Goal: Task Accomplishment & Management: Complete application form

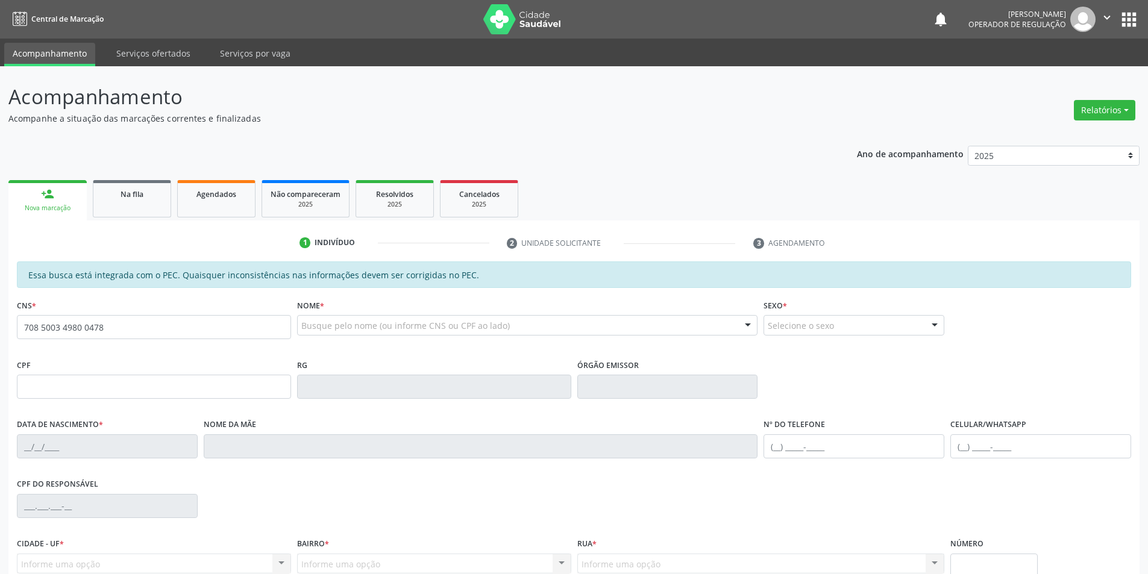
type input "708 5003 4980 0478"
type input "05/05/2002"
type input "Maria Antônia Ferreira Laranjeira"
type input "(87) 99145-2751"
type input "S/N"
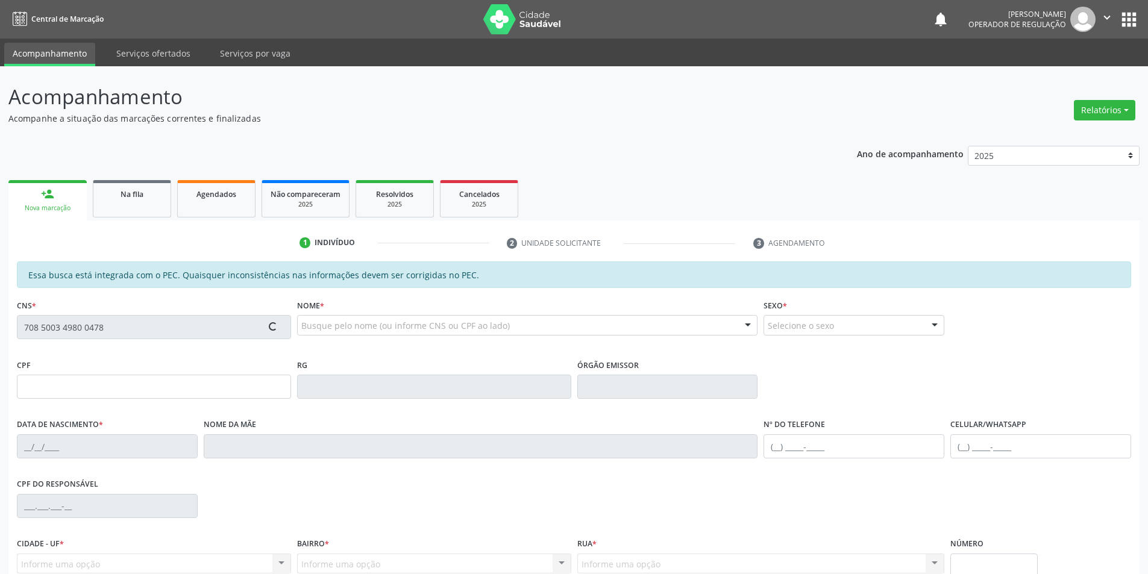
type input "711.727.844-77"
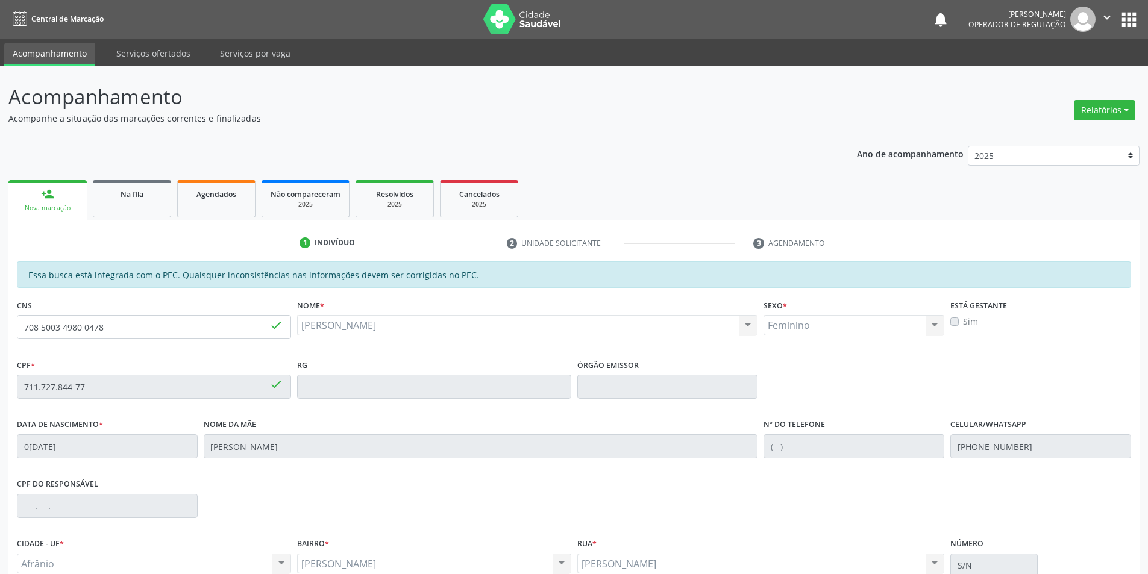
scroll to position [4, 0]
drag, startPoint x: 740, startPoint y: 129, endPoint x: 737, endPoint y: 147, distance: 18.3
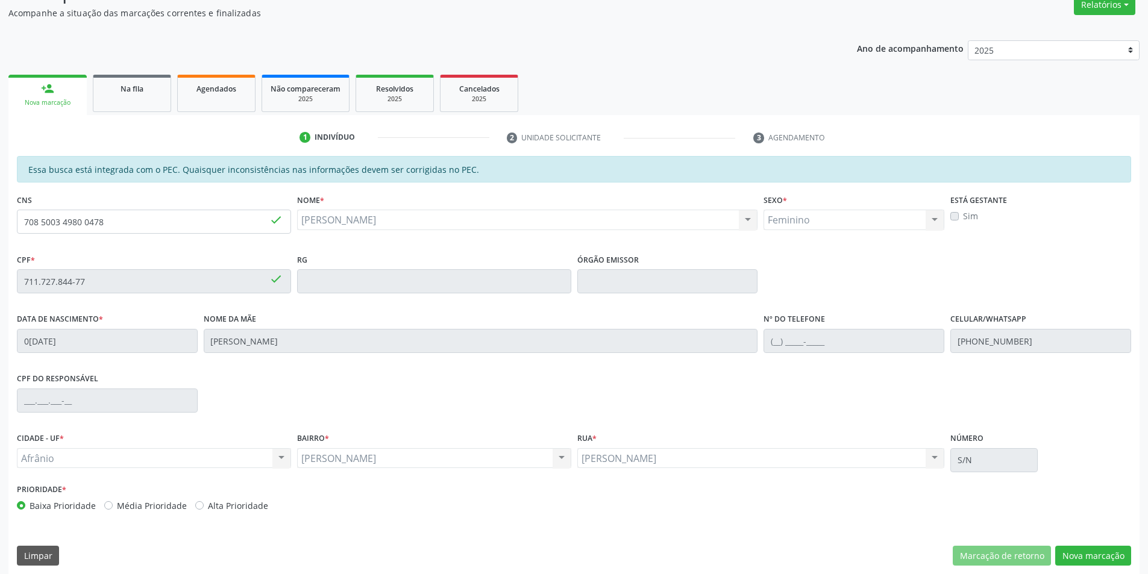
scroll to position [114, 0]
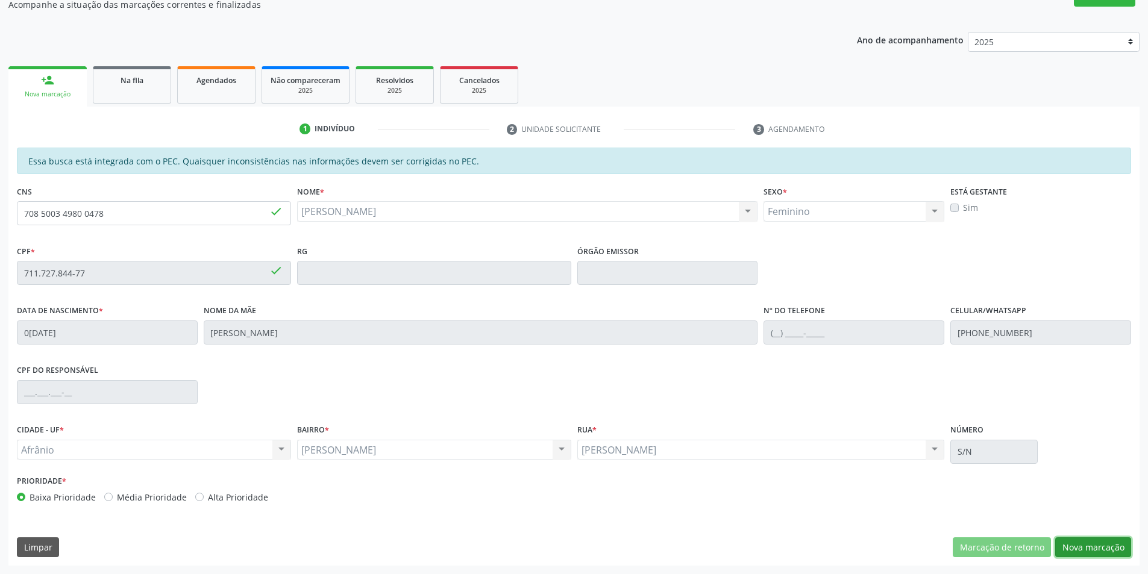
click at [1090, 547] on button "Nova marcação" at bounding box center [1093, 548] width 76 height 20
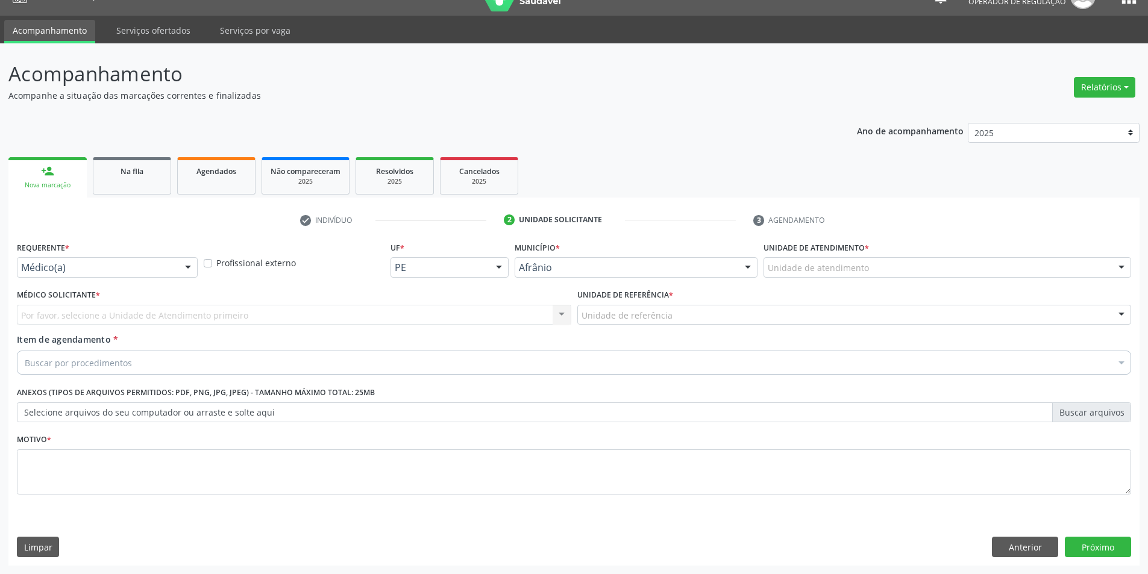
scroll to position [23, 0]
click at [945, 272] on div "Unidade de atendimento" at bounding box center [948, 267] width 368 height 20
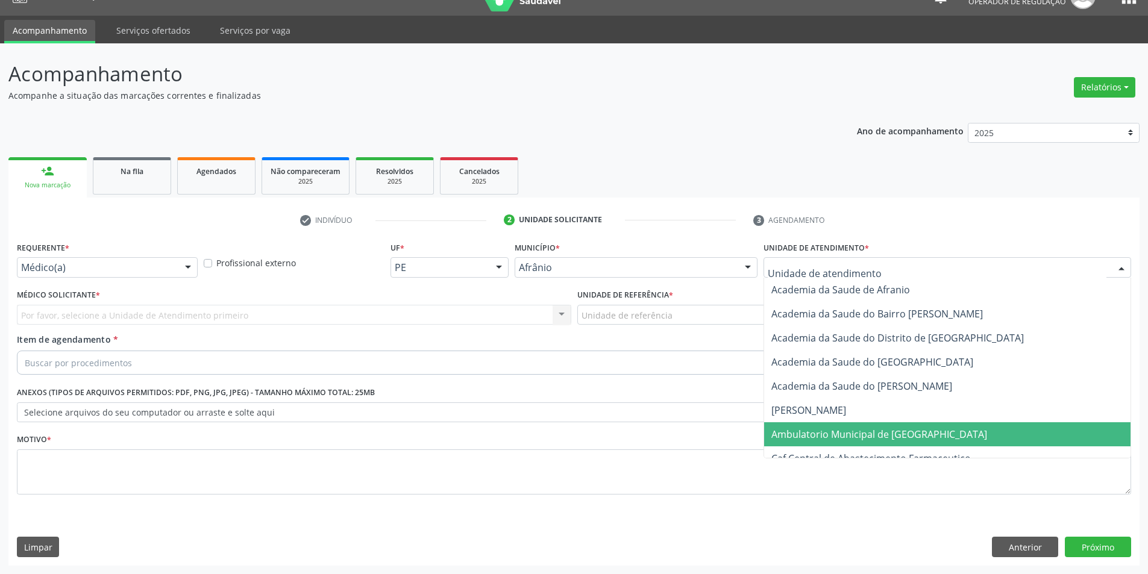
click at [926, 430] on span "Ambulatorio Municipal de [GEOGRAPHIC_DATA]" at bounding box center [947, 435] width 366 height 24
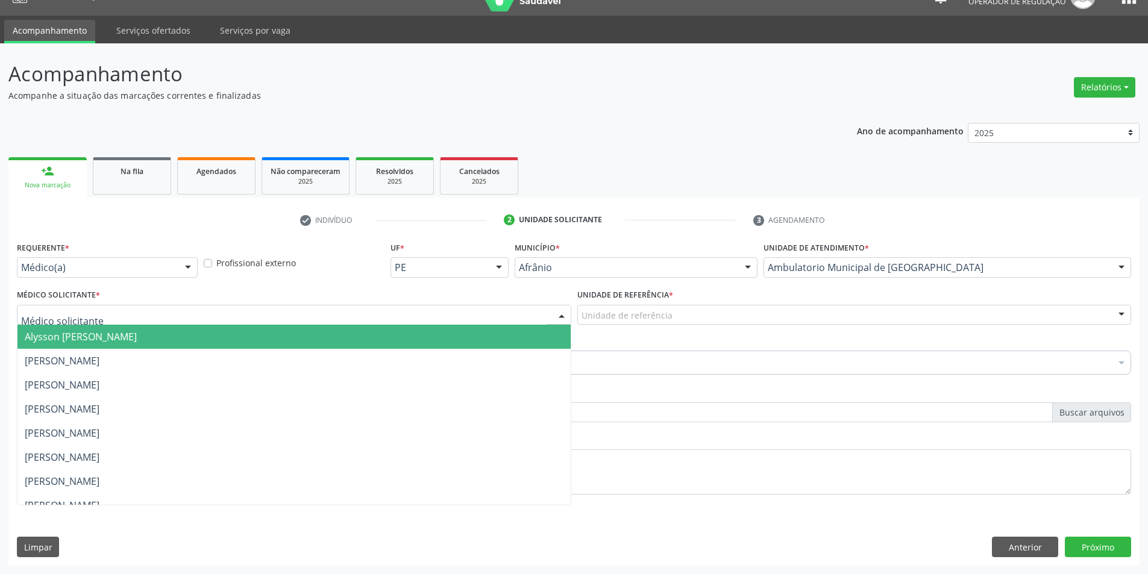
click at [225, 316] on div at bounding box center [294, 315] width 555 height 20
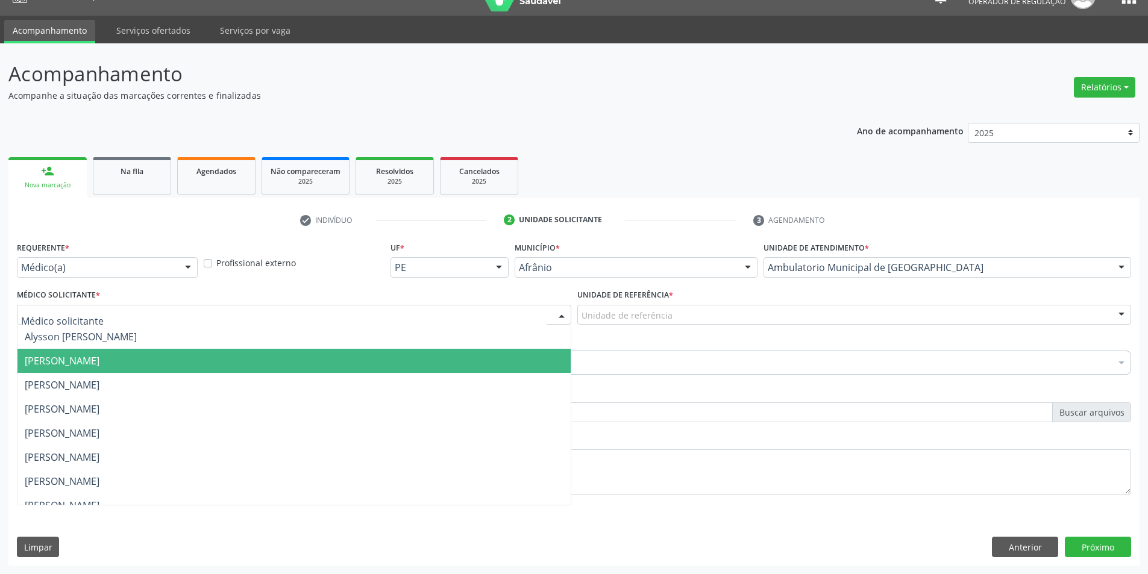
click at [274, 355] on span "[PERSON_NAME]" at bounding box center [293, 361] width 553 height 24
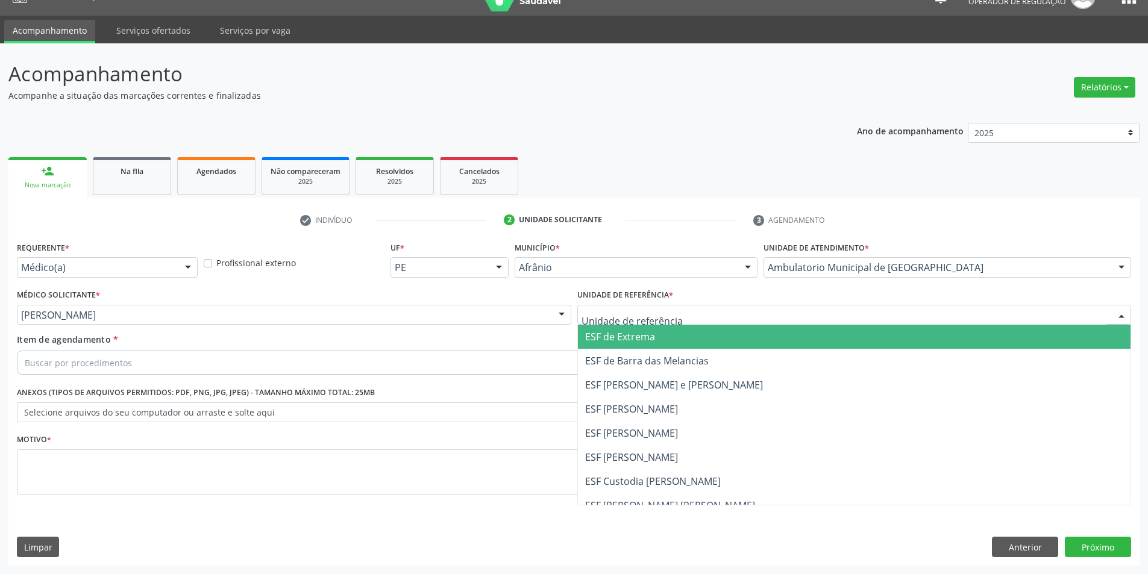
click at [725, 313] on div at bounding box center [854, 315] width 555 height 20
click at [708, 339] on span "ESF de Extrema" at bounding box center [854, 337] width 553 height 24
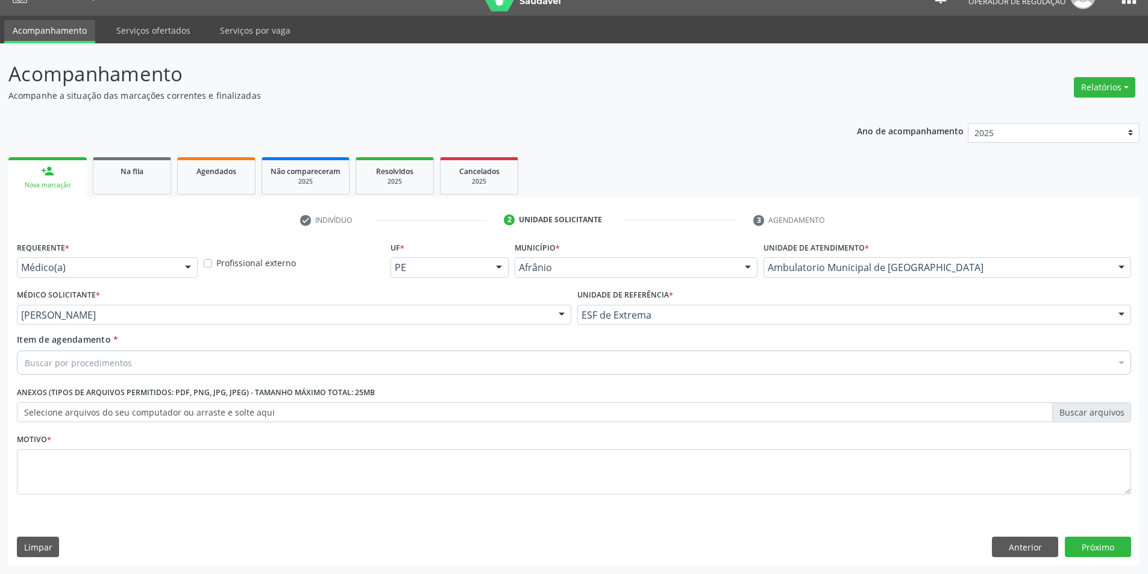
click at [177, 370] on div "Buscar por procedimentos" at bounding box center [574, 363] width 1115 height 24
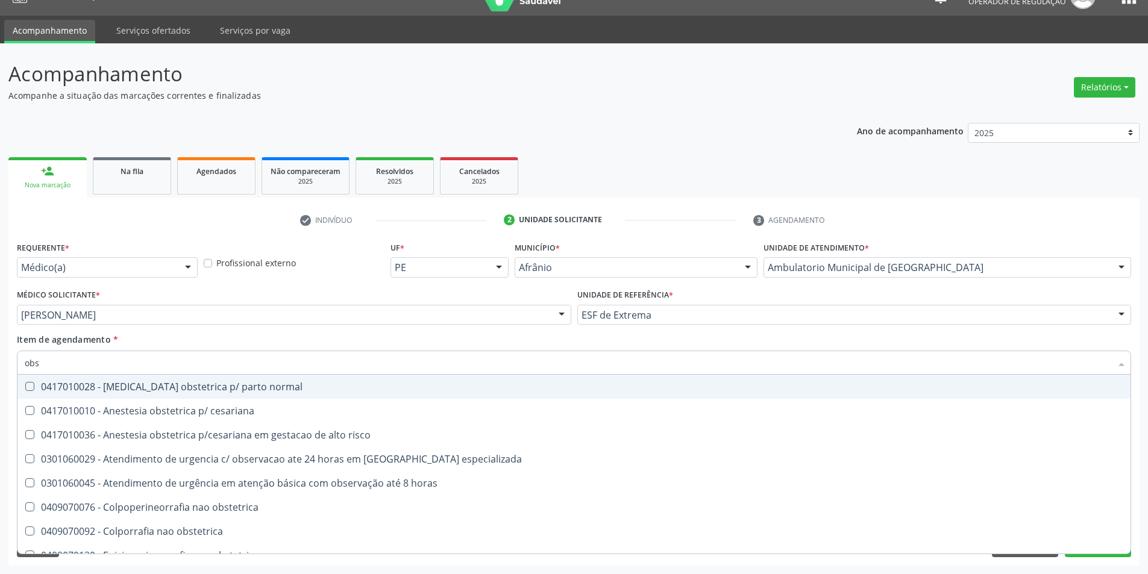
type input "obst"
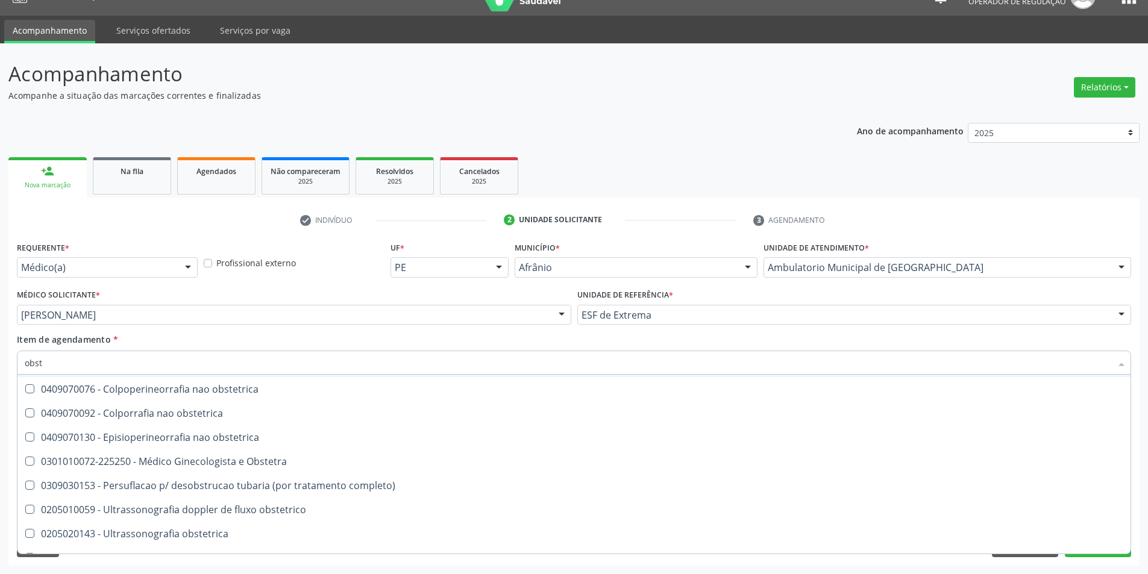
scroll to position [86, 0]
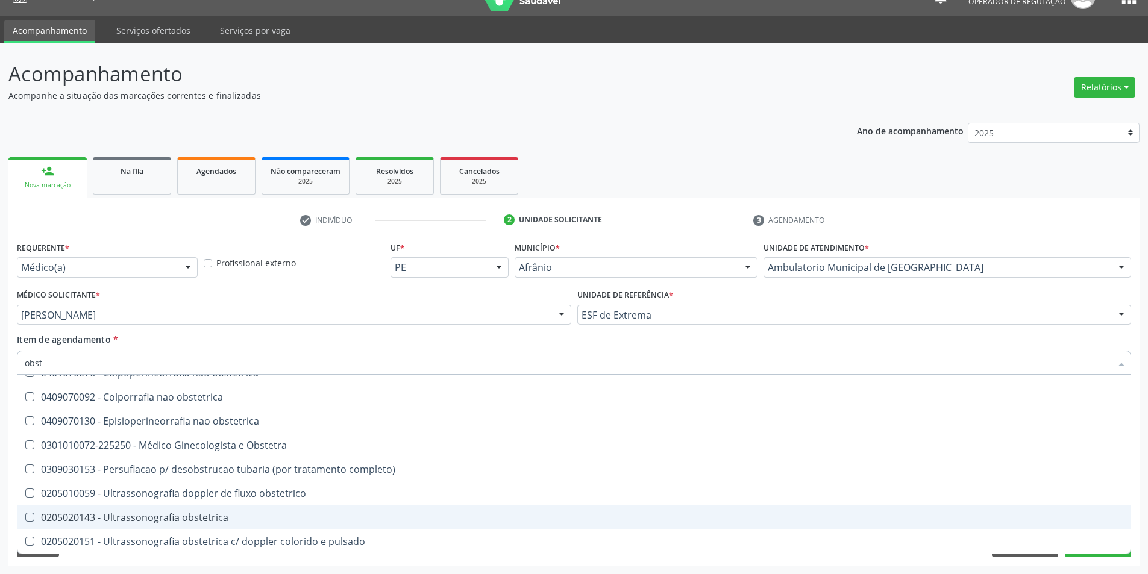
click at [649, 507] on span "0205020143 - Ultrassonografia obstetrica" at bounding box center [573, 518] width 1113 height 24
checkbox obstetrica "true"
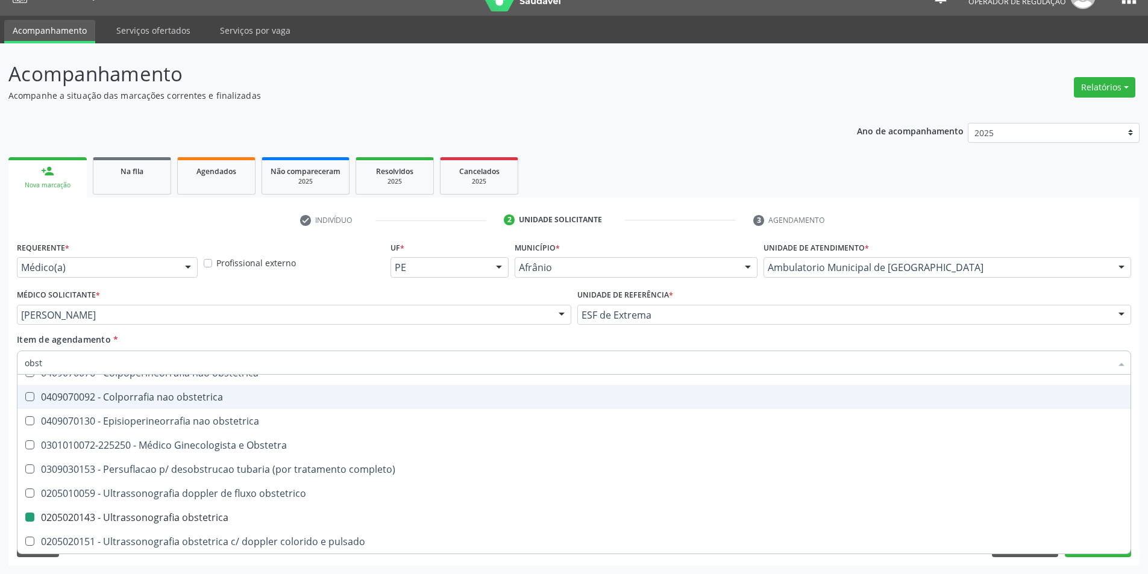
click at [1135, 412] on div "Requerente * Médico(a) Médico(a) Enfermeiro(a) Paciente Nenhum resultado encont…" at bounding box center [573, 402] width 1131 height 327
checkbox cesariana "true"
checkbox obstetrica "false"
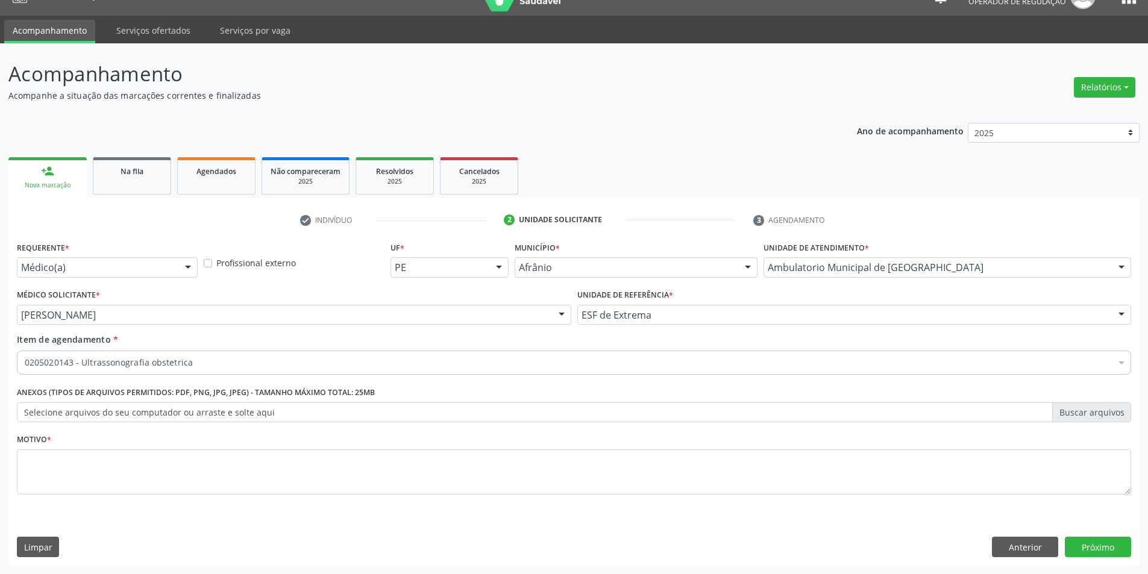
scroll to position [0, 0]
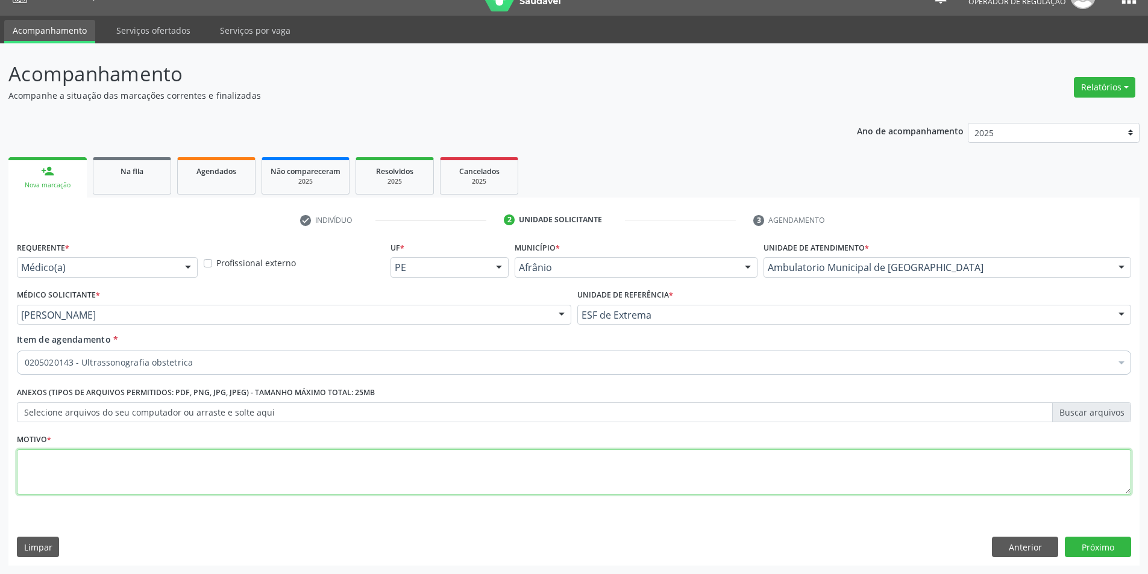
click at [265, 471] on textarea at bounding box center [574, 473] width 1115 height 46
type textarea "g"
type textarea "GESTANTE"
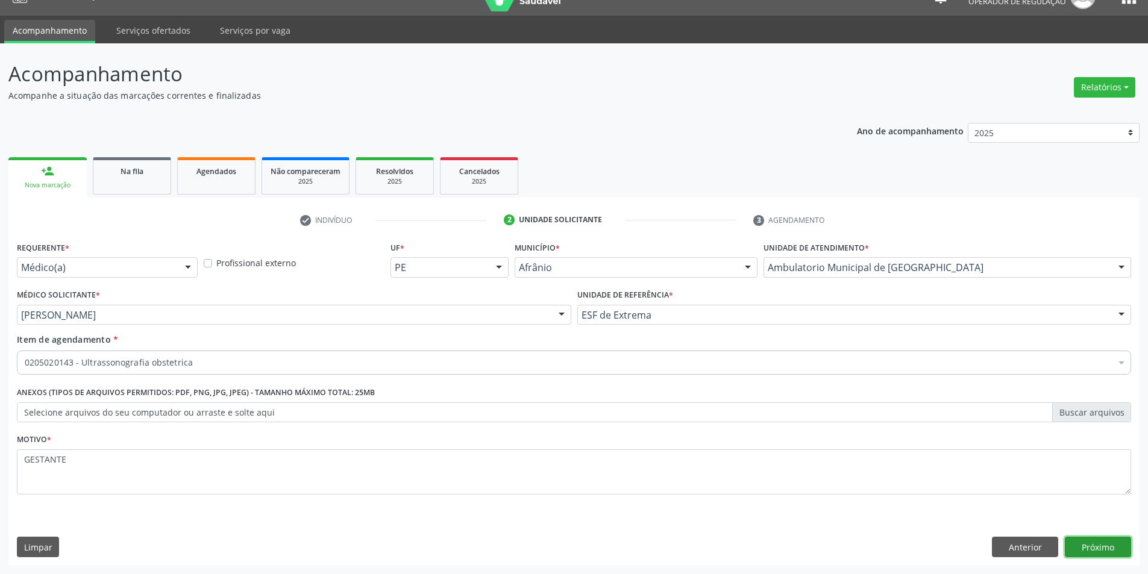
click at [1115, 545] on button "Próximo" at bounding box center [1098, 547] width 66 height 20
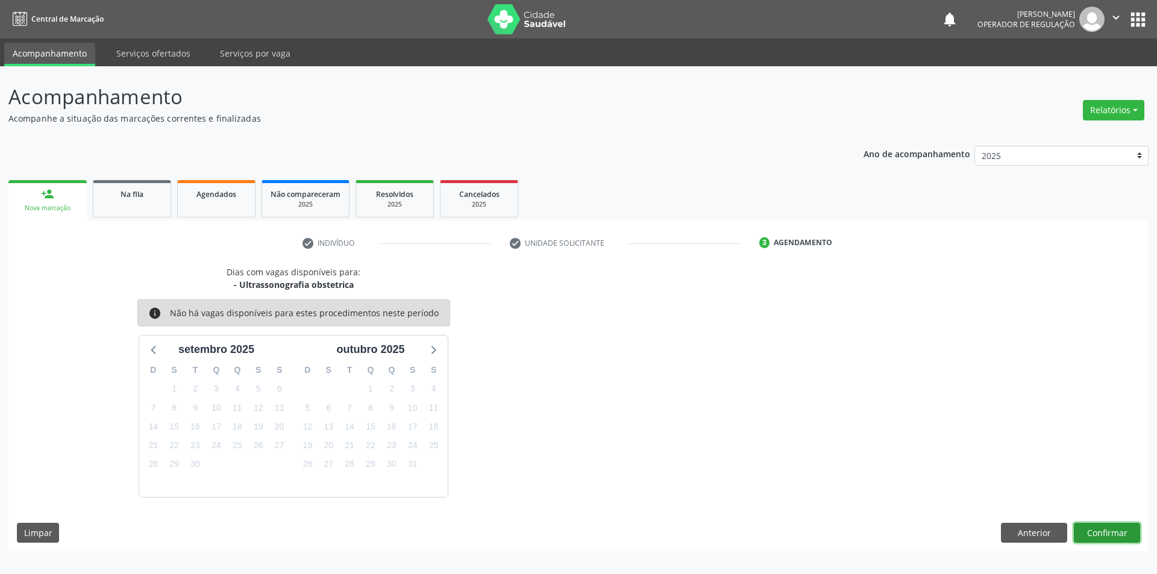
click at [1119, 530] on button "Confirmar" at bounding box center [1107, 533] width 66 height 20
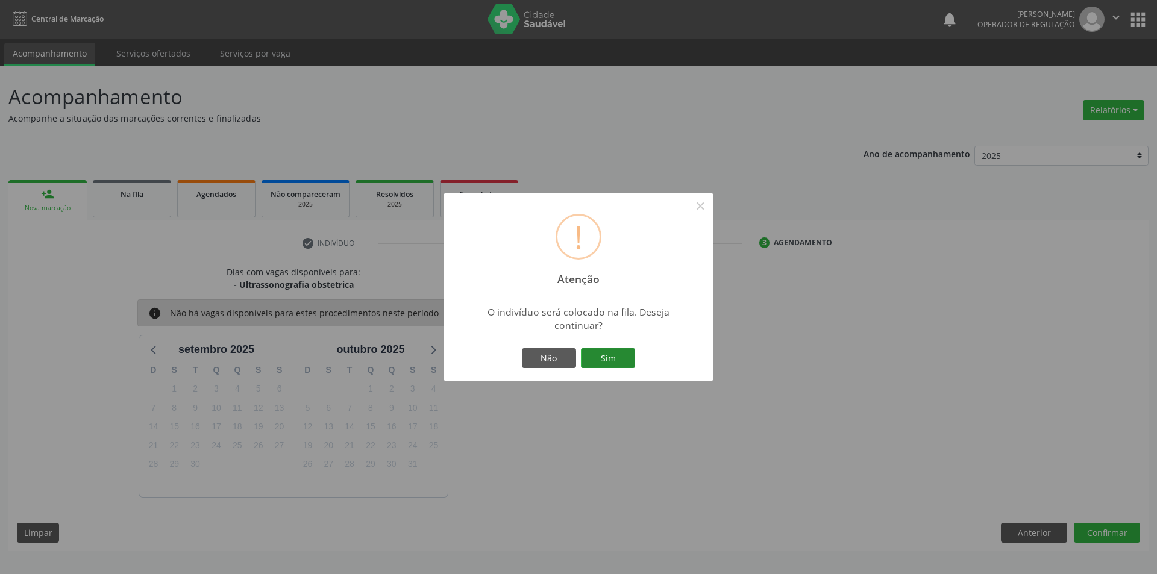
click at [624, 355] on button "Sim" at bounding box center [608, 358] width 54 height 20
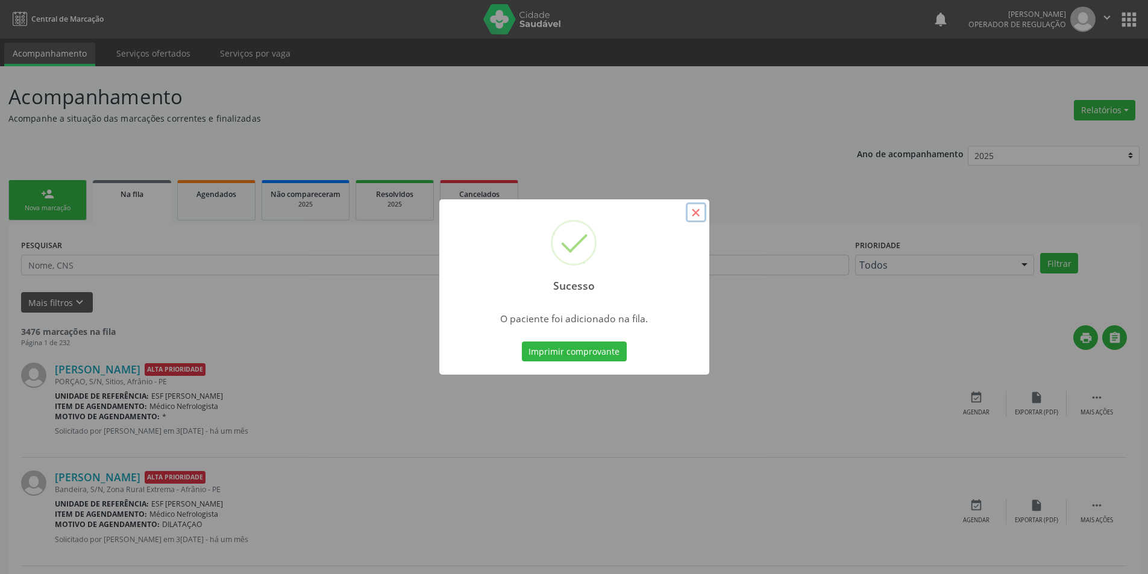
click at [696, 208] on button "×" at bounding box center [696, 213] width 20 height 20
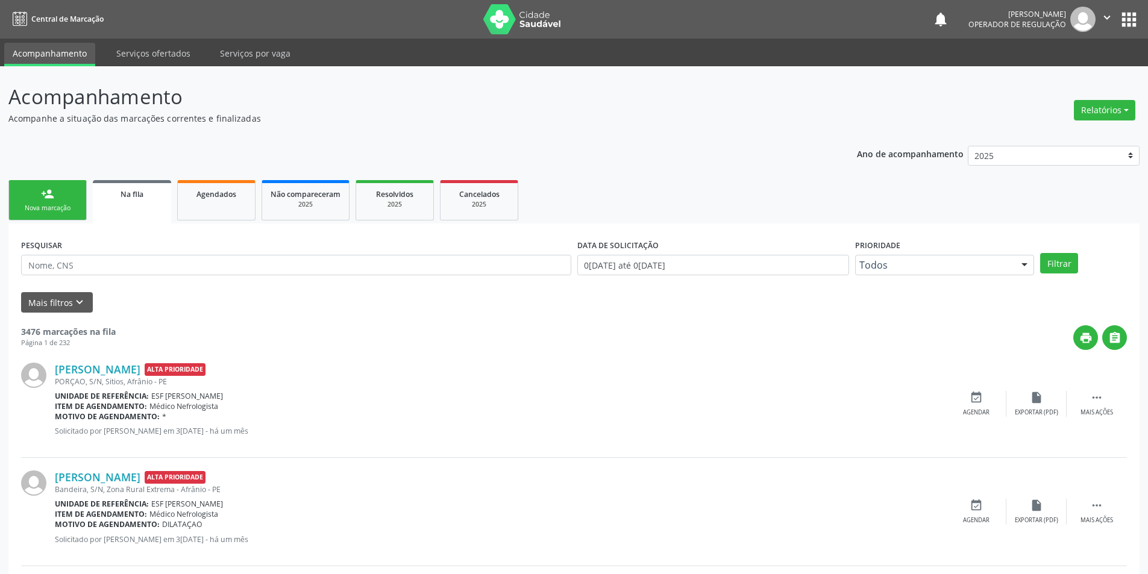
click at [51, 186] on link "person_add Nova marcação" at bounding box center [47, 200] width 78 height 40
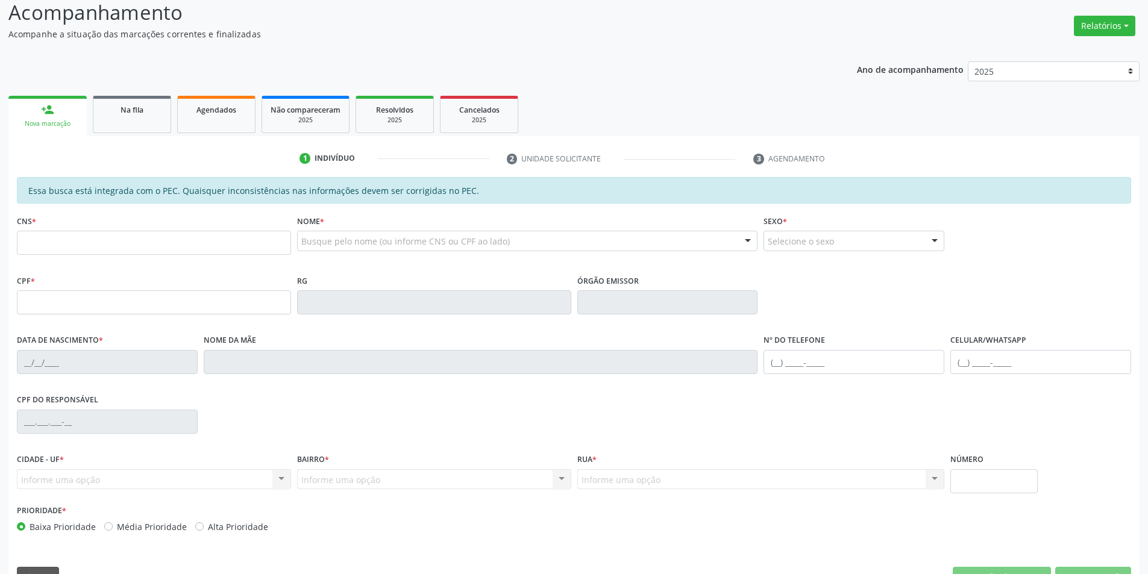
scroll to position [114, 0]
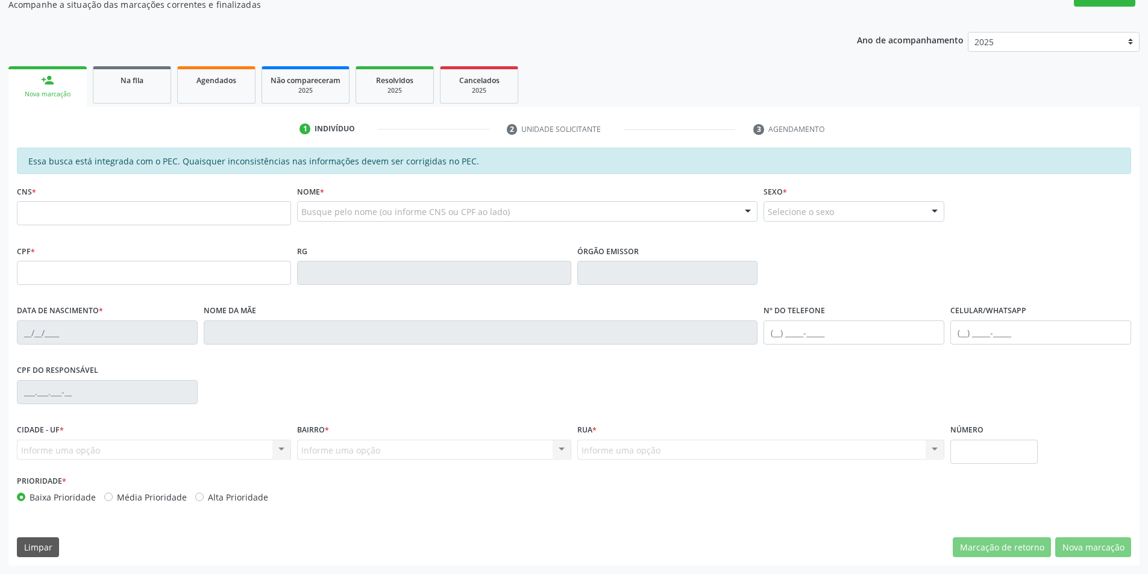
drag, startPoint x: 124, startPoint y: 295, endPoint x: 139, endPoint y: 315, distance: 24.5
click at [58, 221] on input "text" at bounding box center [154, 213] width 274 height 24
type input "703 4082 4269 7618"
type input "386.560.944-91"
type input "07/08/1964"
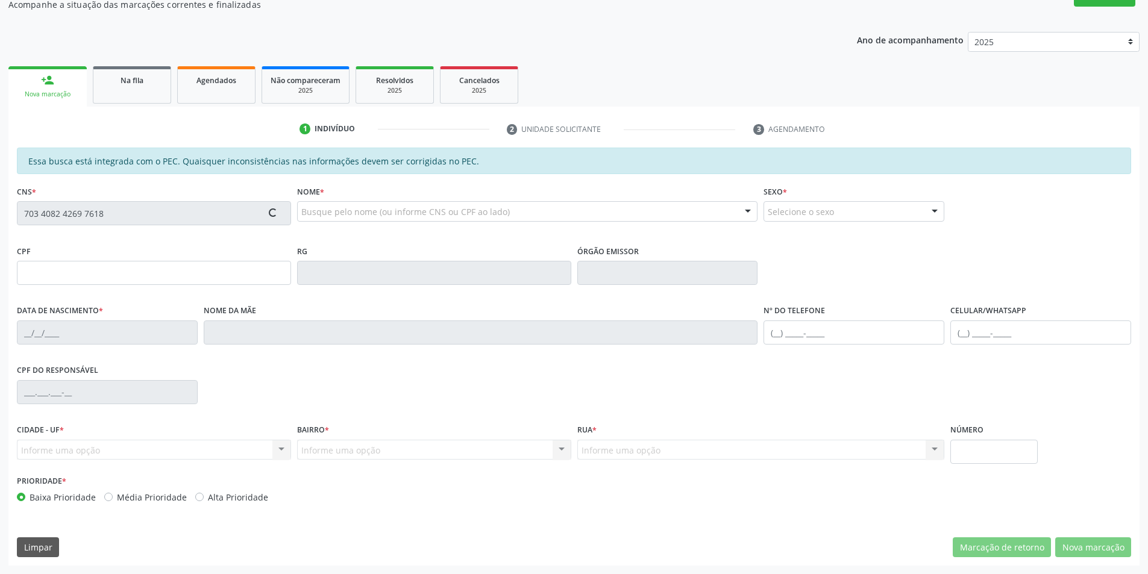
type input "Julia Bernardina da Silva Purificacao"
type input "(87) 98804-7388"
type input "S/N"
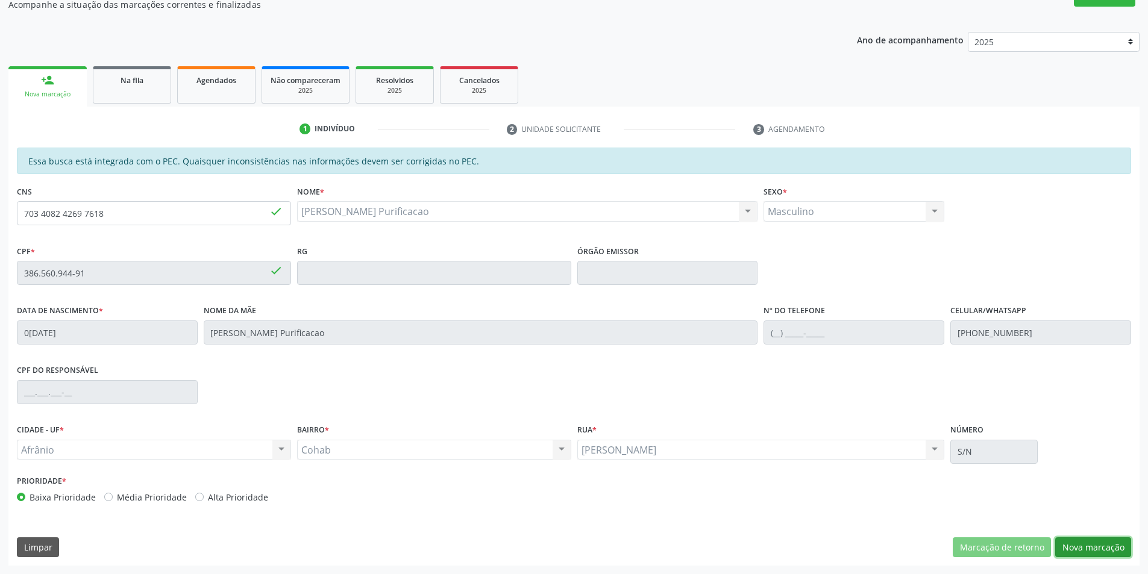
click at [1101, 547] on button "Nova marcação" at bounding box center [1093, 548] width 76 height 20
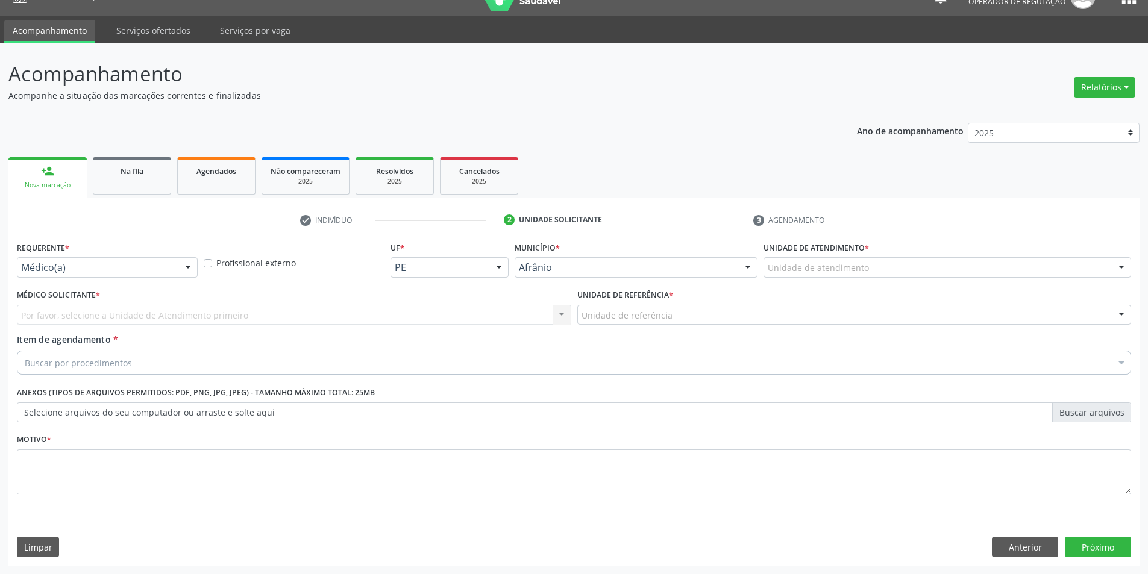
scroll to position [23, 0]
drag, startPoint x: 835, startPoint y: 268, endPoint x: 837, endPoint y: 282, distance: 14.7
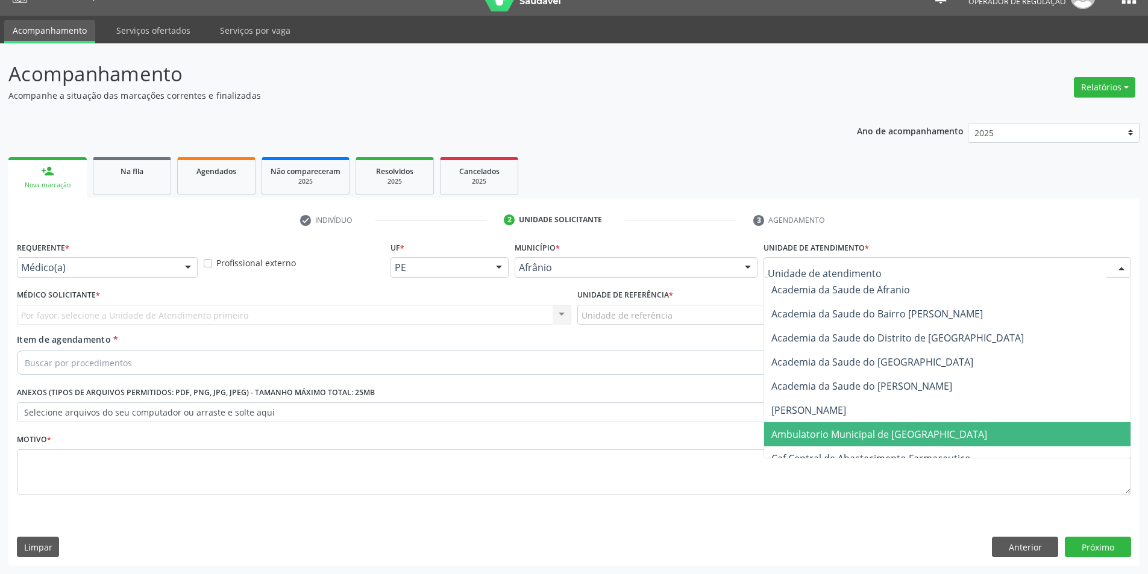
click at [838, 435] on span "Ambulatorio Municipal de [GEOGRAPHIC_DATA]" at bounding box center [880, 434] width 216 height 13
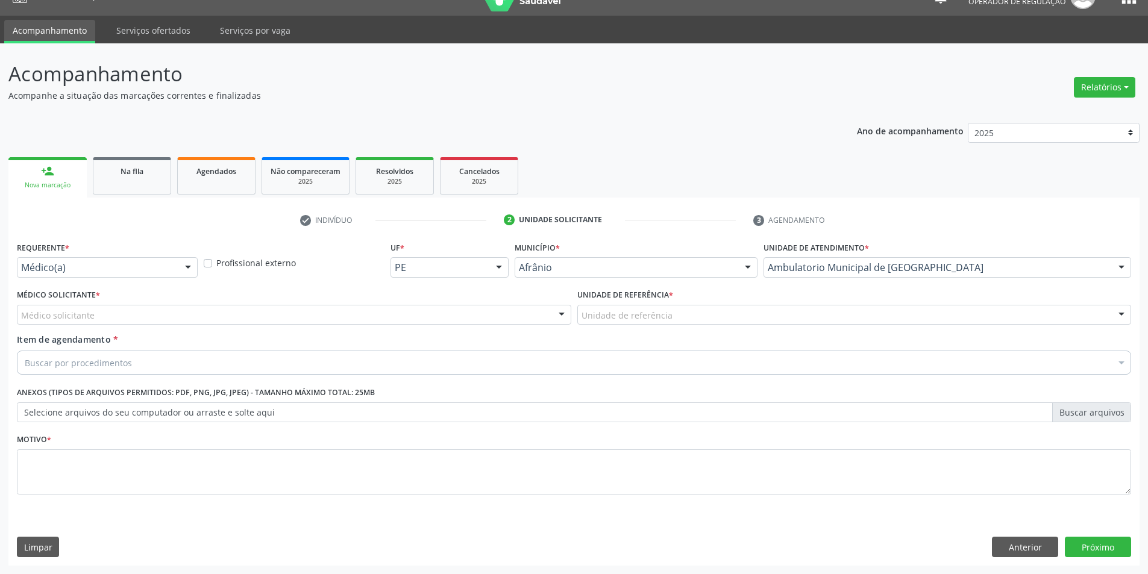
click at [189, 320] on div "Médico solicitante" at bounding box center [294, 315] width 555 height 20
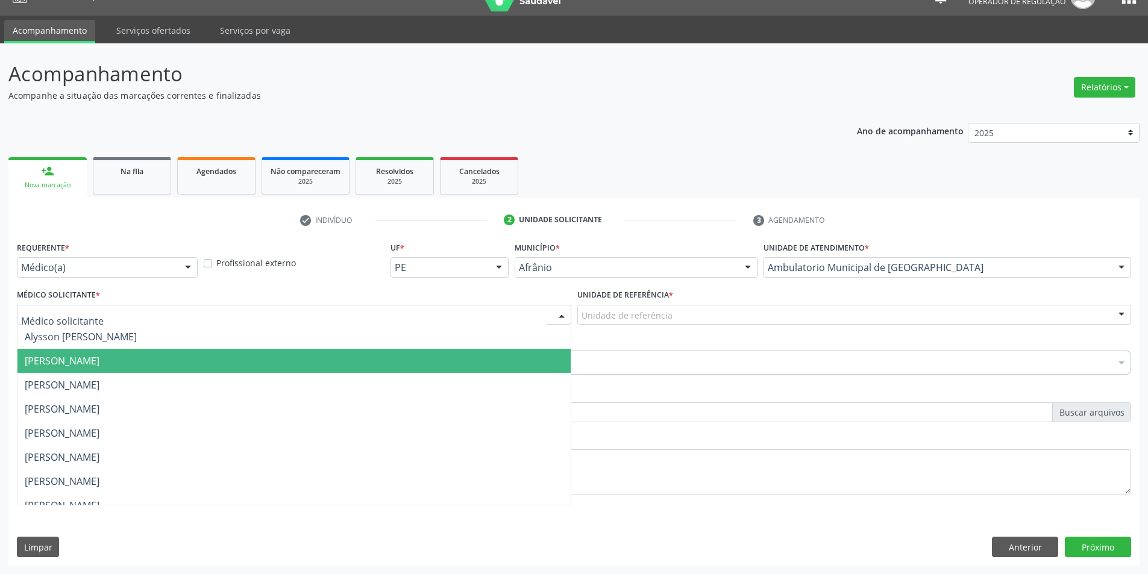
click at [186, 353] on span "[PERSON_NAME]" at bounding box center [293, 361] width 553 height 24
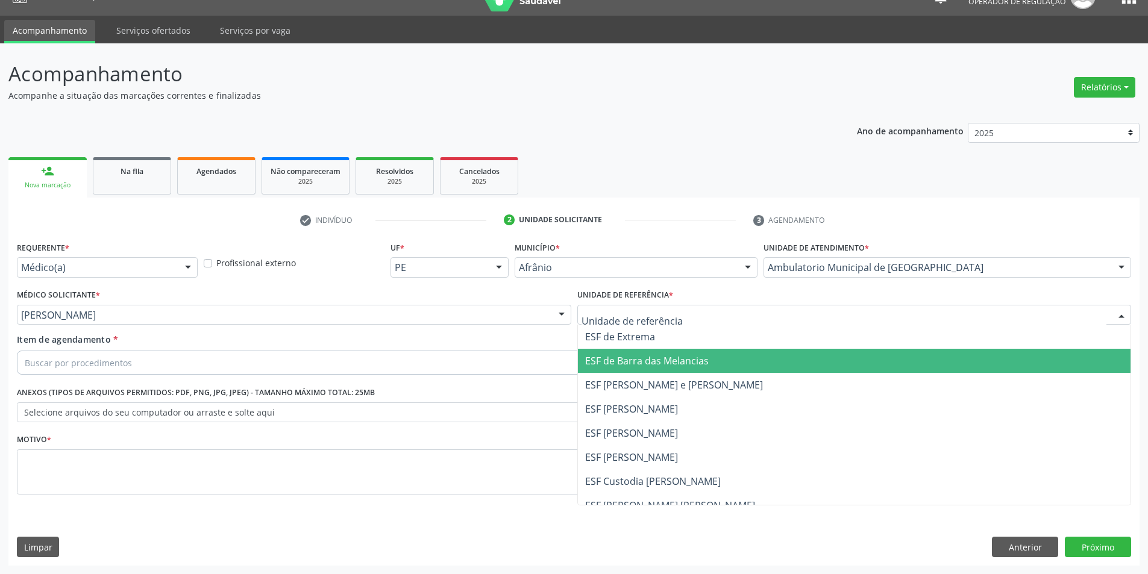
click at [622, 352] on span "ESF de Barra das Melancias" at bounding box center [854, 361] width 553 height 24
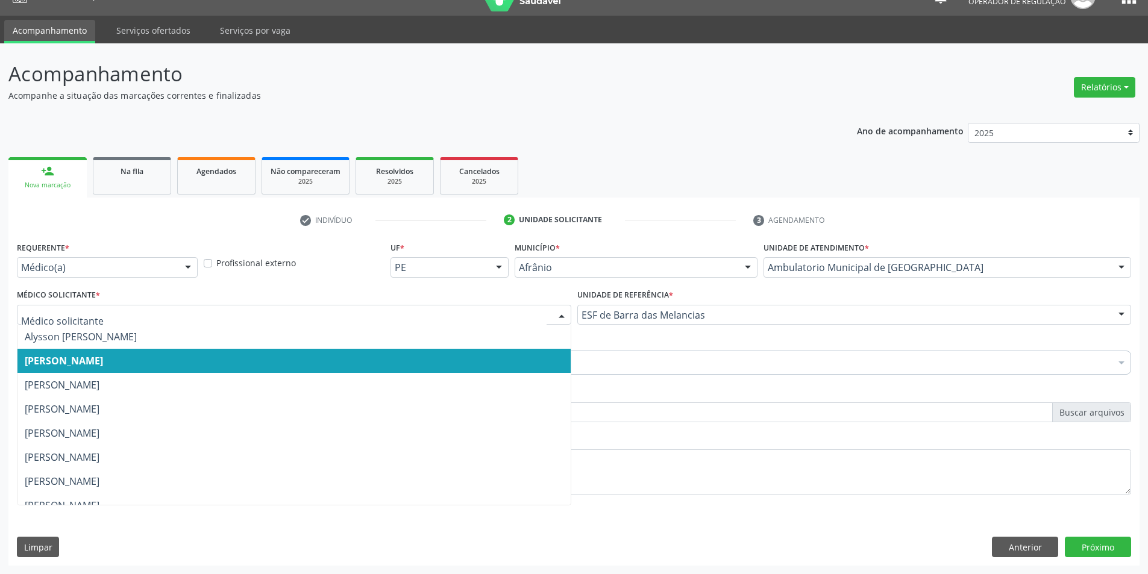
click at [404, 325] on div "Alysson Rodrigo Ferreira Cavalcanti Bruno Saraiva Bezerra Medrado Carlos Gustav…" at bounding box center [294, 315] width 555 height 20
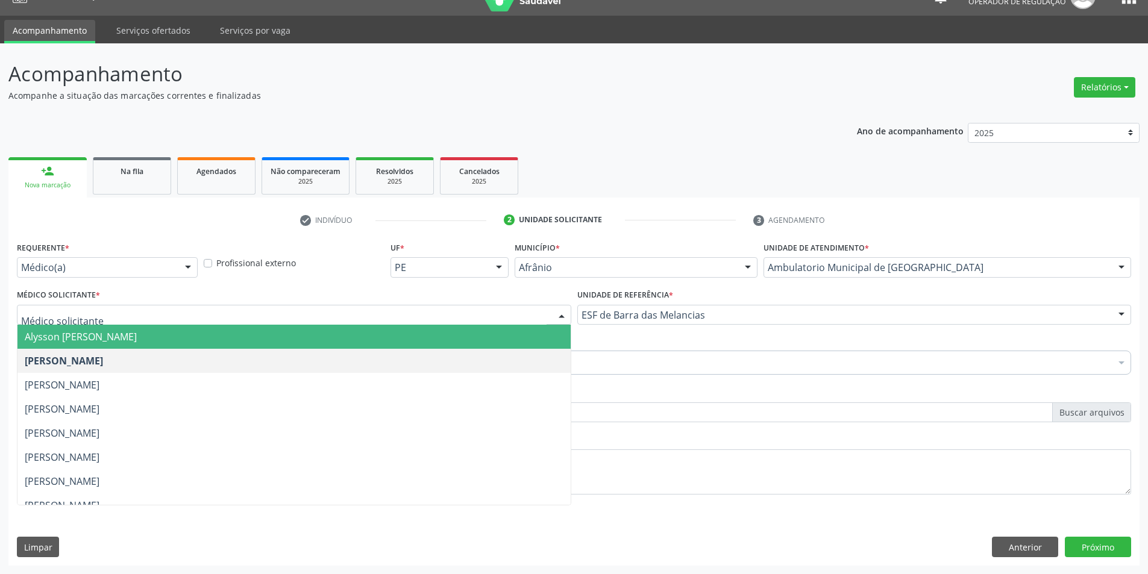
click at [445, 329] on span "Alysson [PERSON_NAME]" at bounding box center [293, 337] width 553 height 24
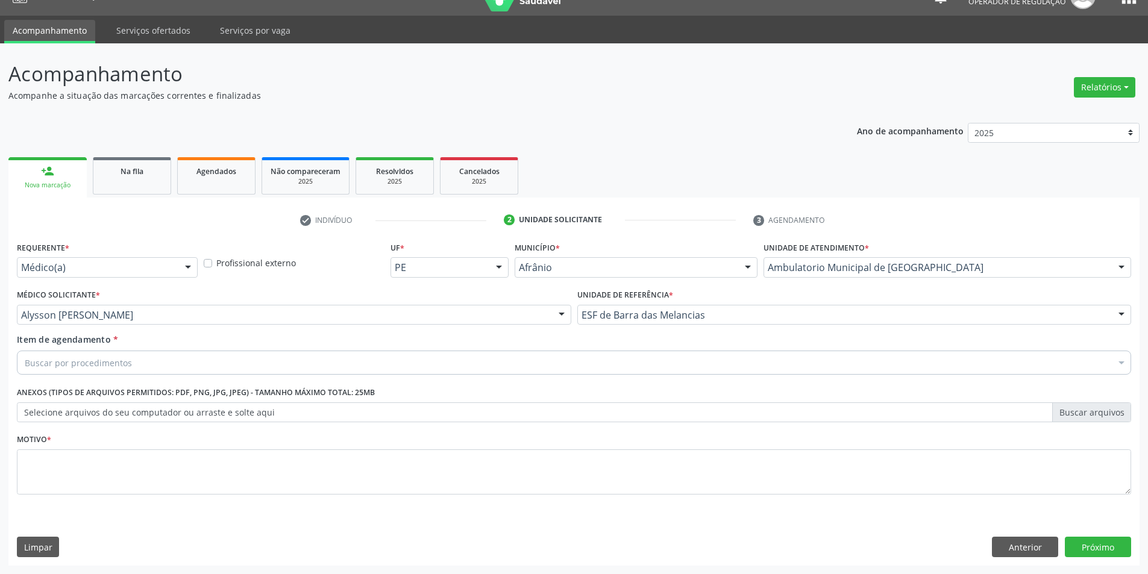
click at [393, 366] on div "Buscar por procedimentos" at bounding box center [574, 363] width 1115 height 24
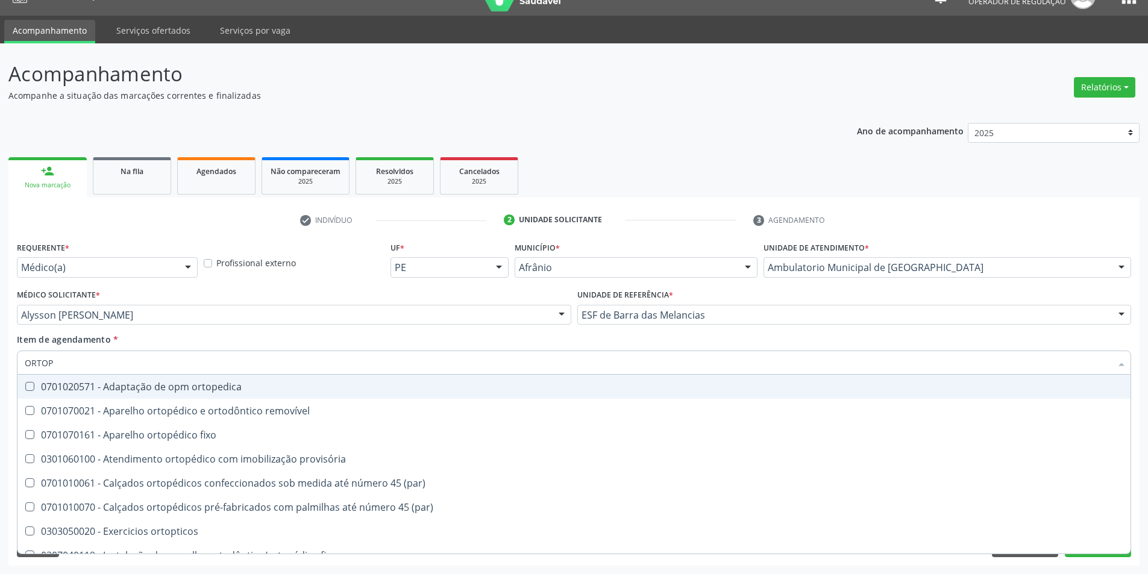
type input "ORTOPE"
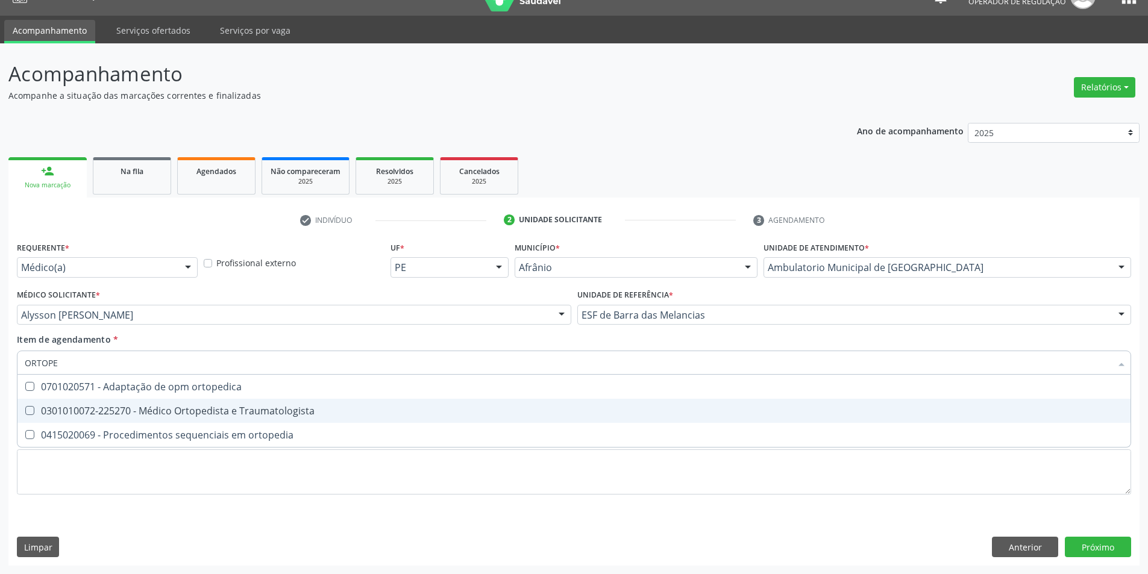
click at [349, 411] on div "0301010072-225270 - Médico Ortopedista e Traumatologista" at bounding box center [574, 411] width 1099 height 10
checkbox Traumatologista "true"
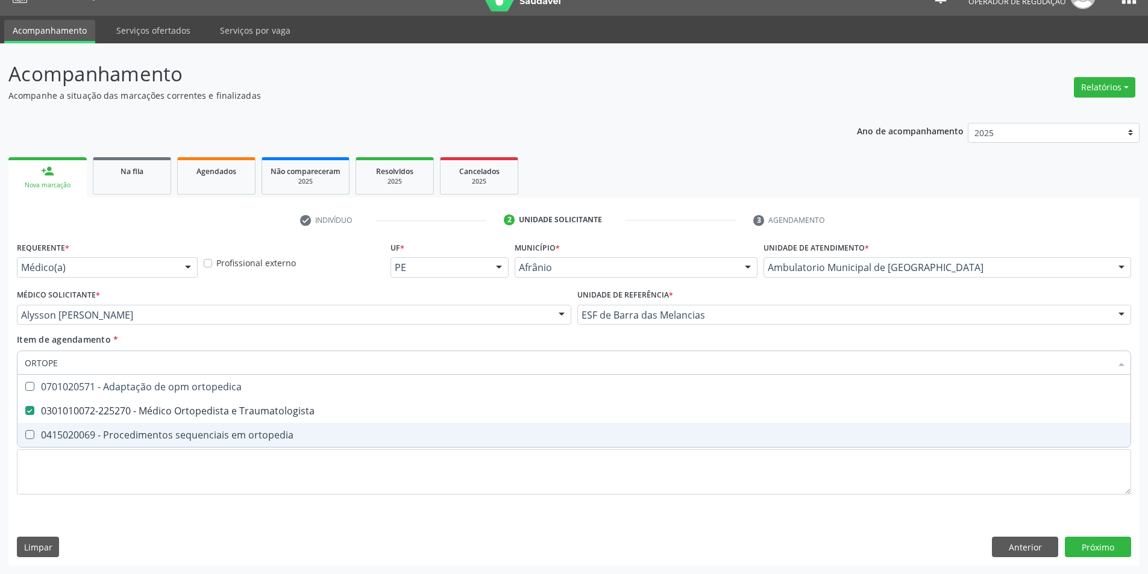
click at [800, 541] on div "Requerente * Médico(a) Médico(a) Enfermeiro(a) Paciente Nenhum resultado encont…" at bounding box center [573, 402] width 1131 height 327
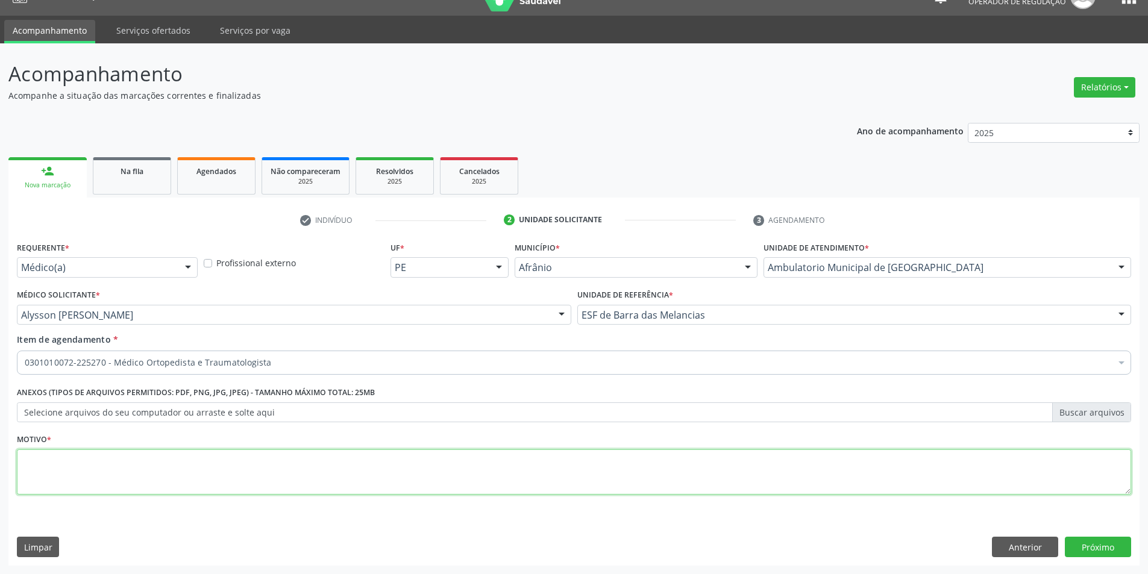
click at [609, 474] on textarea at bounding box center [574, 473] width 1115 height 46
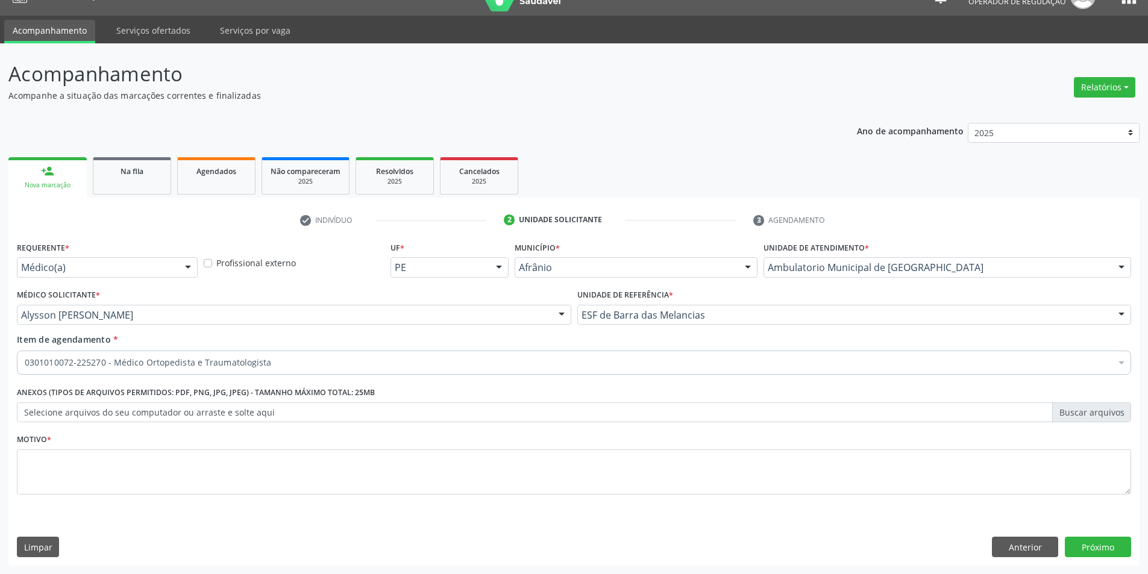
click at [474, 410] on label "Selecione arquivos do seu computador ou arraste e solte aqui" at bounding box center [574, 413] width 1115 height 20
click at [474, 410] on input "Selecione arquivos do seu computador ou arraste e solte aqui" at bounding box center [574, 413] width 1115 height 20
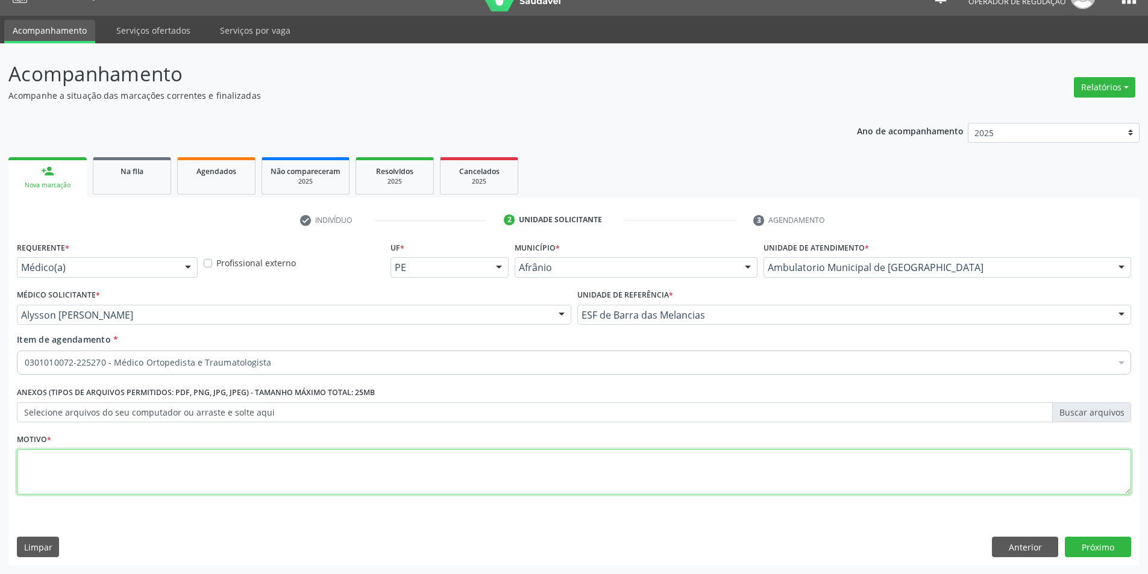
click at [460, 472] on textarea at bounding box center [574, 473] width 1115 height 46
type textarea "RETORNO"
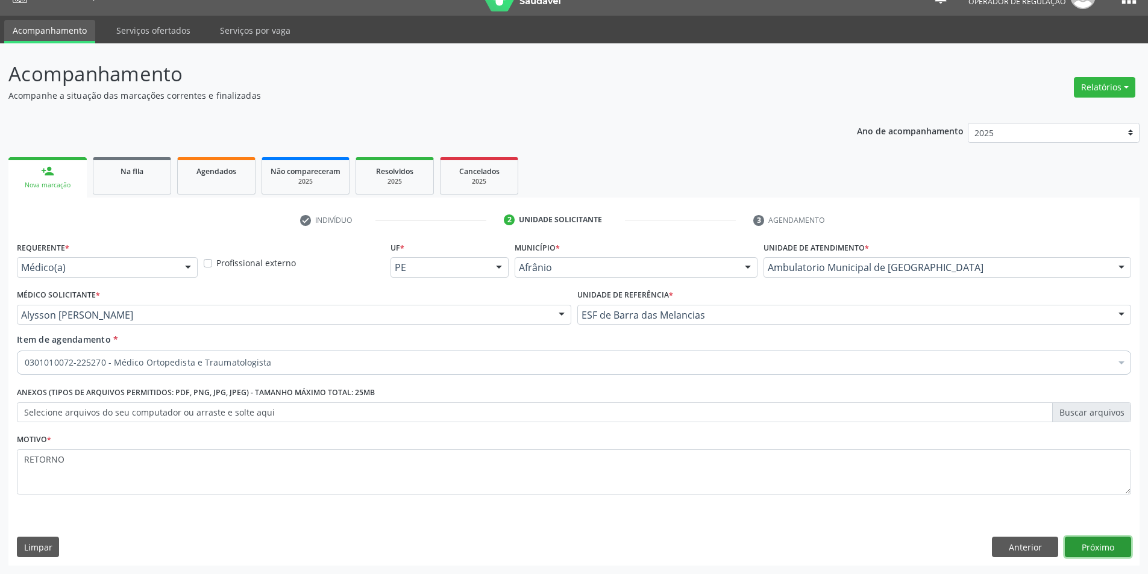
click at [1106, 542] on button "Próximo" at bounding box center [1098, 547] width 66 height 20
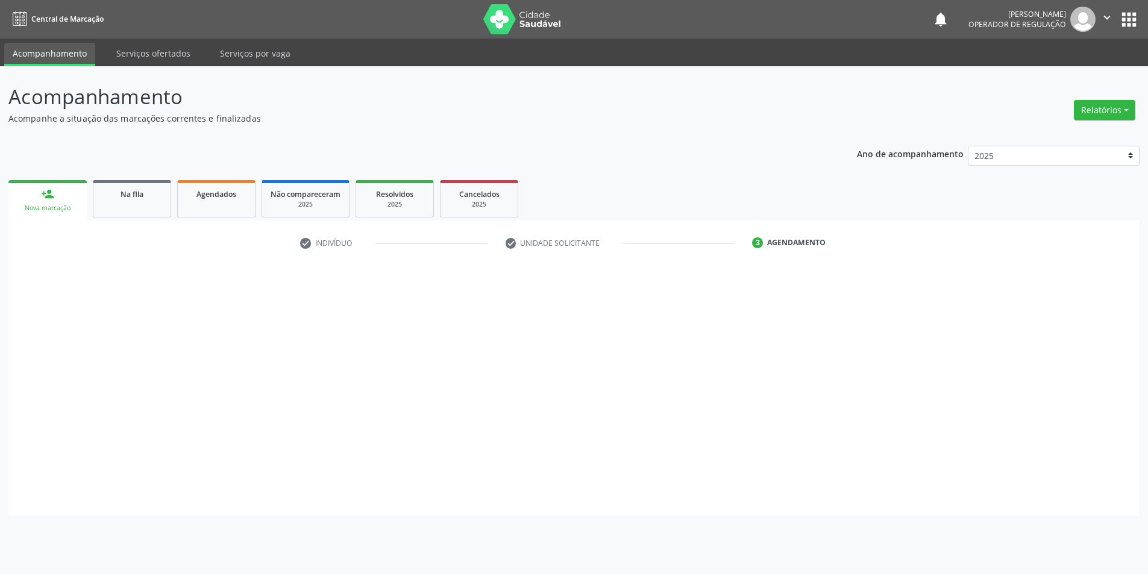
scroll to position [0, 0]
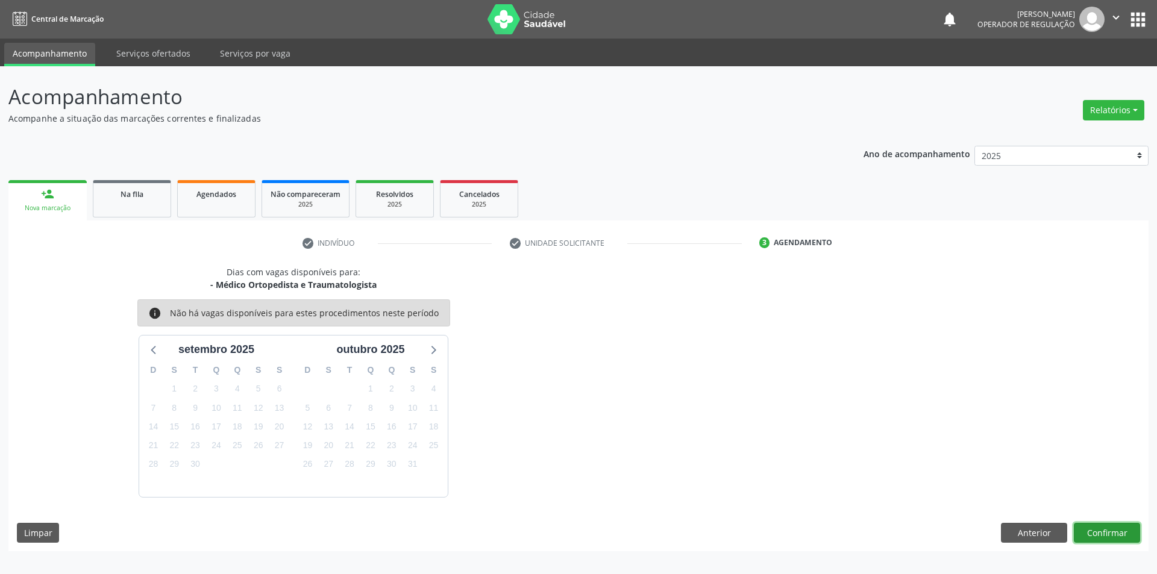
click at [1128, 539] on button "Confirmar" at bounding box center [1107, 533] width 66 height 20
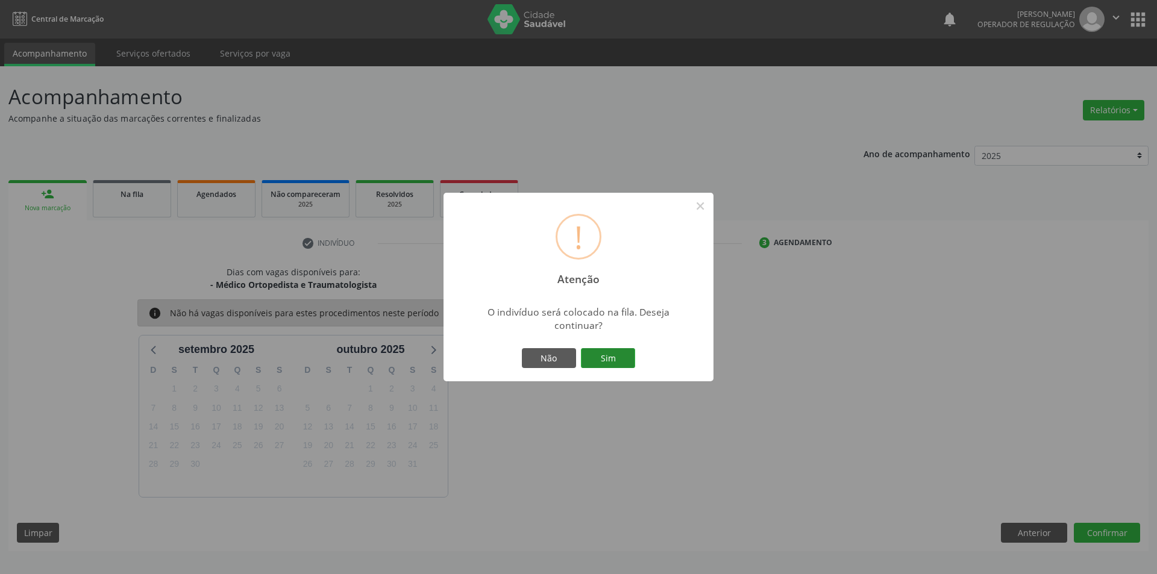
click at [599, 356] on button "Sim" at bounding box center [608, 358] width 54 height 20
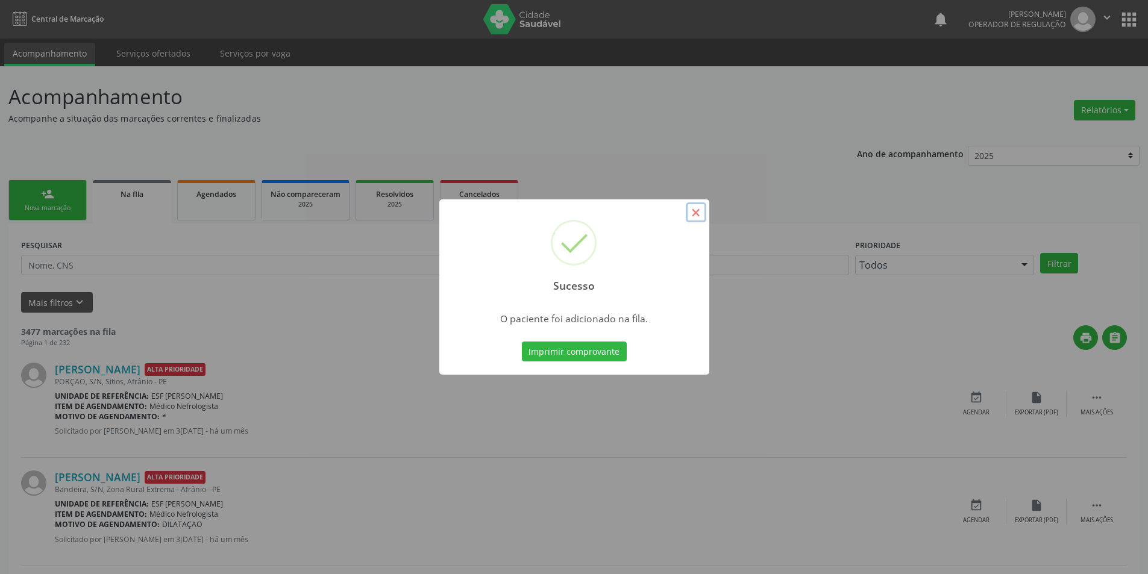
click at [696, 216] on button "×" at bounding box center [696, 213] width 20 height 20
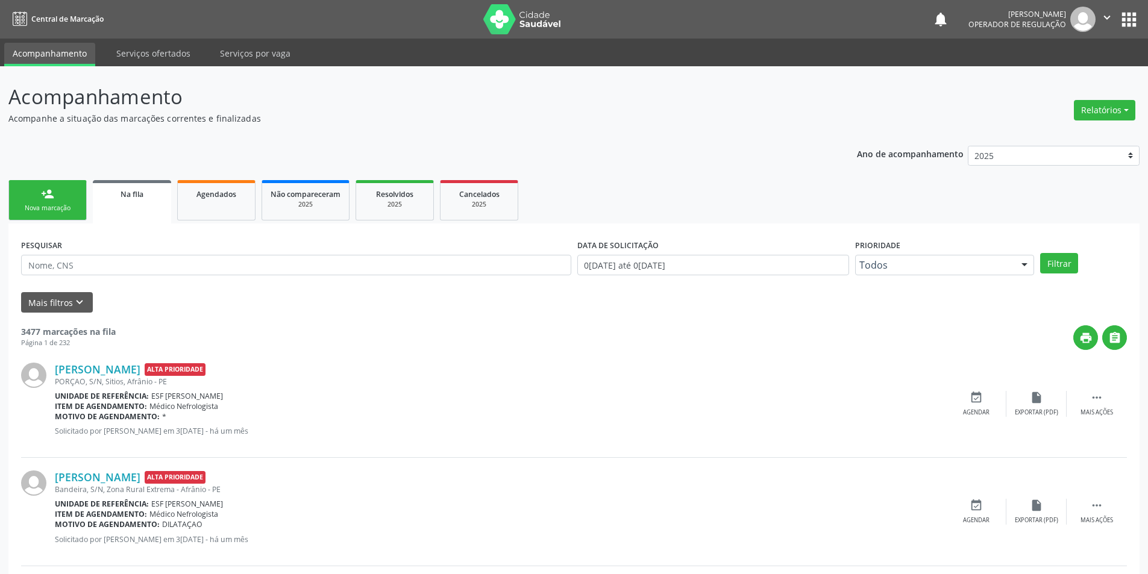
click at [48, 198] on div "person_add" at bounding box center [47, 193] width 13 height 13
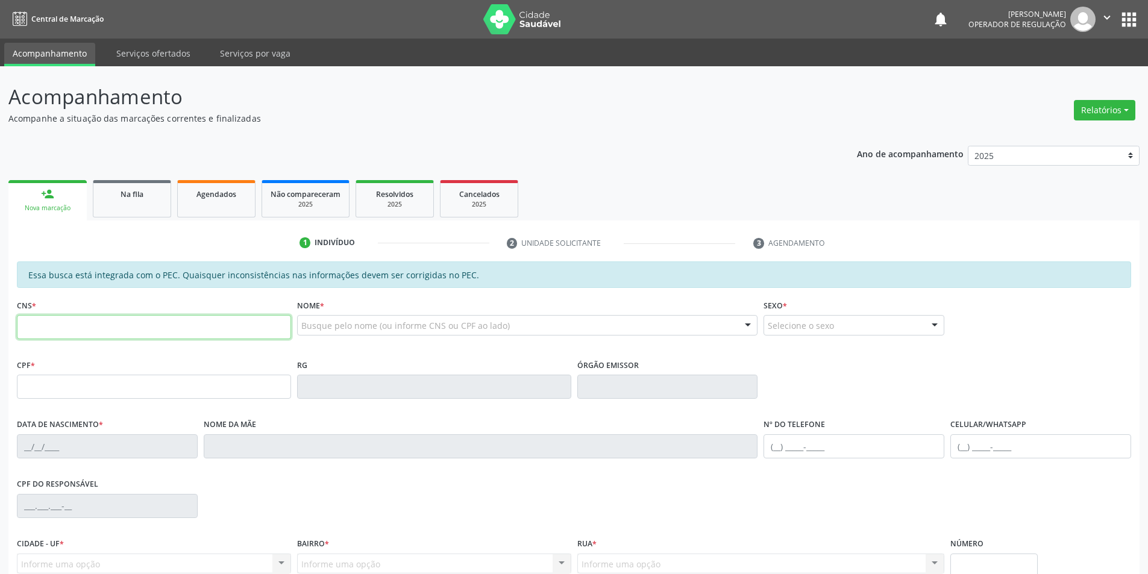
drag, startPoint x: 76, startPoint y: 319, endPoint x: 89, endPoint y: 323, distance: 13.7
click at [79, 321] on input "text" at bounding box center [154, 327] width 274 height 24
type input "708 5023 6422 0772"
type input "003.933.394-91"
type input "28/08/2024"
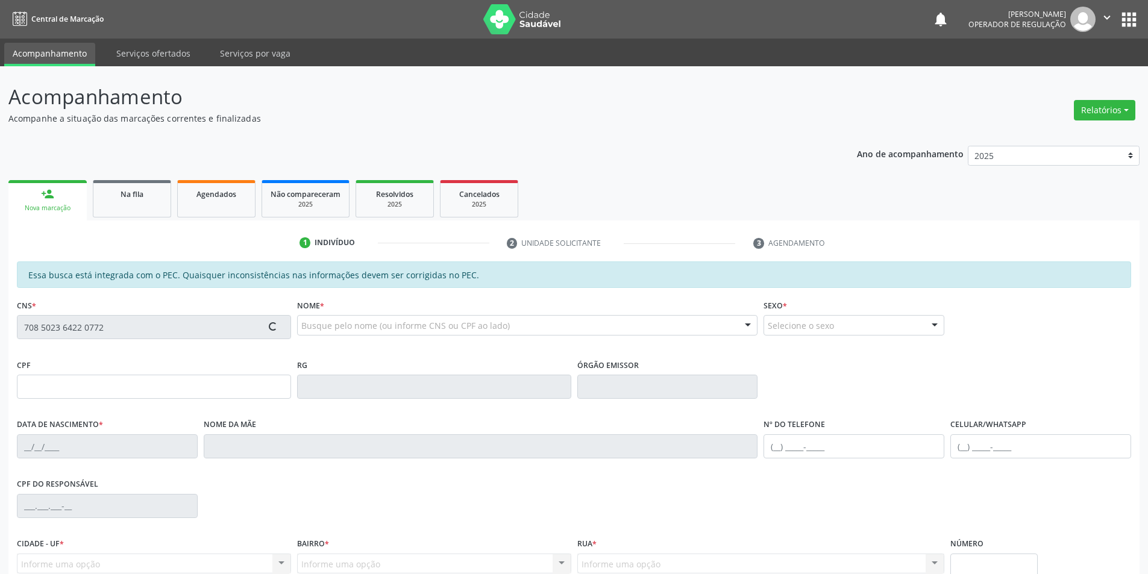
type input "Vitória Carolina Rodrigues dos Santos"
type input "(87) 98139-5166"
type input "S/N"
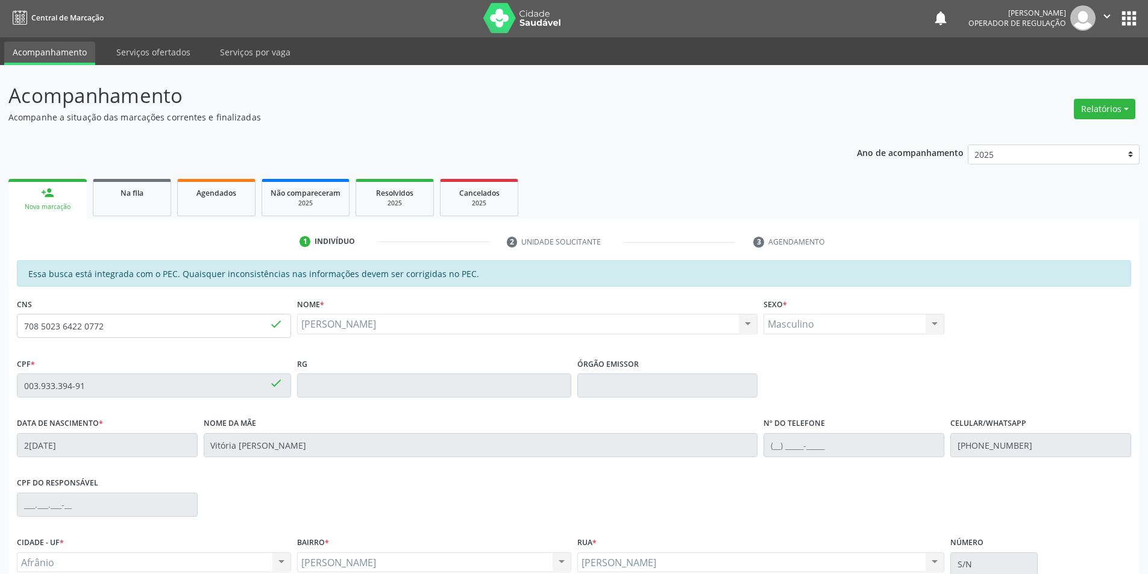
scroll to position [114, 0]
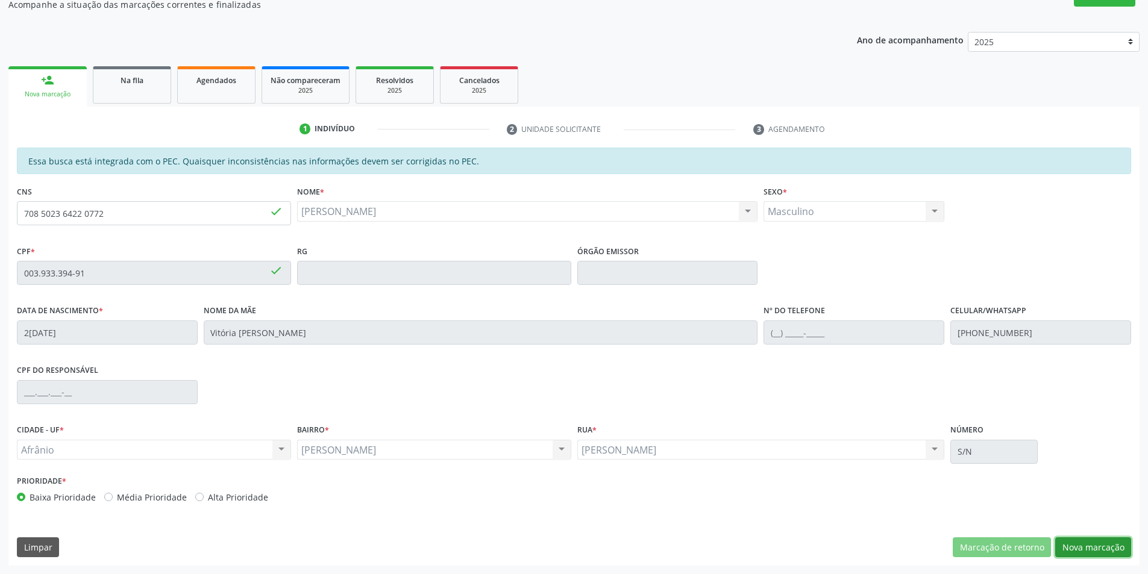
click at [1078, 550] on button "Nova marcação" at bounding box center [1093, 548] width 76 height 20
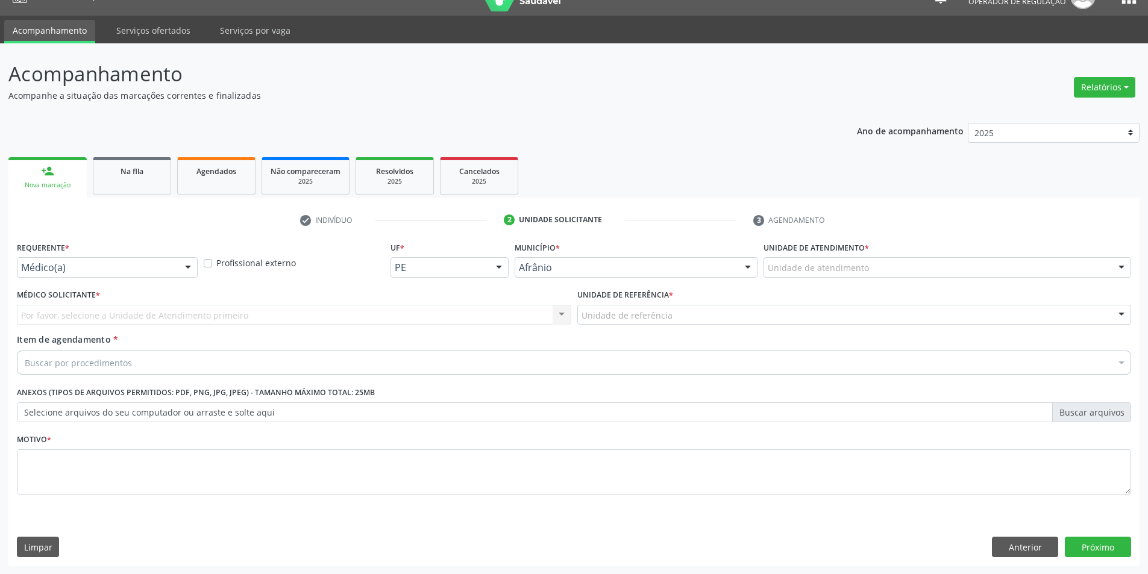
scroll to position [23, 0]
click at [1068, 263] on div "Unidade de atendimento" at bounding box center [948, 267] width 368 height 20
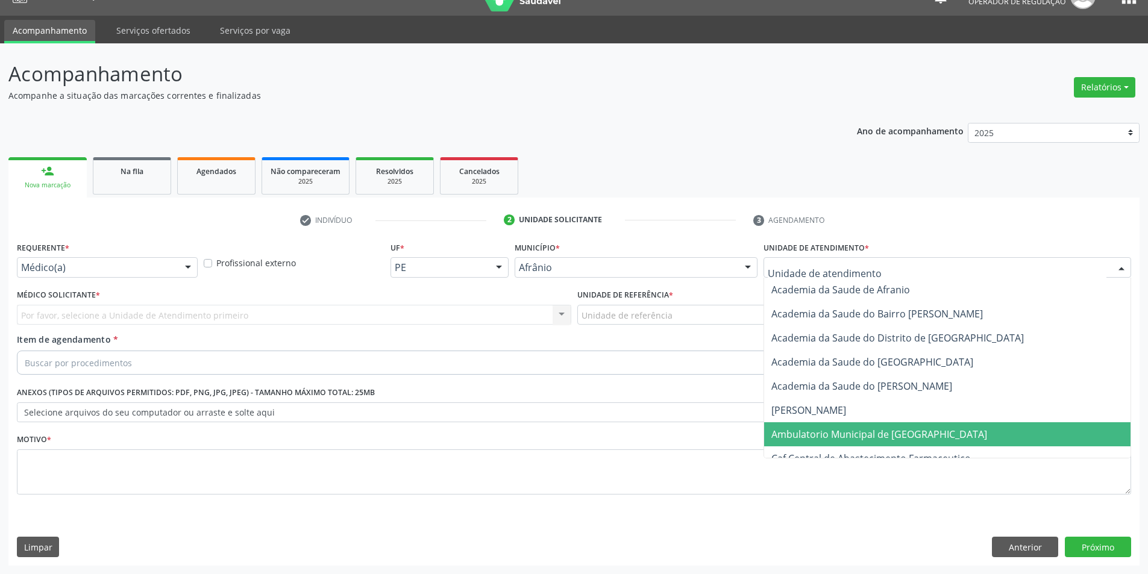
click at [998, 433] on span "Ambulatorio Municipal de [GEOGRAPHIC_DATA]" at bounding box center [947, 435] width 366 height 24
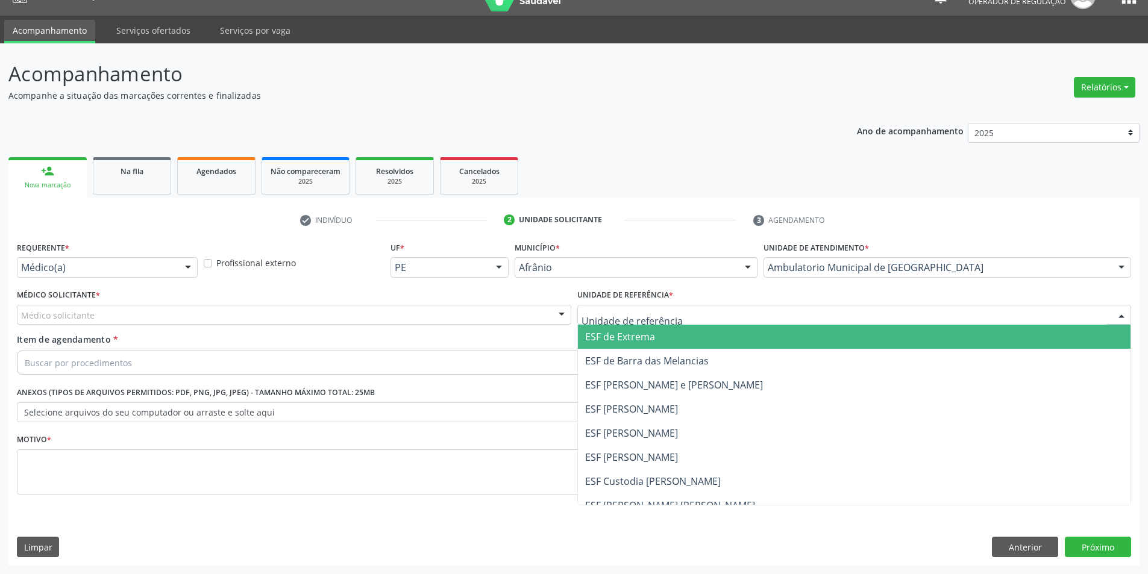
click at [622, 333] on span "ESF de Extrema" at bounding box center [620, 336] width 70 height 13
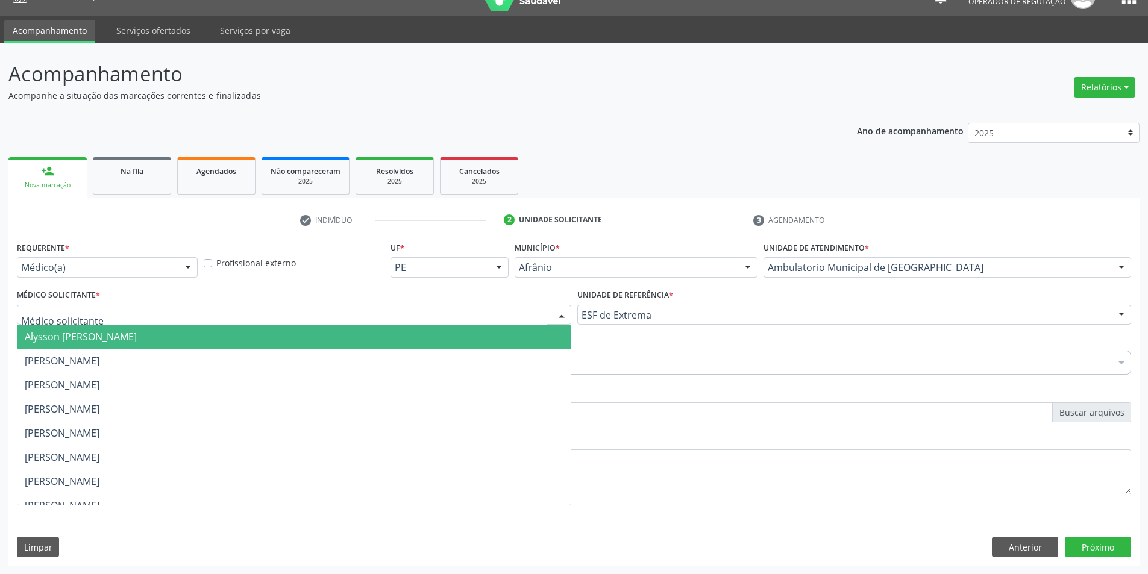
click at [339, 315] on div at bounding box center [294, 315] width 555 height 20
click at [345, 338] on span "Alysson [PERSON_NAME]" at bounding box center [293, 337] width 553 height 24
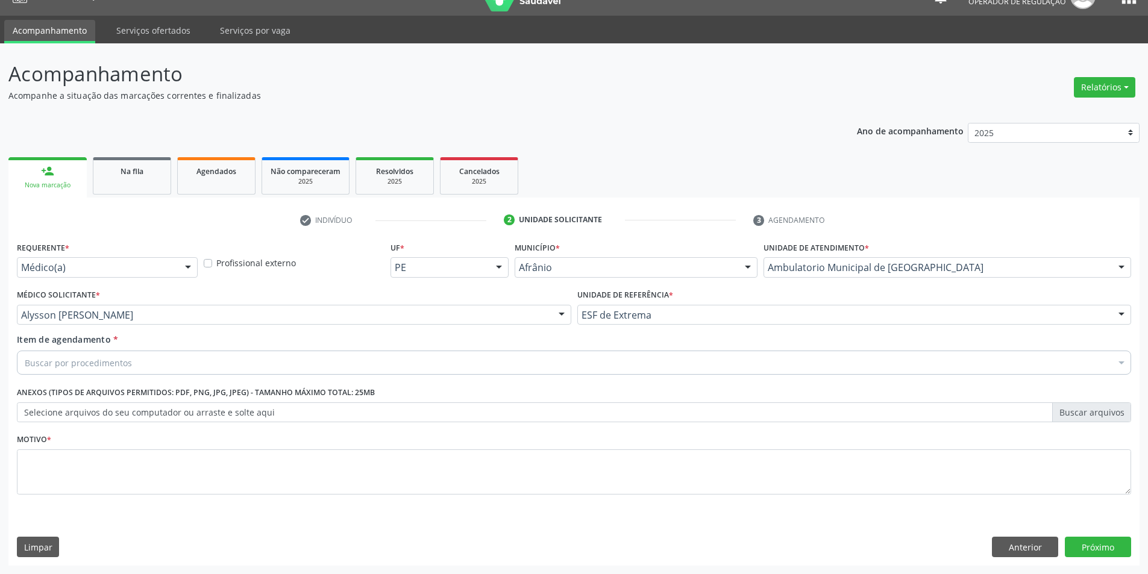
click at [313, 358] on div "Buscar por procedimentos" at bounding box center [574, 363] width 1115 height 24
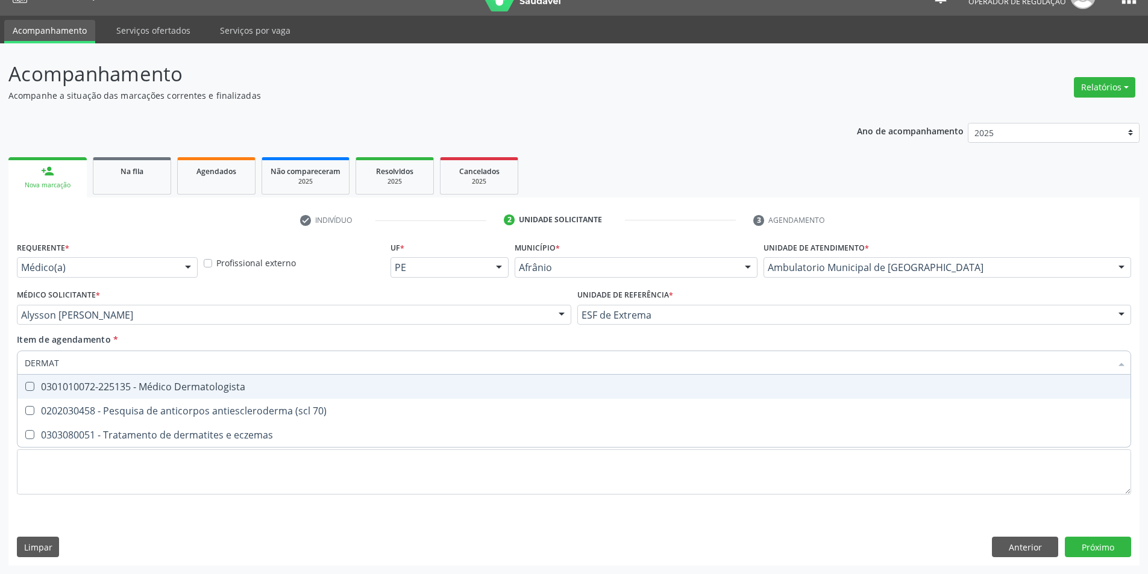
type input "DERMATO"
click at [315, 386] on div "0301010072-225135 - Médico Dermatologista" at bounding box center [574, 387] width 1099 height 10
checkbox Dermatologista "true"
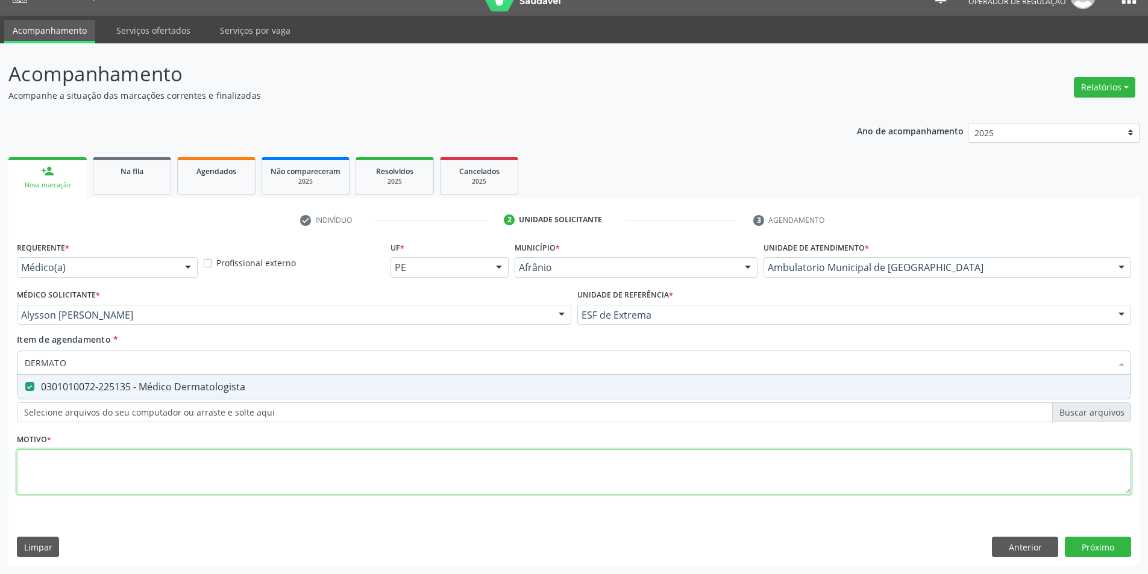
click at [285, 464] on div "Requerente * Médico(a) Médico(a) Enfermeiro(a) Paciente Nenhum resultado encont…" at bounding box center [574, 375] width 1115 height 273
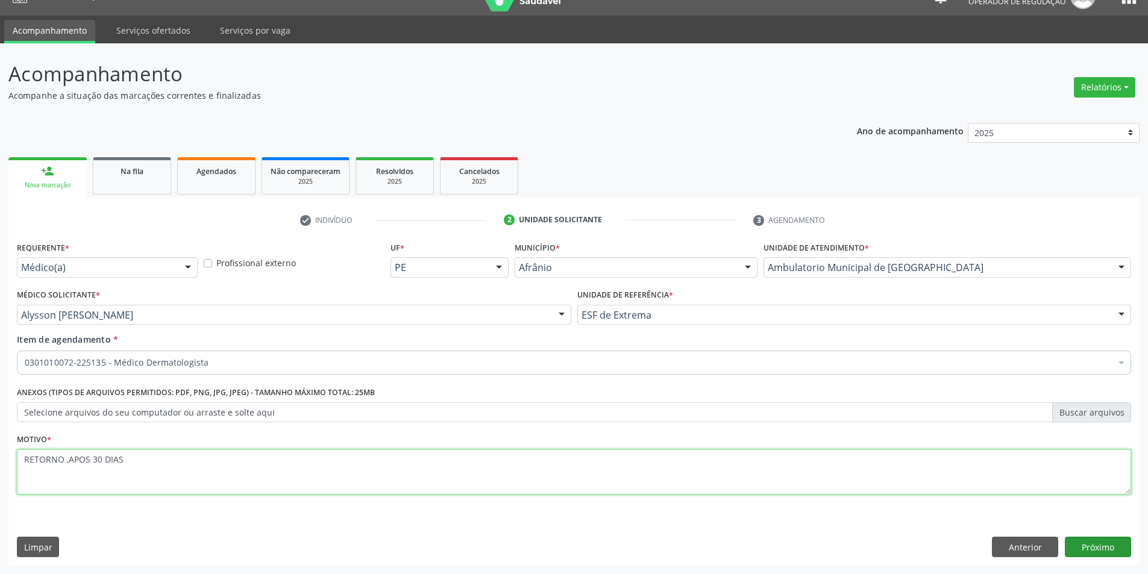
type textarea "RETORNO ,APOS 30 DIAS"
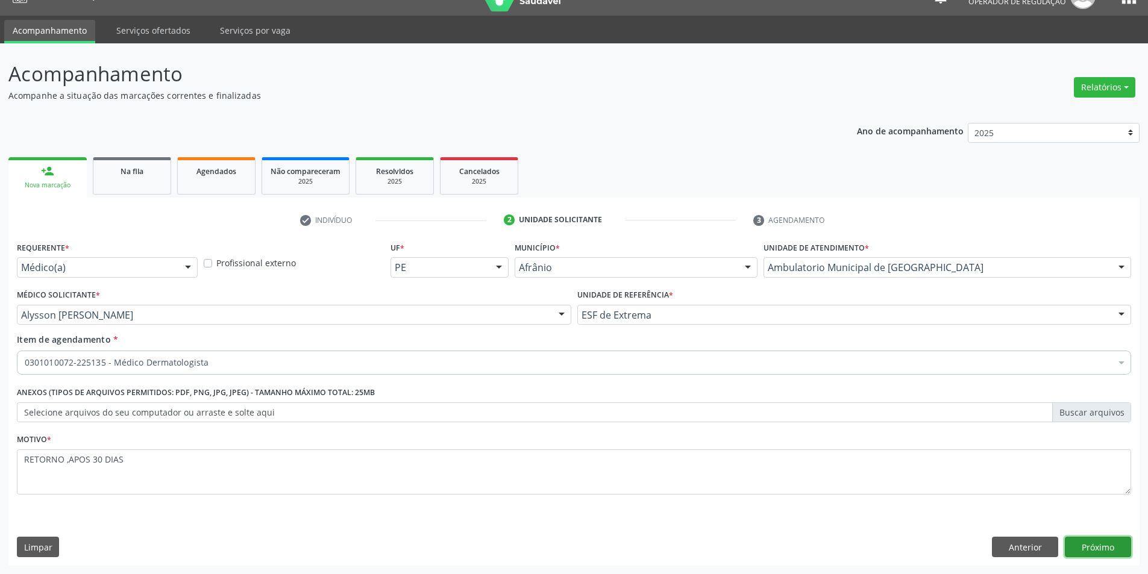
click at [1101, 554] on button "Próximo" at bounding box center [1098, 547] width 66 height 20
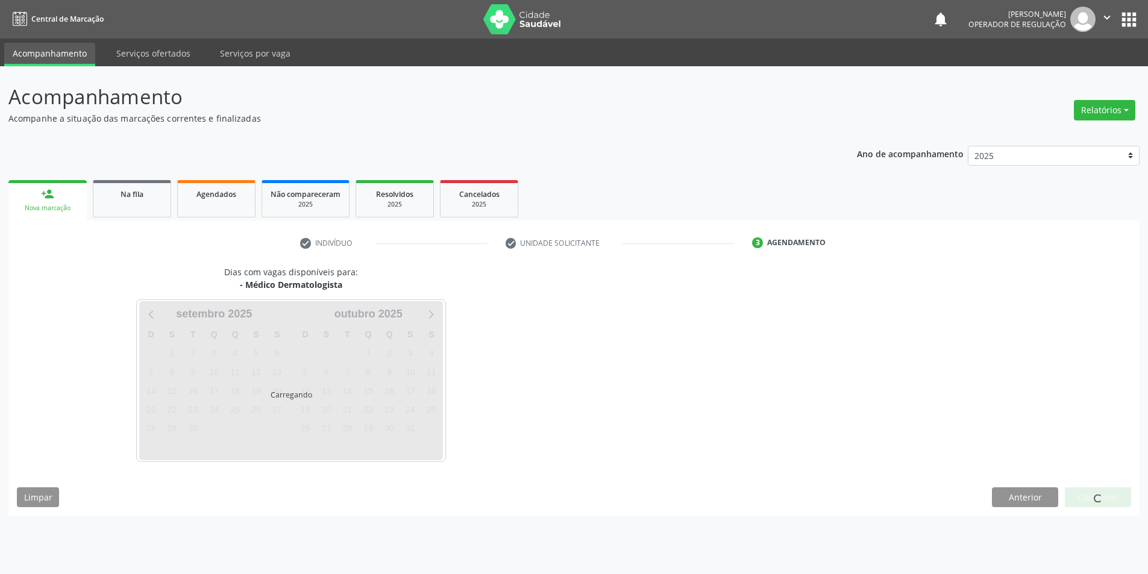
scroll to position [0, 0]
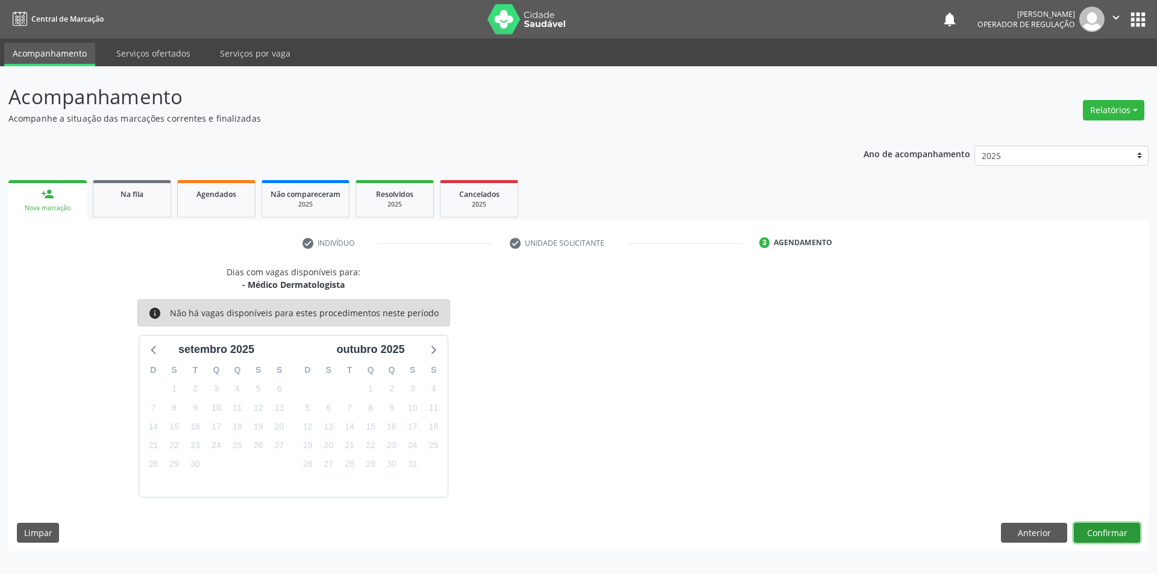
click at [1098, 532] on button "Confirmar" at bounding box center [1107, 533] width 66 height 20
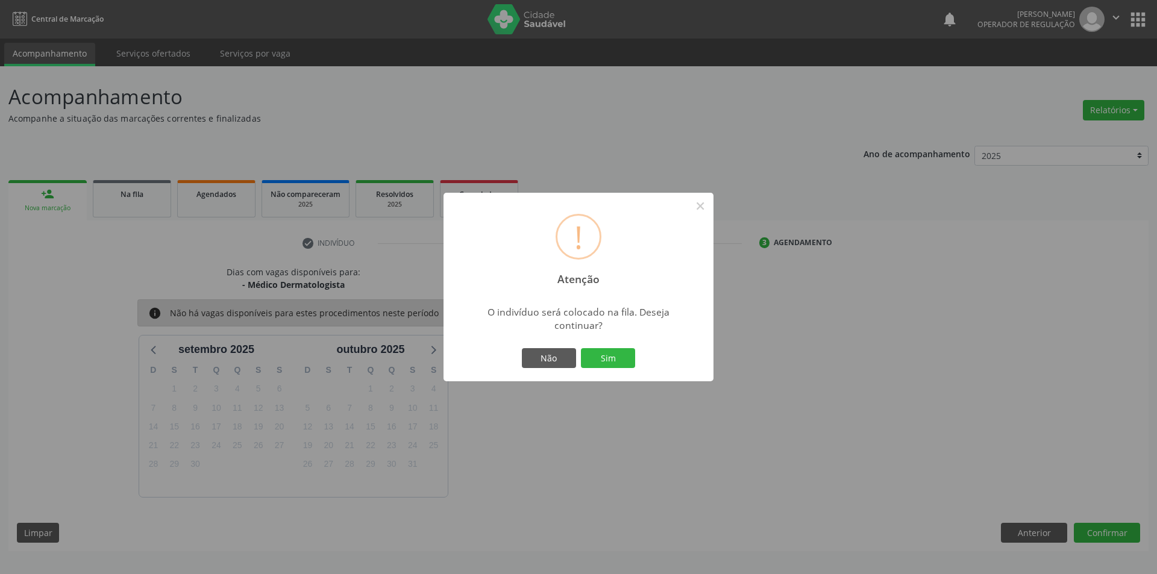
drag, startPoint x: 612, startPoint y: 349, endPoint x: 610, endPoint y: 356, distance: 7.5
click at [611, 351] on button "Sim" at bounding box center [608, 358] width 54 height 20
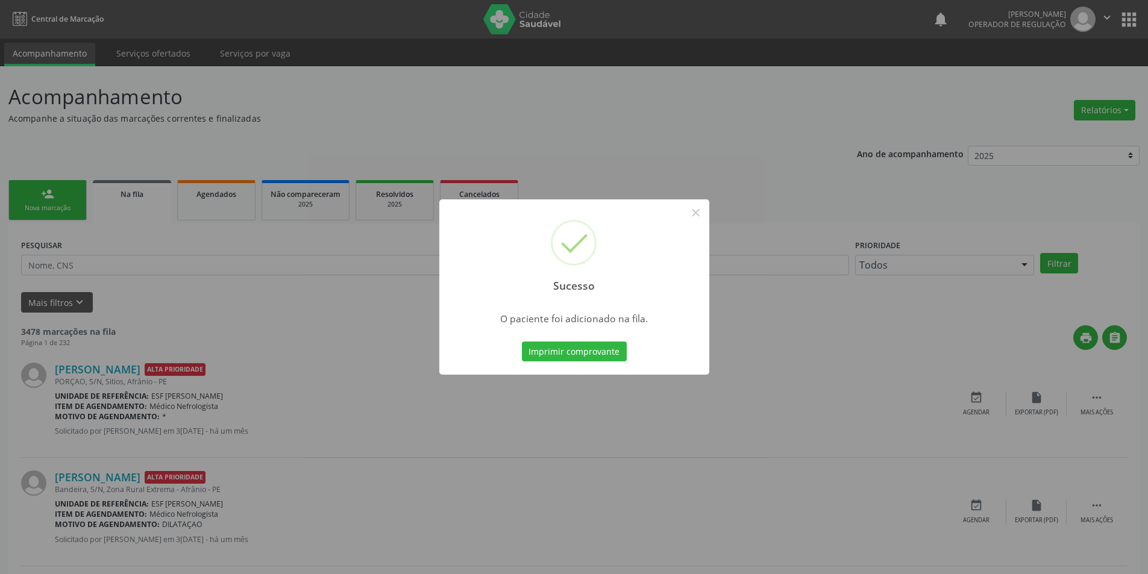
click at [58, 206] on div "Sucesso × O paciente foi adicionado na fila. Imprimir comprovante Cancel" at bounding box center [574, 287] width 1148 height 574
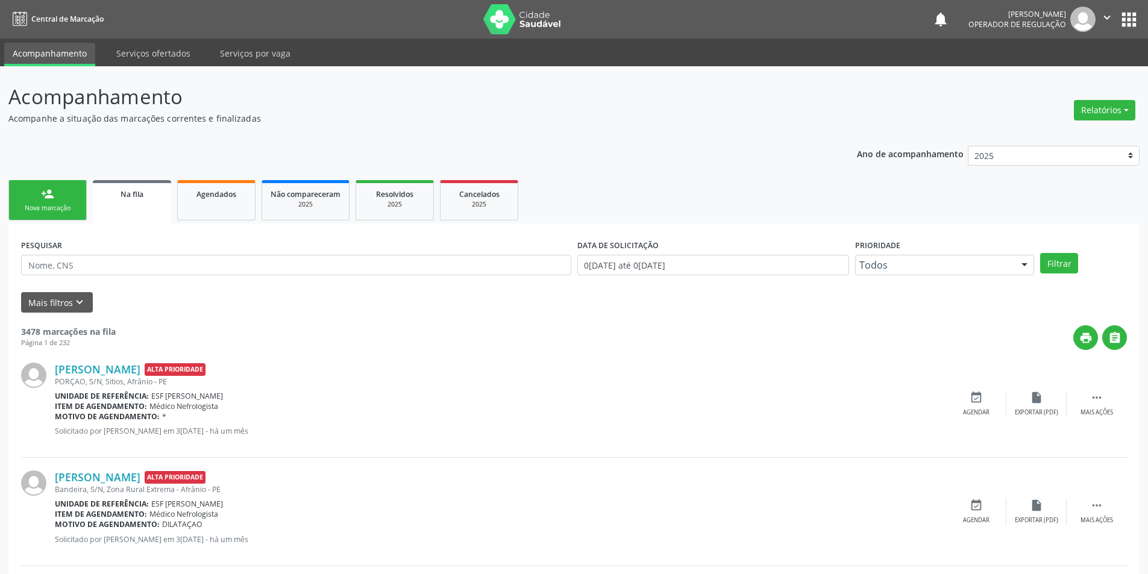
click at [46, 195] on div "person_add" at bounding box center [47, 193] width 13 height 13
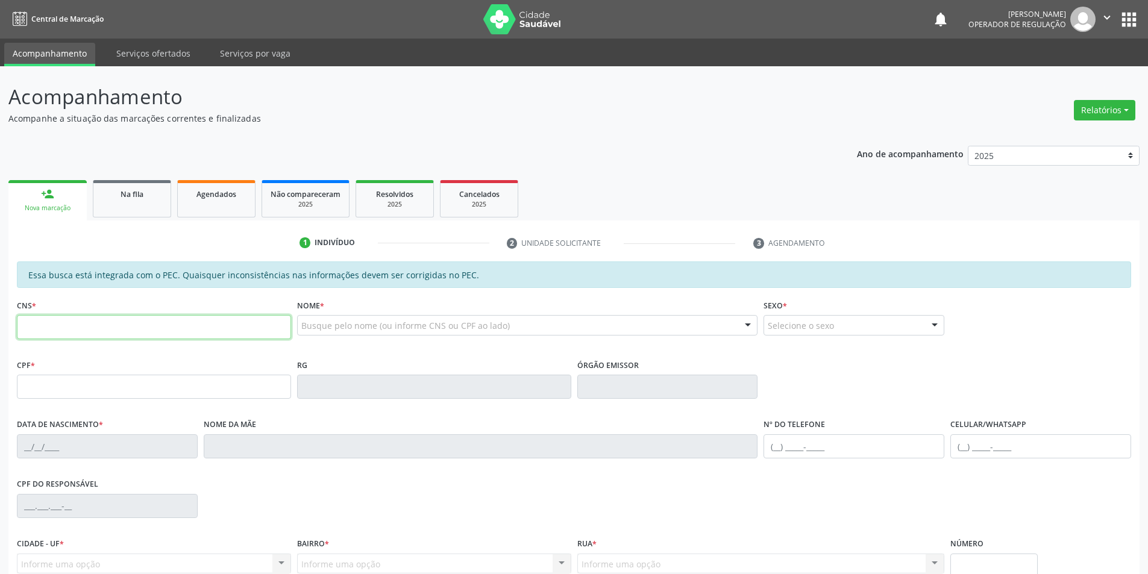
click at [153, 322] on input "text" at bounding box center [154, 327] width 274 height 24
type input "7"
type input "898 0051 5941 6759"
type input "180.216.584-36"
type input "21/11/2016"
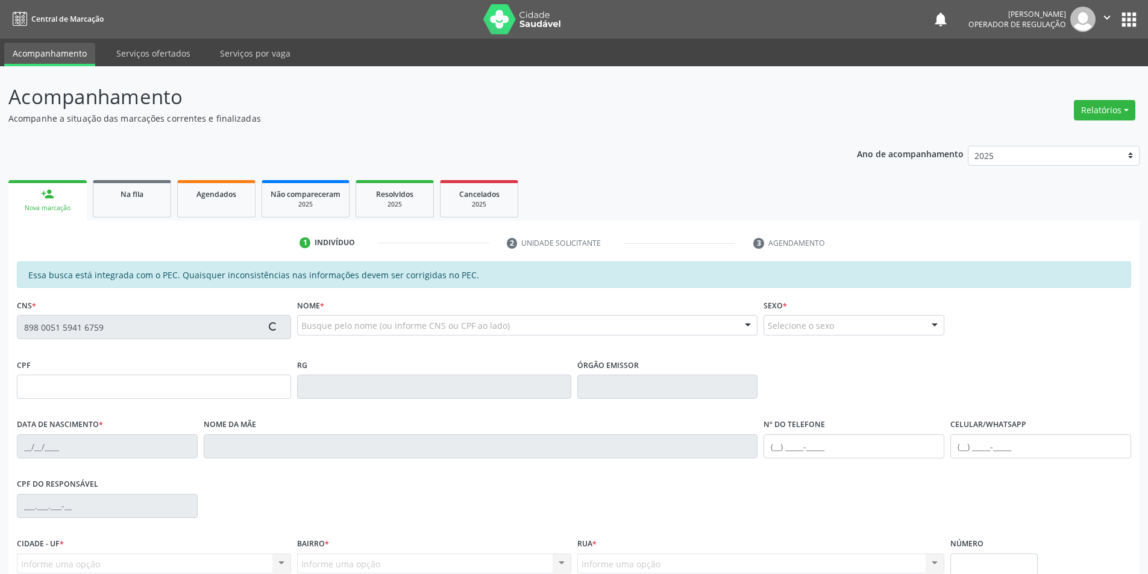
type input "Maria Alzenir Cruz Paixao"
type input "(87) 98158-3124"
type input "S/N"
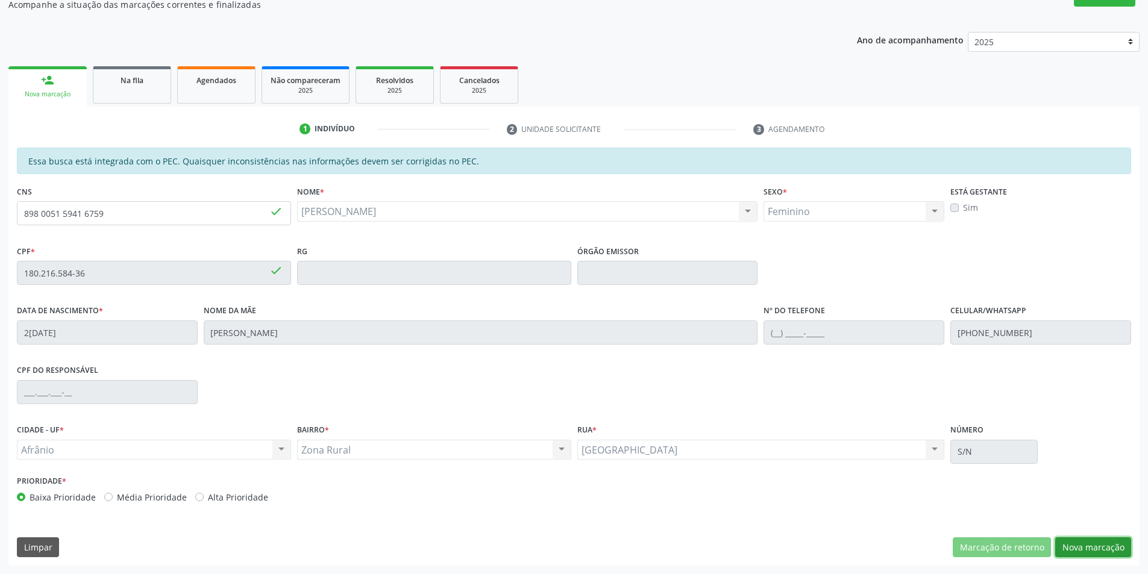
click at [1087, 548] on button "Nova marcação" at bounding box center [1093, 548] width 76 height 20
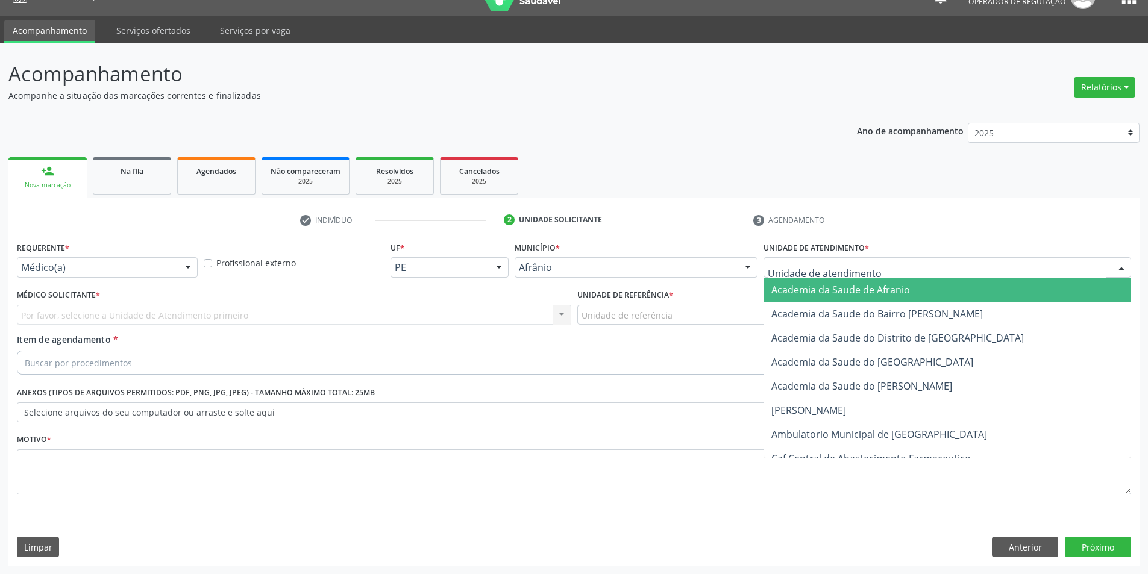
drag, startPoint x: 911, startPoint y: 268, endPoint x: 914, endPoint y: 262, distance: 7.3
click at [914, 263] on div at bounding box center [948, 267] width 368 height 20
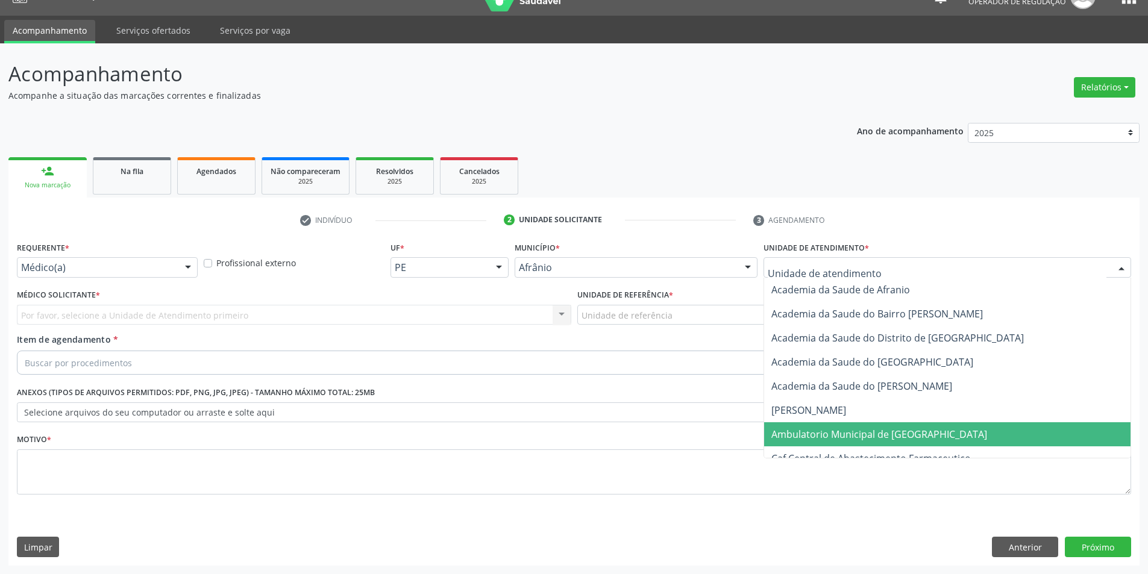
click at [912, 430] on span "Ambulatorio Municipal de [GEOGRAPHIC_DATA]" at bounding box center [880, 434] width 216 height 13
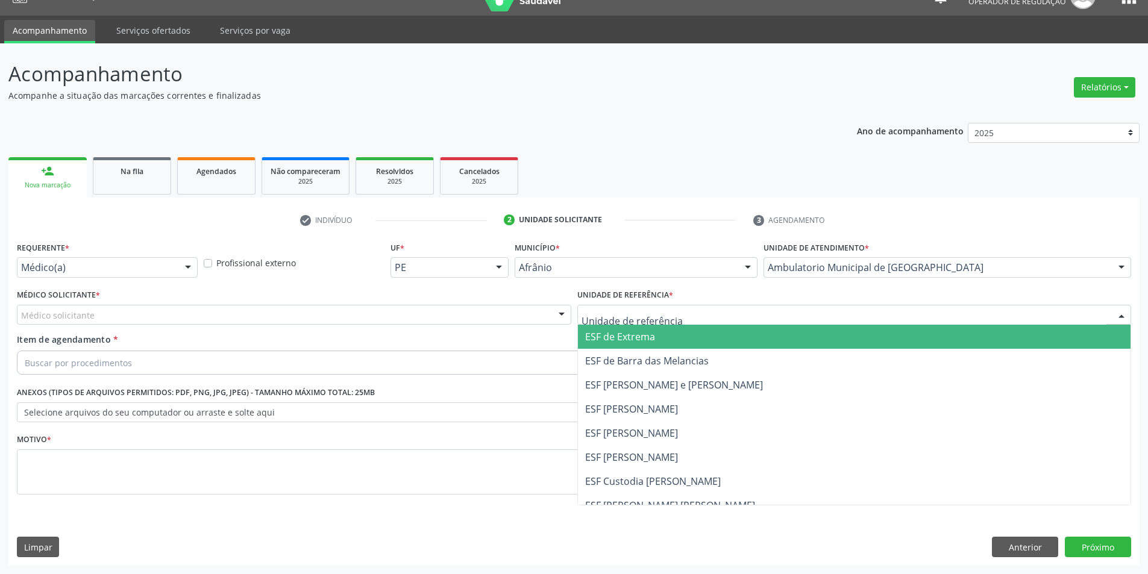
click at [644, 339] on span "ESF de Extrema" at bounding box center [620, 336] width 70 height 13
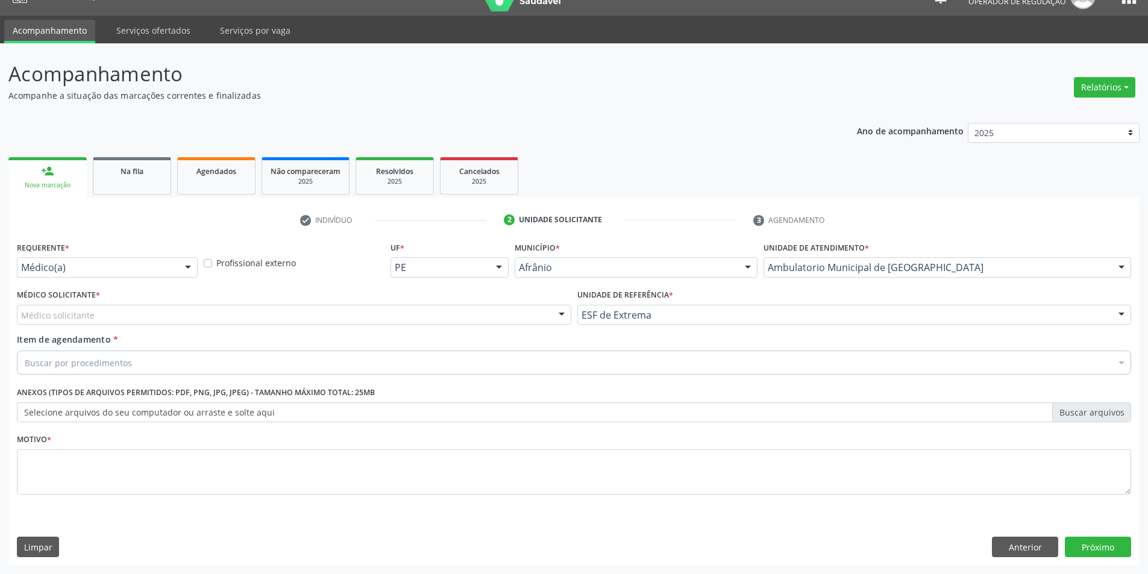
click at [477, 315] on div "Médico solicitante" at bounding box center [294, 315] width 555 height 20
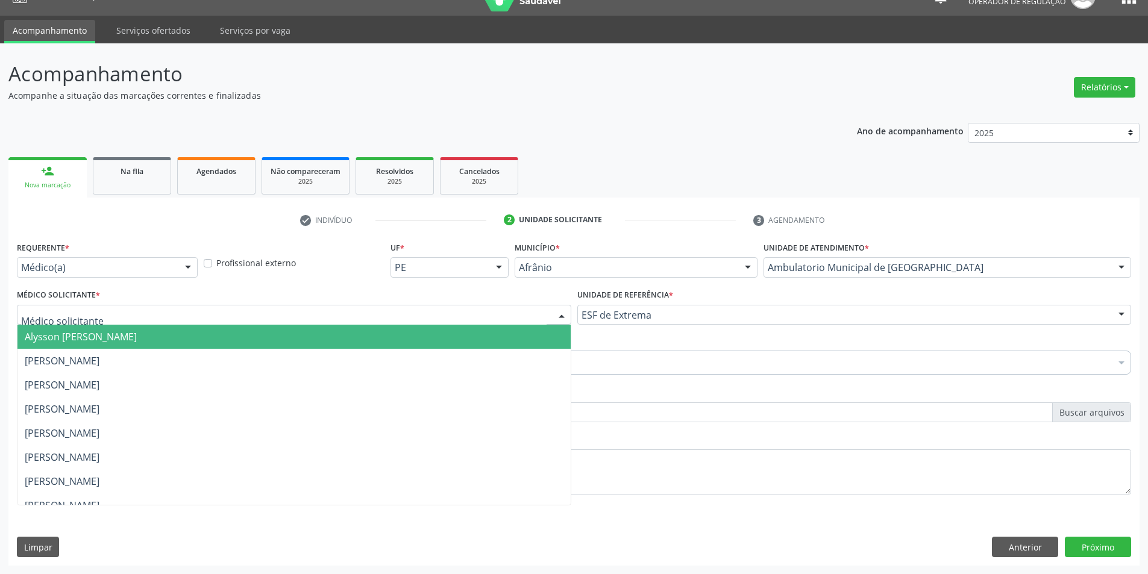
click at [477, 337] on span "Alysson [PERSON_NAME]" at bounding box center [293, 337] width 553 height 24
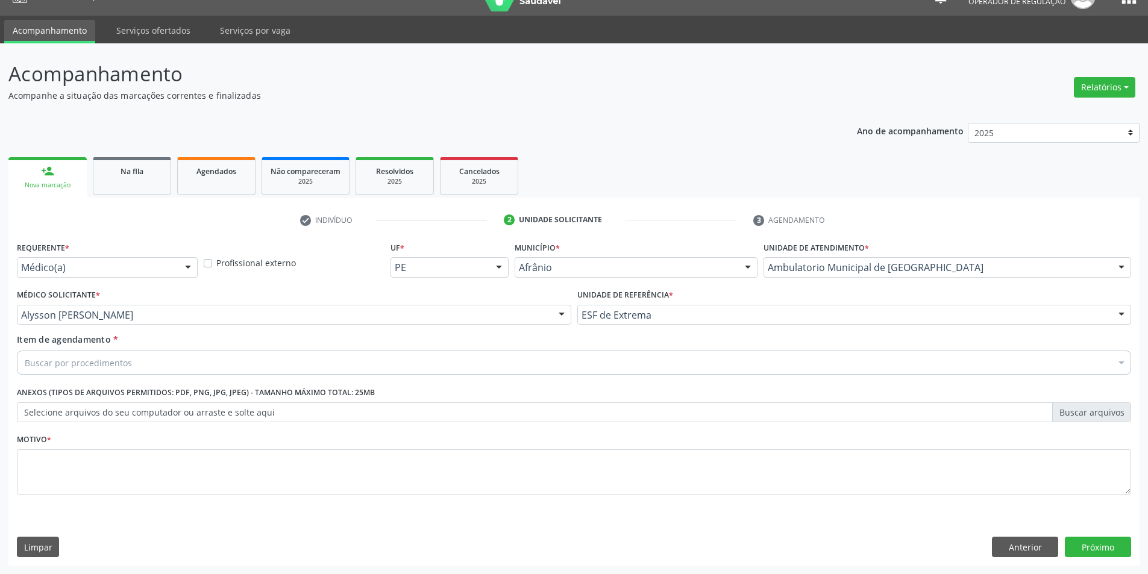
click at [297, 371] on div "Buscar por procedimentos" at bounding box center [574, 363] width 1115 height 24
click at [256, 370] on div "Buscar por procedimentos" at bounding box center [574, 363] width 1115 height 24
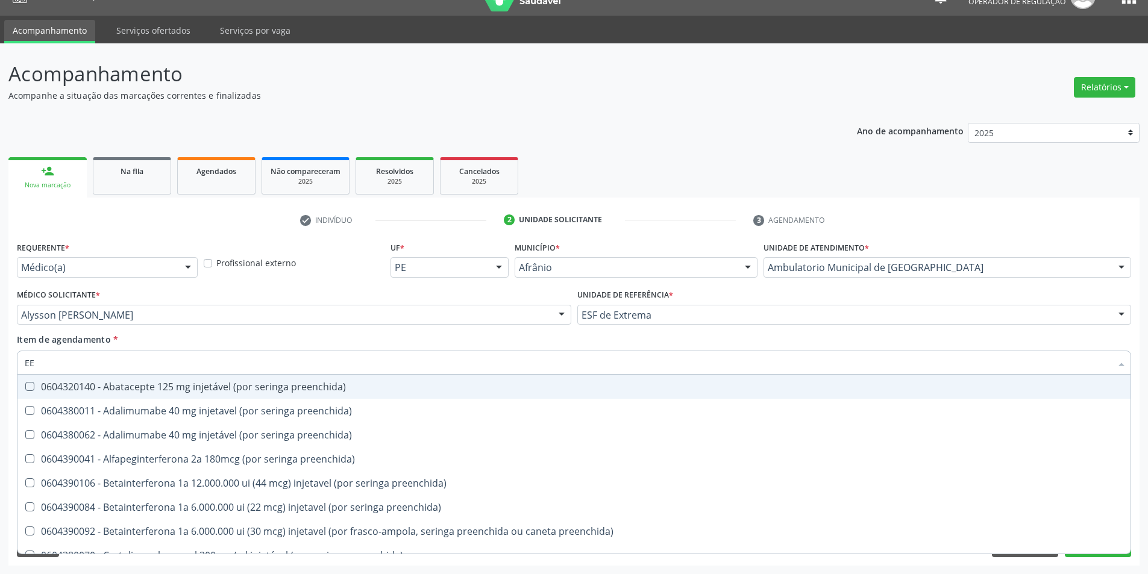
type input "EEG"
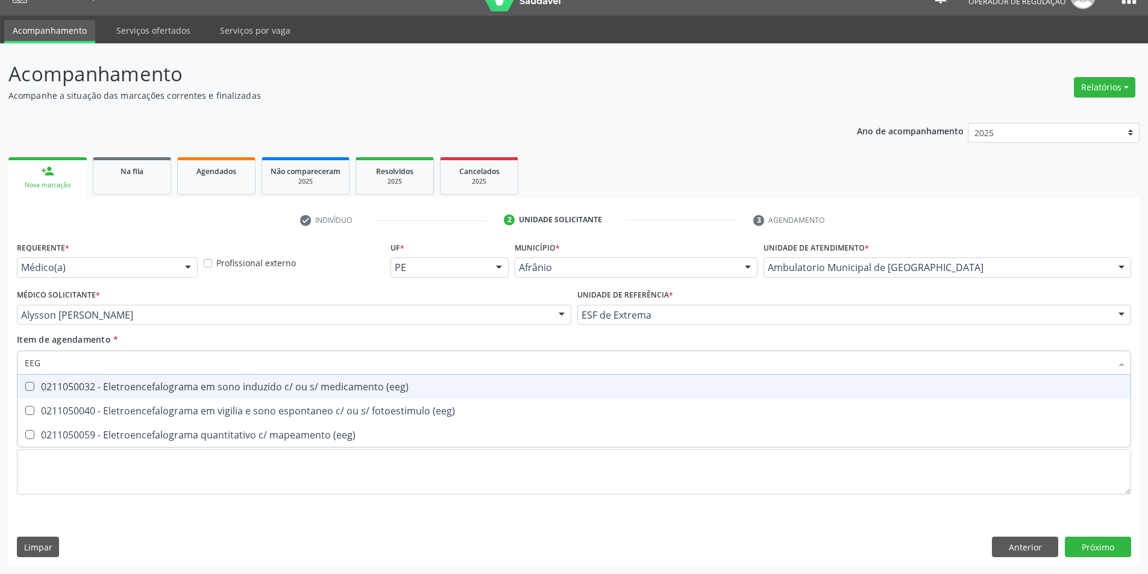
click at [245, 389] on div "0211050032 - Eletroencefalograma em sono induzido c/ ou s/ medicamento (eeg)" at bounding box center [574, 387] width 1099 height 10
checkbox \(eeg\) "true"
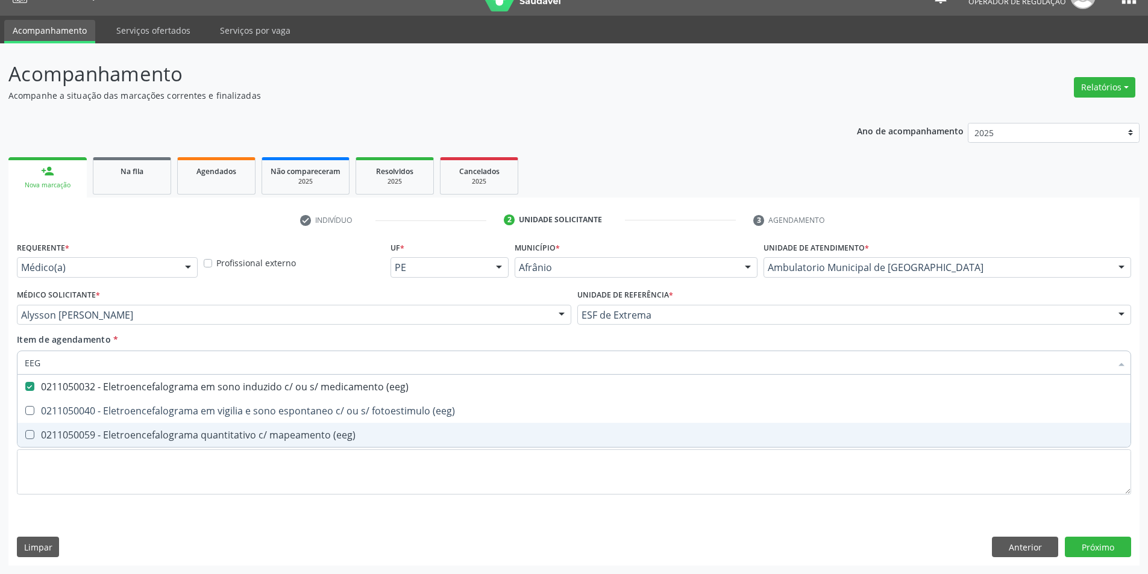
type input "EEG"
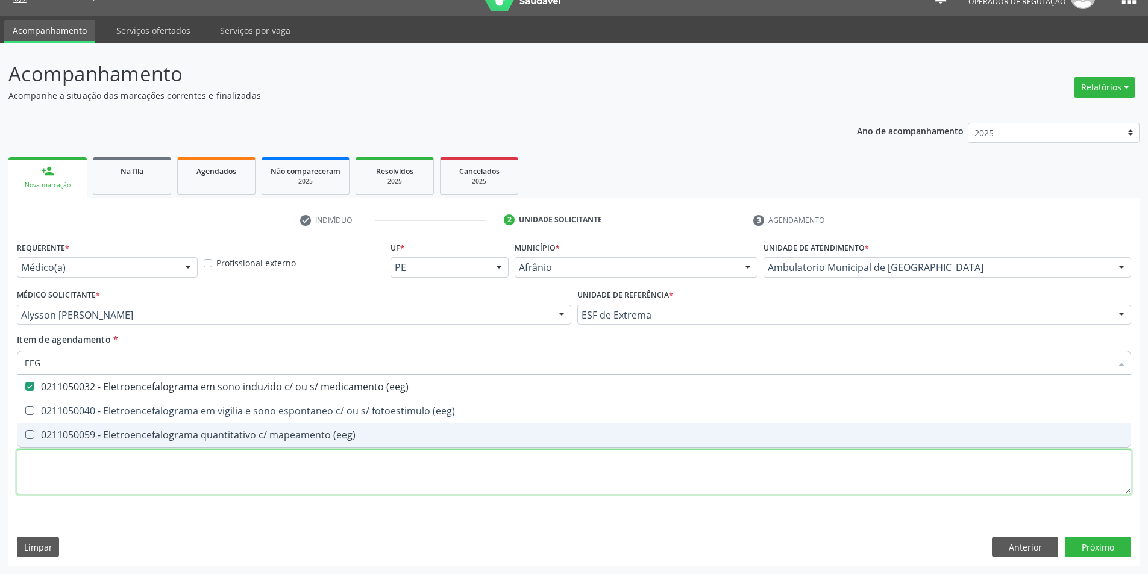
click at [319, 489] on div "Requerente * Médico(a) Médico(a) Enfermeiro(a) Paciente Nenhum resultado encont…" at bounding box center [574, 375] width 1115 height 273
checkbox \(eeg\) "true"
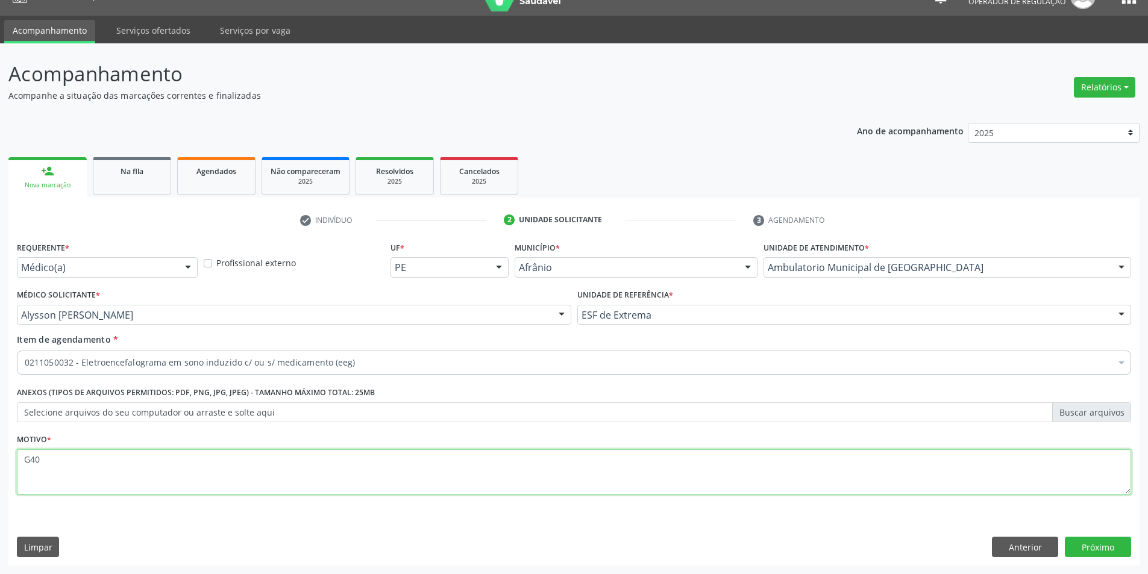
type textarea "G40"
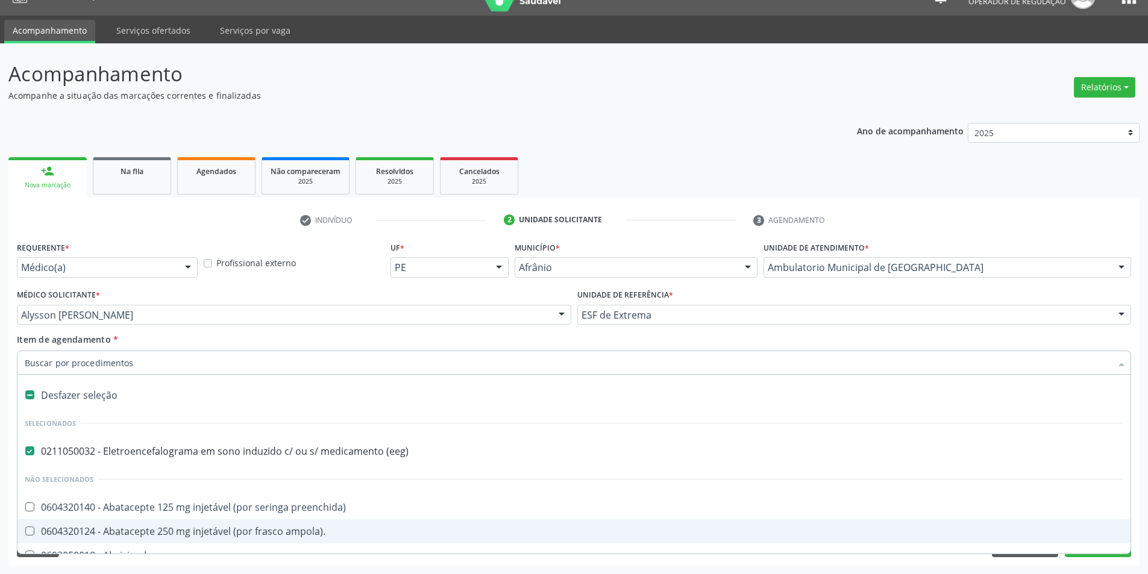
click at [1133, 527] on div "Requerente * Médico(a) Médico(a) Enfermeiro(a) Paciente Nenhum resultado encont…" at bounding box center [573, 402] width 1131 height 327
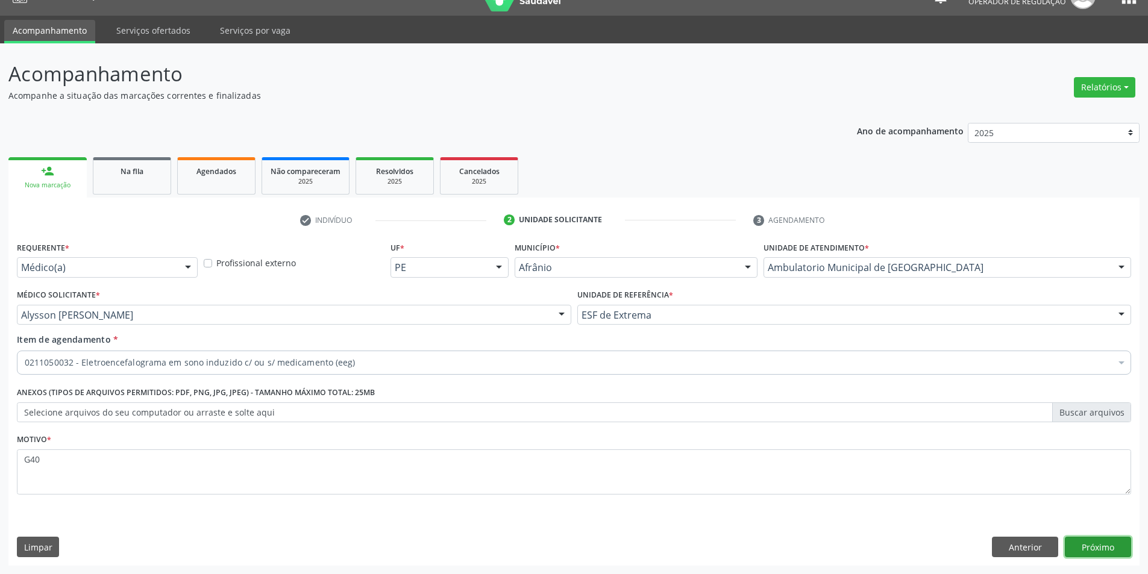
click at [1084, 547] on button "Próximo" at bounding box center [1098, 547] width 66 height 20
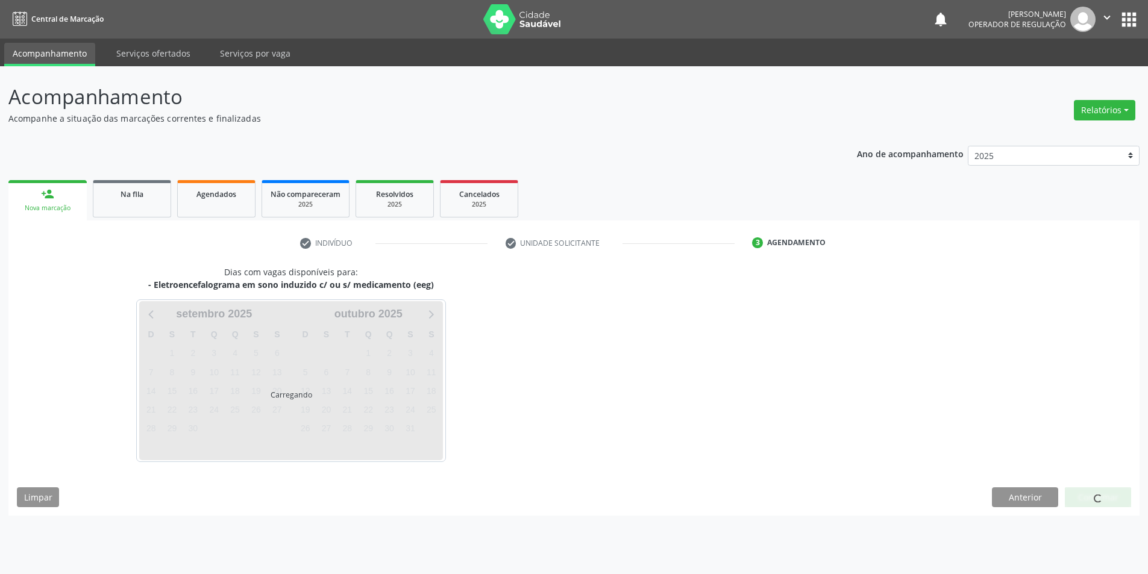
scroll to position [0, 0]
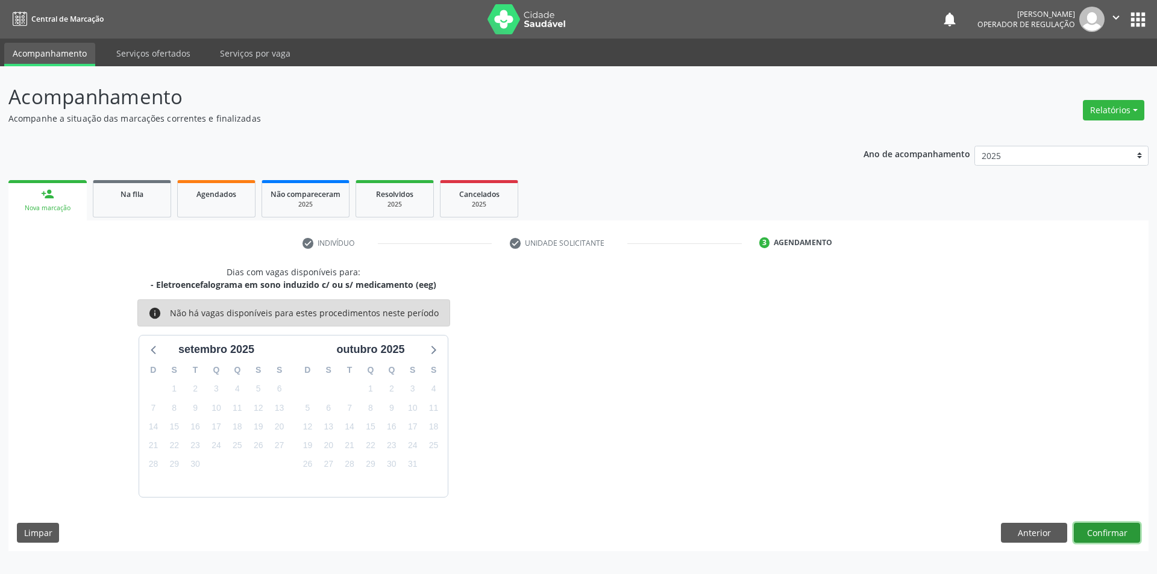
click at [1107, 533] on button "Confirmar" at bounding box center [1107, 533] width 66 height 20
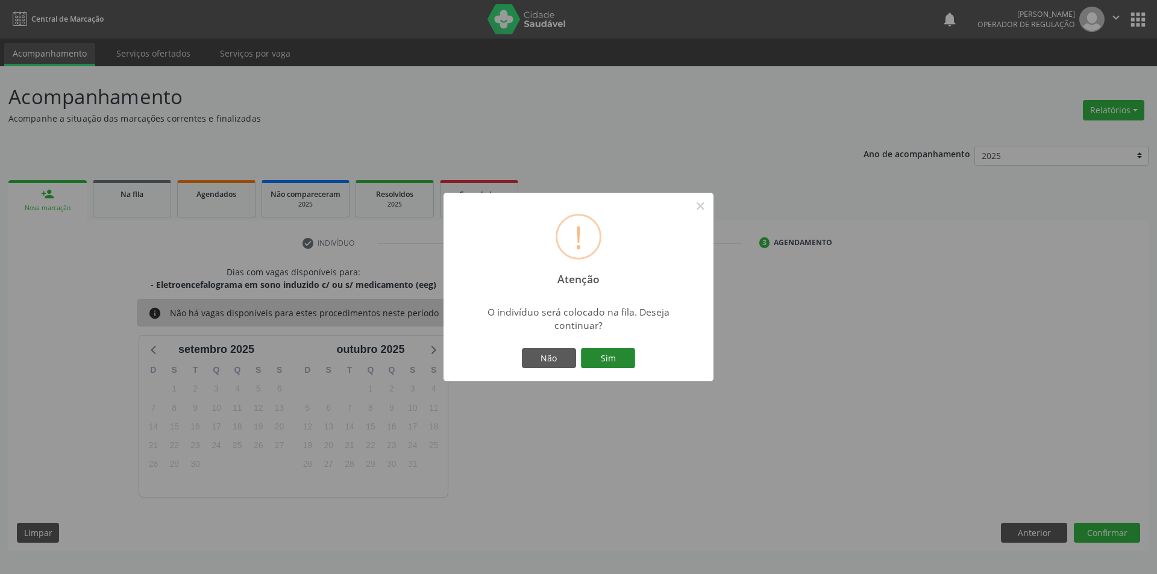
click at [625, 360] on button "Sim" at bounding box center [608, 358] width 54 height 20
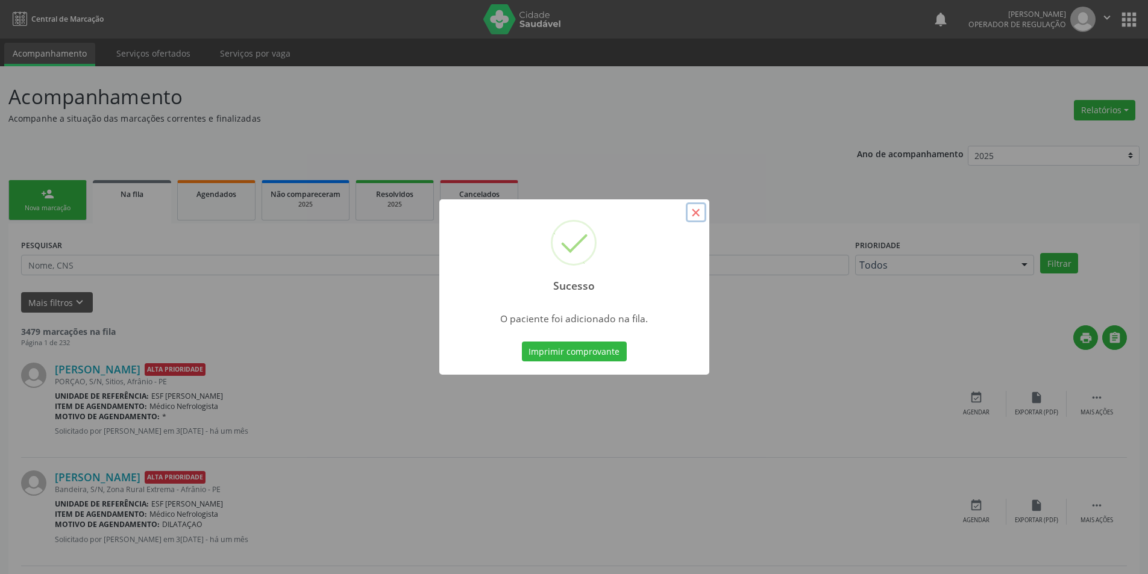
click at [698, 216] on button "×" at bounding box center [696, 213] width 20 height 20
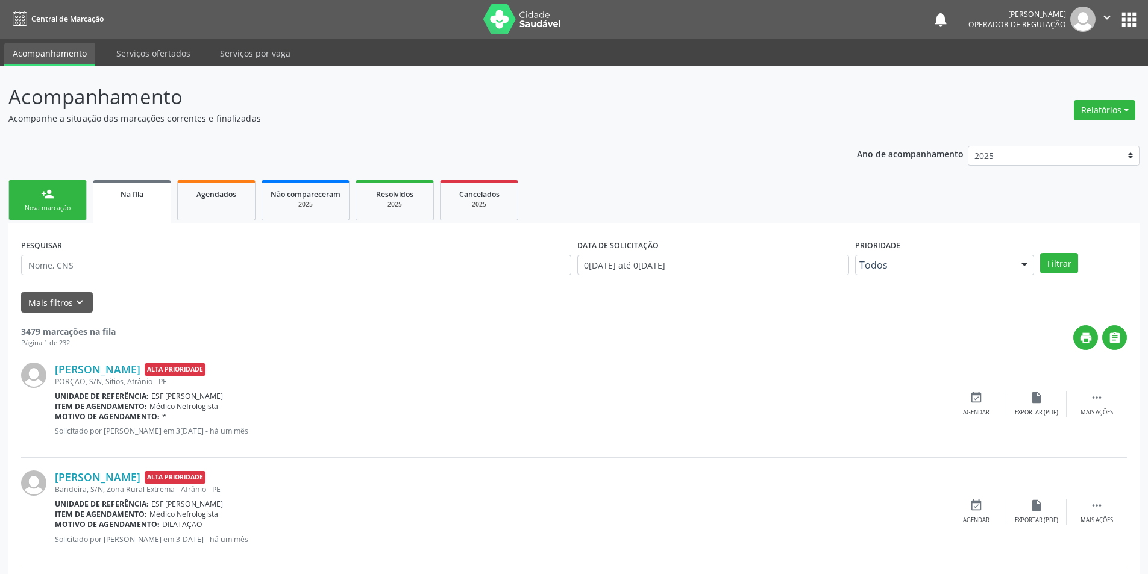
click at [40, 203] on link "person_add Nova marcação" at bounding box center [47, 200] width 78 height 40
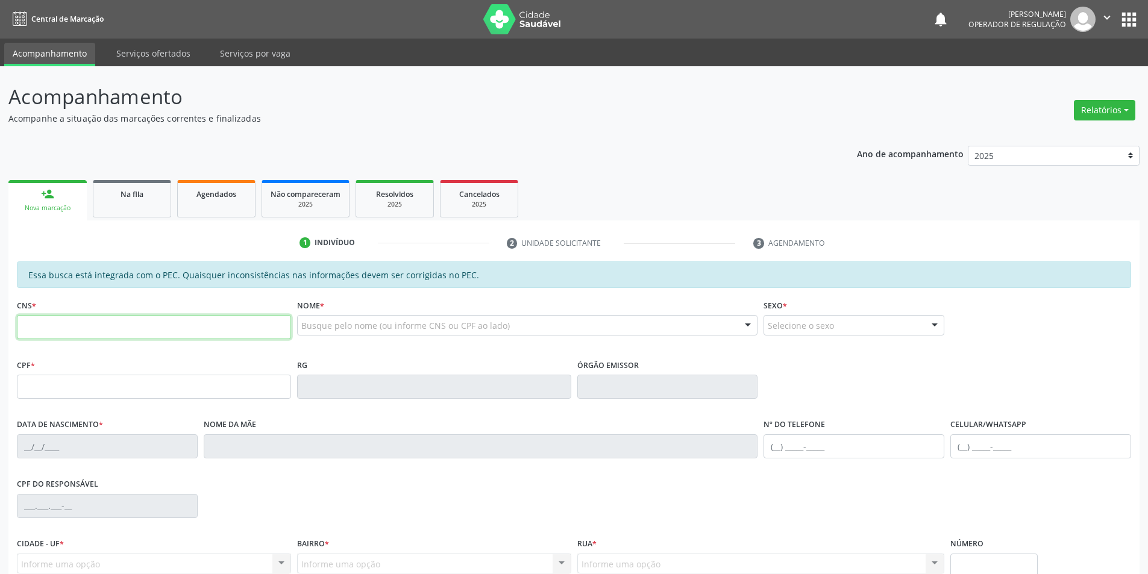
click at [60, 321] on input "text" at bounding box center [154, 327] width 274 height 24
type input "898 0051 5941 6759"
type input "180.216.584-36"
type input "21/11/2016"
type input "Maria Alzenir Cruz Paixao"
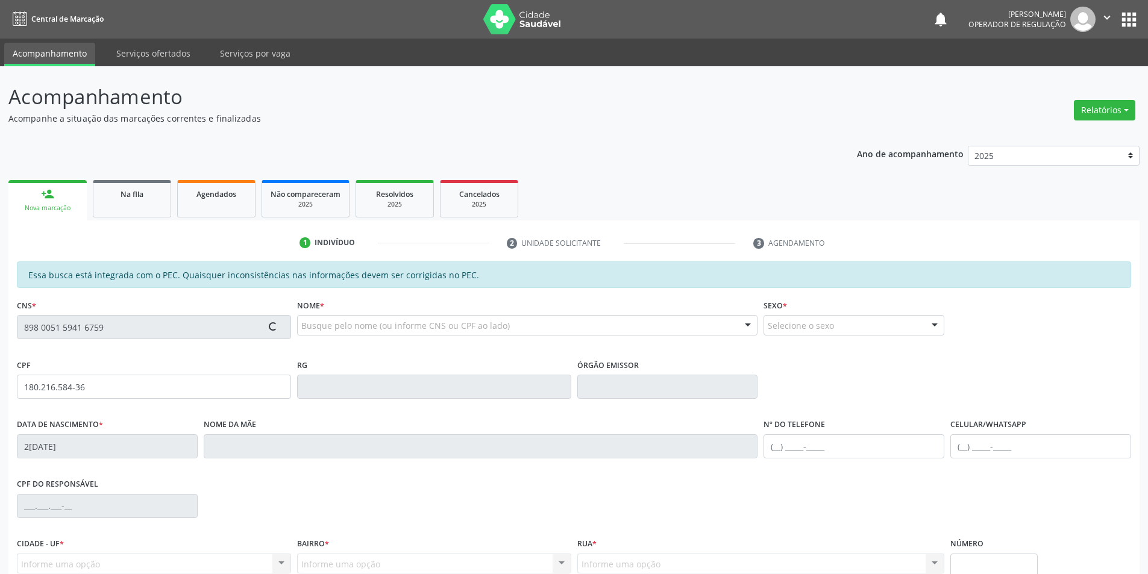
type input "(87) 98158-3124"
type input "S/N"
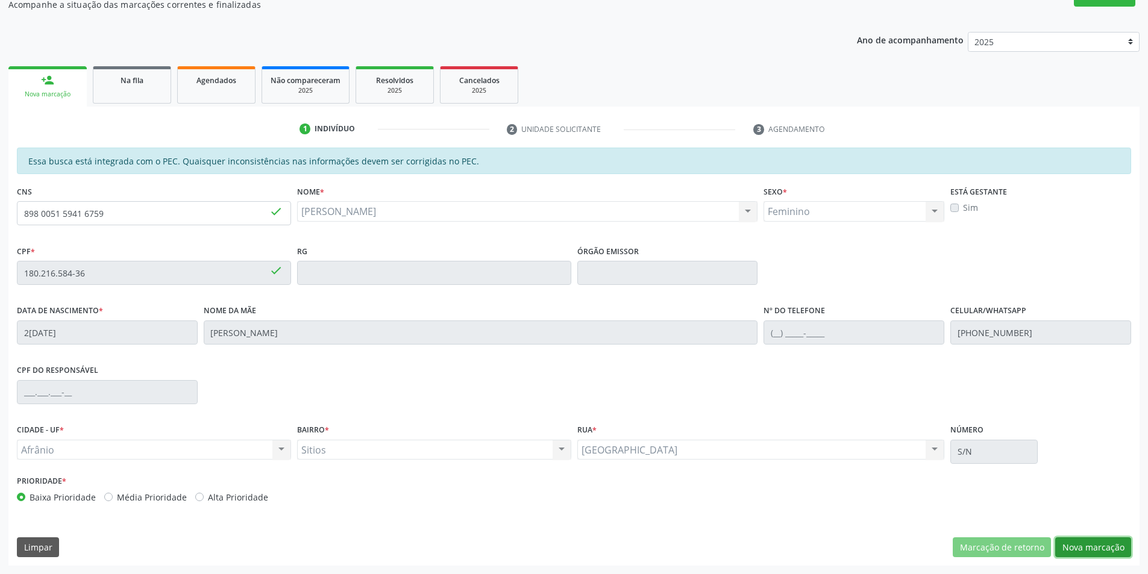
click at [1086, 541] on button "Nova marcação" at bounding box center [1093, 548] width 76 height 20
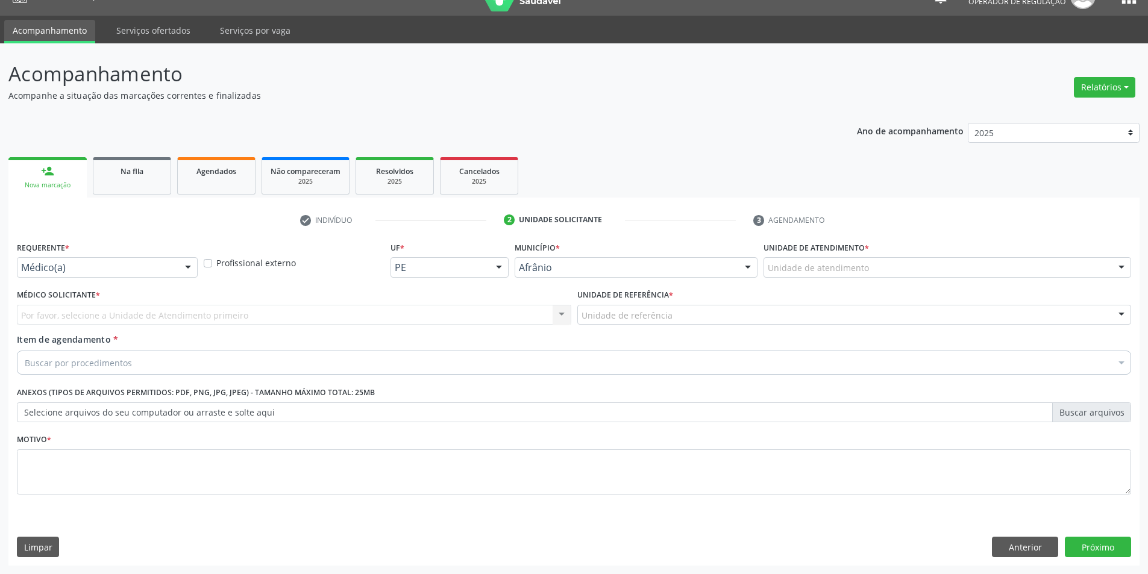
click at [911, 258] on div "Unidade de atendimento" at bounding box center [948, 267] width 368 height 20
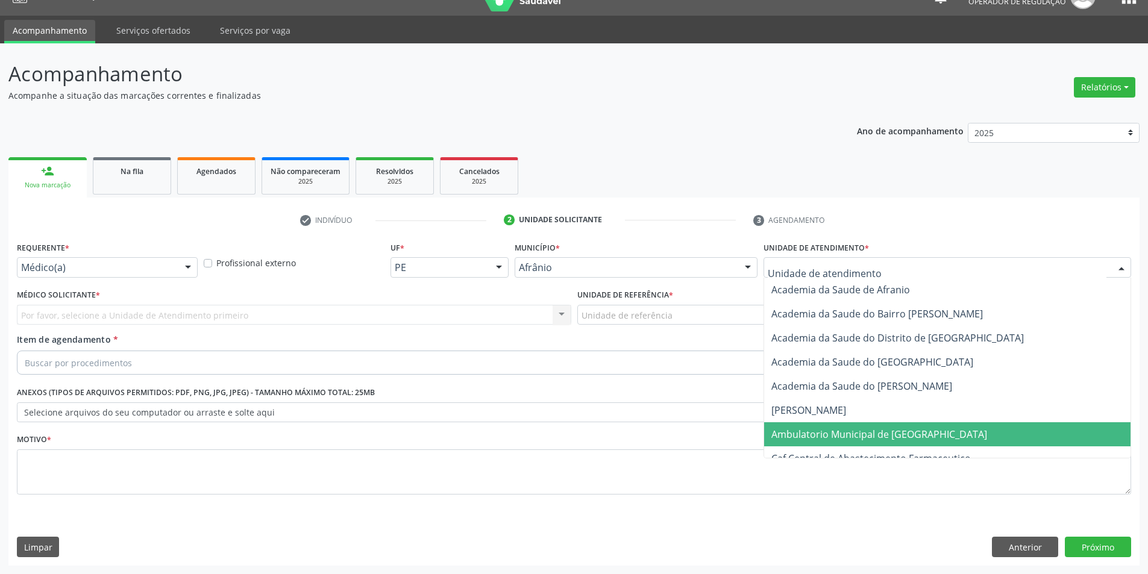
click at [911, 428] on span "Ambulatorio Municipal de [GEOGRAPHIC_DATA]" at bounding box center [880, 434] width 216 height 13
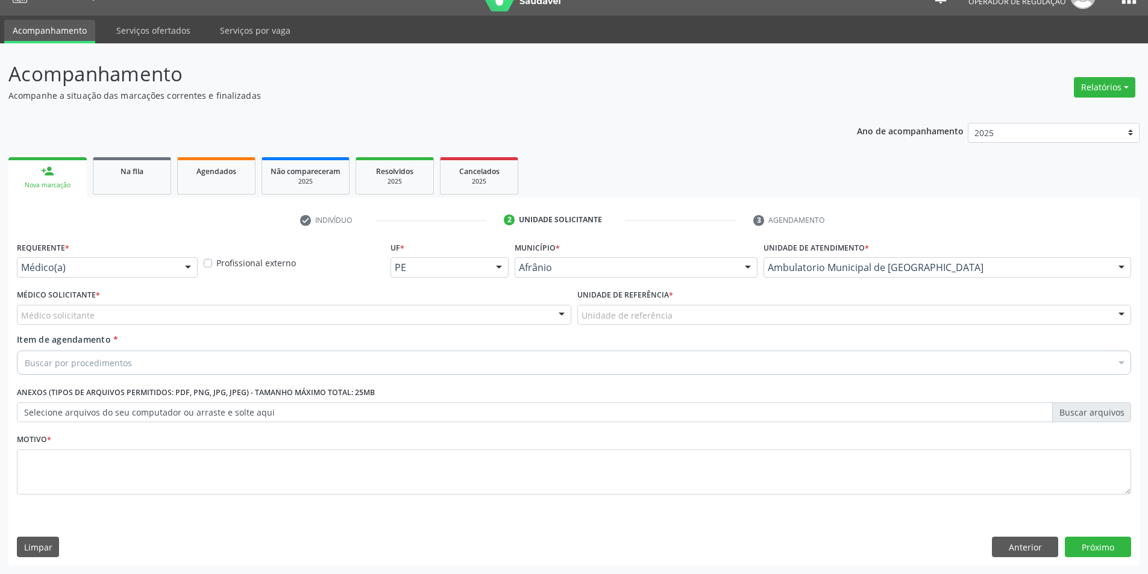
click at [321, 310] on div "Médico solicitante" at bounding box center [294, 315] width 555 height 20
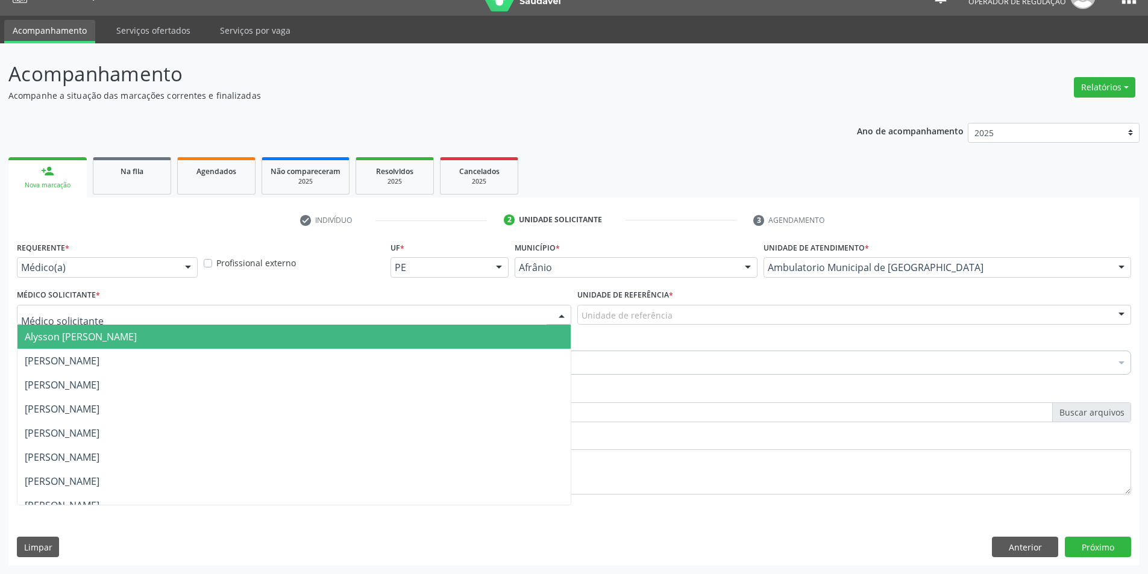
click at [324, 336] on span "Alysson [PERSON_NAME]" at bounding box center [293, 337] width 553 height 24
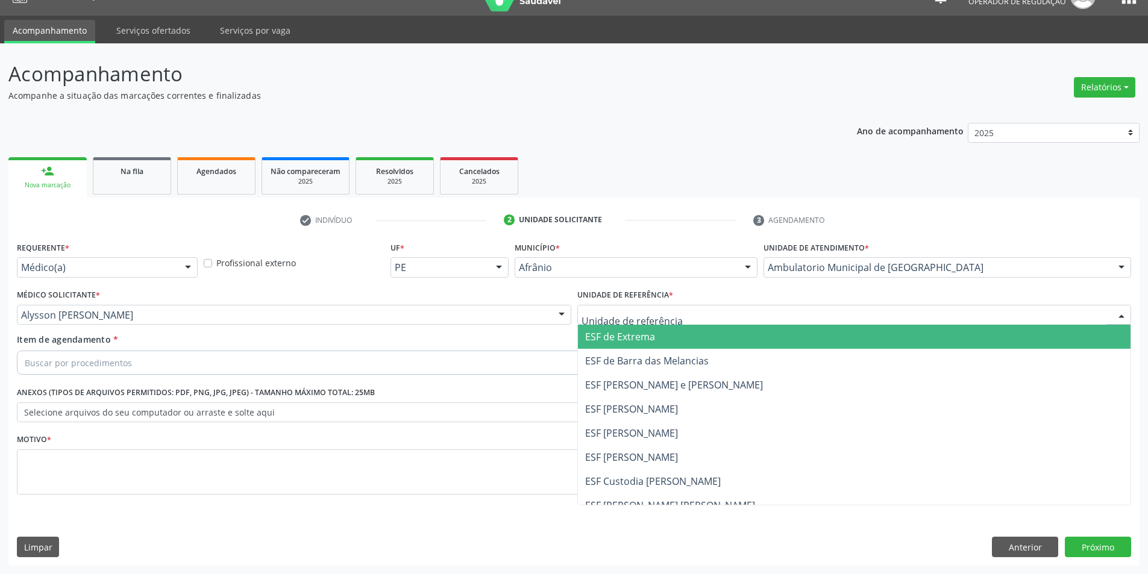
click at [711, 321] on div at bounding box center [854, 315] width 555 height 20
click at [702, 347] on span "ESF de Extrema" at bounding box center [854, 337] width 553 height 24
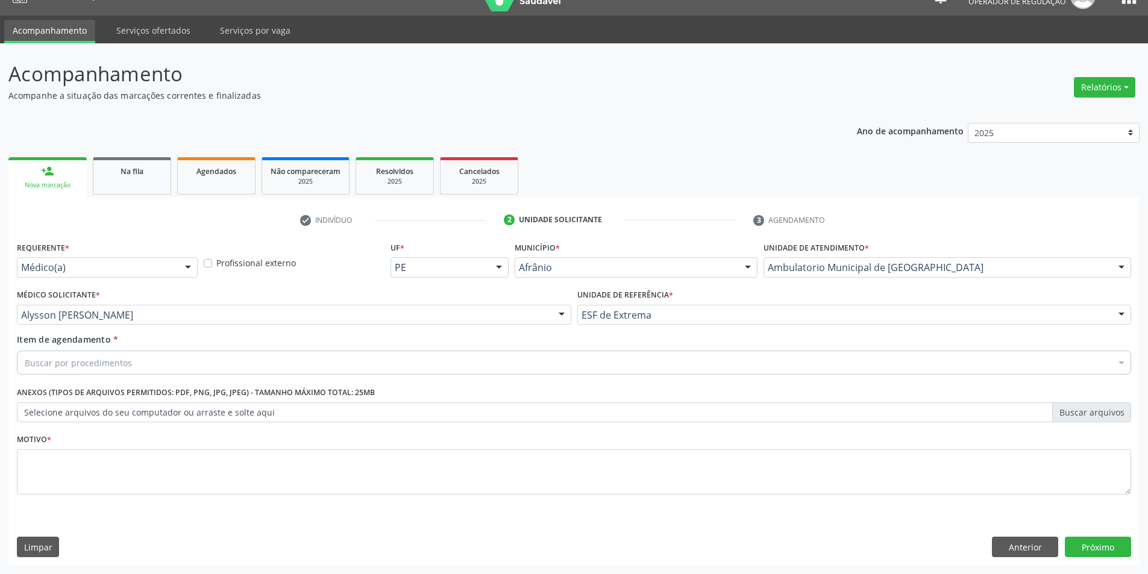
click at [298, 368] on div "Buscar por procedimentos" at bounding box center [574, 363] width 1115 height 24
click at [209, 363] on div "Buscar por procedimentos" at bounding box center [574, 363] width 1115 height 24
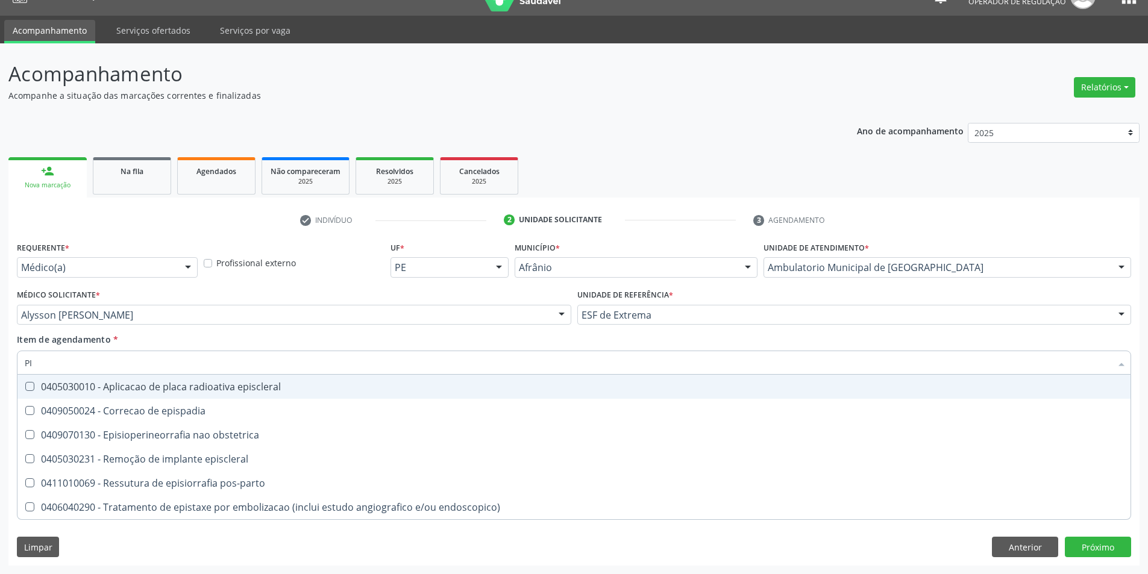
type input "P"
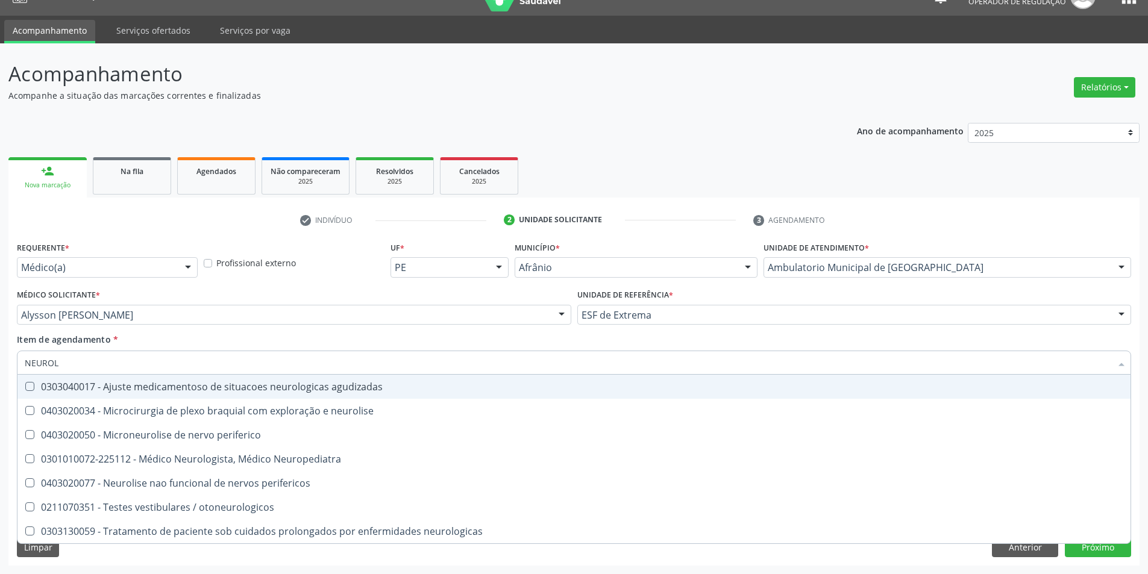
type input "NEUROLO"
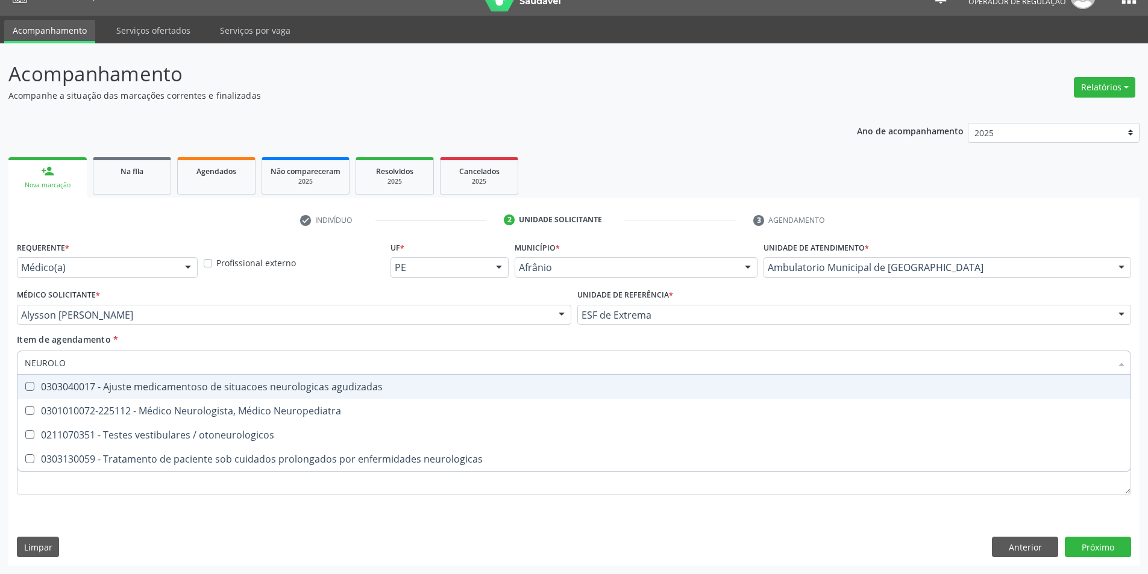
drag, startPoint x: 80, startPoint y: 360, endPoint x: 0, endPoint y: 349, distance: 80.9
click at [0, 349] on div "Acompanhamento Acompanhe a situação das marcações correntes e finalizadas Relat…" at bounding box center [574, 308] width 1148 height 531
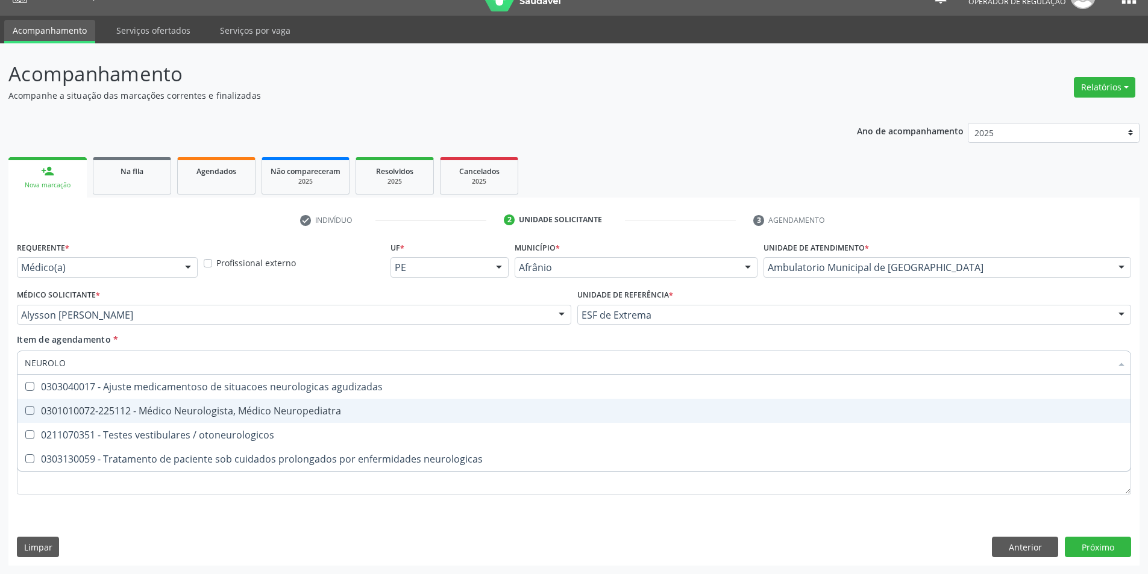
click at [237, 415] on div "0301010072-225112 - Médico Neurologista, Médico Neuropediatra" at bounding box center [574, 411] width 1099 height 10
checkbox Neuropediatra "true"
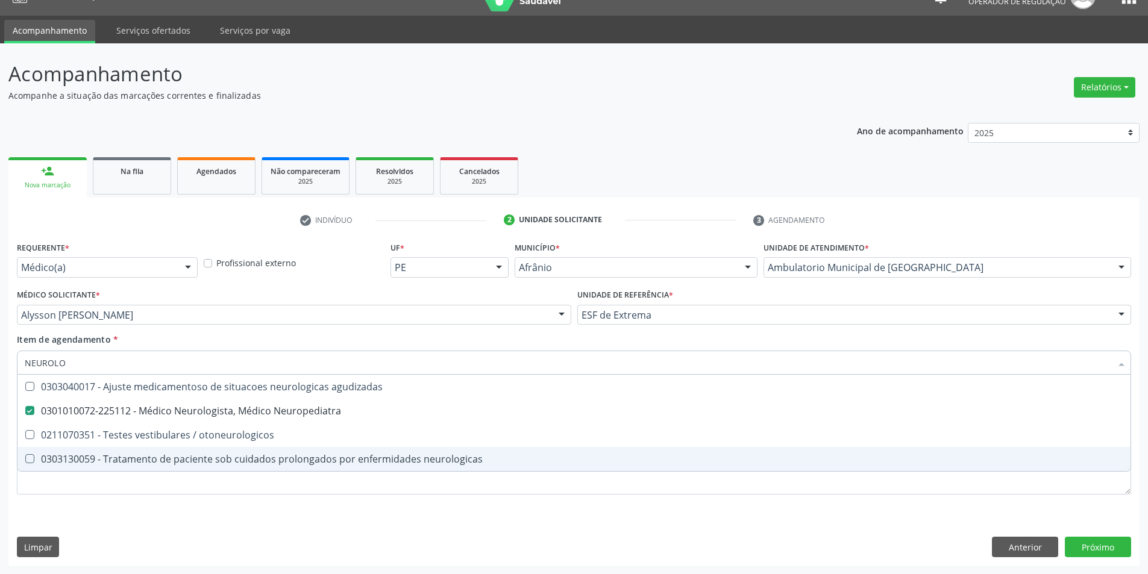
click at [707, 511] on div "Requerente * Médico(a) Médico(a) Enfermeiro(a) Paciente Nenhum resultado encont…" at bounding box center [574, 375] width 1115 height 273
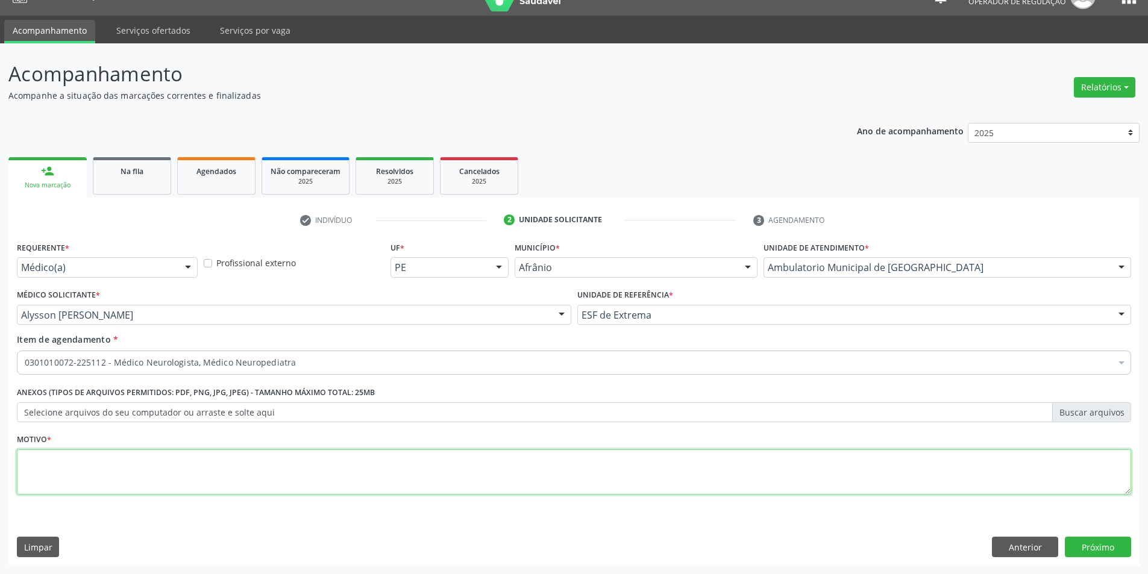
click at [294, 453] on textarea at bounding box center [574, 473] width 1115 height 46
type textarea "PISCICOPEDAGOGA"
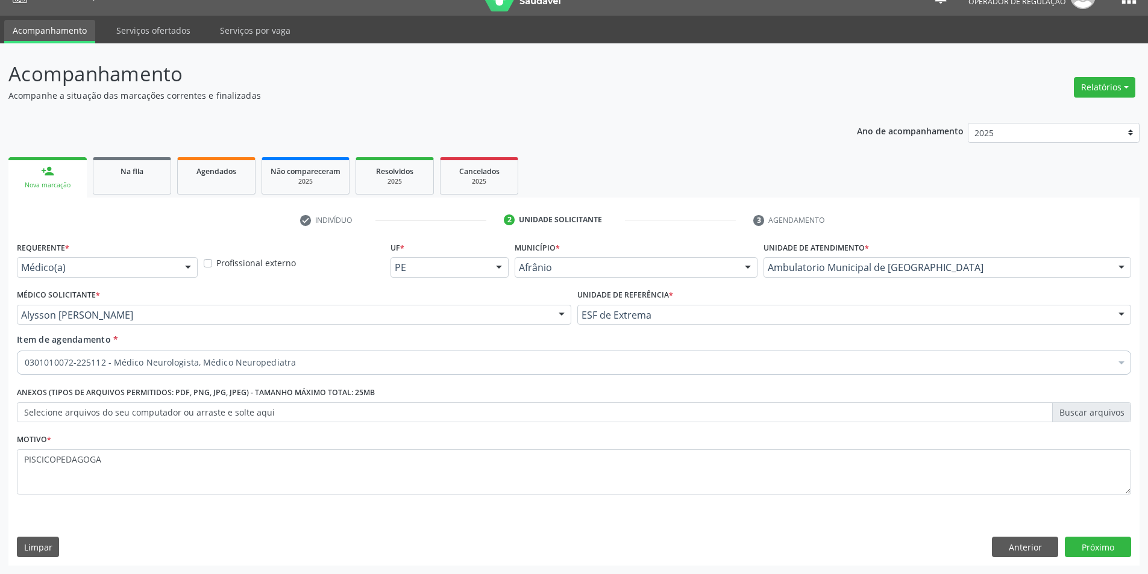
click at [1119, 364] on div at bounding box center [1122, 364] width 18 height 20
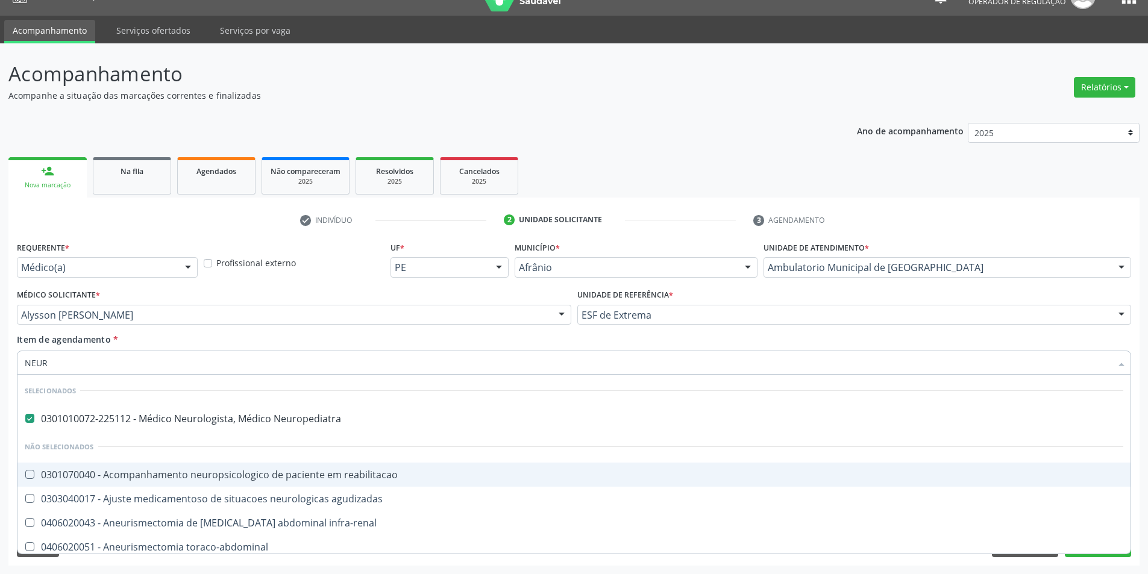
type input "NEURO"
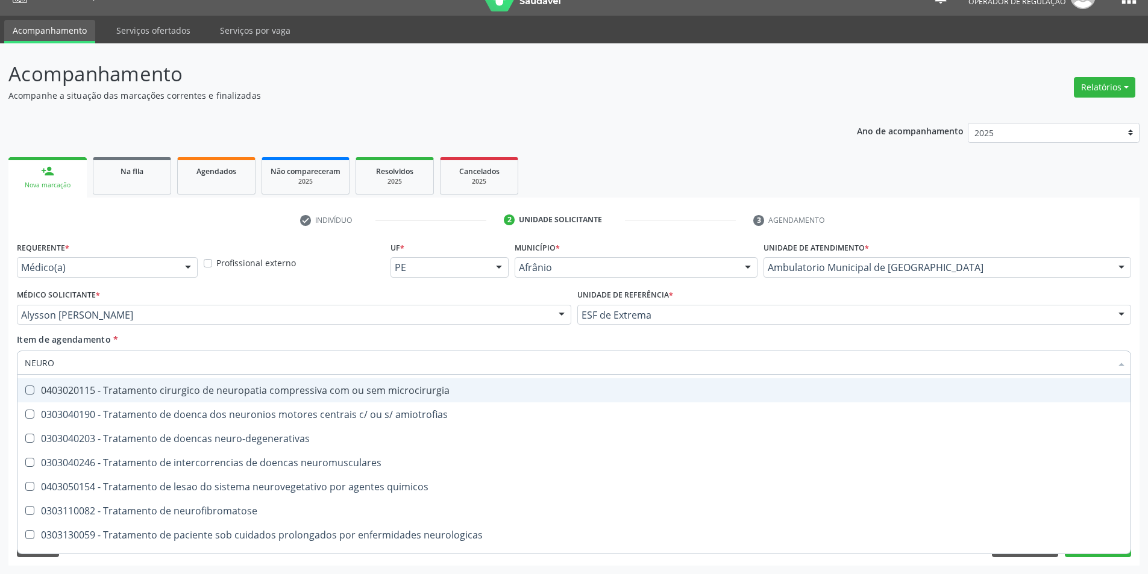
scroll to position [844, 0]
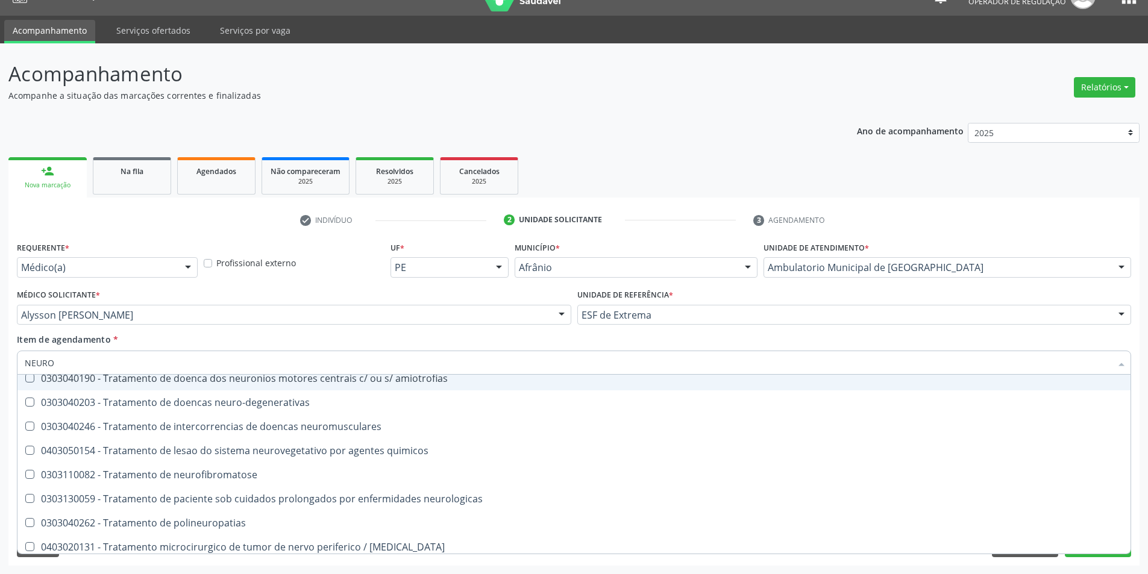
drag, startPoint x: 54, startPoint y: 361, endPoint x: 1, endPoint y: 361, distance: 53.0
click at [1, 361] on div "Acompanhamento Acompanhe a situação das marcações correntes e finalizadas Relat…" at bounding box center [574, 308] width 1148 height 531
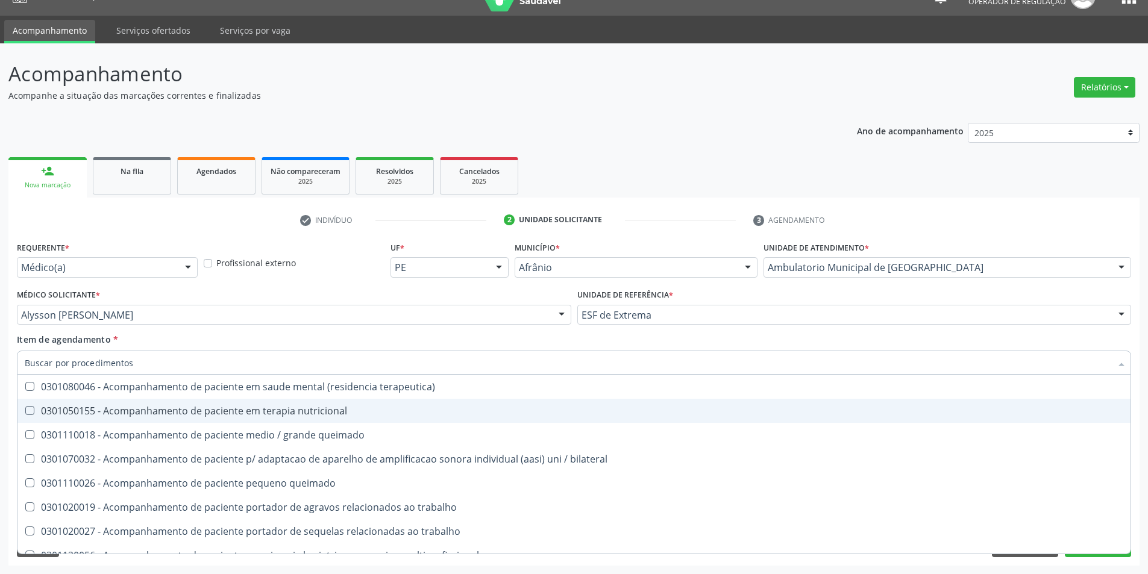
scroll to position [876, 0]
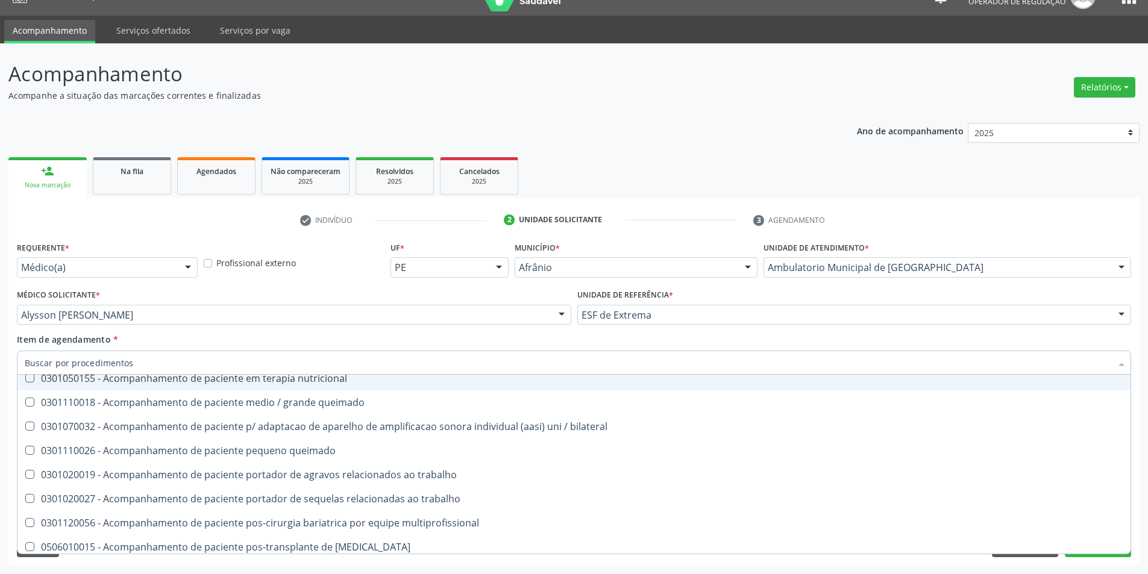
click at [169, 339] on div "Item de agendamento * Desfazer seleção Selecionados 0301010072-225112 - Médico …" at bounding box center [574, 352] width 1115 height 38
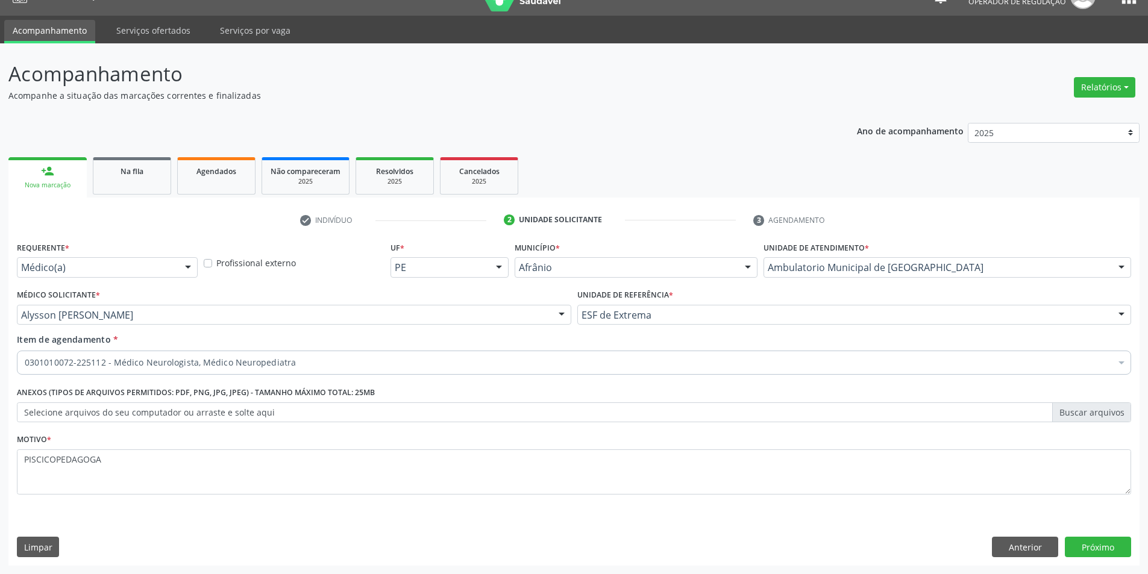
scroll to position [0, 0]
click at [1101, 548] on button "Próximo" at bounding box center [1098, 547] width 66 height 20
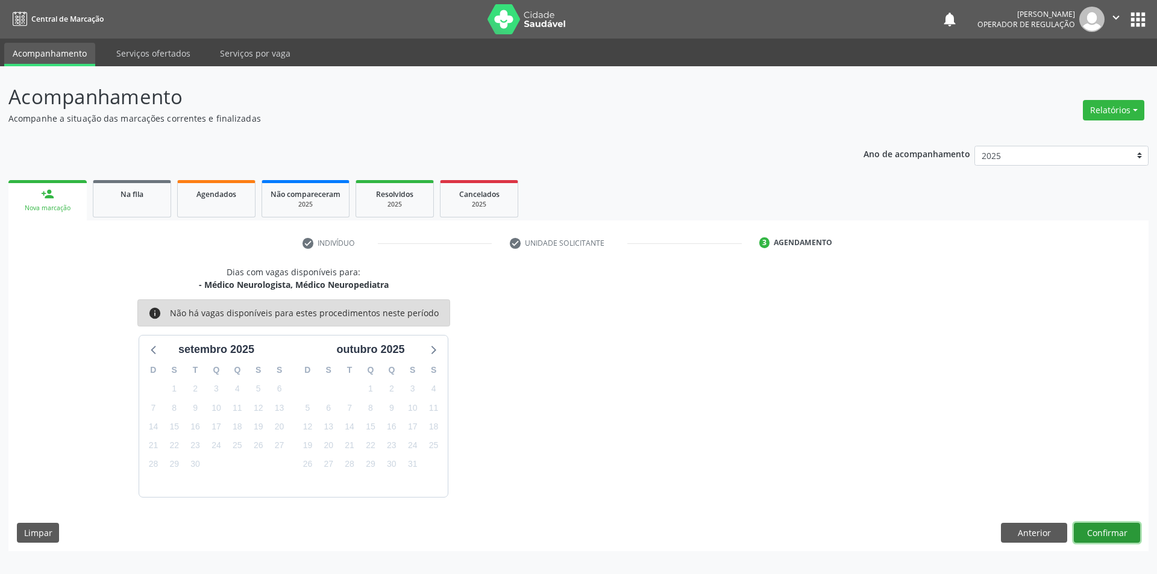
click at [1080, 529] on button "Confirmar" at bounding box center [1107, 533] width 66 height 20
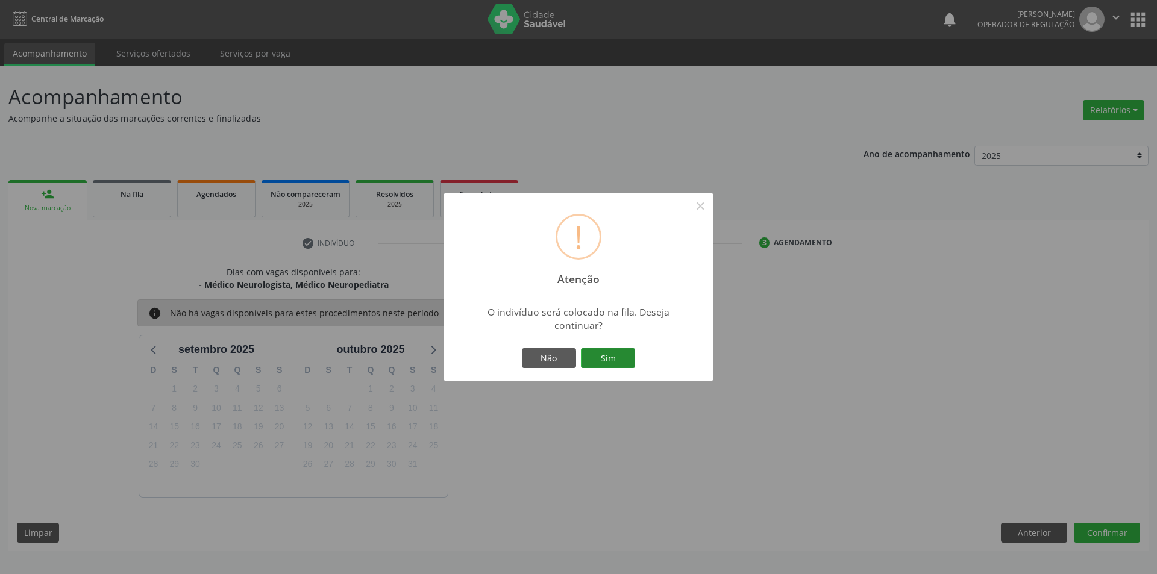
click at [610, 348] on button "Sim" at bounding box center [608, 358] width 54 height 20
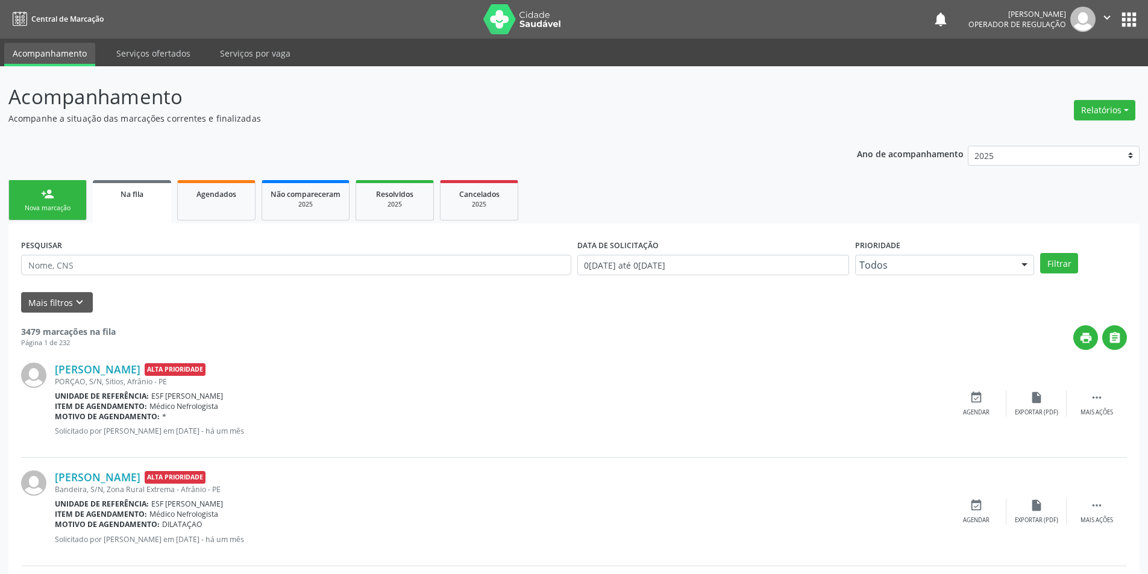
click at [60, 200] on link "person_add Nova marcação" at bounding box center [47, 200] width 78 height 40
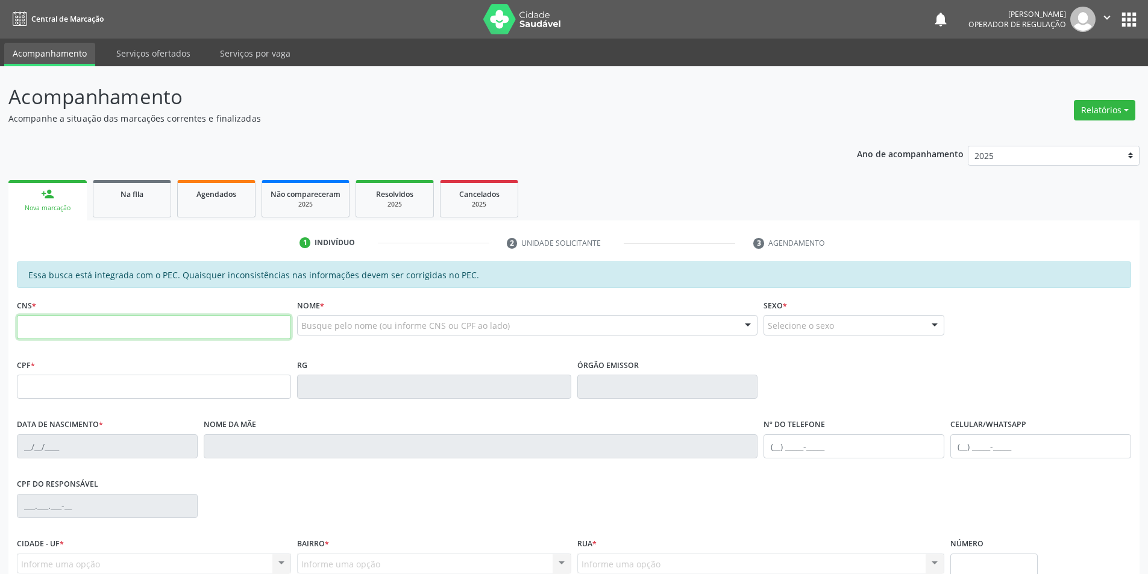
click at [100, 333] on input "text" at bounding box center [154, 327] width 274 height 24
type input "700 0008 2275 3000"
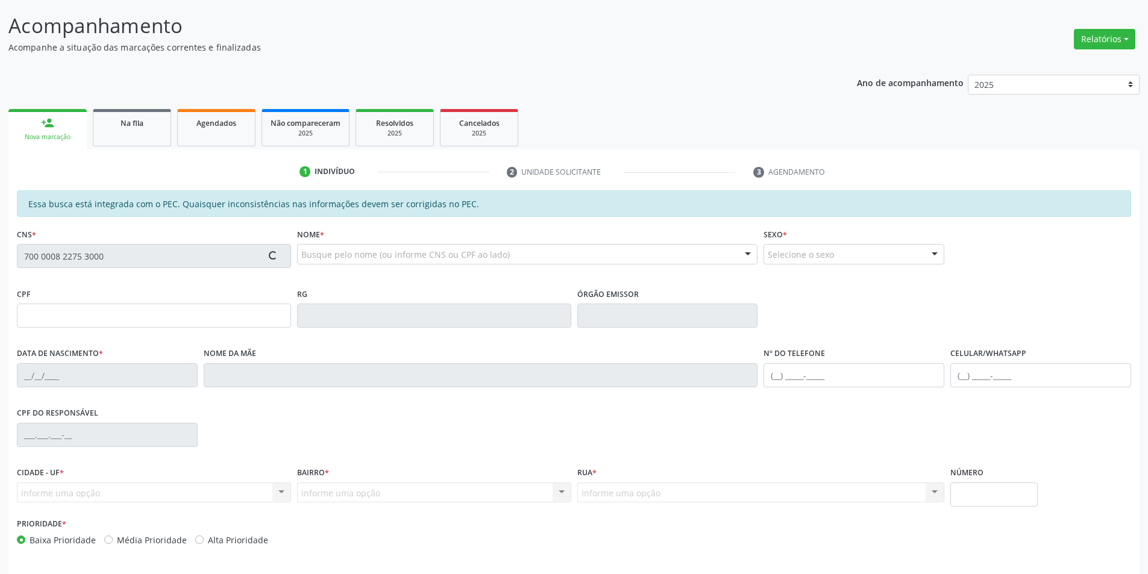
type input "024.406.634-50"
type input "04/02/1977"
type input "Maria Cândida Coelho"
type input "(87) 98113-2658"
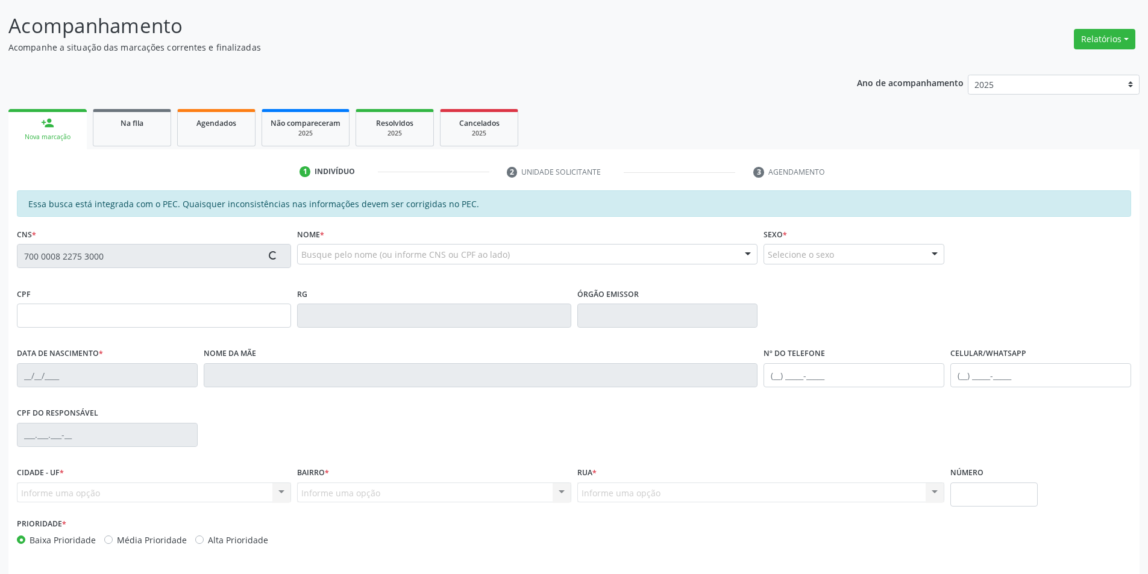
type input "S/N"
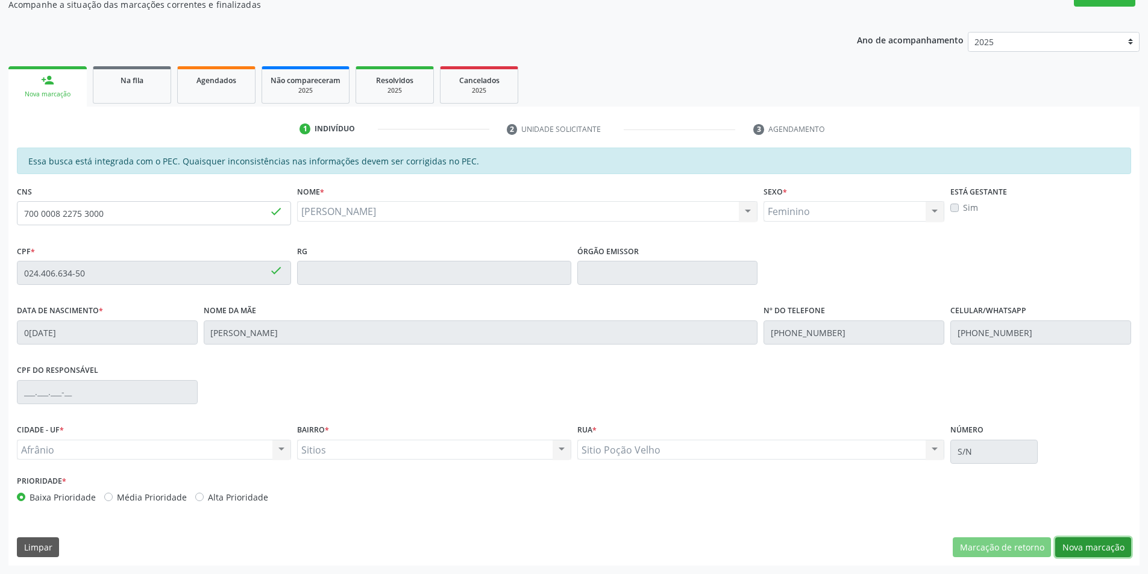
click at [1084, 544] on button "Nova marcação" at bounding box center [1093, 548] width 76 height 20
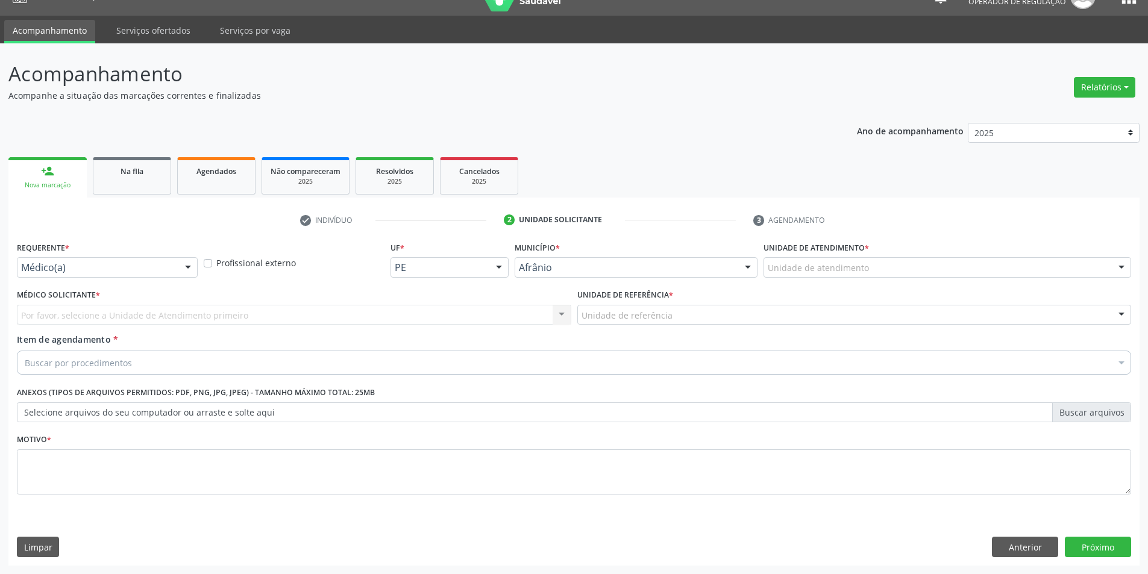
scroll to position [23, 0]
click at [981, 276] on div "Unidade de atendimento" at bounding box center [948, 267] width 368 height 20
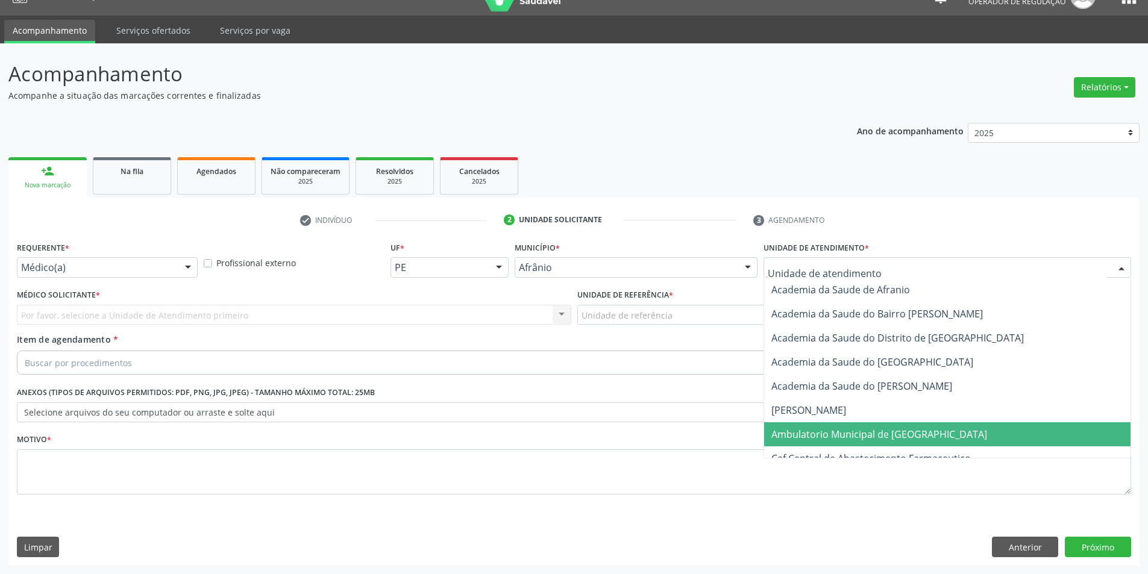
click at [934, 425] on span "Ambulatorio Municipal de [GEOGRAPHIC_DATA]" at bounding box center [947, 435] width 366 height 24
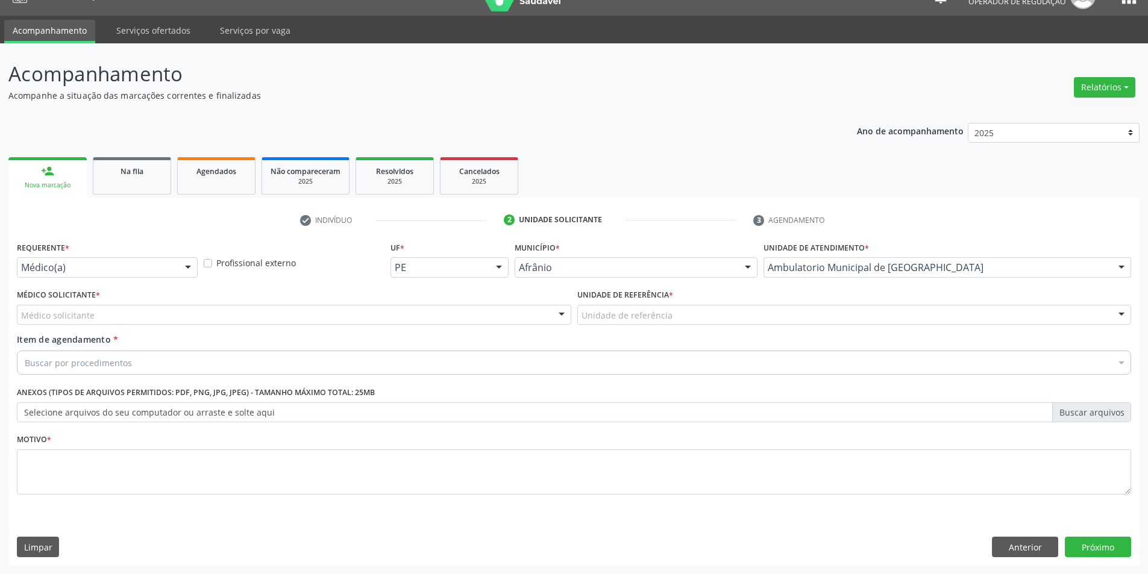
click at [420, 362] on div "Buscar por procedimentos" at bounding box center [574, 363] width 1115 height 24
type input "OFTA"
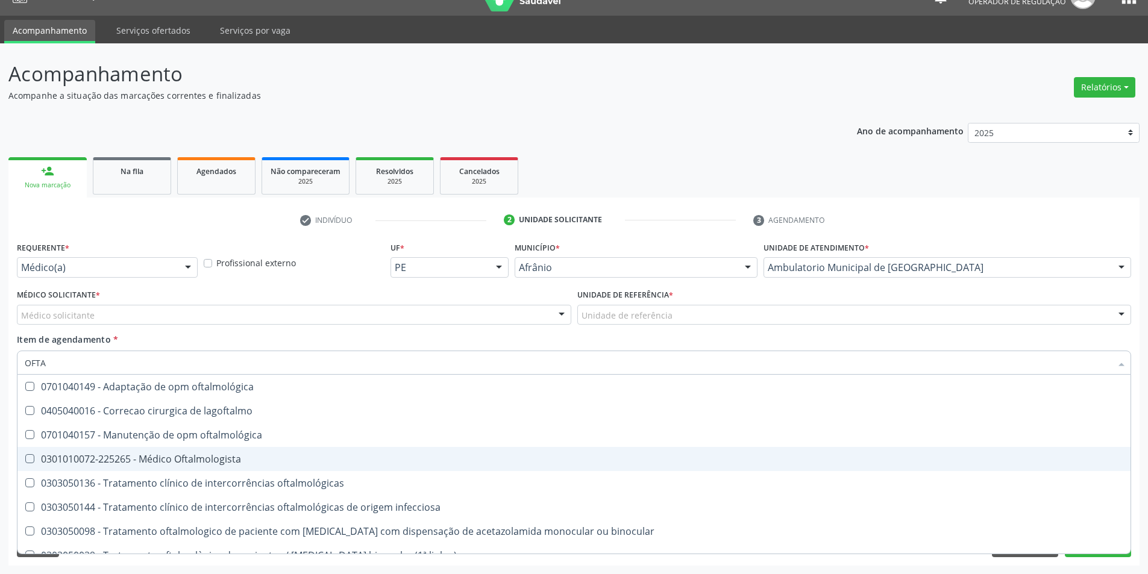
click at [272, 455] on div "0301010072-225265 - Médico Oftalmologista" at bounding box center [574, 460] width 1099 height 10
checkbox Oftalmologista "true"
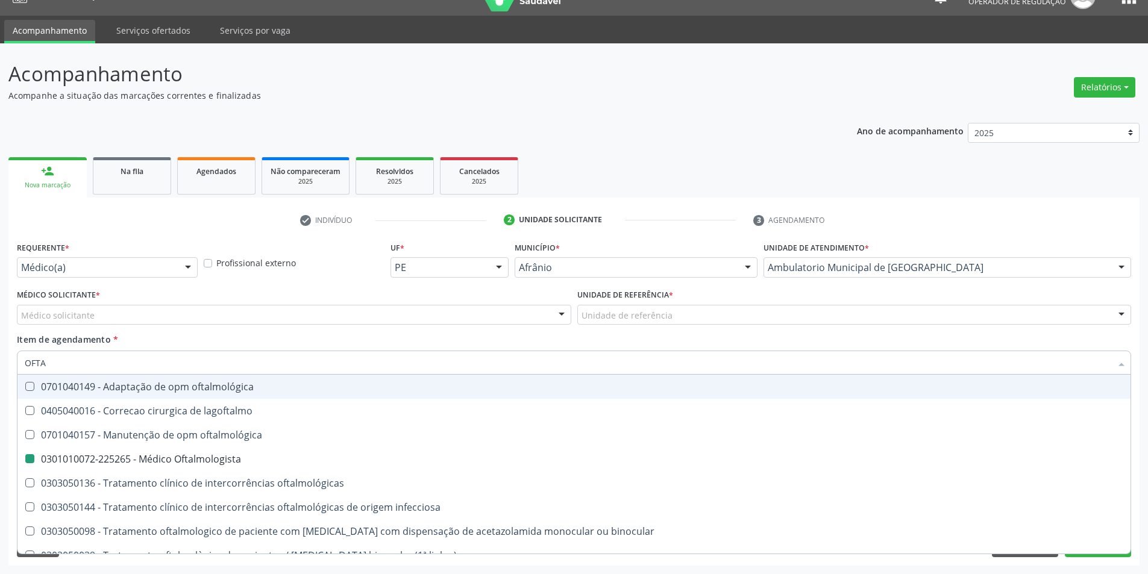
click at [801, 341] on div "Item de agendamento * OFTA Desfazer seleção 0701040149 - Adaptação de opm oftal…" at bounding box center [574, 352] width 1115 height 38
checkbox lagoftalmo "true"
checkbox Oftalmologista "false"
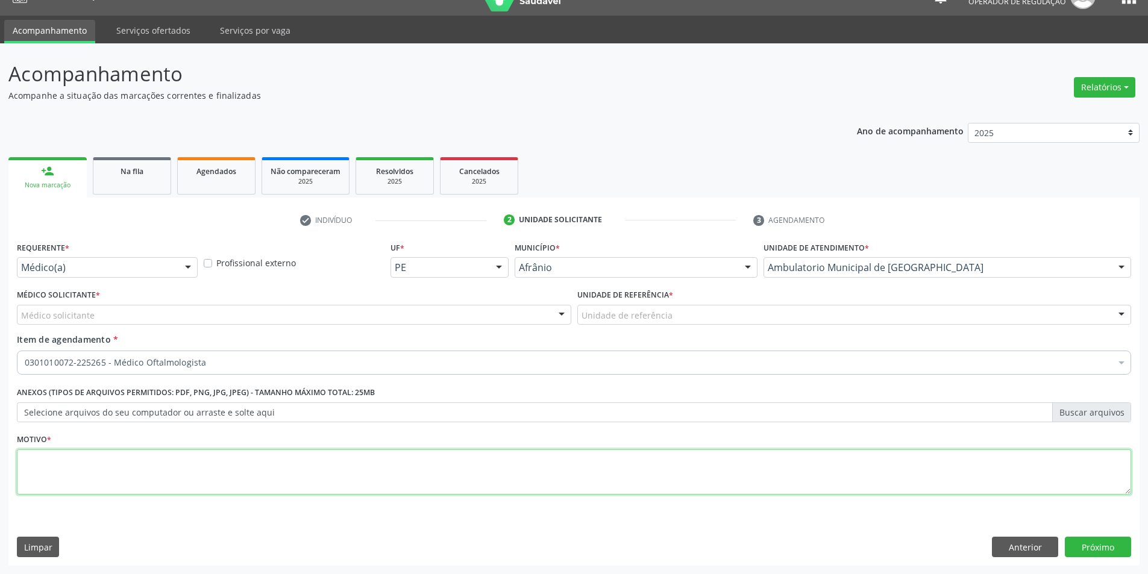
click at [599, 465] on textarea at bounding box center [574, 473] width 1115 height 46
type textarea "b"
type textarea "BAV"
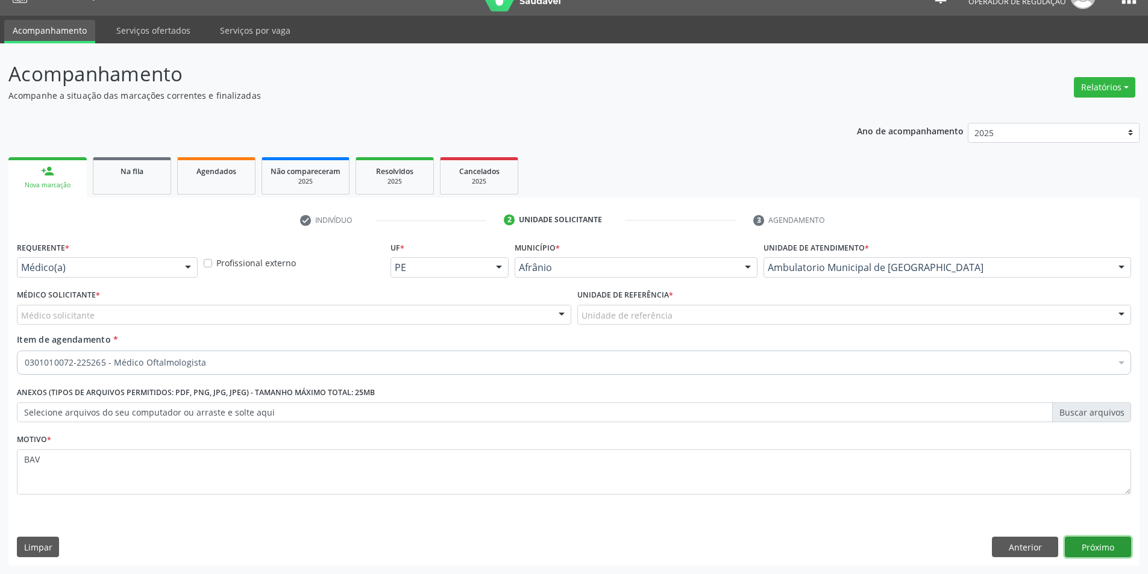
click at [1118, 557] on button "Próximo" at bounding box center [1098, 547] width 66 height 20
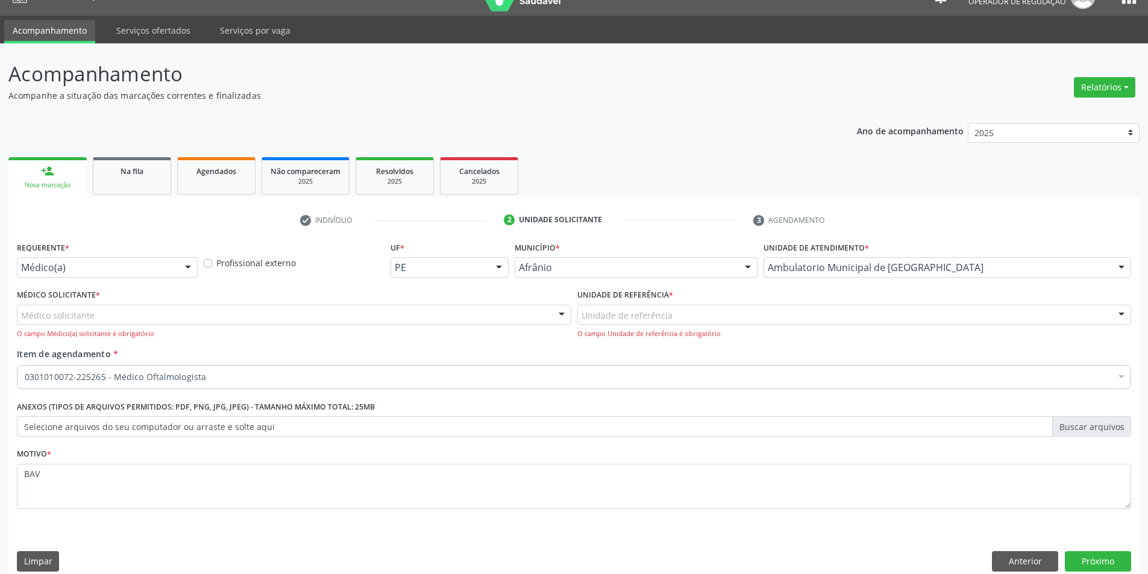
click at [403, 313] on div "Médico solicitante" at bounding box center [294, 315] width 555 height 20
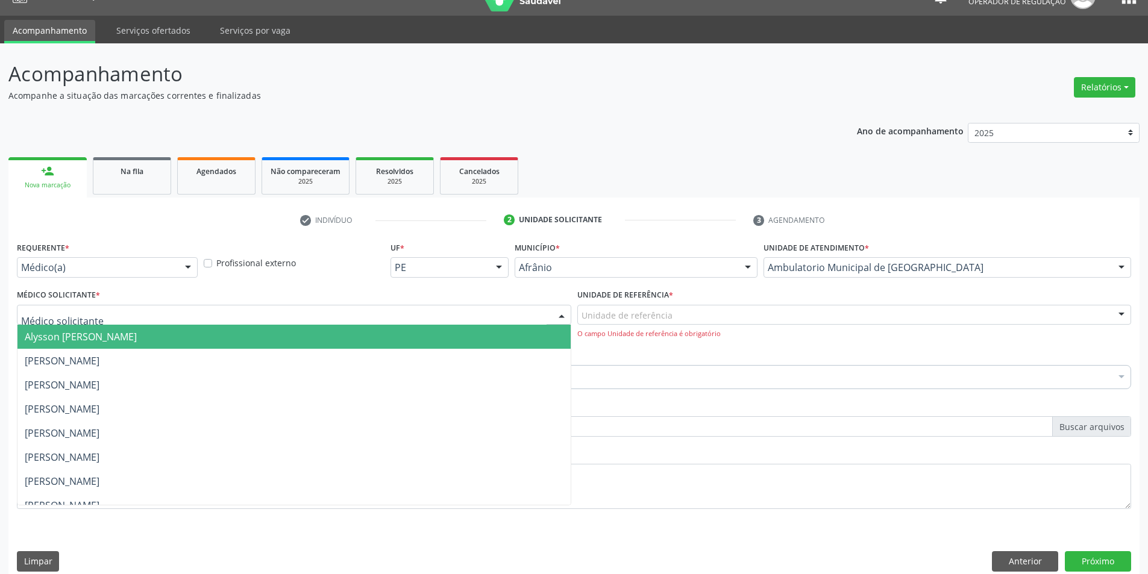
click at [409, 335] on span "Alysson [PERSON_NAME]" at bounding box center [293, 337] width 553 height 24
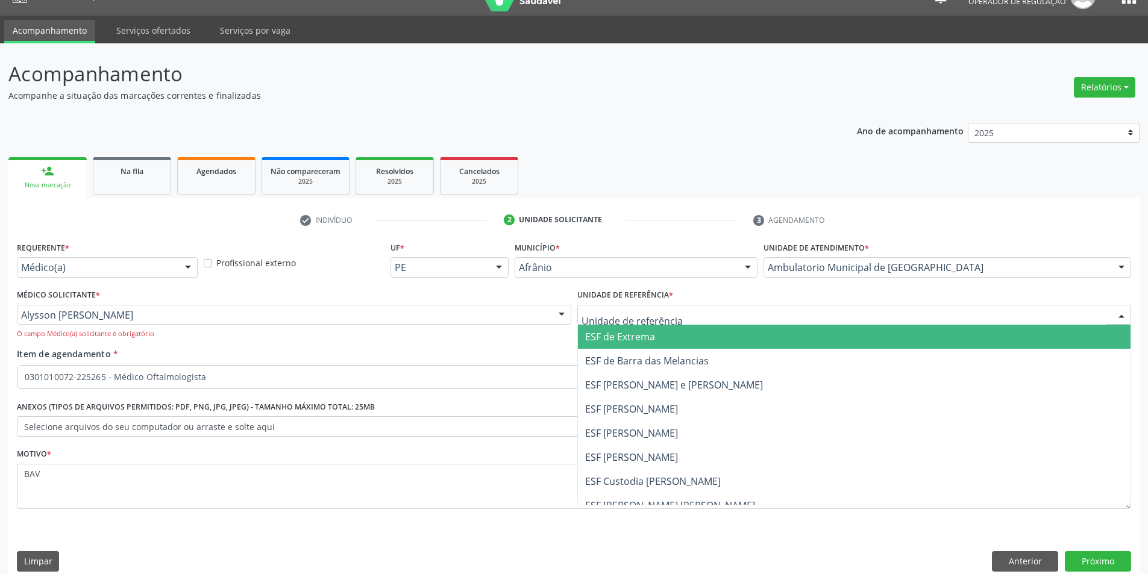
click at [611, 339] on span "ESF de Extrema" at bounding box center [620, 336] width 70 height 13
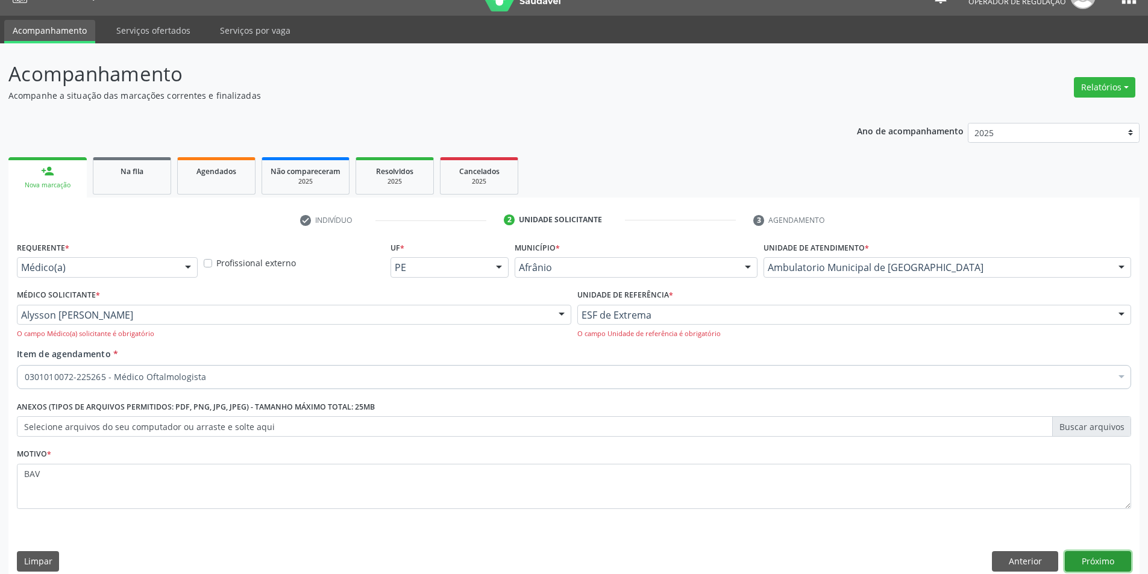
click at [1109, 566] on button "Próximo" at bounding box center [1098, 562] width 66 height 20
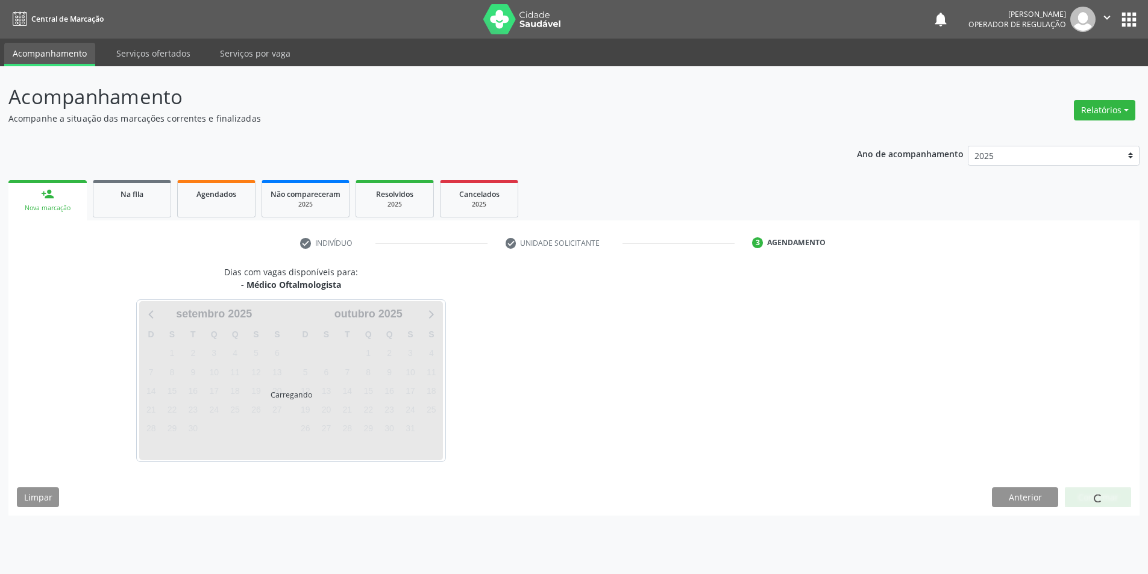
scroll to position [0, 0]
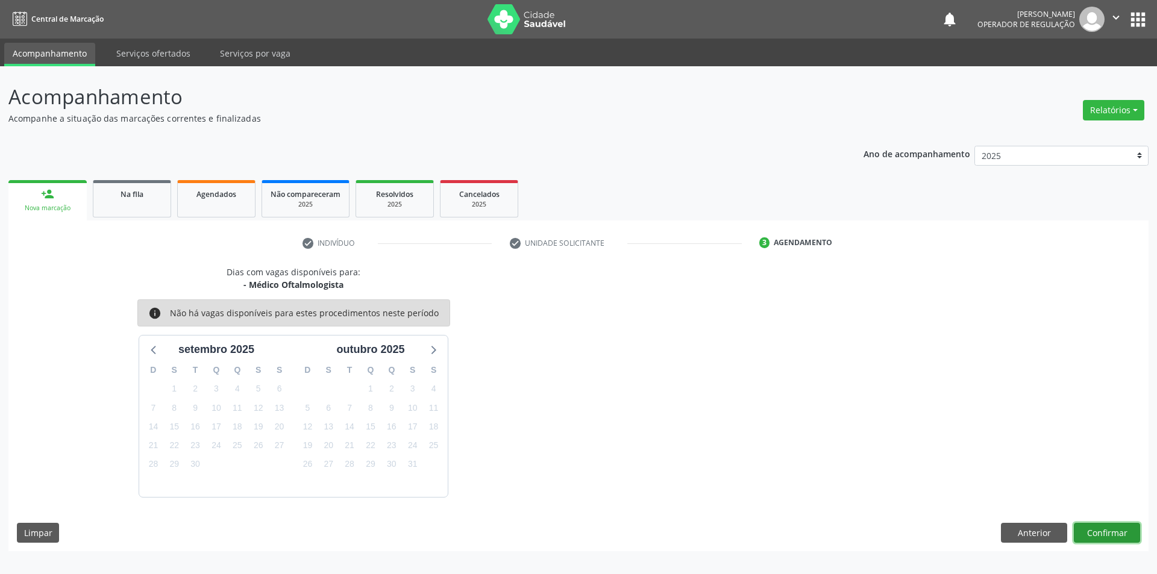
click at [1099, 532] on button "Confirmar" at bounding box center [1107, 533] width 66 height 20
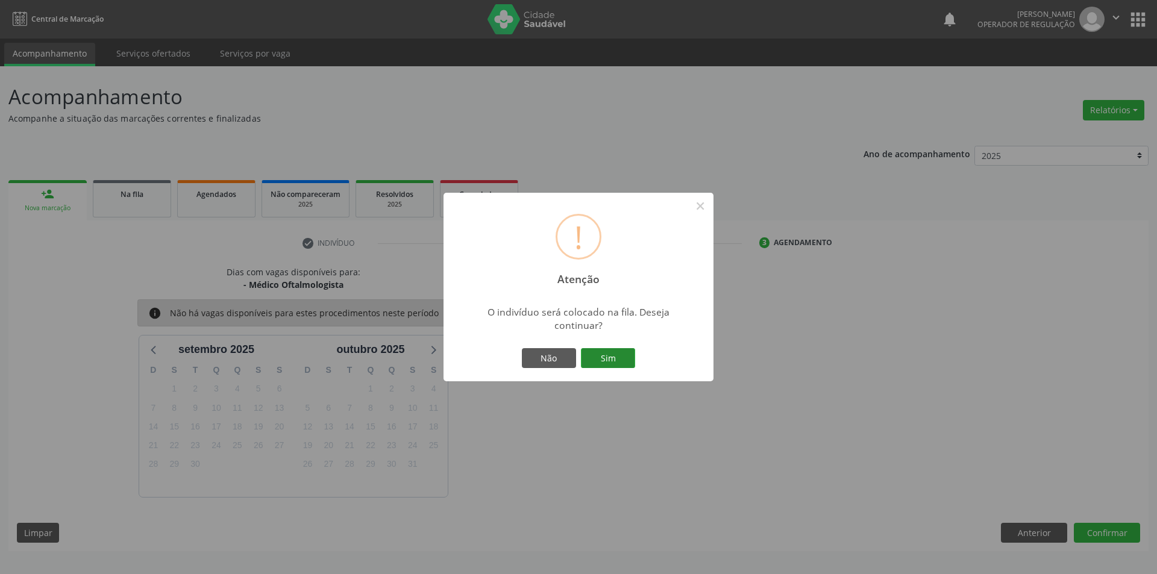
click at [621, 361] on button "Sim" at bounding box center [608, 358] width 54 height 20
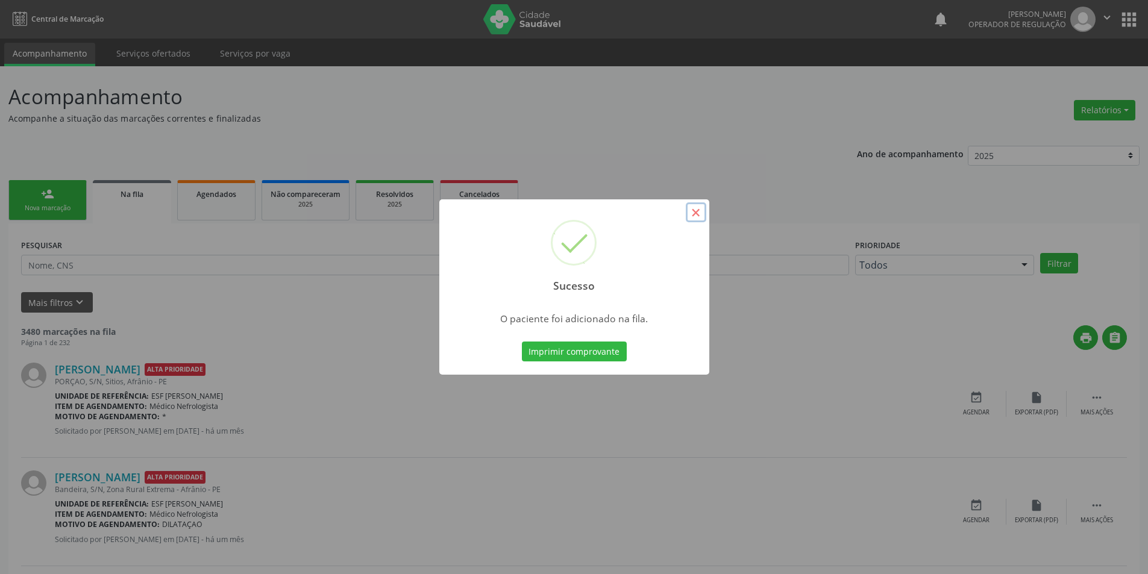
click at [691, 214] on button "×" at bounding box center [696, 213] width 20 height 20
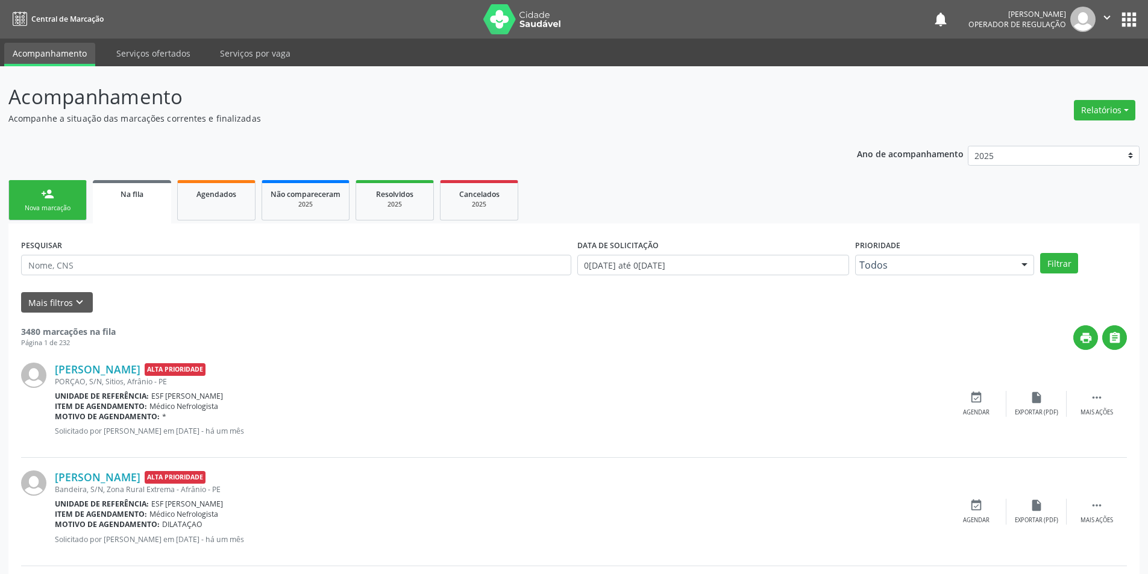
click at [48, 190] on div "person_add" at bounding box center [47, 193] width 13 height 13
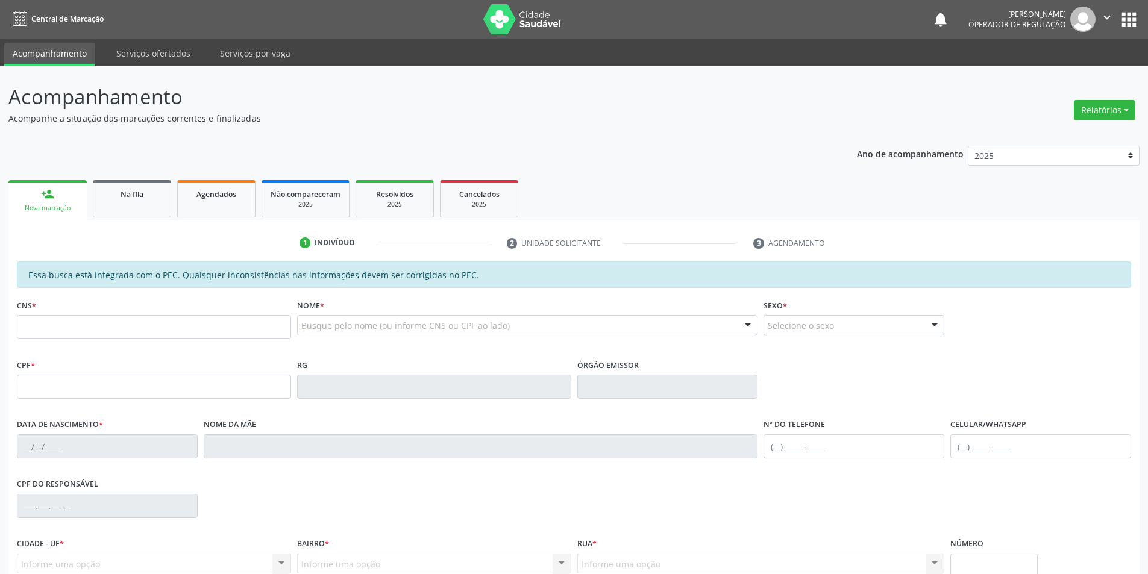
click at [205, 315] on div "CNS *" at bounding box center [154, 318] width 274 height 43
click at [209, 319] on input "text" at bounding box center [154, 327] width 274 height 24
type input "700 9029 9117 3595"
type input "039.027.644-81"
type input "04/07/1980"
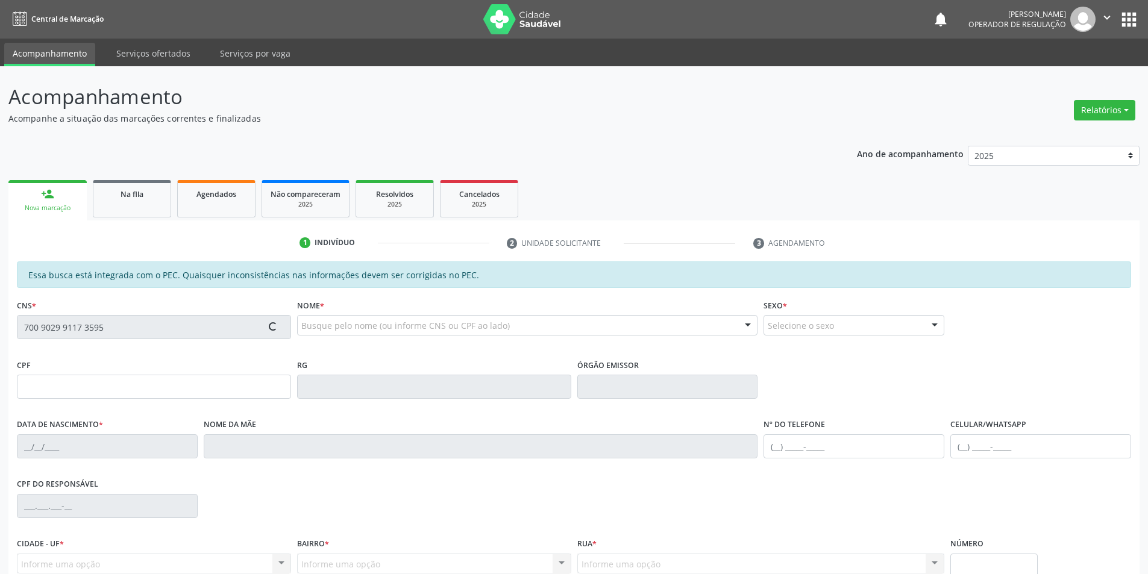
type input "Maria Elza Santos Feitosa"
type input "(87) 8841-0064"
type input "S/N"
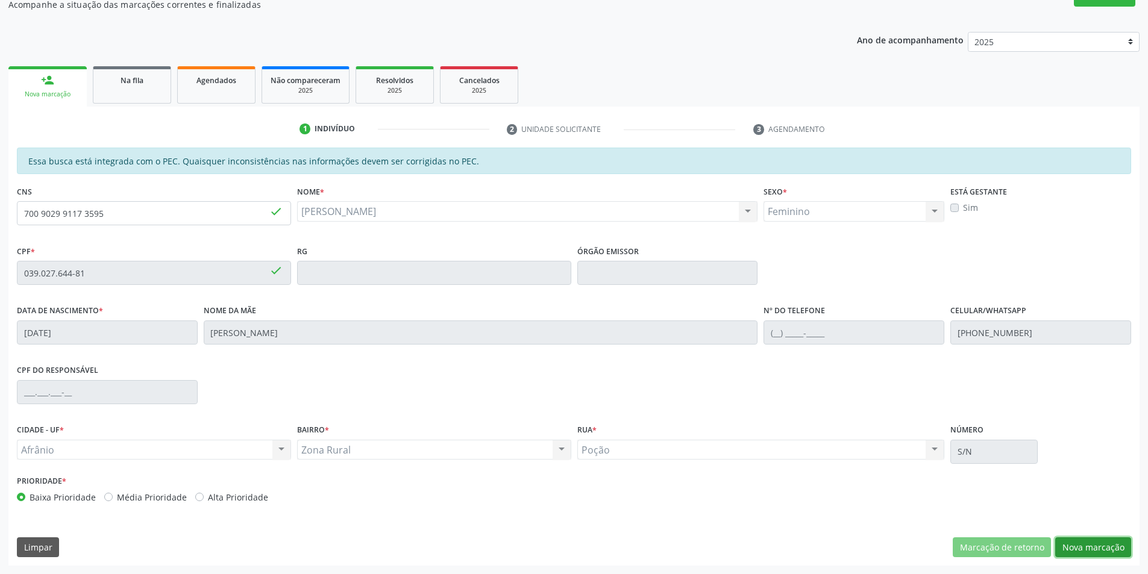
click at [1116, 552] on button "Nova marcação" at bounding box center [1093, 548] width 76 height 20
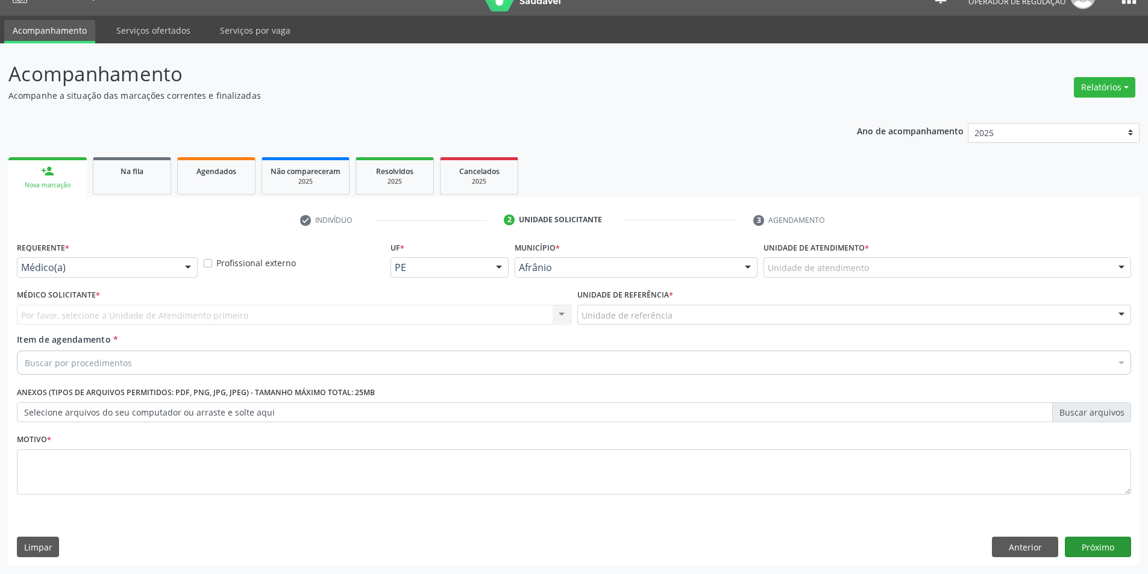
scroll to position [23, 0]
click at [804, 278] on div "Unidade de atendimento * Unidade de atendimento Academia da Saude de Afranio Ac…" at bounding box center [948, 262] width 374 height 47
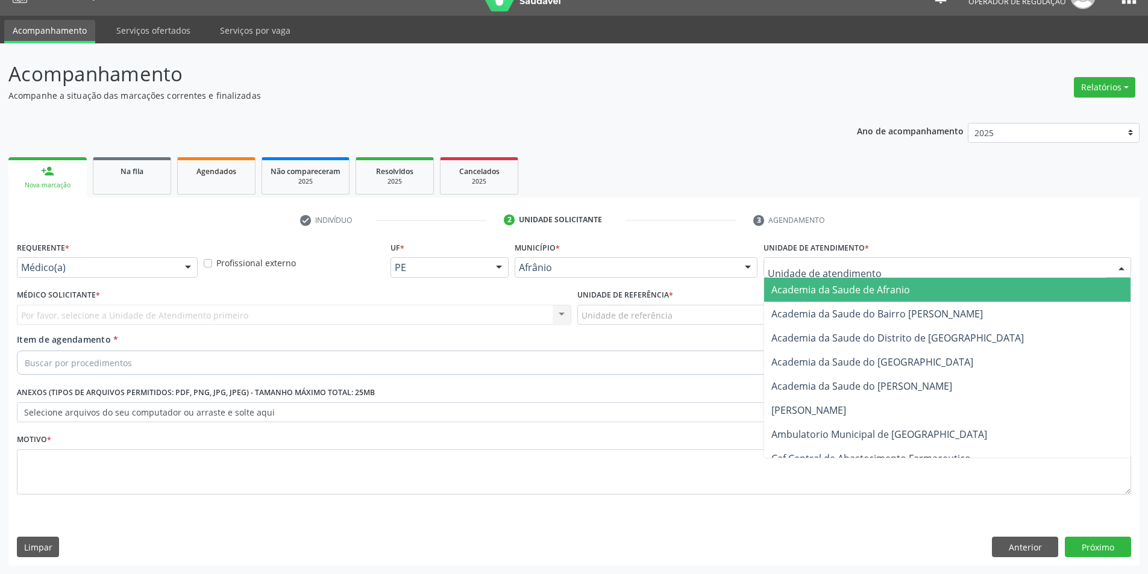
drag, startPoint x: 860, startPoint y: 268, endPoint x: 869, endPoint y: 275, distance: 12.1
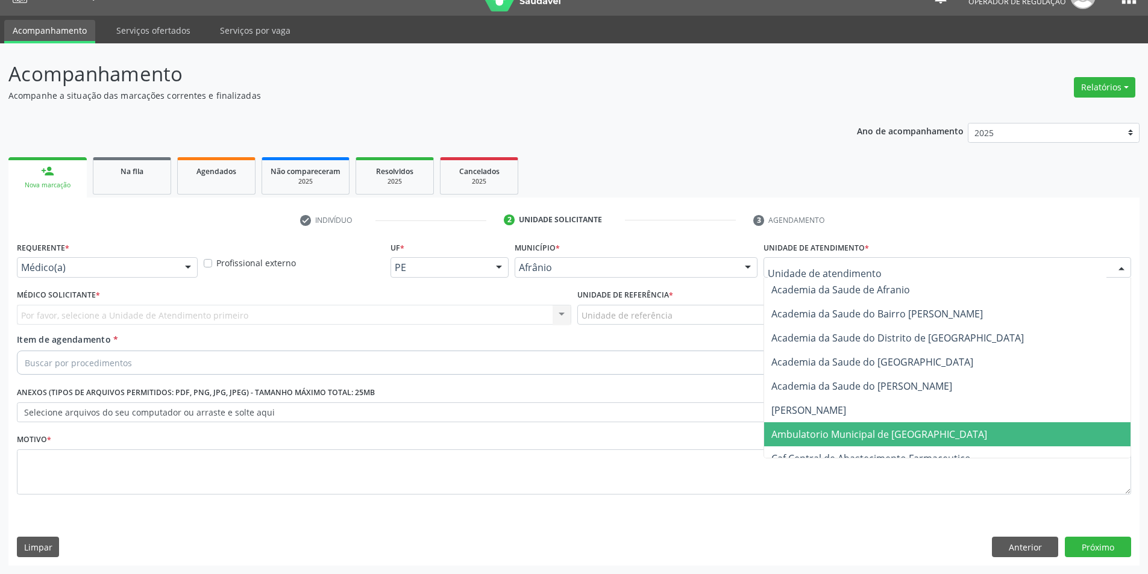
click at [902, 442] on span "Ambulatorio Municipal de [GEOGRAPHIC_DATA]" at bounding box center [947, 435] width 366 height 24
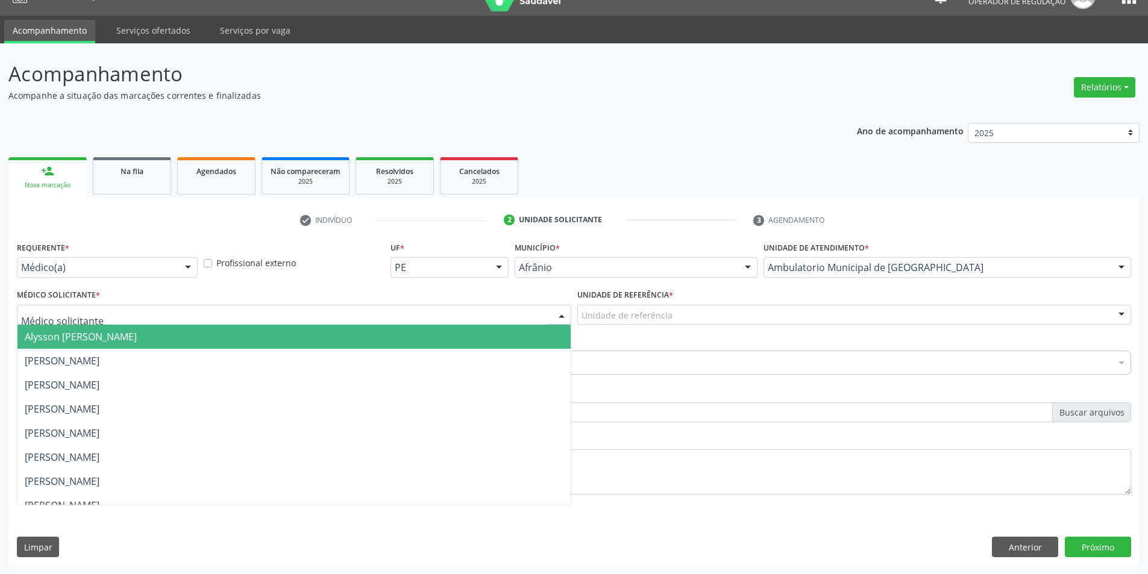
click at [206, 317] on div at bounding box center [294, 315] width 555 height 20
click at [221, 332] on span "Alysson [PERSON_NAME]" at bounding box center [293, 337] width 553 height 24
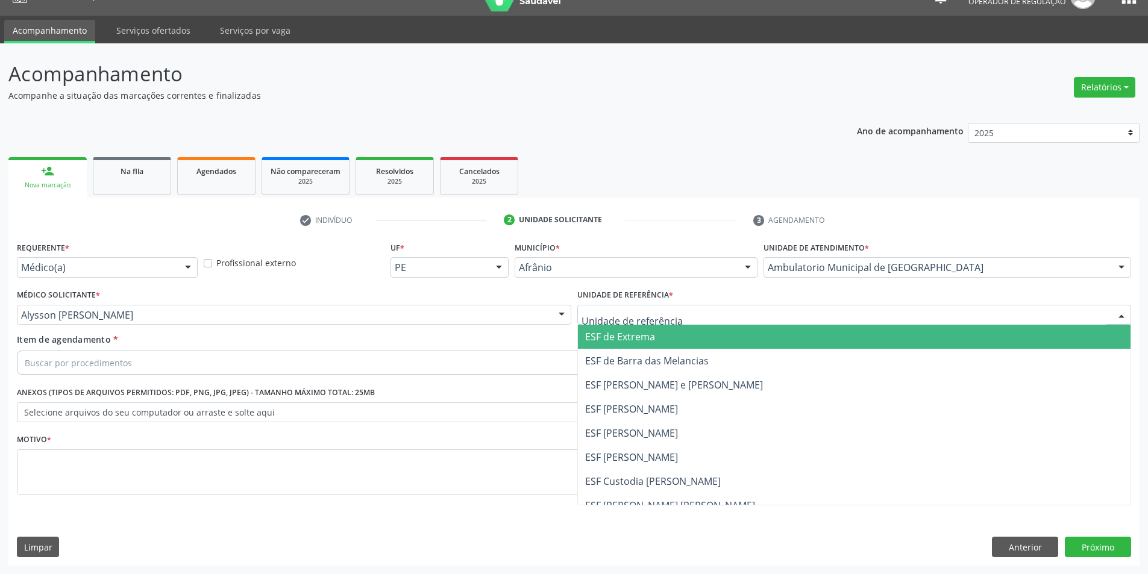
click at [626, 336] on span "ESF de Extrema" at bounding box center [620, 336] width 70 height 13
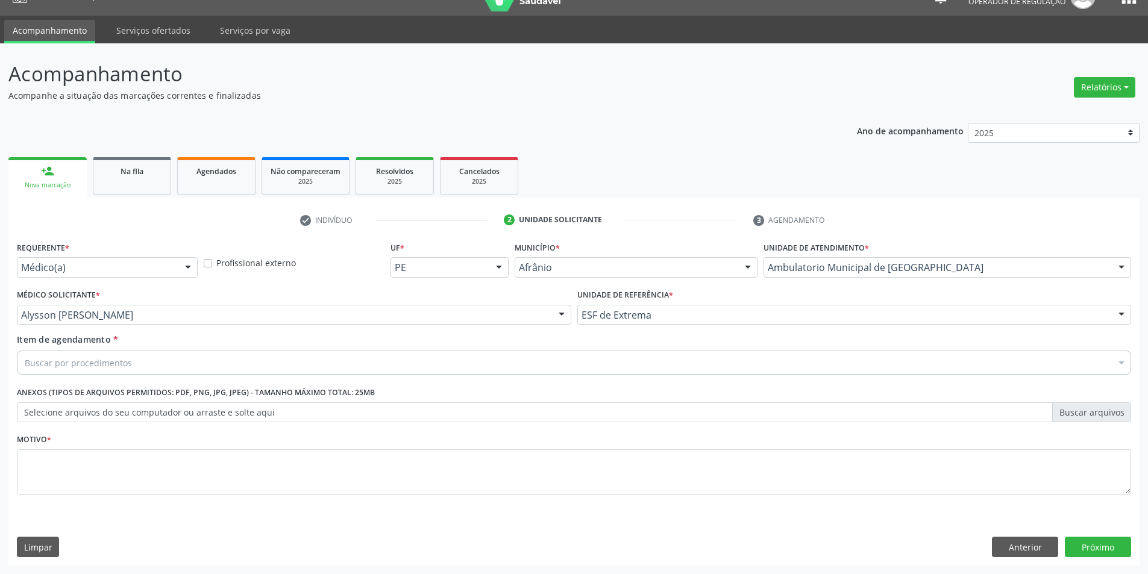
click at [367, 363] on div "Buscar por procedimentos" at bounding box center [574, 363] width 1115 height 24
type input "E"
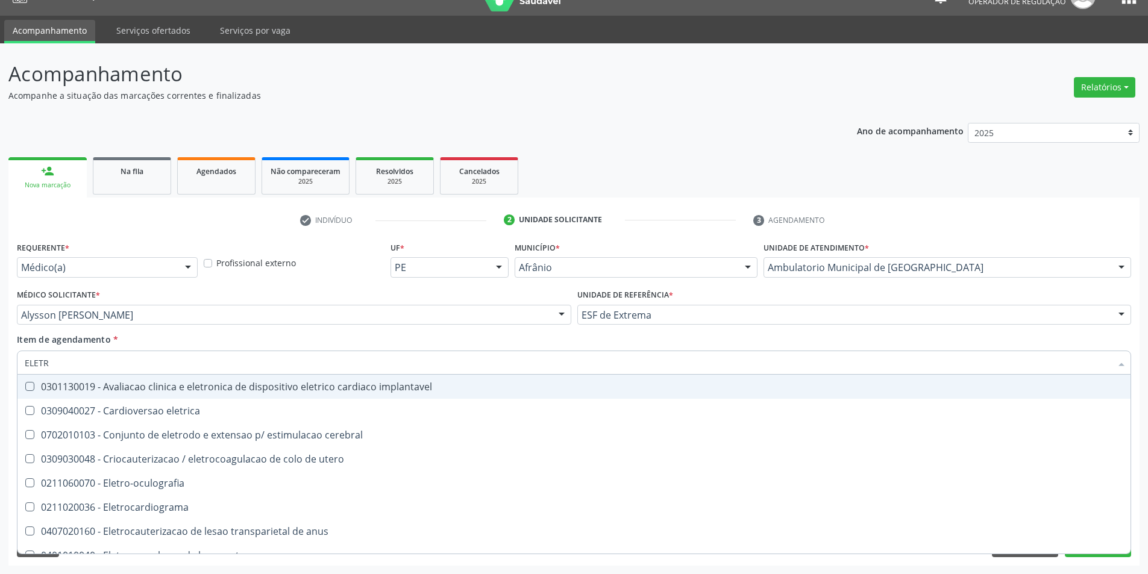
type input "ELETRO"
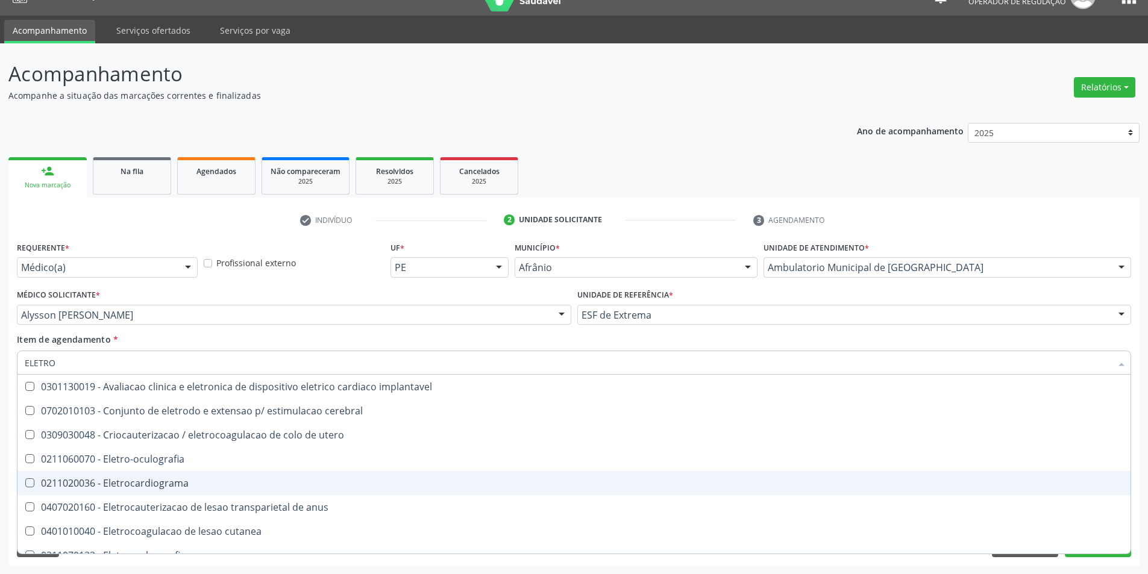
click at [317, 489] on span "0211020036 - Eletrocardiograma" at bounding box center [573, 483] width 1113 height 24
checkbox Eletrocardiograma "true"
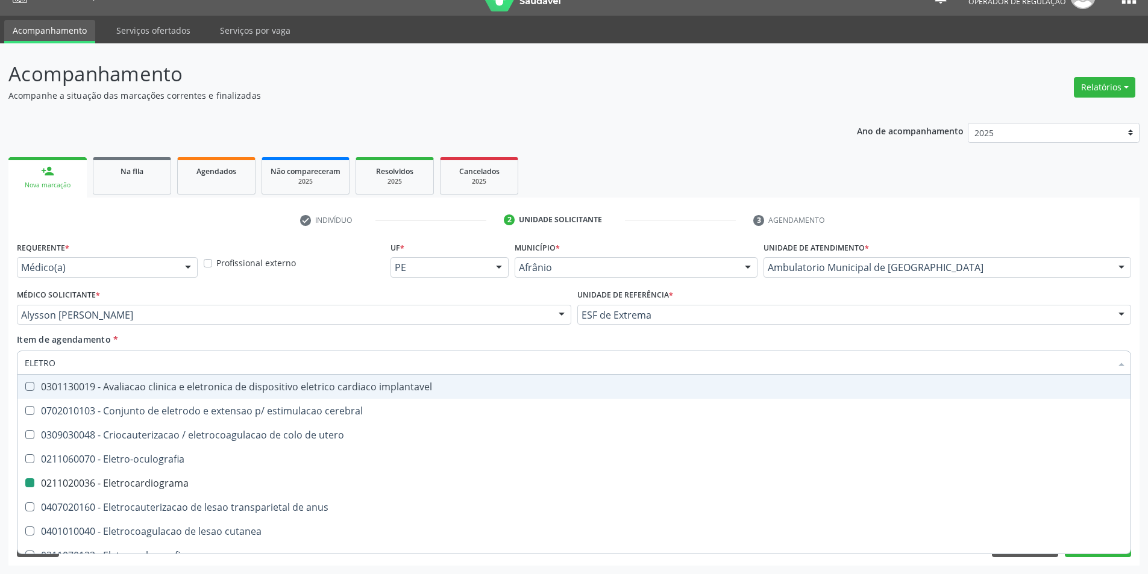
click at [558, 345] on div "Item de agendamento * ELETRO Desfazer seleção 0301130019 - Avaliacao clinica e …" at bounding box center [574, 352] width 1115 height 38
checkbox cerebral "true"
checkbox Eletrocardiograma "false"
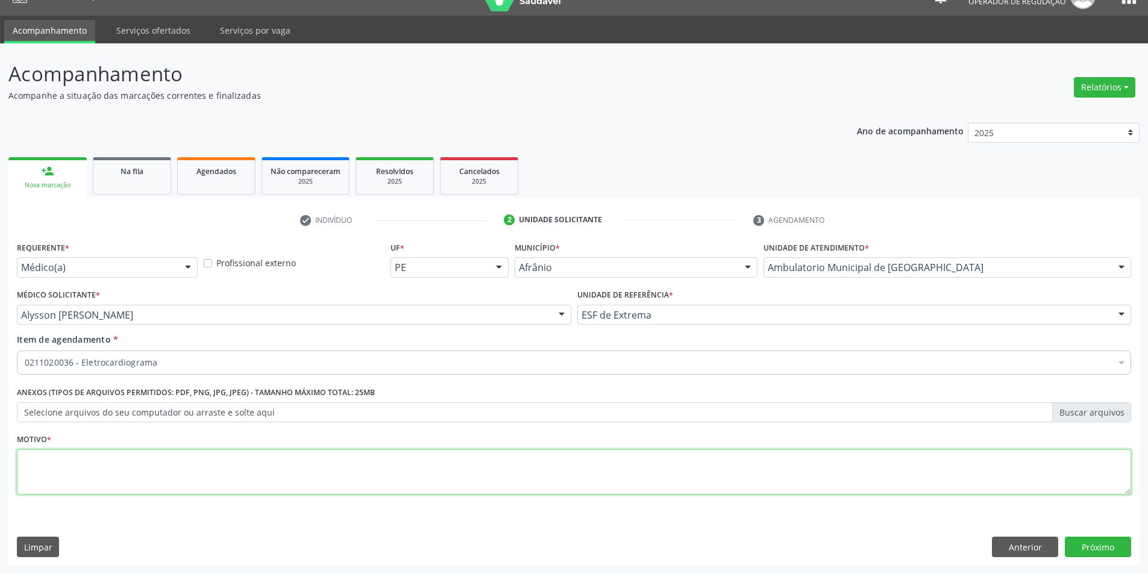
click at [92, 455] on textarea at bounding box center [574, 473] width 1115 height 46
type textarea "DISPNEIA / PALPITAÇÃO"
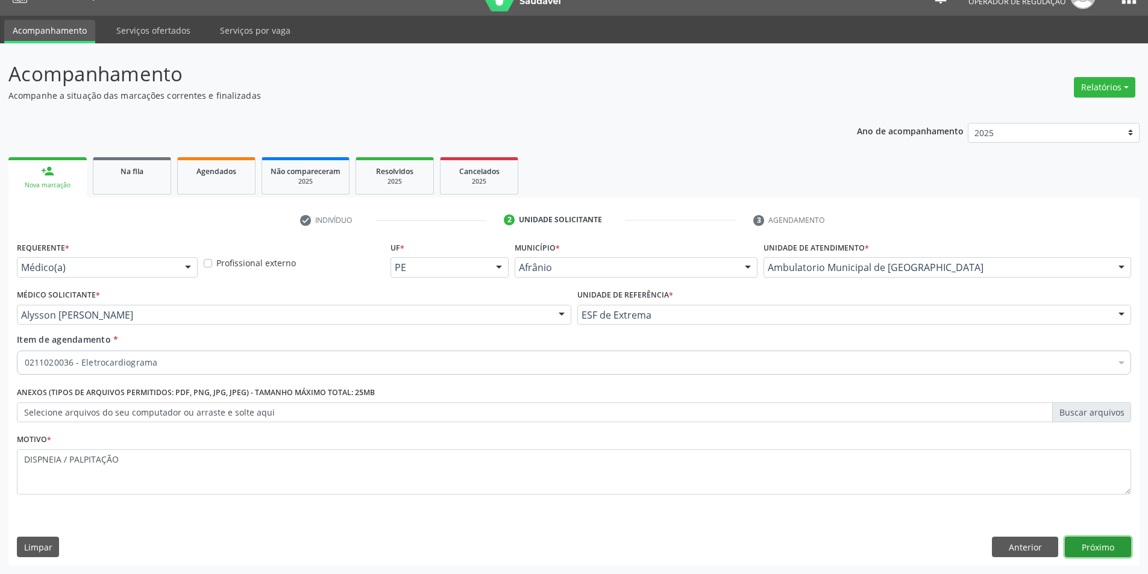
click at [1090, 542] on button "Próximo" at bounding box center [1098, 547] width 66 height 20
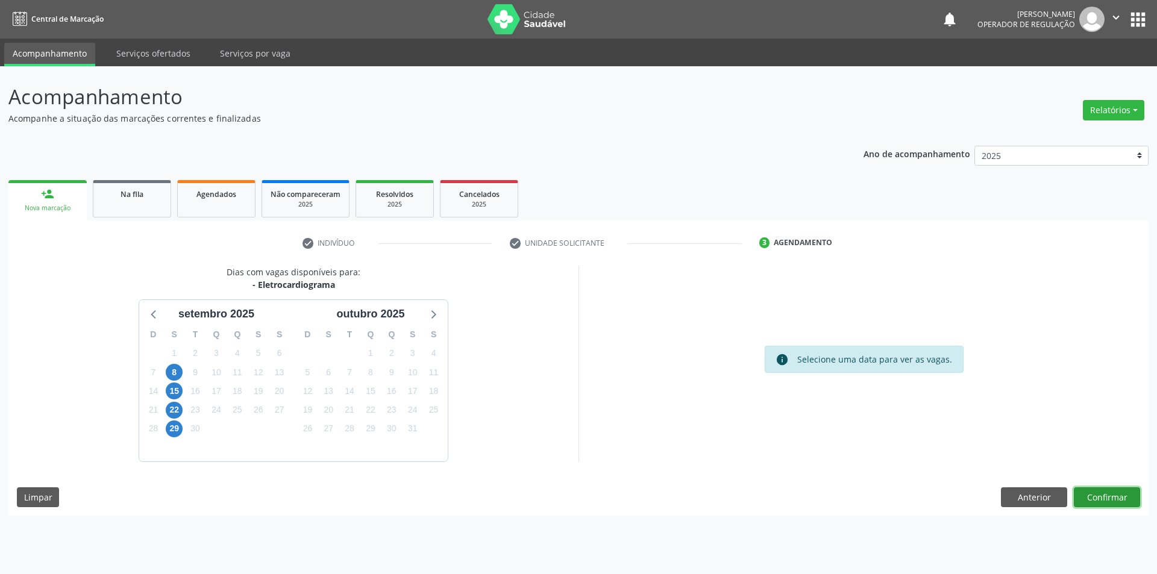
click at [1099, 494] on button "Confirmar" at bounding box center [1107, 498] width 66 height 20
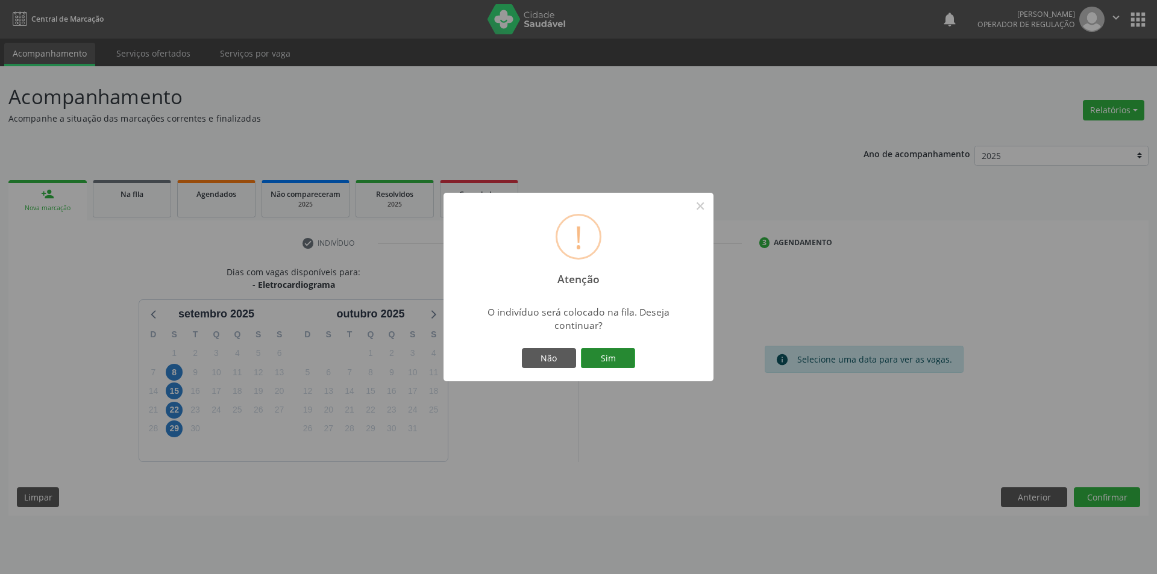
click at [609, 360] on button "Sim" at bounding box center [608, 358] width 54 height 20
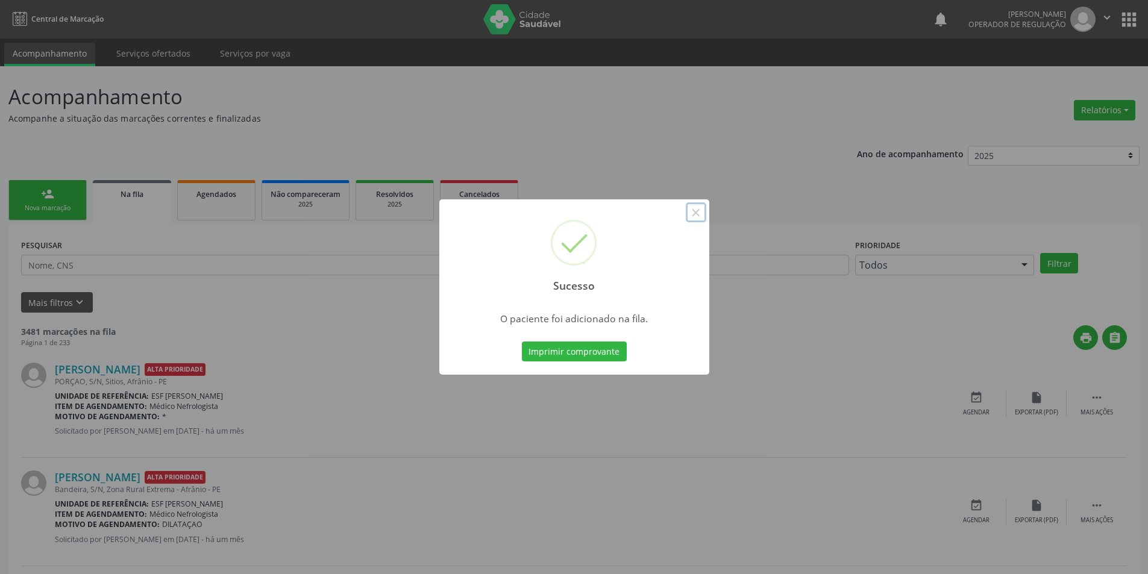
drag, startPoint x: 705, startPoint y: 213, endPoint x: 696, endPoint y: 215, distance: 8.6
click at [703, 215] on button "×" at bounding box center [696, 213] width 20 height 20
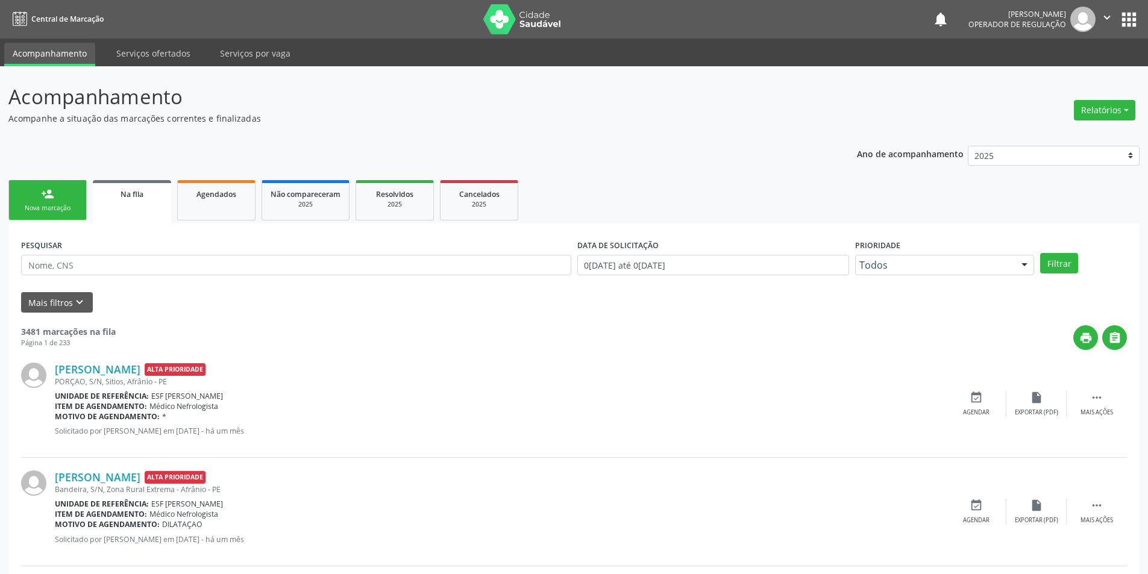
click at [88, 195] on ul "person_add Nova marcação Na fila Agendados Não compareceram 2025 Resolvidos 202…" at bounding box center [573, 200] width 1131 height 46
click at [73, 201] on link "person_add Nova marcação" at bounding box center [47, 200] width 78 height 40
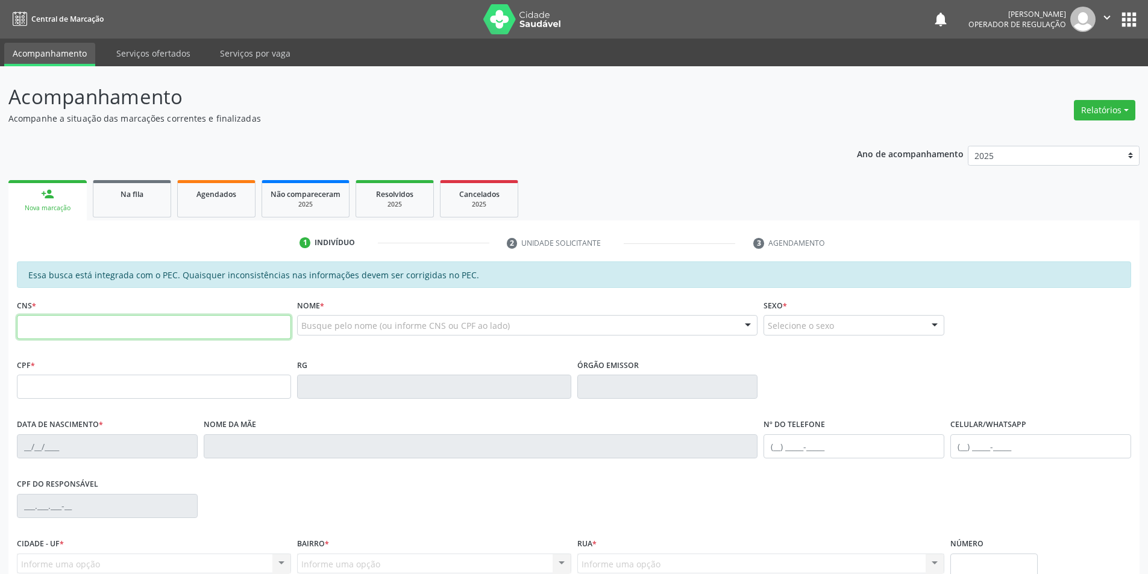
click at [110, 332] on input "text" at bounding box center [154, 327] width 274 height 24
type input "708 0073 6885 6727"
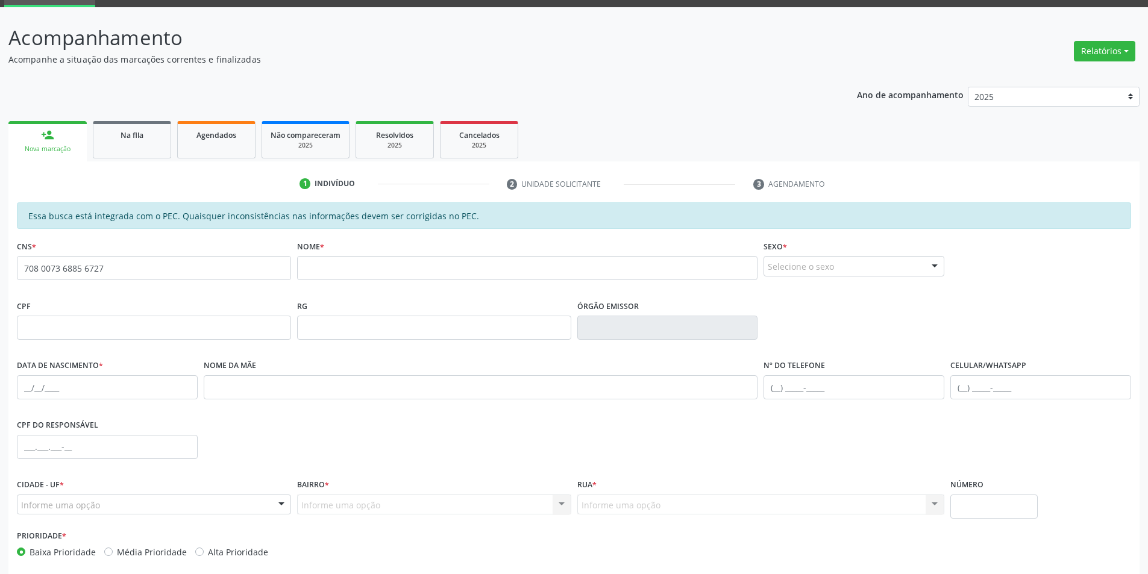
scroll to position [114, 0]
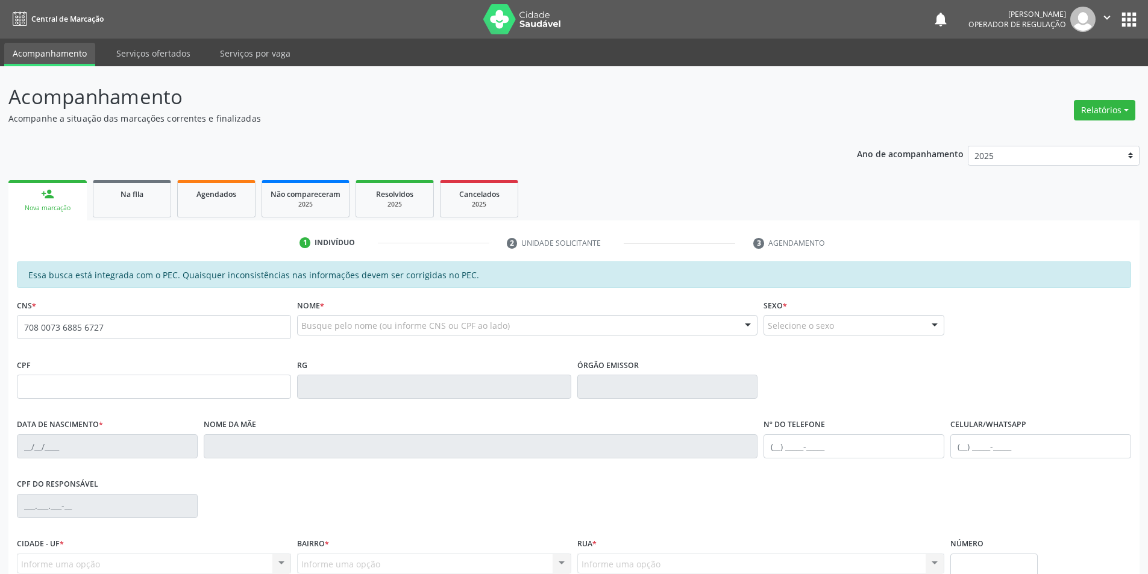
type input "708 0073 6885 6727"
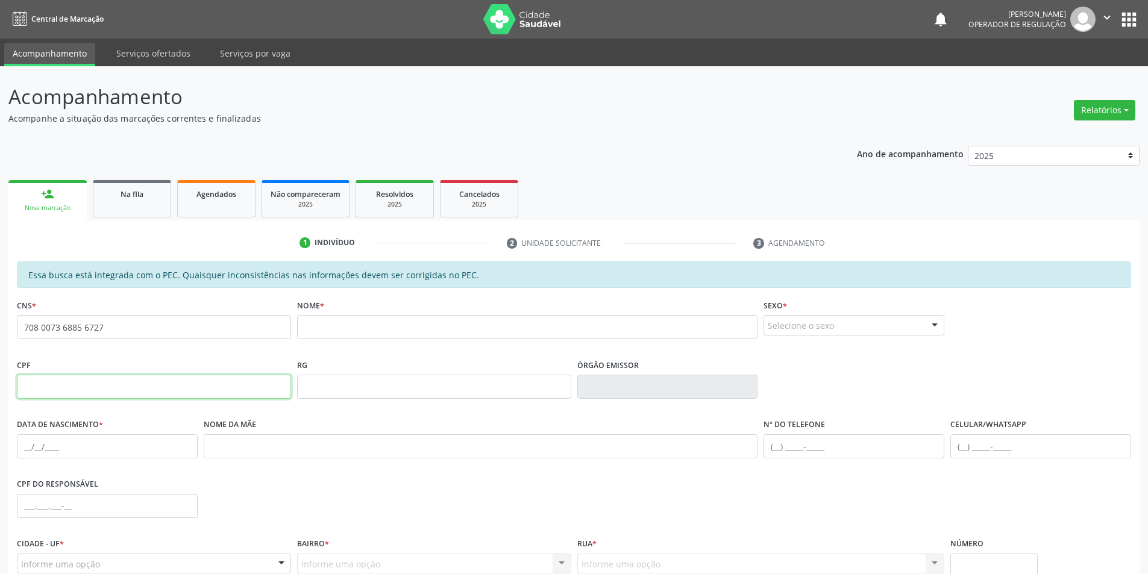
click at [139, 384] on input "text" at bounding box center [154, 387] width 274 height 24
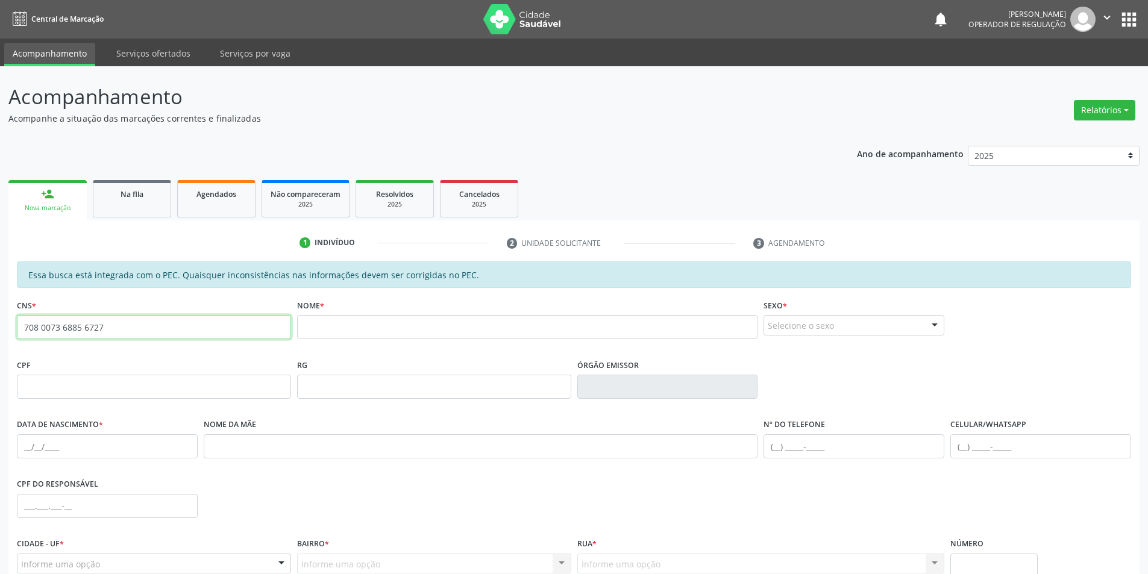
drag, startPoint x: 76, startPoint y: 307, endPoint x: 0, endPoint y: 294, distance: 77.1
click at [0, 294] on div "Acompanhamento Acompanhe a situação das marcações correntes e finalizadas Relat…" at bounding box center [574, 377] width 1148 height 622
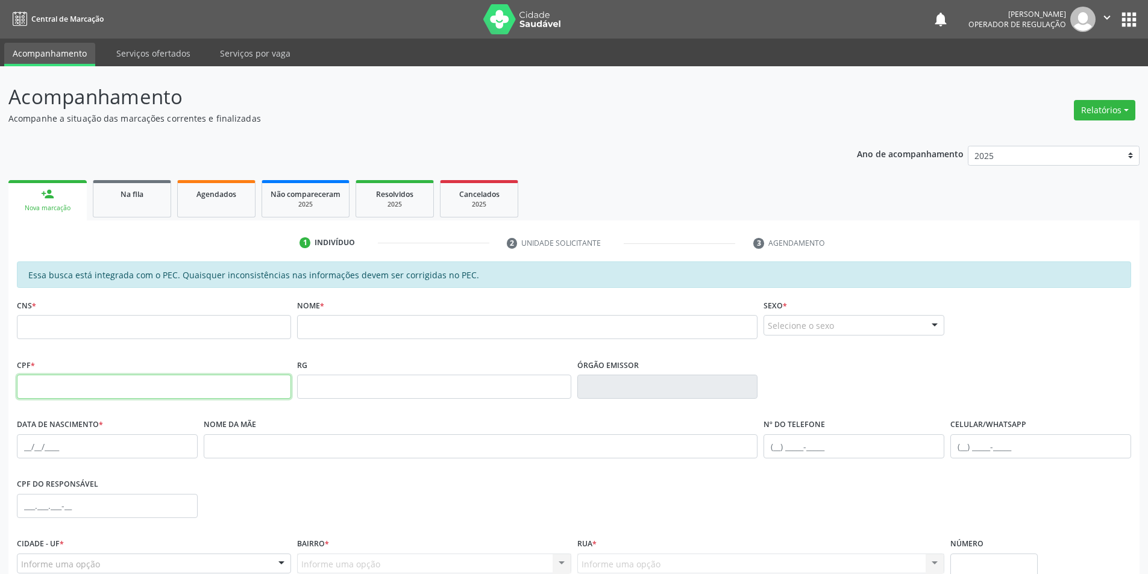
click at [93, 389] on input "text" at bounding box center [154, 387] width 274 height 24
type input "028.340.344-60"
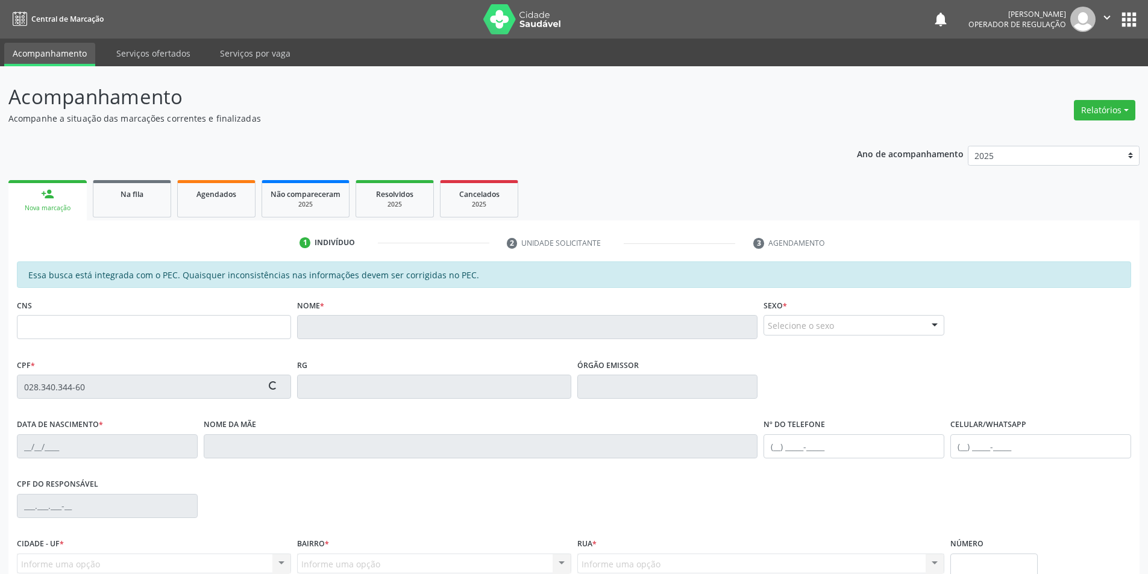
type input "707 6032 8638 1299"
type input "[DATE]"
type input "[PERSON_NAME]"
type input "[PHONE_NUMBER]"
type input "S/N"
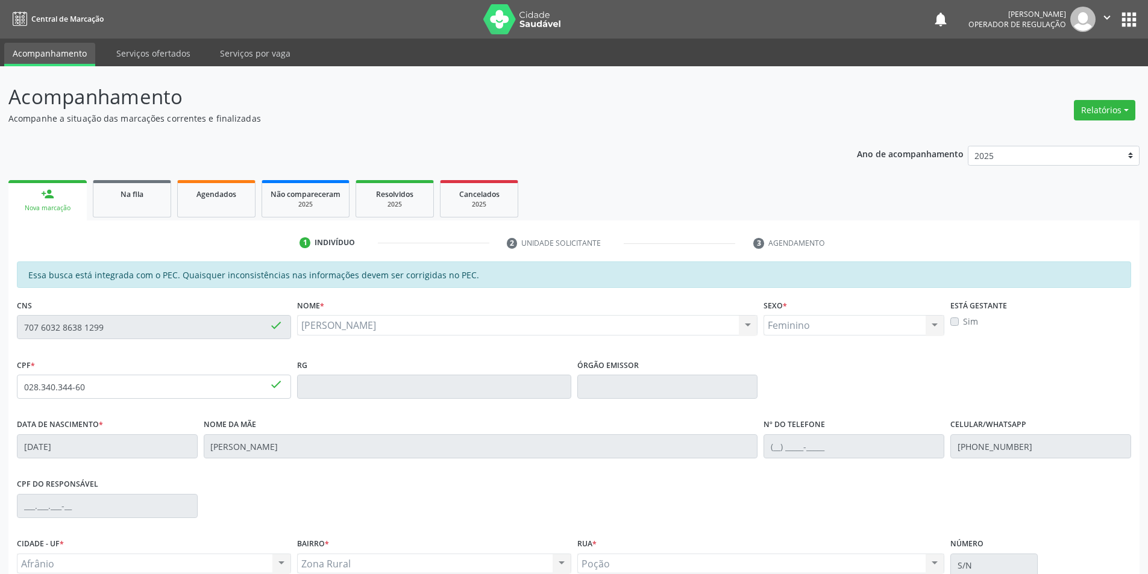
scroll to position [114, 0]
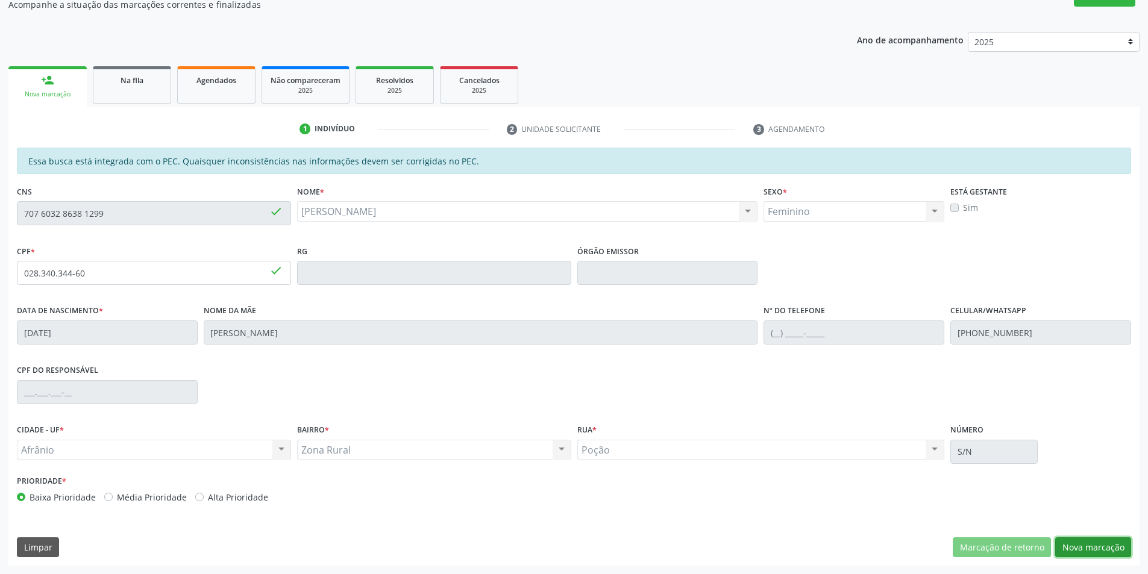
drag, startPoint x: 1095, startPoint y: 543, endPoint x: 999, endPoint y: 408, distance: 165.6
click at [1075, 527] on div "Essa busca está integrada com o PEC. Quaisquer inconsistências nas informações …" at bounding box center [573, 357] width 1131 height 418
click at [1089, 540] on button "Nova marcação" at bounding box center [1093, 548] width 76 height 20
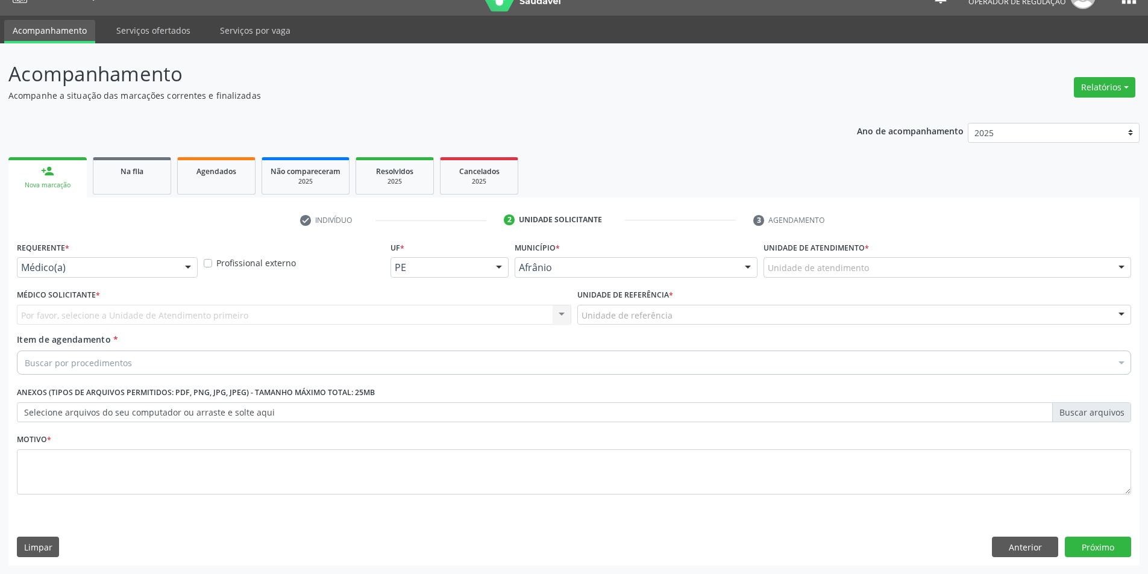
scroll to position [23, 0]
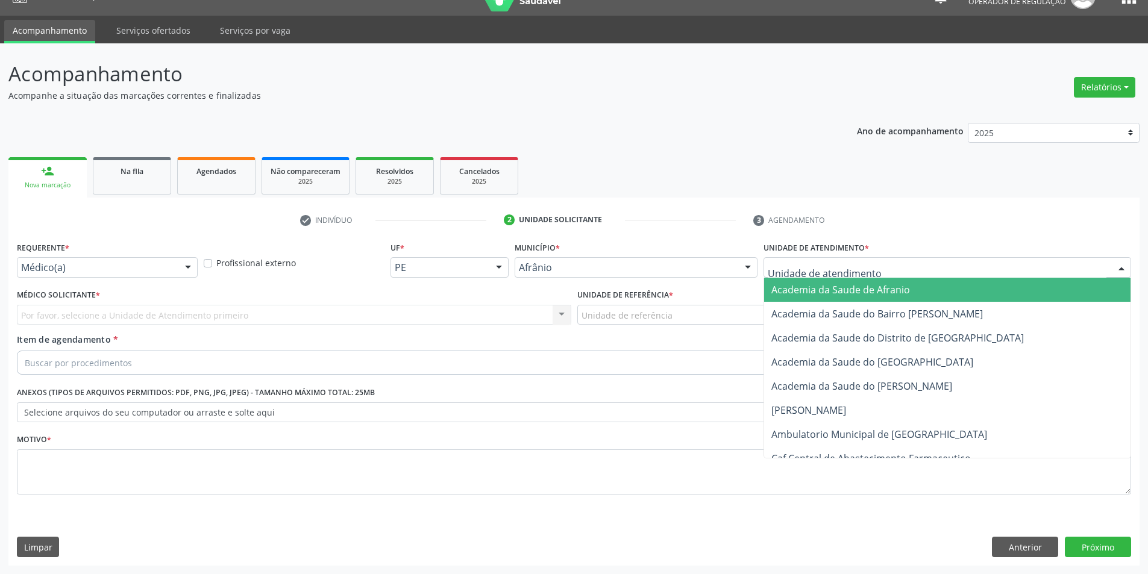
click at [1010, 269] on div at bounding box center [948, 267] width 368 height 20
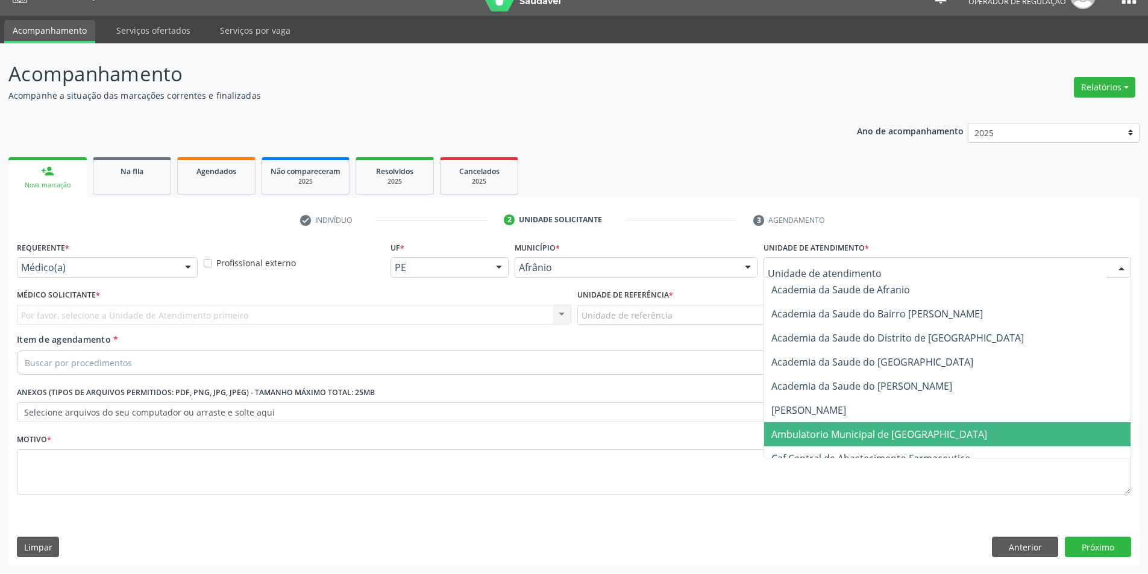
click at [982, 440] on span "Ambulatorio Municipal de [GEOGRAPHIC_DATA]" at bounding box center [947, 435] width 366 height 24
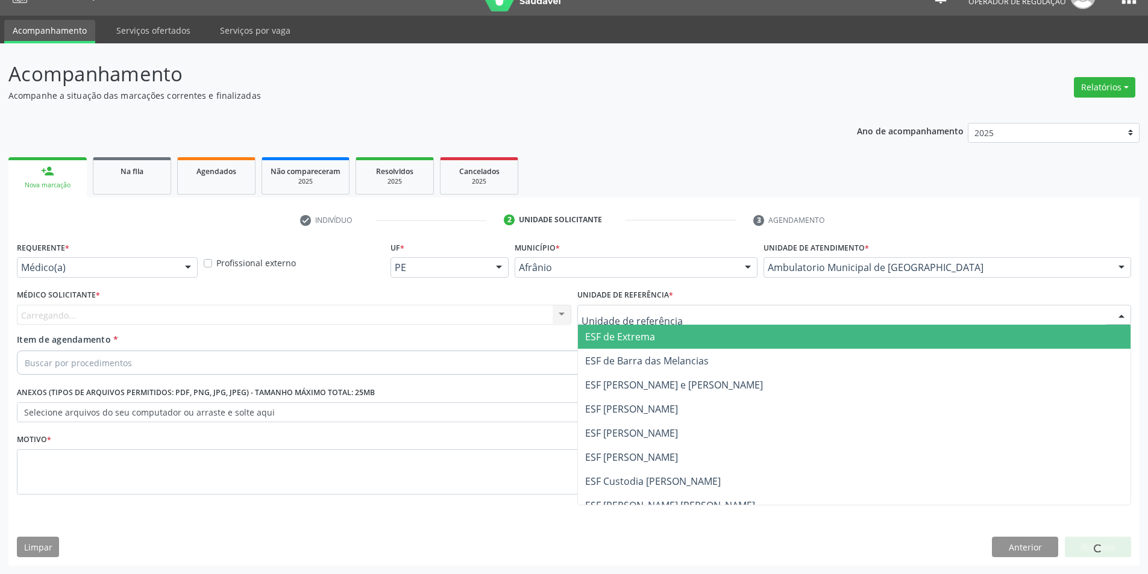
click at [594, 331] on span "ESF de Extrema" at bounding box center [620, 336] width 70 height 13
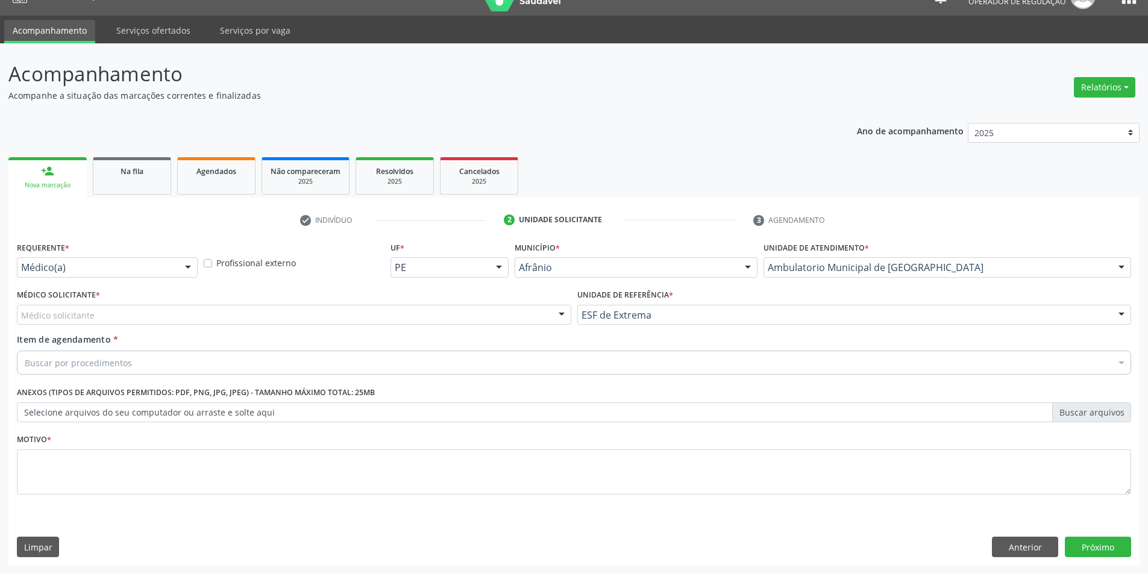
click at [505, 309] on div "Médico solicitante" at bounding box center [294, 315] width 555 height 20
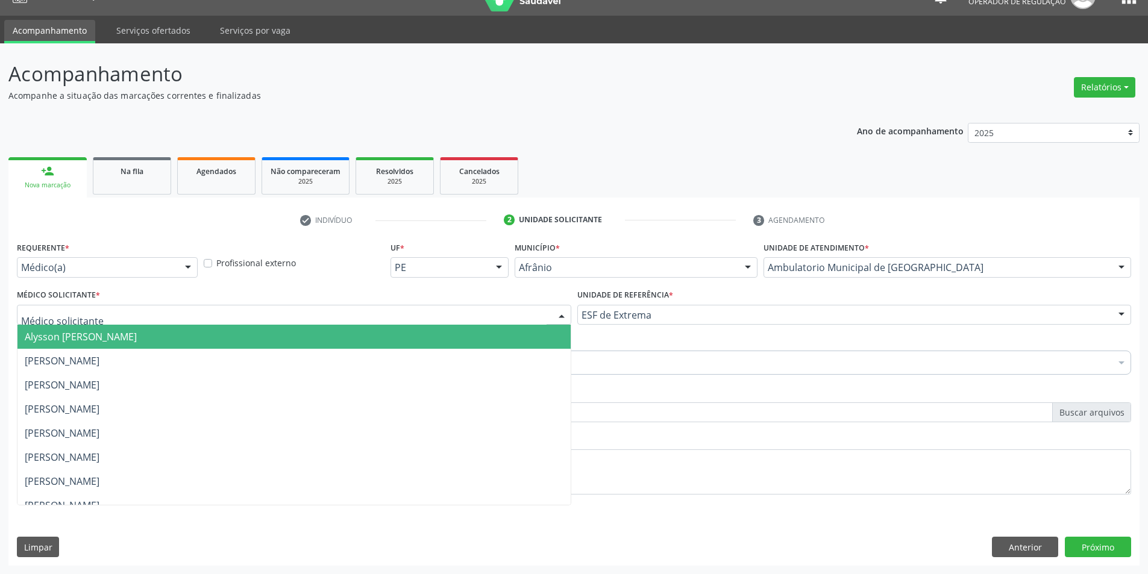
click at [488, 346] on span "Alysson [PERSON_NAME]" at bounding box center [293, 337] width 553 height 24
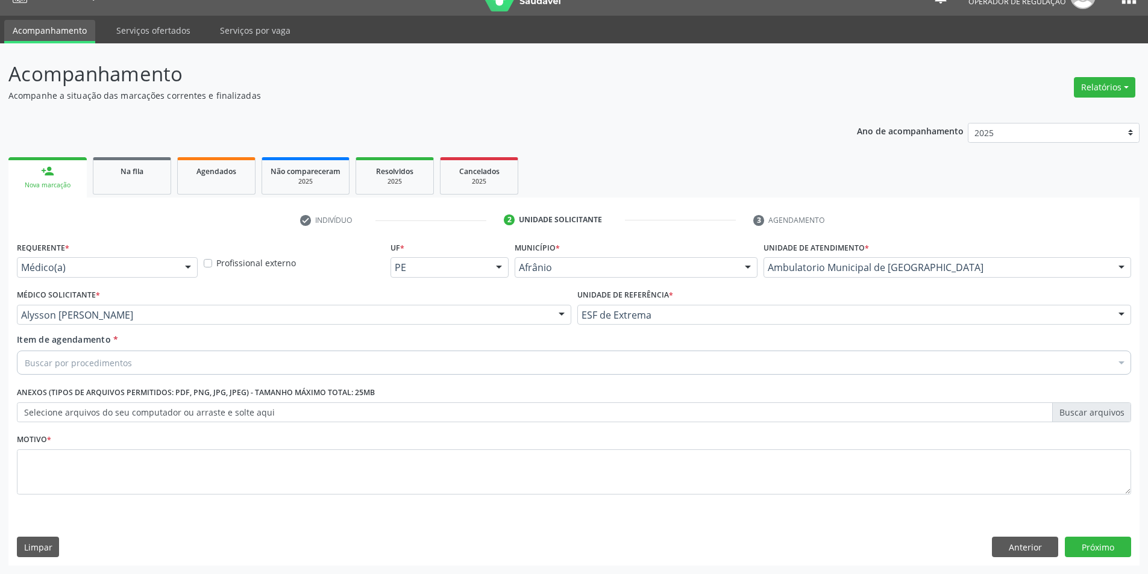
drag, startPoint x: 445, startPoint y: 362, endPoint x: 445, endPoint y: 370, distance: 7.3
click at [445, 367] on div "Buscar por procedimentos" at bounding box center [574, 363] width 1115 height 24
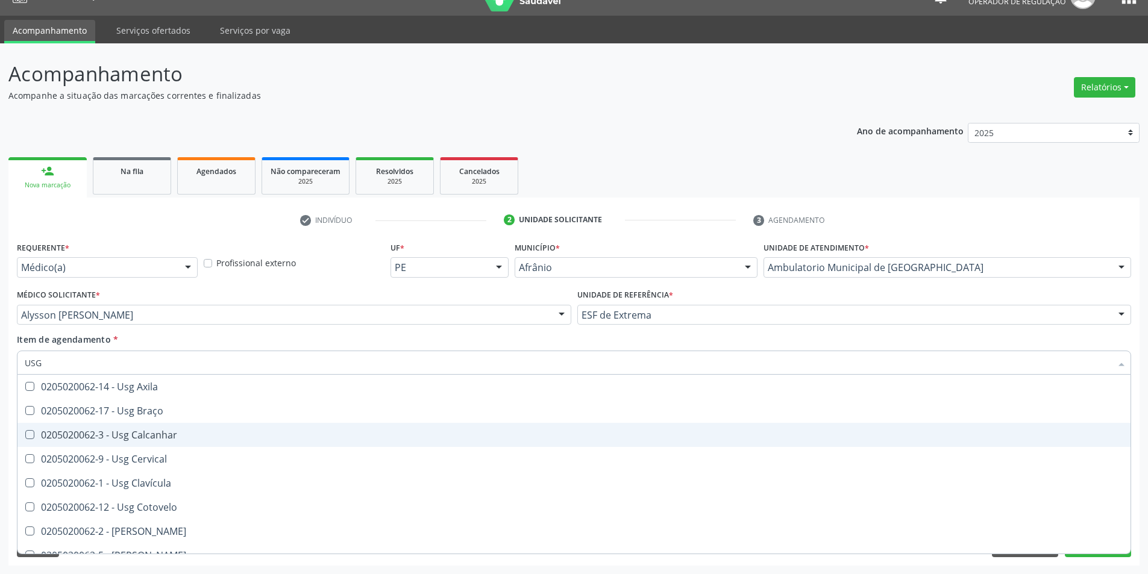
scroll to position [0, 0]
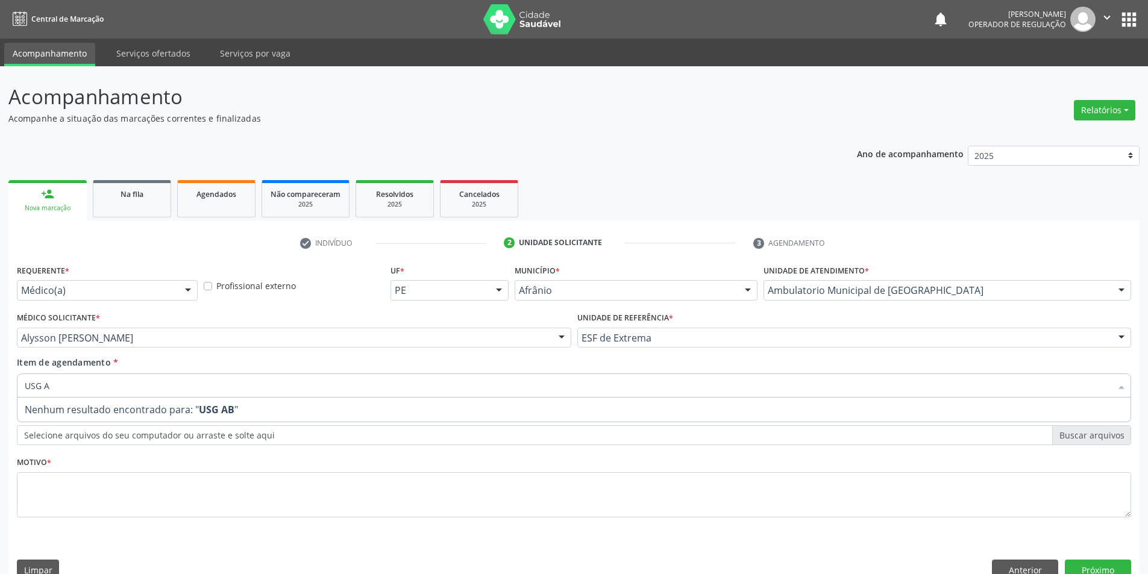
type input "USG"
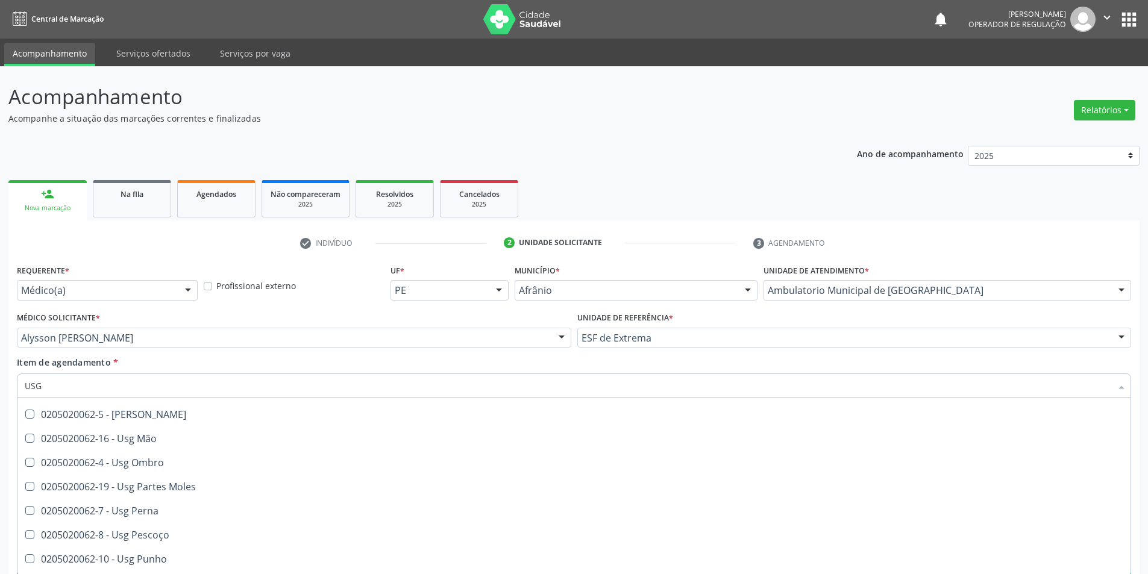
scroll to position [181, 0]
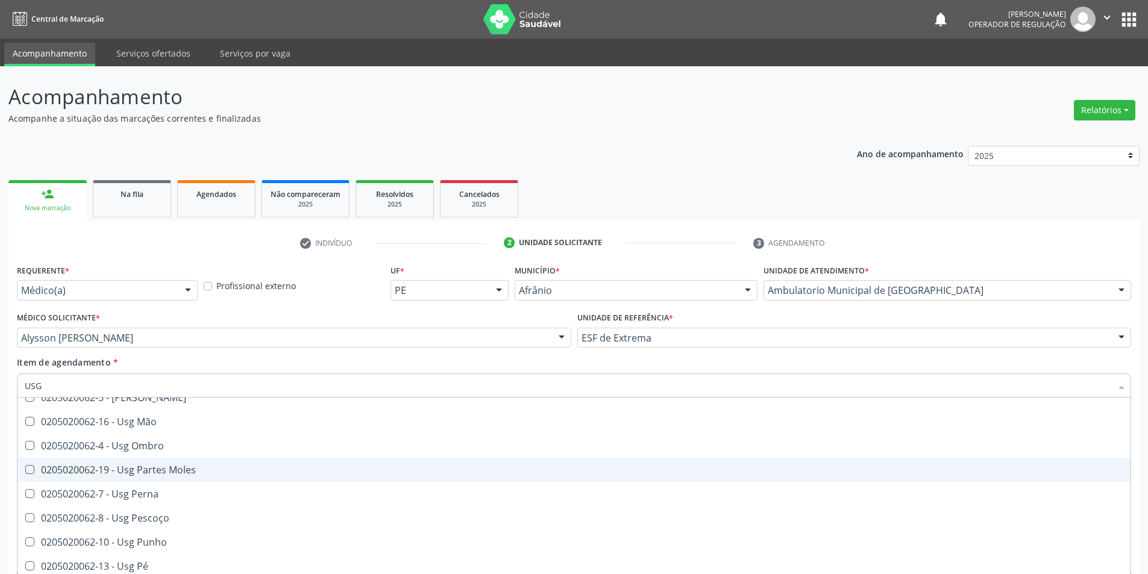
click at [225, 476] on span "0205020062-19 - Usg Partes Moles" at bounding box center [573, 470] width 1113 height 24
checkbox Moles "true"
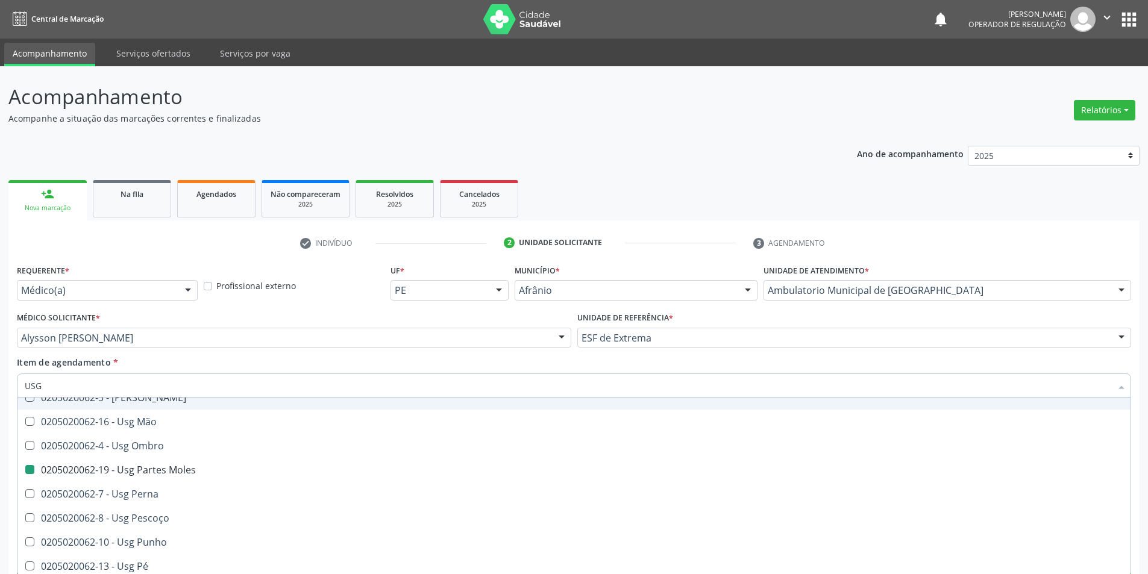
click at [777, 362] on div "Item de agendamento * USG Desfazer seleção 0205020062-14 - Usg Axila 0205020062…" at bounding box center [574, 375] width 1115 height 38
checkbox Braço "true"
checkbox Moles "false"
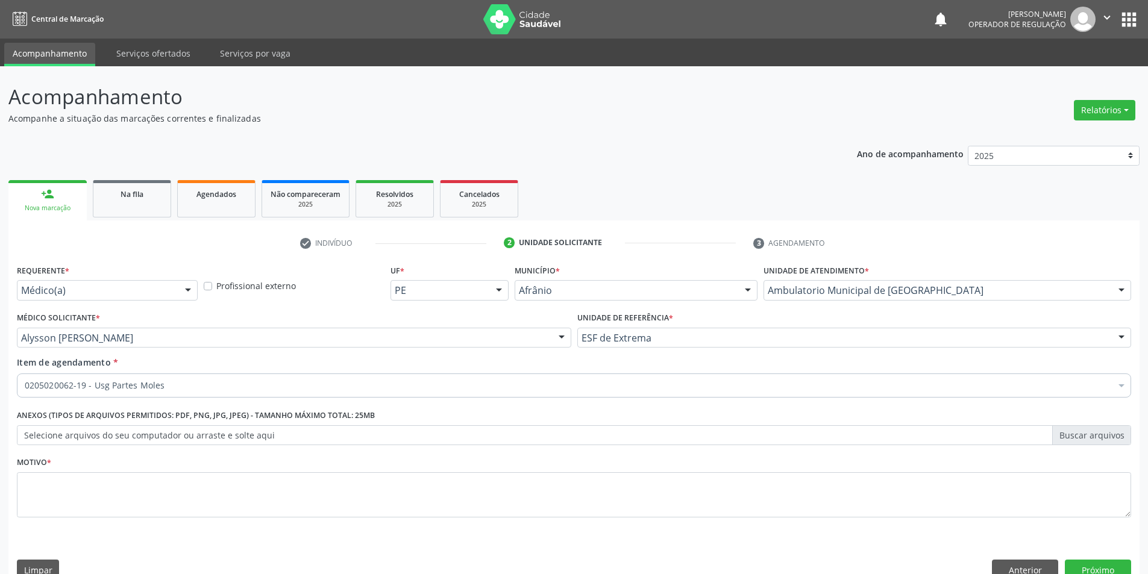
scroll to position [0, 0]
click at [327, 465] on div "Motivo *" at bounding box center [574, 486] width 1115 height 64
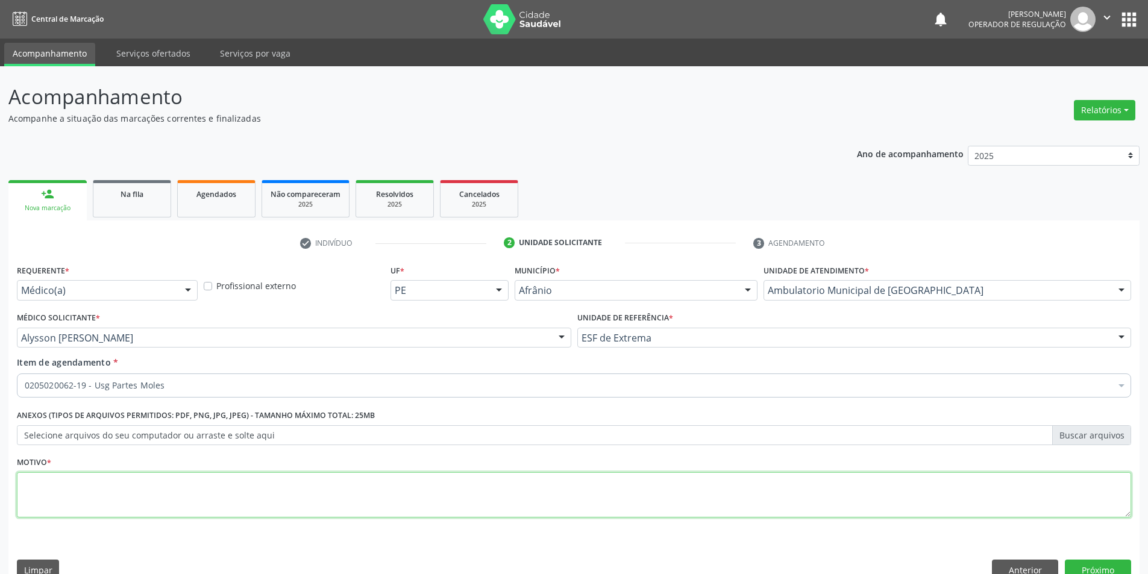
click at [332, 476] on textarea at bounding box center [574, 496] width 1115 height 46
type textarea "DOR ABDOMINAL , NO VENTRE"
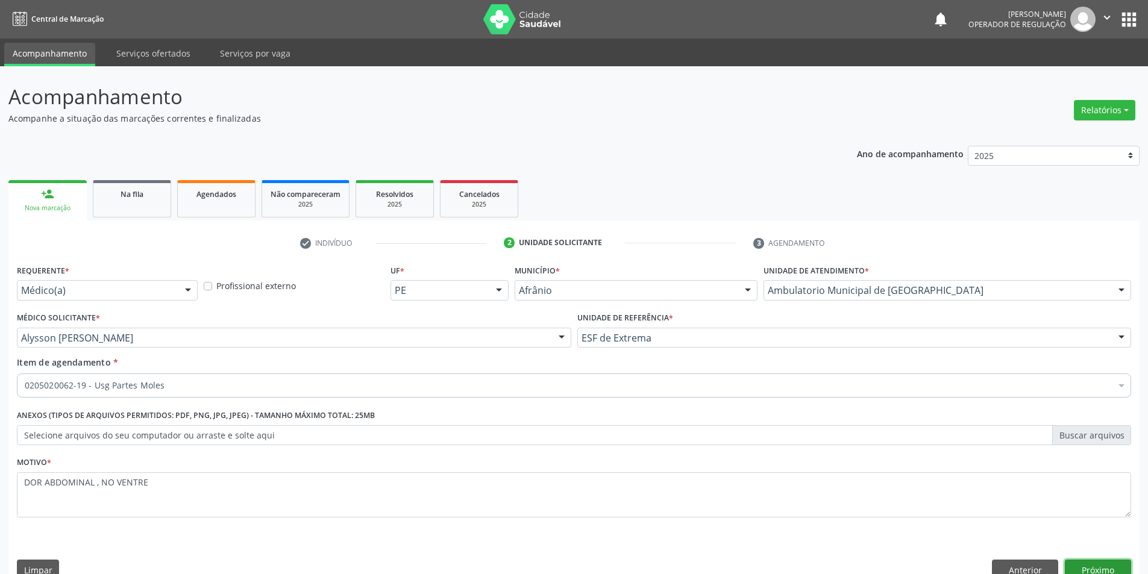
click at [1081, 563] on button "Próximo" at bounding box center [1098, 570] width 66 height 20
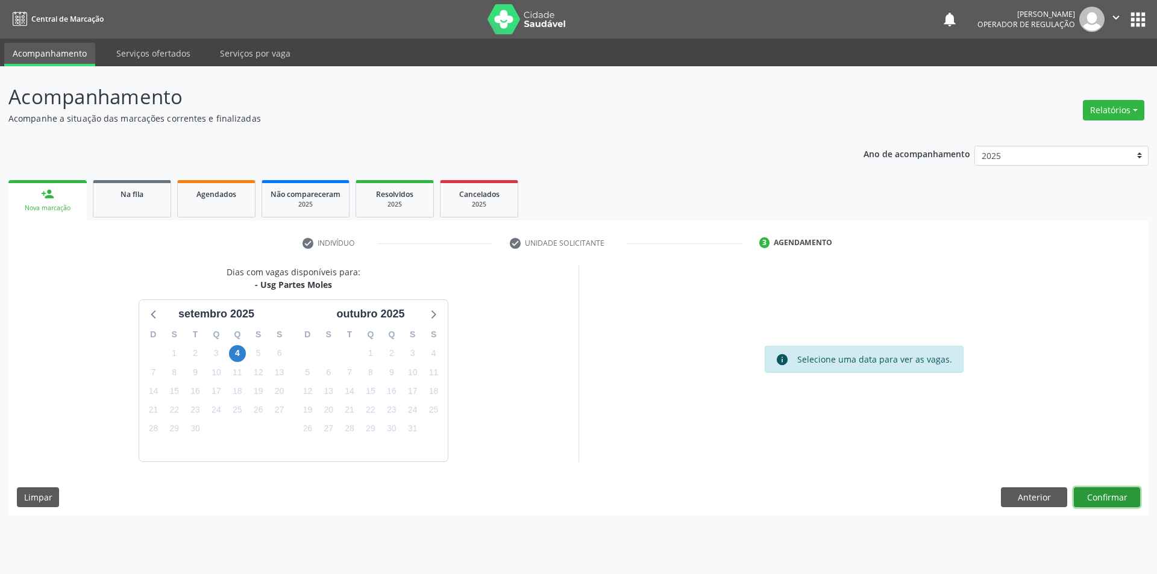
click at [1104, 505] on button "Confirmar" at bounding box center [1107, 498] width 66 height 20
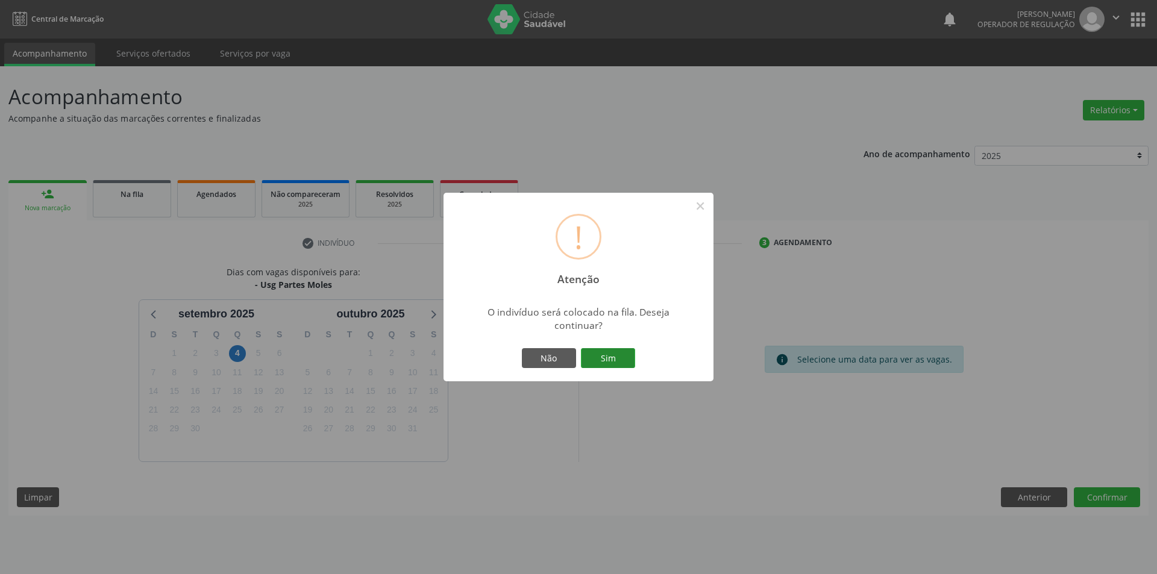
click at [596, 357] on button "Sim" at bounding box center [608, 358] width 54 height 20
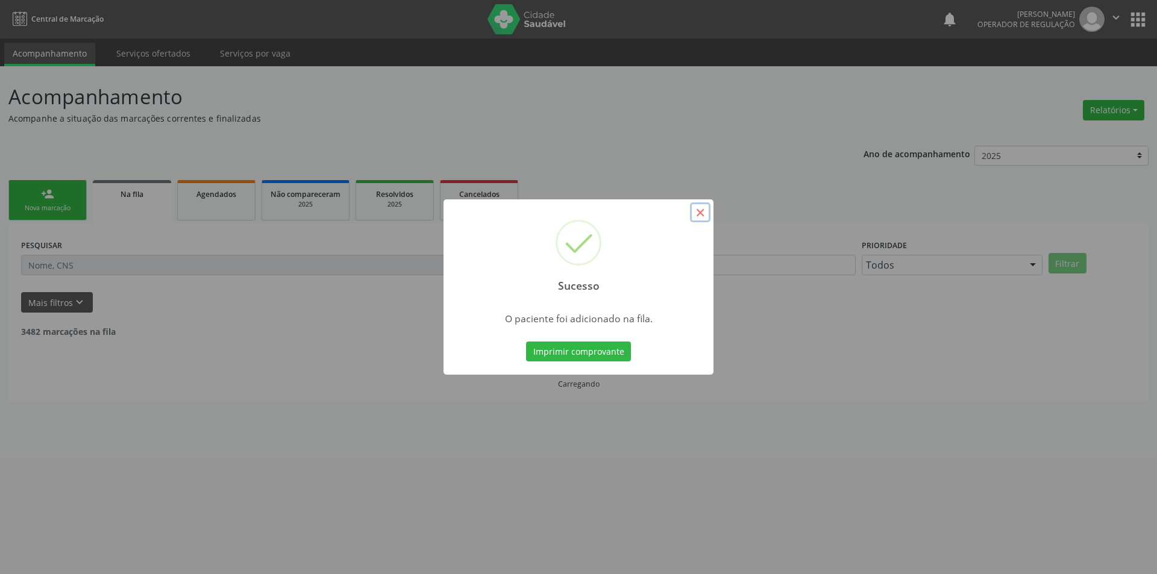
click at [704, 213] on button "×" at bounding box center [700, 213] width 20 height 20
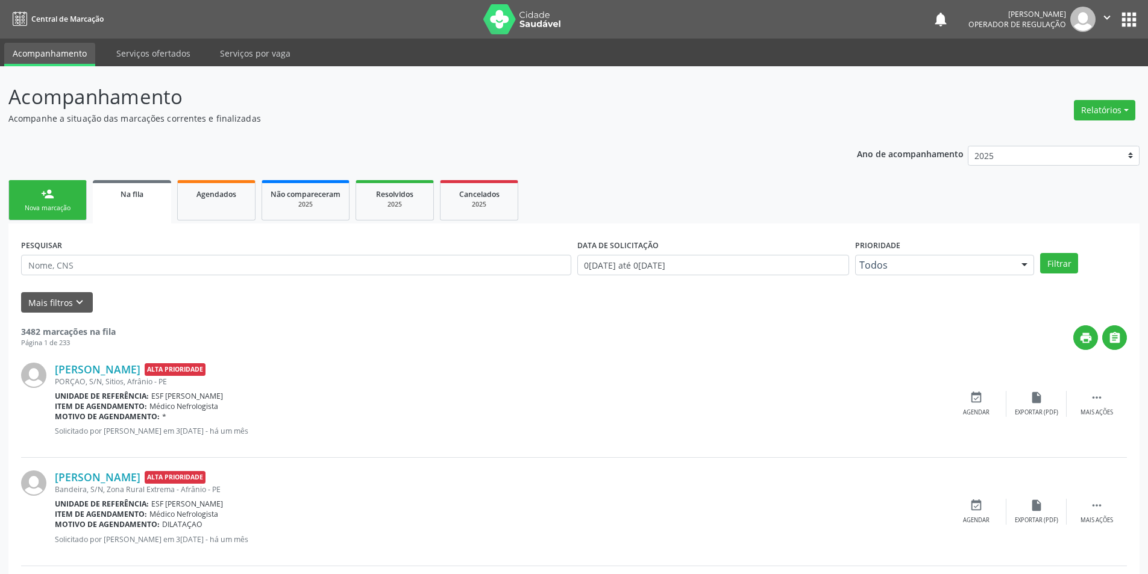
click at [58, 195] on link "person_add Nova marcação" at bounding box center [47, 200] width 78 height 40
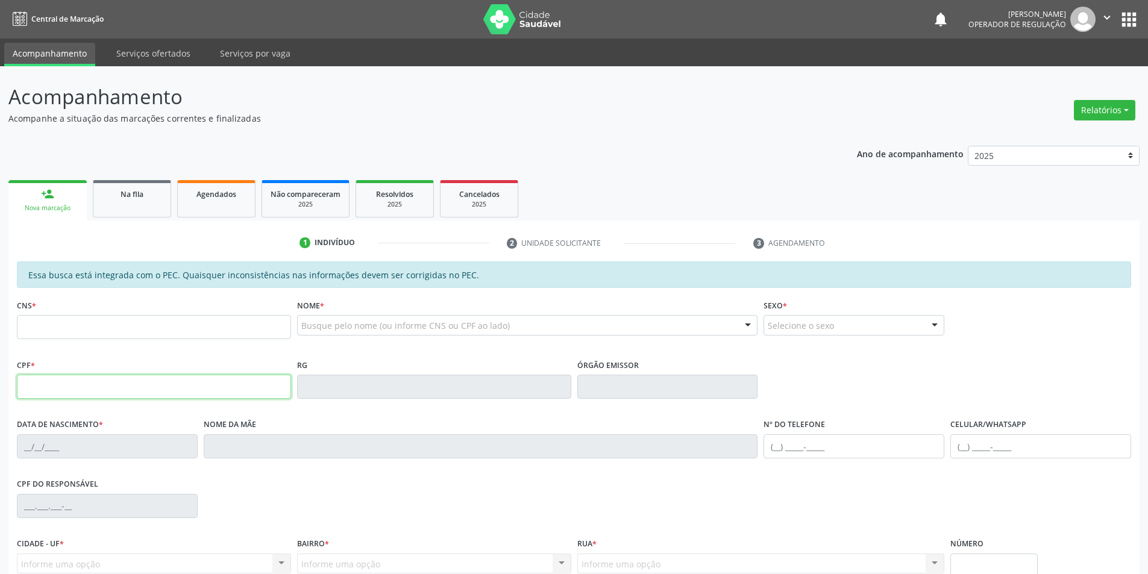
click at [58, 389] on input "text" at bounding box center [154, 387] width 274 height 24
type input "028.340.344-60"
type input "707 6032 8638 1299"
type input "[DATE]"
type input "[PERSON_NAME]"
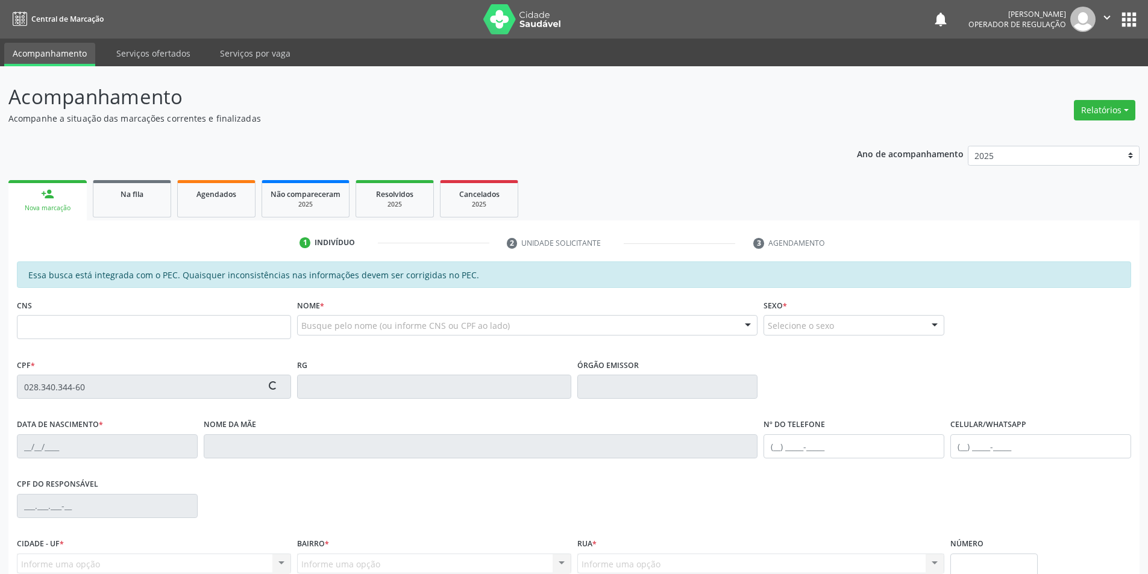
type input "[PHONE_NUMBER]"
type input "S/N"
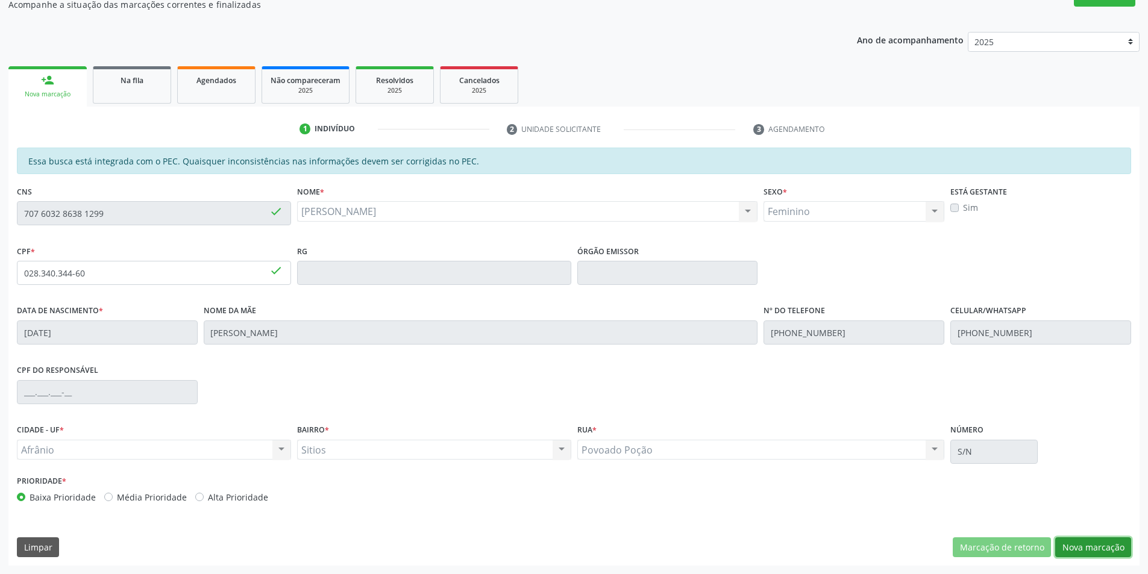
click at [1101, 546] on button "Nova marcação" at bounding box center [1093, 548] width 76 height 20
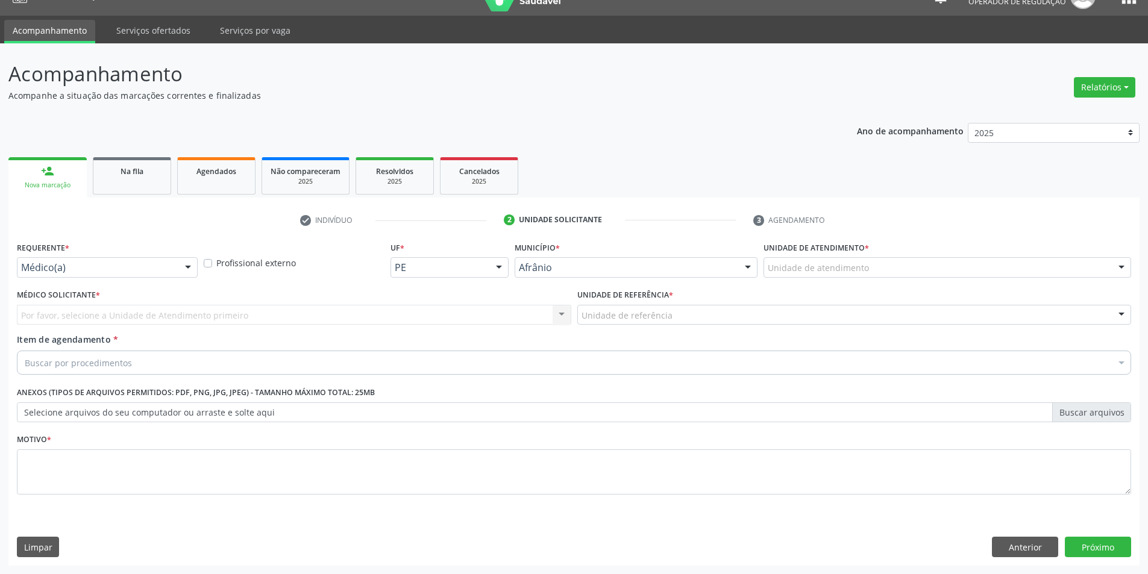
drag, startPoint x: 1067, startPoint y: 264, endPoint x: 1069, endPoint y: 271, distance: 7.6
click at [1069, 268] on div "Unidade de atendimento" at bounding box center [948, 267] width 368 height 20
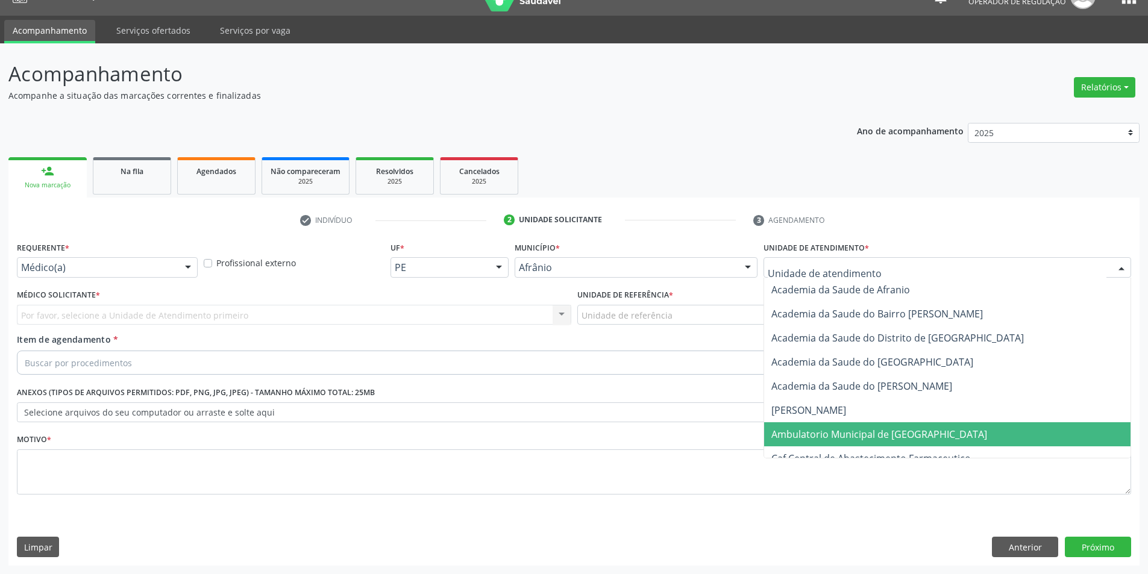
click at [1018, 423] on span "Ambulatorio Municipal de [GEOGRAPHIC_DATA]" at bounding box center [947, 435] width 366 height 24
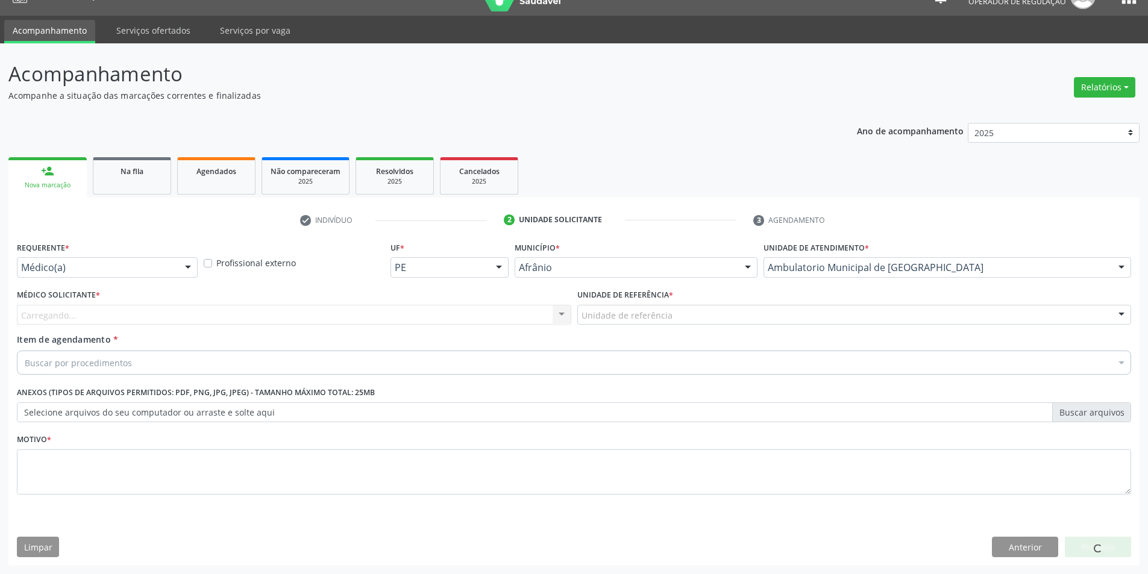
click at [728, 312] on div "Unidade de referência" at bounding box center [854, 315] width 555 height 20
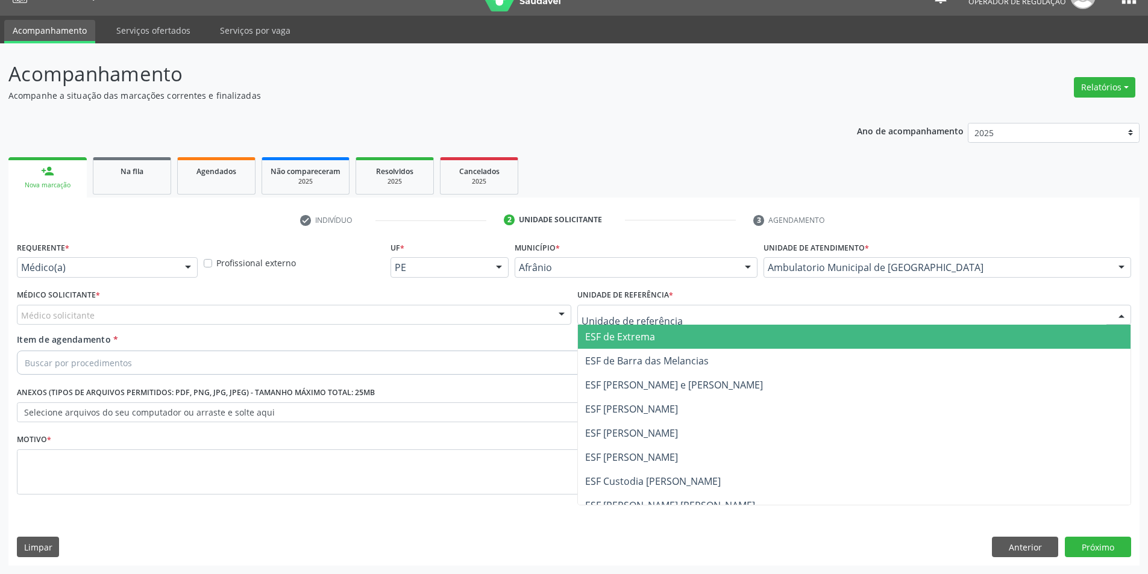
click at [716, 332] on span "ESF de Extrema" at bounding box center [854, 337] width 553 height 24
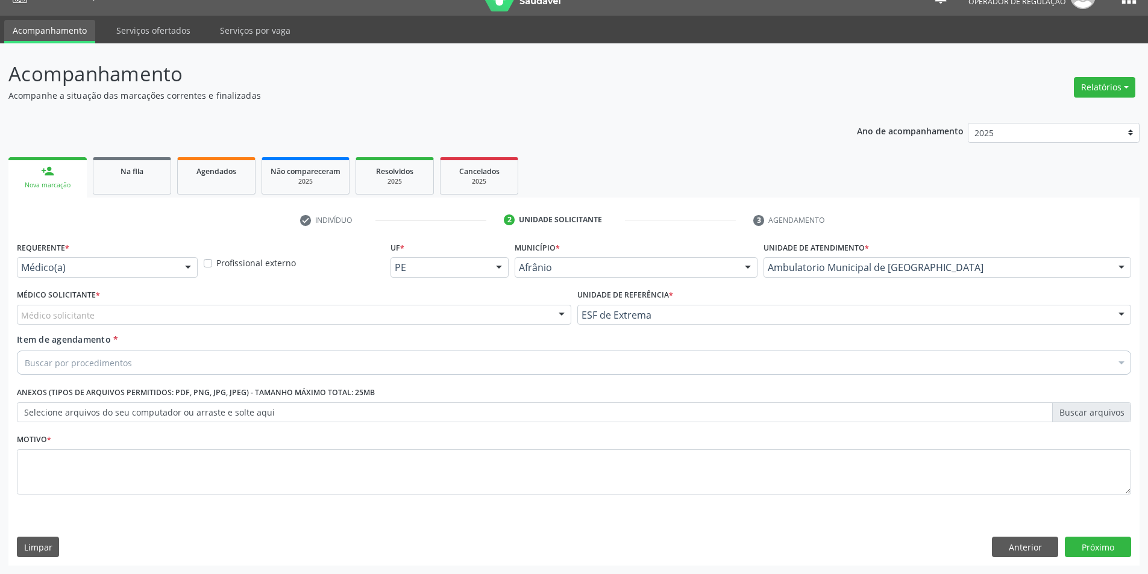
click at [552, 316] on div "Médico solicitante [PERSON_NAME] [PERSON_NAME] [PERSON_NAME] Reis [PERSON_NAME]…" at bounding box center [294, 315] width 555 height 20
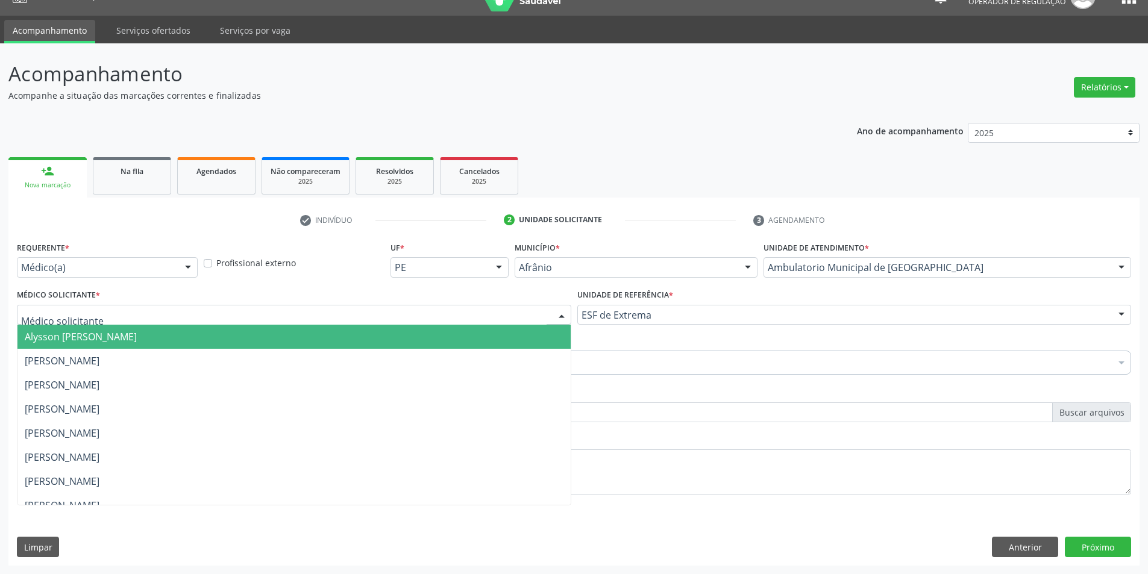
click at [545, 342] on span "Alysson [PERSON_NAME]" at bounding box center [293, 337] width 553 height 24
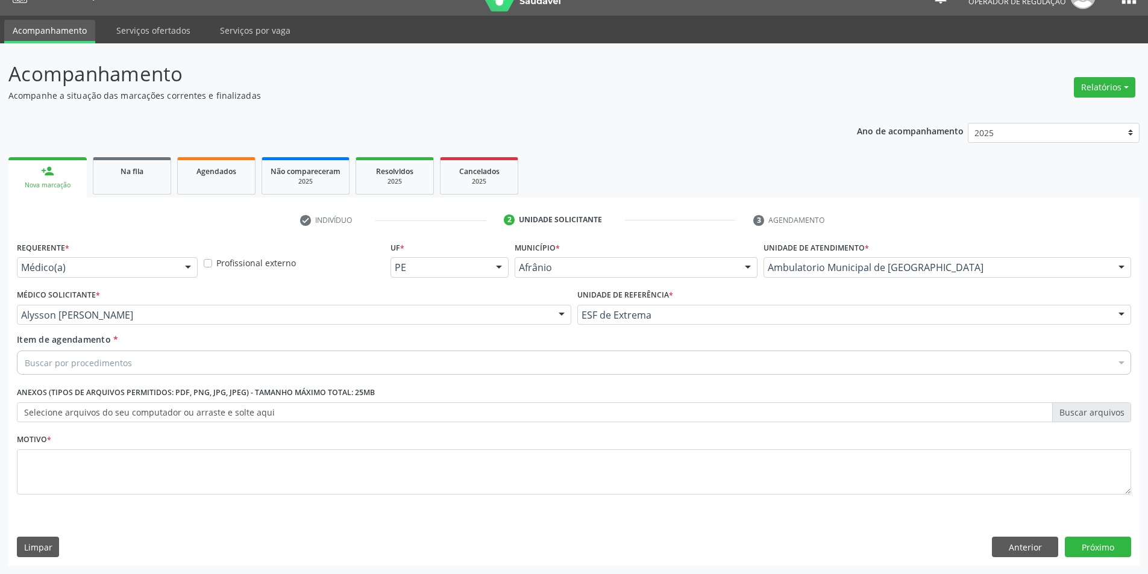
click at [426, 381] on div "Requerente * Médico(a) Médico(a) Enfermeiro(a) Paciente Nenhum resultado encont…" at bounding box center [574, 375] width 1115 height 273
click at [426, 376] on div "Item de agendamento * Buscar por procedimentos Selecionar todos 0604320140 - Ab…" at bounding box center [574, 356] width 1121 height 46
click at [424, 370] on div "Buscar por procedimentos" at bounding box center [574, 363] width 1115 height 24
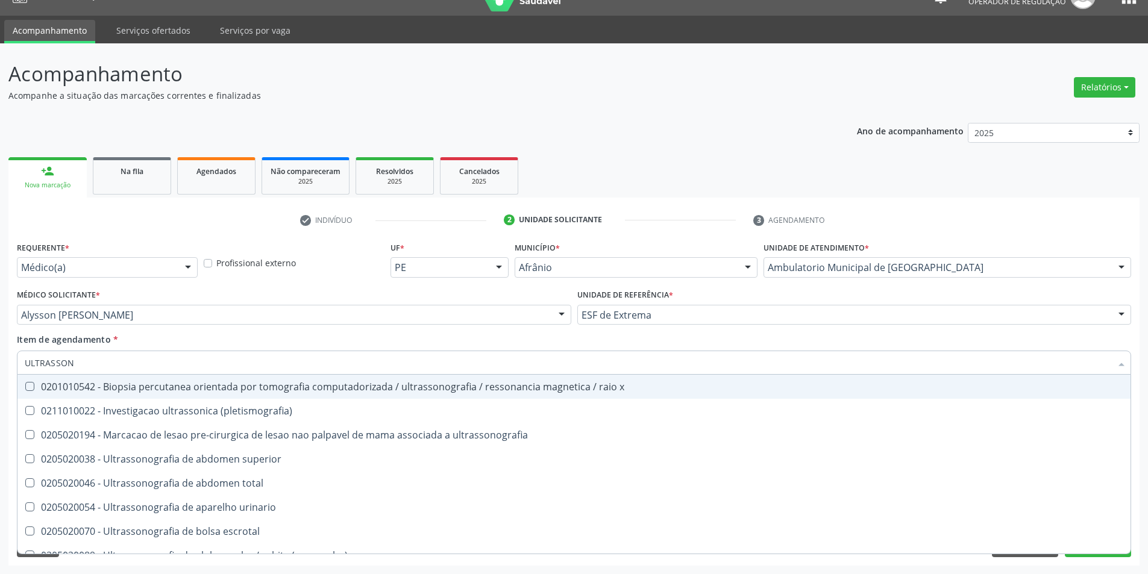
type input "ULTRASSONO"
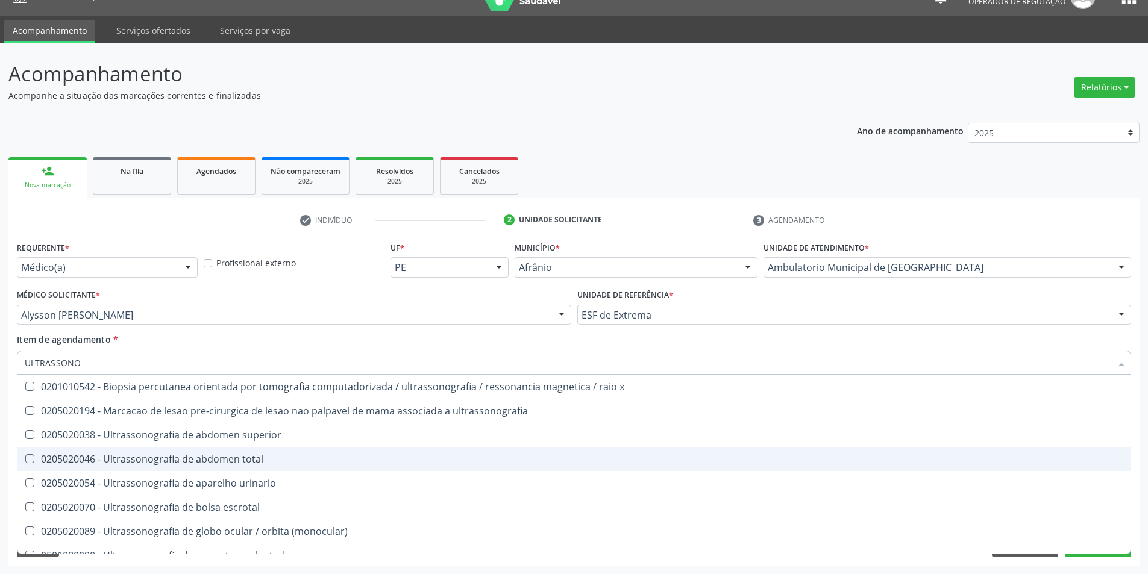
click at [348, 458] on div "0205020046 - Ultrassonografia de abdomen total" at bounding box center [574, 460] width 1099 height 10
checkbox total "true"
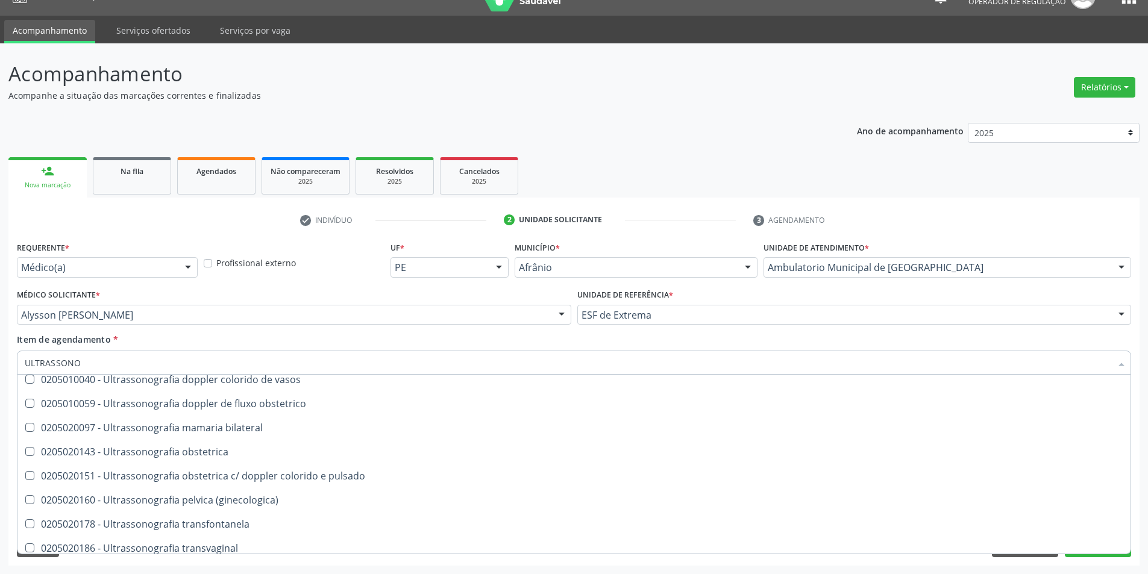
scroll to position [303, 0]
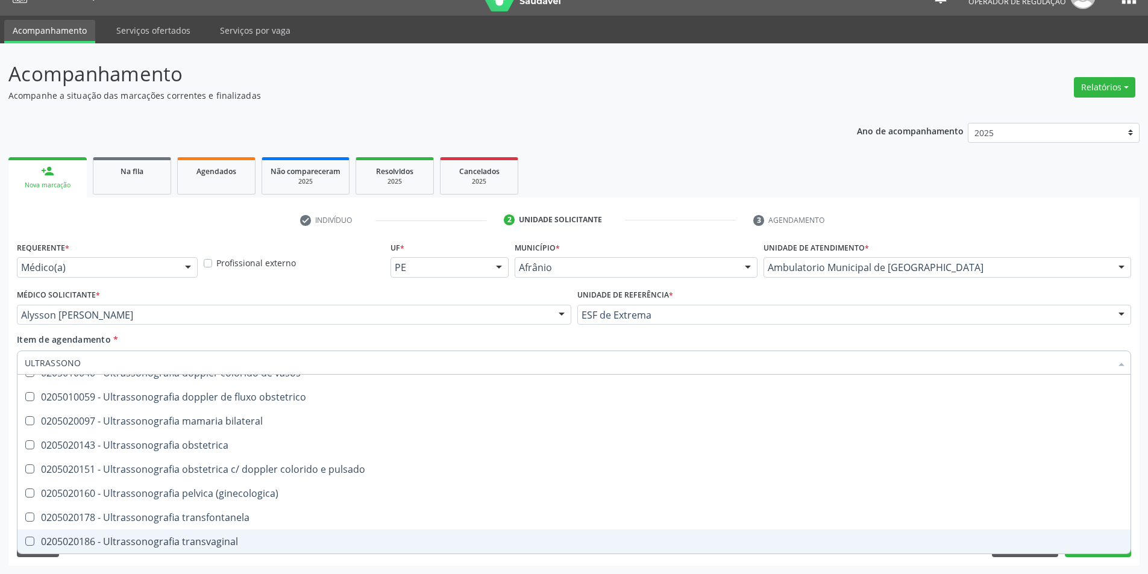
click at [324, 535] on span "0205020186 - Ultrassonografia transvaginal" at bounding box center [573, 542] width 1113 height 24
checkbox transvaginal "true"
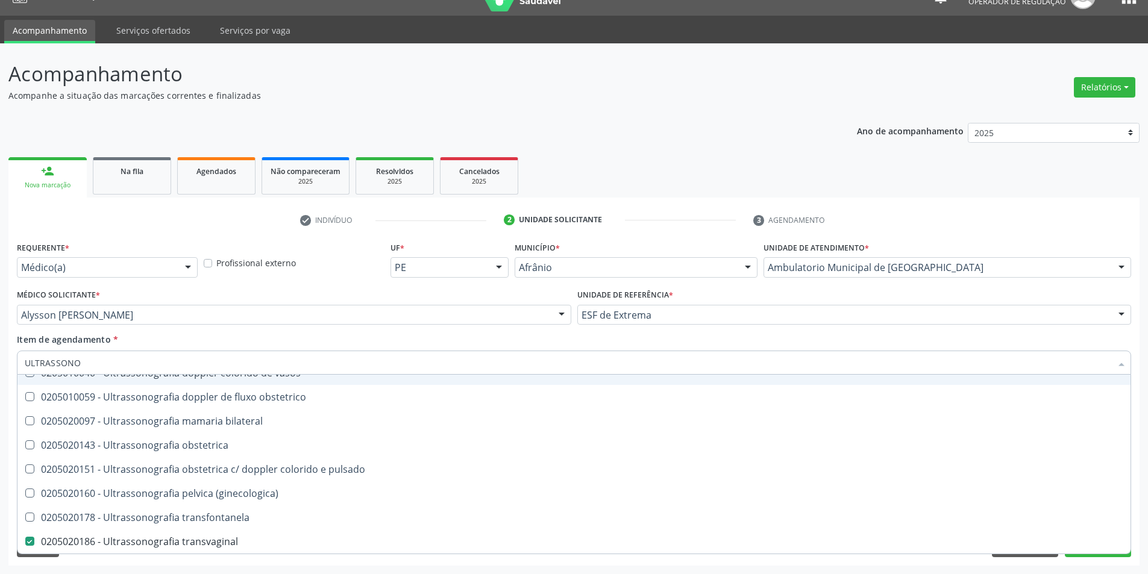
click at [1062, 350] on div "Item de agendamento * ULTRASSONO Desfazer seleção 0201010542 - Biopsia percutan…" at bounding box center [574, 352] width 1115 height 38
checkbox ultrassonografia "true"
checkbox superior "true"
checkbox transvaginal "false"
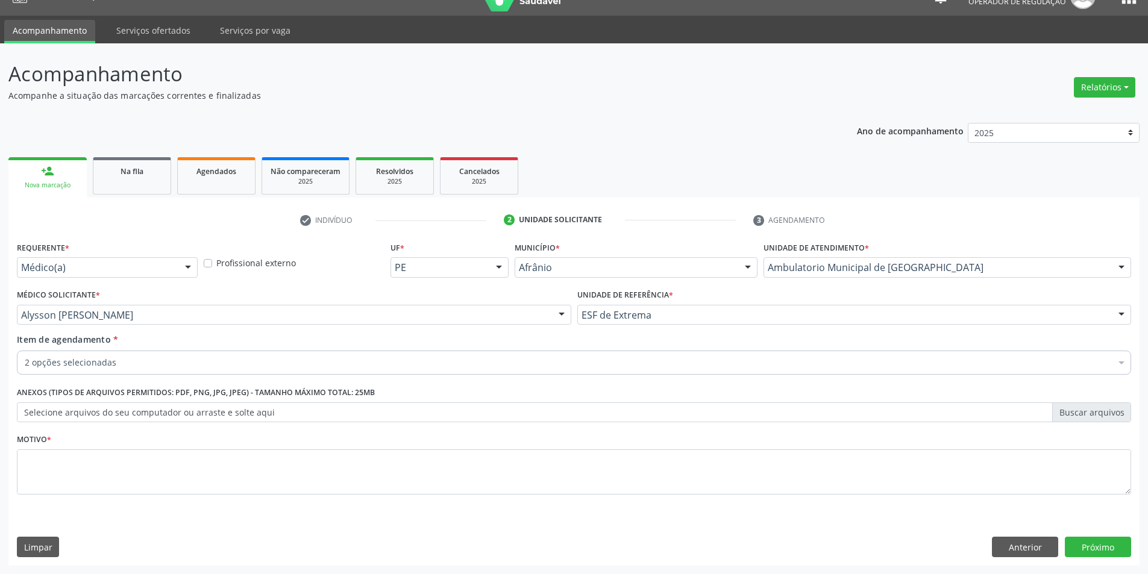
scroll to position [0, 0]
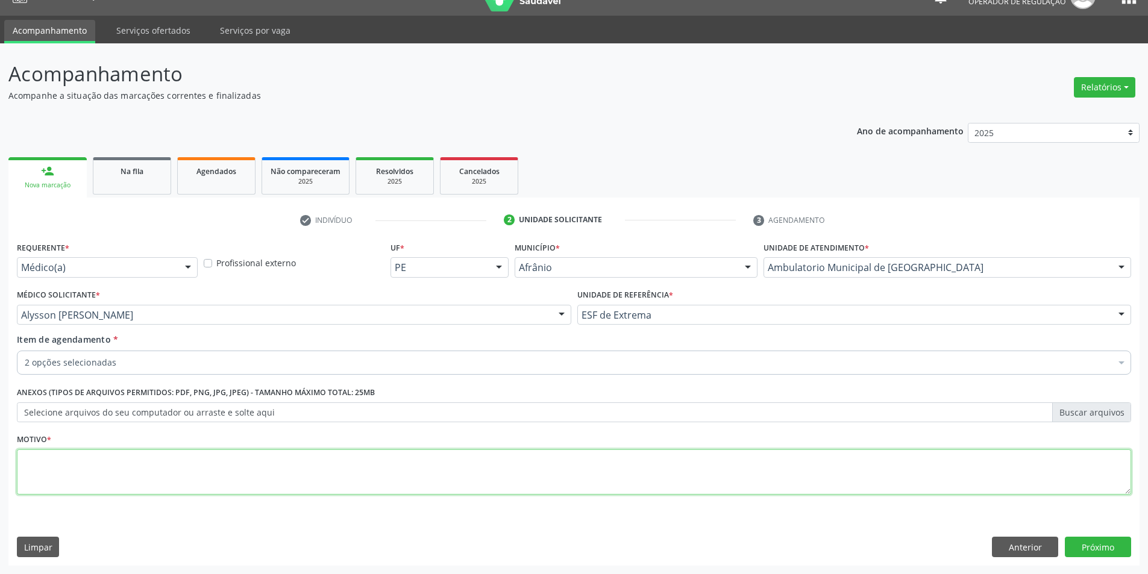
click at [757, 462] on textarea at bounding box center [574, 473] width 1115 height 46
type textarea "DOR ABDOMINAL"
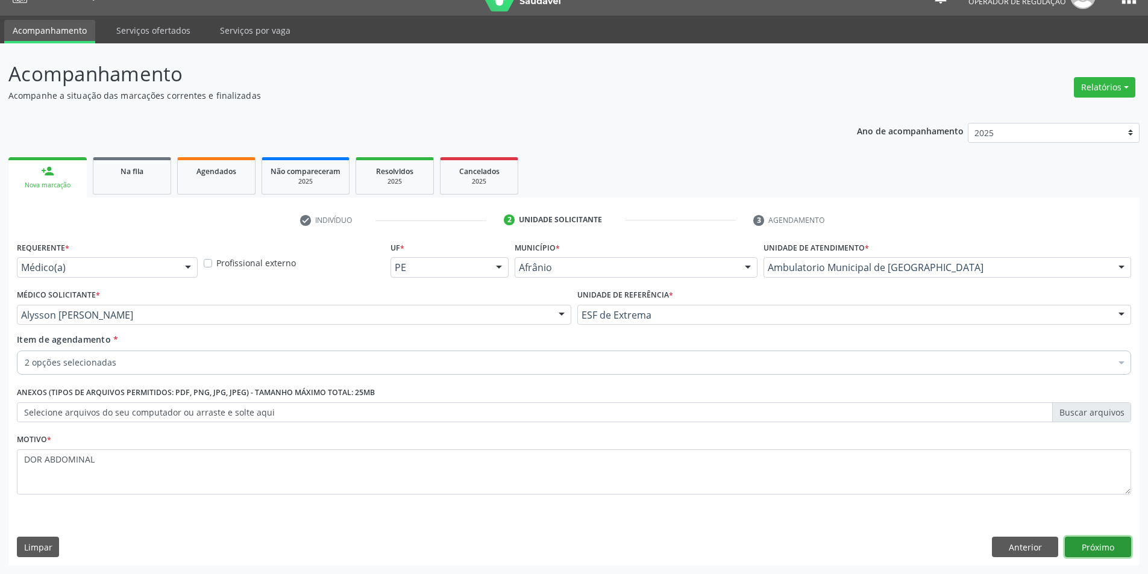
click at [1096, 544] on button "Próximo" at bounding box center [1098, 547] width 66 height 20
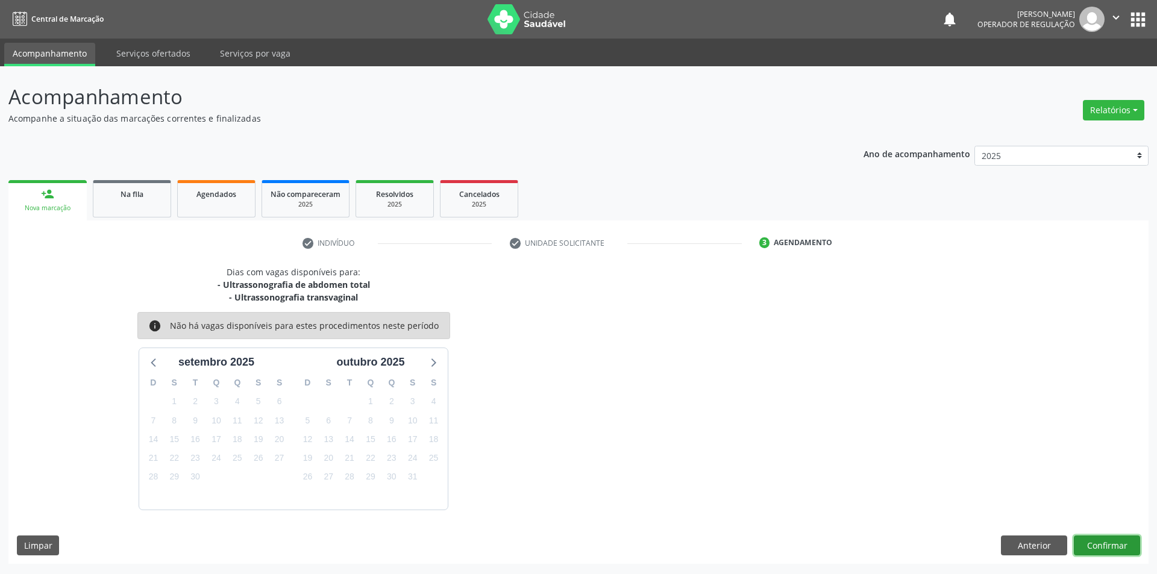
click at [1094, 544] on button "Confirmar" at bounding box center [1107, 546] width 66 height 20
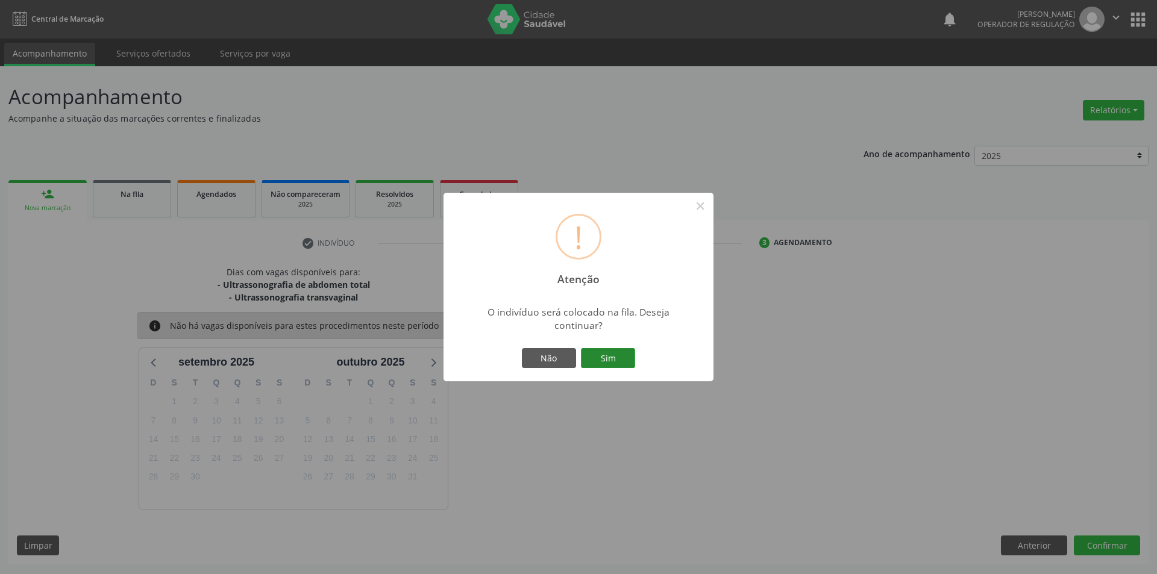
click at [625, 362] on button "Sim" at bounding box center [608, 358] width 54 height 20
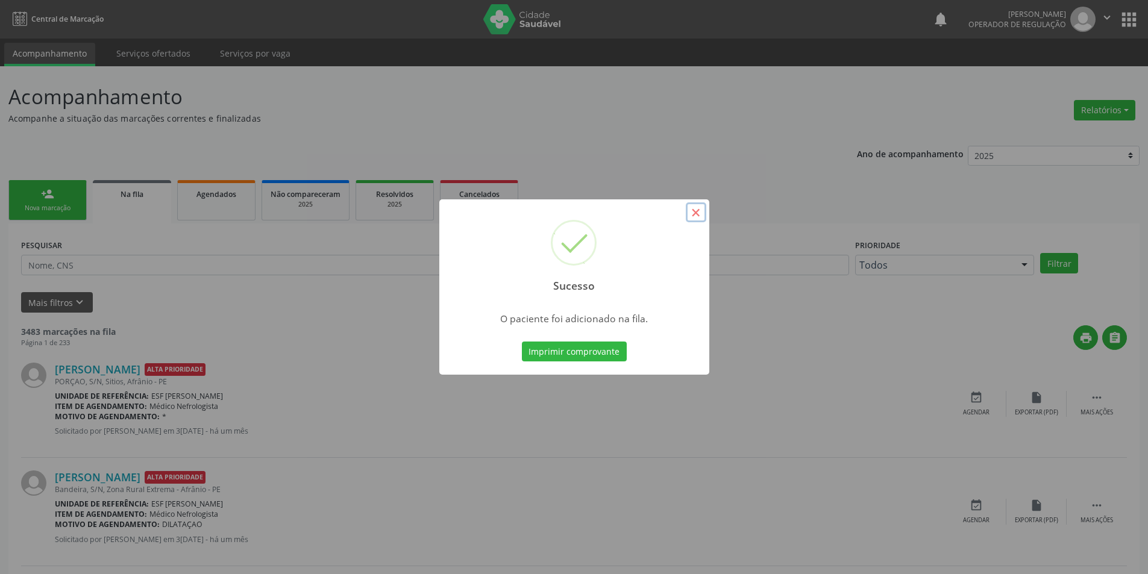
click at [705, 215] on button "×" at bounding box center [696, 213] width 20 height 20
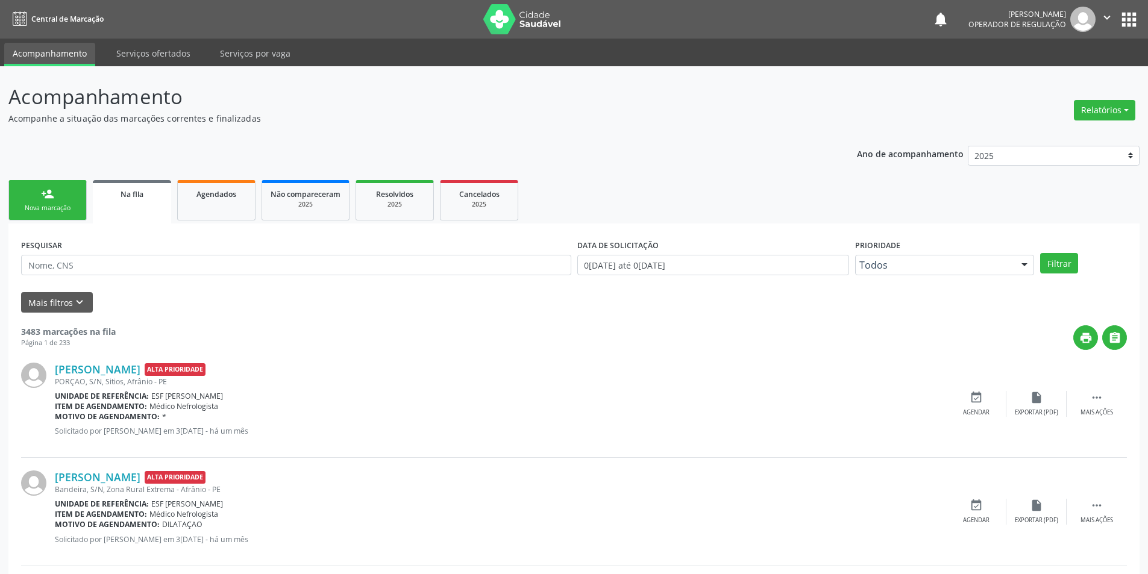
click at [36, 198] on link "person_add Nova marcação" at bounding box center [47, 200] width 78 height 40
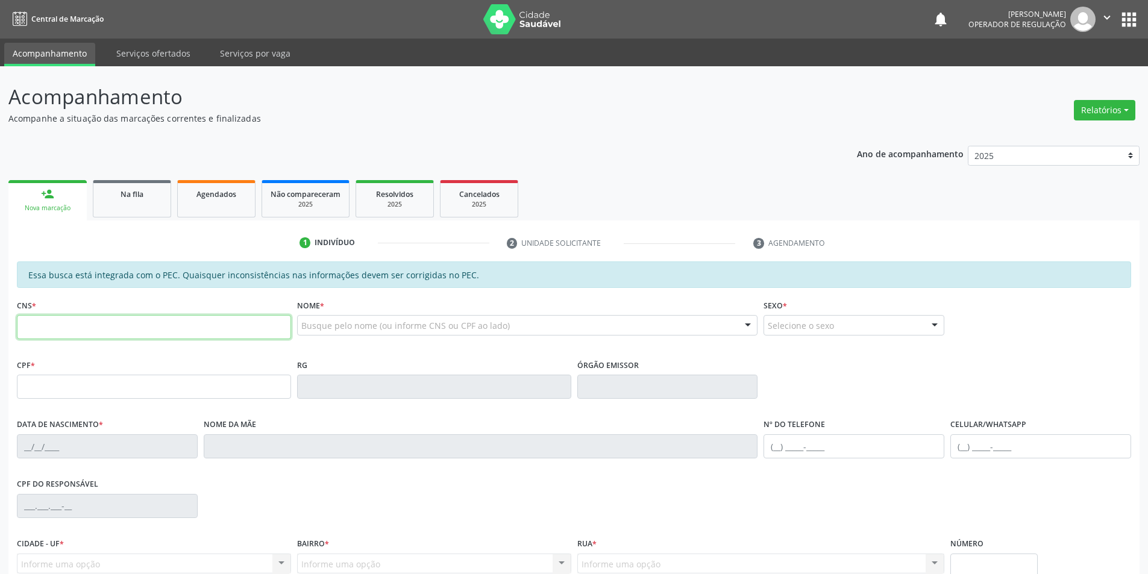
click at [84, 322] on input "text" at bounding box center [154, 327] width 274 height 24
type input "704 1076 3880 6650"
type input "120.667.734-17"
type input "22/09/2005"
type input "Renilva Santos Feitosa"
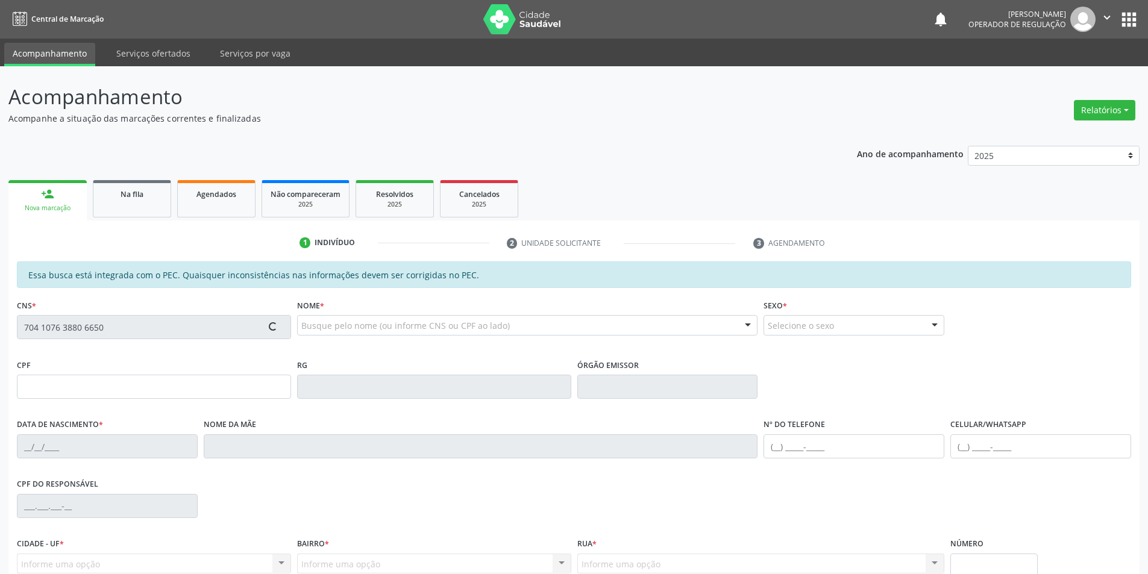
type input "(87) 98871-3023"
type input "S/N"
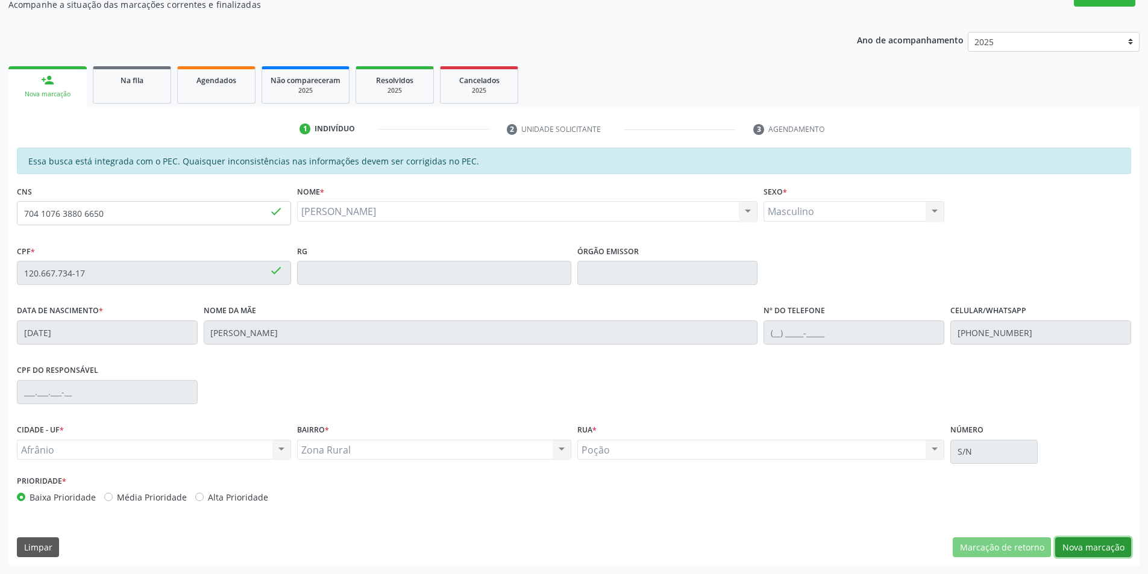
click at [1093, 541] on button "Nova marcação" at bounding box center [1093, 548] width 76 height 20
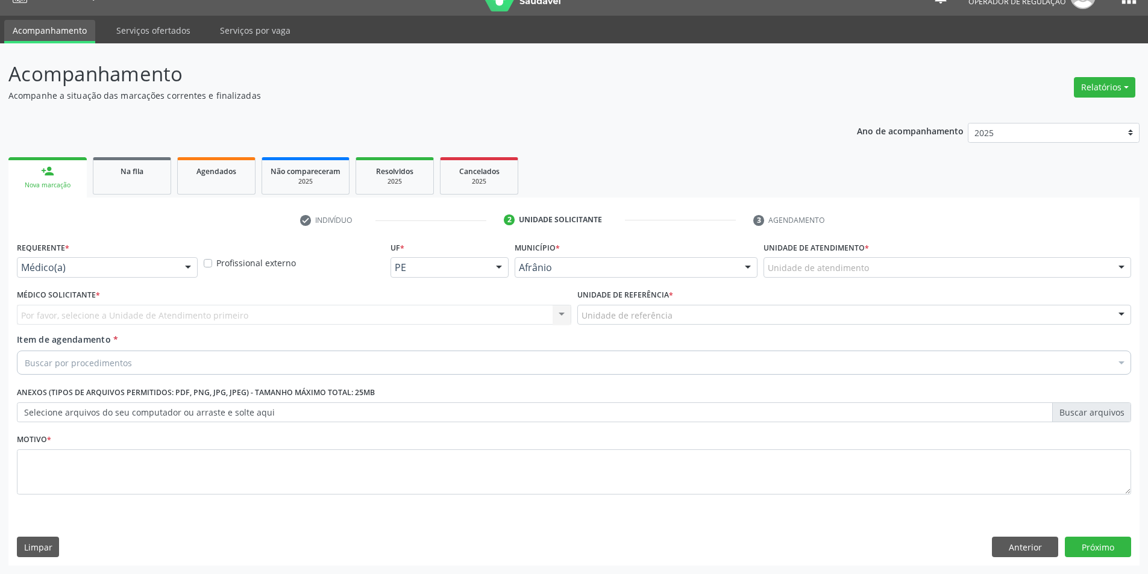
drag, startPoint x: 1027, startPoint y: 282, endPoint x: 1024, endPoint y: 275, distance: 7.1
click at [1025, 282] on div "Unidade de atendimento * Unidade de atendimento Academia da Saude de Afranio Ac…" at bounding box center [948, 262] width 374 height 47
click at [1023, 271] on div "Unidade de atendimento" at bounding box center [948, 267] width 368 height 20
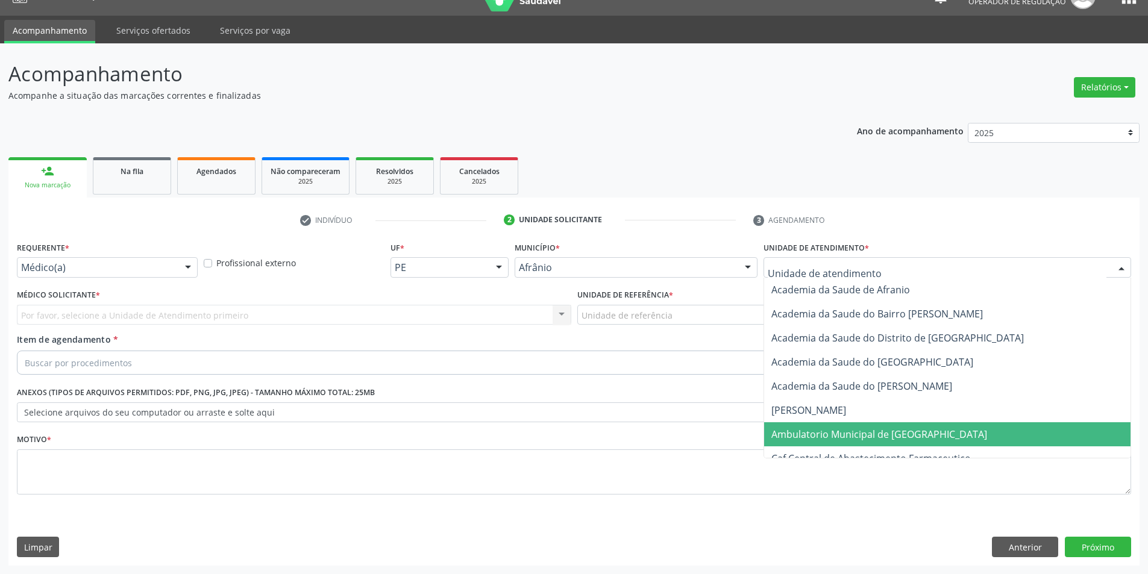
click at [966, 435] on span "Ambulatorio Municipal de [GEOGRAPHIC_DATA]" at bounding box center [947, 435] width 366 height 24
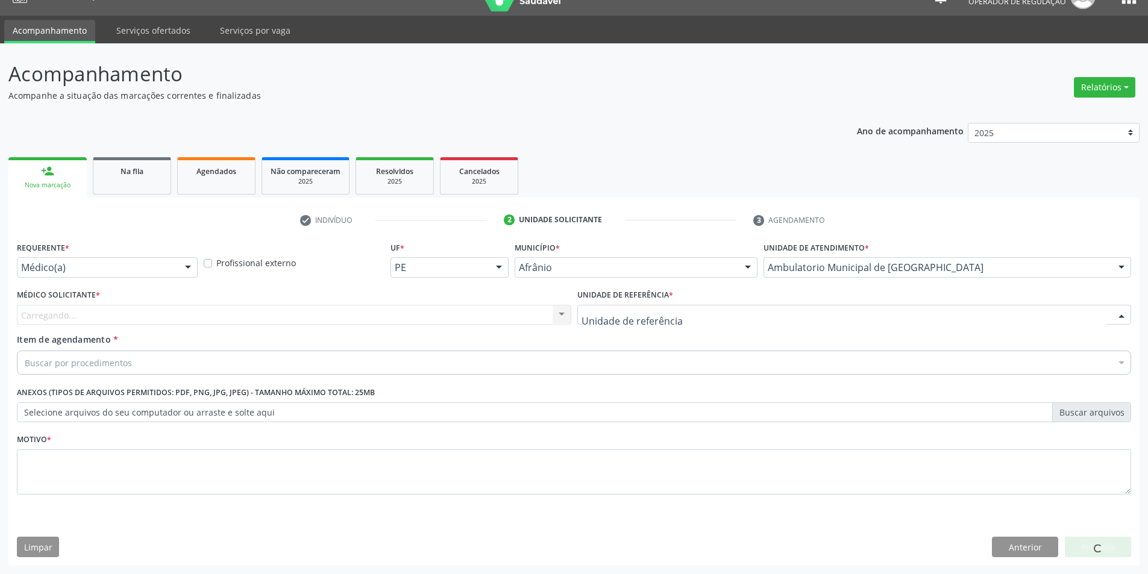
click at [710, 319] on div at bounding box center [854, 315] width 555 height 20
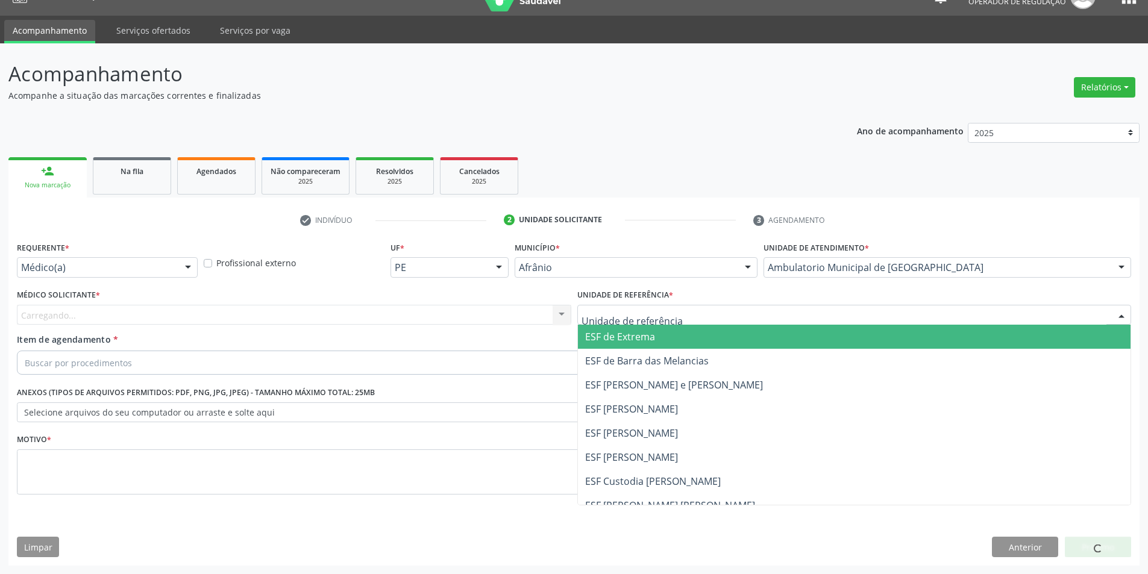
click at [685, 339] on span "ESF de Extrema" at bounding box center [854, 337] width 553 height 24
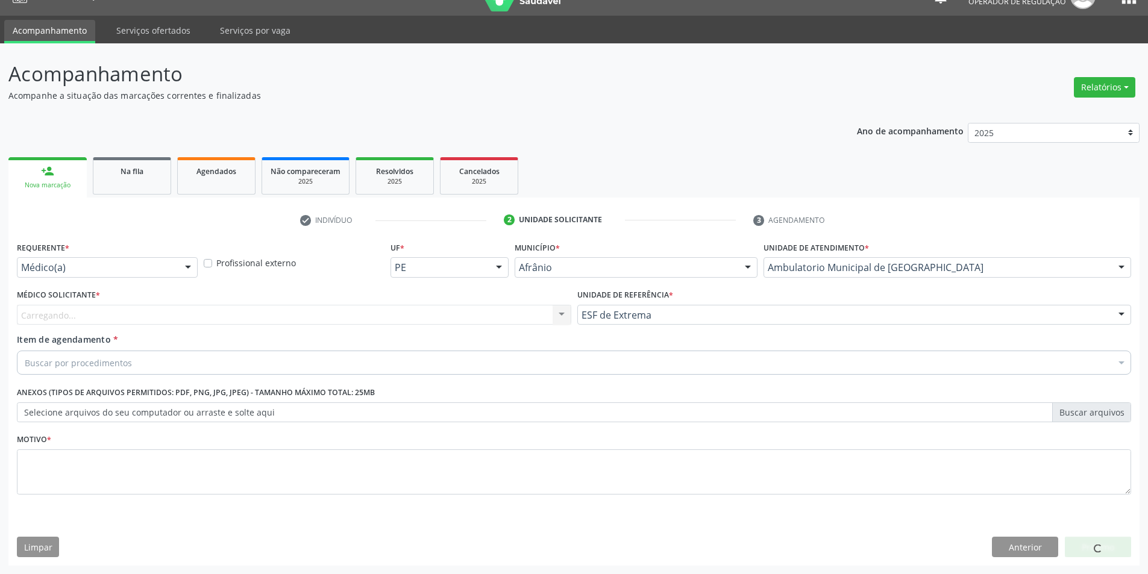
click at [474, 319] on div "Carregando..." at bounding box center [294, 315] width 555 height 20
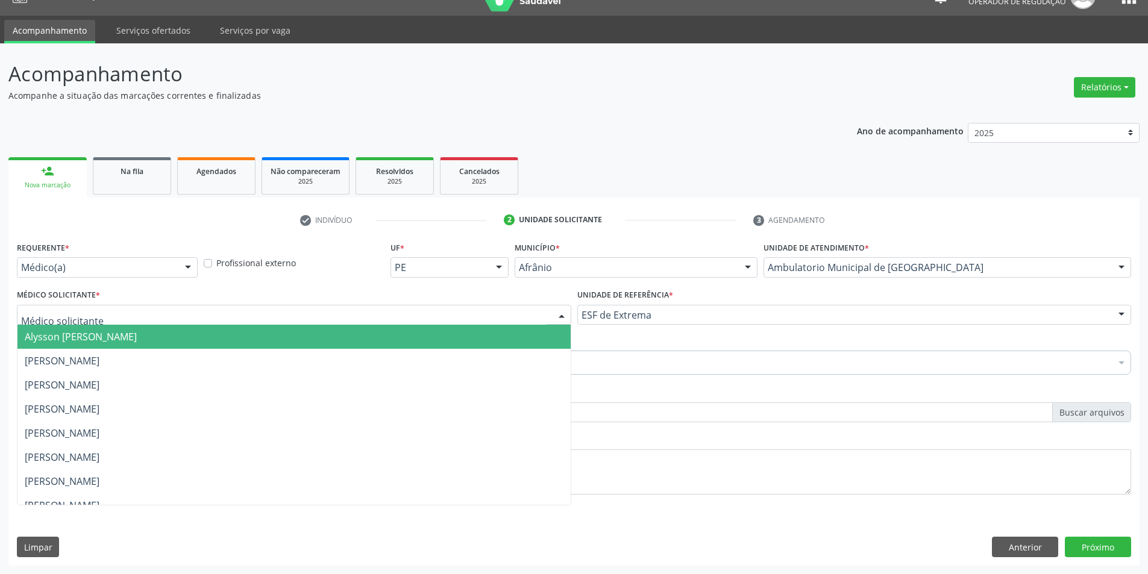
click at [480, 340] on span "Alysson [PERSON_NAME]" at bounding box center [293, 337] width 553 height 24
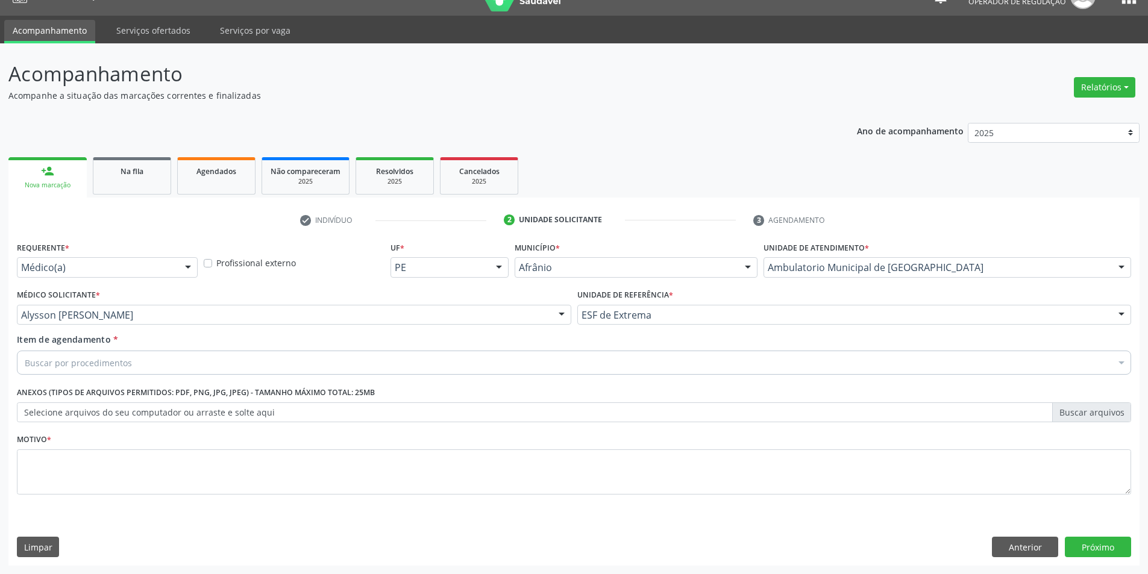
click at [343, 365] on div "Buscar por procedimentos" at bounding box center [574, 363] width 1115 height 24
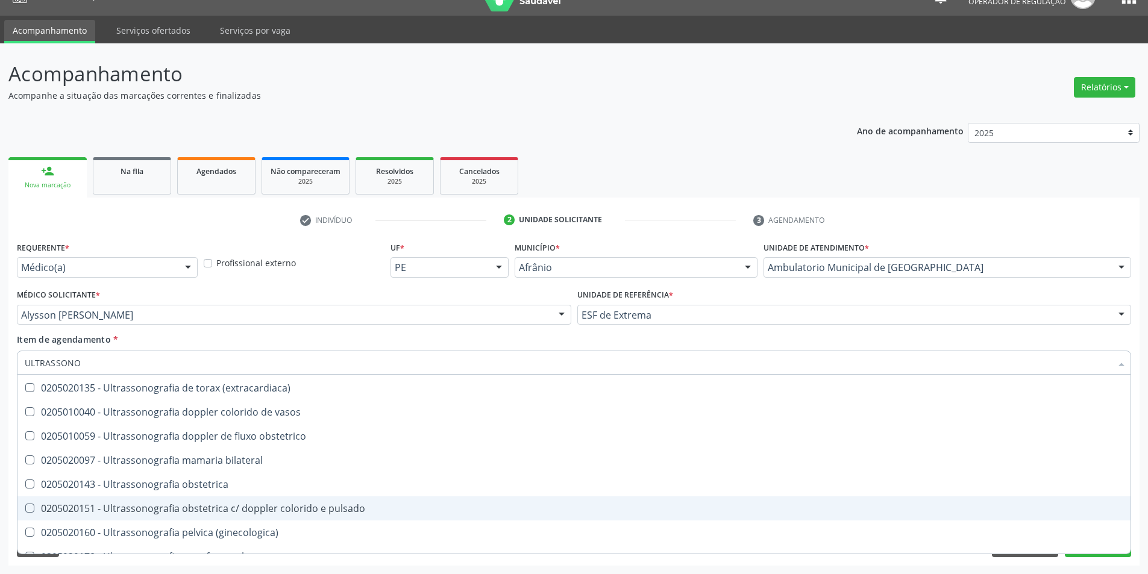
scroll to position [243, 0]
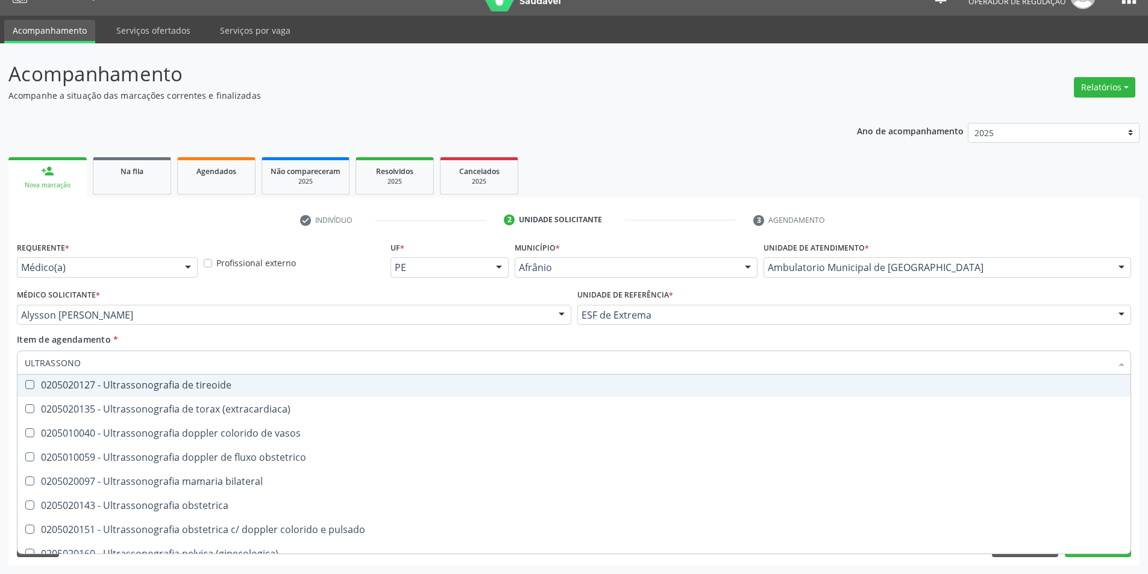
drag, startPoint x: 109, startPoint y: 360, endPoint x: 2, endPoint y: 358, distance: 106.7
click at [2, 358] on div "Acompanhamento Acompanhe a situação das marcações correntes e finalizadas Relat…" at bounding box center [574, 308] width 1148 height 531
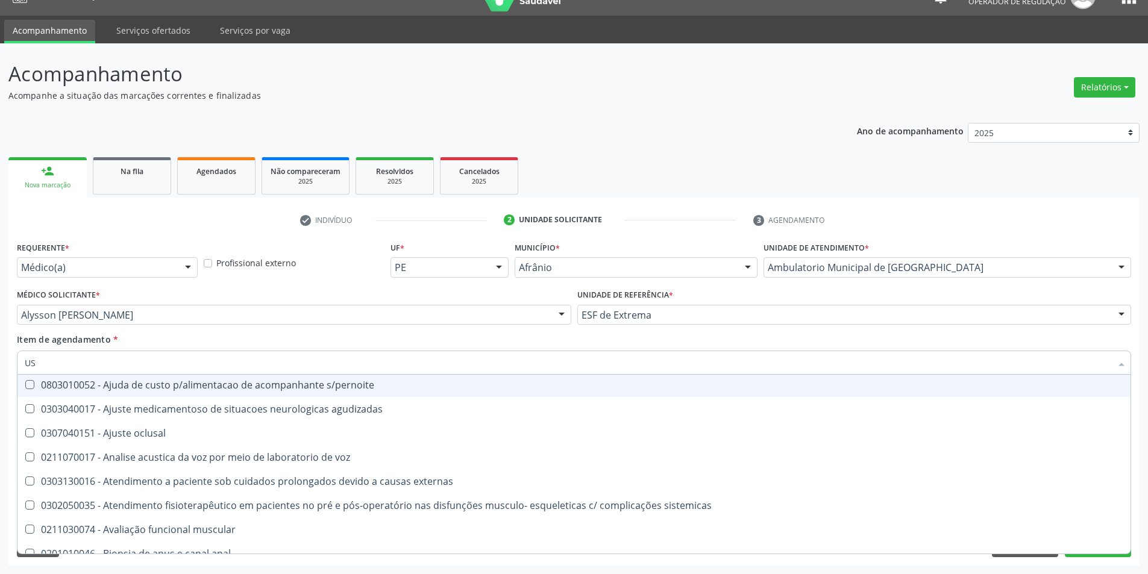
type input "USG"
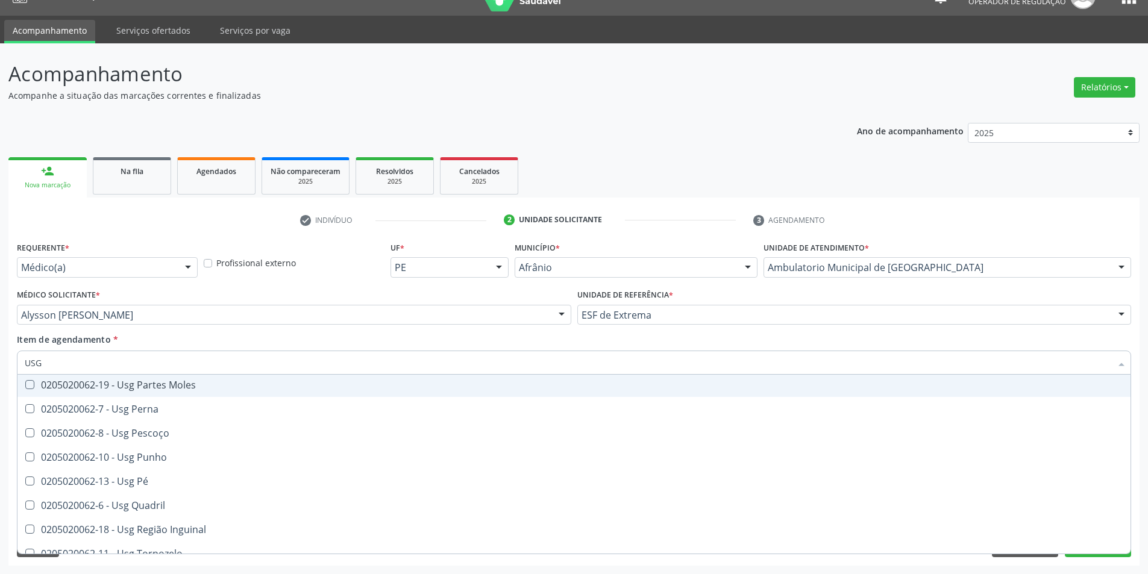
click at [136, 380] on div "0205020062-19 - Usg Partes Moles" at bounding box center [574, 385] width 1099 height 10
checkbox Moles "true"
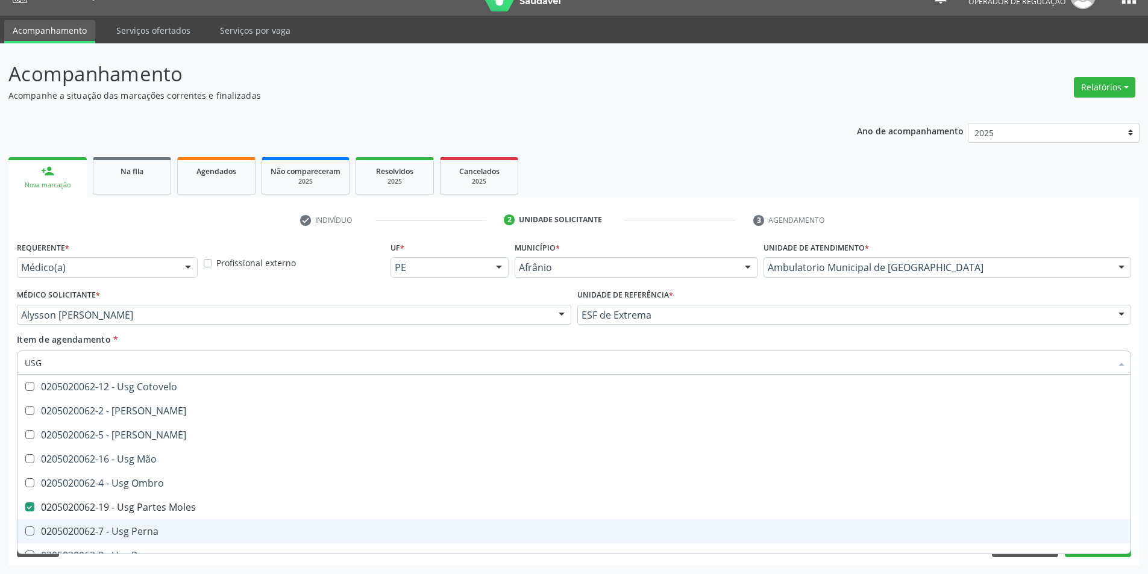
scroll to position [181, 0]
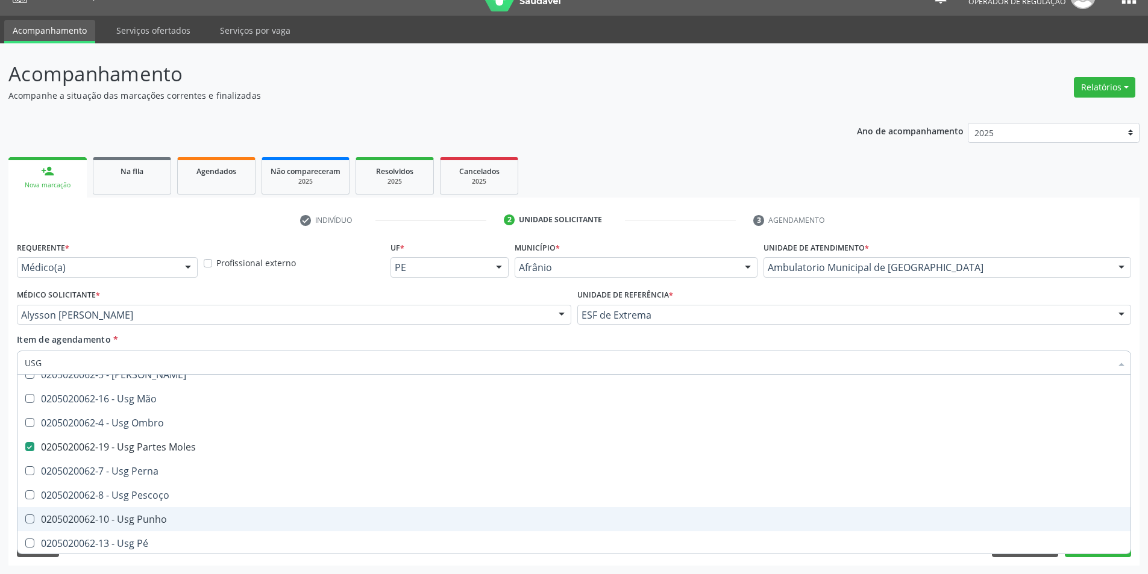
click at [189, 517] on div "0205020062-10 - Usg Punho" at bounding box center [574, 520] width 1099 height 10
checkbox Punho "true"
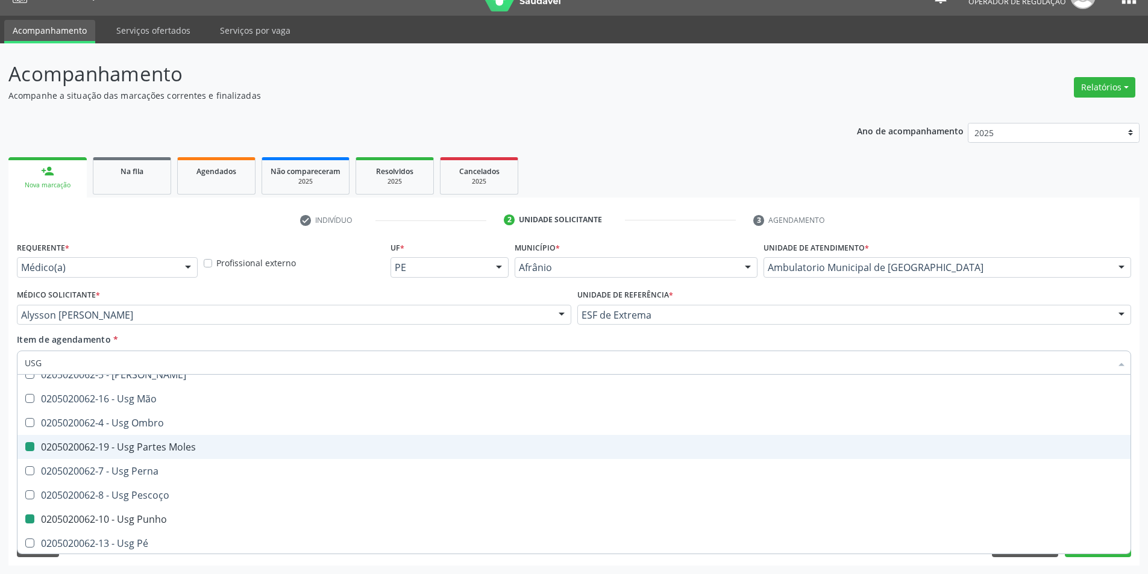
click at [1125, 339] on div "Item de agendamento * USG Desfazer seleção 0205020062-14 - Usg Axila 0205020062…" at bounding box center [574, 352] width 1115 height 38
checkbox Braço "true"
checkbox Calcanhar "true"
checkbox Moles "false"
checkbox Punho "false"
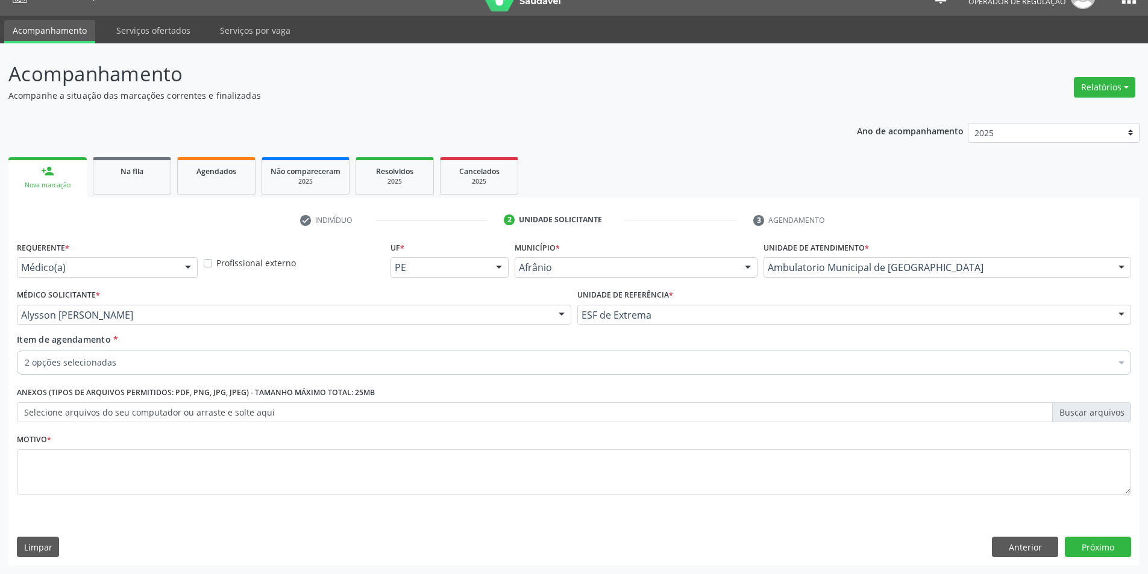
scroll to position [0, 0]
click at [1108, 553] on button "Próximo" at bounding box center [1098, 547] width 66 height 20
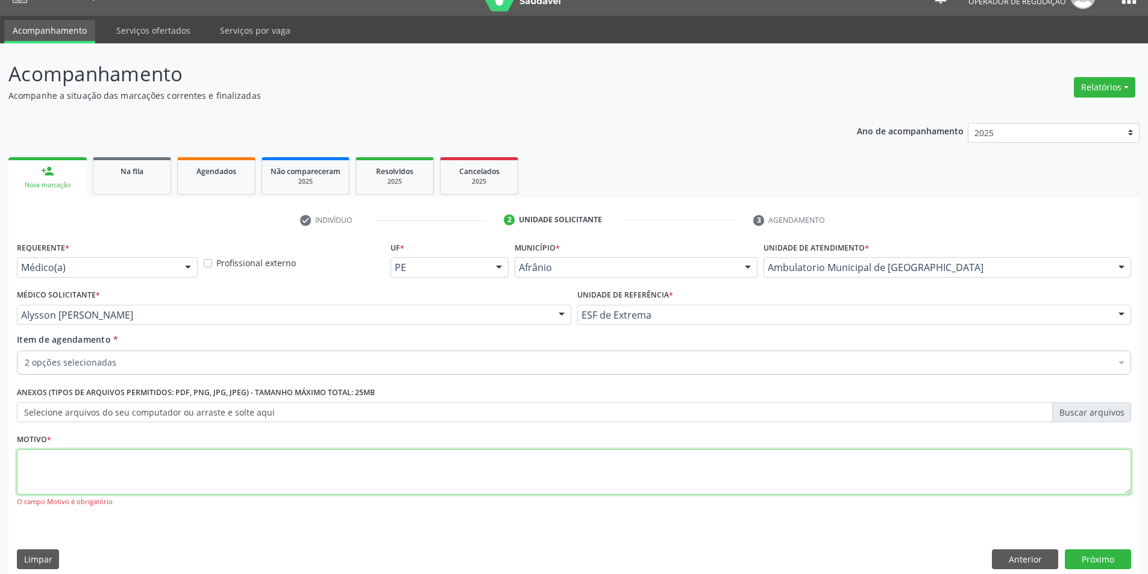
click at [624, 468] on textarea at bounding box center [574, 473] width 1115 height 46
type textarea "ARTICULAÇÃO , CISTO SINOVIAL DO PUNHO ESQ"
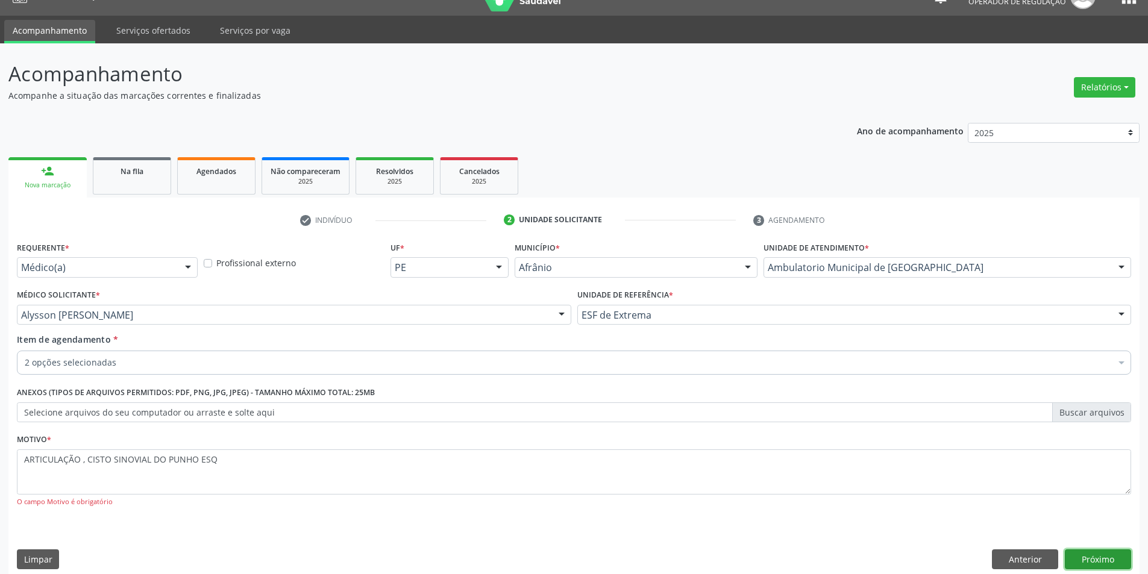
click at [1092, 556] on button "Próximo" at bounding box center [1098, 560] width 66 height 20
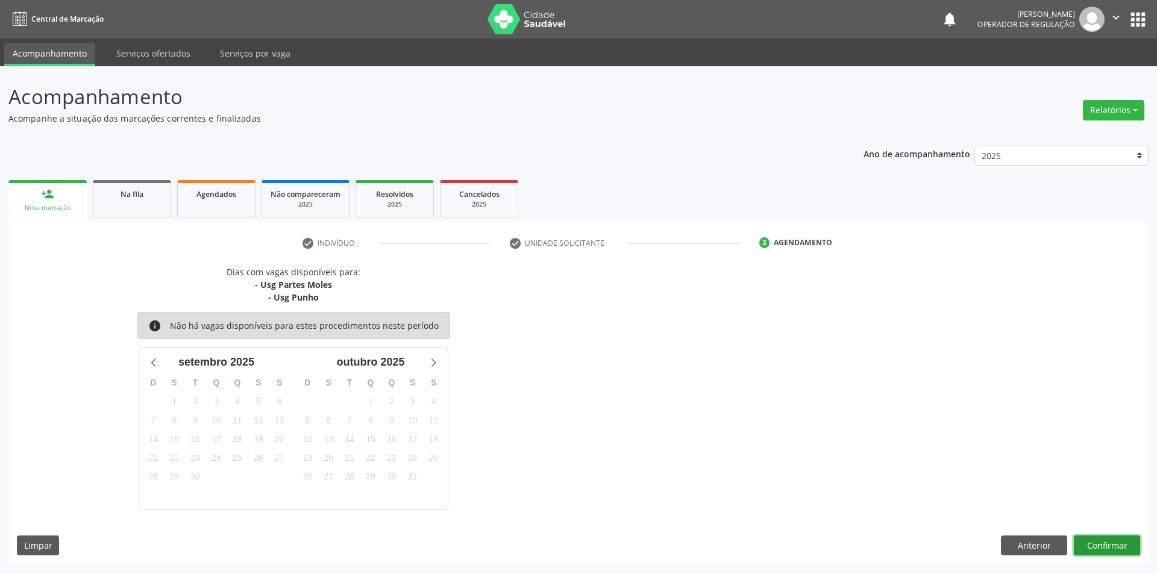
click at [1091, 539] on button "Confirmar" at bounding box center [1107, 546] width 66 height 20
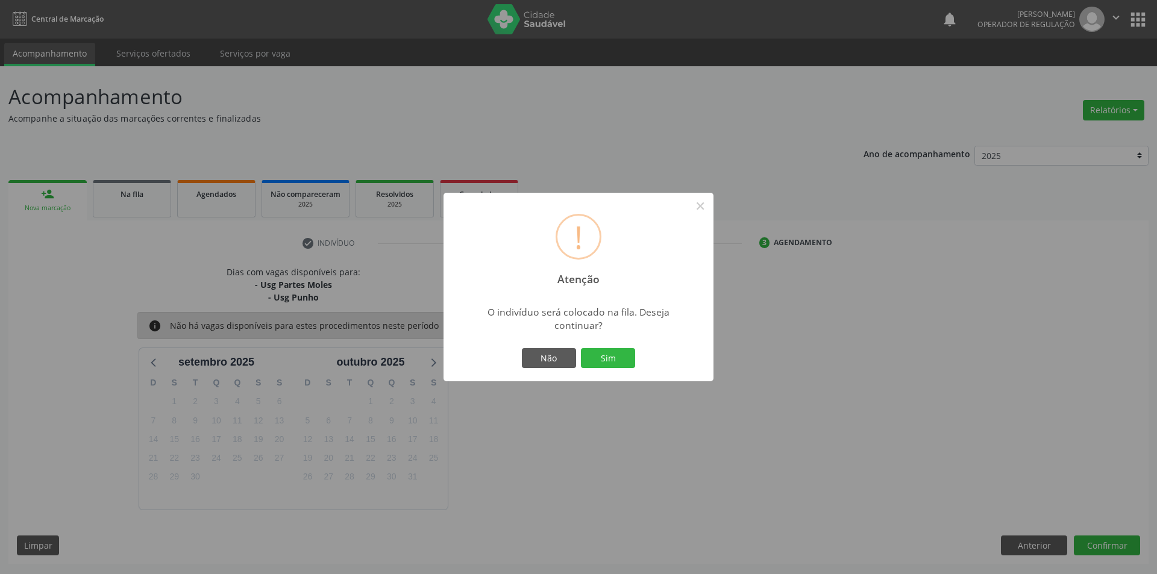
click at [605, 347] on div "Não Sim" at bounding box center [578, 358] width 119 height 25
click at [610, 359] on button "Sim" at bounding box center [608, 358] width 54 height 20
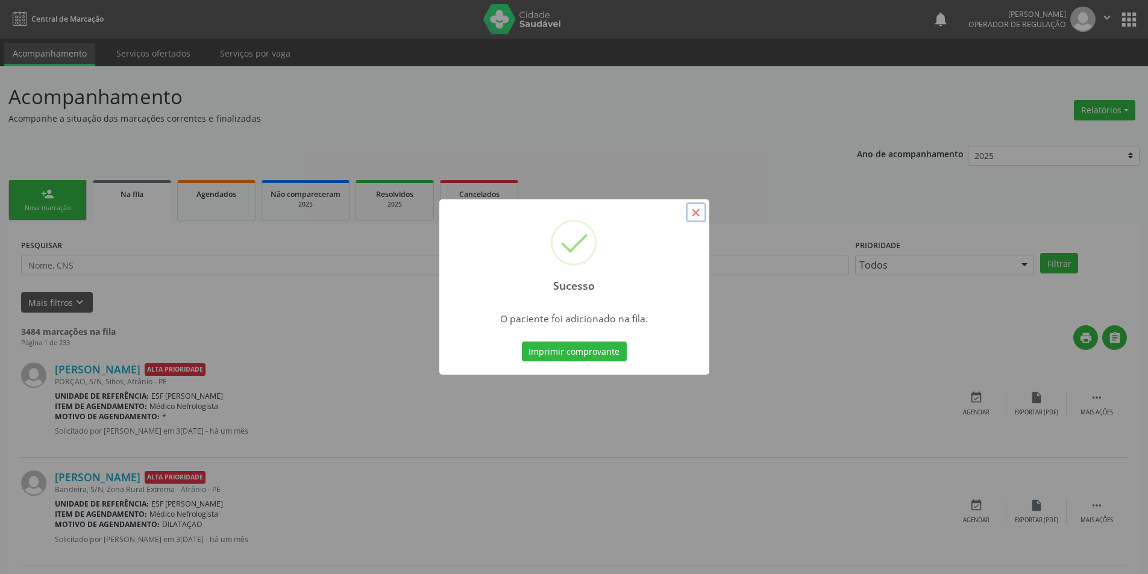
click at [700, 218] on button "×" at bounding box center [696, 213] width 20 height 20
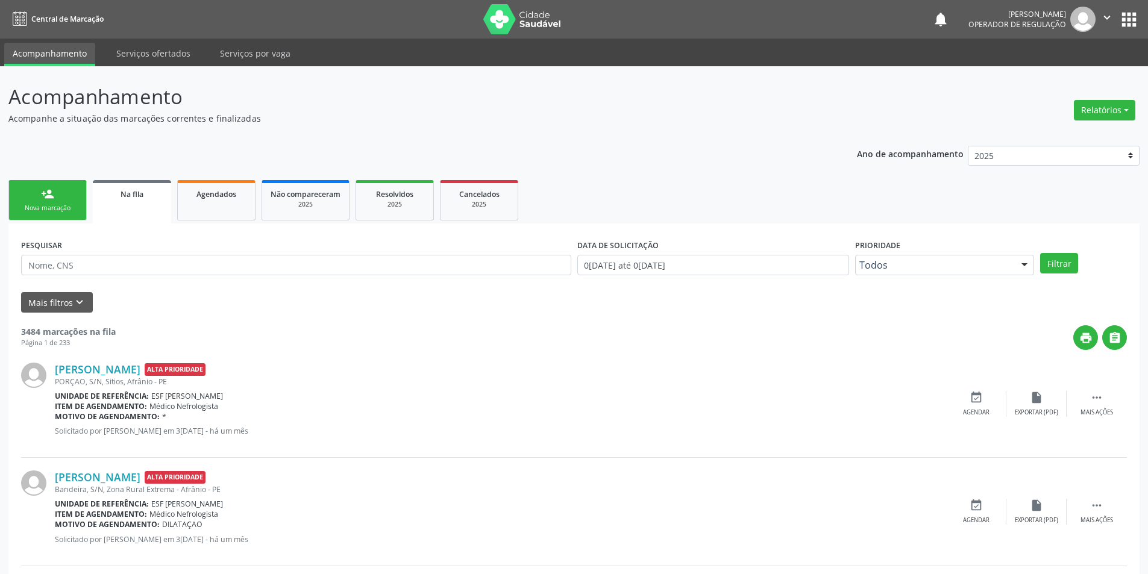
click at [34, 192] on link "person_add Nova marcação" at bounding box center [47, 200] width 78 height 40
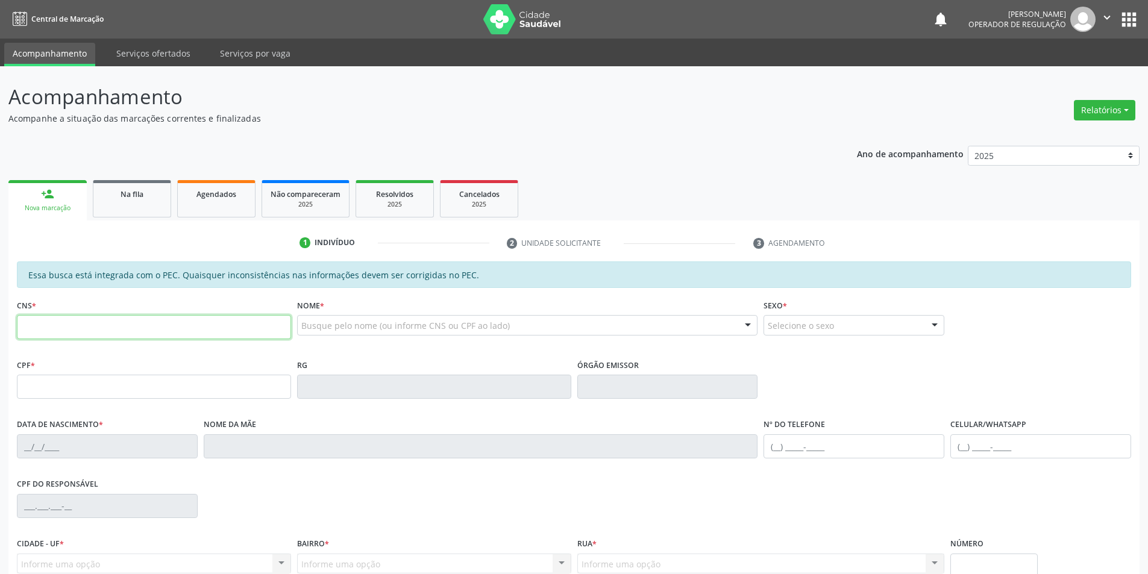
click at [73, 327] on input "text" at bounding box center [154, 327] width 274 height 24
type input "700 0042 1328 6600"
type input "19/07/1991"
type input "Sebastiana R. Coelho"
type input "(87) 8802-0815"
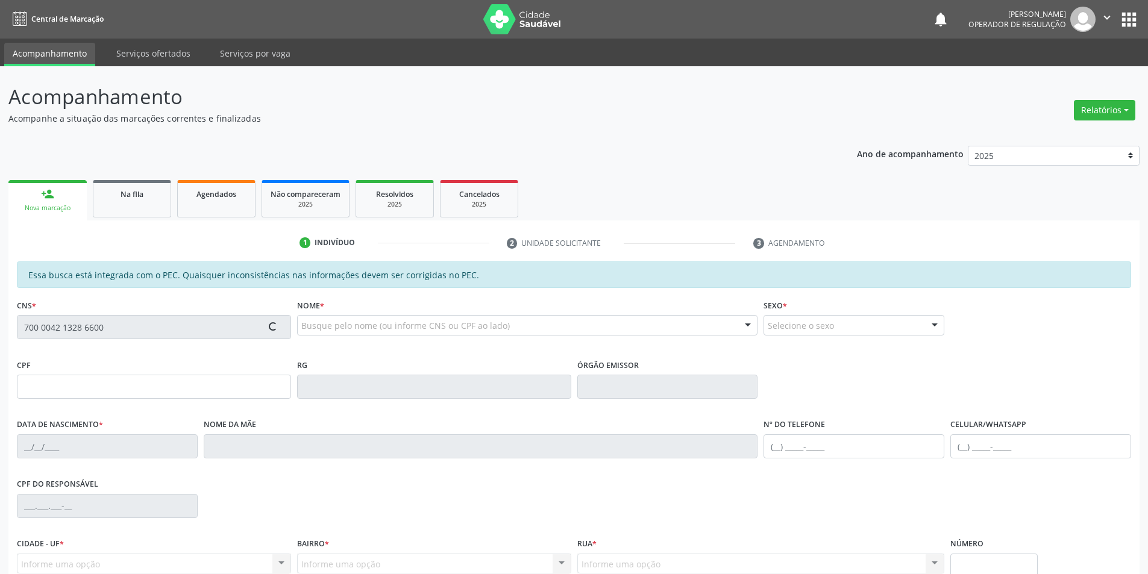
type input "(87) 8802-0815"
type input "--"
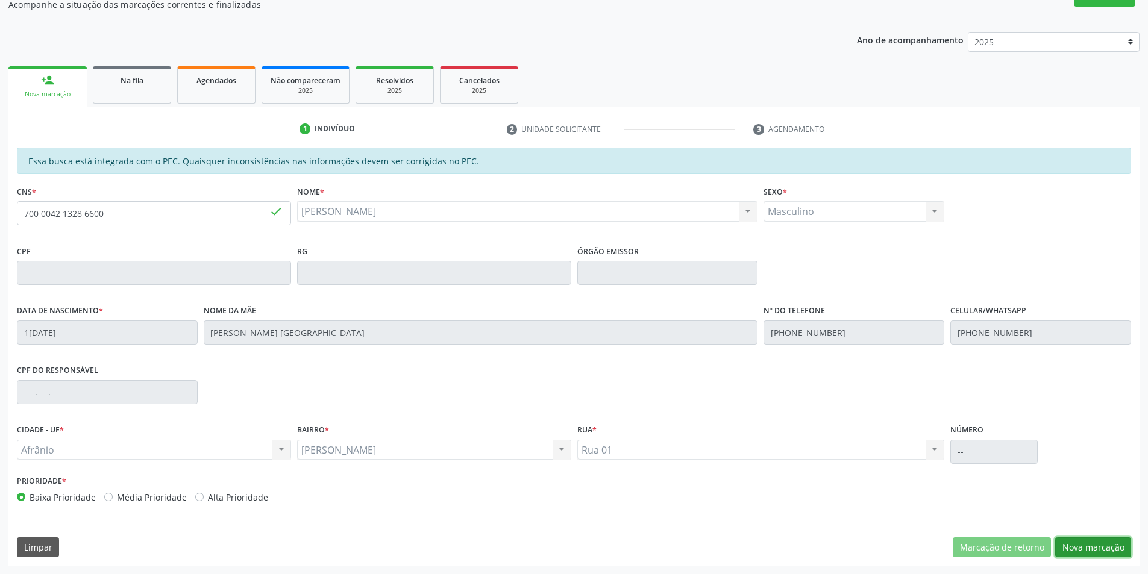
click at [1103, 540] on button "Nova marcação" at bounding box center [1093, 548] width 76 height 20
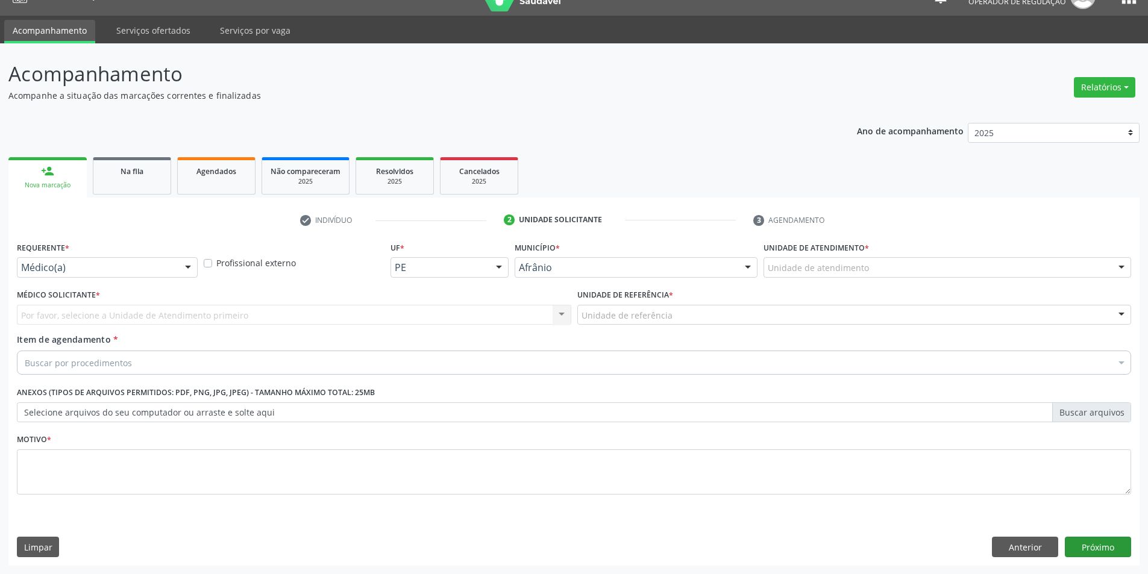
scroll to position [23, 0]
click at [981, 269] on div "Unidade de atendimento" at bounding box center [948, 267] width 368 height 20
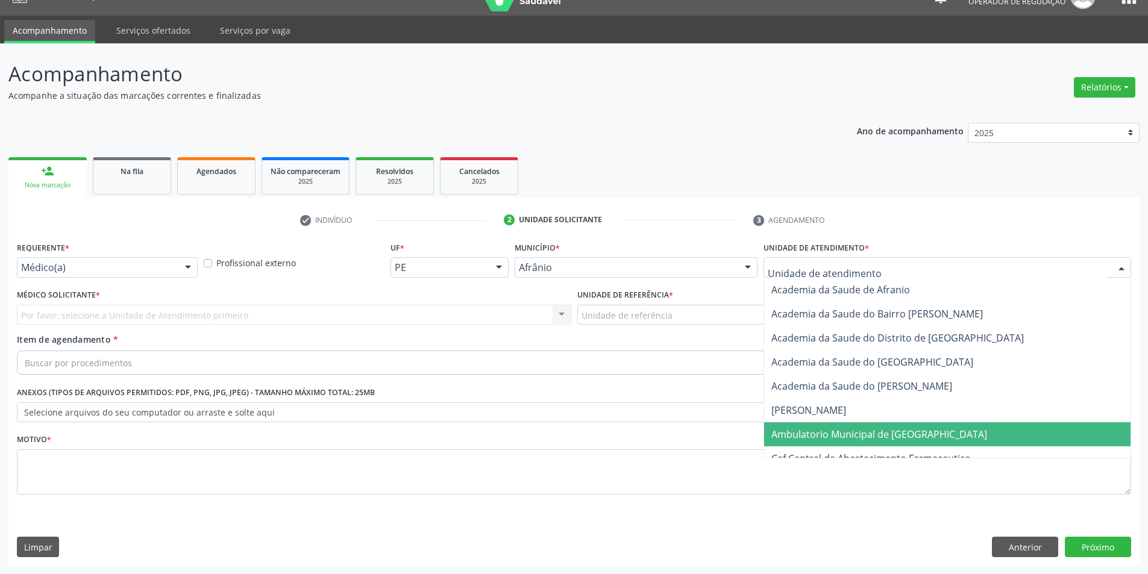
click at [944, 429] on span "Ambulatorio Municipal de [GEOGRAPHIC_DATA]" at bounding box center [947, 435] width 366 height 24
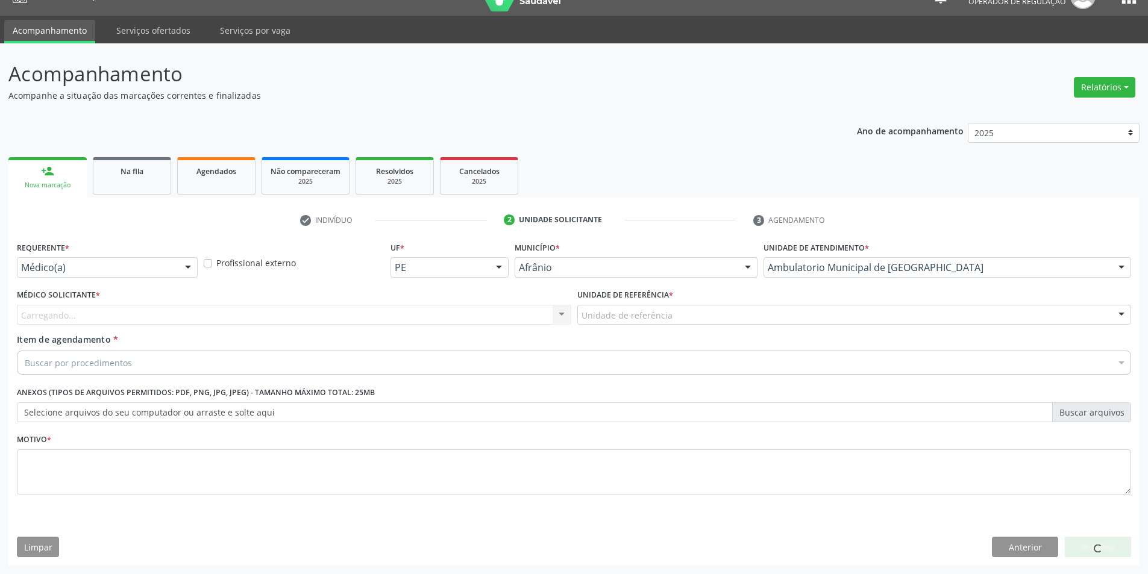
click at [673, 301] on div "Unidade de referência * Unidade de referência ESF de Extrema ESF de Barra das M…" at bounding box center [854, 305] width 555 height 39
click at [673, 319] on div "Unidade de referência" at bounding box center [854, 315] width 555 height 20
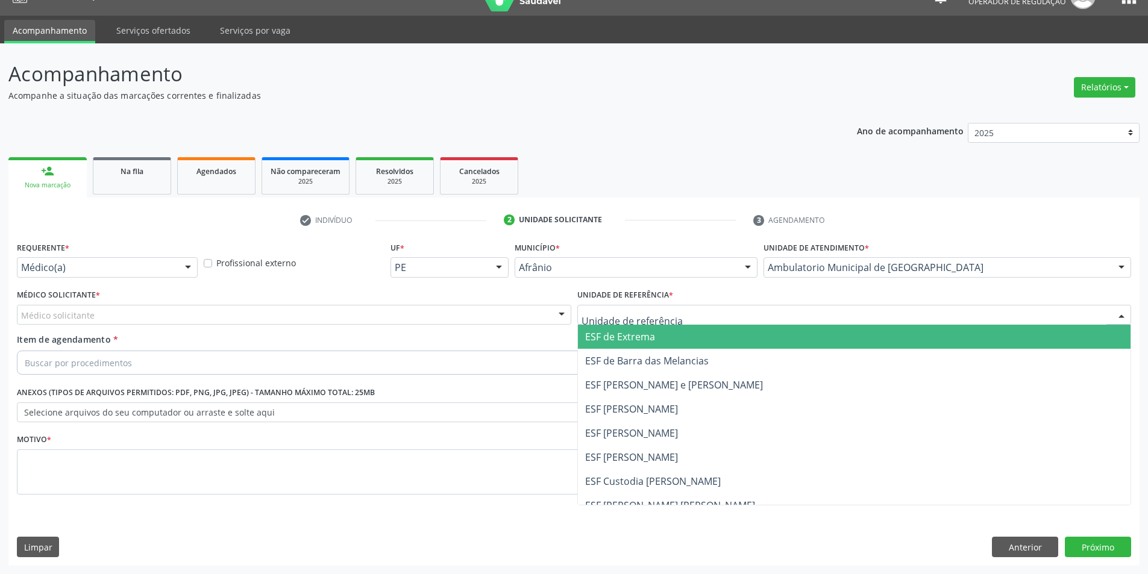
click at [681, 336] on span "ESF de Extrema" at bounding box center [854, 337] width 553 height 24
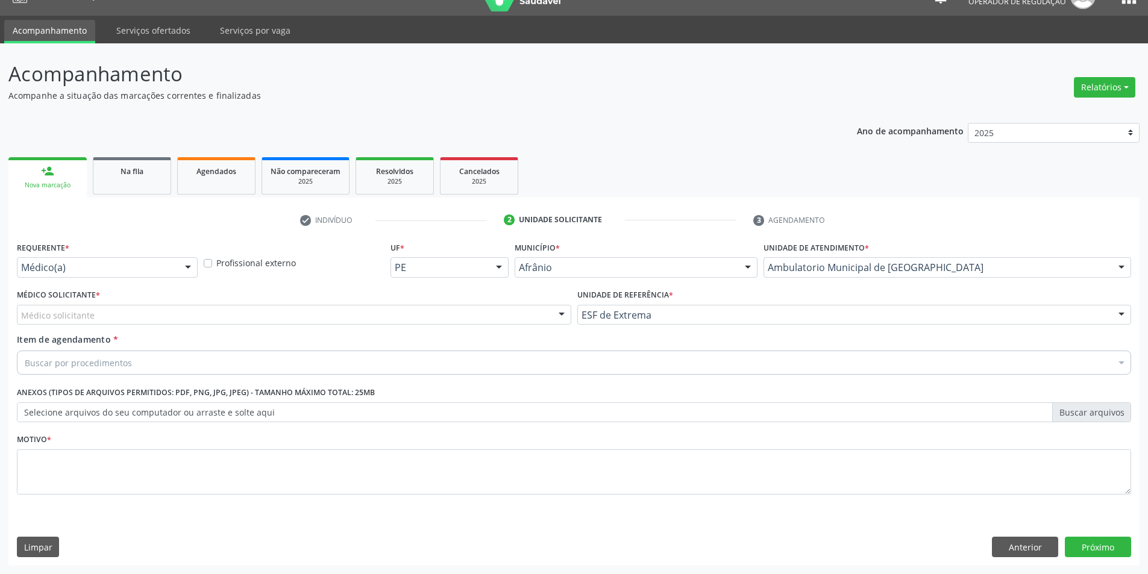
click at [491, 323] on div "Médico solicitante" at bounding box center [294, 315] width 555 height 20
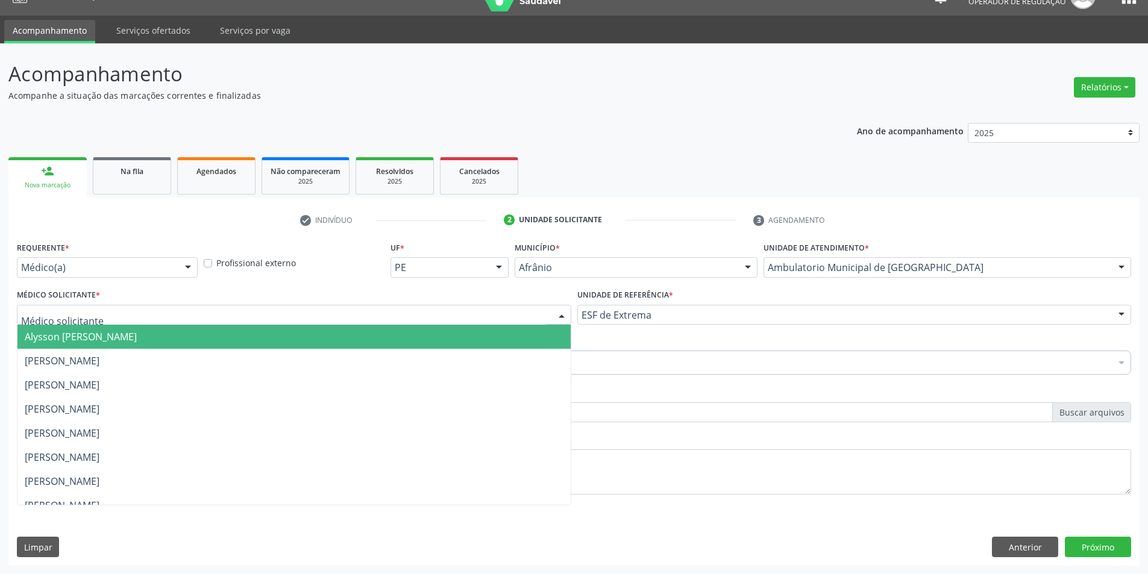
click at [502, 332] on span "Alysson [PERSON_NAME]" at bounding box center [293, 337] width 553 height 24
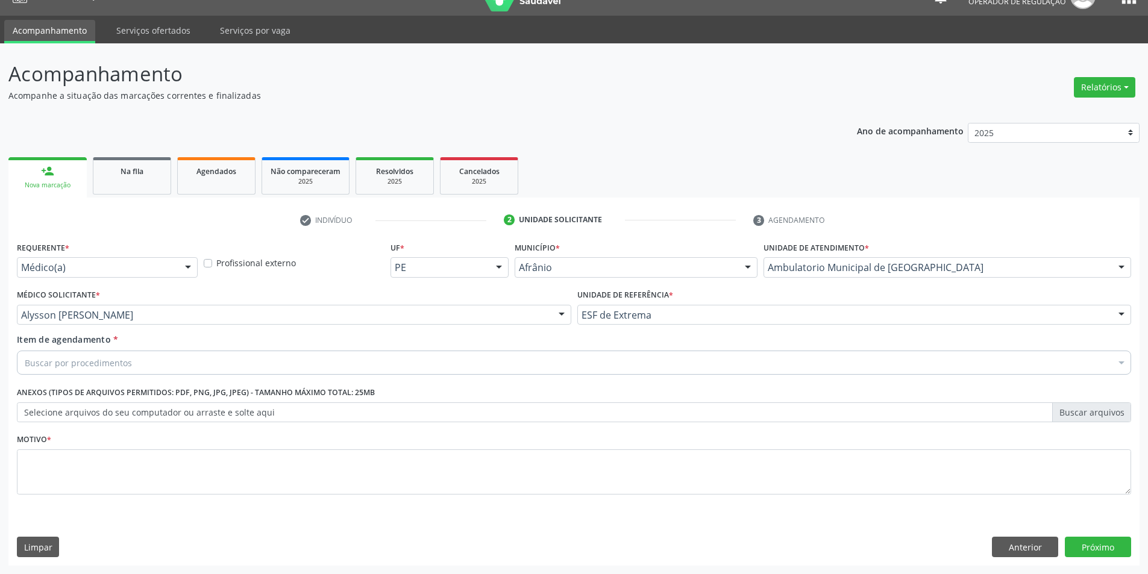
click at [494, 373] on div "Buscar por procedimentos" at bounding box center [574, 363] width 1115 height 24
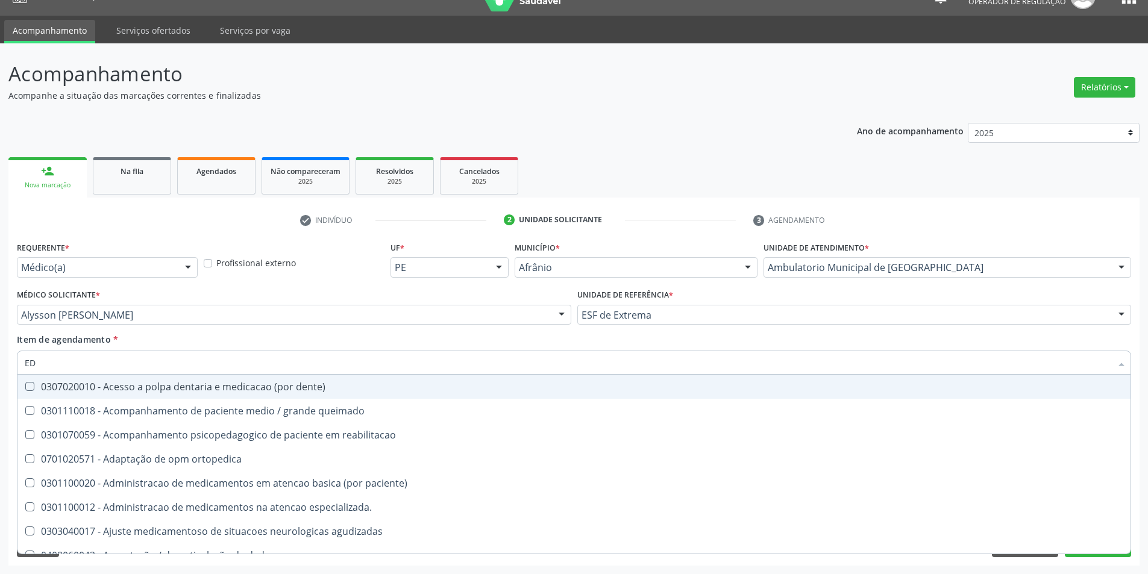
type input "EDA"
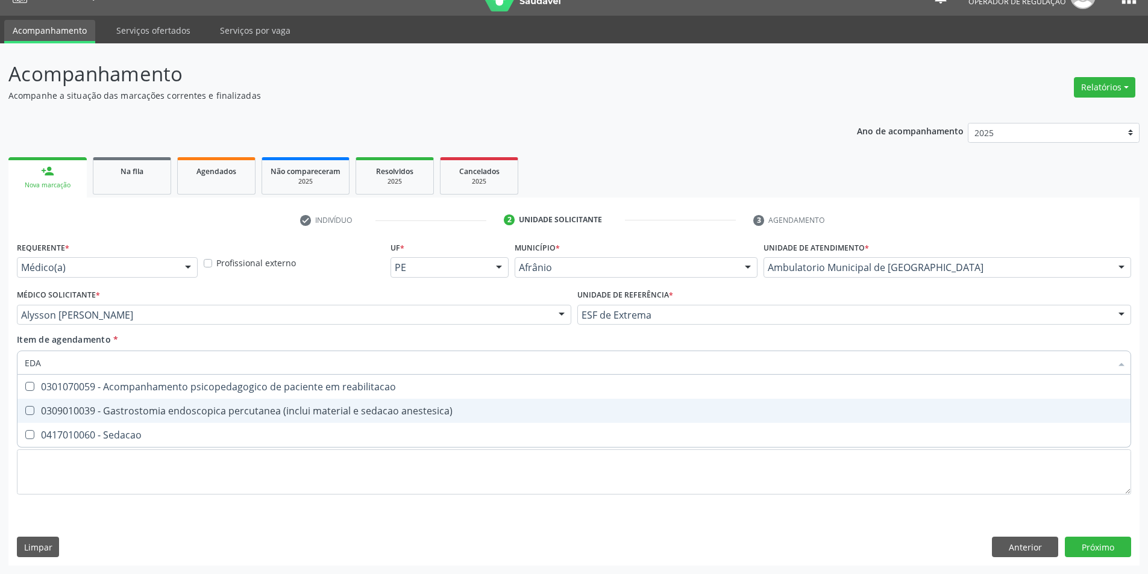
click at [254, 411] on div "0309010039 - Gastrostomia endoscopica percutanea (inclui material e sedacao ane…" at bounding box center [574, 411] width 1099 height 10
checkbox anestesica\) "true"
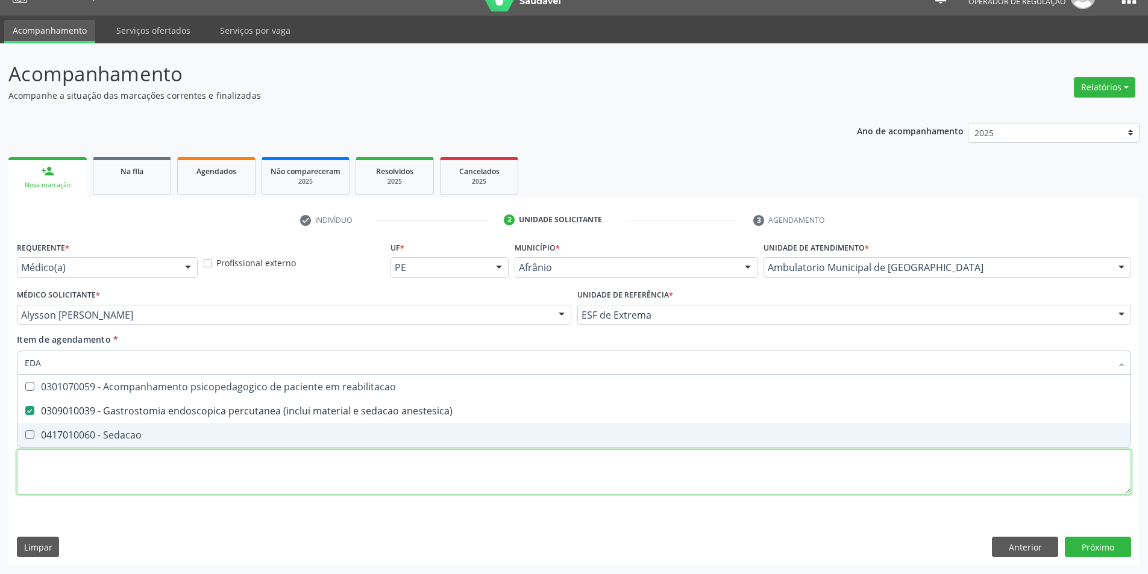
click at [329, 468] on div "Requerente * Médico(a) Médico(a) Enfermeiro(a) Paciente Nenhum resultado encont…" at bounding box center [574, 375] width 1115 height 273
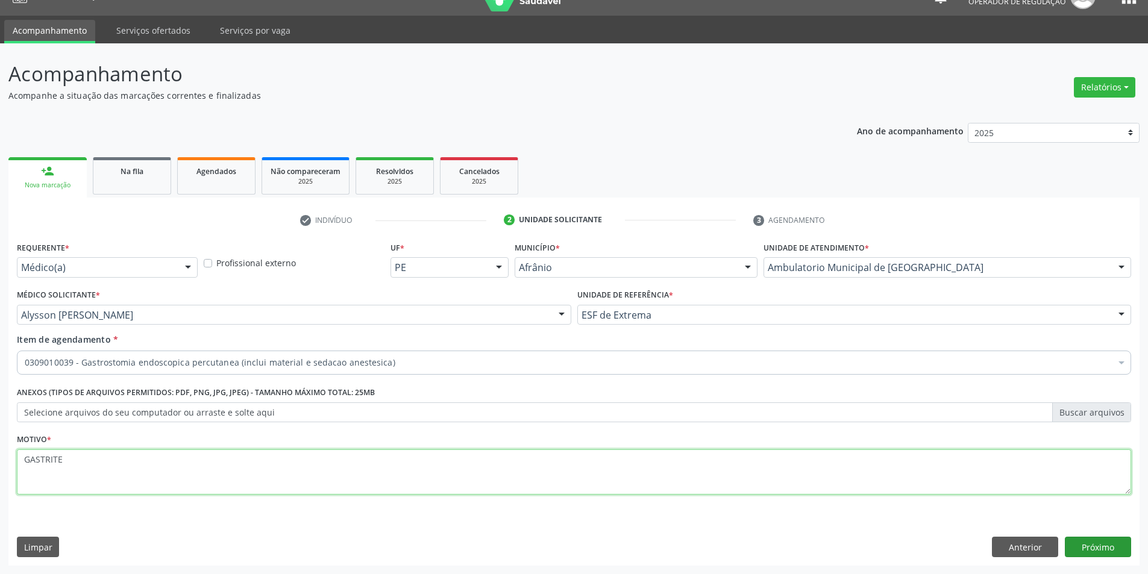
type textarea "GASTRITE"
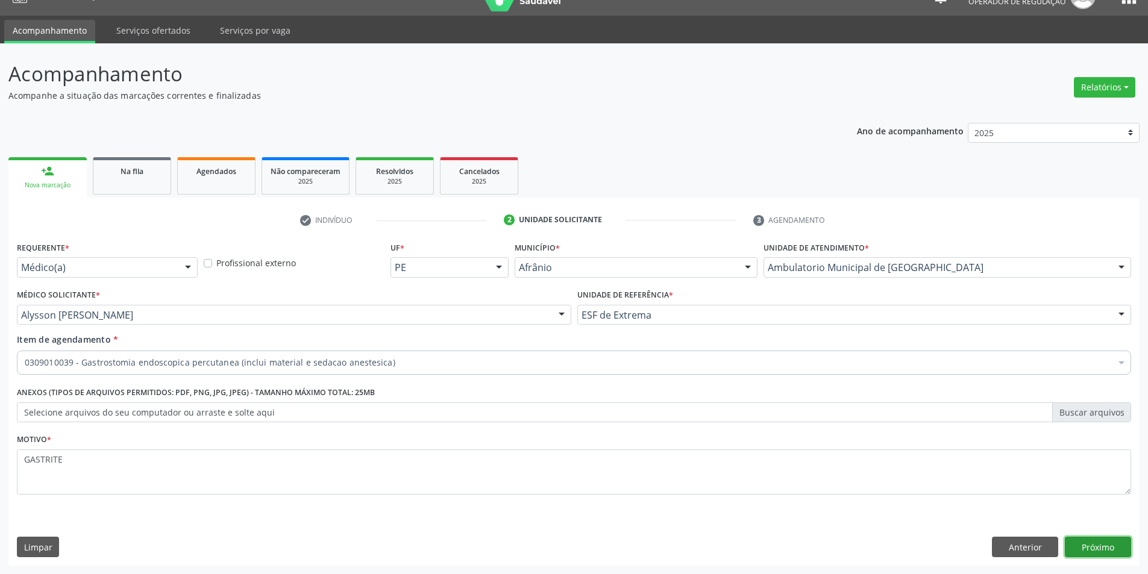
click at [1113, 554] on button "Próximo" at bounding box center [1098, 547] width 66 height 20
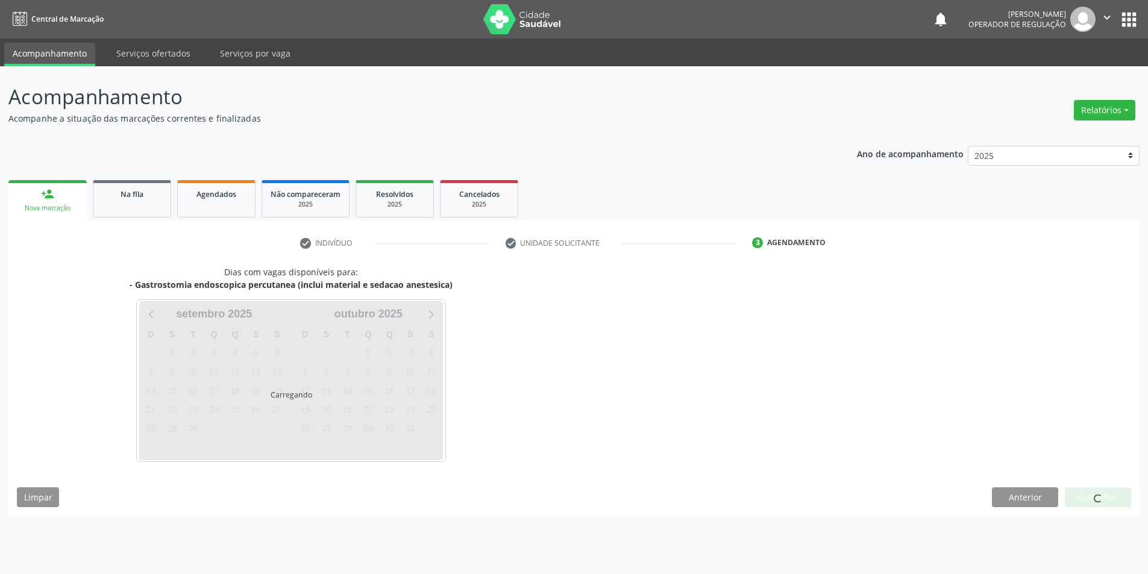
scroll to position [0, 0]
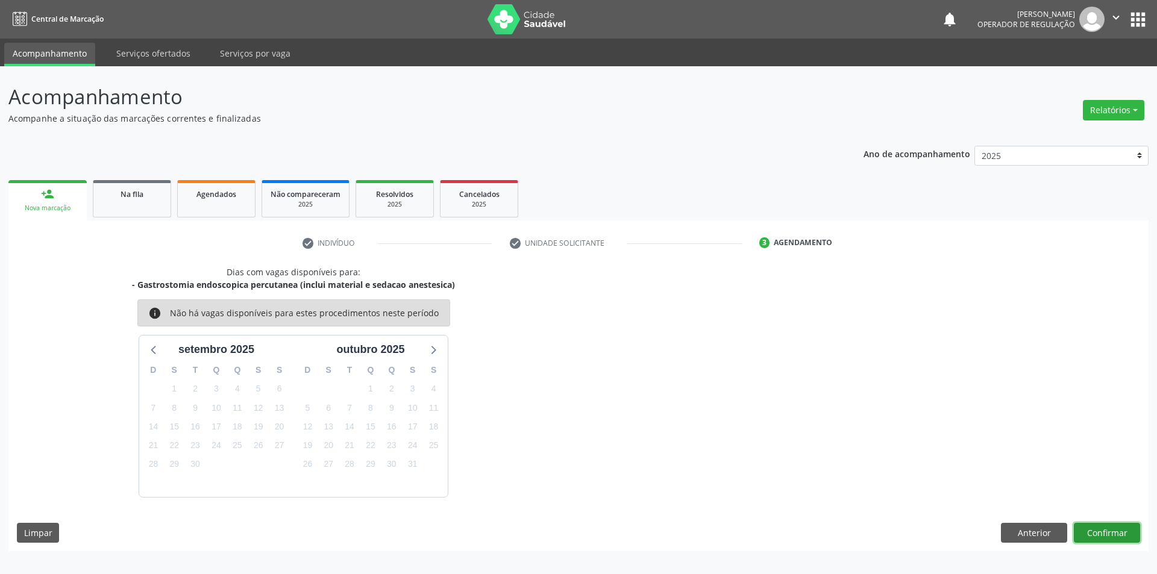
click at [1128, 529] on button "Confirmar" at bounding box center [1107, 533] width 66 height 20
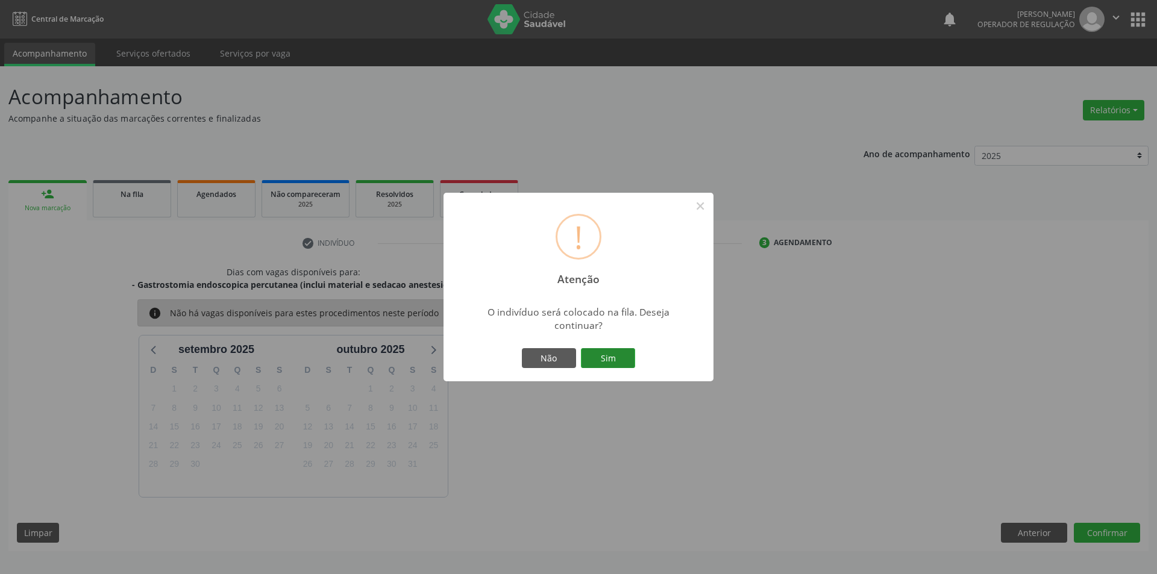
click at [620, 364] on button "Sim" at bounding box center [608, 358] width 54 height 20
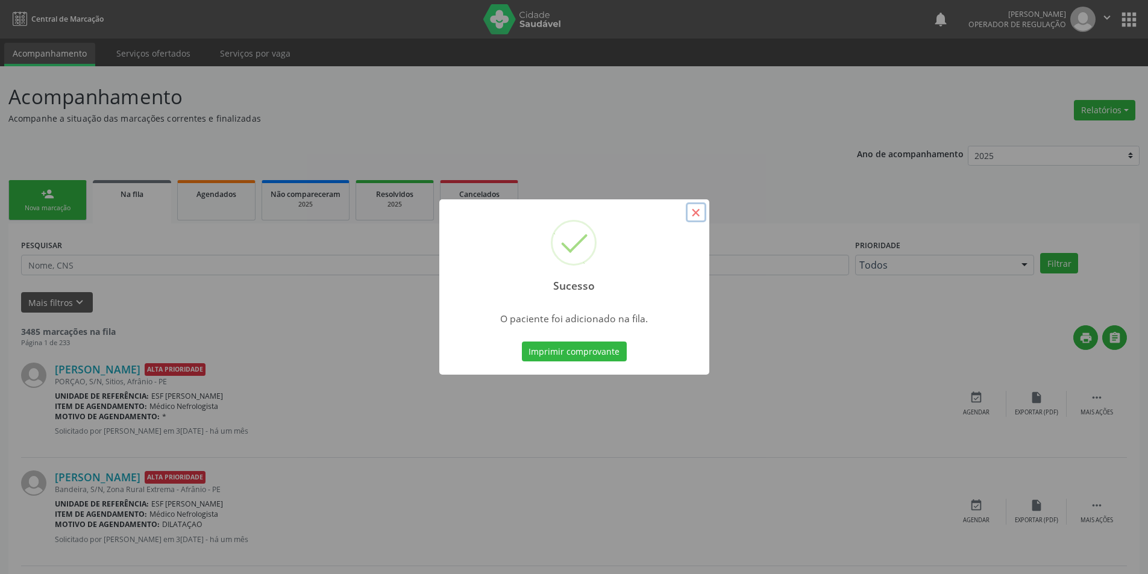
click at [700, 220] on button "×" at bounding box center [696, 213] width 20 height 20
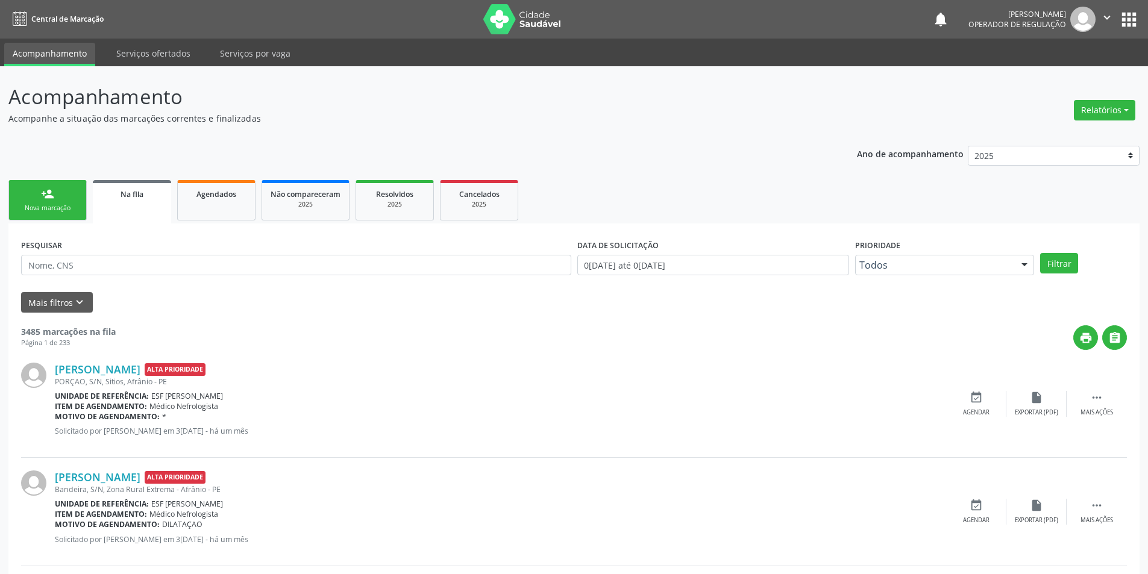
click at [41, 193] on div "person_add" at bounding box center [47, 193] width 13 height 13
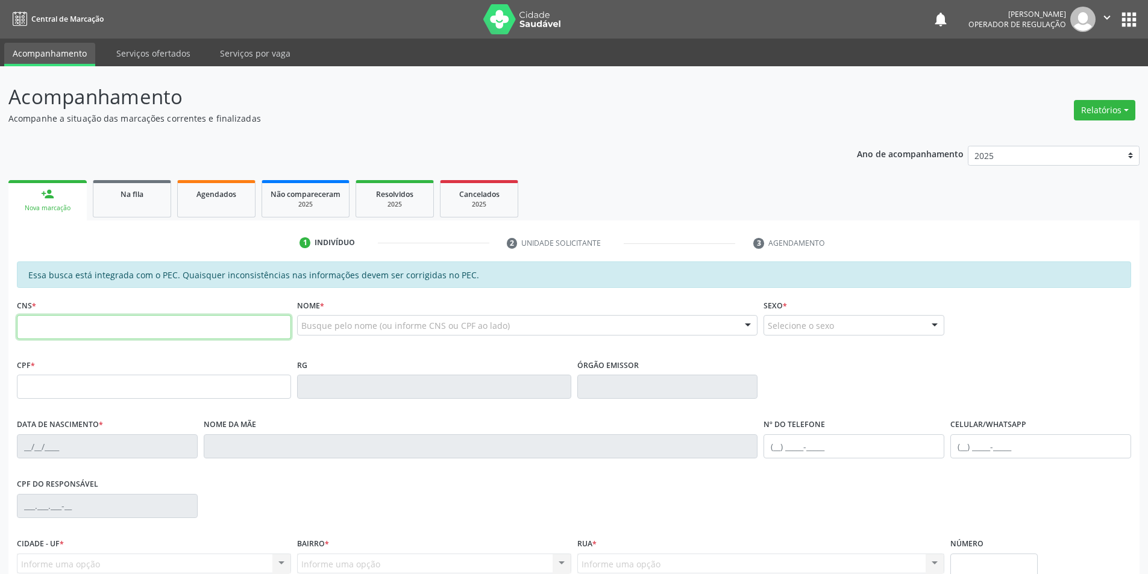
click at [89, 318] on input "text" at bounding box center [154, 327] width 274 height 24
type input "705 0036 2669 9957"
type input "164.350.424-03"
type input "05/10/2013"
type input "Rafaela de Souza Santos"
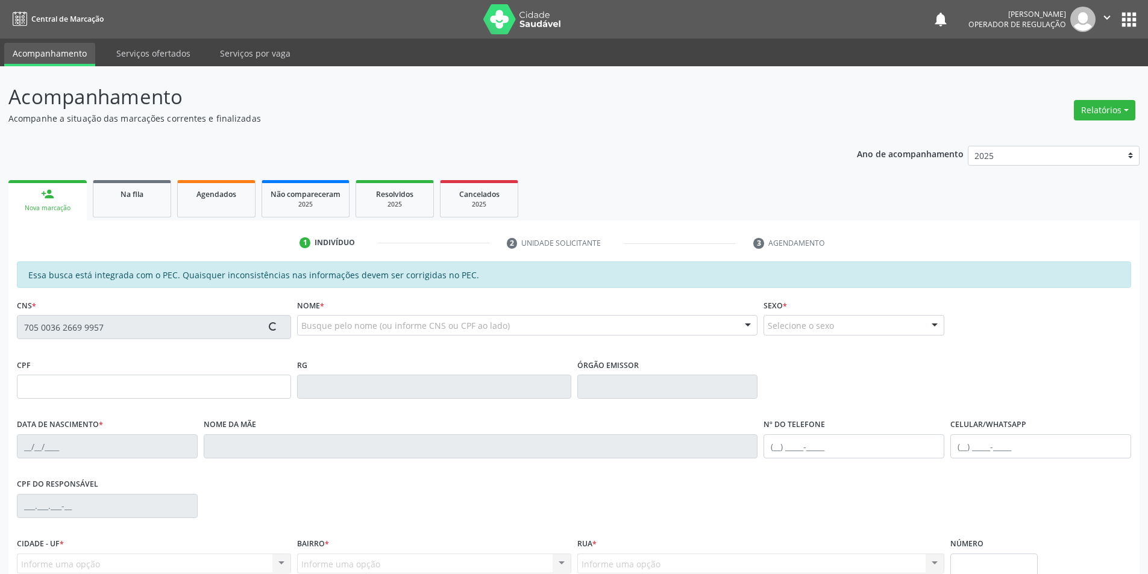
type input "(87) 98135-7407"
type input "S/N"
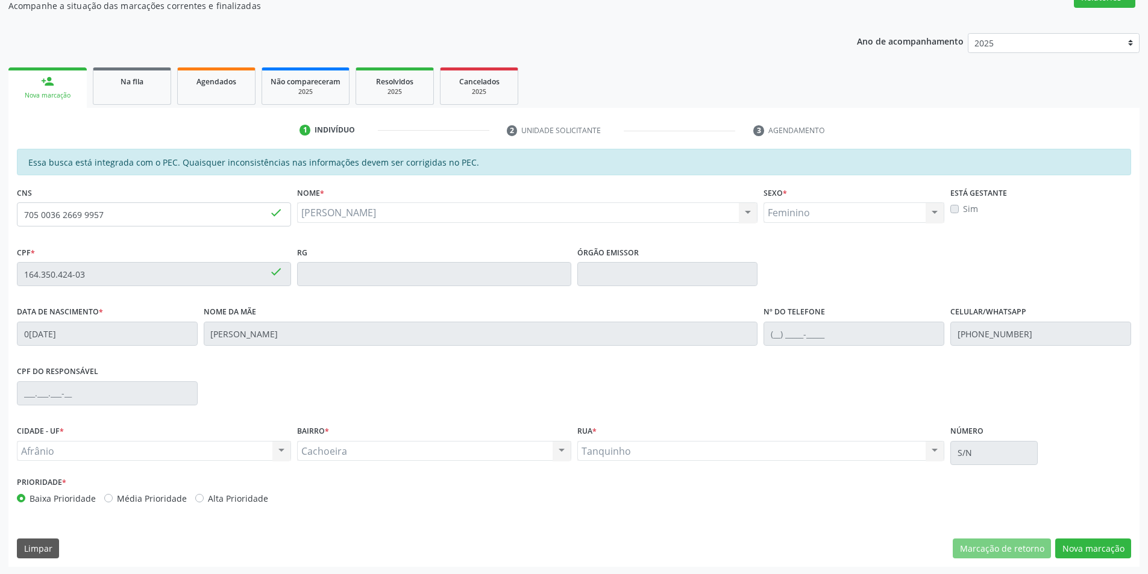
scroll to position [114, 0]
click at [1074, 539] on button "Nova marcação" at bounding box center [1093, 548] width 76 height 20
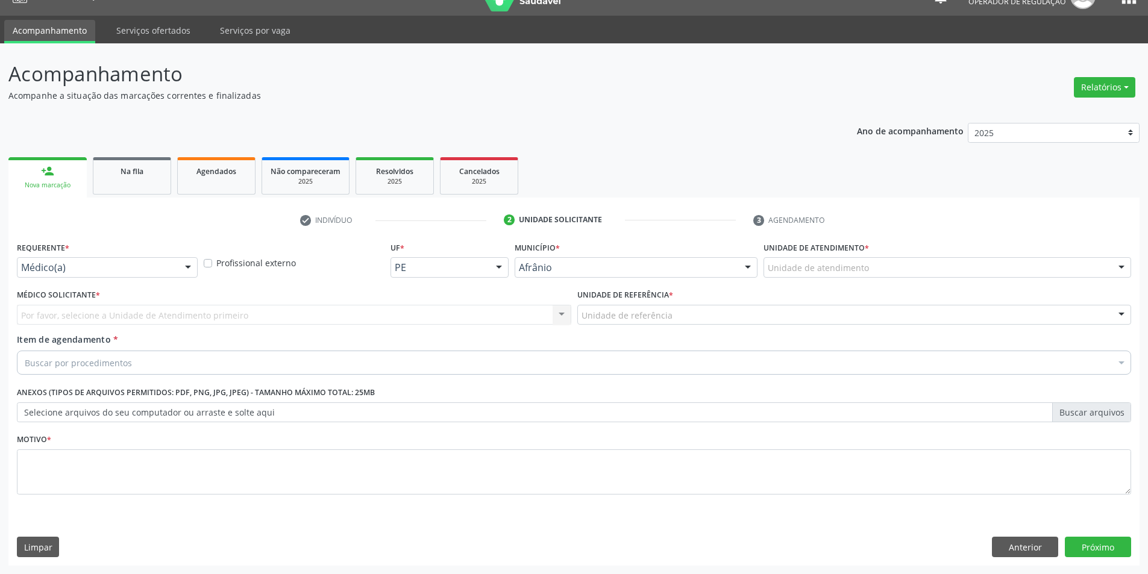
click at [1006, 264] on div "Unidade de atendimento" at bounding box center [948, 267] width 368 height 20
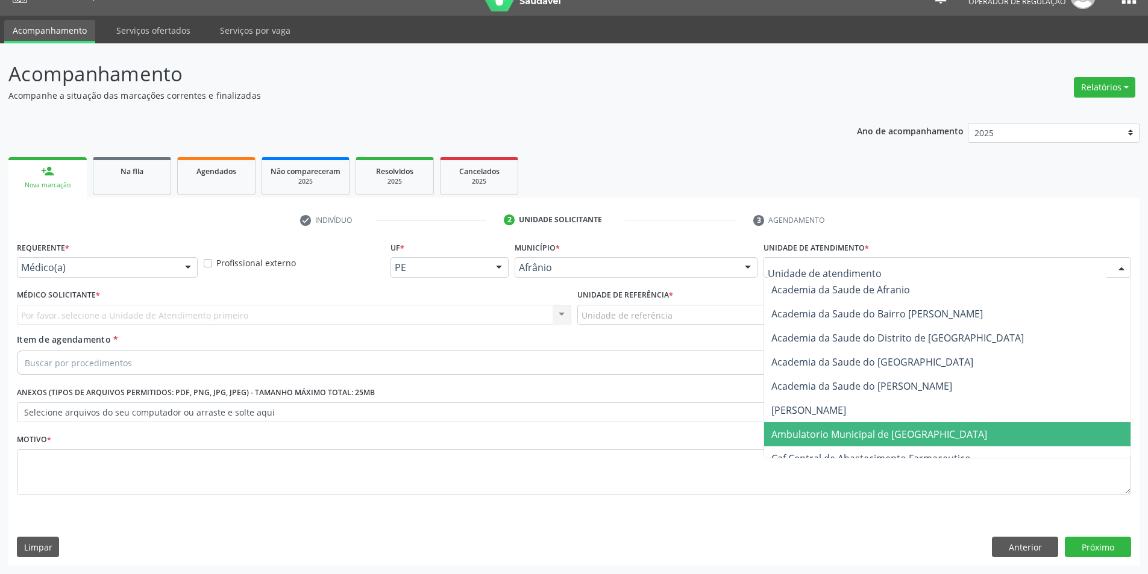
click at [954, 429] on span "Ambulatorio Municipal de [GEOGRAPHIC_DATA]" at bounding box center [947, 435] width 366 height 24
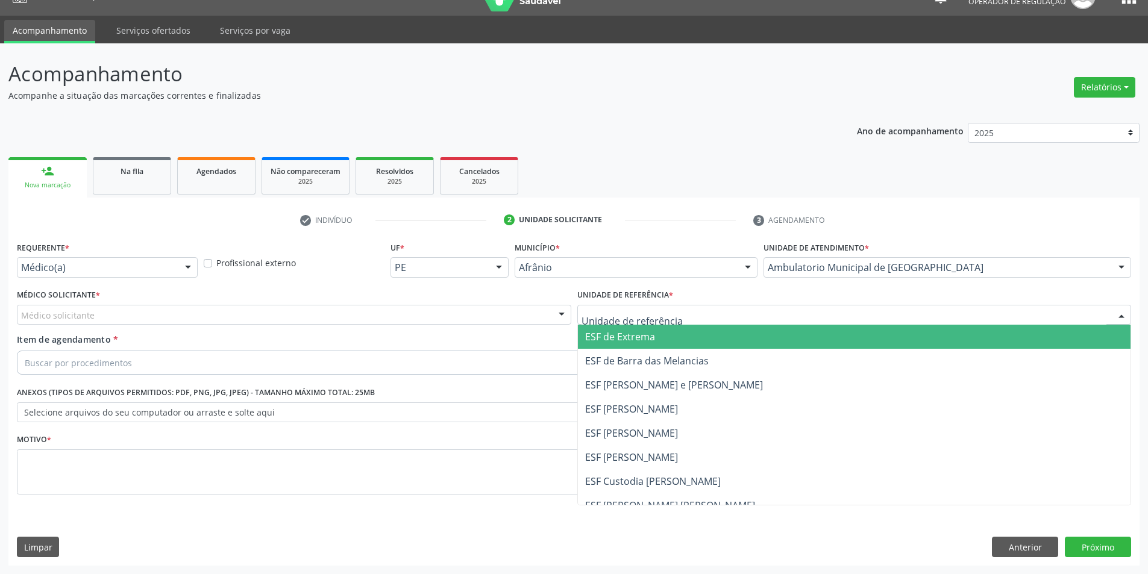
click at [667, 332] on span "ESF de Extrema" at bounding box center [854, 337] width 553 height 24
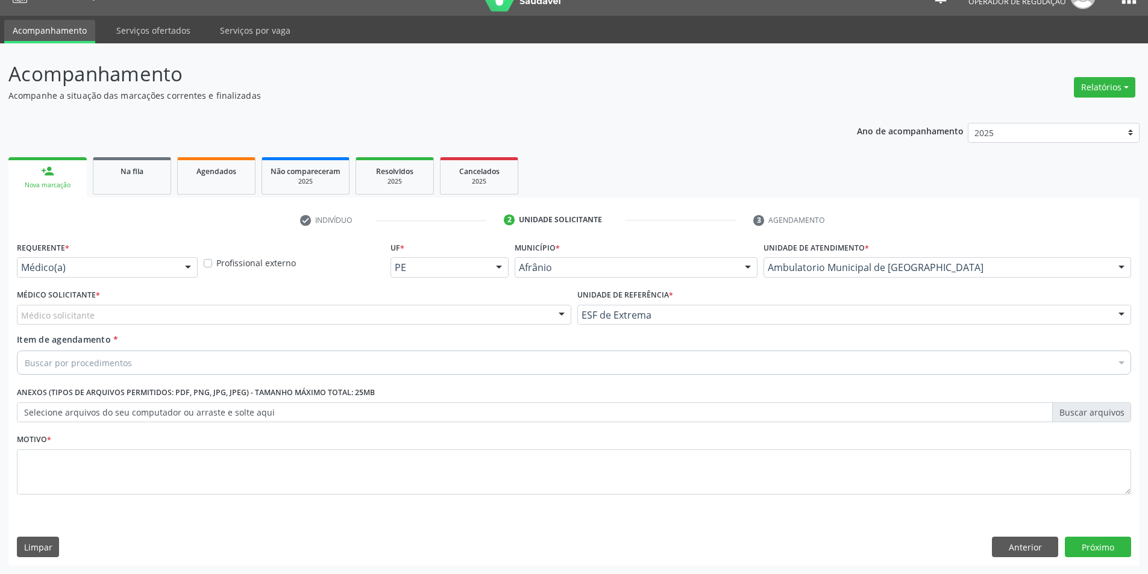
click at [520, 310] on div "Médico solicitante" at bounding box center [294, 315] width 555 height 20
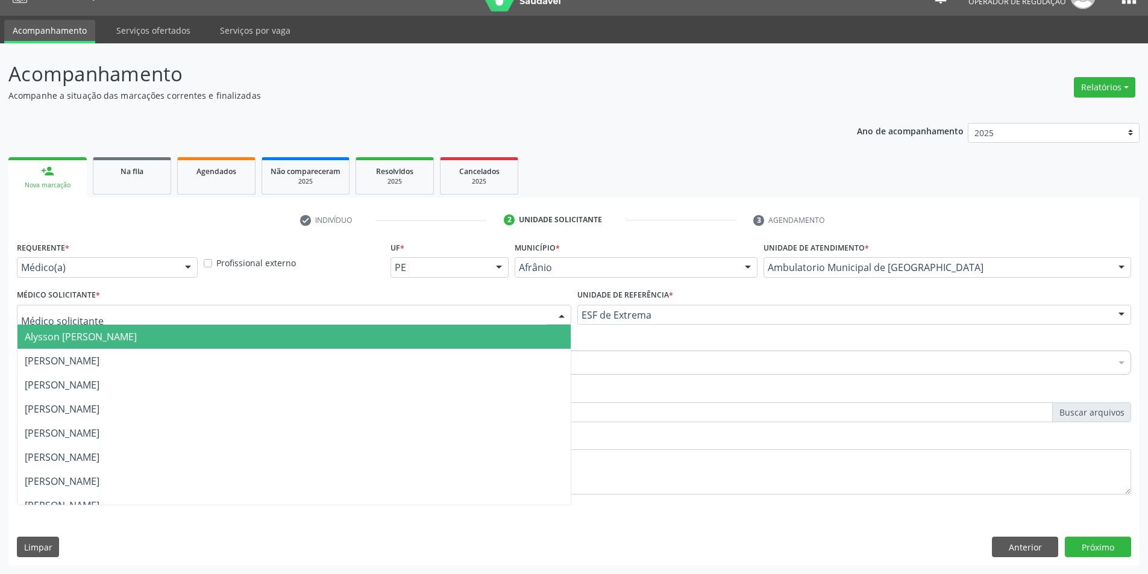
click at [526, 331] on span "Alysson [PERSON_NAME]" at bounding box center [293, 337] width 553 height 24
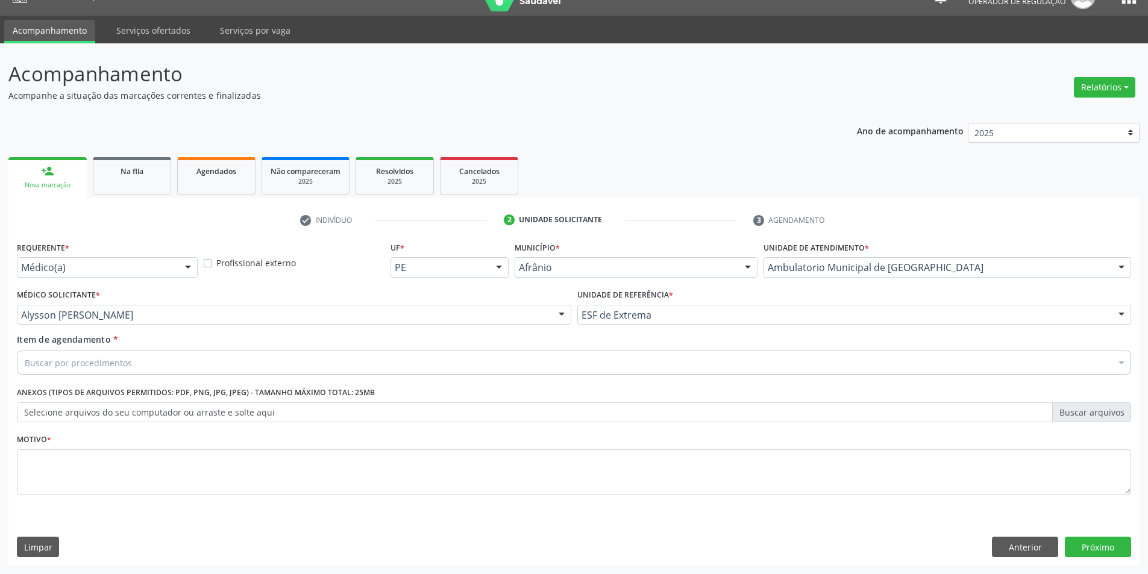
click at [364, 372] on div "Buscar por procedimentos" at bounding box center [574, 363] width 1115 height 24
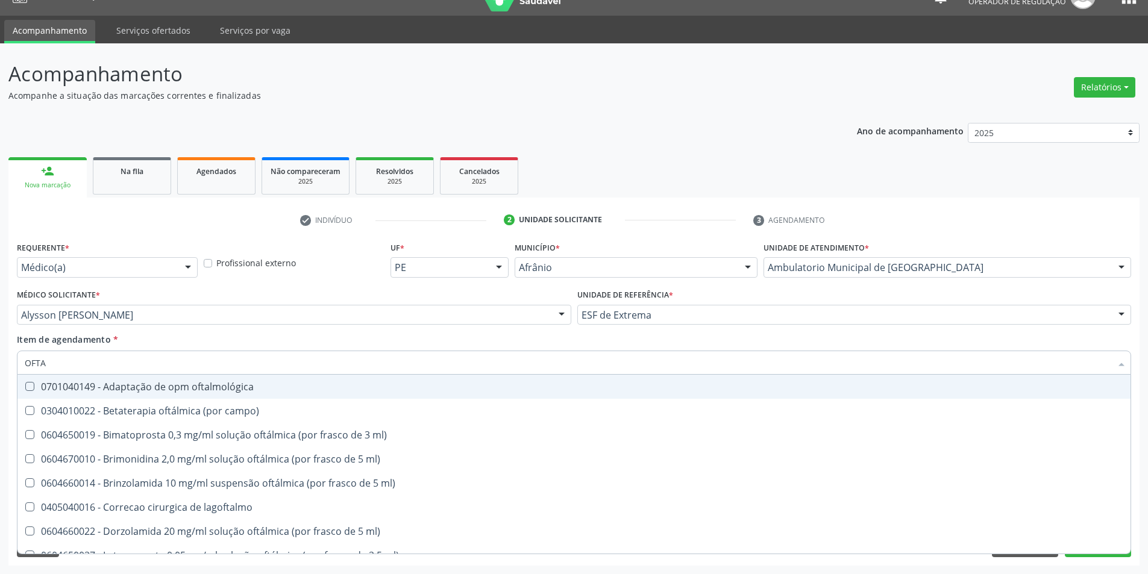
type input "OFTAL"
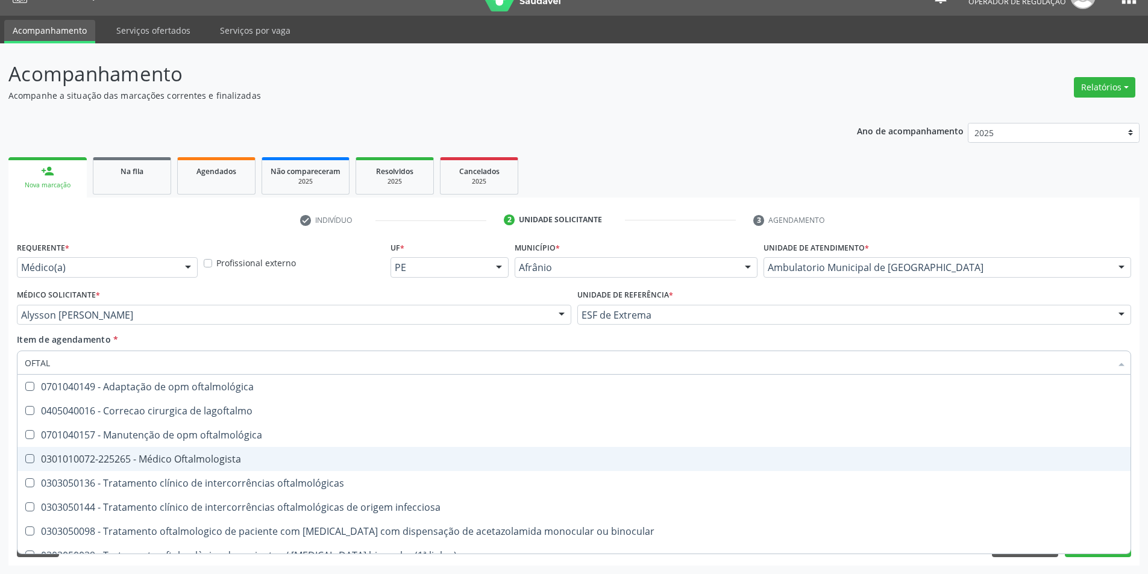
click at [366, 463] on span "0301010072-225265 - Médico Oftalmologista" at bounding box center [573, 459] width 1113 height 24
checkbox Oftalmologista "true"
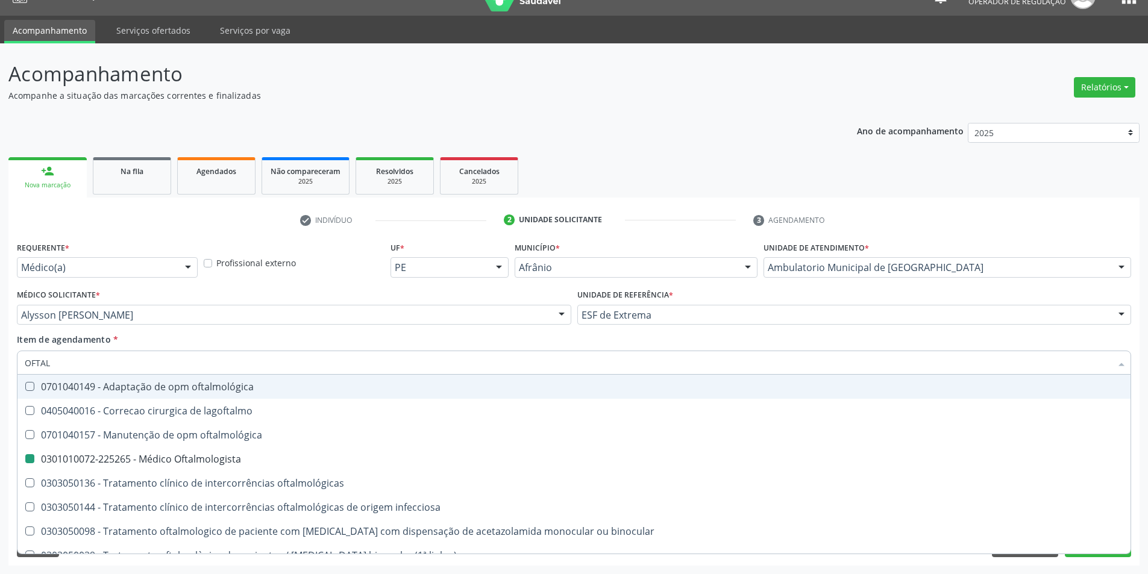
click at [594, 336] on div "Item de agendamento * OFTAL Desfazer seleção 0701040149 - Adaptação de opm ofta…" at bounding box center [574, 352] width 1115 height 38
checkbox lagoftalmo "true"
checkbox Oftalmologista "false"
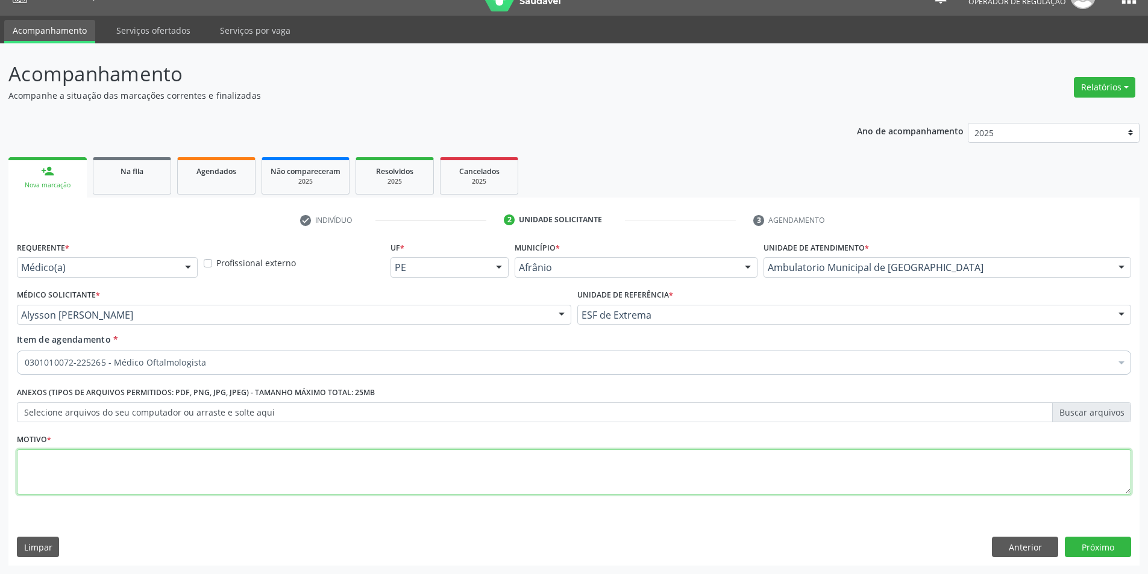
click at [356, 476] on textarea at bounding box center [574, 473] width 1115 height 46
type textarea "DOR OCULAR"
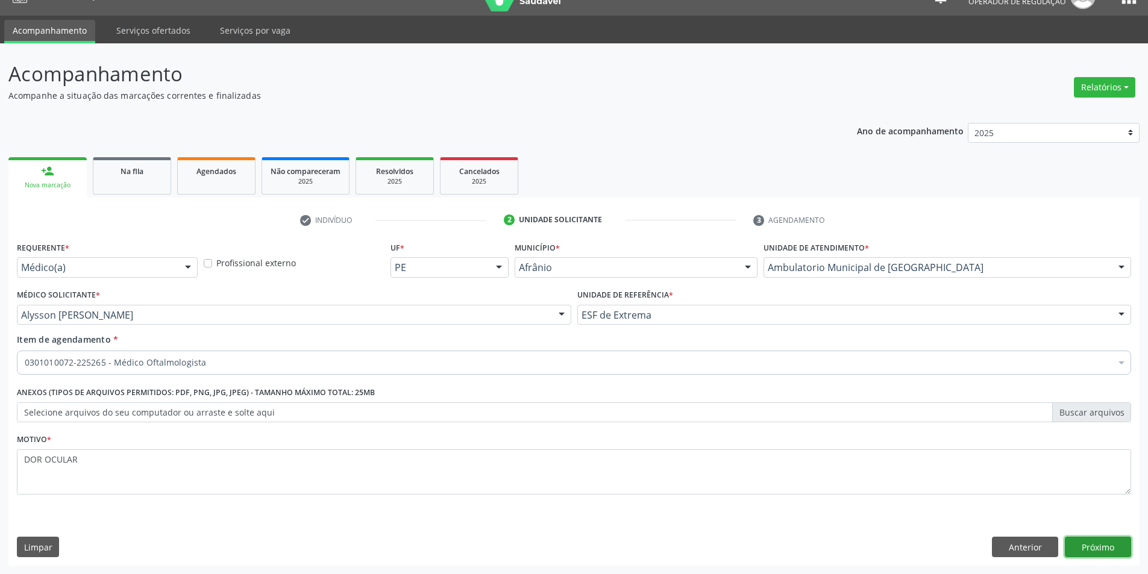
click at [1104, 549] on button "Próximo" at bounding box center [1098, 547] width 66 height 20
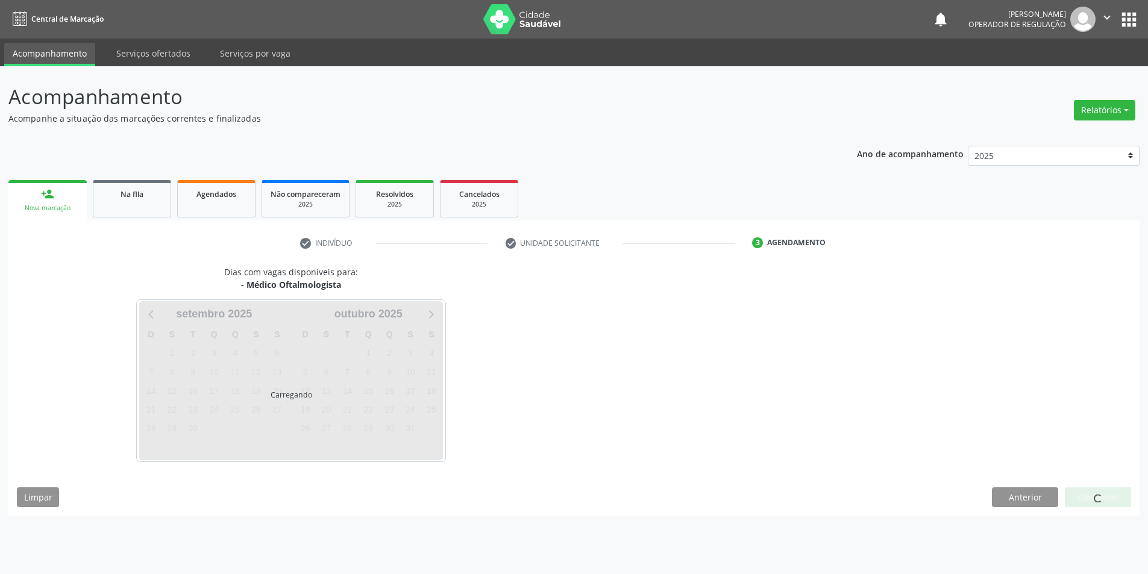
scroll to position [0, 0]
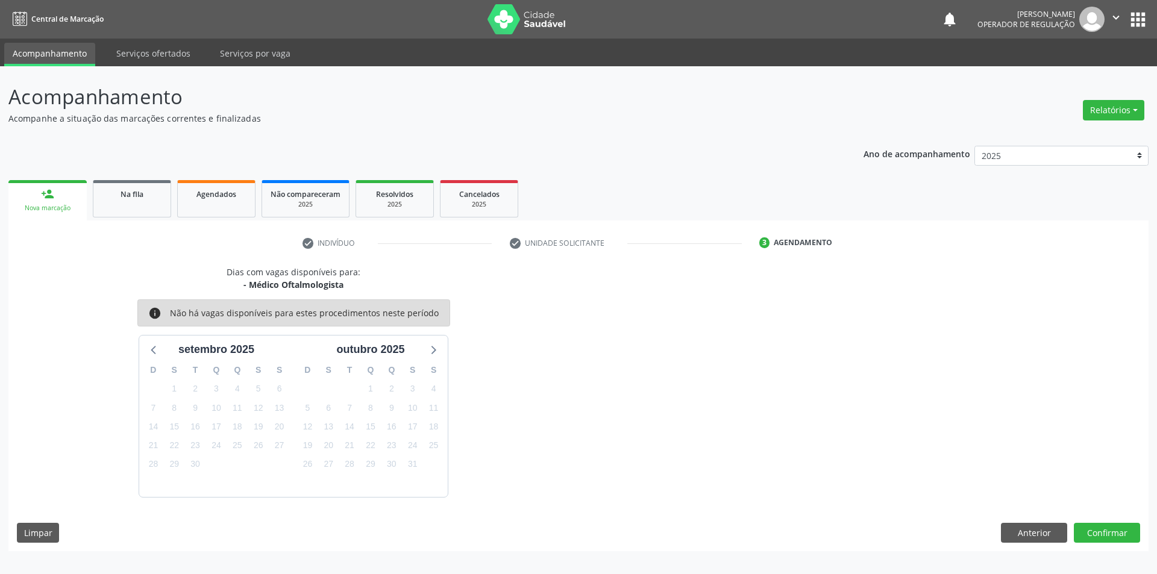
click at [1108, 520] on div "Dias com vagas disponíveis para: - Médico Oftalmologista info Não há vagas disp…" at bounding box center [578, 409] width 1140 height 286
click at [1102, 527] on button "Confirmar" at bounding box center [1107, 533] width 66 height 20
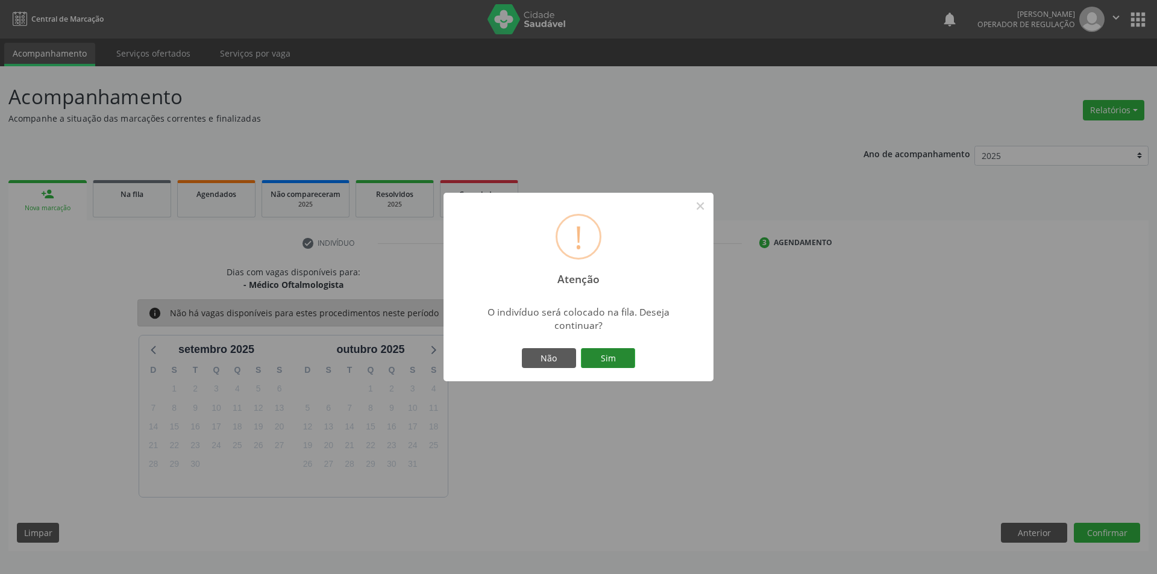
click at [594, 354] on button "Sim" at bounding box center [608, 358] width 54 height 20
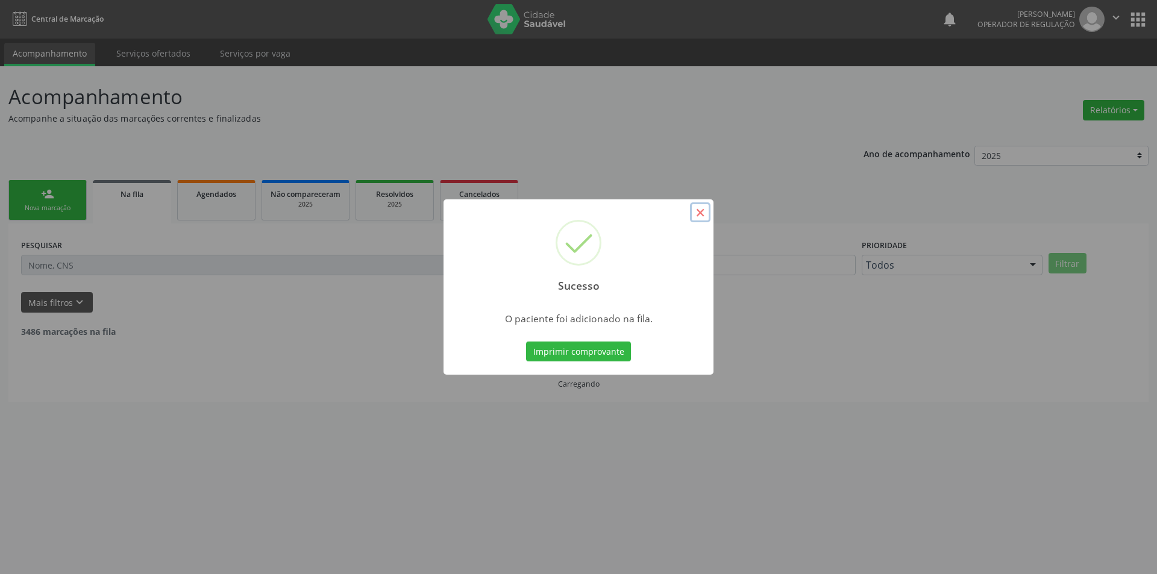
click at [700, 206] on button "×" at bounding box center [700, 213] width 20 height 20
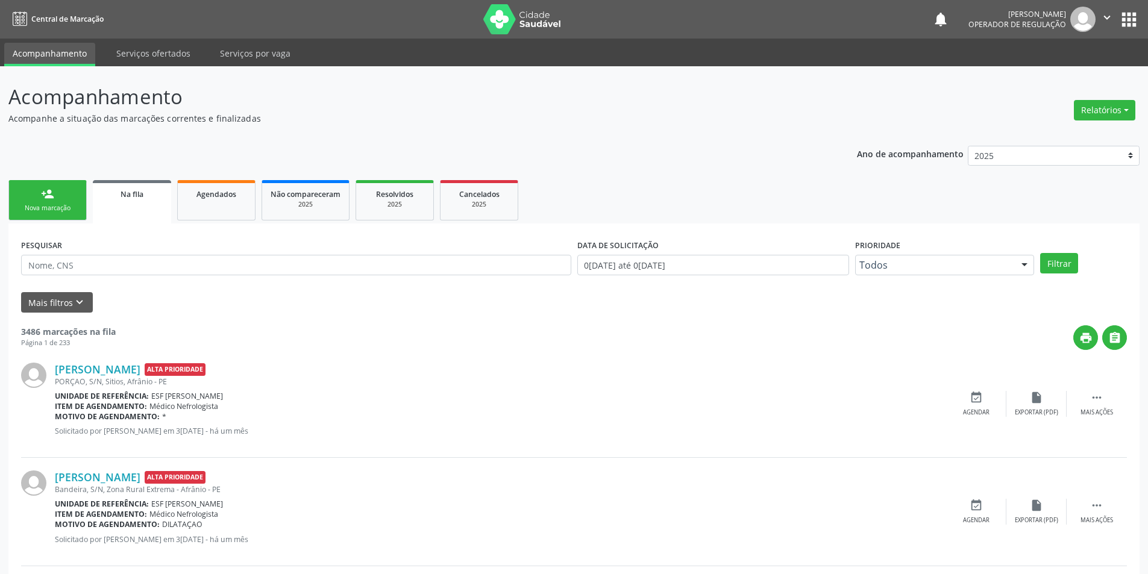
click at [62, 203] on link "person_add Nova marcação" at bounding box center [47, 200] width 78 height 40
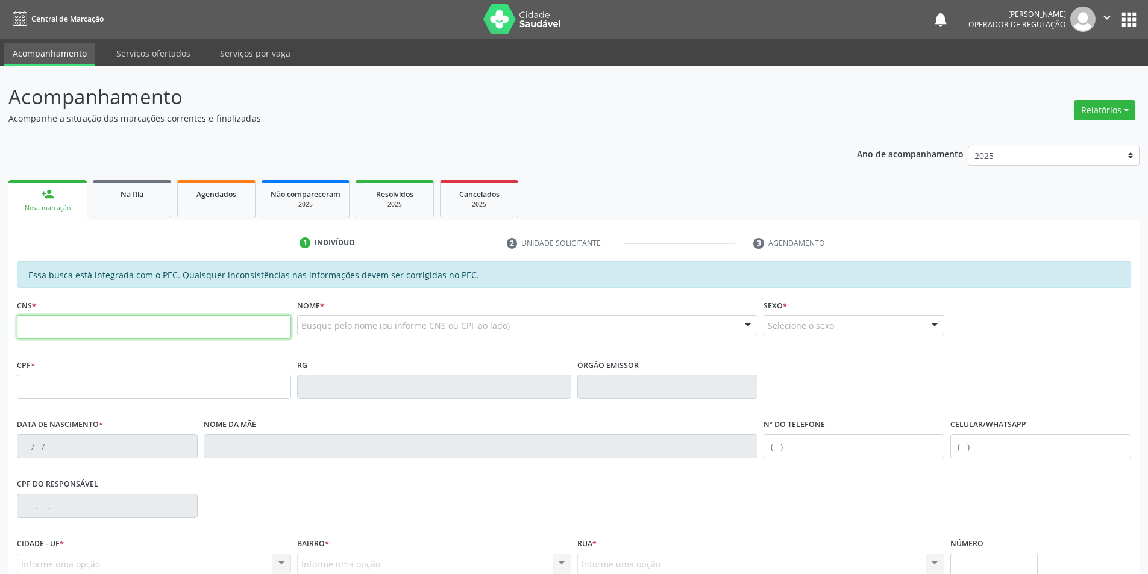
click at [61, 326] on input "text" at bounding box center [154, 327] width 274 height 24
type input "701 8042 4251 0573"
type input "100.140.005-47"
type input "14/04/2010"
type input "Celita Lopes de Sena"
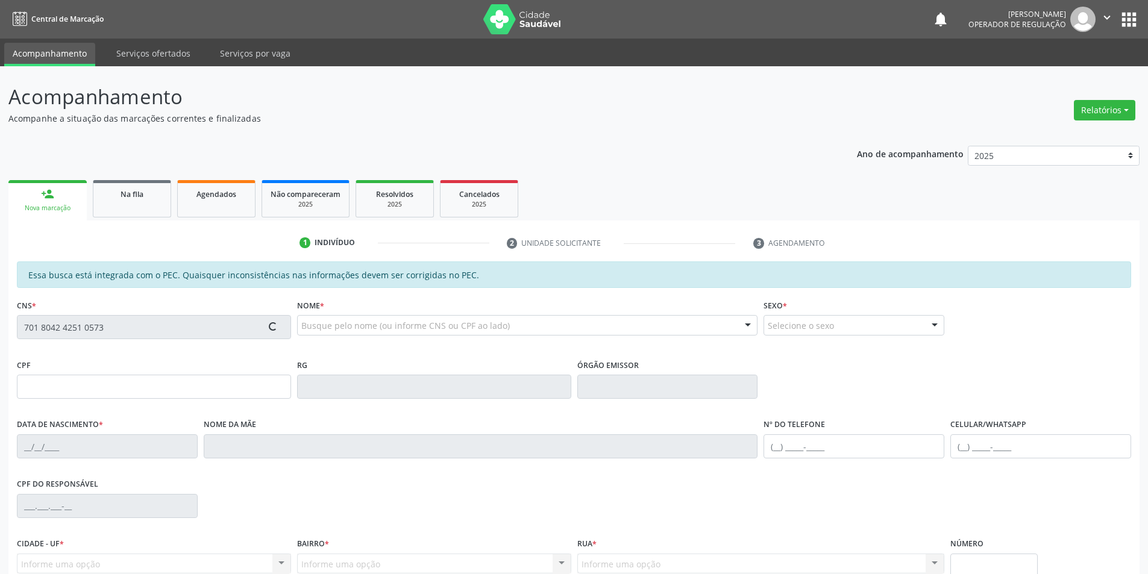
type input "(74) 9906-7321"
type input "S/N"
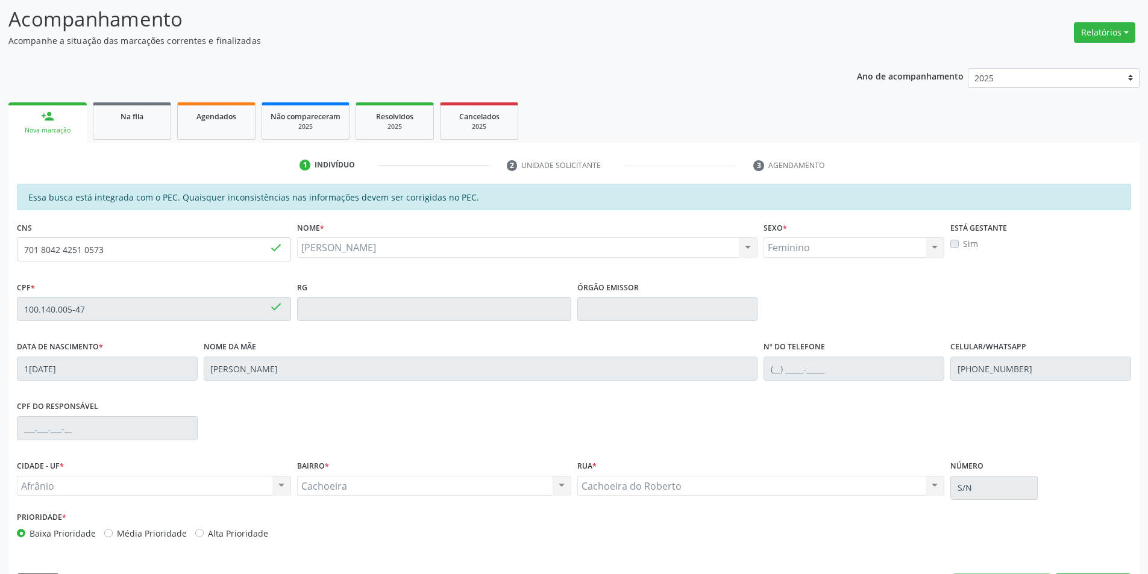
scroll to position [114, 0]
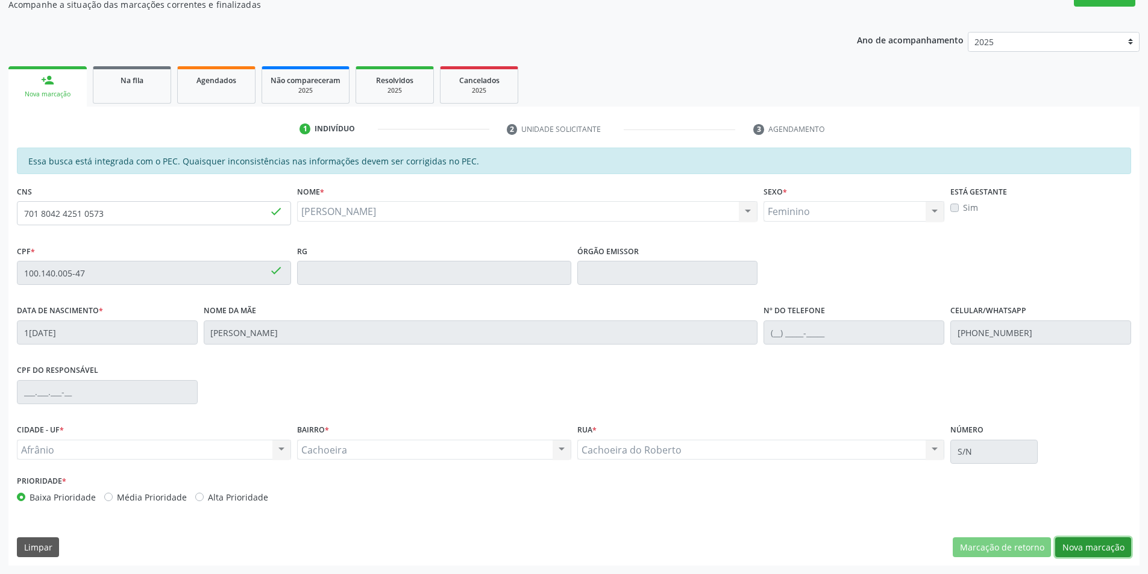
click at [1078, 546] on button "Nova marcação" at bounding box center [1093, 548] width 76 height 20
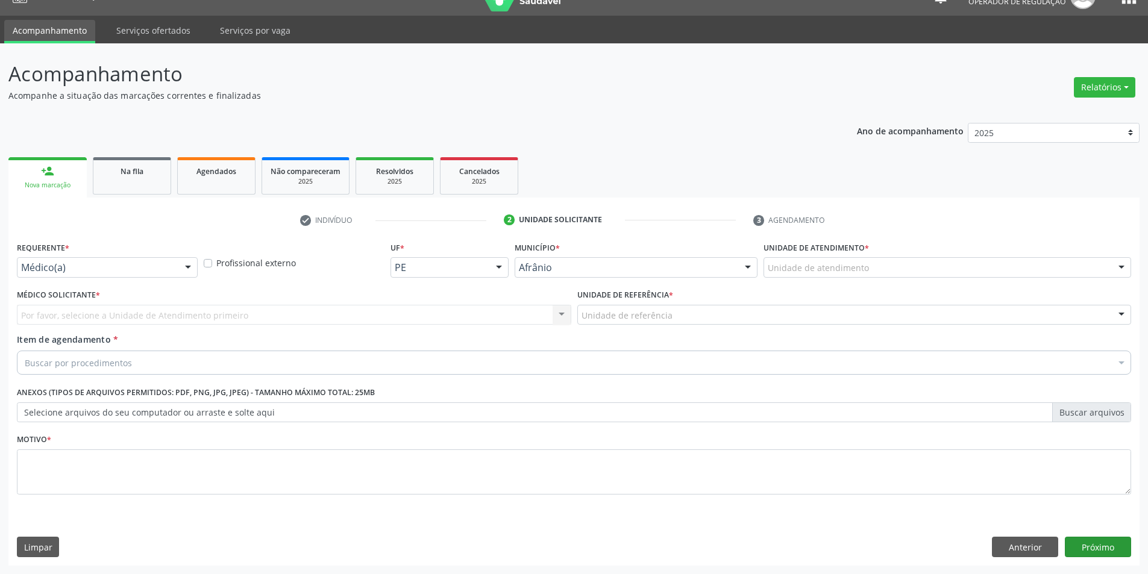
scroll to position [23, 0]
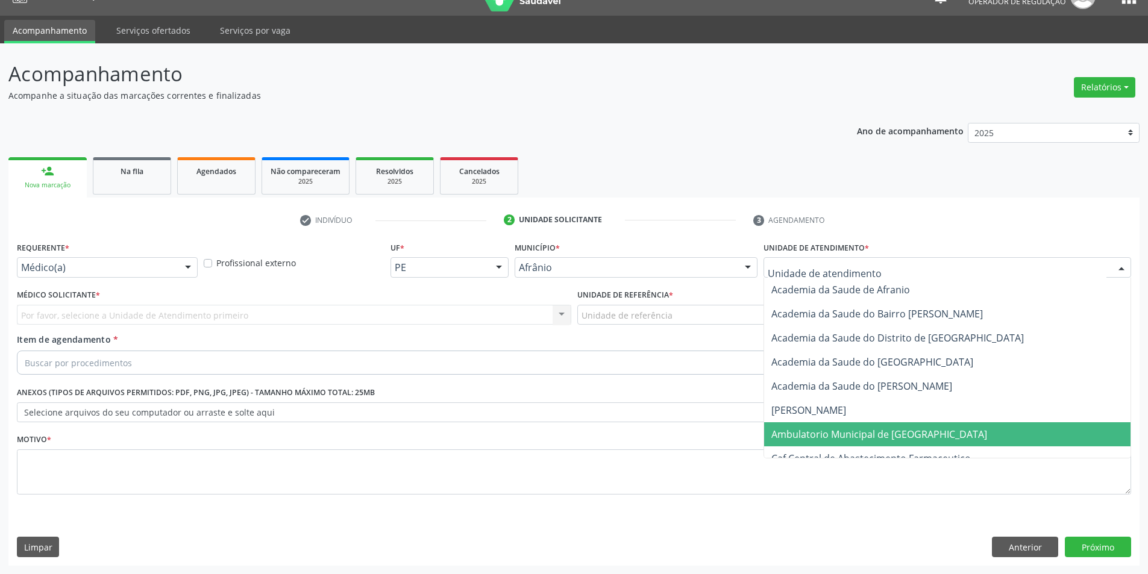
click at [840, 438] on span "Ambulatorio Municipal de [GEOGRAPHIC_DATA]" at bounding box center [880, 434] width 216 height 13
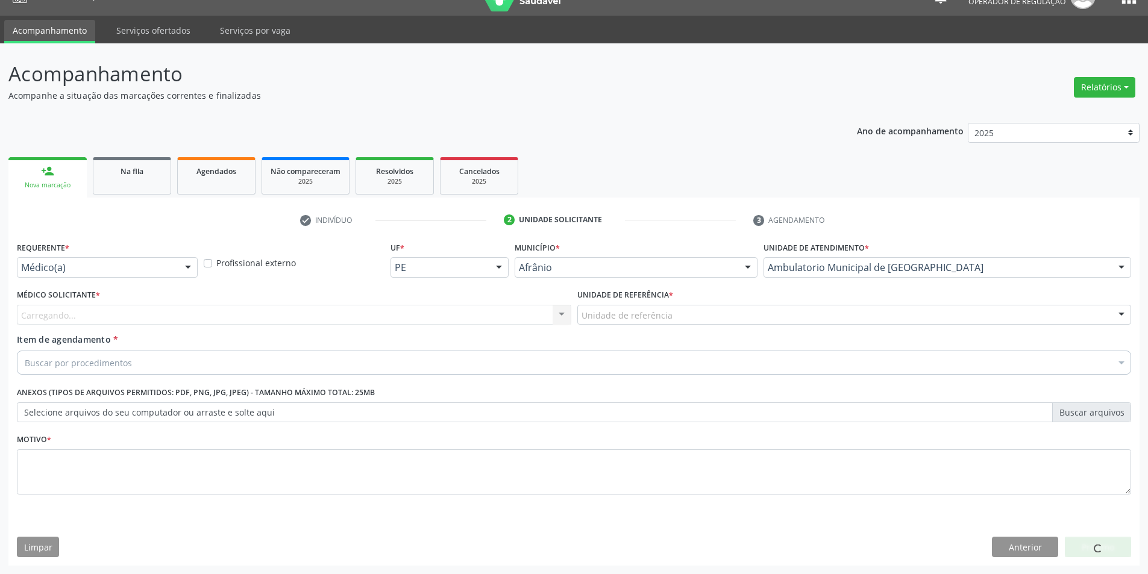
click at [670, 317] on div "Unidade de referência" at bounding box center [854, 315] width 555 height 20
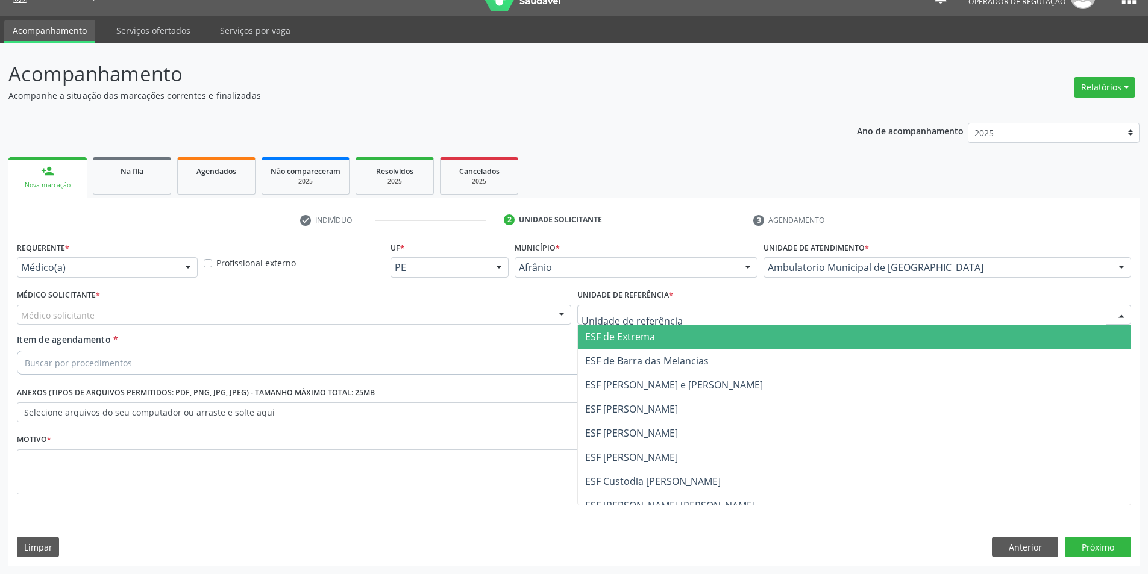
click at [676, 342] on span "ESF de Extrema" at bounding box center [854, 337] width 553 height 24
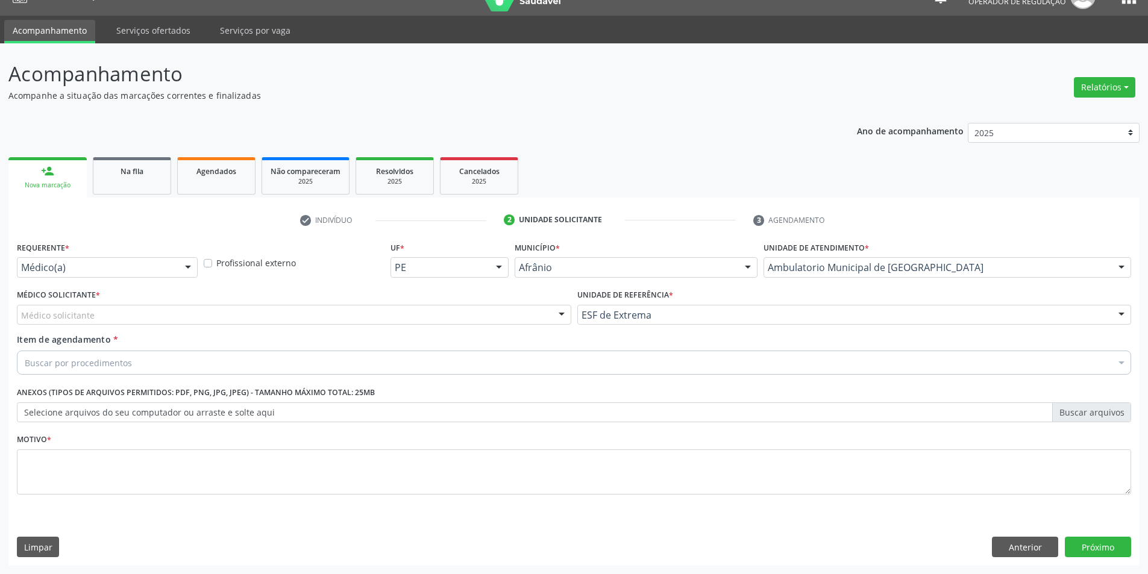
click at [536, 321] on div "Médico solicitante" at bounding box center [294, 315] width 555 height 20
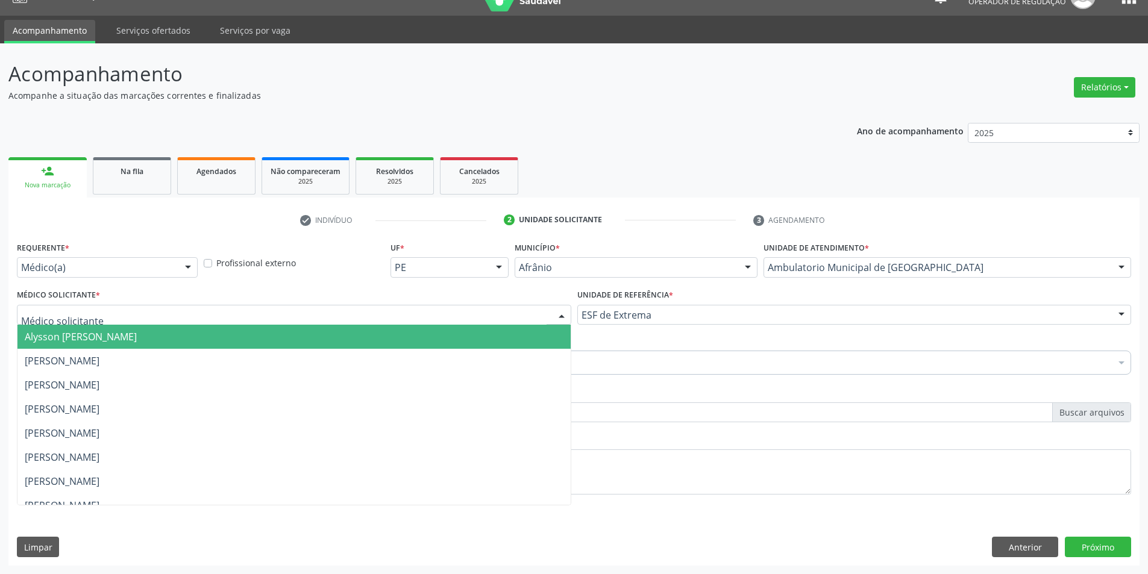
click at [540, 336] on span "Alysson [PERSON_NAME]" at bounding box center [293, 337] width 553 height 24
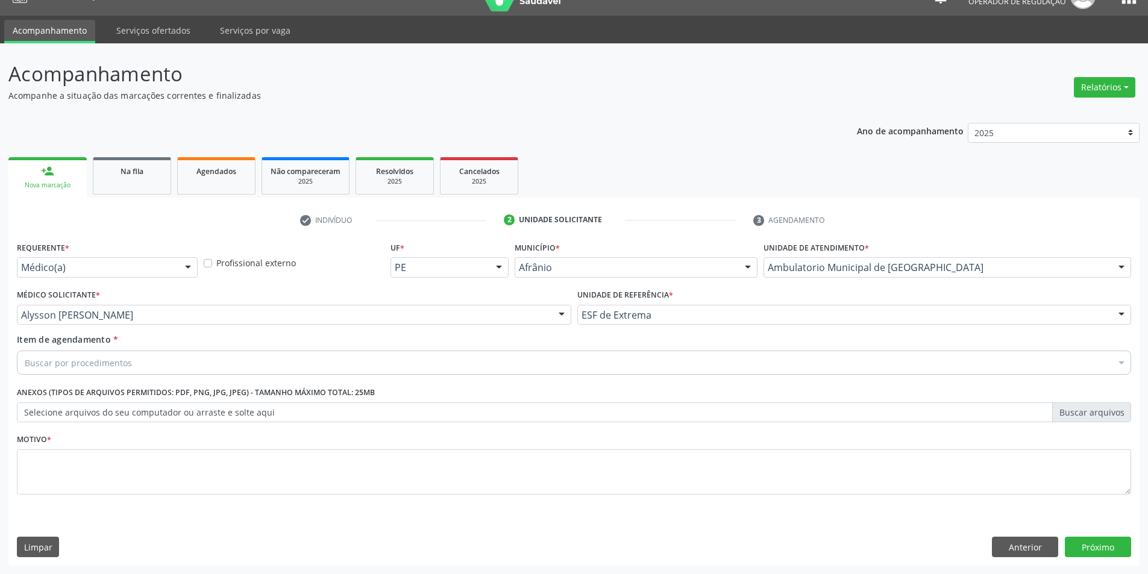
click at [401, 357] on div "Buscar por procedimentos" at bounding box center [574, 363] width 1115 height 24
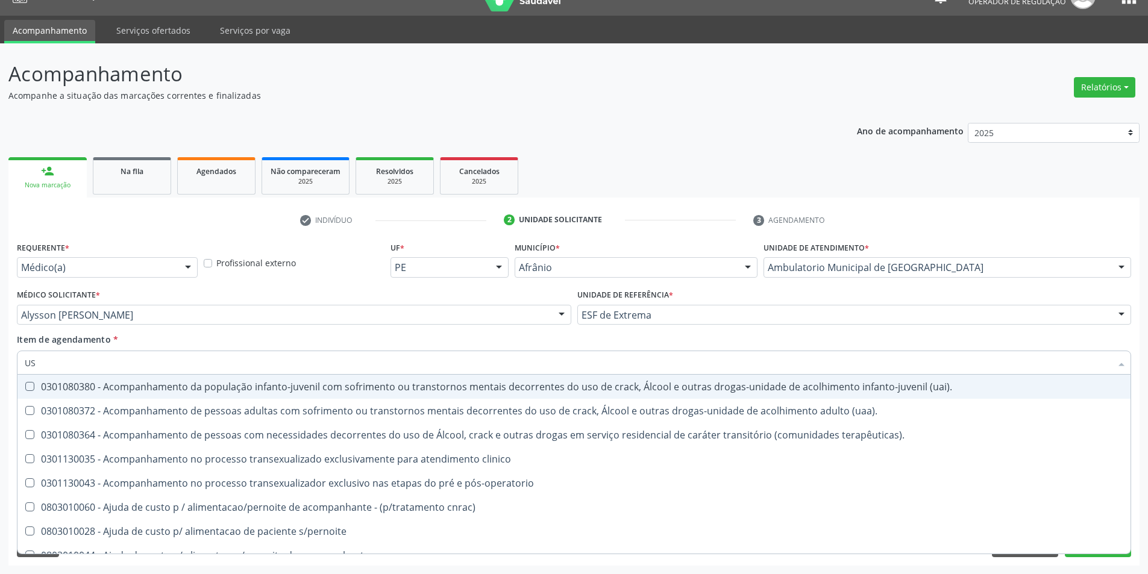
type input "U"
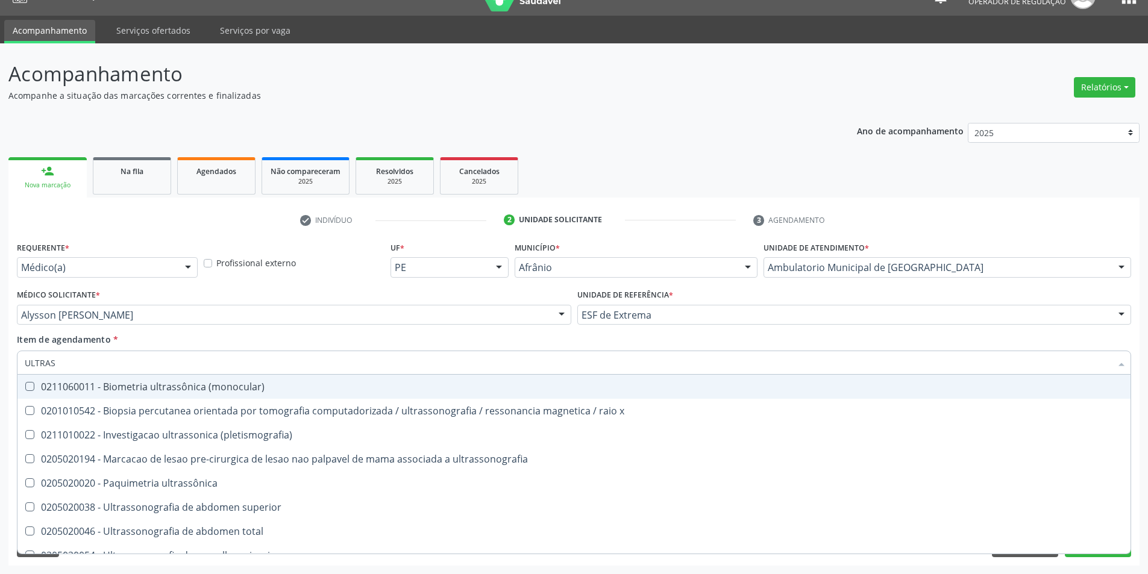
type input "ULTRASS"
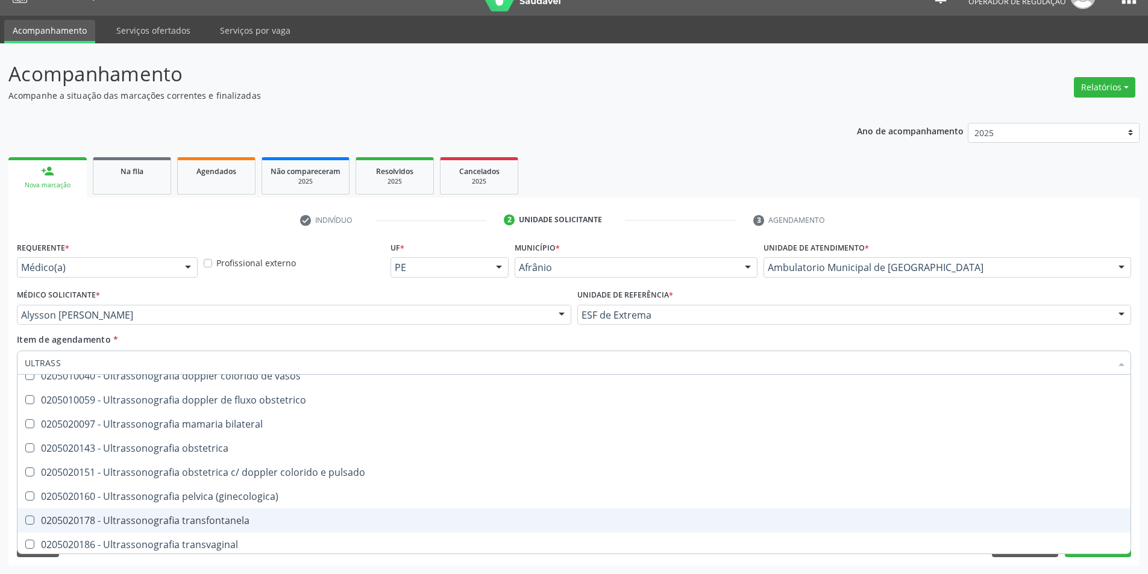
scroll to position [376, 0]
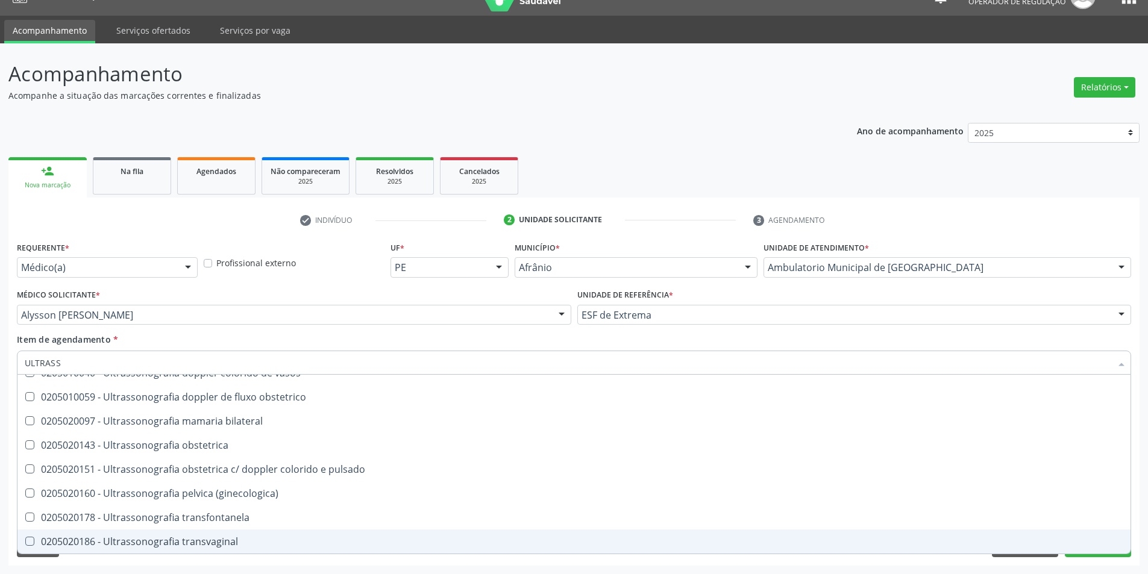
click at [281, 539] on div "0205020186 - Ultrassonografia transvaginal" at bounding box center [574, 542] width 1099 height 10
checkbox transvaginal "true"
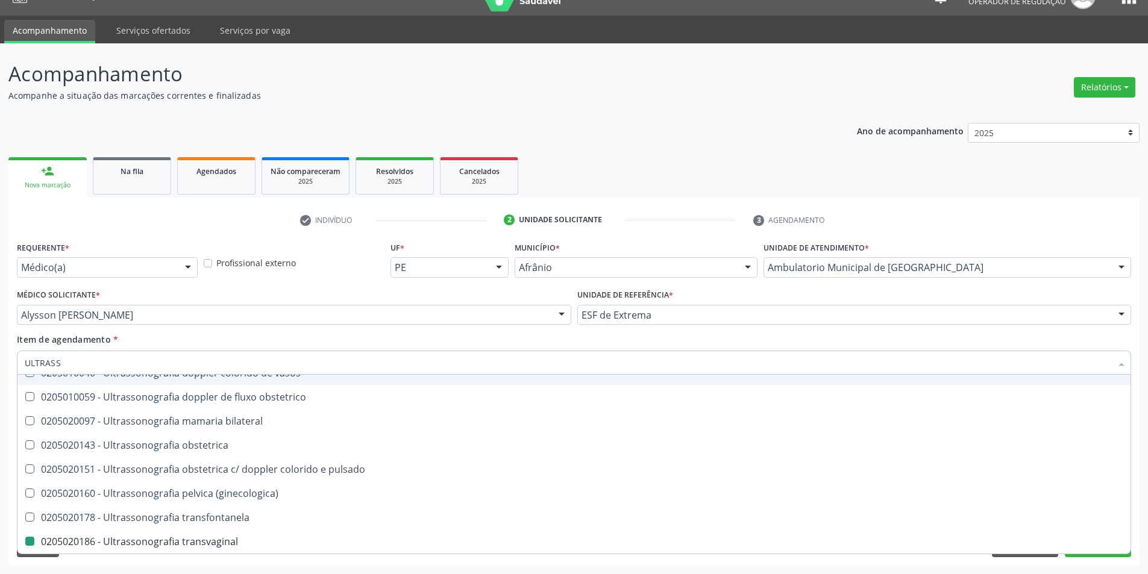
click at [414, 348] on div "Item de agendamento * ULTRASS Desfazer seleção 0211060011 - Biometria ultrassôn…" at bounding box center [574, 352] width 1115 height 38
checkbox x "true"
checkbox transvaginal "false"
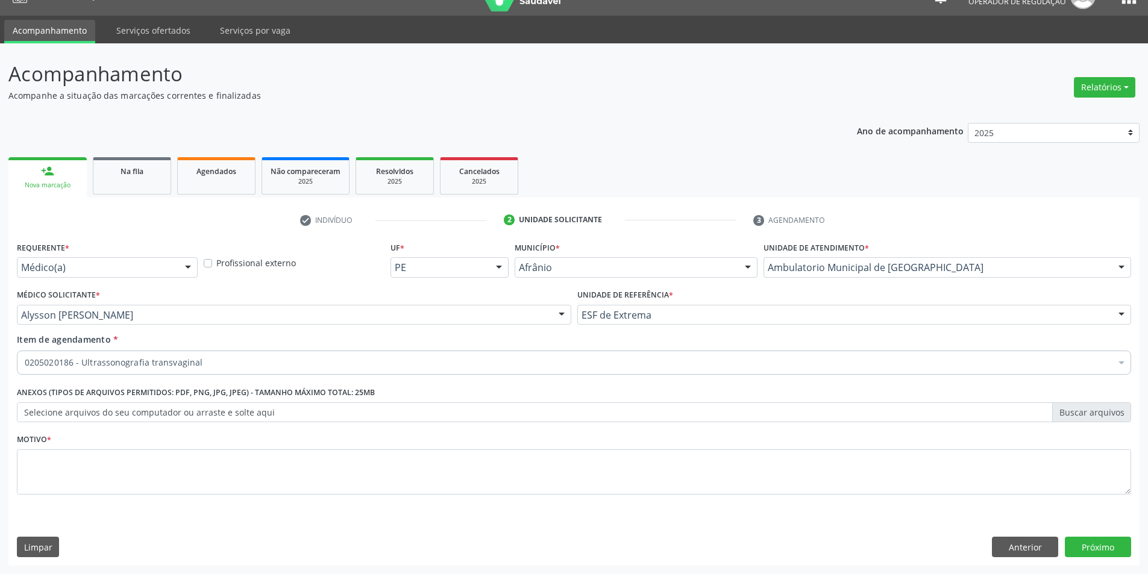
scroll to position [0, 0]
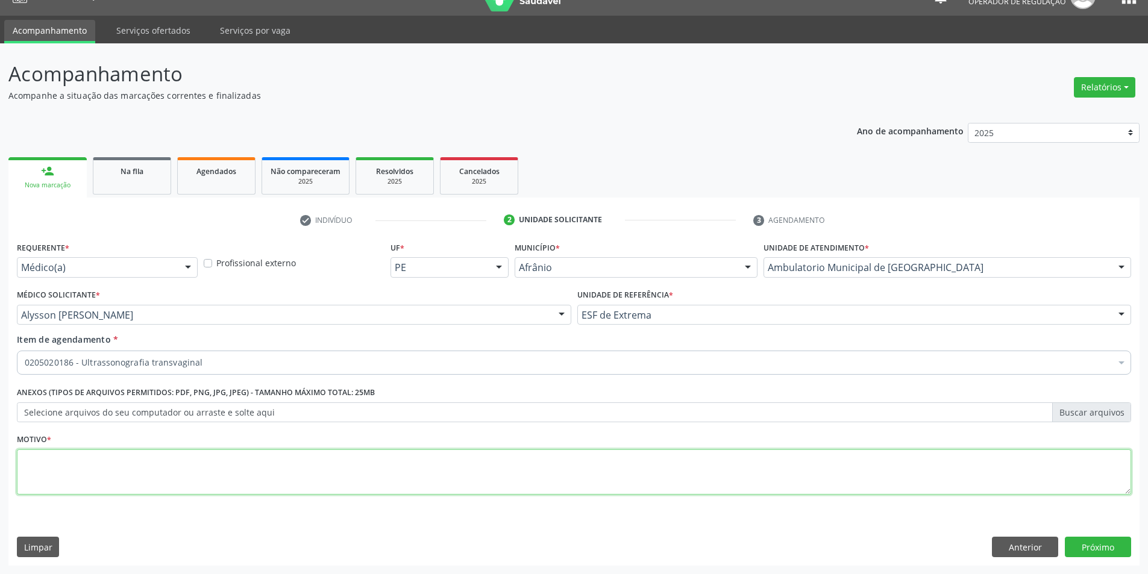
click at [392, 478] on textarea at bounding box center [574, 473] width 1115 height 46
type textarea "IRREGULARIDADE MENSTRUAL"
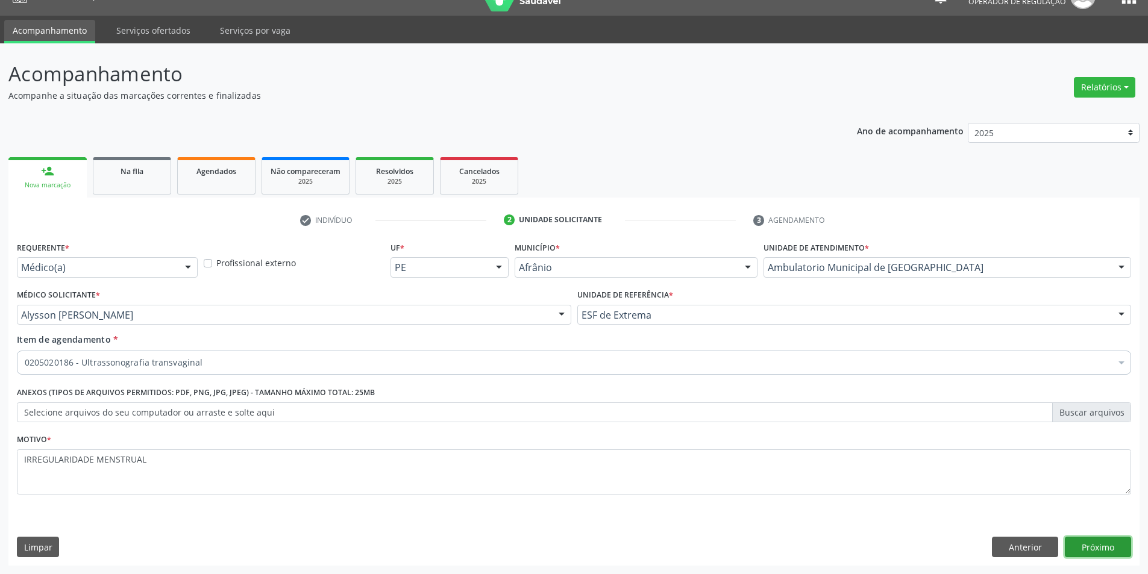
click at [1105, 544] on button "Próximo" at bounding box center [1098, 547] width 66 height 20
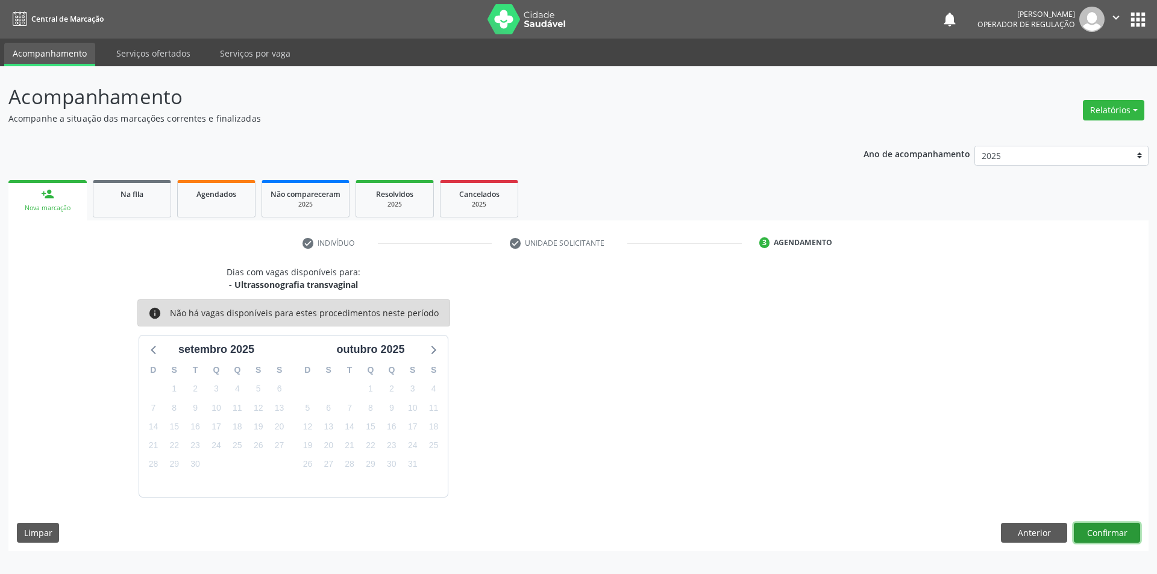
click at [1095, 529] on button "Confirmar" at bounding box center [1107, 533] width 66 height 20
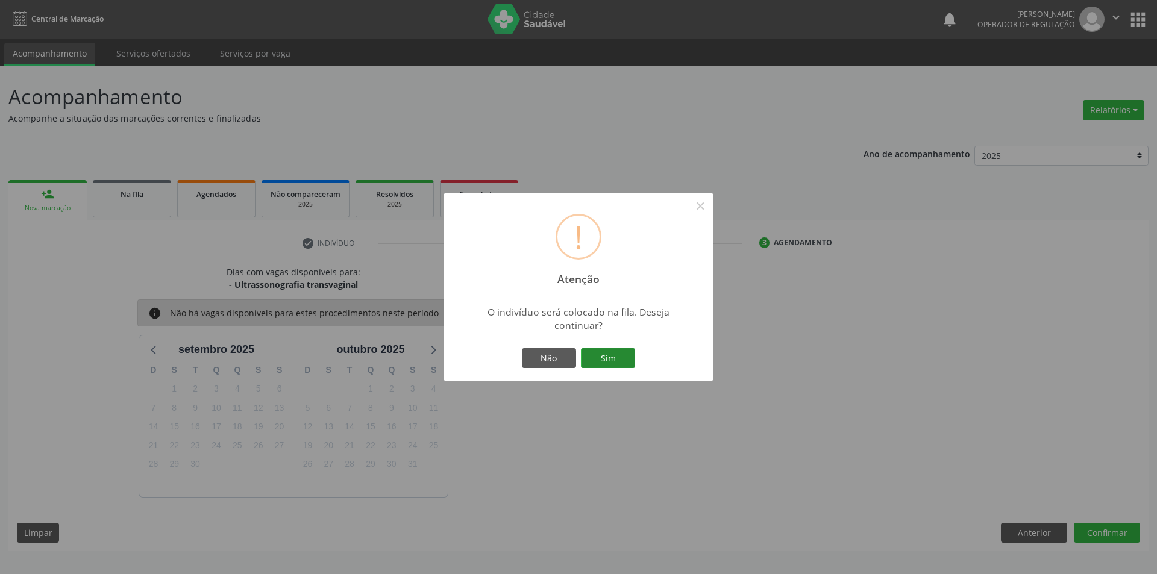
click at [613, 358] on button "Sim" at bounding box center [608, 358] width 54 height 20
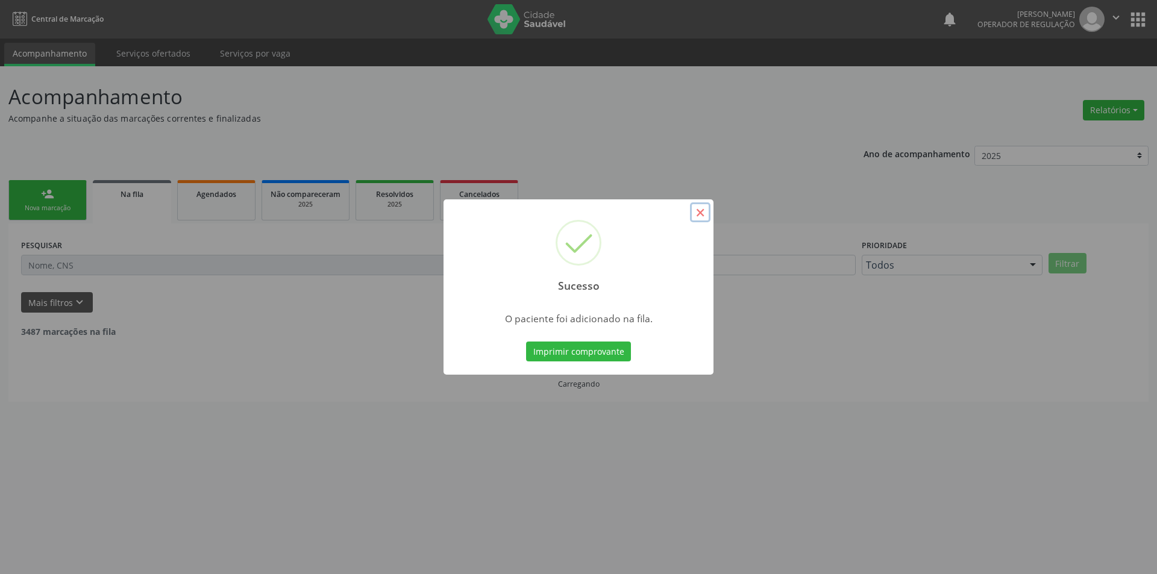
click at [702, 212] on button "×" at bounding box center [700, 213] width 20 height 20
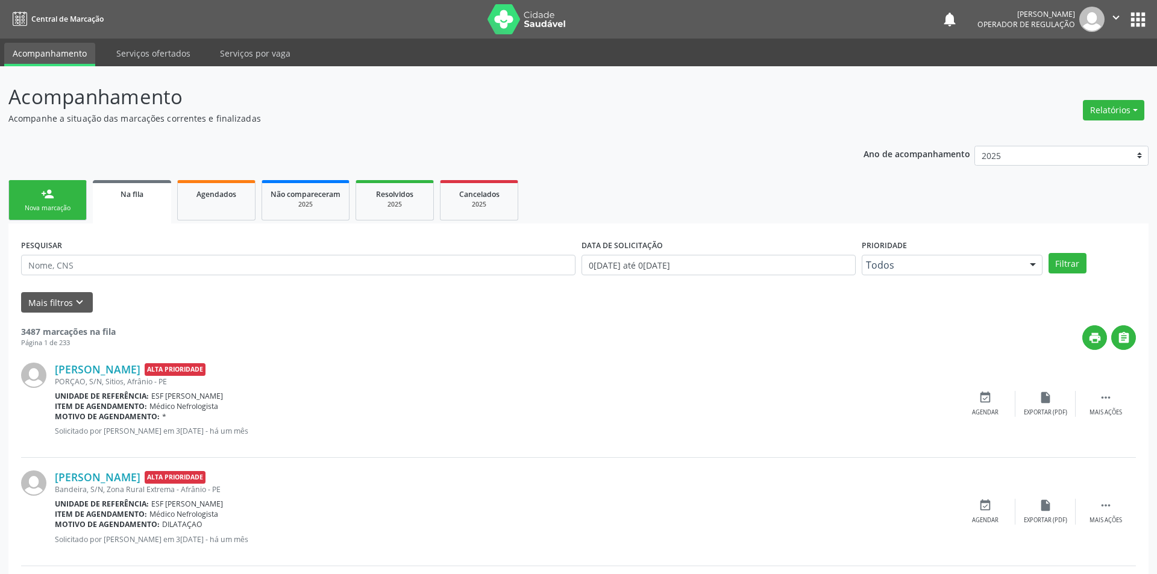
click at [59, 207] on div "Nova marcação" at bounding box center [47, 208] width 60 height 9
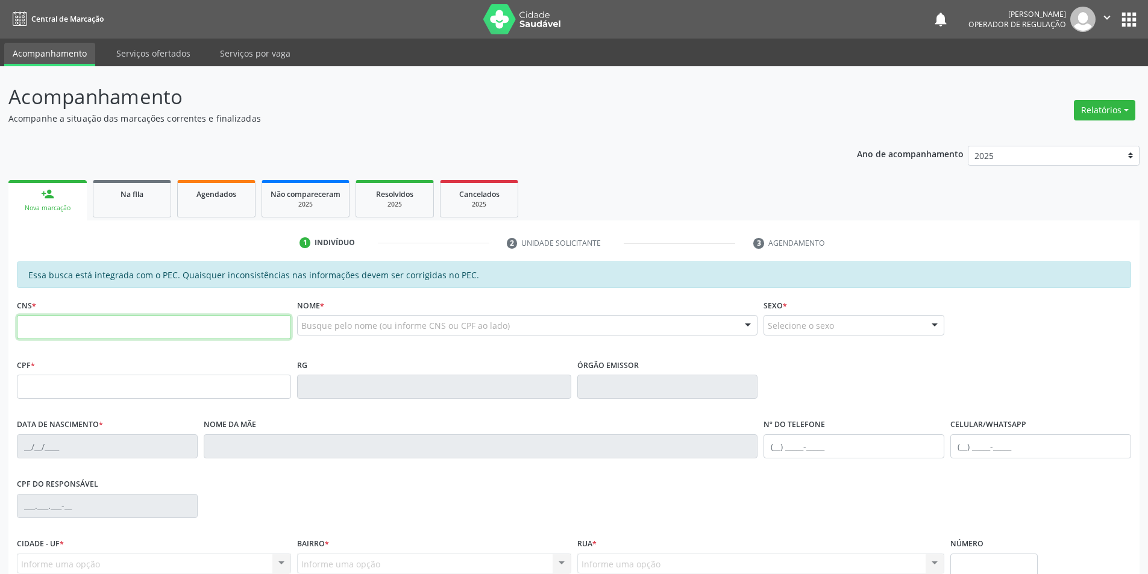
click at [77, 316] on input "text" at bounding box center [154, 327] width 274 height 24
type input "700 5017 2860 2351"
type input "055.462.054-58"
type input "02/11/1980"
type input "Joana Tereza Rodrigues"
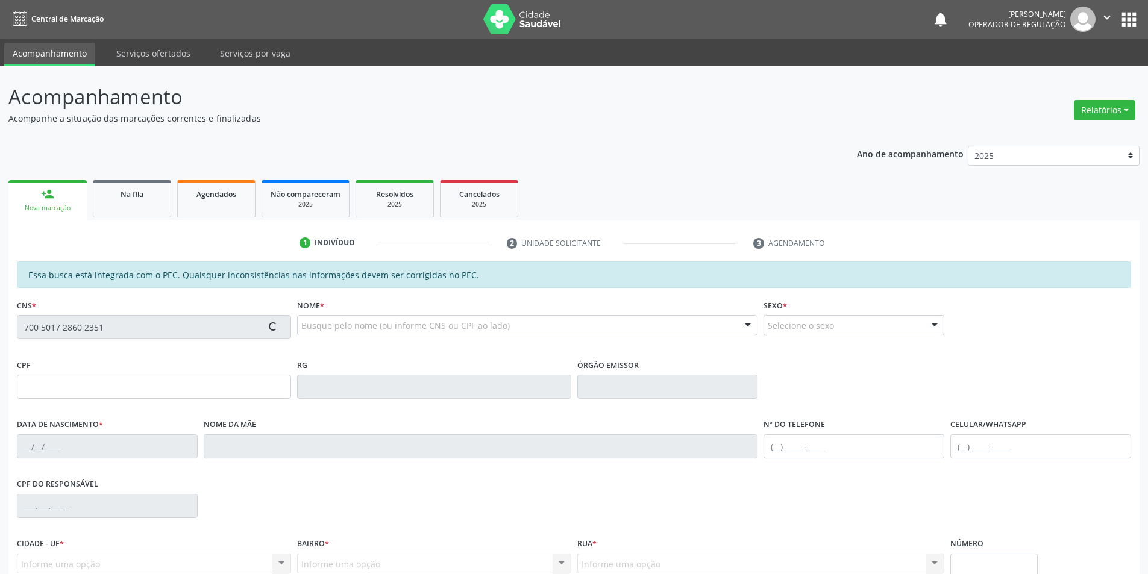
type input "(87) 9122-3061"
type input "S/N"
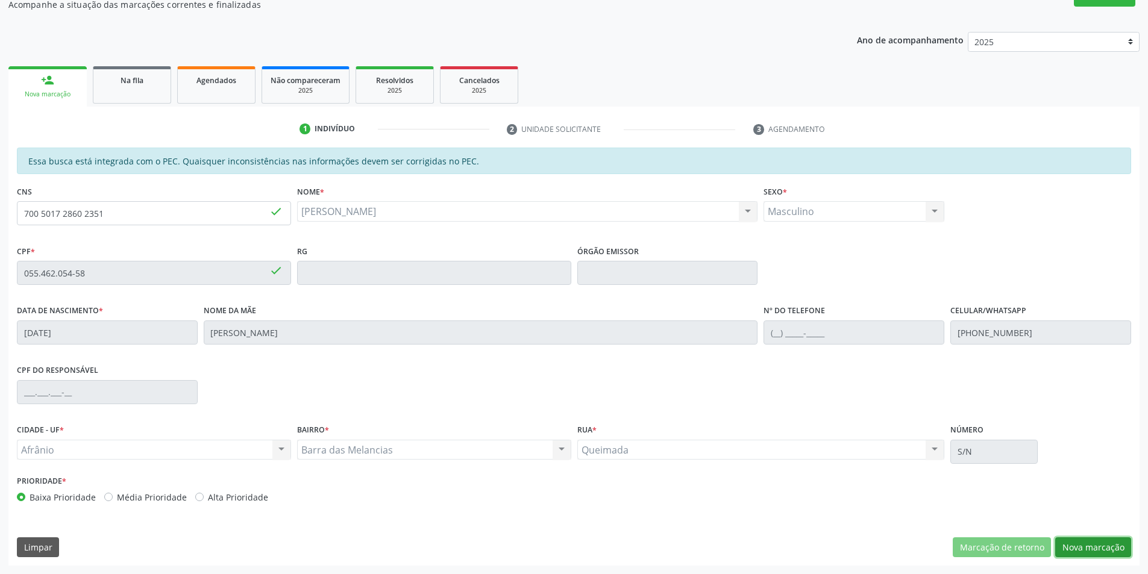
click at [1084, 545] on button "Nova marcação" at bounding box center [1093, 548] width 76 height 20
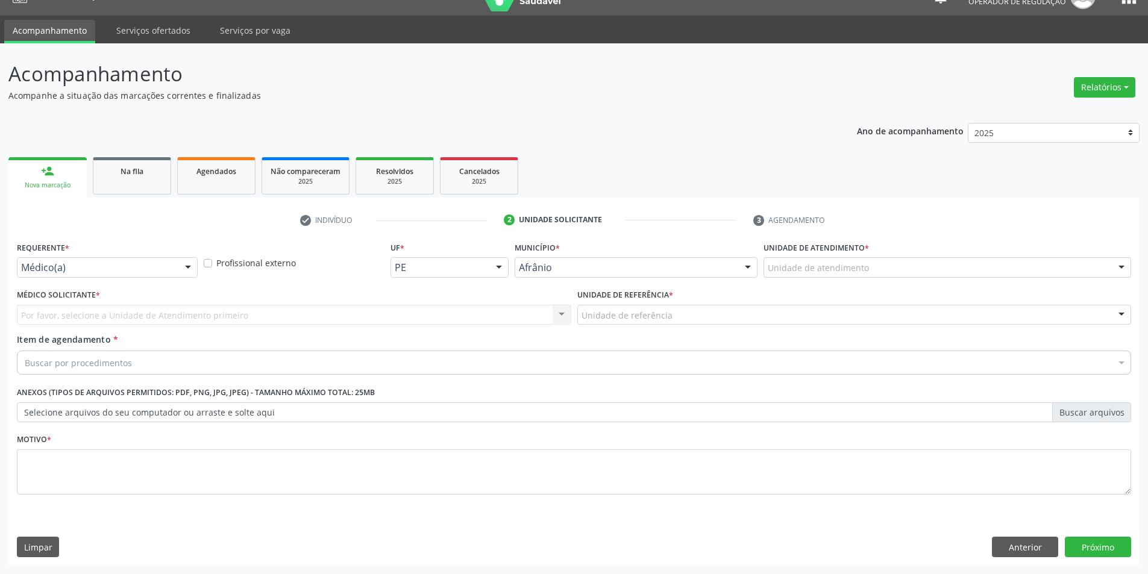
click at [898, 272] on div "Unidade de atendimento" at bounding box center [948, 267] width 368 height 20
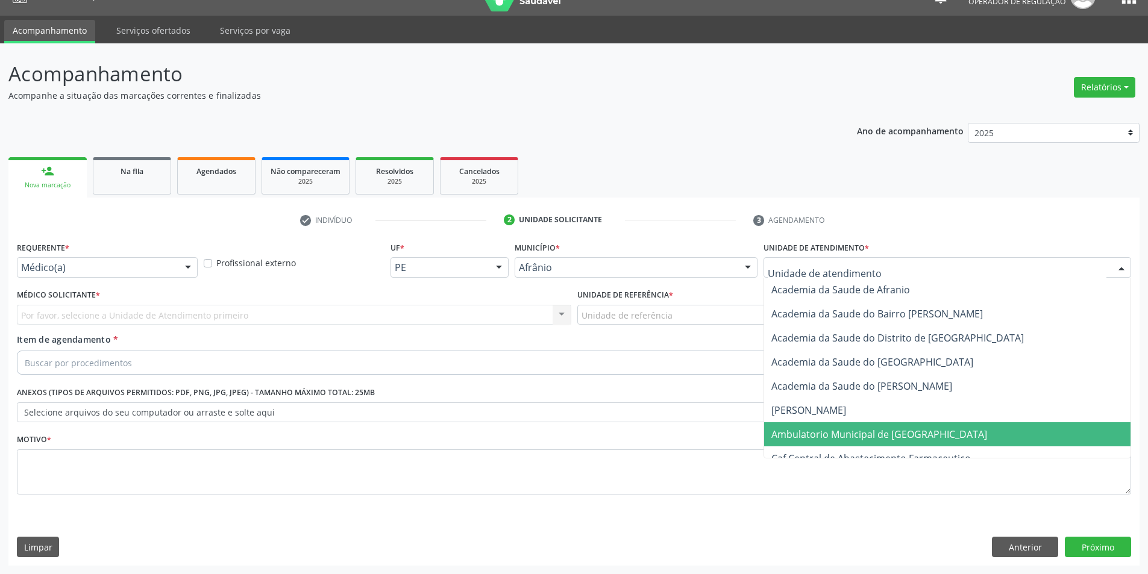
click at [892, 435] on span "Ambulatorio Municipal de [GEOGRAPHIC_DATA]" at bounding box center [880, 434] width 216 height 13
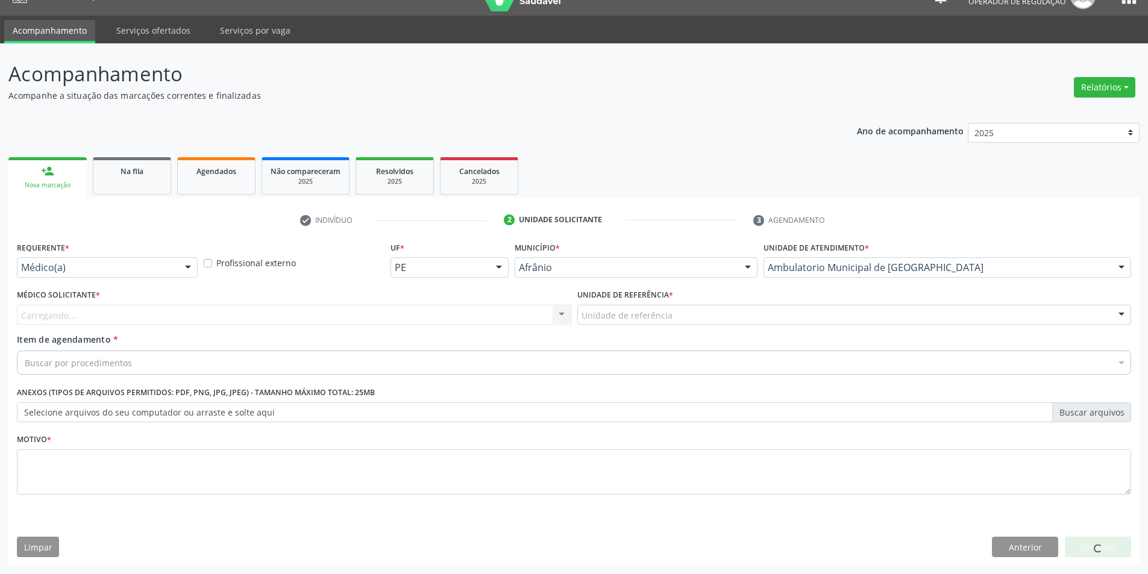
click at [750, 301] on div "Unidade de referência * Unidade de referência ESF de Extrema ESF de Barra das M…" at bounding box center [854, 305] width 555 height 39
click at [758, 311] on div "Unidade de referência" at bounding box center [854, 315] width 555 height 20
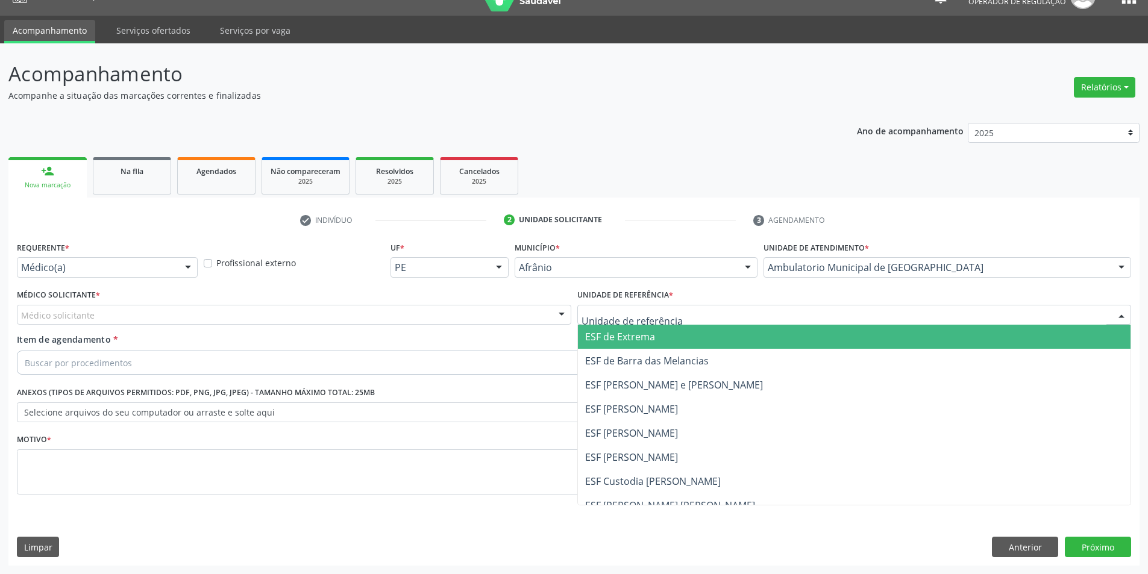
drag, startPoint x: 755, startPoint y: 341, endPoint x: 751, endPoint y: 345, distance: 6.4
click at [755, 342] on span "ESF de Extrema" at bounding box center [854, 337] width 553 height 24
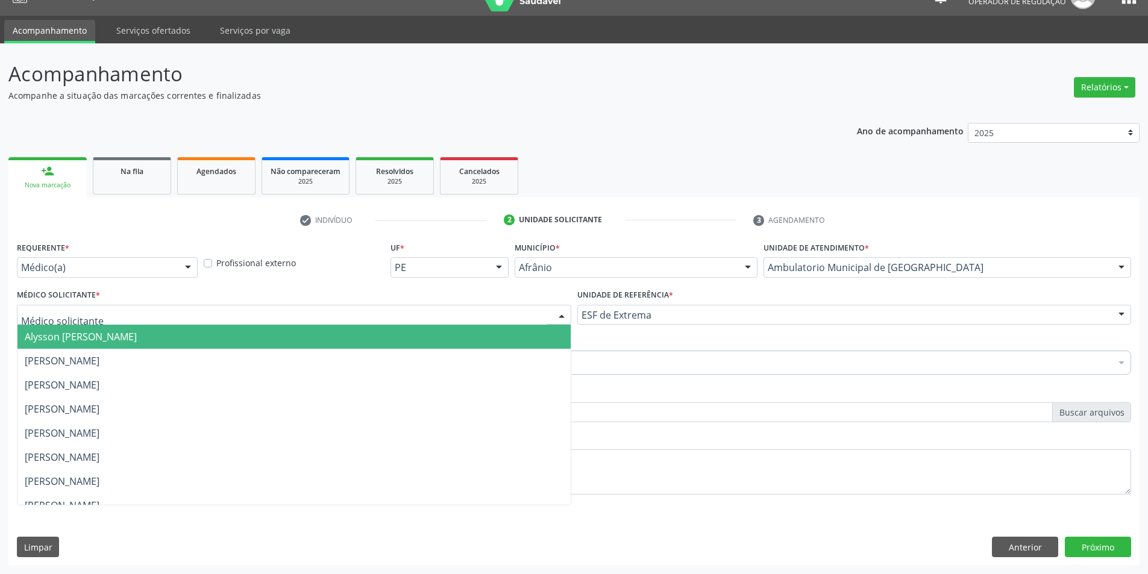
click at [497, 315] on div at bounding box center [294, 315] width 555 height 20
click at [502, 336] on span "Alysson [PERSON_NAME]" at bounding box center [293, 337] width 553 height 24
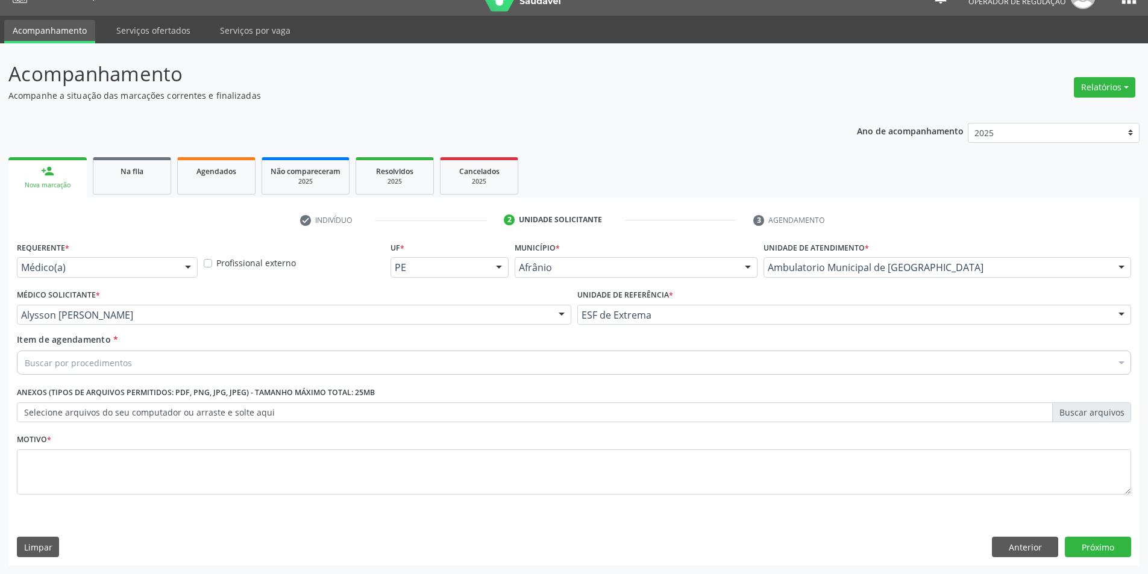
click at [252, 368] on div "Buscar por procedimentos" at bounding box center [574, 363] width 1115 height 24
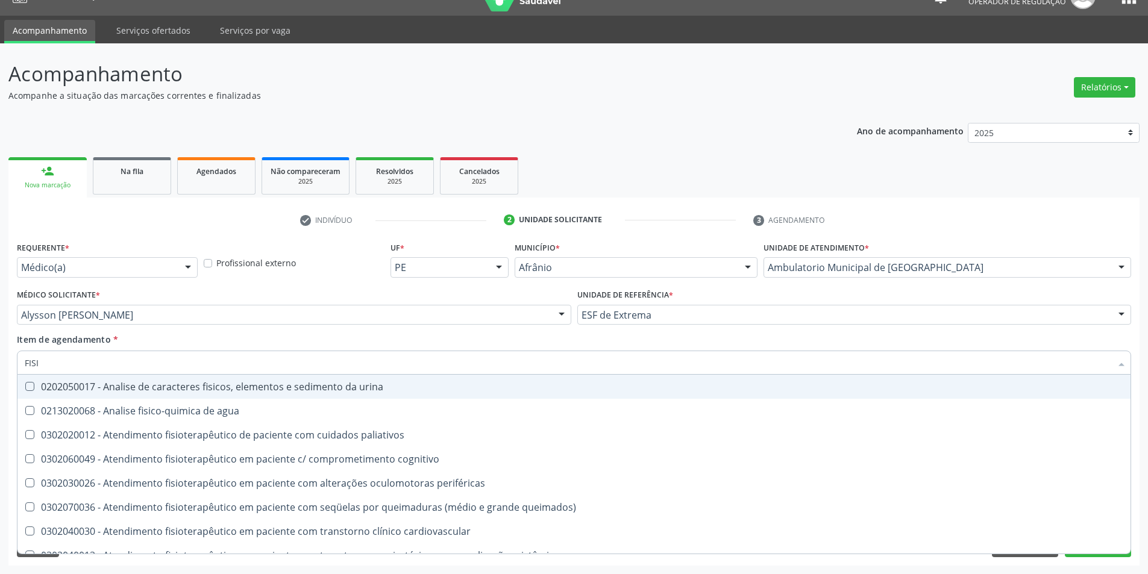
type input "FISIO"
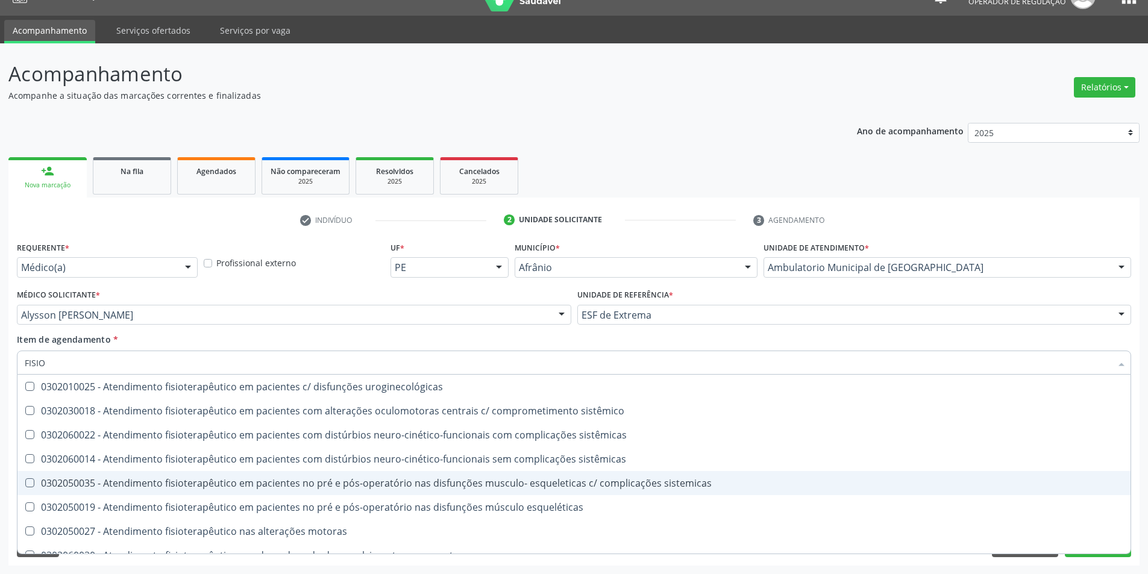
scroll to position [422, 0]
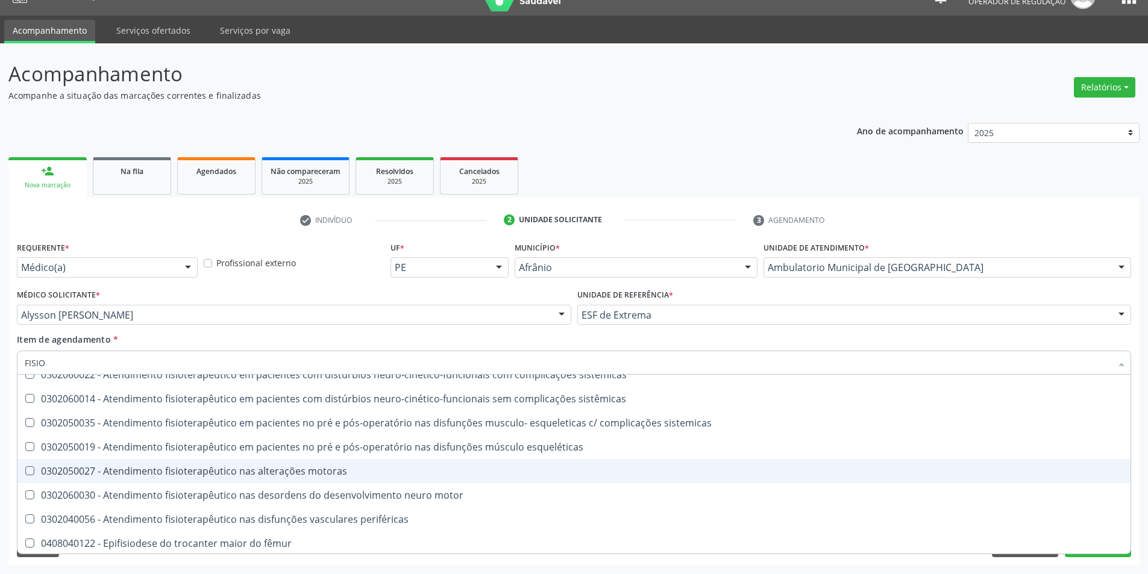
click at [324, 476] on div "0302050027 - Atendimento fisioterapêutico nas alterações motoras" at bounding box center [574, 472] width 1099 height 10
checkbox motoras "true"
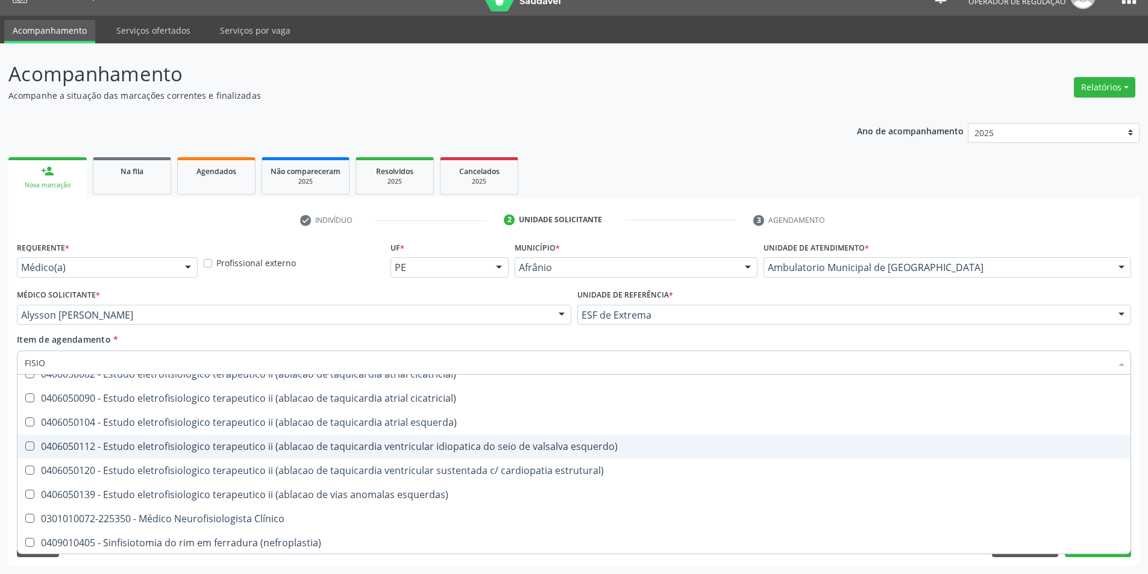
scroll to position [810, 0]
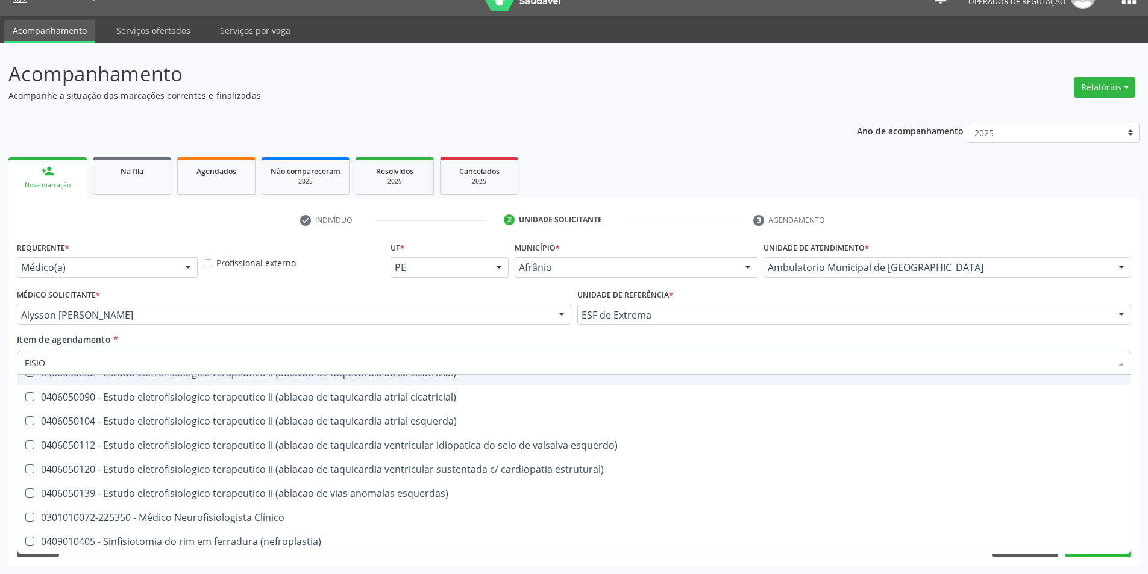
click at [285, 343] on div "Item de agendamento * FISIO Desfazer seleção 0302020012 - Atendimento fisiotera…" at bounding box center [574, 352] width 1115 height 38
checkbox cognitivo "true"
checkbox motoras "false"
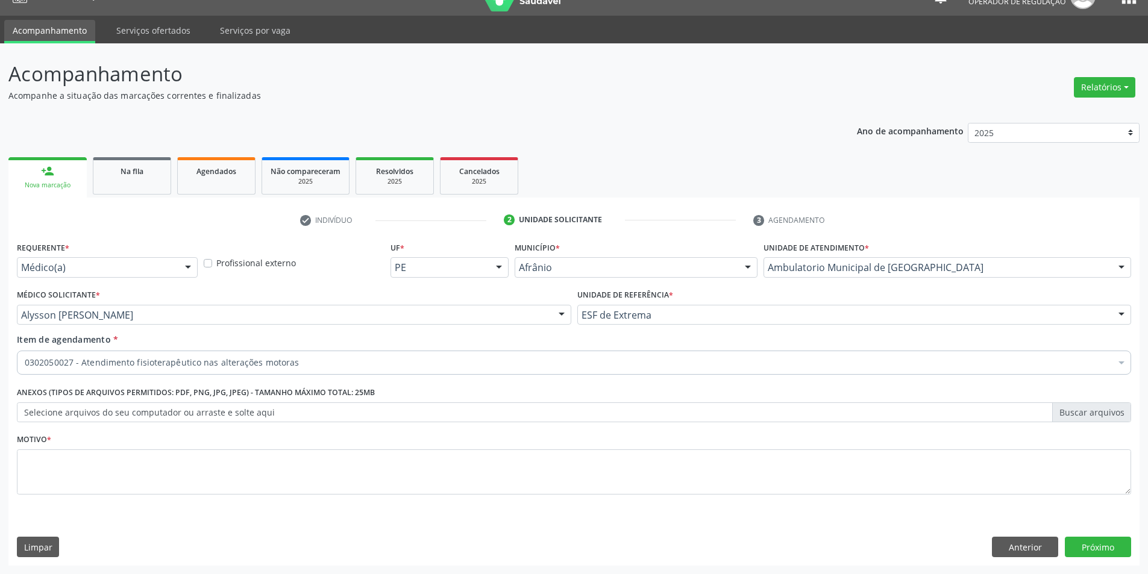
scroll to position [0, 0]
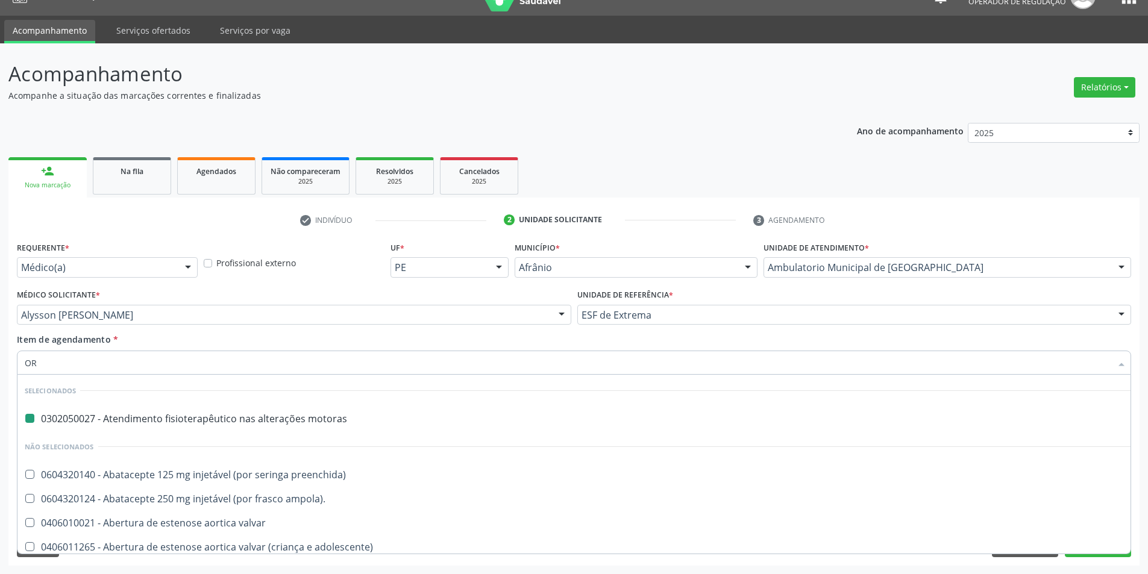
type input "ORT"
checkbox motoras "false"
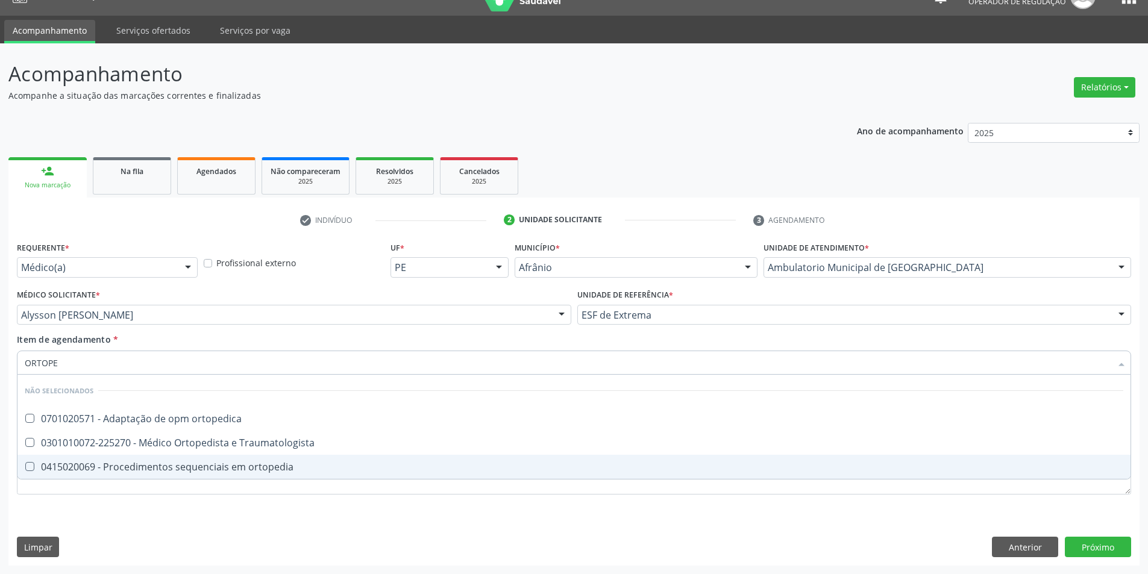
type input "ORTOPED"
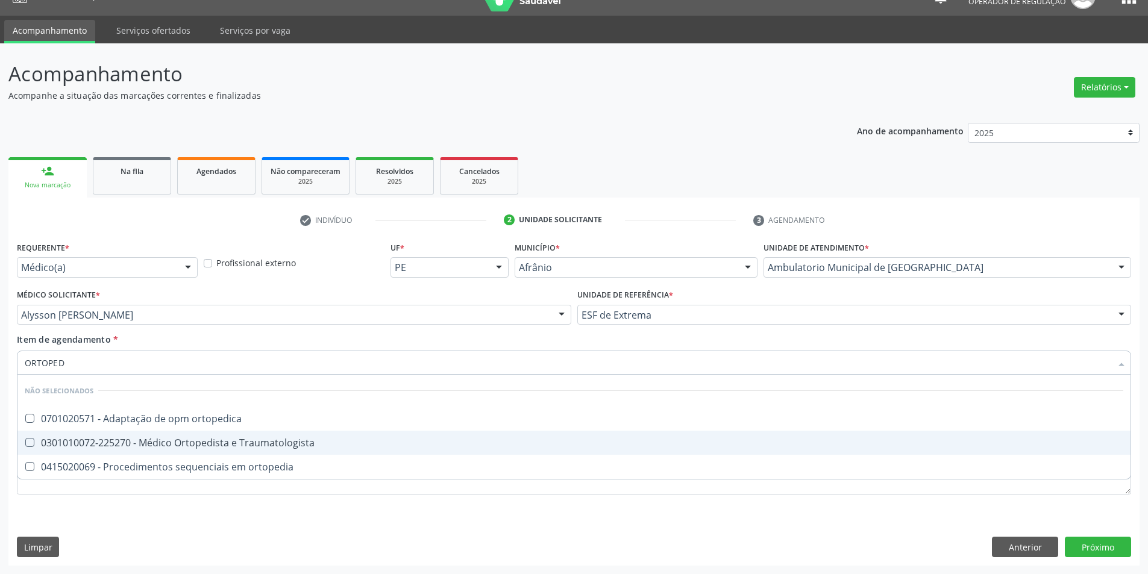
click at [276, 443] on div "0301010072-225270 - Médico Ortopedista e Traumatologista" at bounding box center [574, 443] width 1099 height 10
checkbox Traumatologista "true"
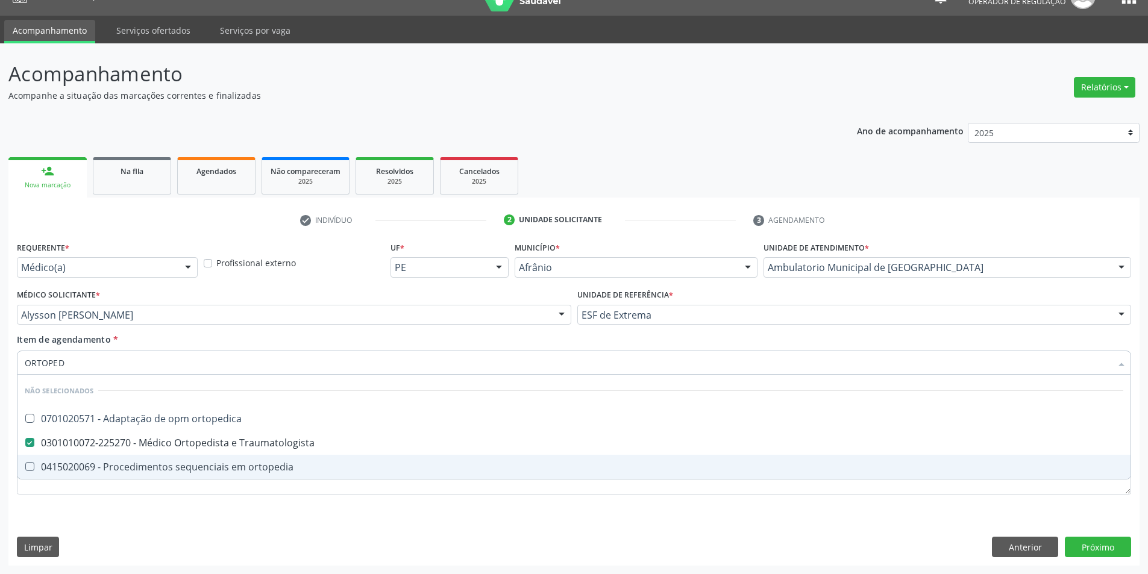
click at [301, 509] on div "Requerente * Médico(a) Médico(a) Enfermeiro(a) Paciente Nenhum resultado encont…" at bounding box center [574, 375] width 1115 height 273
checkbox ortopedica "true"
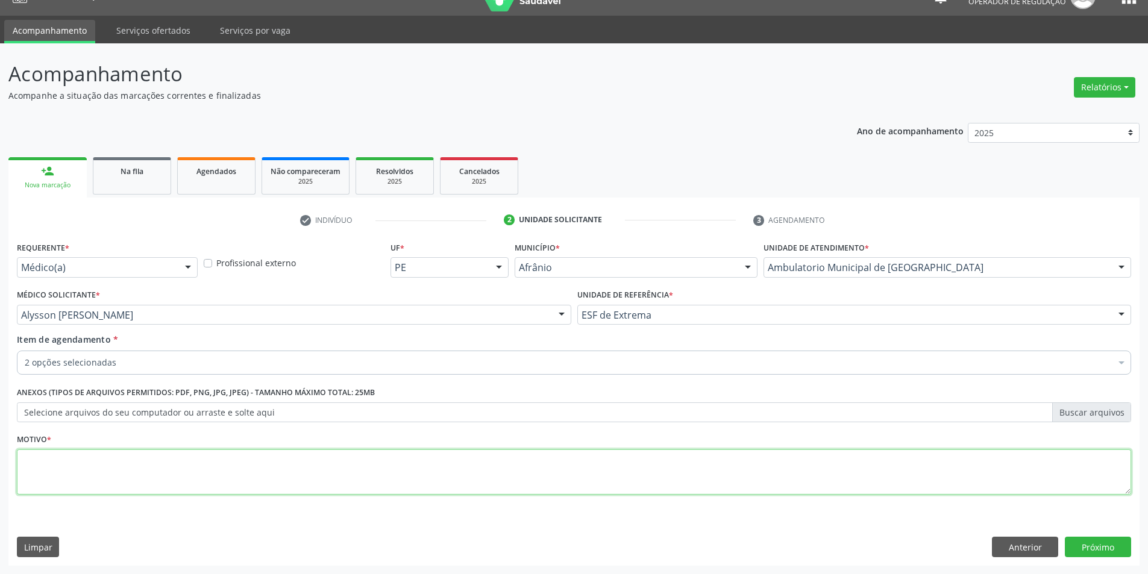
click at [254, 477] on textarea at bounding box center [574, 473] width 1115 height 46
type textarea "HERNIA DISCAL"
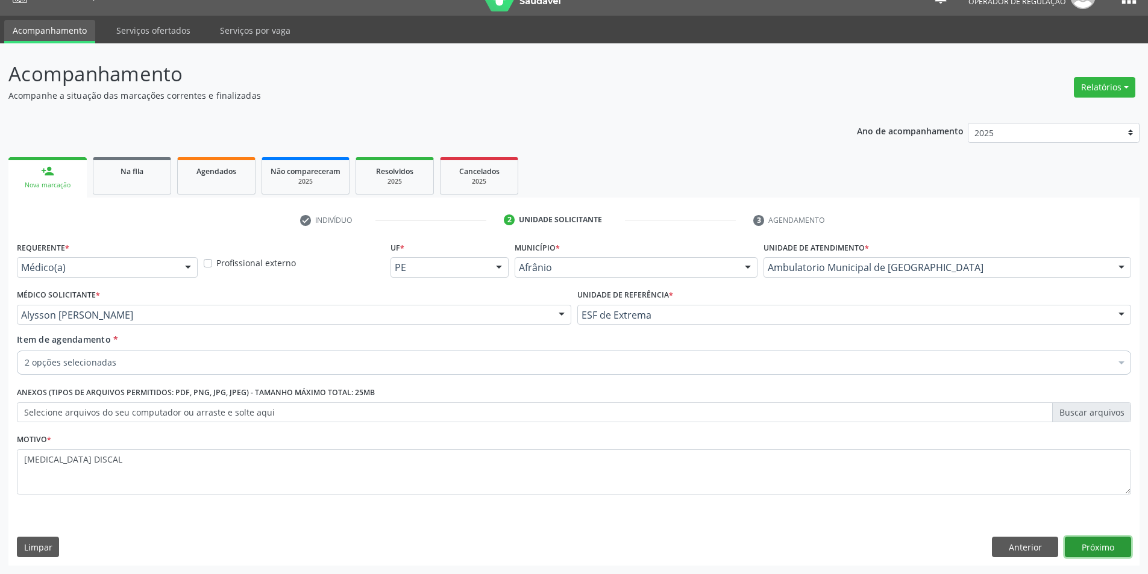
click at [1104, 551] on button "Próximo" at bounding box center [1098, 547] width 66 height 20
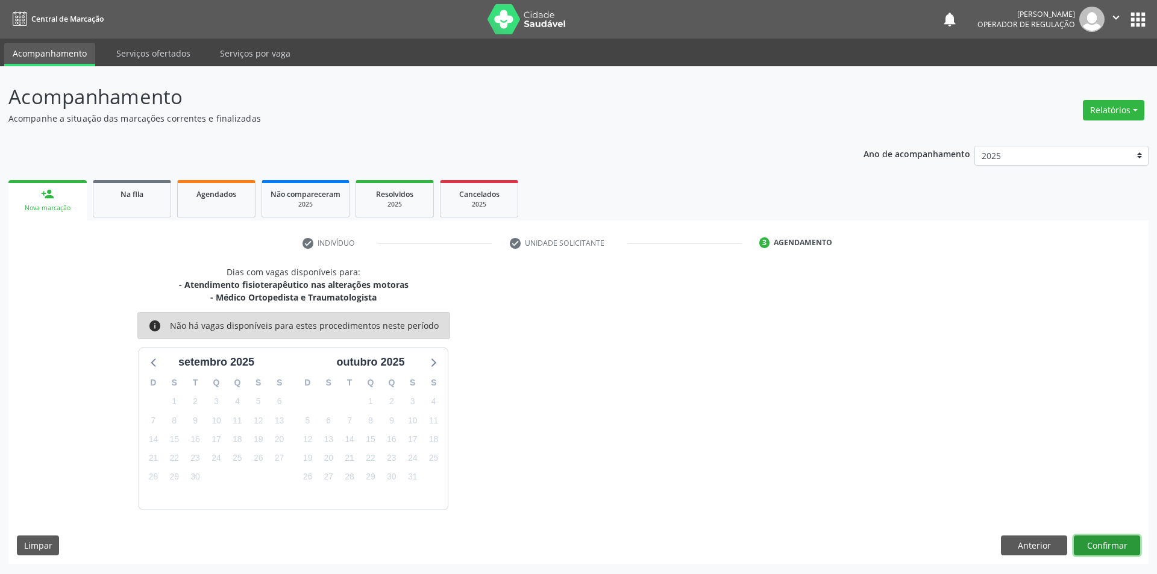
click at [1118, 546] on button "Confirmar" at bounding box center [1107, 546] width 66 height 20
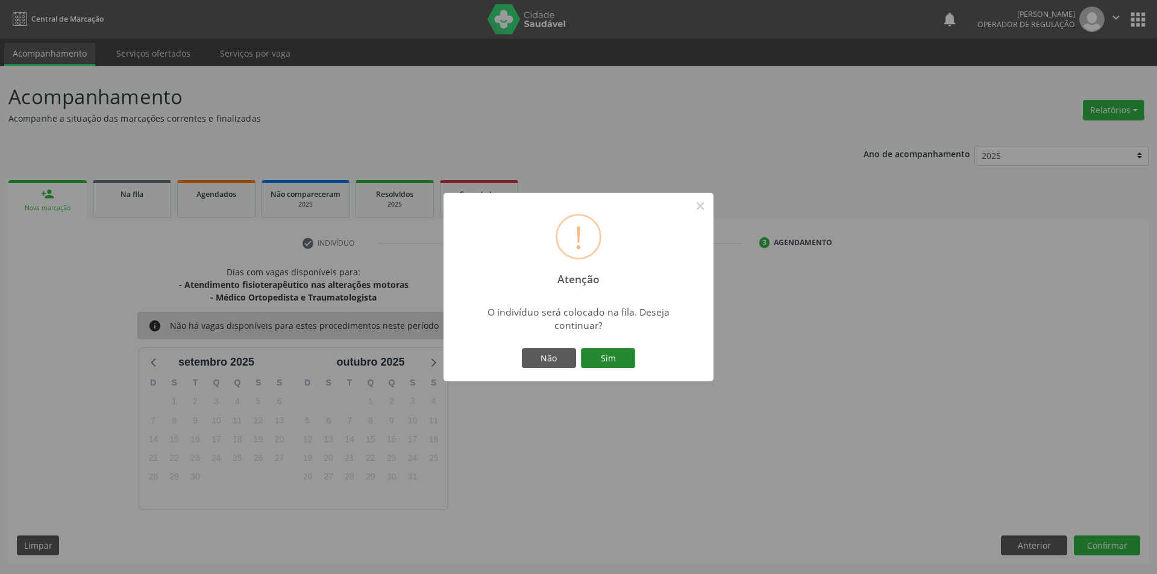
click at [625, 354] on button "Sim" at bounding box center [608, 358] width 54 height 20
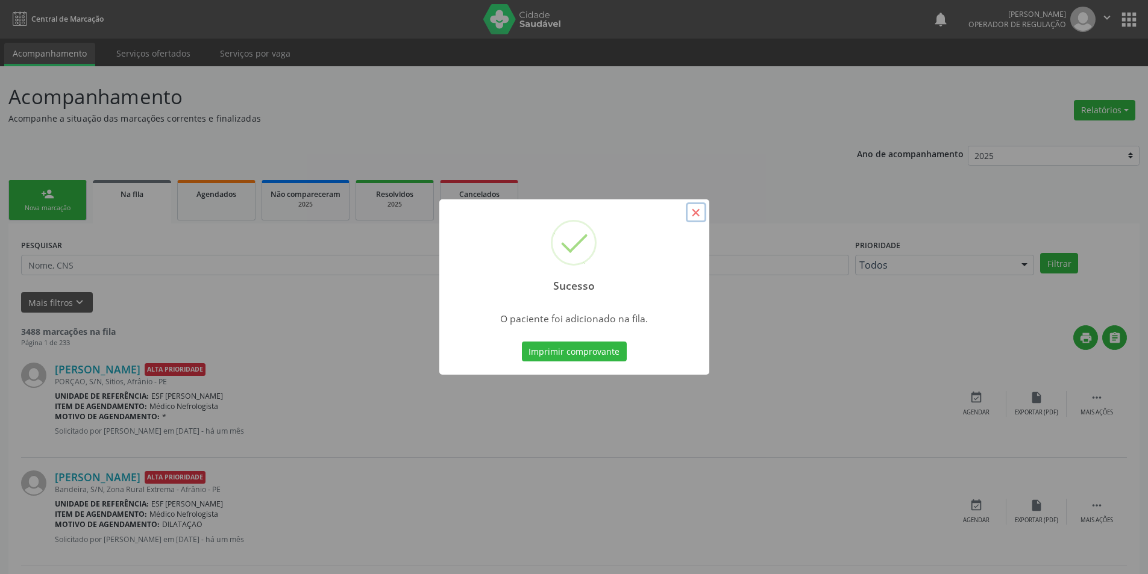
click at [694, 220] on button "×" at bounding box center [696, 213] width 20 height 20
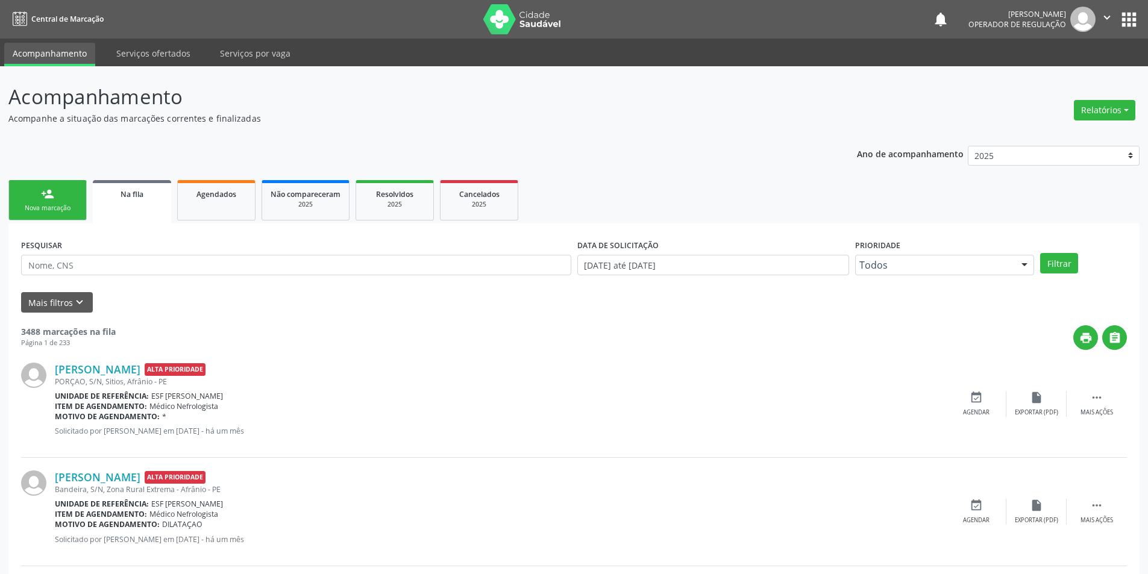
click at [66, 195] on link "person_add Nova marcação" at bounding box center [47, 200] width 78 height 40
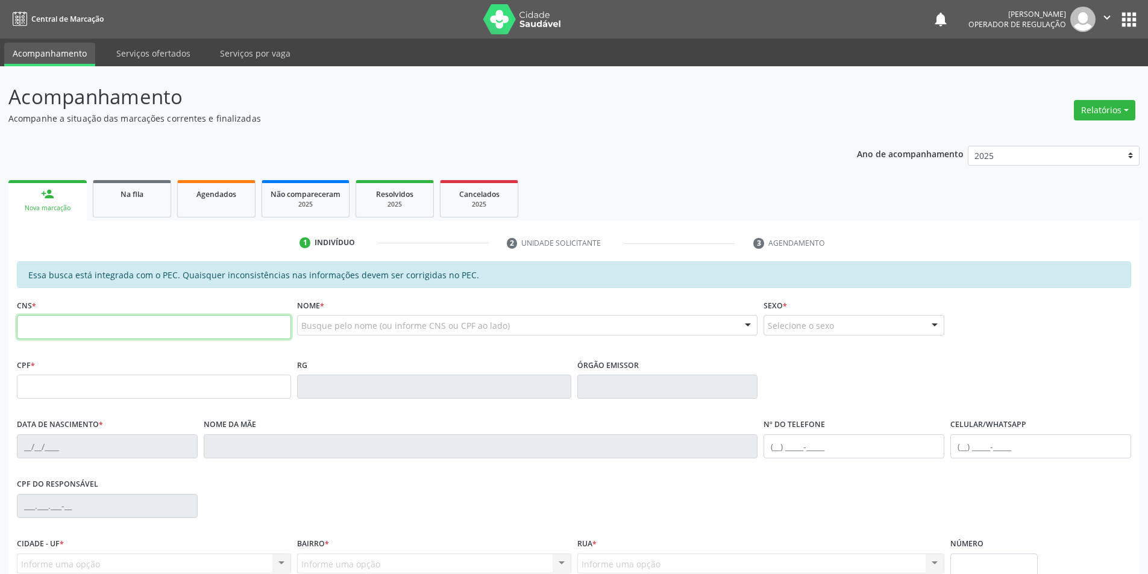
click at [70, 321] on input "text" at bounding box center [154, 327] width 274 height 24
type input "704 5061 5445 2120"
type input "118.498.084-57"
type input "15/01/1996"
type input "Maria Raimunda da Conceição"
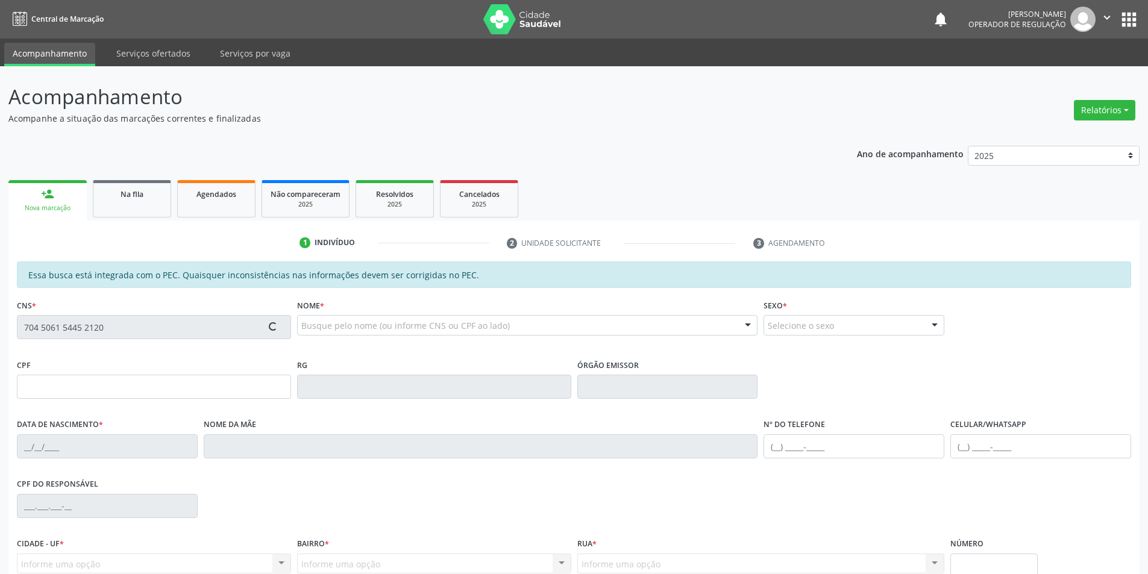
type input "(87) 98146-2251"
type input "S/N"
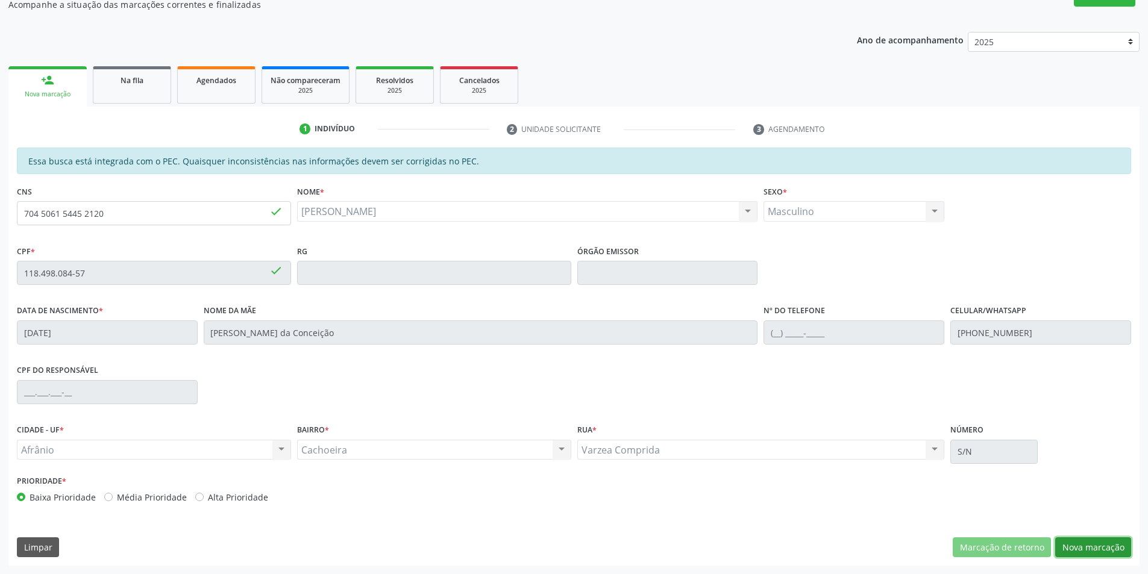
click at [1088, 546] on button "Nova marcação" at bounding box center [1093, 548] width 76 height 20
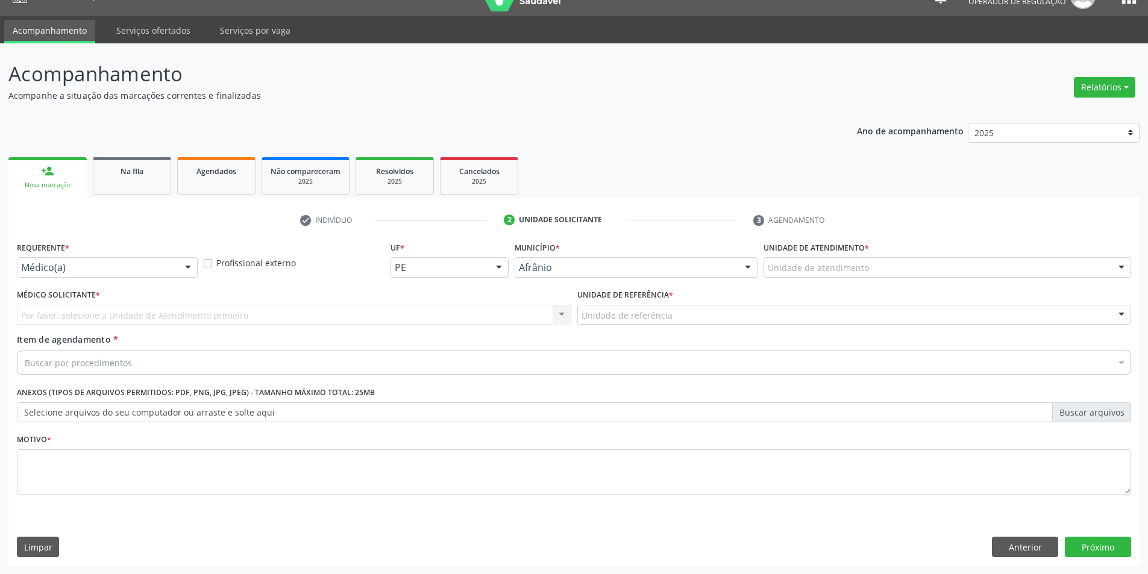
click at [895, 269] on div "Unidade de atendimento" at bounding box center [948, 267] width 368 height 20
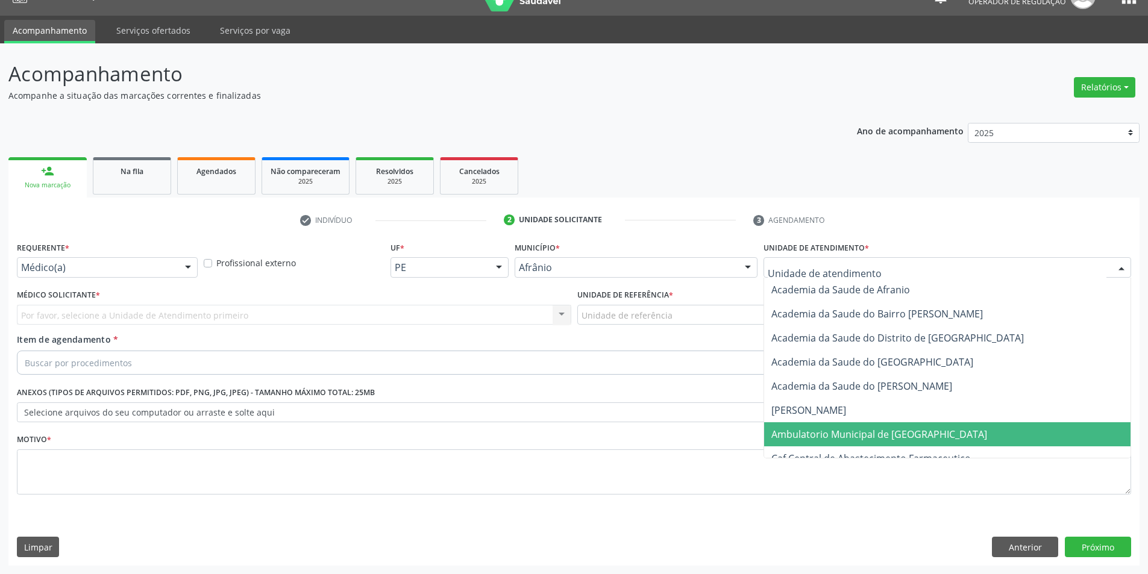
click at [882, 438] on span "Ambulatorio Municipal de [GEOGRAPHIC_DATA]" at bounding box center [880, 434] width 216 height 13
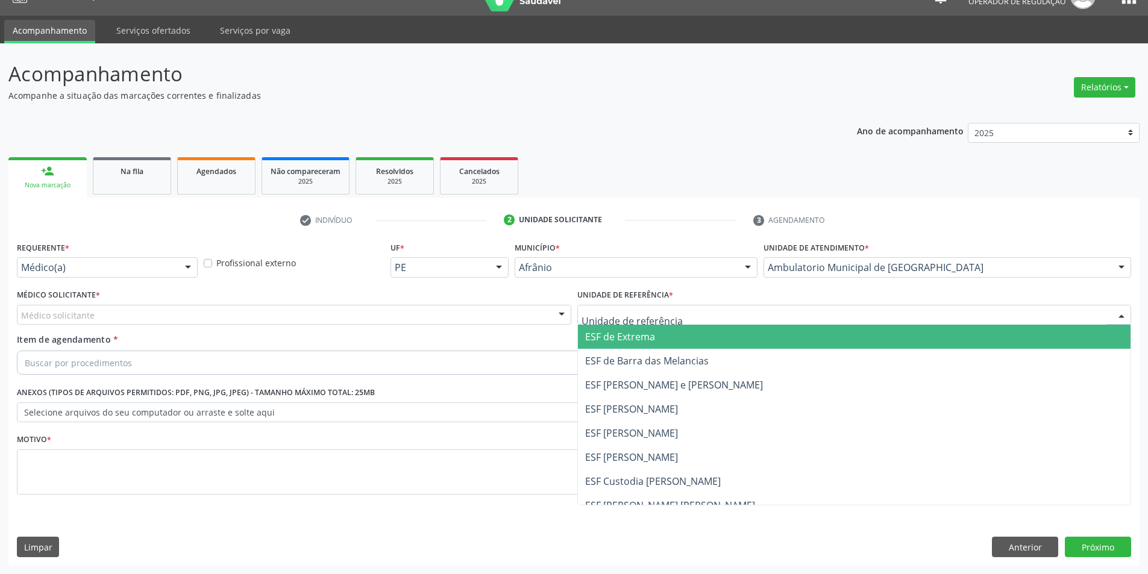
click at [656, 335] on span "ESF de Extrema" at bounding box center [854, 337] width 553 height 24
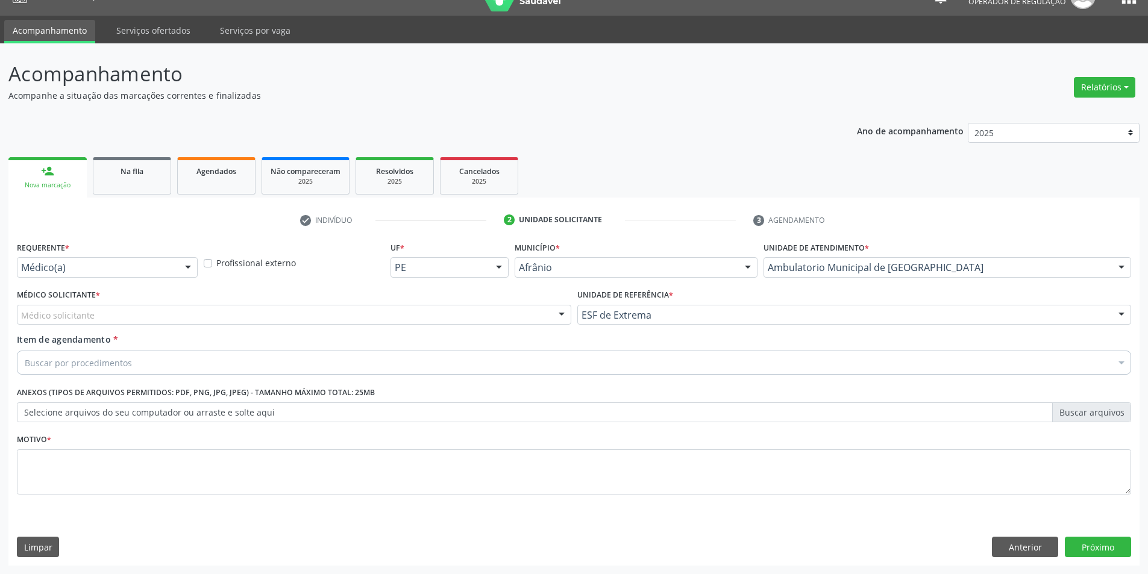
click at [520, 312] on div "Médico solicitante" at bounding box center [294, 315] width 555 height 20
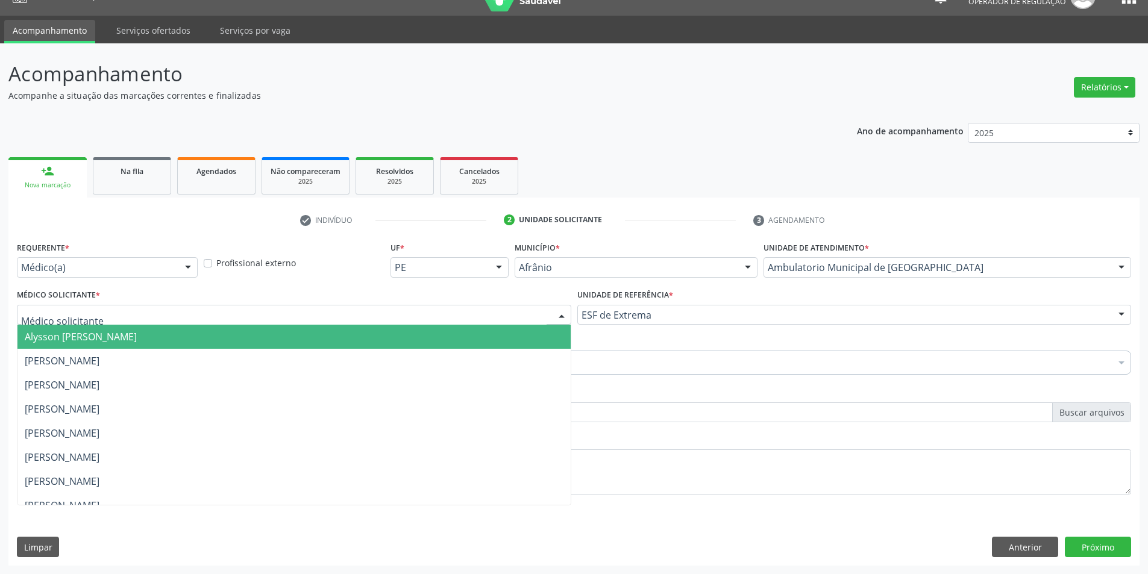
drag, startPoint x: 525, startPoint y: 329, endPoint x: 504, endPoint y: 343, distance: 25.6
click at [520, 336] on span "Alysson [PERSON_NAME]" at bounding box center [293, 337] width 553 height 24
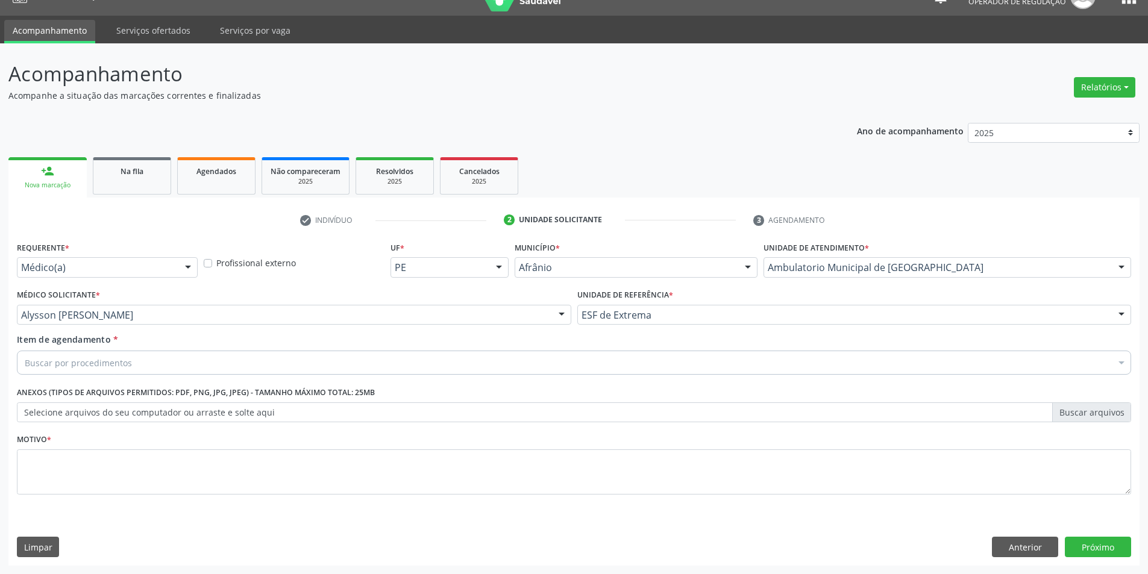
click at [543, 368] on div "Buscar por procedimentos" at bounding box center [574, 363] width 1115 height 24
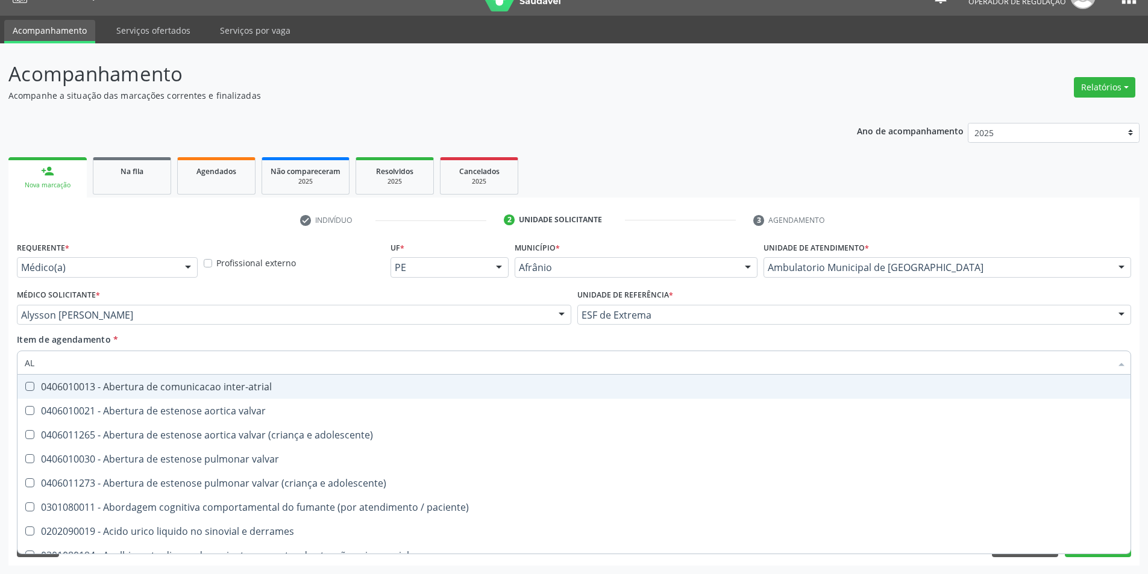
type input "A"
type input "OFTAL"
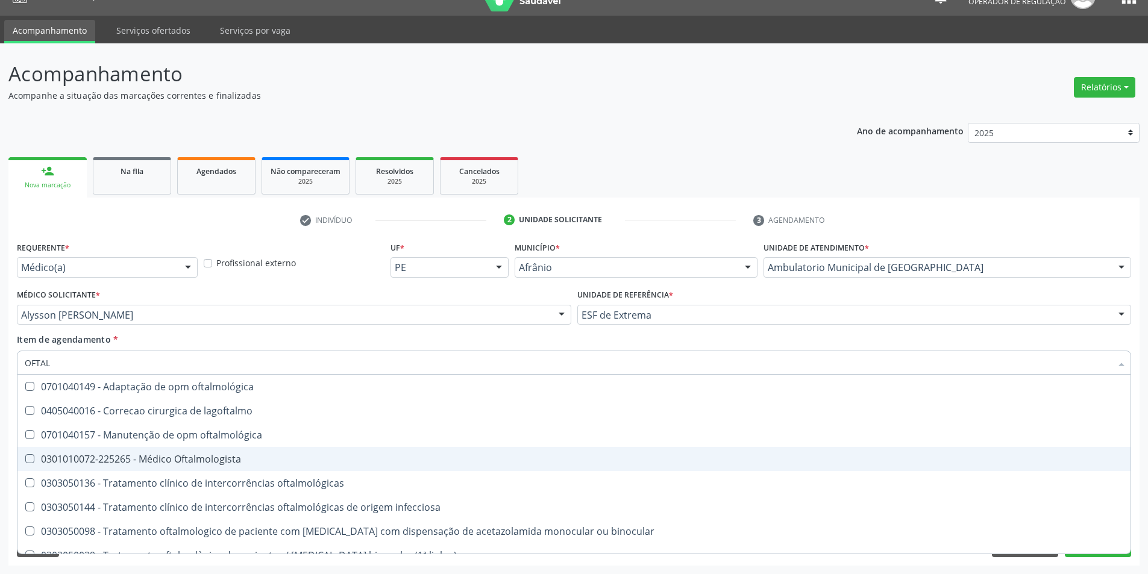
click at [389, 459] on div "0301010072-225265 - Médico Oftalmologista" at bounding box center [574, 460] width 1099 height 10
checkbox Oftalmologista "true"
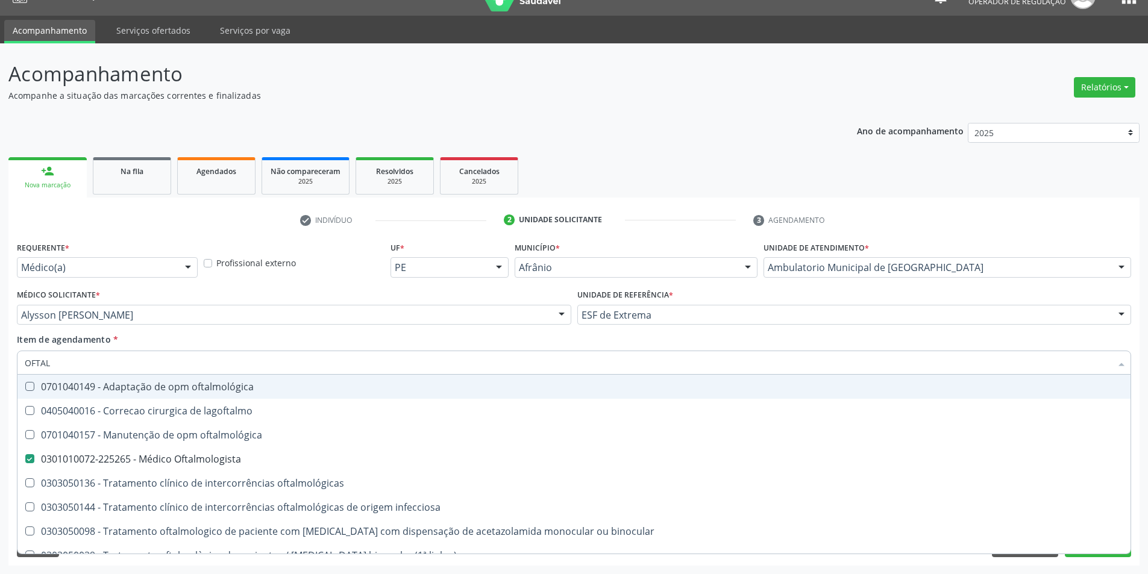
click at [384, 347] on div "Item de agendamento * OFTAL Desfazer seleção 0701040149 - Adaptação de opm ofta…" at bounding box center [574, 352] width 1115 height 38
checkbox lagoftalmo "true"
checkbox Oftalmologista "false"
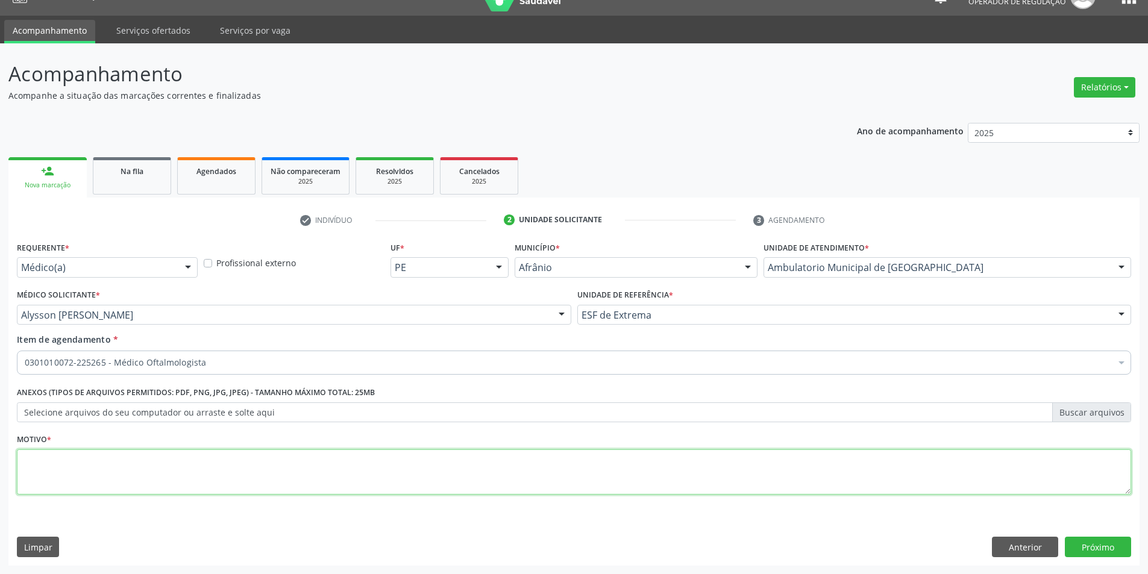
click at [345, 473] on textarea at bounding box center [574, 473] width 1115 height 46
type textarea "AVALIAÇÃO VISUAL"
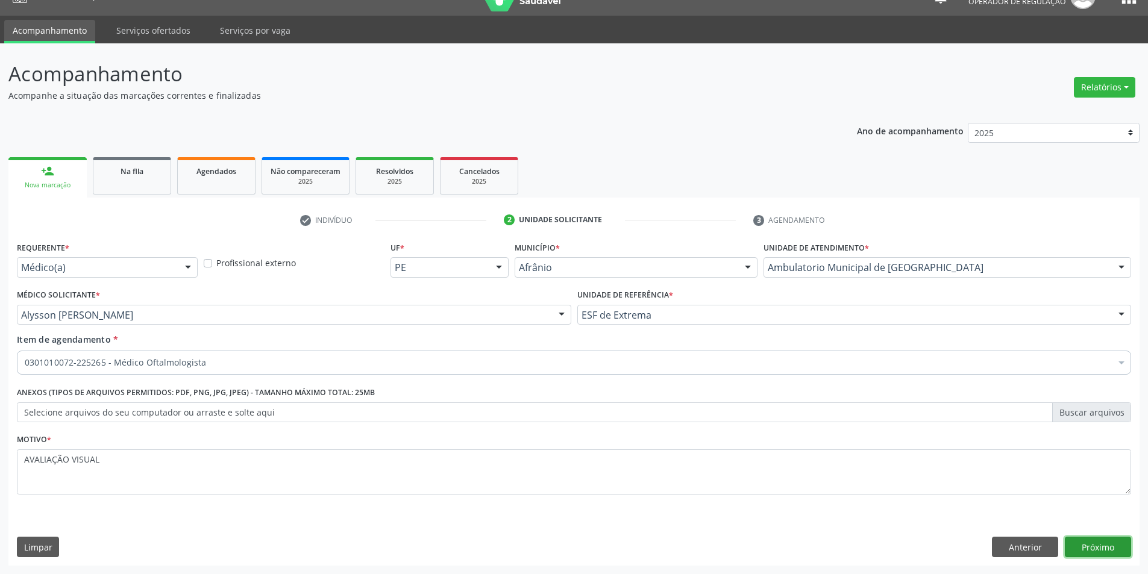
click at [1071, 544] on button "Próximo" at bounding box center [1098, 547] width 66 height 20
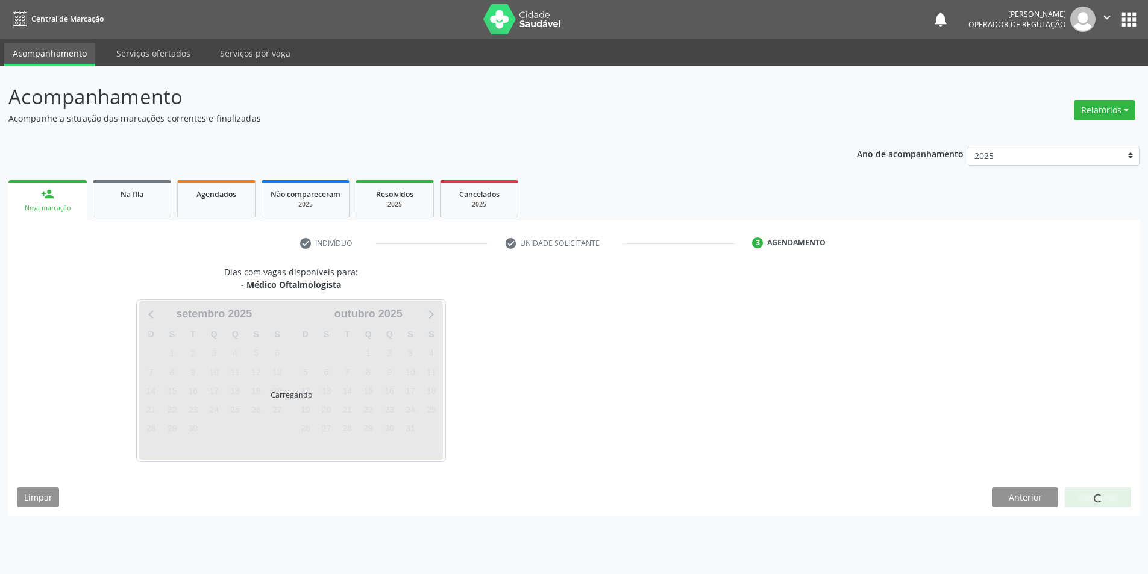
scroll to position [0, 0]
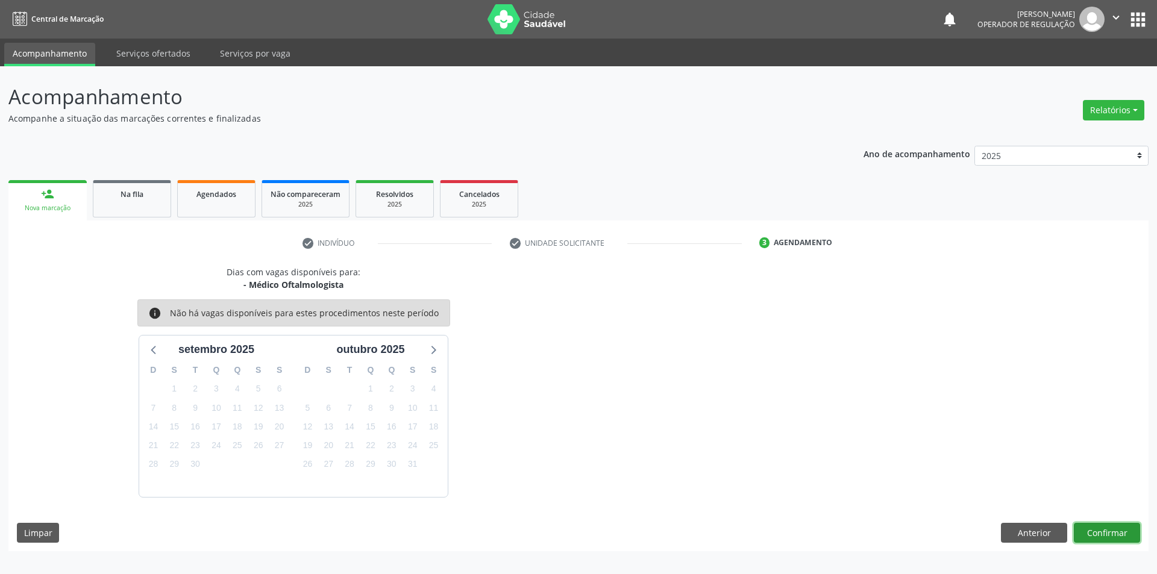
click at [1094, 532] on button "Confirmar" at bounding box center [1107, 533] width 66 height 20
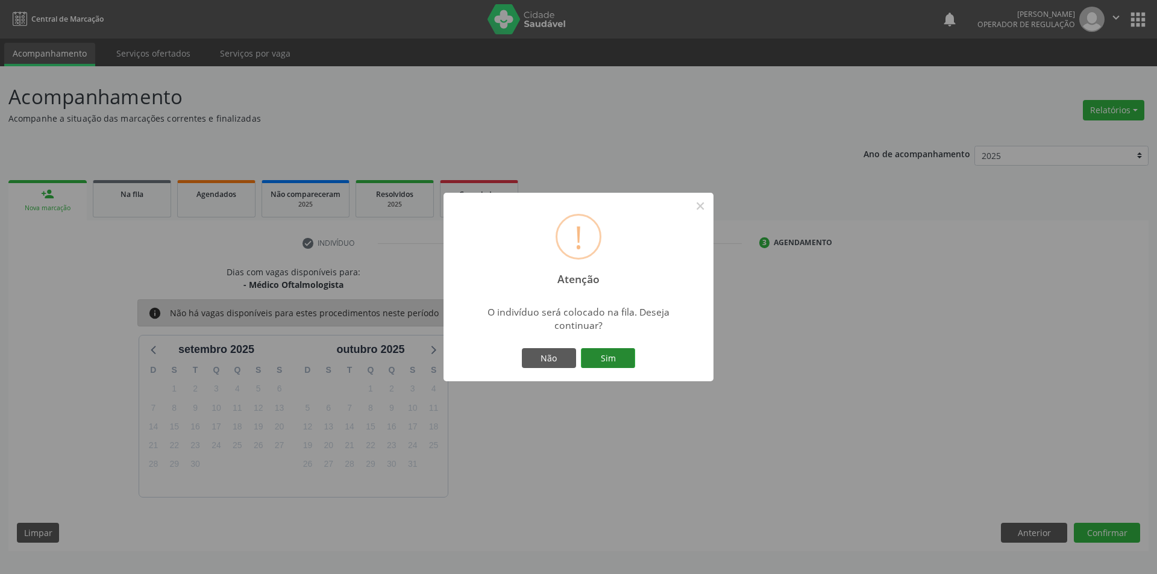
click at [618, 361] on button "Sim" at bounding box center [608, 358] width 54 height 20
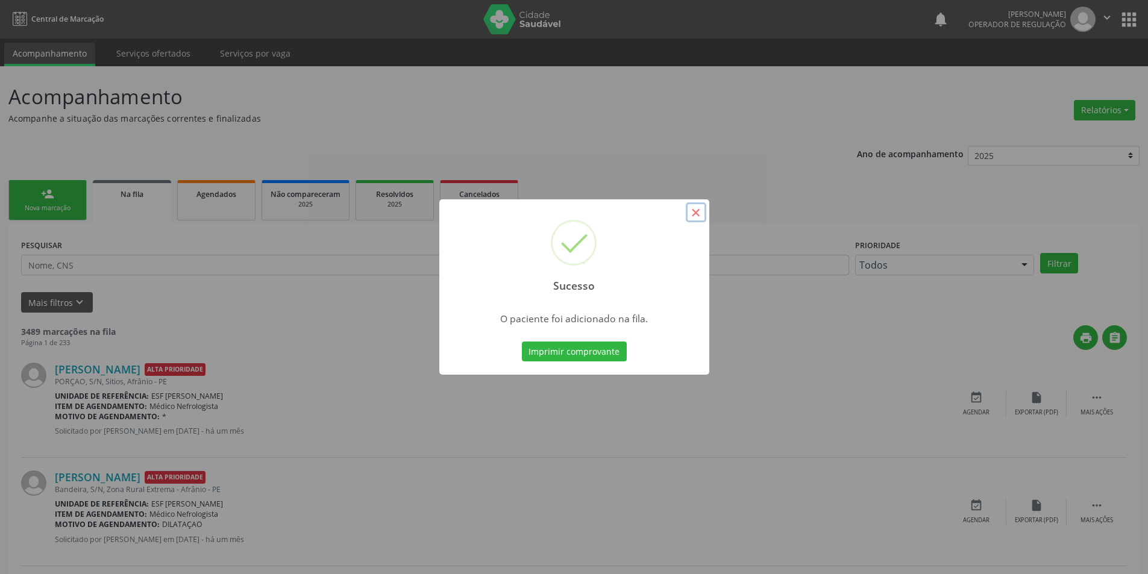
click at [694, 218] on button "×" at bounding box center [696, 213] width 20 height 20
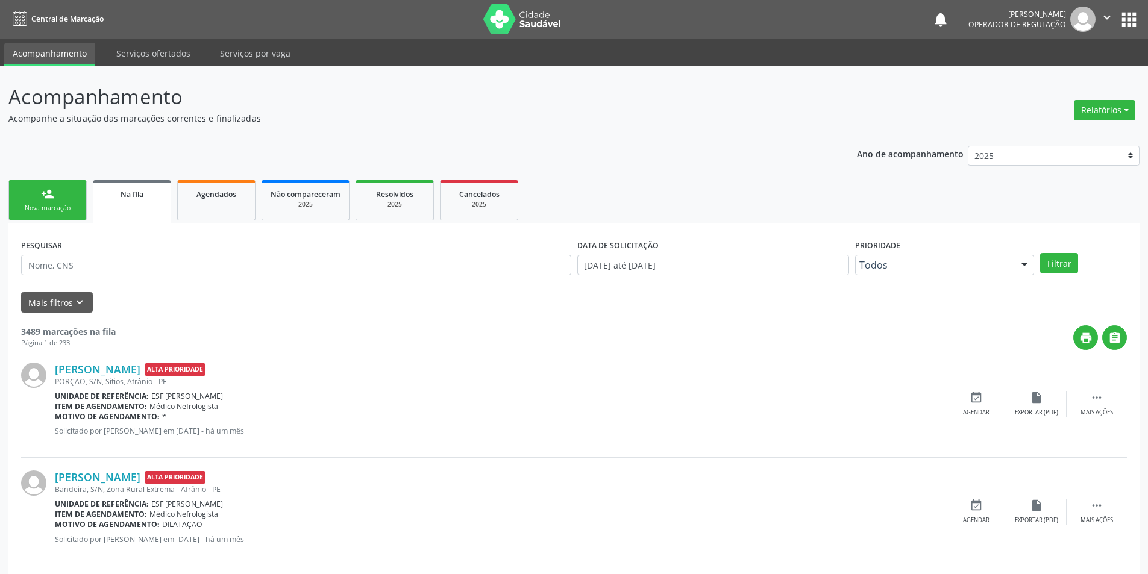
click at [33, 194] on link "person_add Nova marcação" at bounding box center [47, 200] width 78 height 40
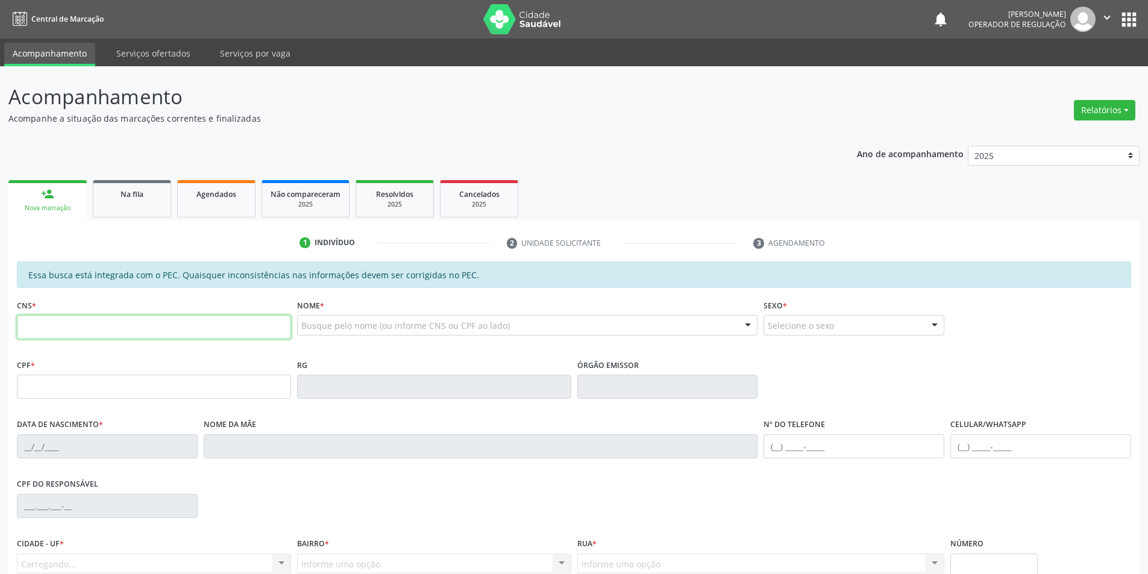
click at [63, 327] on input "text" at bounding box center [154, 327] width 274 height 24
type input "708 0048 2847 9023"
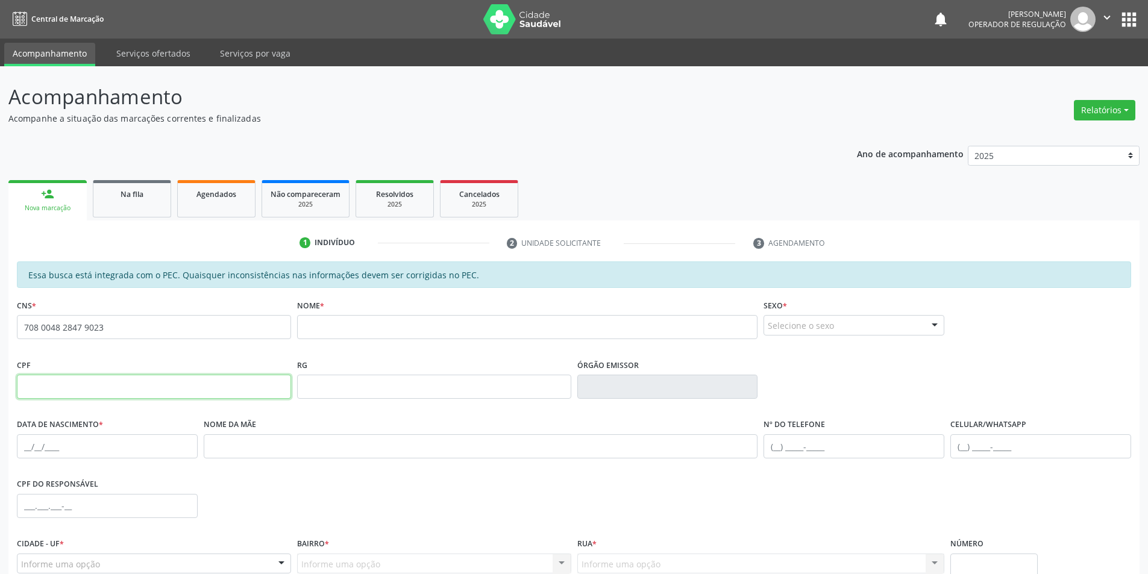
click at [116, 388] on input "text" at bounding box center [154, 387] width 274 height 24
type input "041.631.794-45"
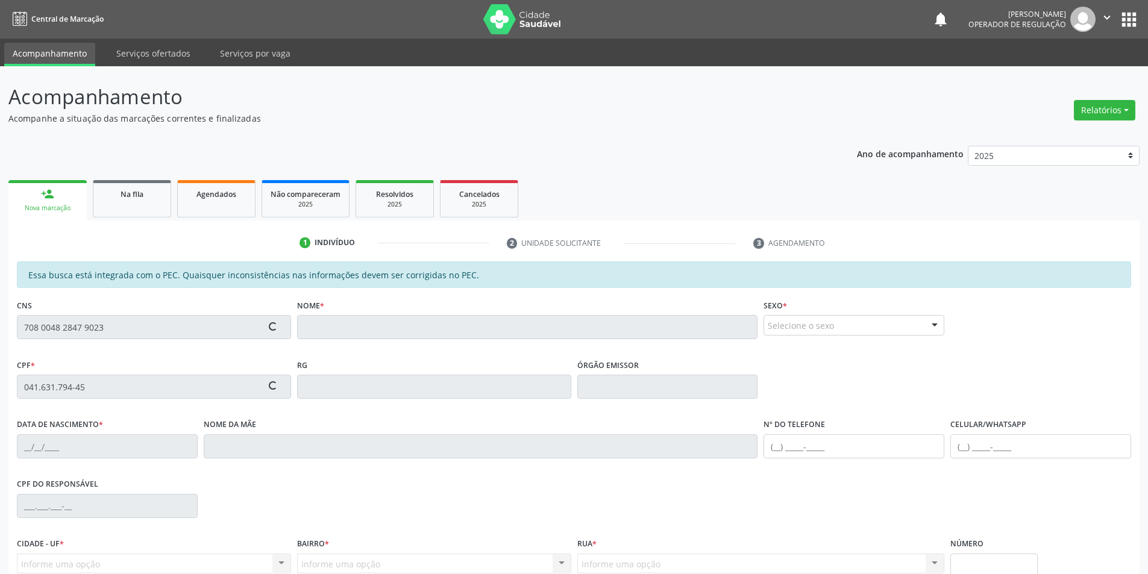
type input "898 0040 5325 3421"
type input "30/05/1982"
type input "Jovita Teles dos Santos Sousa"
type input "(87) 98125-0652"
type input "S/N"
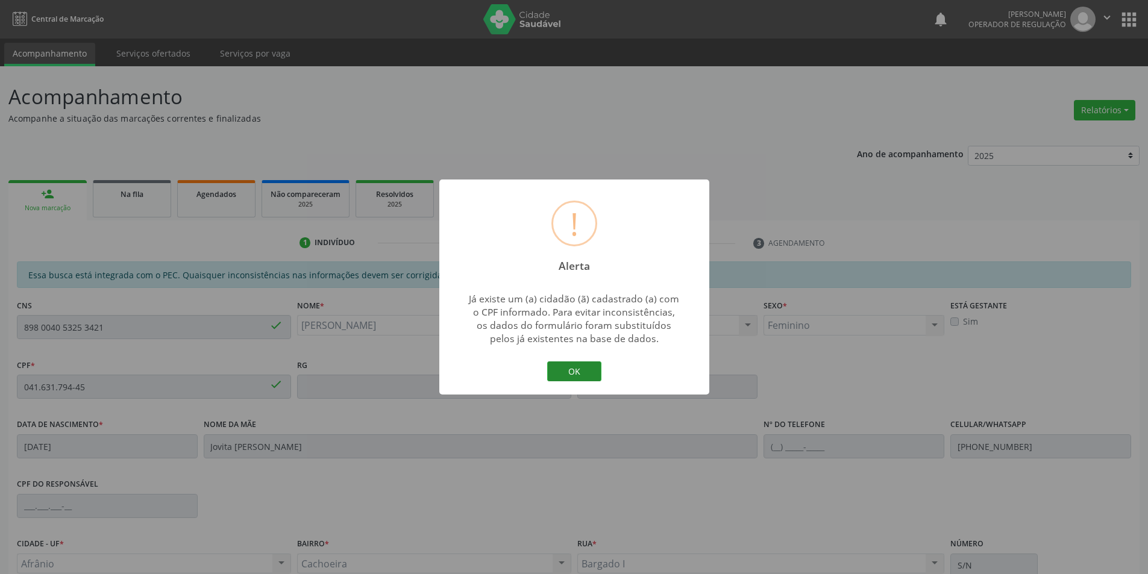
click at [579, 370] on button "OK" at bounding box center [574, 372] width 54 height 20
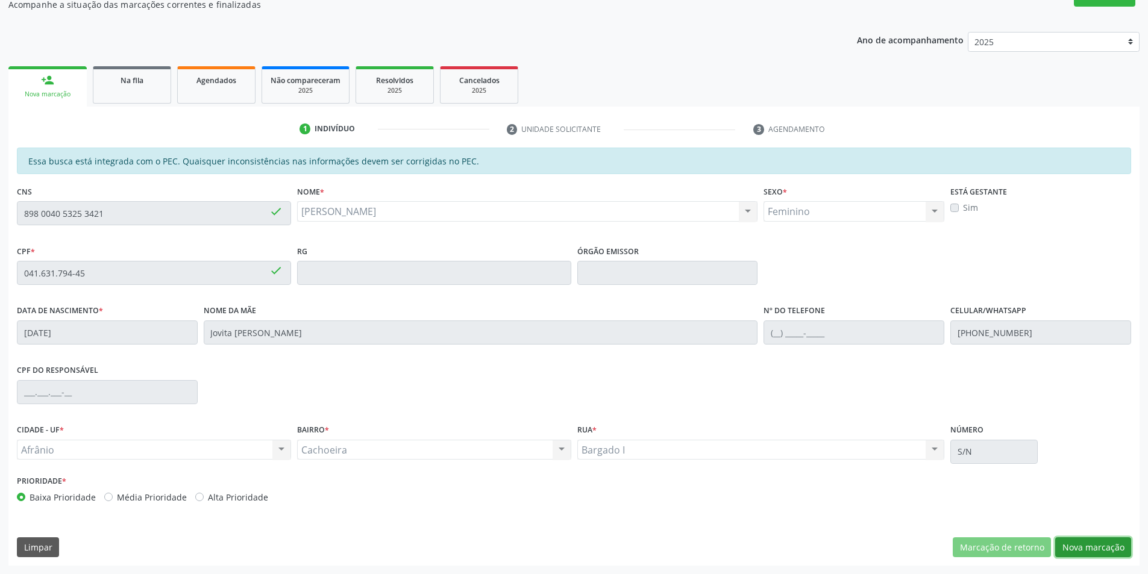
click at [1093, 552] on button "Nova marcação" at bounding box center [1093, 548] width 76 height 20
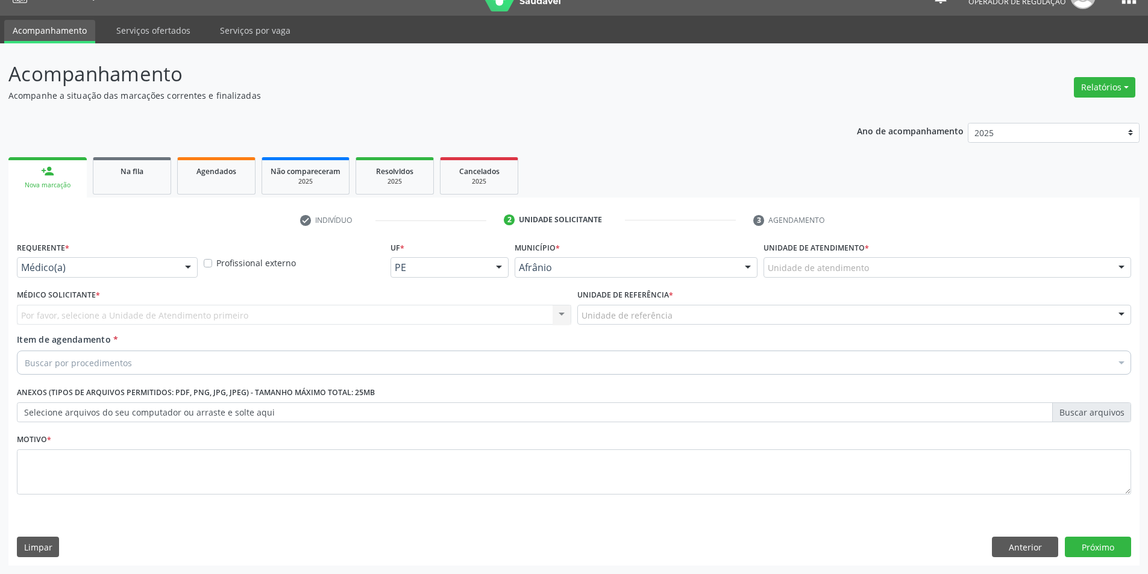
scroll to position [23, 0]
click at [988, 257] on div "Unidade de atendimento" at bounding box center [948, 267] width 368 height 20
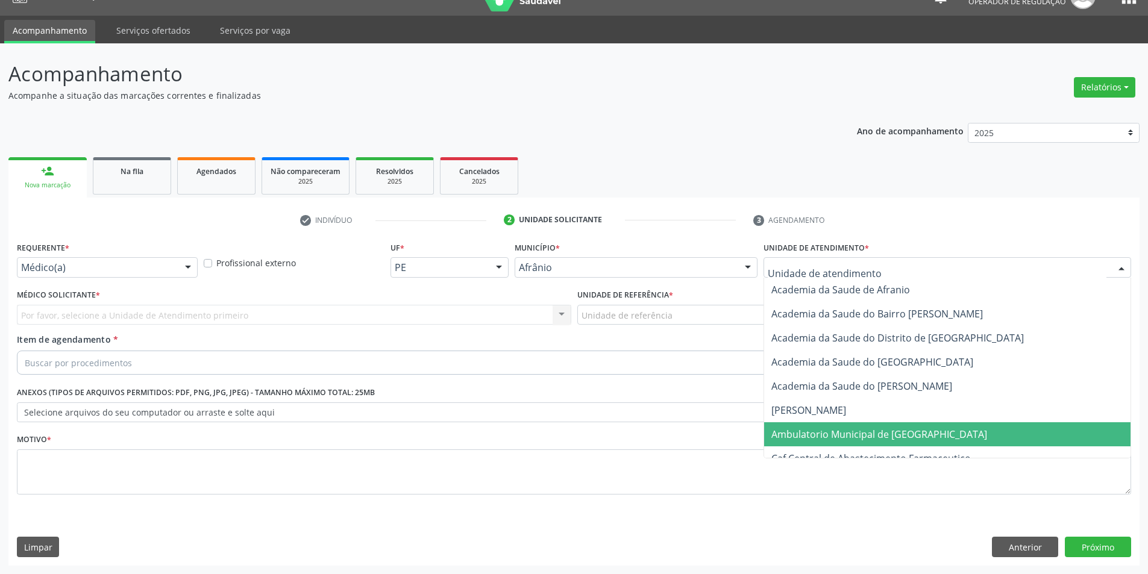
click at [942, 443] on span "Ambulatorio Municipal de [GEOGRAPHIC_DATA]" at bounding box center [947, 435] width 366 height 24
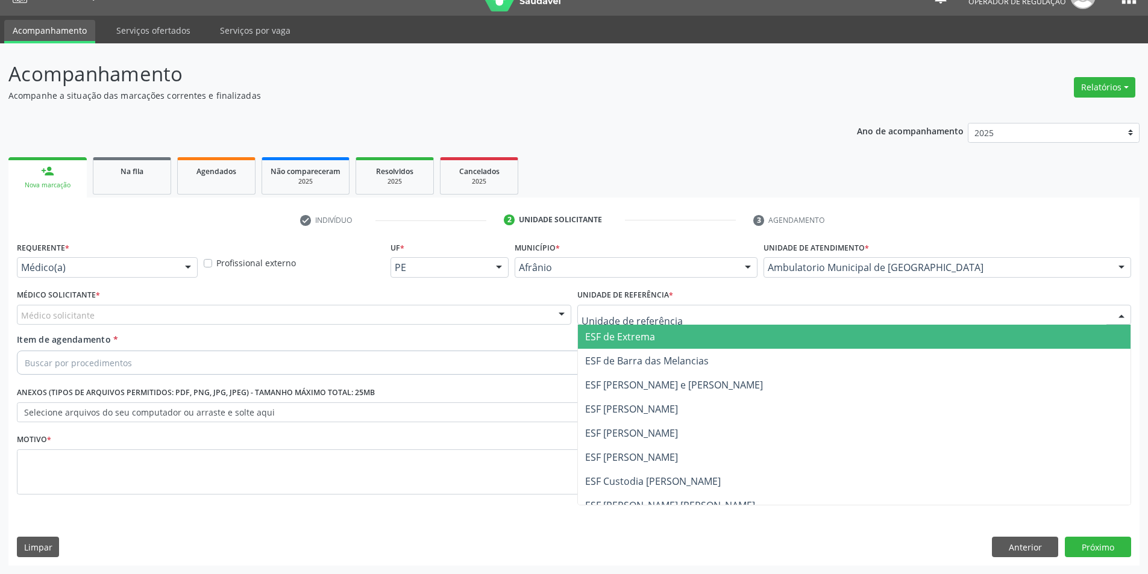
click at [627, 341] on span "ESF de Extrema" at bounding box center [620, 336] width 70 height 13
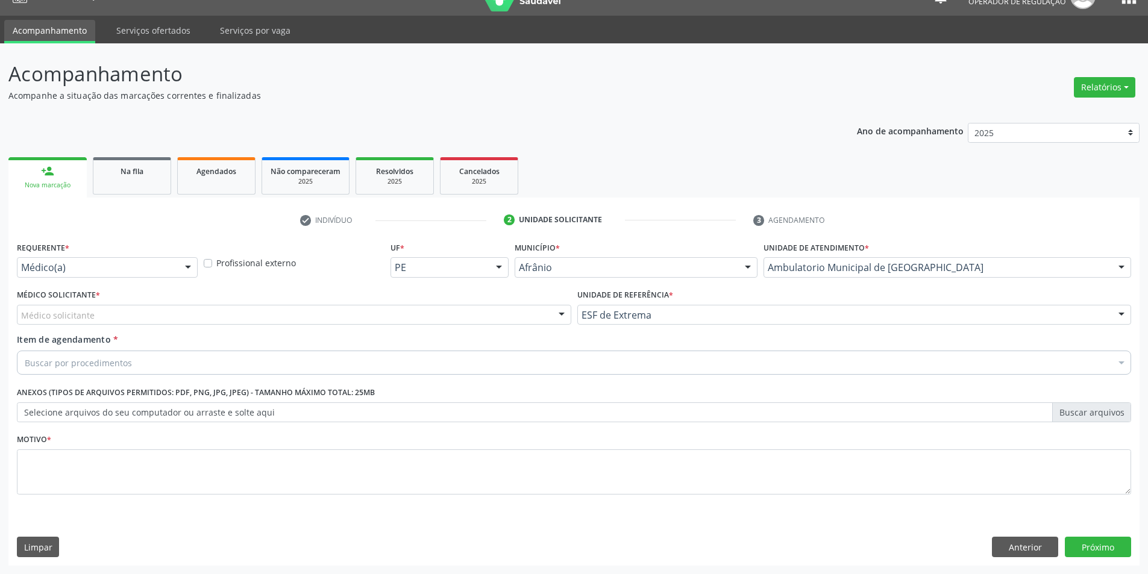
click at [494, 308] on div "Médico solicitante" at bounding box center [294, 315] width 555 height 20
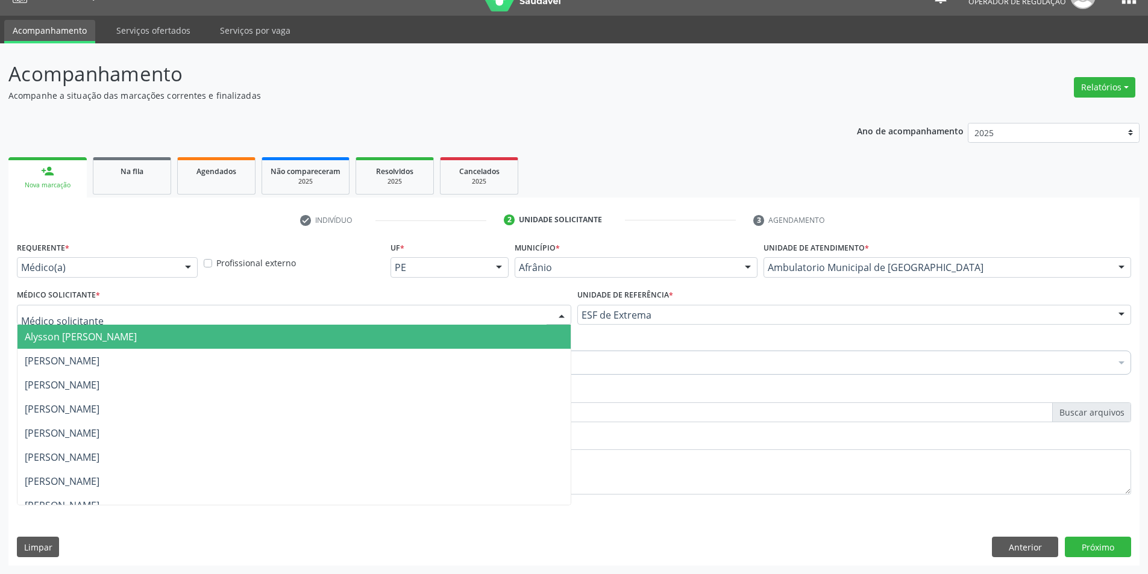
click at [486, 333] on span "Alysson [PERSON_NAME]" at bounding box center [293, 337] width 553 height 24
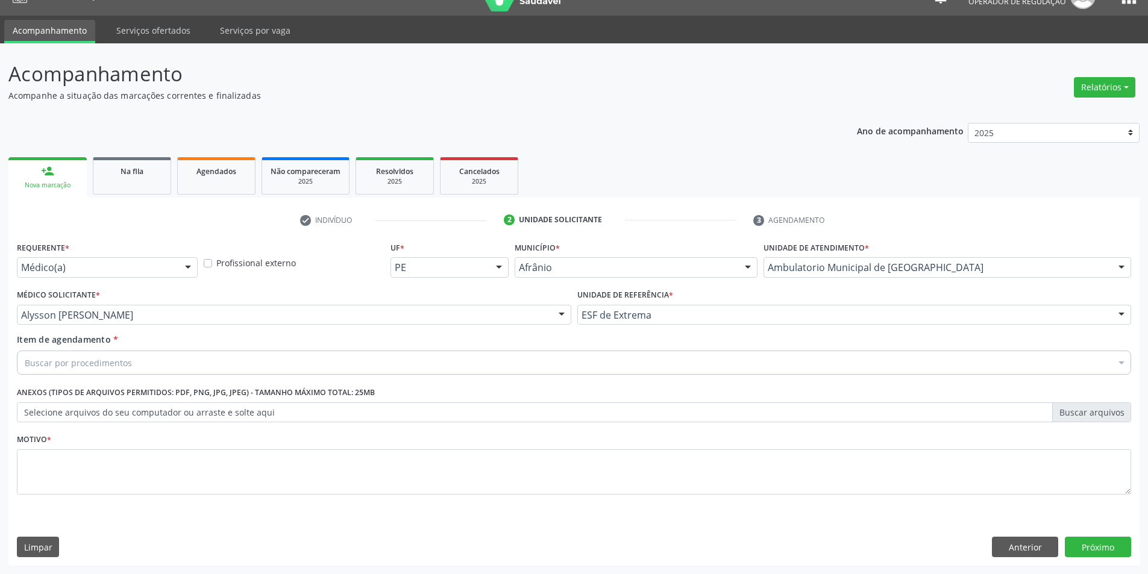
click at [290, 366] on div "Buscar por procedimentos" at bounding box center [574, 363] width 1115 height 24
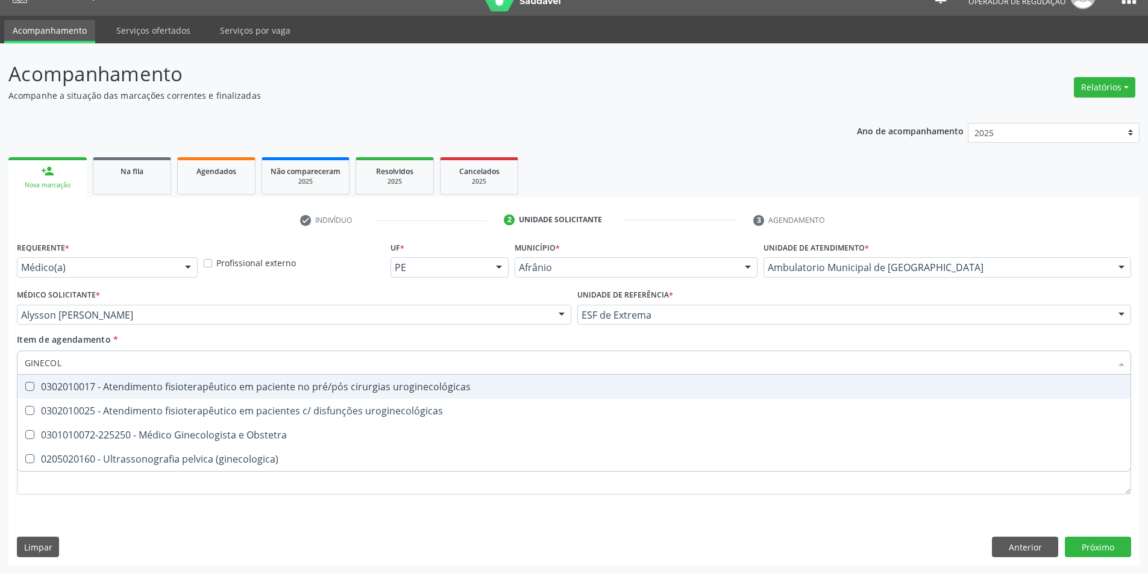
type input "GINECOLO"
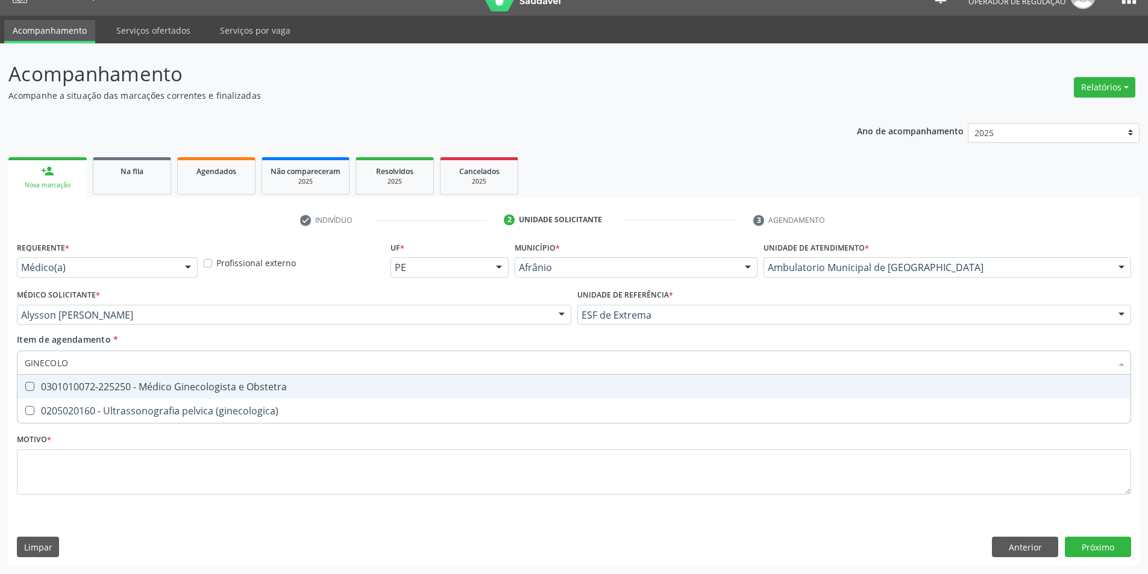
click at [308, 384] on div "0301010072-225250 - Médico Ginecologista e Obstetra" at bounding box center [574, 387] width 1099 height 10
checkbox Obstetra "true"
click at [306, 344] on div "Item de agendamento * GINECOLO Desfazer seleção 0301010072-225250 - Médico Gine…" at bounding box center [574, 352] width 1115 height 38
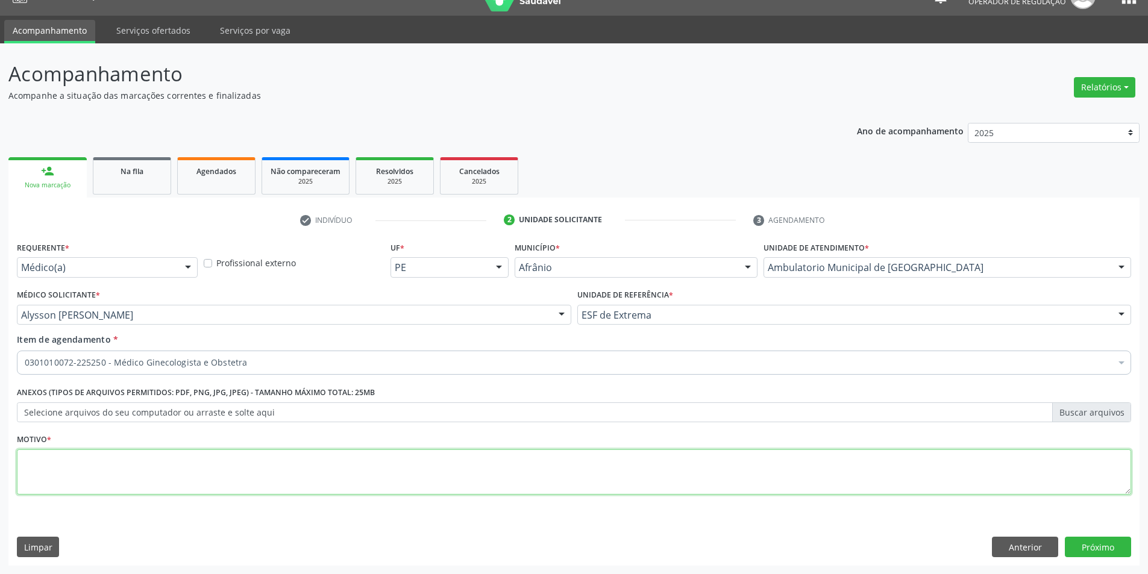
click at [256, 476] on textarea at bounding box center [574, 473] width 1115 height 46
type textarea "INCONTINENCIA URINARIA"
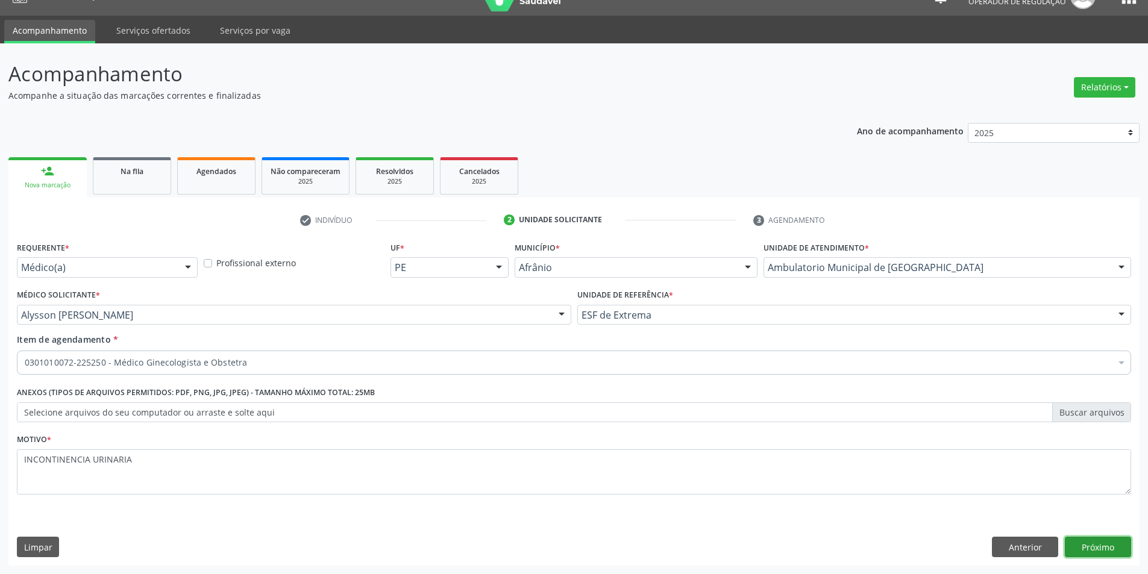
click at [1070, 550] on button "Próximo" at bounding box center [1098, 547] width 66 height 20
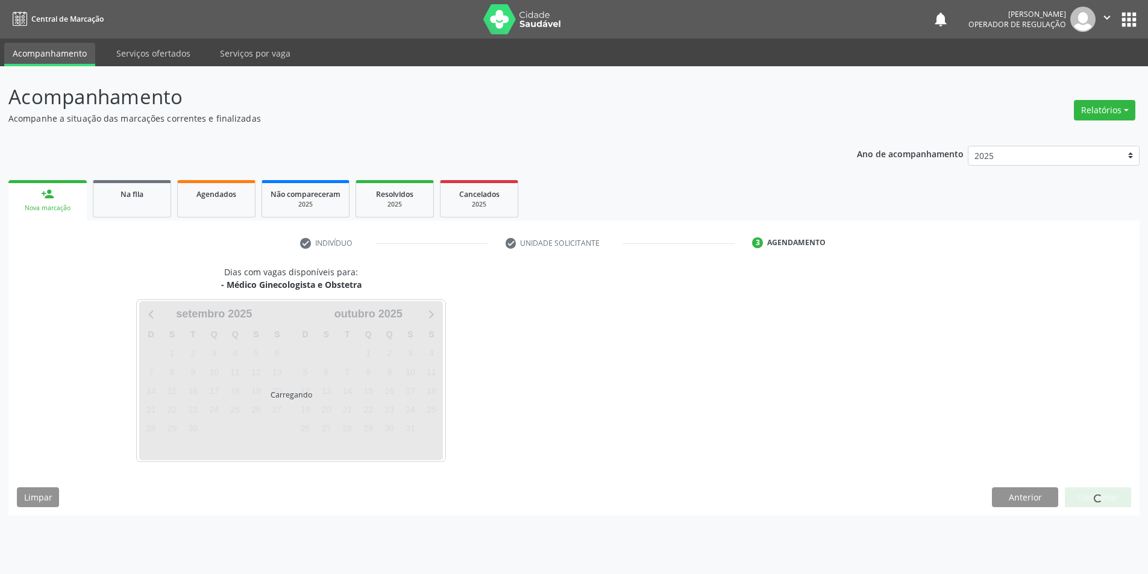
scroll to position [0, 0]
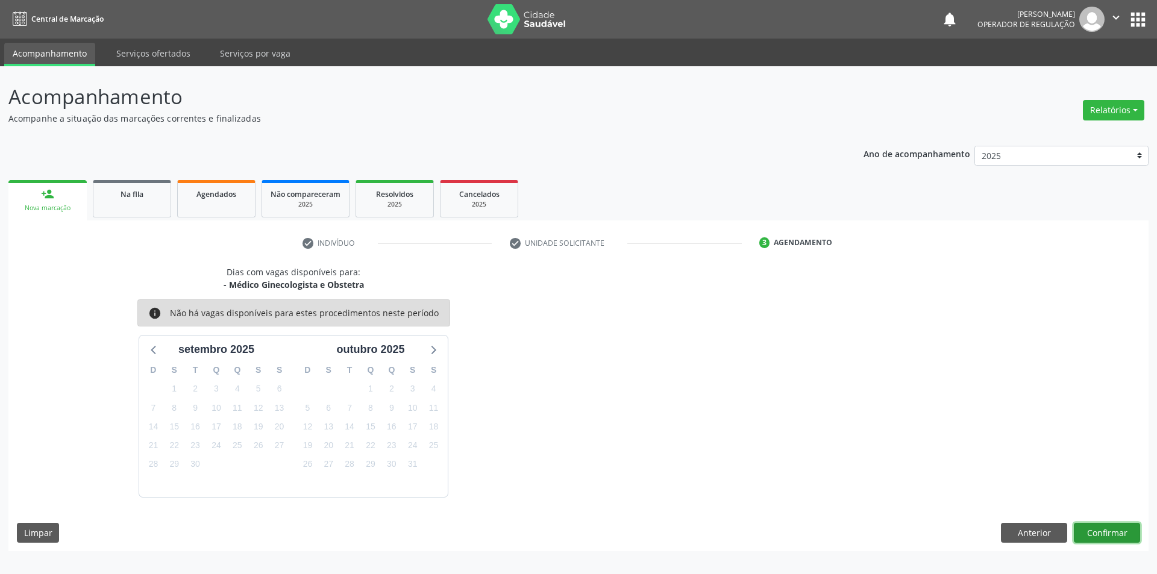
click at [1102, 539] on button "Confirmar" at bounding box center [1107, 533] width 66 height 20
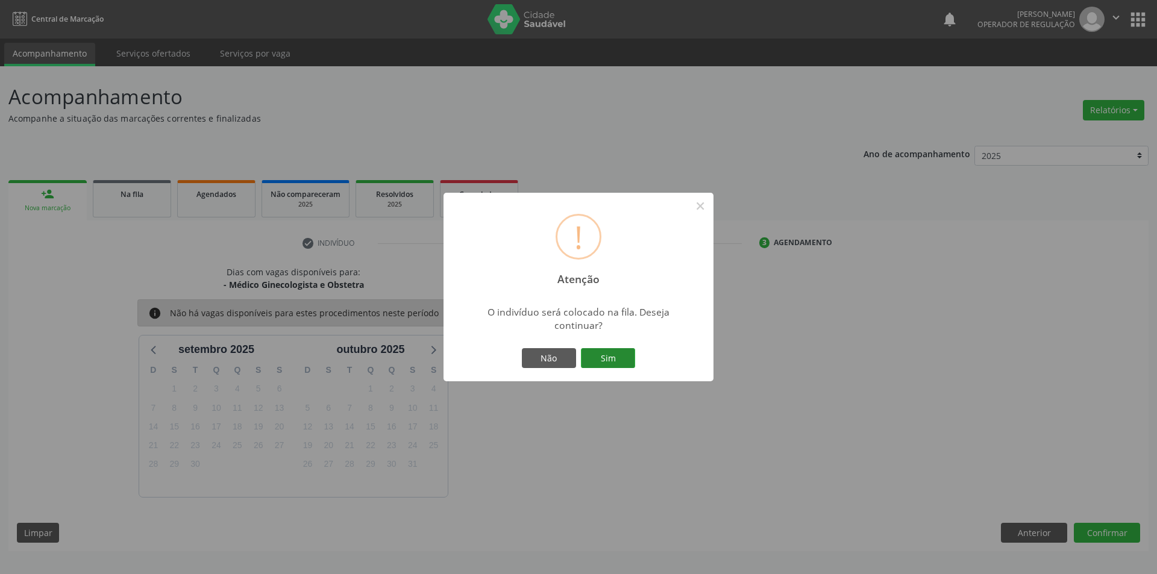
click at [626, 353] on button "Sim" at bounding box center [608, 358] width 54 height 20
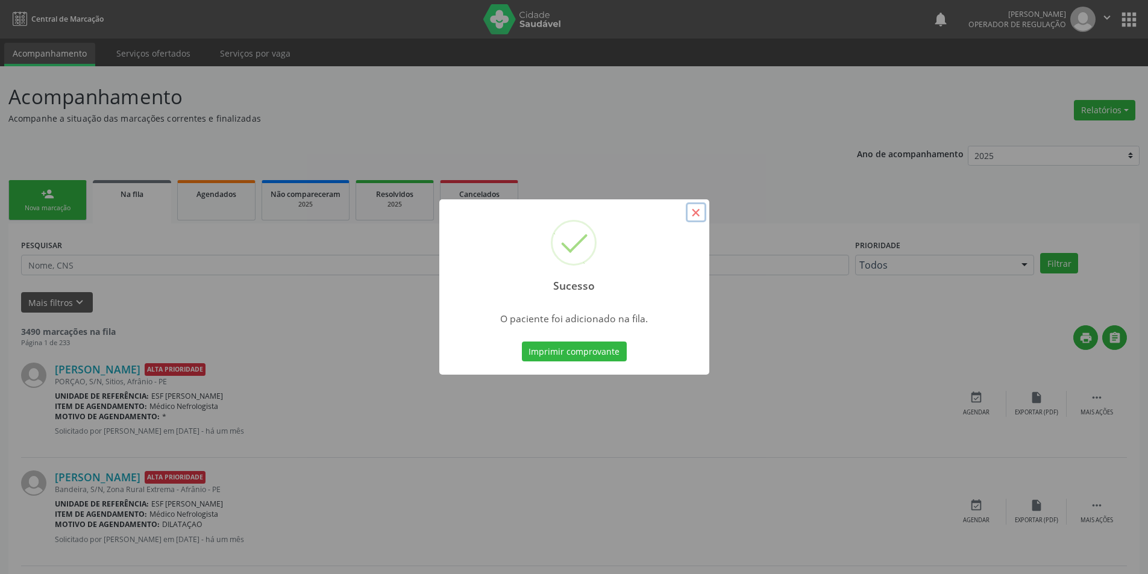
click at [697, 211] on button "×" at bounding box center [696, 213] width 20 height 20
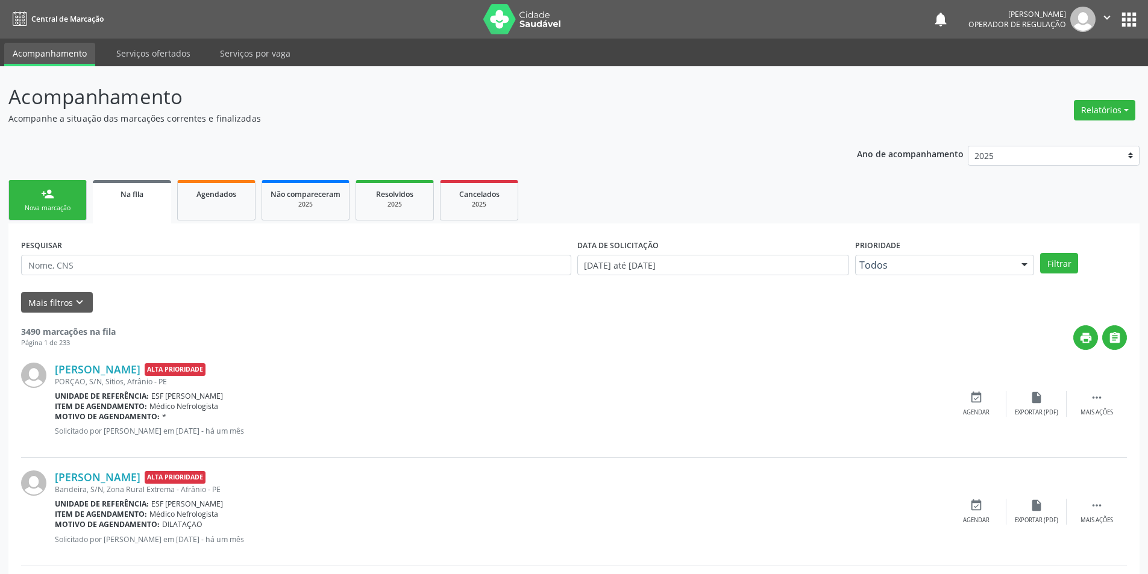
click at [27, 190] on link "person_add Nova marcação" at bounding box center [47, 200] width 78 height 40
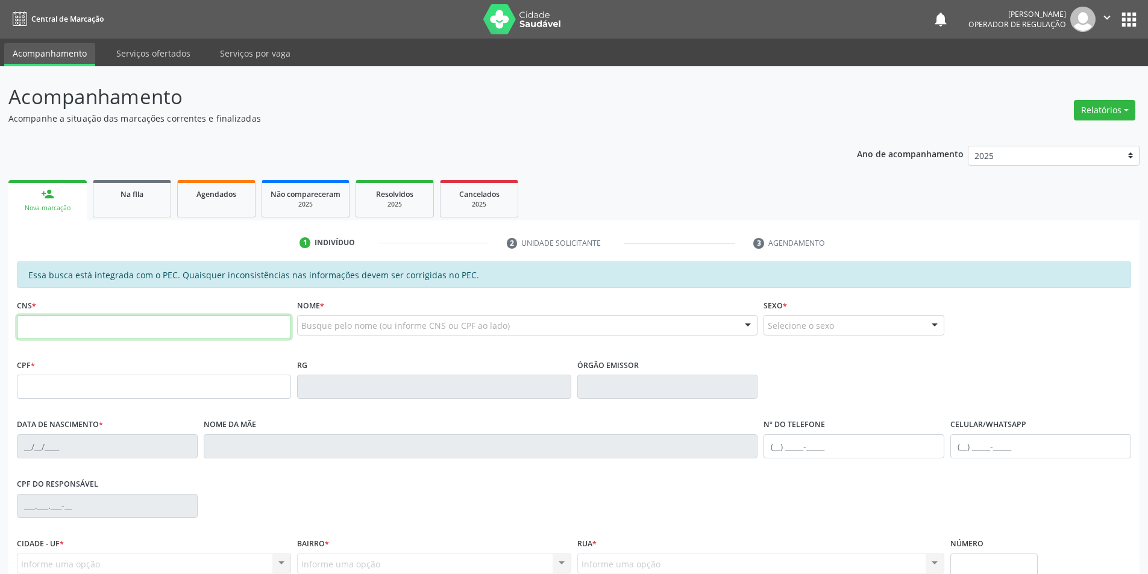
click at [58, 321] on input "text" at bounding box center [154, 327] width 274 height 24
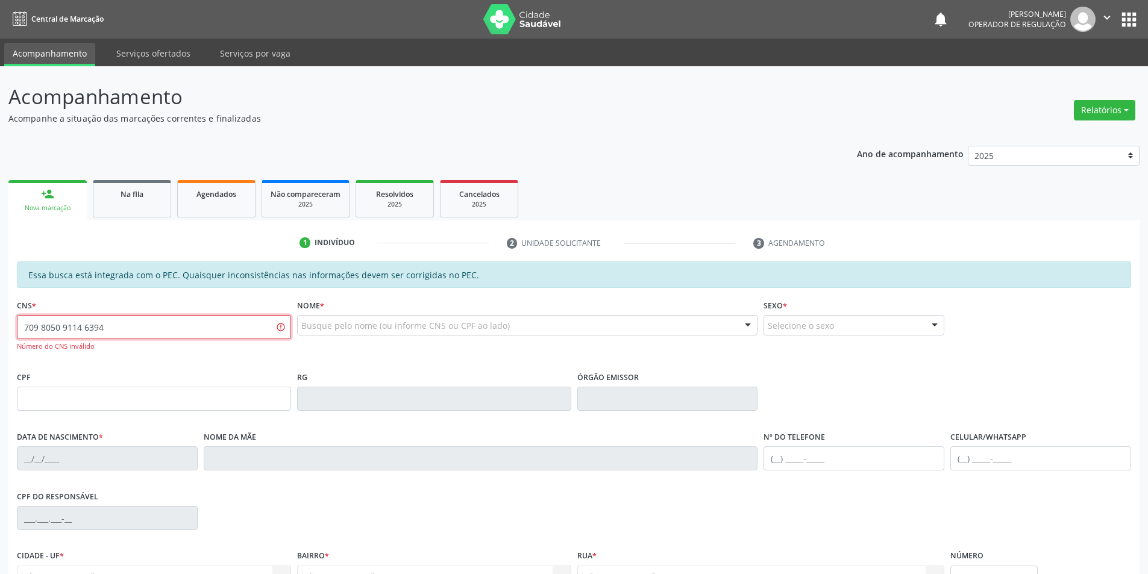
type input "709 8050 9114 6394"
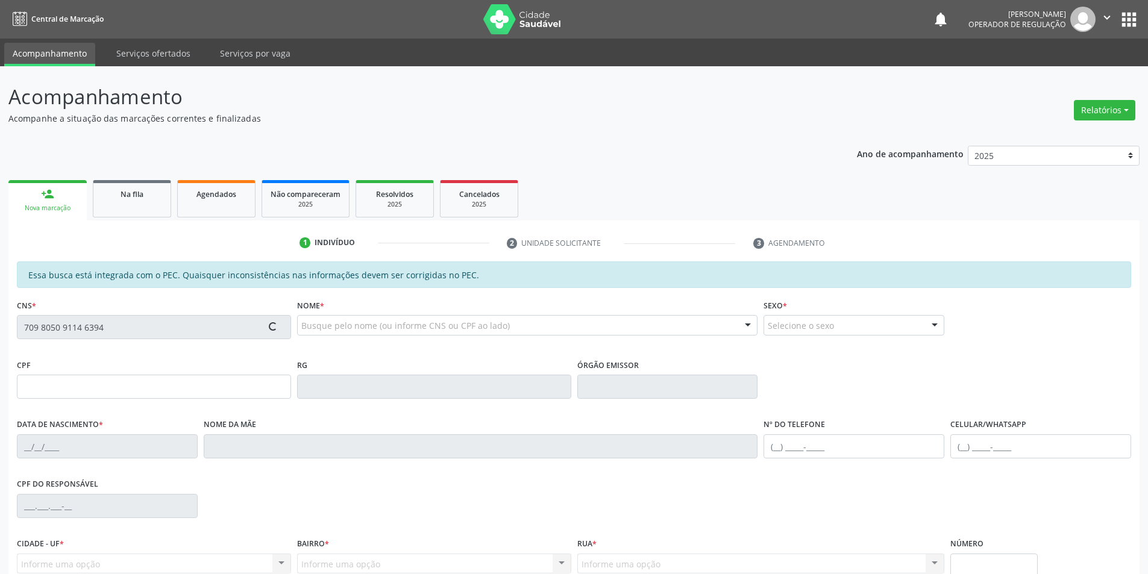
type input "934.078.745-53"
type input "01/01/1966"
type input "Maria Dias Gomes"
type input "(87) 98145-3401"
type input "S/N"
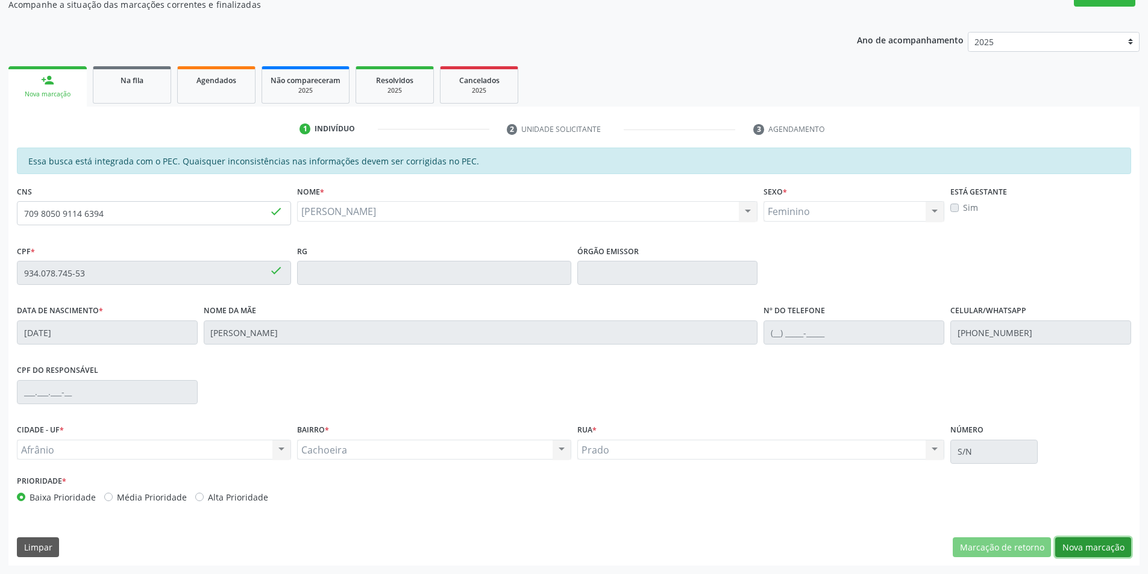
click at [1100, 540] on button "Nova marcação" at bounding box center [1093, 548] width 76 height 20
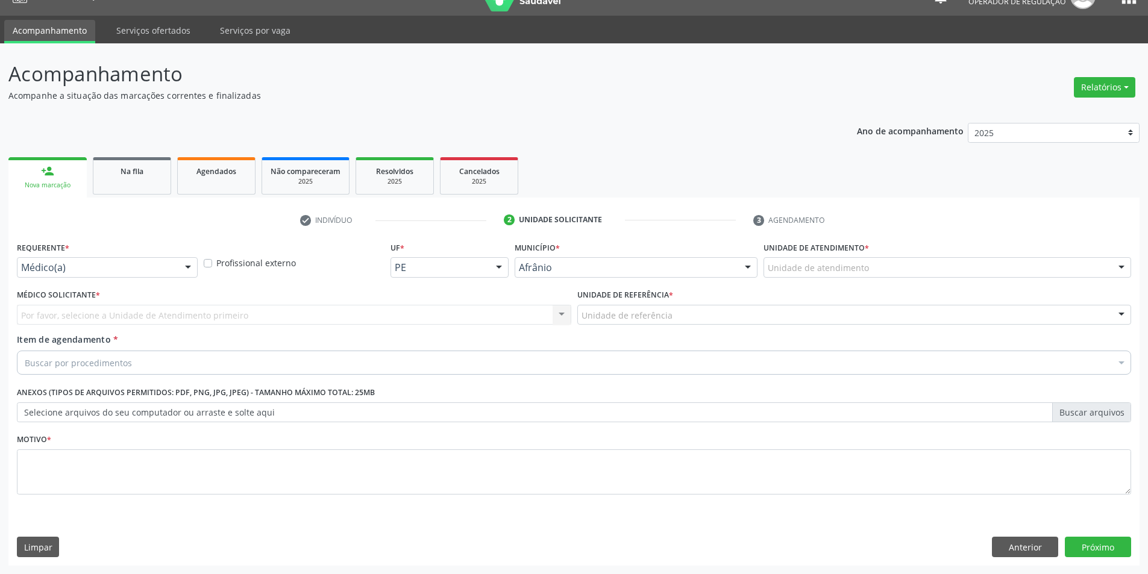
scroll to position [23, 0]
click at [1010, 260] on div "Unidade de atendimento" at bounding box center [948, 267] width 368 height 20
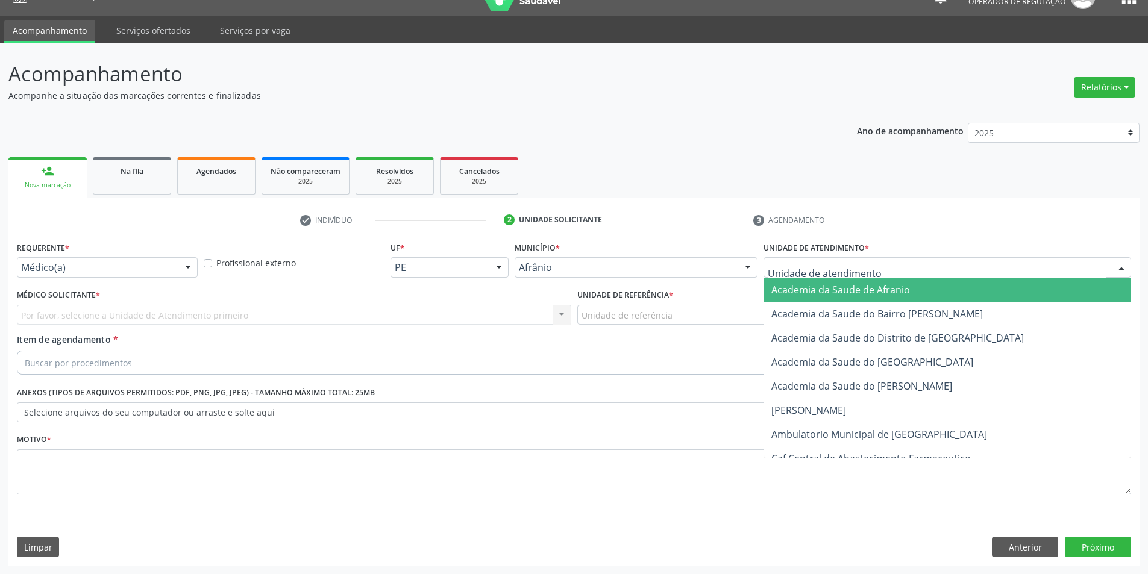
click at [1010, 261] on div at bounding box center [948, 267] width 368 height 20
click at [991, 286] on span "Academia da Saude de Afranio" at bounding box center [947, 290] width 366 height 24
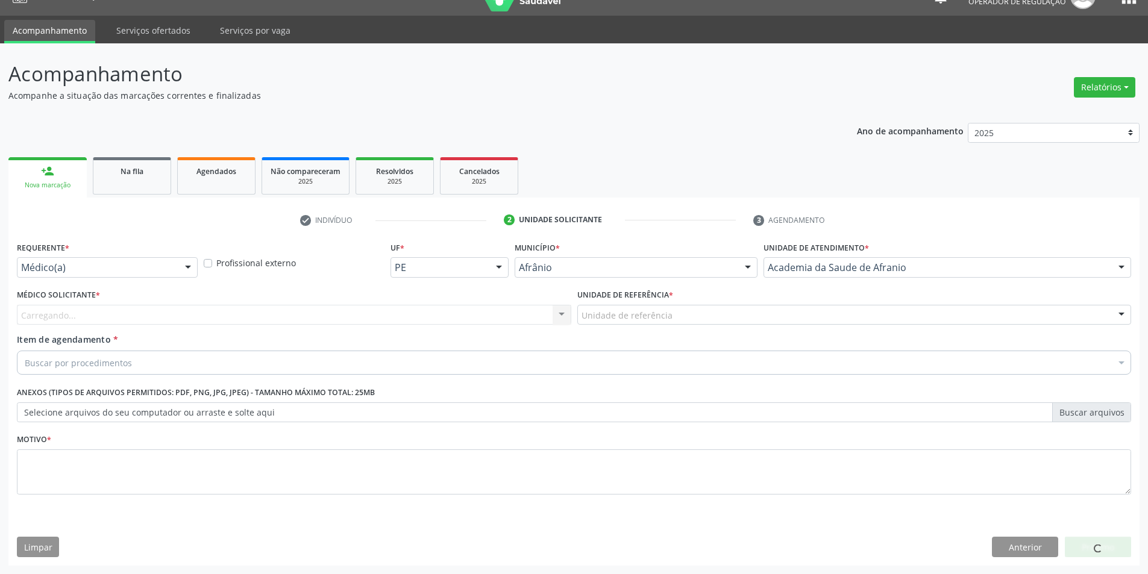
click at [986, 277] on div "Academia da Saude de Afranio Academia da Saude de Afranio Academia da Saude do …" at bounding box center [948, 267] width 368 height 20
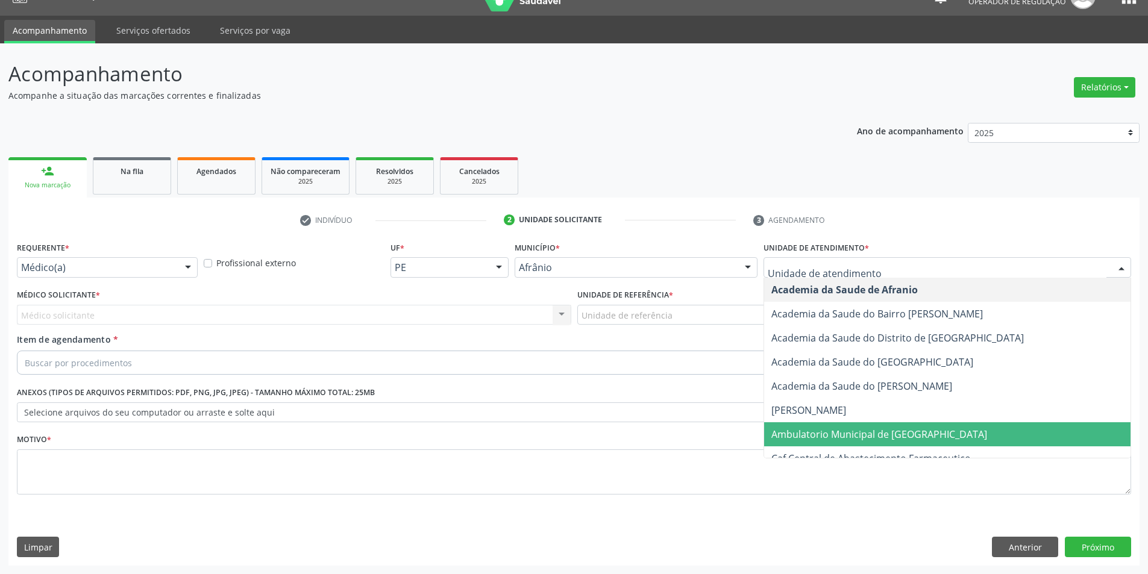
click at [937, 440] on span "Ambulatorio Municipal de [GEOGRAPHIC_DATA]" at bounding box center [947, 435] width 366 height 24
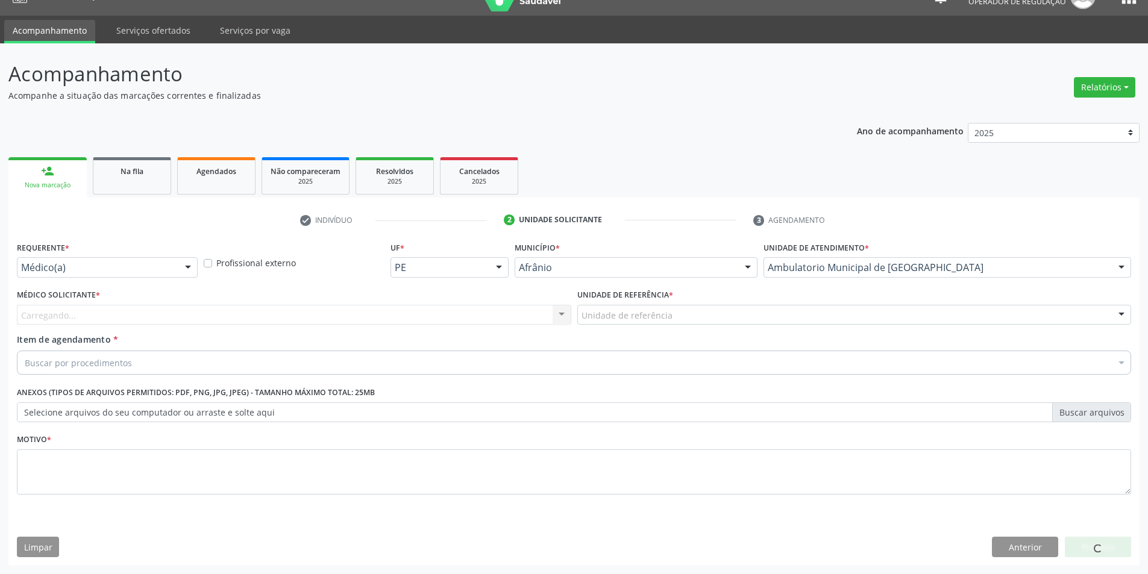
click at [697, 321] on div "Unidade de referência" at bounding box center [854, 315] width 555 height 20
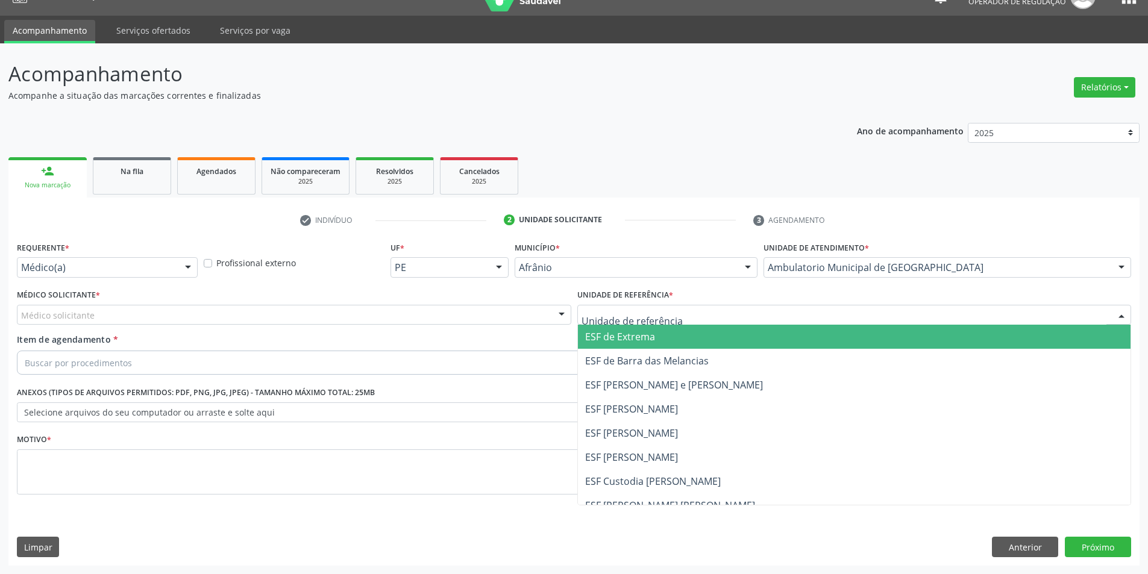
click at [670, 341] on span "ESF de Extrema" at bounding box center [854, 337] width 553 height 24
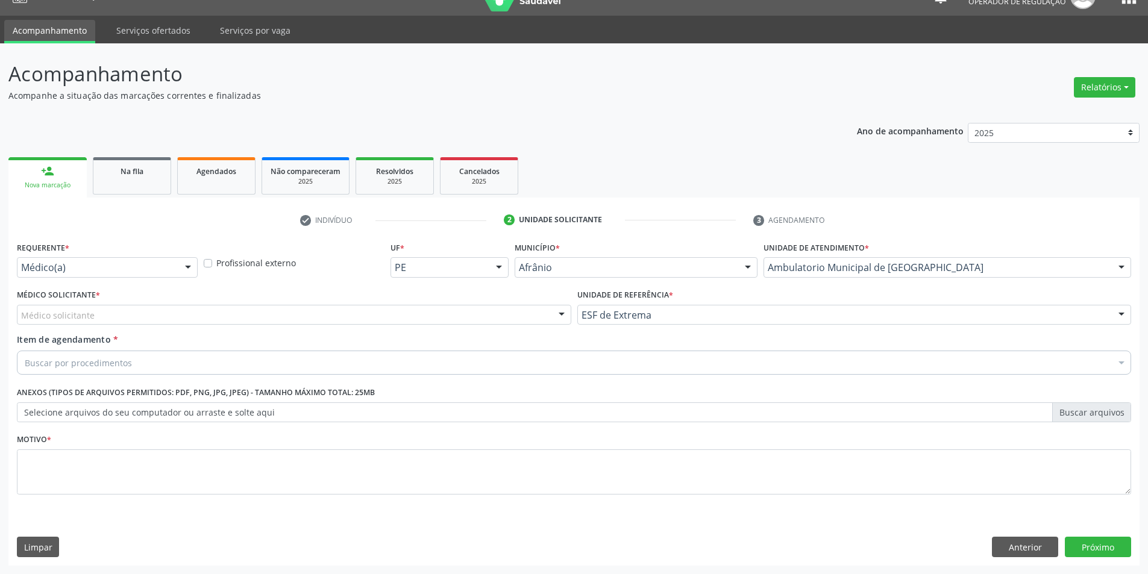
click at [491, 322] on div "Médico solicitante" at bounding box center [294, 315] width 555 height 20
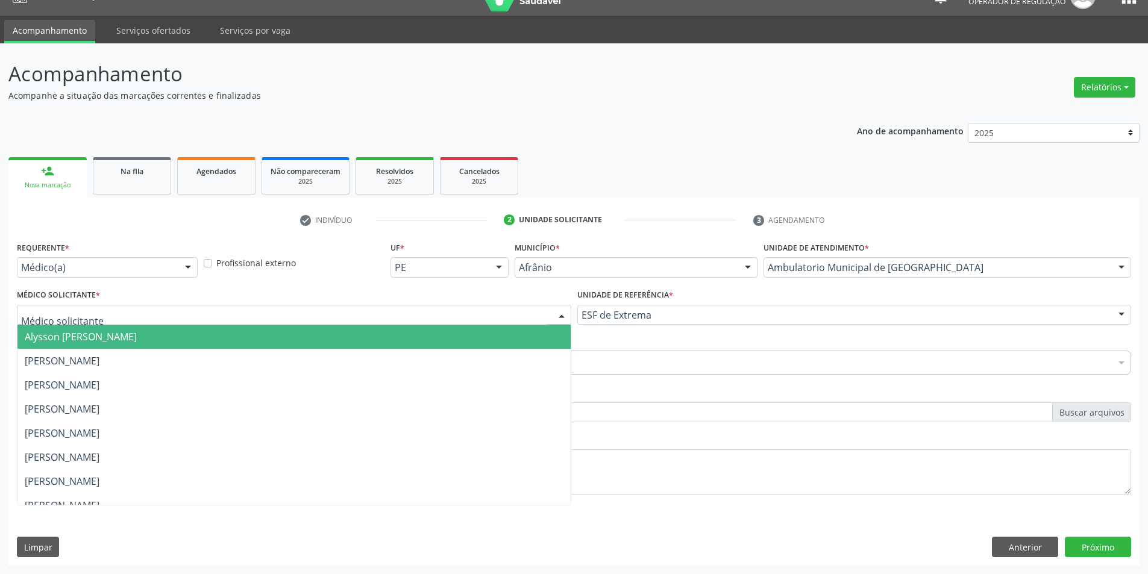
drag, startPoint x: 495, startPoint y: 336, endPoint x: 500, endPoint y: 345, distance: 10.0
click at [495, 336] on span "Alysson [PERSON_NAME]" at bounding box center [293, 337] width 553 height 24
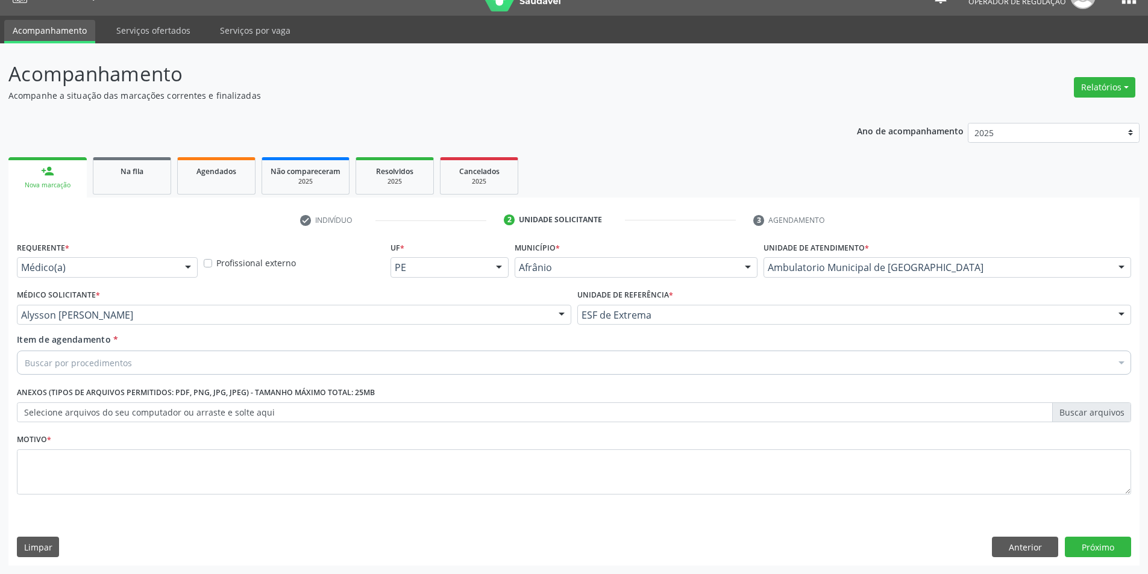
click at [483, 363] on div "Buscar por procedimentos" at bounding box center [574, 363] width 1115 height 24
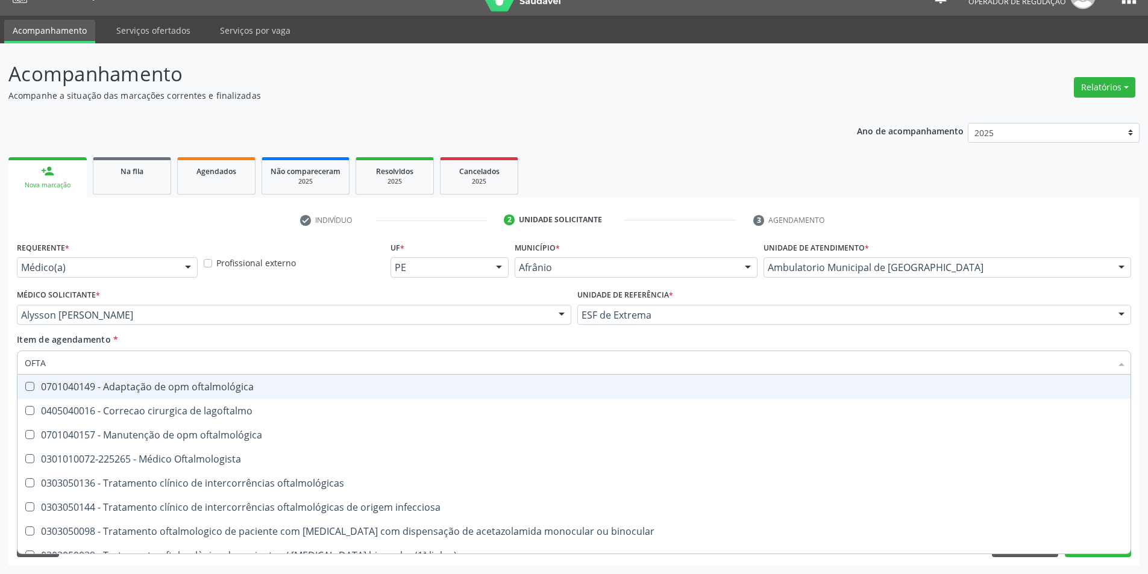
type input "OFTAL"
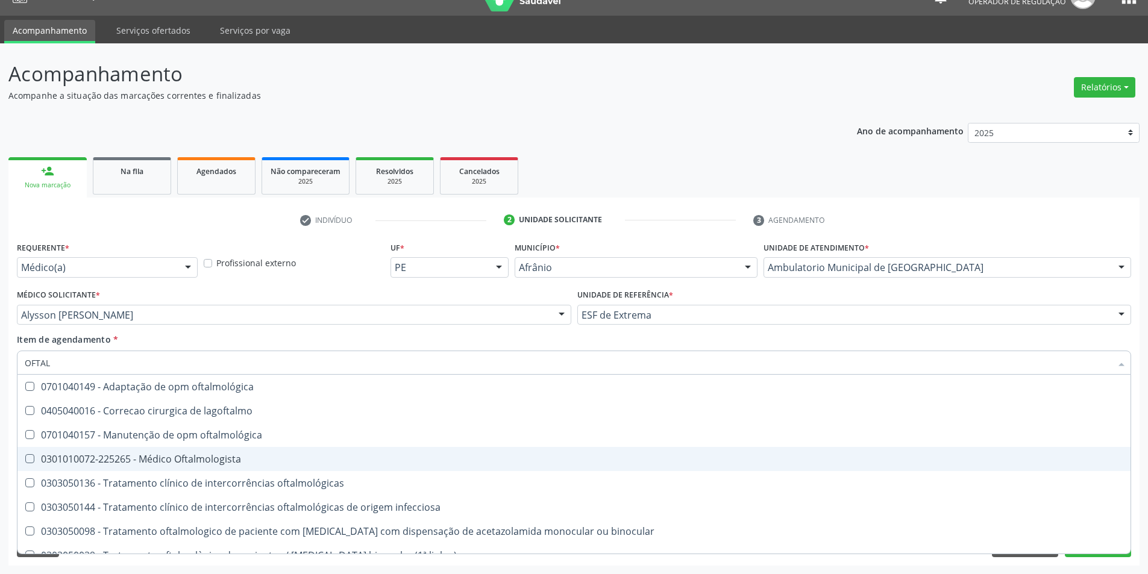
click at [380, 460] on div "0301010072-225265 - Médico Oftalmologista" at bounding box center [574, 460] width 1099 height 10
checkbox Oftalmologista "true"
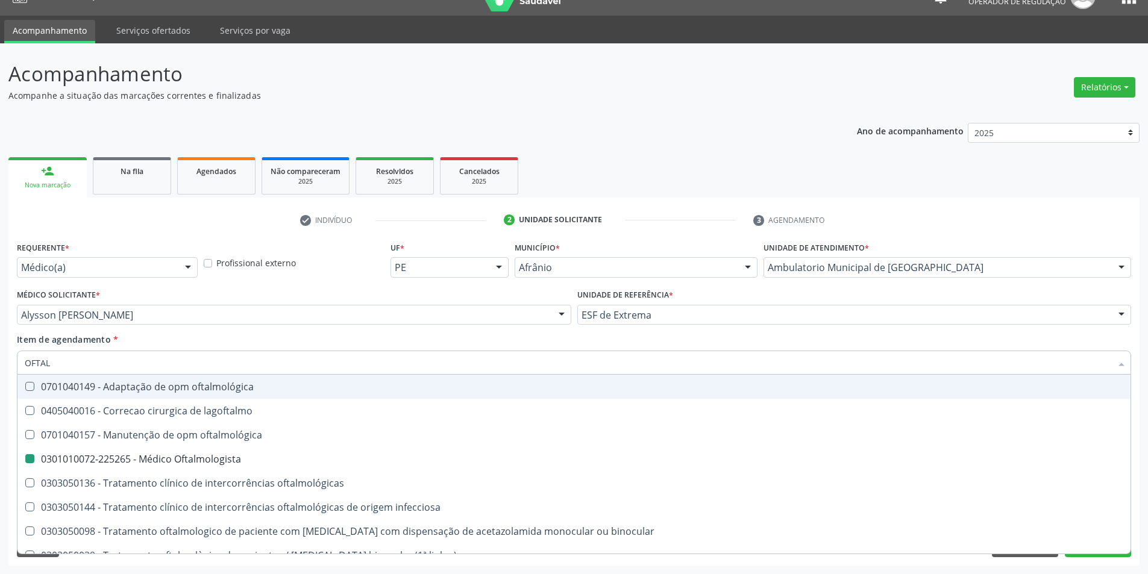
click at [396, 343] on div "Item de agendamento * OFTAL Desfazer seleção 0701040149 - Adaptação de opm ofta…" at bounding box center [574, 352] width 1115 height 38
checkbox lagoftalmo "true"
checkbox Oftalmologista "false"
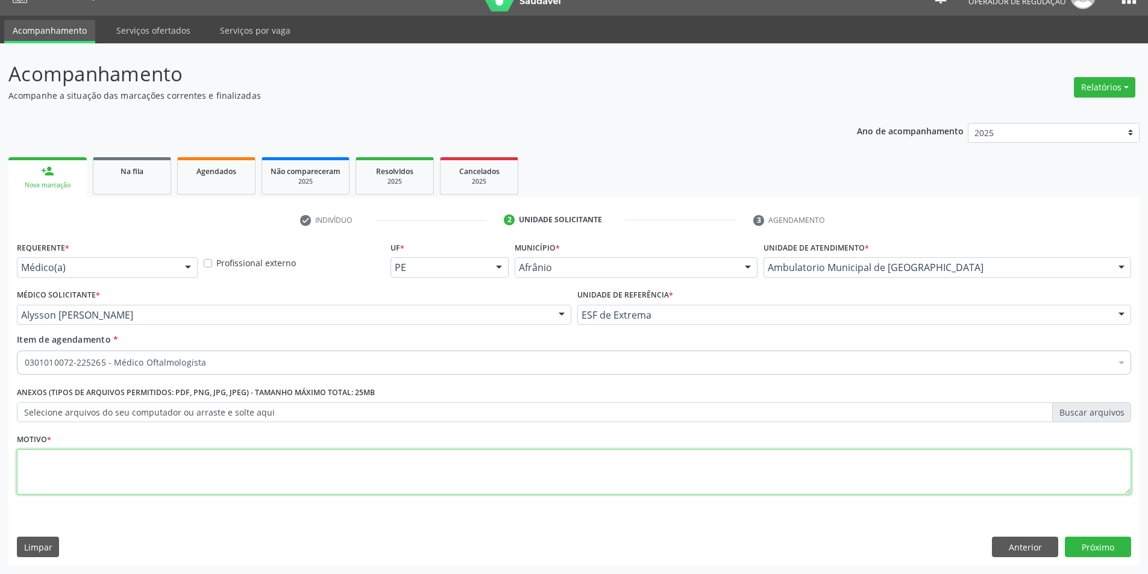
click at [365, 478] on textarea at bounding box center [574, 473] width 1115 height 46
type textarea "AVALIAÇÃO VISUAL"
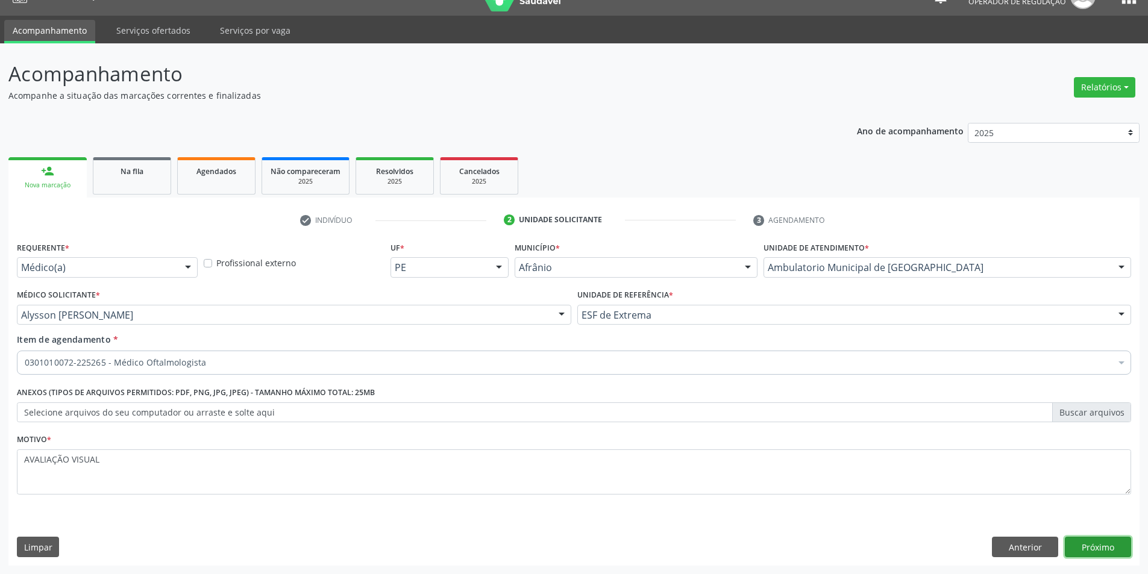
click at [1068, 543] on button "Próximo" at bounding box center [1098, 547] width 66 height 20
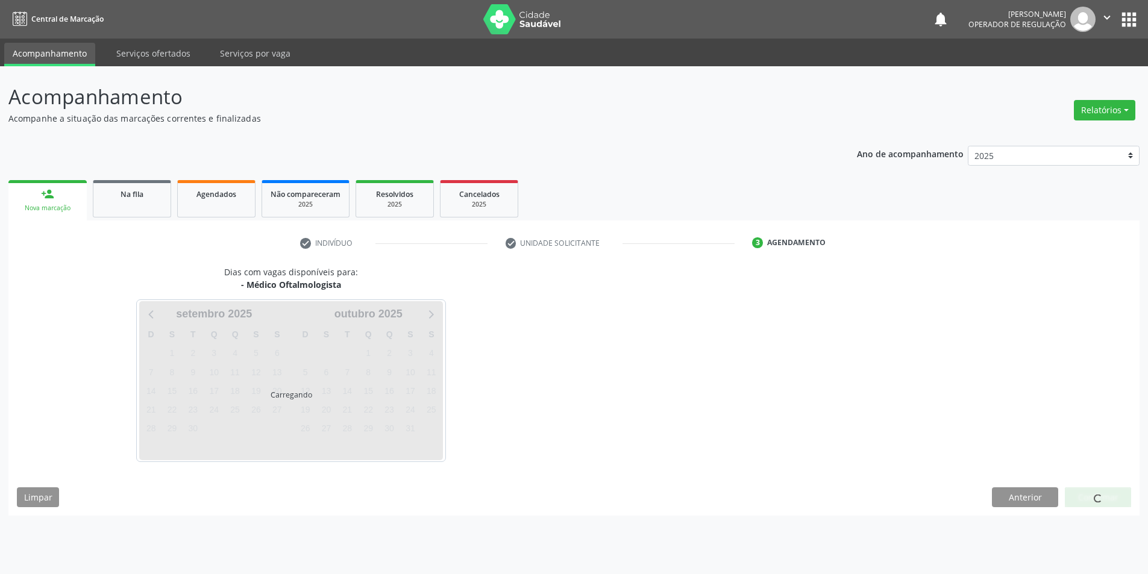
scroll to position [0, 0]
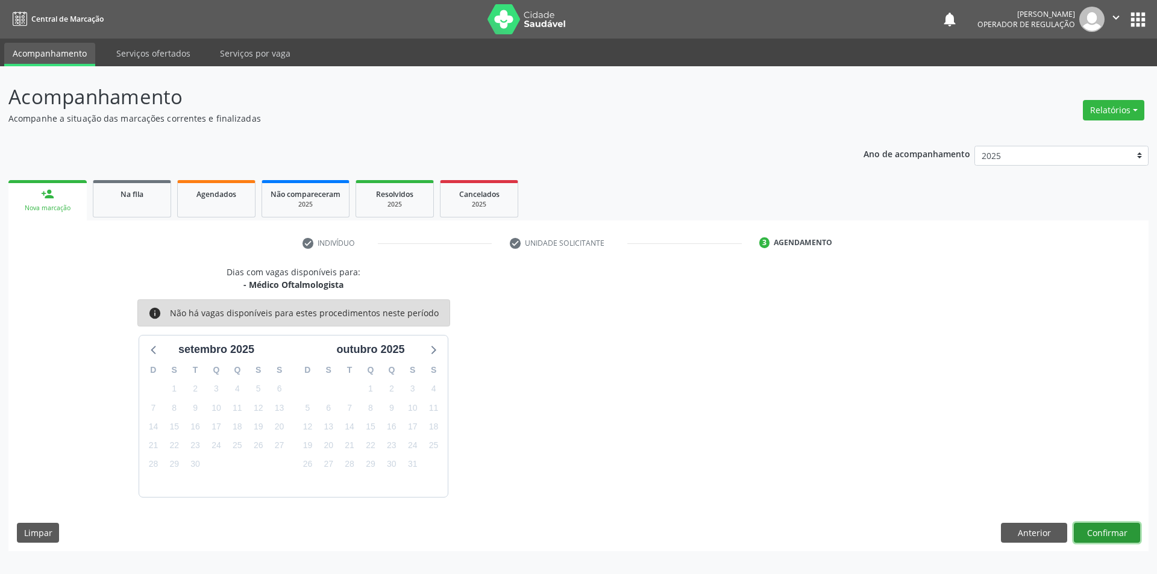
click at [1096, 529] on button "Confirmar" at bounding box center [1107, 533] width 66 height 20
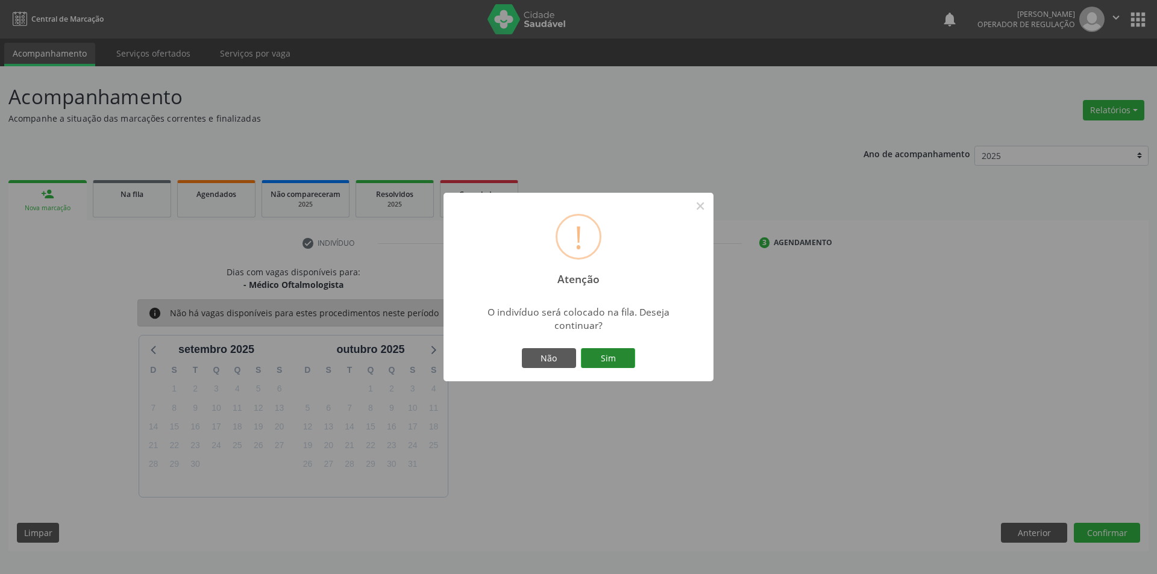
click at [590, 354] on button "Sim" at bounding box center [608, 358] width 54 height 20
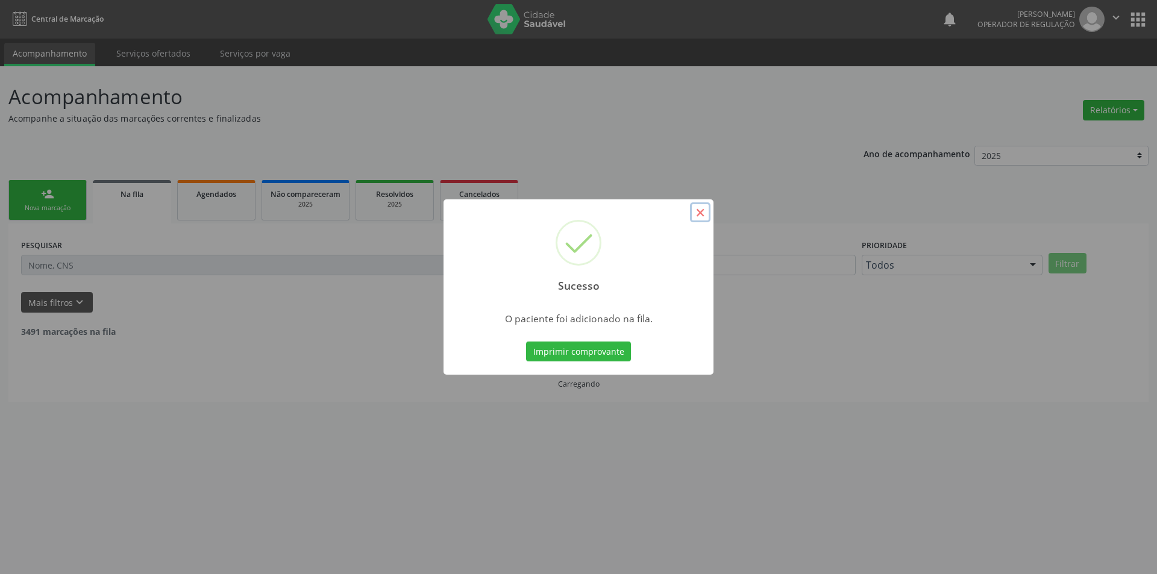
click at [700, 213] on button "×" at bounding box center [700, 213] width 20 height 20
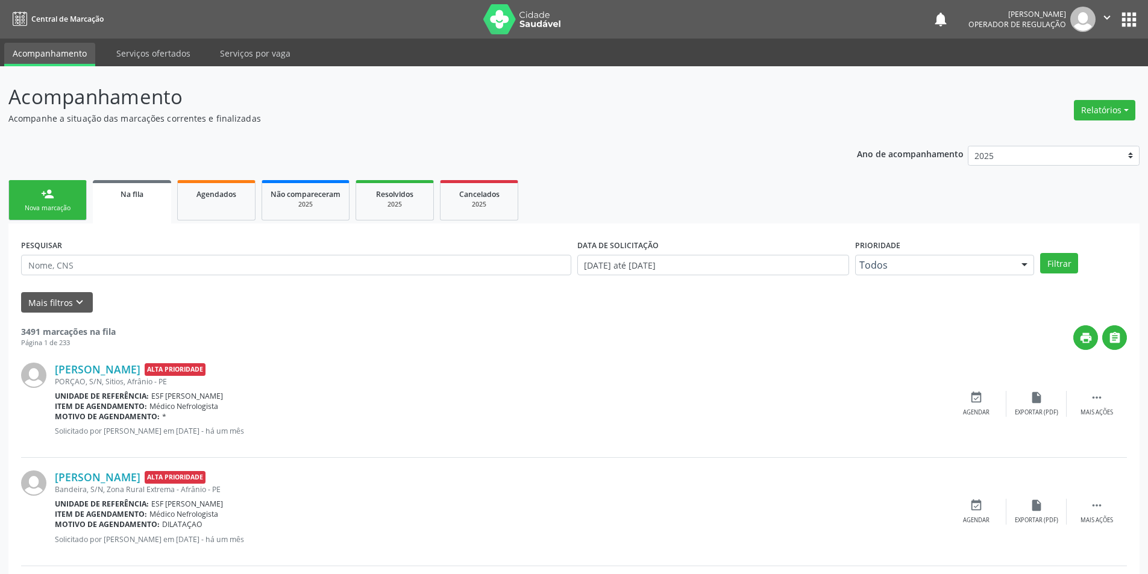
click at [45, 195] on div "person_add" at bounding box center [47, 193] width 13 height 13
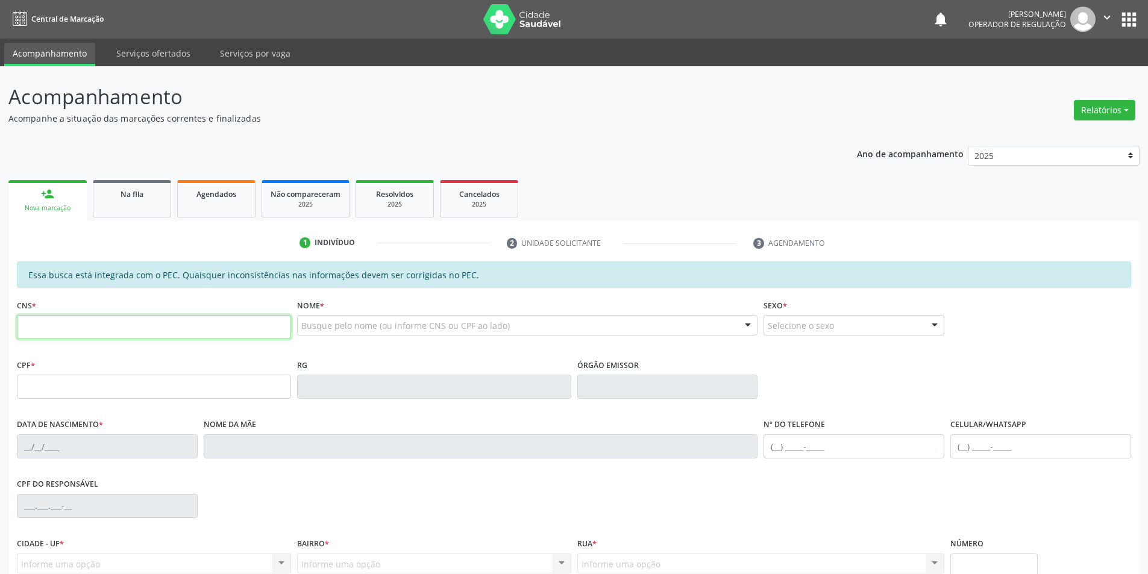
click at [68, 325] on input "text" at bounding box center [154, 327] width 274 height 24
type input "704 8065 2829 1640"
type input "124.094.874-32"
type input "19/02/2003"
type input "Maria de Lurdes Coelho Bezerra"
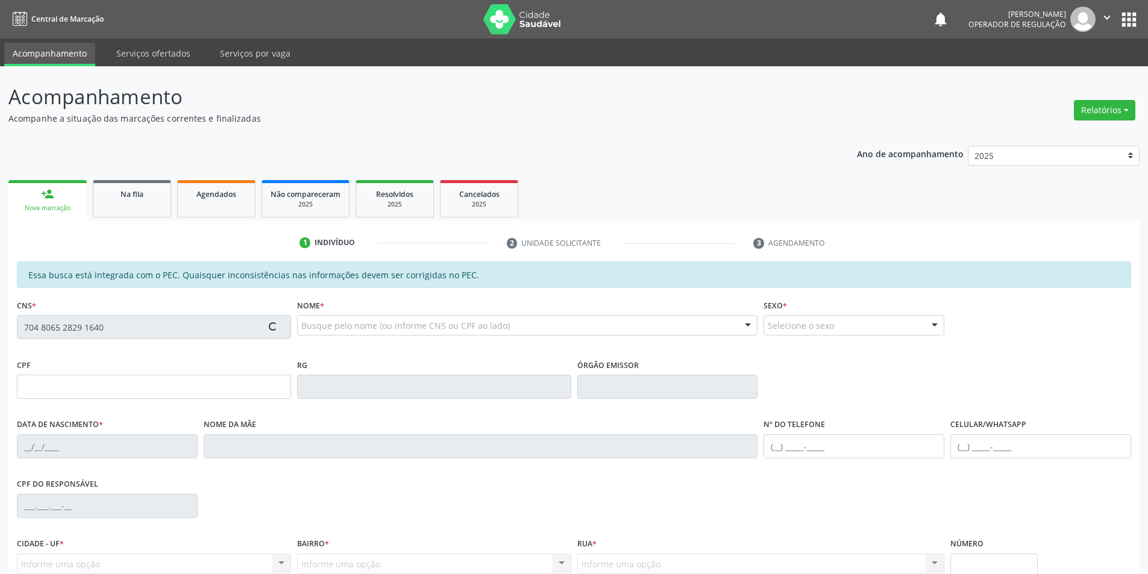
type input "(87) 98105-9171"
type input "S/N"
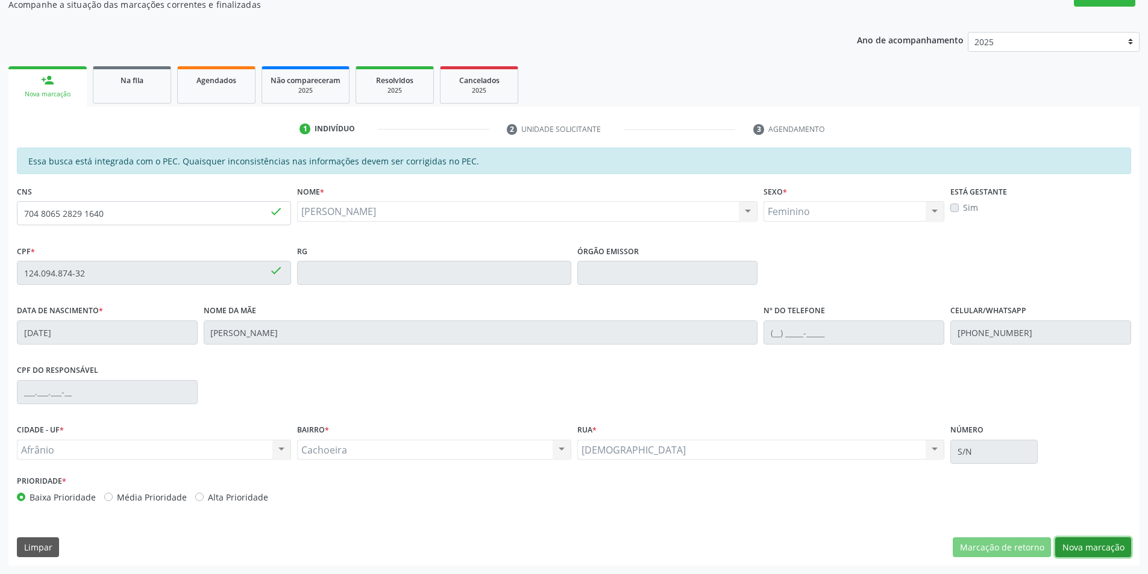
click at [1090, 545] on button "Nova marcação" at bounding box center [1093, 548] width 76 height 20
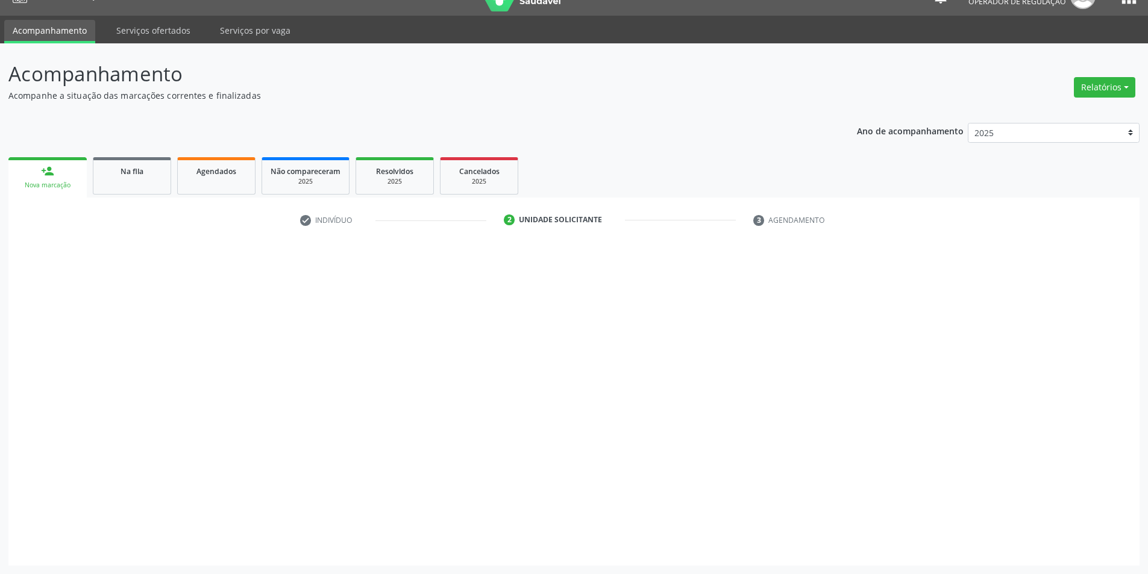
scroll to position [23, 0]
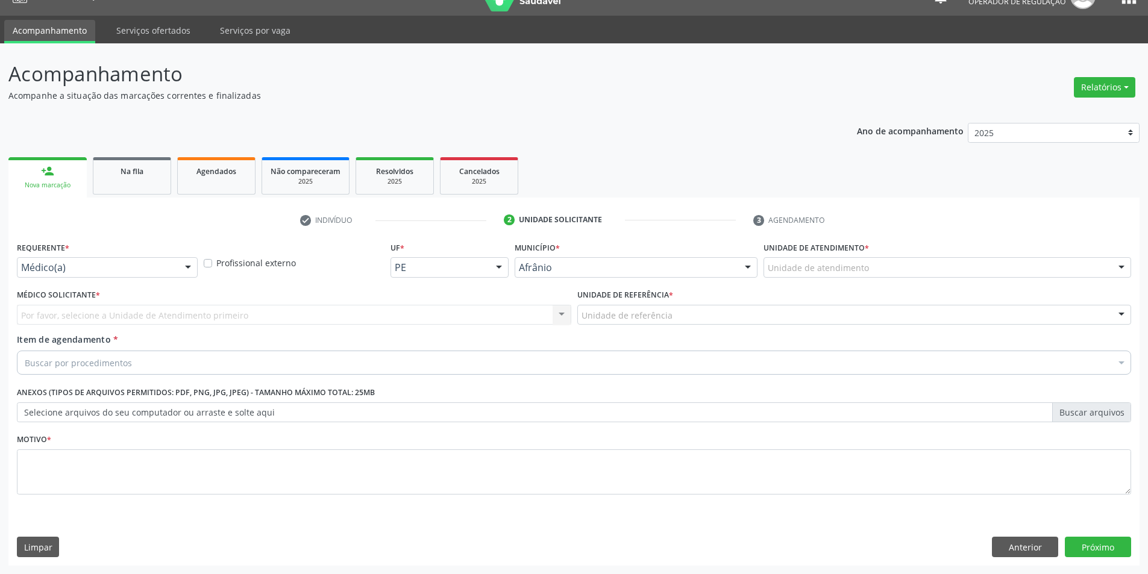
click at [1060, 270] on div "Unidade de atendimento" at bounding box center [948, 267] width 368 height 20
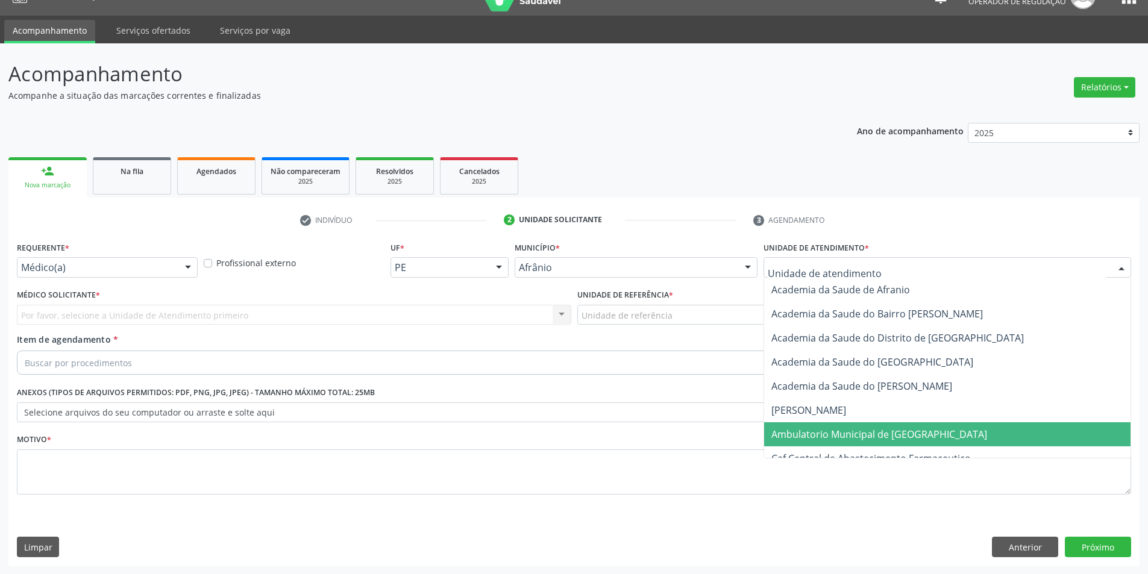
click at [1005, 440] on span "Ambulatorio Municipal de [GEOGRAPHIC_DATA]" at bounding box center [947, 435] width 366 height 24
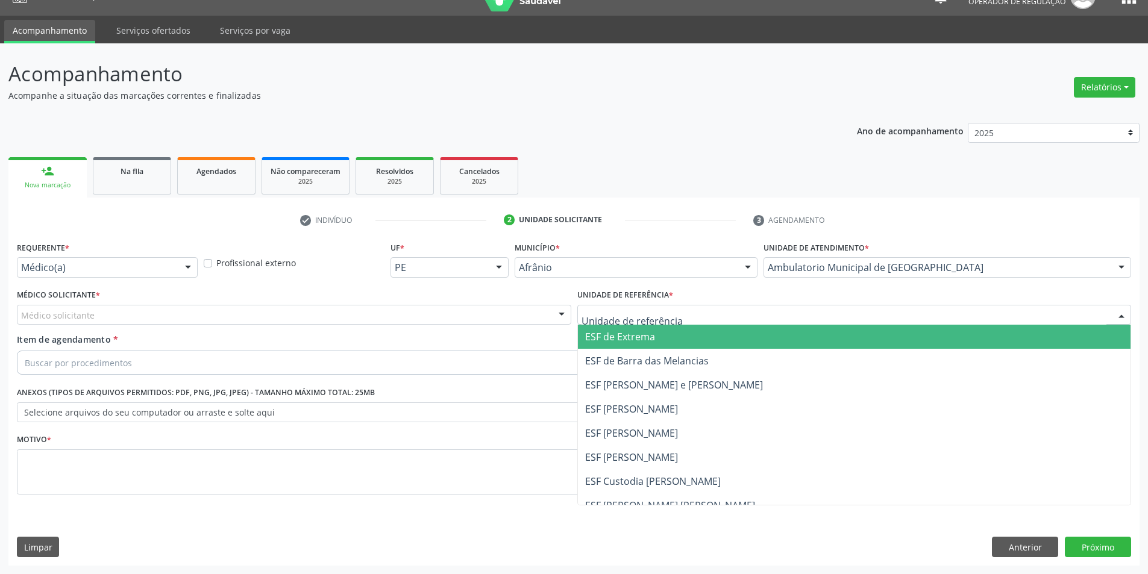
click at [612, 330] on span "ESF de Extrema" at bounding box center [854, 337] width 553 height 24
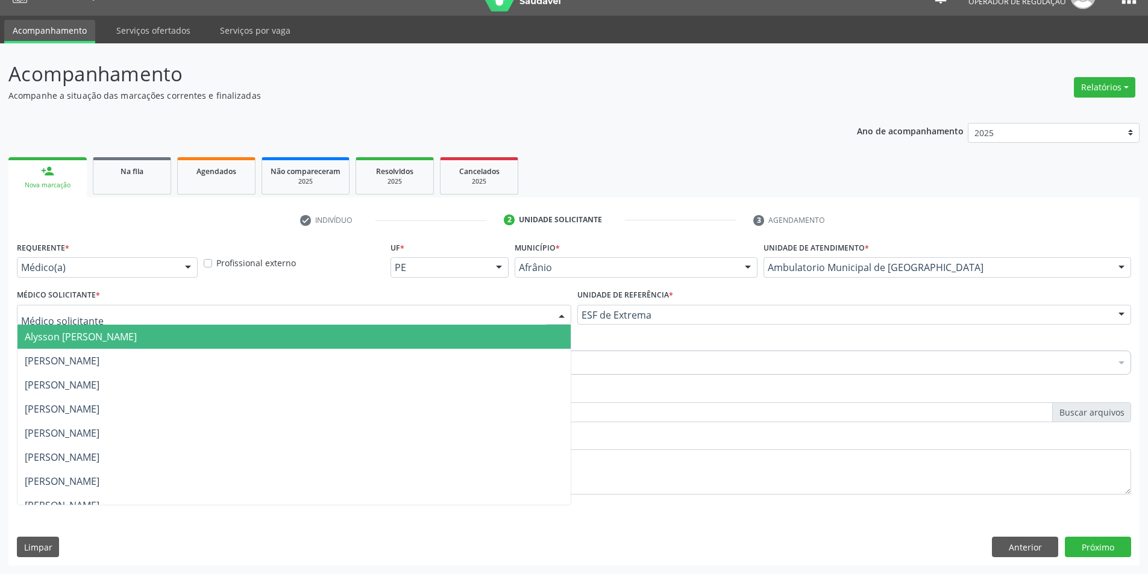
click at [482, 310] on div at bounding box center [294, 315] width 555 height 20
click at [481, 331] on span "Alysson [PERSON_NAME]" at bounding box center [293, 337] width 553 height 24
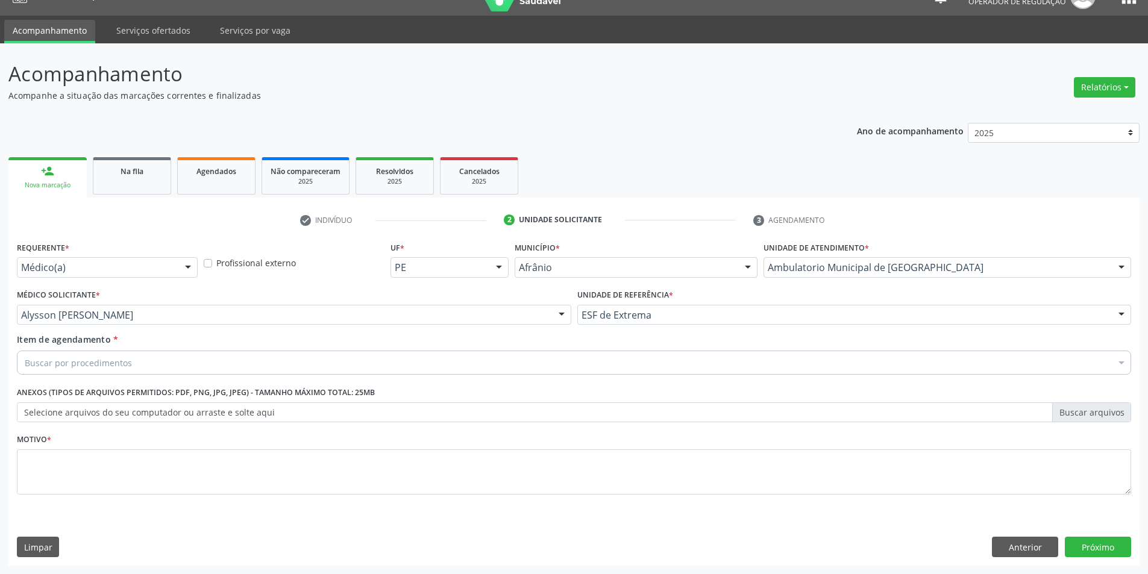
click at [317, 361] on div "Buscar por procedimentos" at bounding box center [574, 363] width 1115 height 24
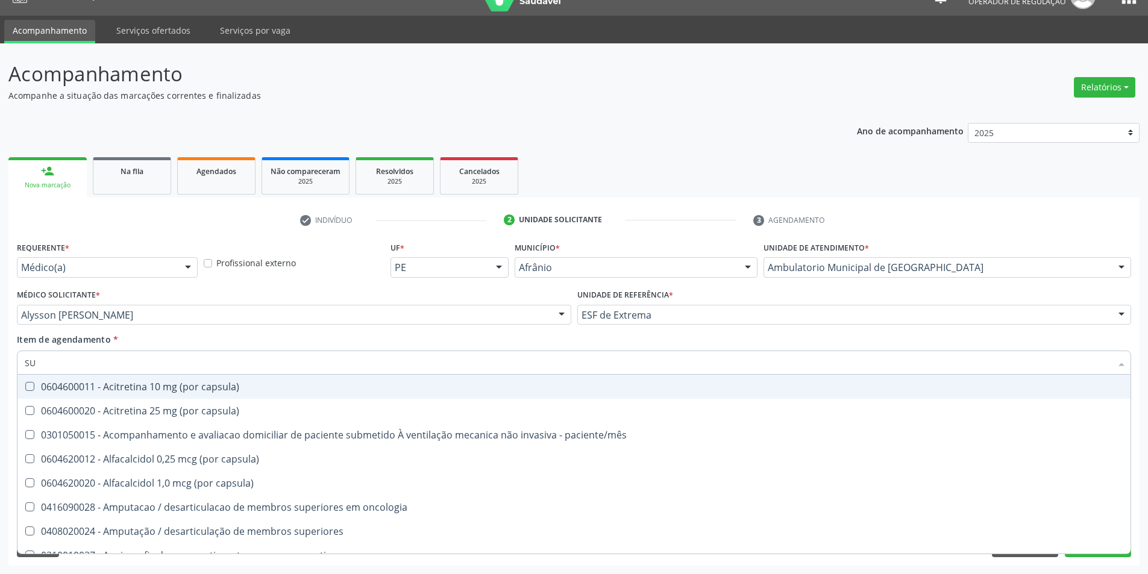
type input "S"
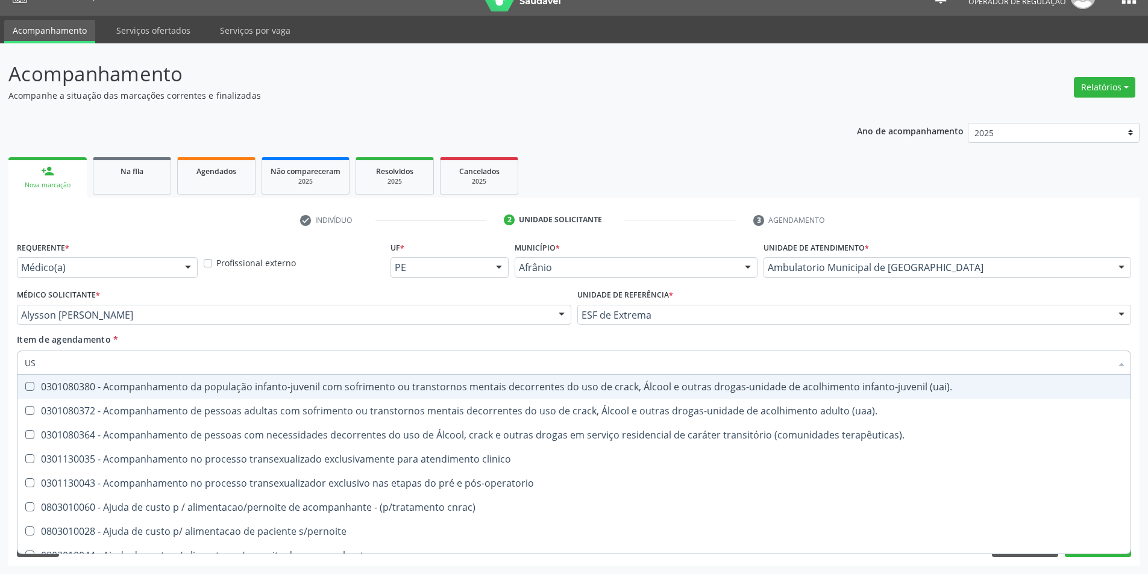
type input "USG"
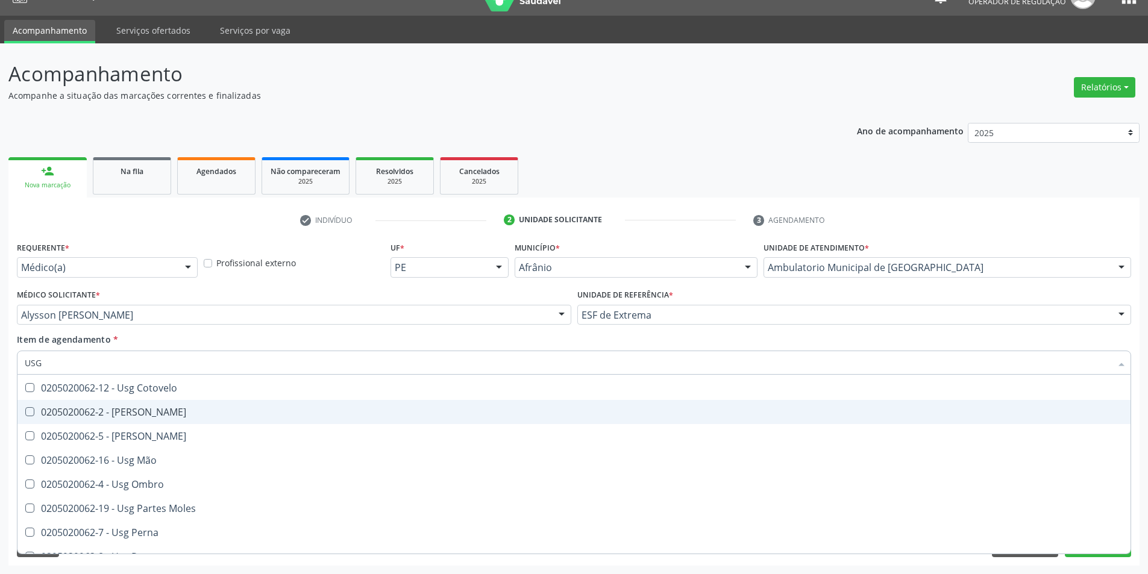
scroll to position [121, 0]
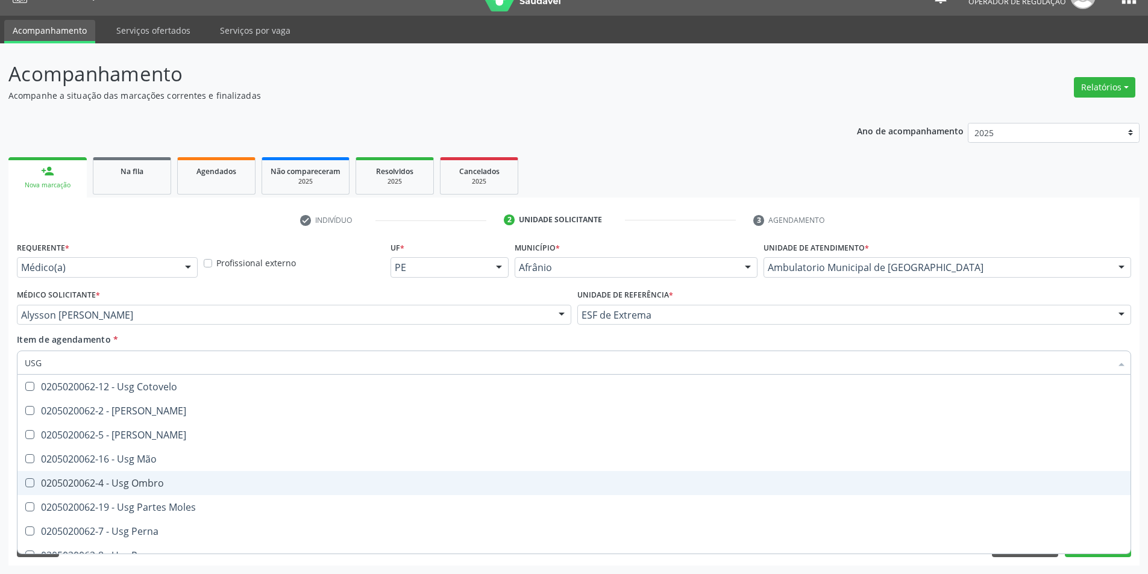
click at [264, 492] on span "0205020062-4 - Usg Ombro" at bounding box center [573, 483] width 1113 height 24
checkbox Ombro "true"
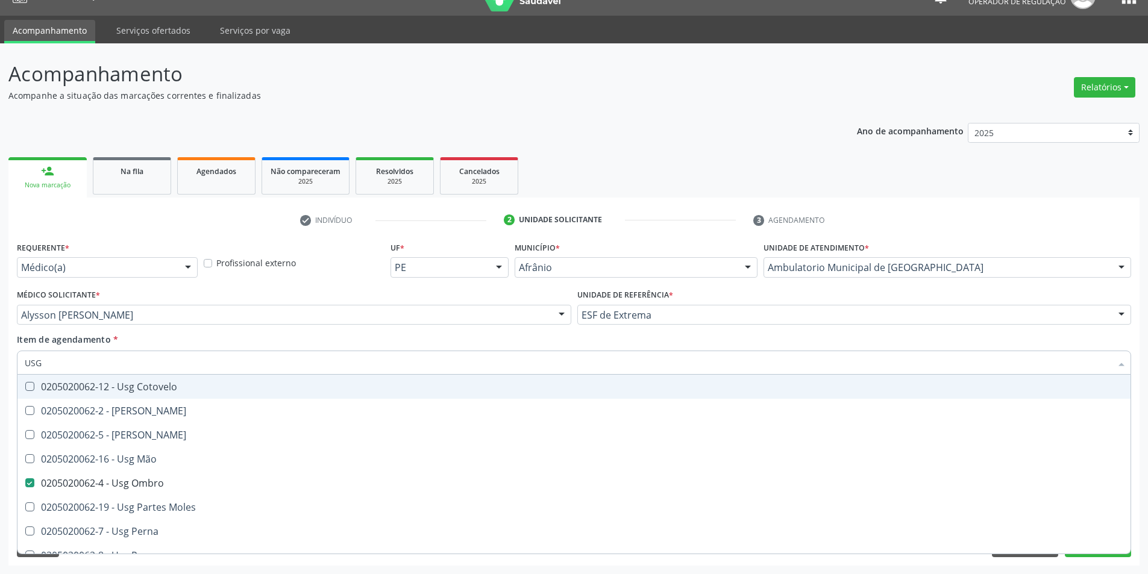
click at [291, 342] on div "Item de agendamento * USG Desfazer seleção 0205020062-14 - Usg Axila 0205020062…" at bounding box center [574, 352] width 1115 height 38
checkbox Braço "true"
checkbox Ombro "false"
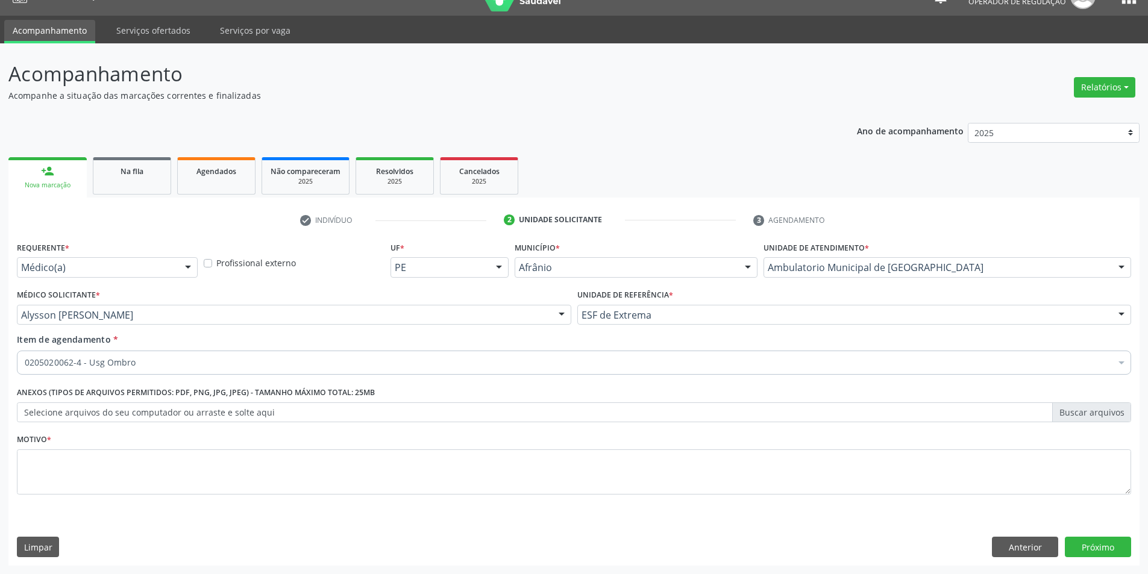
scroll to position [0, 0]
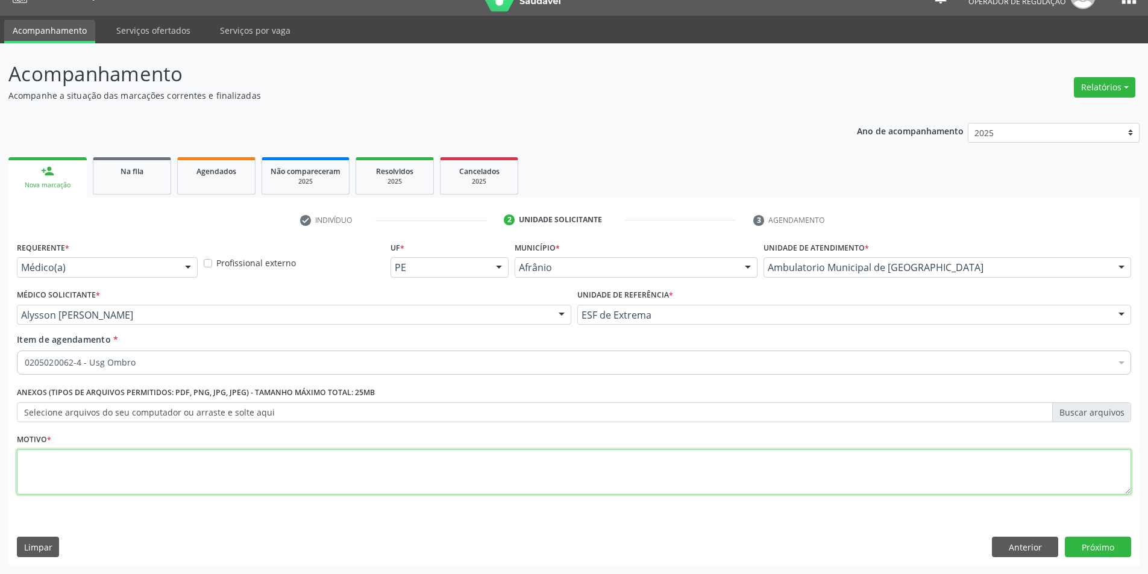
click at [260, 465] on textarea at bounding box center [574, 473] width 1115 height 46
type textarea "DOR EM ARTICULAÇÃO DE OMBRO ESQ"
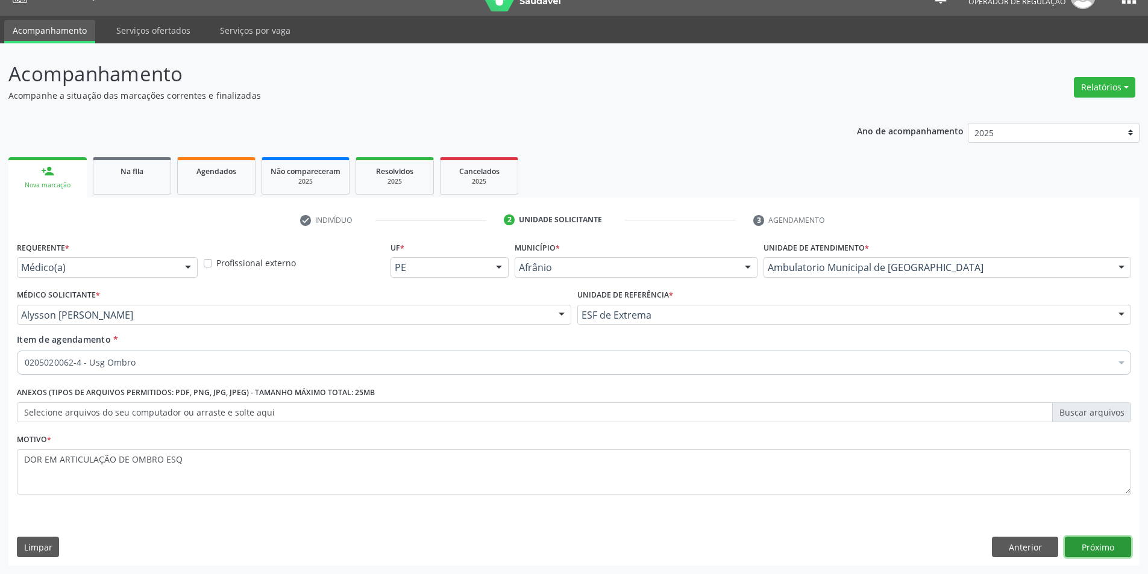
click at [1097, 543] on button "Próximo" at bounding box center [1098, 547] width 66 height 20
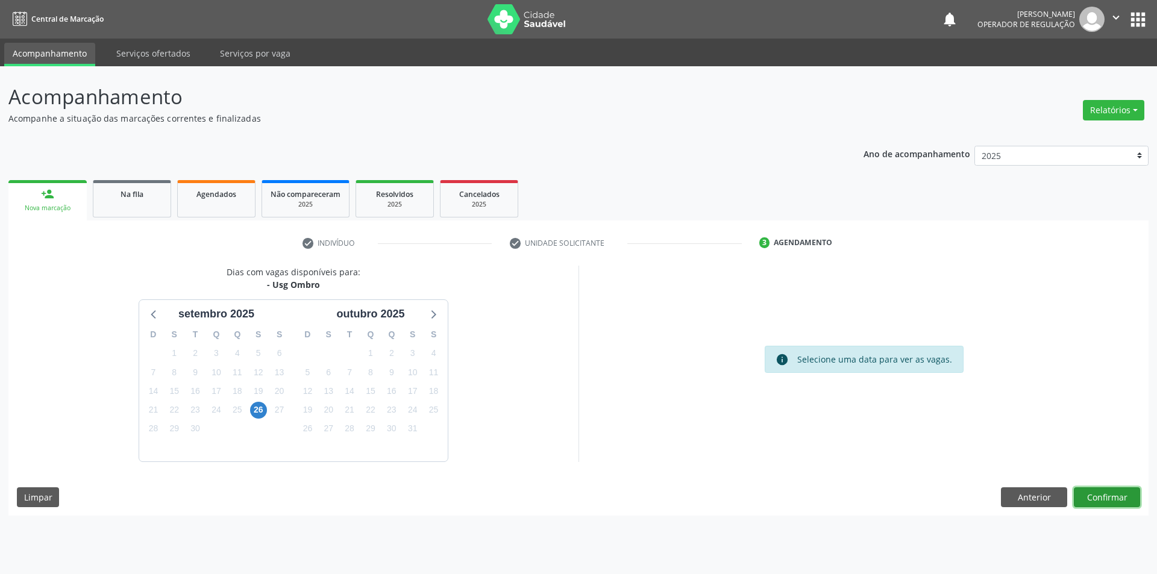
click at [1089, 501] on button "Confirmar" at bounding box center [1107, 498] width 66 height 20
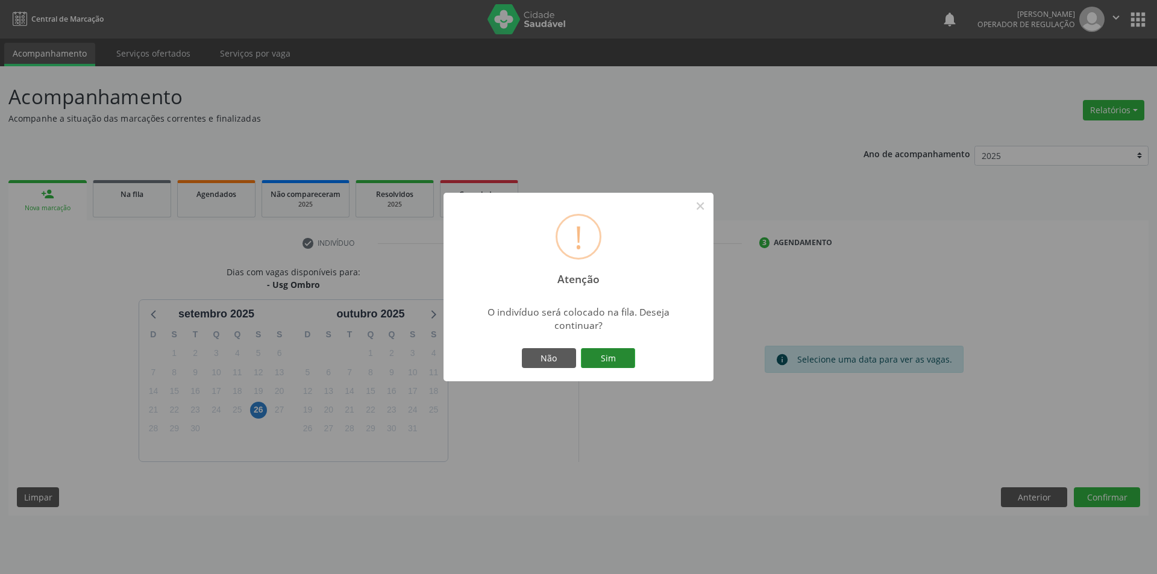
click at [616, 351] on button "Sim" at bounding box center [608, 358] width 54 height 20
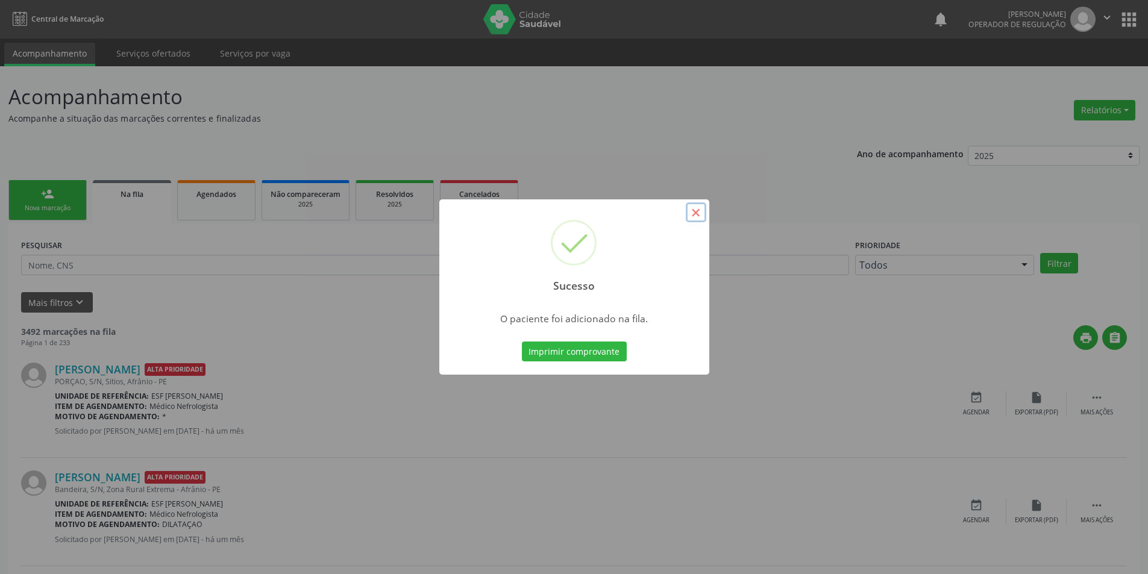
click at [694, 216] on button "×" at bounding box center [696, 213] width 20 height 20
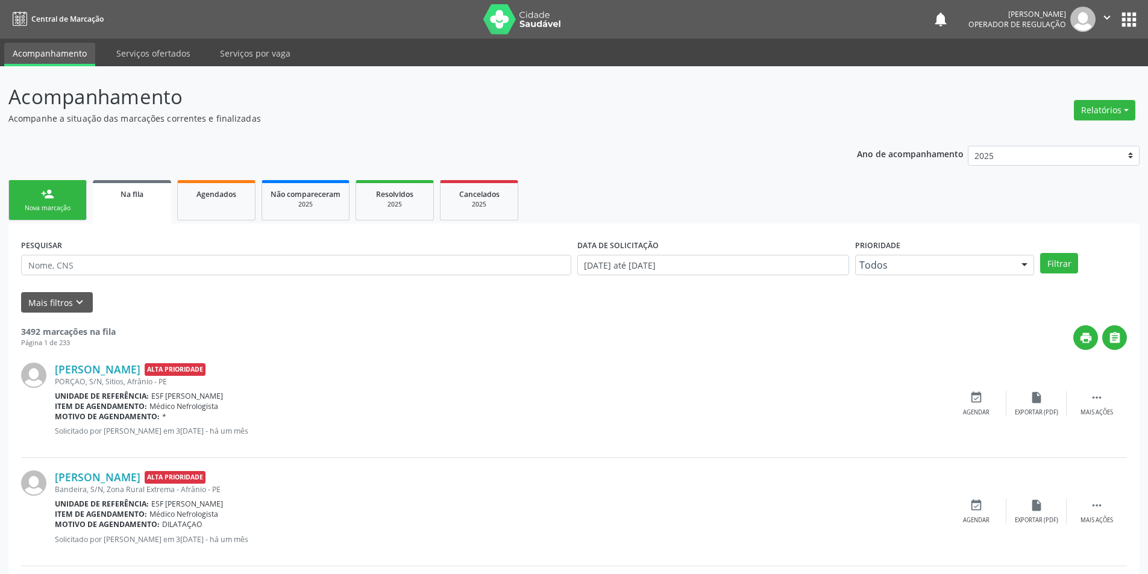
click at [64, 204] on div "Nova marcação" at bounding box center [47, 208] width 60 height 9
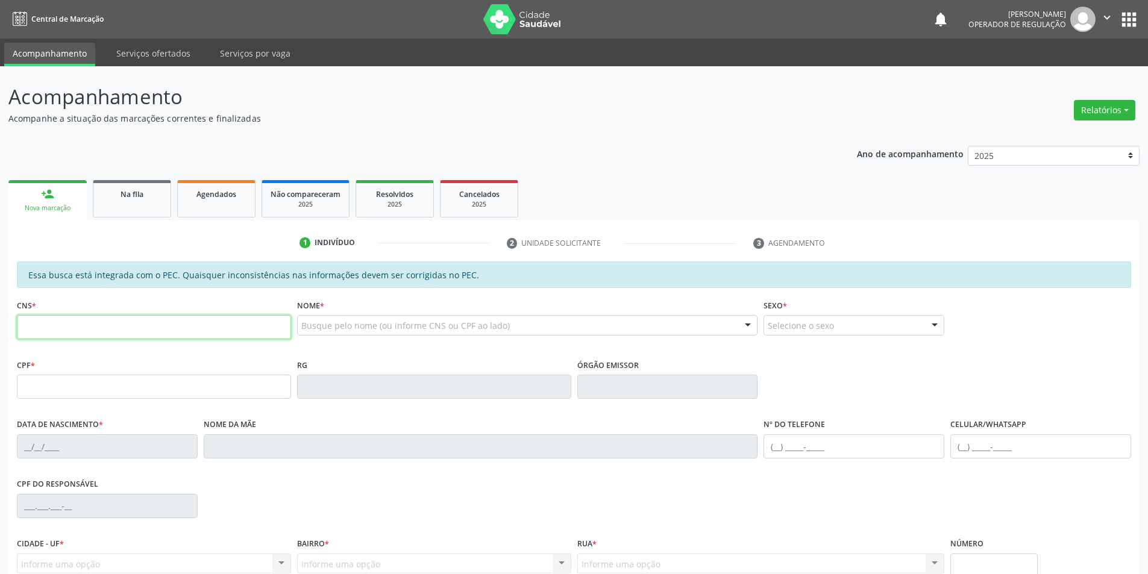
click at [160, 333] on input "text" at bounding box center [154, 327] width 274 height 24
type input "703 4002 6042 1613"
type input "443.166.405-00"
type input "18/12/1958"
type input "Laurita Nunes Oliveira"
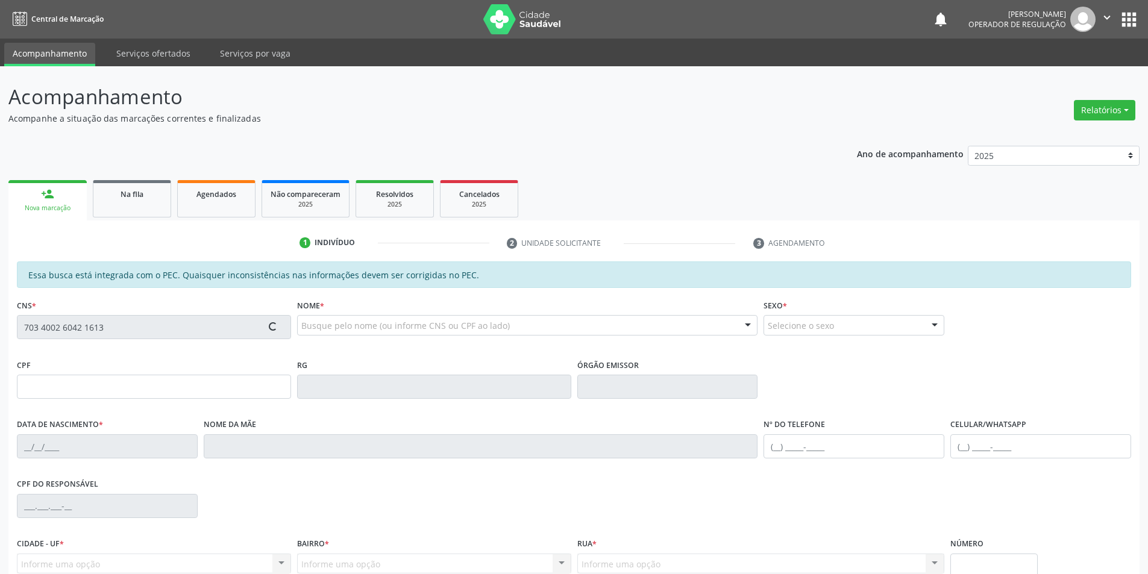
type input "(87) 8855-4732"
type input "S/N"
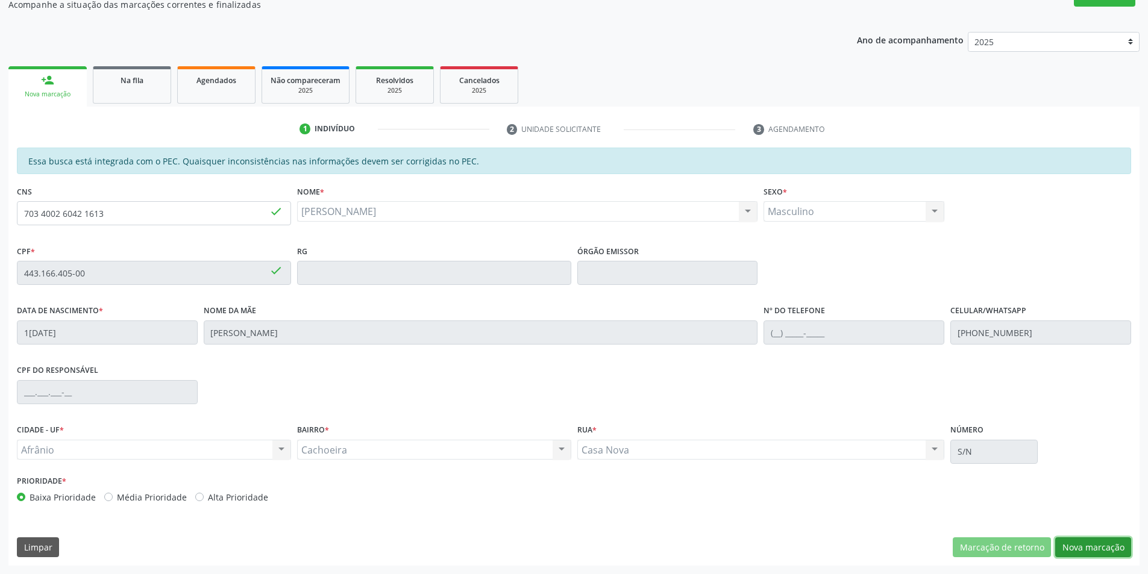
click at [1104, 547] on button "Nova marcação" at bounding box center [1093, 548] width 76 height 20
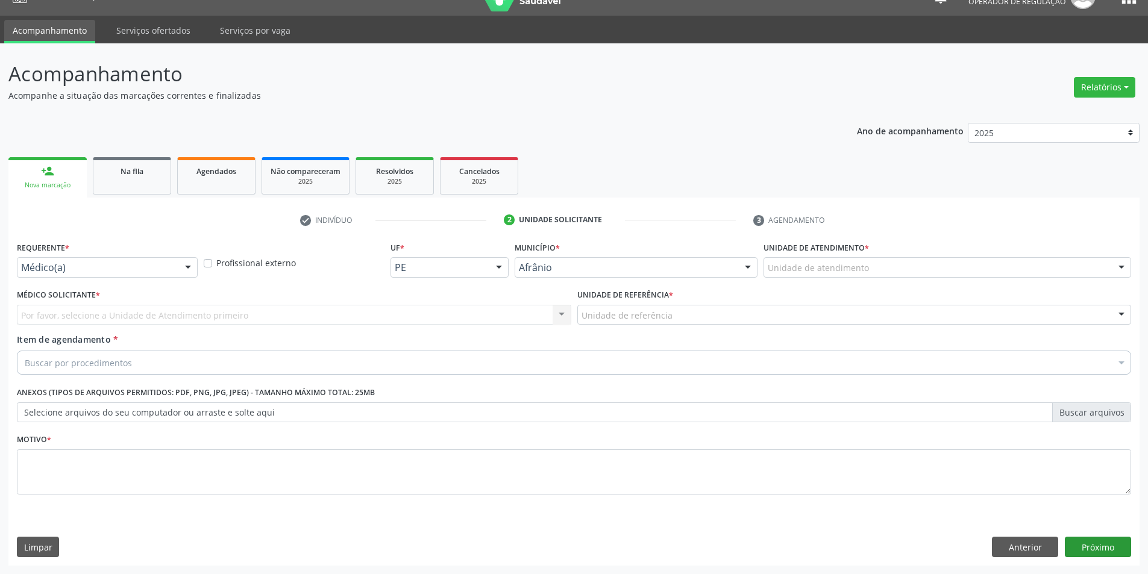
scroll to position [23, 0]
click at [1037, 269] on div "Unidade de atendimento" at bounding box center [948, 267] width 368 height 20
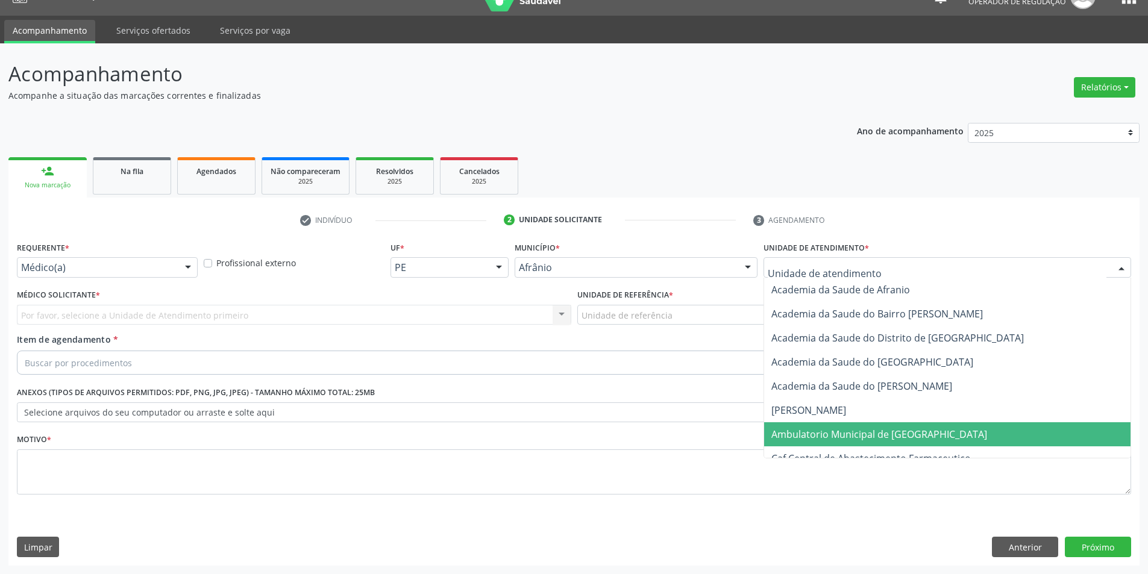
click at [999, 428] on span "Ambulatorio Municipal de [GEOGRAPHIC_DATA]" at bounding box center [947, 435] width 366 height 24
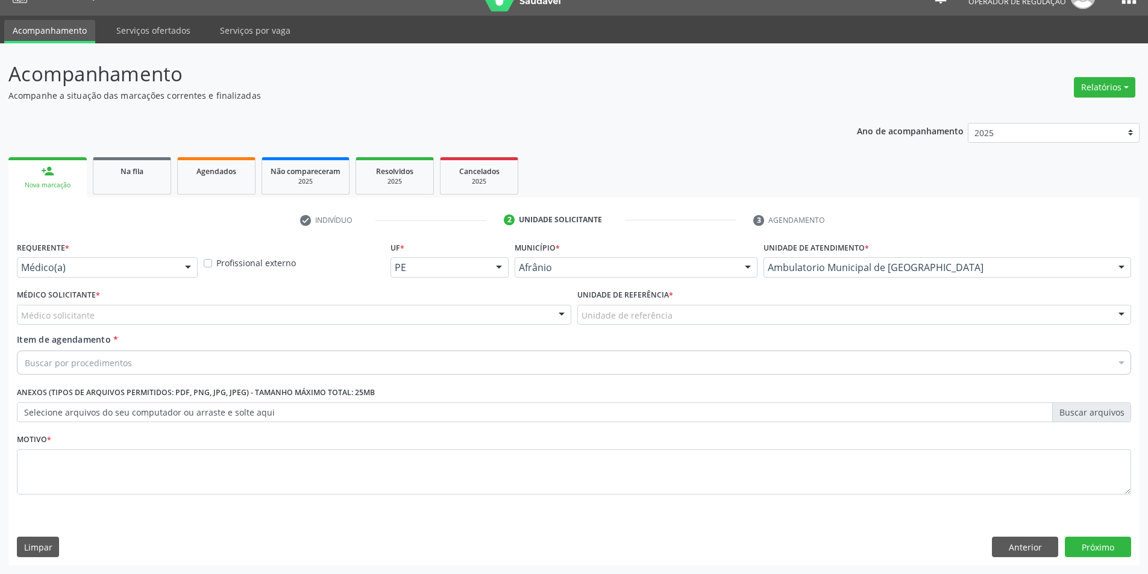
click at [708, 317] on div "Unidade de referência" at bounding box center [854, 315] width 555 height 20
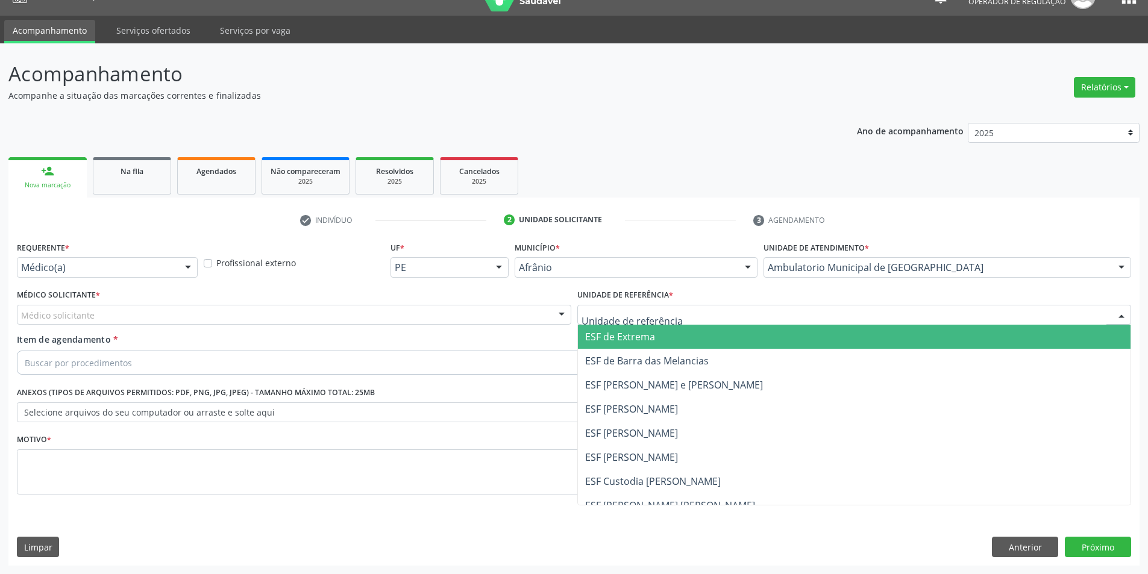
click at [673, 345] on span "ESF de Extrema" at bounding box center [854, 337] width 553 height 24
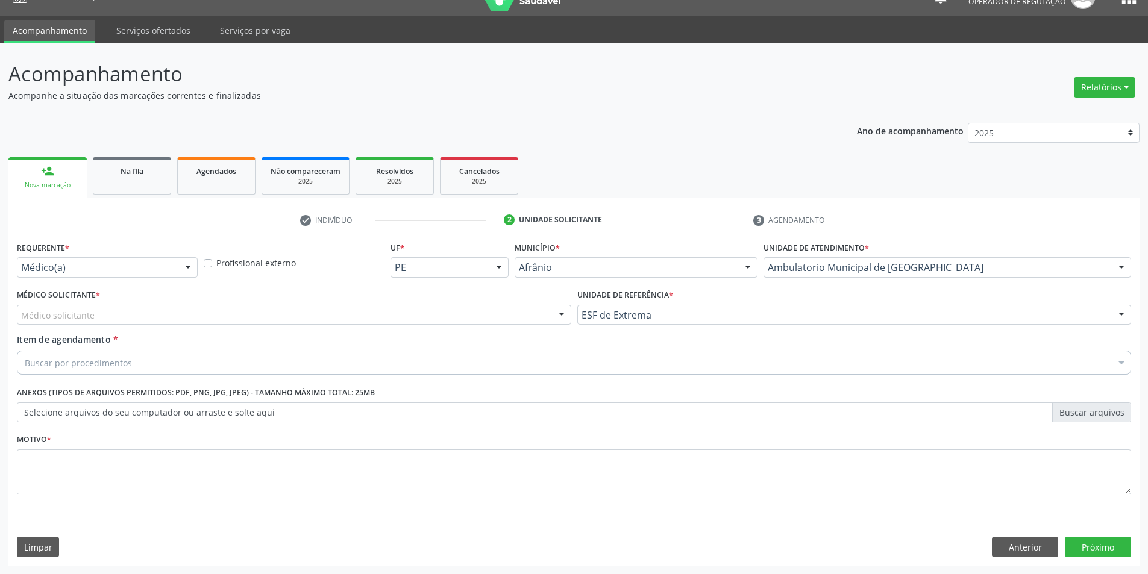
click at [503, 322] on div "Médico solicitante" at bounding box center [294, 315] width 555 height 20
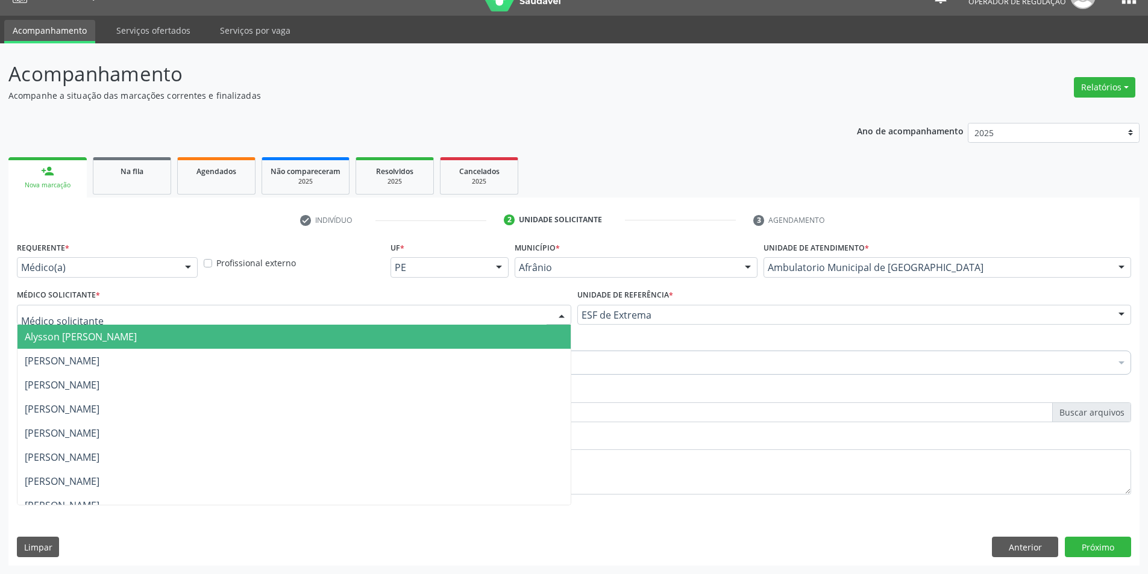
click at [506, 338] on span "Alysson [PERSON_NAME]" at bounding box center [293, 337] width 553 height 24
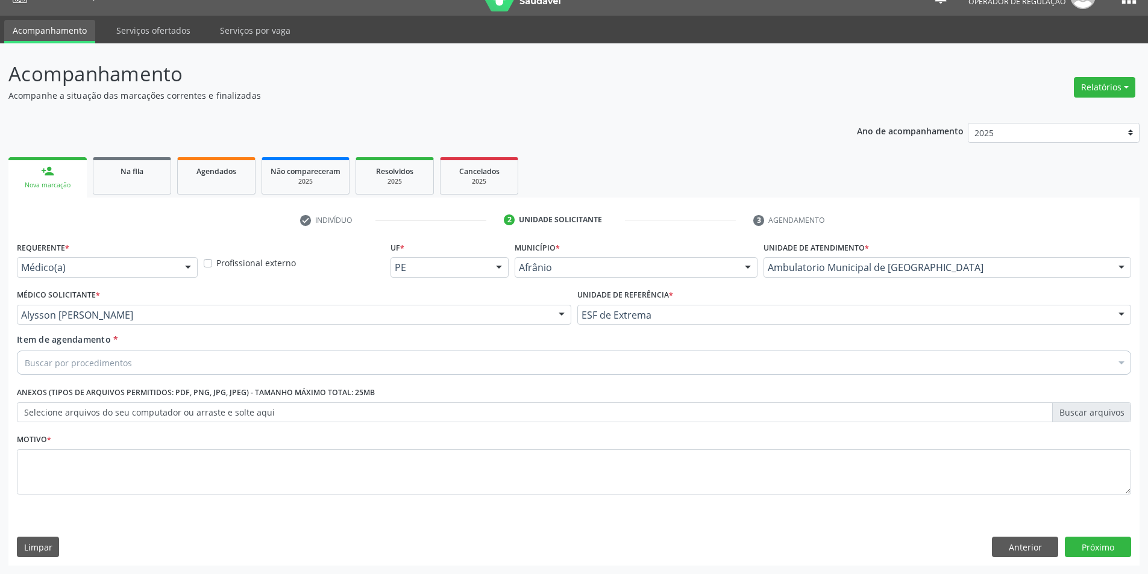
click at [386, 365] on div "Buscar por procedimentos" at bounding box center [574, 363] width 1115 height 24
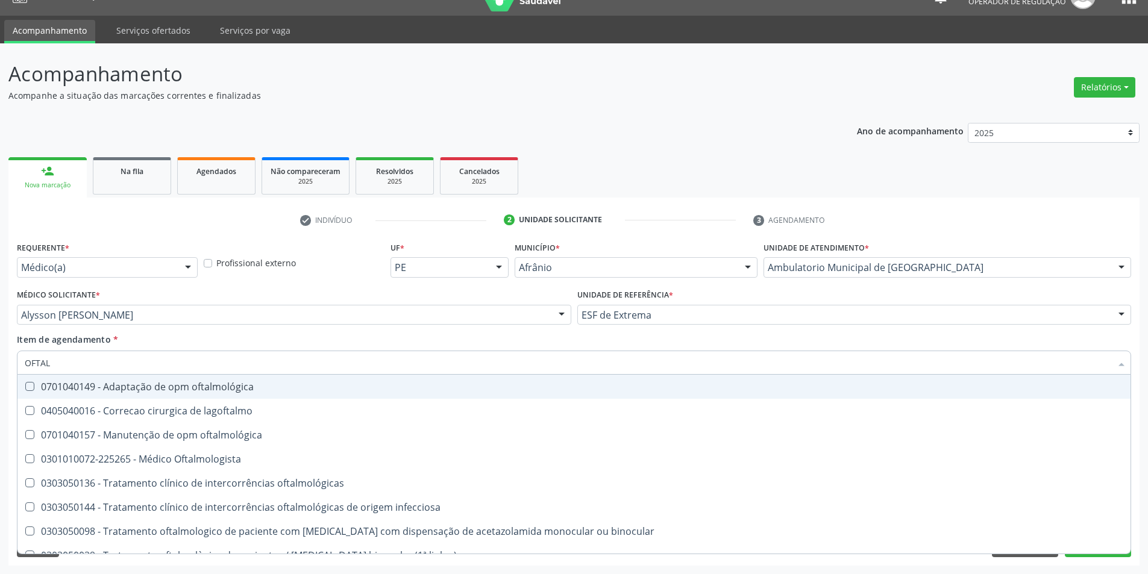
type input "OFTALM"
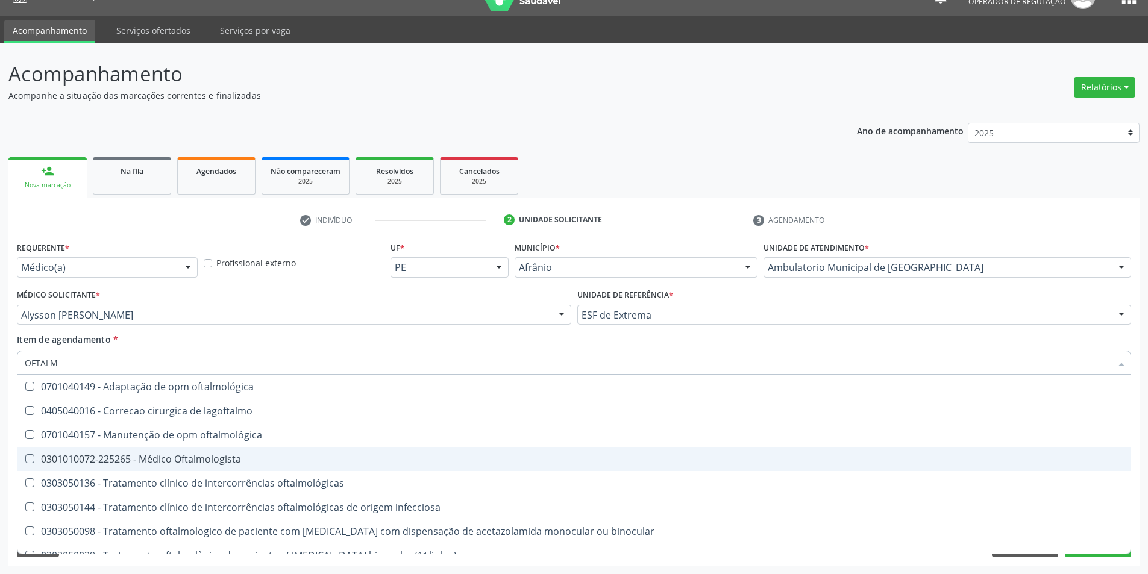
click at [525, 471] on span "0301010072-225265 - Médico Oftalmologista" at bounding box center [573, 459] width 1113 height 24
checkbox Oftalmologista "true"
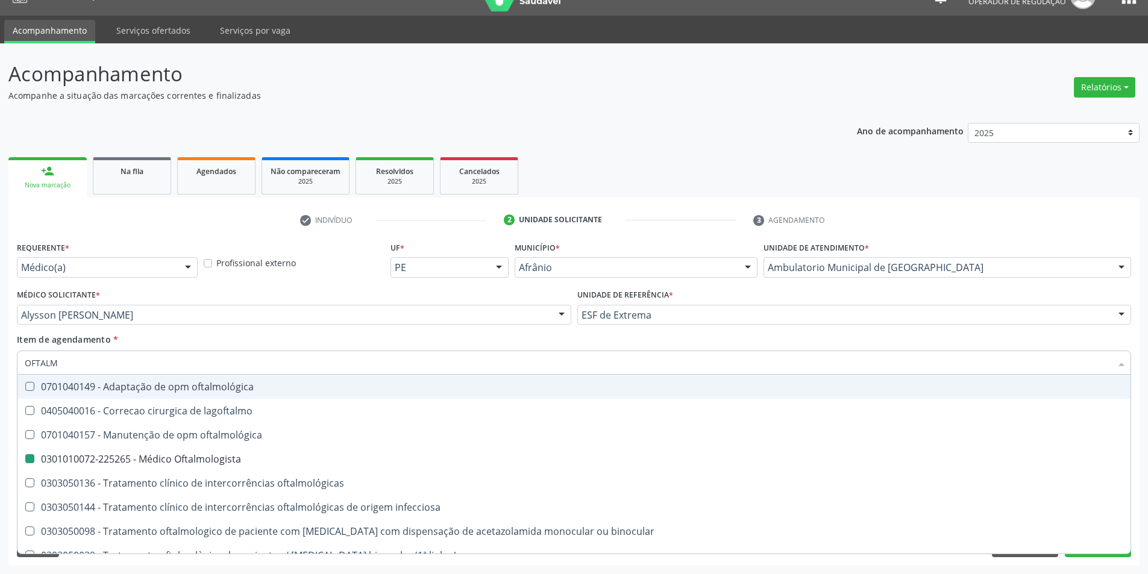
click at [389, 338] on div "Item de agendamento * OFTALM Desfazer seleção 0701040149 - Adaptação de opm oft…" at bounding box center [574, 352] width 1115 height 38
checkbox lagoftalmo "true"
checkbox Oftalmologista "false"
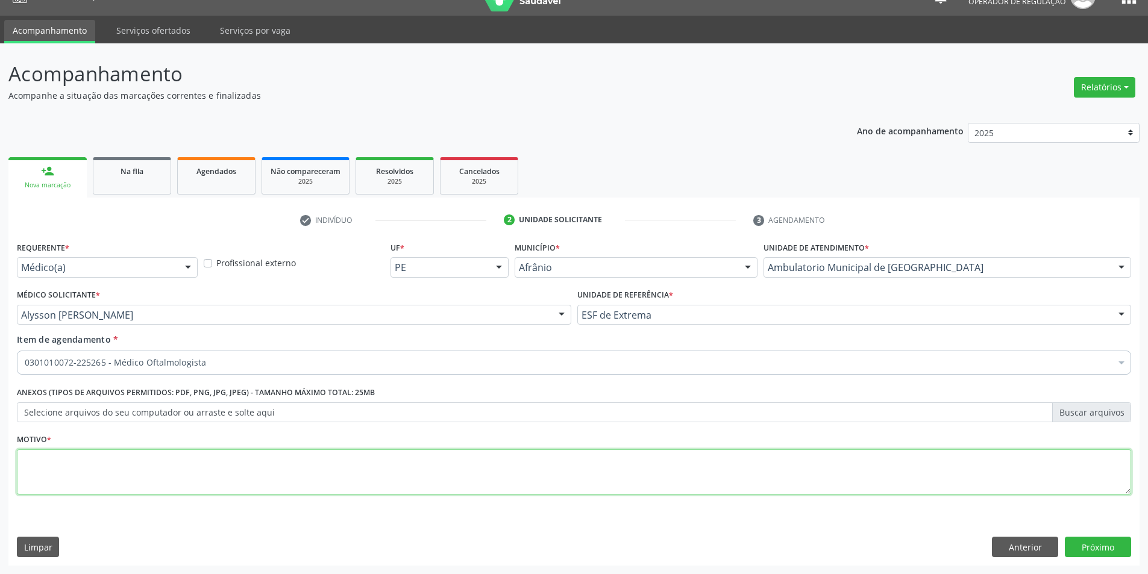
click at [346, 468] on textarea at bounding box center [574, 473] width 1115 height 46
type textarea "CATARATA"
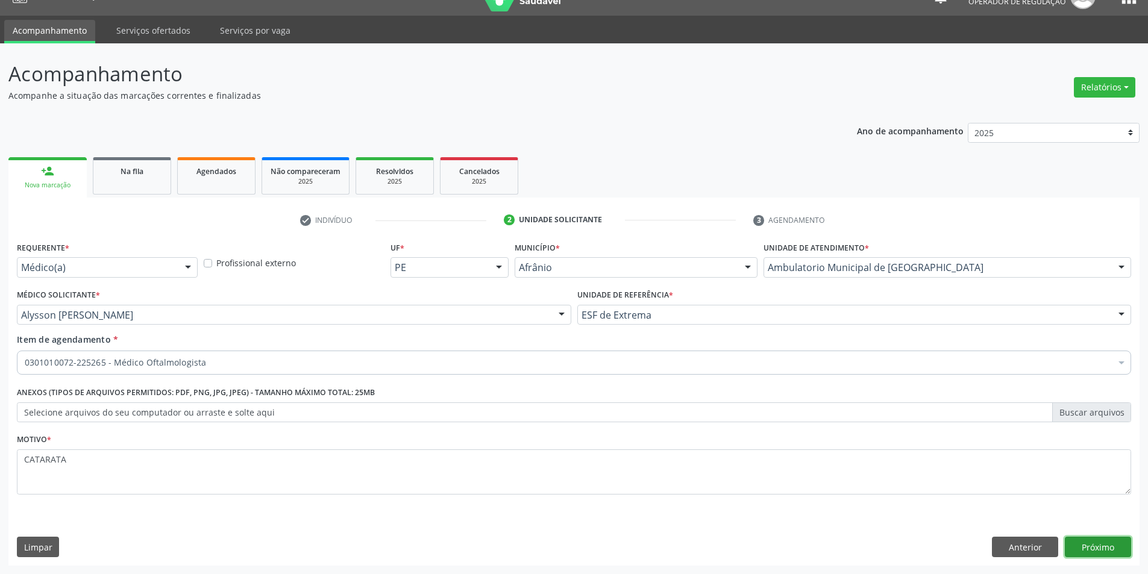
click at [1090, 539] on button "Próximo" at bounding box center [1098, 547] width 66 height 20
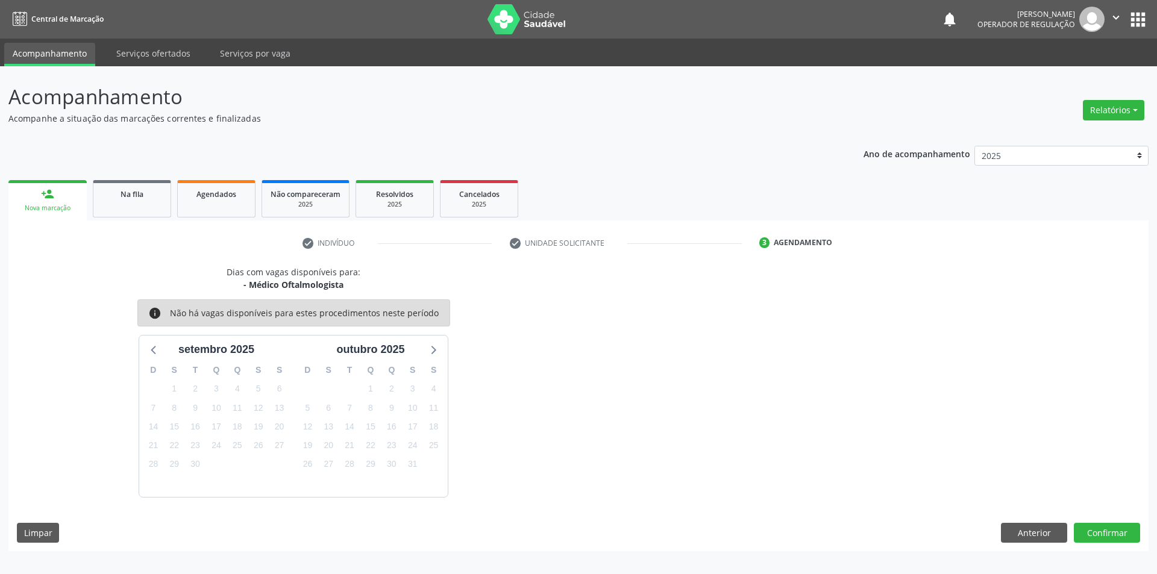
click at [1102, 500] on div "Dias com vagas disponíveis para: - Médico Oftalmologista info Não há vagas disp…" at bounding box center [578, 409] width 1140 height 286
click at [1105, 524] on button "Confirmar" at bounding box center [1107, 533] width 66 height 20
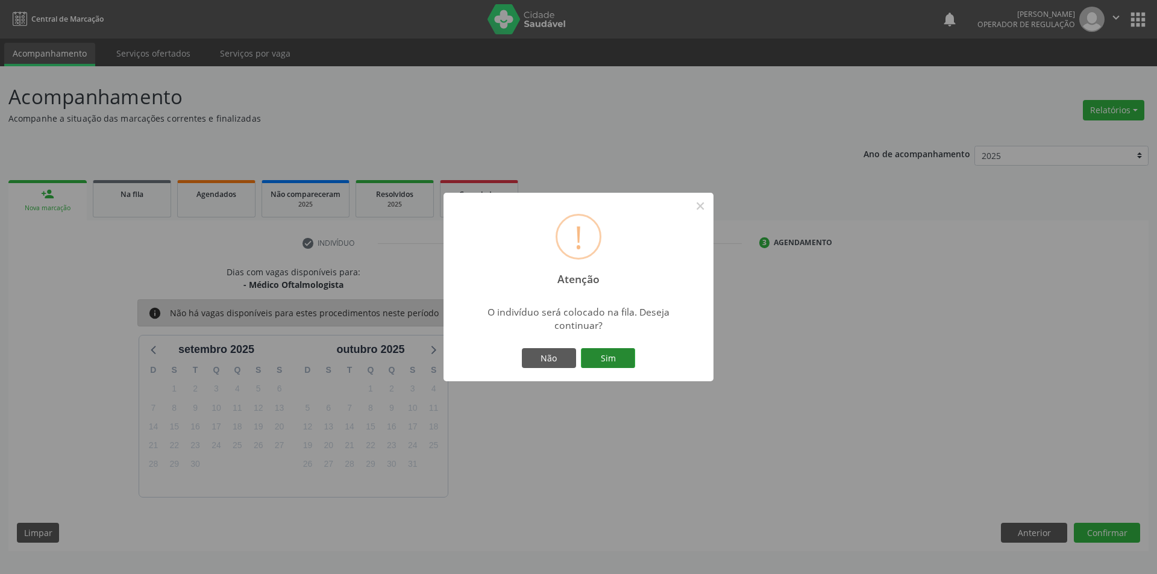
click at [620, 365] on button "Sim" at bounding box center [608, 358] width 54 height 20
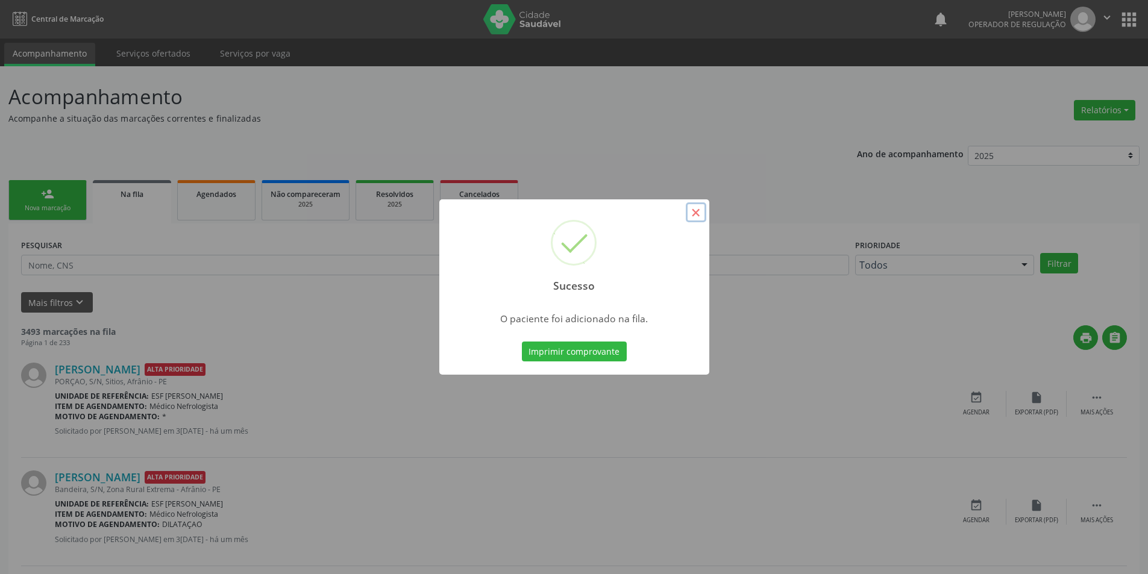
click at [697, 212] on button "×" at bounding box center [696, 213] width 20 height 20
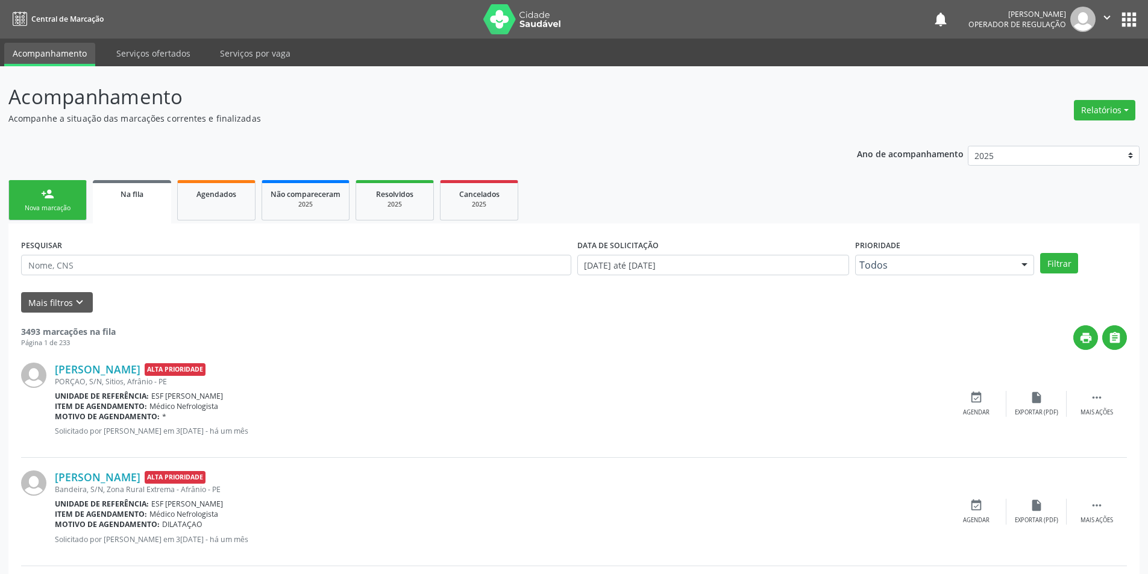
drag, startPoint x: 64, startPoint y: 217, endPoint x: 94, endPoint y: 203, distance: 32.6
click at [65, 217] on link "person_add Nova marcação" at bounding box center [47, 200] width 78 height 40
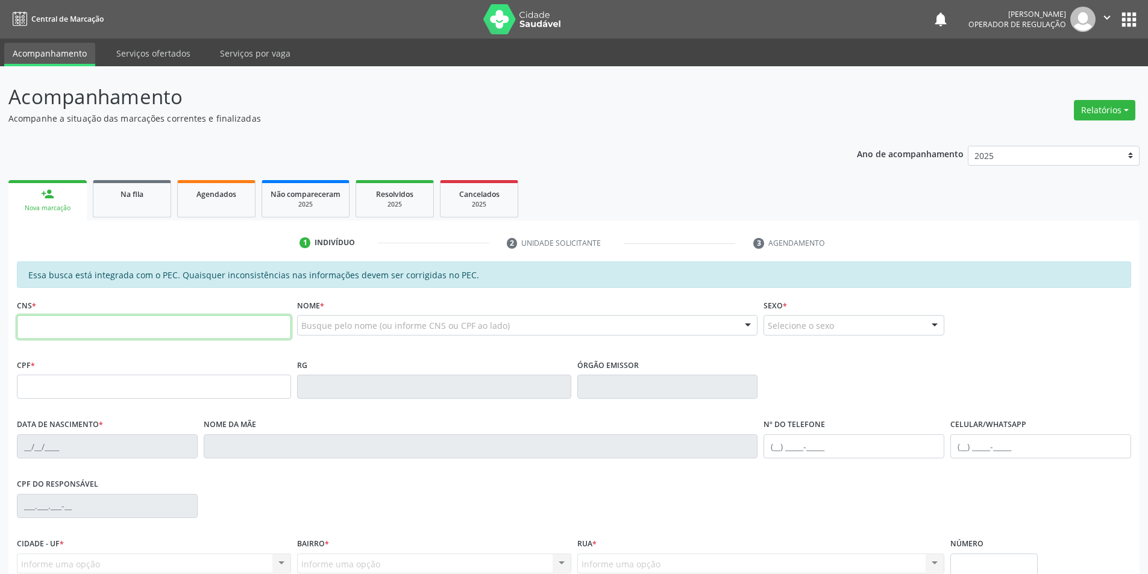
click at [167, 338] on input "text" at bounding box center [154, 327] width 274 height 24
type input "209 7062 3512 0001"
type input "104.653.664-81"
type input "20/05/1993"
type input "Maria do Socorro de Souza Santos"
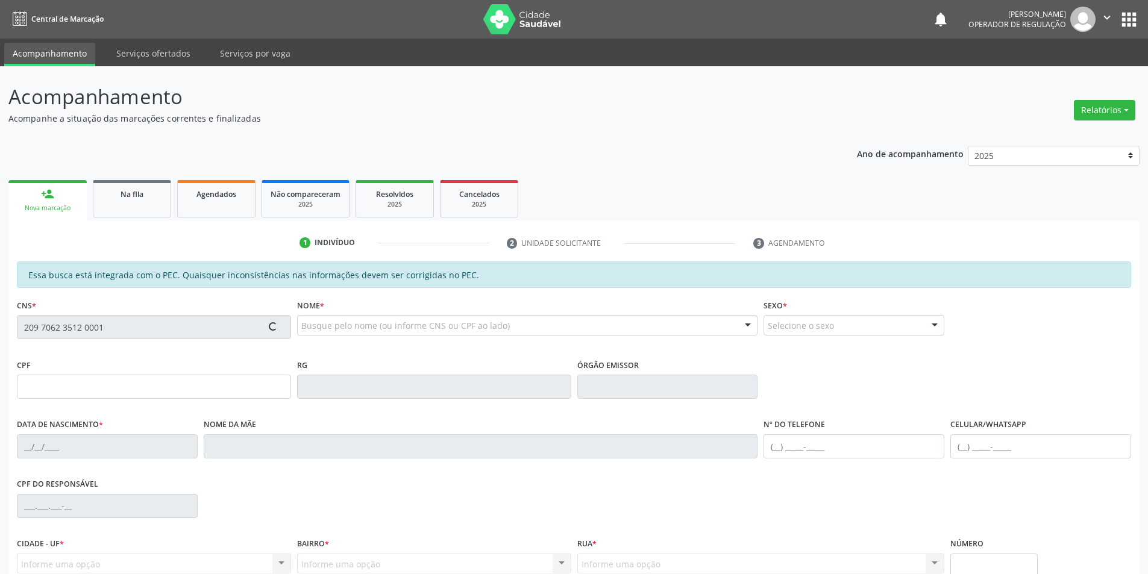
type input "(87) 98135-7407"
type input "S/N"
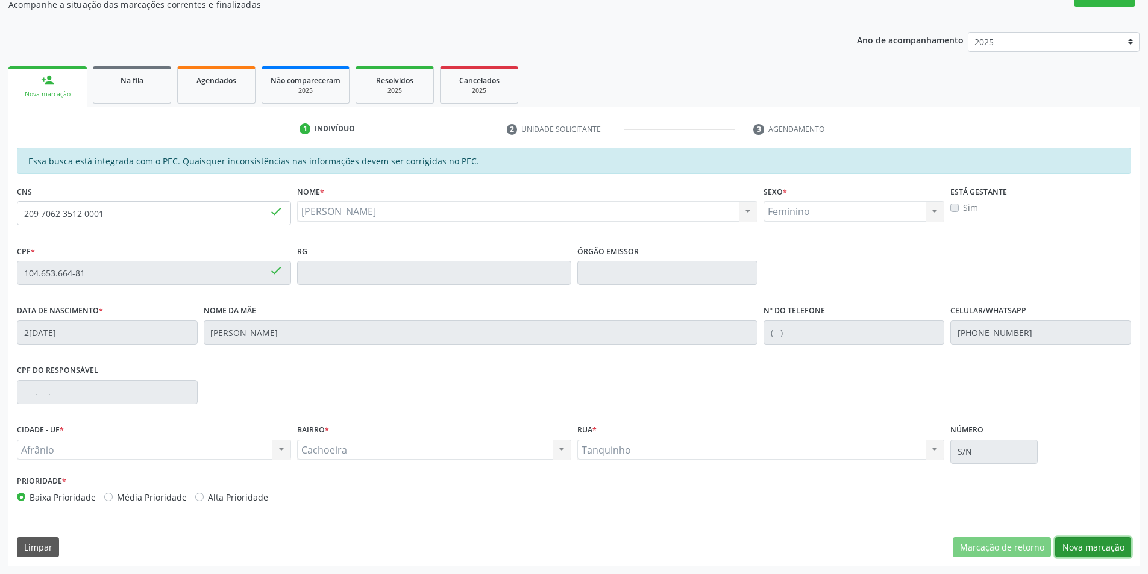
click at [1075, 547] on button "Nova marcação" at bounding box center [1093, 548] width 76 height 20
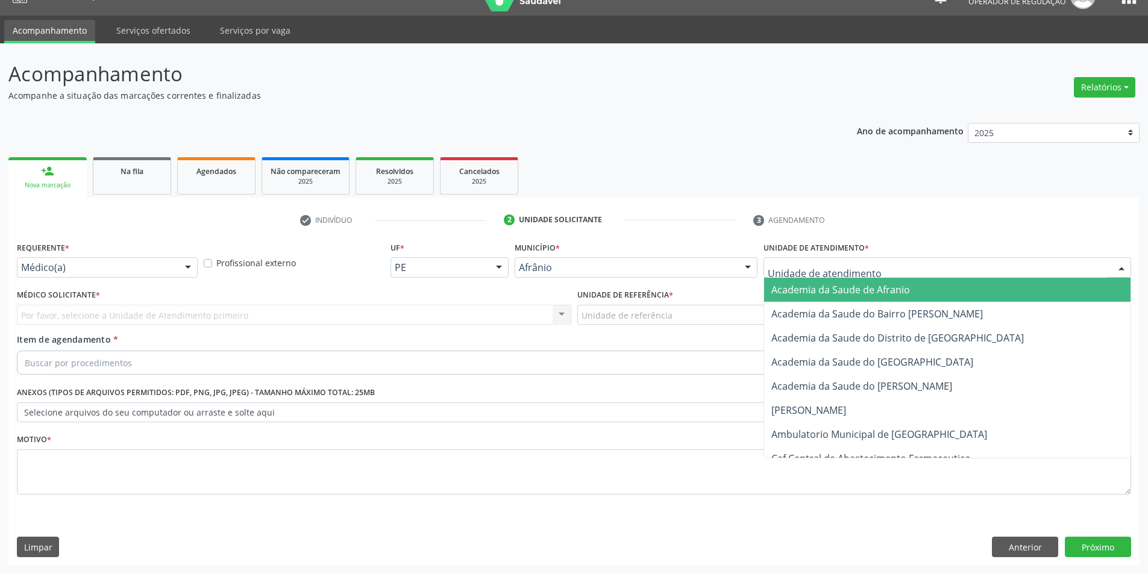
click at [1039, 267] on div at bounding box center [948, 267] width 368 height 20
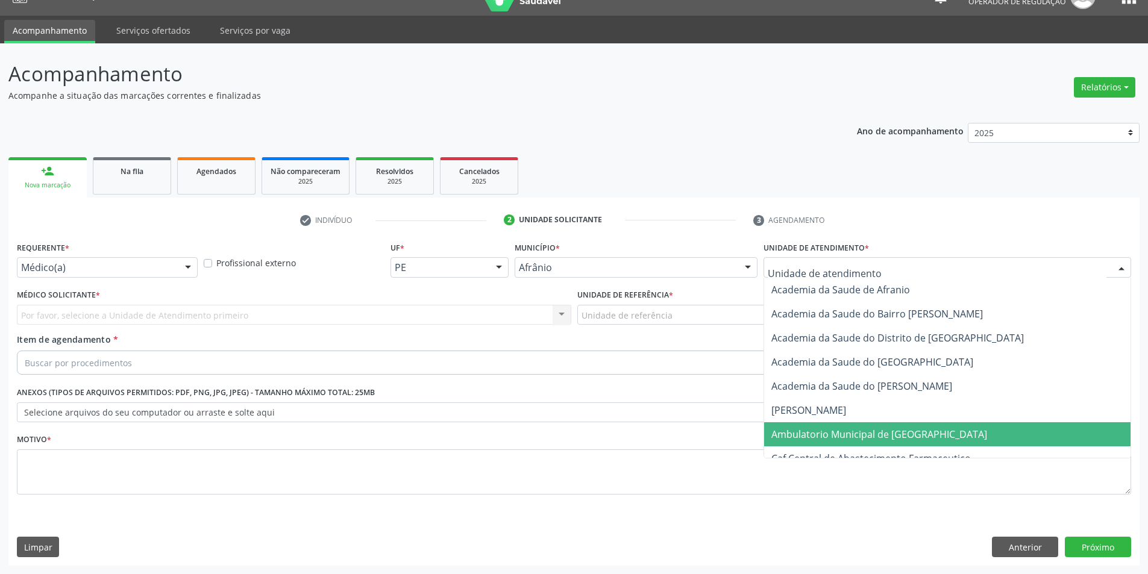
click at [961, 441] on span "Ambulatorio Municipal de [GEOGRAPHIC_DATA]" at bounding box center [947, 435] width 366 height 24
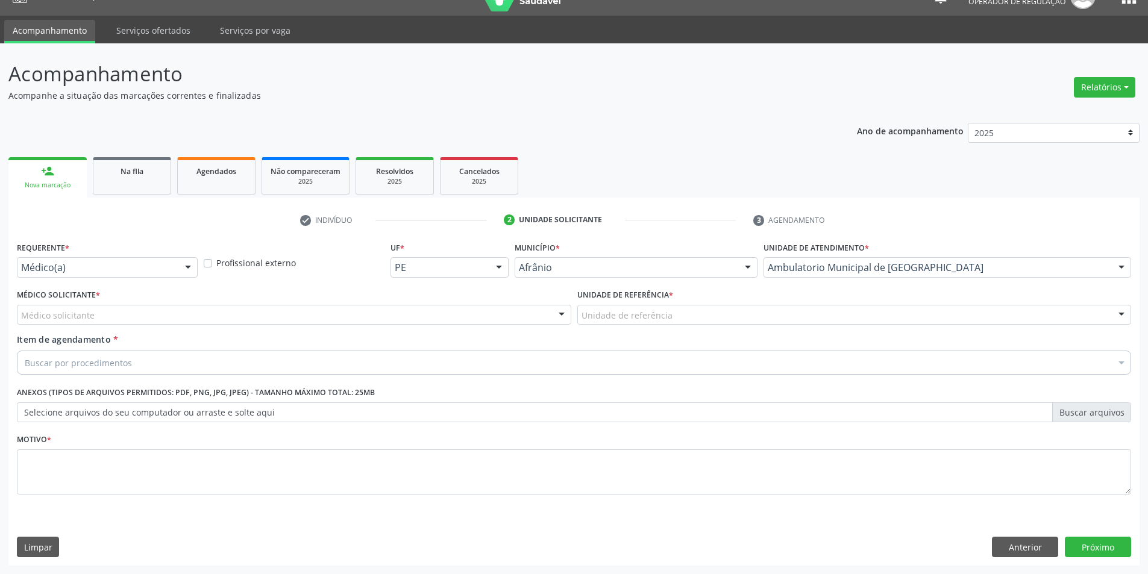
click at [191, 315] on div "Médico solicitante" at bounding box center [294, 315] width 555 height 20
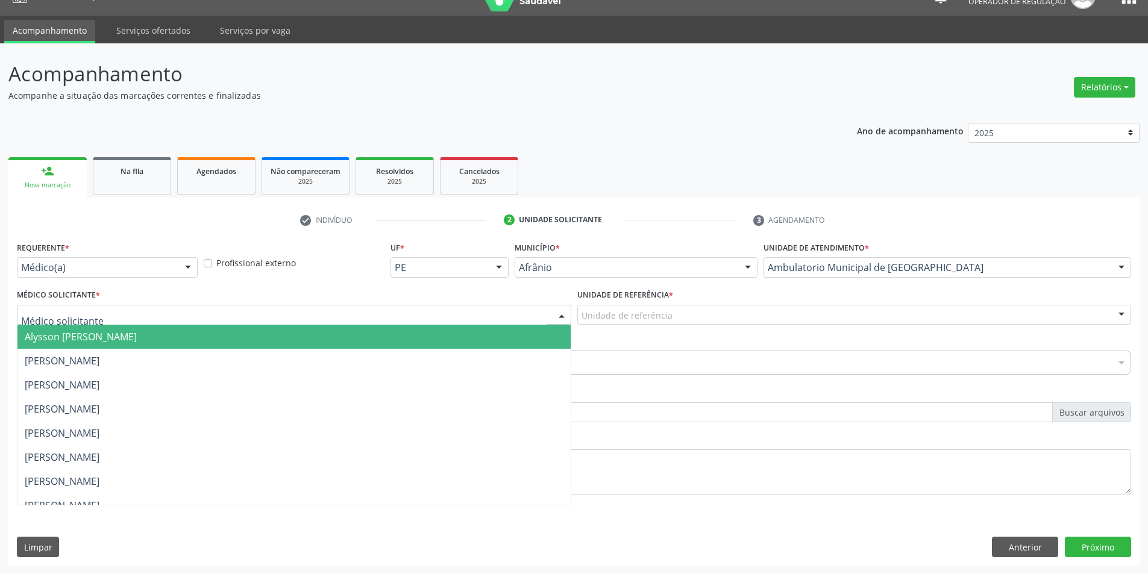
click at [251, 320] on input "text" at bounding box center [284, 321] width 526 height 24
click at [291, 331] on span "Alysson [PERSON_NAME]" at bounding box center [293, 337] width 553 height 24
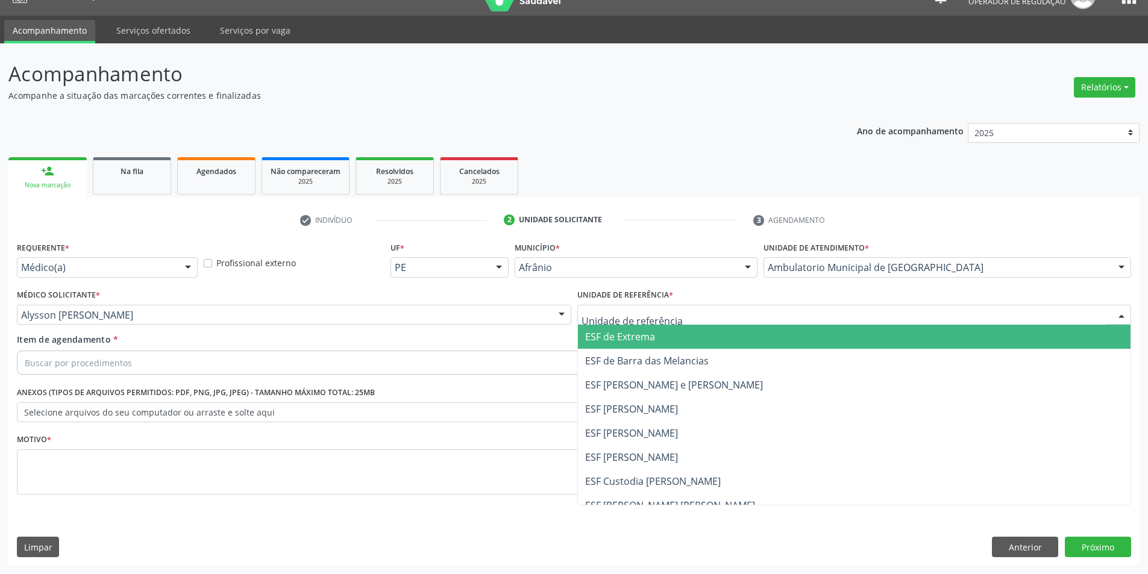
click at [614, 340] on span "ESF de Extrema" at bounding box center [620, 336] width 70 height 13
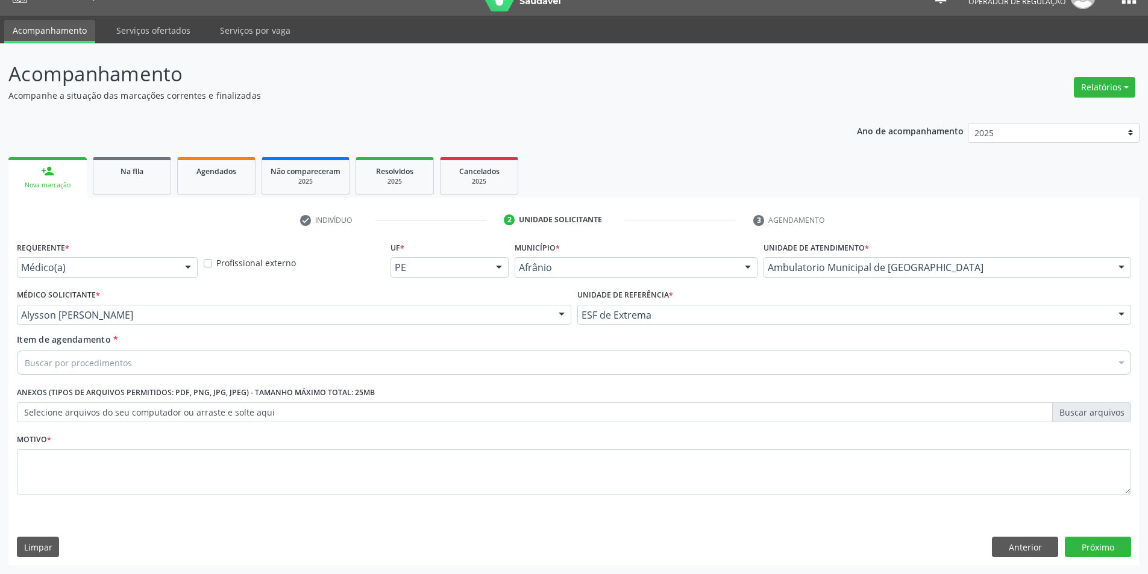
click at [212, 356] on div "Buscar por procedimentos" at bounding box center [574, 363] width 1115 height 24
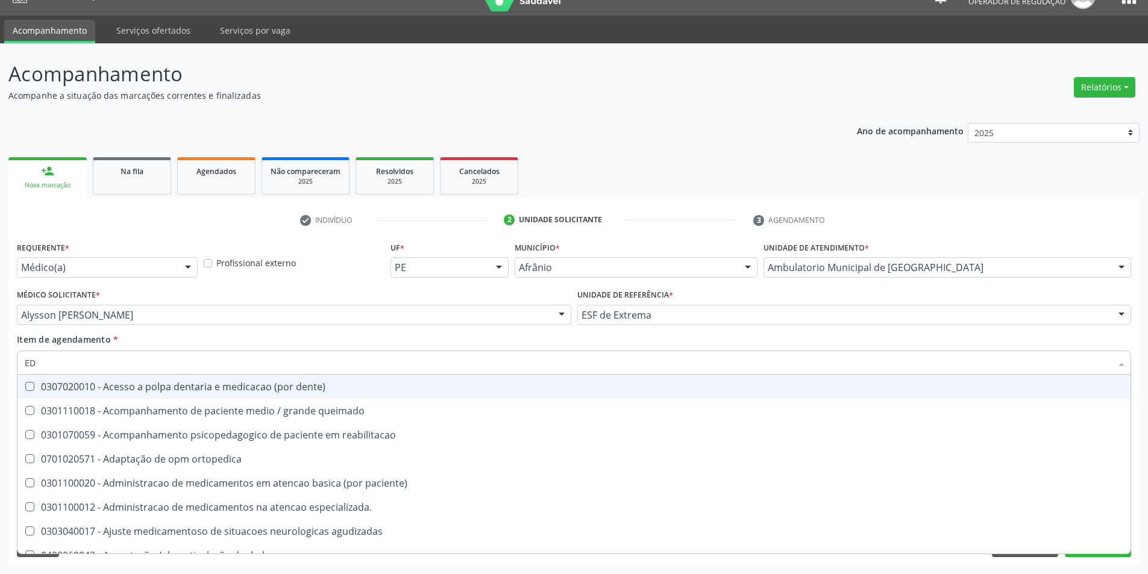
type input "EDA"
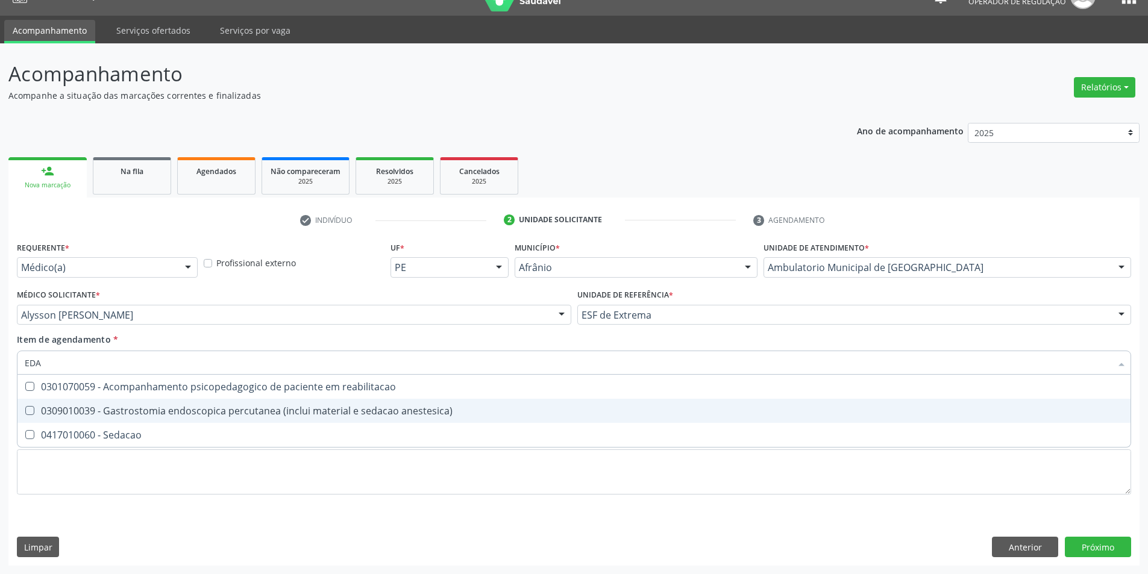
click at [233, 409] on div "0309010039 - Gastrostomia endoscopica percutanea (inclui material e sedacao ane…" at bounding box center [574, 411] width 1099 height 10
checkbox anestesica\) "true"
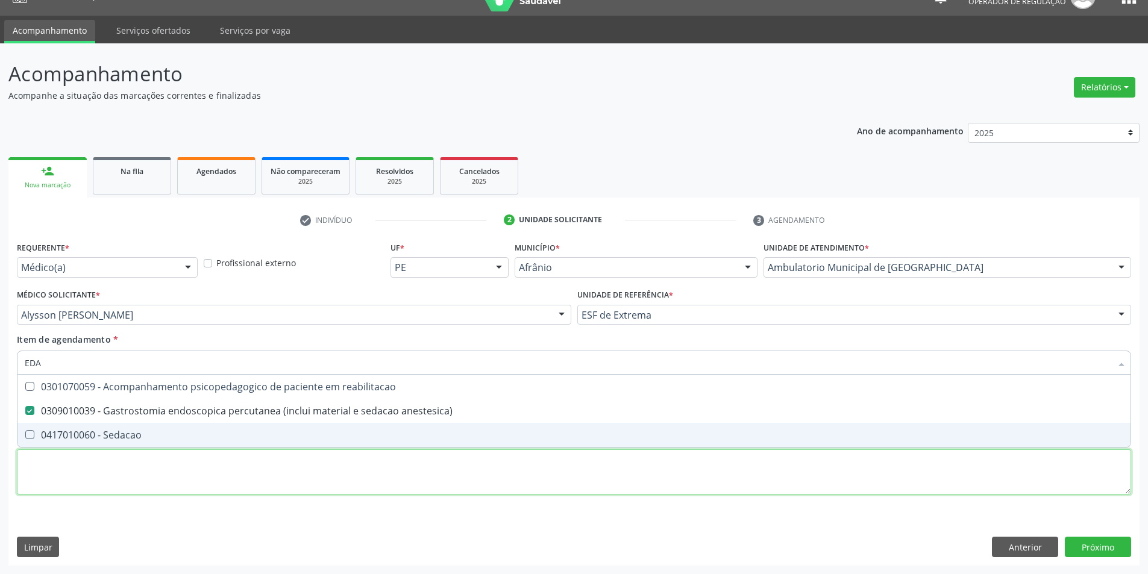
click at [886, 467] on div "Requerente * Médico(a) Médico(a) Enfermeiro(a) Paciente Nenhum resultado encont…" at bounding box center [574, 375] width 1115 height 273
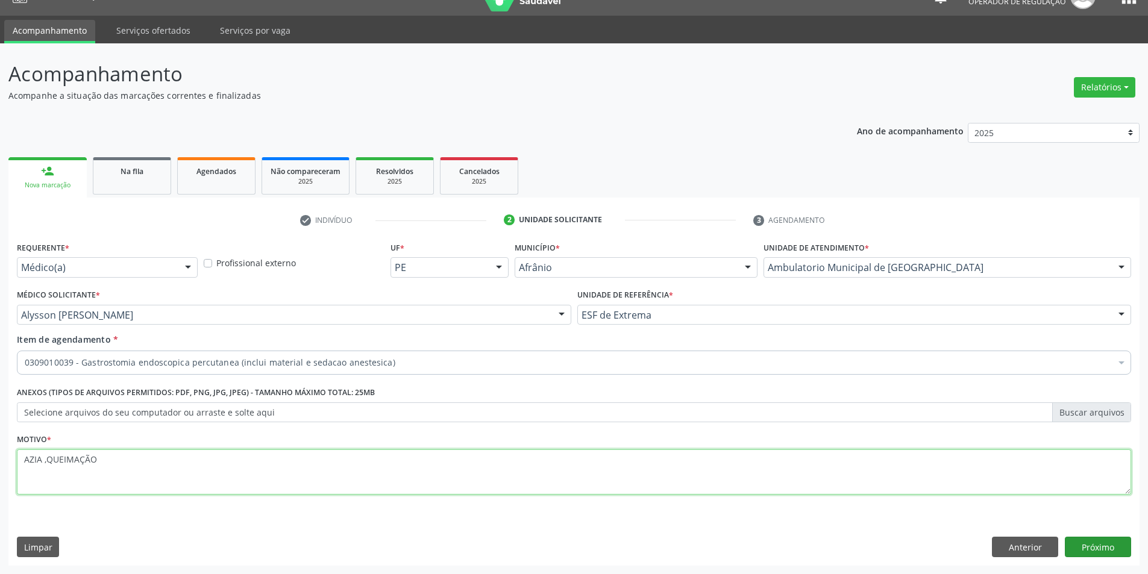
type textarea "AZIA ,QUEIMAÇÃO"
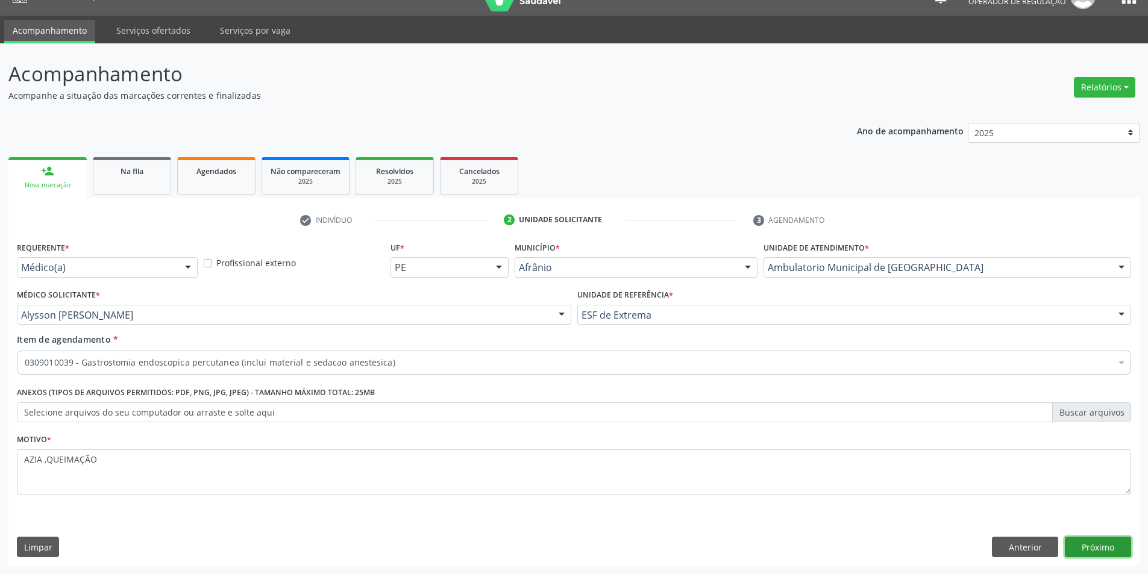
click at [1104, 549] on button "Próximo" at bounding box center [1098, 547] width 66 height 20
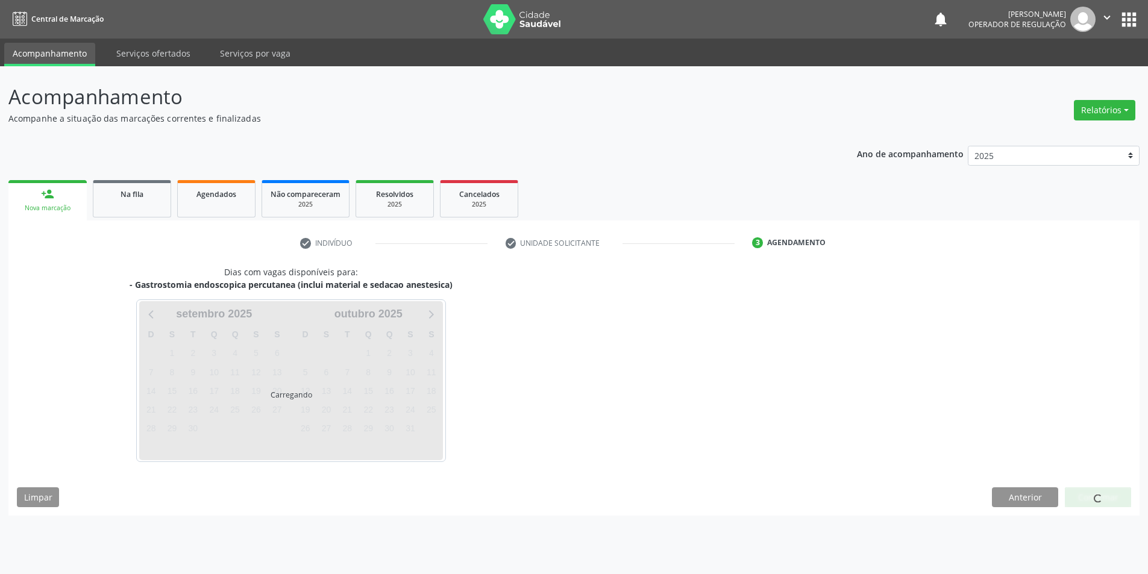
scroll to position [0, 0]
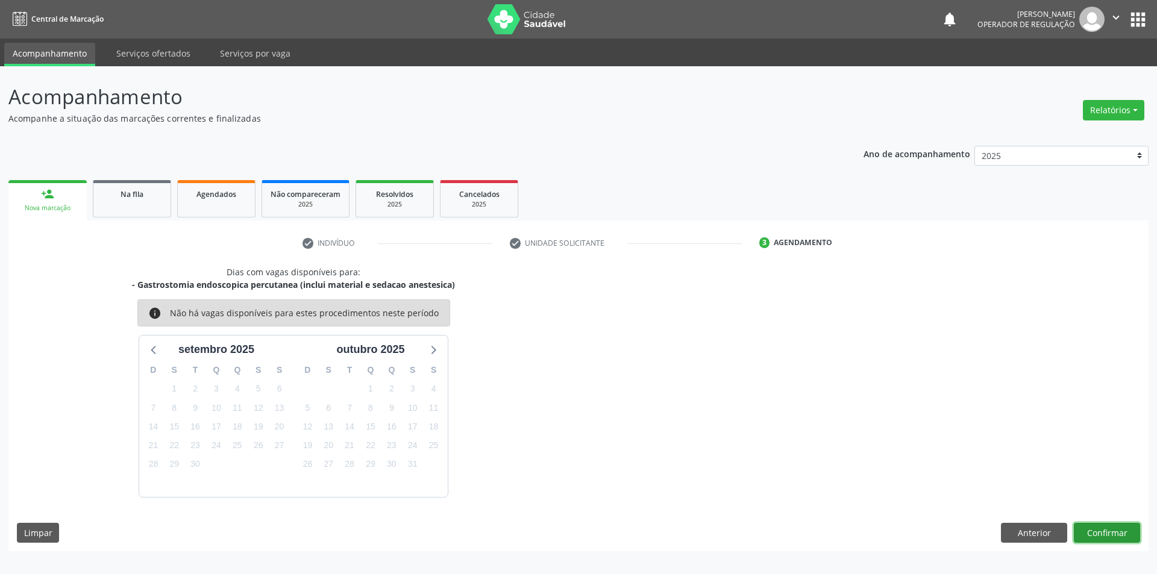
click at [1104, 536] on button "Confirmar" at bounding box center [1107, 533] width 66 height 20
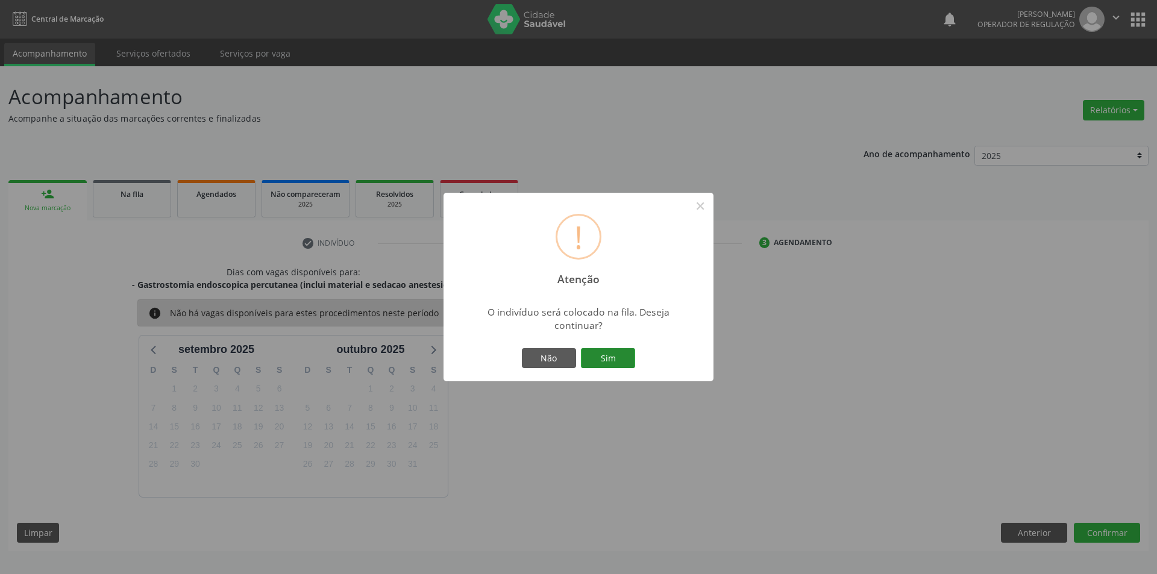
drag, startPoint x: 611, startPoint y: 345, endPoint x: 610, endPoint y: 352, distance: 6.7
click at [610, 348] on div "! Atenção × O indivíduo será colocado na fila. Deseja continuar? Não Sim" at bounding box center [579, 287] width 270 height 189
click at [611, 357] on button "Sim" at bounding box center [608, 358] width 54 height 20
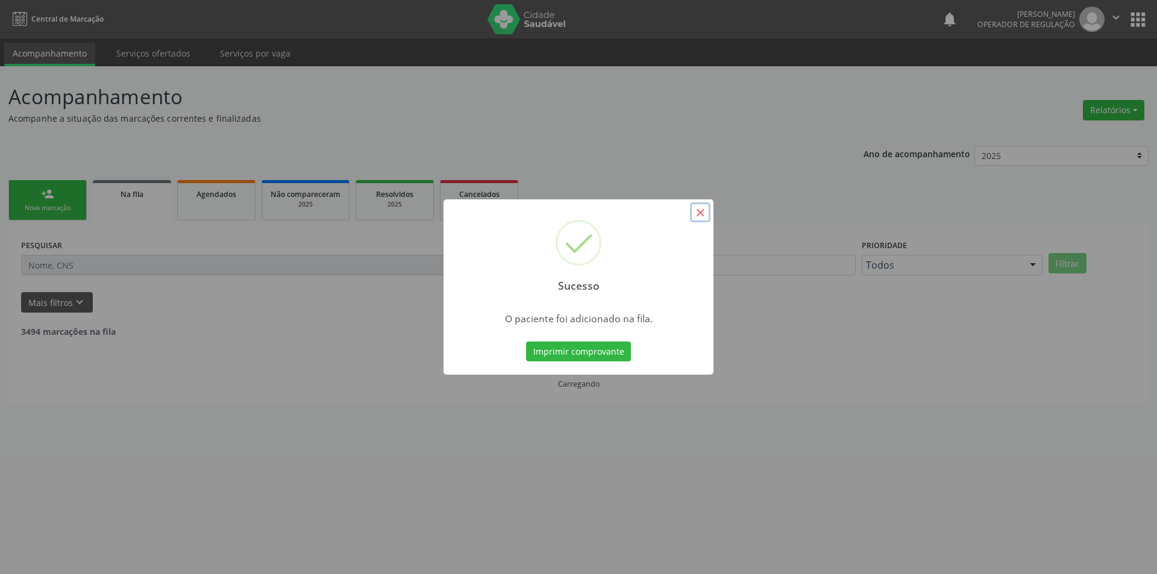
click at [700, 213] on button "×" at bounding box center [700, 213] width 20 height 20
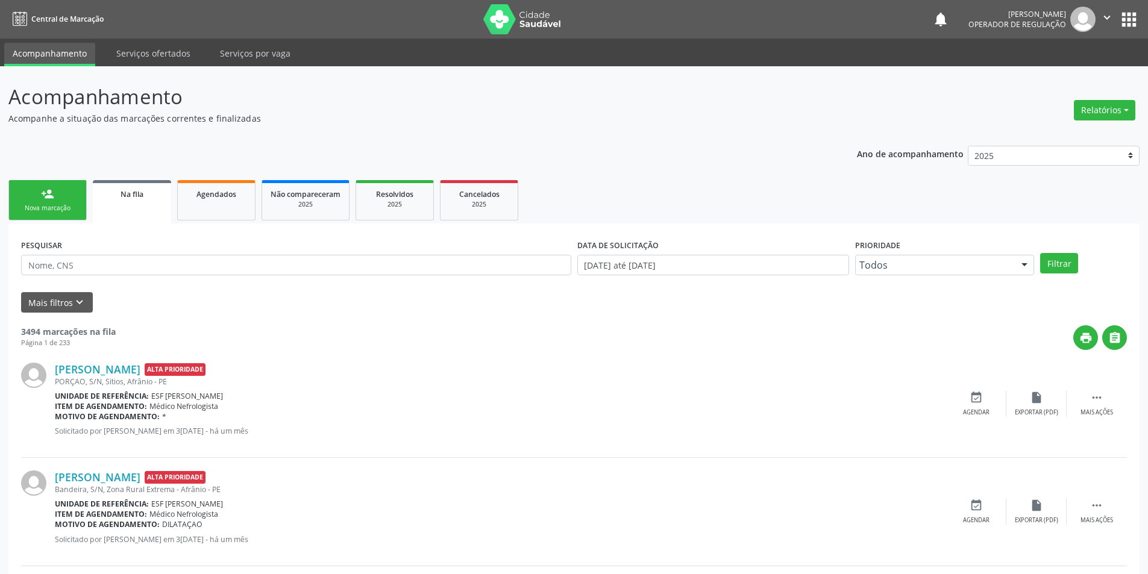
click at [36, 200] on link "person_add Nova marcação" at bounding box center [47, 200] width 78 height 40
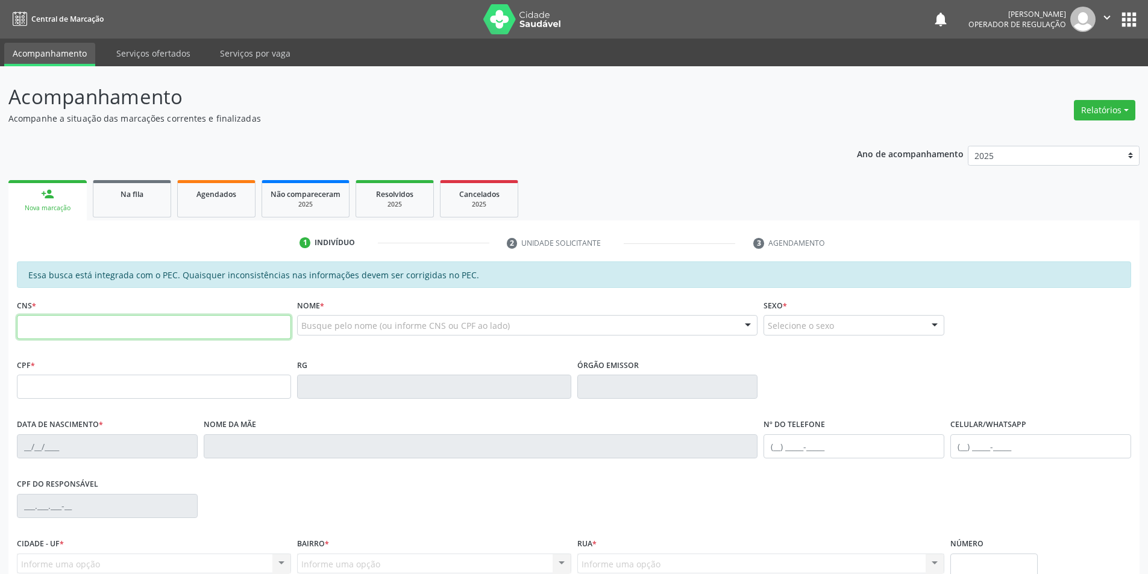
click at [33, 322] on input "text" at bounding box center [154, 327] width 274 height 24
type input "705 8084 7115 1837"
type input "171.636.724-70"
type input "13/04/2020"
type input "Erika Carolina da Silva Ferreira"
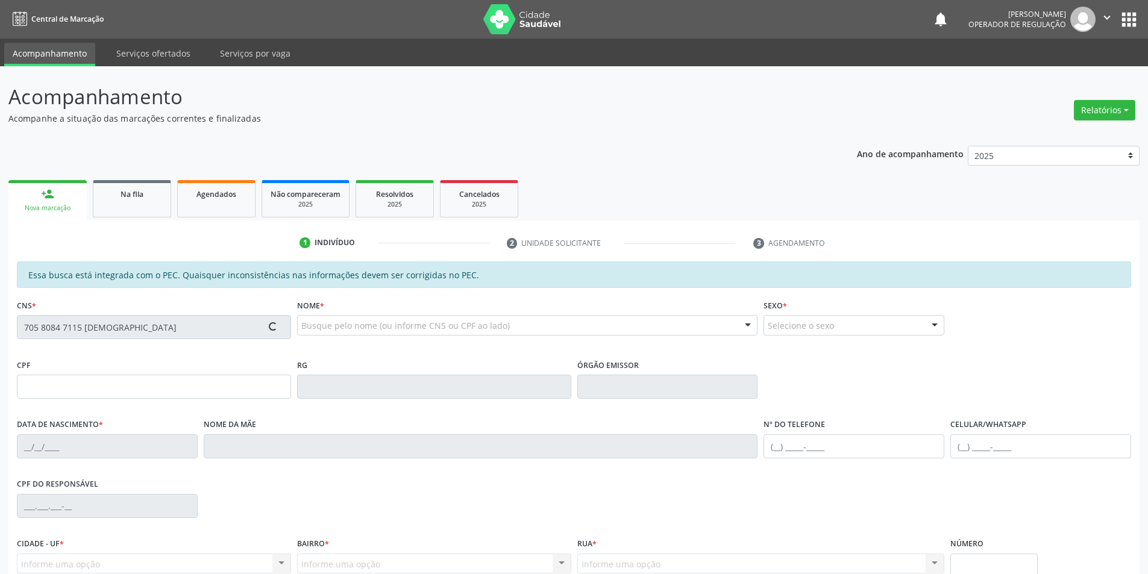
type input "(87) 98154-9337"
type input "S/N"
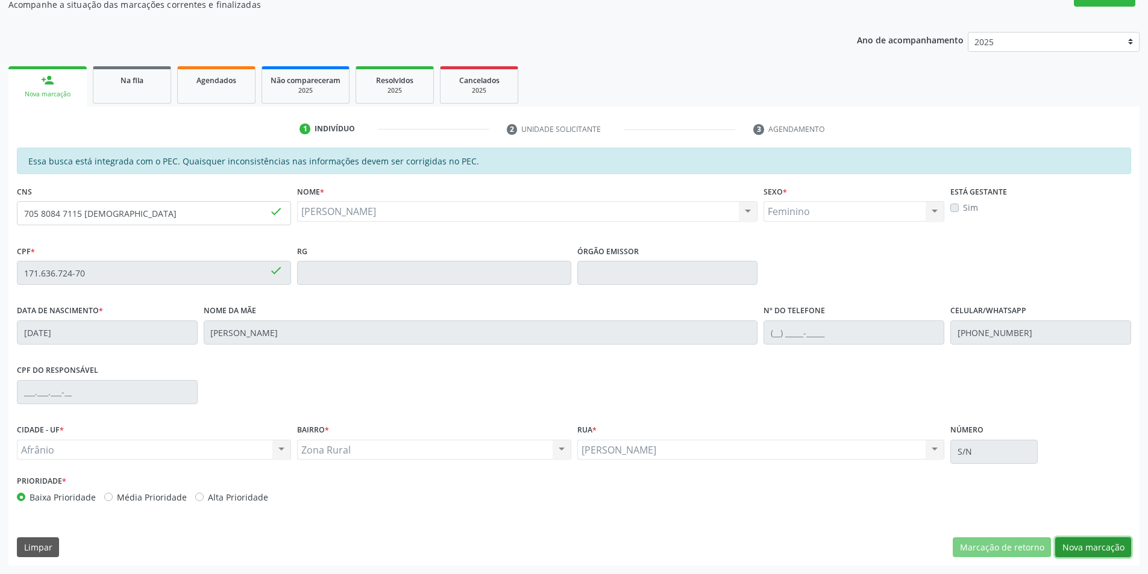
click at [1087, 546] on button "Nova marcação" at bounding box center [1093, 548] width 76 height 20
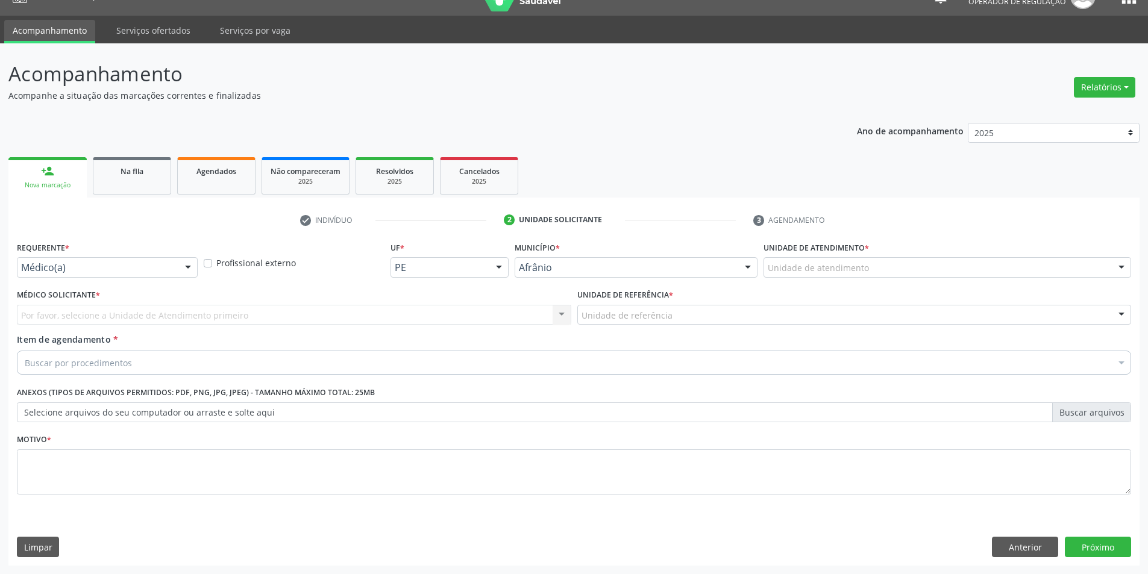
scroll to position [23, 0]
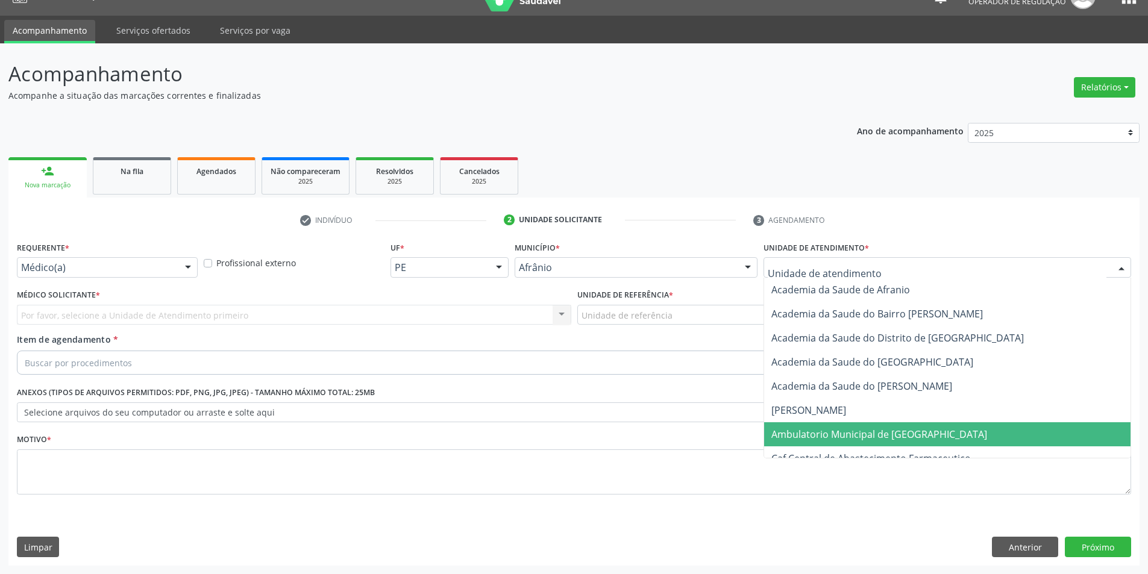
click at [825, 433] on span "Ambulatorio Municipal de [GEOGRAPHIC_DATA]" at bounding box center [880, 434] width 216 height 13
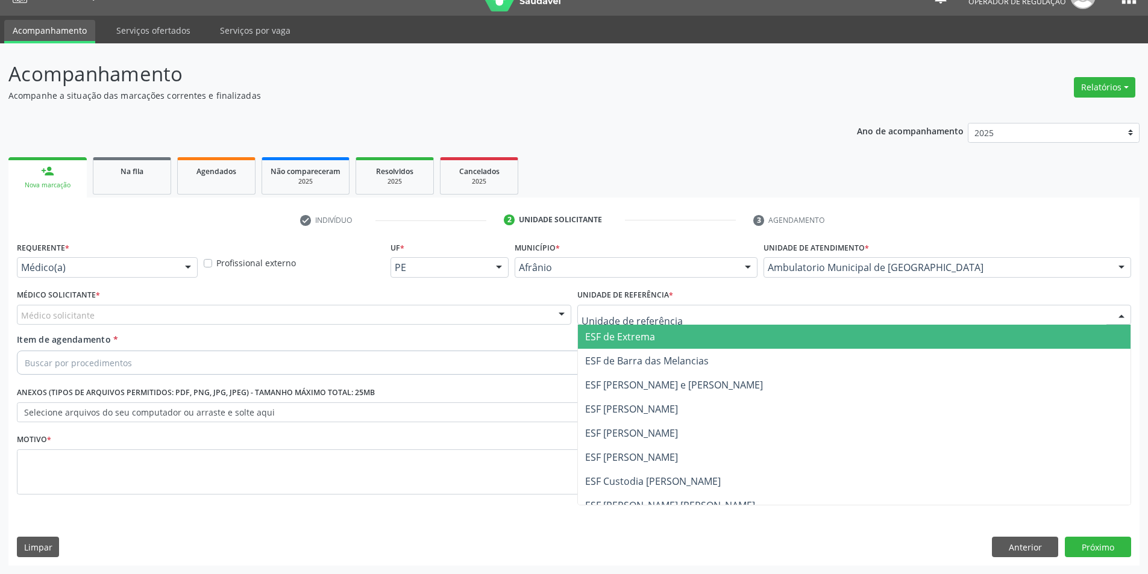
click at [675, 331] on span "ESF de Extrema" at bounding box center [854, 337] width 553 height 24
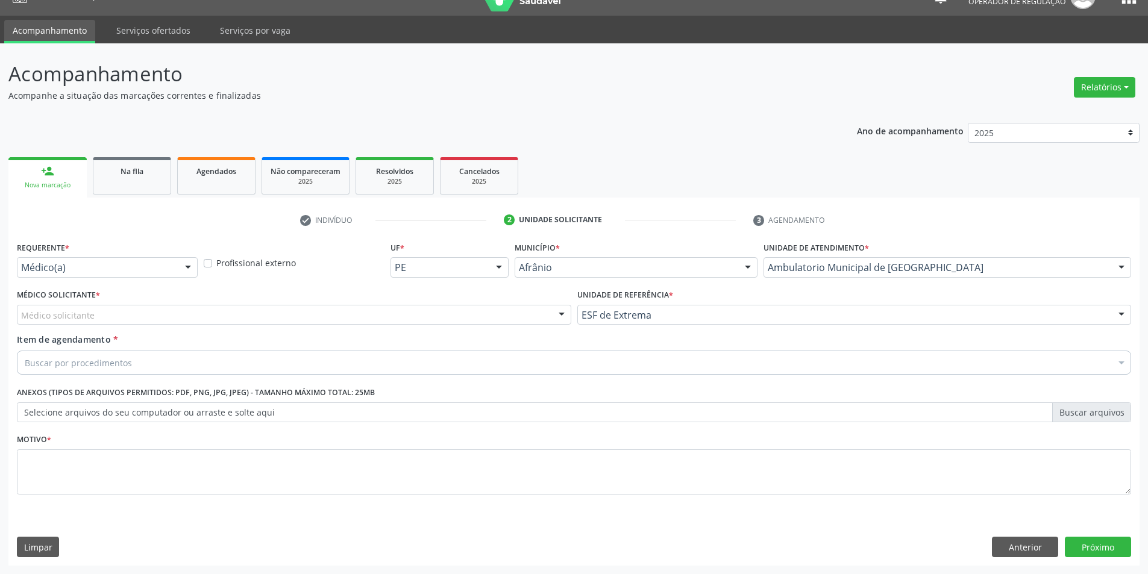
click at [509, 321] on div "Médico solicitante" at bounding box center [294, 315] width 555 height 20
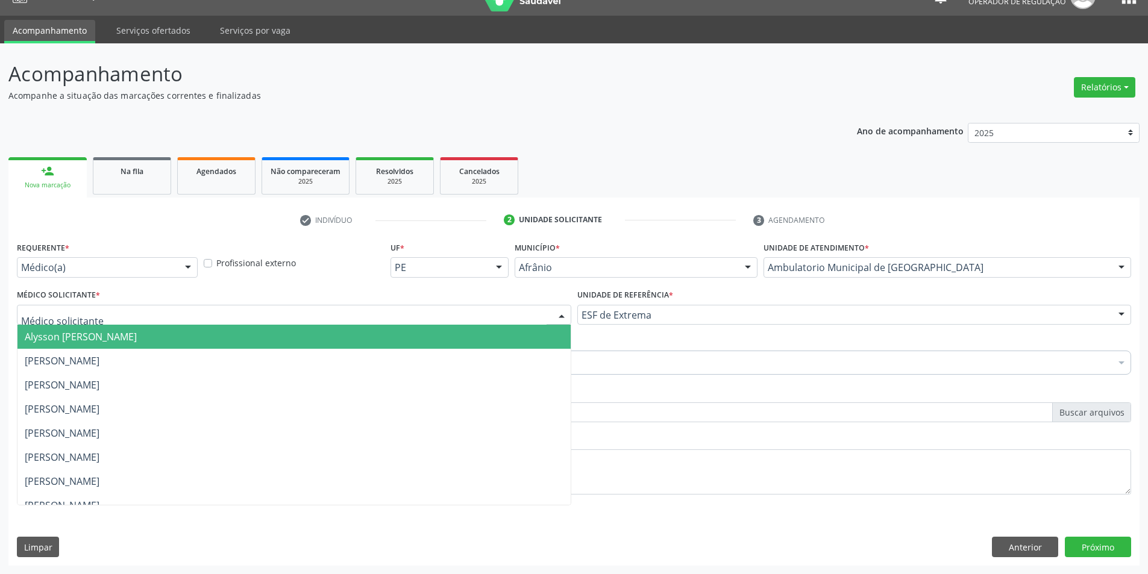
click at [514, 335] on span "Alysson [PERSON_NAME]" at bounding box center [293, 337] width 553 height 24
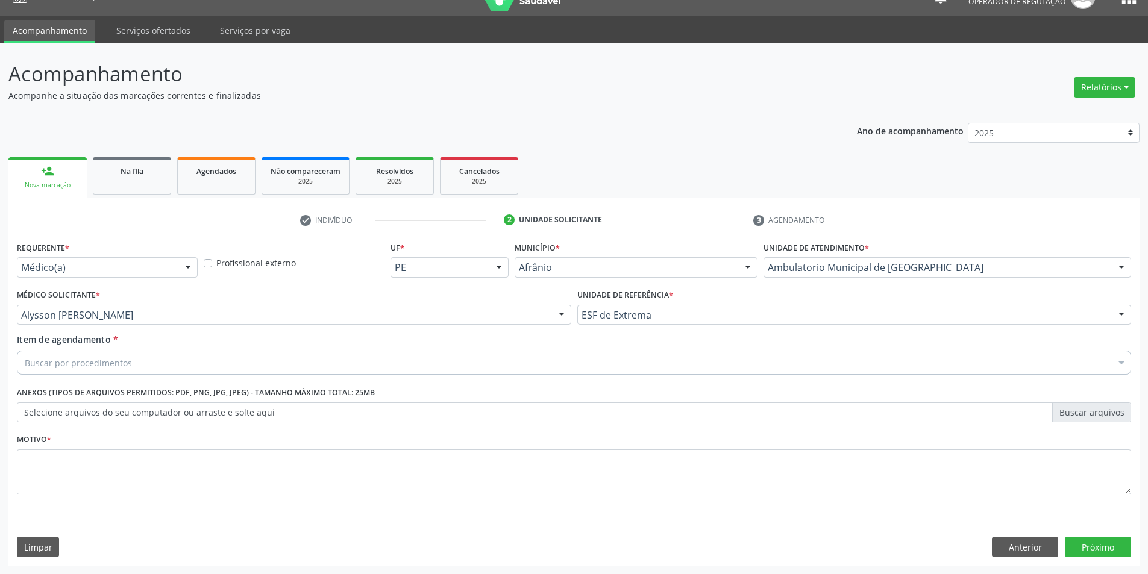
click at [327, 366] on div "Buscar por procedimentos" at bounding box center [574, 363] width 1115 height 24
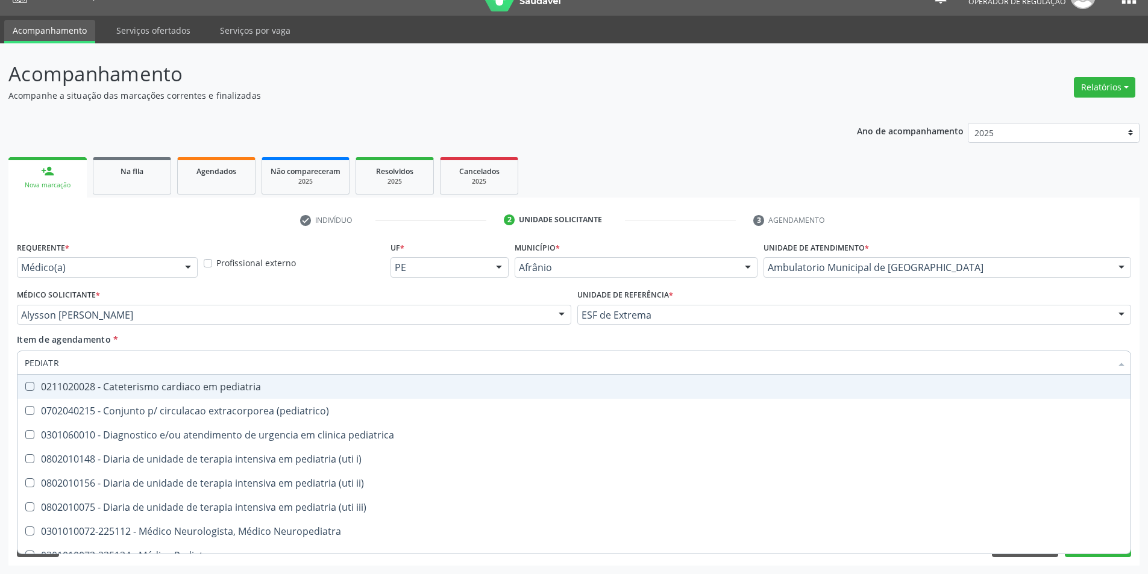
type input "PEDIATRA"
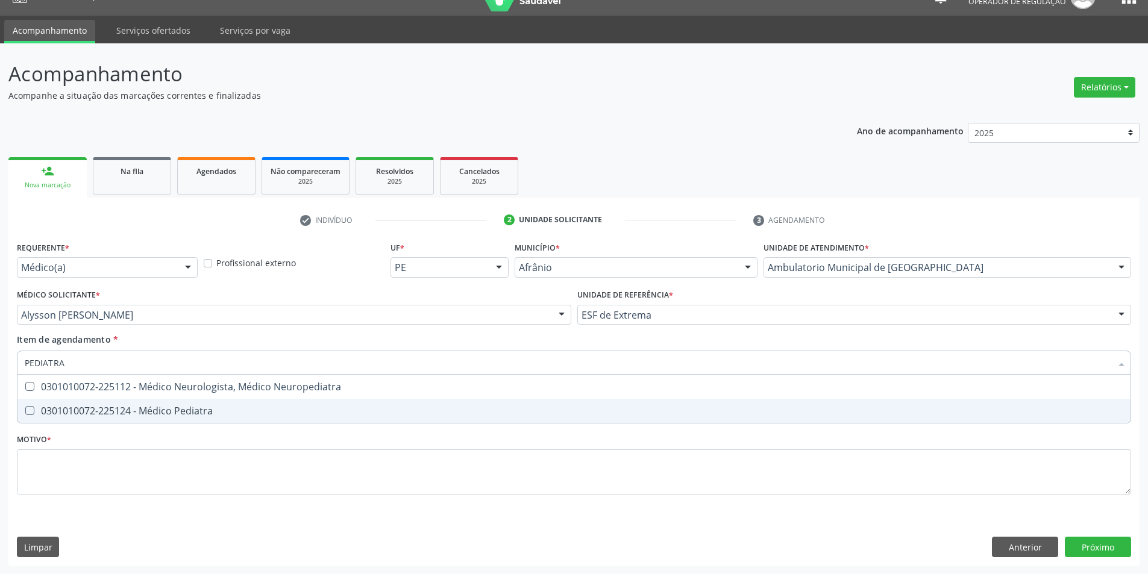
click at [364, 409] on div "0301010072-225124 - Médico Pediatra" at bounding box center [574, 411] width 1099 height 10
checkbox Pediatra "true"
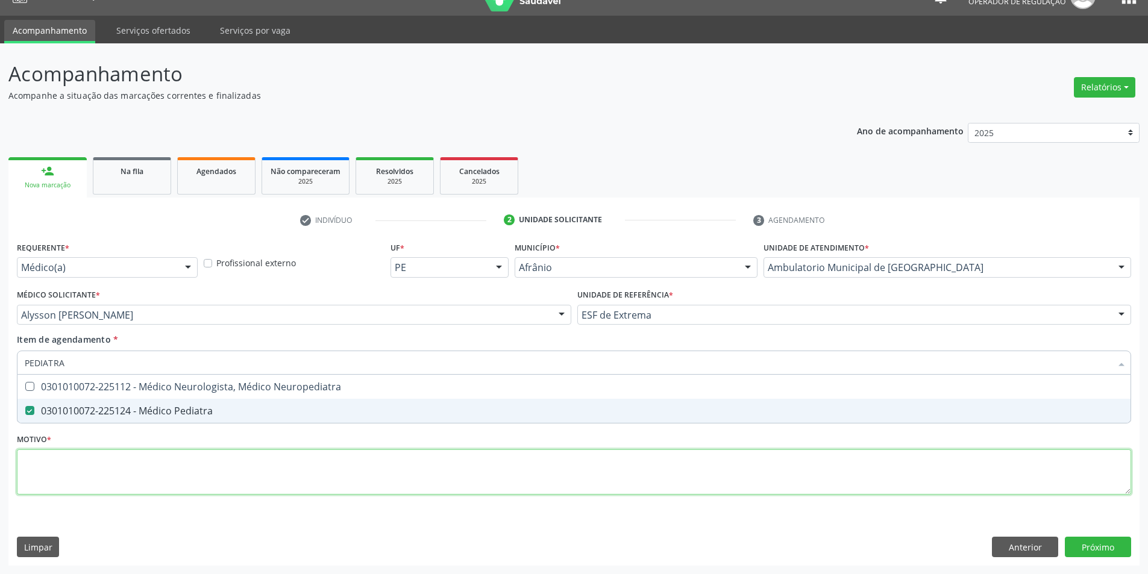
click at [789, 479] on div "Requerente * Médico(a) Médico(a) Enfermeiro(a) Paciente Nenhum resultado encont…" at bounding box center [574, 375] width 1115 height 273
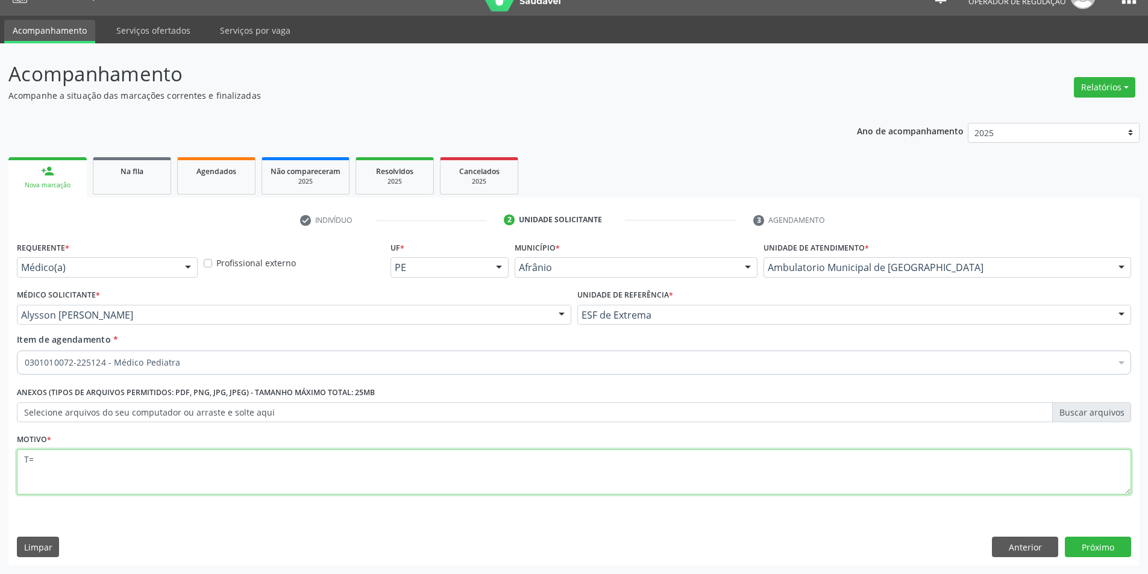
type textarea "T"
type textarea "RETORNO"
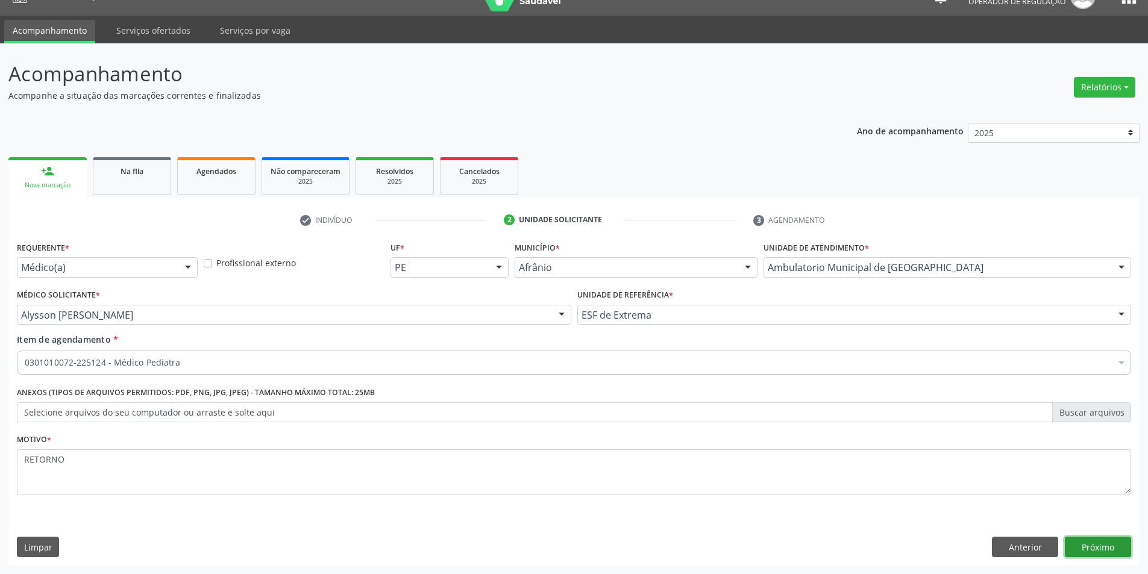
click at [1083, 547] on button "Próximo" at bounding box center [1098, 547] width 66 height 20
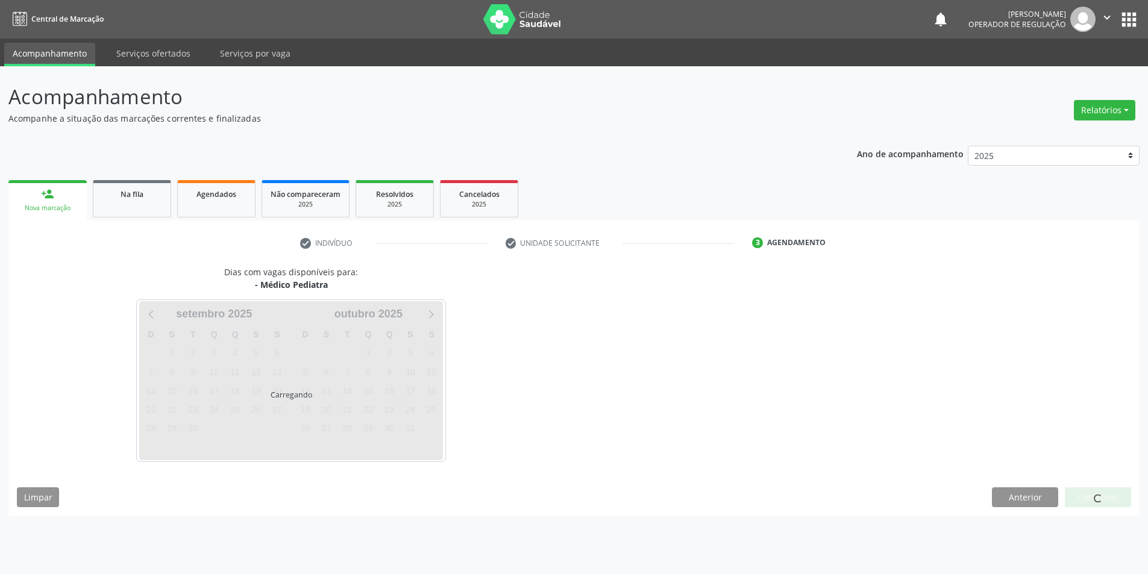
scroll to position [0, 0]
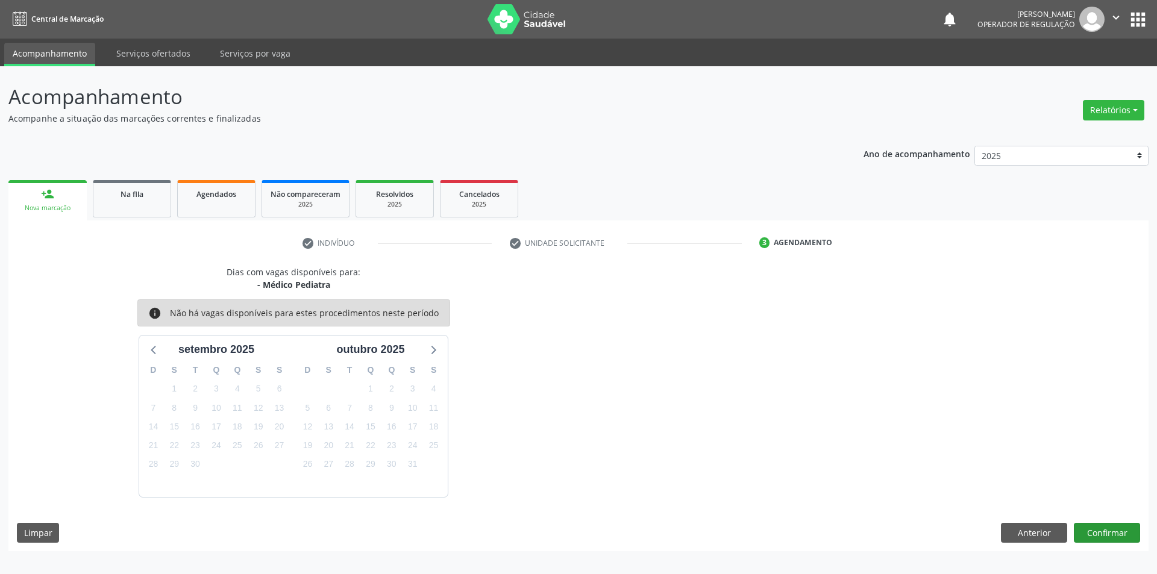
drag, startPoint x: 1112, startPoint y: 548, endPoint x: 1107, endPoint y: 537, distance: 11.6
click at [1112, 547] on div "Dias com vagas disponíveis para: - Médico Pediatra info Não há vagas disponívei…" at bounding box center [578, 409] width 1140 height 286
click at [1107, 537] on button "Confirmar" at bounding box center [1107, 533] width 66 height 20
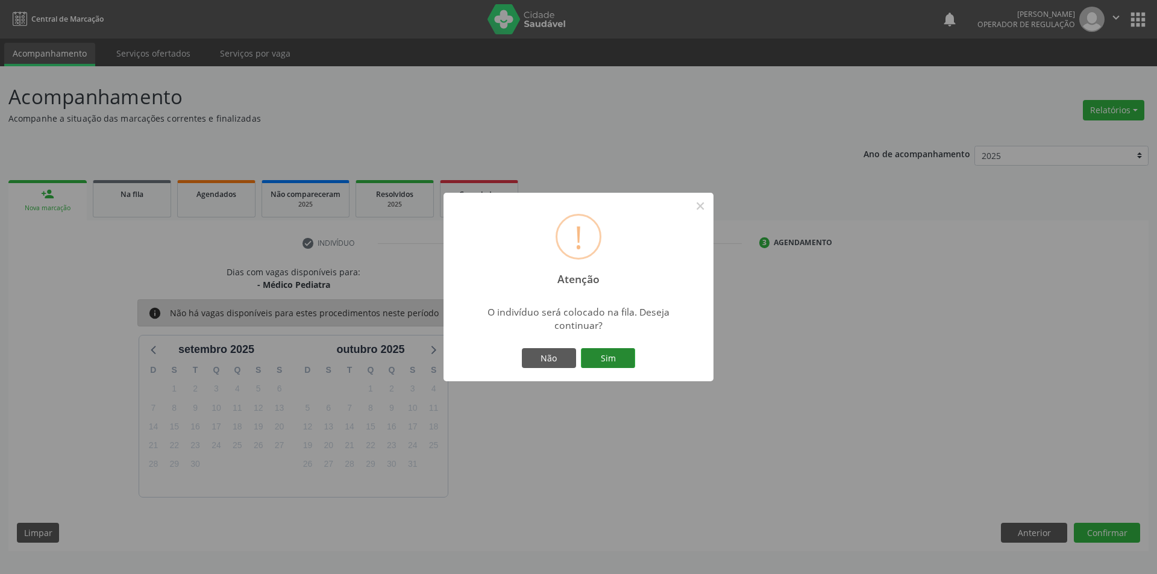
click at [609, 366] on button "Sim" at bounding box center [608, 358] width 54 height 20
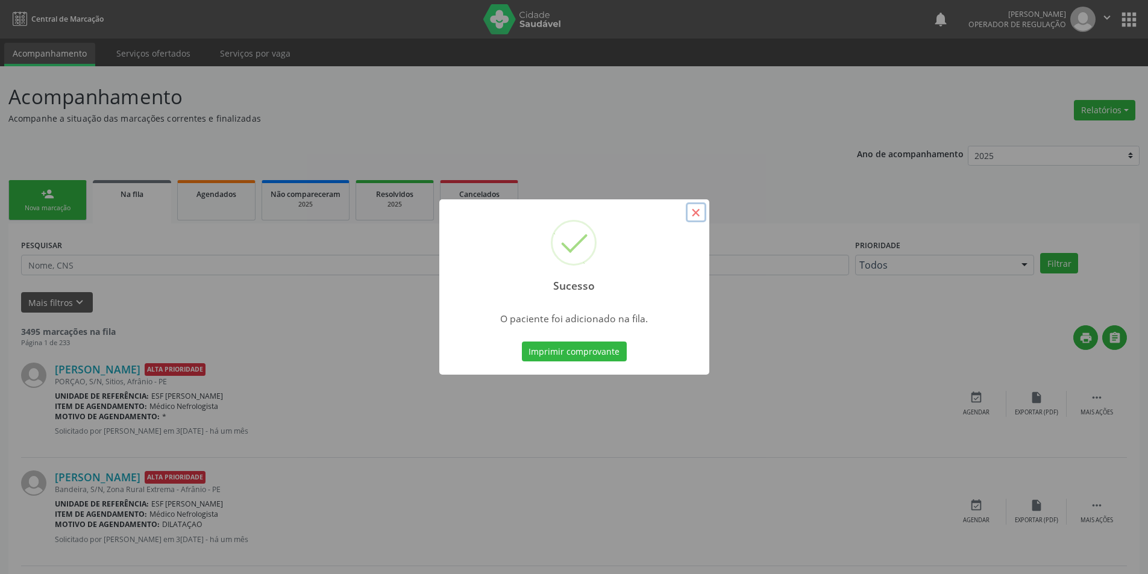
click at [700, 215] on button "×" at bounding box center [696, 213] width 20 height 20
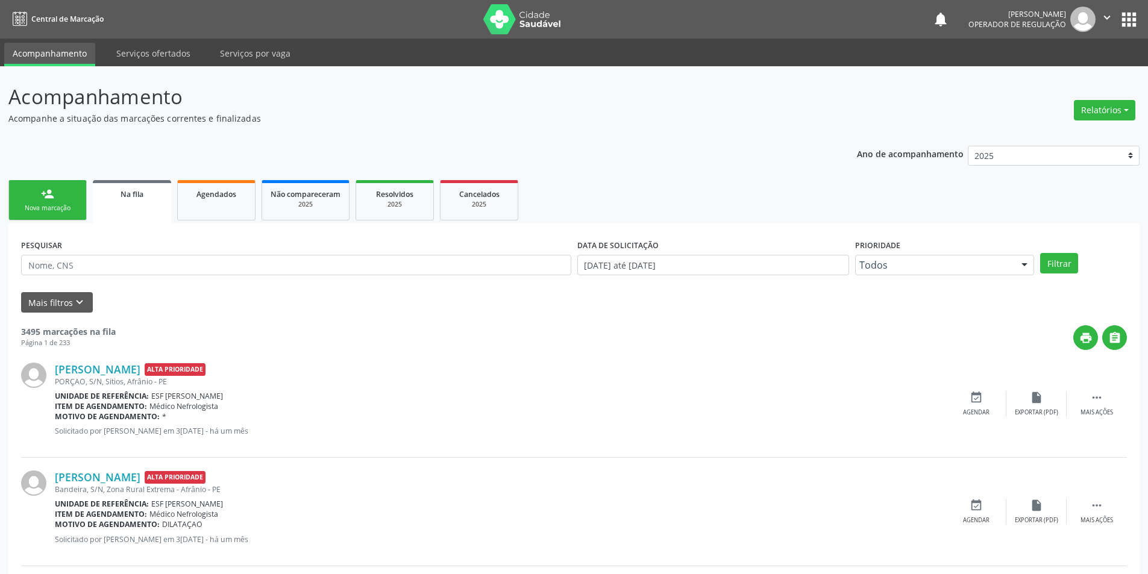
click at [37, 190] on link "person_add Nova marcação" at bounding box center [47, 200] width 78 height 40
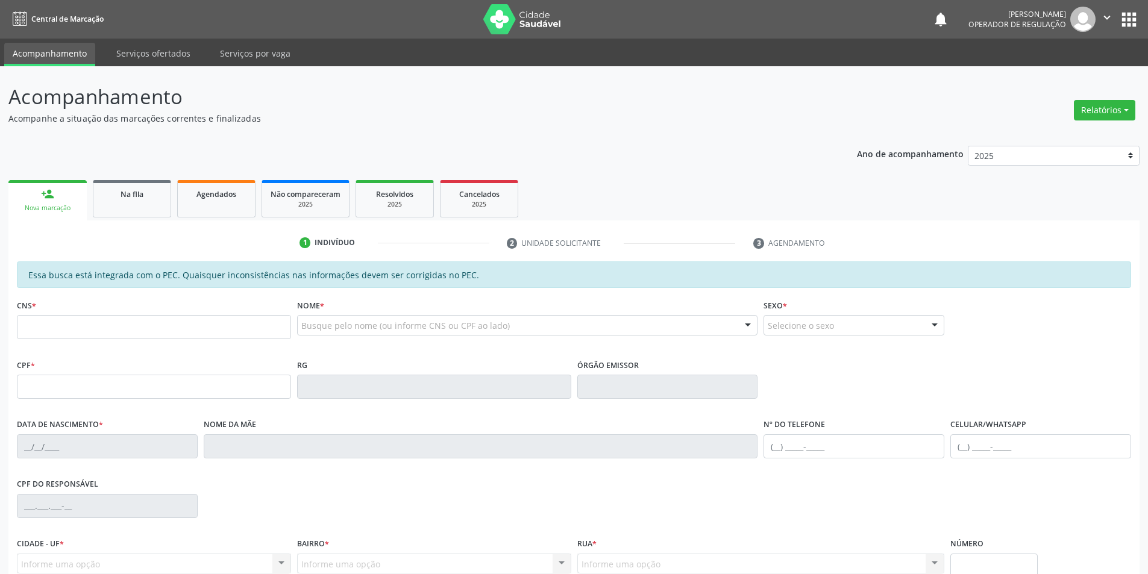
click at [116, 314] on div "CNS *" at bounding box center [154, 318] width 274 height 43
click at [218, 316] on input "text" at bounding box center [154, 327] width 274 height 24
type input "702 3091 0381 0311"
type input "183.743.694-00"
type input "15/12/2022"
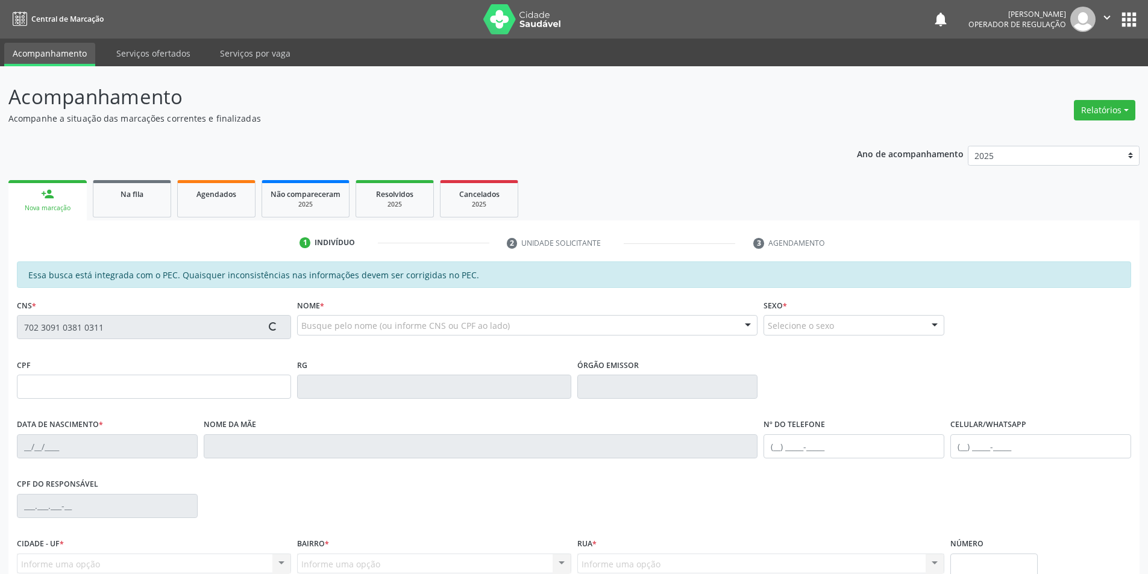
type input "Bruna da Paixao Gomes"
type input "(87) 98137-2921"
type input "S/N"
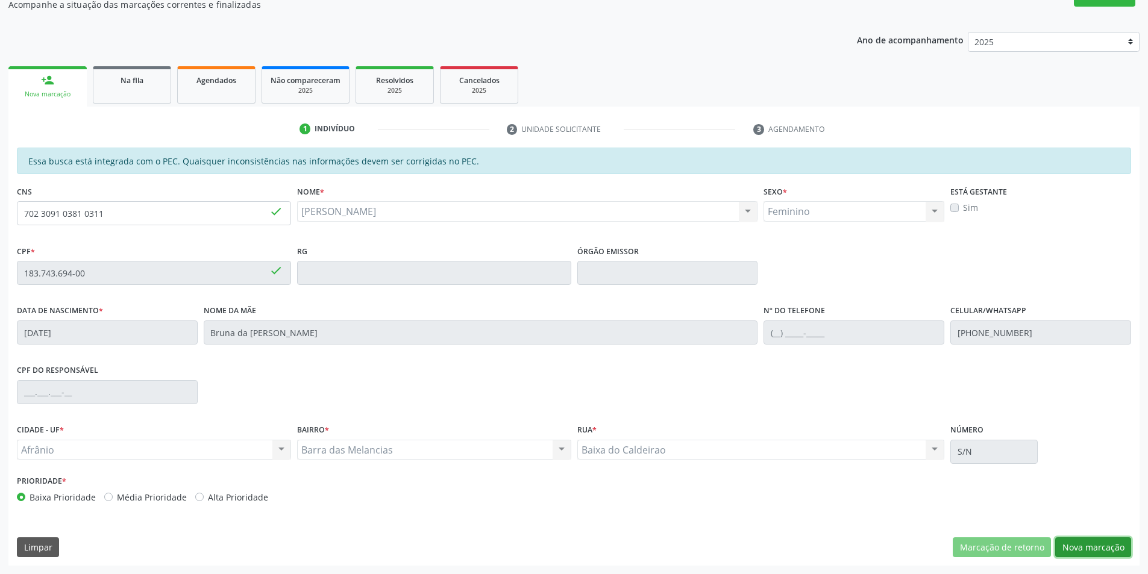
click at [1100, 540] on button "Nova marcação" at bounding box center [1093, 548] width 76 height 20
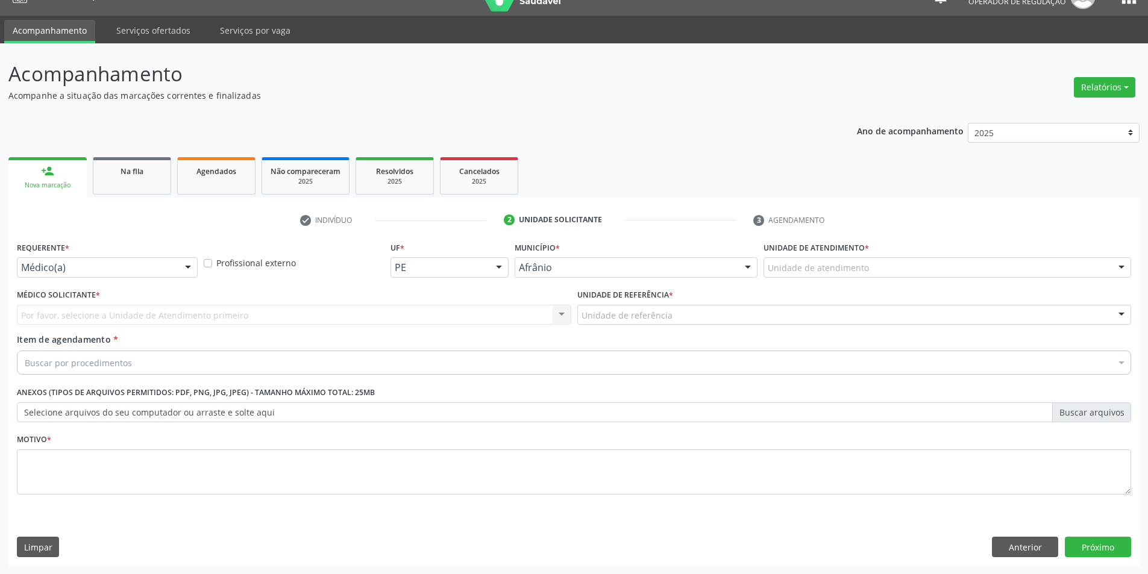
drag, startPoint x: 959, startPoint y: 273, endPoint x: 957, endPoint y: 282, distance: 9.2
click at [958, 277] on div "Unidade de atendimento" at bounding box center [948, 267] width 368 height 20
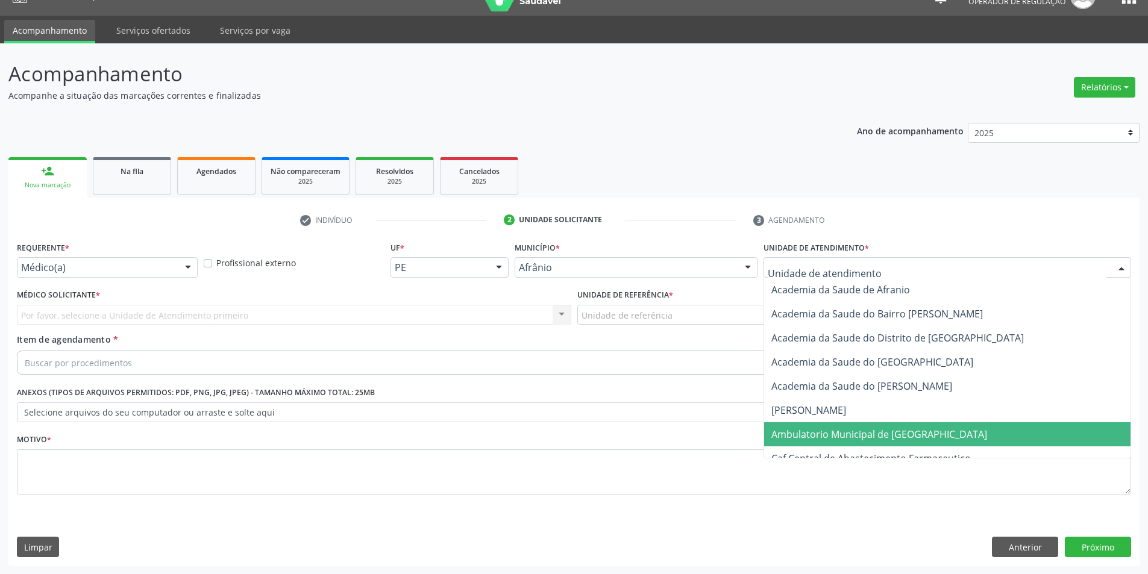
click at [931, 424] on span "Ambulatorio Municipal de [GEOGRAPHIC_DATA]" at bounding box center [947, 435] width 366 height 24
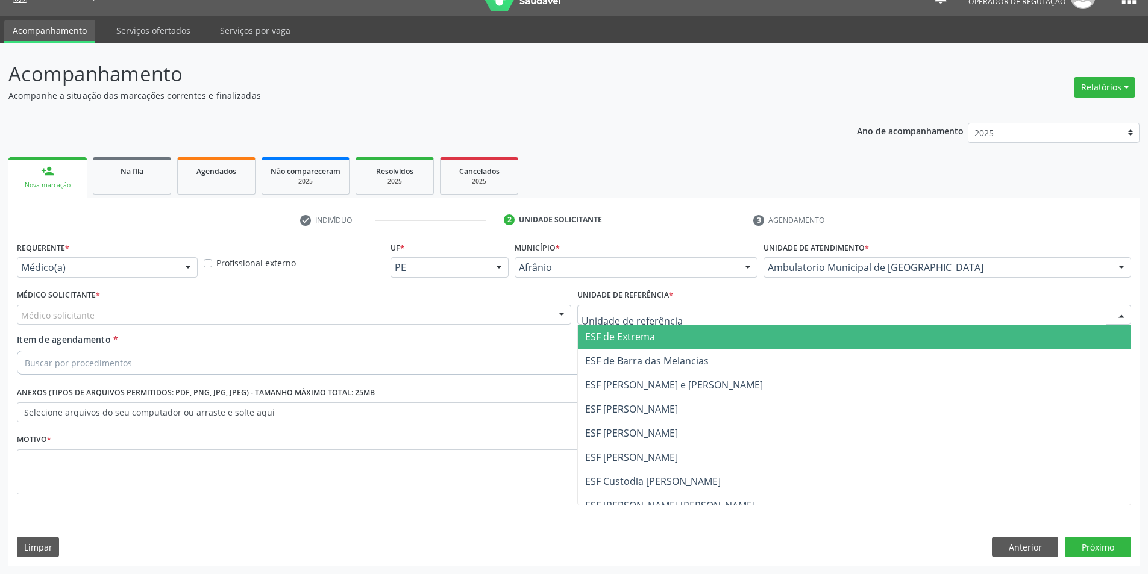
click at [749, 322] on div at bounding box center [854, 315] width 555 height 20
click at [750, 338] on span "ESF de Extrema" at bounding box center [854, 337] width 553 height 24
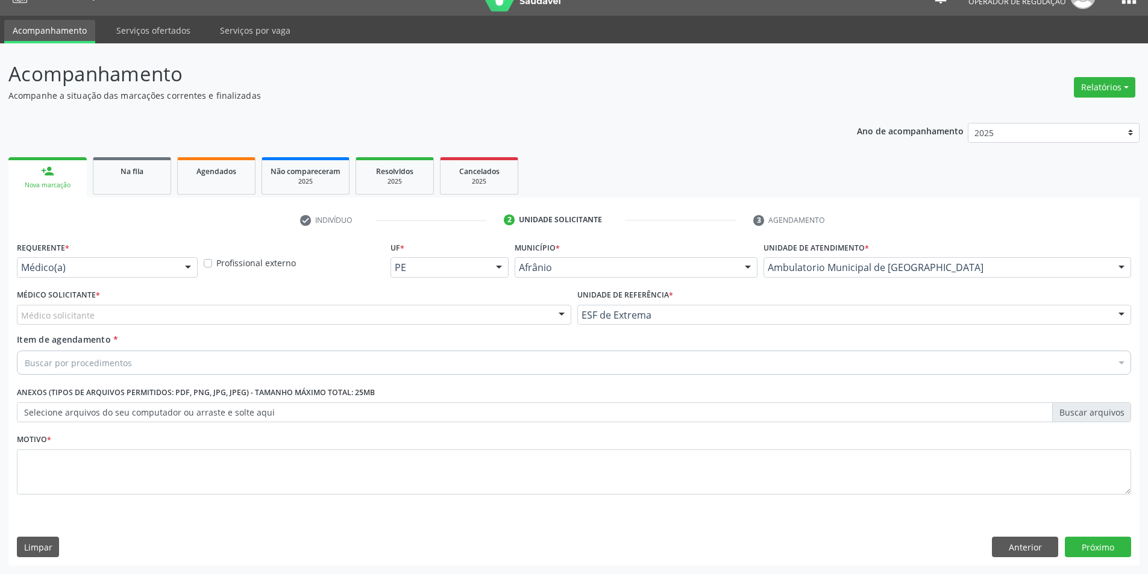
click at [429, 310] on div "Médico solicitante" at bounding box center [294, 315] width 555 height 20
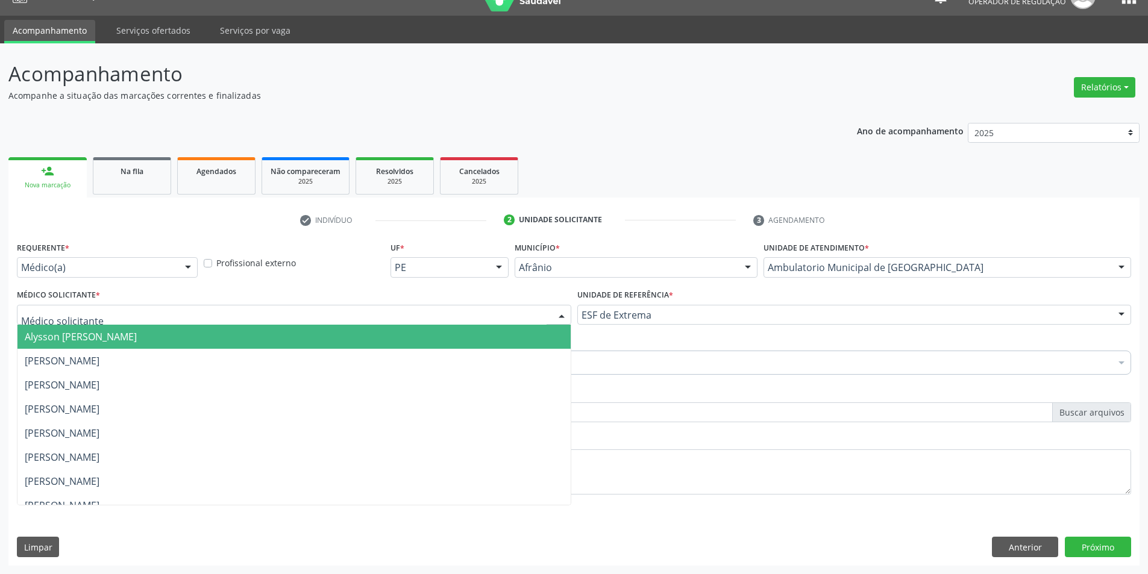
click at [430, 338] on span "Alysson [PERSON_NAME]" at bounding box center [293, 337] width 553 height 24
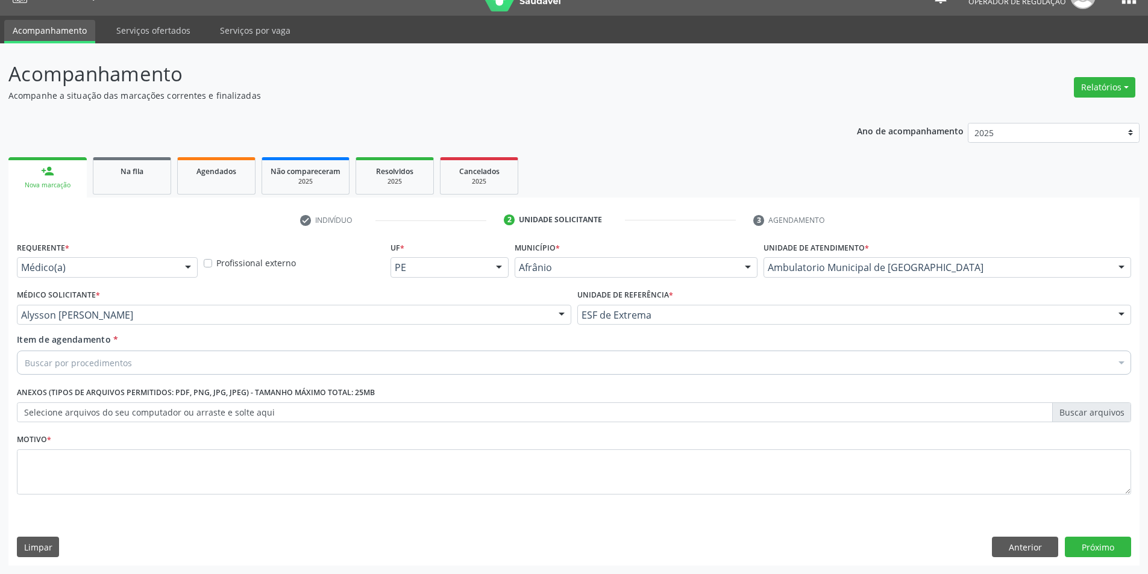
click at [348, 358] on div "Buscar por procedimentos" at bounding box center [574, 363] width 1115 height 24
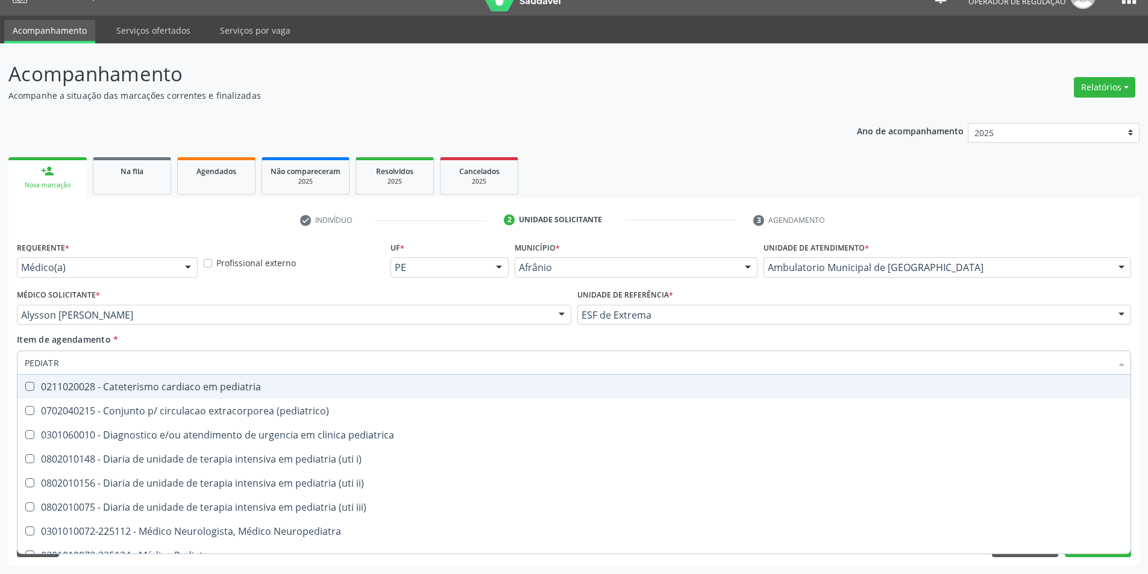
type input "PEDIATRA"
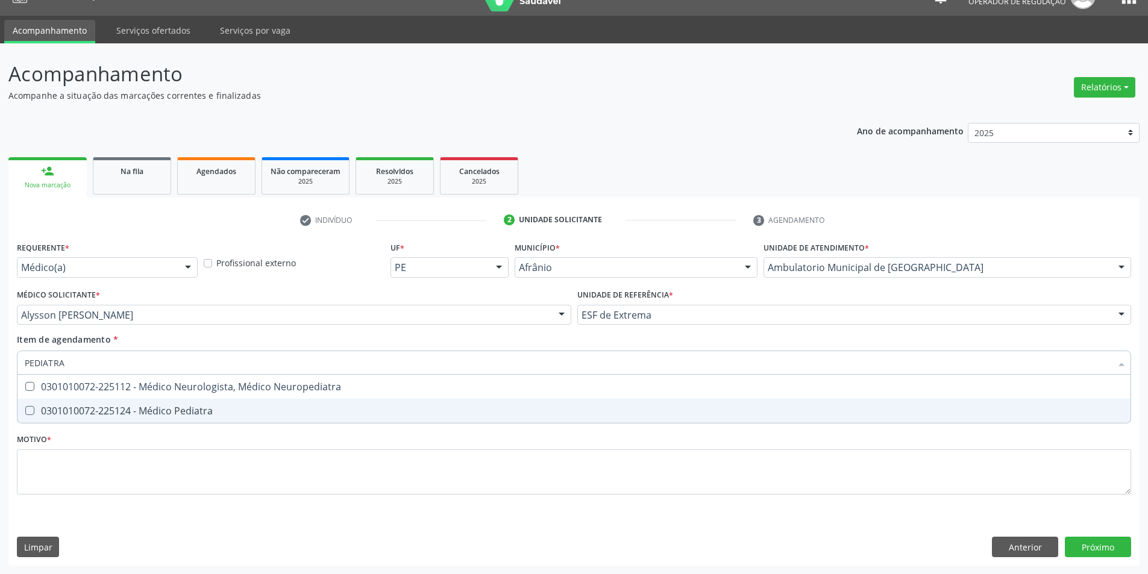
click at [518, 406] on span "0301010072-225124 - Médico Pediatra" at bounding box center [573, 411] width 1113 height 24
checkbox Pediatra "true"
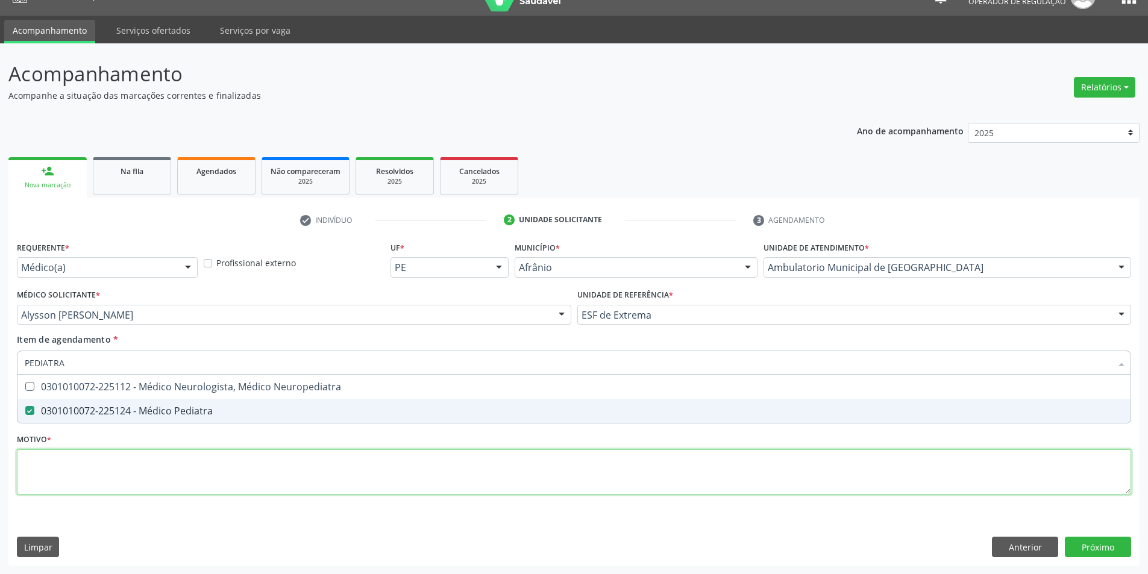
click at [440, 461] on div "Requerente * Médico(a) Médico(a) Enfermeiro(a) Paciente Nenhum resultado encont…" at bounding box center [574, 375] width 1115 height 273
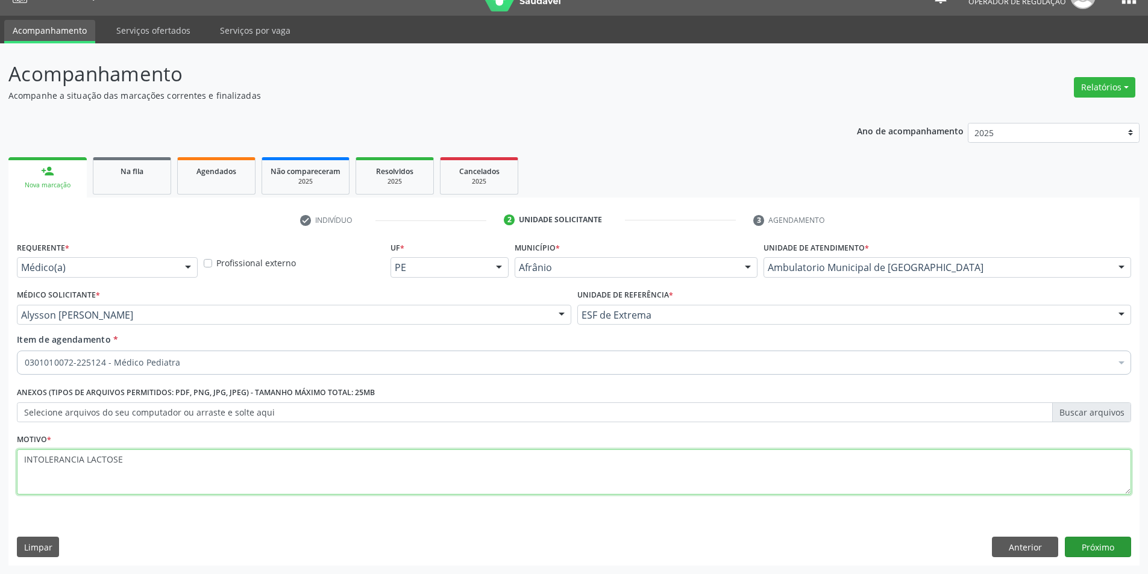
type textarea "INTOLERANCIA LACTOSE"
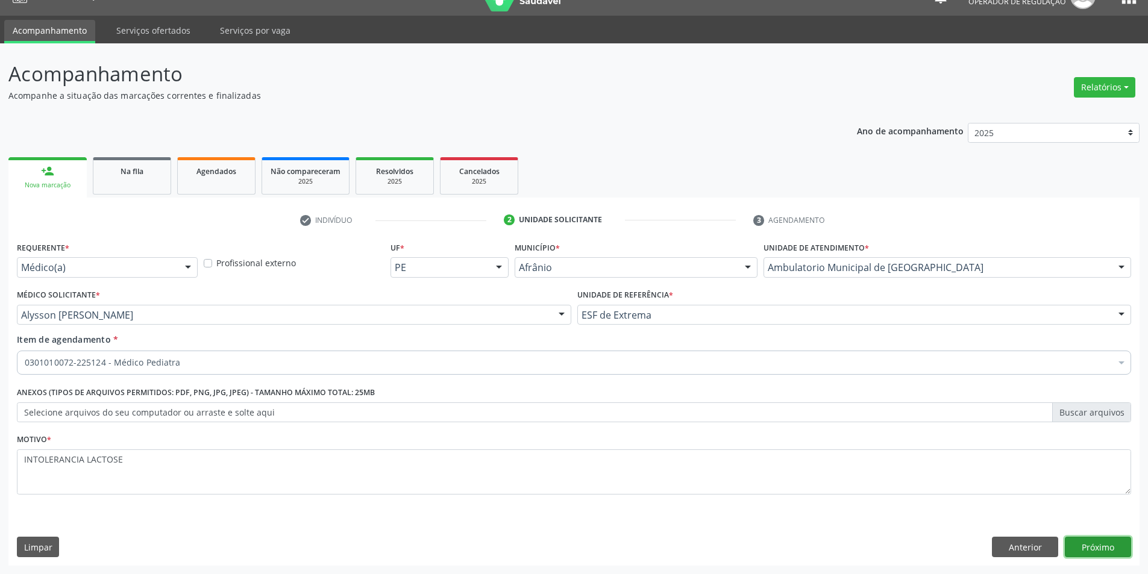
click at [1104, 545] on button "Próximo" at bounding box center [1098, 547] width 66 height 20
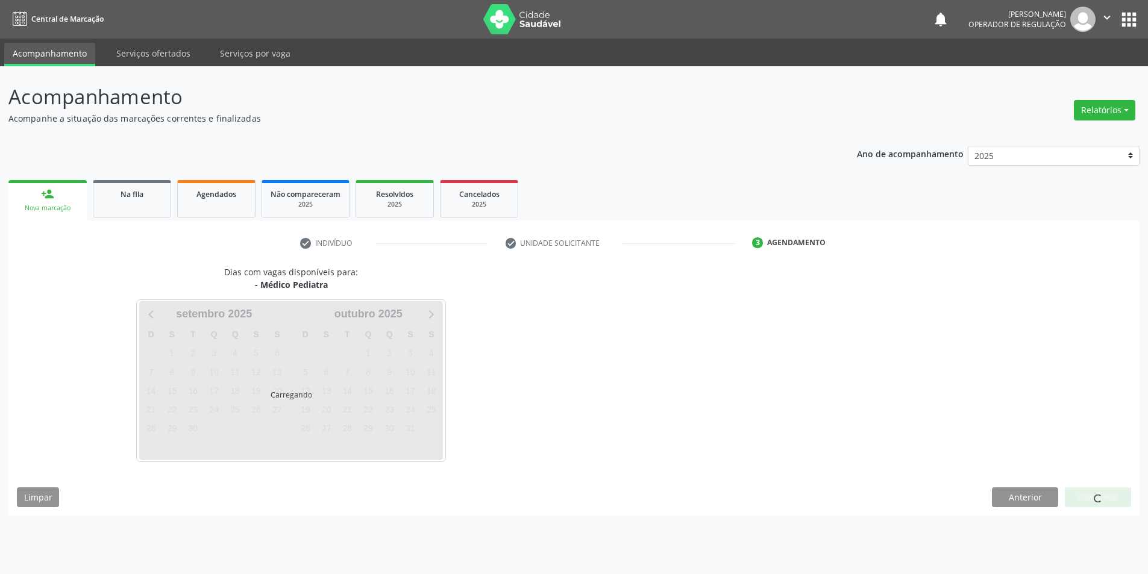
scroll to position [0, 0]
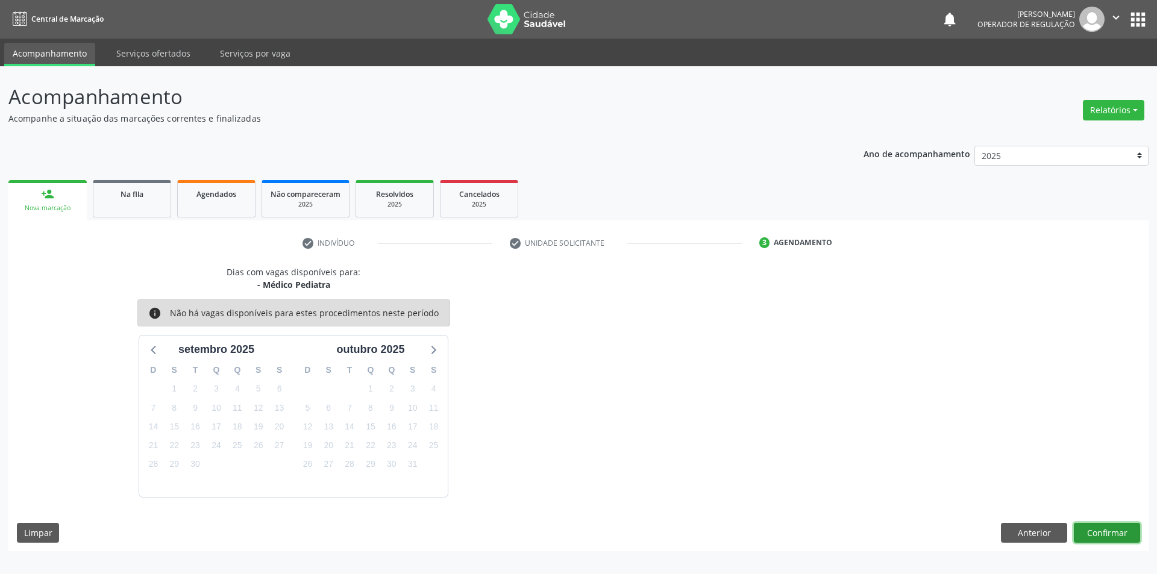
click at [1089, 526] on button "Confirmar" at bounding box center [1107, 533] width 66 height 20
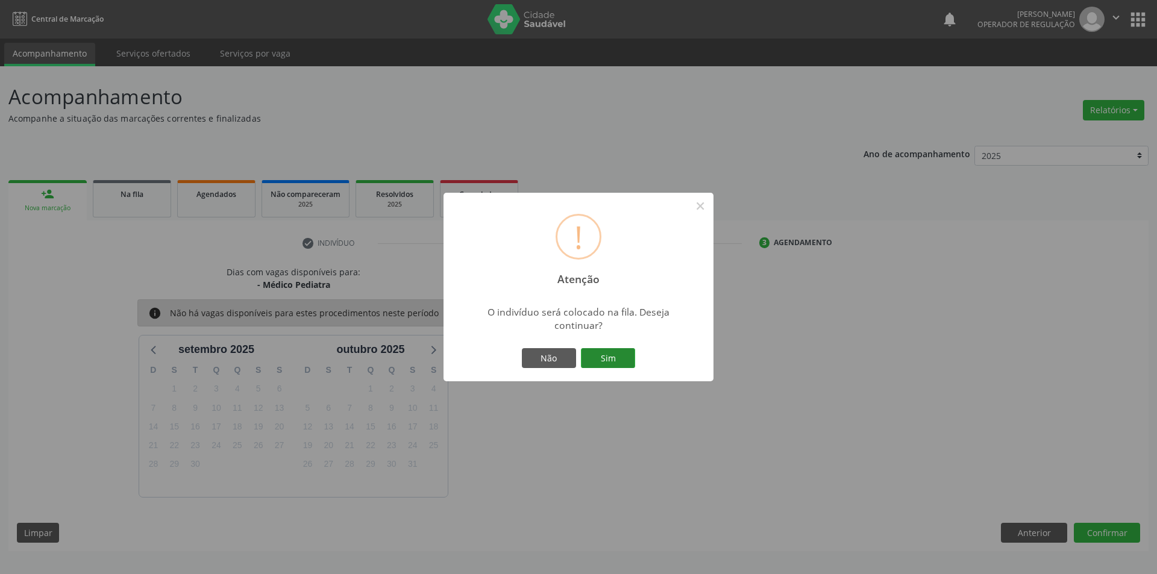
click at [628, 360] on button "Sim" at bounding box center [608, 358] width 54 height 20
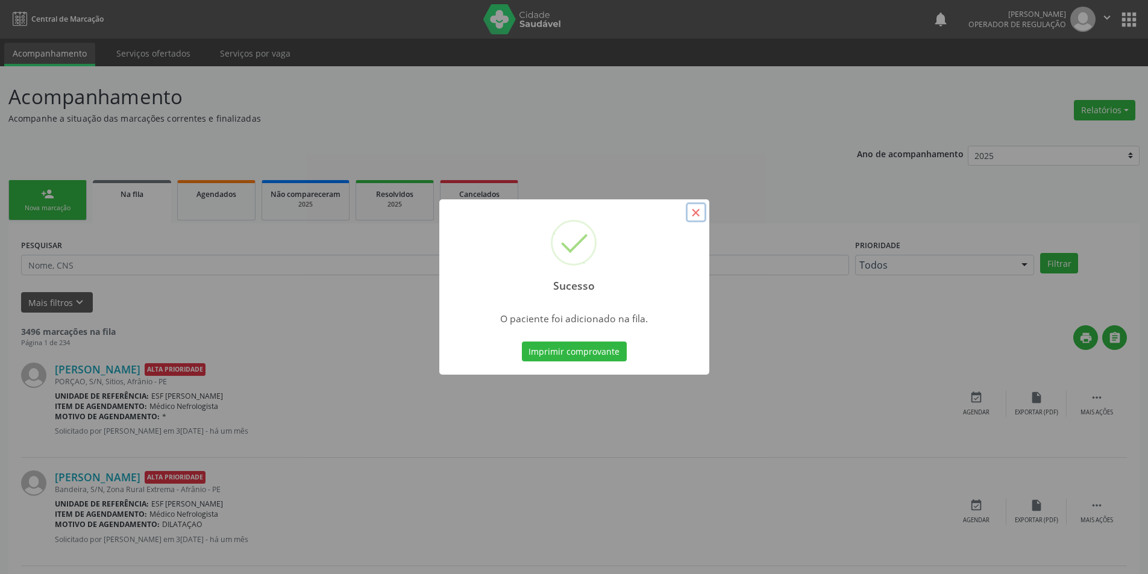
click at [691, 216] on button "×" at bounding box center [696, 213] width 20 height 20
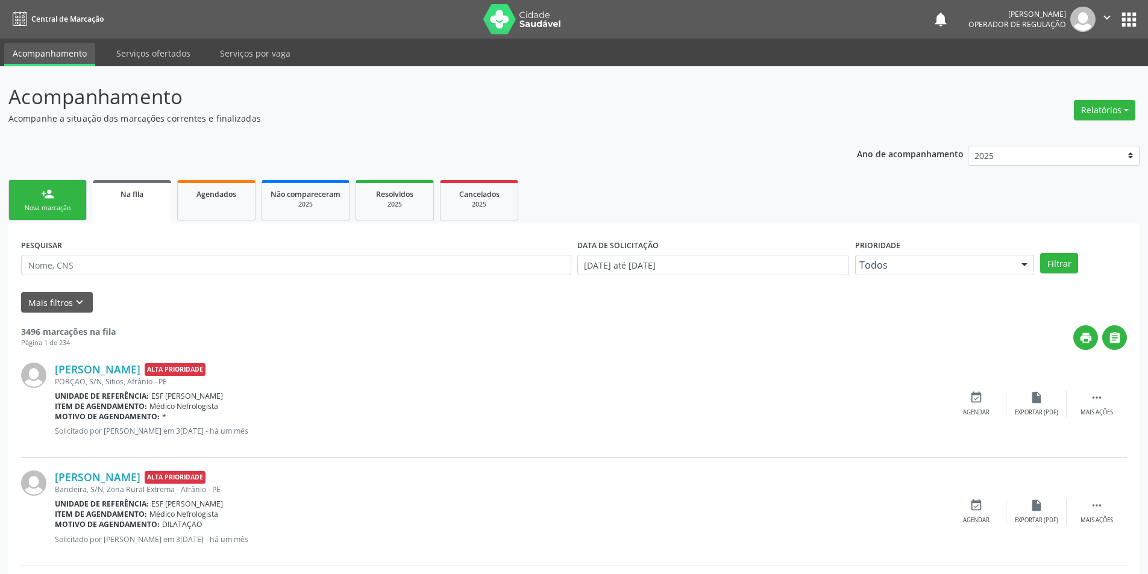
click at [67, 200] on link "person_add Nova marcação" at bounding box center [47, 200] width 78 height 40
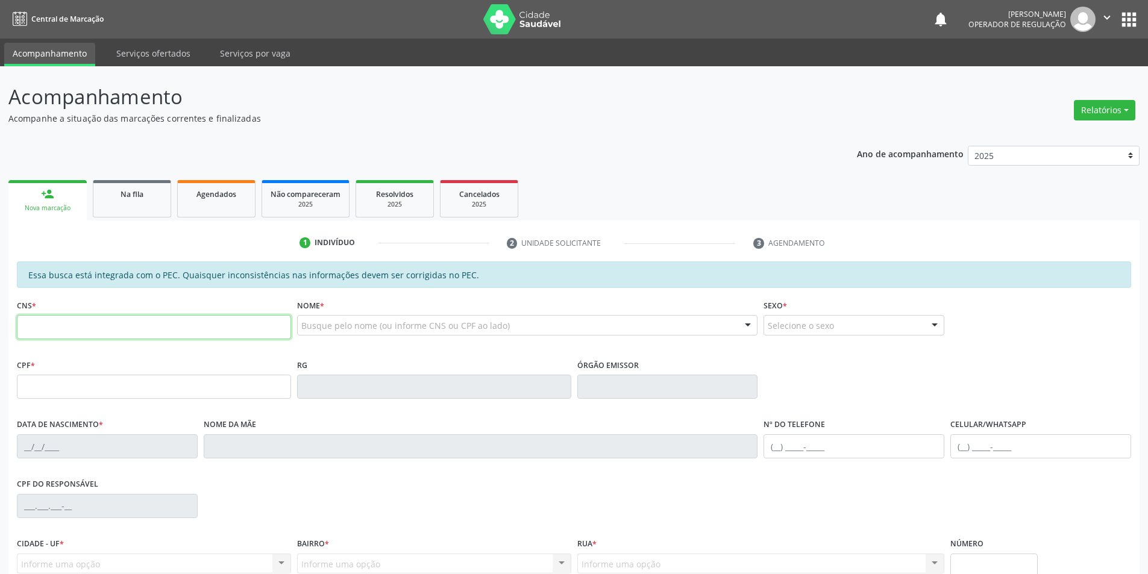
click at [140, 323] on input "text" at bounding box center [154, 327] width 274 height 24
type input "709 8050 2845 7396"
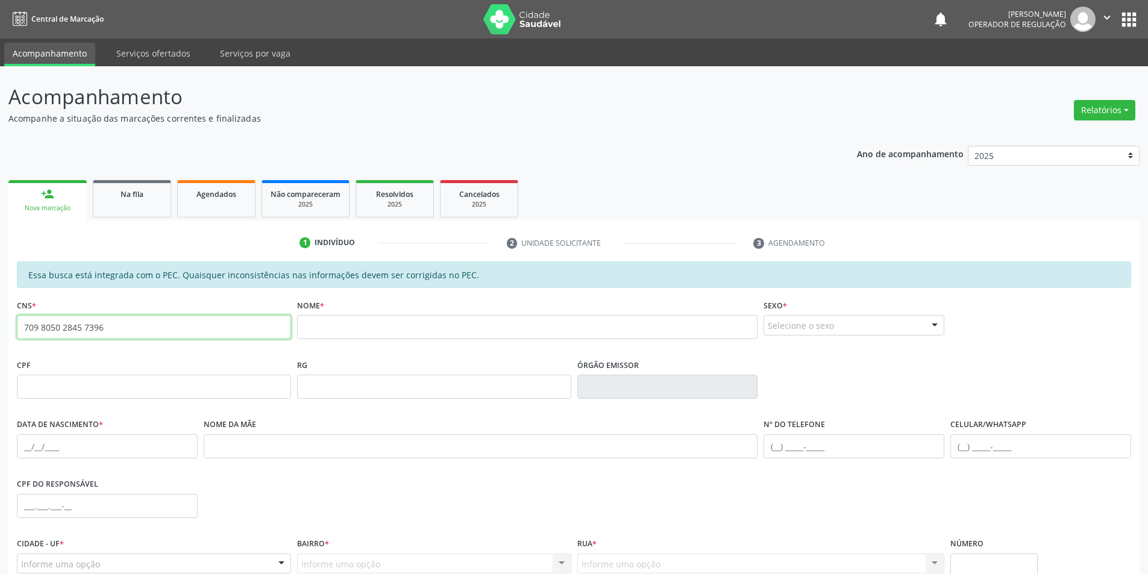
drag, startPoint x: 133, startPoint y: 332, endPoint x: 0, endPoint y: 318, distance: 133.3
click at [0, 318] on div "Acompanhamento Acompanhe a situação das marcações correntes e finalizadas Relat…" at bounding box center [574, 377] width 1148 height 622
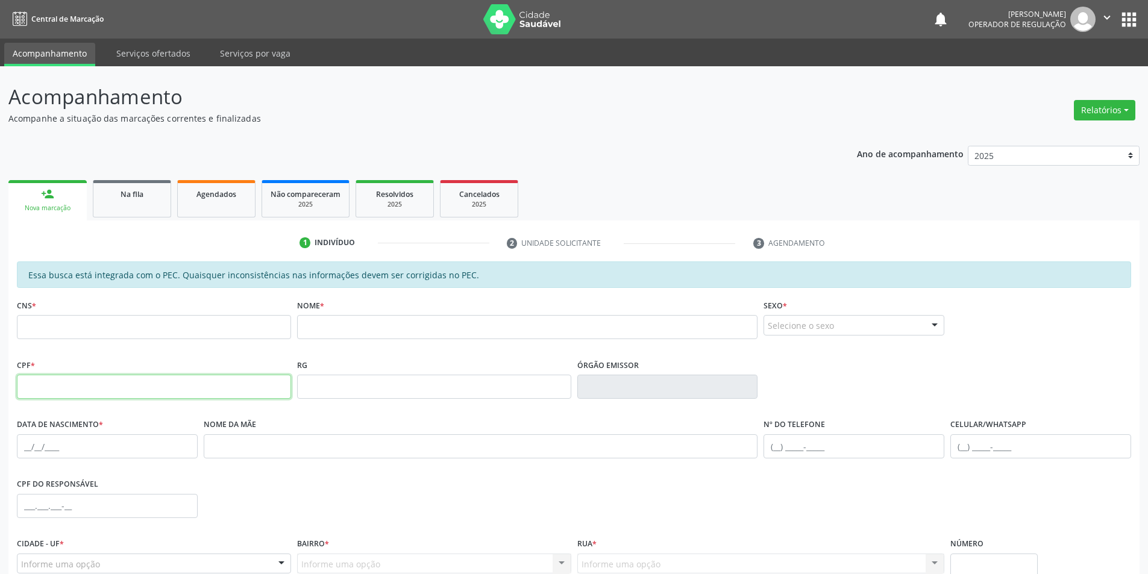
click at [64, 392] on input "text" at bounding box center [154, 387] width 274 height 24
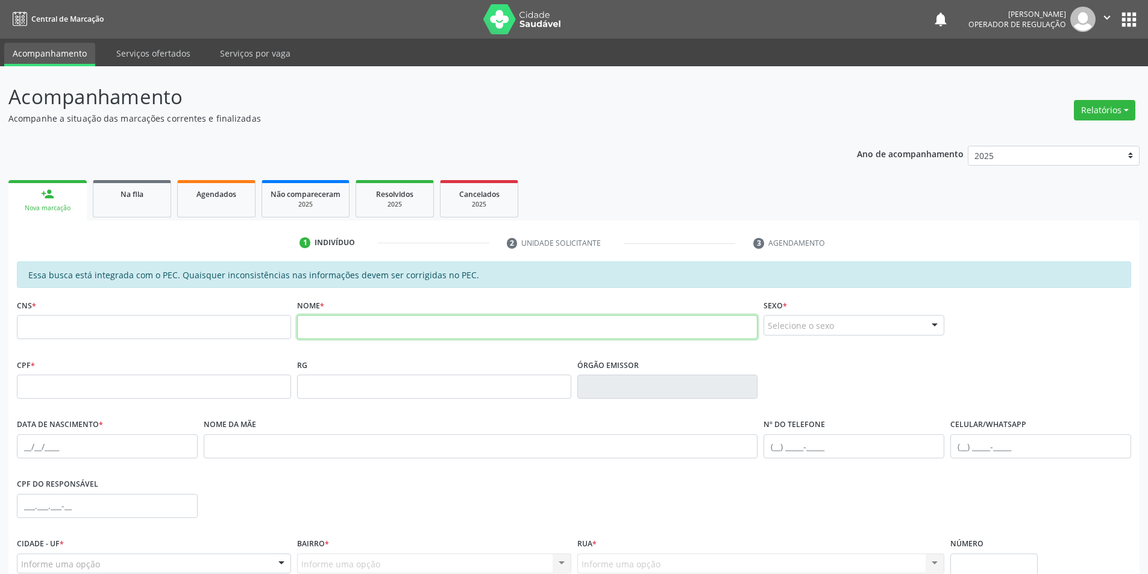
click at [527, 335] on input "text" at bounding box center [527, 327] width 461 height 24
type input "ANTONIA MARIA DOS SANTOS"
drag, startPoint x: 447, startPoint y: 330, endPoint x: 102, endPoint y: 217, distance: 362.2
click at [102, 217] on div "person_add Nova marcação Na fila Agendados Não compareceram 2025 Resolvidos 202…" at bounding box center [573, 428] width 1131 height 503
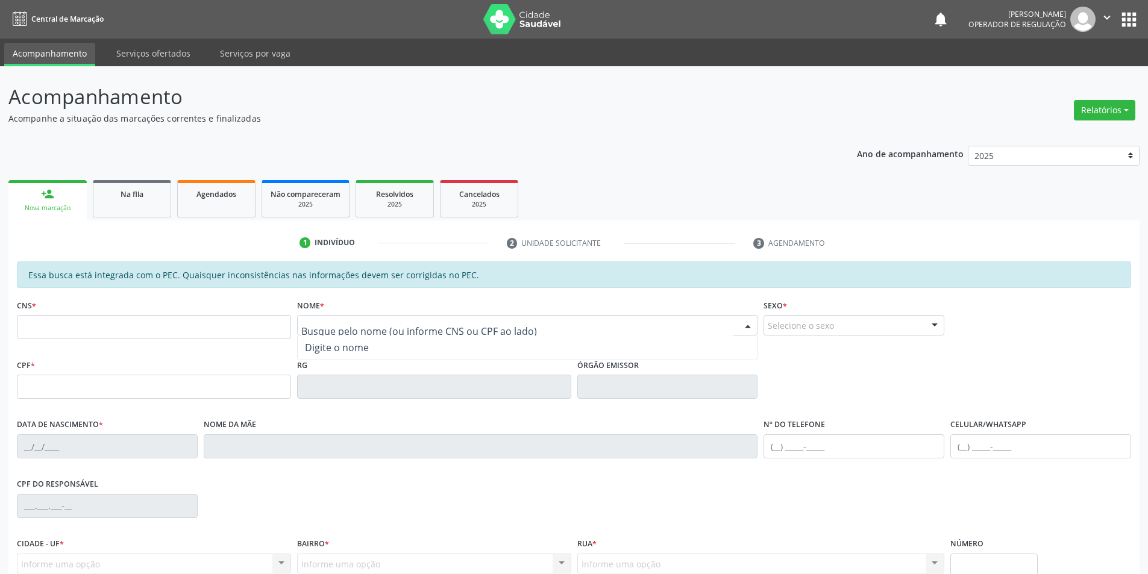
paste input "[PERSON_NAME]"
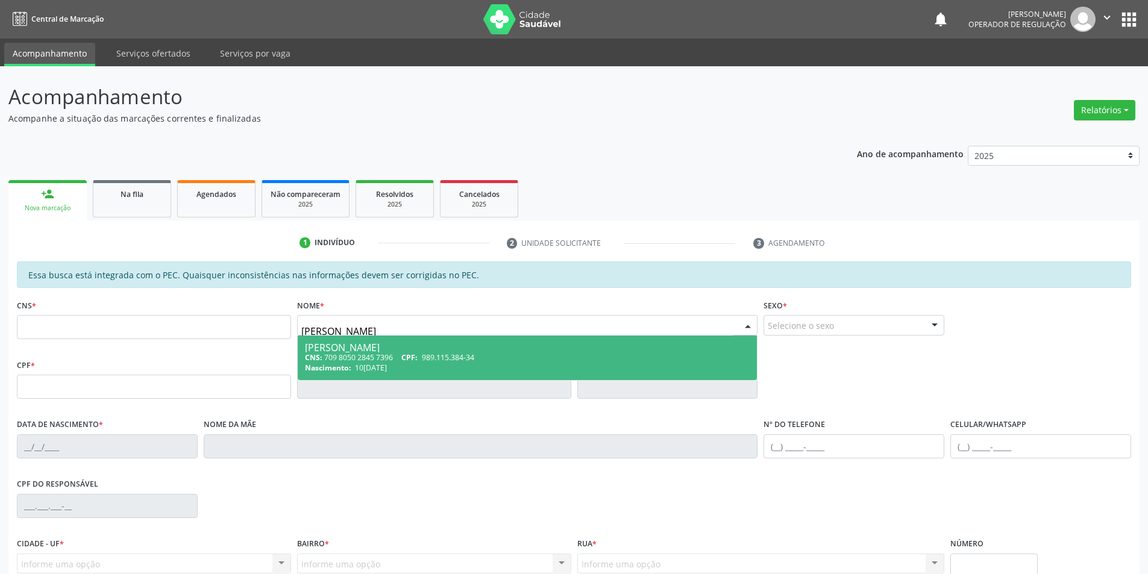
type input "[PERSON_NAME]"
click at [377, 356] on div "CNS: 709 8050 2845 7396 CPF: 989.115.384-34" at bounding box center [527, 358] width 445 height 10
type input "709 8050 2845 7396"
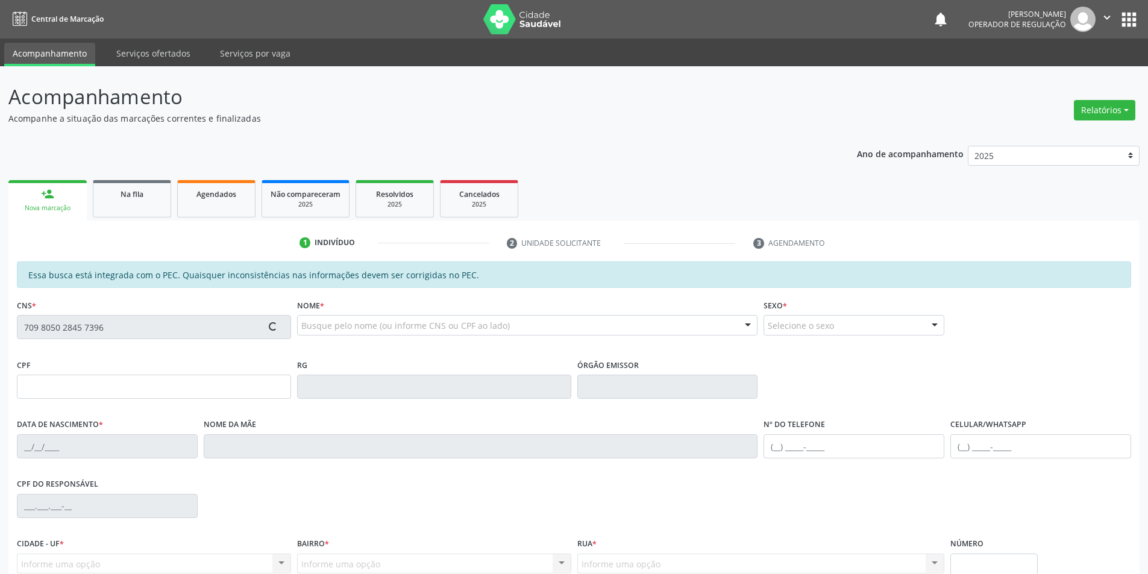
type input "989.115.384-34"
type input "10[DATE]"
type input "[PERSON_NAME]"
type input "[PHONE_NUMBER]"
type input "S/N"
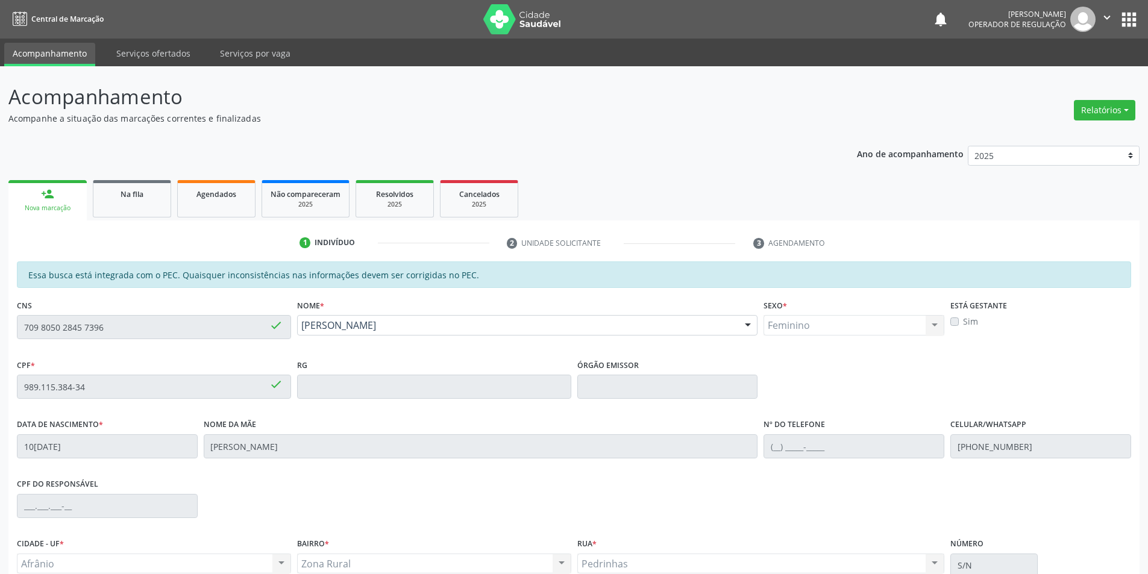
scroll to position [114, 0]
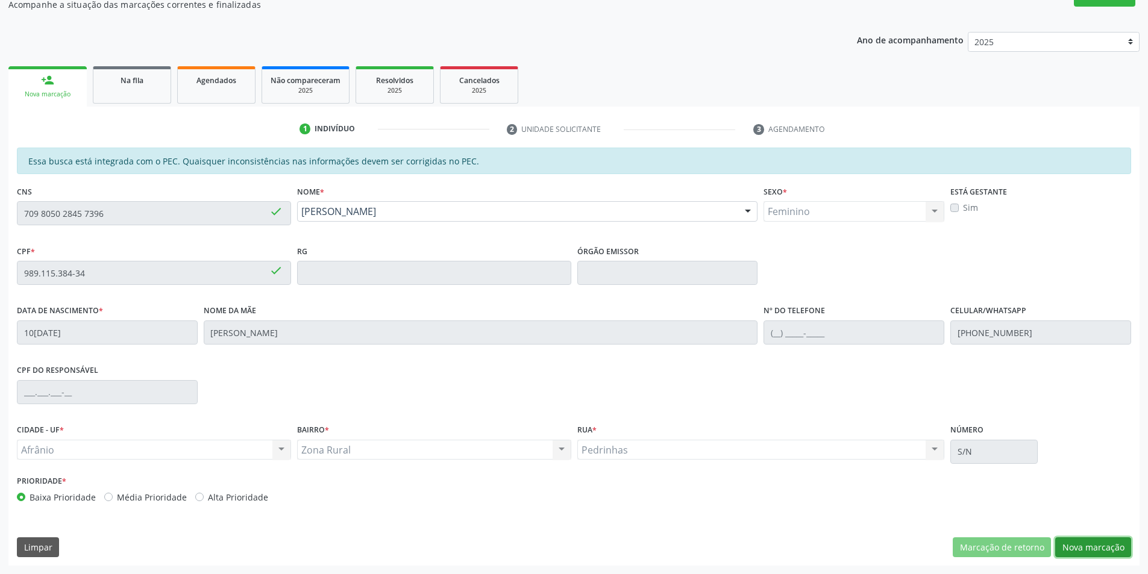
click at [1071, 546] on button "Nova marcação" at bounding box center [1093, 548] width 76 height 20
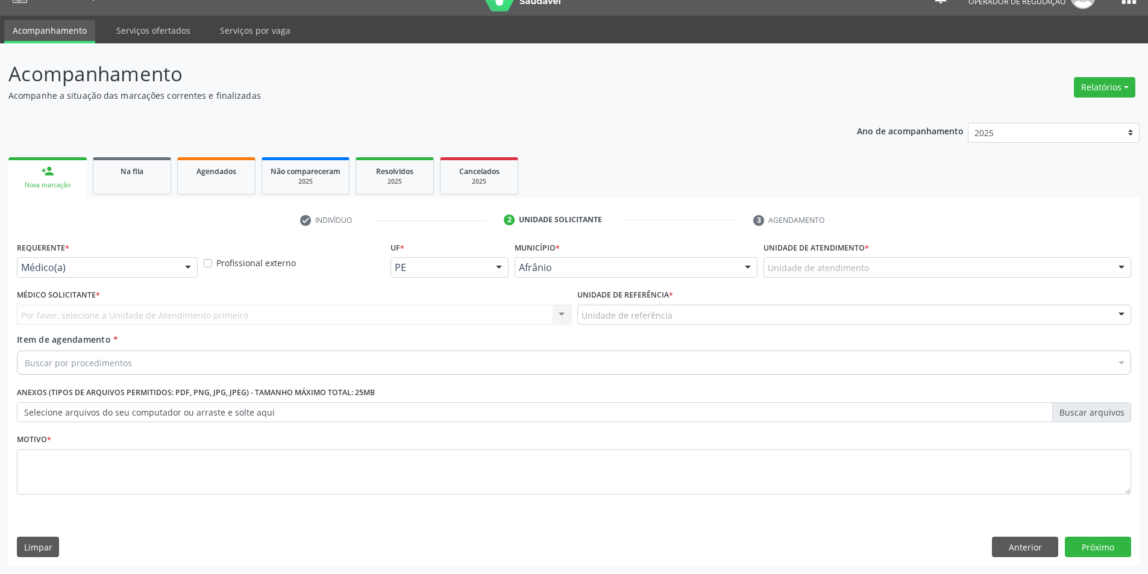
click at [998, 265] on div "Unidade de atendimento" at bounding box center [948, 267] width 368 height 20
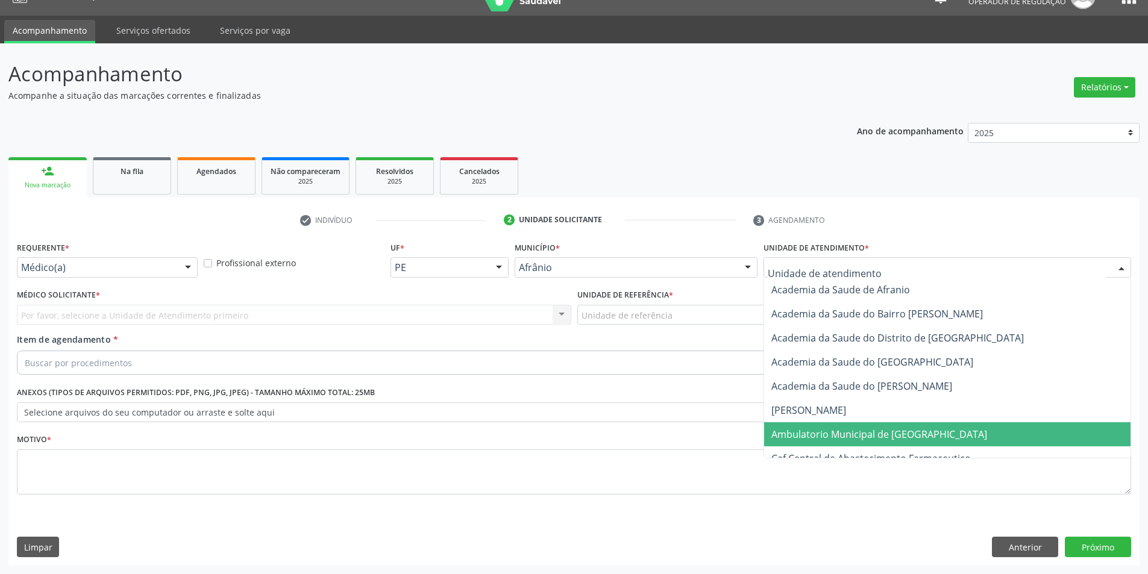
click at [928, 423] on span "Ambulatorio Municipal de [GEOGRAPHIC_DATA]" at bounding box center [947, 435] width 366 height 24
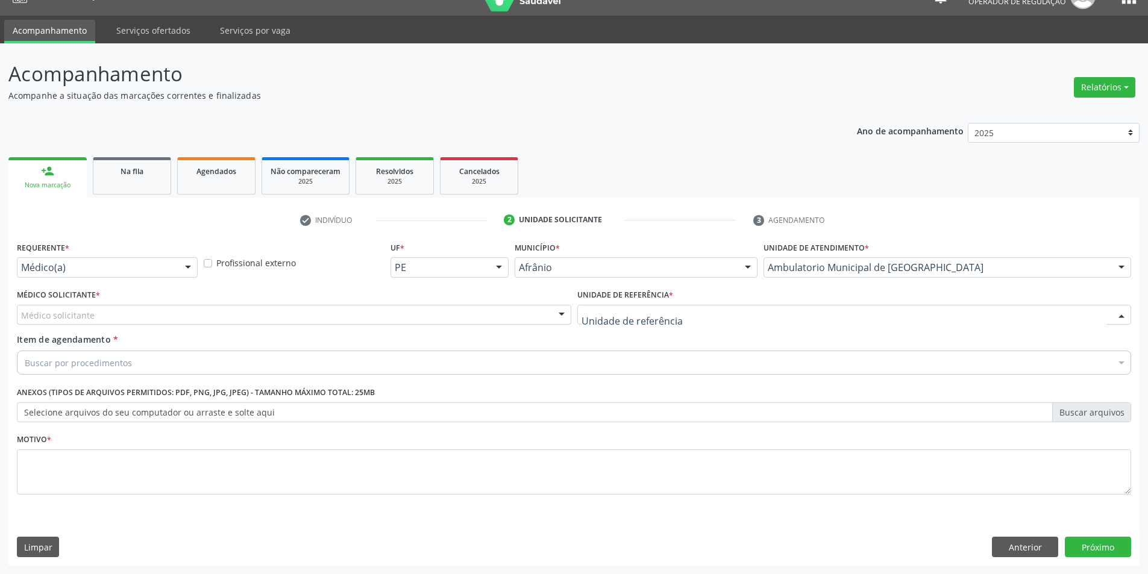
click at [793, 318] on div at bounding box center [854, 315] width 555 height 20
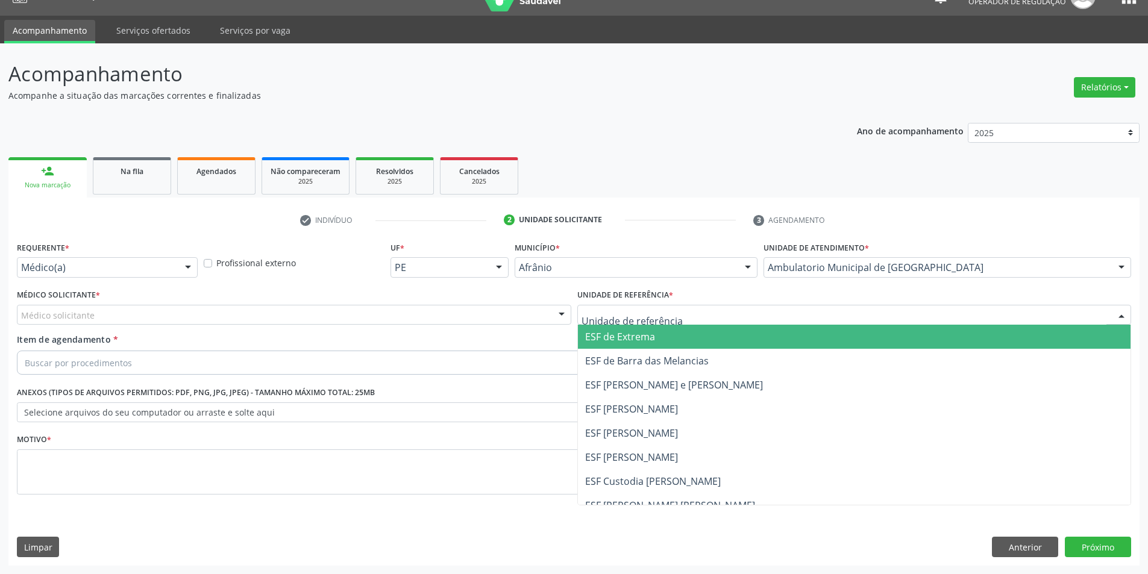
click at [778, 345] on span "ESF de Extrema" at bounding box center [854, 337] width 553 height 24
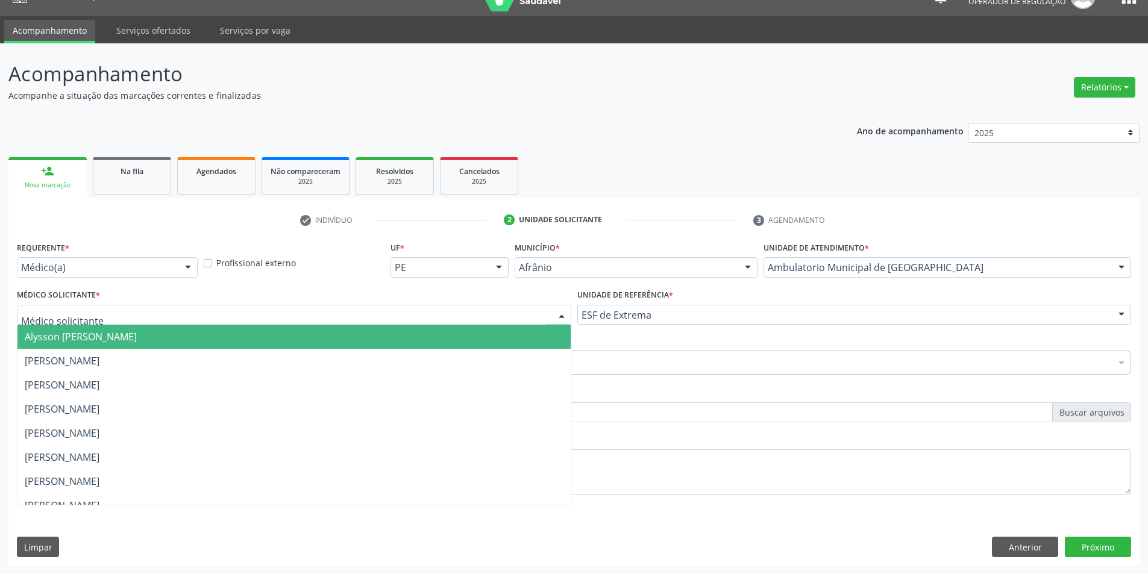
drag, startPoint x: 514, startPoint y: 310, endPoint x: 518, endPoint y: 322, distance: 12.8
click at [514, 313] on div at bounding box center [294, 315] width 555 height 20
drag, startPoint x: 516, startPoint y: 333, endPoint x: 486, endPoint y: 339, distance: 30.1
click at [515, 336] on span "Alysson [PERSON_NAME]" at bounding box center [293, 337] width 553 height 24
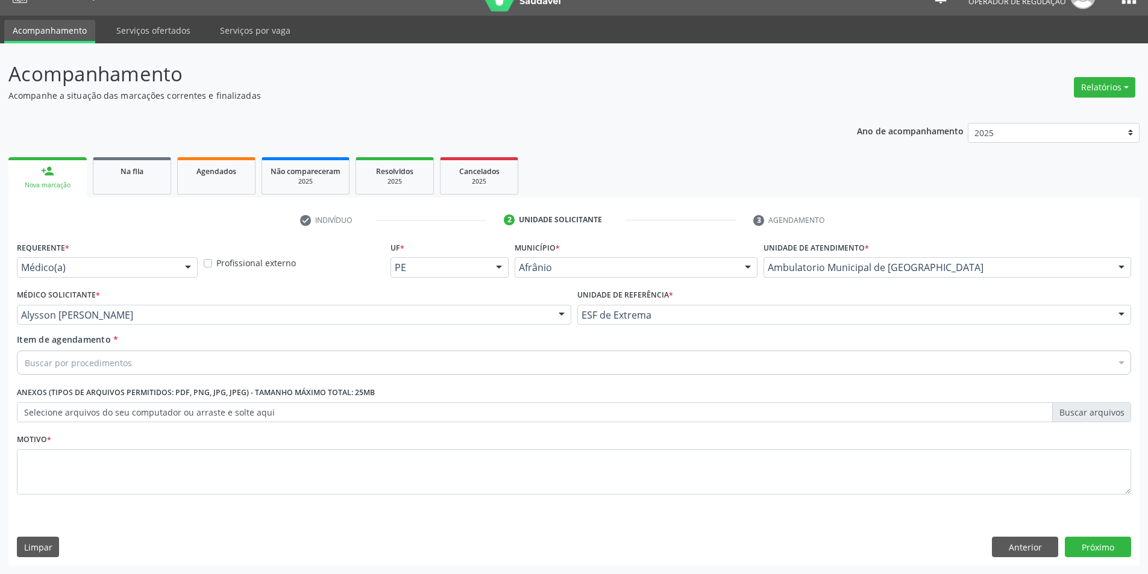
click at [432, 360] on div "Buscar por procedimentos" at bounding box center [574, 363] width 1115 height 24
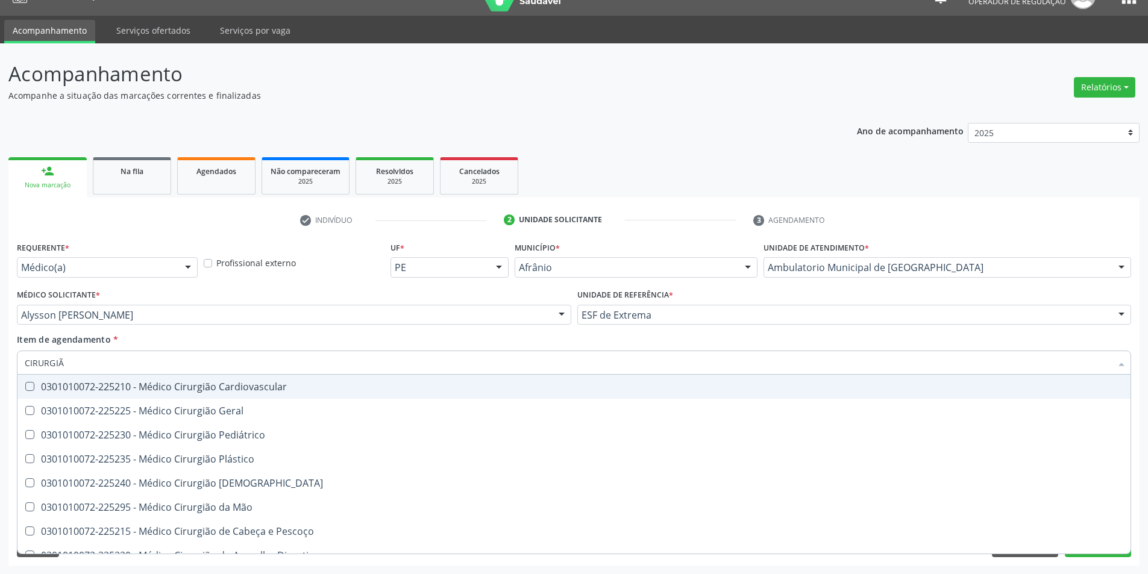
type input "CIRURGIÃO"
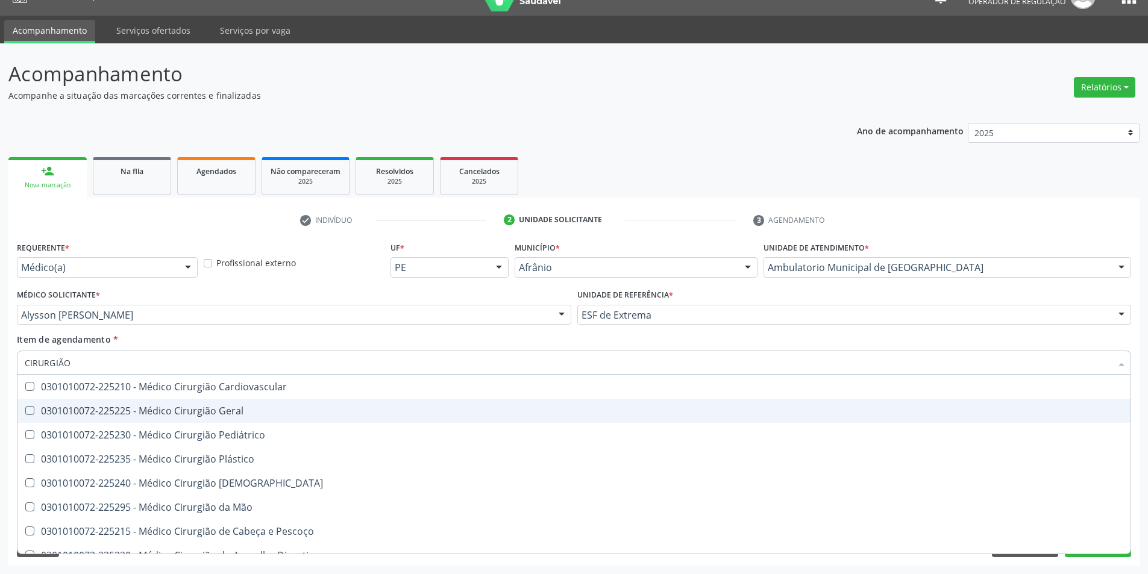
click at [426, 415] on div "0301010072-225225 - Médico Cirurgião Geral" at bounding box center [574, 411] width 1099 height 10
checkbox Geral "true"
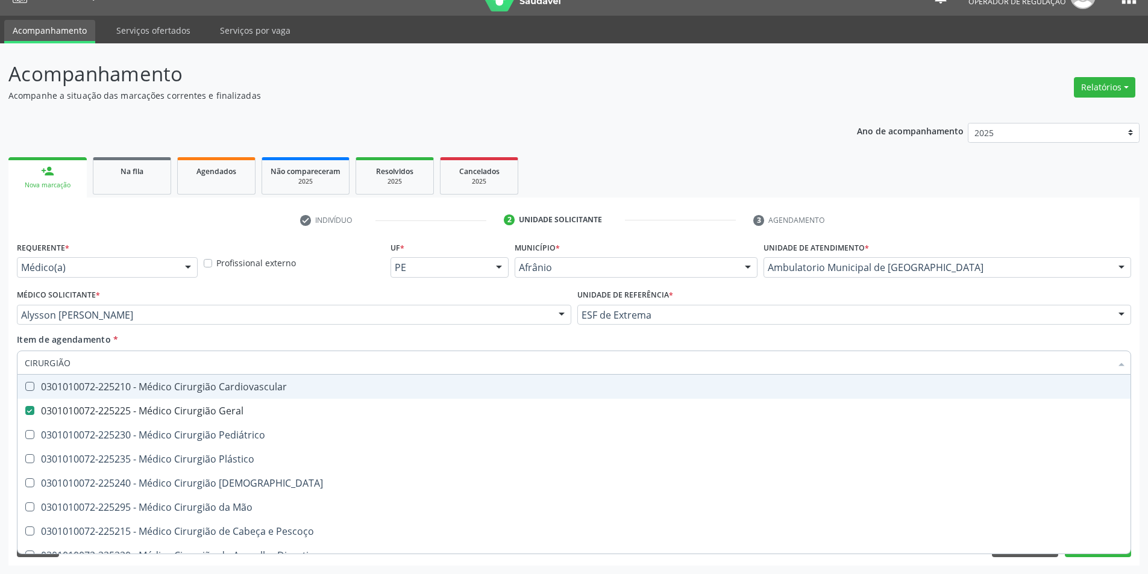
click at [345, 344] on div "Item de agendamento * CIRURGIÃO Desfazer seleção 0301010072-225210 - Médico Cir…" at bounding box center [574, 352] width 1115 height 38
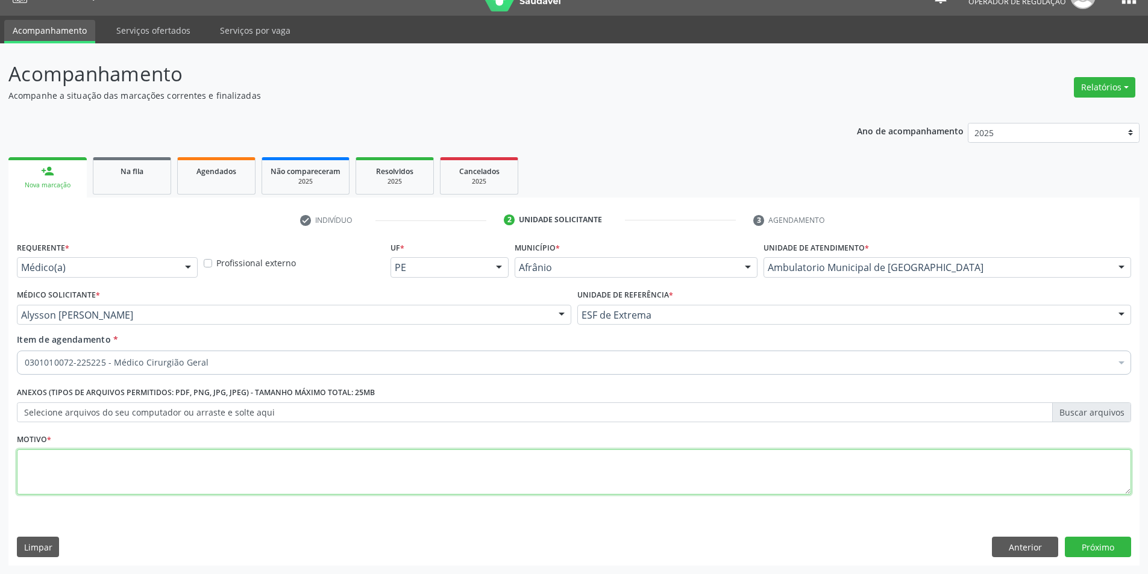
drag, startPoint x: 305, startPoint y: 450, endPoint x: 312, endPoint y: 467, distance: 18.1
click at [312, 464] on textarea at bounding box center [574, 473] width 1115 height 46
type textarea "[MEDICAL_DATA] [MEDICAL_DATA] + DIASTASE"
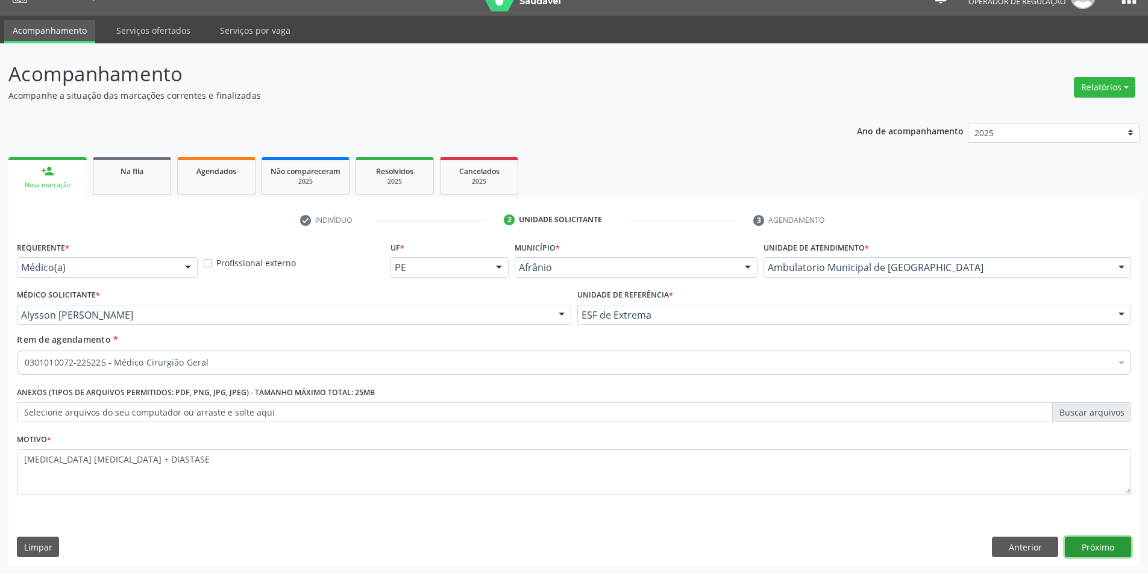
click at [1089, 543] on button "Próximo" at bounding box center [1098, 547] width 66 height 20
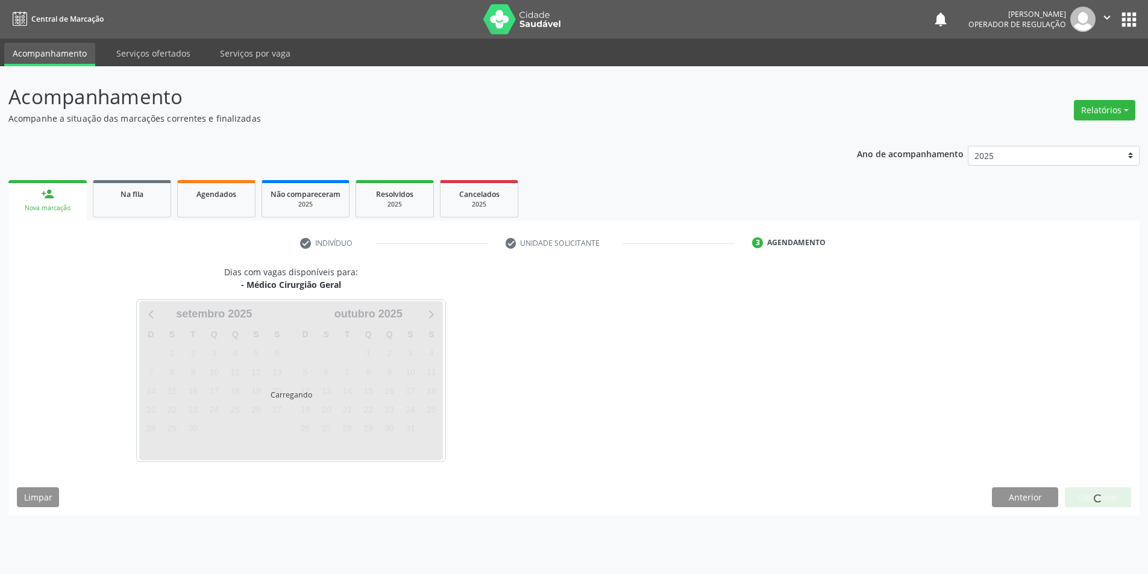
scroll to position [0, 0]
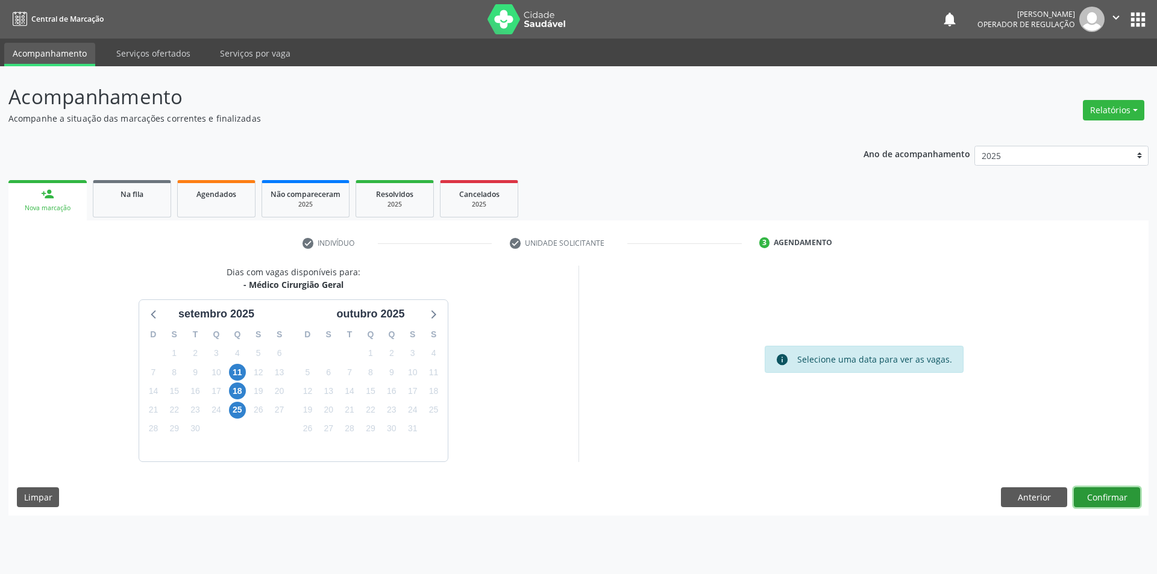
click at [1097, 505] on button "Confirmar" at bounding box center [1107, 498] width 66 height 20
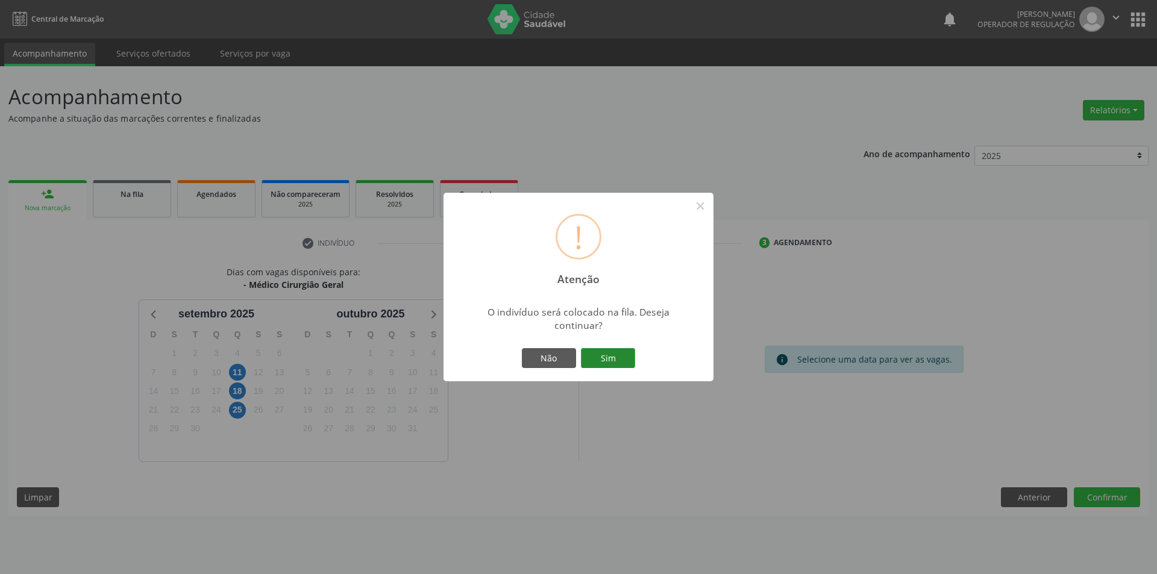
click at [611, 362] on button "Sim" at bounding box center [608, 358] width 54 height 20
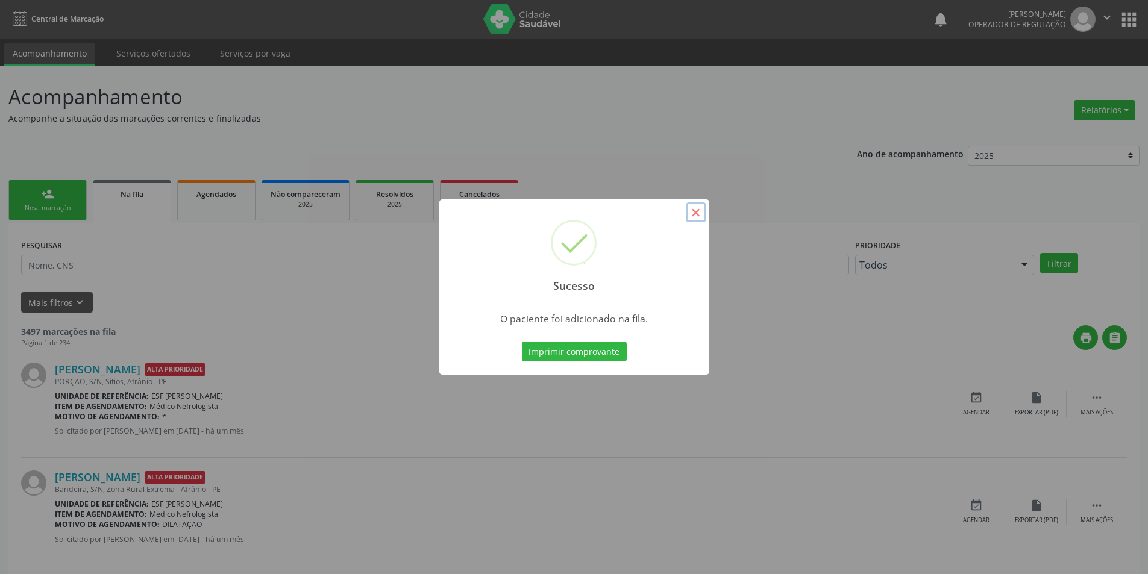
click at [694, 219] on button "×" at bounding box center [696, 213] width 20 height 20
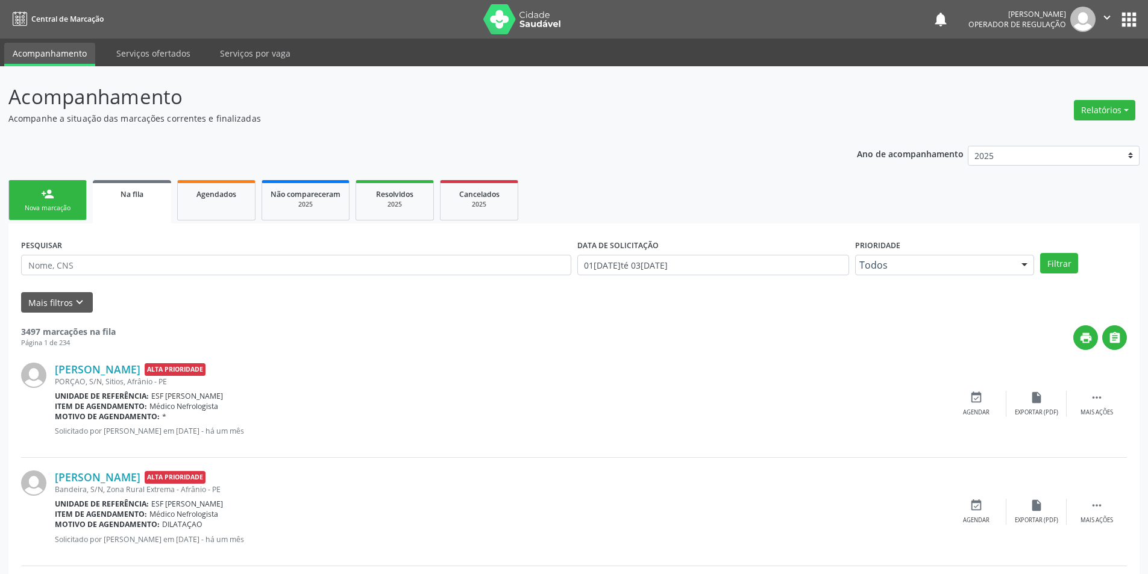
click at [30, 197] on link "person_add Nova marcação" at bounding box center [47, 200] width 78 height 40
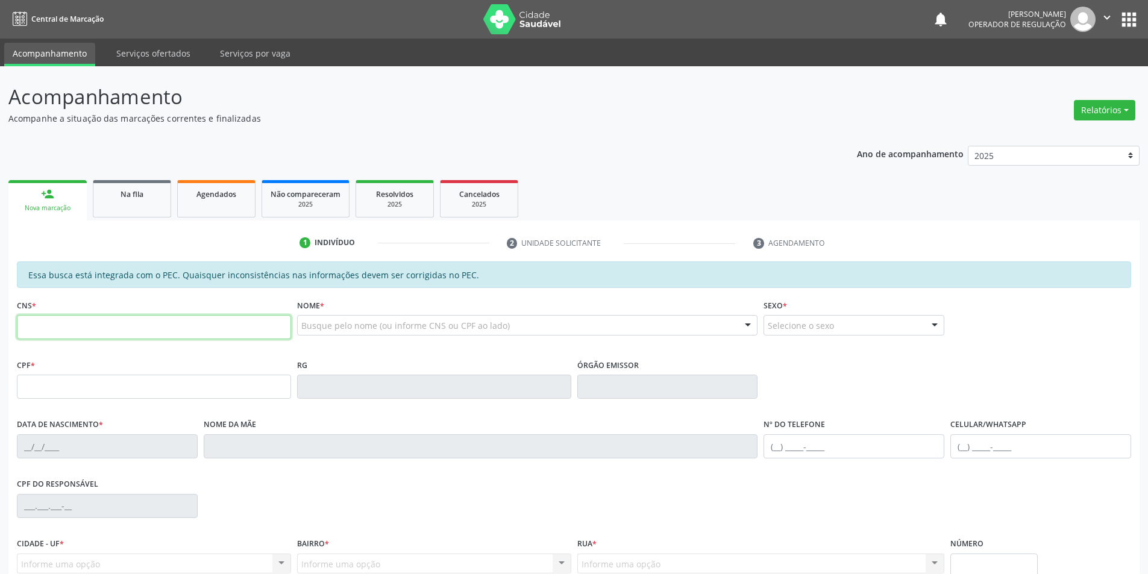
drag, startPoint x: 97, startPoint y: 333, endPoint x: 105, endPoint y: 327, distance: 9.9
click at [98, 333] on input "text" at bounding box center [154, 327] width 274 height 24
type input "700 0055 3690 7705"
type input "057.084.634-06"
type input "19[DATE]"
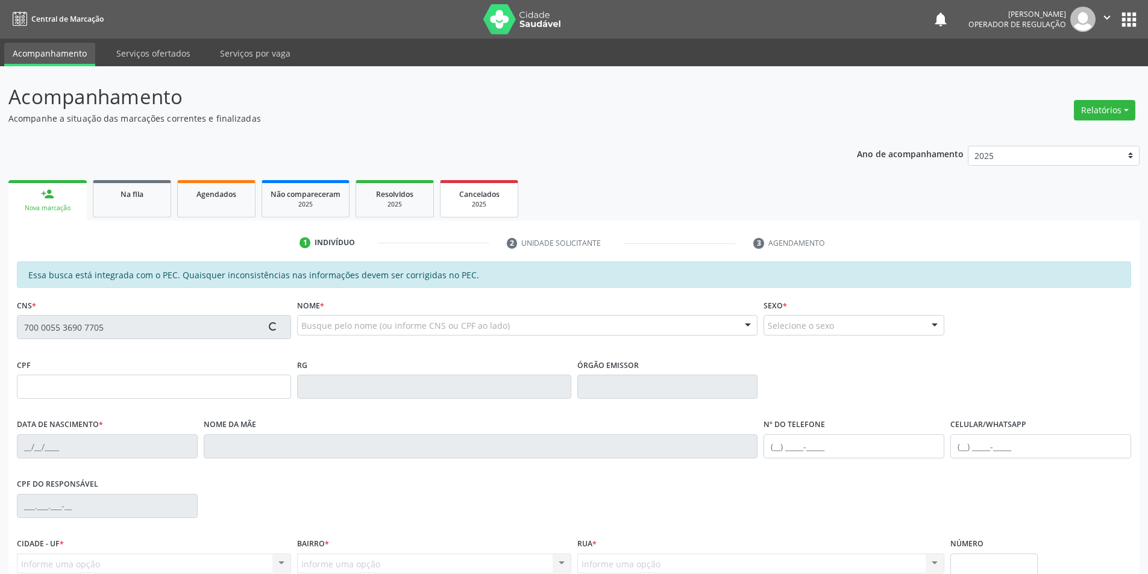
type input "[PERSON_NAME]"
type input "[PHONE_NUMBER]"
type input "S/N"
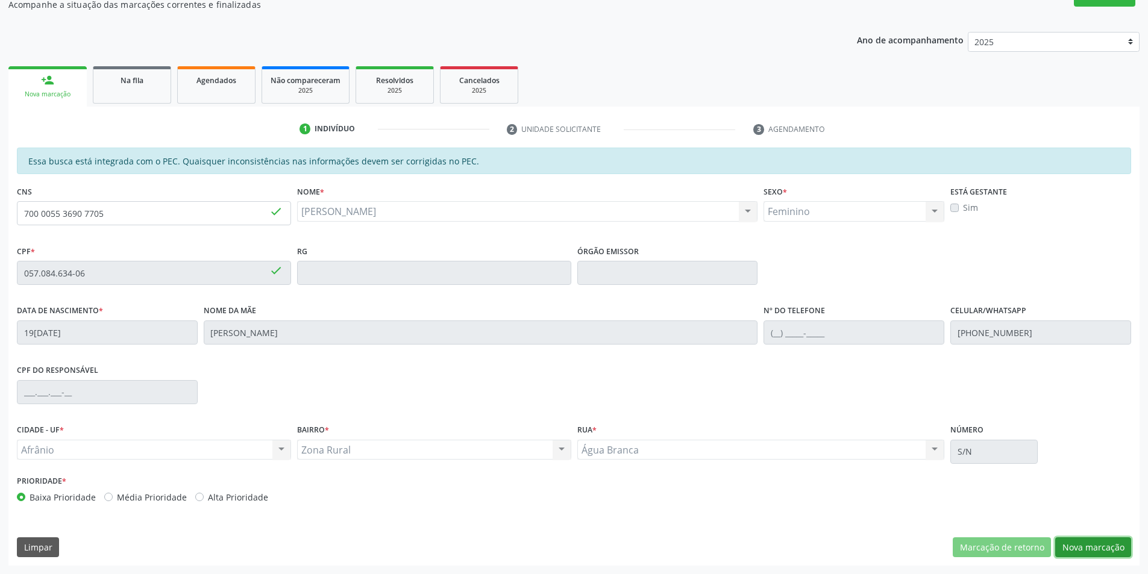
click at [1093, 539] on button "Nova marcação" at bounding box center [1093, 548] width 76 height 20
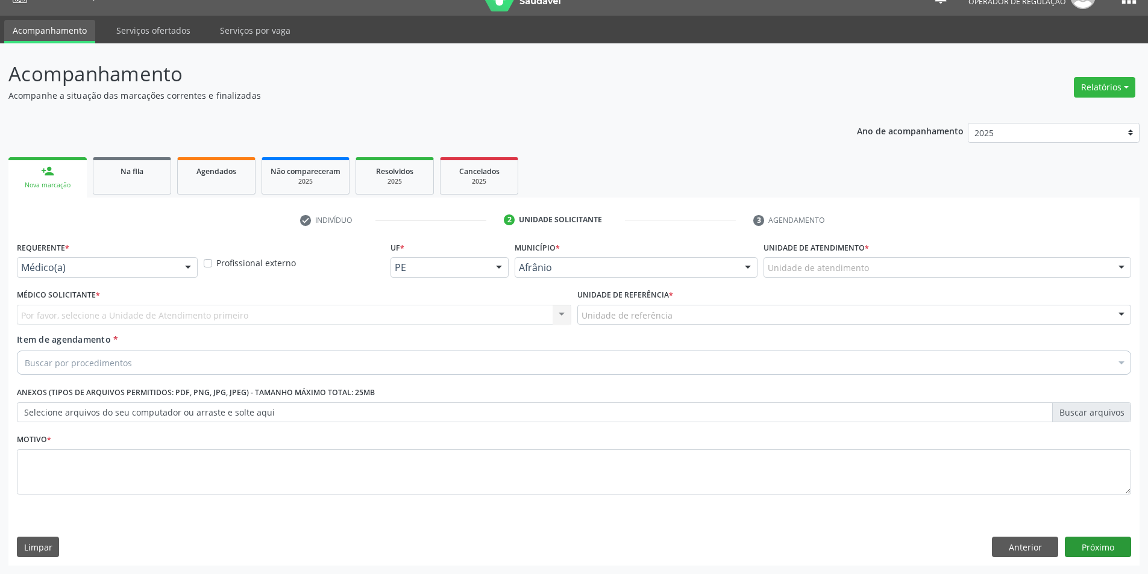
scroll to position [23, 0]
click at [951, 263] on div "Unidade de atendimento" at bounding box center [948, 267] width 368 height 20
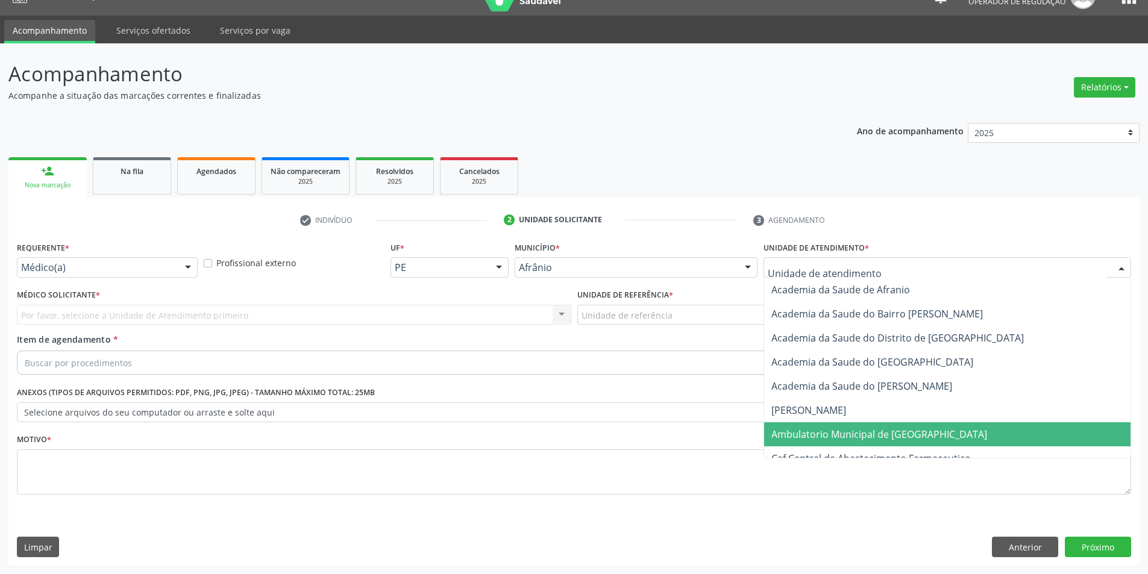
click at [936, 429] on span "Ambulatorio Municipal de [GEOGRAPHIC_DATA]" at bounding box center [947, 435] width 366 height 24
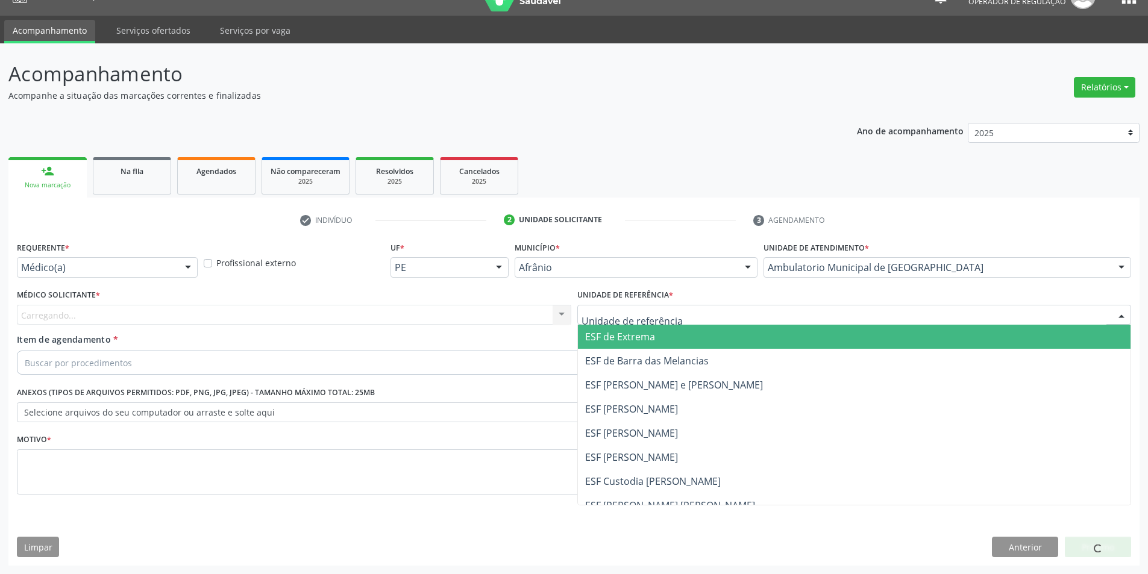
click at [666, 314] on div at bounding box center [854, 315] width 555 height 20
drag, startPoint x: 662, startPoint y: 339, endPoint x: 456, endPoint y: 295, distance: 211.4
click at [661, 339] on span "ESF de Extrema" at bounding box center [854, 337] width 553 height 24
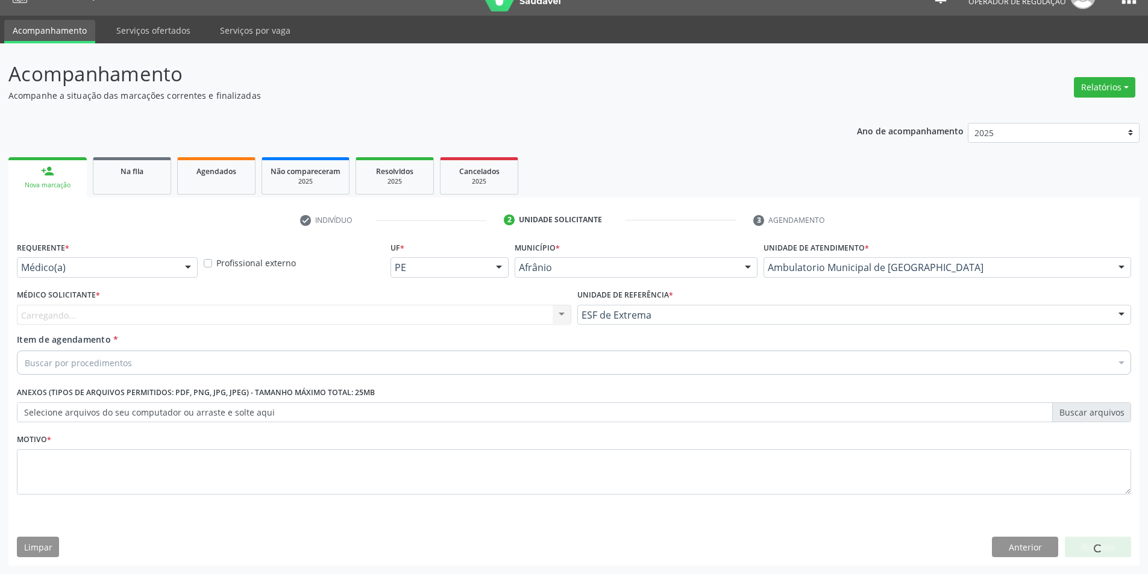
click at [426, 316] on div "Carregando... Nenhum resultado encontrado para: " " Não há nenhuma opção para s…" at bounding box center [294, 315] width 555 height 20
click at [426, 315] on div "Carregando... Nenhum resultado encontrado para: " " Não há nenhuma opção para s…" at bounding box center [294, 315] width 555 height 20
click at [465, 316] on div "Médico solicitante" at bounding box center [294, 315] width 555 height 20
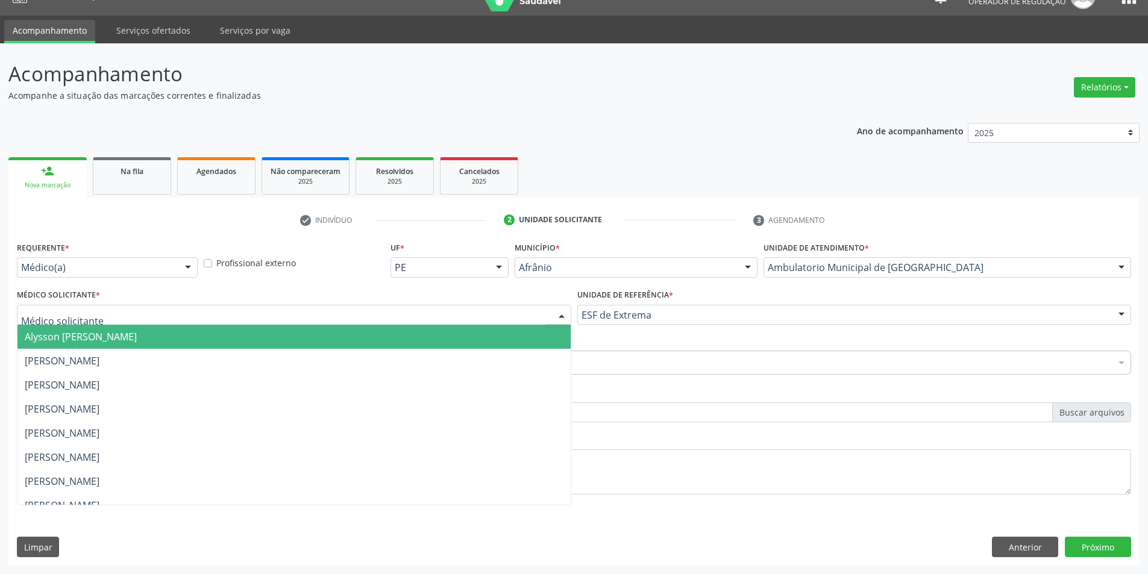
click at [471, 333] on span "Alysson [PERSON_NAME]" at bounding box center [293, 337] width 553 height 24
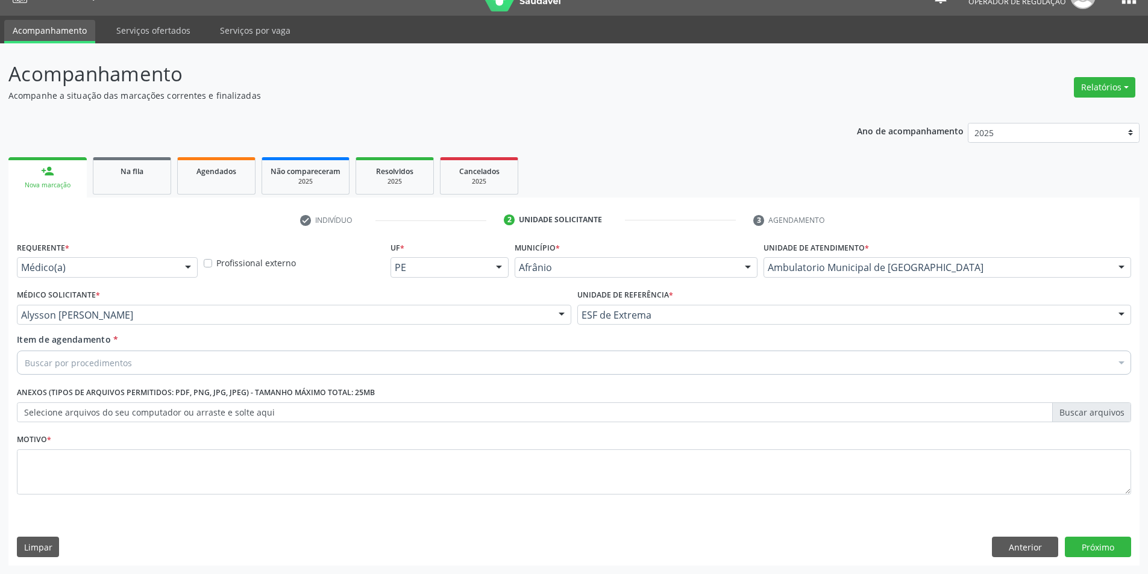
click at [303, 362] on div "Buscar por procedimentos" at bounding box center [574, 363] width 1115 height 24
click at [106, 373] on div "Buscar por procedimentos" at bounding box center [574, 363] width 1115 height 24
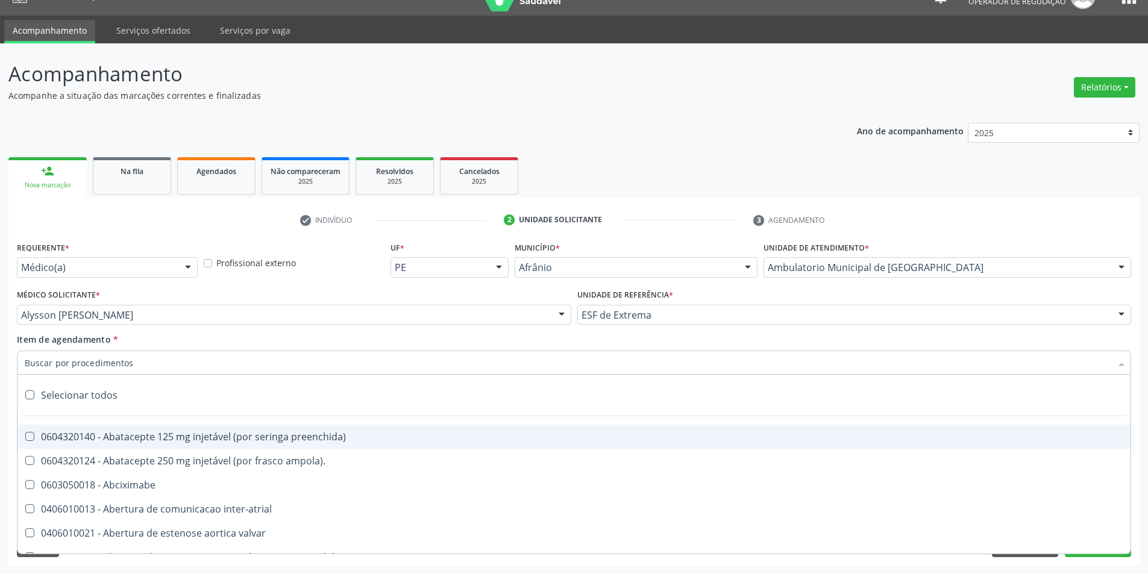
paste input "Monitorização Ambulatorial da Pres"
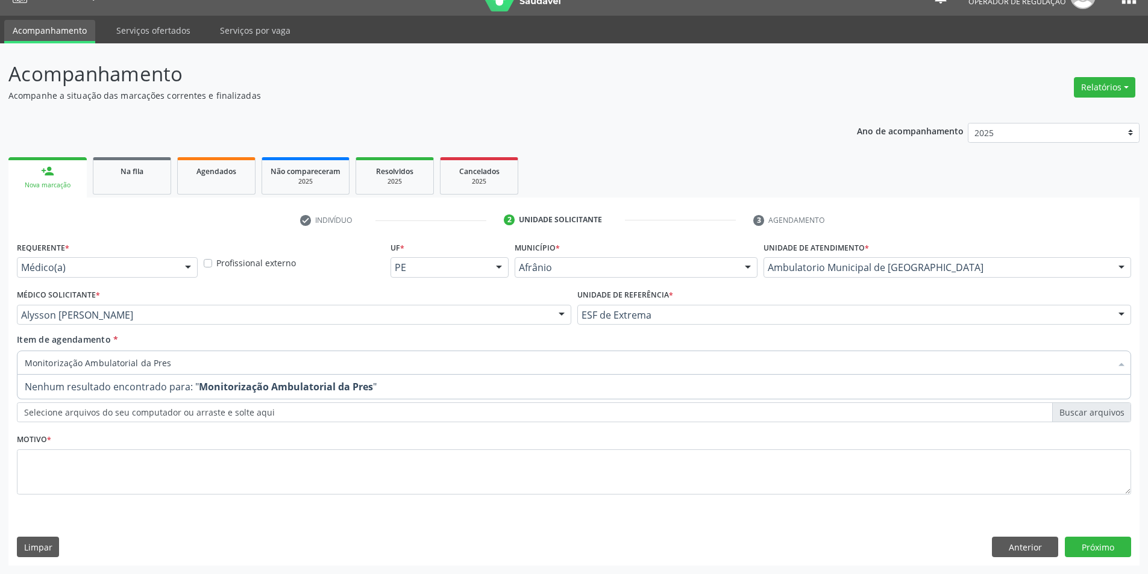
drag, startPoint x: 188, startPoint y: 363, endPoint x: 6, endPoint y: 350, distance: 182.6
click at [6, 350] on div "Acompanhamento Acompanhe a situação das marcações correntes e finalizadas Relat…" at bounding box center [574, 308] width 1148 height 531
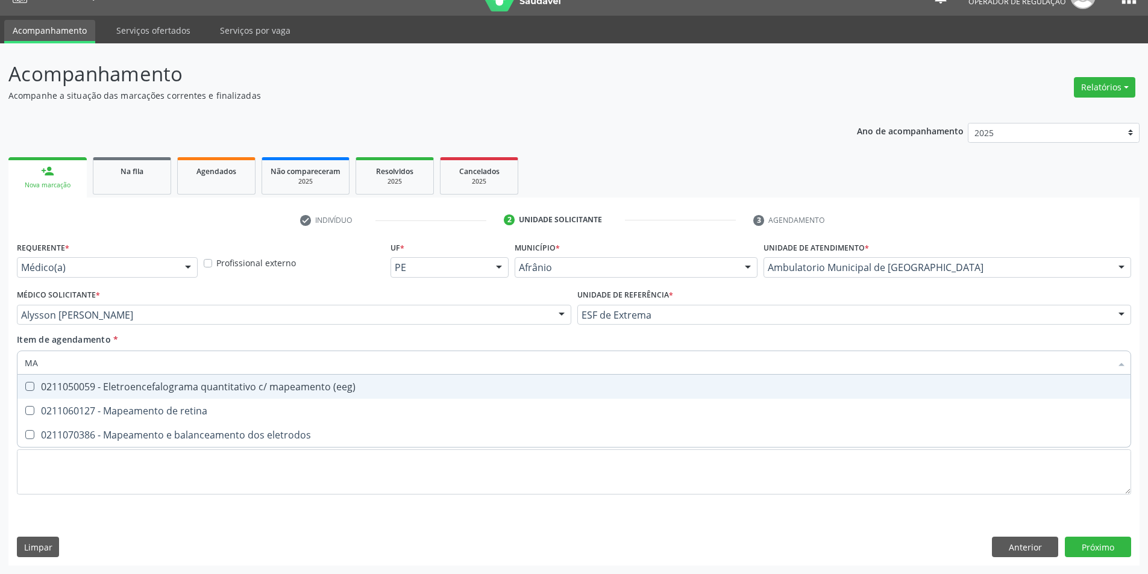
type input "M"
type input "MAPEA"
click at [140, 394] on span "0211050059 - Eletroencefalograma quantitativo c/ mapeamento (eeg)" at bounding box center [573, 387] width 1113 height 24
checkbox \(eeg\) "true"
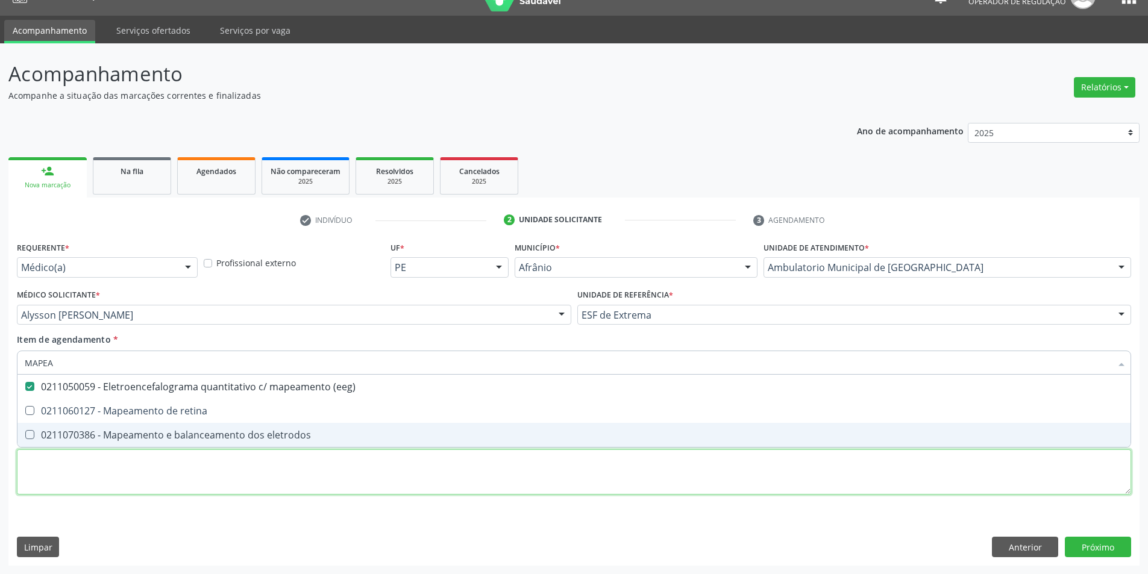
click at [192, 475] on div "Requerente * Médico(a) Médico(a) Enfermeiro(a) Paciente Nenhum resultado encont…" at bounding box center [574, 375] width 1115 height 273
checkbox retina "true"
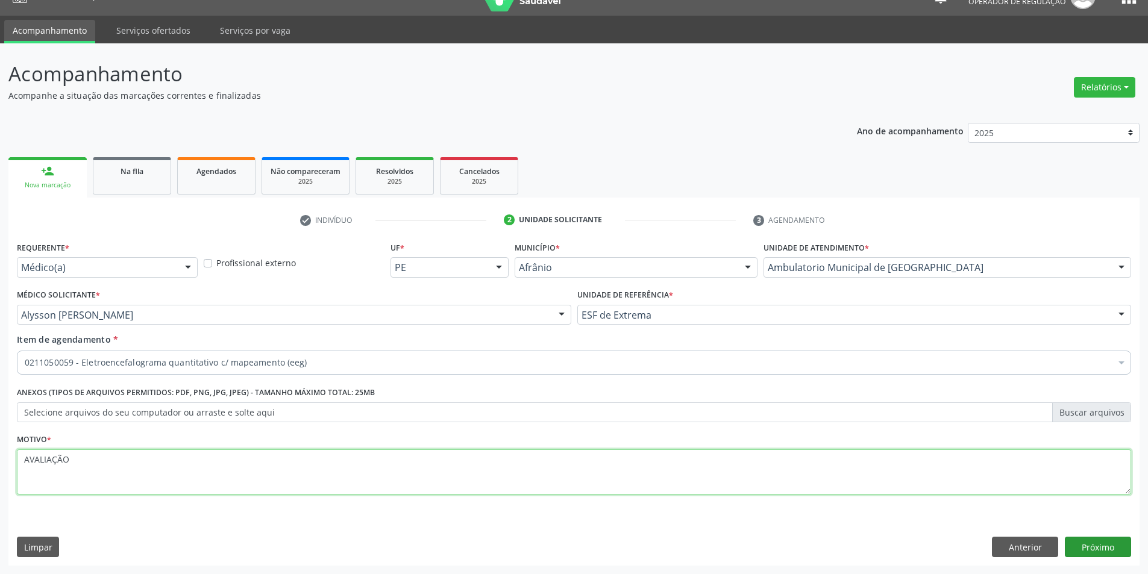
type textarea "AVALIAÇÃO"
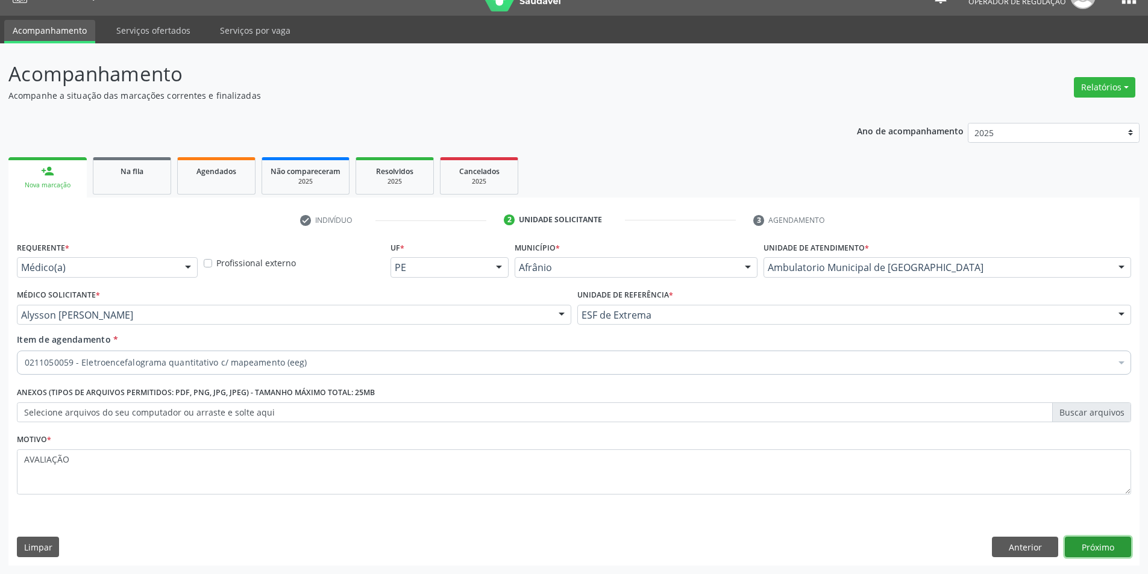
click at [1096, 546] on button "Próximo" at bounding box center [1098, 547] width 66 height 20
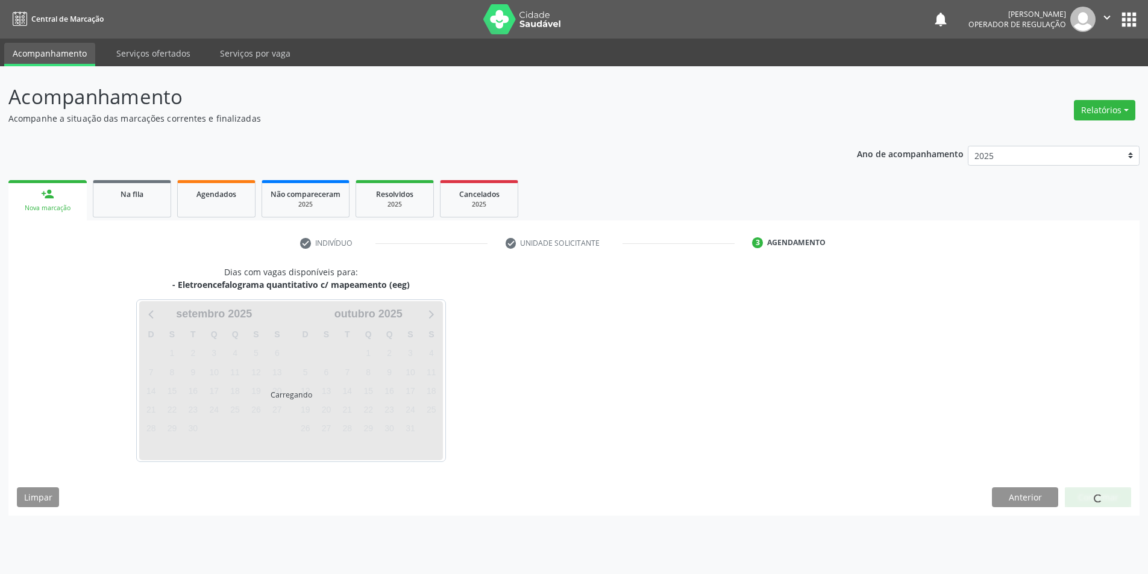
scroll to position [0, 0]
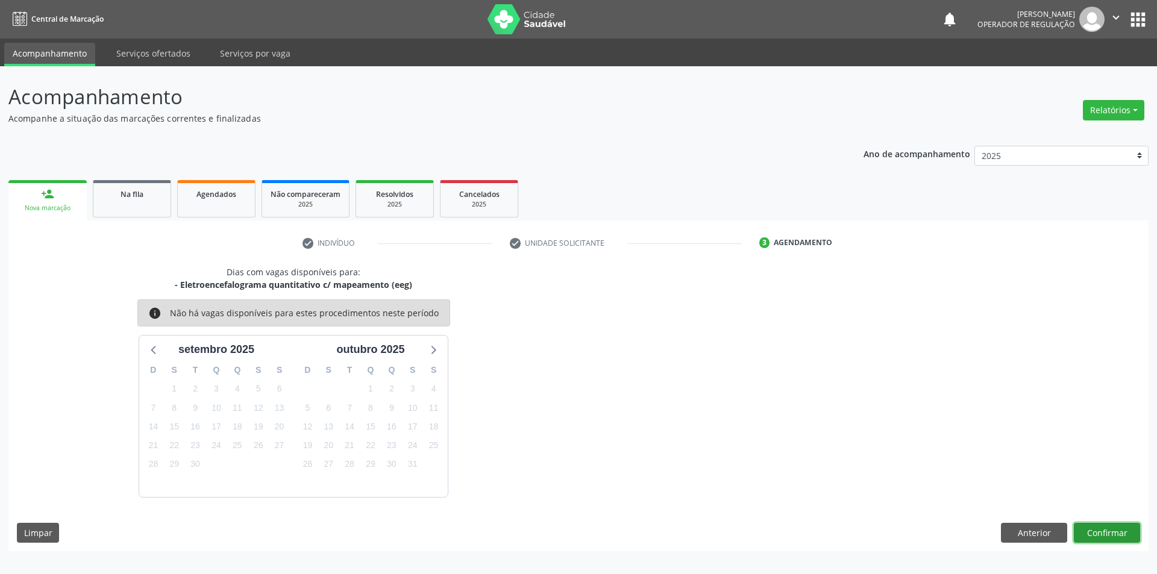
click at [1105, 527] on button "Confirmar" at bounding box center [1107, 533] width 66 height 20
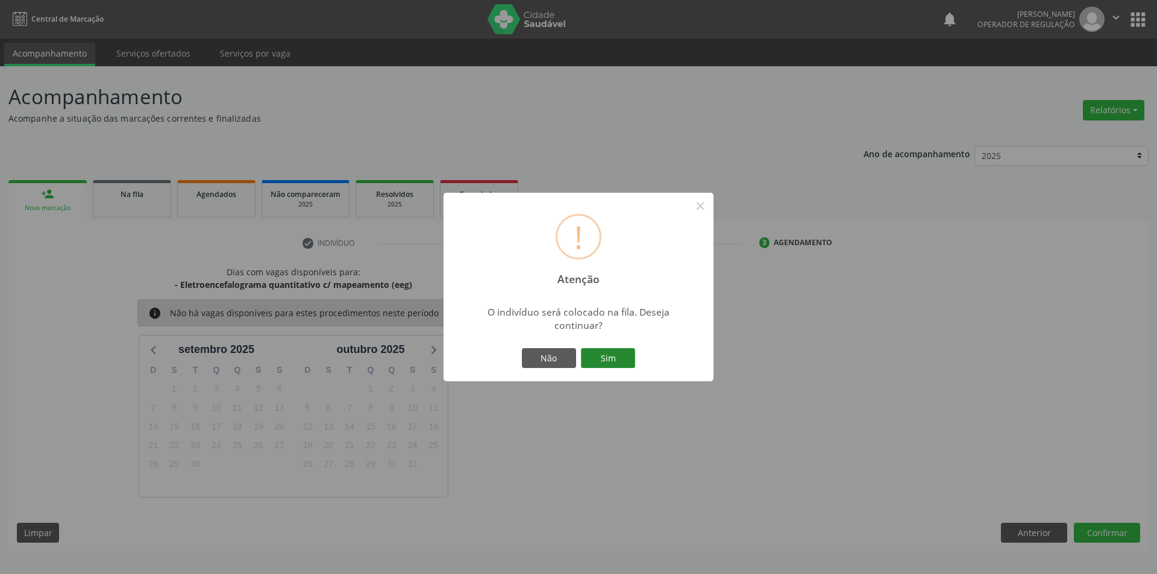
click at [618, 360] on button "Sim" at bounding box center [608, 358] width 54 height 20
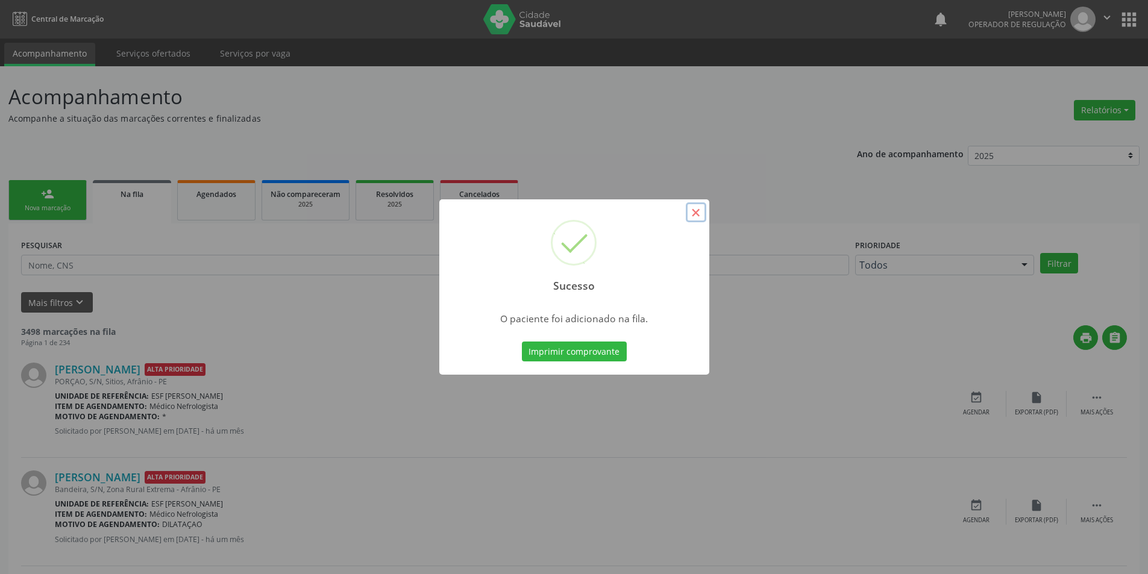
click at [697, 212] on button "×" at bounding box center [696, 213] width 20 height 20
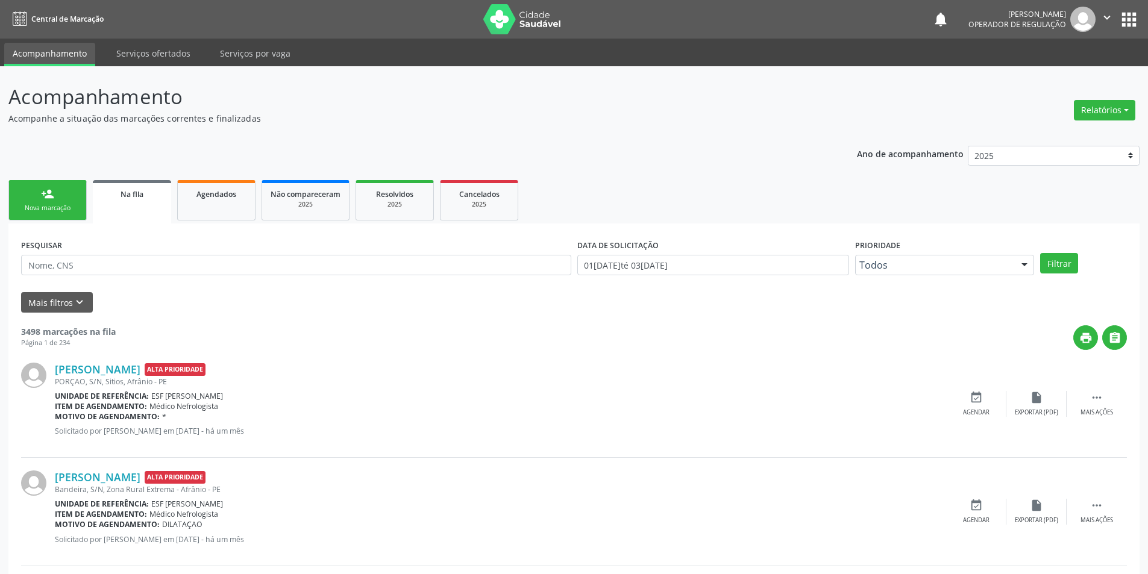
click at [28, 201] on link "person_add Nova marcação" at bounding box center [47, 200] width 78 height 40
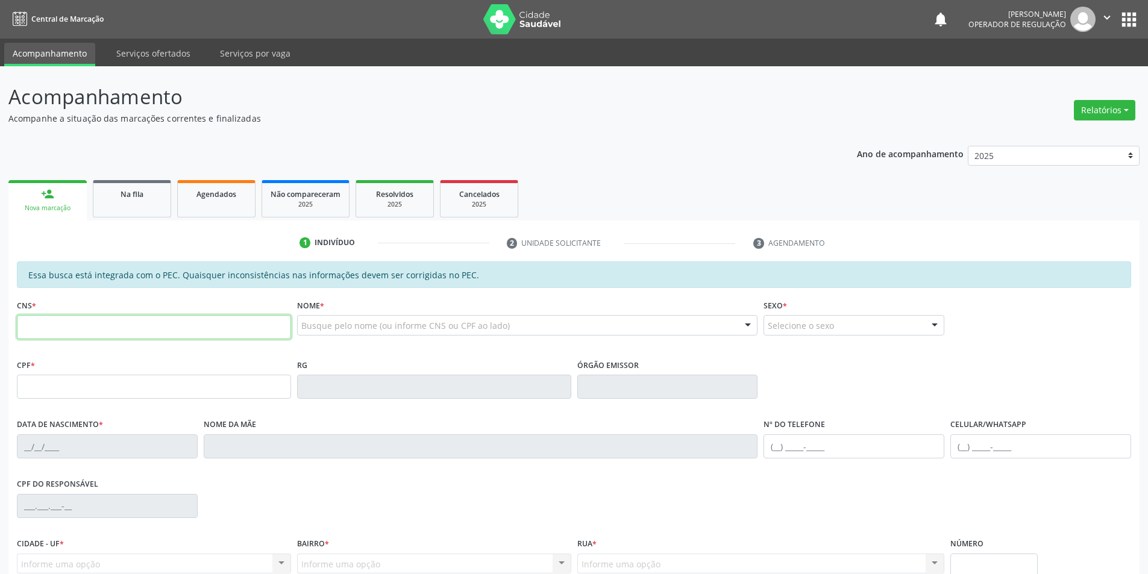
click at [113, 320] on input "text" at bounding box center [154, 327] width 274 height 24
type input "709 0018 8669 4078"
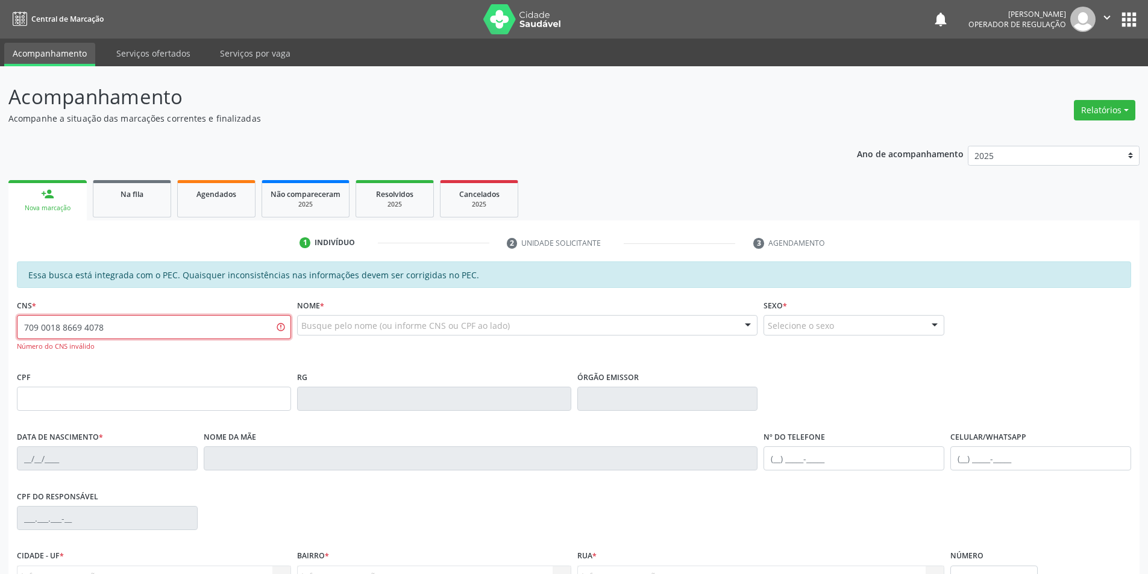
drag, startPoint x: 117, startPoint y: 326, endPoint x: 0, endPoint y: 327, distance: 117.0
click at [0, 327] on div "Acompanhamento Acompanhe a situação das marcações correntes e finalizadas Relat…" at bounding box center [574, 383] width 1148 height 634
drag, startPoint x: 88, startPoint y: 423, endPoint x: 96, endPoint y: 419, distance: 9.2
click at [88, 423] on div "CPF *" at bounding box center [154, 399] width 280 height 60
drag, startPoint x: 98, startPoint y: 415, endPoint x: 106, endPoint y: 403, distance: 14.7
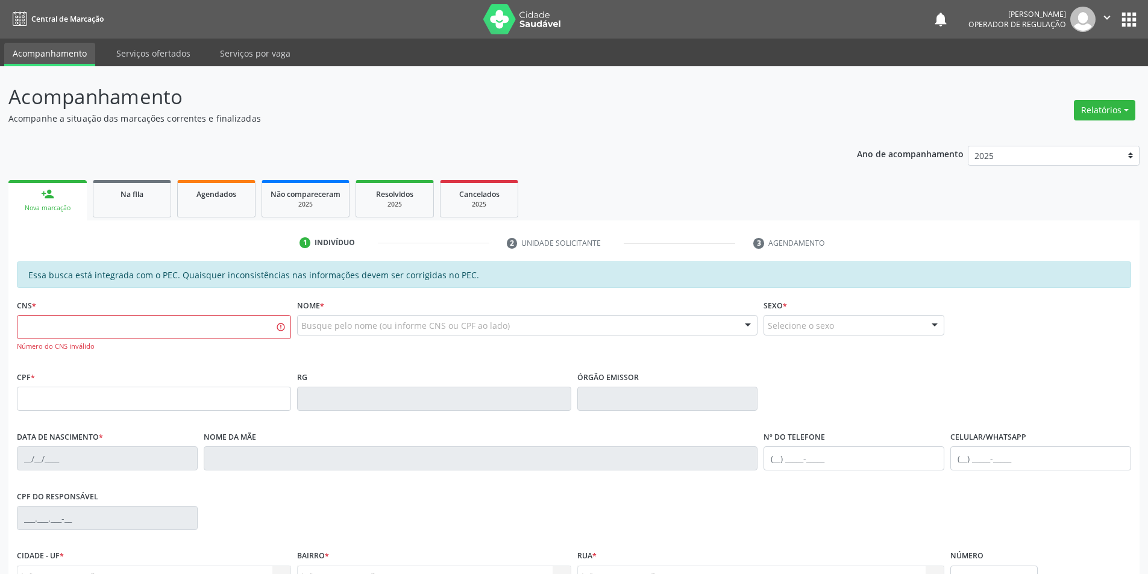
click at [99, 414] on fieldset "CPF *" at bounding box center [154, 394] width 274 height 51
click at [109, 402] on input "text" at bounding box center [154, 399] width 274 height 24
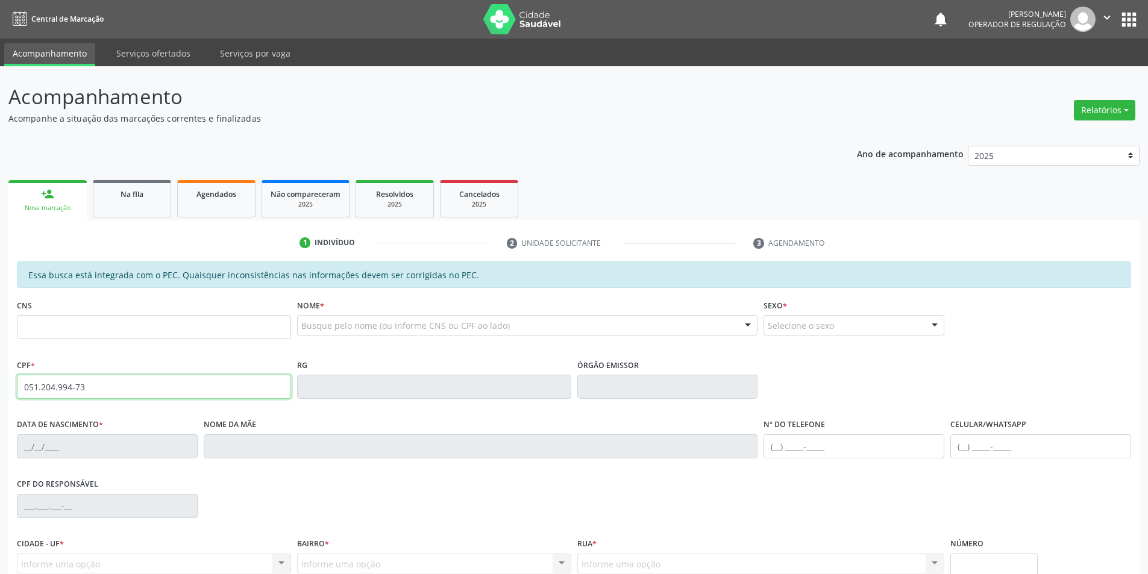
type input "051.204.994-73"
type input "709 0018 8669 4018"
type input "0[DATE]"
type input "[PERSON_NAME]"
type input "[PHONE_NUMBER]"
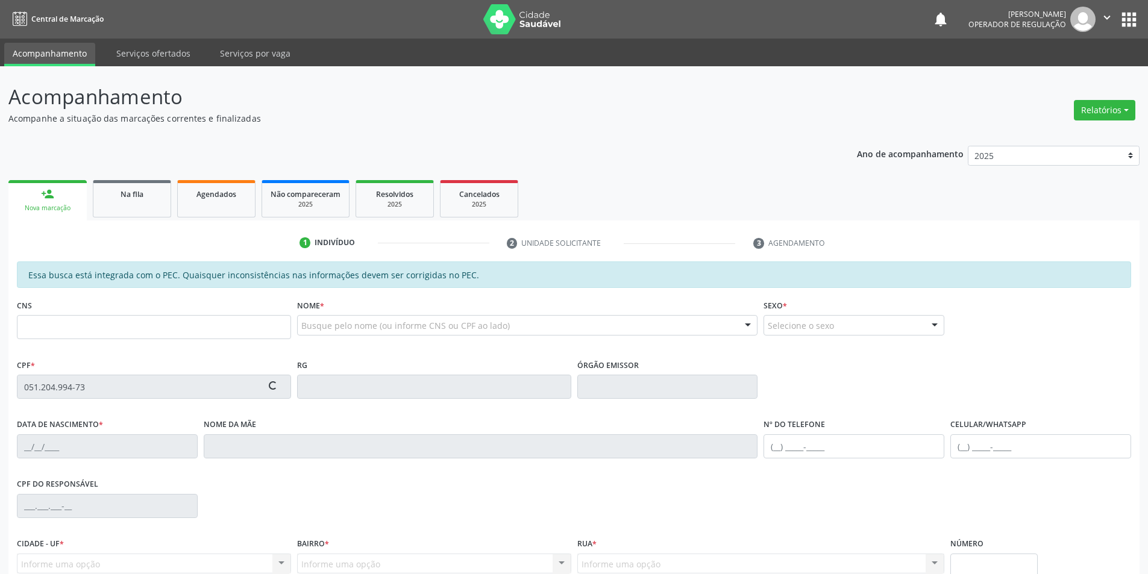
type input "[PHONE_NUMBER]"
type input "S/N"
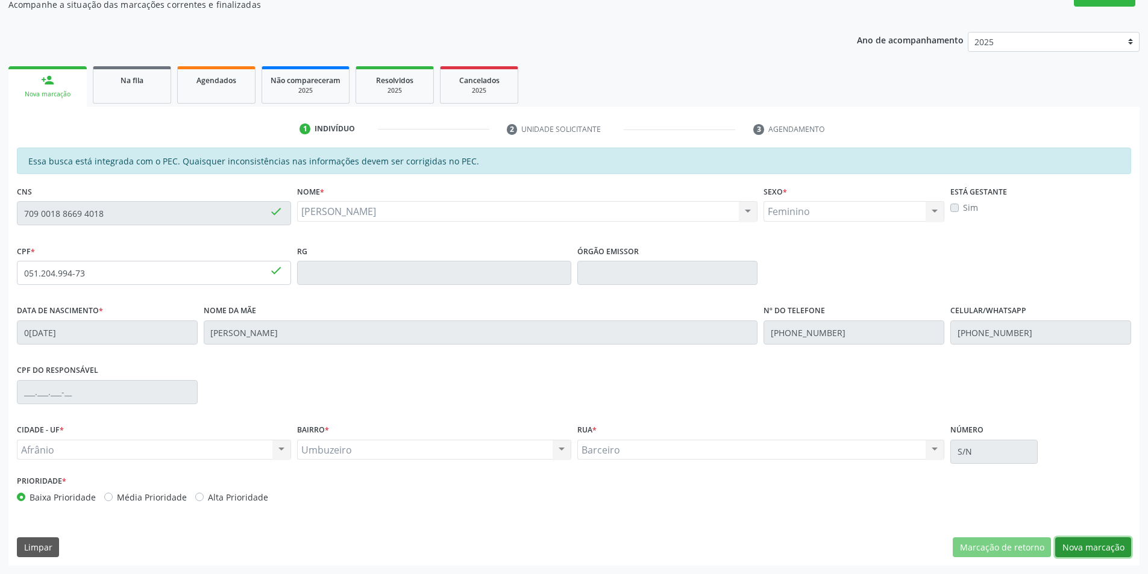
click at [1099, 555] on button "Nova marcação" at bounding box center [1093, 548] width 76 height 20
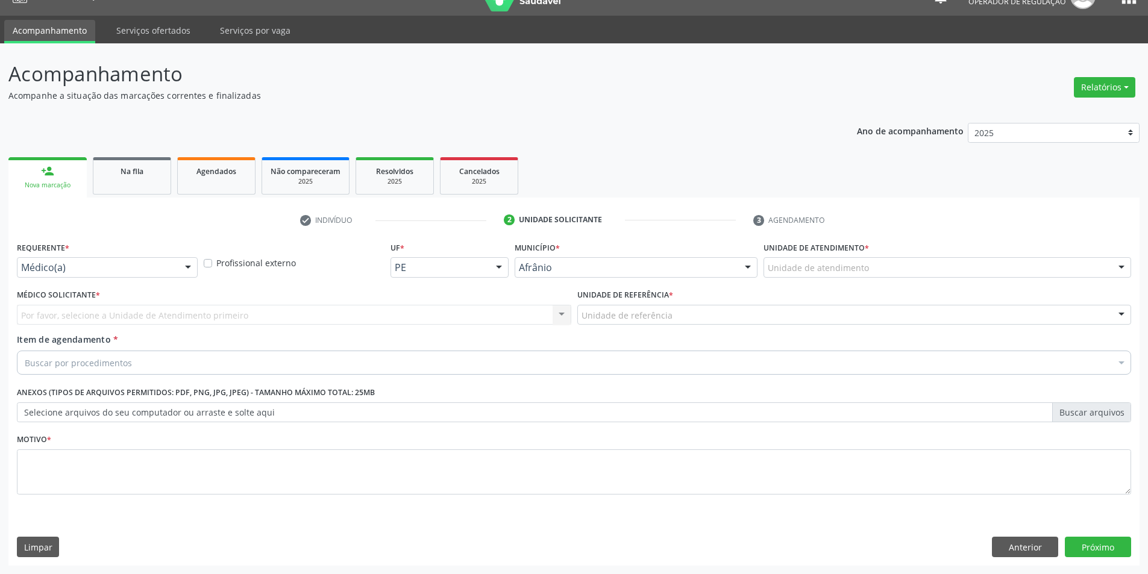
scroll to position [23, 0]
click at [1042, 277] on div "Unidade de atendimento" at bounding box center [948, 267] width 368 height 20
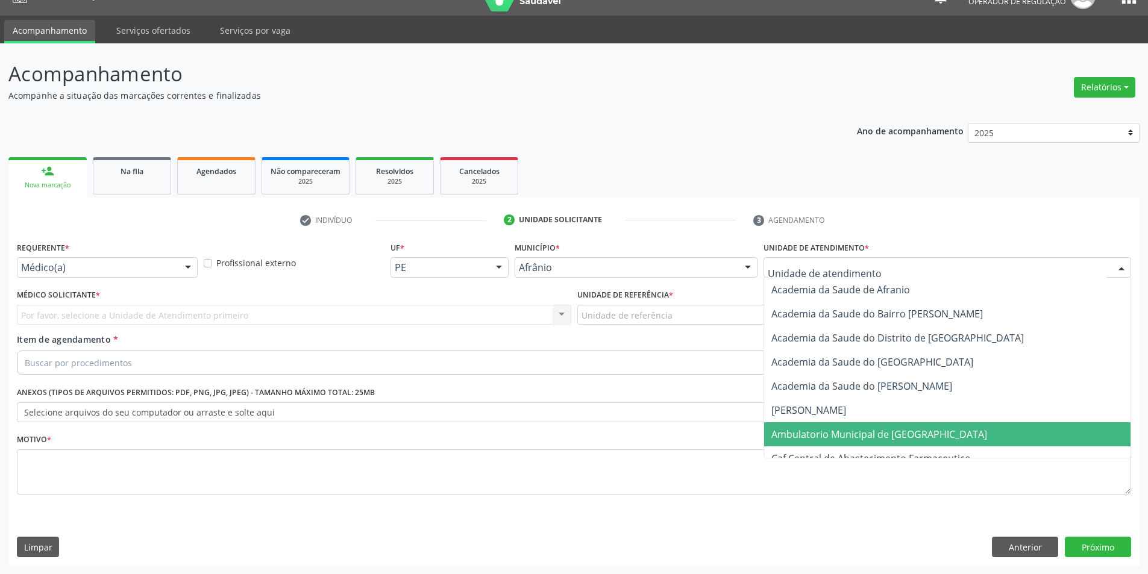
click at [990, 428] on span "Ambulatorio Municipal de [GEOGRAPHIC_DATA]" at bounding box center [947, 435] width 366 height 24
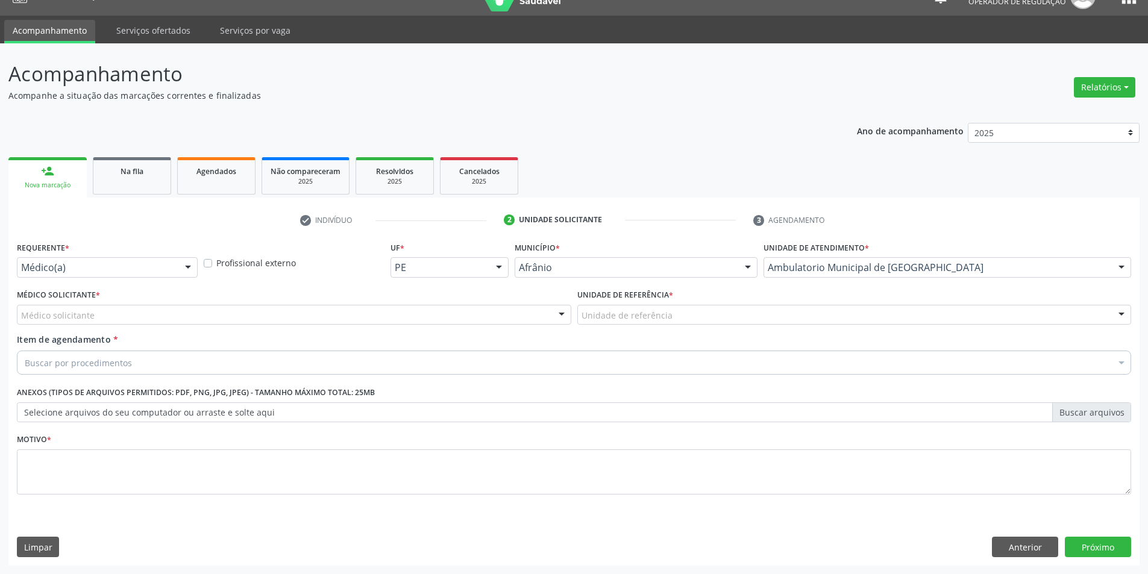
click at [697, 318] on div "Unidade de referência" at bounding box center [854, 315] width 555 height 20
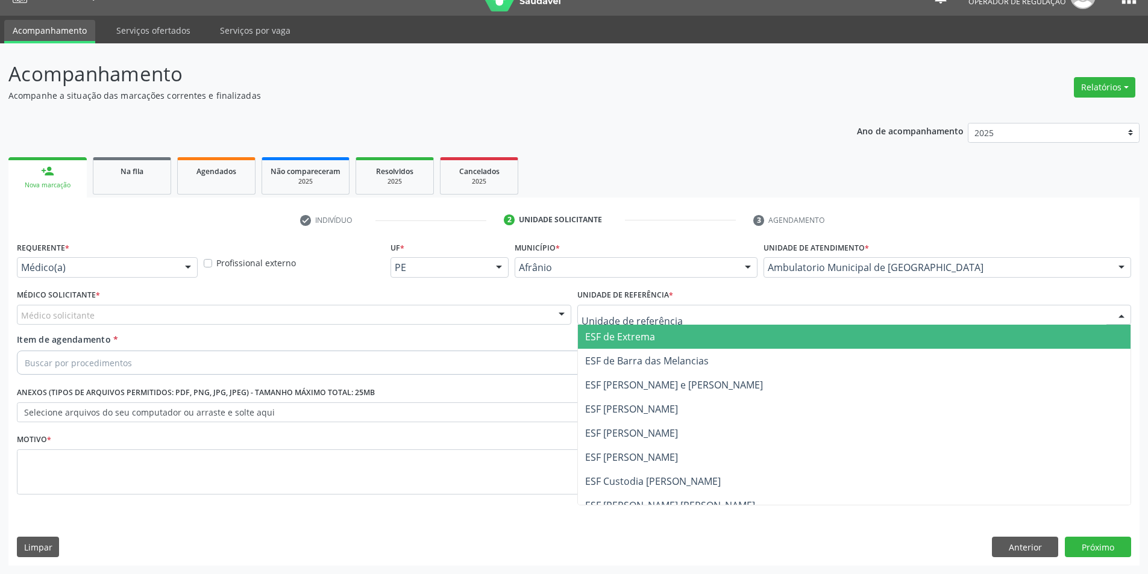
click at [681, 330] on span "ESF de Extrema" at bounding box center [854, 337] width 553 height 24
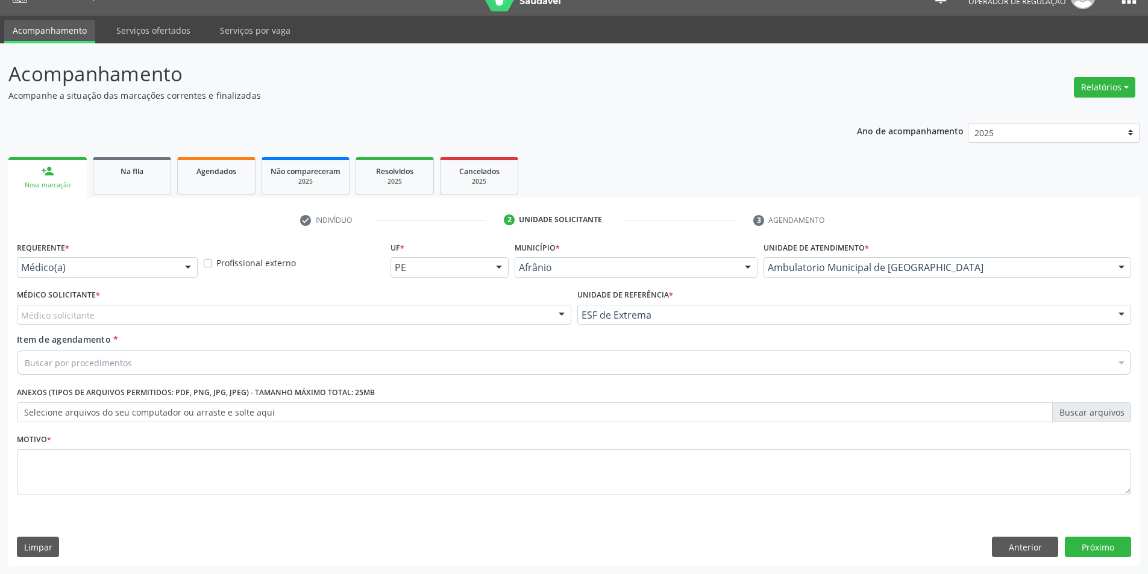
click at [476, 318] on div "Médico solicitante" at bounding box center [294, 315] width 555 height 20
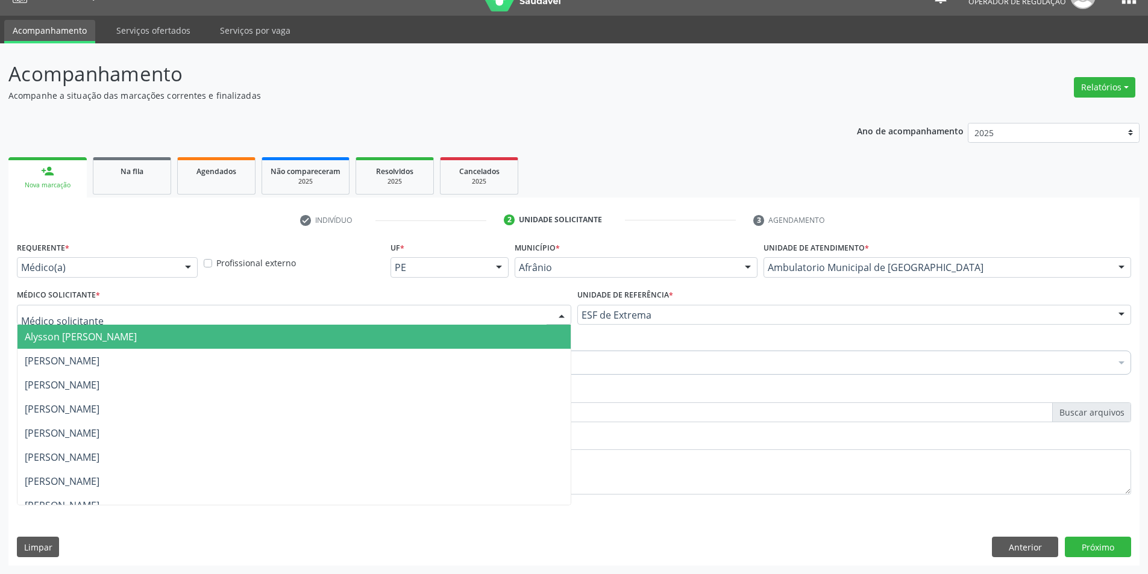
click at [477, 339] on span "Alysson [PERSON_NAME]" at bounding box center [293, 337] width 553 height 24
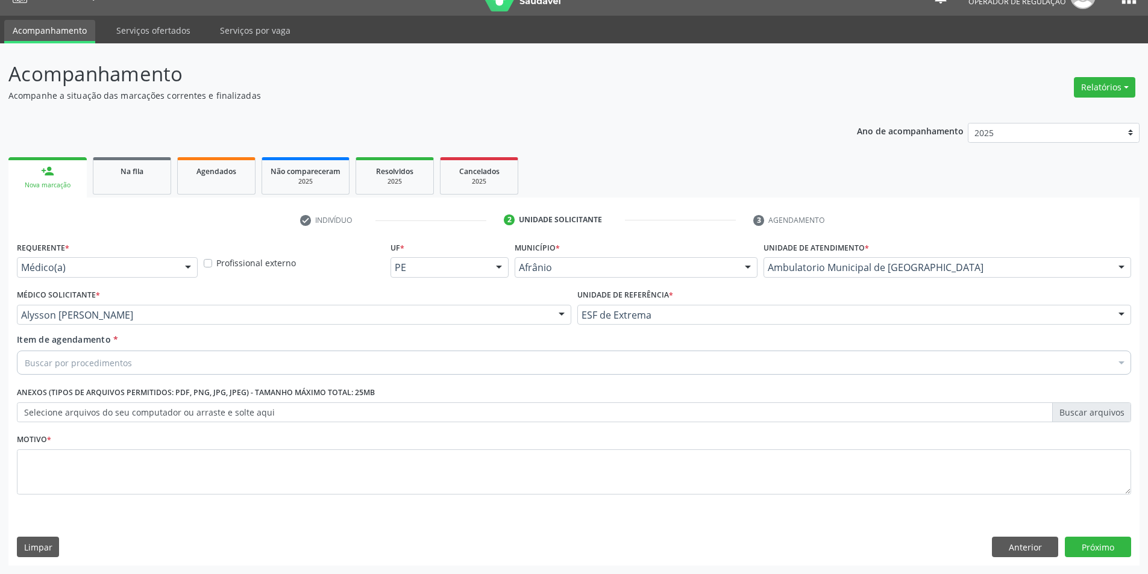
click at [338, 363] on div "Buscar por procedimentos" at bounding box center [574, 363] width 1115 height 24
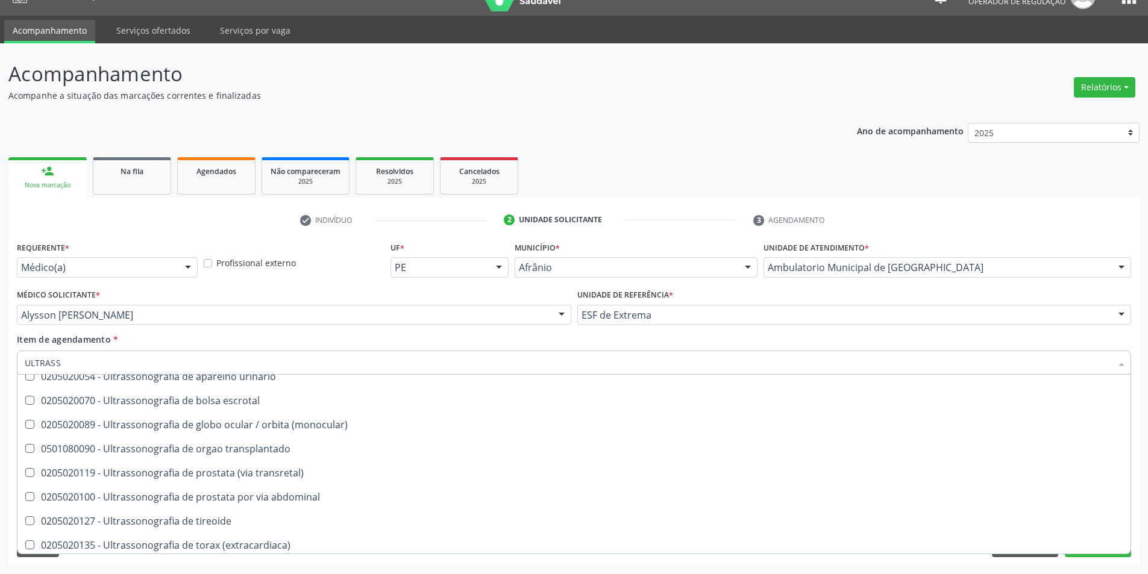
scroll to position [181, 0]
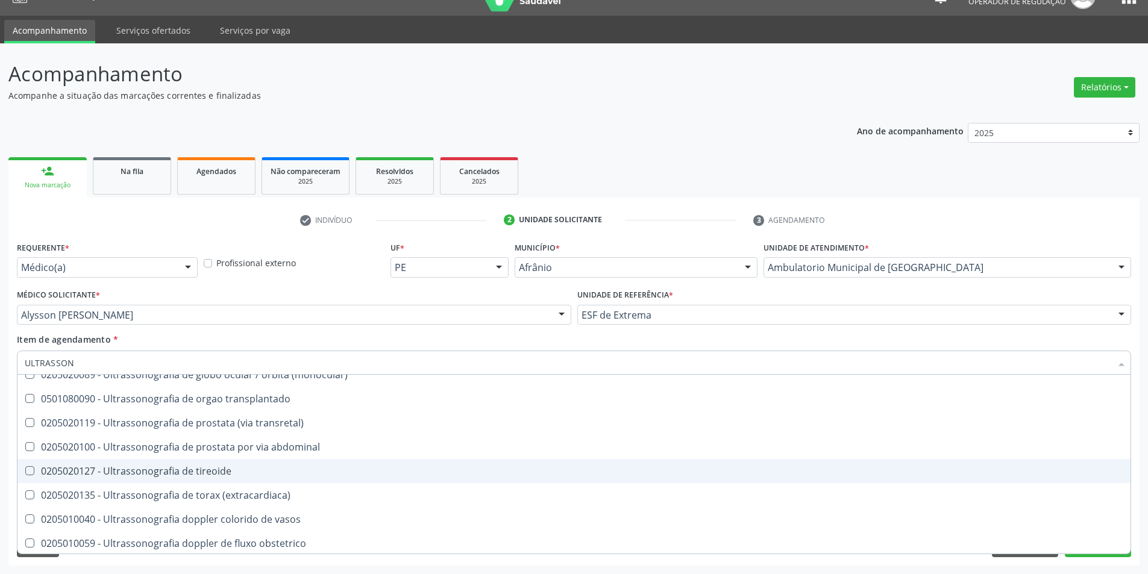
type input "ULTRASSONO"
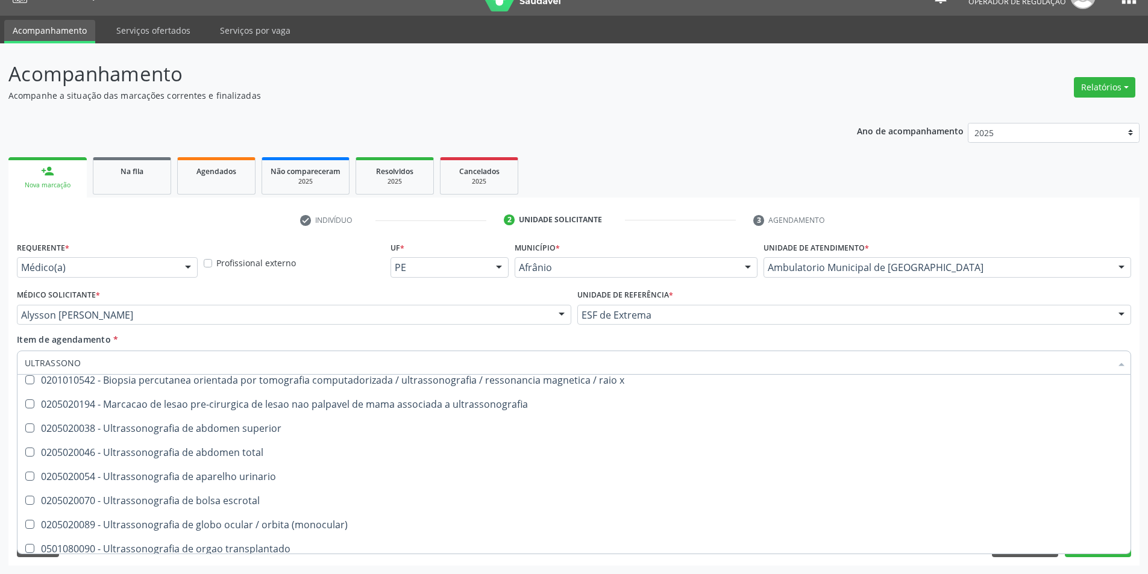
scroll to position [2, 0]
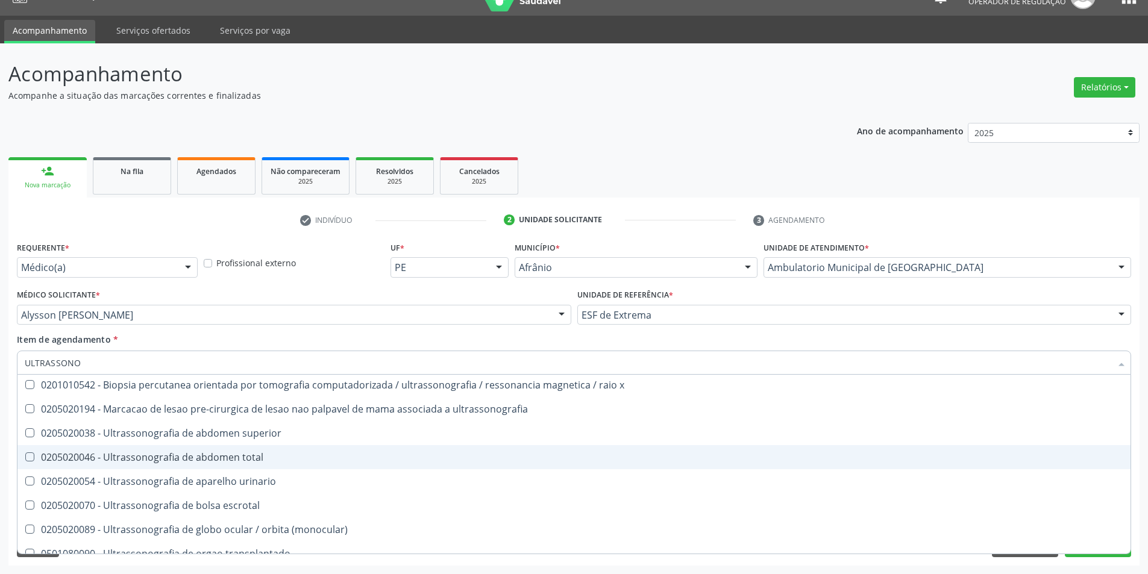
click at [324, 462] on div "0205020046 - Ultrassonografia de abdomen total" at bounding box center [574, 458] width 1099 height 10
checkbox total "true"
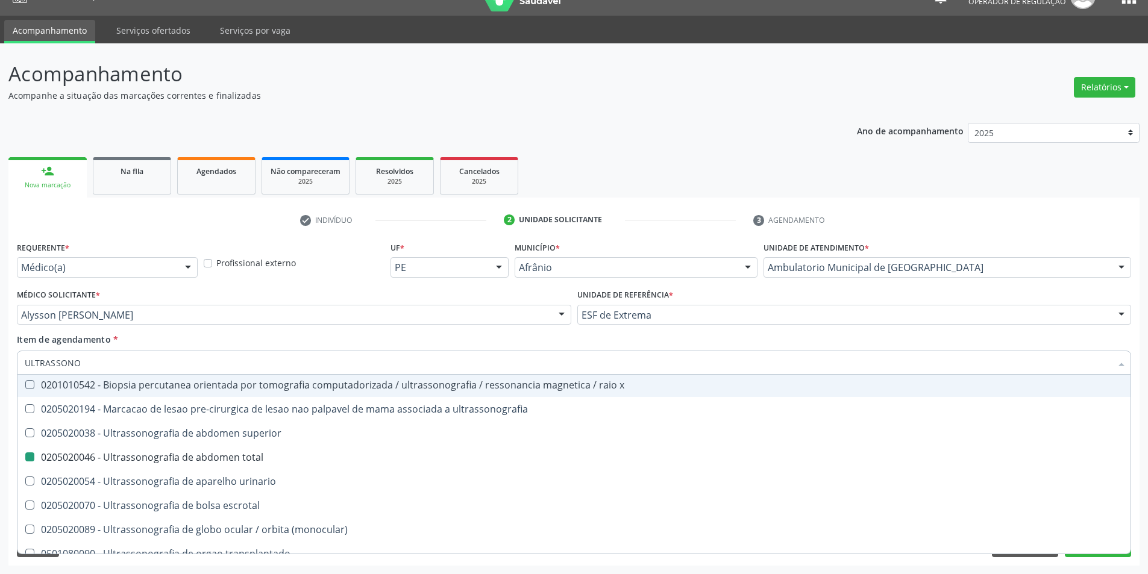
click at [279, 332] on div "Médico Solicitante * [PERSON_NAME] [PERSON_NAME] [PERSON_NAME] [PERSON_NAME] Re…" at bounding box center [294, 309] width 561 height 47
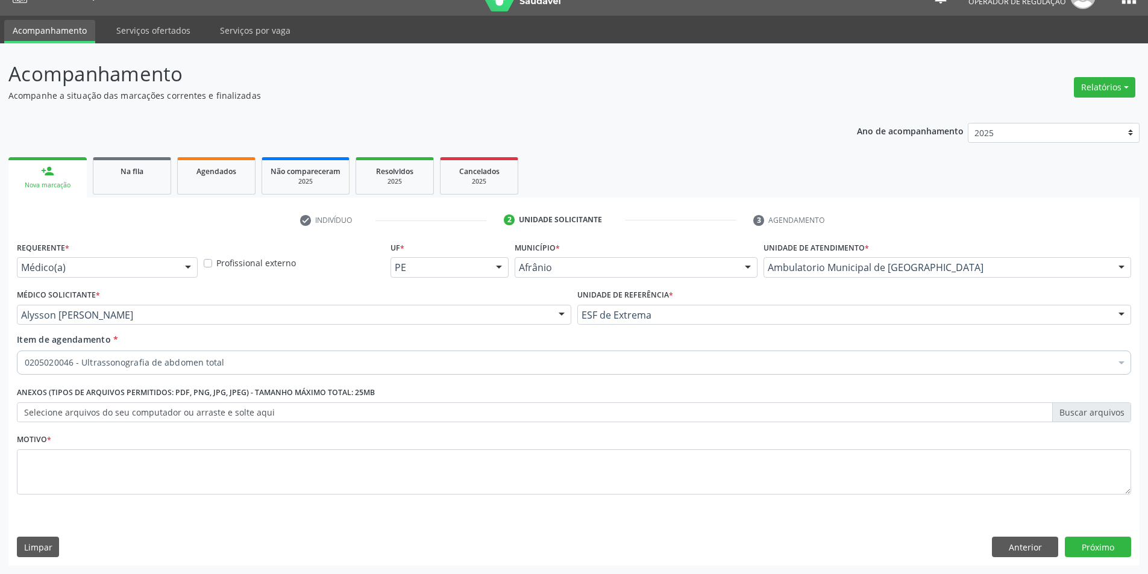
checkbox total "true"
checkbox preenchida\) "false"
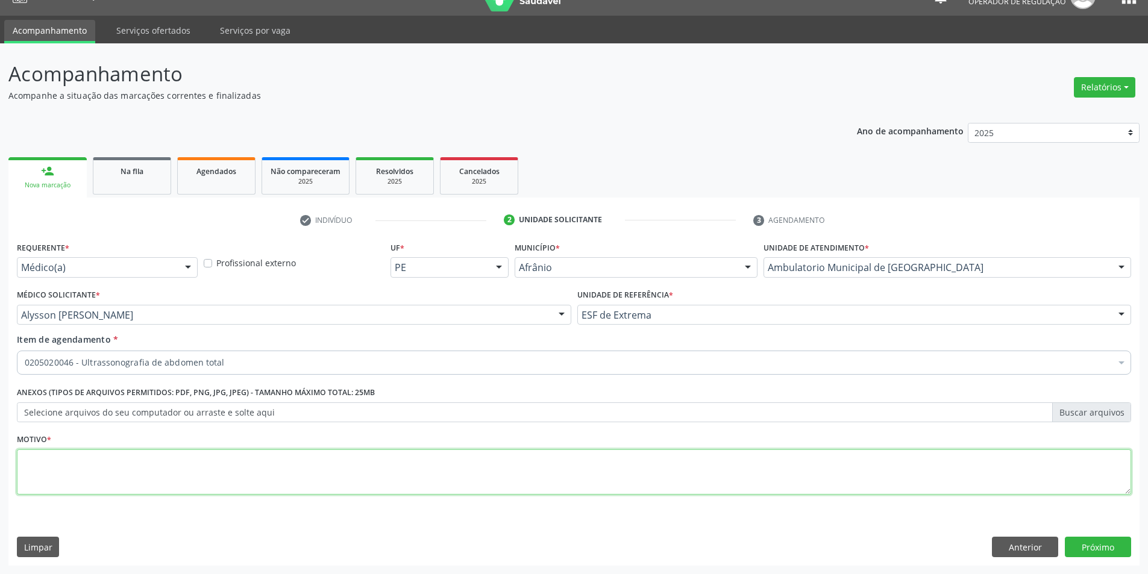
click at [202, 453] on textarea at bounding box center [574, 473] width 1115 height 46
type textarea "CISTO HEPATICO"
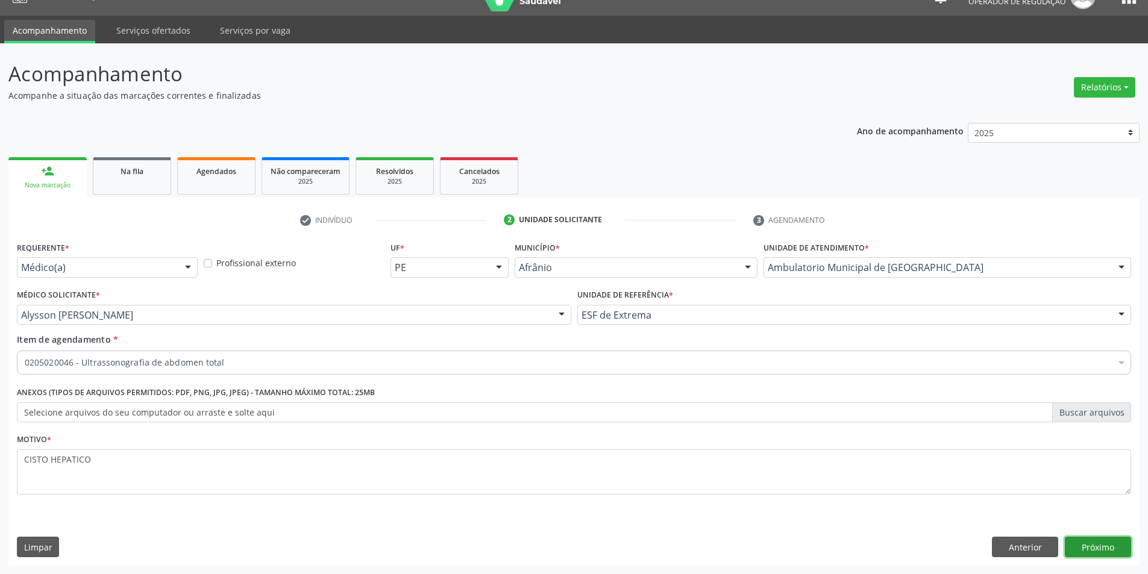
click at [1109, 543] on button "Próximo" at bounding box center [1098, 547] width 66 height 20
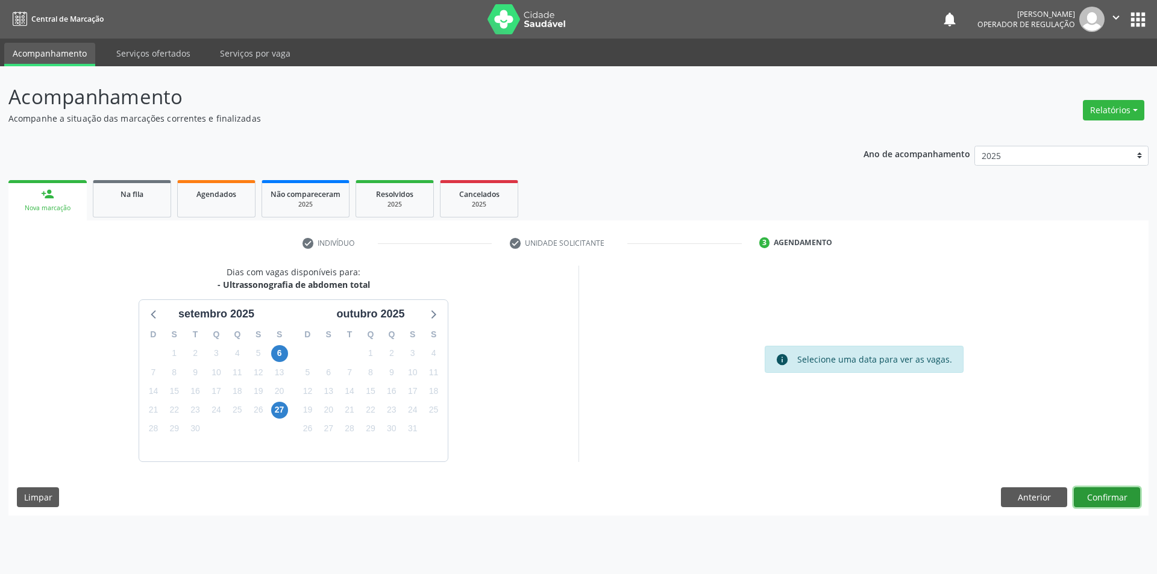
click at [1093, 494] on button "Confirmar" at bounding box center [1107, 498] width 66 height 20
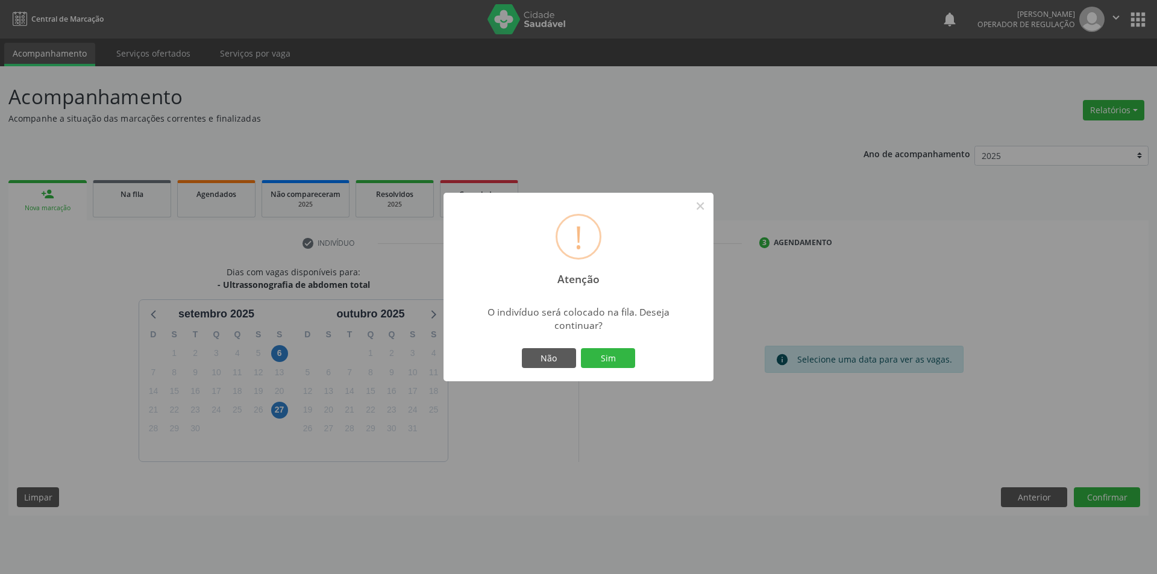
click at [597, 349] on button "Sim" at bounding box center [608, 358] width 54 height 20
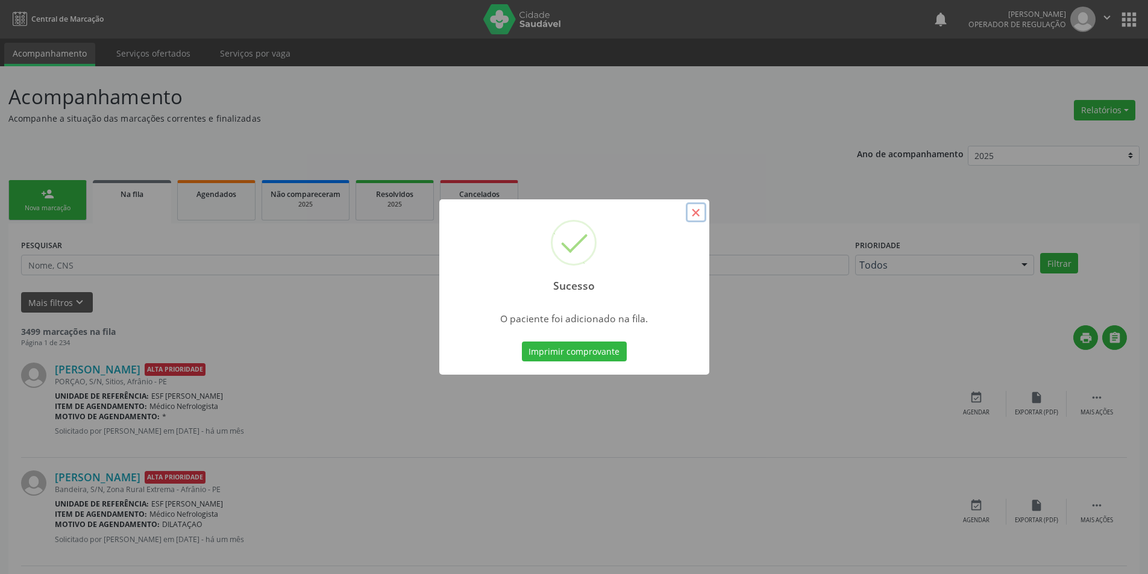
click at [695, 213] on button "×" at bounding box center [696, 213] width 20 height 20
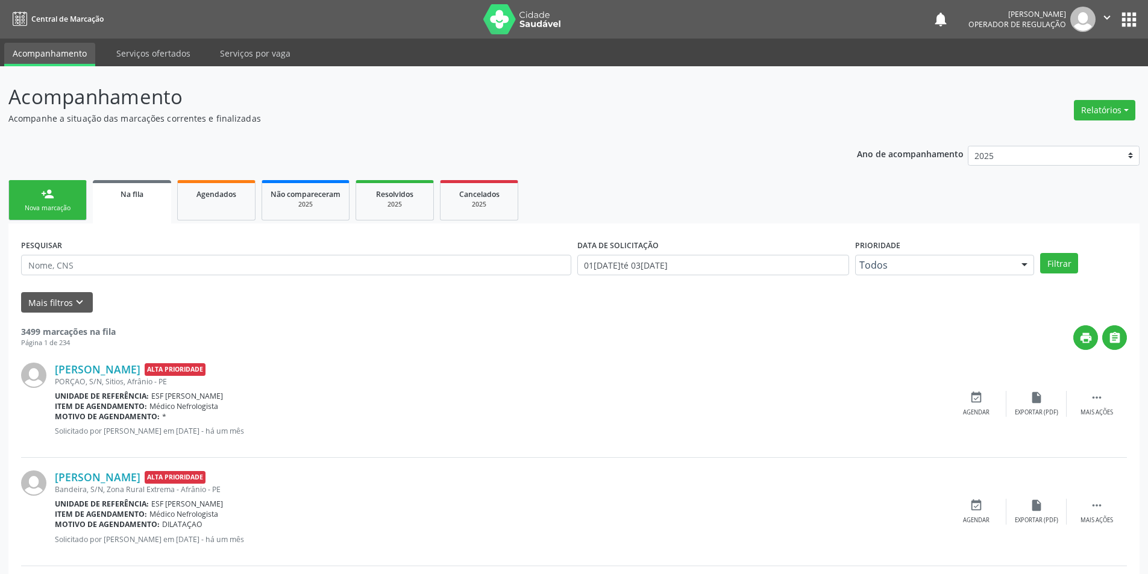
click at [47, 191] on div "person_add" at bounding box center [47, 193] width 13 height 13
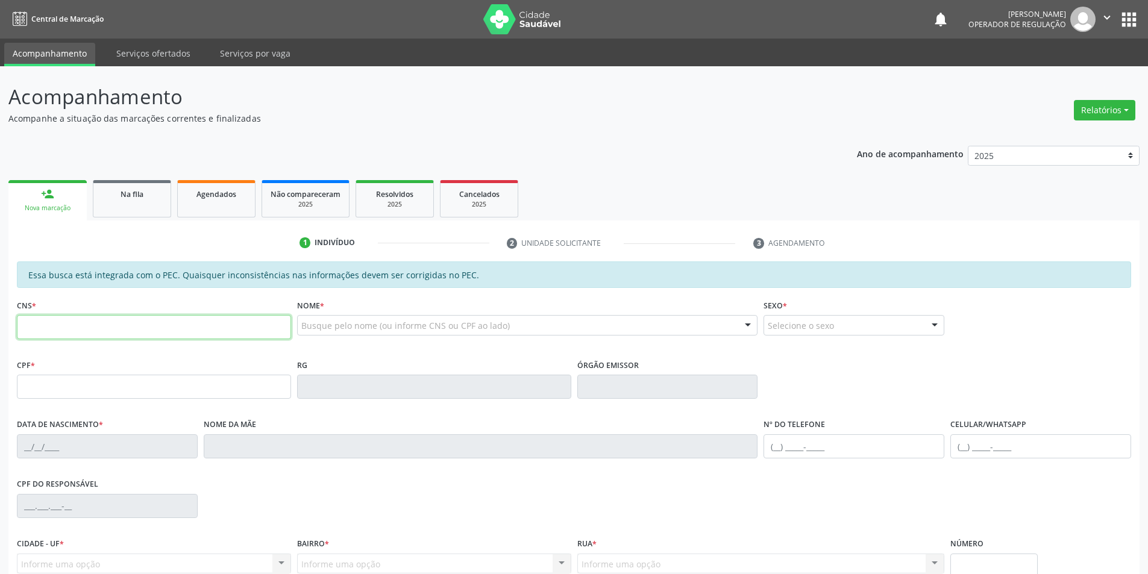
click at [196, 333] on input "text" at bounding box center [154, 327] width 274 height 24
type input "708 2041 6112 4242"
type input "[DATE]"
type input "[PERSON_NAME]"
type input "[PHONE_NUMBER]"
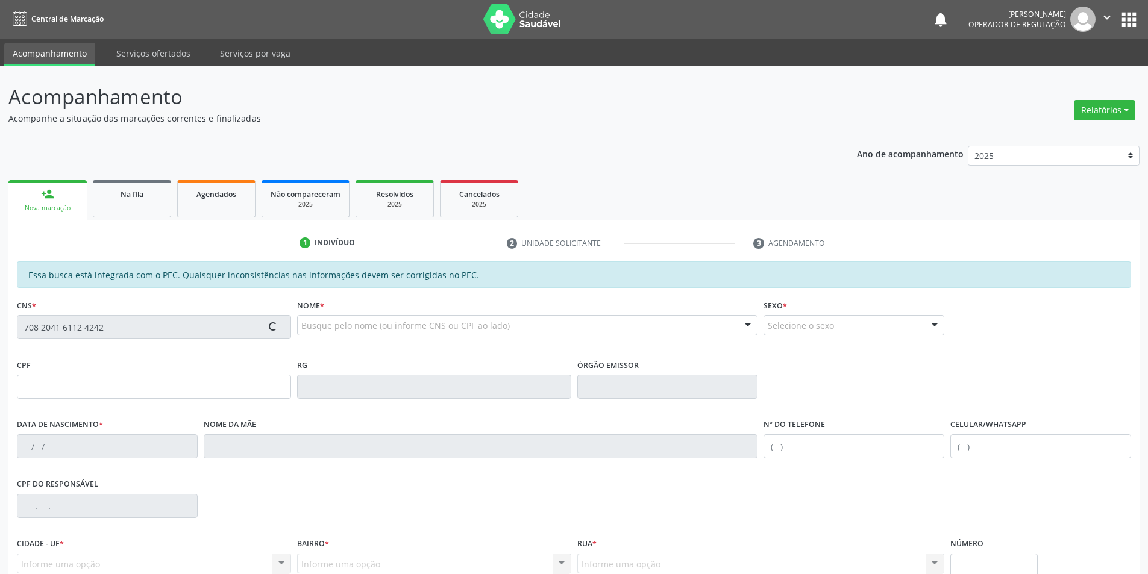
type input "S/N"
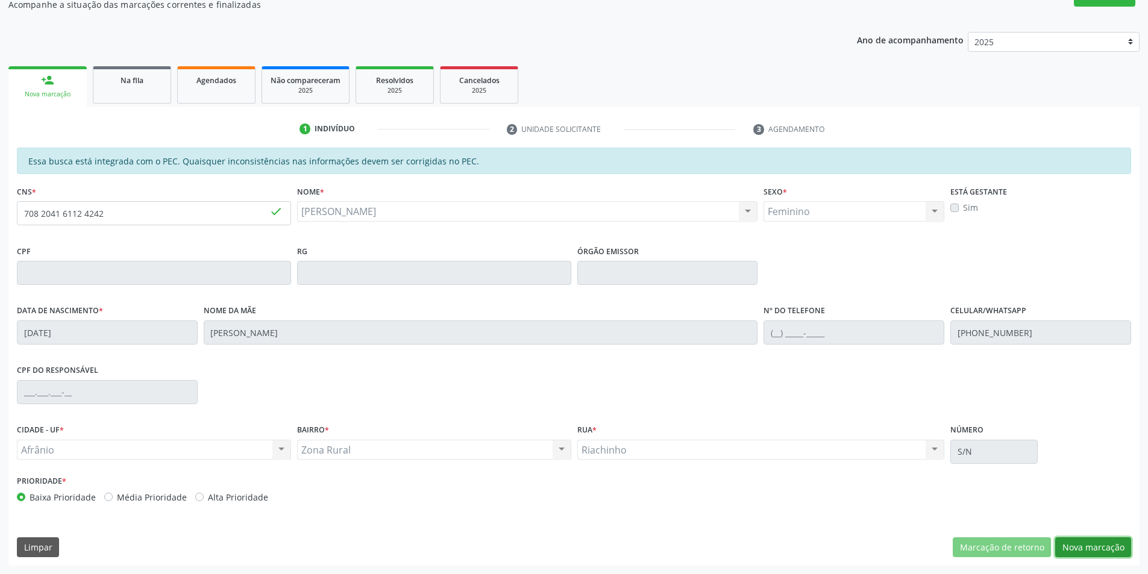
click at [1093, 547] on button "Nova marcação" at bounding box center [1093, 548] width 76 height 20
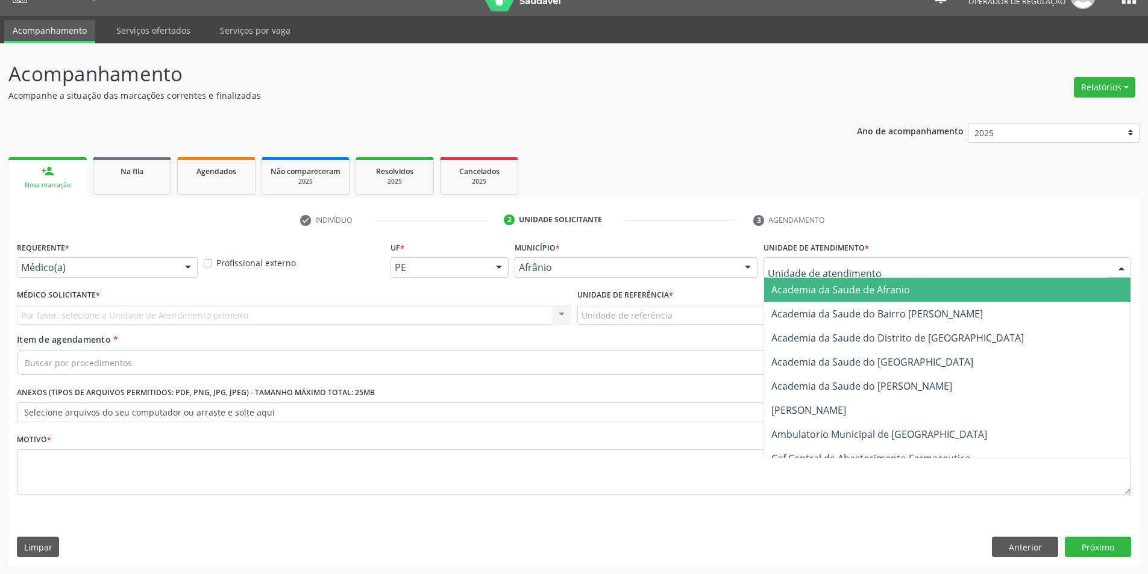
drag, startPoint x: 824, startPoint y: 269, endPoint x: 818, endPoint y: 308, distance: 39.0
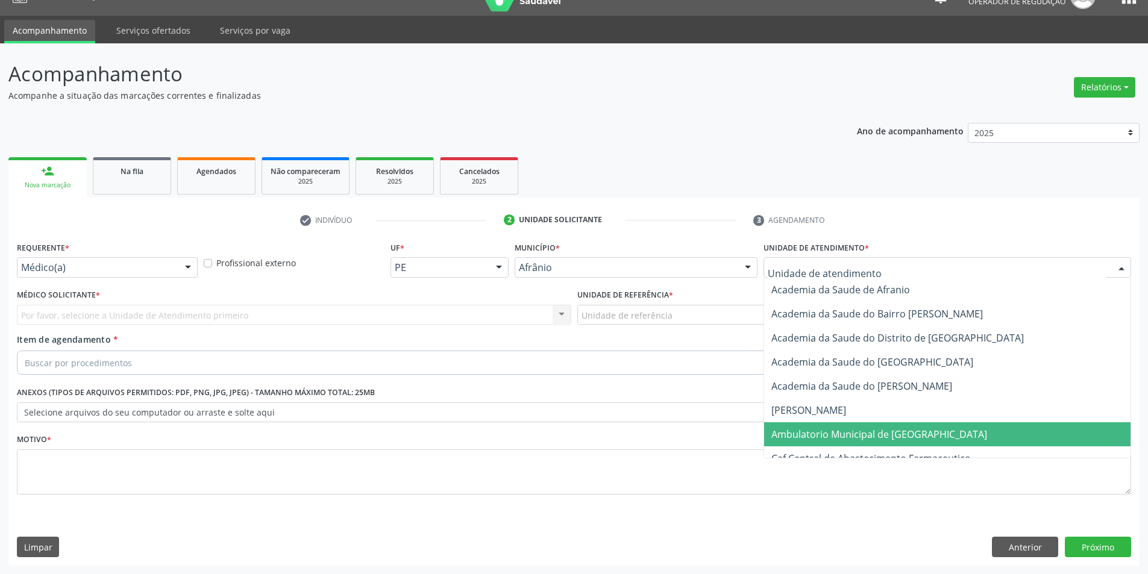
drag, startPoint x: 815, startPoint y: 439, endPoint x: 789, endPoint y: 422, distance: 30.9
click at [816, 439] on span "Ambulatorio Municipal de [GEOGRAPHIC_DATA]" at bounding box center [880, 434] width 216 height 13
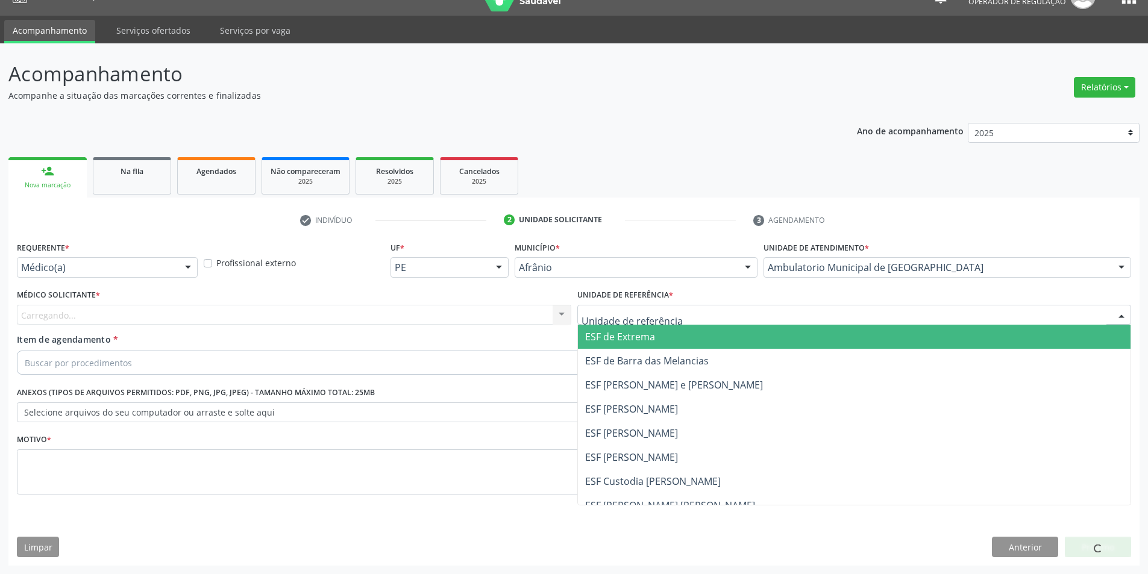
click at [602, 336] on span "ESF de Extrema" at bounding box center [620, 336] width 70 height 13
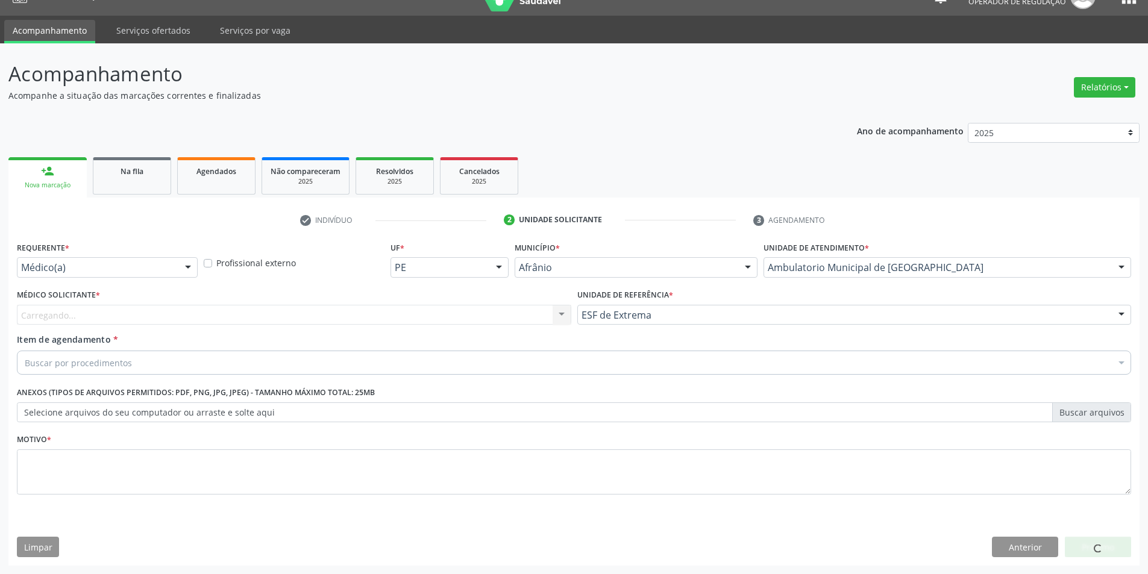
drag, startPoint x: 480, startPoint y: 303, endPoint x: 477, endPoint y: 313, distance: 11.1
click at [479, 303] on div "Médico Solicitante * [GEOGRAPHIC_DATA]... Nenhum resultado encontrado para: " "…" at bounding box center [294, 305] width 555 height 39
click at [477, 315] on div "Carregando... Nenhum resultado encontrado para: " " Não há nenhuma opção para s…" at bounding box center [294, 315] width 555 height 20
click at [172, 314] on div "Carregando... Nenhum resultado encontrado para: " " Não há nenhuma opção para s…" at bounding box center [294, 315] width 555 height 20
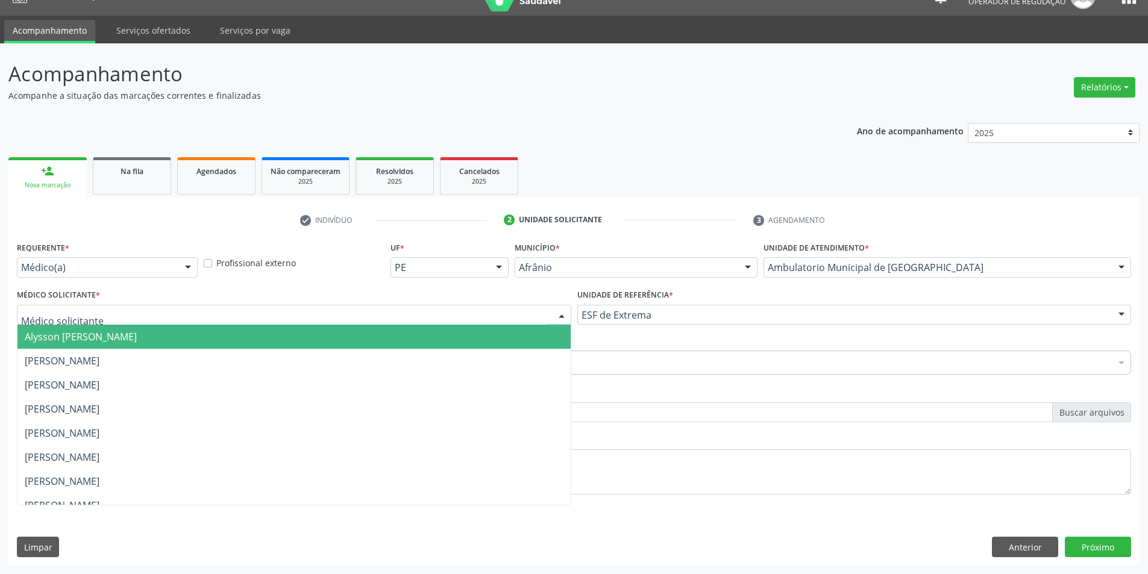
click at [172, 314] on div at bounding box center [294, 315] width 555 height 20
click at [190, 334] on span "Alysson [PERSON_NAME]" at bounding box center [293, 337] width 553 height 24
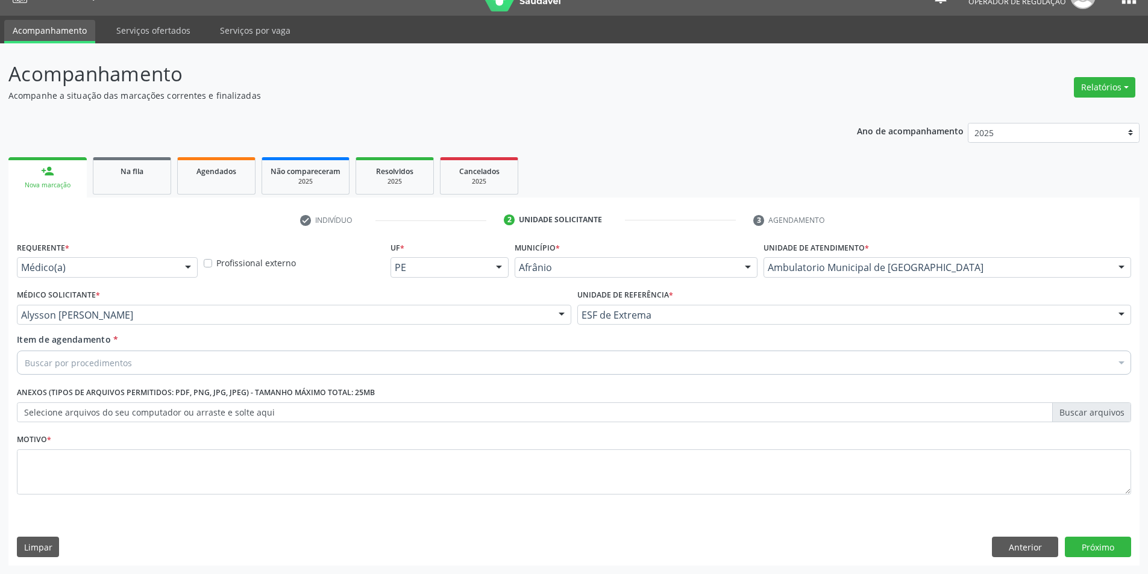
click at [194, 360] on div "Buscar por procedimentos" at bounding box center [574, 363] width 1115 height 24
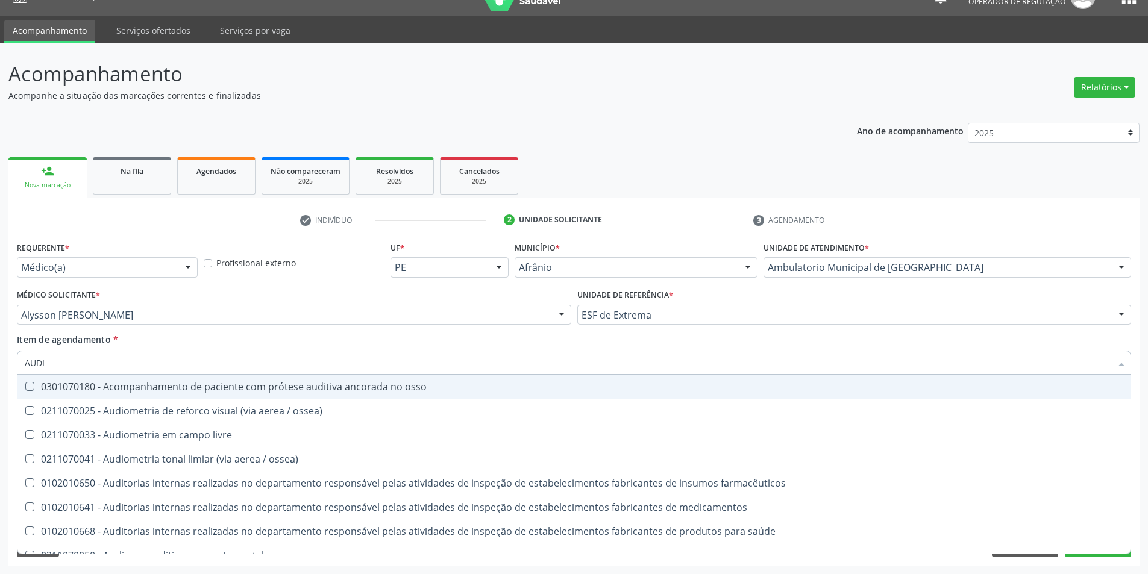
type input "AUDIO"
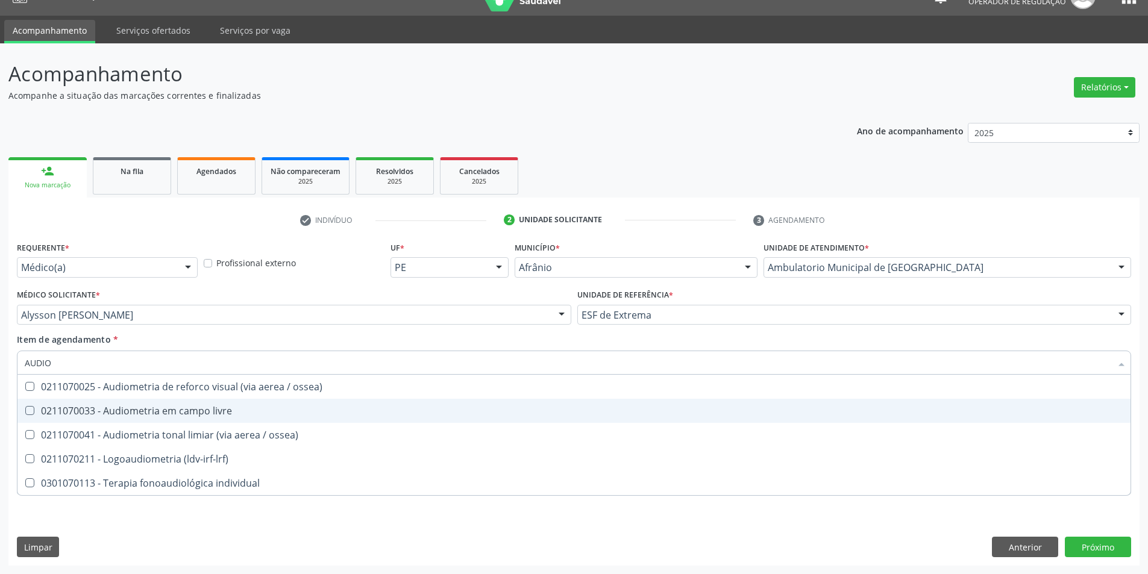
click at [169, 403] on span "0211070033 - Audiometria em campo livre" at bounding box center [573, 411] width 1113 height 24
checkbox livre "true"
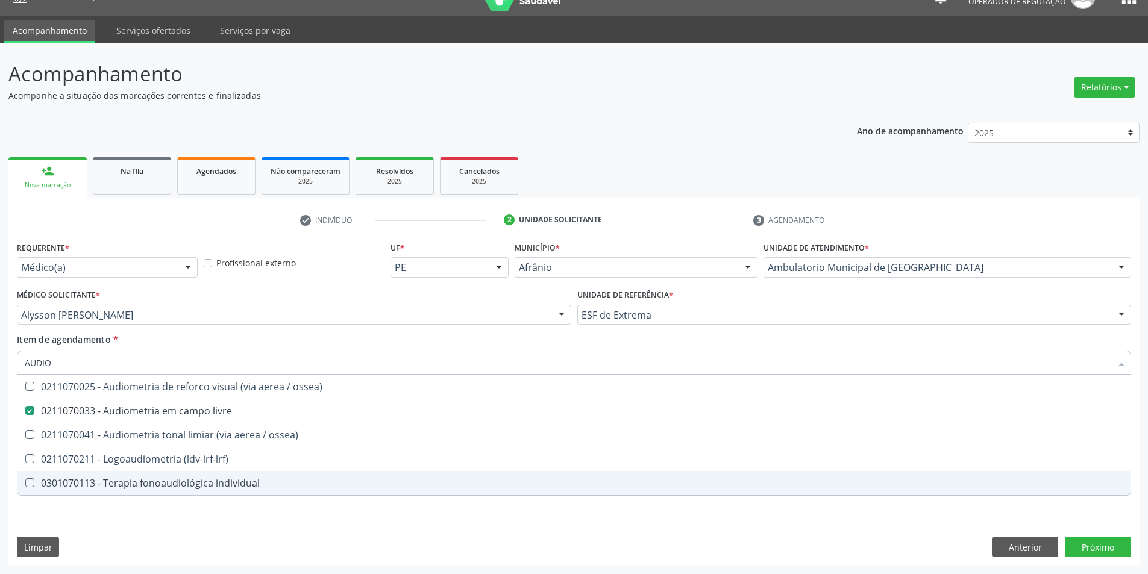
click at [307, 524] on div "Requerente * Médico(a) Médico(a) Enfermeiro(a) Paciente Nenhum resultado encont…" at bounding box center [573, 402] width 1131 height 327
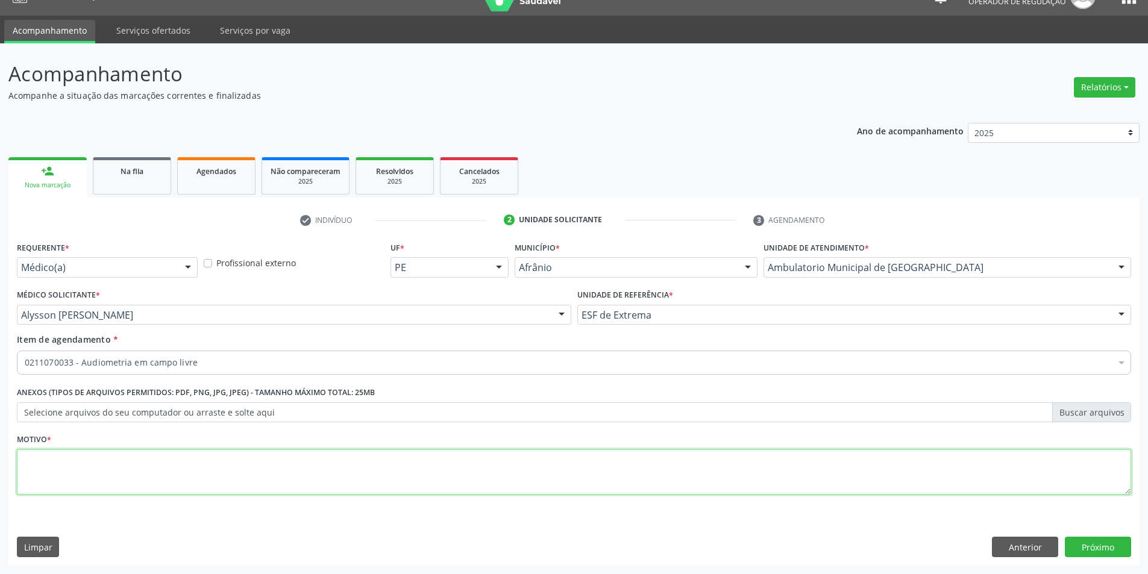
click at [248, 476] on textarea at bounding box center [574, 473] width 1115 height 46
type textarea "PREJUIZO"
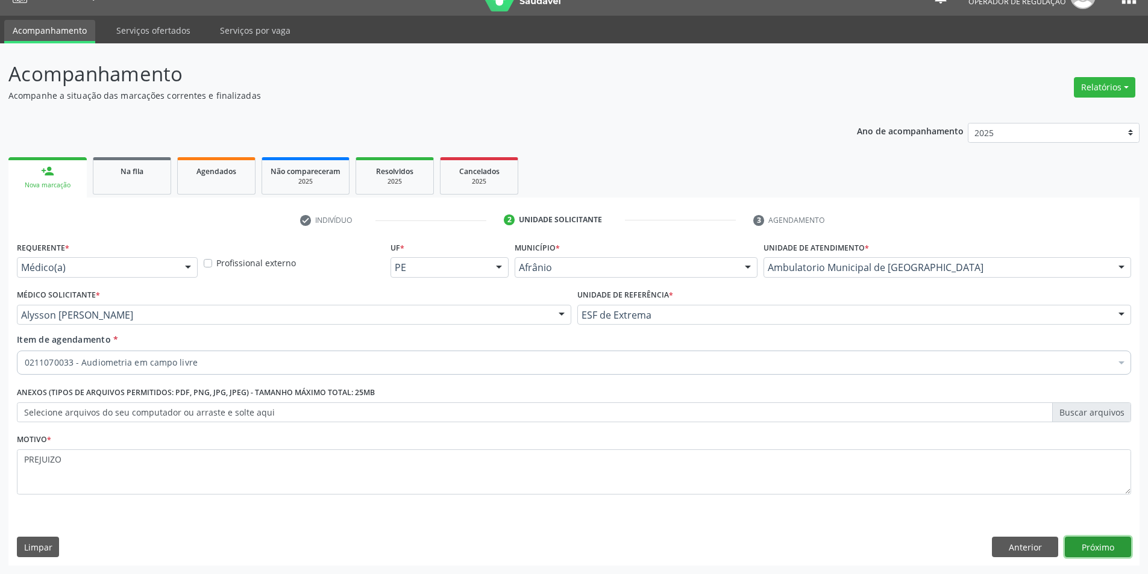
click at [1095, 552] on button "Próximo" at bounding box center [1098, 547] width 66 height 20
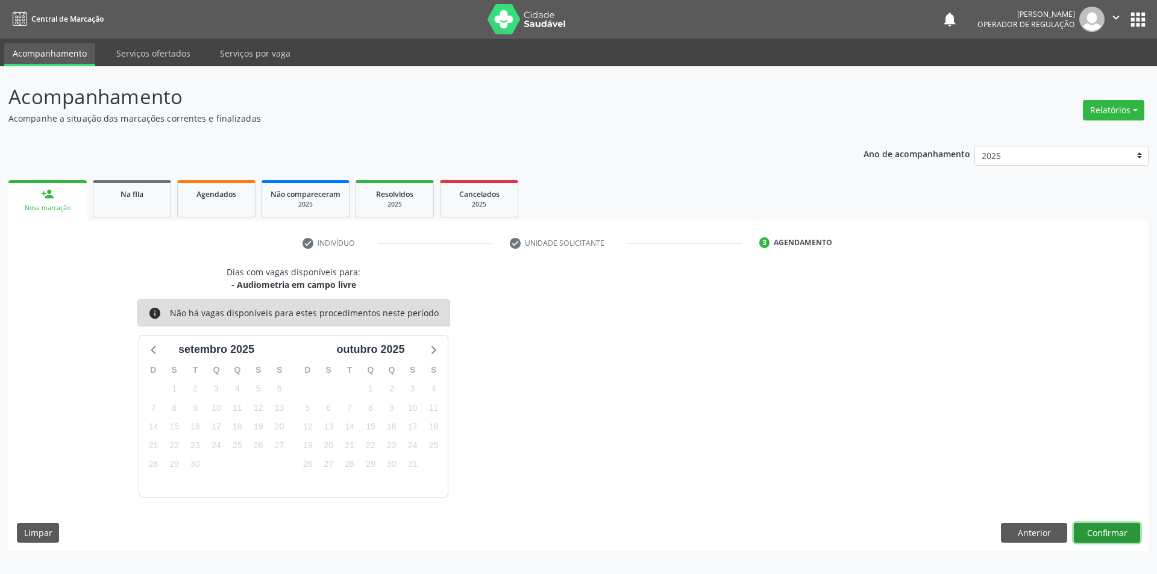
click at [1097, 534] on button "Confirmar" at bounding box center [1107, 533] width 66 height 20
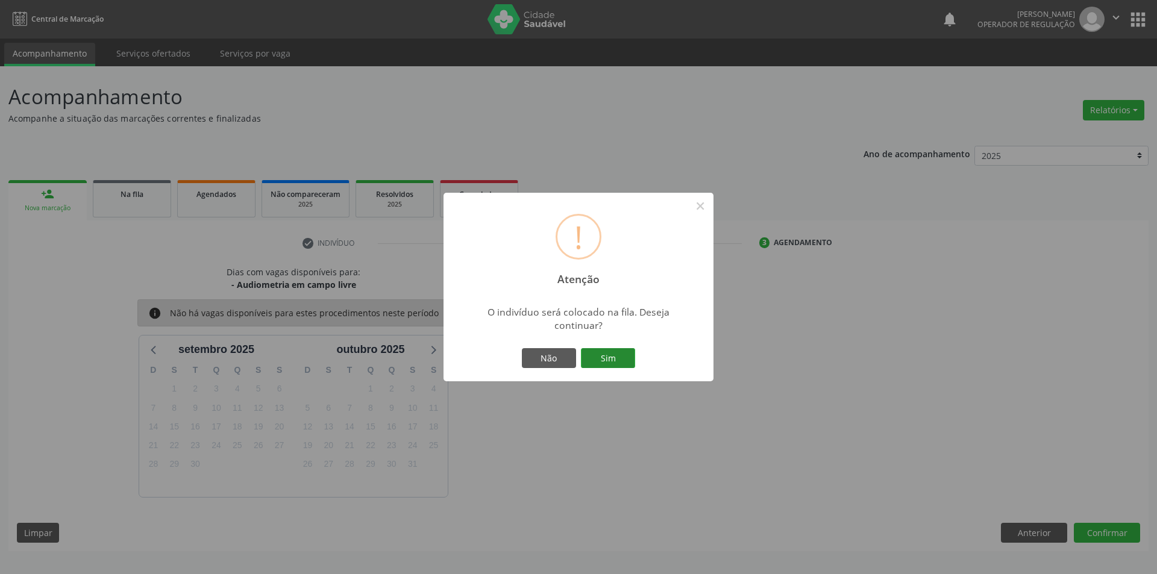
click at [604, 357] on button "Sim" at bounding box center [608, 358] width 54 height 20
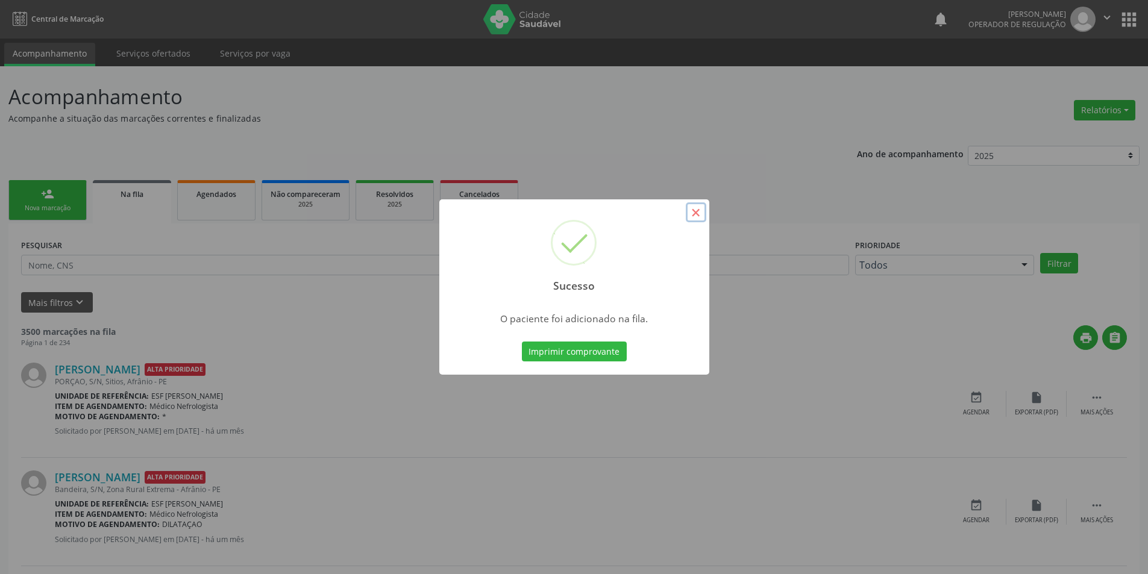
click at [699, 216] on button "×" at bounding box center [696, 213] width 20 height 20
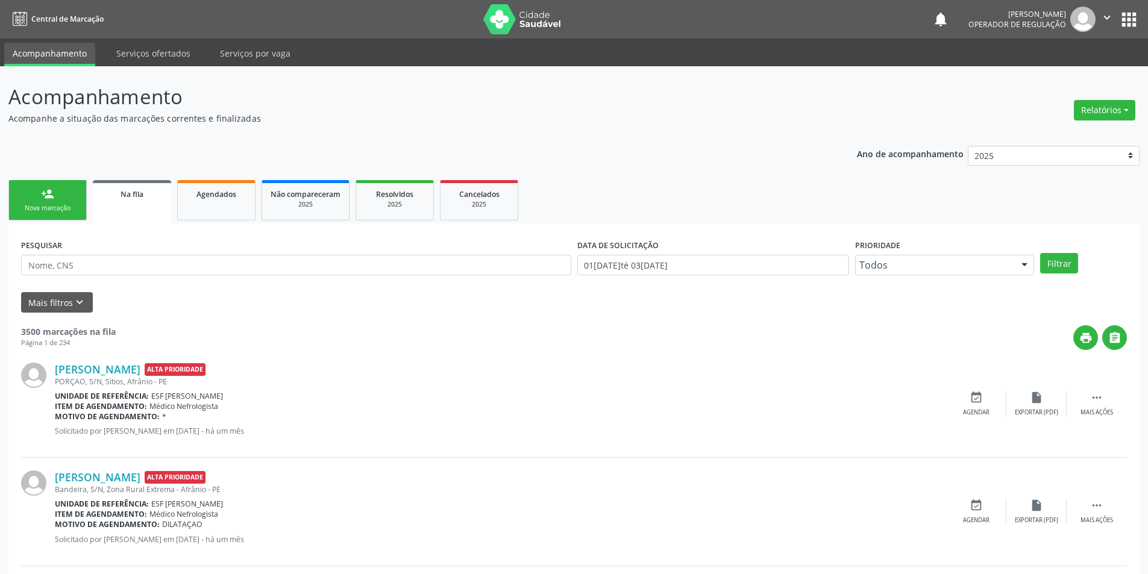
click at [38, 193] on link "person_add Nova marcação" at bounding box center [47, 200] width 78 height 40
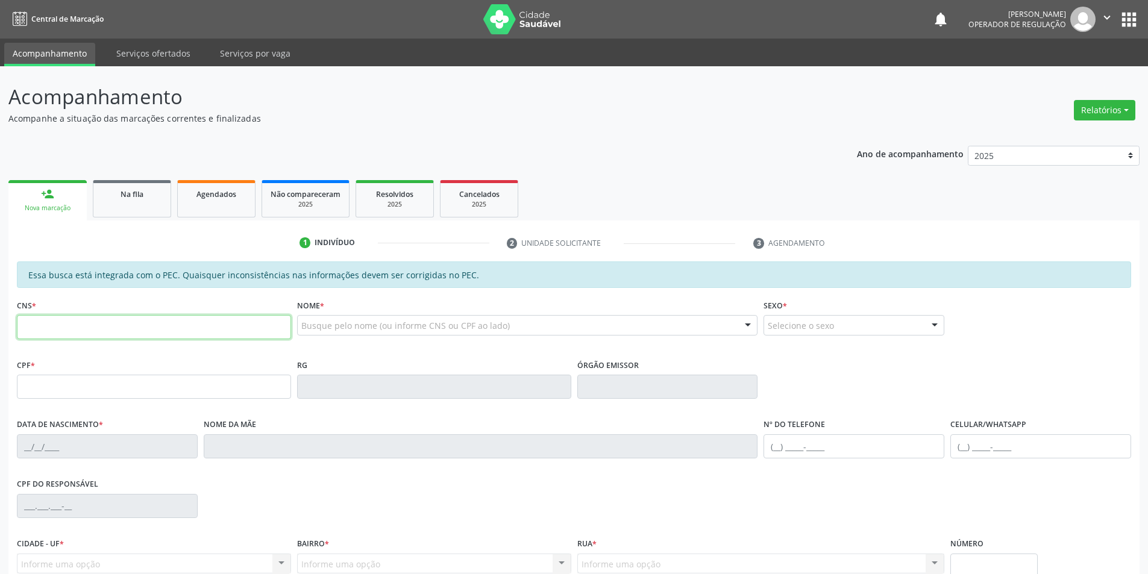
click at [81, 327] on input "text" at bounding box center [154, 327] width 274 height 24
type input "706 2085 4528 5169"
type input "072.180.154-41"
type input "[DATE]"
type input "[PERSON_NAME]"
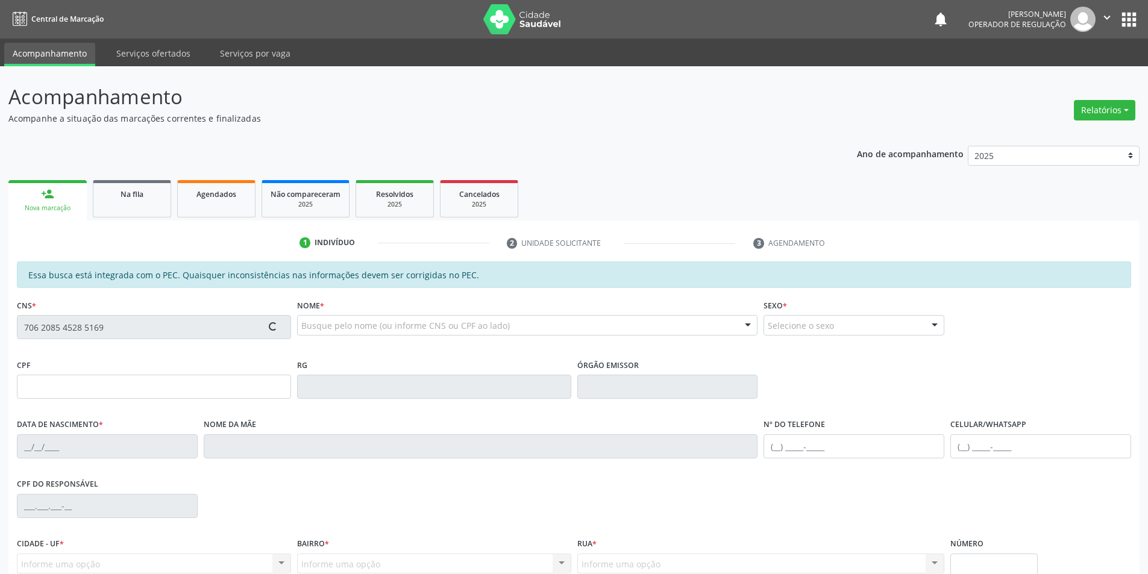
type input "[PHONE_NUMBER]"
type input "S/N"
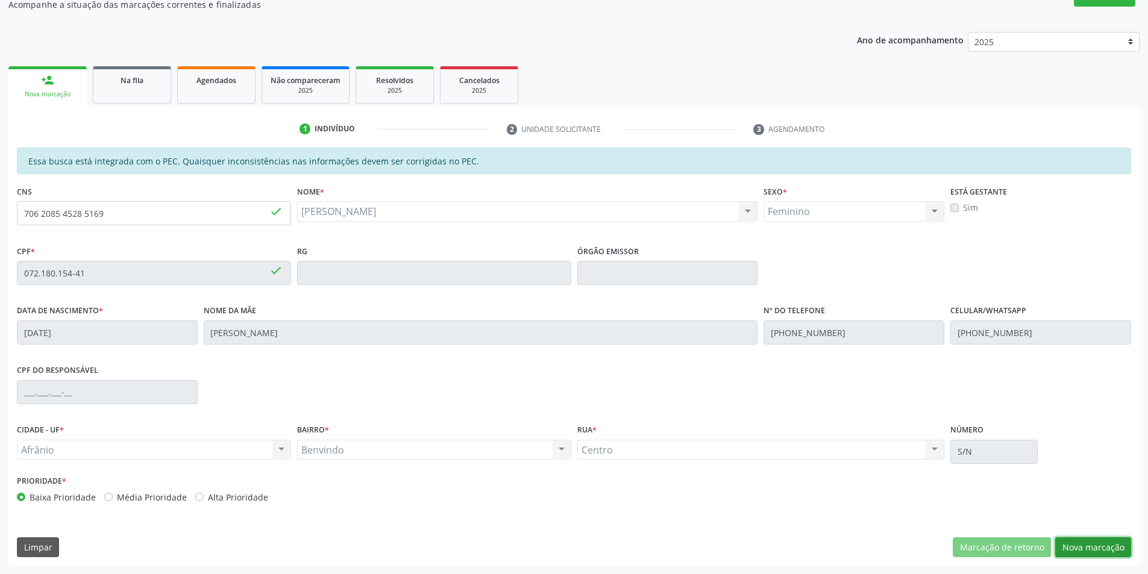
click at [1088, 549] on button "Nova marcação" at bounding box center [1093, 548] width 76 height 20
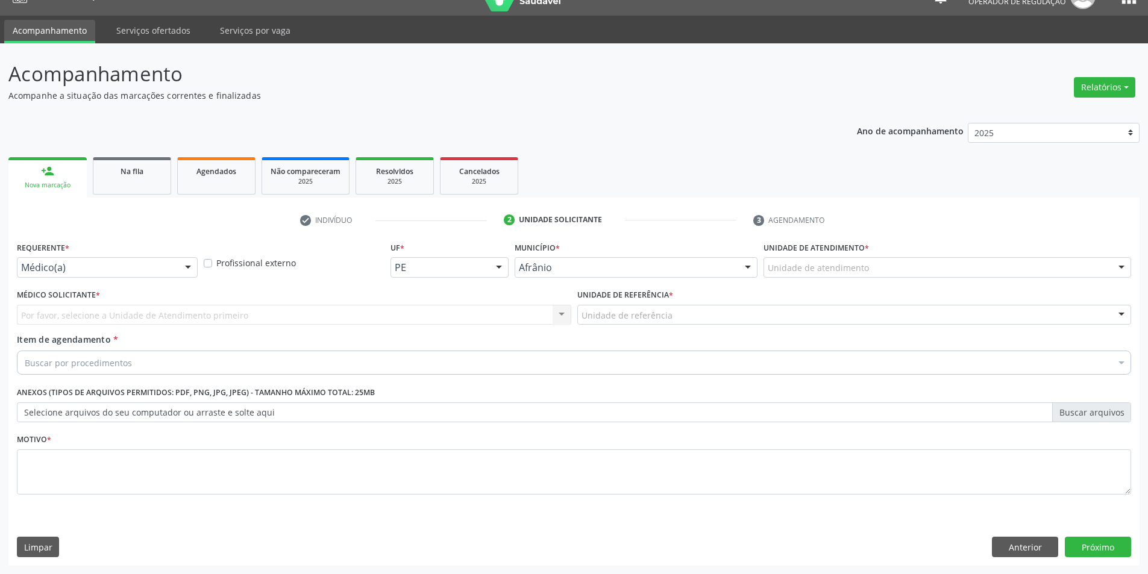
click at [923, 273] on div "Unidade de atendimento" at bounding box center [948, 267] width 368 height 20
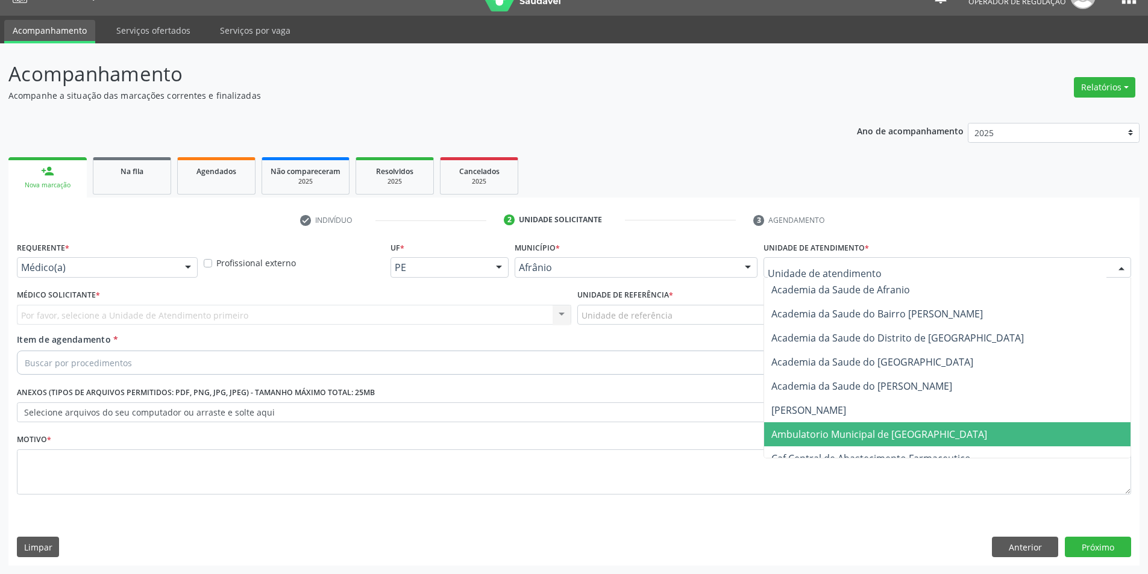
click at [894, 436] on span "Ambulatorio Municipal de [GEOGRAPHIC_DATA]" at bounding box center [880, 434] width 216 height 13
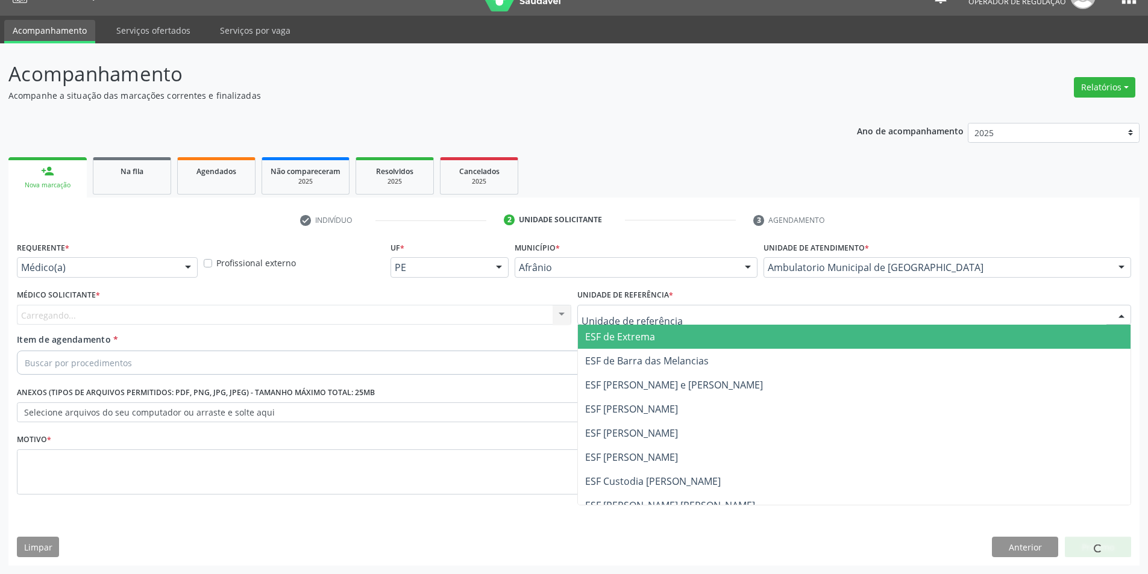
click at [700, 318] on div at bounding box center [854, 315] width 555 height 20
click at [701, 333] on span "ESF de Extrema" at bounding box center [854, 337] width 553 height 24
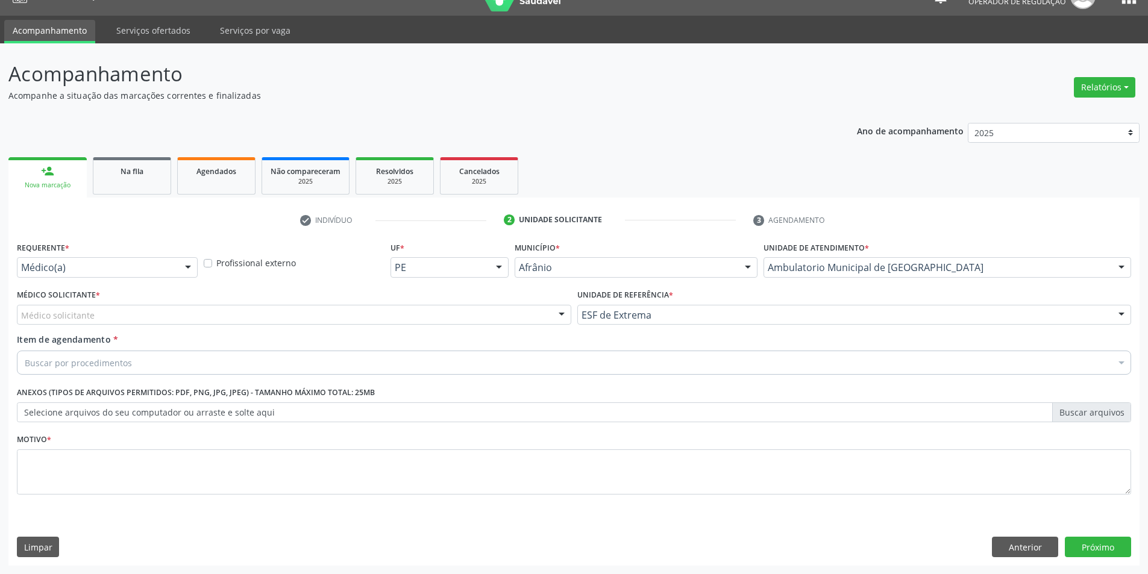
click at [493, 315] on div "Médico solicitante" at bounding box center [294, 315] width 555 height 20
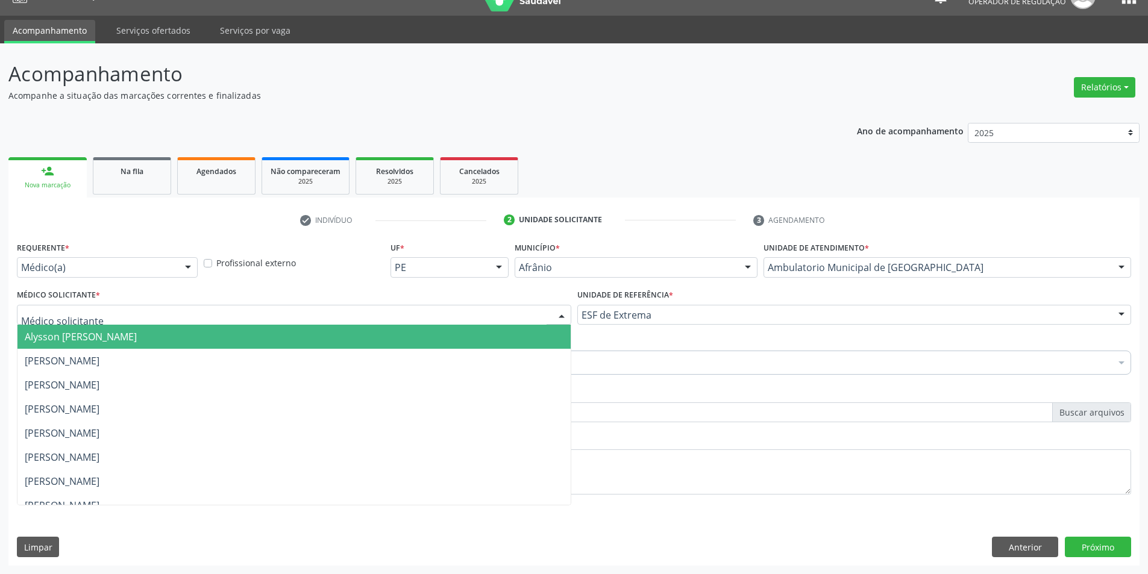
click at [499, 335] on span "Alysson [PERSON_NAME]" at bounding box center [293, 337] width 553 height 24
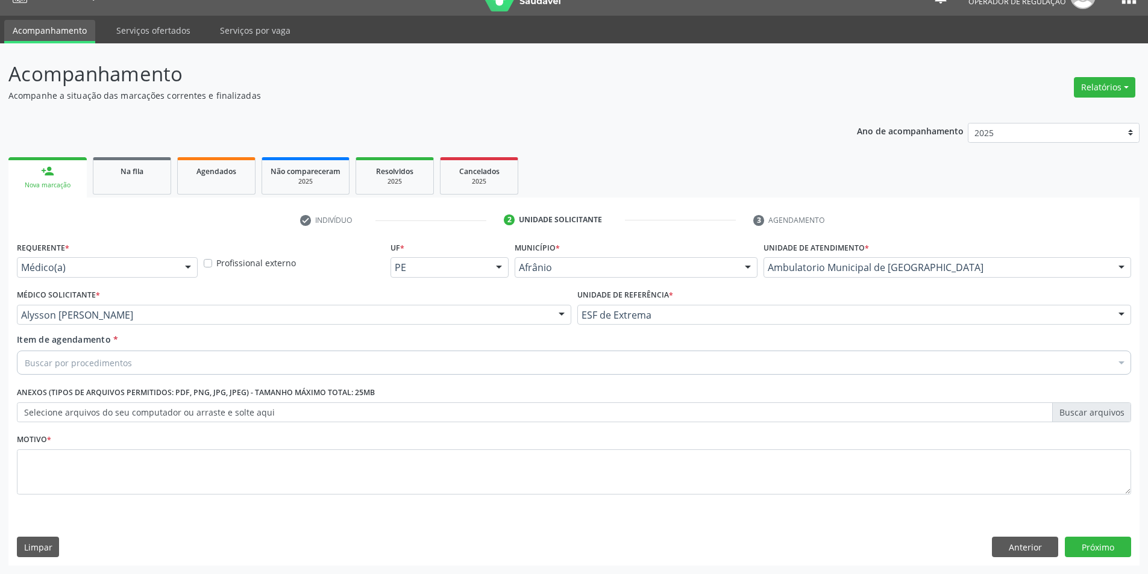
click at [327, 365] on div "Buscar por procedimentos" at bounding box center [574, 363] width 1115 height 24
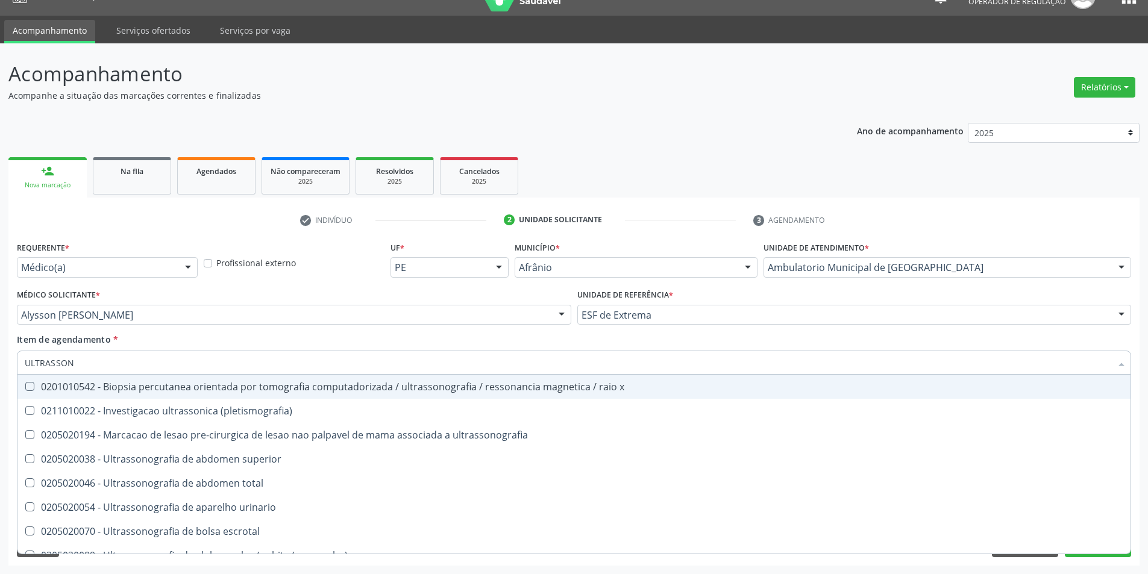
type input "ULTRASSONO"
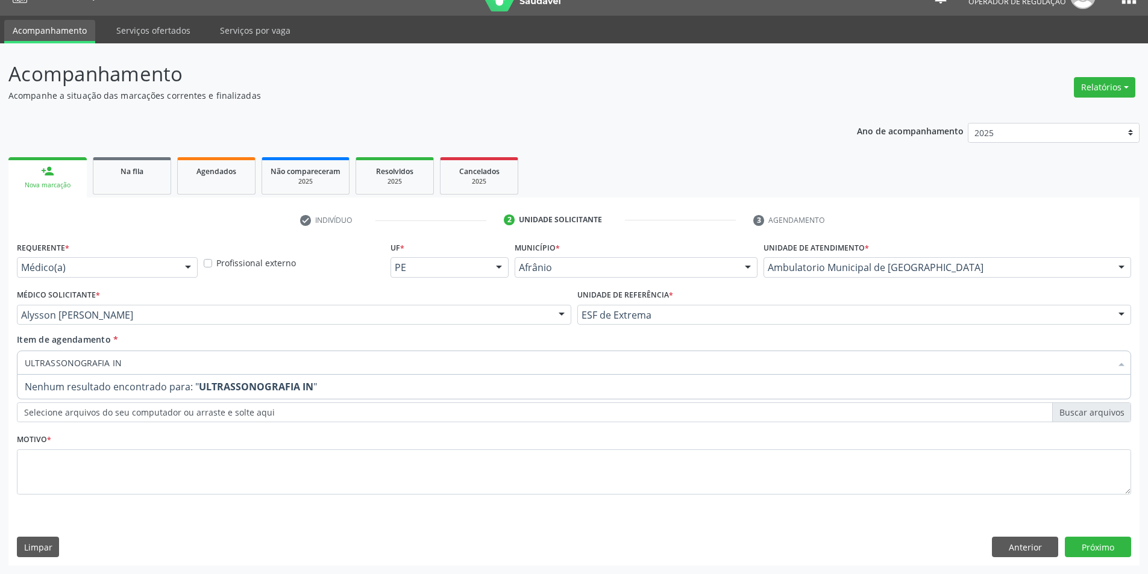
drag, startPoint x: 109, startPoint y: 366, endPoint x: 0, endPoint y: 364, distance: 109.1
click at [0, 364] on div "Acompanhamento Acompanhe a situação das marcações correntes e finalizadas Relat…" at bounding box center [574, 308] width 1148 height 531
drag, startPoint x: 67, startPoint y: 366, endPoint x: 45, endPoint y: 365, distance: 21.7
click at [45, 365] on input "USG IN" at bounding box center [568, 363] width 1087 height 24
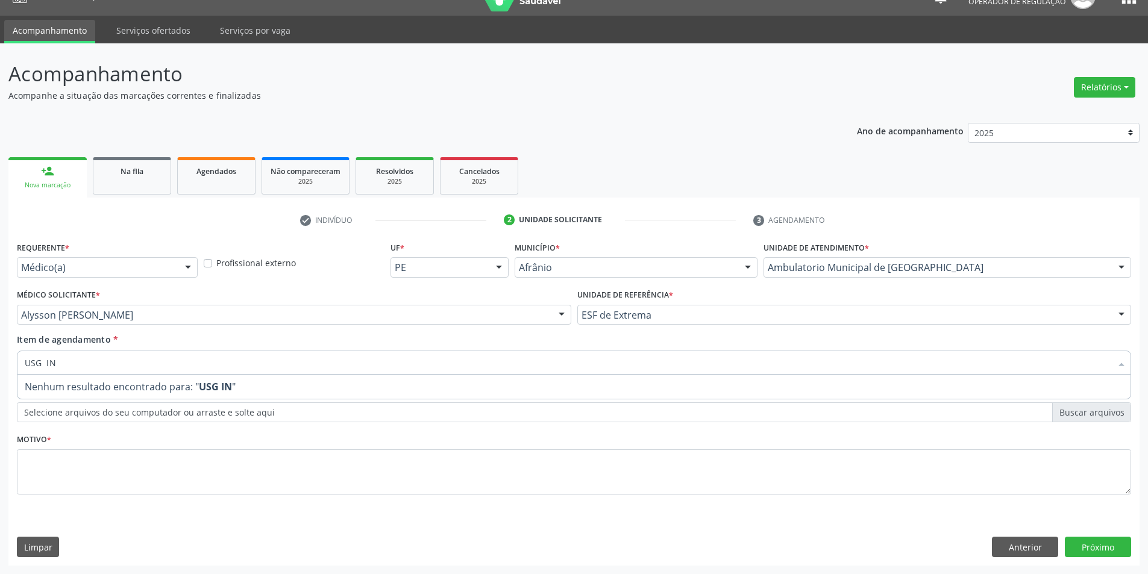
drag, startPoint x: 43, startPoint y: 365, endPoint x: 61, endPoint y: 364, distance: 17.5
click at [61, 364] on input "USG IN" at bounding box center [568, 363] width 1087 height 24
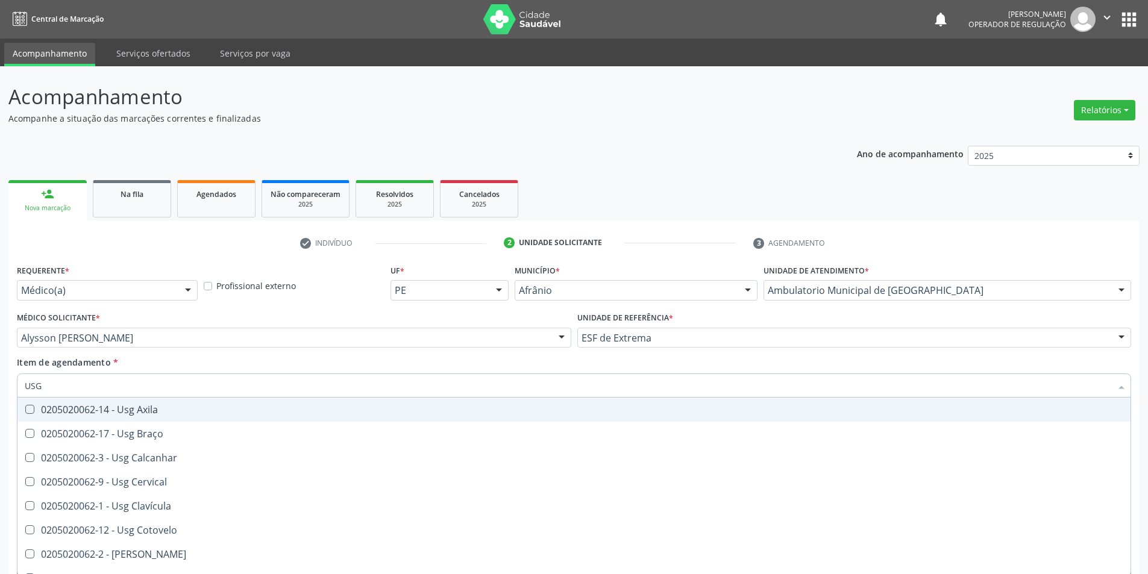
click at [0, 375] on div "Acompanhamento Acompanhe a situação das marcações correntes e finalizadas Relat…" at bounding box center [574, 331] width 1148 height 531
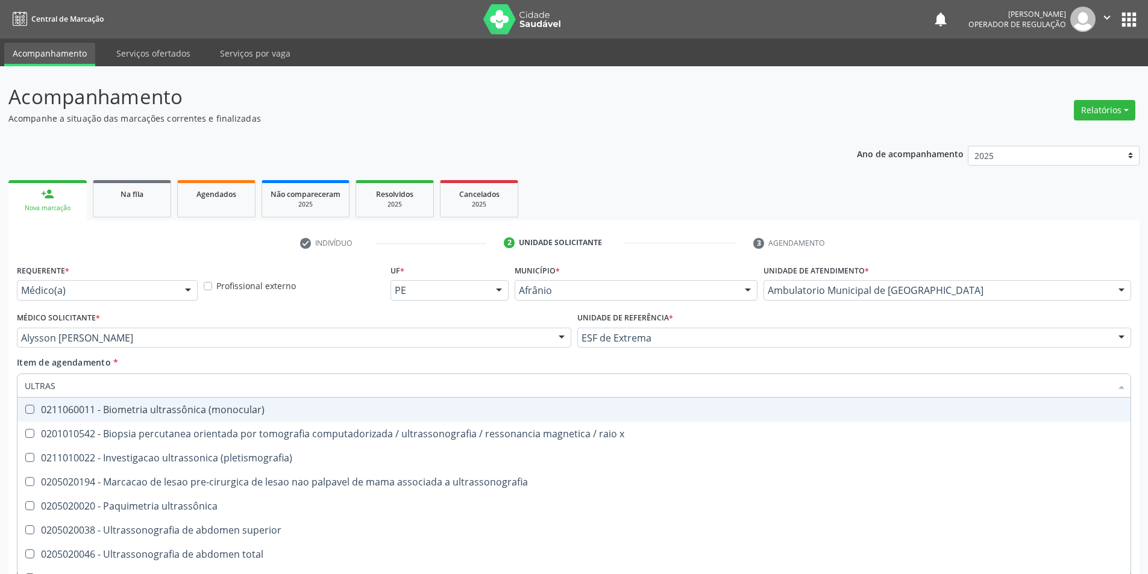
type input "ULTRASS"
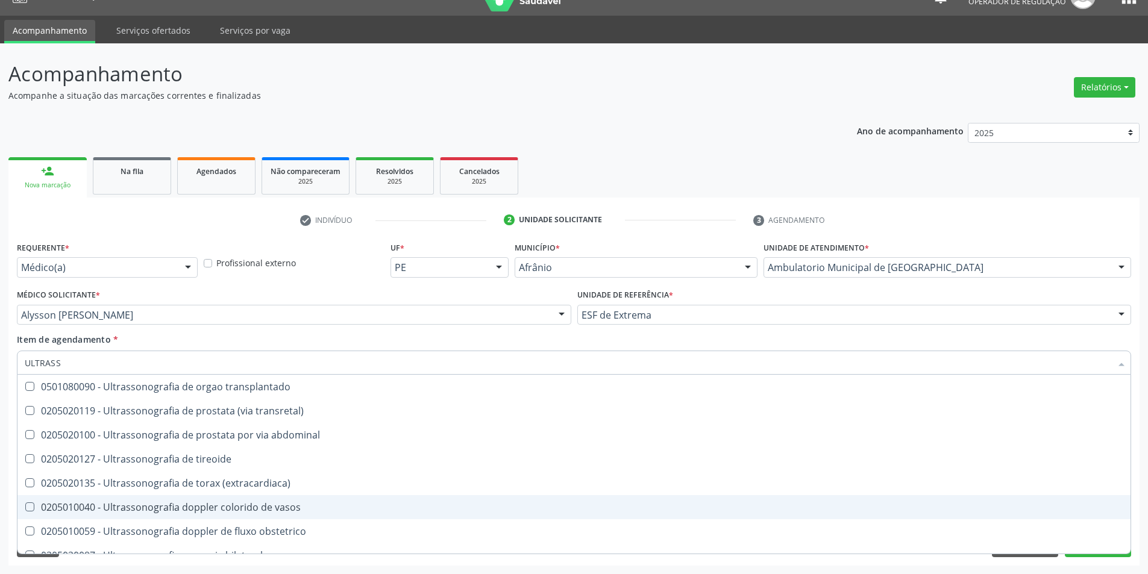
scroll to position [301, 0]
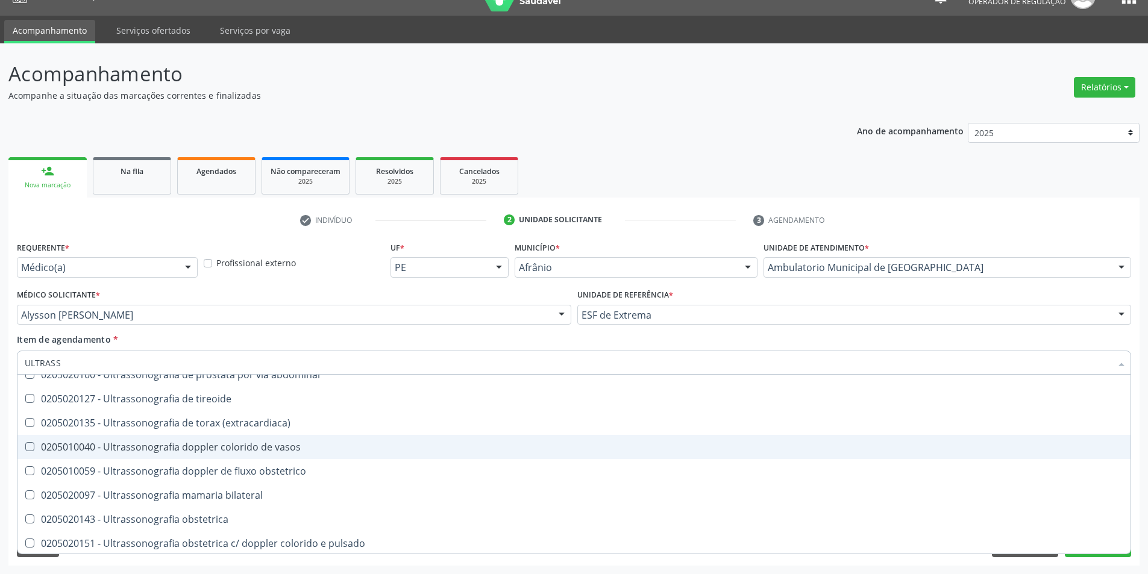
click at [315, 456] on span "0205010040 - Ultrassonografia doppler colorido de vasos" at bounding box center [573, 447] width 1113 height 24
checkbox vasos "true"
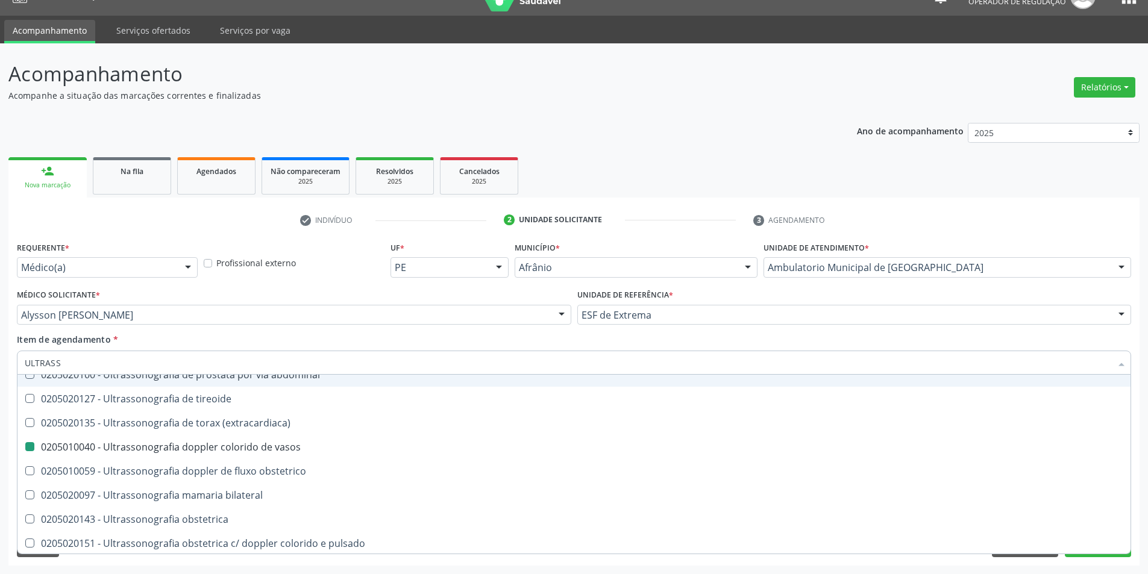
click at [268, 338] on div "Item de agendamento * ULTRASS Desfazer seleção 0211060011 - Biometria ultrassôn…" at bounding box center [574, 352] width 1115 height 38
checkbox x "true"
checkbox vasos "false"
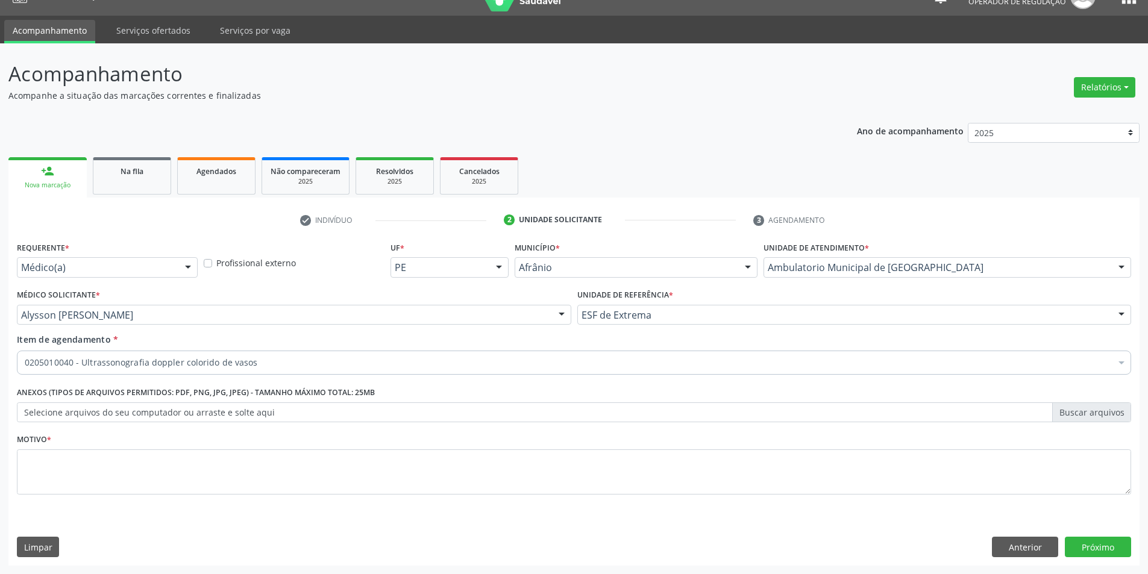
scroll to position [0, 0]
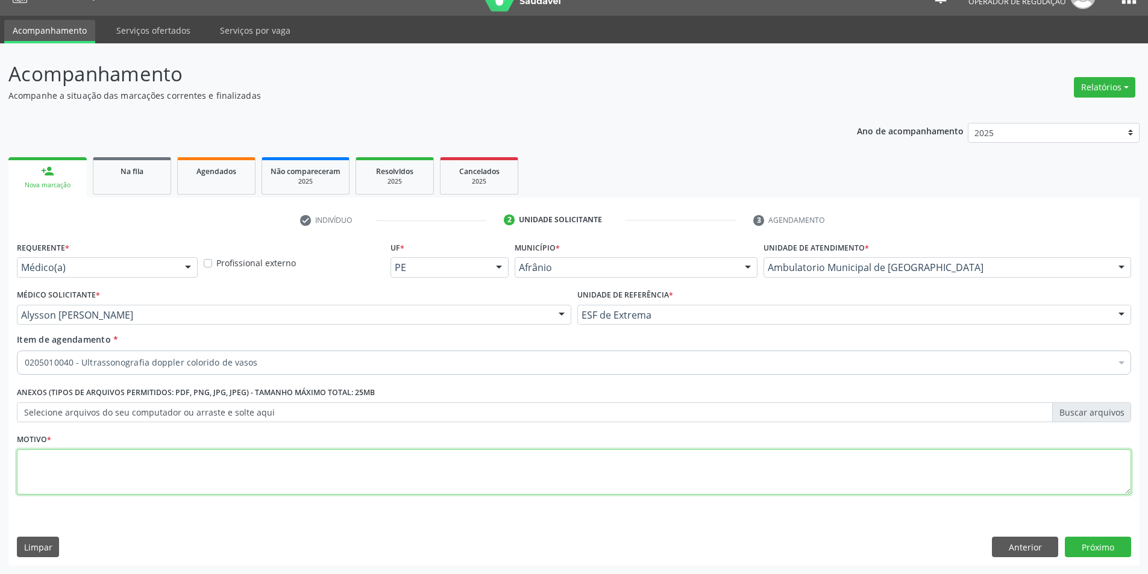
click at [204, 475] on textarea at bounding box center [574, 473] width 1115 height 46
type textarea "DOR EM MMII"
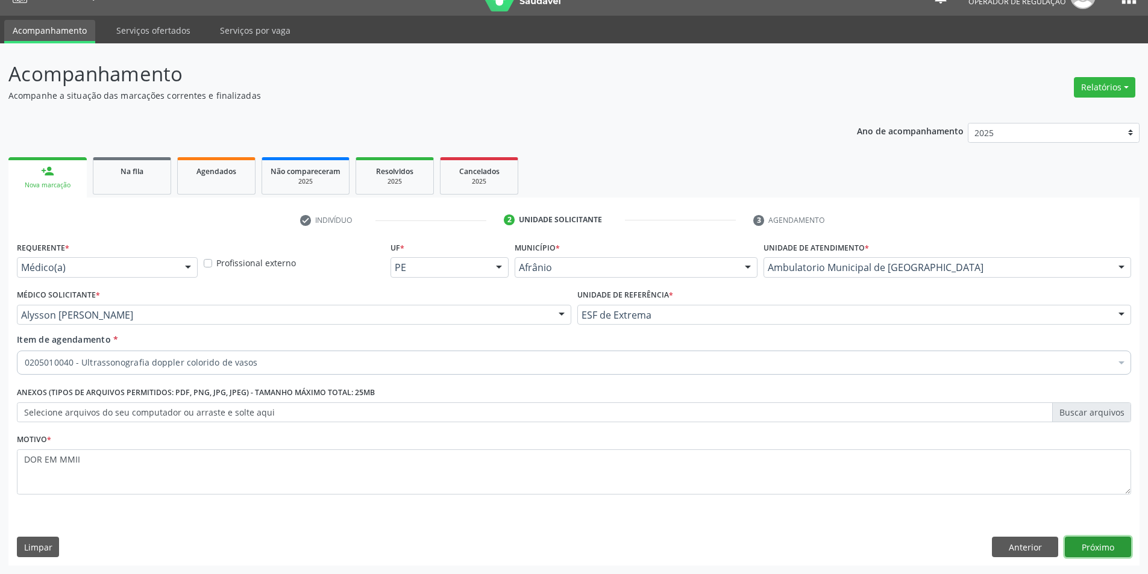
click at [1119, 548] on button "Próximo" at bounding box center [1098, 547] width 66 height 20
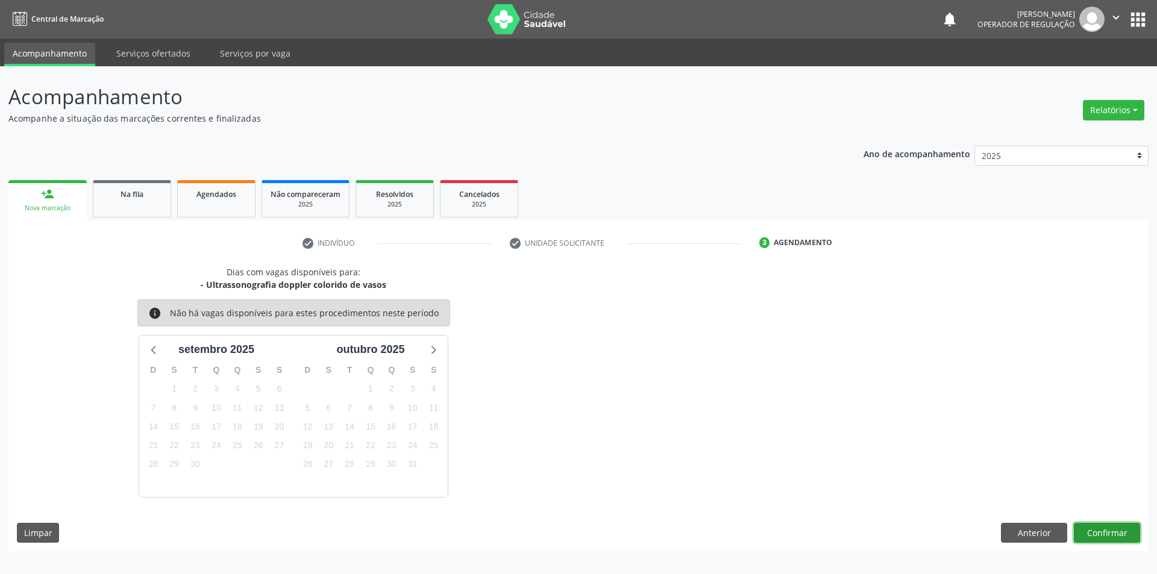
click at [1103, 525] on button "Confirmar" at bounding box center [1107, 533] width 66 height 20
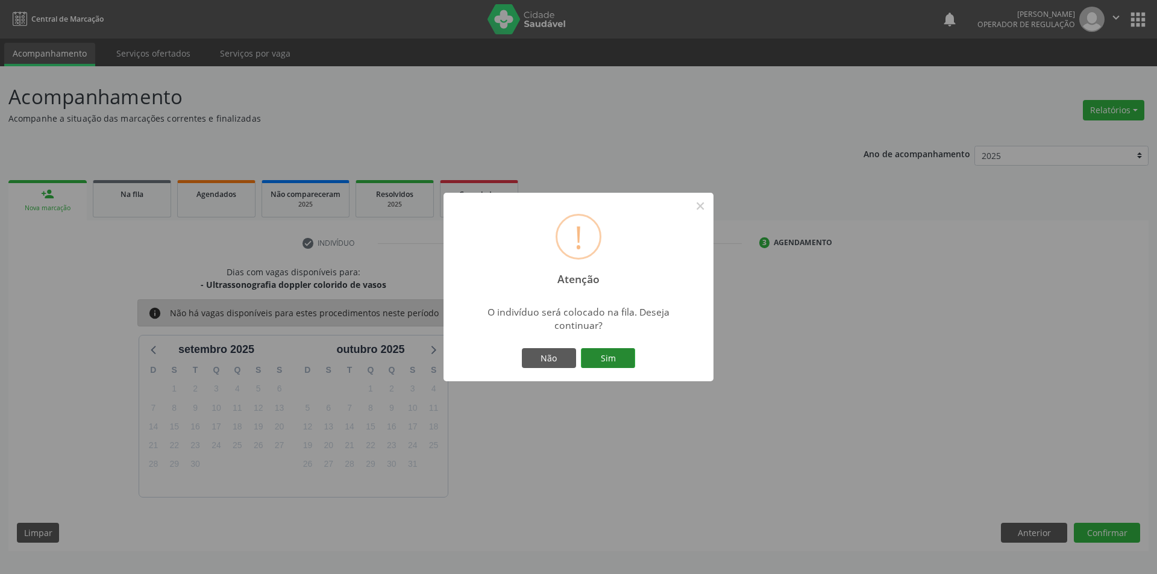
click at [618, 351] on button "Sim" at bounding box center [608, 358] width 54 height 20
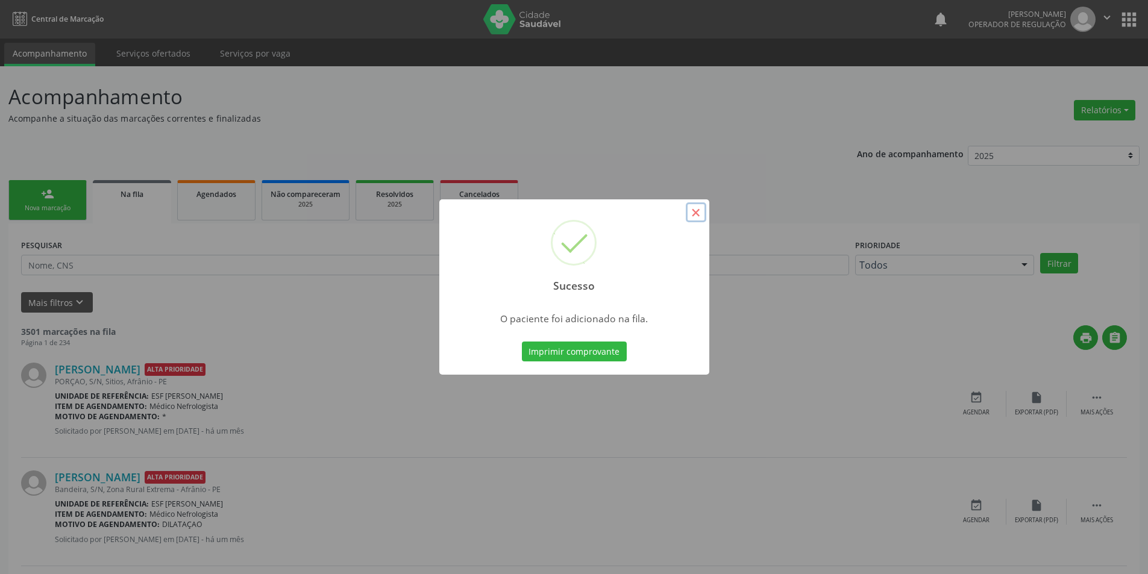
click at [702, 216] on button "×" at bounding box center [696, 213] width 20 height 20
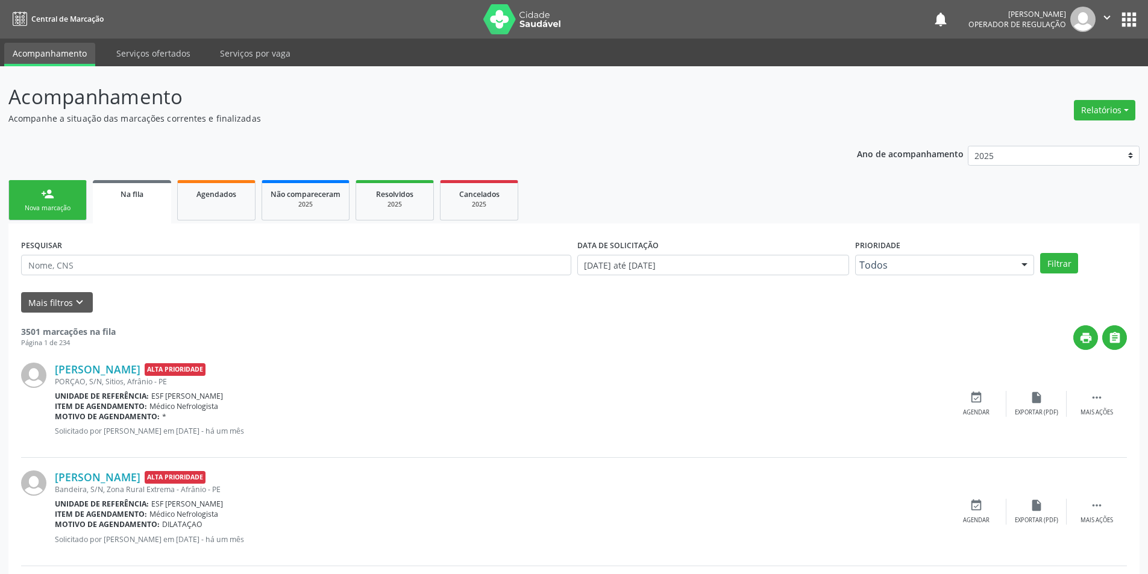
click at [51, 202] on link "person_add Nova marcação" at bounding box center [47, 200] width 78 height 40
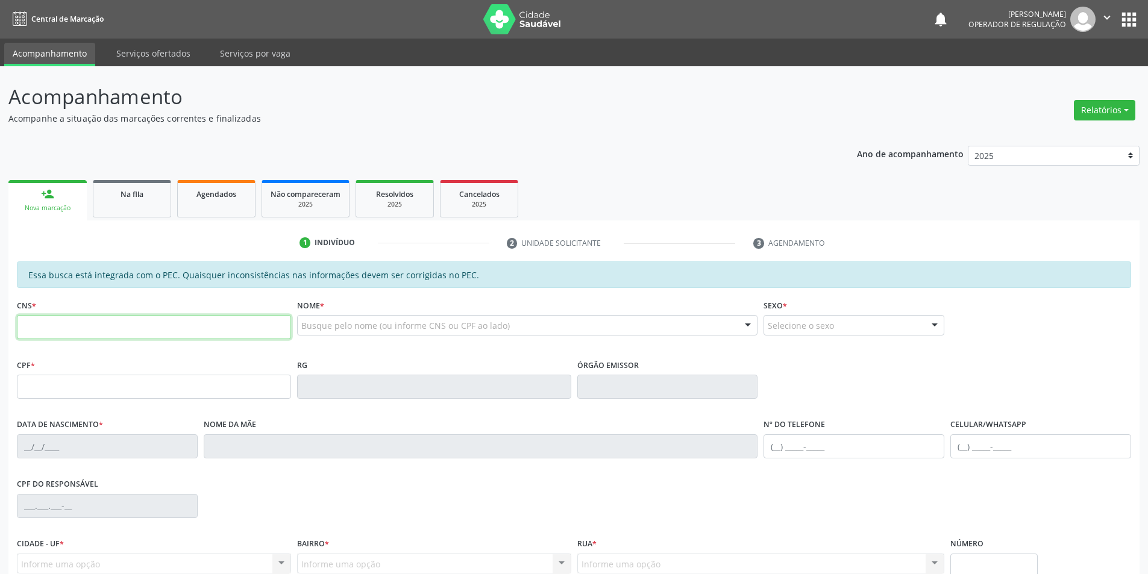
click at [121, 326] on input "text" at bounding box center [154, 327] width 274 height 24
type input "707 4070 8035 6774"
type input "432.874.173-04"
type input "[DATE]"
type input "[PHONE_NUMBER]"
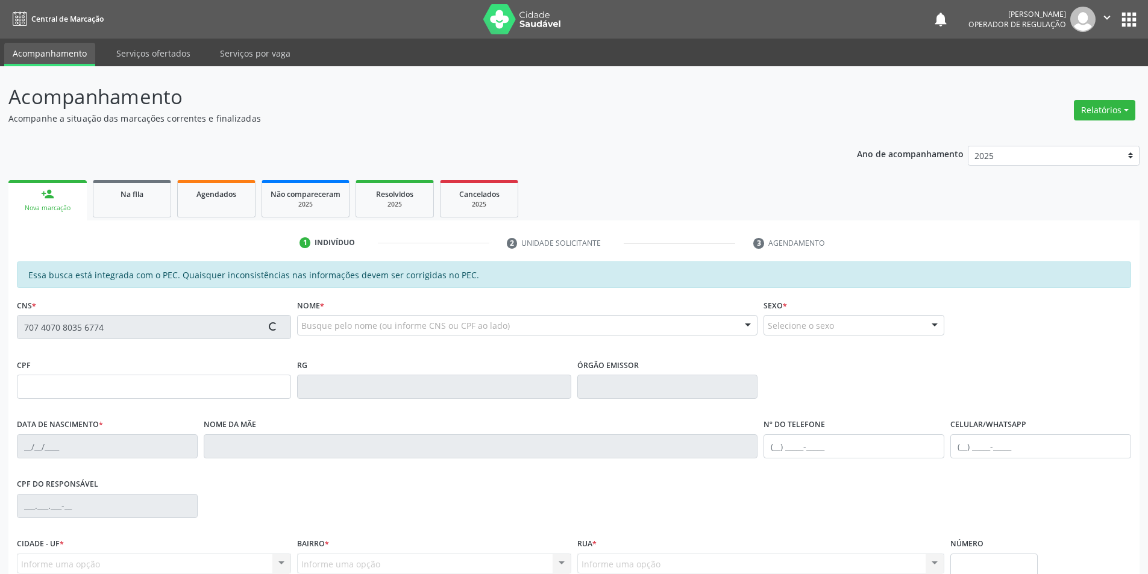
type input "S/N"
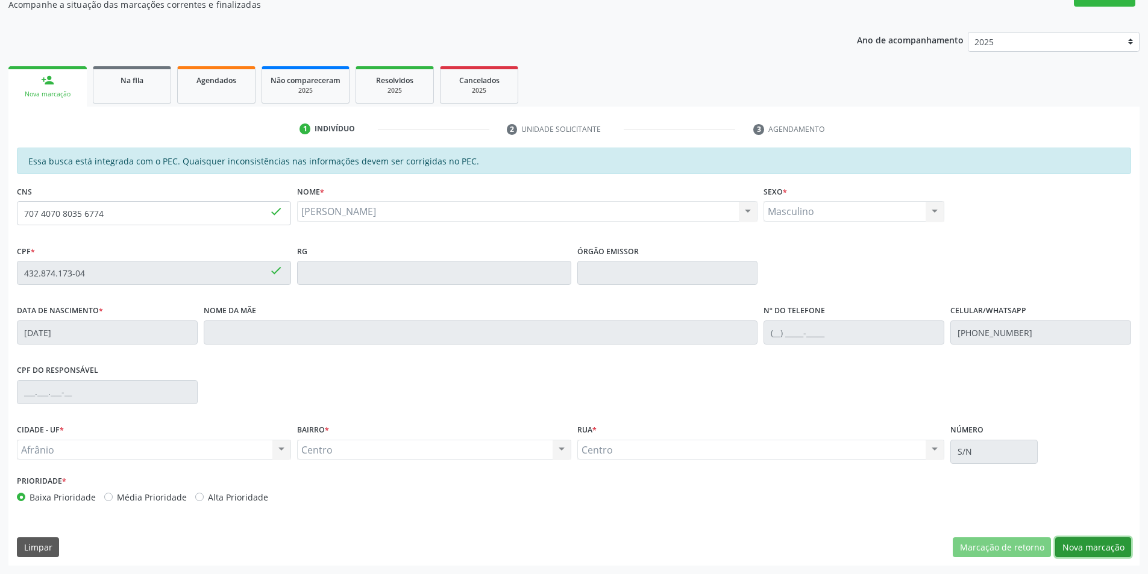
click at [1090, 550] on button "Nova marcação" at bounding box center [1093, 548] width 76 height 20
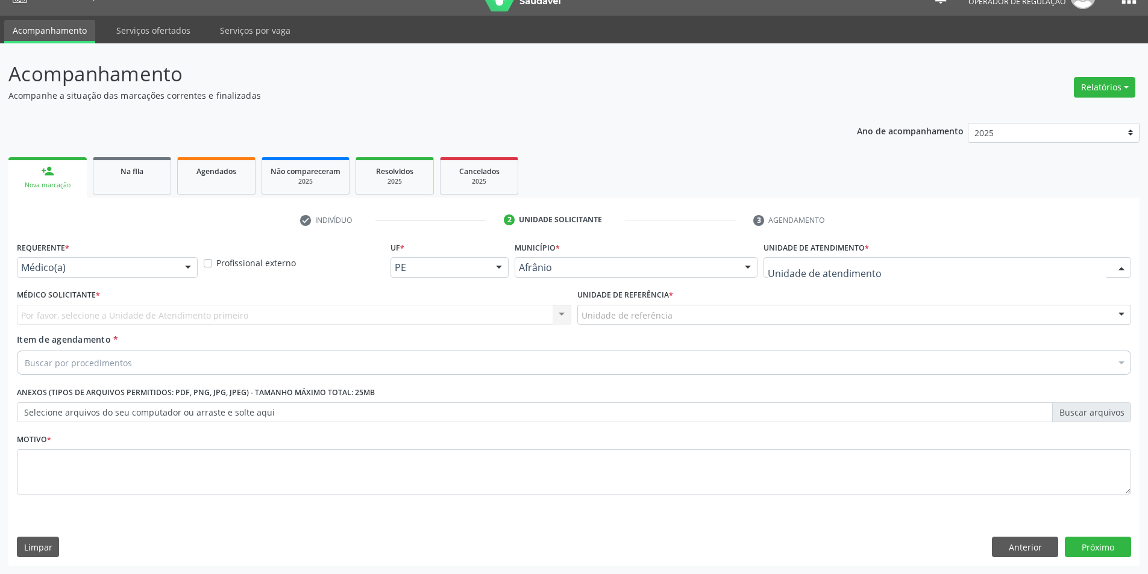
click at [1033, 270] on div at bounding box center [948, 267] width 368 height 20
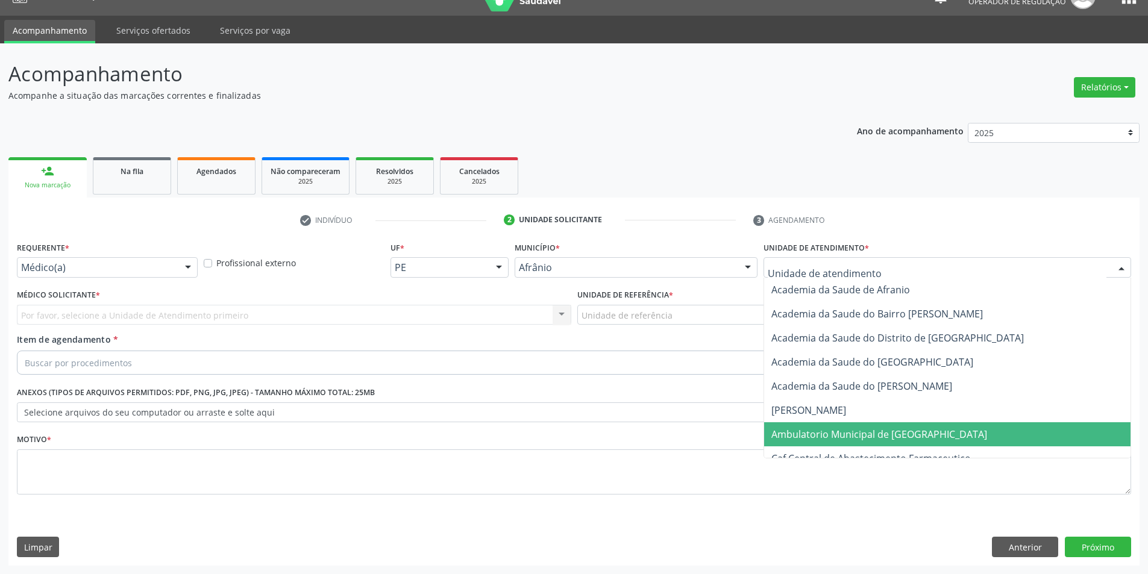
click at [969, 426] on span "Ambulatorio Municipal de [GEOGRAPHIC_DATA]" at bounding box center [947, 435] width 366 height 24
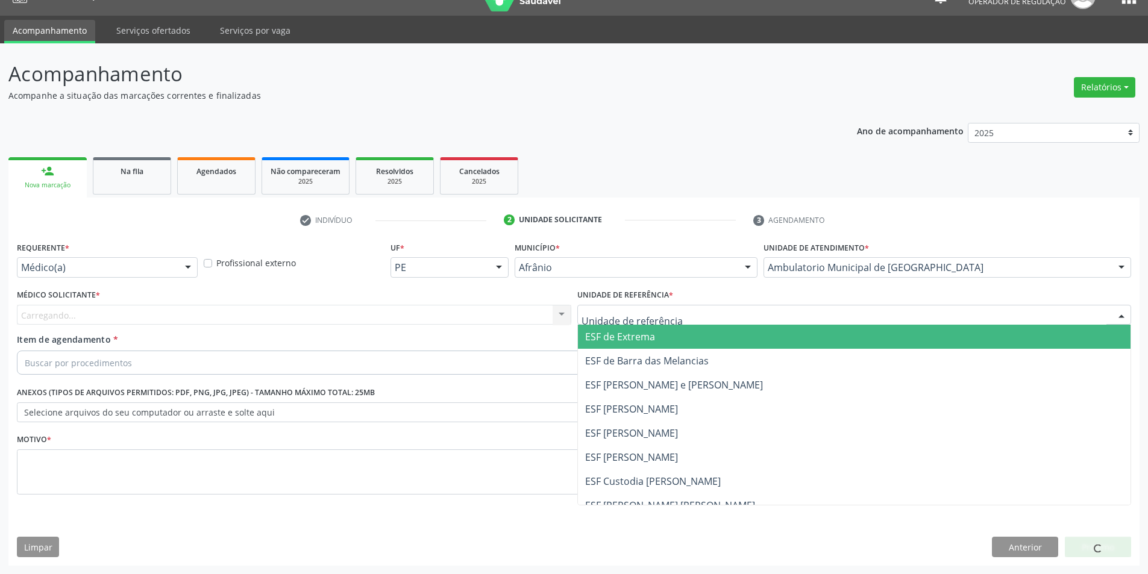
drag, startPoint x: 652, startPoint y: 309, endPoint x: 651, endPoint y: 317, distance: 7.9
drag, startPoint x: 652, startPoint y: 327, endPoint x: 605, endPoint y: 328, distance: 46.4
click at [652, 328] on span "ESF de Extrema" at bounding box center [854, 337] width 553 height 24
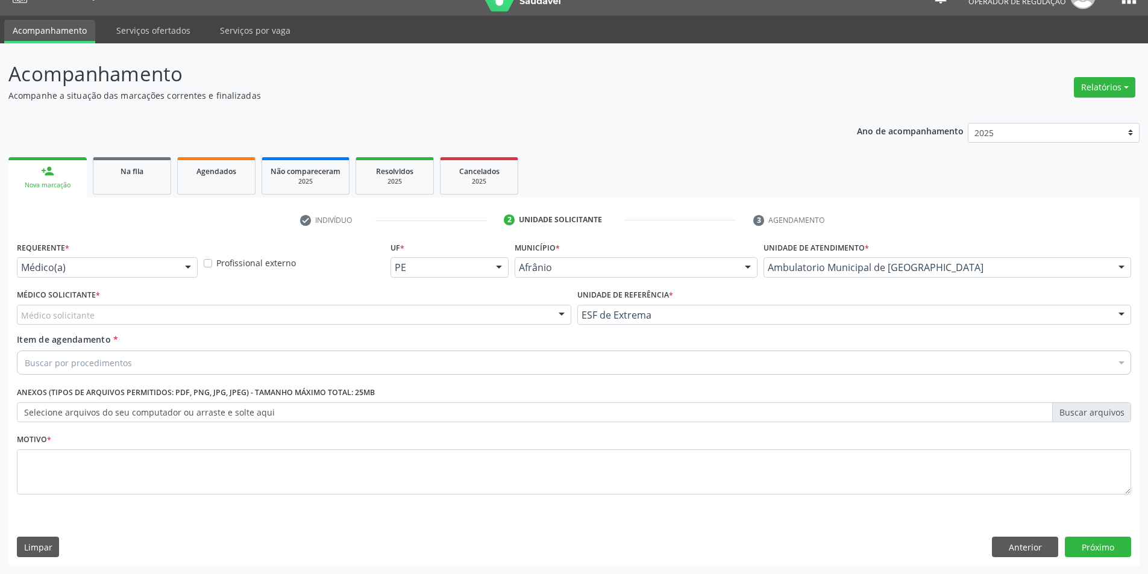
click at [532, 318] on div "Médico solicitante" at bounding box center [294, 315] width 555 height 20
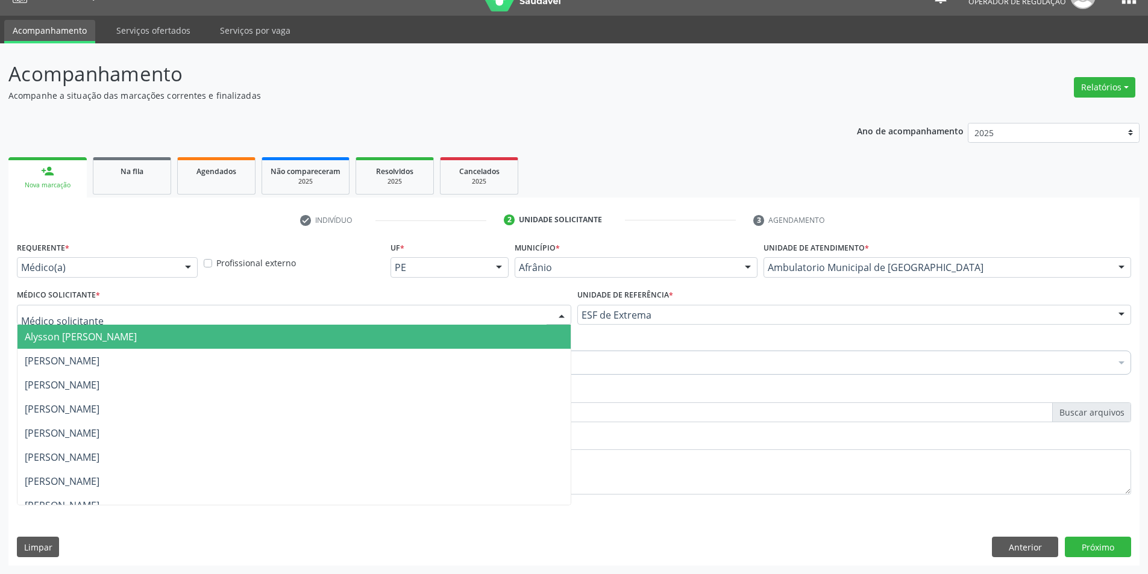
click at [530, 338] on span "Alysson [PERSON_NAME]" at bounding box center [293, 337] width 553 height 24
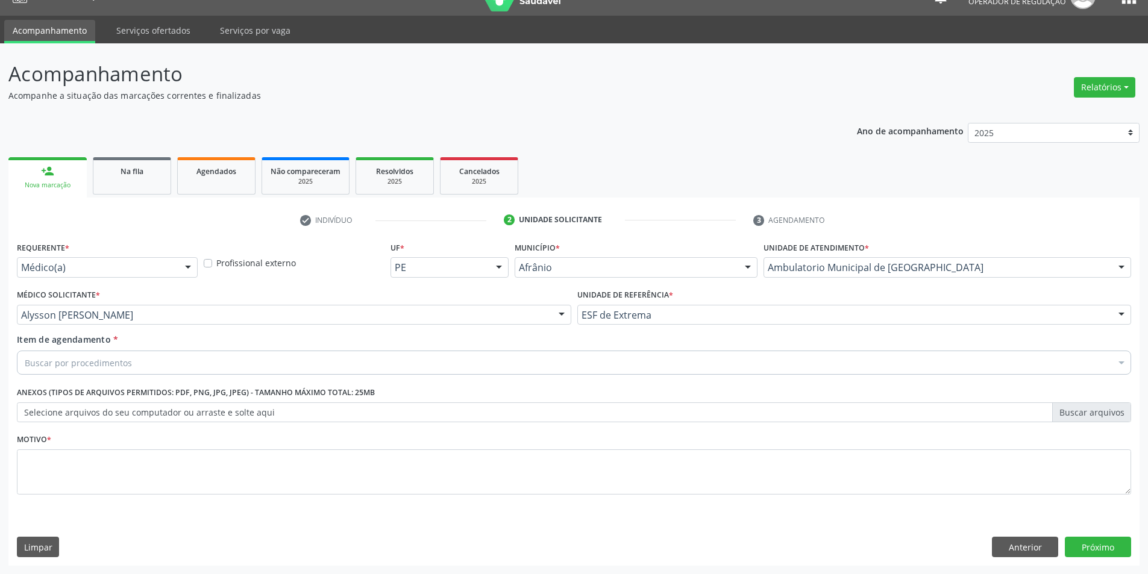
click at [358, 369] on div "Buscar por procedimentos" at bounding box center [574, 363] width 1115 height 24
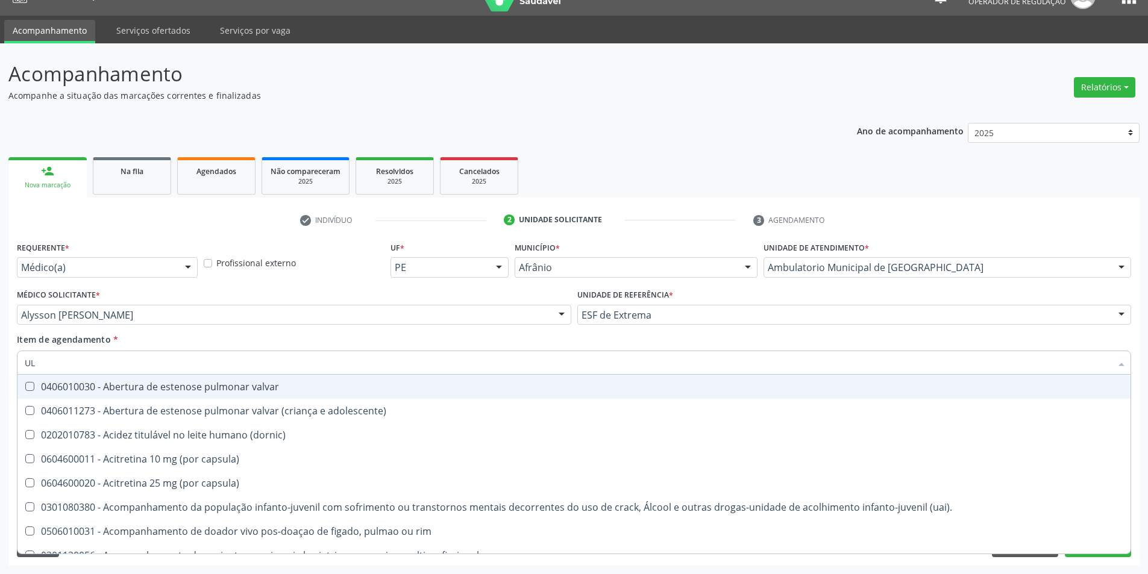
type input "U"
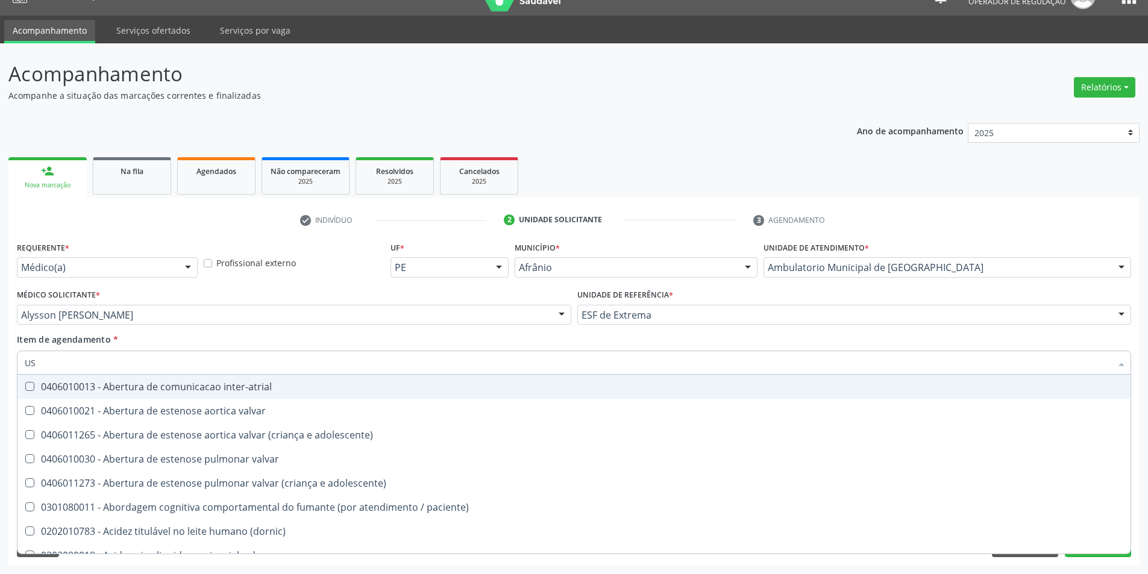
type input "USG"
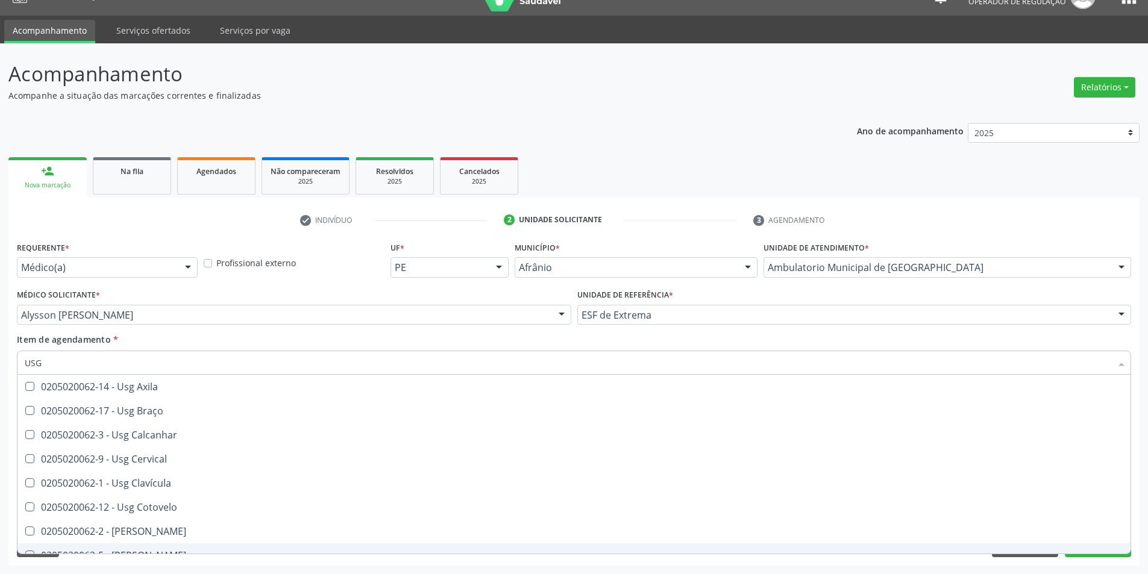
scroll to position [60, 0]
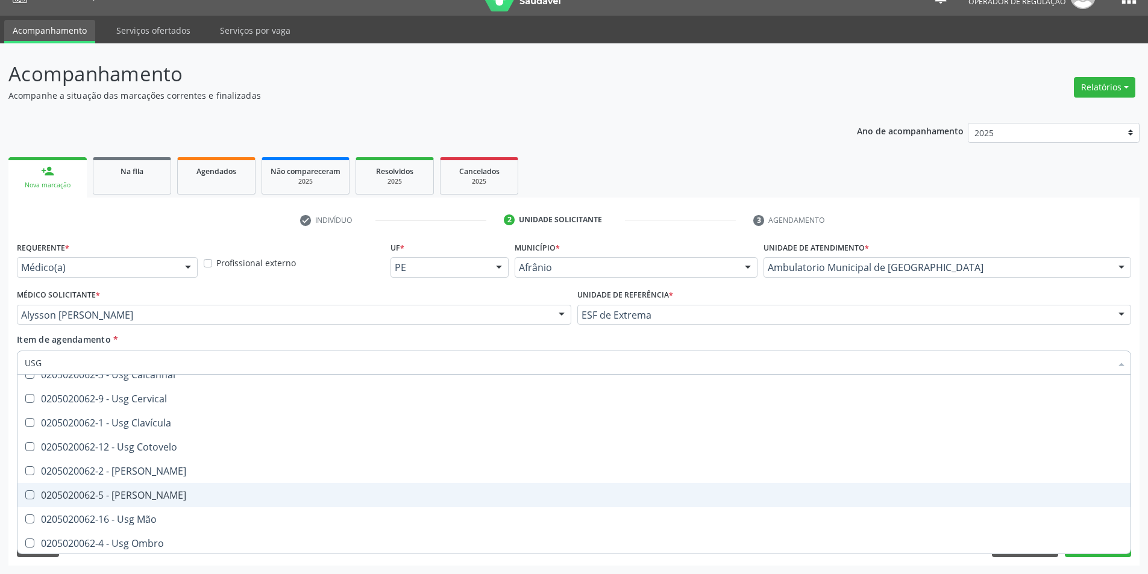
click at [266, 501] on span "0205020062-5 - Usg Joelho" at bounding box center [573, 495] width 1113 height 24
checkbox Joelho "true"
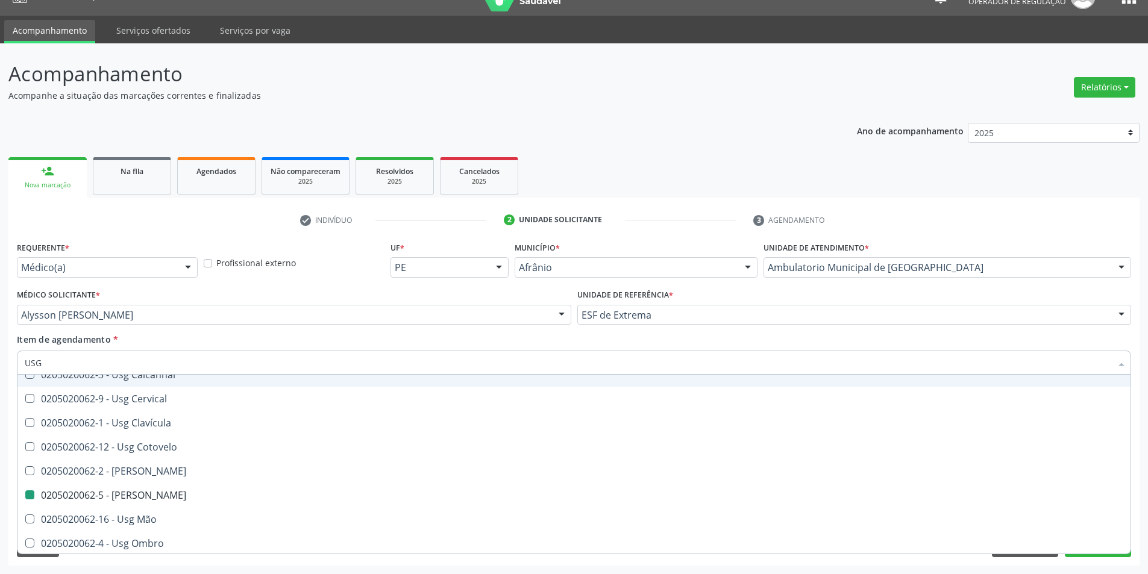
click at [342, 340] on div "Item de agendamento * USG Desfazer seleção 0205020062-14 - Usg Axila 0205020062…" at bounding box center [574, 352] width 1115 height 38
checkbox Braço "true"
checkbox Joelho "false"
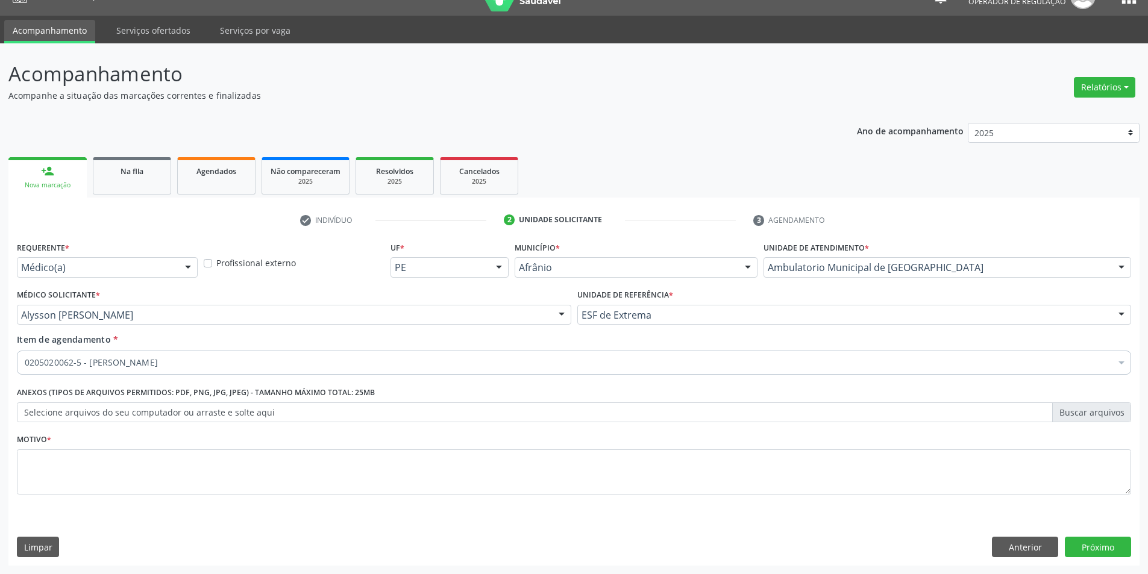
scroll to position [0, 0]
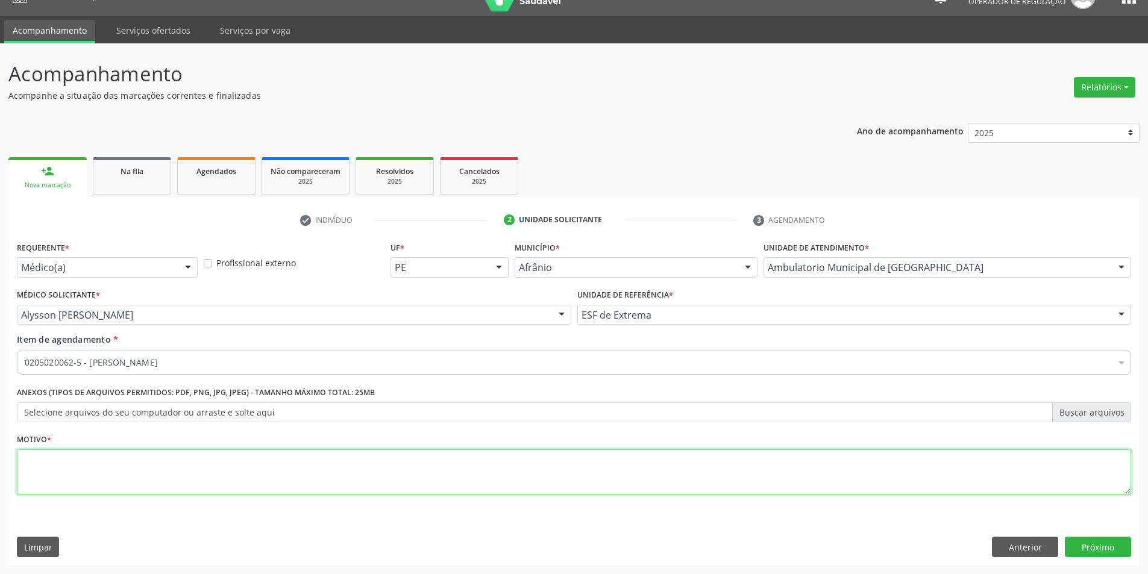
click at [297, 485] on textarea at bounding box center [574, 473] width 1115 height 46
type textarea "DOR EM ARTICULAÇÃO"
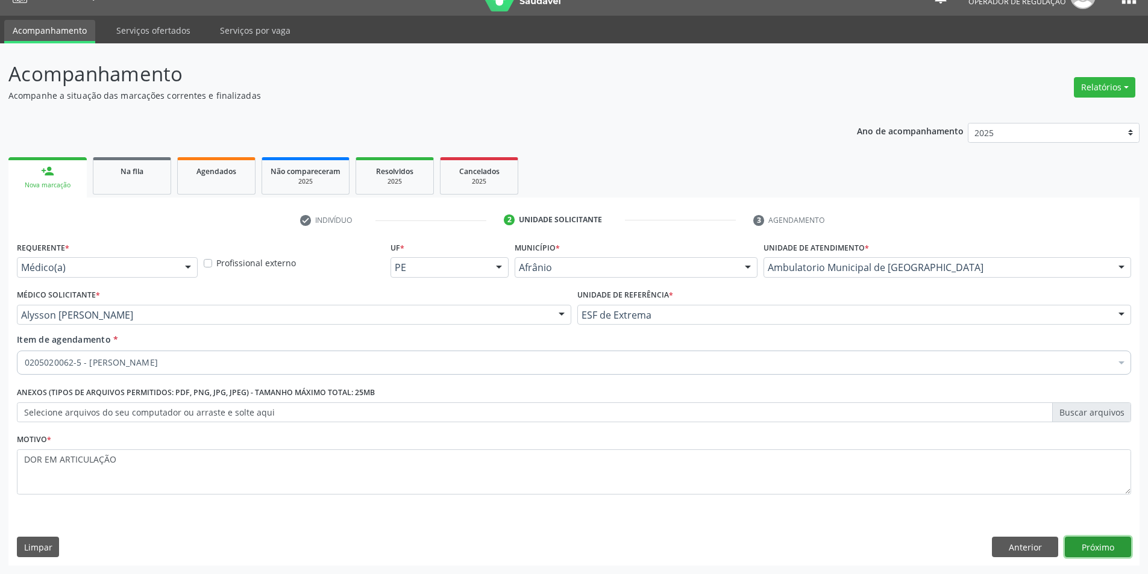
click at [1109, 545] on button "Próximo" at bounding box center [1098, 547] width 66 height 20
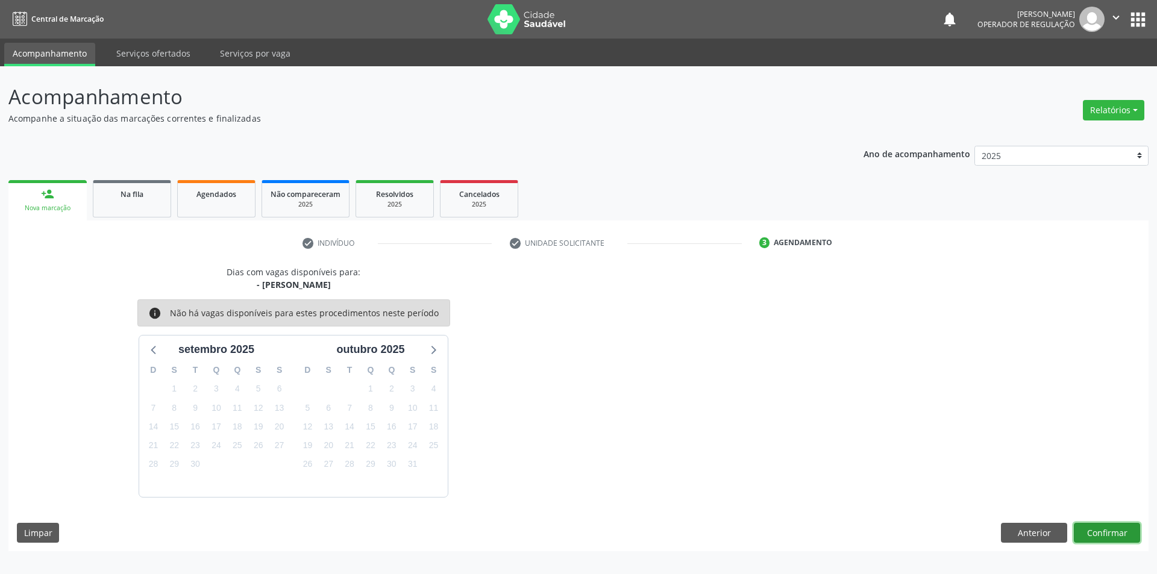
click at [1087, 537] on button "Confirmar" at bounding box center [1107, 533] width 66 height 20
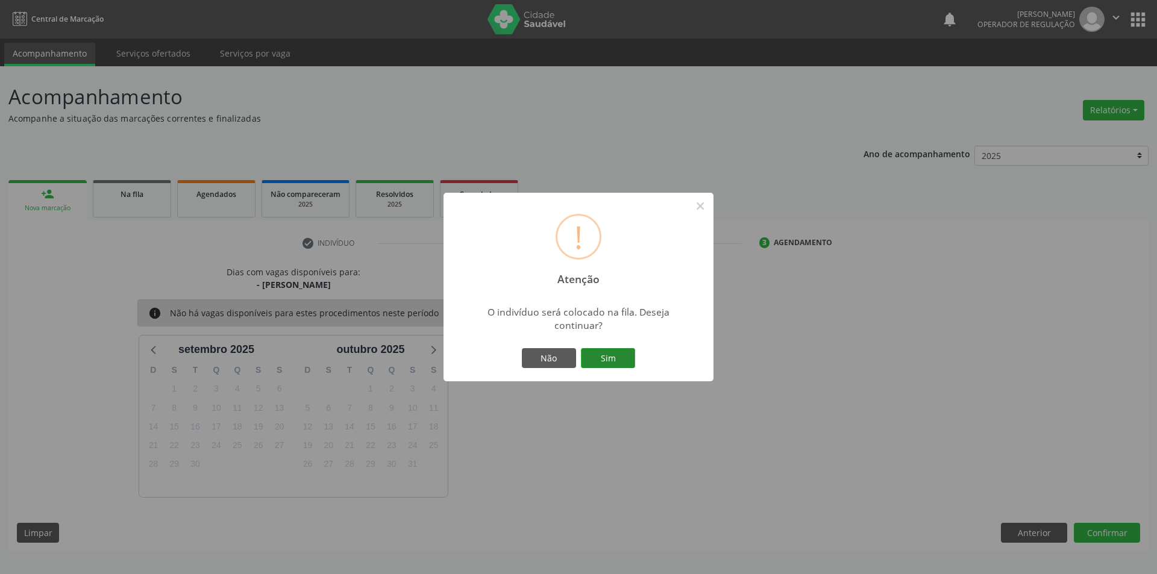
click at [608, 351] on button "Sim" at bounding box center [608, 358] width 54 height 20
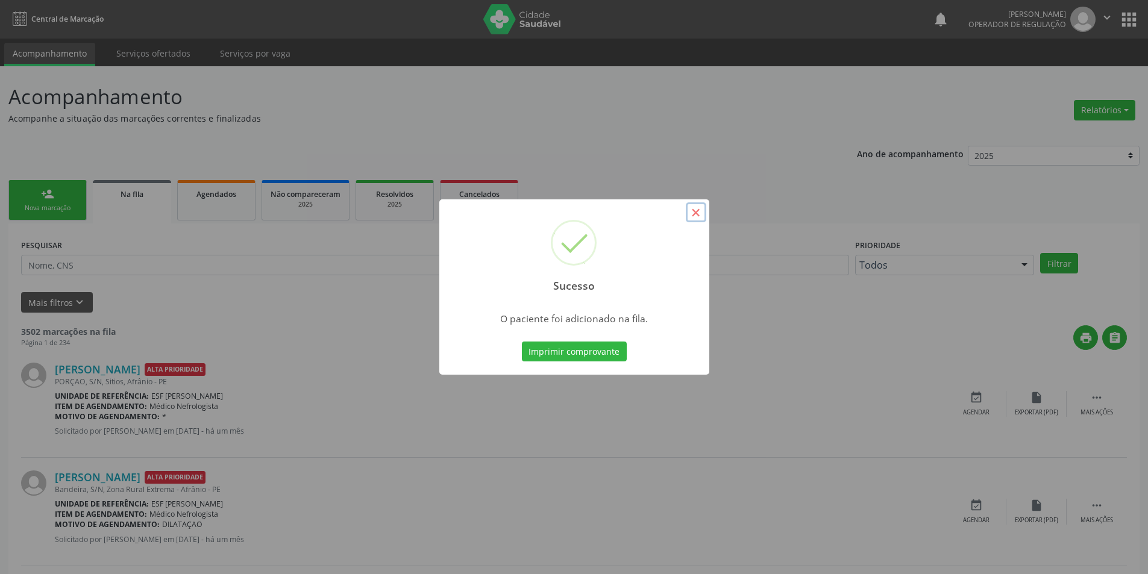
click at [691, 211] on button "×" at bounding box center [696, 213] width 20 height 20
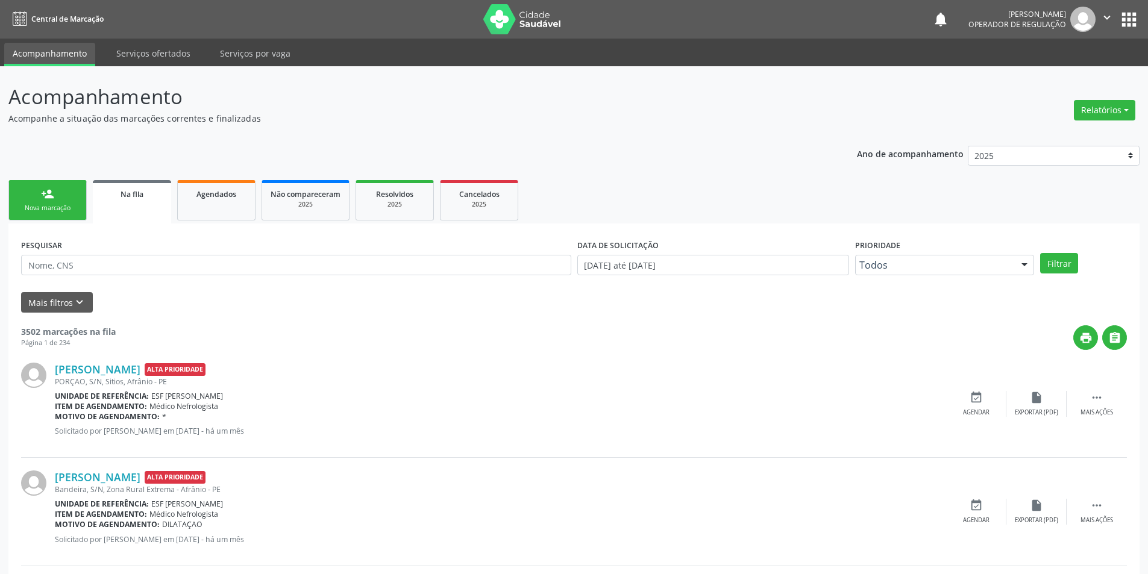
click at [54, 204] on link "person_add Nova marcação" at bounding box center [47, 200] width 78 height 40
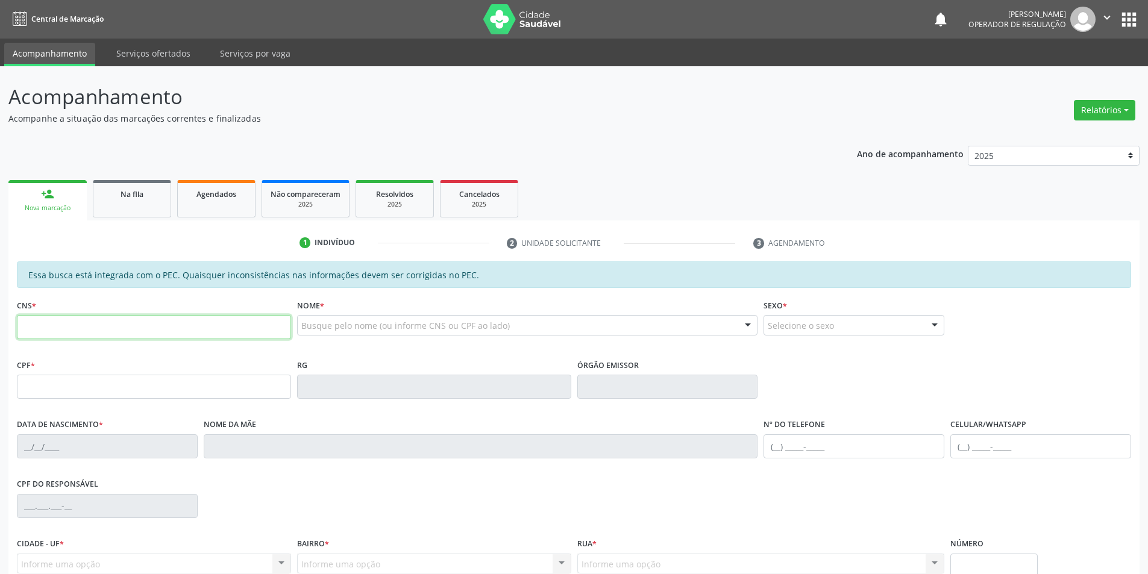
click at [139, 334] on input "text" at bounding box center [154, 327] width 274 height 24
type input "700 4009 5301 1945"
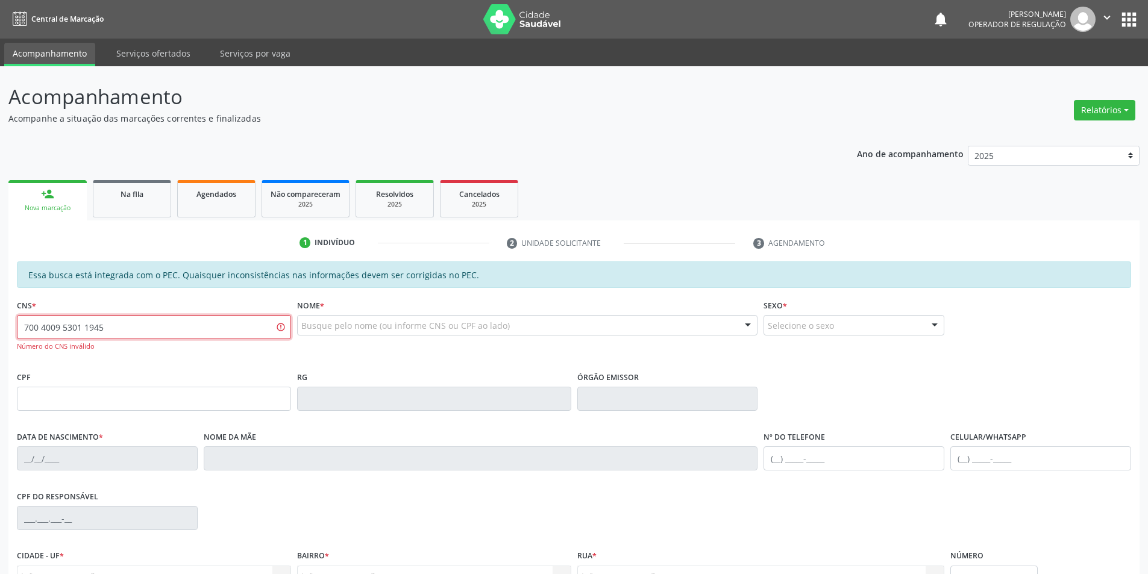
drag, startPoint x: 137, startPoint y: 321, endPoint x: 0, endPoint y: 322, distance: 137.4
click at [0, 322] on div "Acompanhamento Acompanhe a situação das marcações correntes e finalizadas Relat…" at bounding box center [574, 383] width 1148 height 634
drag, startPoint x: 432, startPoint y: 335, endPoint x: 235, endPoint y: 308, distance: 199.0
click at [235, 308] on div "CNS * Número do CNS inválido Nome * GRAZIELA MARTINS Nenhum resultado encontrad…" at bounding box center [574, 333] width 1121 height 72
click at [394, 329] on input "GRAZIELA MARTINS" at bounding box center [517, 331] width 432 height 24
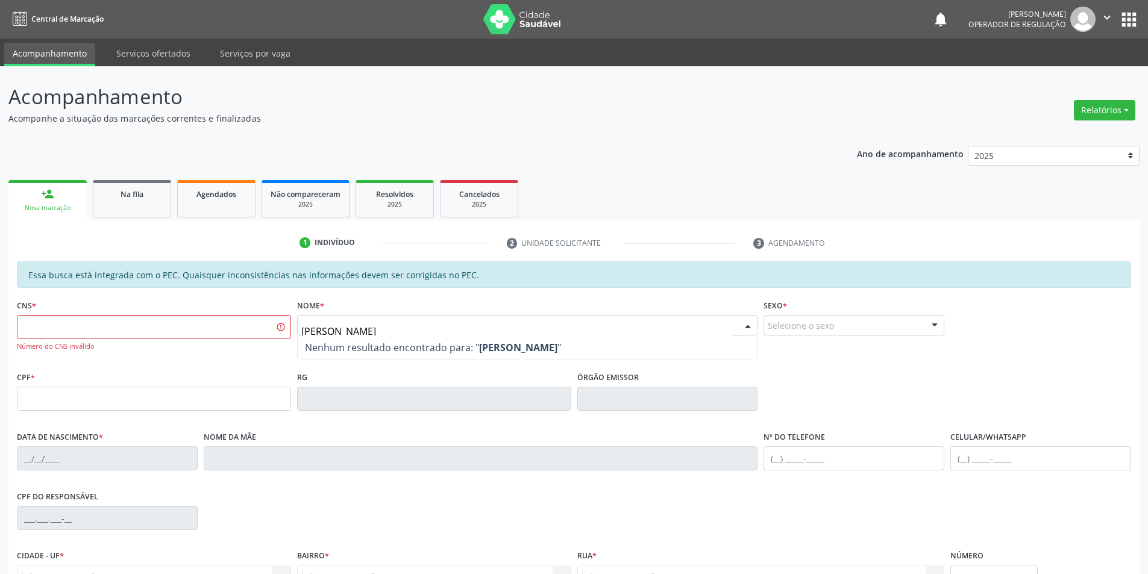
type input "GRAZIELA MARTINS TORRES"
drag, startPoint x: 464, startPoint y: 333, endPoint x: 283, endPoint y: 316, distance: 181.6
click at [283, 316] on div "CNS * Número do CNS inválido Nome * GRAZIELA MARTINS TORRES Nenhum resultado en…" at bounding box center [574, 333] width 1121 height 72
type input "700400950311945"
drag, startPoint x: 411, startPoint y: 337, endPoint x: 187, endPoint y: 274, distance: 231.7
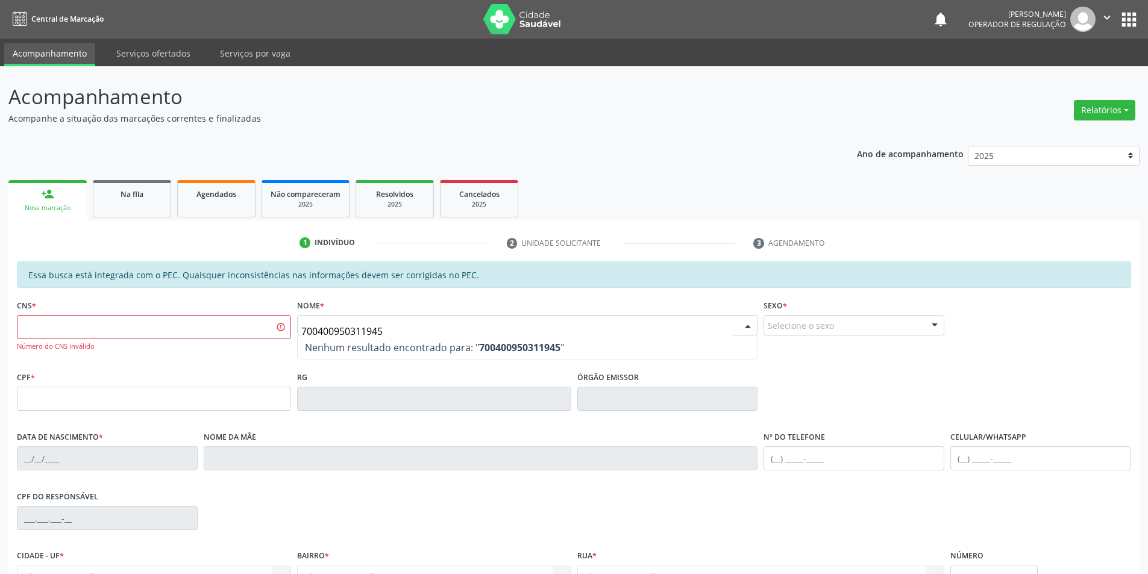
click at [187, 274] on div "Essa busca está integrada com o PEC. Quaisquer inconsistências nas informações …" at bounding box center [574, 450] width 1115 height 377
drag, startPoint x: 392, startPoint y: 330, endPoint x: 172, endPoint y: 300, distance: 222.1
click at [172, 300] on div "CNS * Número do CNS inválido Nome * 700400950311945 Nenhum resultado encontrado…" at bounding box center [574, 333] width 1121 height 72
click at [138, 328] on input "text" at bounding box center [154, 327] width 274 height 24
paste input "700 4009 5031 1945"
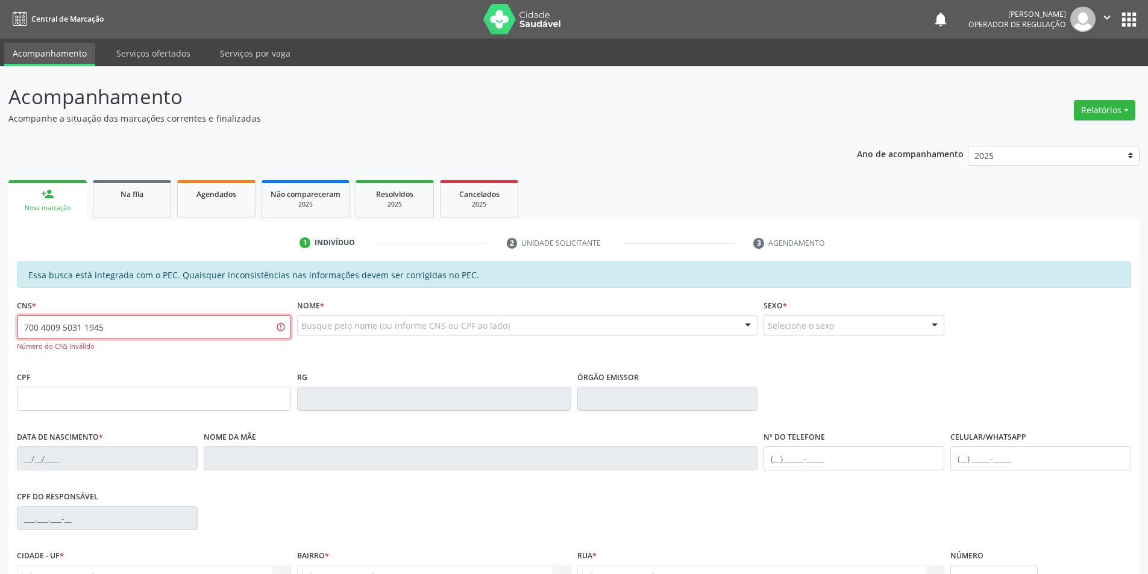
type input "700 4009 5031 1945"
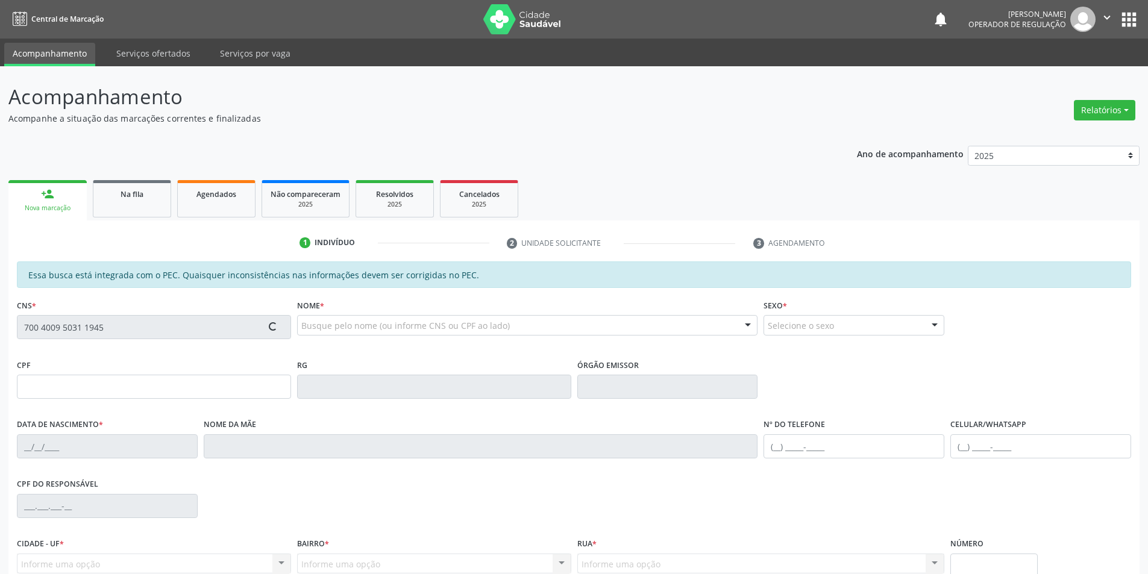
type input "262.223.348-57"
type input "16/09/1977"
type input "Albertina Josefa da Luz"
type input "(87) 98838-5110"
type input "S/N"
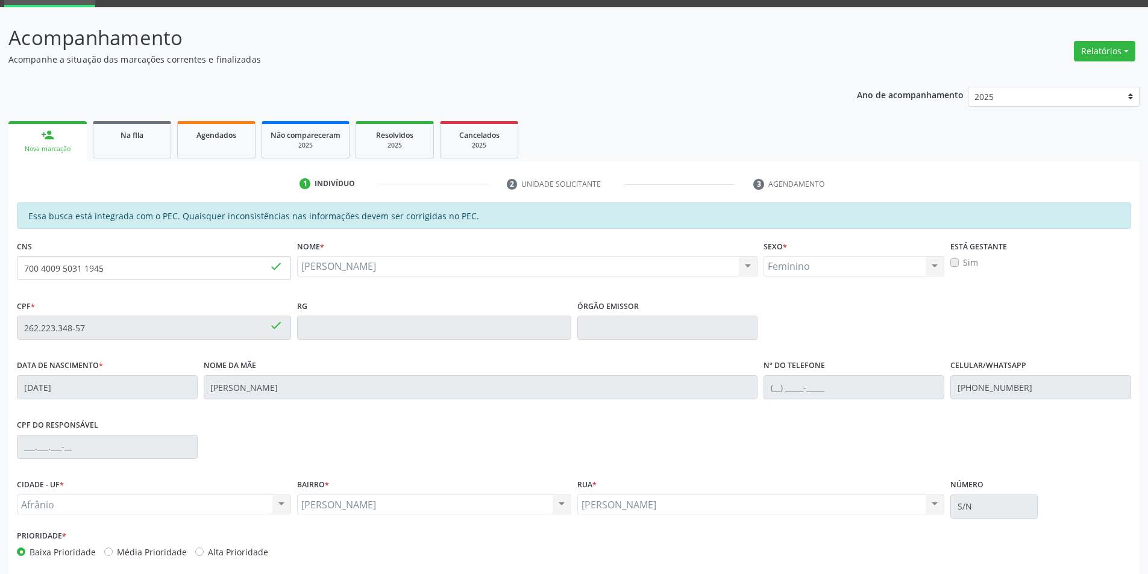
scroll to position [114, 0]
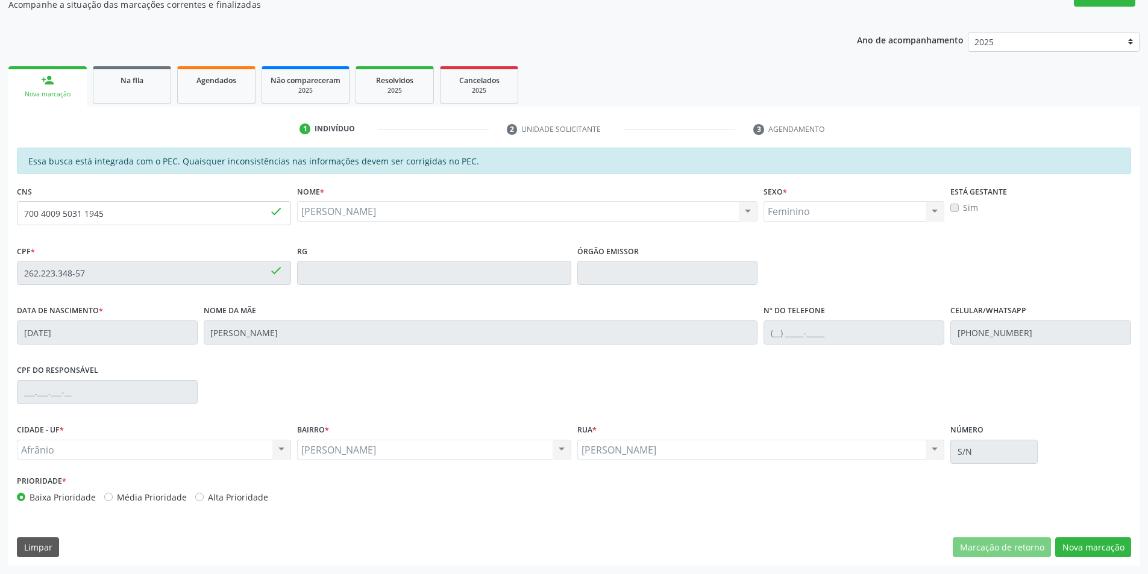
click at [1078, 526] on div "Essa busca está integrada com o PEC. Quaisquer inconsistências nas informações …" at bounding box center [573, 357] width 1131 height 418
click at [1084, 536] on div "Essa busca está integrada com o PEC. Quaisquer inconsistências nas informações …" at bounding box center [573, 357] width 1131 height 418
click at [1085, 545] on button "Nova marcação" at bounding box center [1093, 548] width 76 height 20
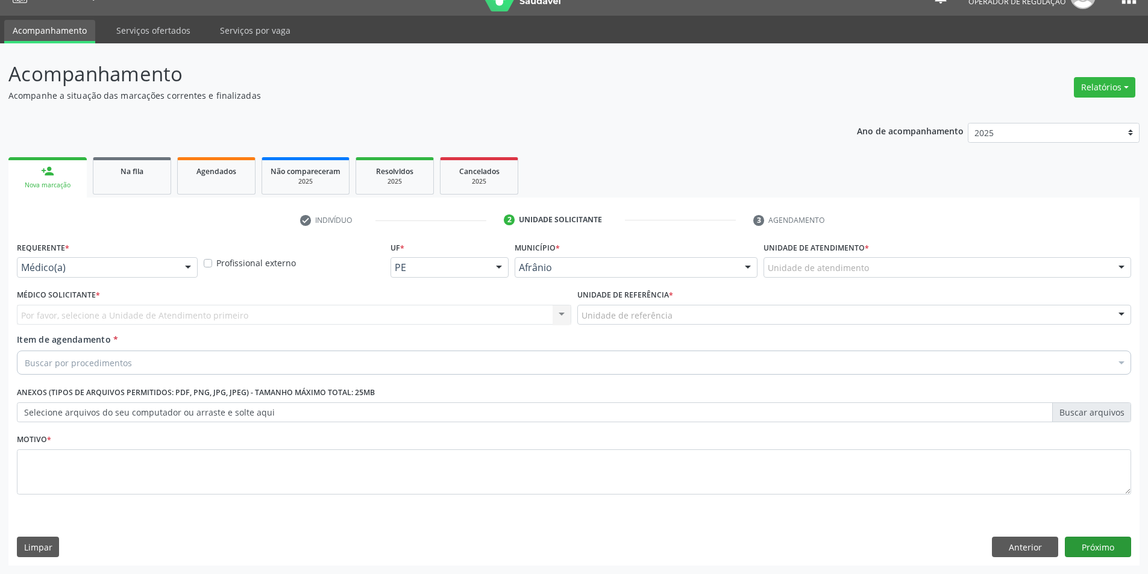
scroll to position [23, 0]
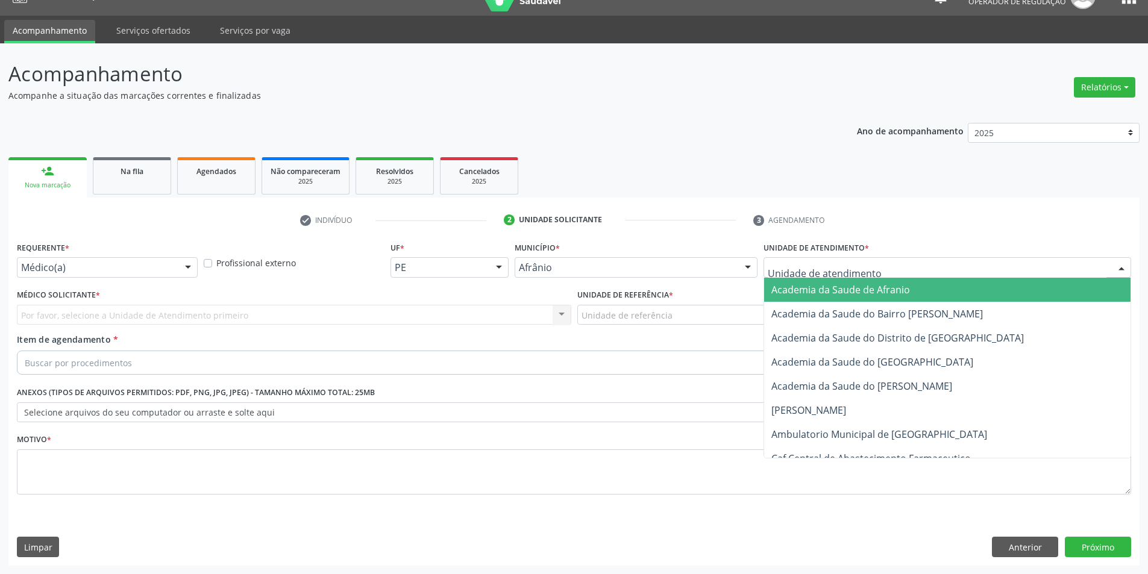
click at [966, 275] on div at bounding box center [948, 267] width 368 height 20
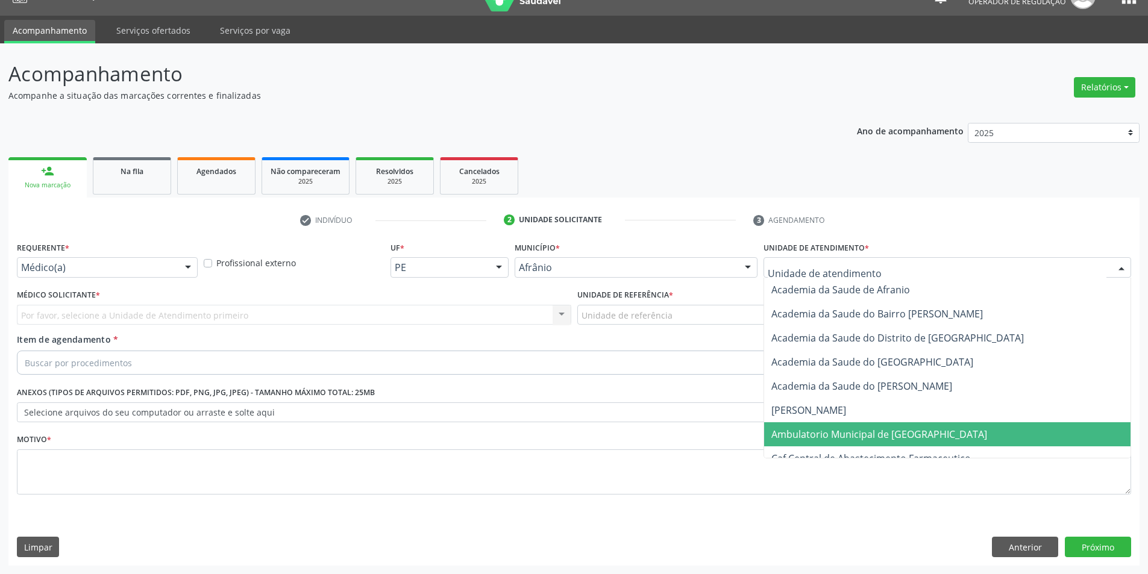
click at [945, 424] on span "Ambulatorio Municipal de [GEOGRAPHIC_DATA]" at bounding box center [947, 435] width 366 height 24
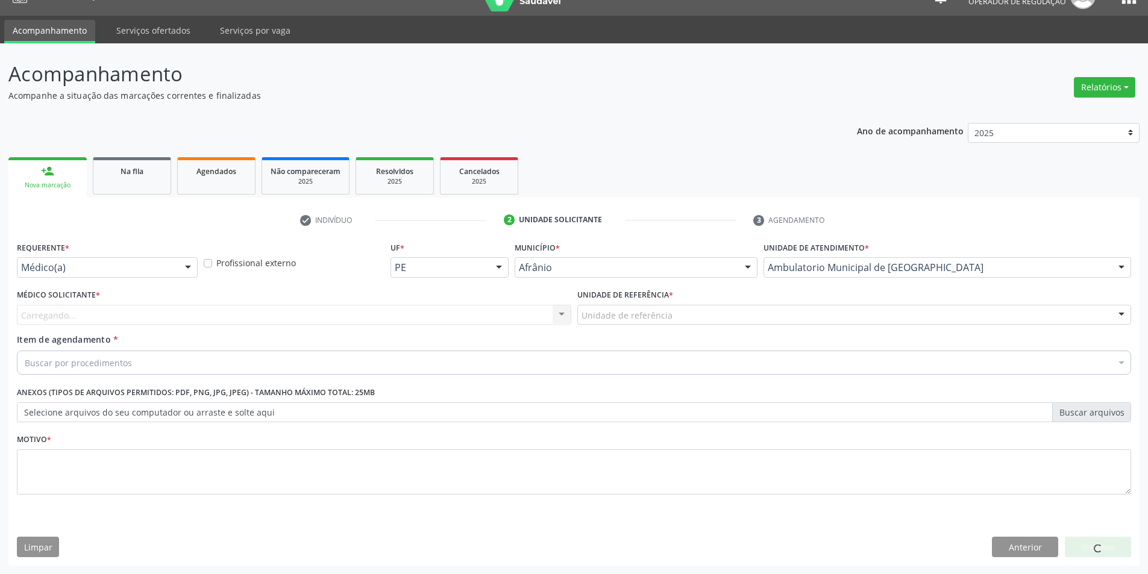
click at [754, 321] on div "Unidade de referência" at bounding box center [854, 315] width 555 height 20
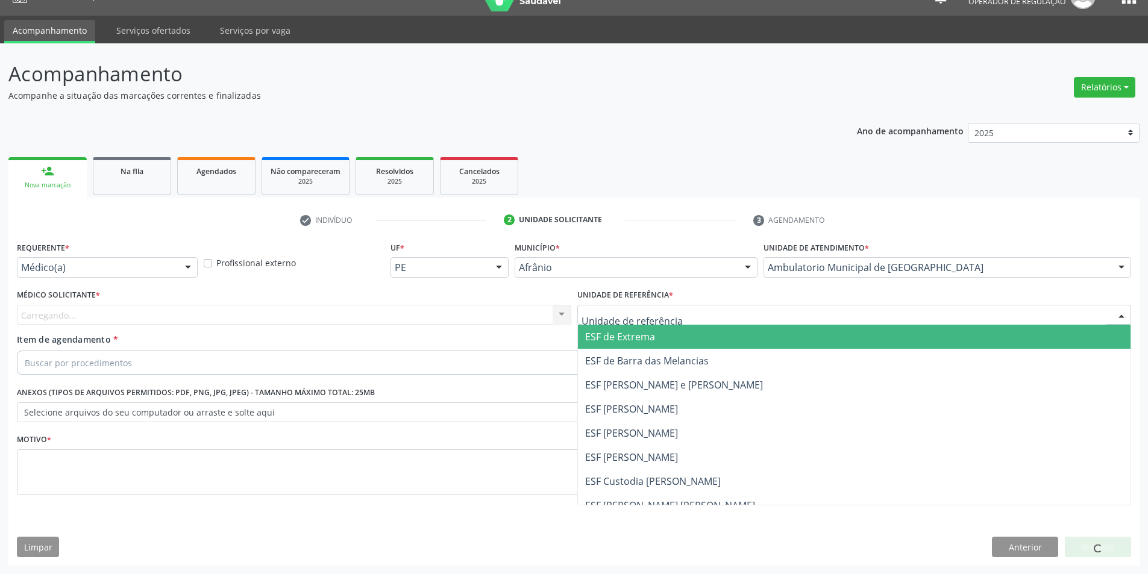
drag, startPoint x: 742, startPoint y: 339, endPoint x: 514, endPoint y: 298, distance: 232.2
click at [740, 341] on span "ESF de Extrema" at bounding box center [854, 337] width 553 height 24
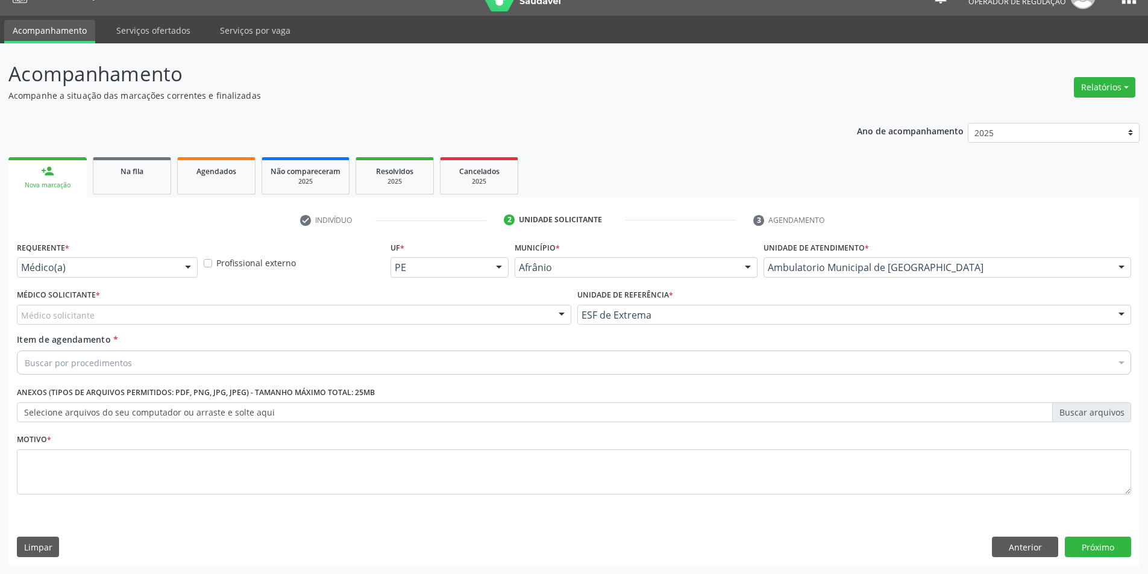
click at [451, 308] on div "Médico solicitante" at bounding box center [294, 315] width 555 height 20
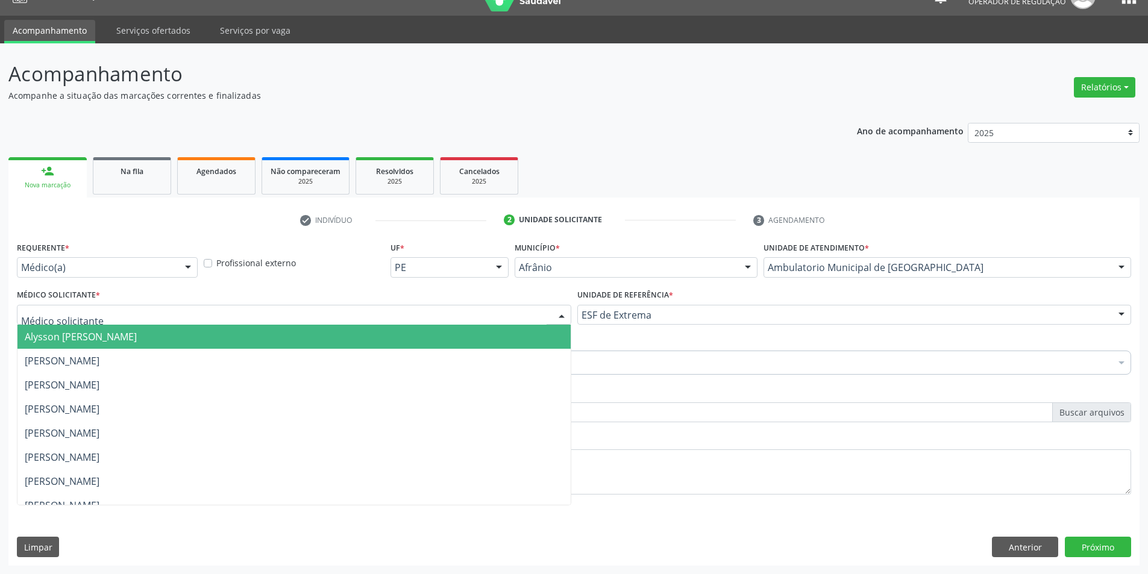
click at [455, 333] on span "Alysson [PERSON_NAME]" at bounding box center [293, 337] width 553 height 24
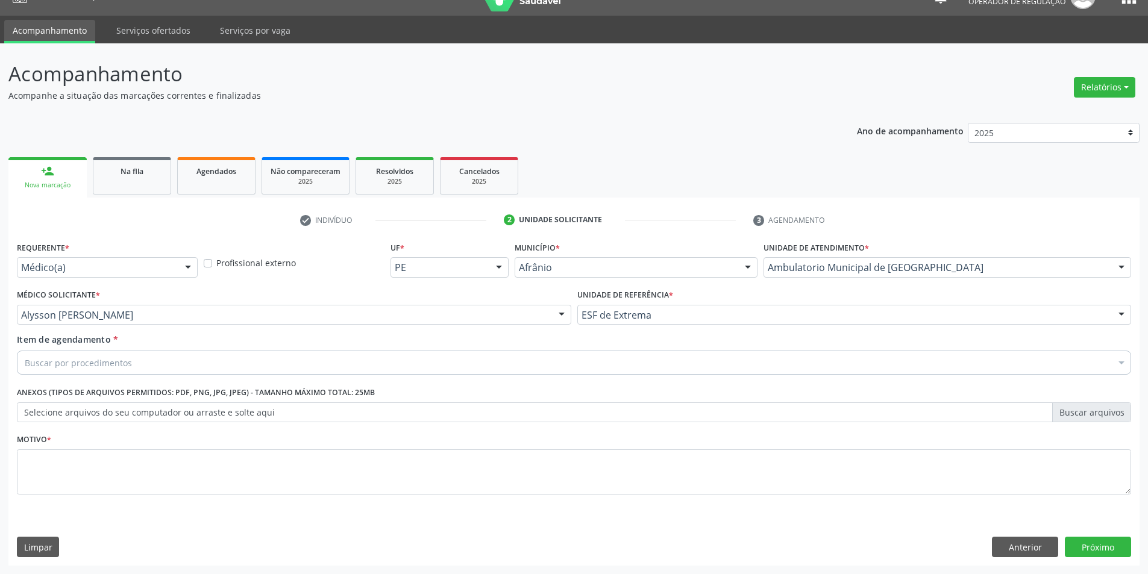
click at [289, 358] on div "Buscar por procedimentos" at bounding box center [574, 363] width 1115 height 24
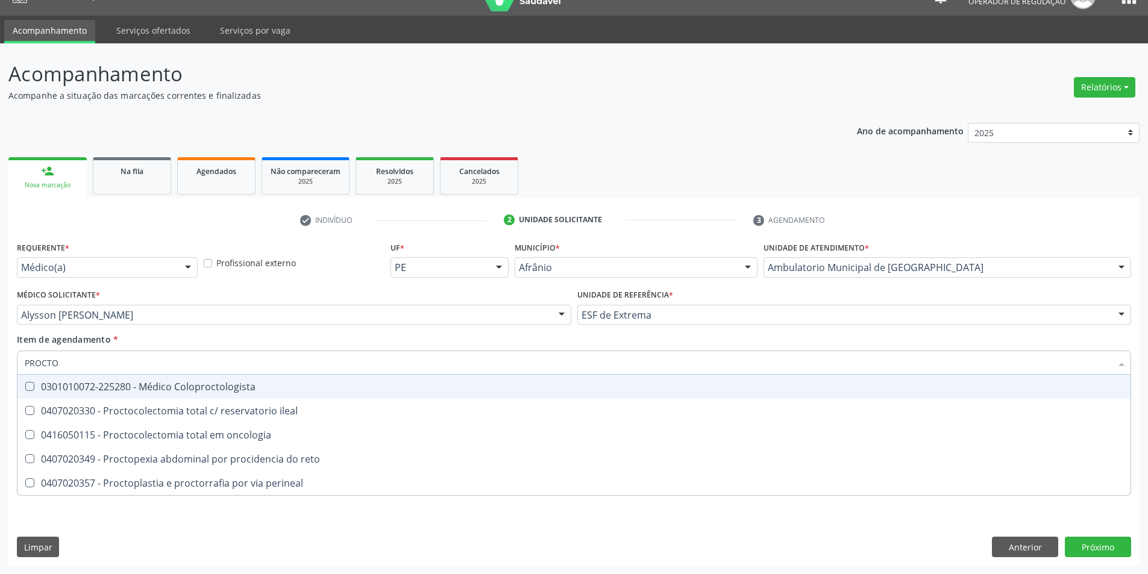
type input "PROCTOL"
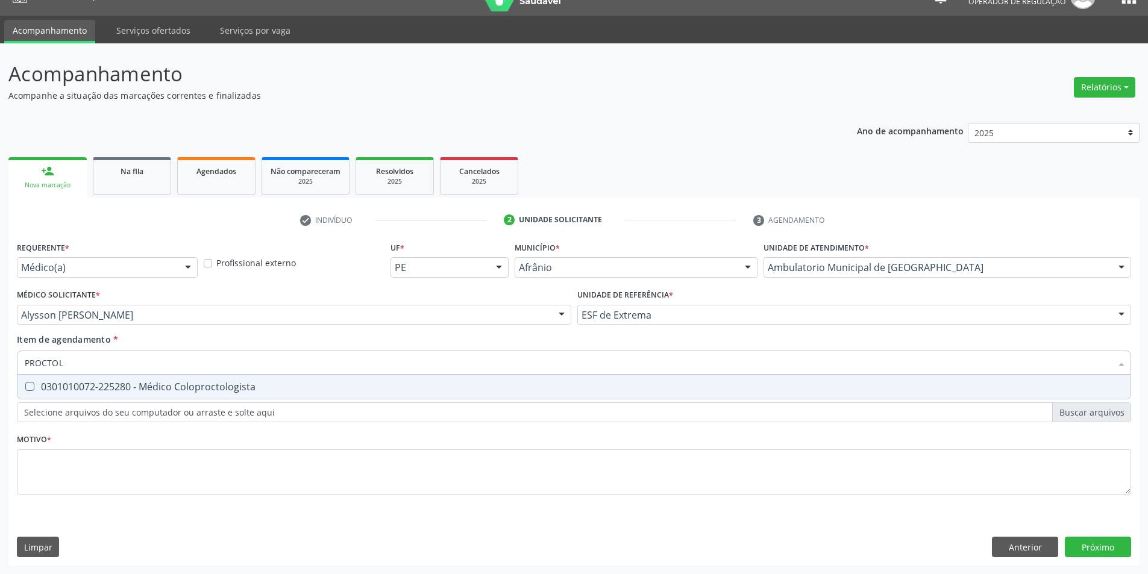
click at [281, 390] on div "0301010072-225280 - Médico Coloproctologista" at bounding box center [574, 387] width 1099 height 10
checkbox Coloproctologista "true"
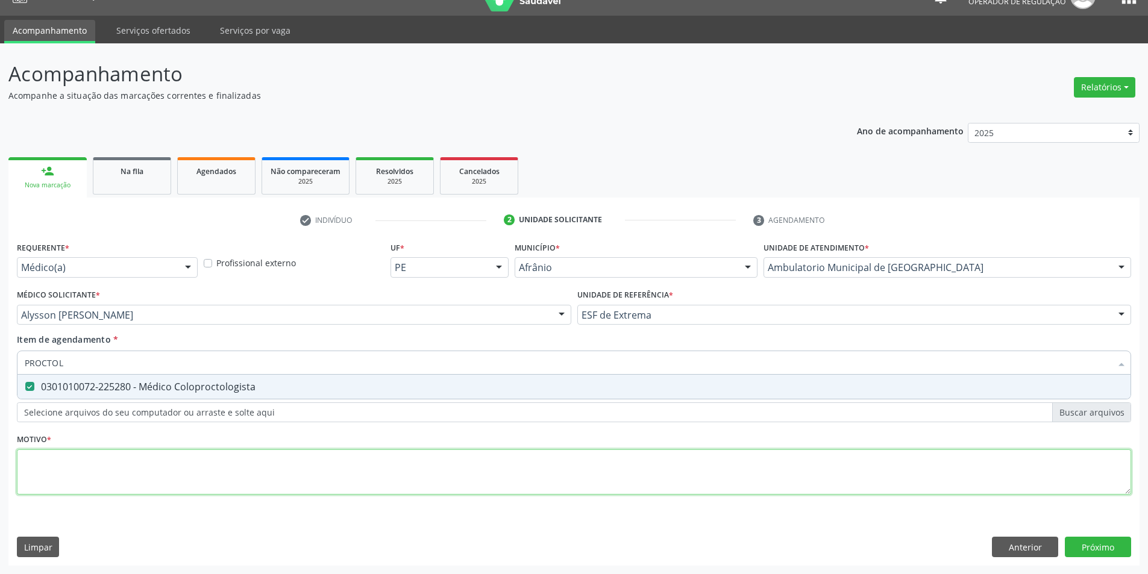
click at [270, 462] on div "Requerente * Médico(a) Médico(a) Enfermeiro(a) Paciente Nenhum resultado encont…" at bounding box center [574, 375] width 1115 height 273
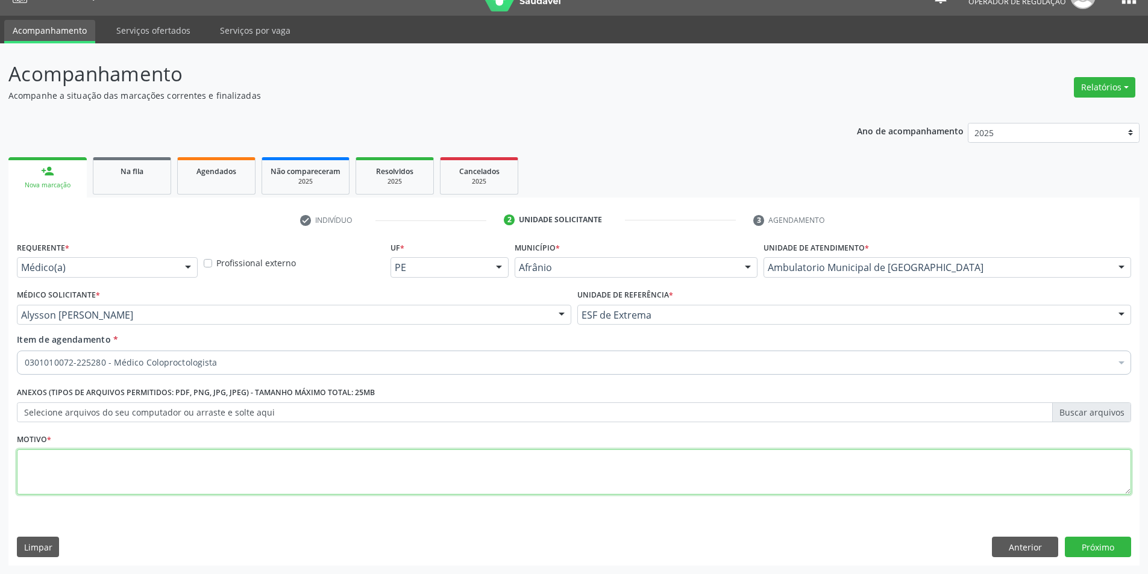
click at [172, 476] on textarea at bounding box center [574, 473] width 1115 height 46
type textarea "AVALIAÇÃO"
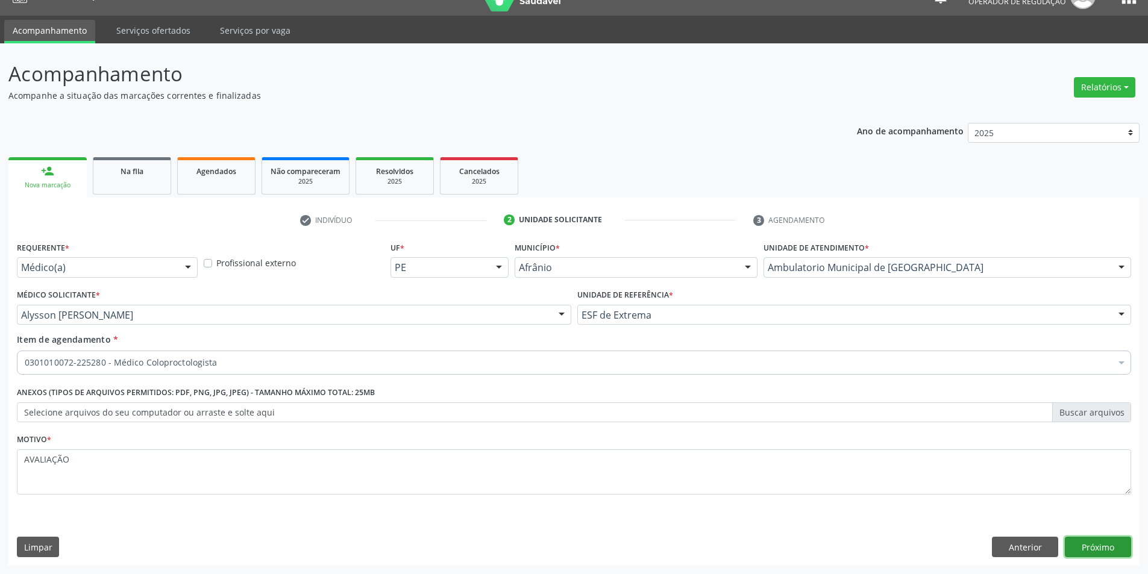
click at [1092, 539] on button "Próximo" at bounding box center [1098, 547] width 66 height 20
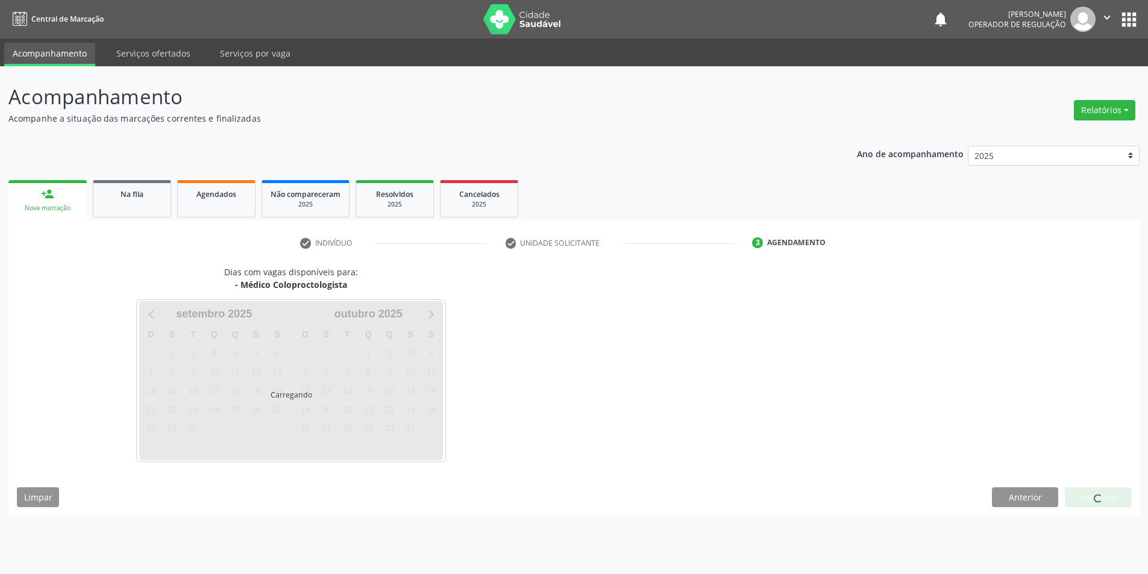
scroll to position [0, 0]
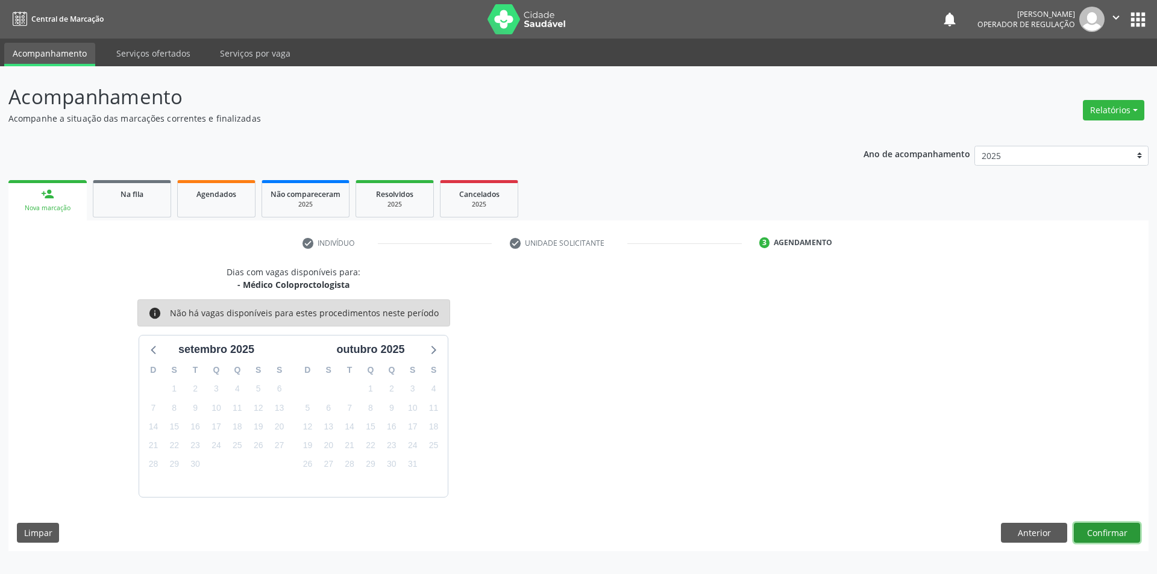
click at [1118, 532] on button "Confirmar" at bounding box center [1107, 533] width 66 height 20
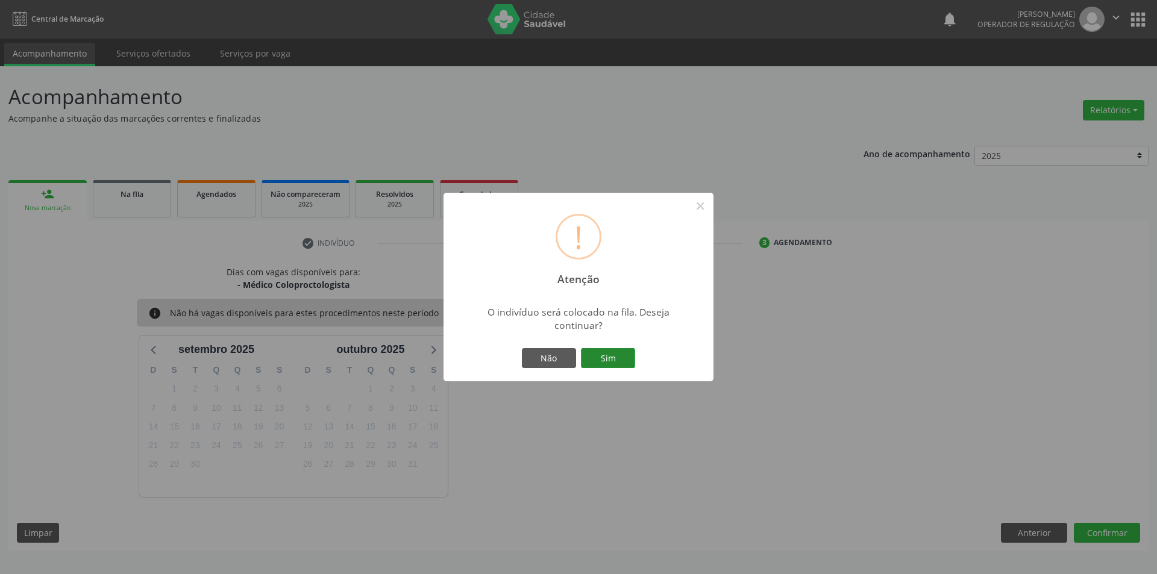
click at [613, 357] on button "Sim" at bounding box center [608, 358] width 54 height 20
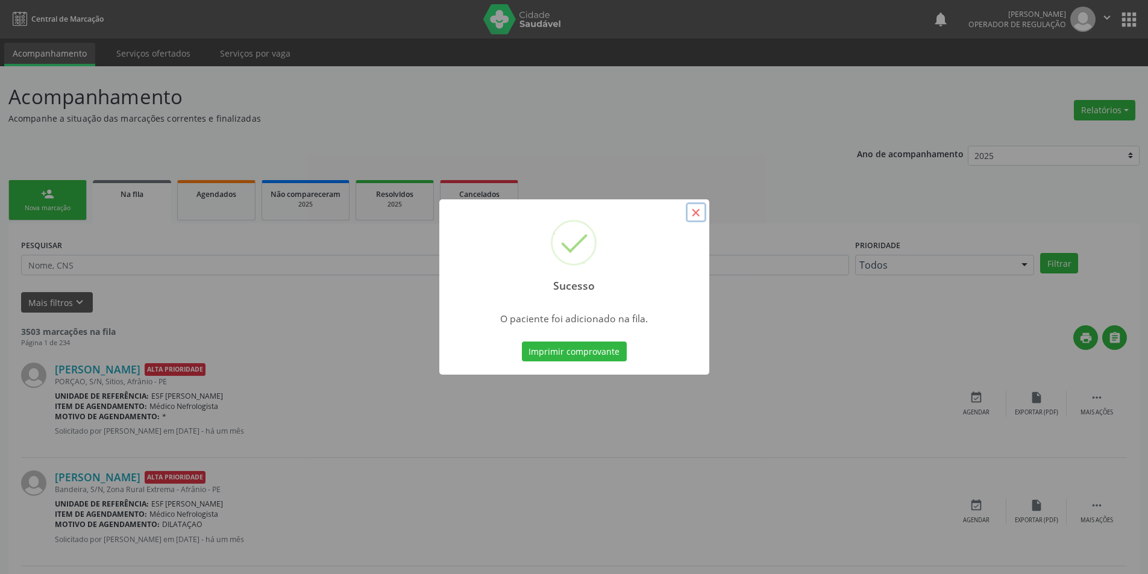
click at [691, 214] on button "×" at bounding box center [696, 213] width 20 height 20
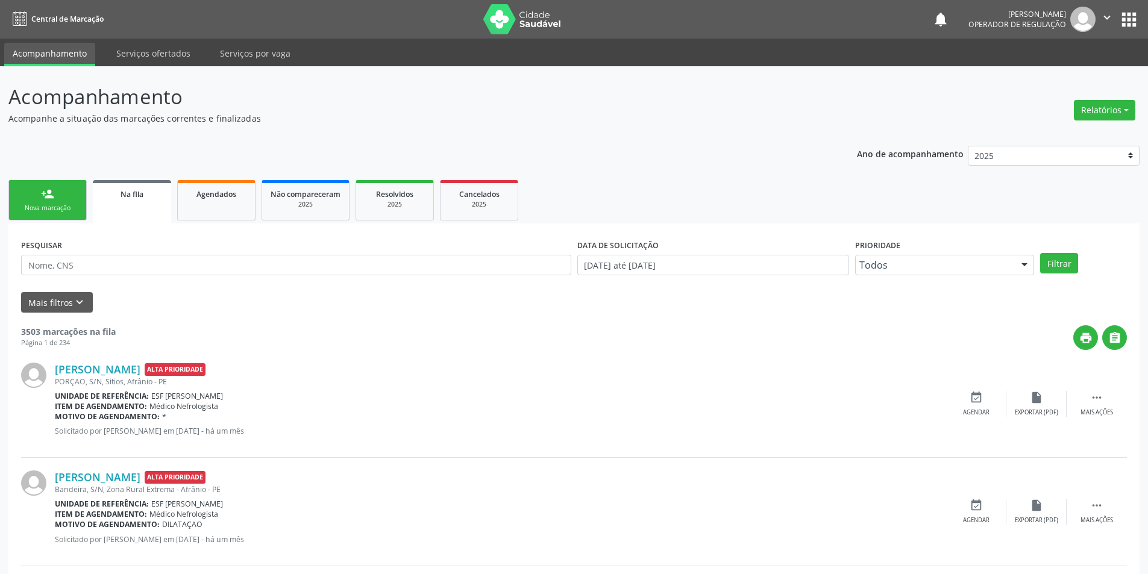
click at [48, 199] on div "person_add" at bounding box center [47, 193] width 13 height 13
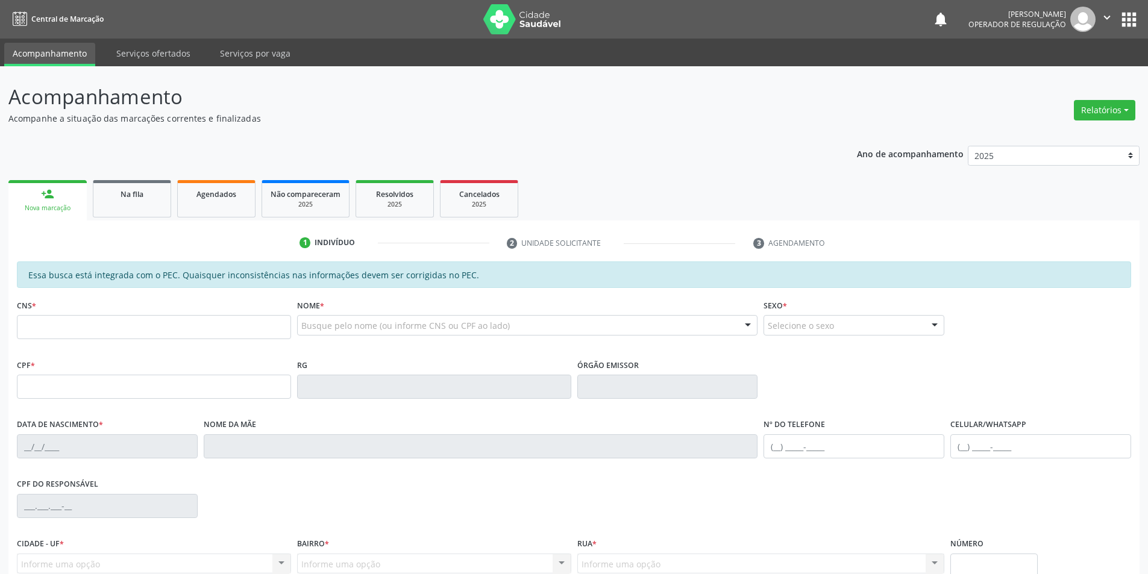
click at [231, 317] on div "CNS *" at bounding box center [154, 318] width 274 height 43
click at [232, 321] on input "text" at bounding box center [154, 327] width 274 height 24
type input "898 0041 7167 0588"
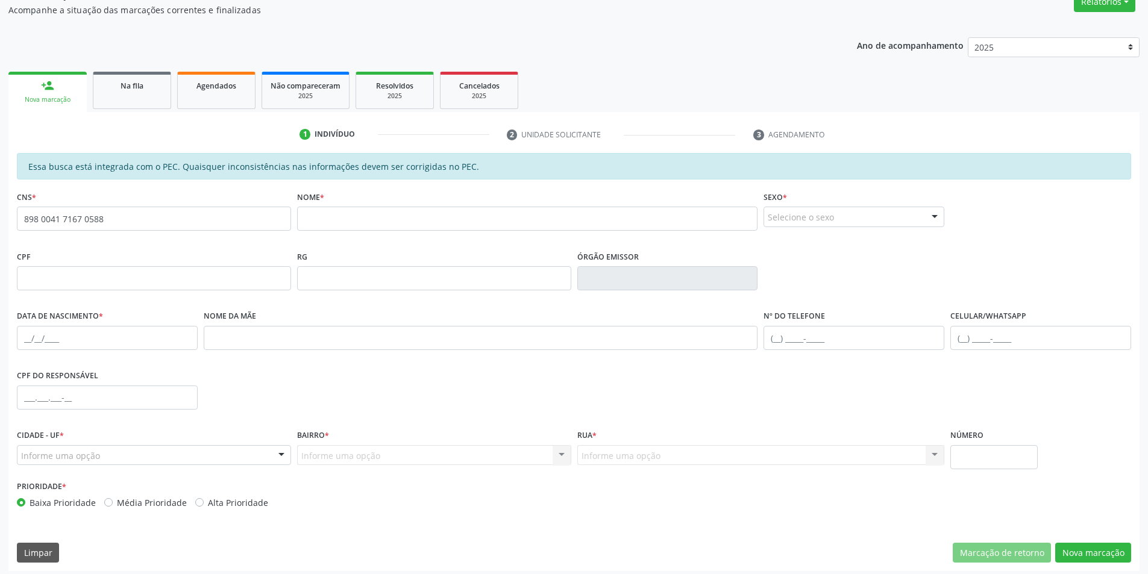
scroll to position [114, 0]
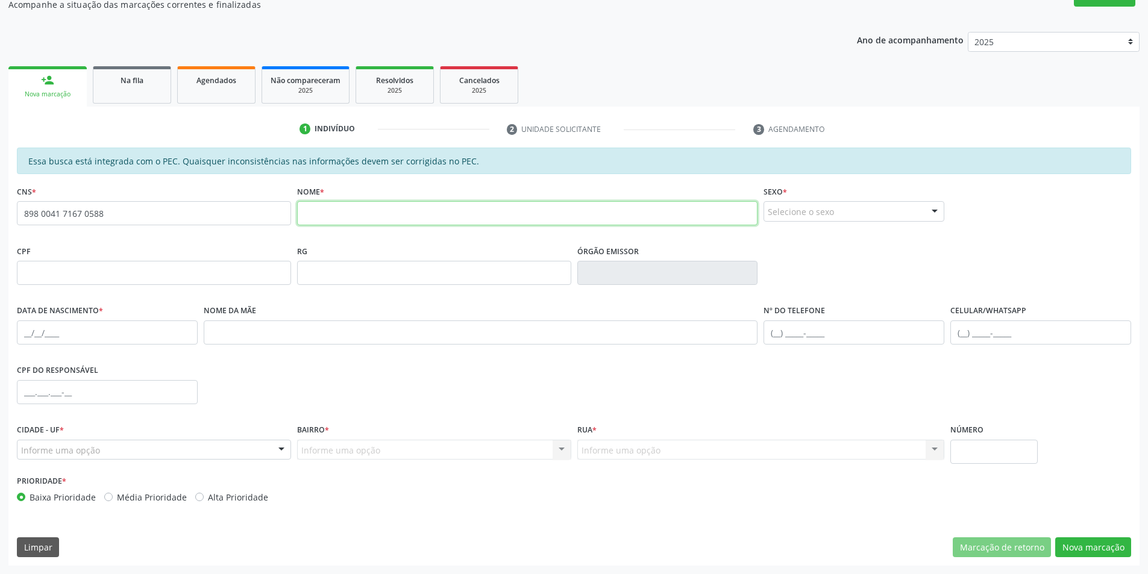
click at [414, 219] on input "text" at bounding box center [527, 213] width 461 height 24
drag, startPoint x: 454, startPoint y: 219, endPoint x: 188, endPoint y: 219, distance: 265.8
click at [189, 219] on div "CNS * 898 0041 7167 0588 none Nome * GABRIEL RODRIGUES DE LIMA Sexo * Selecione…" at bounding box center [574, 213] width 1121 height 60
type input "[PERSON_NAME]"
drag, startPoint x: 105, startPoint y: 216, endPoint x: 0, endPoint y: 196, distance: 107.3
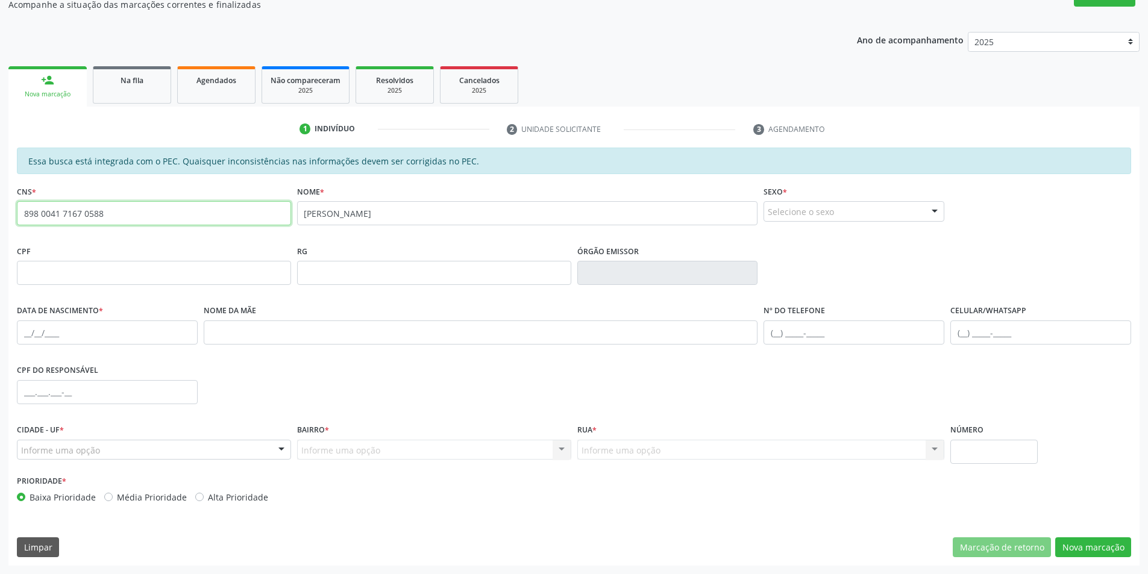
click at [0, 196] on div "Acompanhamento Acompanhe a situação das marcações correntes e finalizadas Relat…" at bounding box center [574, 263] width 1148 height 622
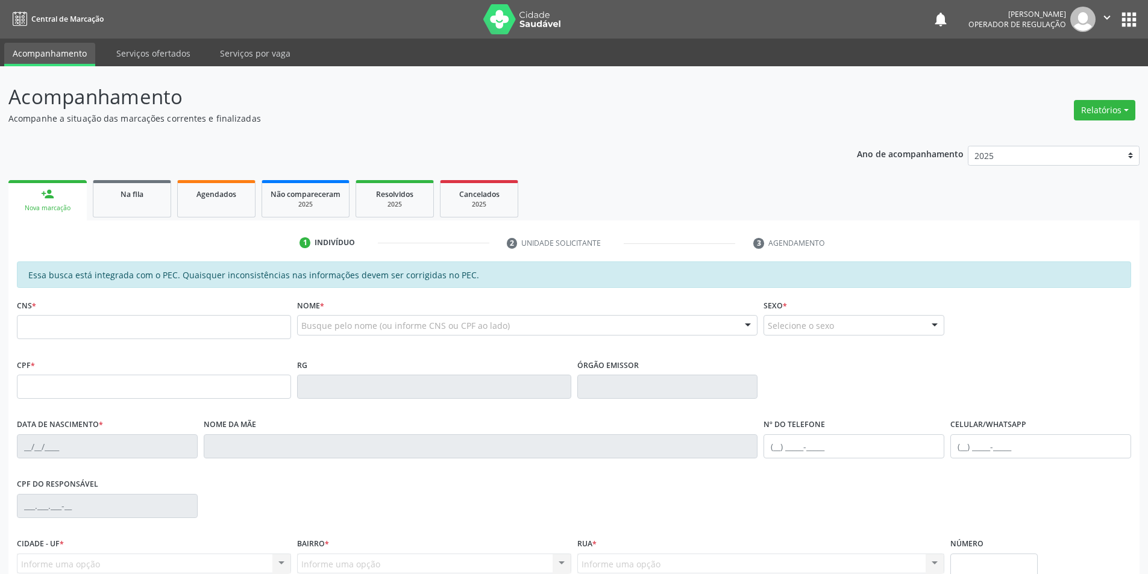
click at [336, 318] on div "Busque pelo nome (ou informe CNS ou CPF ao lado)" at bounding box center [527, 325] width 461 height 20
paste input "[PERSON_NAME]"
type input "[PERSON_NAME]"
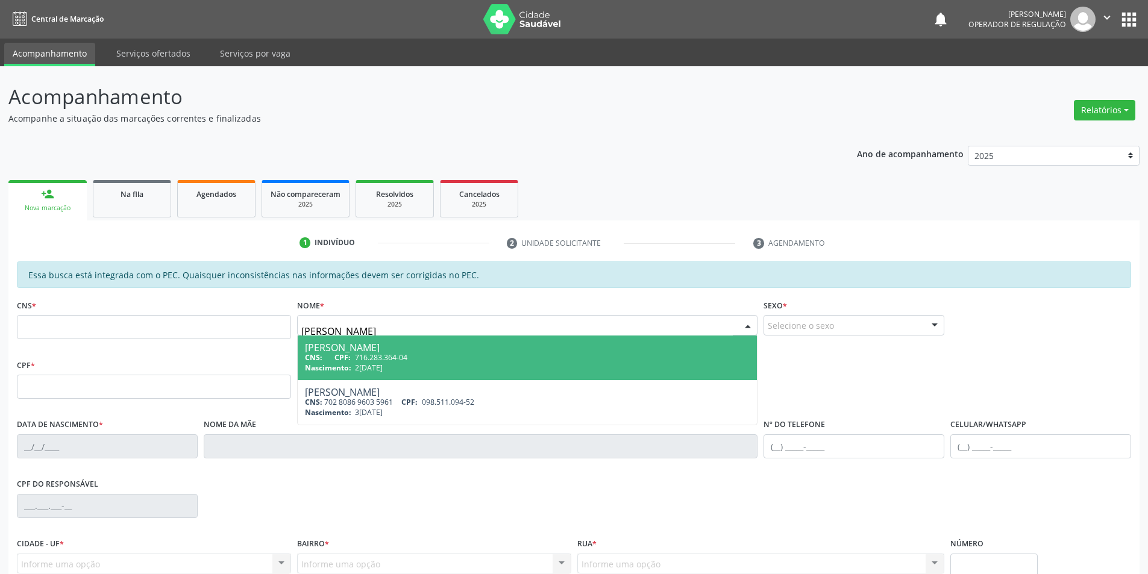
click at [494, 350] on div "[PERSON_NAME]" at bounding box center [527, 348] width 445 height 10
type input "716.283.364-04"
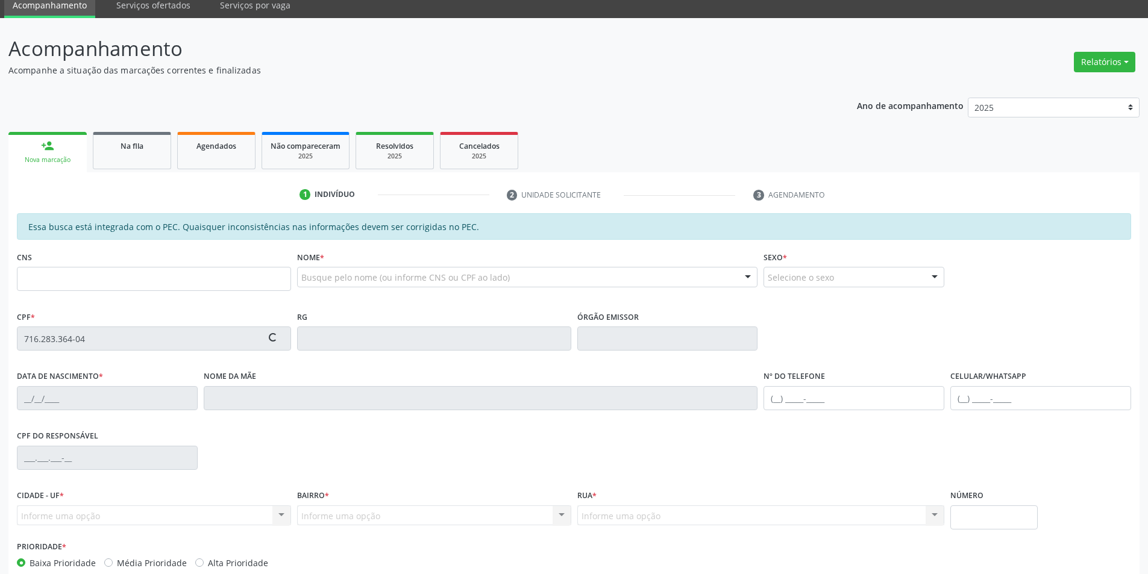
scroll to position [114, 0]
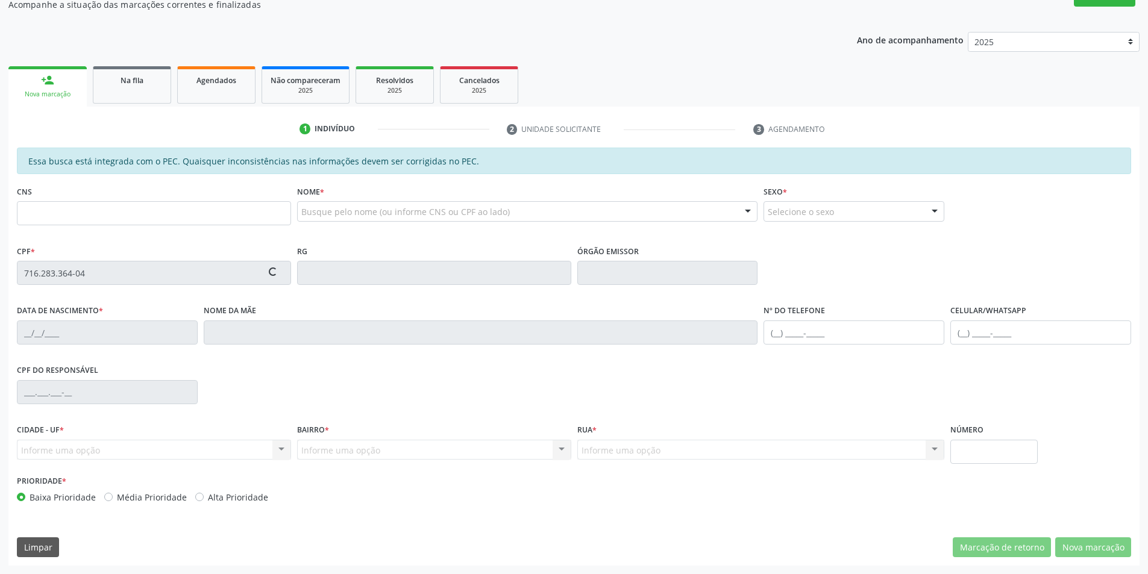
type input "2[DATE]"
type input "[PERSON_NAME]"
type input "[PHONE_NUMBER]"
type input "S/N"
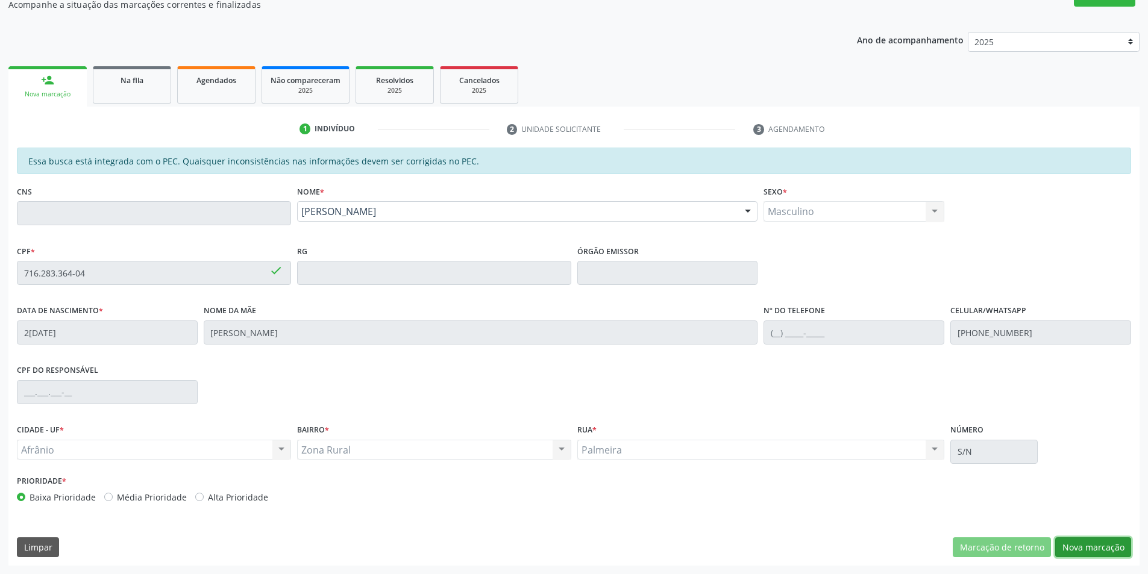
click at [1087, 548] on button "Nova marcação" at bounding box center [1093, 548] width 76 height 20
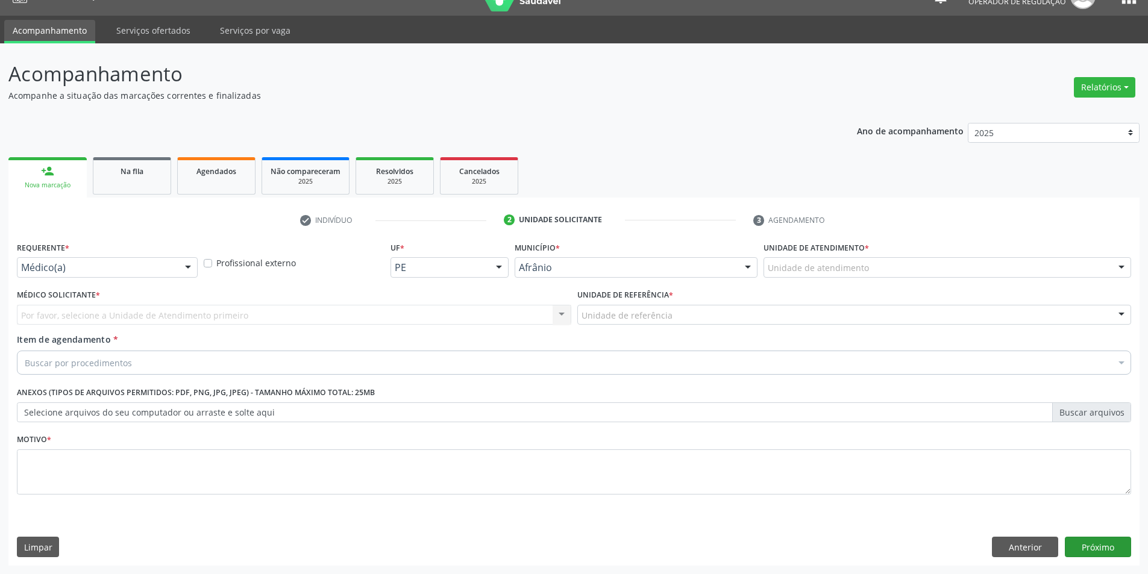
scroll to position [23, 0]
click at [973, 280] on div "Unidade de atendimento * Unidade de atendimento Academia da Saude de Afranio Ac…" at bounding box center [948, 262] width 374 height 47
click at [960, 265] on div at bounding box center [948, 267] width 368 height 20
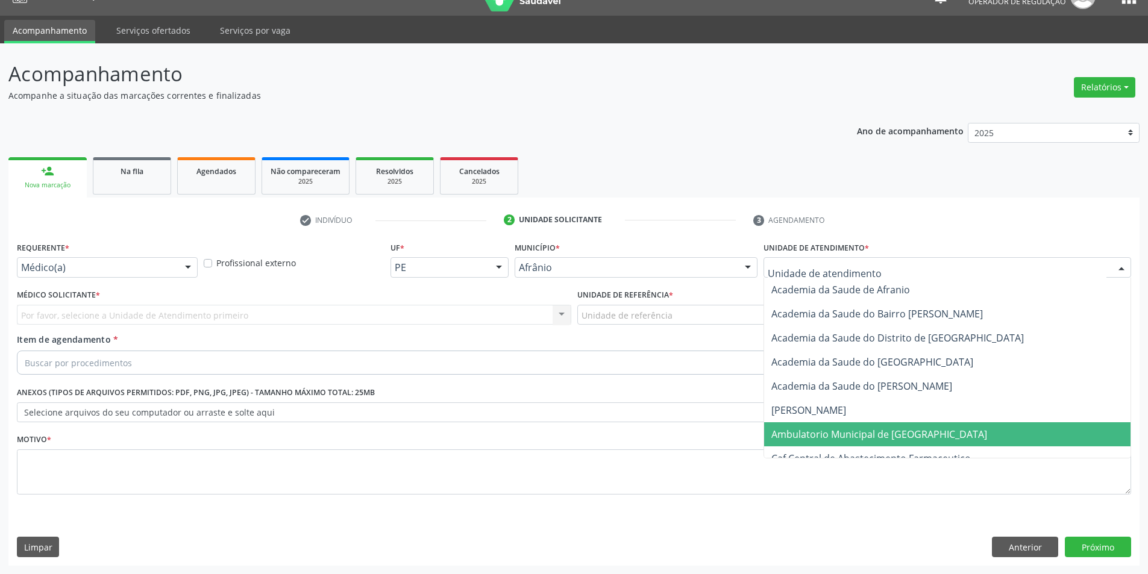
drag, startPoint x: 946, startPoint y: 432, endPoint x: 838, endPoint y: 410, distance: 110.2
click at [946, 433] on span "Ambulatorio Municipal de [GEOGRAPHIC_DATA]" at bounding box center [947, 435] width 366 height 24
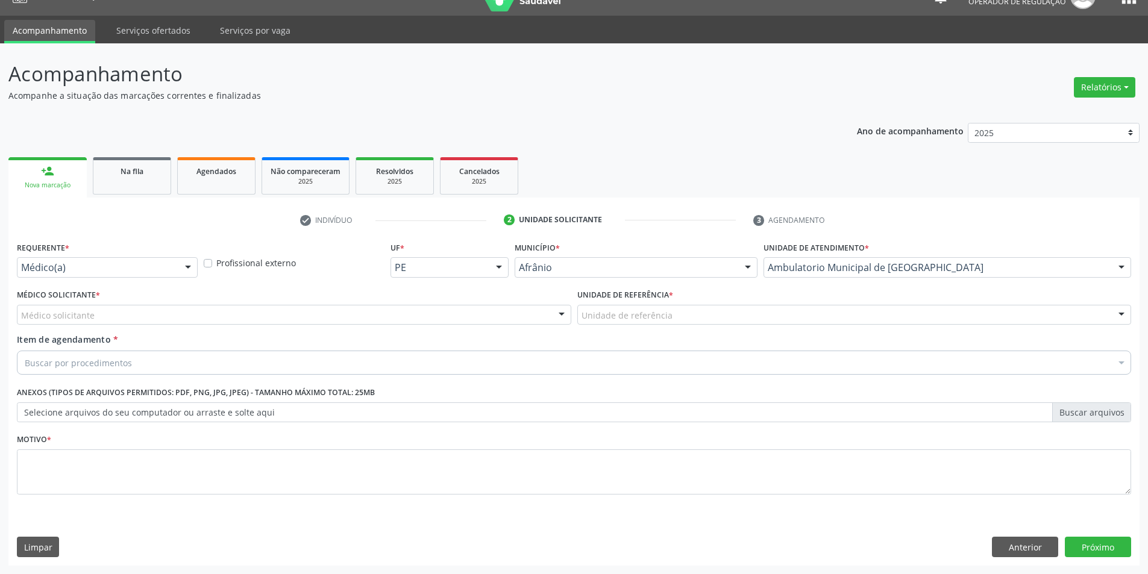
click at [394, 315] on div "Médico solicitante" at bounding box center [294, 315] width 555 height 20
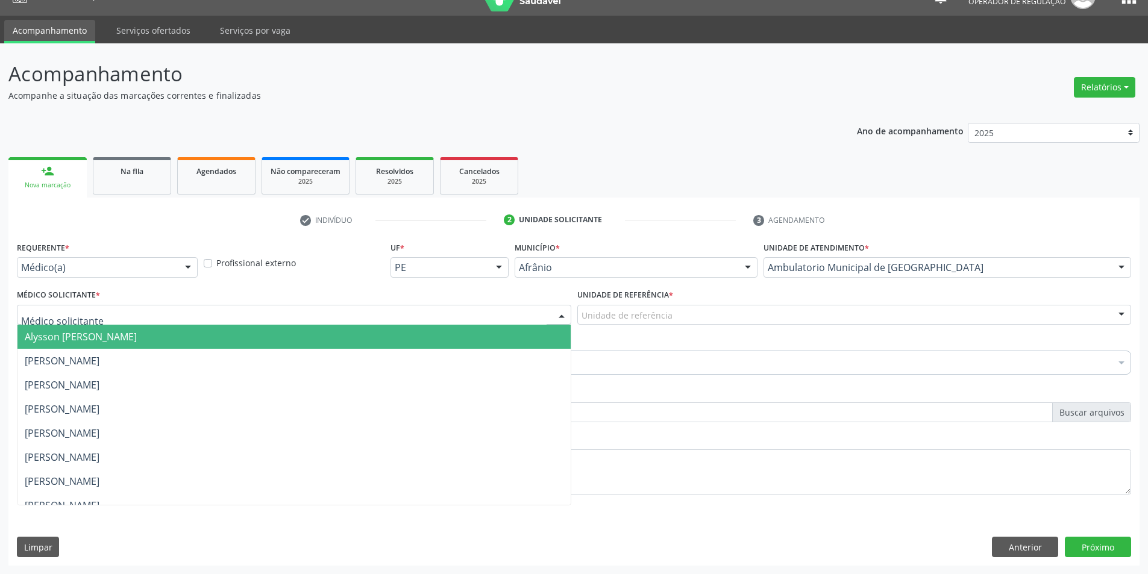
click at [411, 336] on span "Alysson [PERSON_NAME]" at bounding box center [293, 337] width 553 height 24
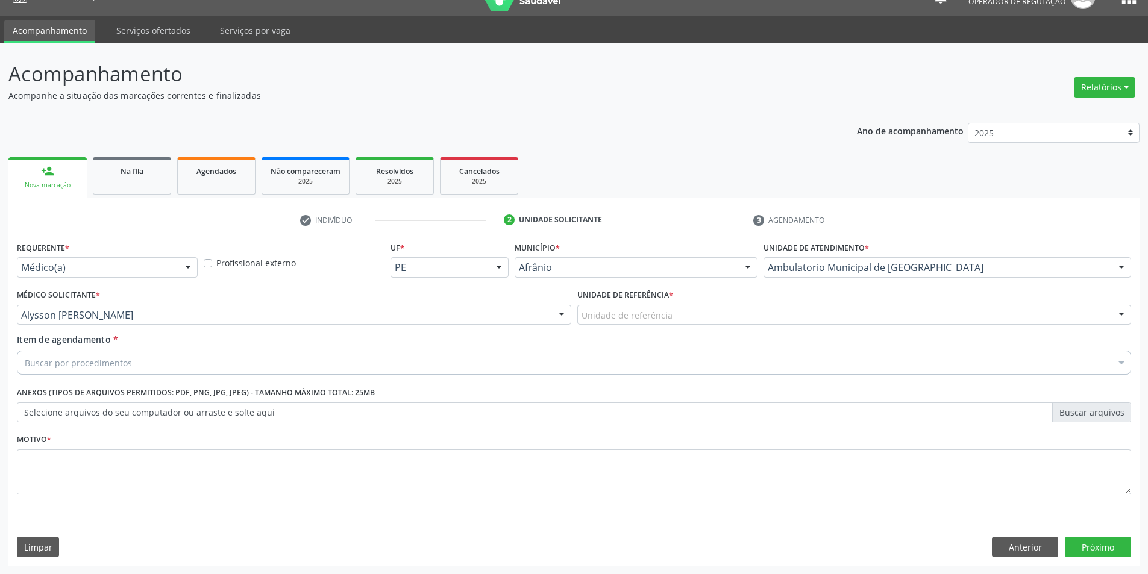
drag, startPoint x: 625, startPoint y: 316, endPoint x: 633, endPoint y: 353, distance: 37.6
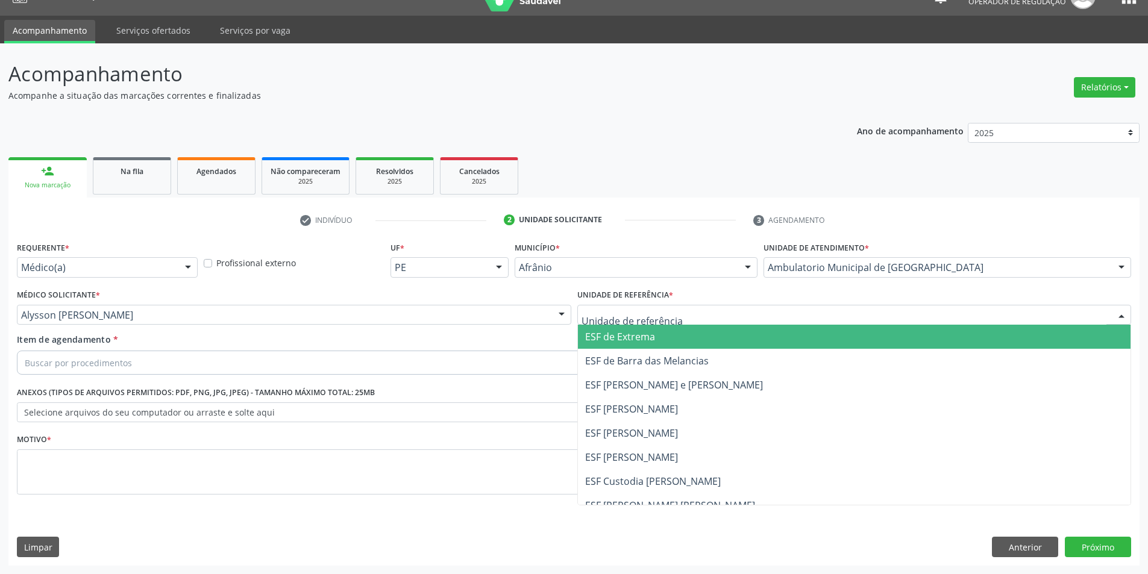
click at [630, 333] on span "ESF de Extrema" at bounding box center [620, 336] width 70 height 13
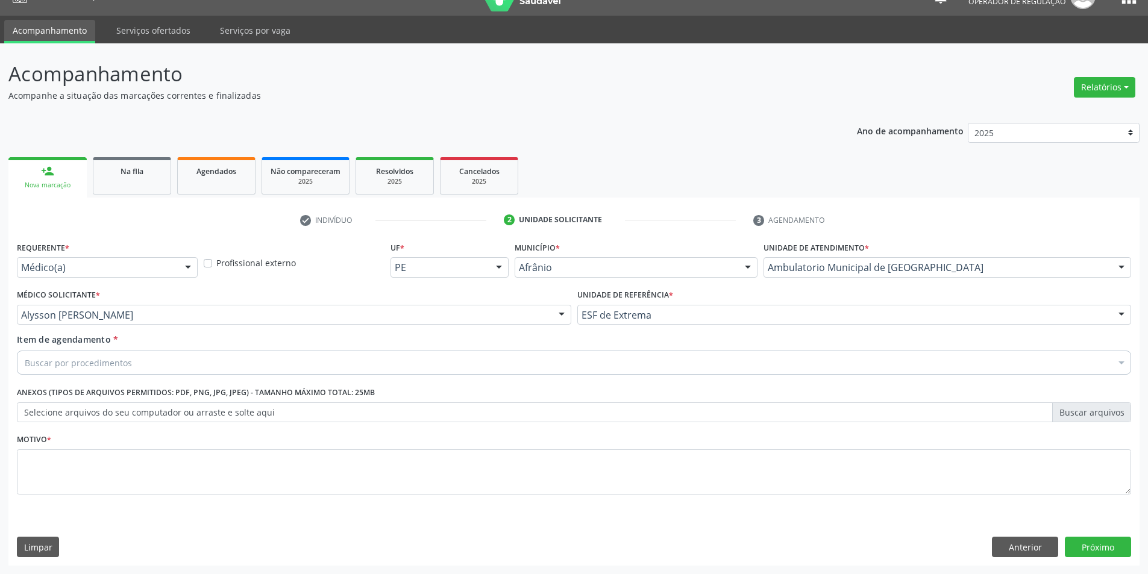
click at [207, 366] on div "Buscar por procedimentos" at bounding box center [574, 363] width 1115 height 24
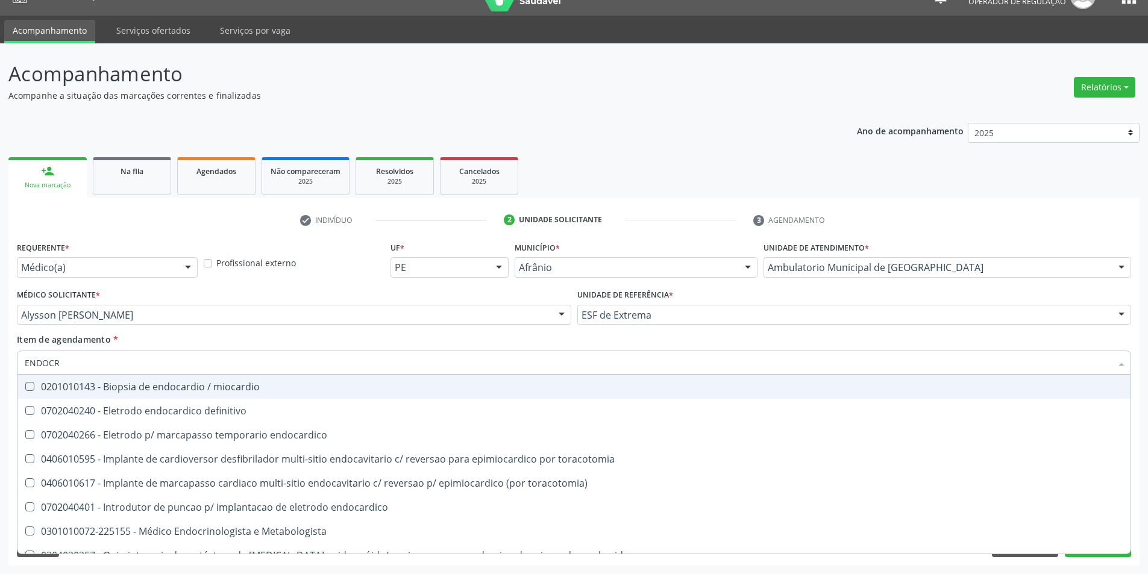
type input "ENDOCRI"
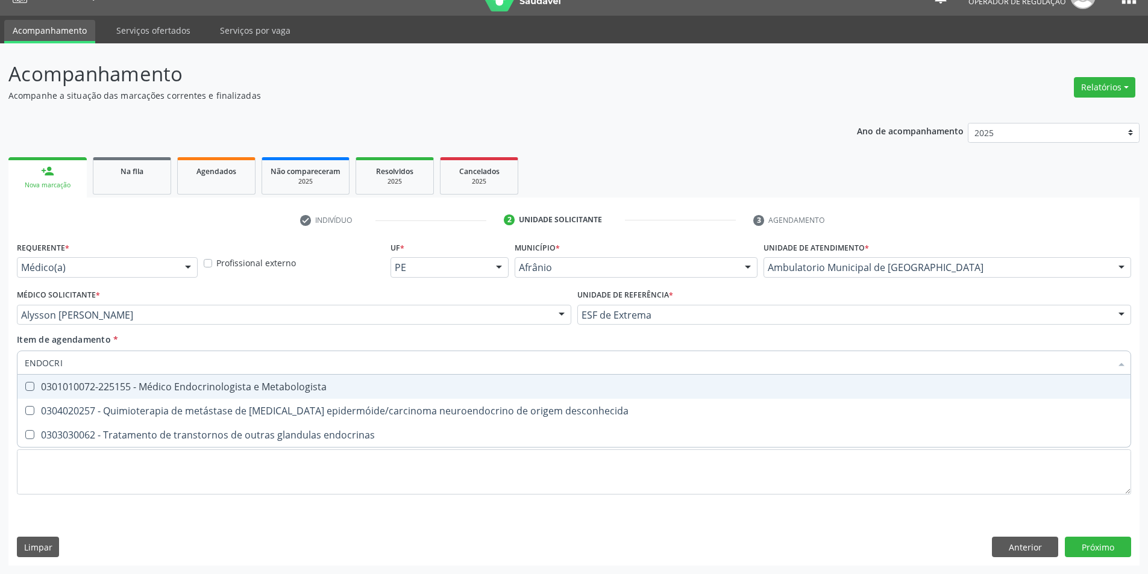
click at [216, 386] on div "0301010072-225155 - Médico Endocrinologista e Metabologista" at bounding box center [574, 387] width 1099 height 10
checkbox Metabologista "true"
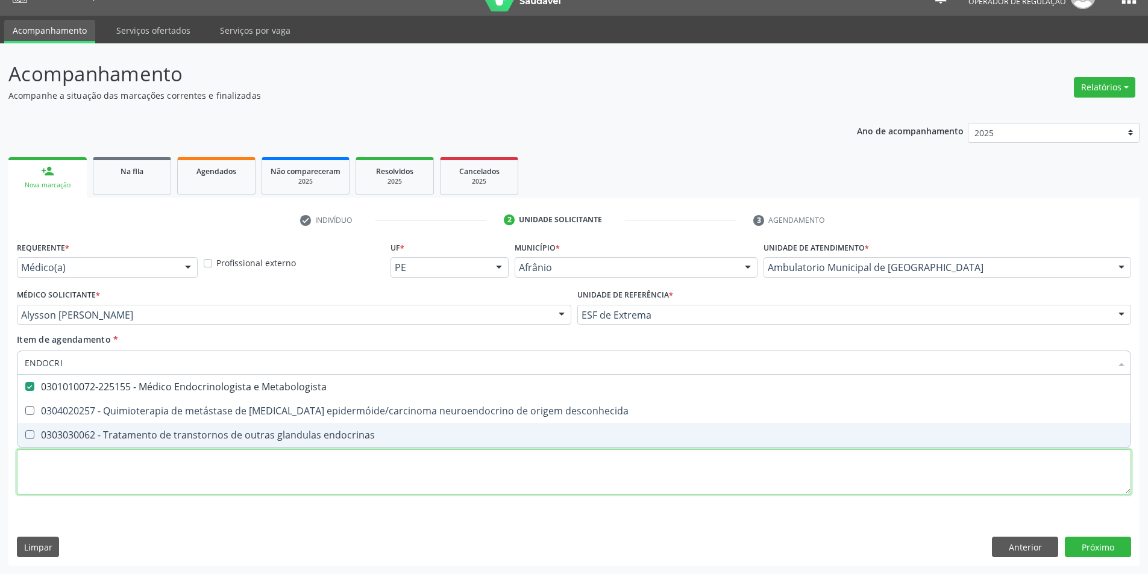
click at [198, 465] on div "Requerente * Médico(a) Médico(a) Enfermeiro(a) Paciente Nenhum resultado encont…" at bounding box center [574, 375] width 1115 height 273
checkbox desconhecida "true"
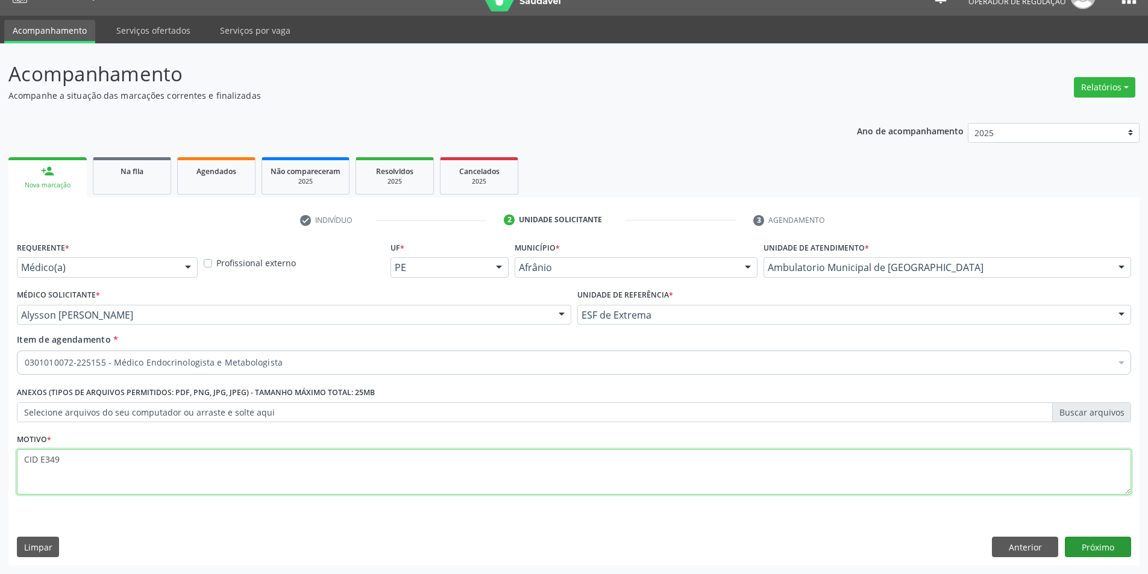
type textarea "CID E349"
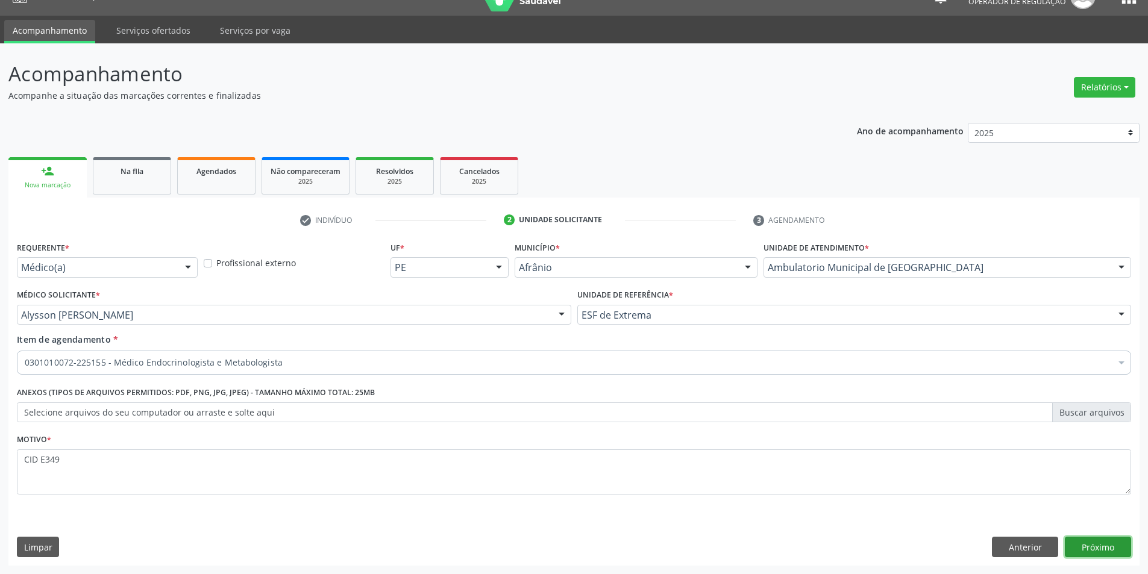
click at [1090, 555] on button "Próximo" at bounding box center [1098, 547] width 66 height 20
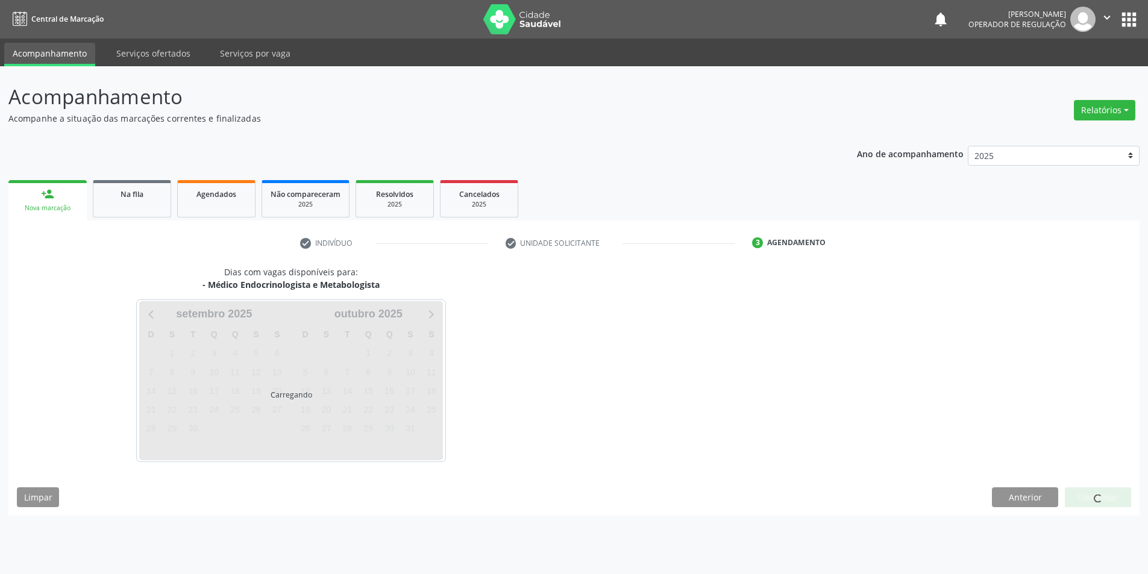
scroll to position [0, 0]
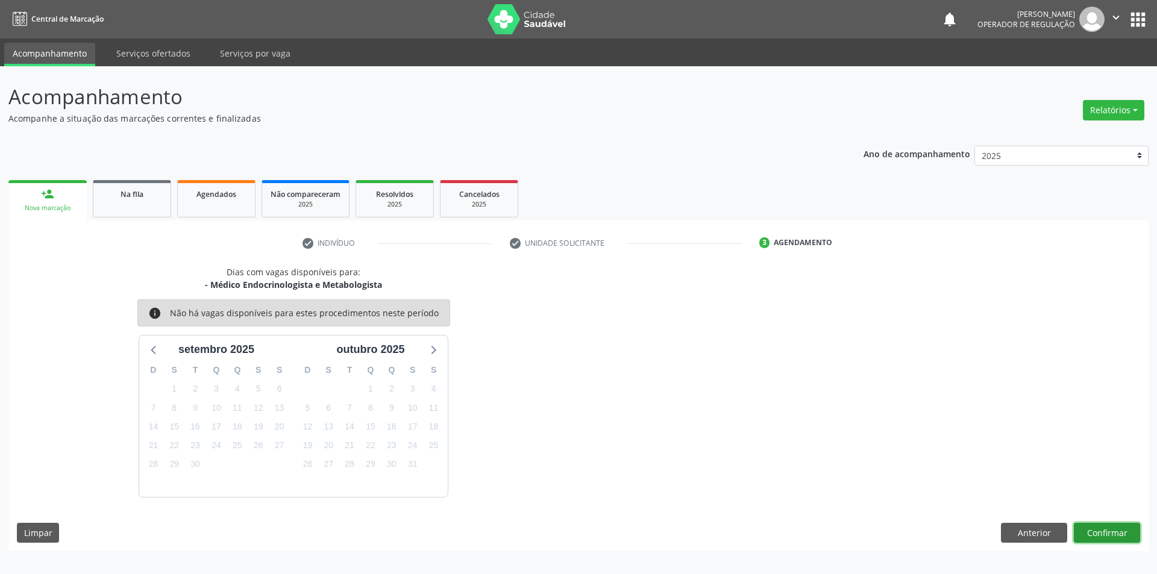
click at [1090, 525] on button "Confirmar" at bounding box center [1107, 533] width 66 height 20
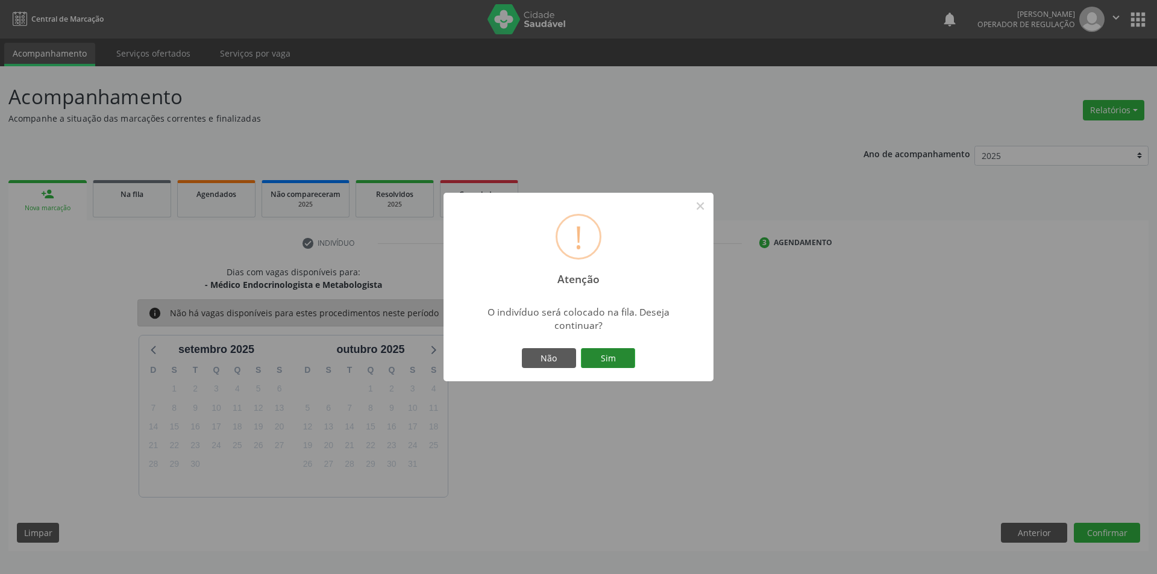
click at [604, 355] on button "Sim" at bounding box center [608, 358] width 54 height 20
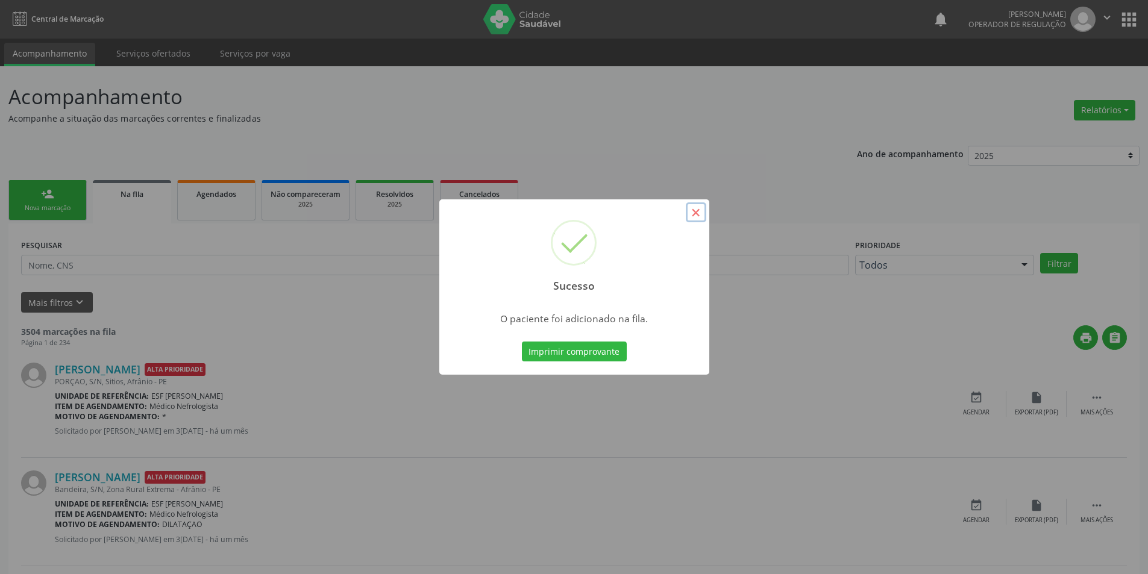
click at [700, 206] on button "×" at bounding box center [696, 213] width 20 height 20
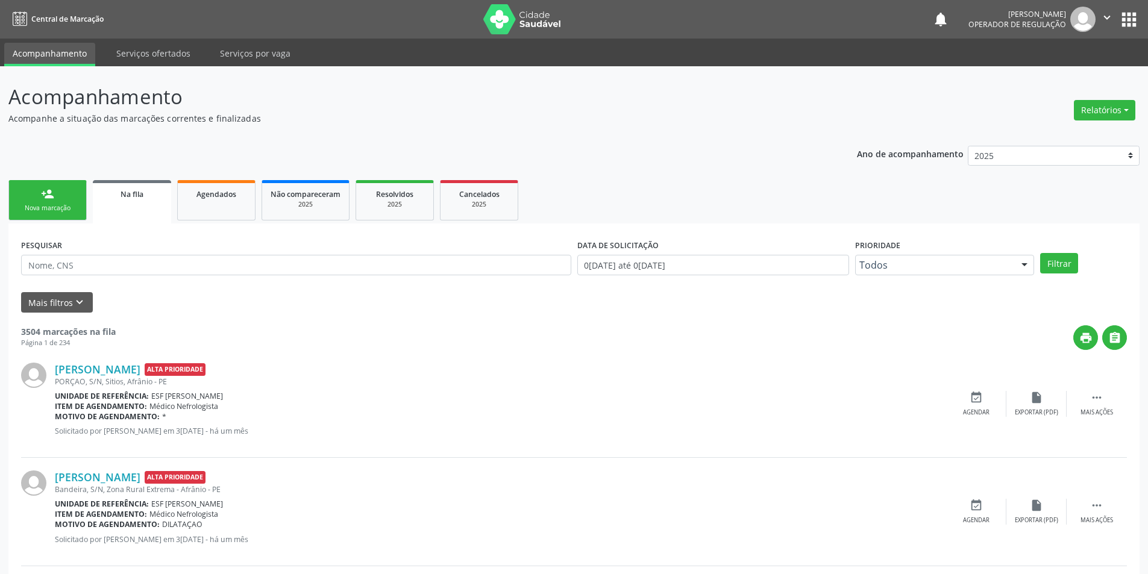
click at [39, 187] on link "person_add Nova marcação" at bounding box center [47, 200] width 78 height 40
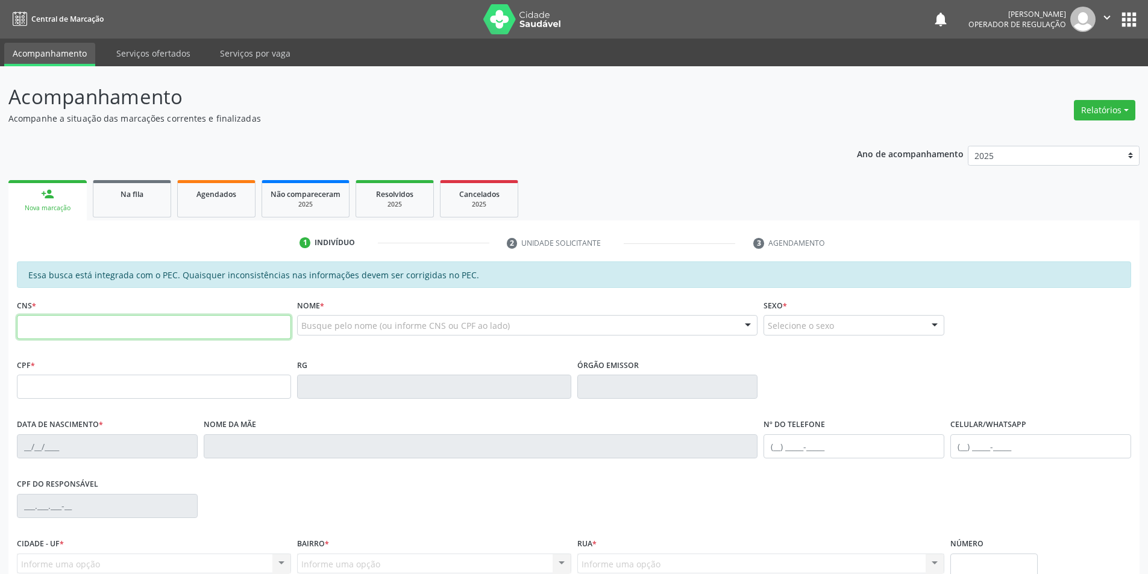
click at [78, 329] on input "text" at bounding box center [154, 327] width 274 height 24
type input "700 0039 7066 4009"
type input "091.546.174-99"
type input "[DATE]"
type input "[PERSON_NAME] de [PERSON_NAME]"
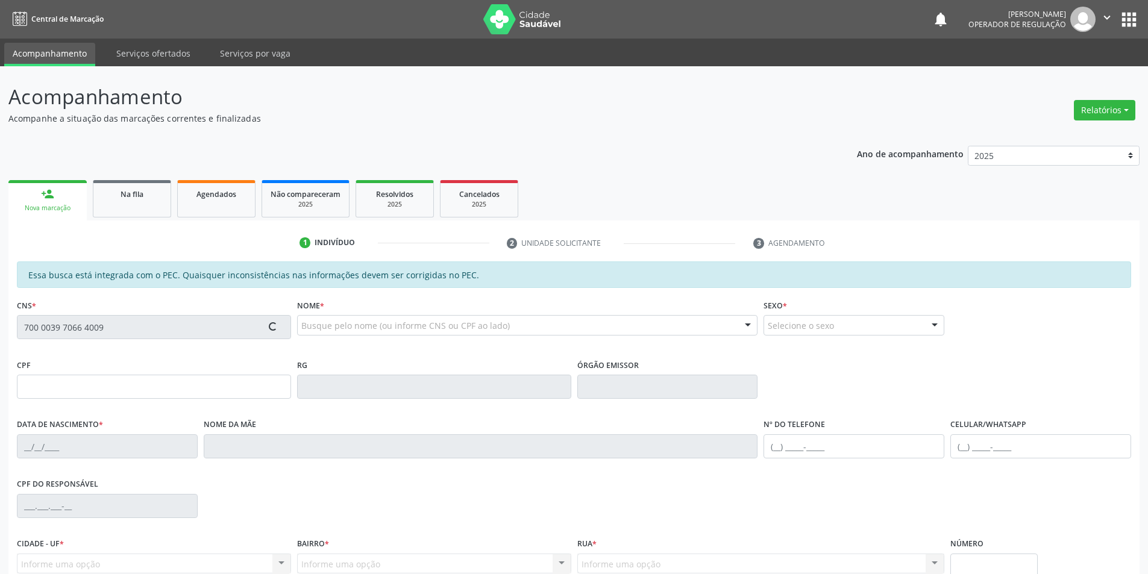
type input "[PHONE_NUMBER]"
type input "S/N"
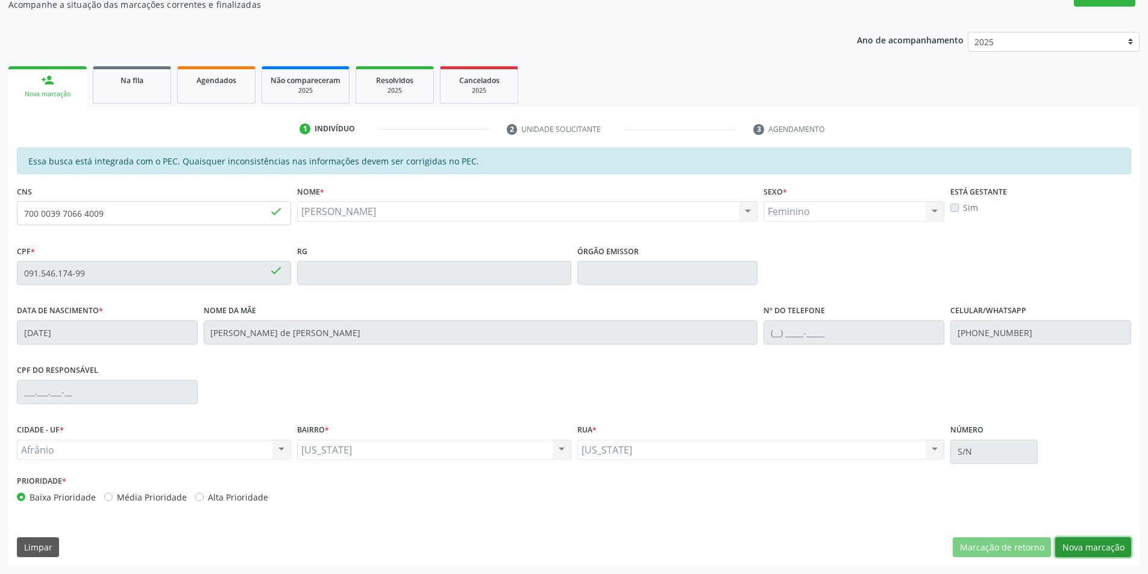
click at [1083, 552] on button "Nova marcação" at bounding box center [1093, 548] width 76 height 20
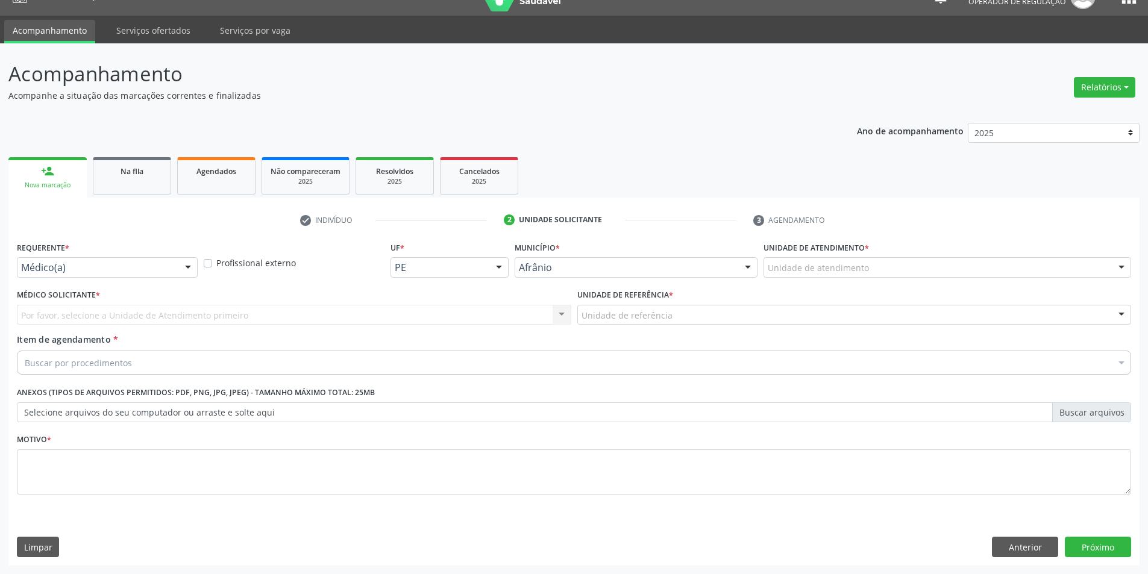
scroll to position [23, 0]
click at [923, 271] on div "Unidade de atendimento" at bounding box center [948, 267] width 368 height 20
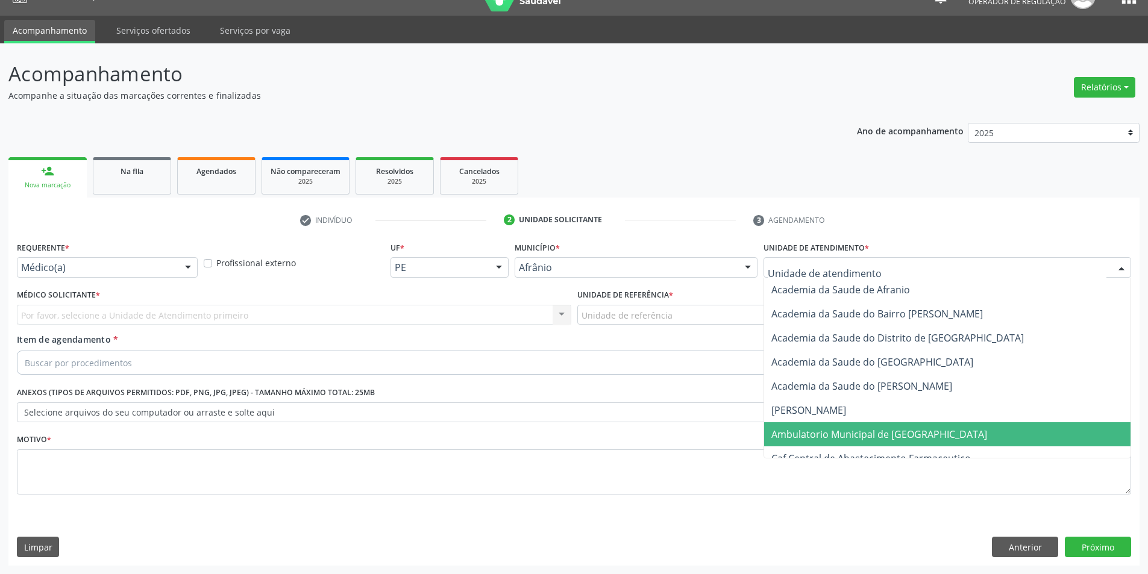
click at [925, 436] on span "Ambulatorio Municipal de [GEOGRAPHIC_DATA]" at bounding box center [947, 435] width 366 height 24
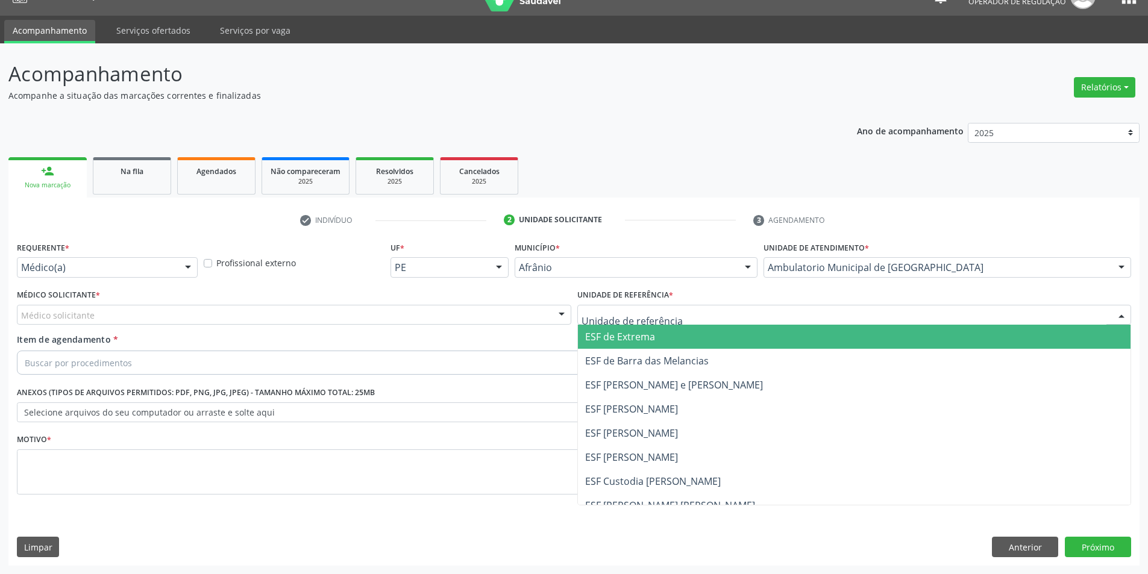
click at [722, 324] on div at bounding box center [854, 315] width 555 height 20
drag, startPoint x: 648, startPoint y: 331, endPoint x: 571, endPoint y: 322, distance: 77.0
click at [647, 332] on span "ESF de Extrema" at bounding box center [620, 336] width 70 height 13
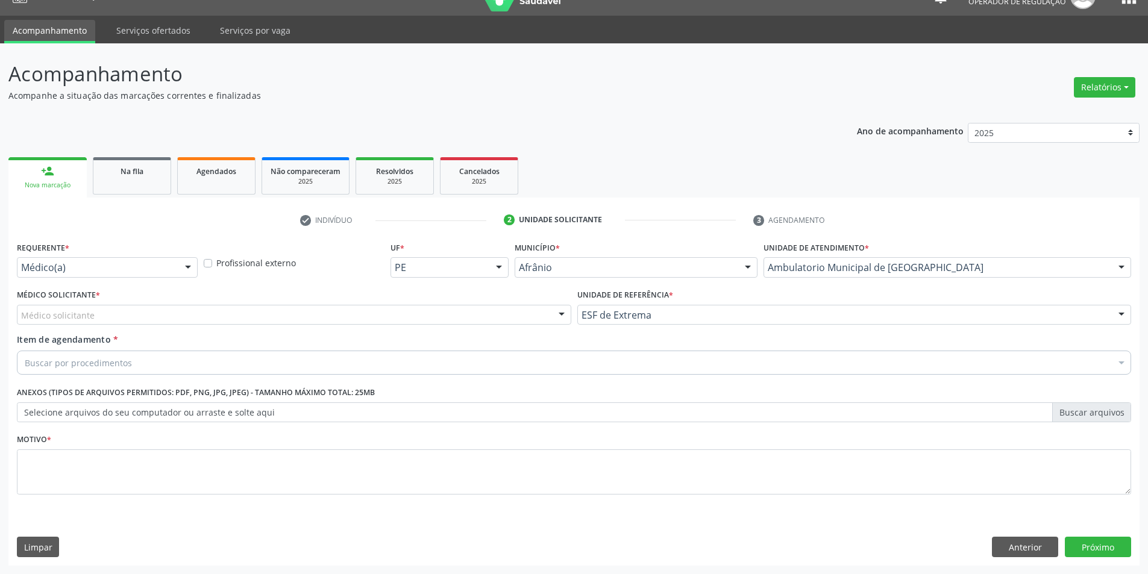
drag, startPoint x: 532, startPoint y: 314, endPoint x: 529, endPoint y: 321, distance: 7.3
click at [530, 316] on div "Médico solicitante" at bounding box center [294, 315] width 555 height 20
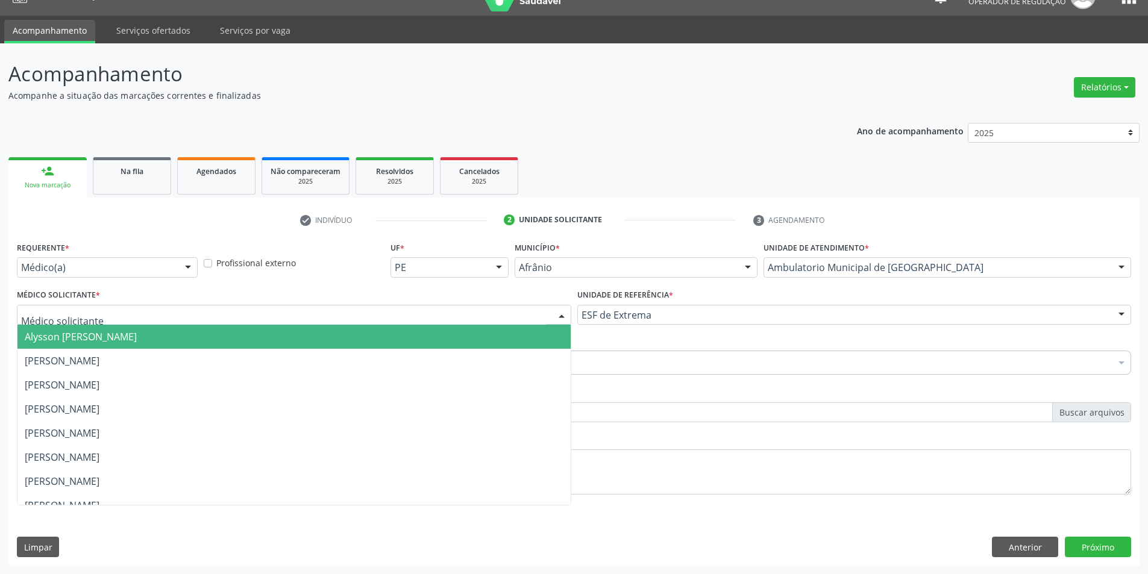
click at [526, 335] on span "Alysson [PERSON_NAME]" at bounding box center [293, 337] width 553 height 24
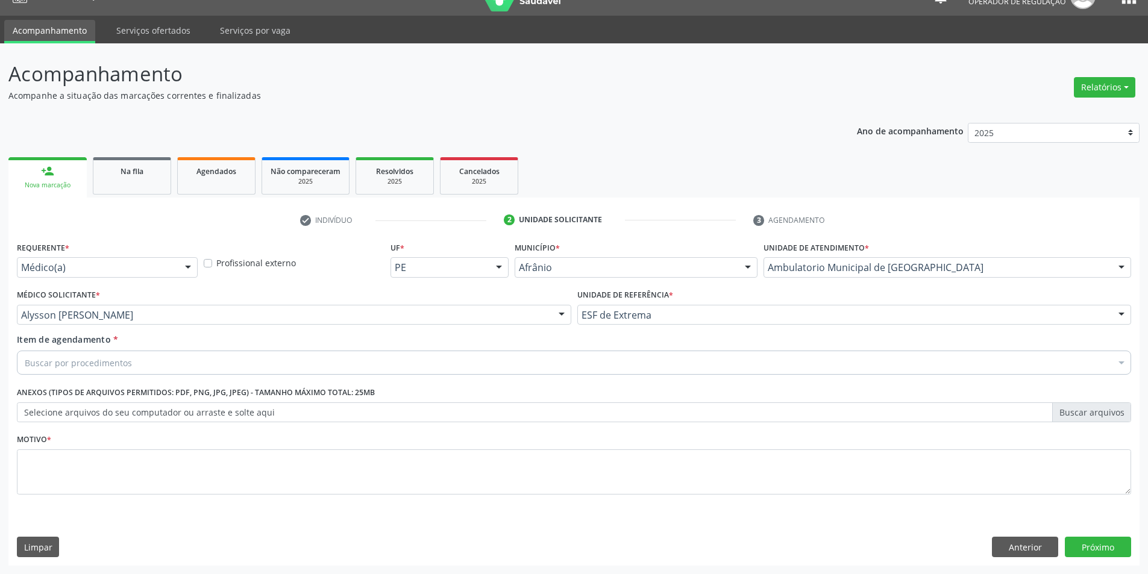
click at [375, 357] on div "Buscar por procedimentos" at bounding box center [574, 363] width 1115 height 24
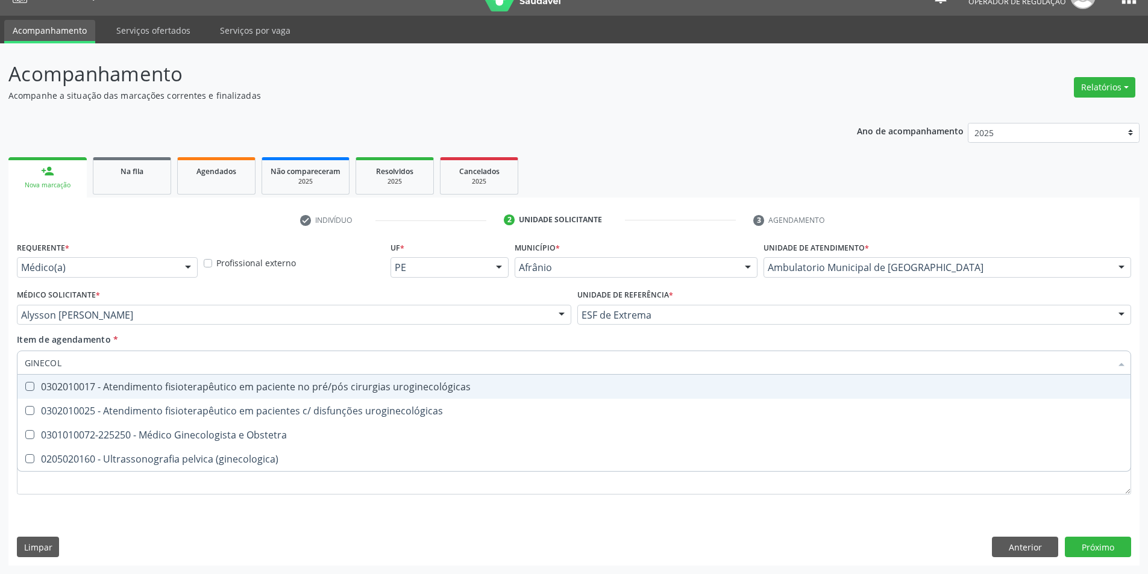
type input "GINECOLO"
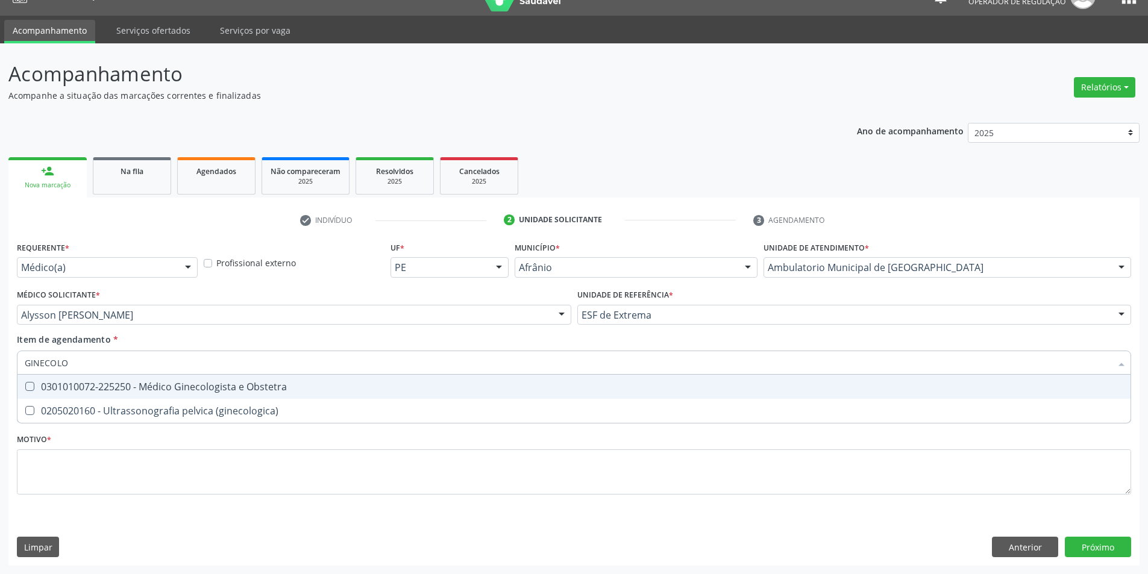
click at [335, 384] on div "0301010072-225250 - Médico Ginecologista e Obstetra" at bounding box center [574, 387] width 1099 height 10
checkbox Obstetra "true"
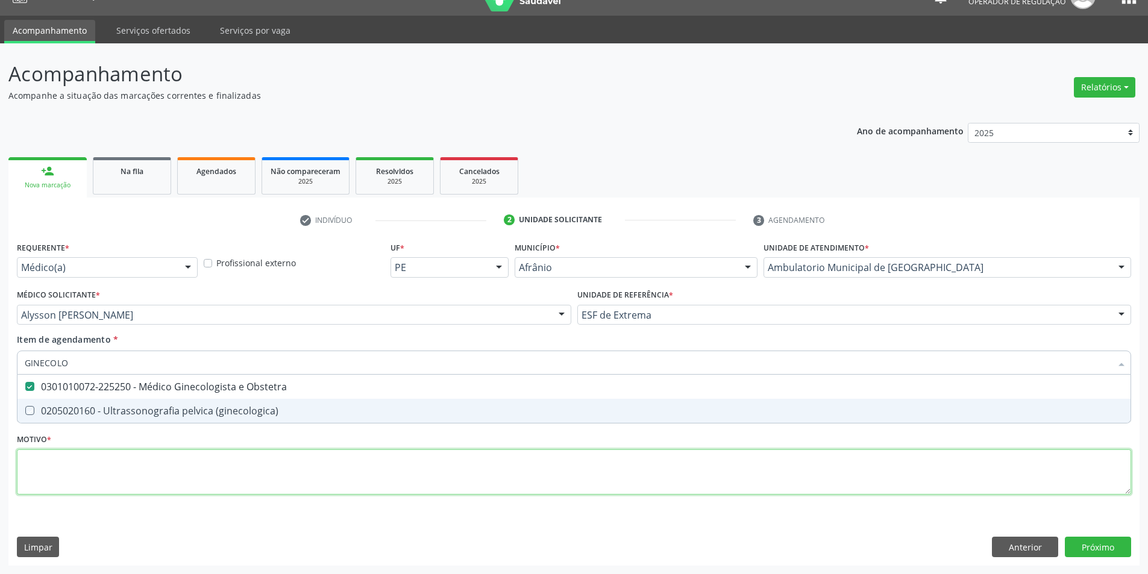
click at [286, 474] on div "Requerente * Médico(a) Médico(a) Enfermeiro(a) Paciente Nenhum resultado encont…" at bounding box center [574, 375] width 1115 height 273
checkbox \(ginecologica\) "true"
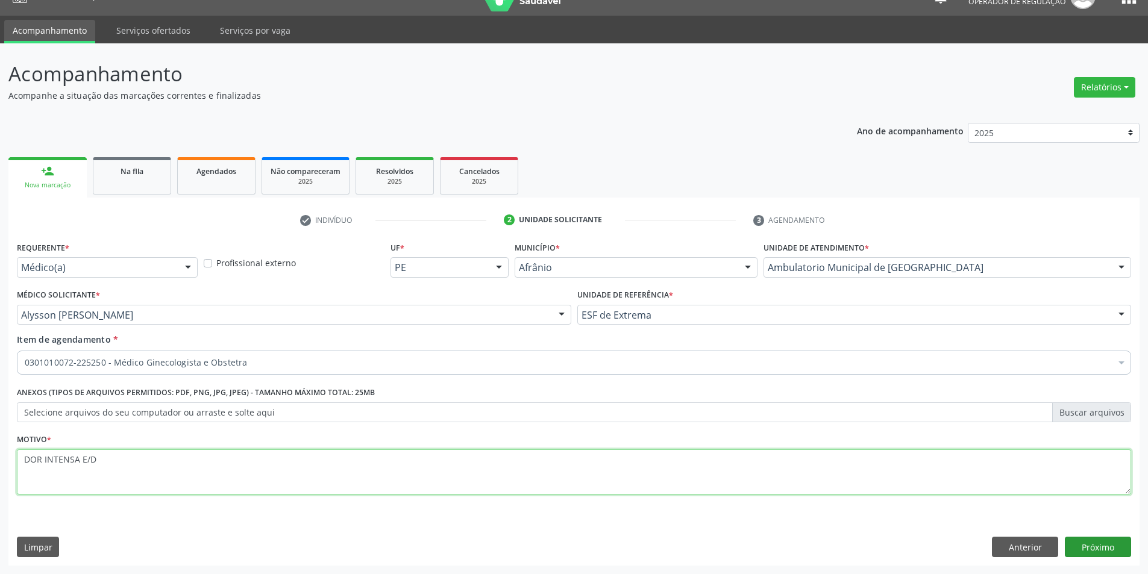
type textarea "DOR INTENSA E/D"
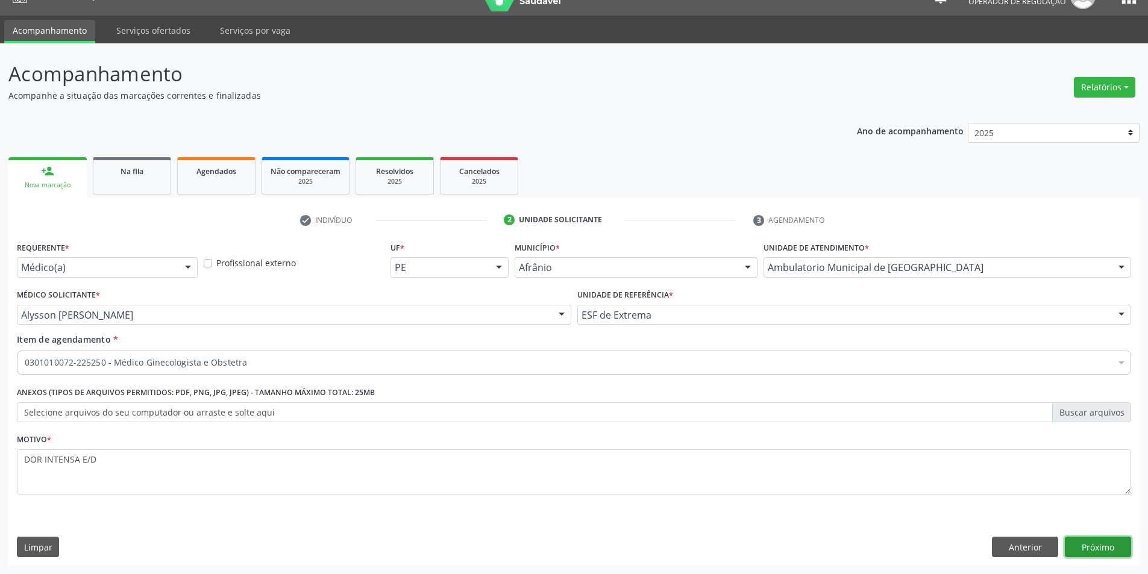
click at [1087, 544] on button "Próximo" at bounding box center [1098, 547] width 66 height 20
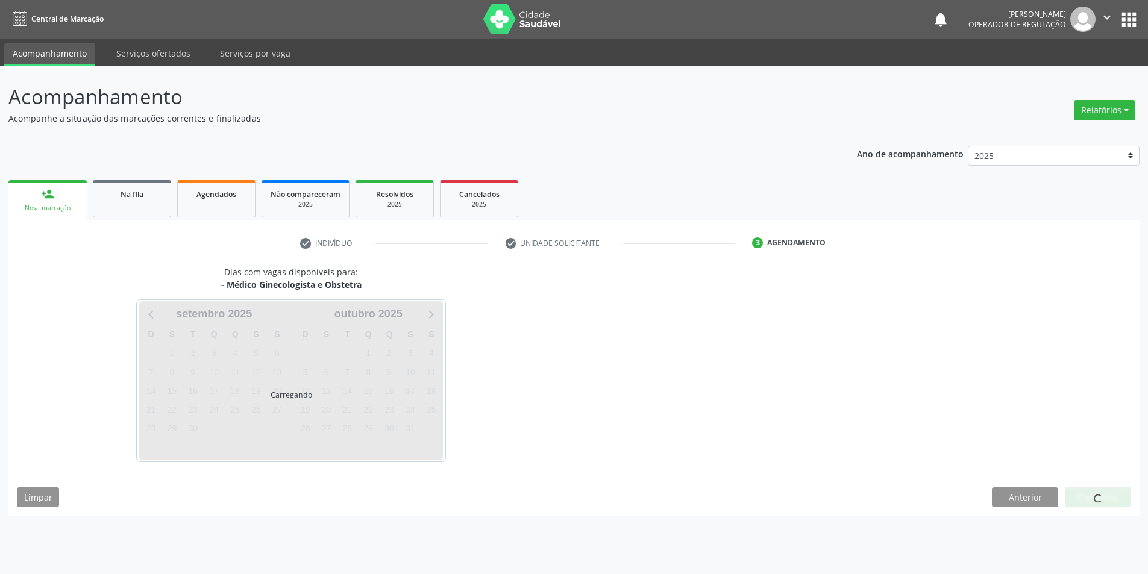
scroll to position [0, 0]
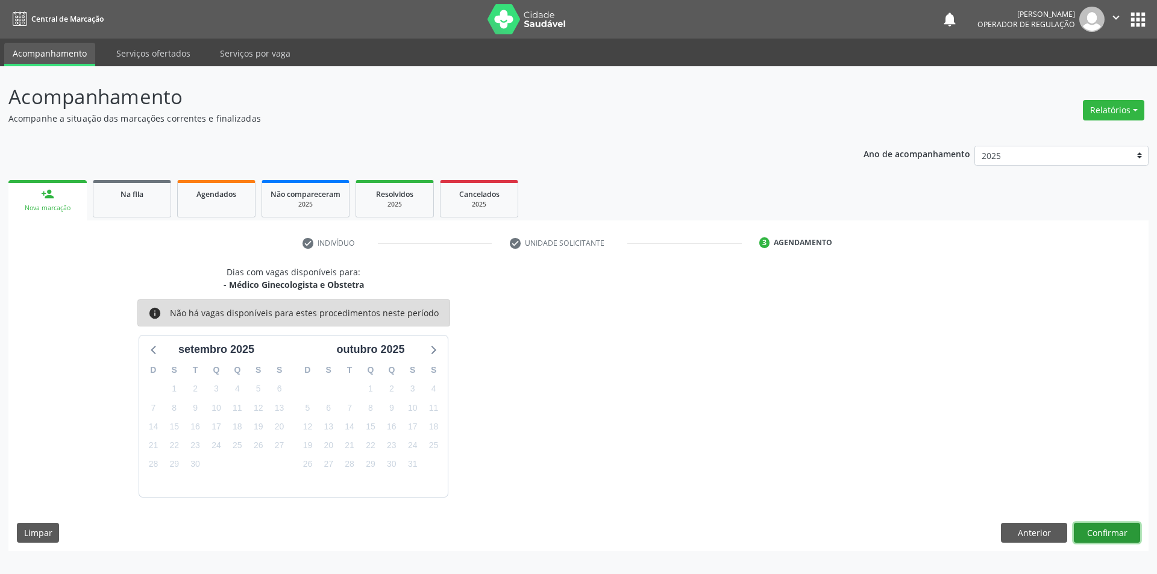
click at [1115, 534] on button "Confirmar" at bounding box center [1107, 533] width 66 height 20
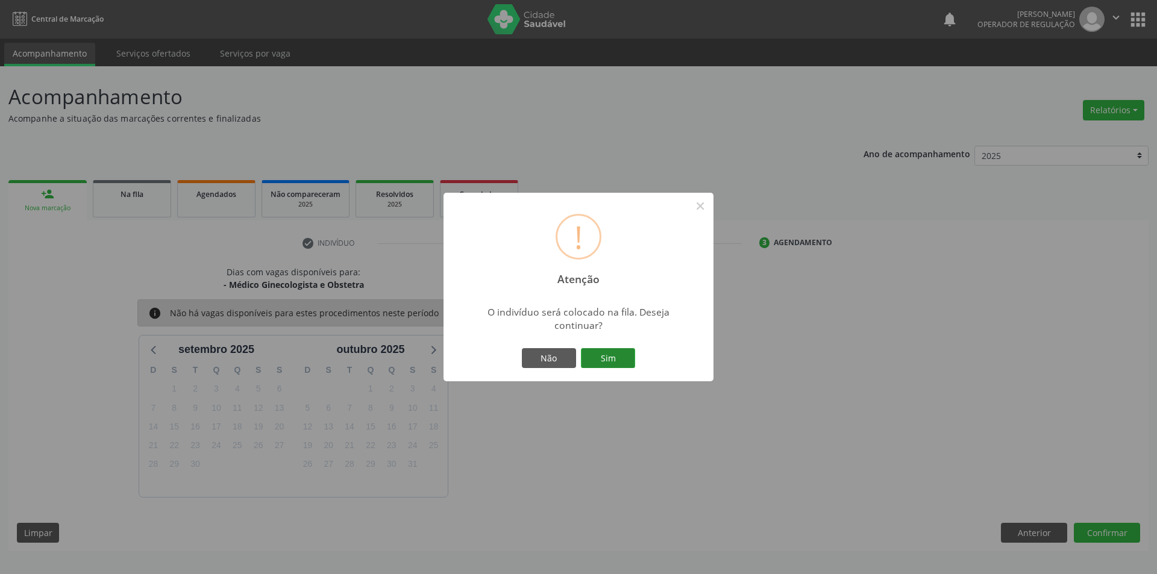
click at [626, 360] on button "Sim" at bounding box center [608, 358] width 54 height 20
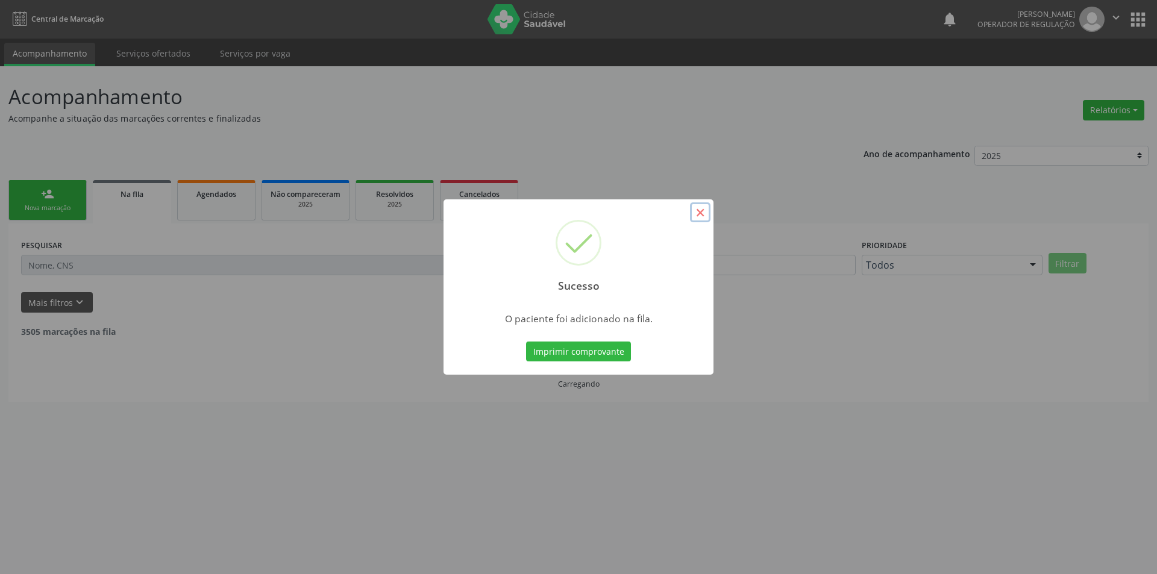
click at [700, 217] on button "×" at bounding box center [700, 213] width 20 height 20
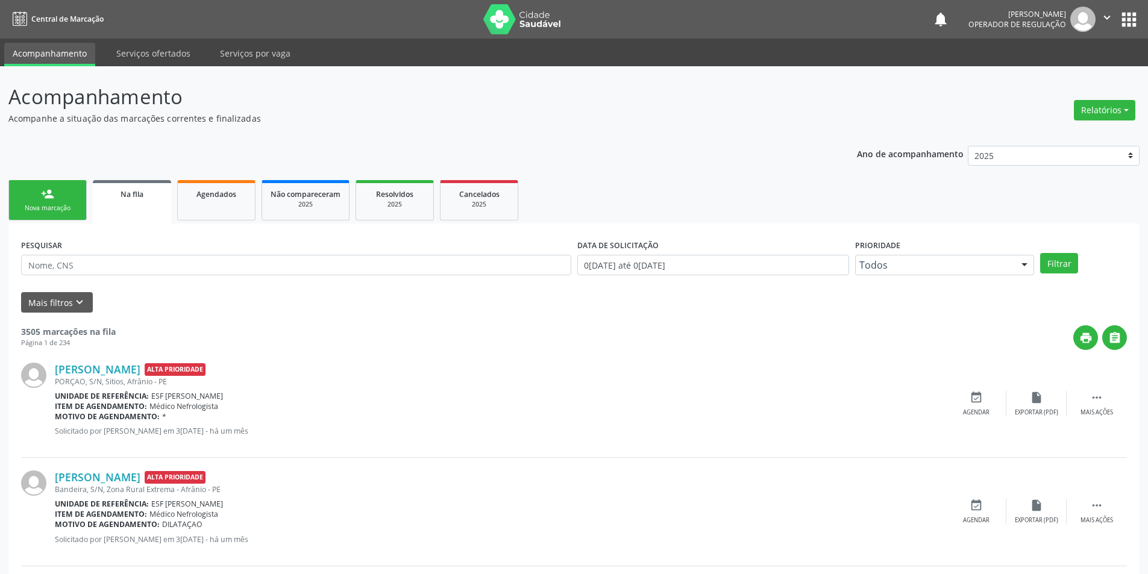
click at [48, 200] on div "person_add" at bounding box center [47, 193] width 13 height 13
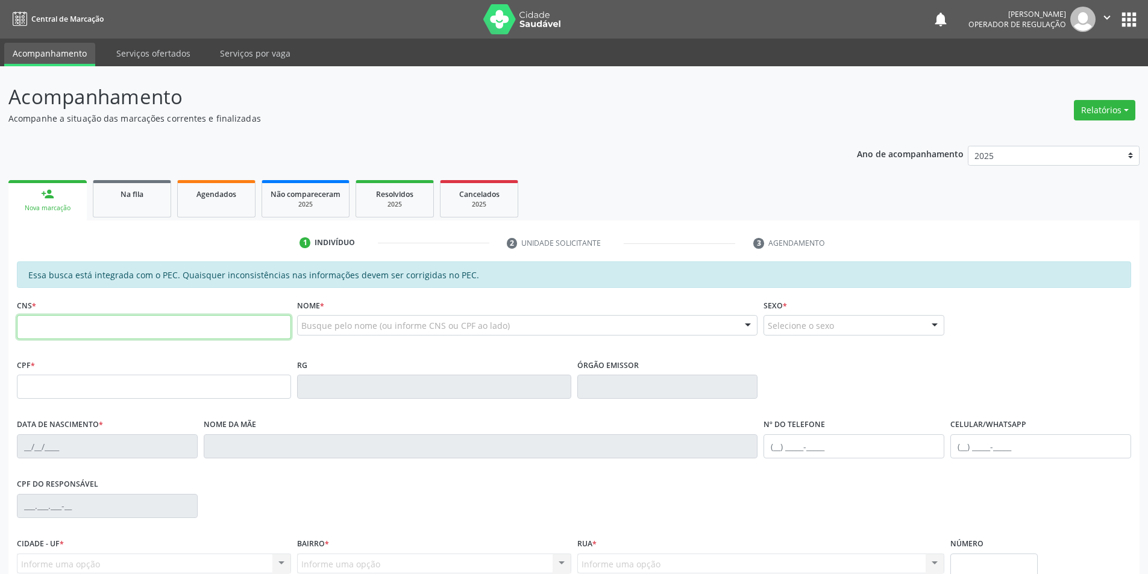
click at [128, 328] on input "text" at bounding box center [154, 327] width 274 height 24
type input "701 8082 4510 6874"
type input "046.404.024-81"
type input "[DATE]"
type input "[PERSON_NAME]"
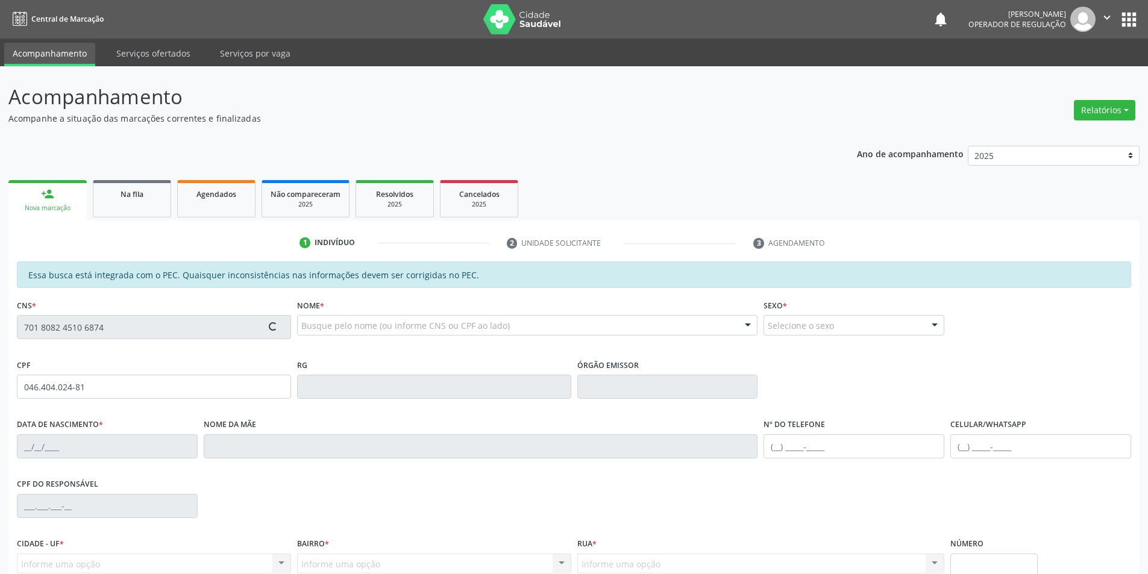
type input "[PHONE_NUMBER]"
type input "S/N"
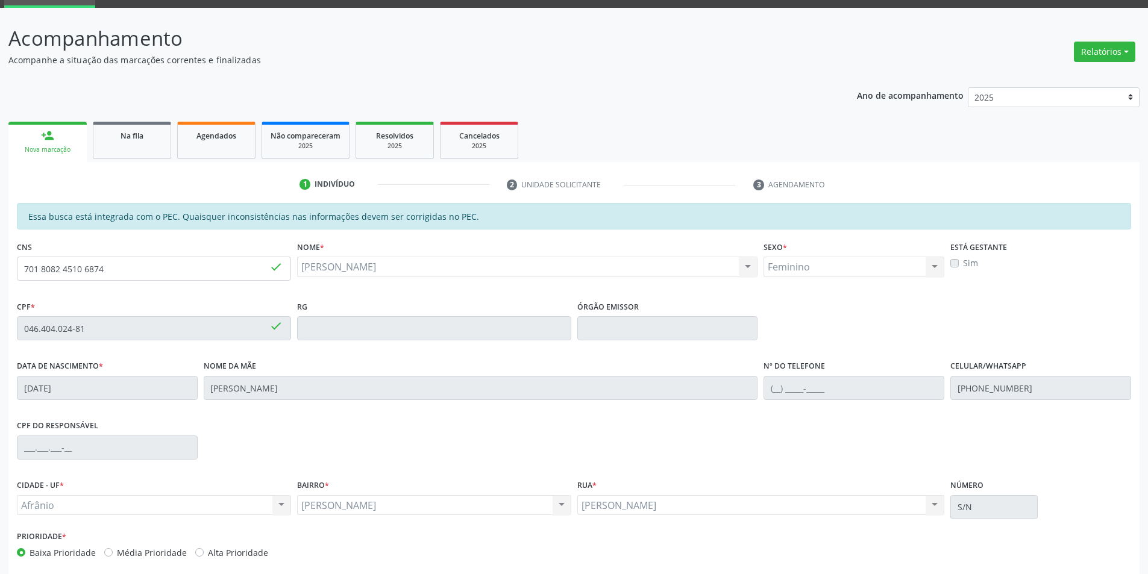
scroll to position [114, 0]
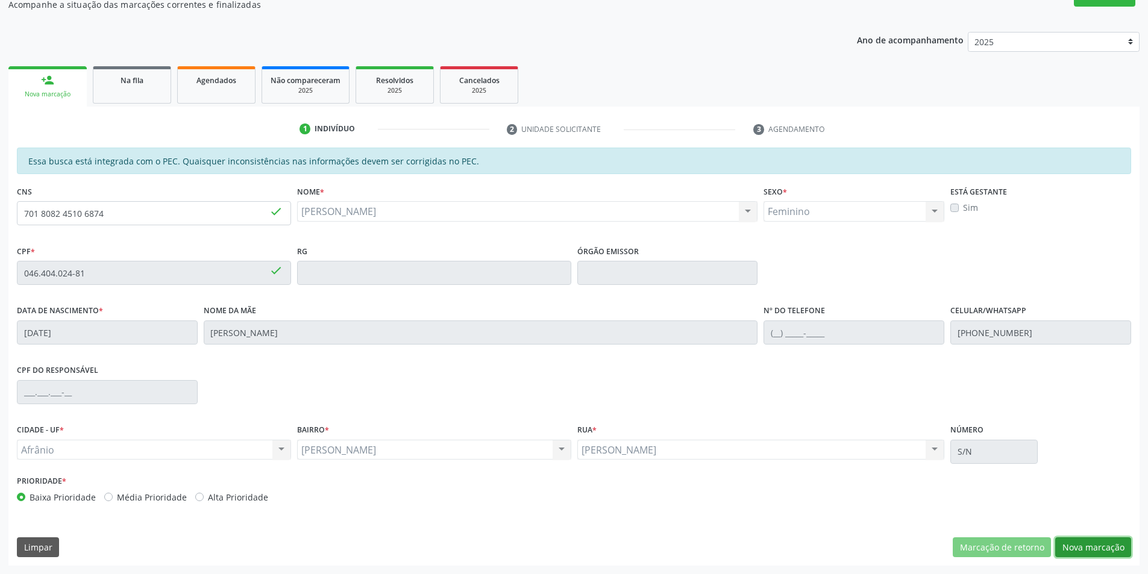
click at [1083, 550] on button "Nova marcação" at bounding box center [1093, 548] width 76 height 20
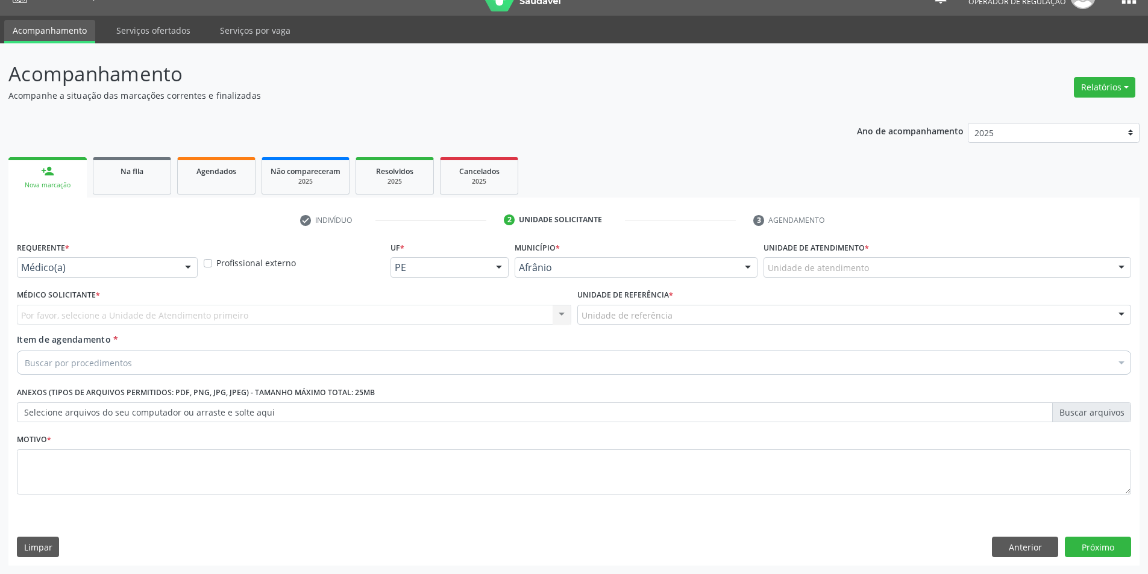
scroll to position [23, 0]
click at [1083, 549] on button "Próximo" at bounding box center [1098, 547] width 66 height 20
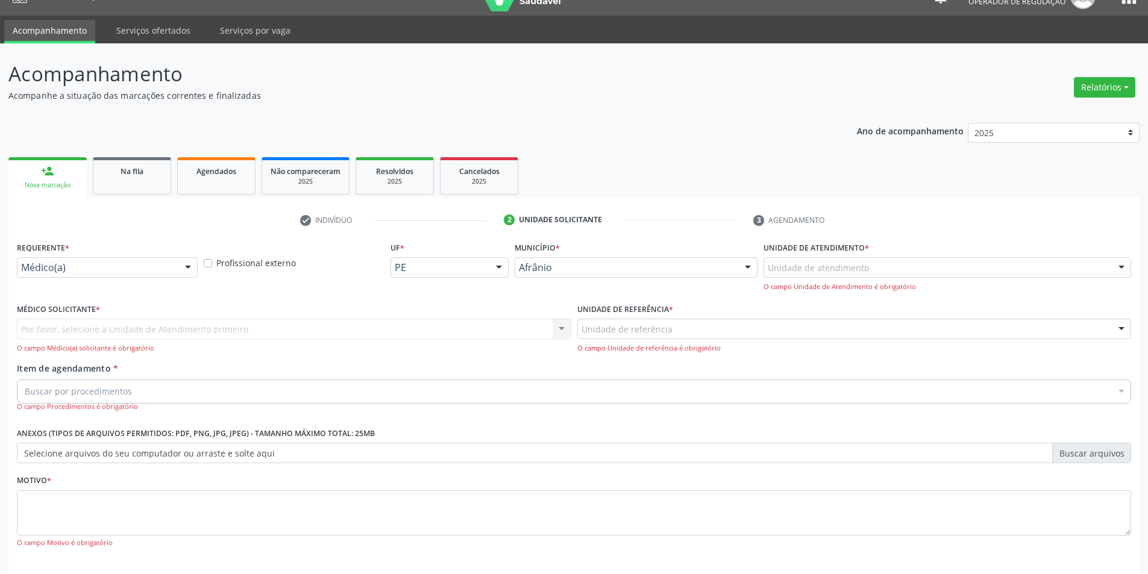
click at [928, 275] on div "Unidade de atendimento" at bounding box center [948, 267] width 368 height 20
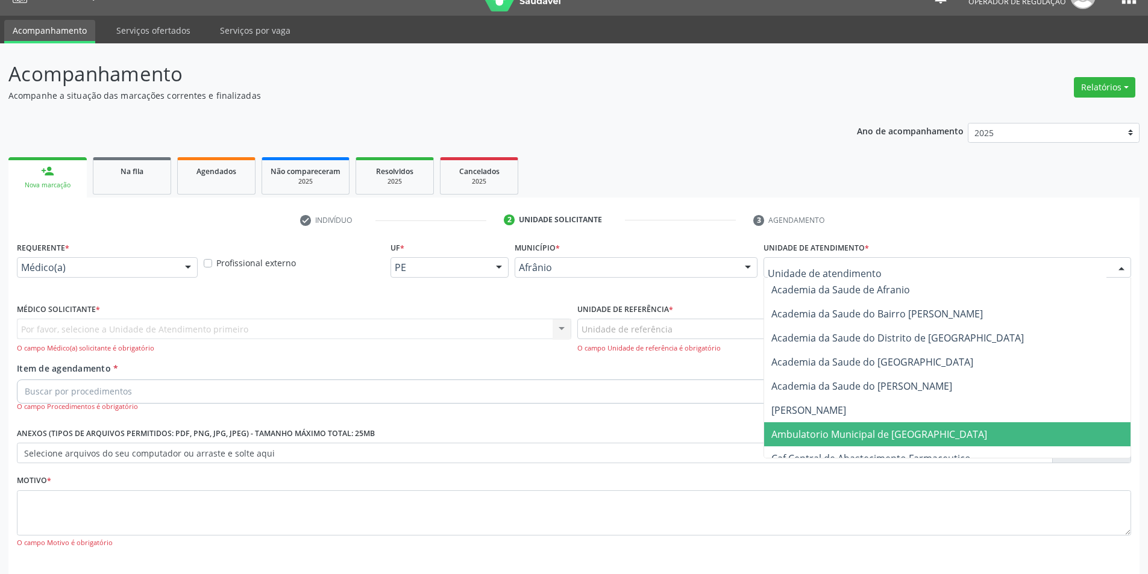
click at [895, 426] on span "Ambulatorio Municipal de [GEOGRAPHIC_DATA]" at bounding box center [947, 435] width 366 height 24
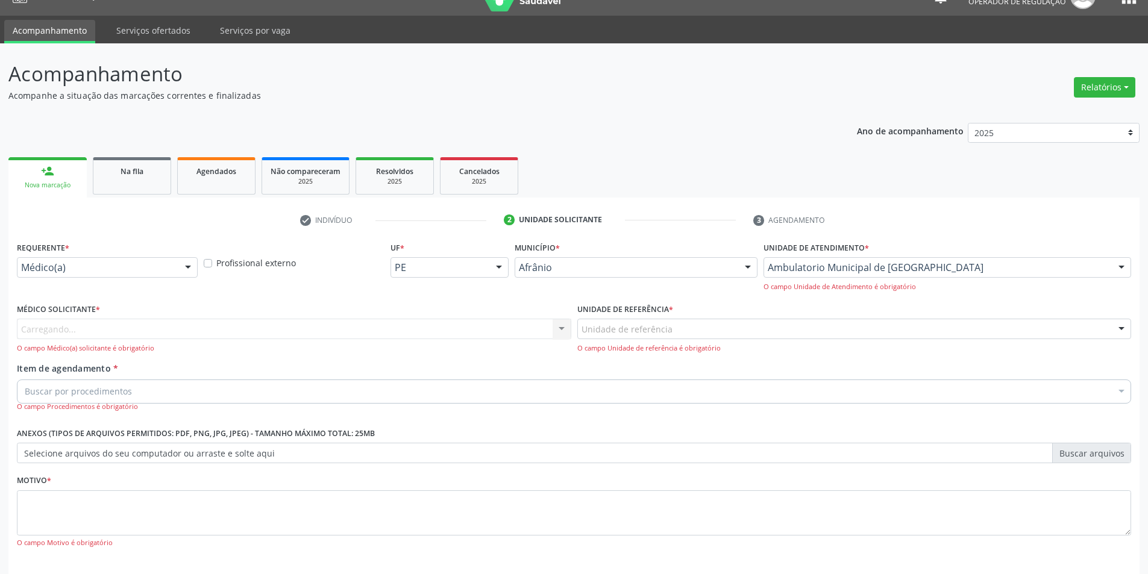
click at [758, 338] on div "Unidade de referência" at bounding box center [854, 329] width 555 height 20
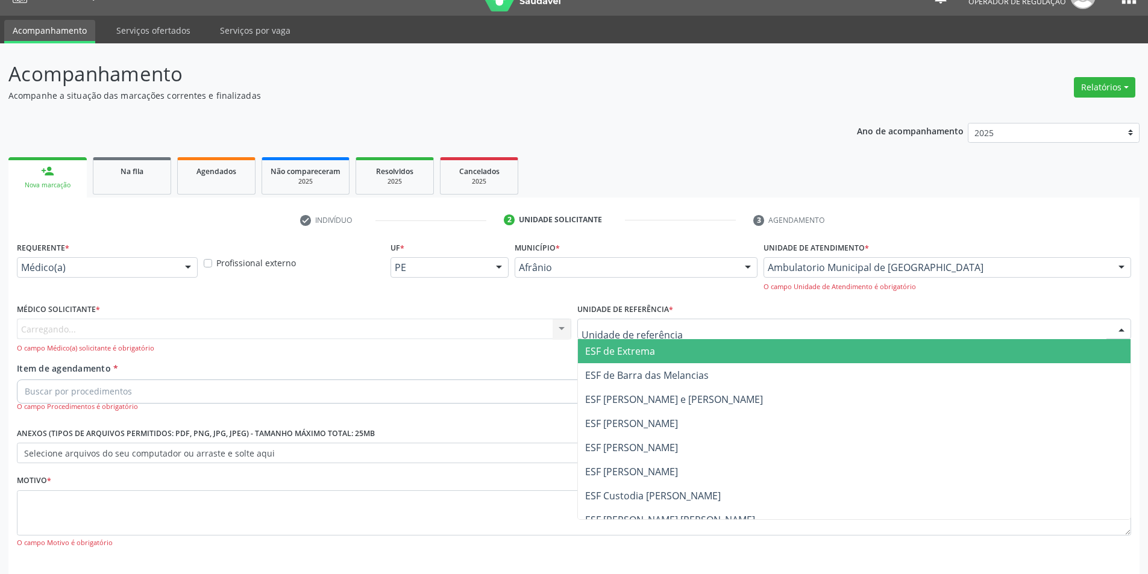
drag, startPoint x: 764, startPoint y: 350, endPoint x: 636, endPoint y: 336, distance: 128.5
click at [763, 351] on span "ESF de Extrema" at bounding box center [854, 351] width 553 height 24
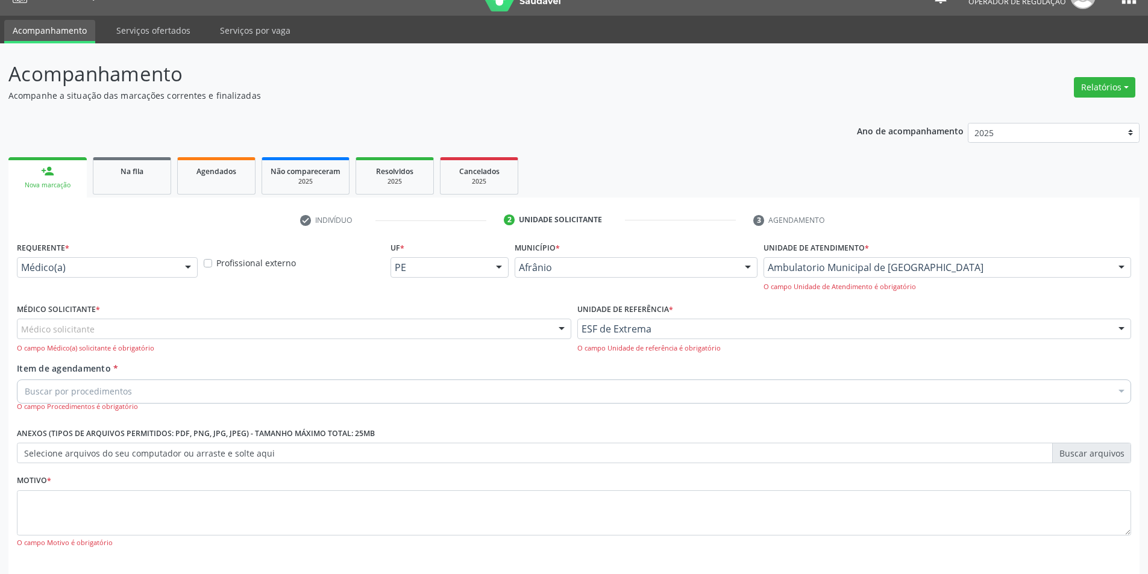
click at [532, 324] on div "Médico solicitante" at bounding box center [294, 329] width 555 height 20
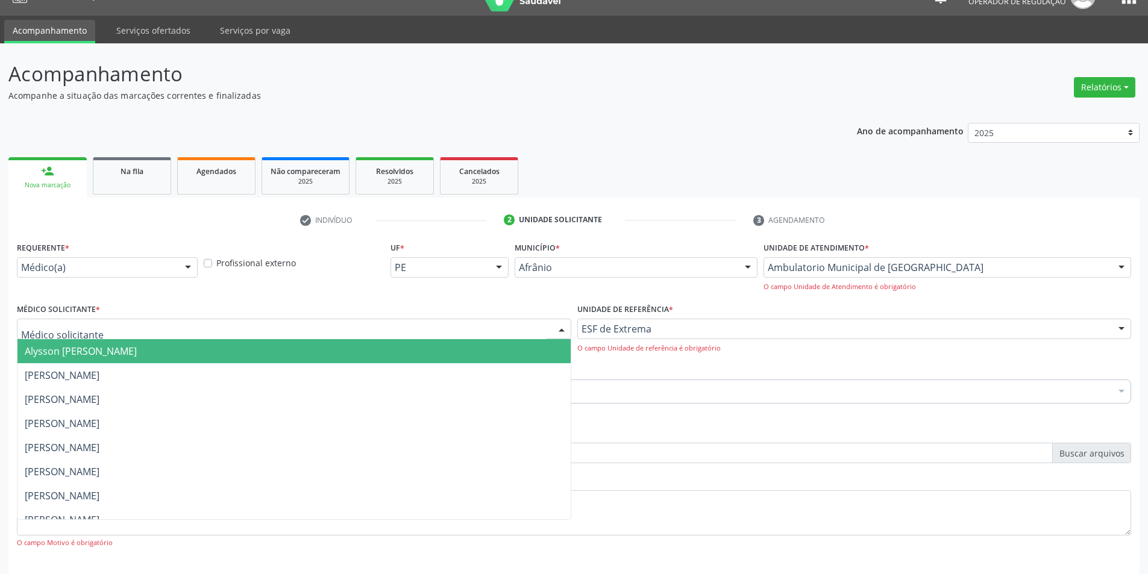
click at [539, 334] on input "text" at bounding box center [284, 335] width 526 height 24
click at [536, 356] on span "Alysson [PERSON_NAME]" at bounding box center [293, 351] width 553 height 24
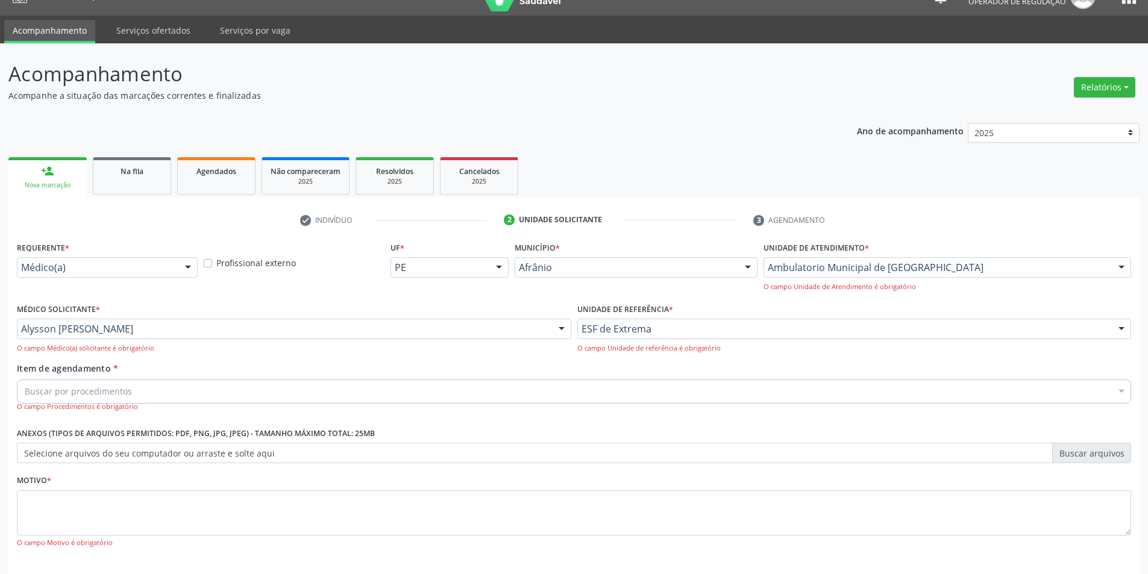
click at [418, 383] on div "Buscar por procedimentos" at bounding box center [574, 392] width 1115 height 24
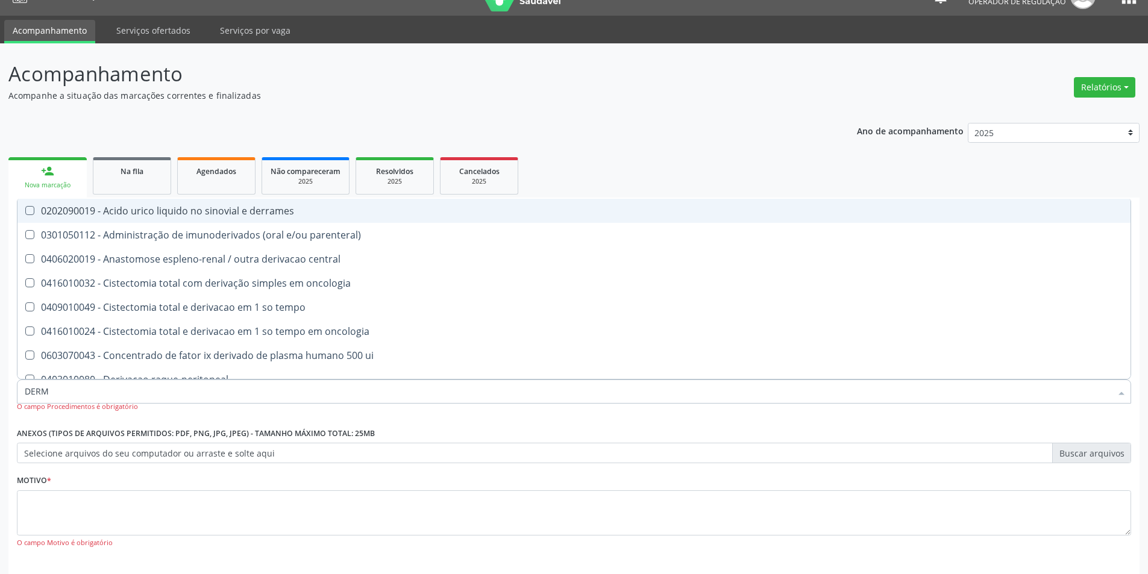
type input "DERMA"
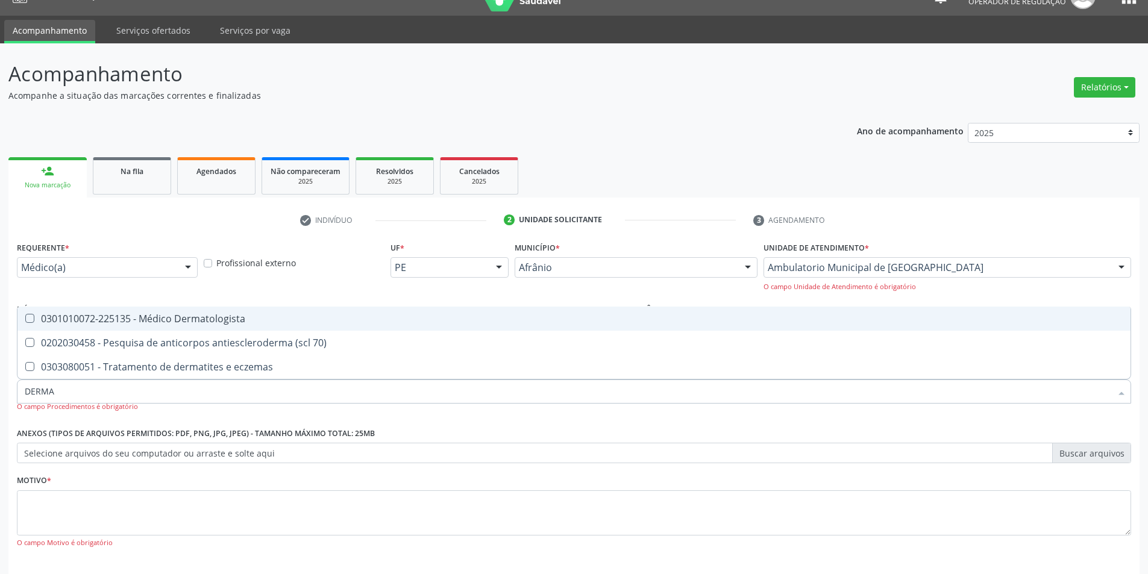
click at [324, 324] on span "0301010072-225135 - Médico Dermatologista" at bounding box center [573, 319] width 1113 height 24
checkbox Dermatologista "true"
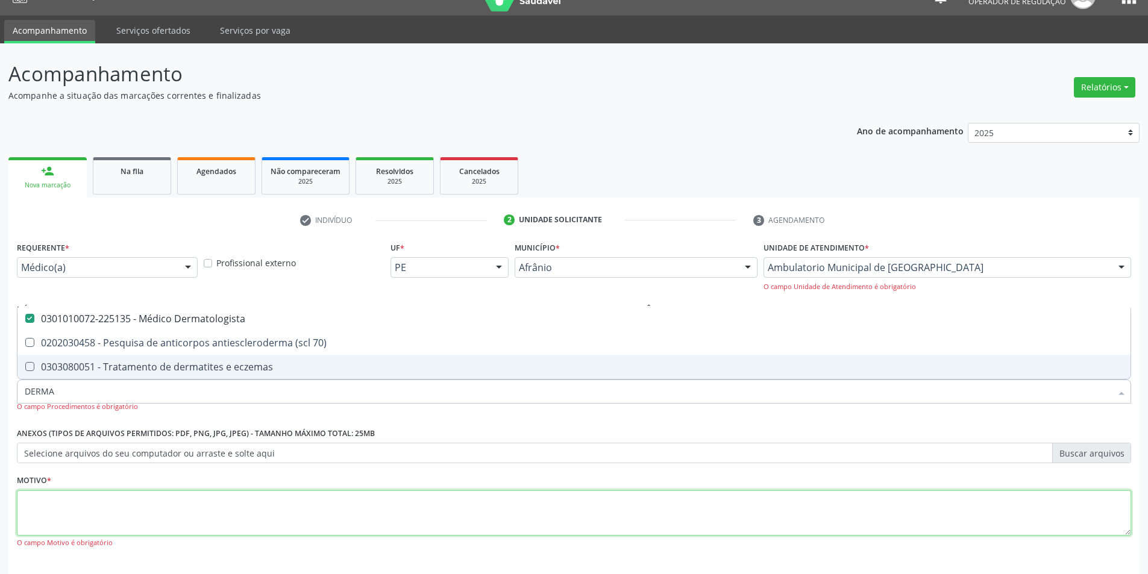
click at [248, 517] on textarea at bounding box center [574, 514] width 1115 height 46
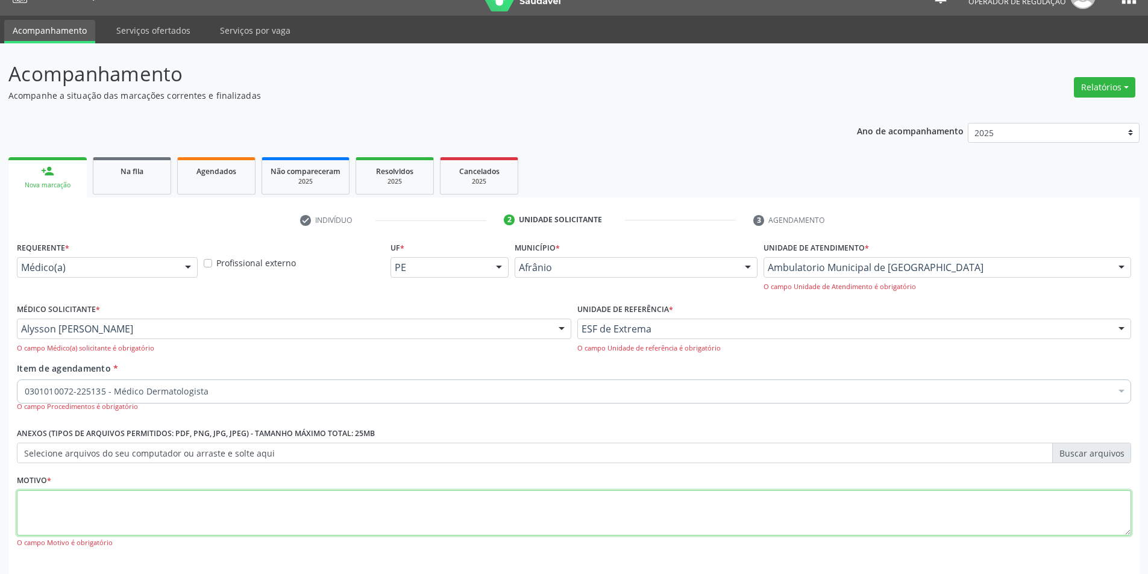
checkbox Dermatologista "true"
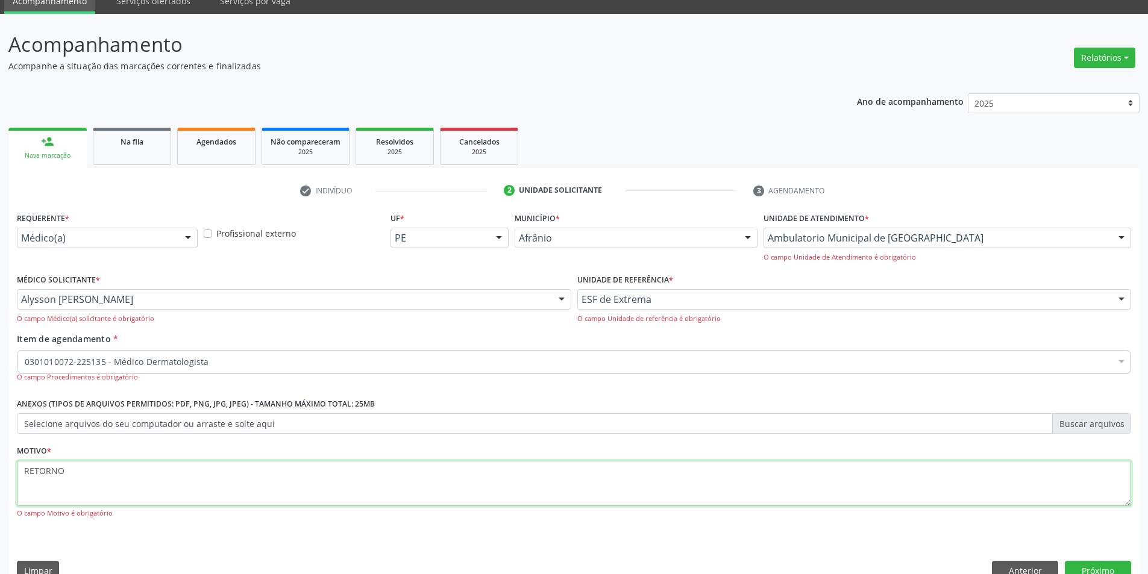
scroll to position [76, 0]
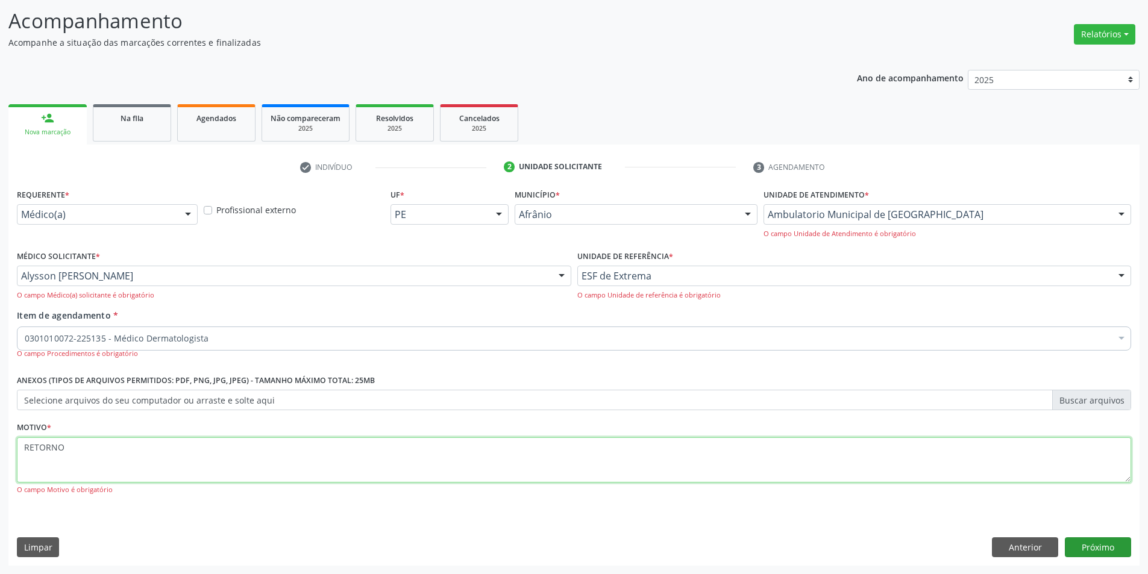
type textarea "RETORNO"
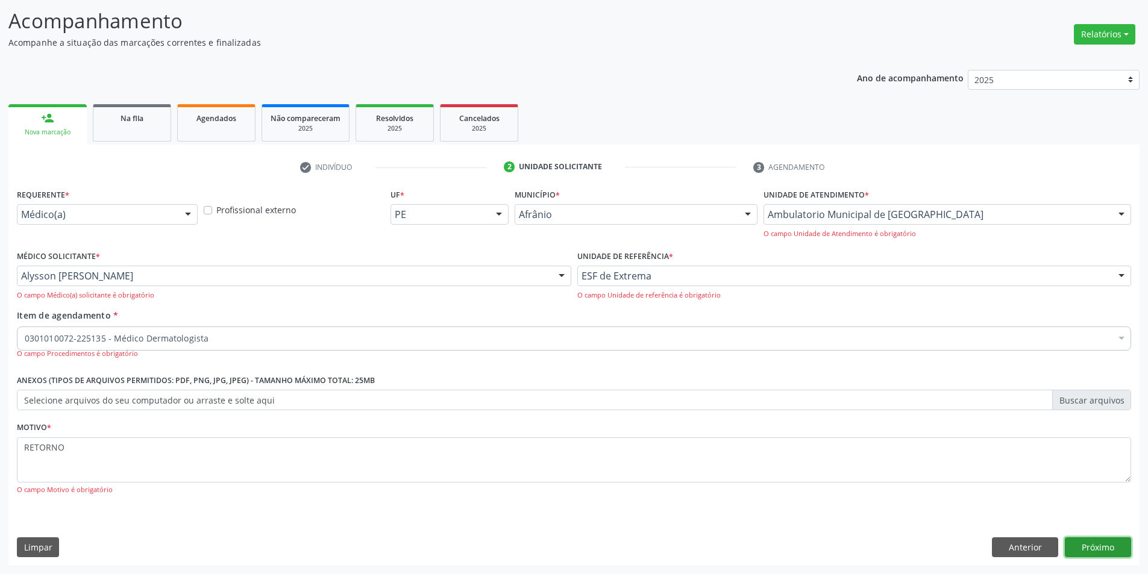
click at [1088, 544] on button "Próximo" at bounding box center [1098, 548] width 66 height 20
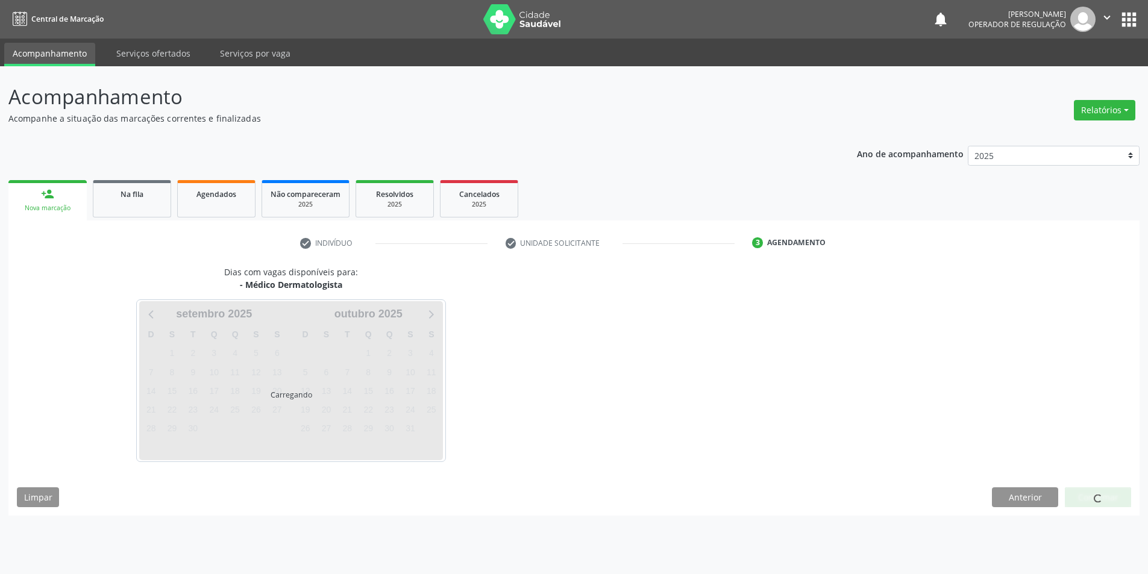
scroll to position [0, 0]
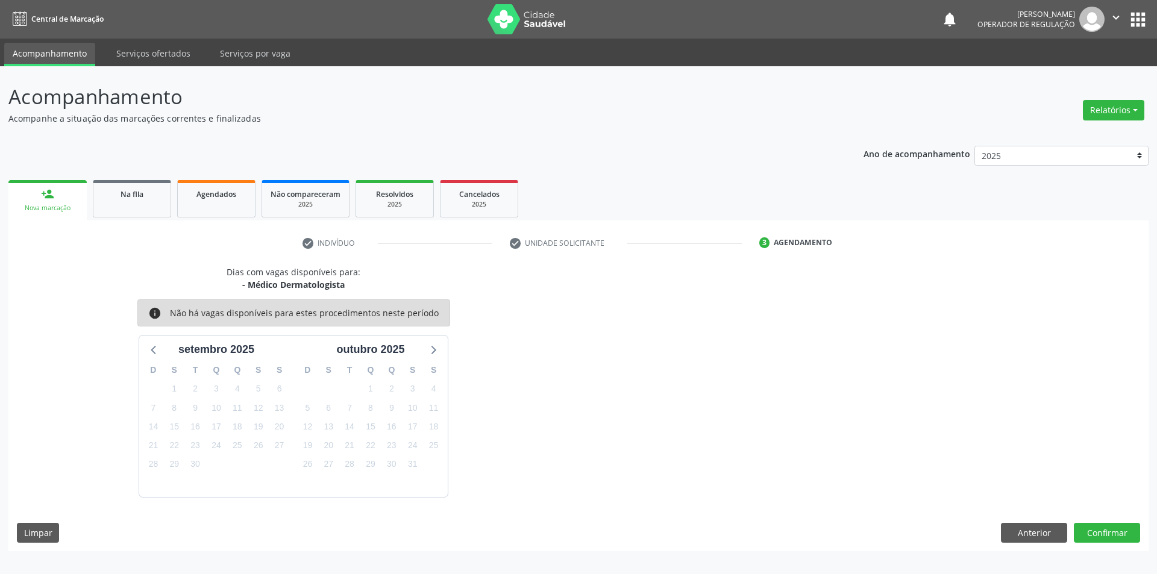
click at [1102, 544] on div "Dias com vagas disponíveis para: - Médico Dermatologista info Não há vagas disp…" at bounding box center [578, 409] width 1140 height 286
click at [1100, 538] on button "Confirmar" at bounding box center [1107, 533] width 66 height 20
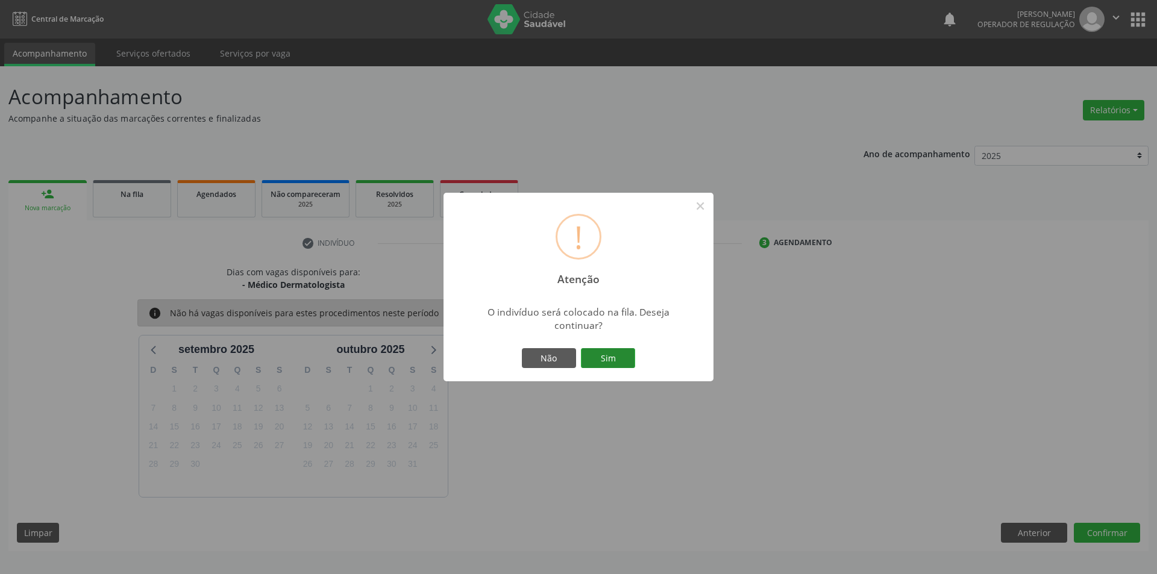
click at [608, 357] on button "Sim" at bounding box center [608, 358] width 54 height 20
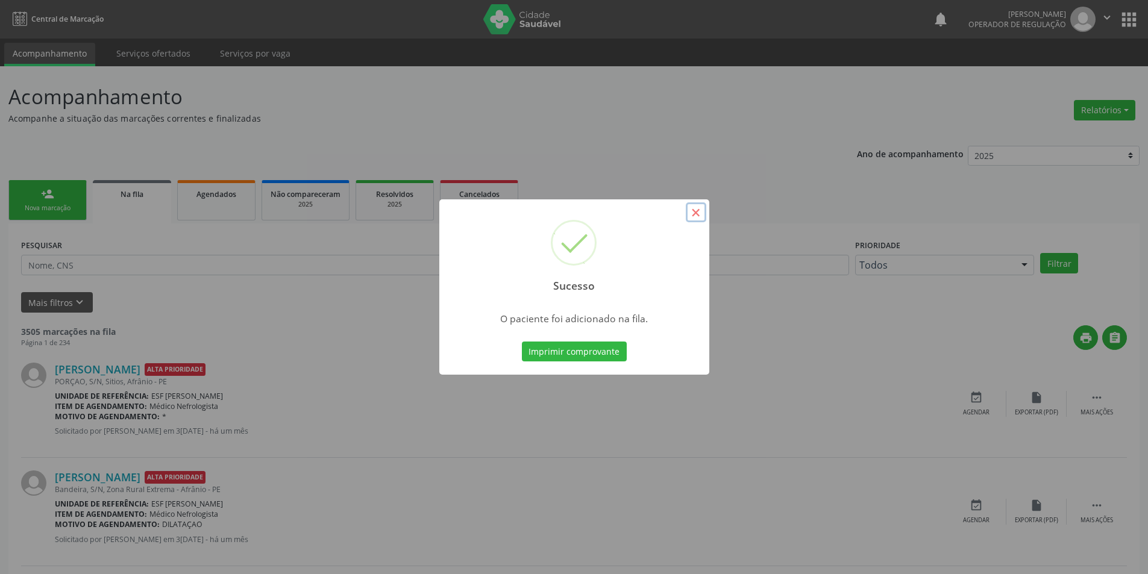
click at [695, 213] on button "×" at bounding box center [696, 213] width 20 height 20
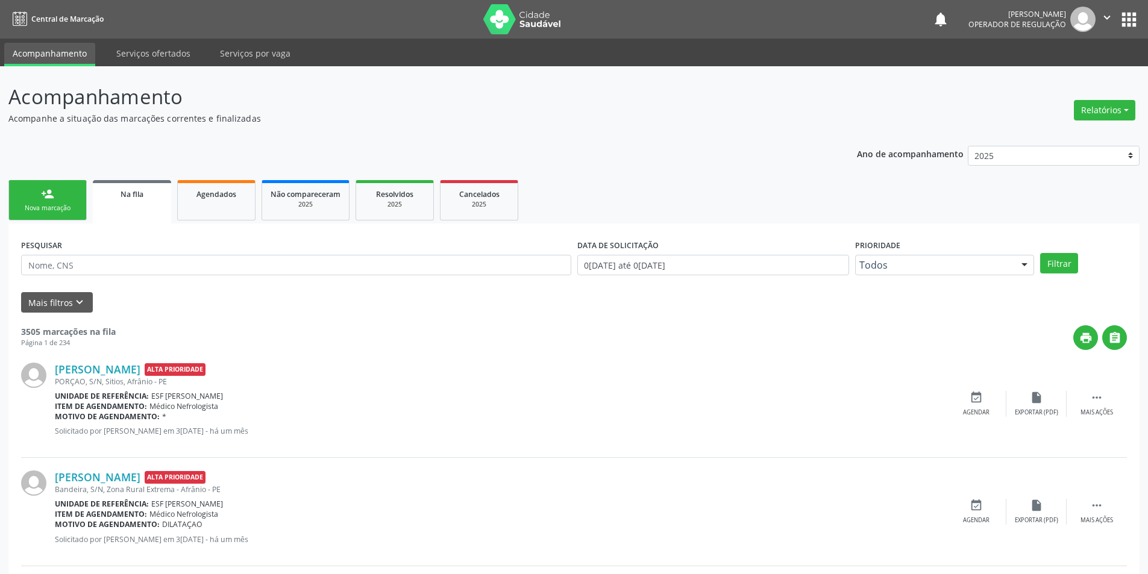
click at [13, 203] on link "person_add Nova marcação" at bounding box center [47, 200] width 78 height 40
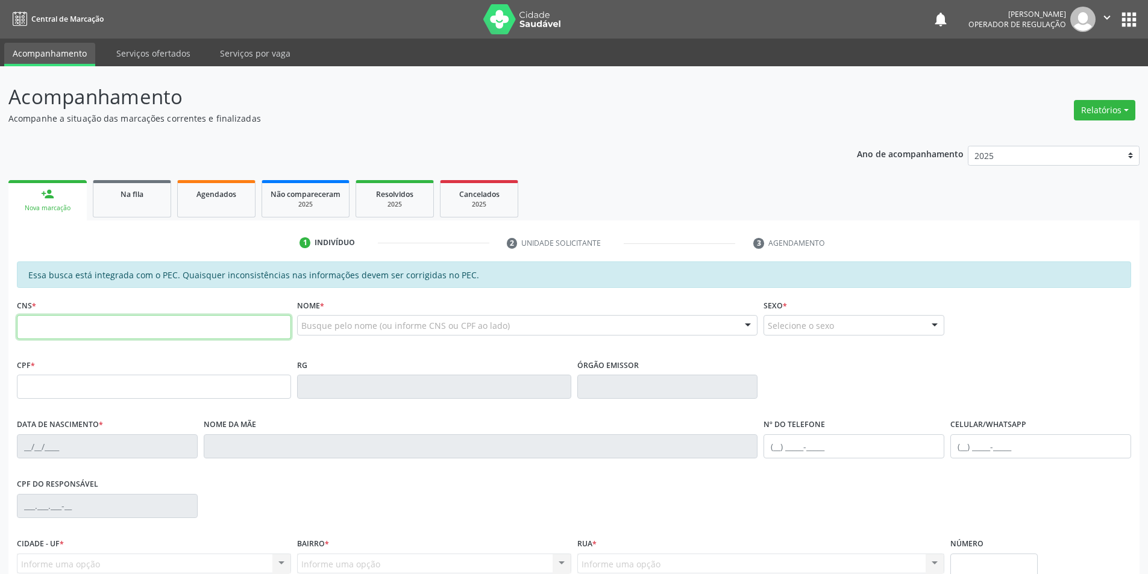
click at [84, 323] on input "text" at bounding box center [154, 327] width 274 height 24
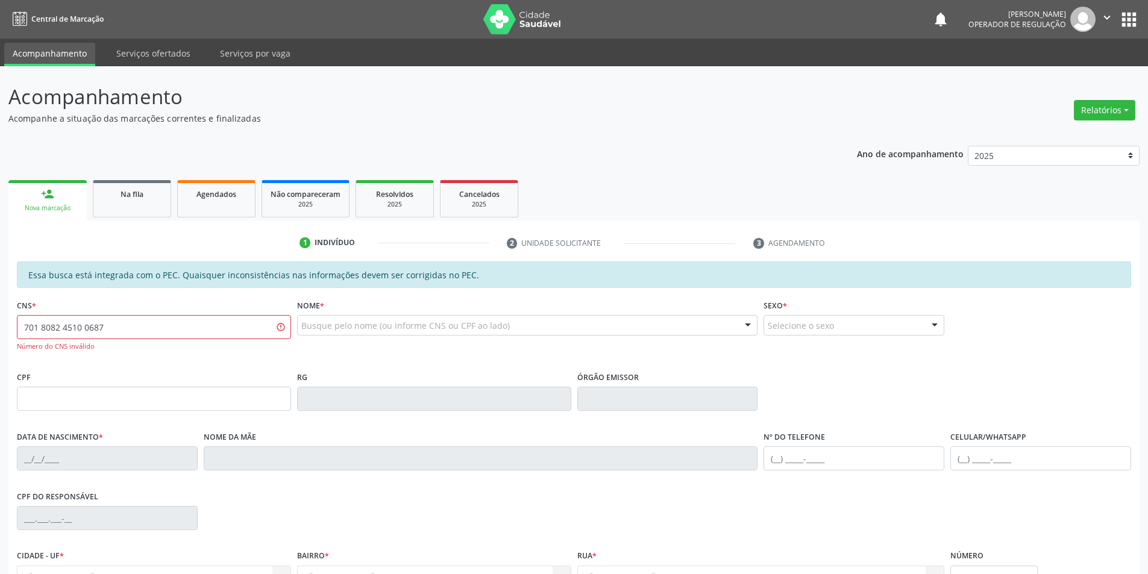
drag, startPoint x: 133, startPoint y: 342, endPoint x: 18, endPoint y: 339, distance: 114.6
click at [18, 339] on div "701 8082 4510 0687 Número do CNS inválido" at bounding box center [154, 333] width 274 height 36
click at [114, 342] on div "Número do CNS inválido" at bounding box center [154, 347] width 274 height 10
click at [123, 335] on input "701 8082 4510 0687" at bounding box center [154, 327] width 274 height 24
drag, startPoint x: 127, startPoint y: 329, endPoint x: 0, endPoint y: 321, distance: 126.9
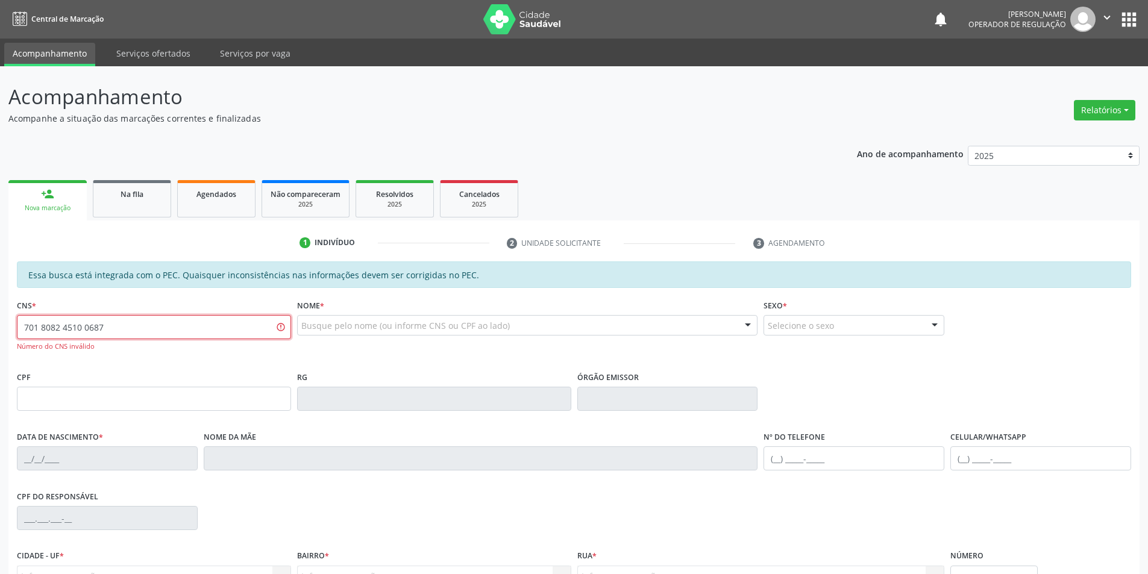
click at [0, 321] on div "Acompanhamento Acompanhe a situação das marcações correntes e finalizadas Relat…" at bounding box center [574, 383] width 1148 height 634
type input "701 8082 4510 6874"
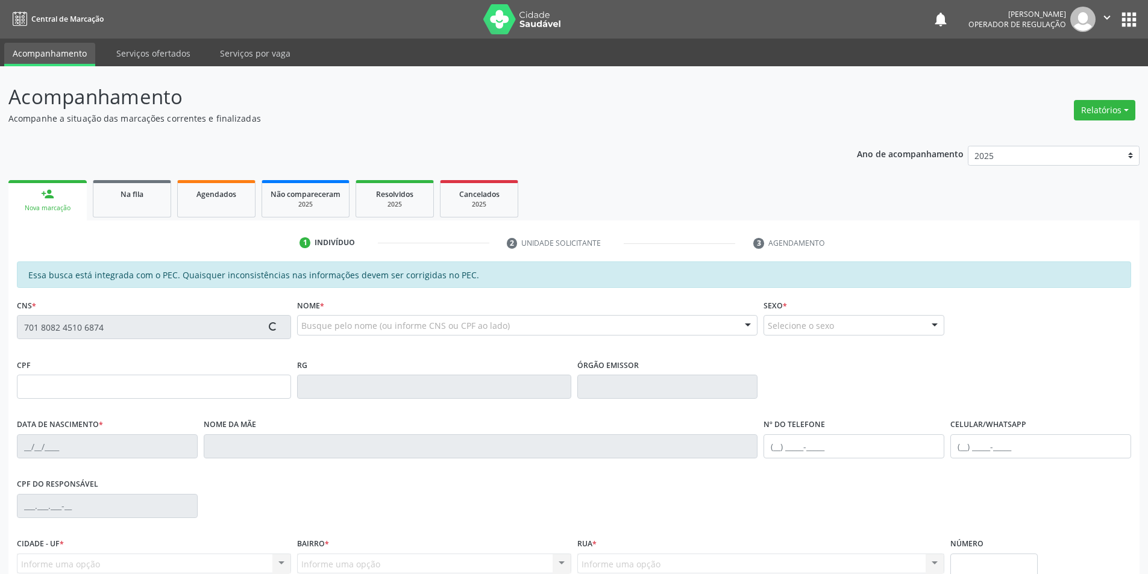
type input "046.404.024-81"
type input "06/04/1967"
type input "Alzira Eduvdrgen da Silva"
type input "[PHONE_NUMBER]"
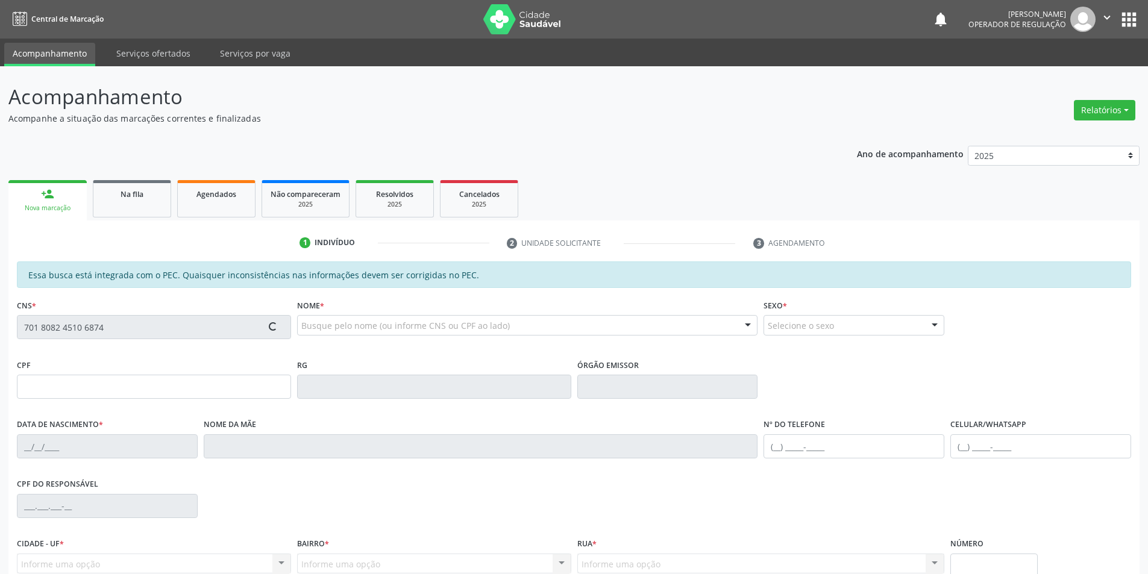
type input "213.842.154-68"
type input "S/N"
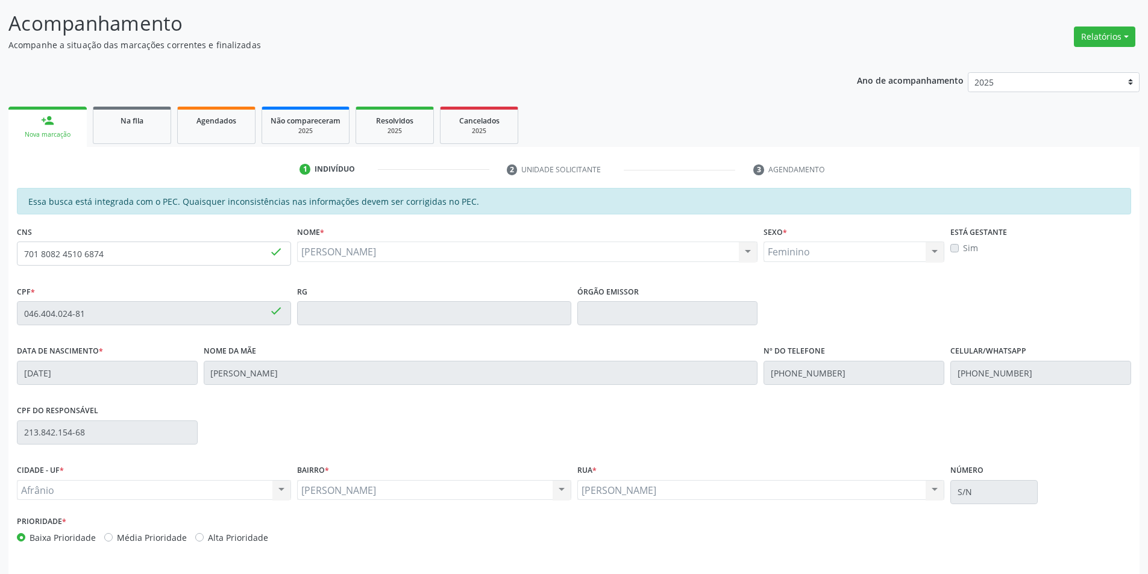
scroll to position [114, 0]
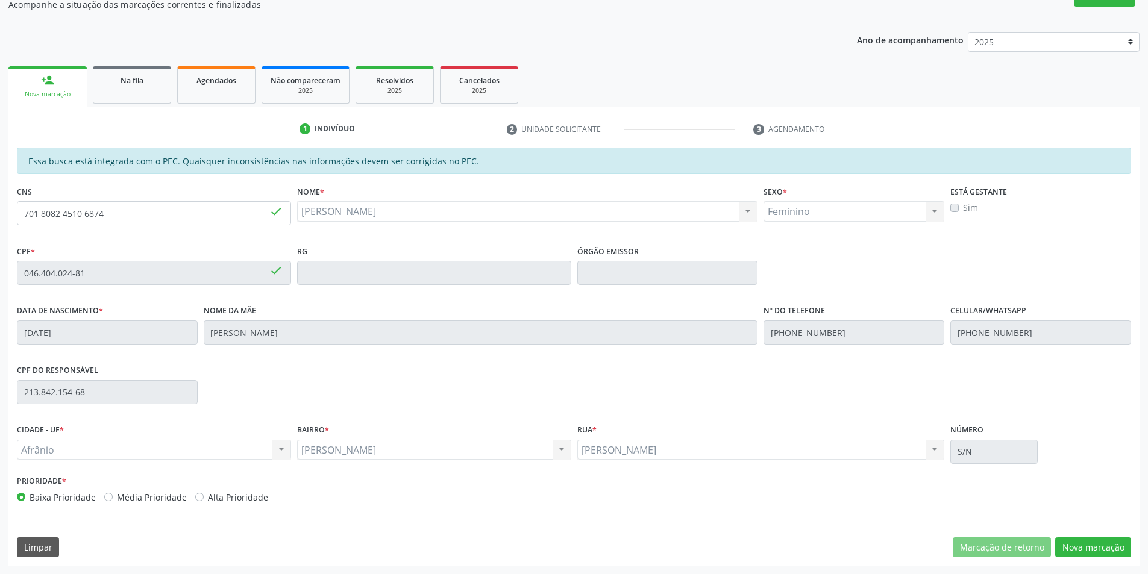
click at [1080, 536] on div "Essa busca está integrada com o PEC. Quaisquer inconsistências nas informações …" at bounding box center [573, 357] width 1131 height 418
click at [1080, 538] on button "Nova marcação" at bounding box center [1093, 548] width 76 height 20
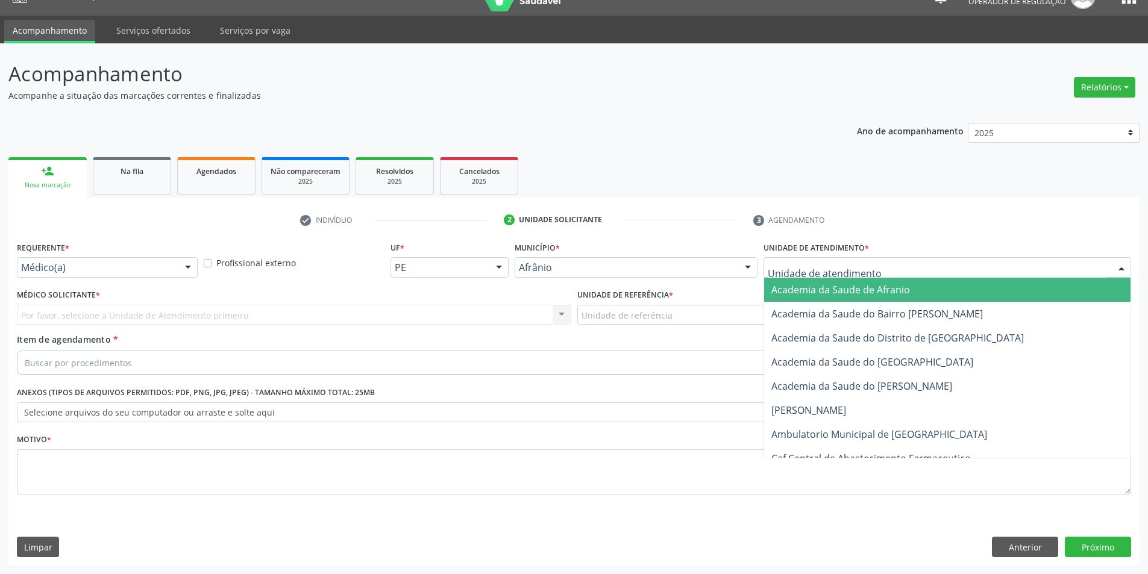
drag, startPoint x: 990, startPoint y: 275, endPoint x: 977, endPoint y: 333, distance: 59.4
click at [990, 277] on div "Academia da Saude de Afranio Academia da Saude do Bairro Roberto Luis Academia …" at bounding box center [948, 267] width 368 height 20
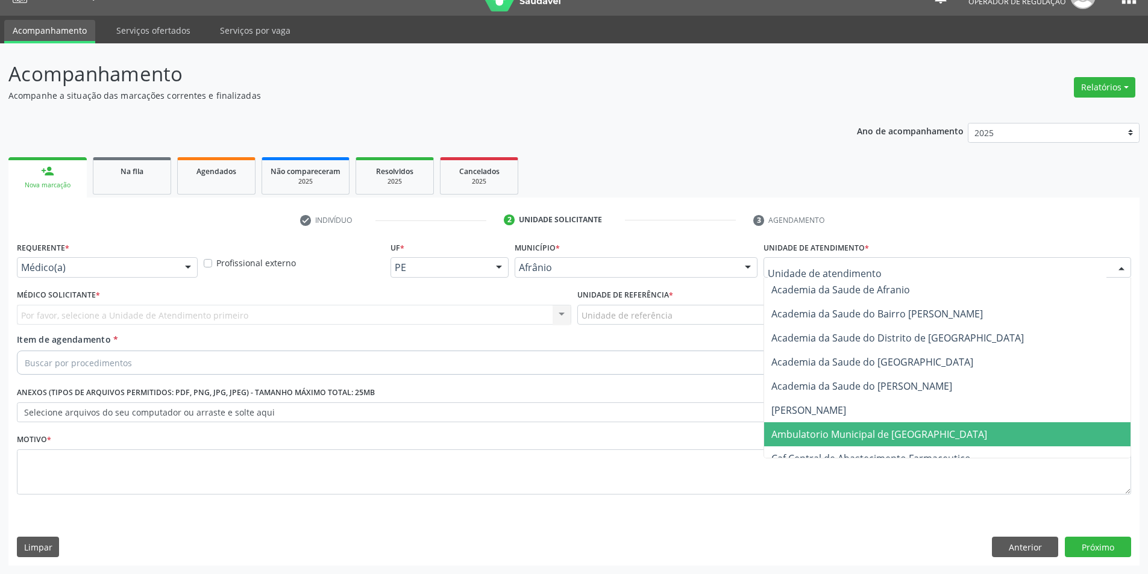
click at [964, 430] on span "Ambulatorio Municipal de [GEOGRAPHIC_DATA]" at bounding box center [947, 435] width 366 height 24
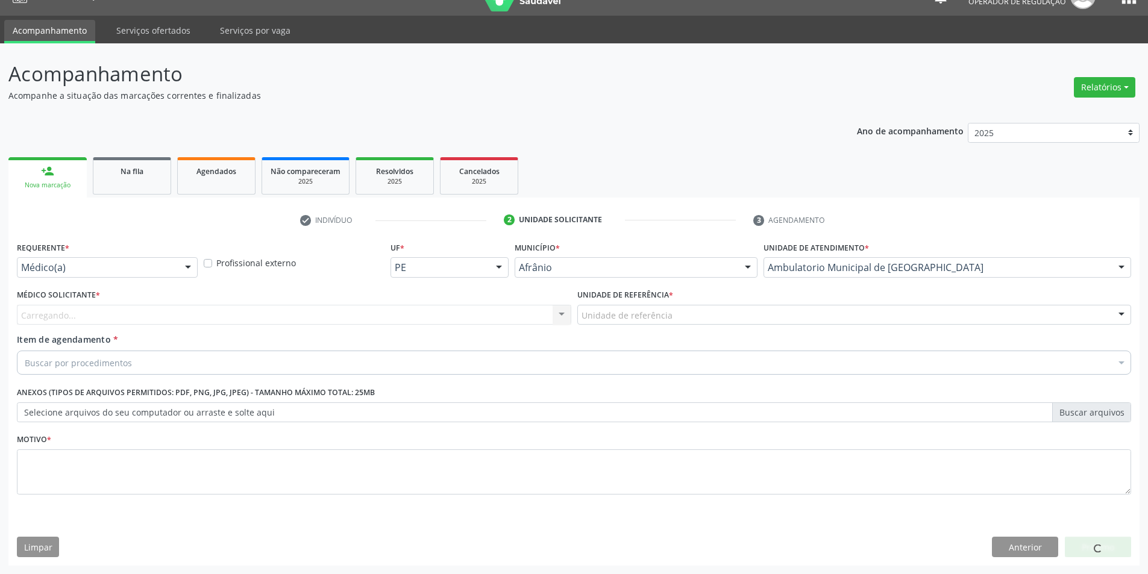
click at [694, 309] on div "Unidade de referência" at bounding box center [854, 315] width 555 height 20
click at [582, 309] on input "text" at bounding box center [582, 321] width 0 height 24
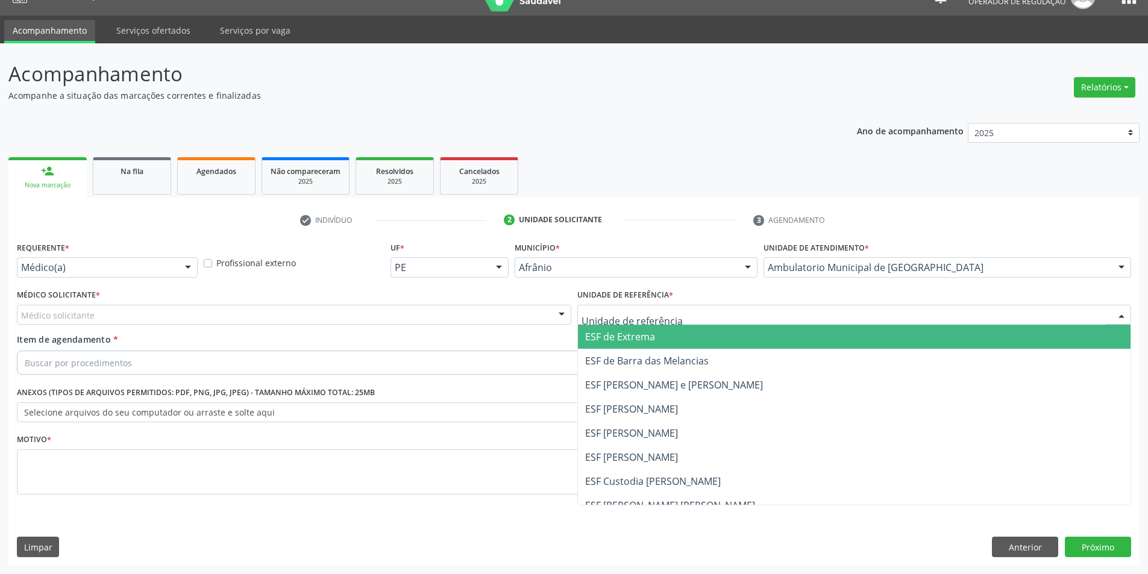
click at [687, 336] on span "ESF de Extrema" at bounding box center [854, 337] width 553 height 24
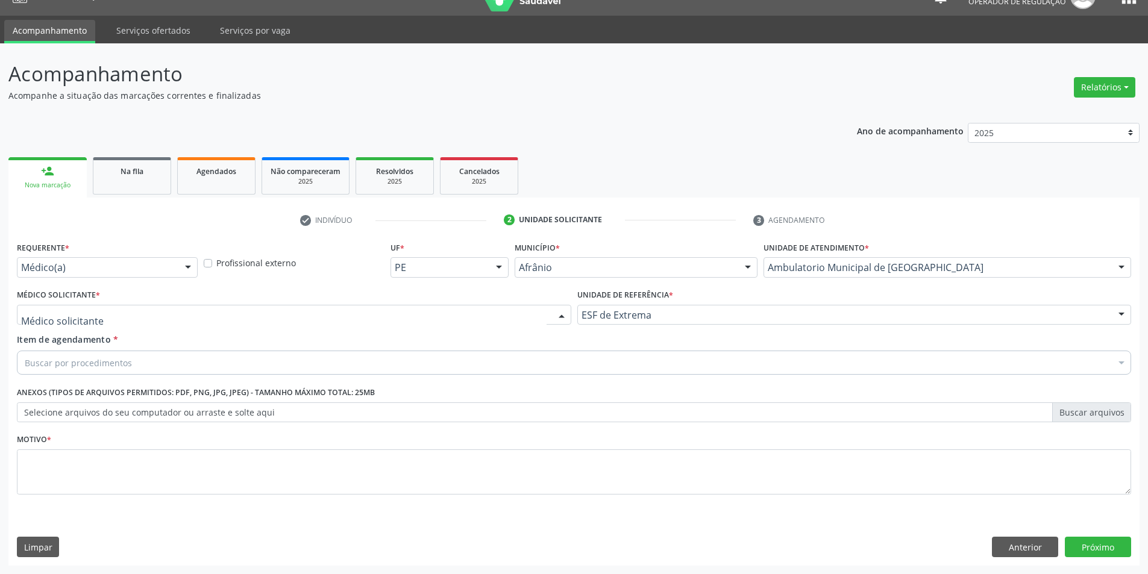
click at [447, 318] on div at bounding box center [294, 315] width 555 height 20
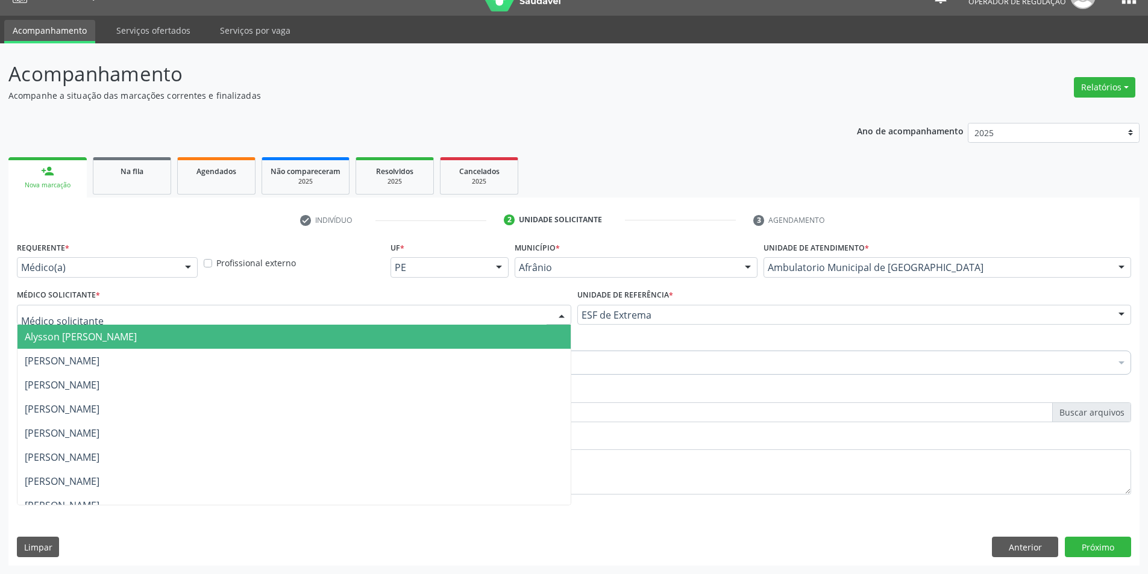
click at [451, 342] on span "Alysson [PERSON_NAME]" at bounding box center [293, 337] width 553 height 24
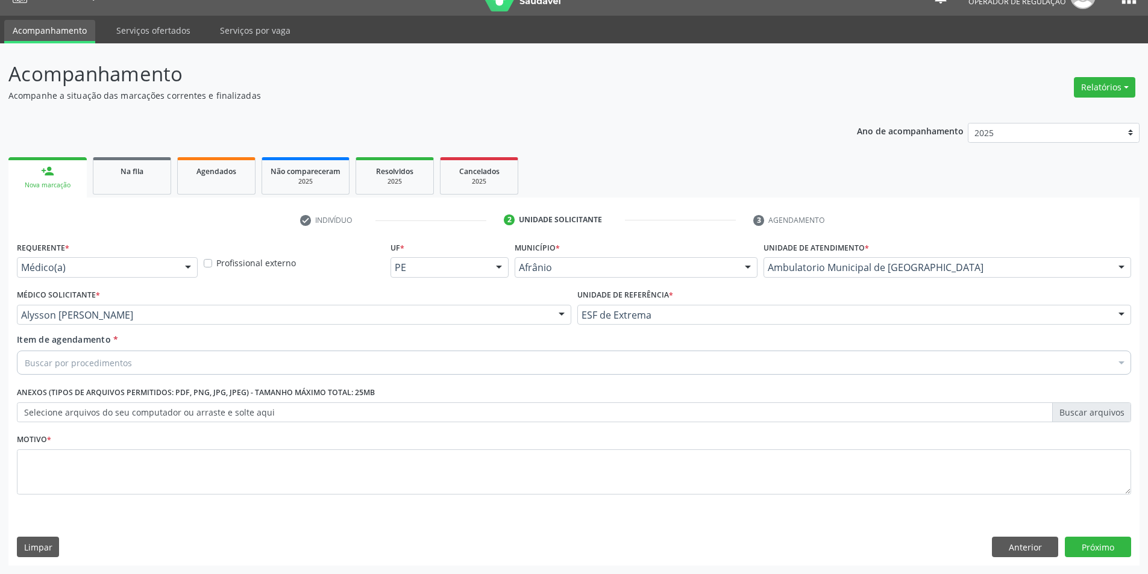
click at [333, 360] on div "Buscar por procedimentos" at bounding box center [574, 363] width 1115 height 24
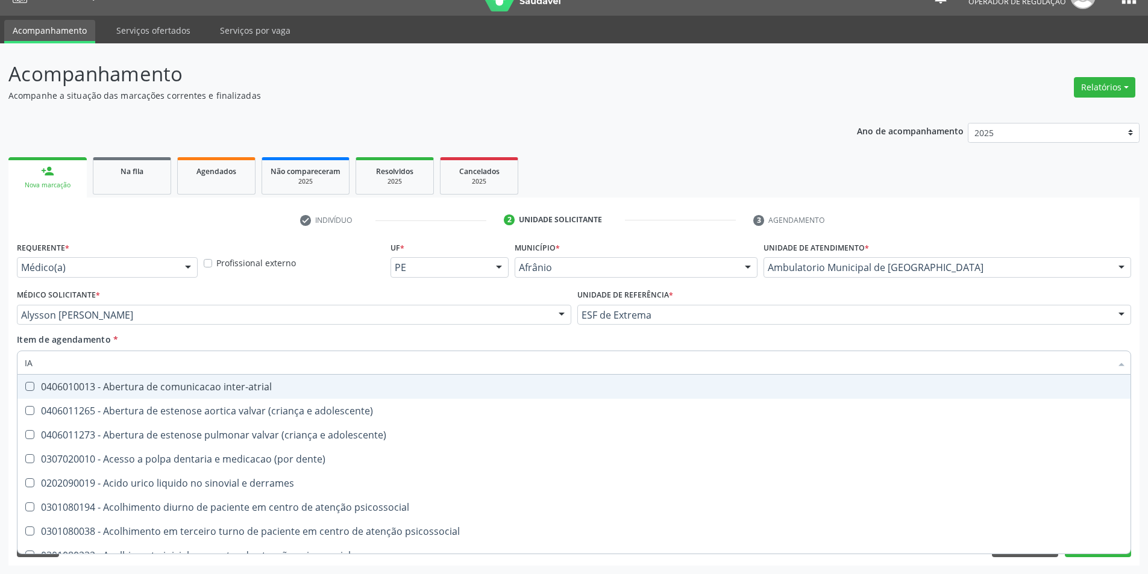
type input "I"
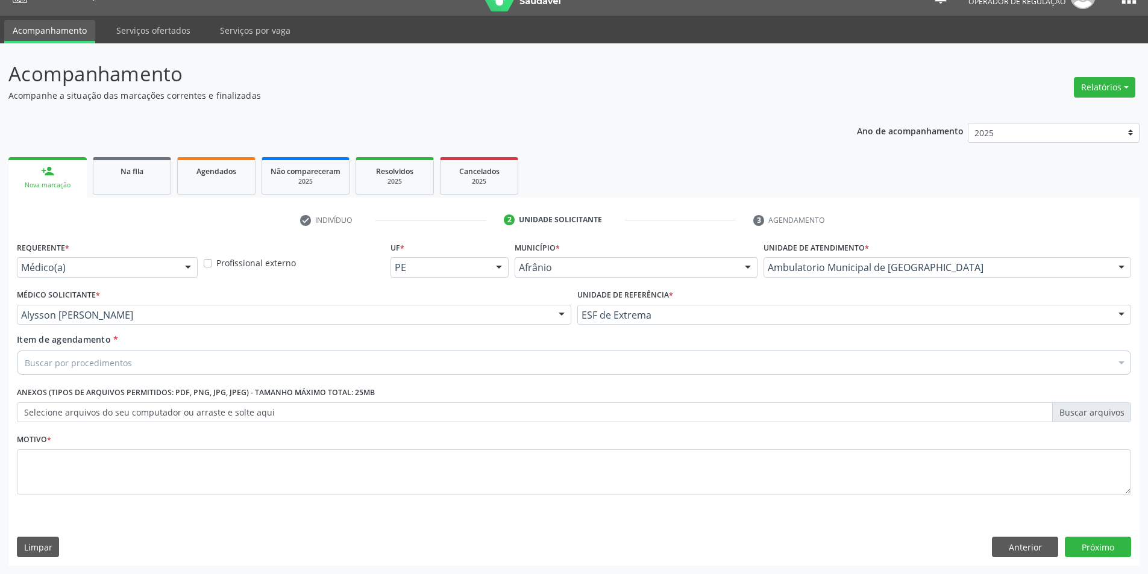
click at [192, 362] on div "Buscar por procedimentos" at bounding box center [574, 363] width 1115 height 24
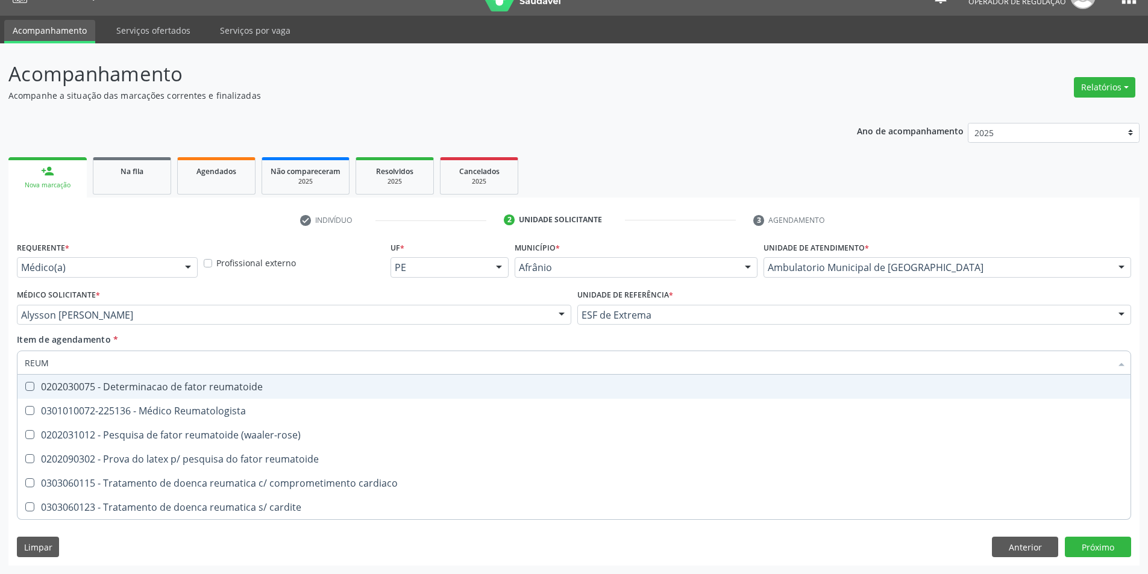
type input "REUMA"
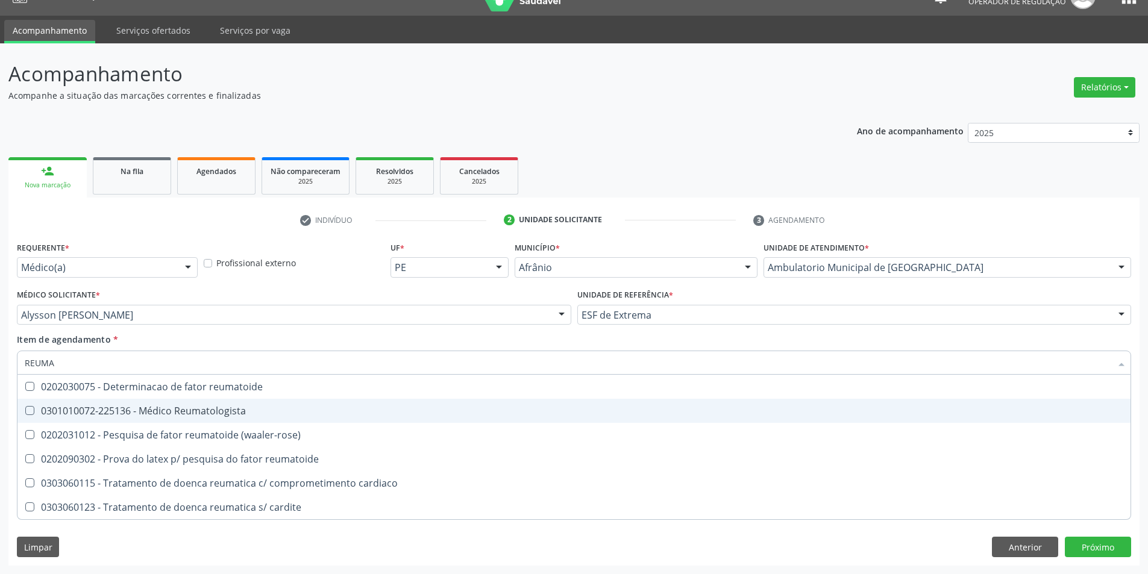
click at [218, 412] on div "0301010072-225136 - Médico Reumatologista" at bounding box center [574, 411] width 1099 height 10
checkbox Reumatologista "true"
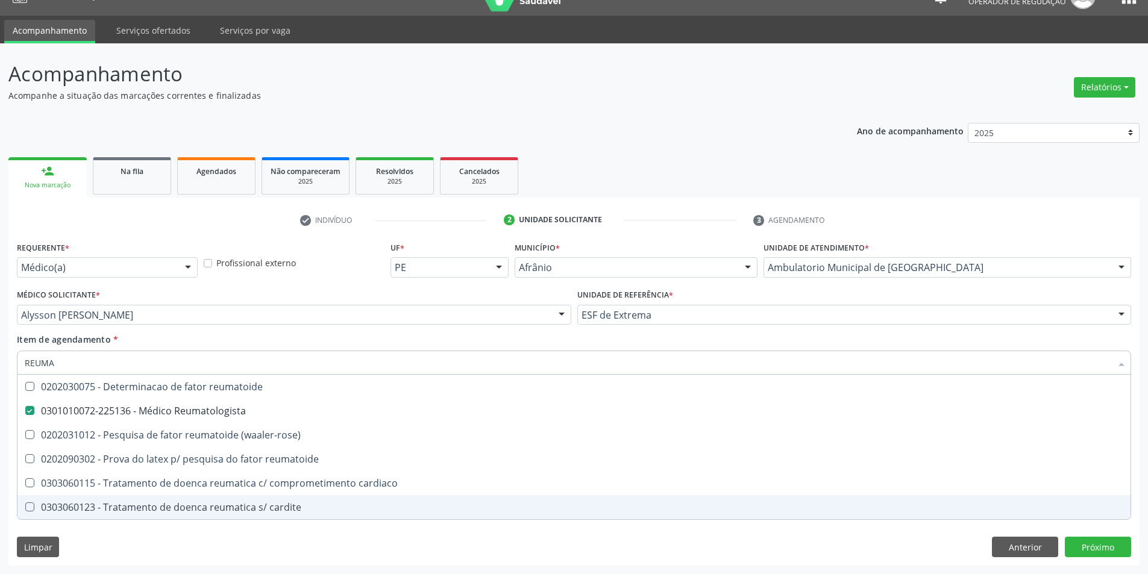
type input "REUMA"
click at [444, 547] on div "Requerente * Médico(a) Médico(a) Enfermeiro(a) Paciente Nenhum resultado encont…" at bounding box center [573, 402] width 1131 height 327
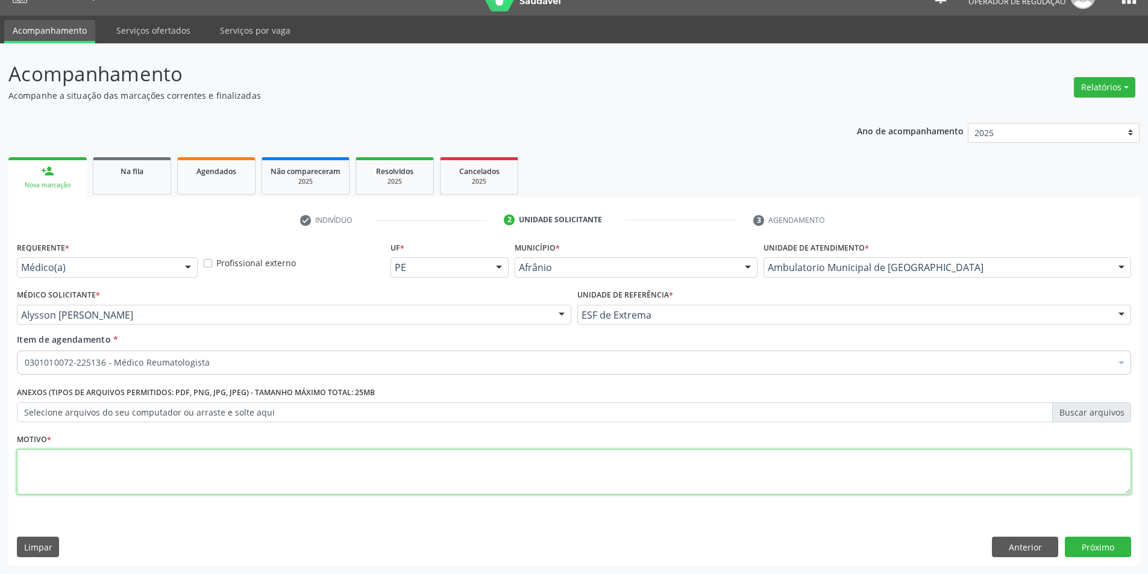
click at [286, 456] on textarea at bounding box center [574, 473] width 1115 height 46
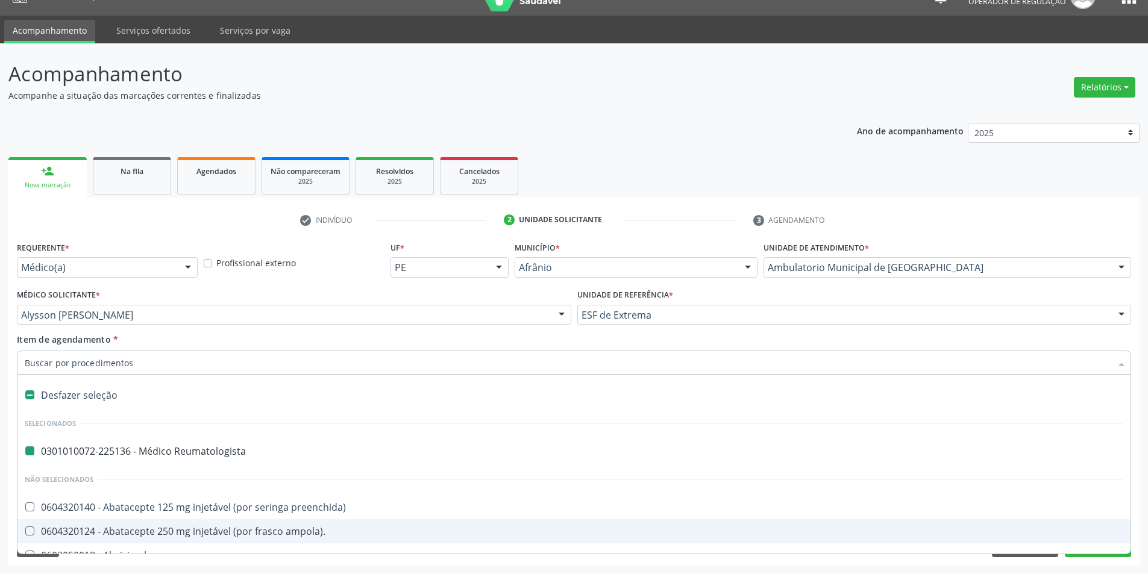
type input "B"
checkbox Reumatologista "false"
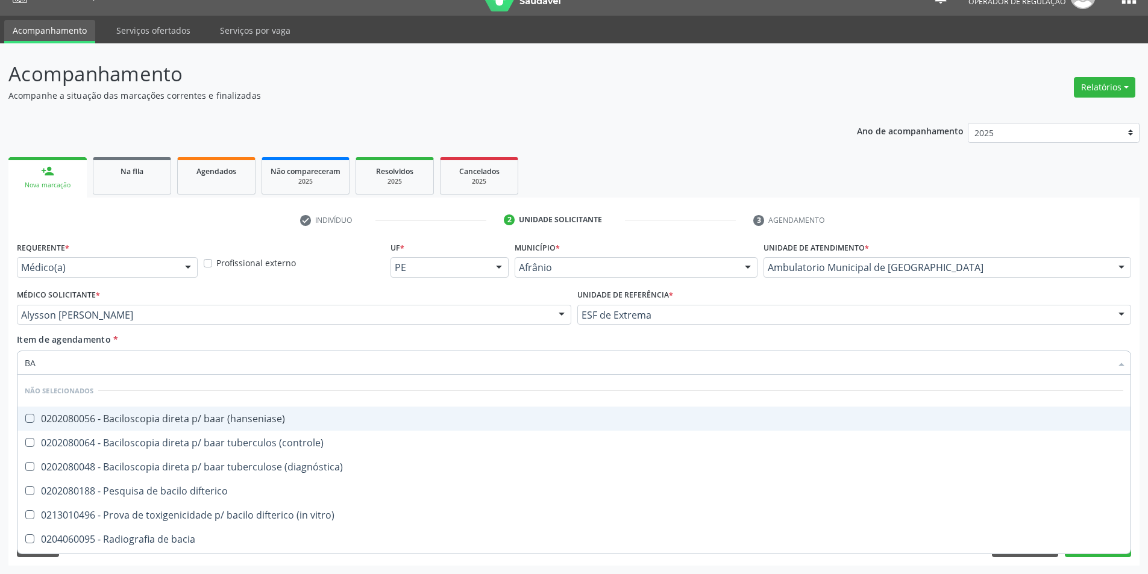
type input "B"
checkbox \(hanseniase\) "true"
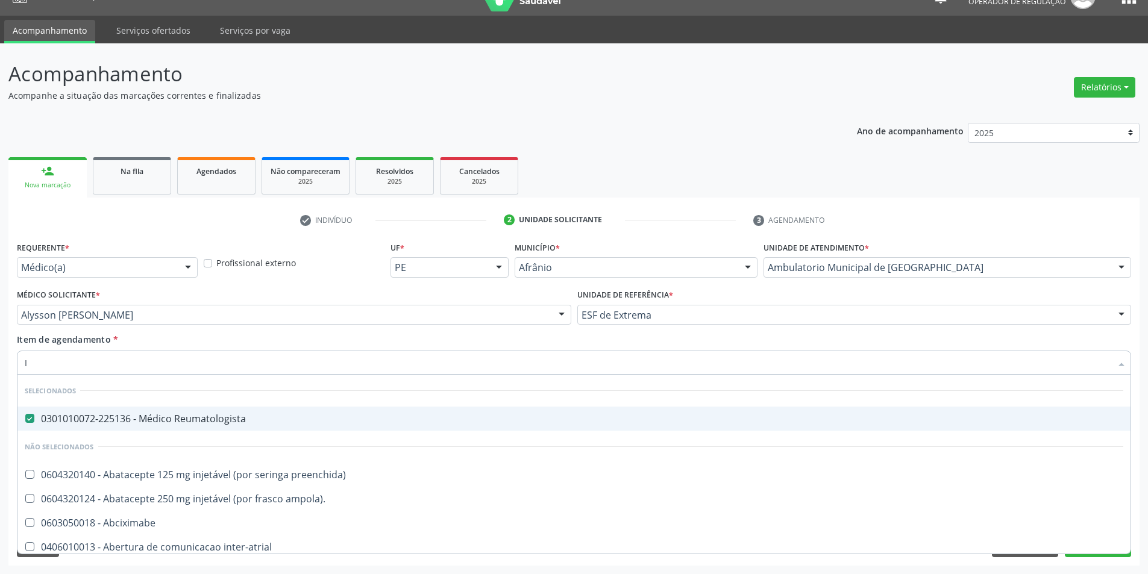
type input "IN"
checkbox Reumatologista "false"
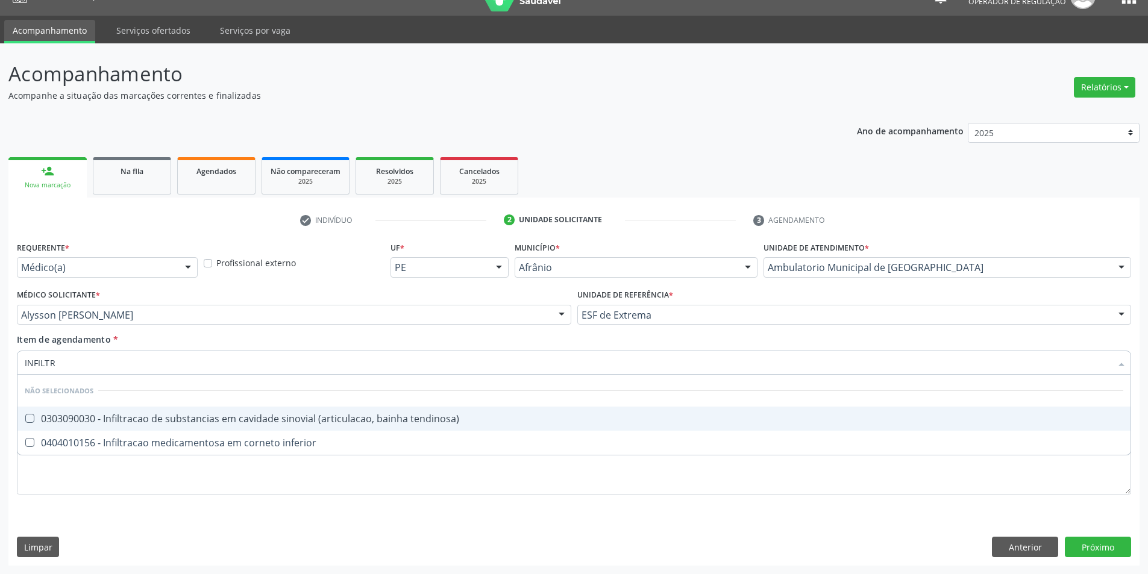
type input "INFILTRA"
click at [206, 420] on div "0303090030 - Infiltracao de substancias em cavidade sinovial (articulacao, bain…" at bounding box center [574, 419] width 1099 height 10
checkbox tendinosa\) "true"
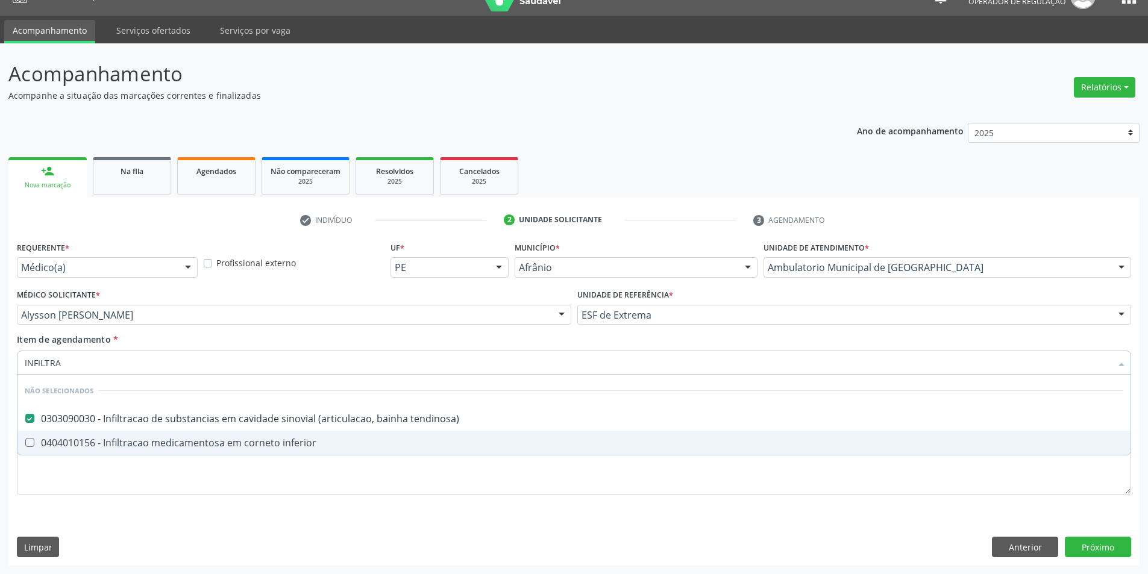
click at [225, 504] on div "Requerente * Médico(a) Médico(a) Enfermeiro(a) Paciente Nenhum resultado encont…" at bounding box center [574, 375] width 1115 height 273
checkbox inferior "true"
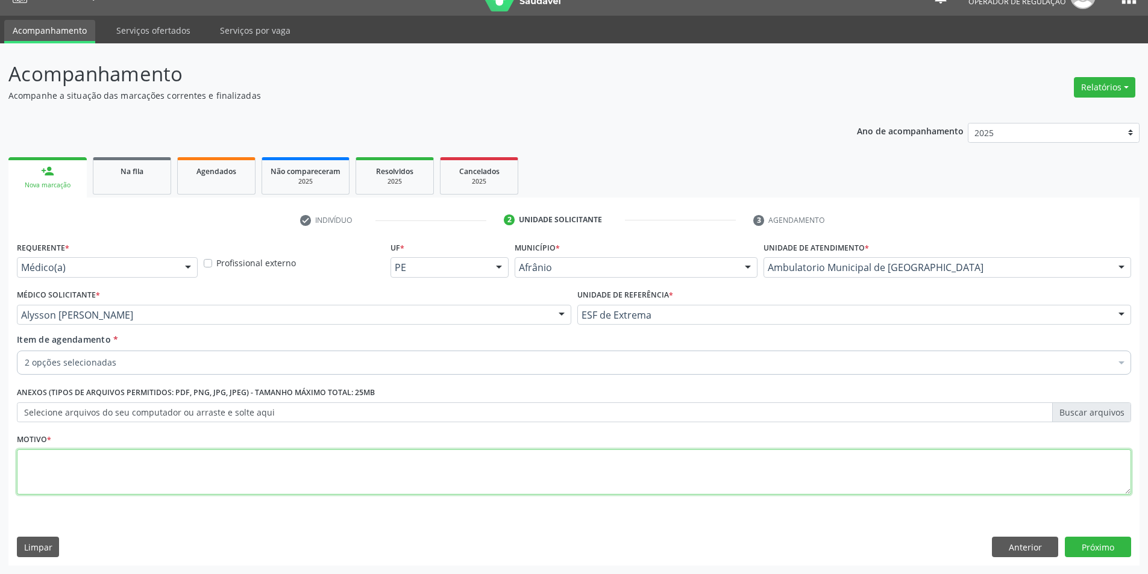
click at [313, 483] on textarea at bounding box center [574, 473] width 1115 height 46
type textarea "PROCEDIMENTO"
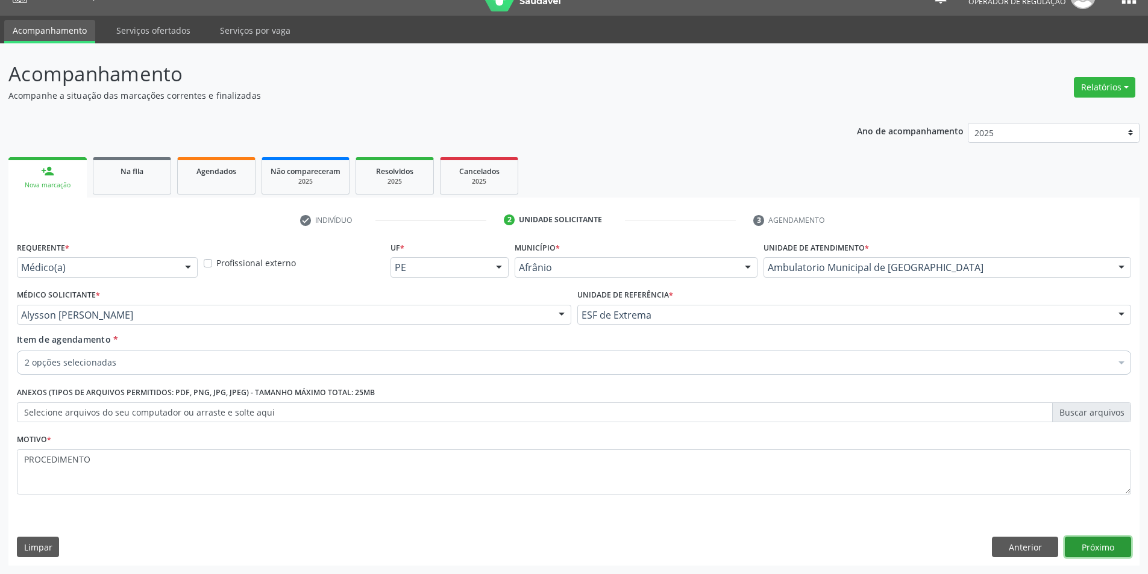
click at [1087, 554] on button "Próximo" at bounding box center [1098, 547] width 66 height 20
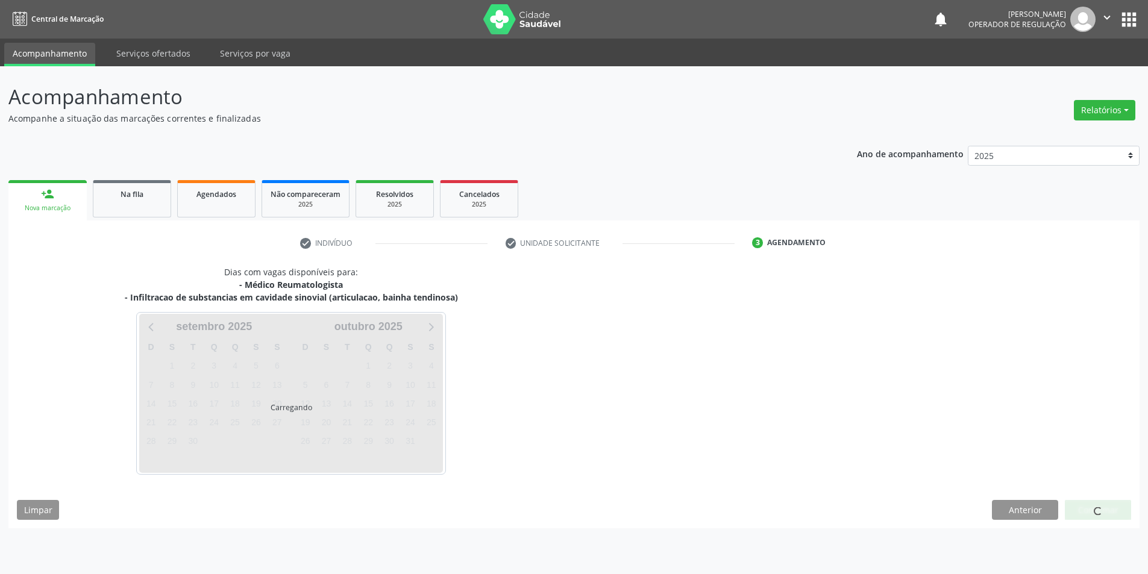
scroll to position [0, 0]
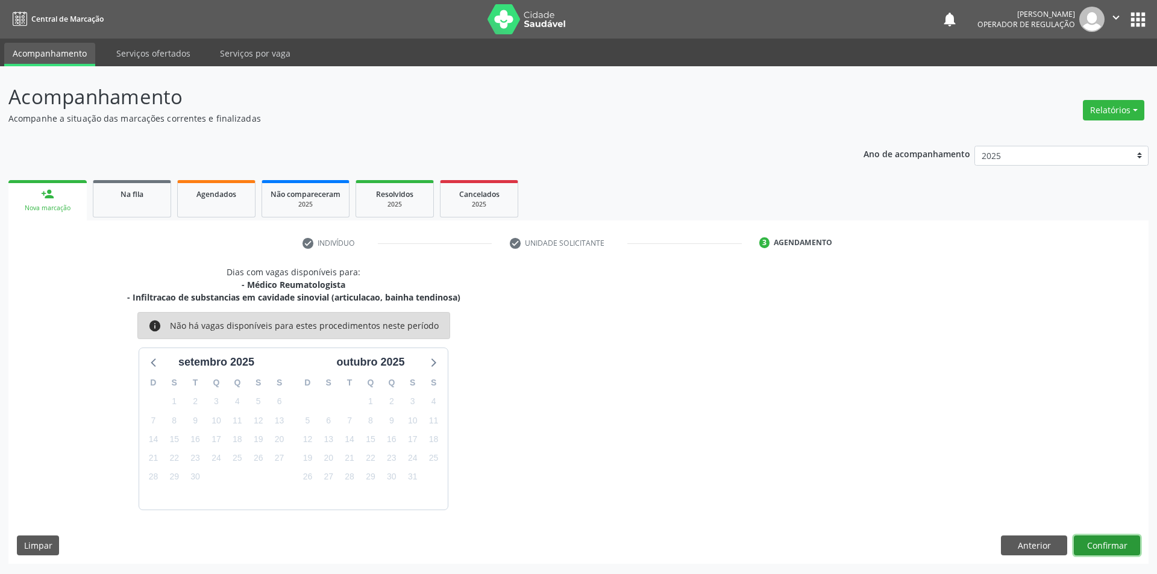
click at [1093, 536] on button "Confirmar" at bounding box center [1107, 546] width 66 height 20
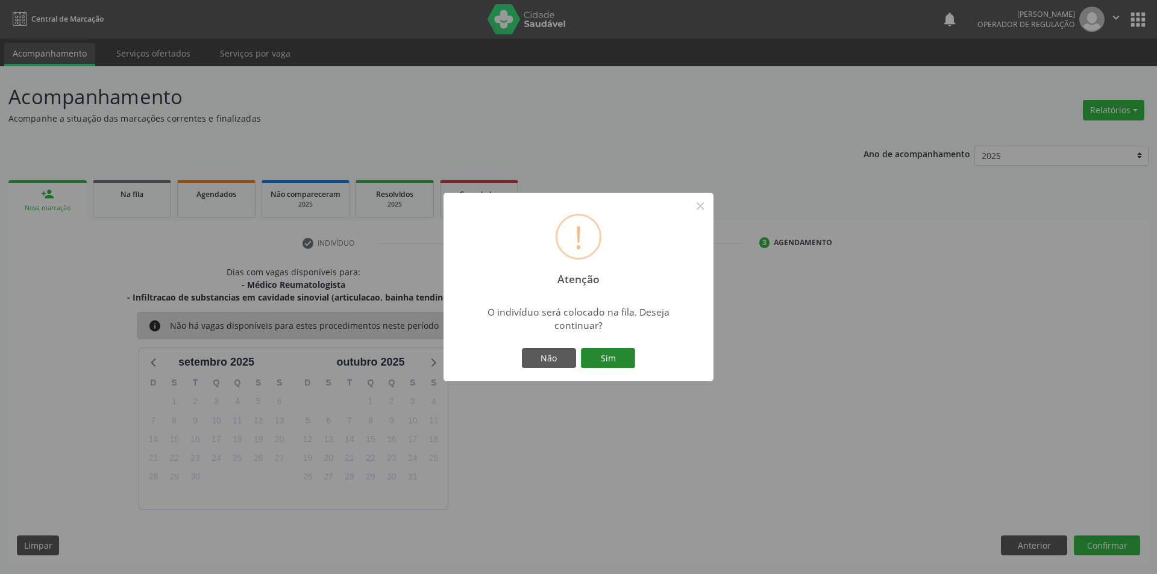
click at [636, 354] on div "Não Sim" at bounding box center [578, 358] width 119 height 25
click at [623, 364] on button "Sim" at bounding box center [608, 358] width 54 height 20
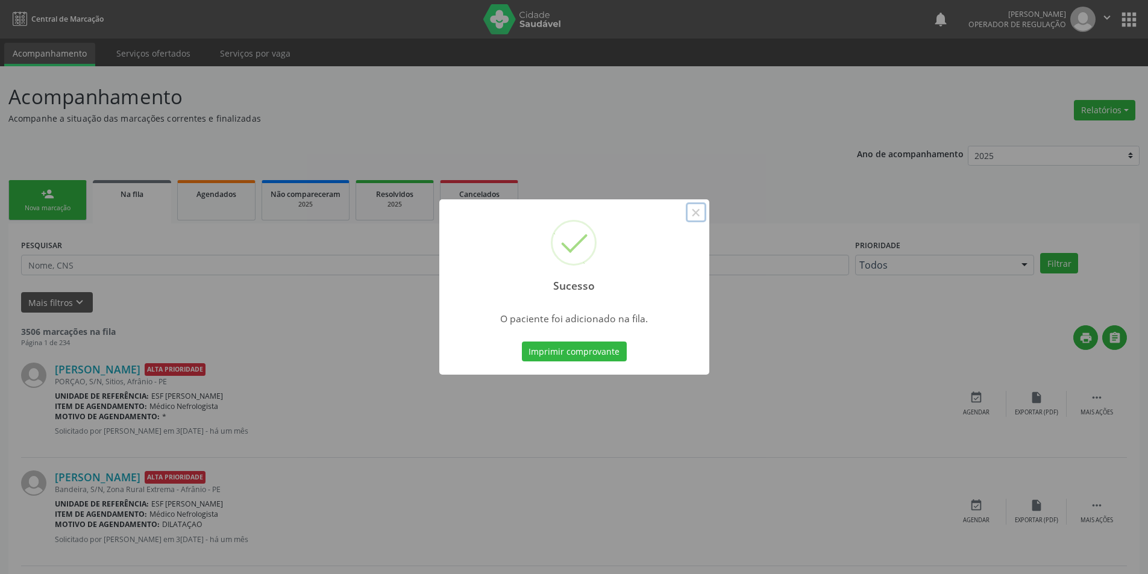
drag, startPoint x: 690, startPoint y: 219, endPoint x: 626, endPoint y: 211, distance: 63.9
click at [690, 219] on button "×" at bounding box center [696, 213] width 20 height 20
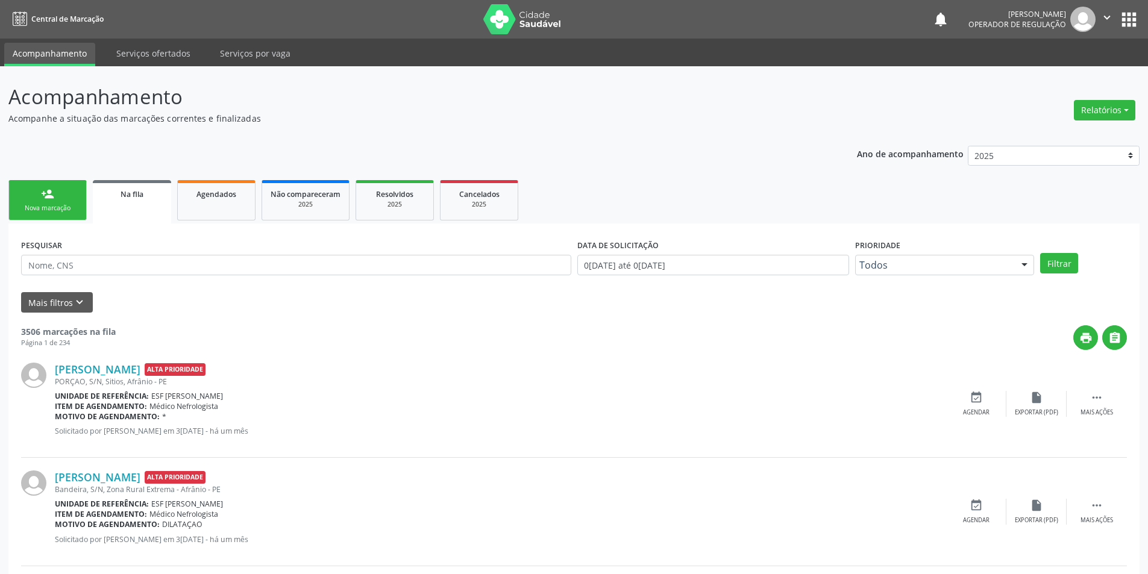
click at [22, 204] on div "Nova marcação" at bounding box center [47, 208] width 60 height 9
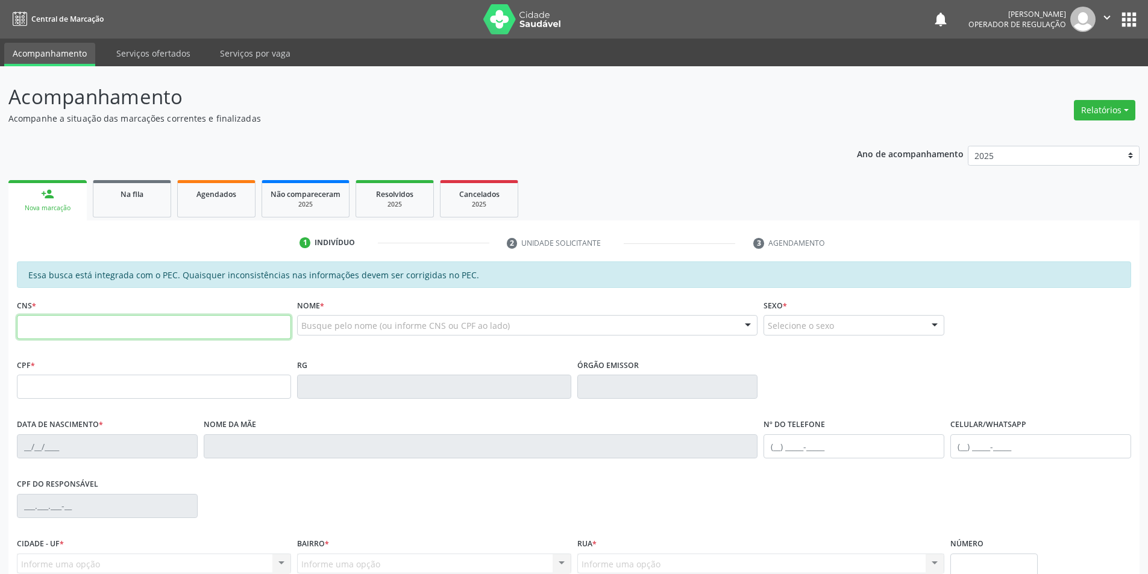
click at [131, 326] on input "text" at bounding box center [154, 327] width 274 height 24
type input "708 2041 2811 1242"
type input "213.842.154-68"
type input "05/[DATE]"
type input "[PERSON_NAME]"
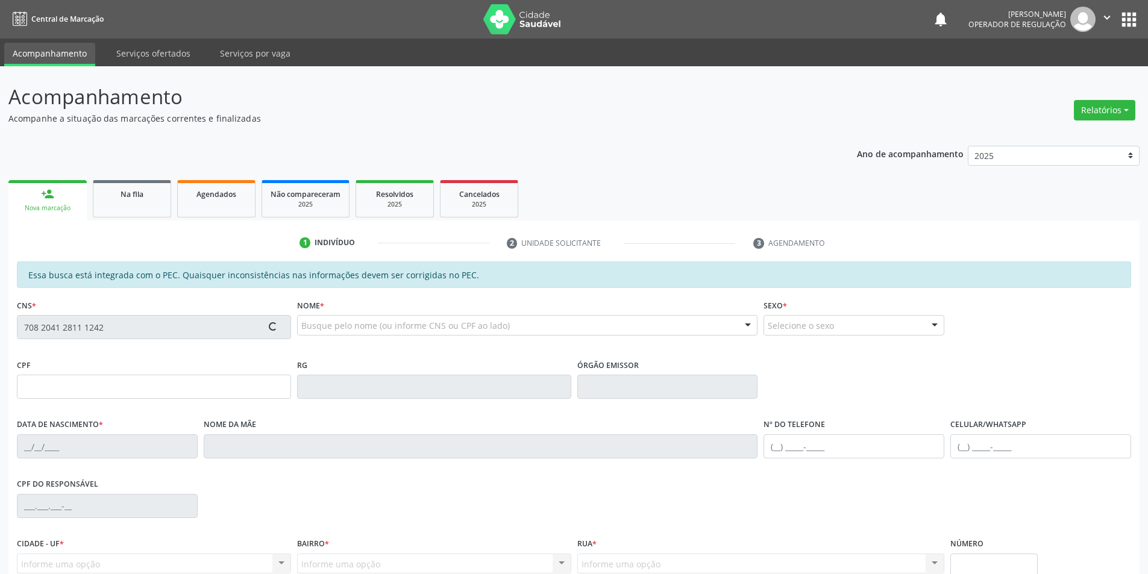
type input "[PHONE_NUMBER]"
type input "S/N"
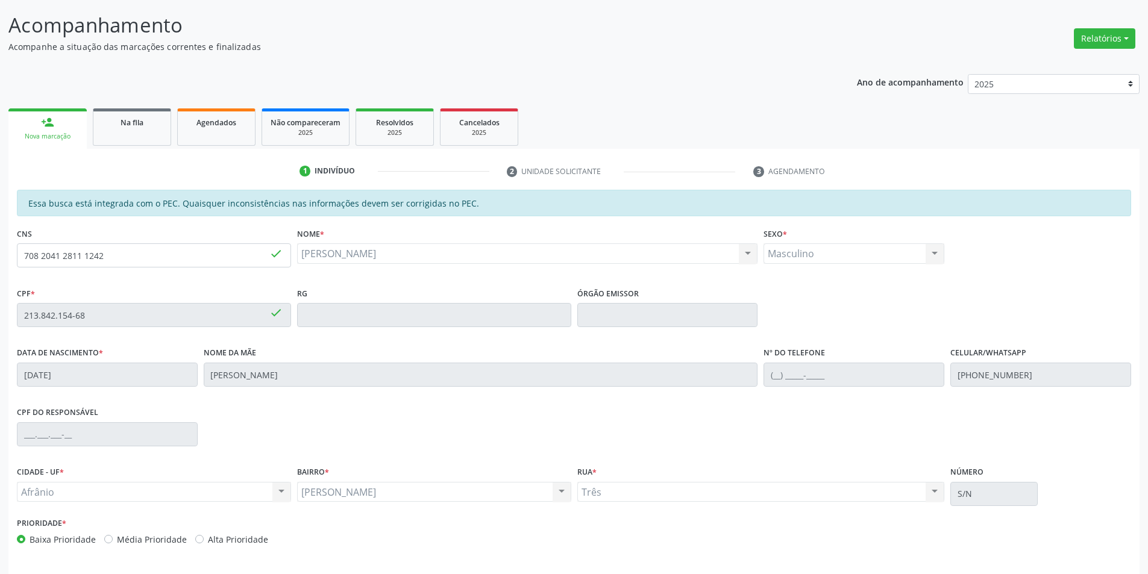
scroll to position [114, 0]
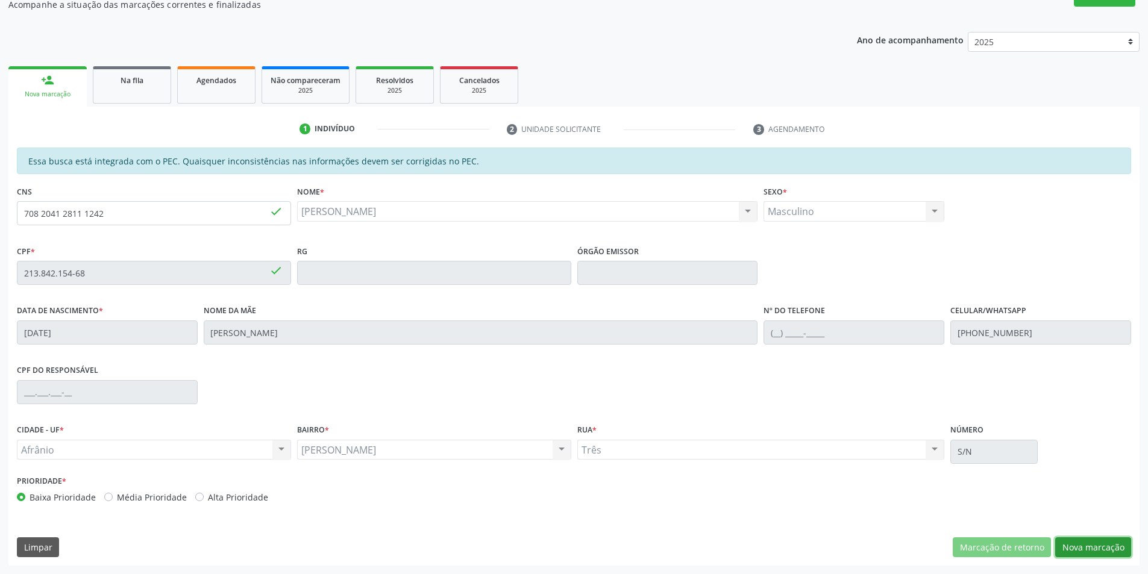
click at [1090, 541] on button "Nova marcação" at bounding box center [1093, 548] width 76 height 20
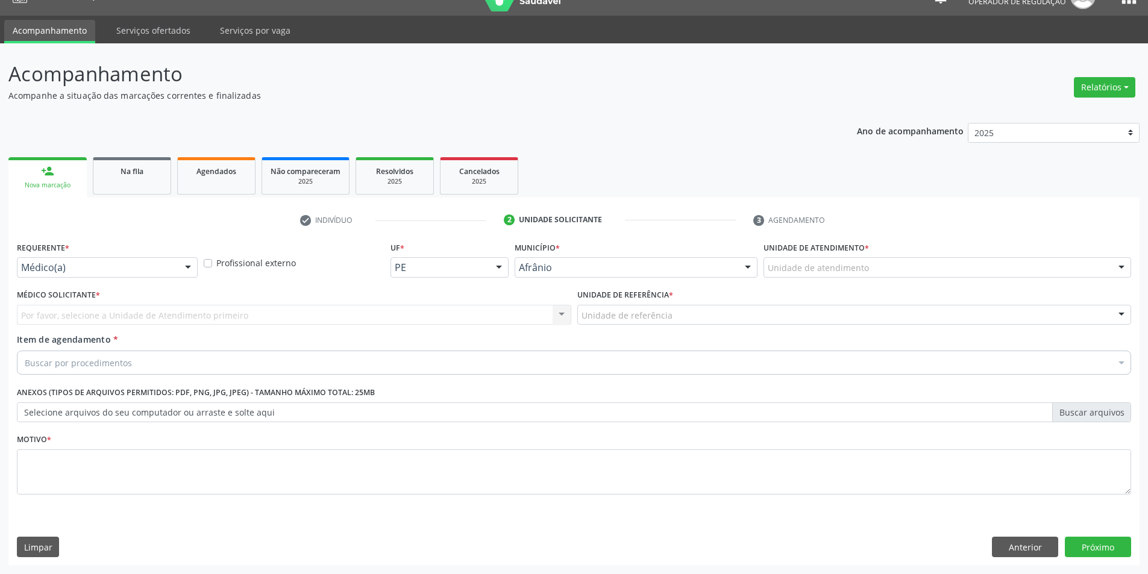
scroll to position [23, 0]
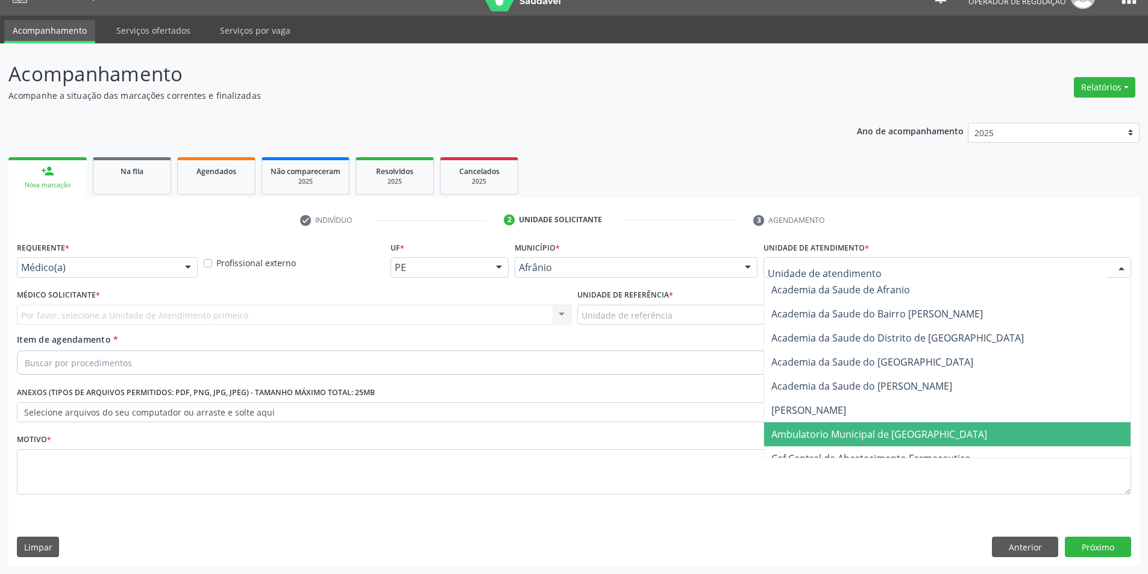
click at [822, 438] on span "Ambulatorio Municipal de [GEOGRAPHIC_DATA]" at bounding box center [880, 434] width 216 height 13
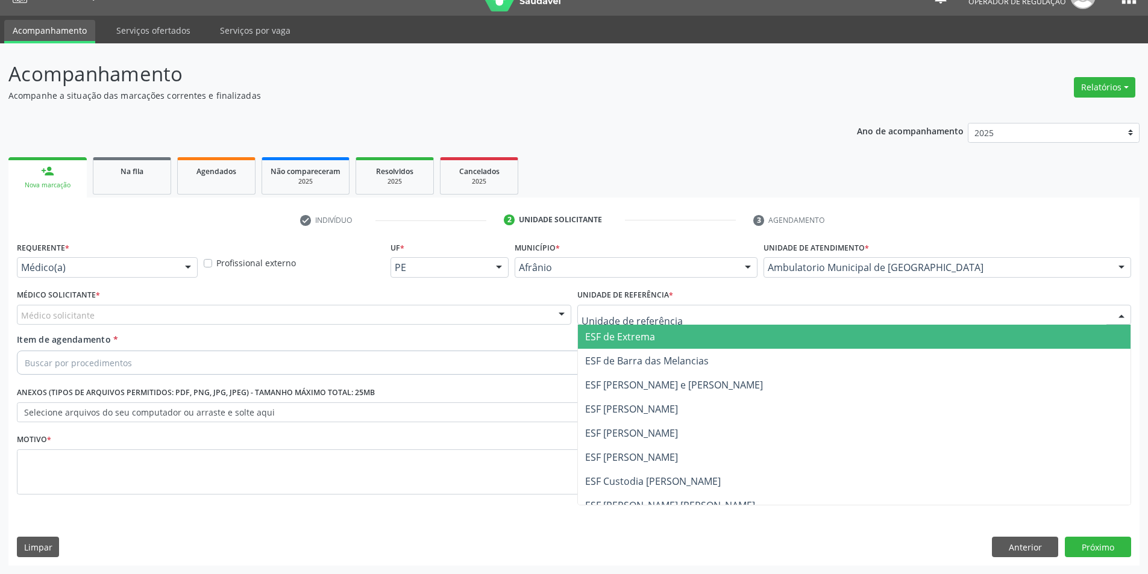
click at [597, 337] on span "ESF de Extrema" at bounding box center [620, 336] width 70 height 13
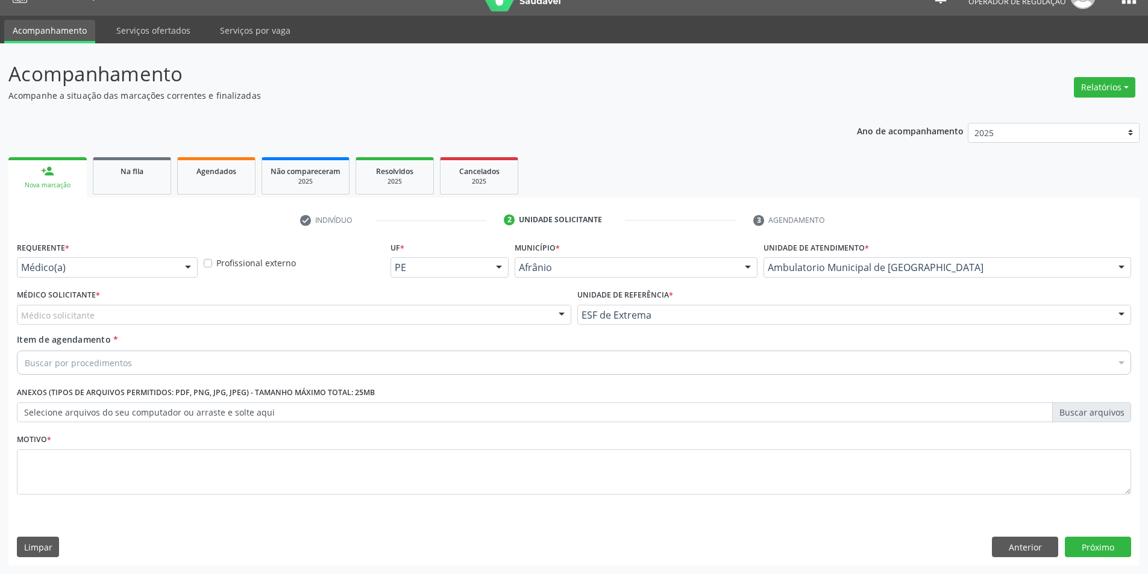
click at [424, 316] on div "Médico solicitante" at bounding box center [294, 315] width 555 height 20
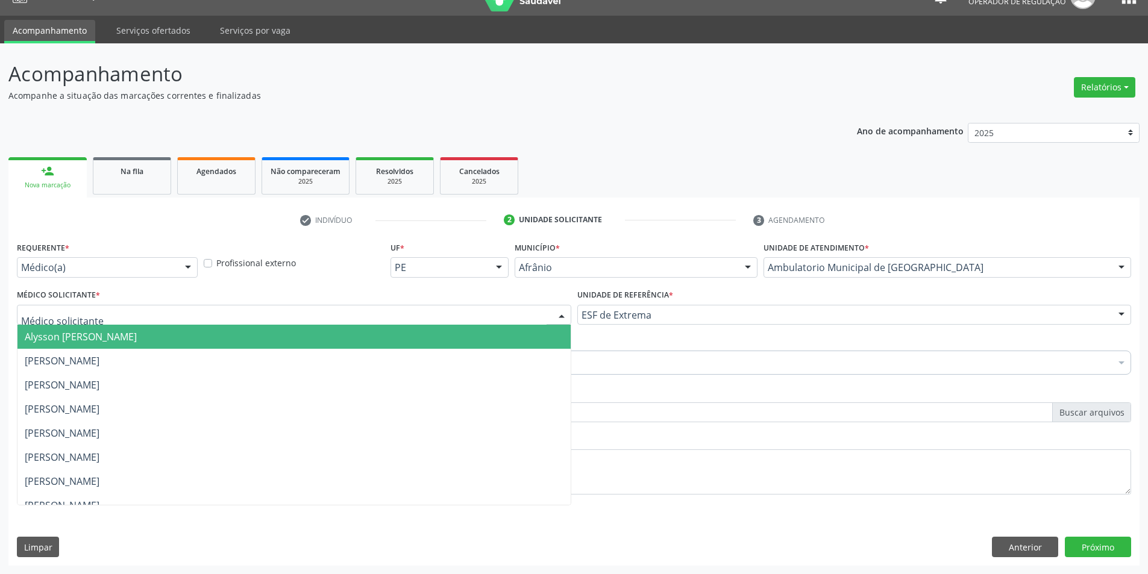
click at [427, 335] on span "Alysson [PERSON_NAME]" at bounding box center [293, 337] width 553 height 24
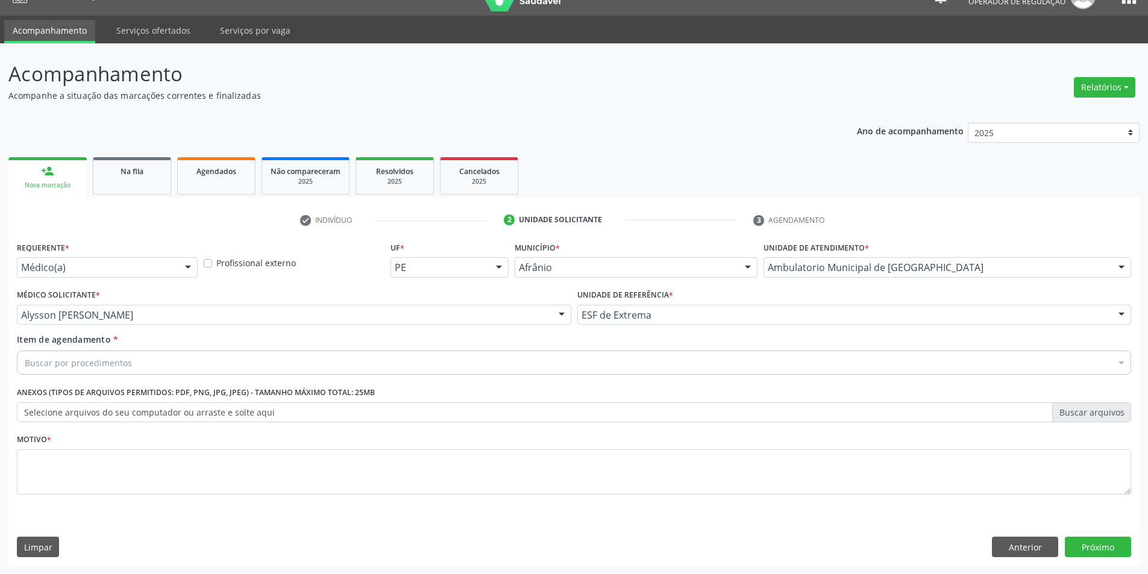
click at [259, 365] on div "Buscar por procedimentos" at bounding box center [574, 363] width 1115 height 24
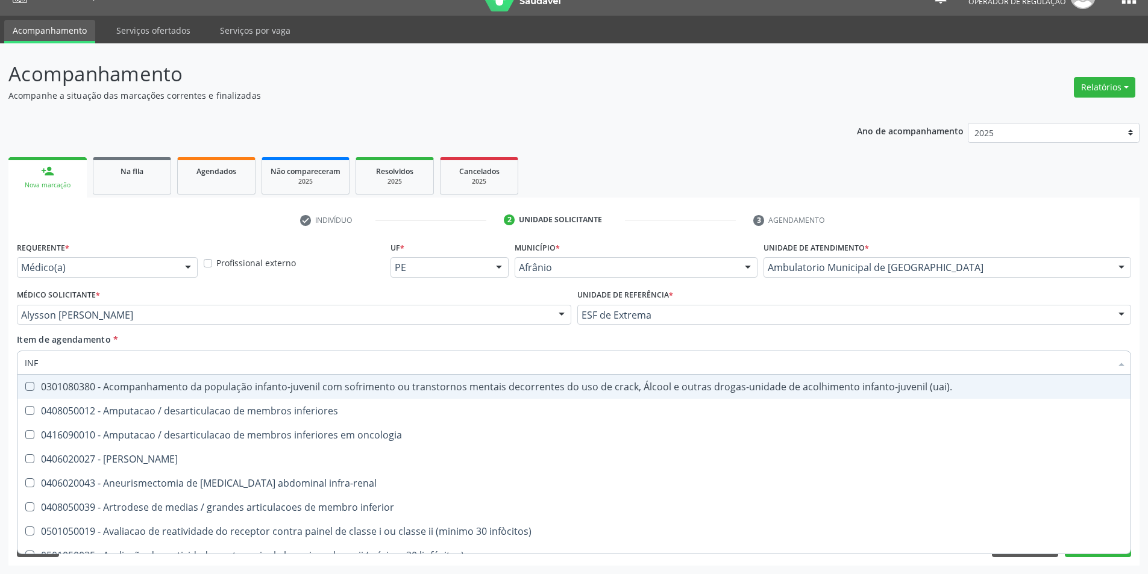
type input "INFI"
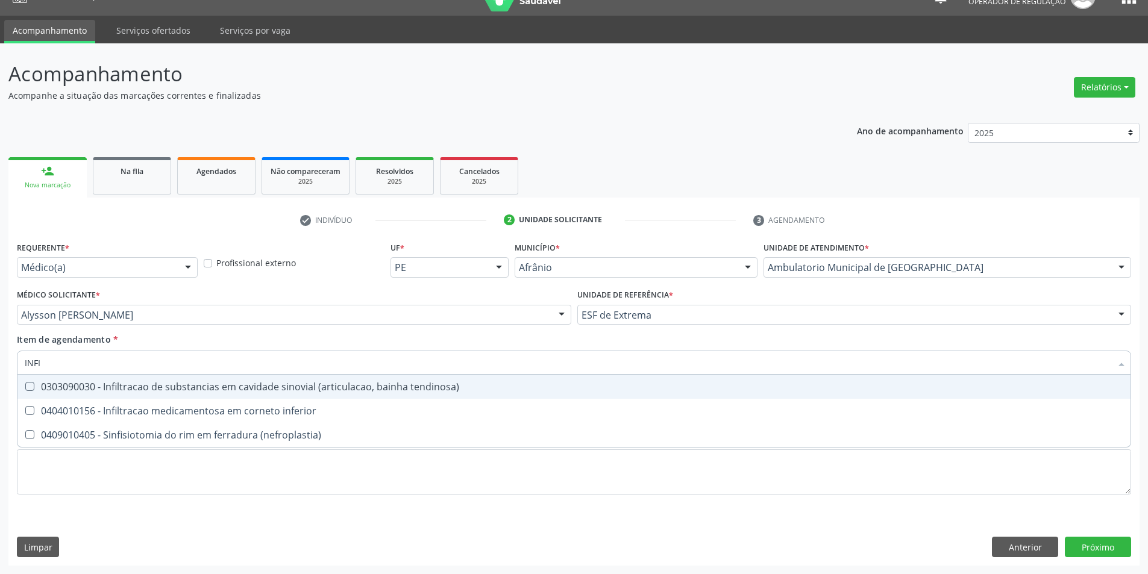
click at [403, 386] on div "0303090030 - Infiltracao de substancias em cavidade sinovial (articulacao, bain…" at bounding box center [574, 387] width 1099 height 10
checkbox tendinosa\) "true"
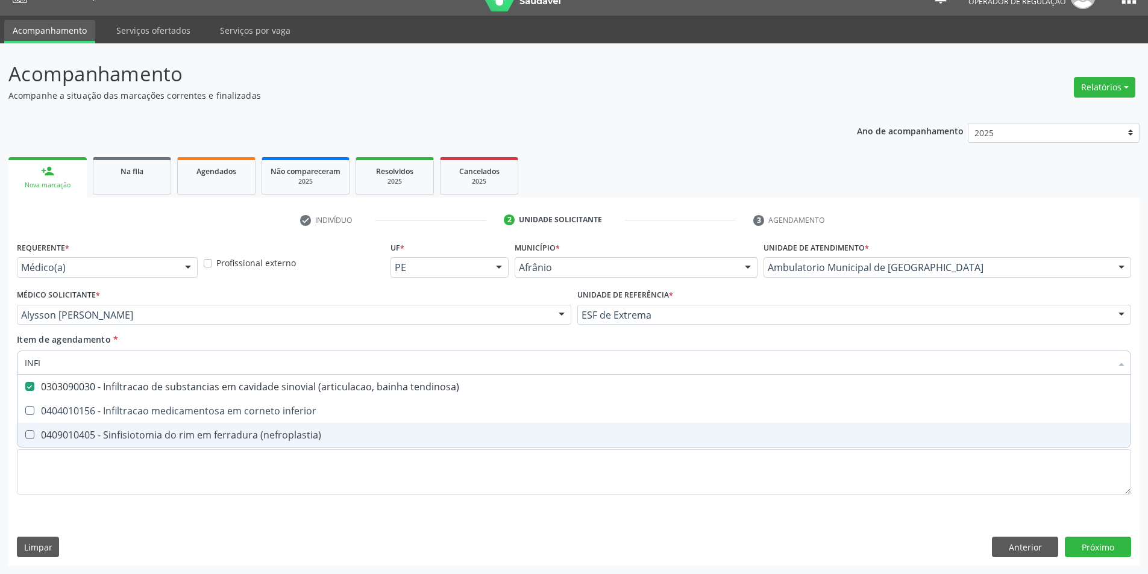
click at [385, 505] on div "Requerente * Médico(a) Médico(a) Enfermeiro(a) Paciente Nenhum resultado encont…" at bounding box center [574, 375] width 1115 height 273
checkbox inferior "true"
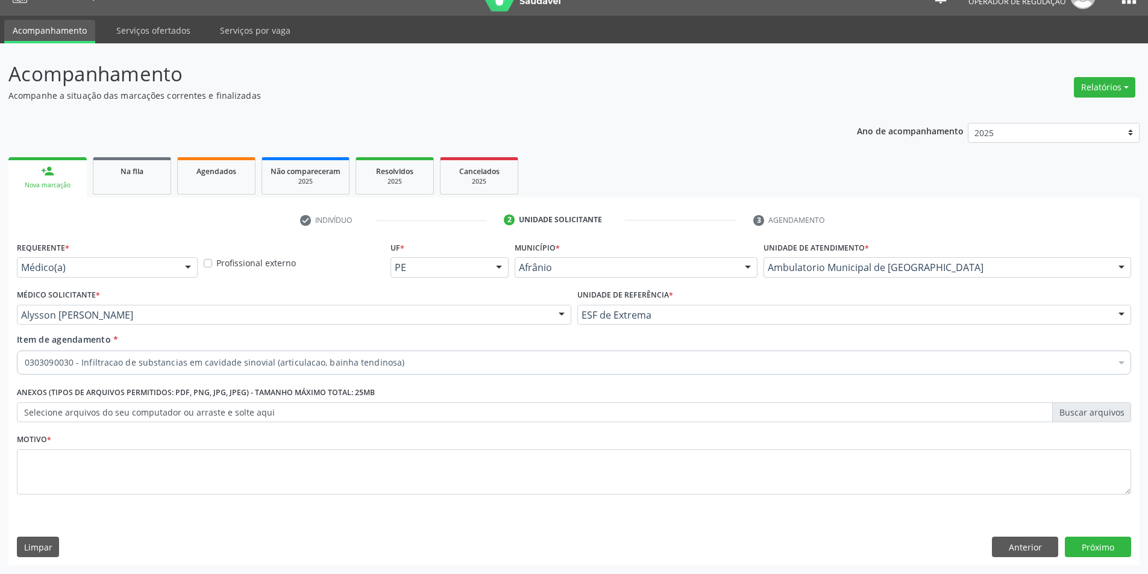
click at [383, 494] on div "Requerente * Médico(a) Médico(a) Enfermeiro(a) Paciente Nenhum resultado encont…" at bounding box center [574, 375] width 1115 height 273
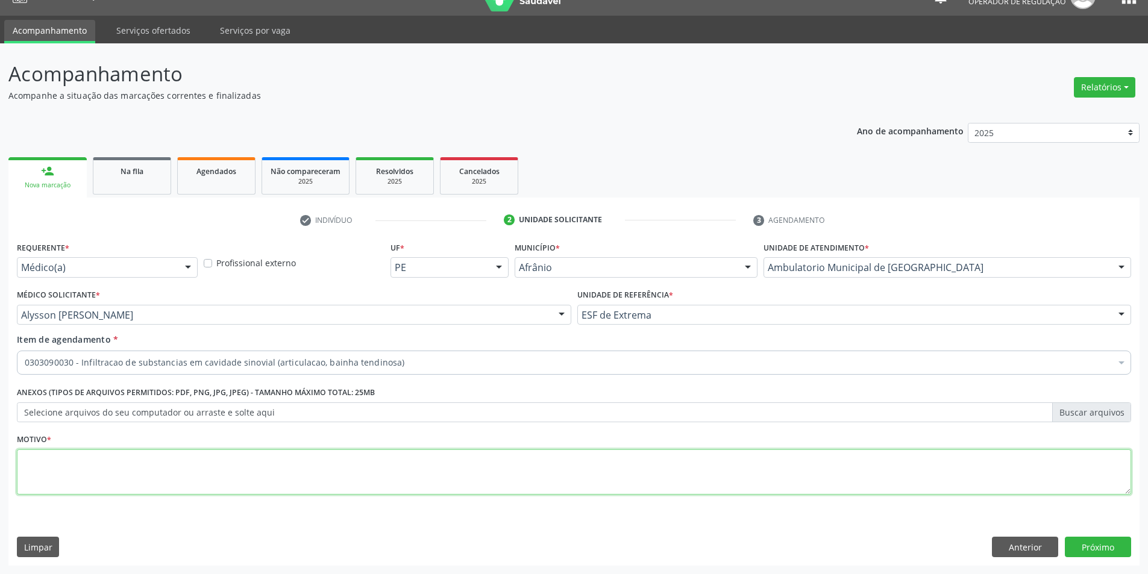
click at [382, 490] on textarea at bounding box center [574, 473] width 1115 height 46
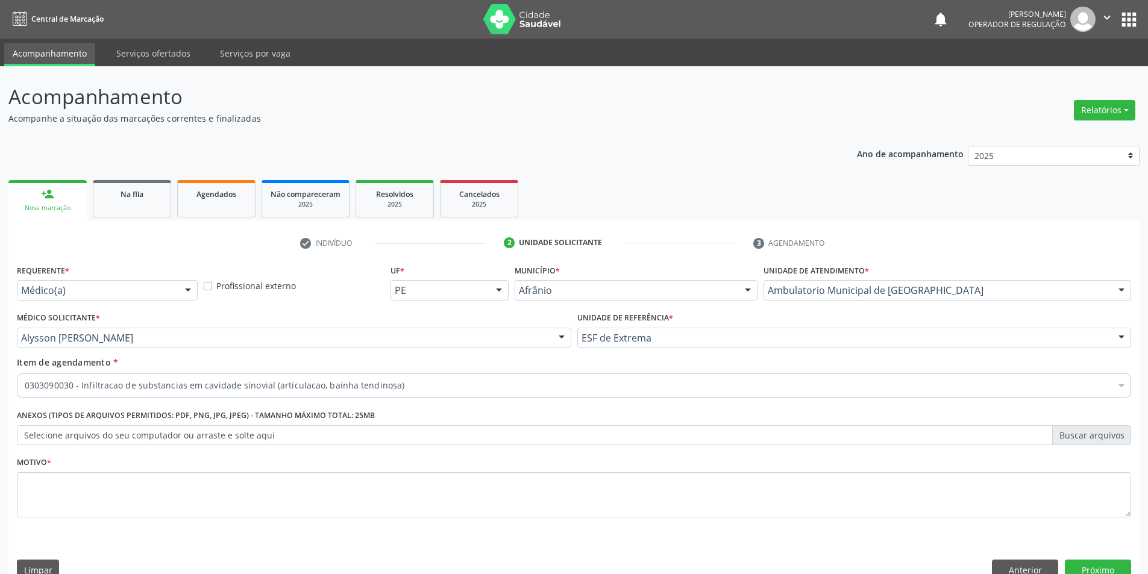
scroll to position [23, 0]
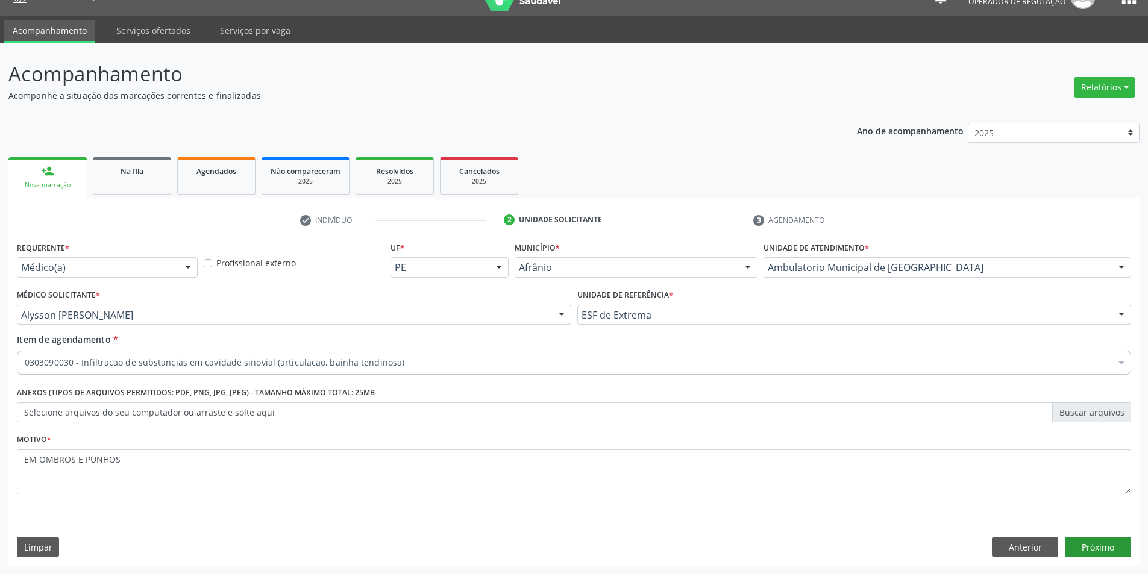
type textarea "EM OMBROS E PUNHOS"
click at [1102, 549] on button "Próximo" at bounding box center [1098, 547] width 66 height 20
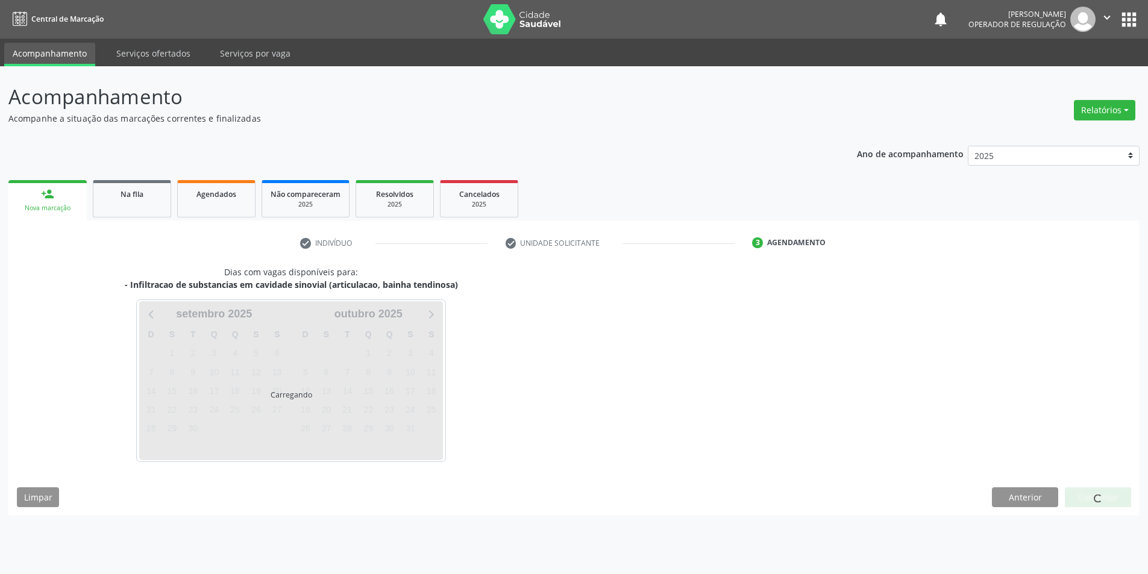
scroll to position [0, 0]
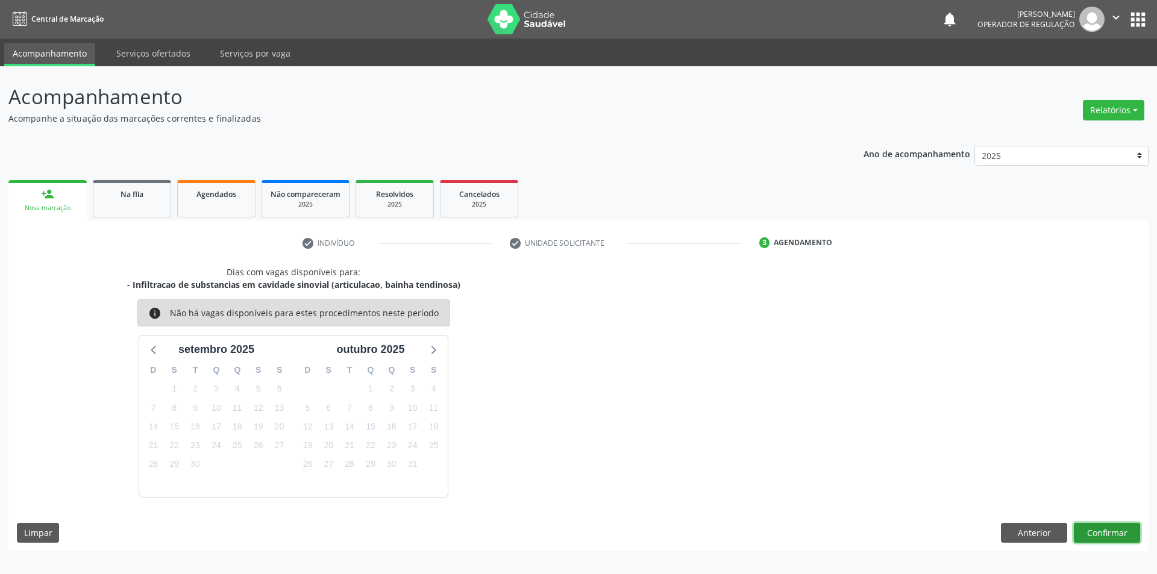
click at [1105, 524] on button "Confirmar" at bounding box center [1107, 533] width 66 height 20
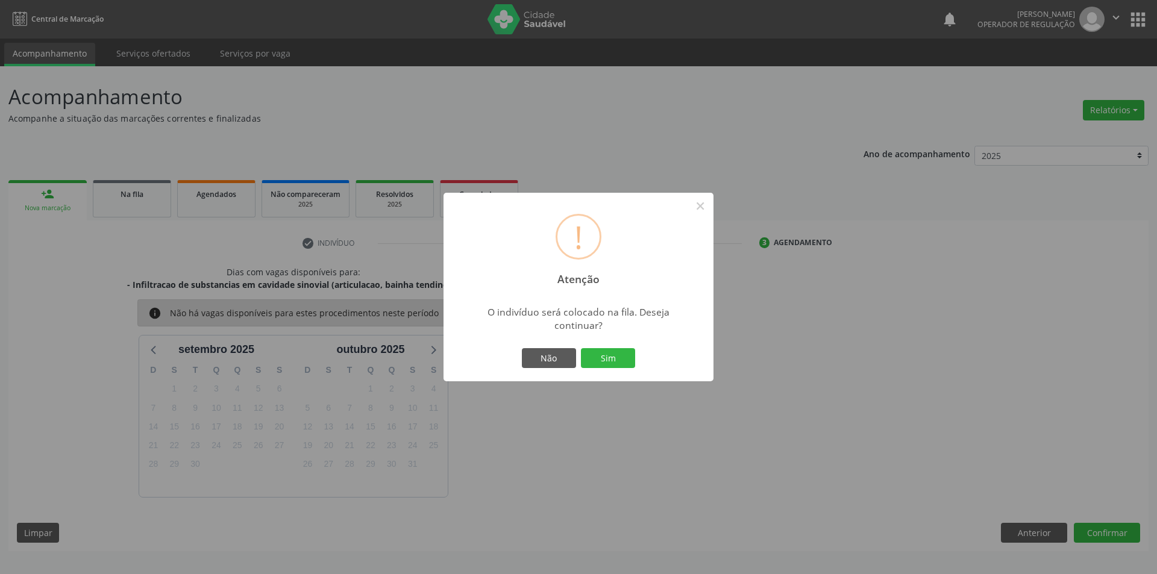
click at [594, 344] on div "! Atenção × O indivíduo será colocado na fila. Deseja continuar? Não Sim" at bounding box center [579, 287] width 270 height 189
click at [608, 348] on button "Sim" at bounding box center [608, 358] width 54 height 20
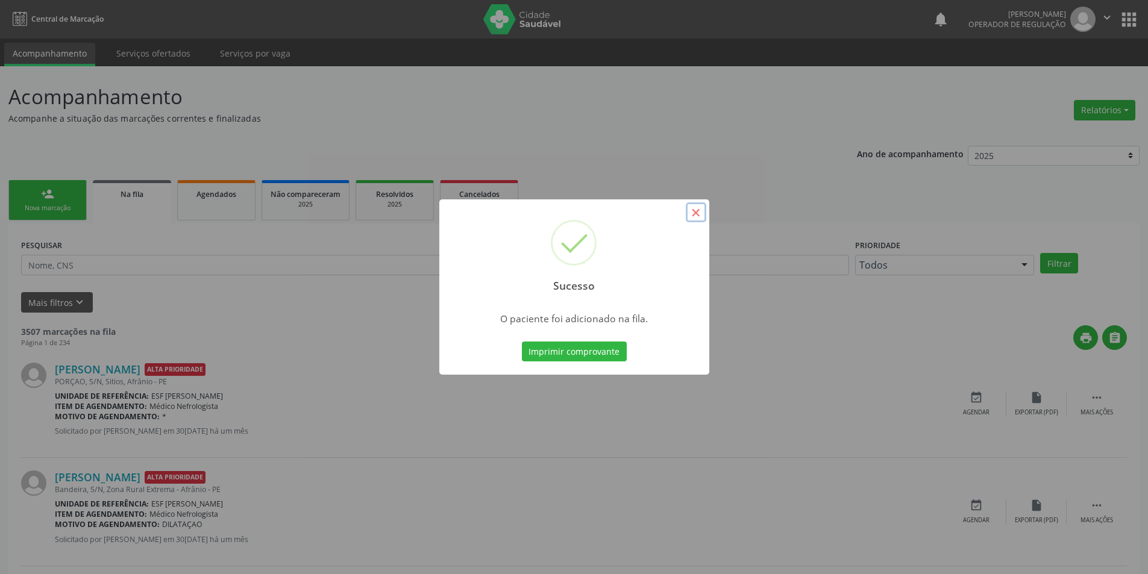
click at [705, 216] on button "×" at bounding box center [696, 213] width 20 height 20
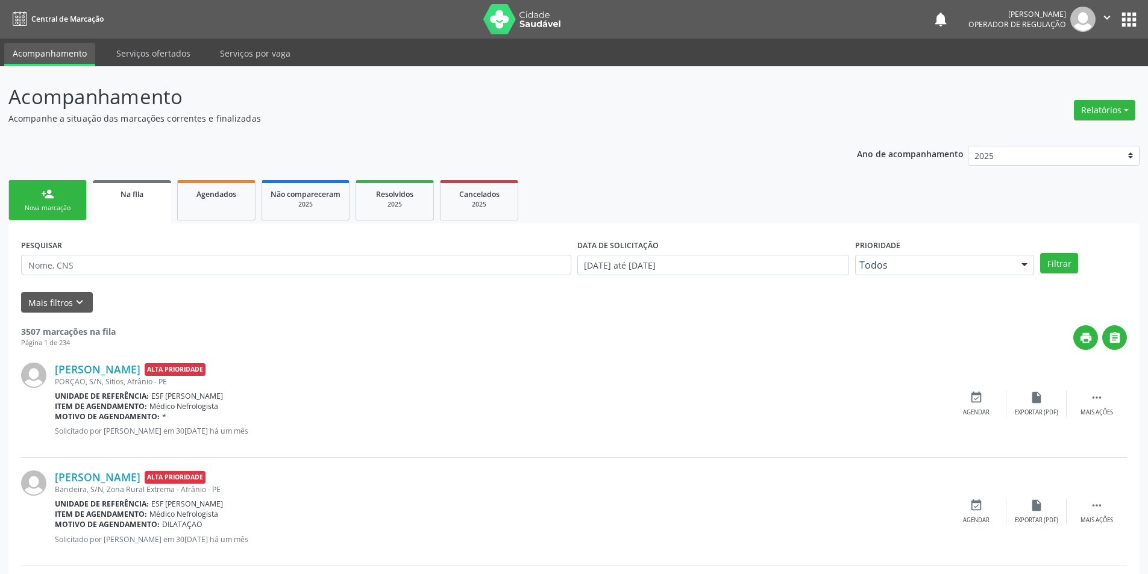
click at [57, 208] on div "Nova marcação" at bounding box center [47, 208] width 60 height 9
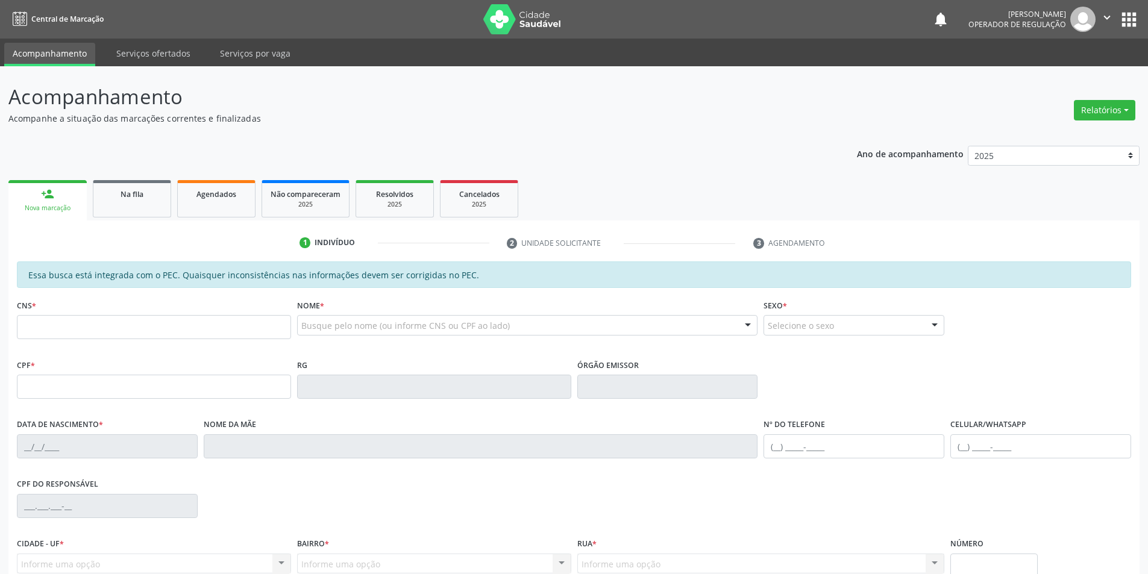
click at [115, 347] on fieldset "CNS *" at bounding box center [154, 322] width 274 height 51
click at [127, 342] on fieldset "CNS *" at bounding box center [154, 322] width 274 height 51
click at [224, 330] on input "text" at bounding box center [154, 327] width 274 height 24
type input "708 2041 2811 1242"
type input "213.842.154-68"
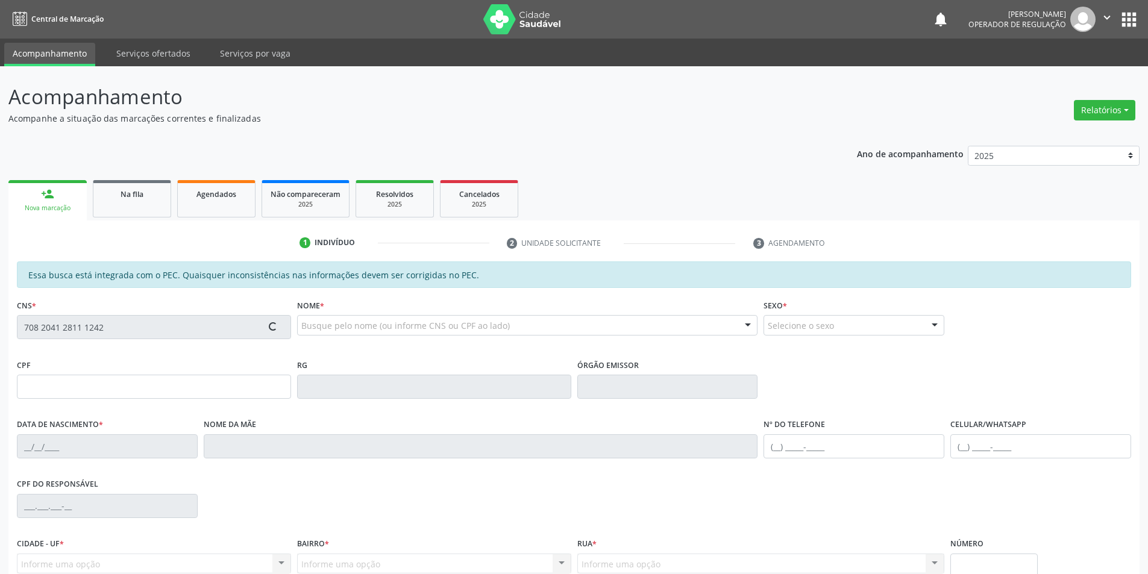
type input "05/[DATE]"
type input "[PERSON_NAME]"
type input "[PHONE_NUMBER]"
type input "S/N"
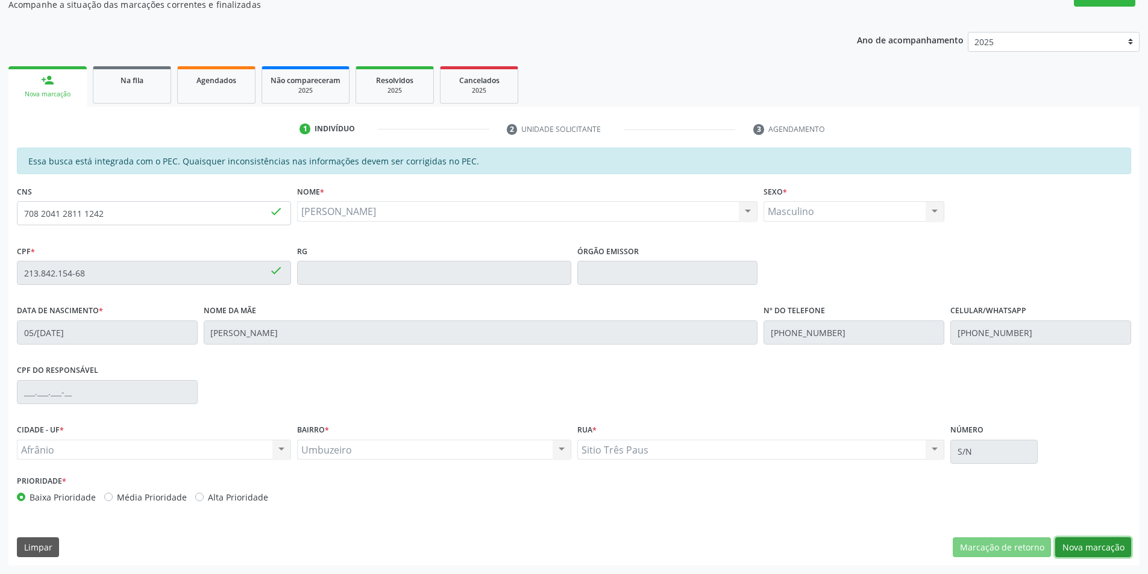
click at [1089, 538] on button "Nova marcação" at bounding box center [1093, 548] width 76 height 20
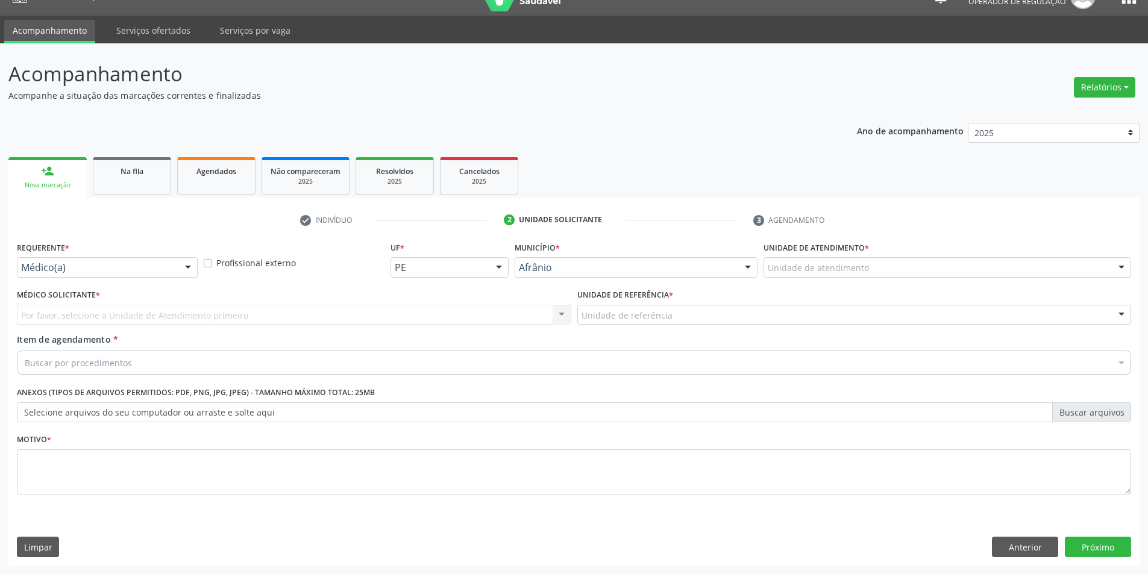
drag, startPoint x: 995, startPoint y: 271, endPoint x: 1000, endPoint y: 349, distance: 78.5
click at [998, 274] on div "Unidade de atendimento" at bounding box center [948, 267] width 368 height 20
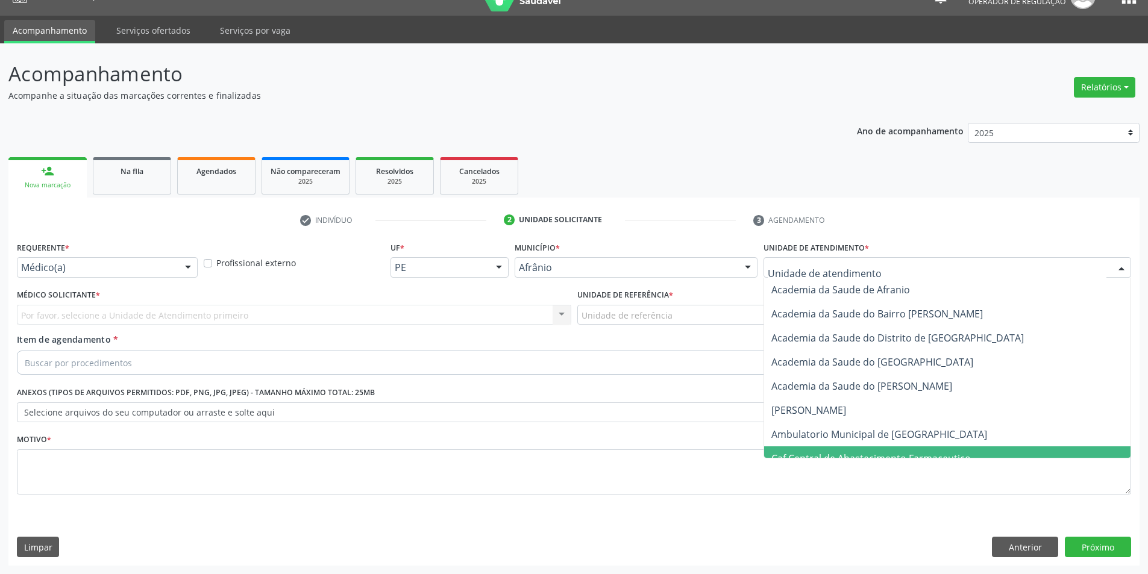
click at [984, 448] on span "Caf Central de Abastecimento Farmaceutico" at bounding box center [947, 459] width 366 height 24
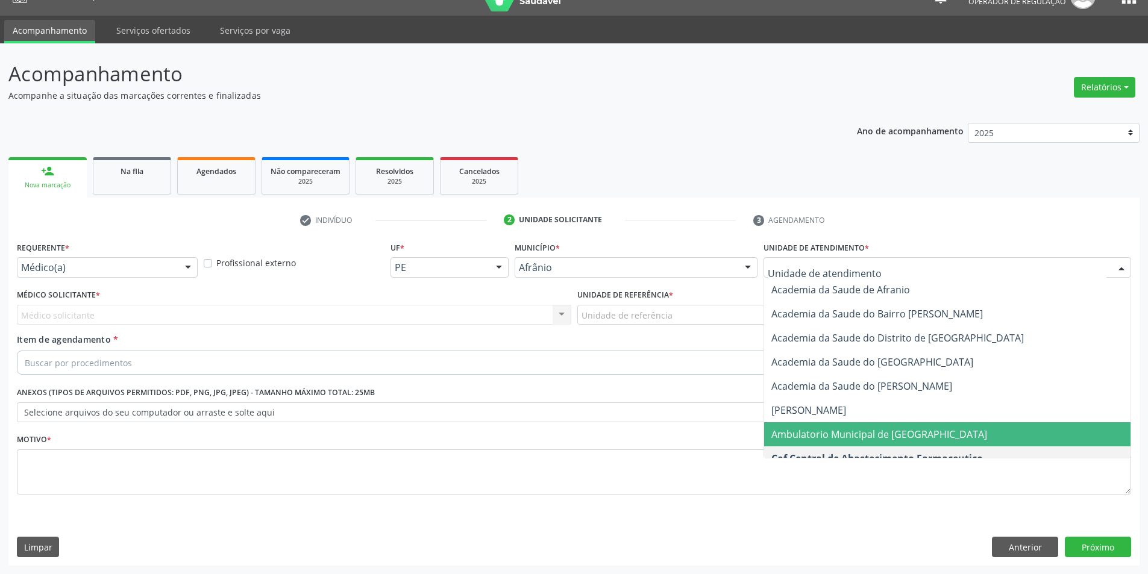
click at [945, 425] on span "Ambulatorio Municipal de [GEOGRAPHIC_DATA]" at bounding box center [947, 435] width 366 height 24
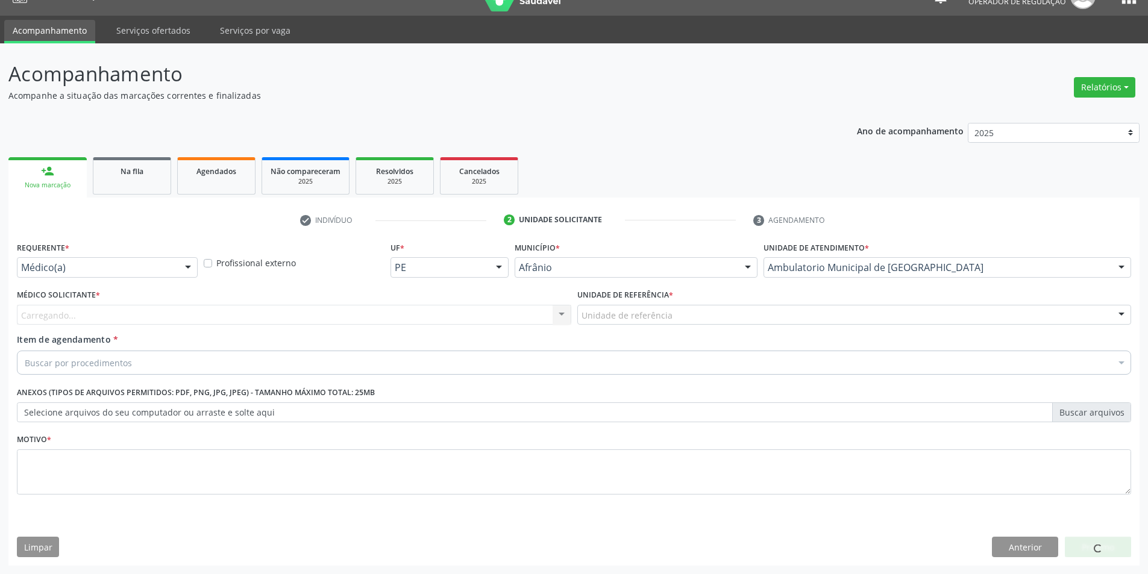
click at [802, 319] on div "Unidade de referência" at bounding box center [854, 315] width 555 height 20
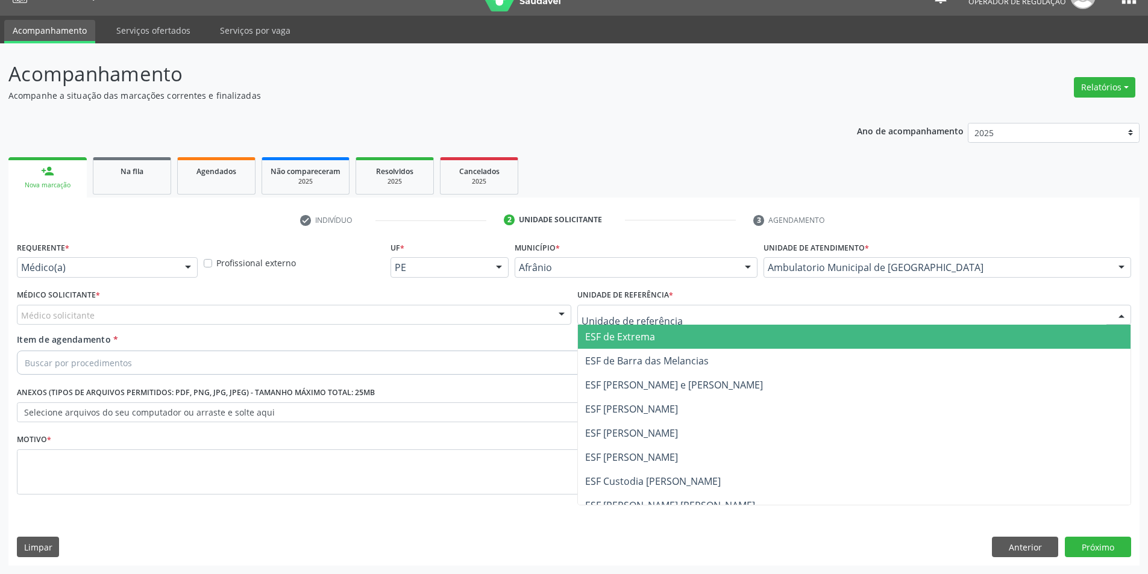
click at [783, 329] on span "ESF de Extrema" at bounding box center [854, 337] width 553 height 24
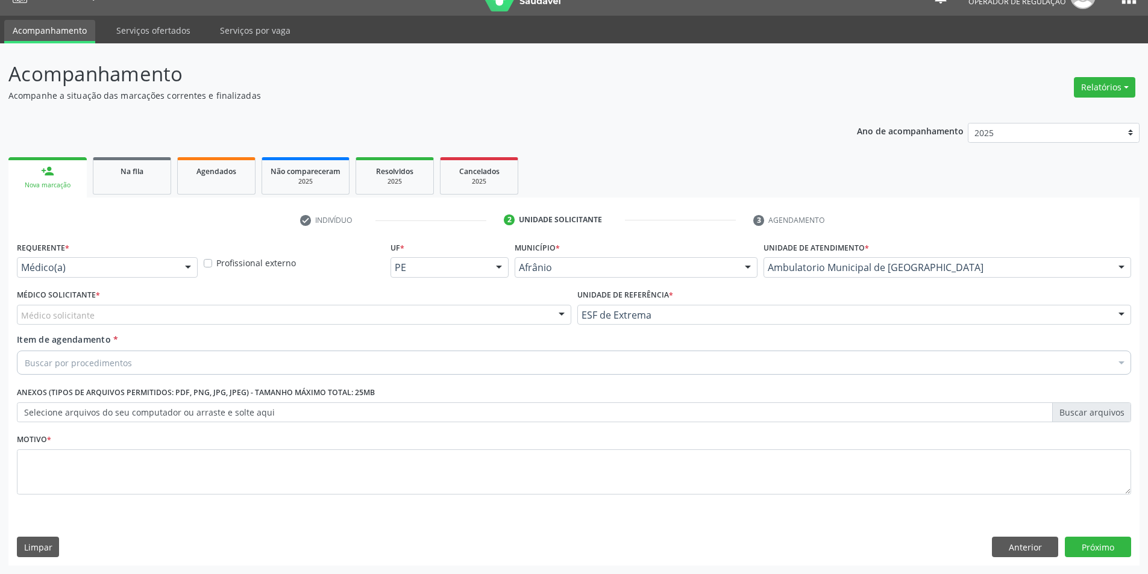
click at [473, 318] on div "Médico solicitante" at bounding box center [294, 315] width 555 height 20
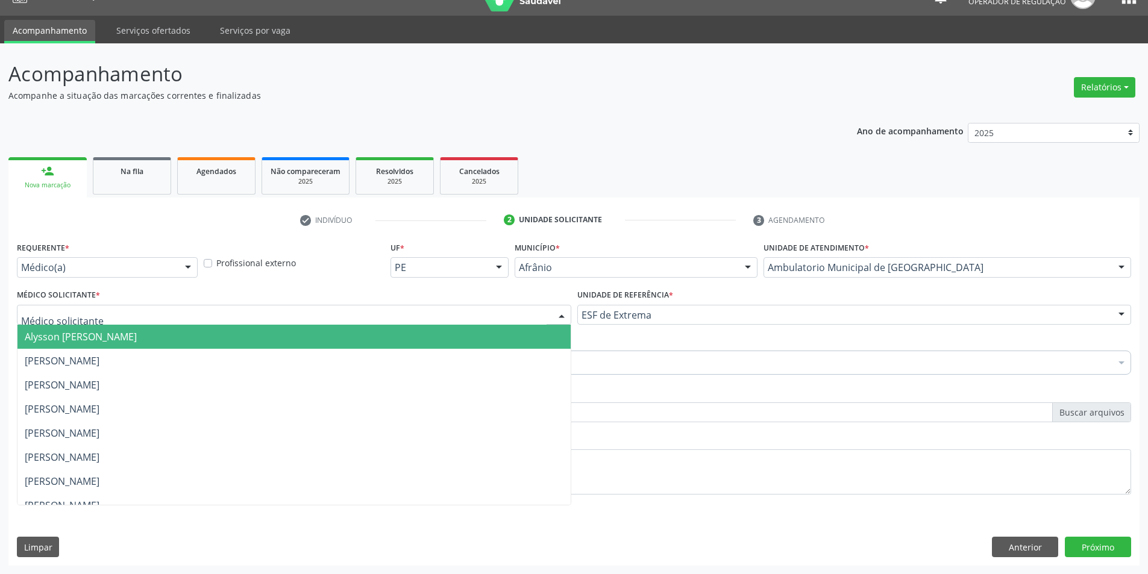
drag, startPoint x: 476, startPoint y: 333, endPoint x: 390, endPoint y: 339, distance: 85.9
click at [474, 336] on span "Alysson [PERSON_NAME]" at bounding box center [293, 337] width 553 height 24
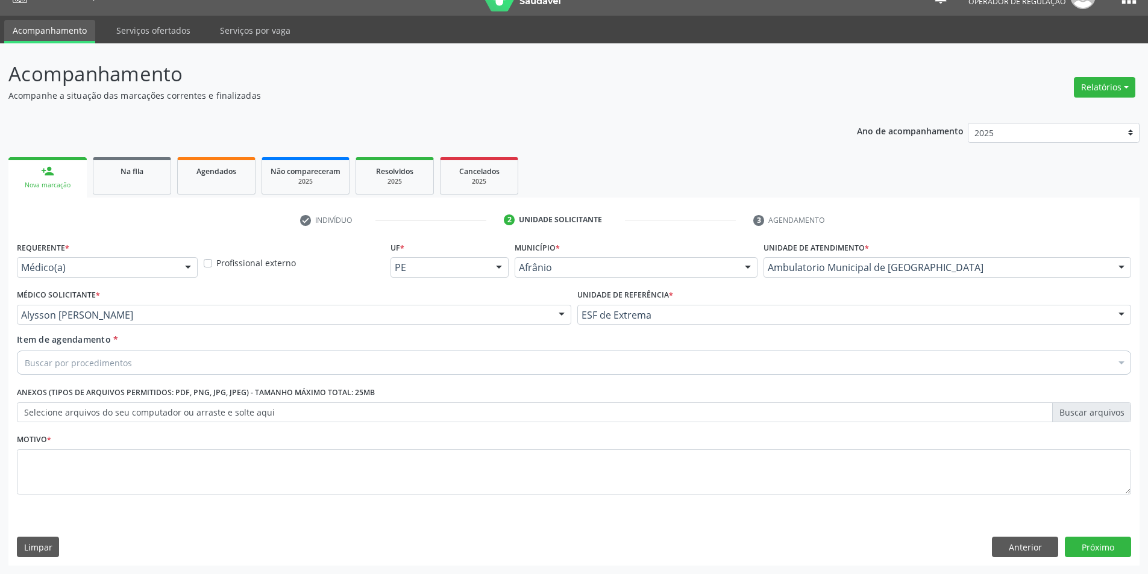
click at [361, 353] on div "Buscar por procedimentos" at bounding box center [574, 363] width 1115 height 24
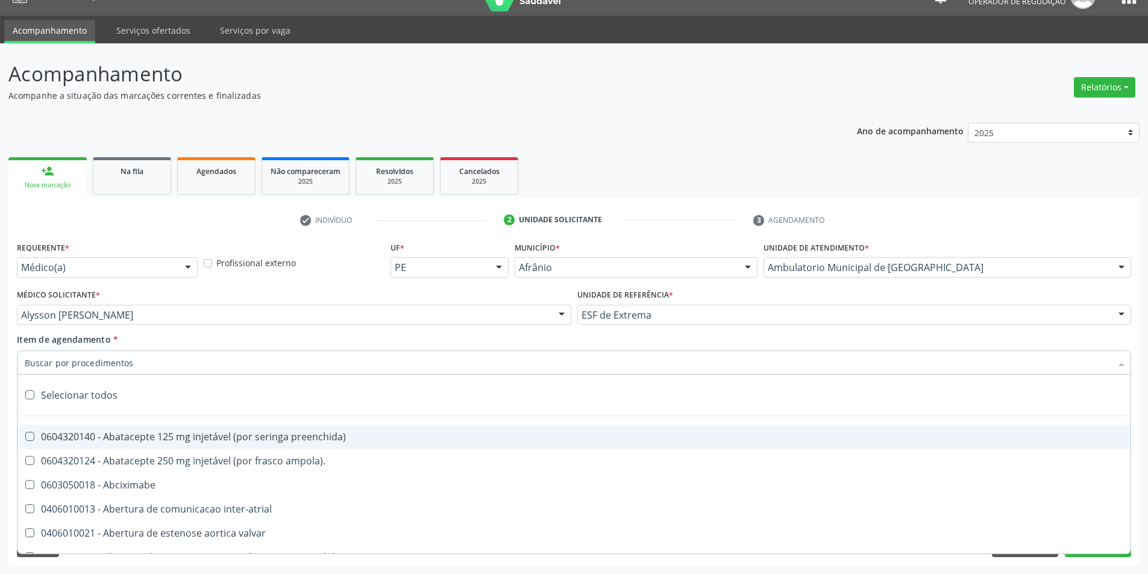
click at [360, 369] on input "Item de agendamento *" at bounding box center [568, 363] width 1087 height 24
type input "R"
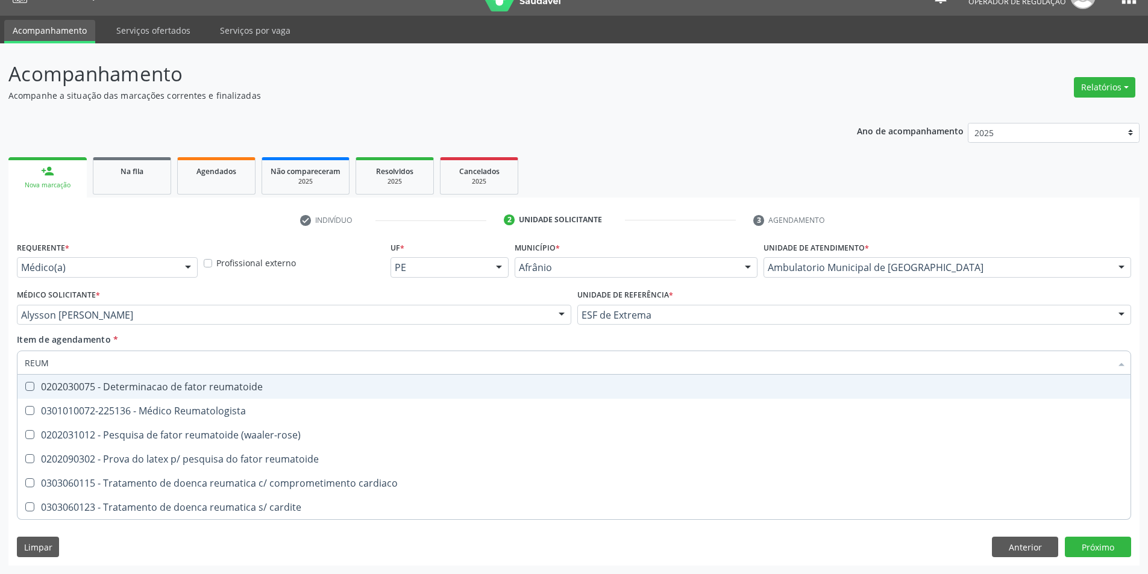
type input "REUMA"
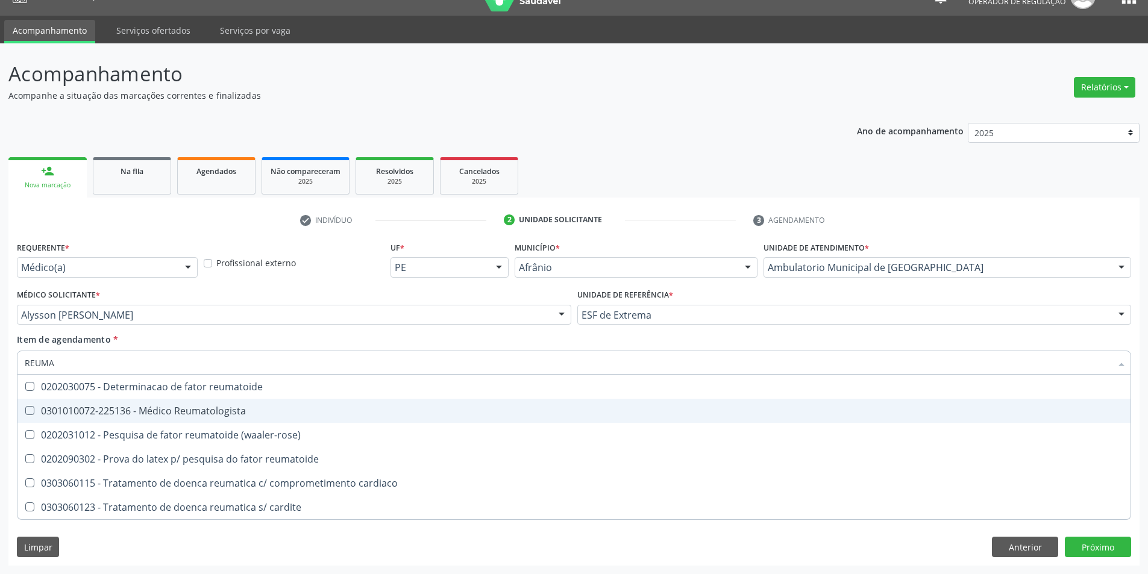
click at [298, 415] on div "0301010072-225136 - Médico Reumatologista" at bounding box center [574, 411] width 1099 height 10
checkbox Reumatologista "true"
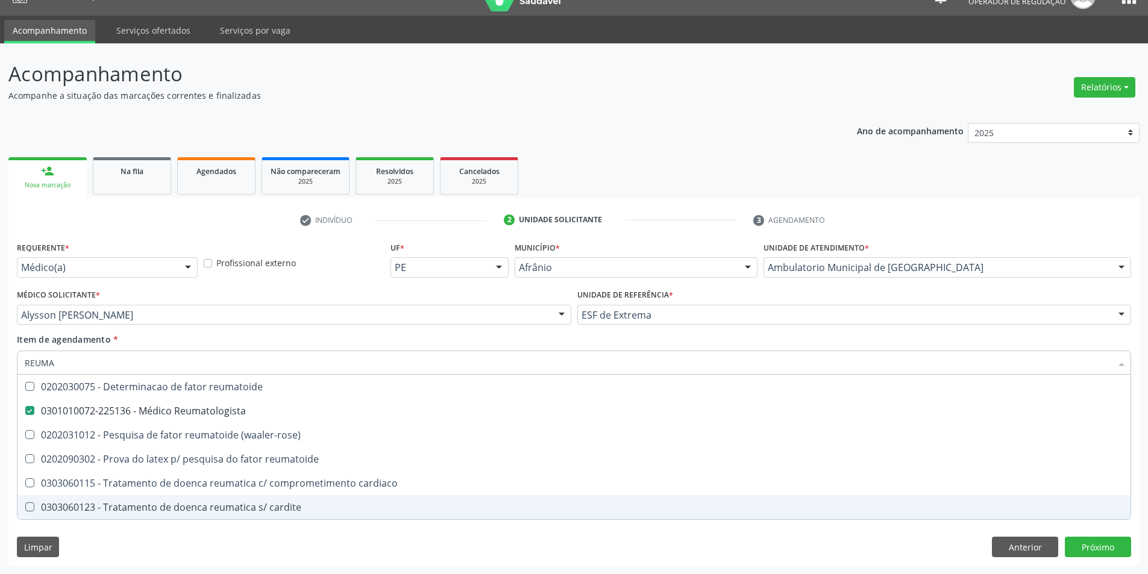
click at [250, 561] on div "Requerente * Médico(a) Médico(a) Enfermeiro(a) Paciente Nenhum resultado encont…" at bounding box center [573, 402] width 1131 height 327
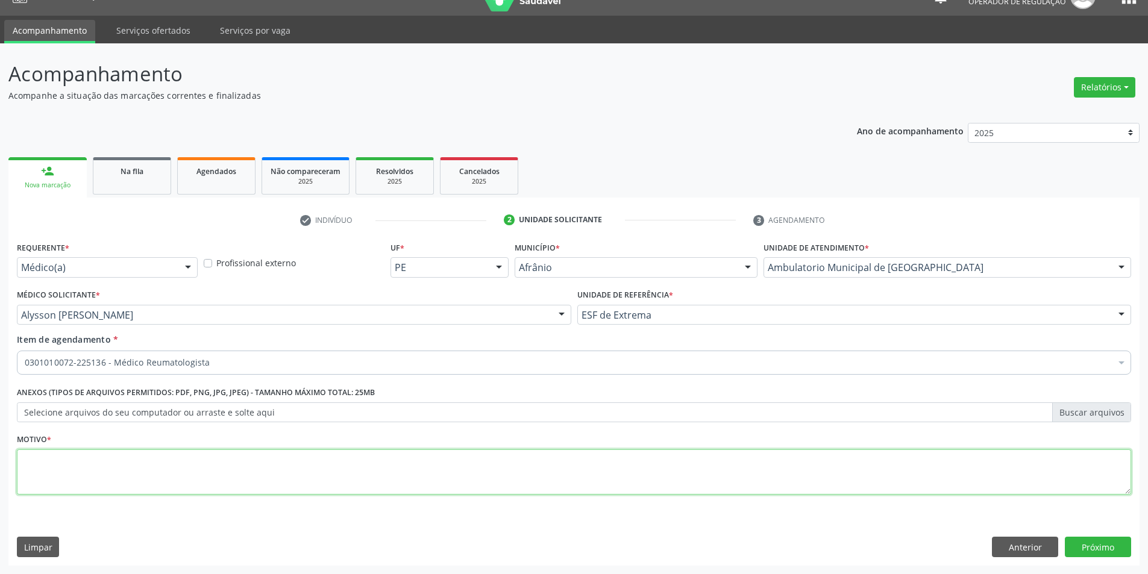
click at [228, 479] on textarea at bounding box center [574, 473] width 1115 height 46
type textarea "RETORNO"
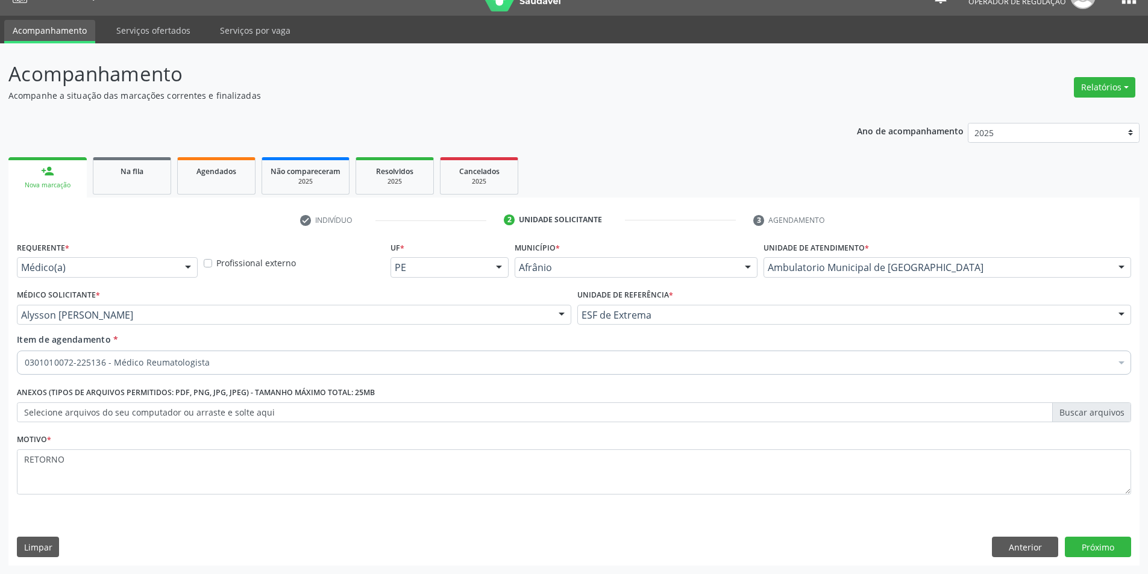
click at [1089, 558] on div "Requerente * Médico(a) Médico(a) Enfermeiro(a) Paciente Nenhum resultado encont…" at bounding box center [573, 402] width 1131 height 327
click at [1087, 551] on button "Próximo" at bounding box center [1098, 547] width 66 height 20
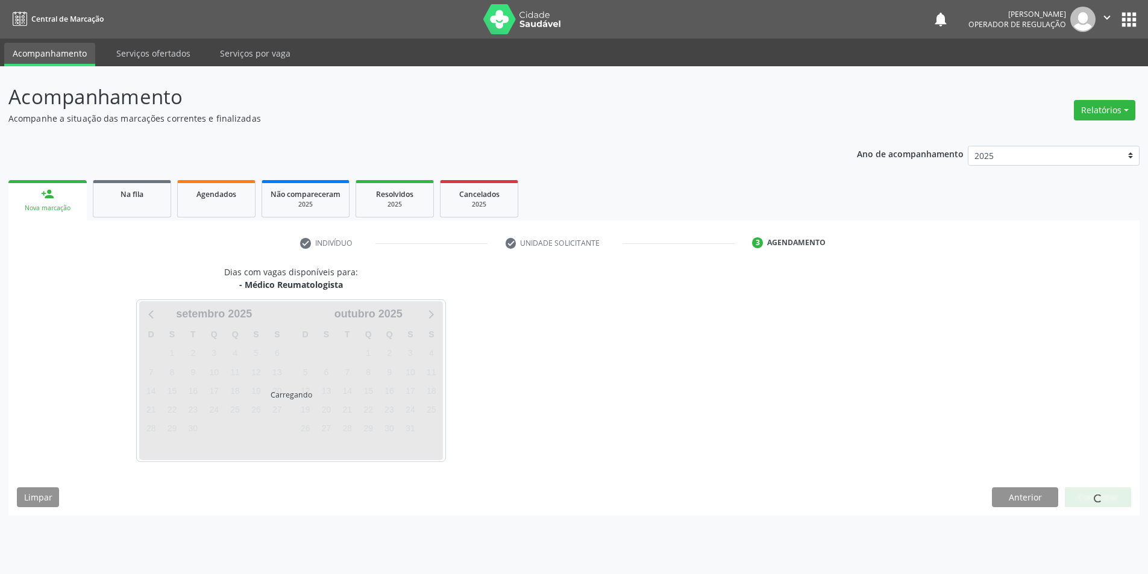
scroll to position [0, 0]
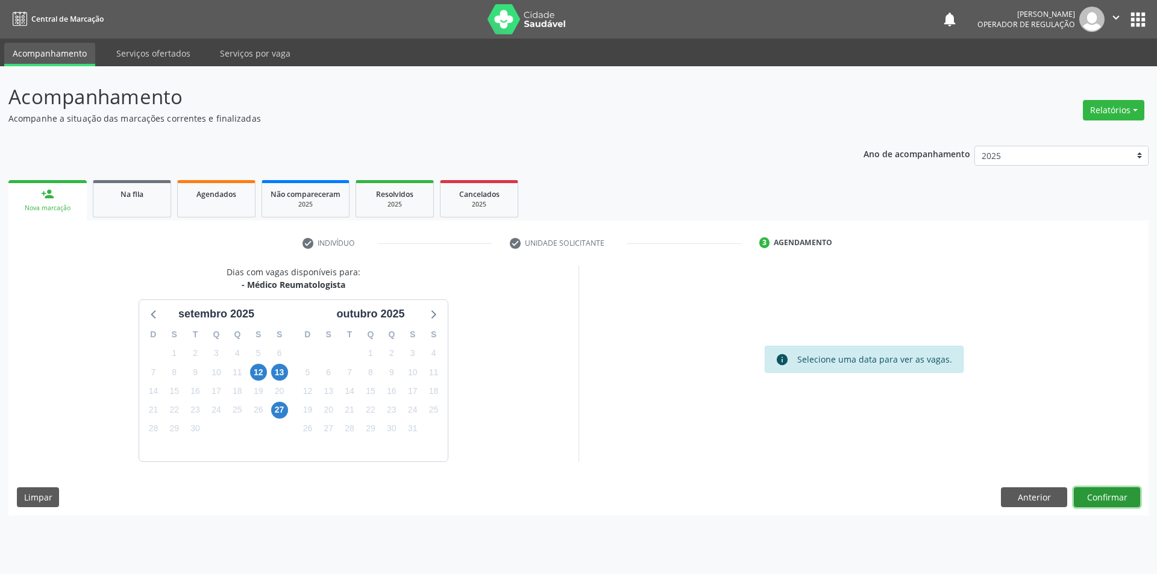
click at [1107, 503] on button "Confirmar" at bounding box center [1107, 498] width 66 height 20
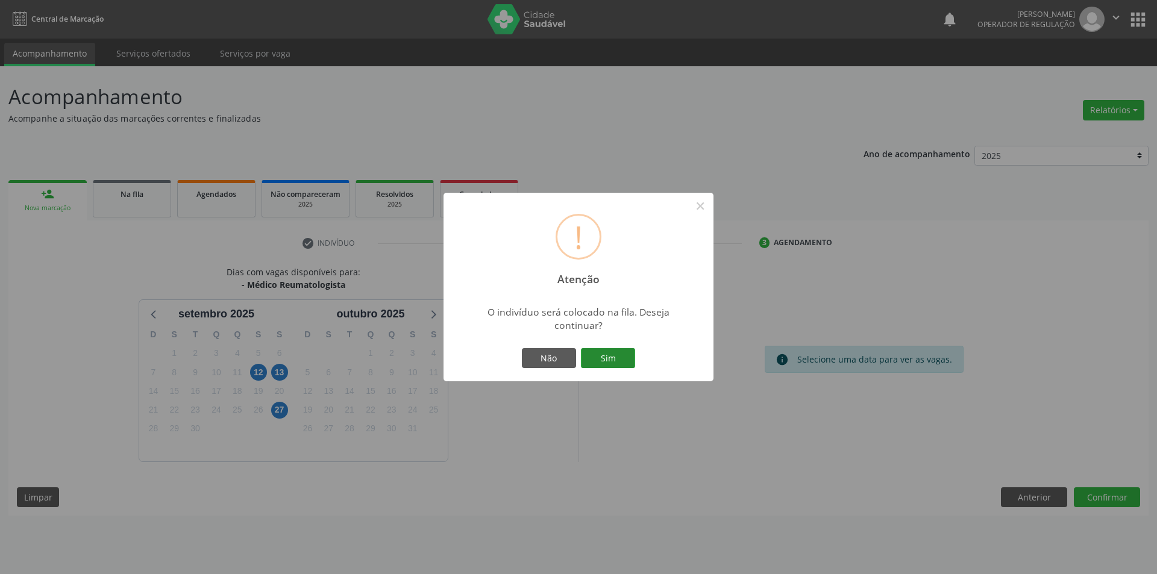
click at [609, 352] on button "Sim" at bounding box center [608, 358] width 54 height 20
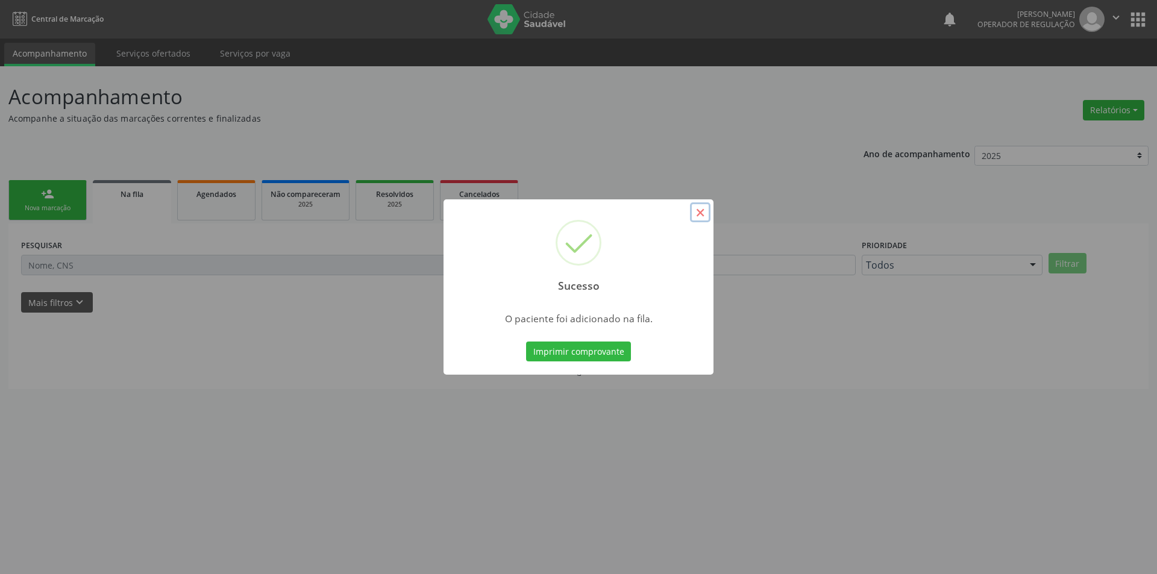
drag, startPoint x: 699, startPoint y: 218, endPoint x: 574, endPoint y: 227, distance: 125.8
click at [699, 218] on button "×" at bounding box center [700, 213] width 20 height 20
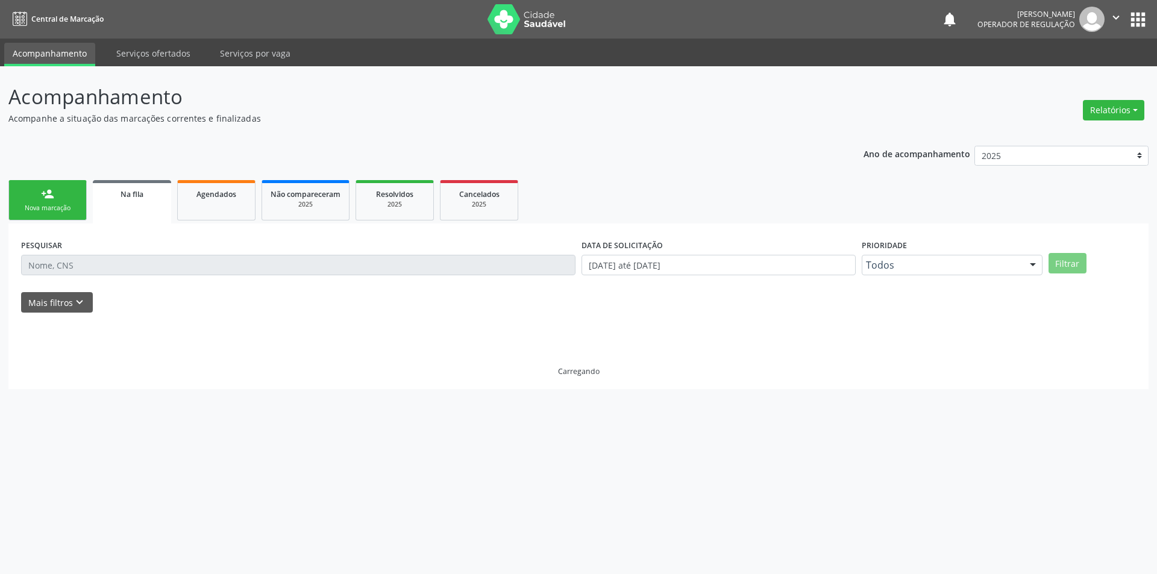
click at [67, 201] on link "person_add Nova marcação" at bounding box center [47, 200] width 78 height 40
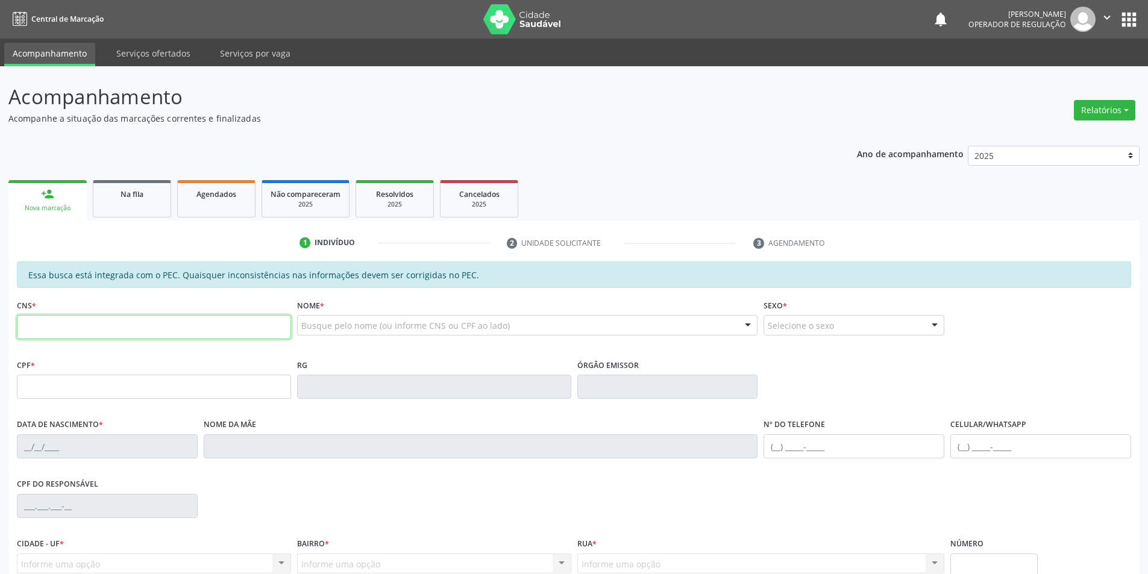
click at [75, 334] on input "text" at bounding box center [154, 327] width 274 height 24
type input "708 6015 9244 4681"
type input "157.066.004-22"
type input "04/[DATE]"
type input "[PERSON_NAME]"
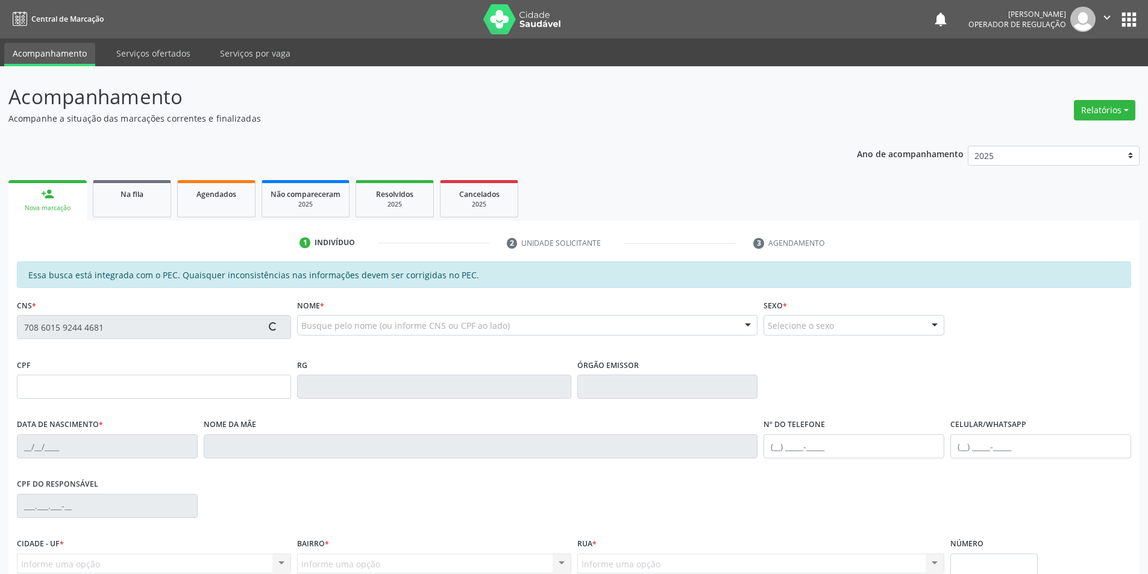
type input "[PHONE_NUMBER]"
type input "S/N"
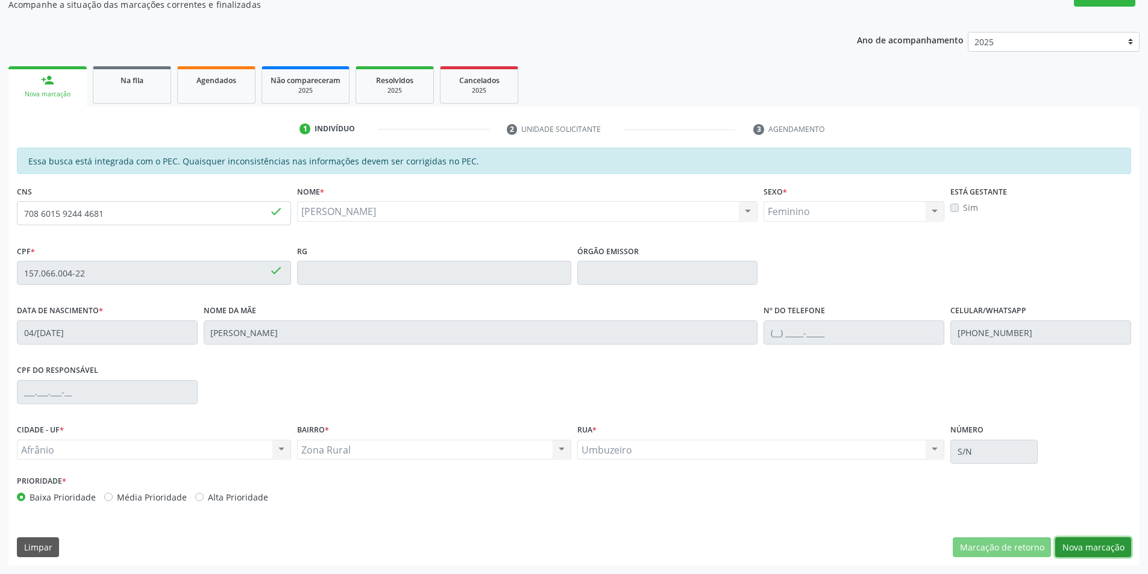
click at [1110, 547] on button "Nova marcação" at bounding box center [1093, 548] width 76 height 20
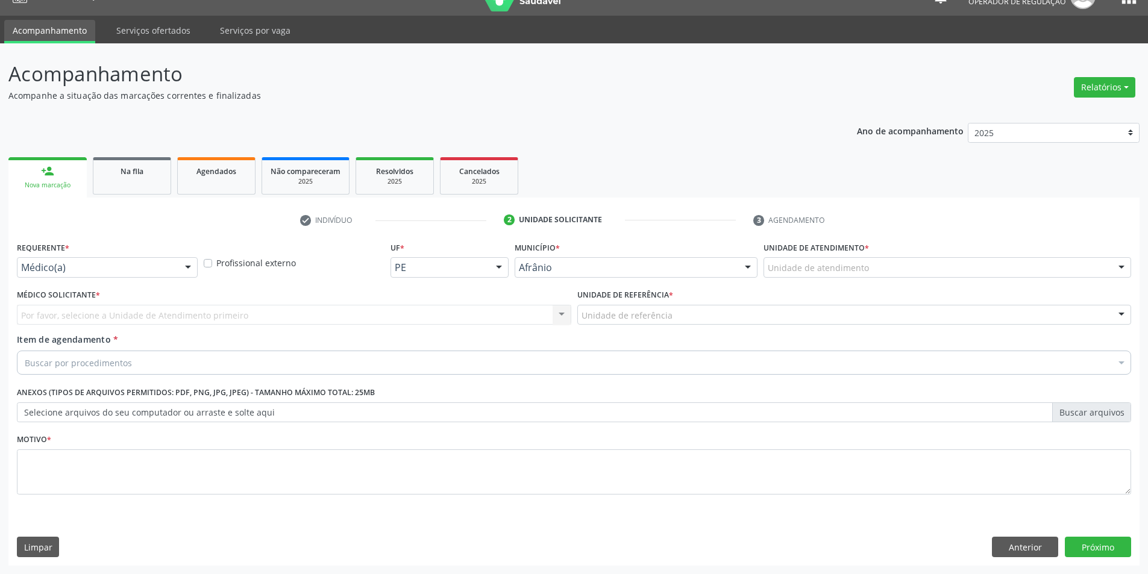
scroll to position [23, 0]
click at [917, 268] on div "Unidade de atendimento" at bounding box center [948, 267] width 368 height 20
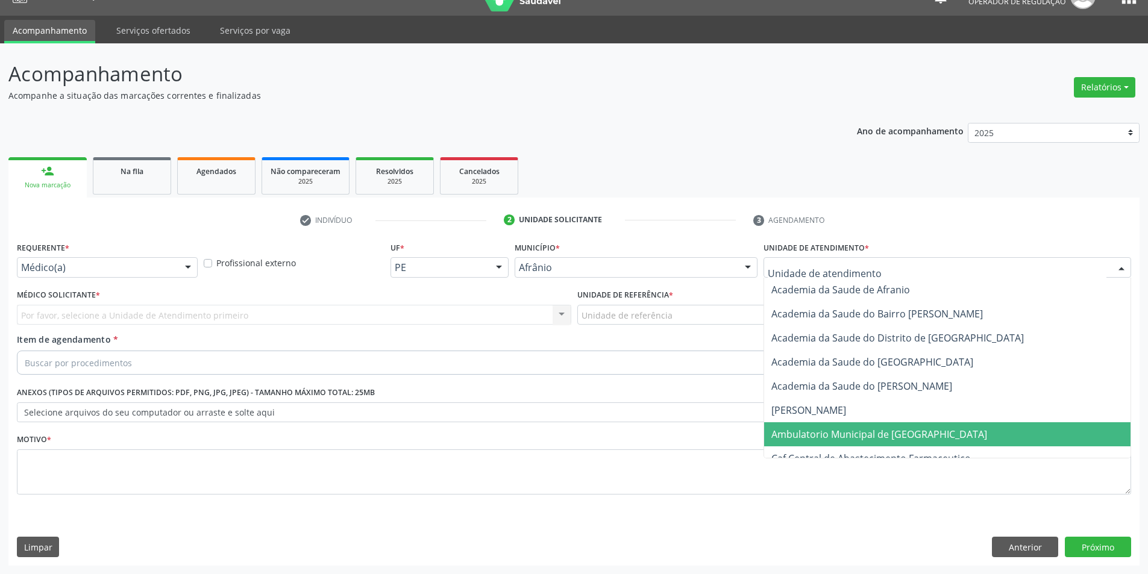
click at [869, 429] on span "Ambulatorio Municipal de [GEOGRAPHIC_DATA]" at bounding box center [880, 434] width 216 height 13
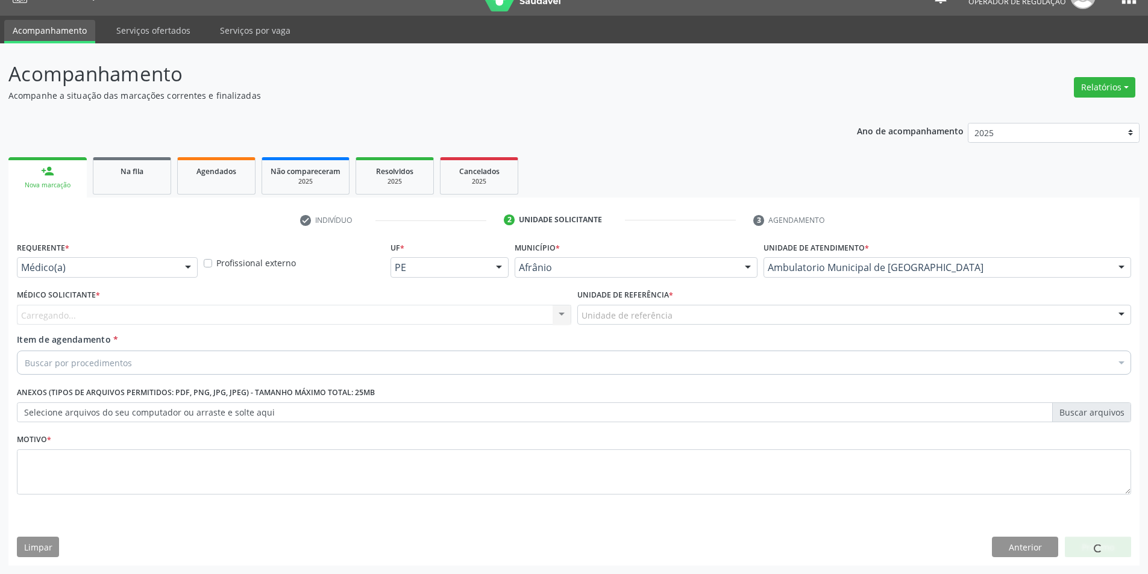
click at [708, 316] on div "Unidade de referência" at bounding box center [854, 315] width 555 height 20
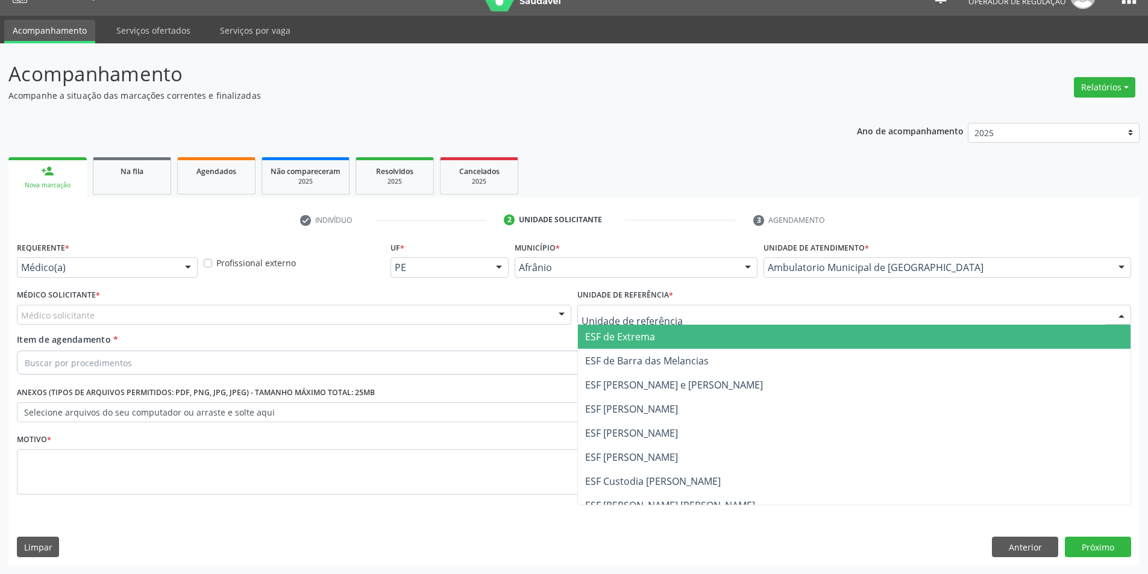
drag, startPoint x: 680, startPoint y: 335, endPoint x: 673, endPoint y: 336, distance: 7.3
click at [678, 335] on span "ESF de Extrema" at bounding box center [854, 337] width 553 height 24
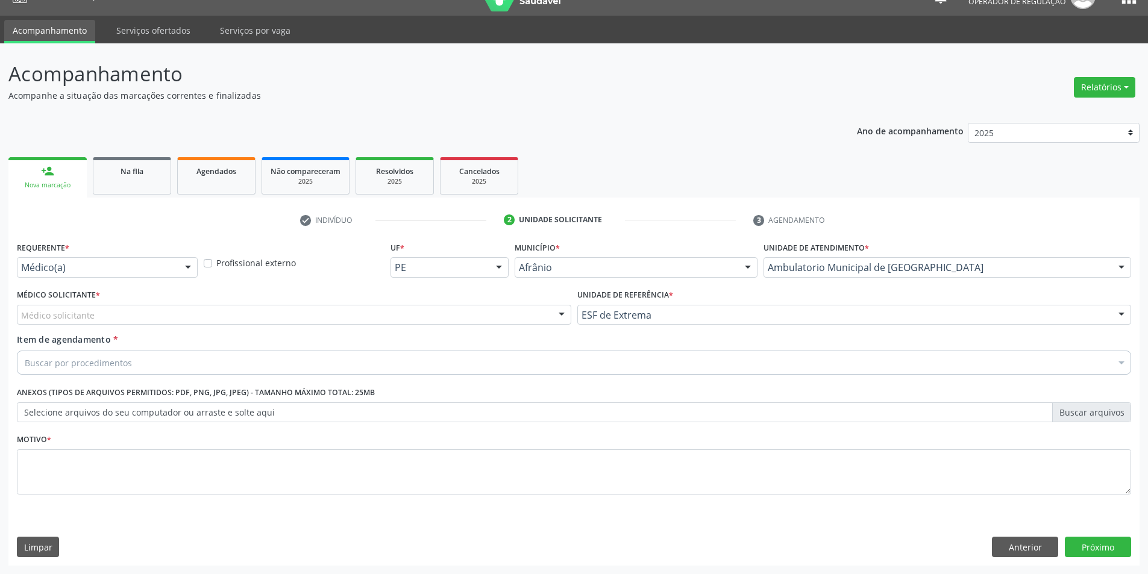
click at [511, 307] on div "Médico solicitante" at bounding box center [294, 315] width 555 height 20
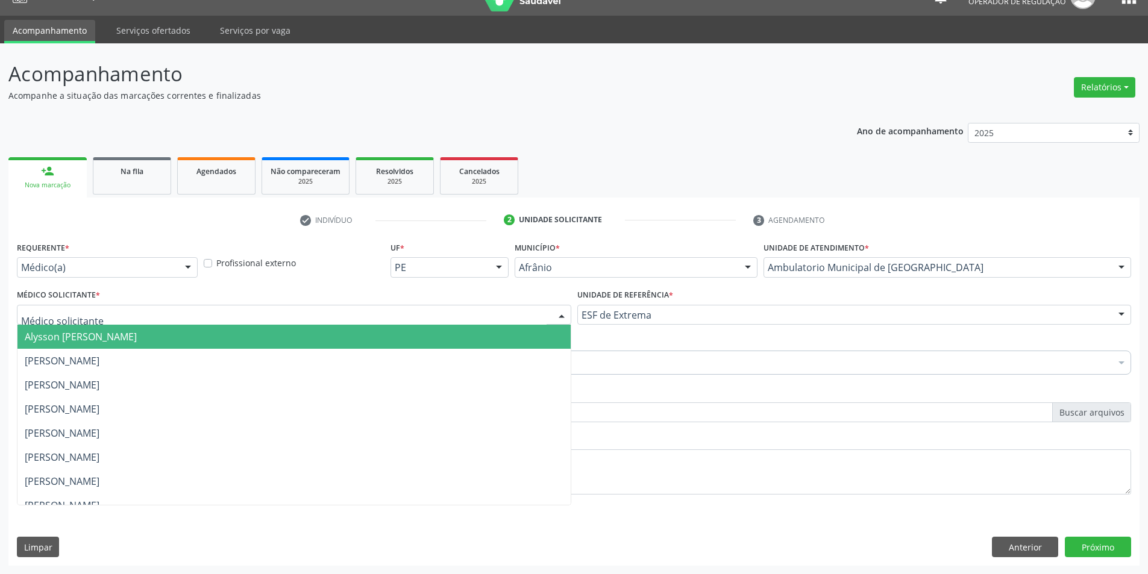
click at [515, 333] on span "Alysson [PERSON_NAME]" at bounding box center [293, 337] width 553 height 24
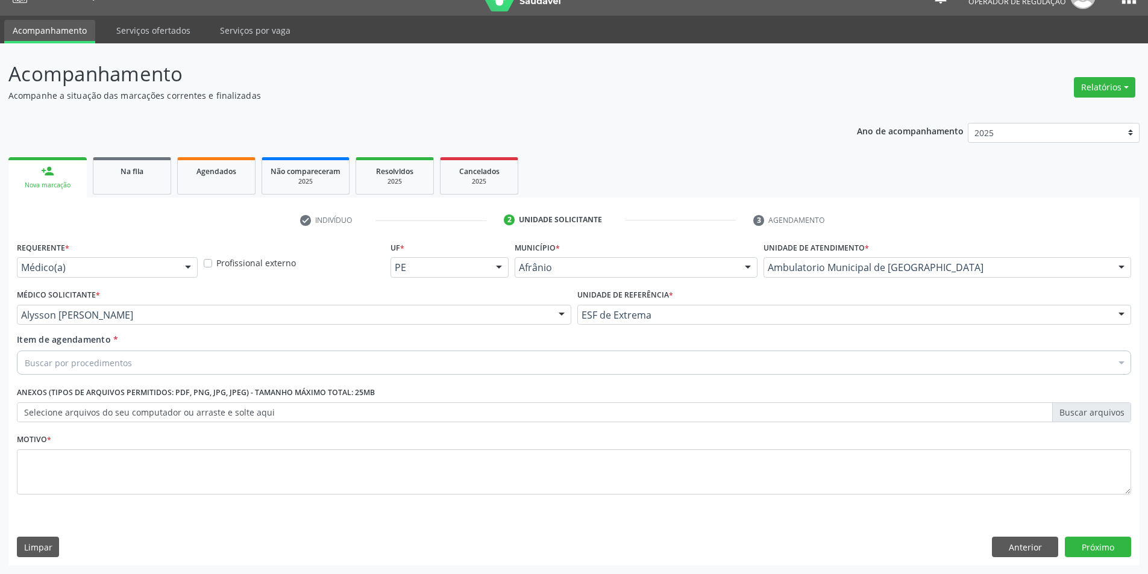
click at [415, 363] on div "Buscar por procedimentos" at bounding box center [574, 363] width 1115 height 24
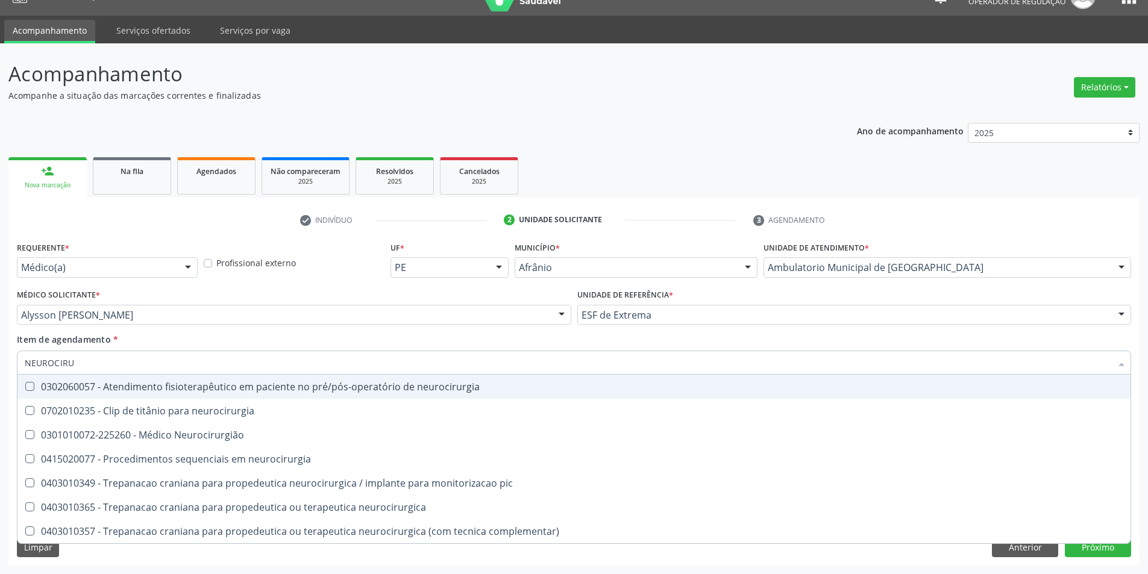
type input "NEUROCIRUR"
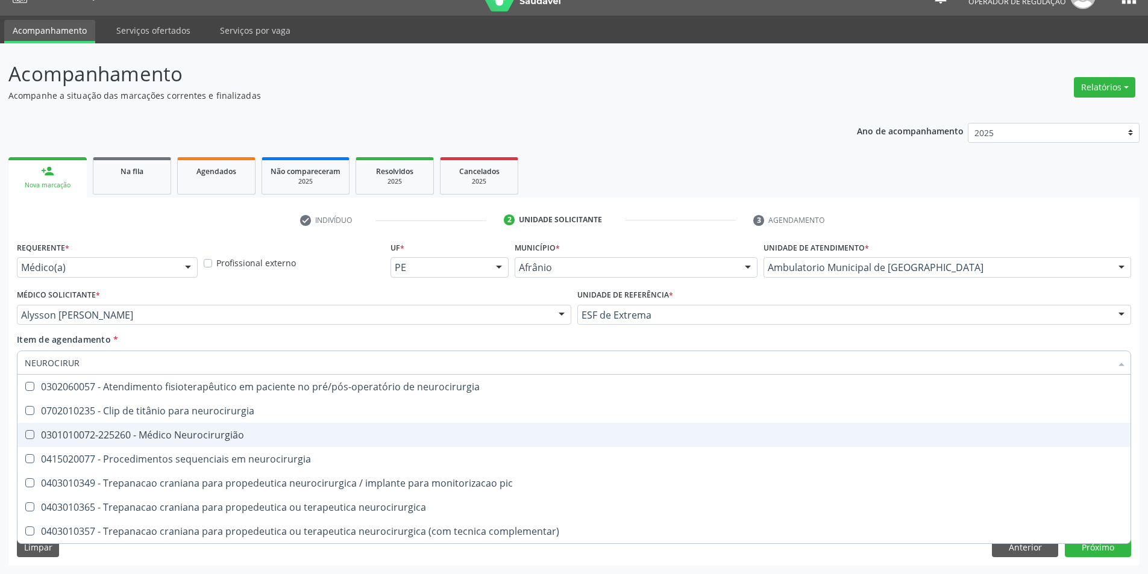
click at [439, 430] on div "0301010072-225260 - Médico Neurocirurgião" at bounding box center [574, 435] width 1099 height 10
checkbox Neurocirurgião "true"
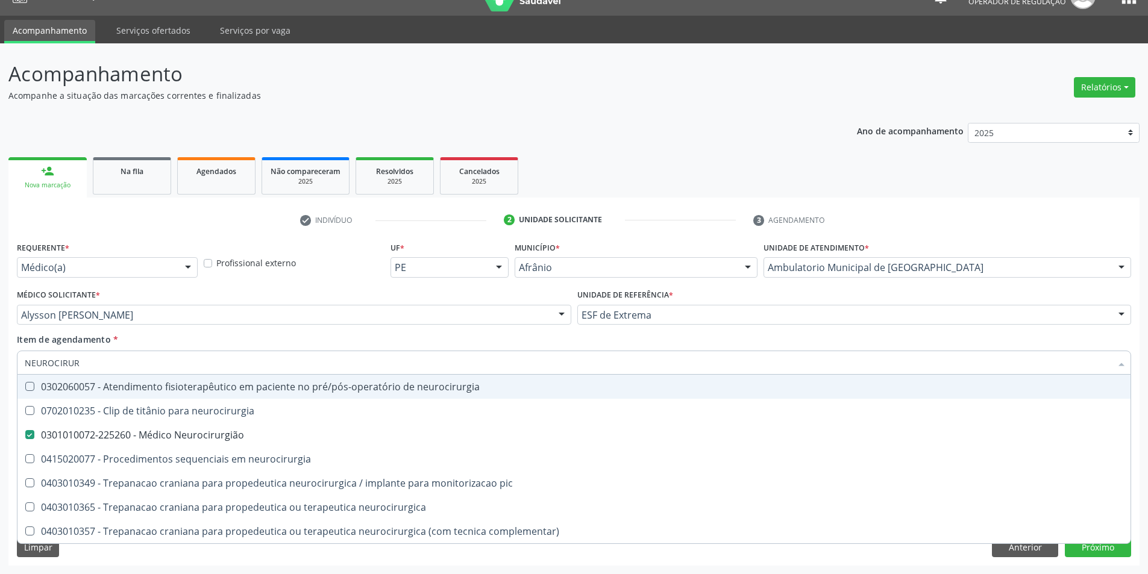
click at [471, 342] on div "Item de agendamento * NEUROCIRUR Desfazer seleção 0302060057 - Atendimento fisi…" at bounding box center [574, 352] width 1115 height 38
checkbox neurocirurgia "true"
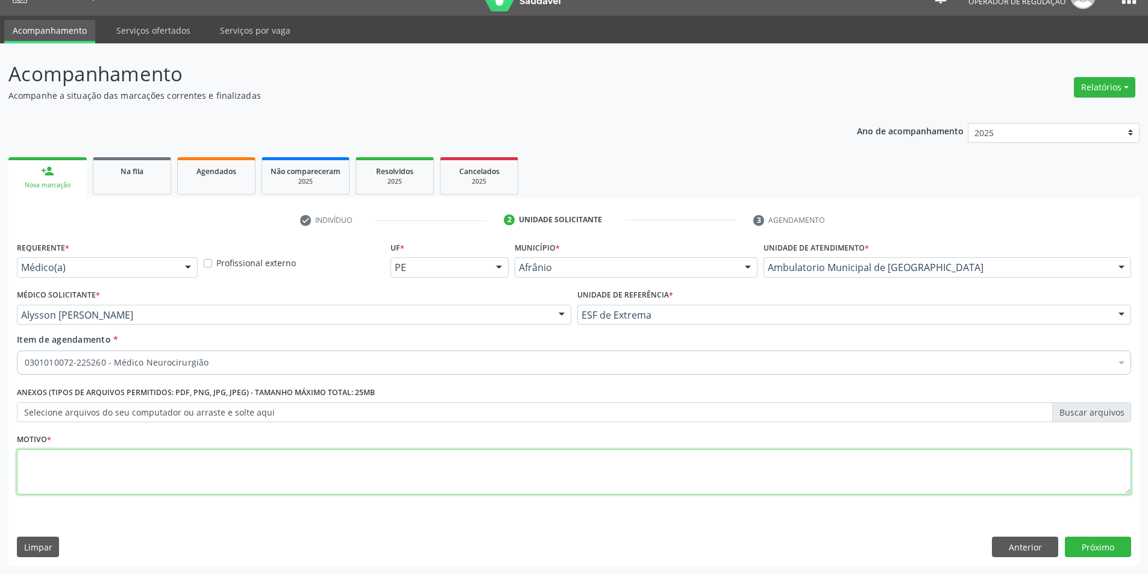
click at [346, 454] on textarea at bounding box center [574, 473] width 1115 height 46
type textarea "RETORNO"
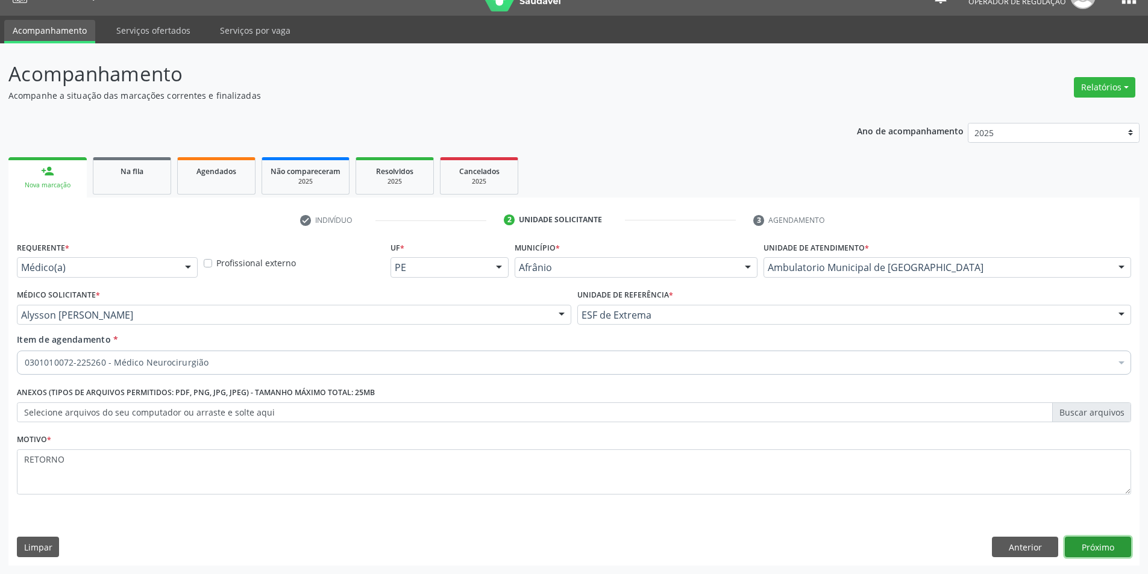
click at [1098, 543] on button "Próximo" at bounding box center [1098, 547] width 66 height 20
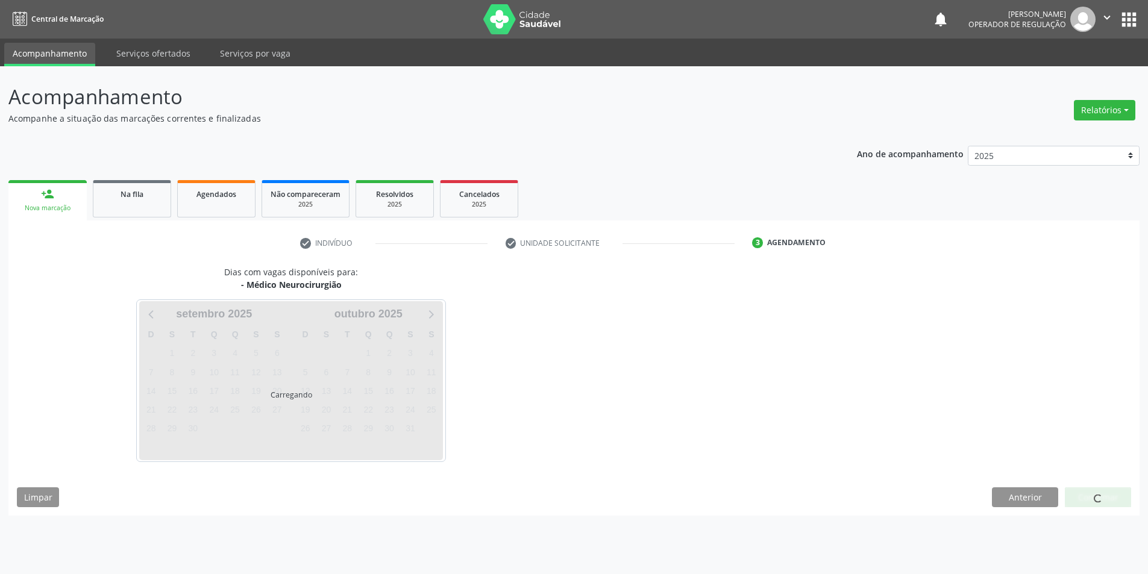
scroll to position [0, 0]
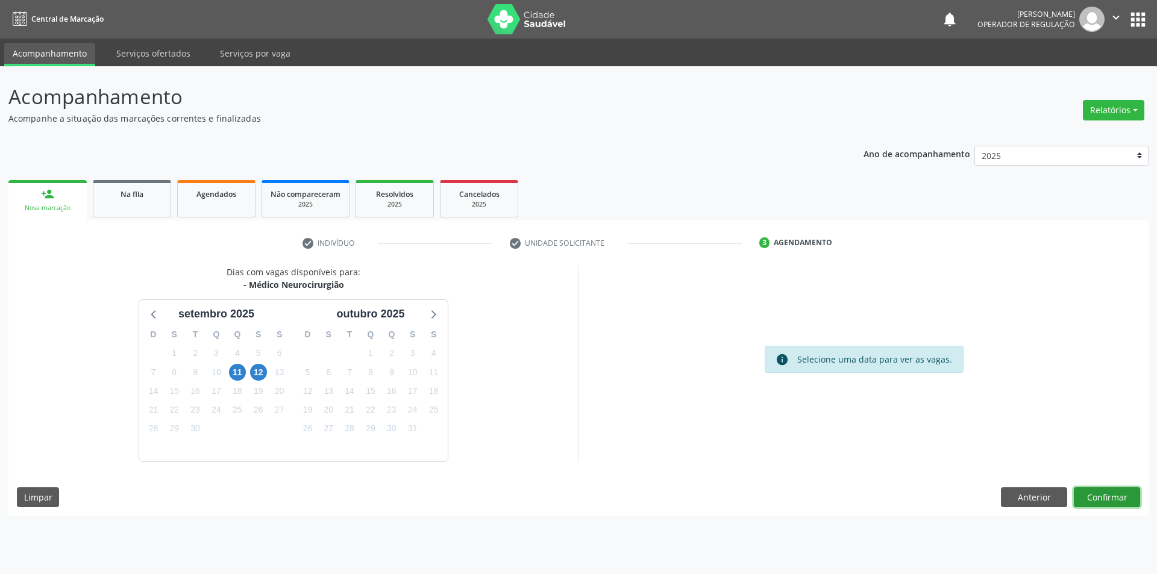
click at [1092, 497] on button "Confirmar" at bounding box center [1107, 498] width 66 height 20
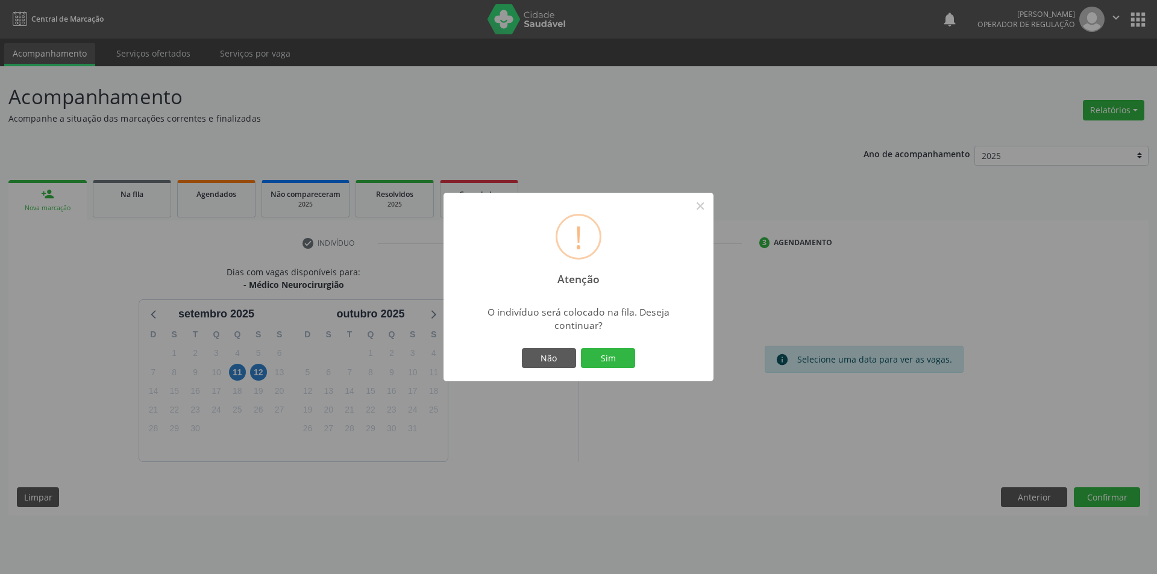
click at [608, 346] on div "! Atenção × O indivíduo será colocado na fila. Deseja continuar? Não Sim" at bounding box center [579, 287] width 270 height 189
click at [606, 353] on button "Sim" at bounding box center [608, 358] width 54 height 20
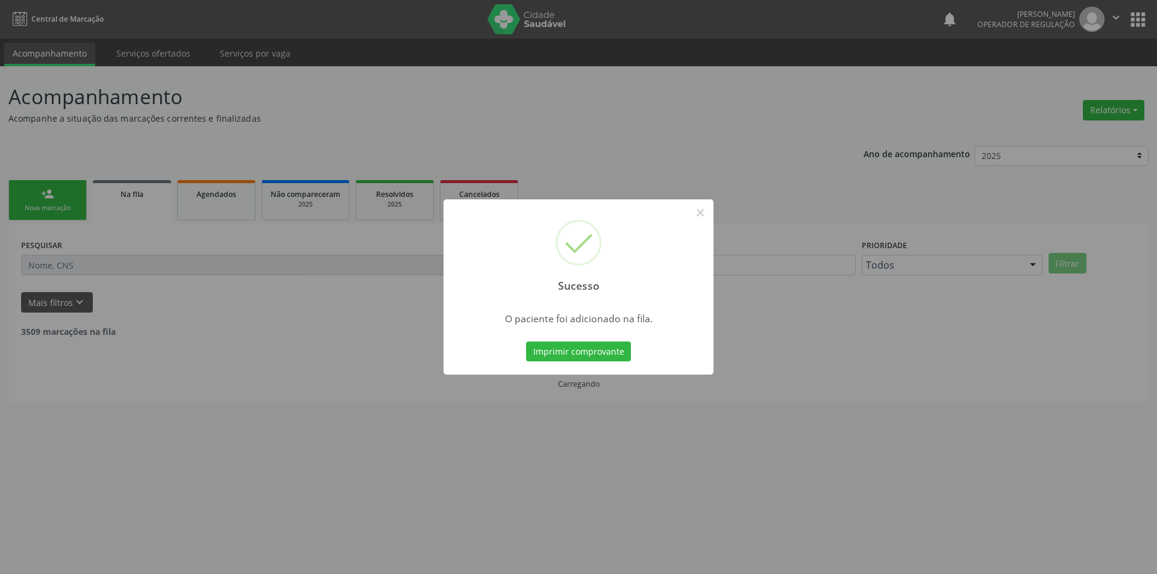
click at [66, 195] on div "Sucesso × O paciente foi adicionado na fila. Imprimir comprovante Cancel" at bounding box center [578, 287] width 1157 height 574
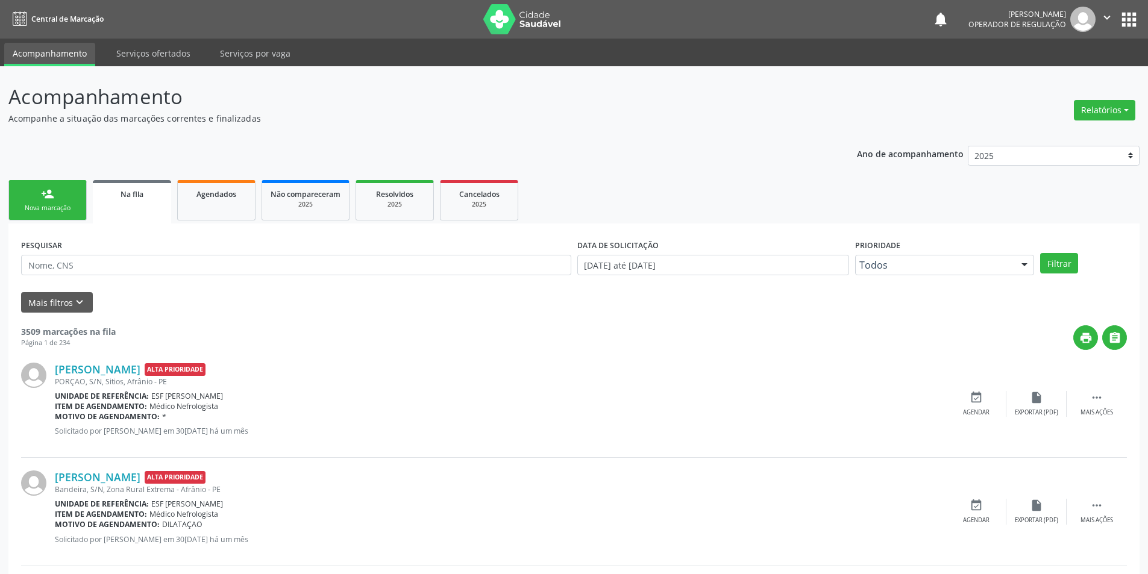
click at [38, 193] on link "person_add Nova marcação" at bounding box center [47, 200] width 78 height 40
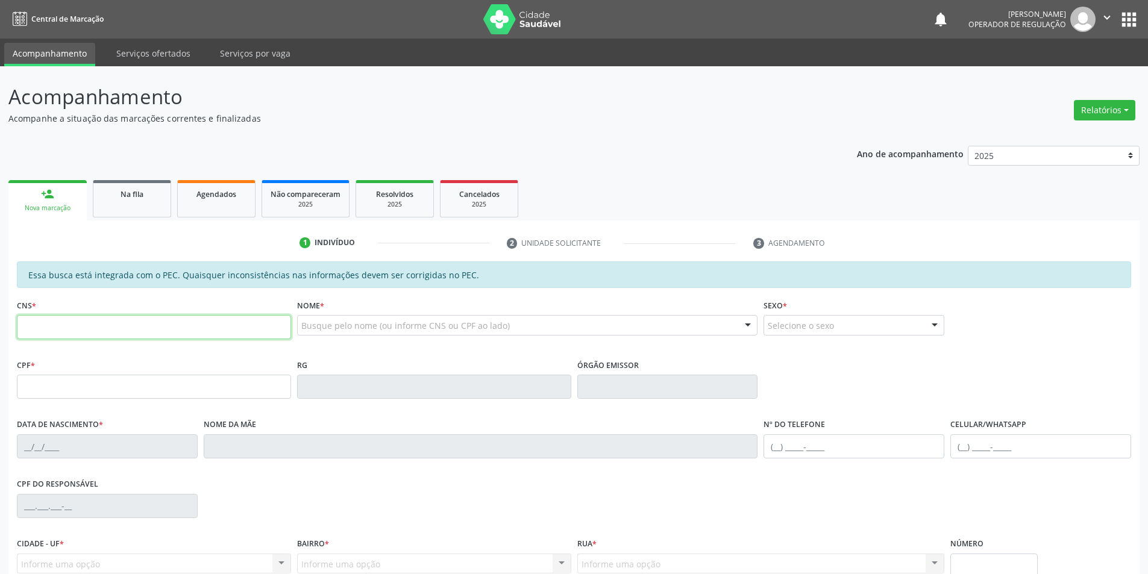
click at [101, 321] on input "text" at bounding box center [154, 327] width 274 height 24
type input "708 2026 2232 1943"
type input "088.408.444-22"
type input "[DATE]"
type input "[PERSON_NAME] da [PERSON_NAME]"
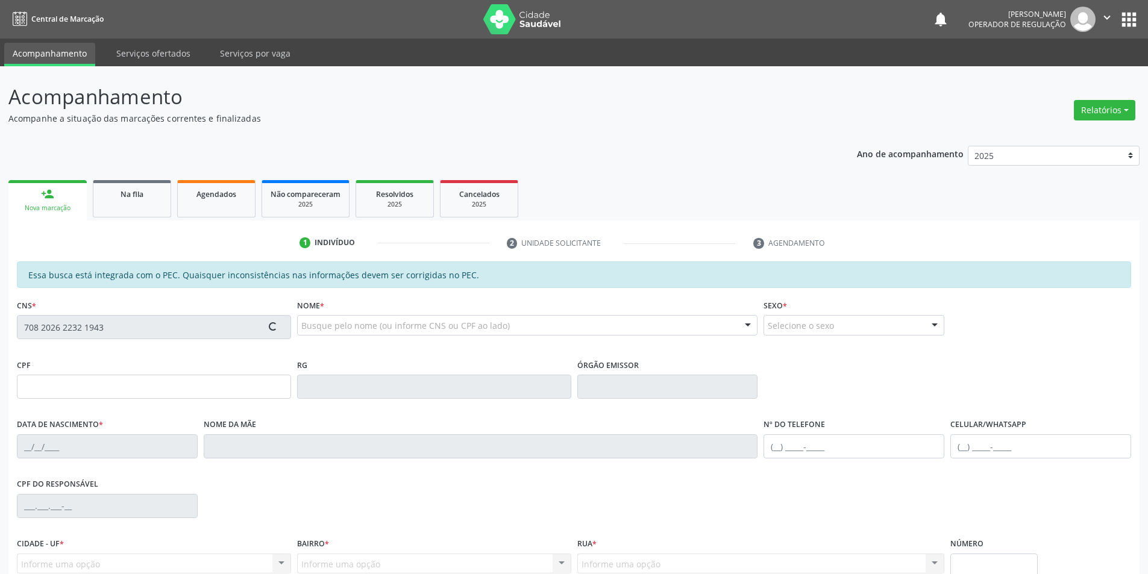
type input "[PHONE_NUMBER]"
type input "S/N"
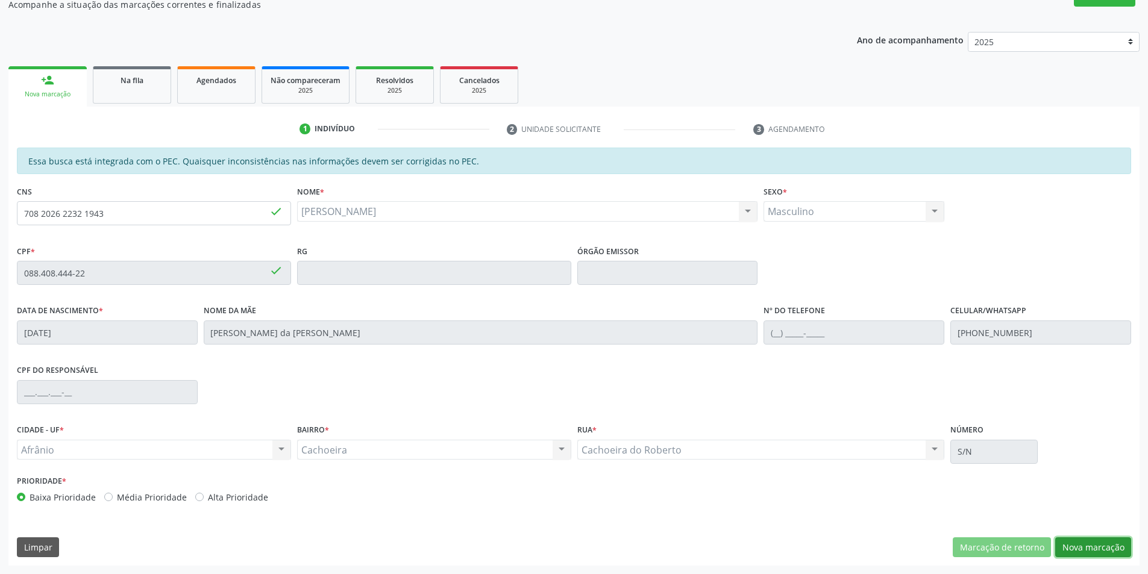
click at [1081, 541] on button "Nova marcação" at bounding box center [1093, 548] width 76 height 20
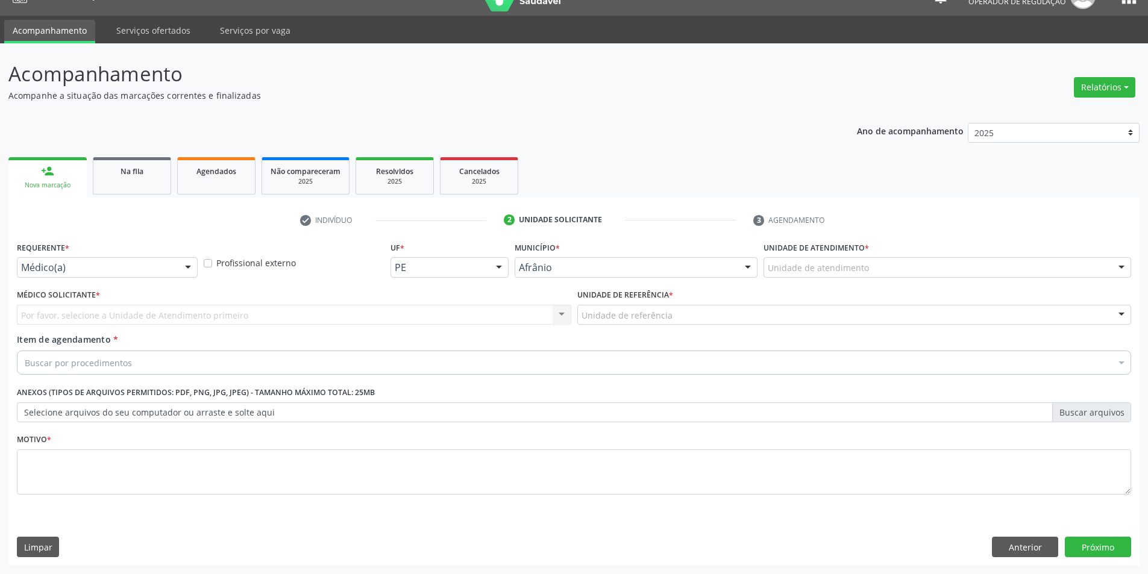
click at [890, 269] on div "Unidade de atendimento" at bounding box center [948, 267] width 368 height 20
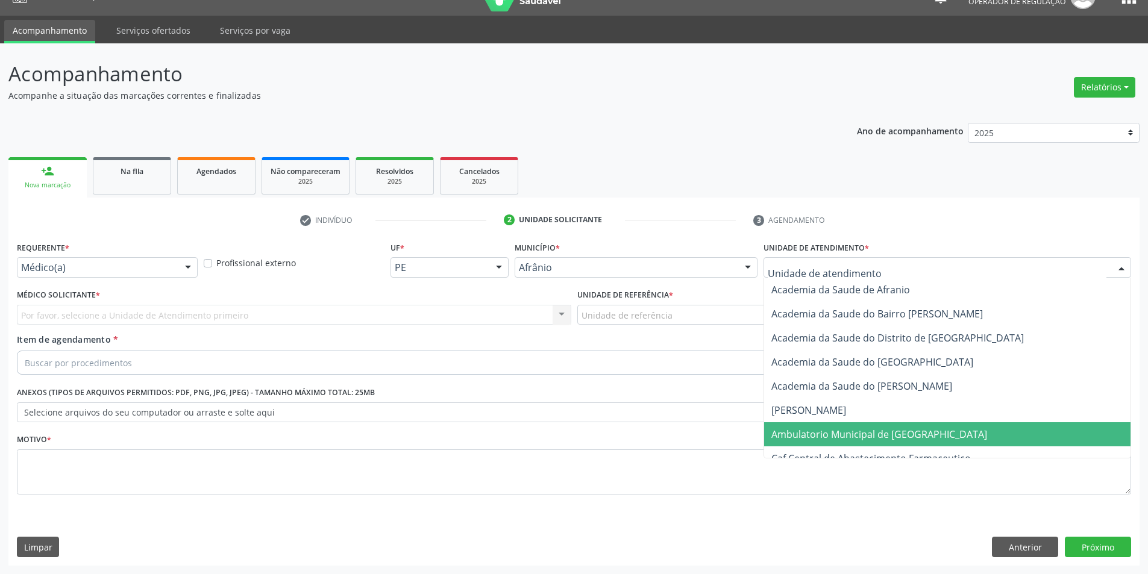
click at [889, 433] on span "Ambulatorio Municipal de [GEOGRAPHIC_DATA]" at bounding box center [880, 434] width 216 height 13
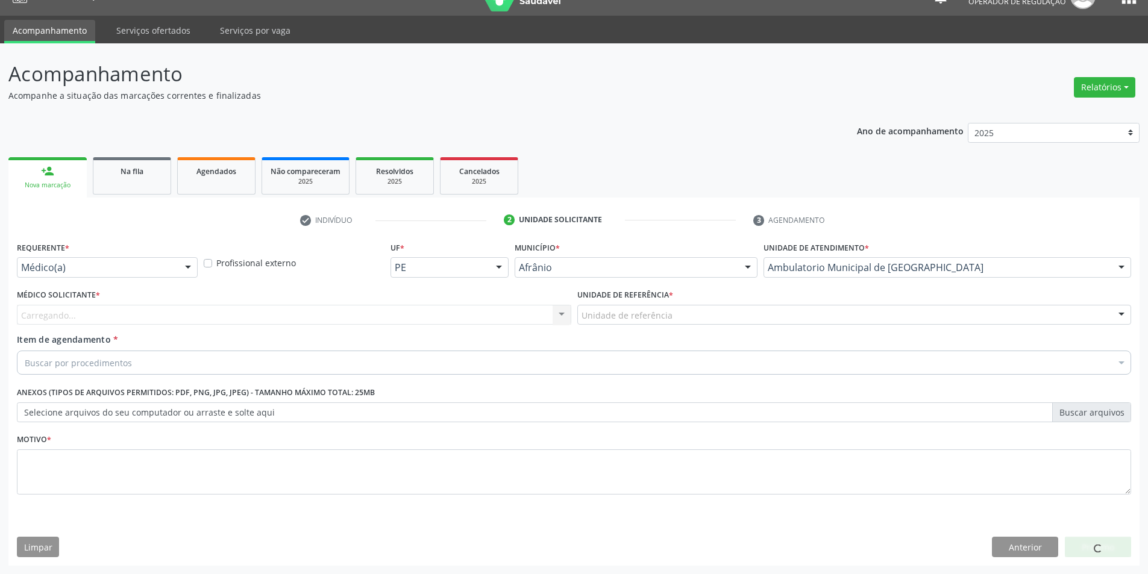
click at [705, 326] on div "Unidade de referência * Unidade de referência ESF de Extrema ESF de Barra das M…" at bounding box center [854, 309] width 561 height 47
click at [689, 305] on div "Unidade de referência" at bounding box center [854, 315] width 555 height 20
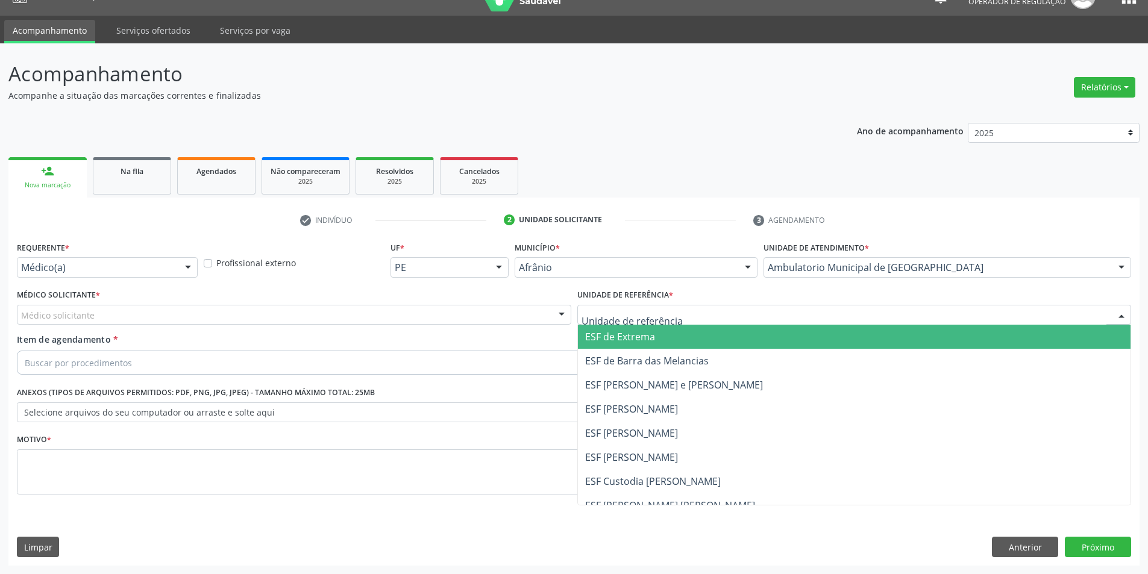
click at [687, 348] on span "ESF de Extrema" at bounding box center [854, 337] width 553 height 24
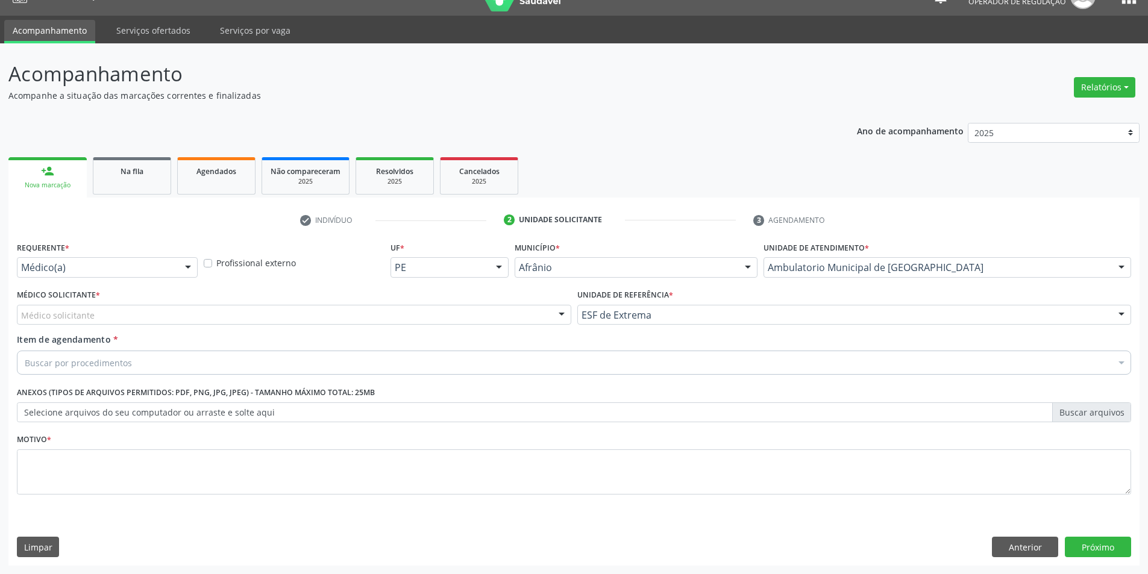
click at [522, 320] on div "Médico solicitante" at bounding box center [294, 315] width 555 height 20
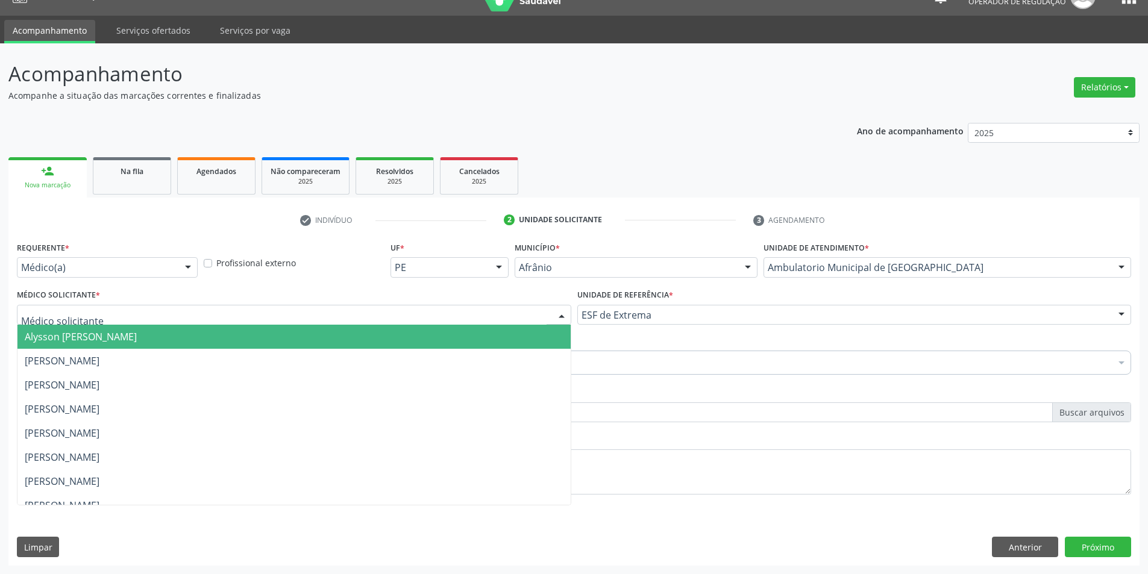
click at [521, 335] on span "Alysson [PERSON_NAME]" at bounding box center [293, 337] width 553 height 24
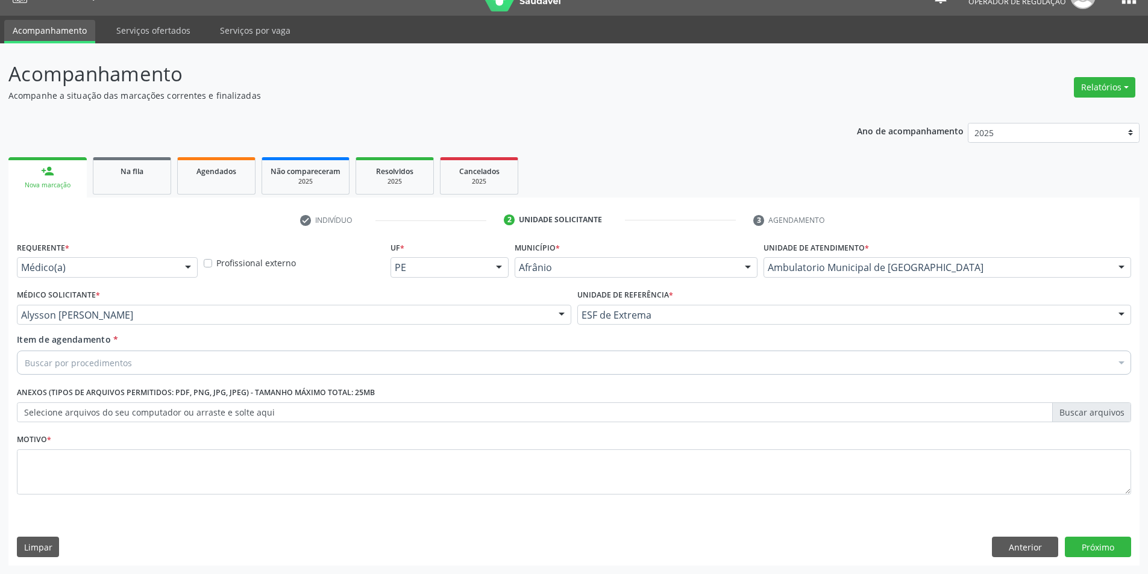
click at [473, 377] on div "Item de agendamento * Buscar por procedimentos Selecionar todos 0604320140 - Ab…" at bounding box center [574, 356] width 1121 height 46
click at [475, 371] on div "Buscar por procedimentos" at bounding box center [574, 363] width 1115 height 24
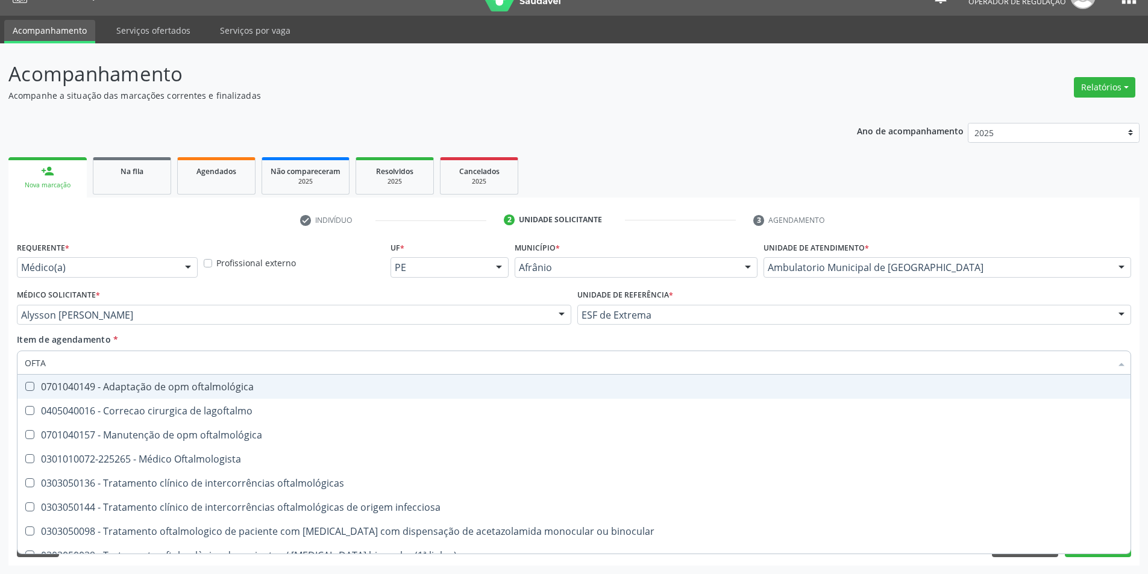
type input "OFTAL"
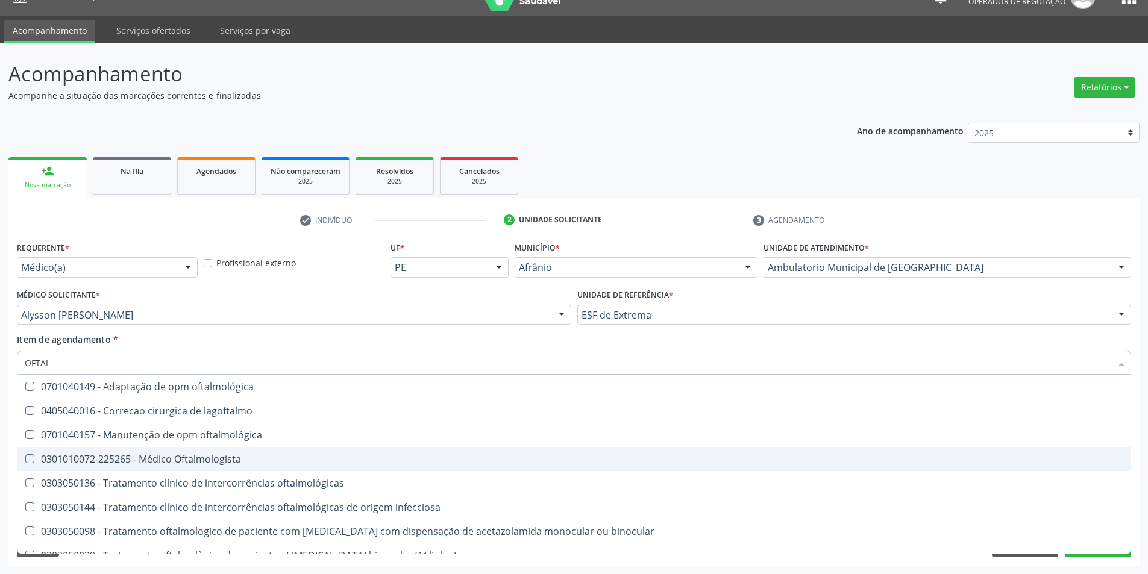
click at [182, 455] on div "0301010072-225265 - Médico Oftalmologista" at bounding box center [574, 460] width 1099 height 10
checkbox Oftalmologista "true"
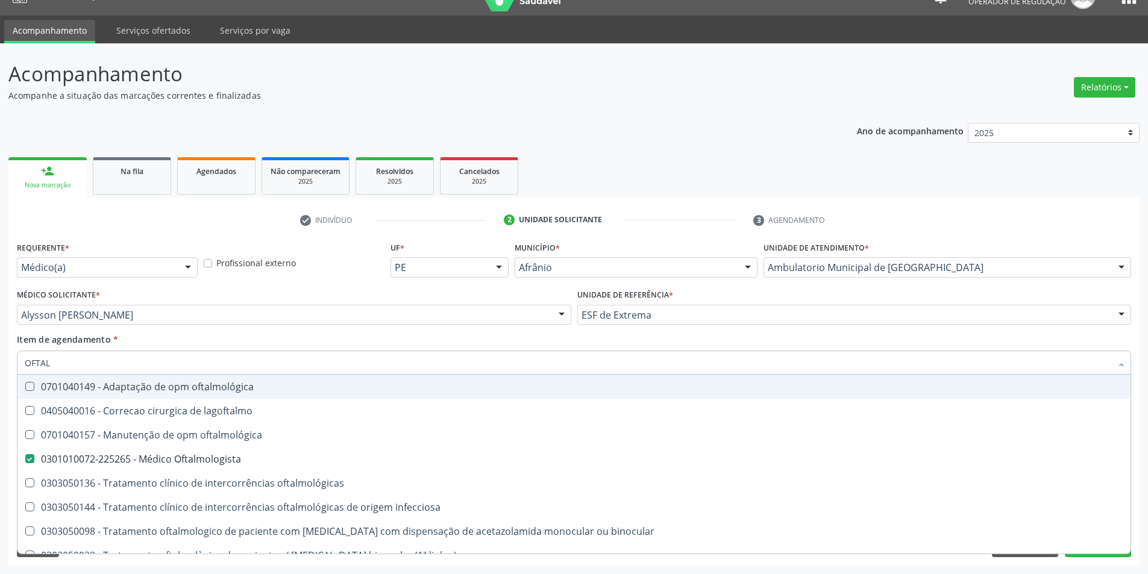
click at [246, 326] on div "Médico Solicitante * [PERSON_NAME] [PERSON_NAME] [PERSON_NAME] [PERSON_NAME] Re…" at bounding box center [294, 309] width 561 height 47
checkbox lagoftalmo "true"
checkbox Oftalmologista "false"
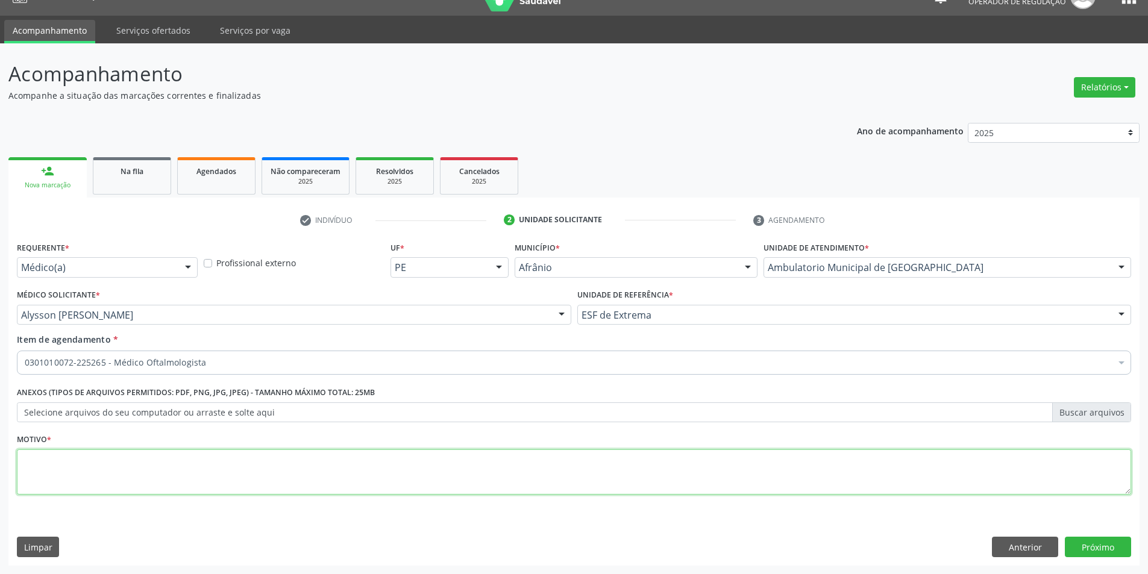
click at [207, 487] on textarea at bounding box center [574, 473] width 1115 height 46
type textarea "MOSTRAR EXAMES"
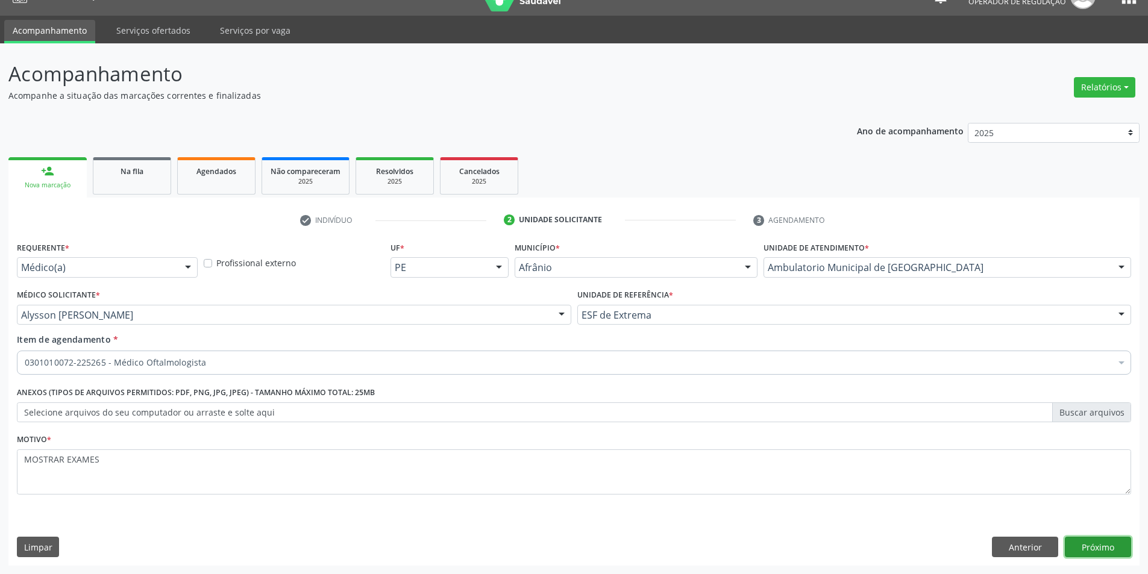
click at [1097, 552] on button "Próximo" at bounding box center [1098, 547] width 66 height 20
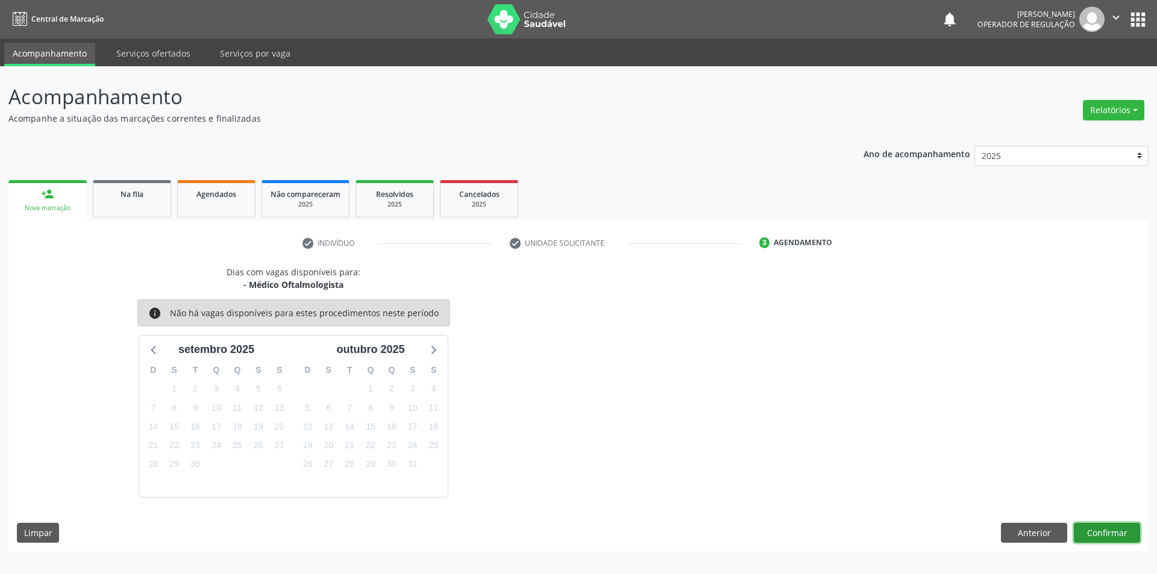
click at [1118, 530] on button "Confirmar" at bounding box center [1107, 533] width 66 height 20
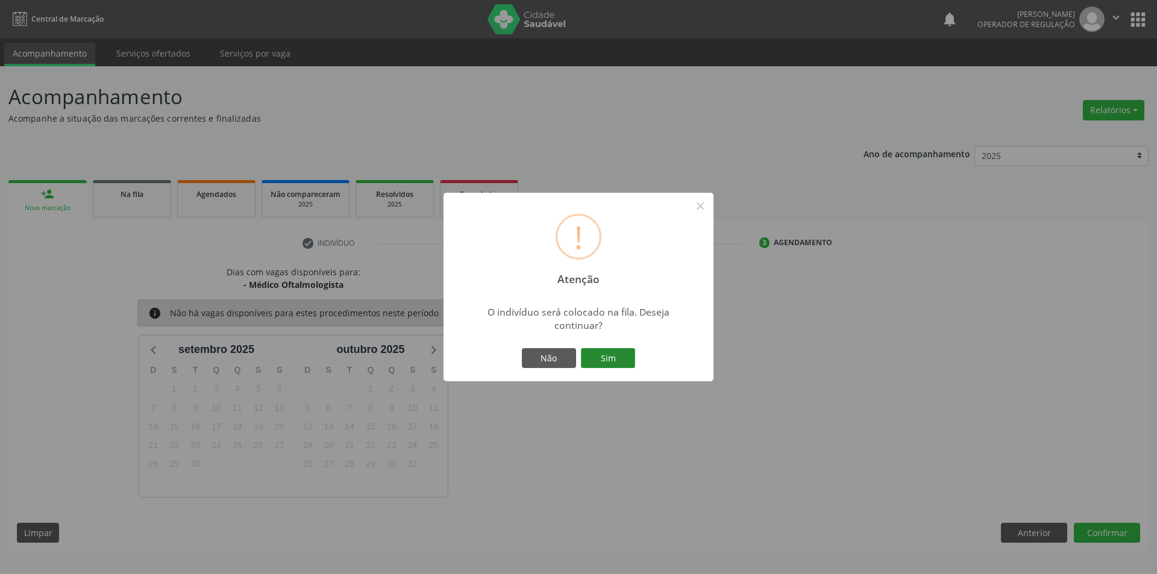
click at [625, 362] on button "Sim" at bounding box center [608, 358] width 54 height 20
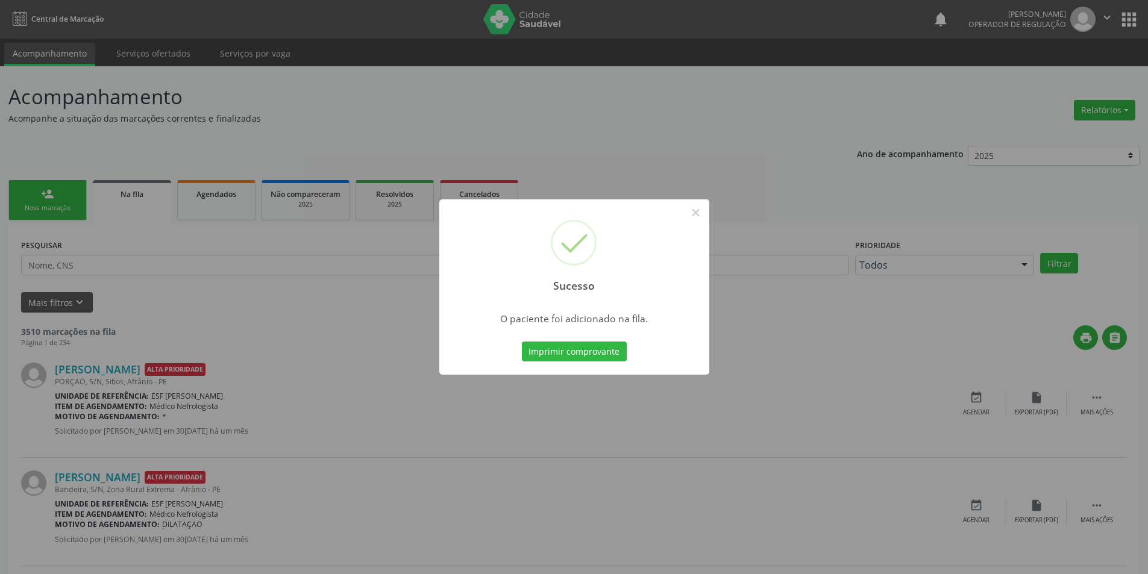
click at [71, 203] on div "Sucesso × O paciente foi adicionado na fila. Imprimir comprovante Cancel" at bounding box center [574, 287] width 1148 height 574
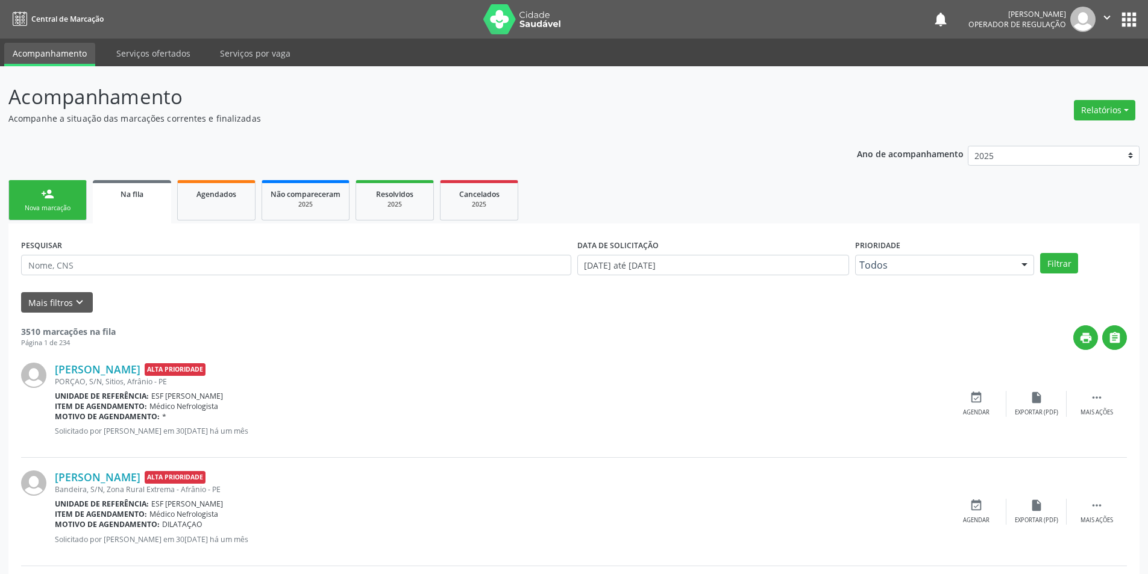
click at [71, 203] on link "person_add Nova marcação" at bounding box center [47, 200] width 78 height 40
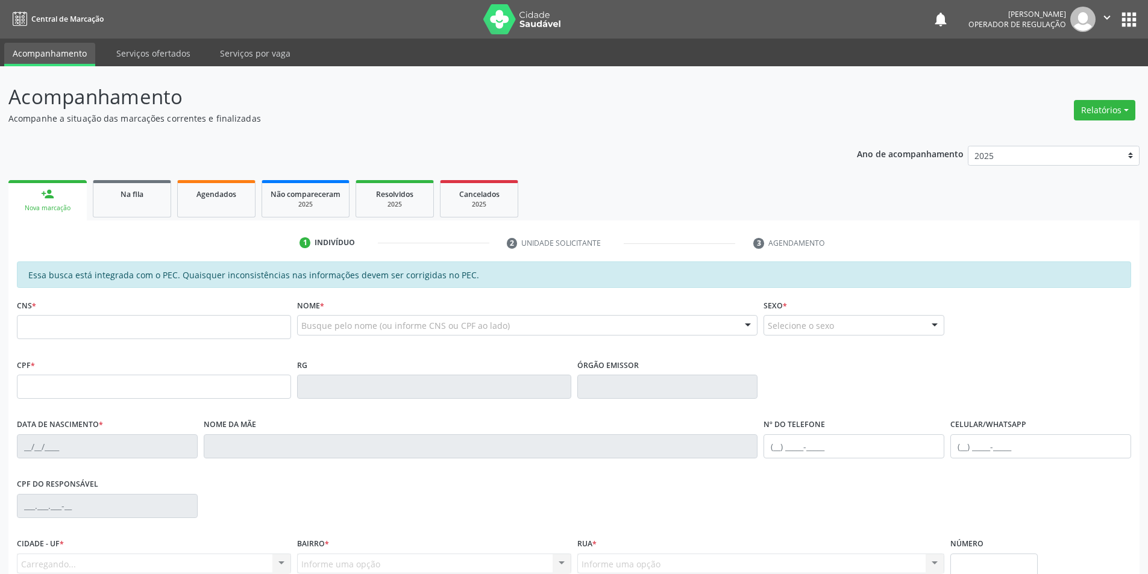
click at [71, 203] on link "person_add Nova marcação" at bounding box center [47, 200] width 78 height 40
click at [98, 339] on input "text" at bounding box center [154, 327] width 274 height 24
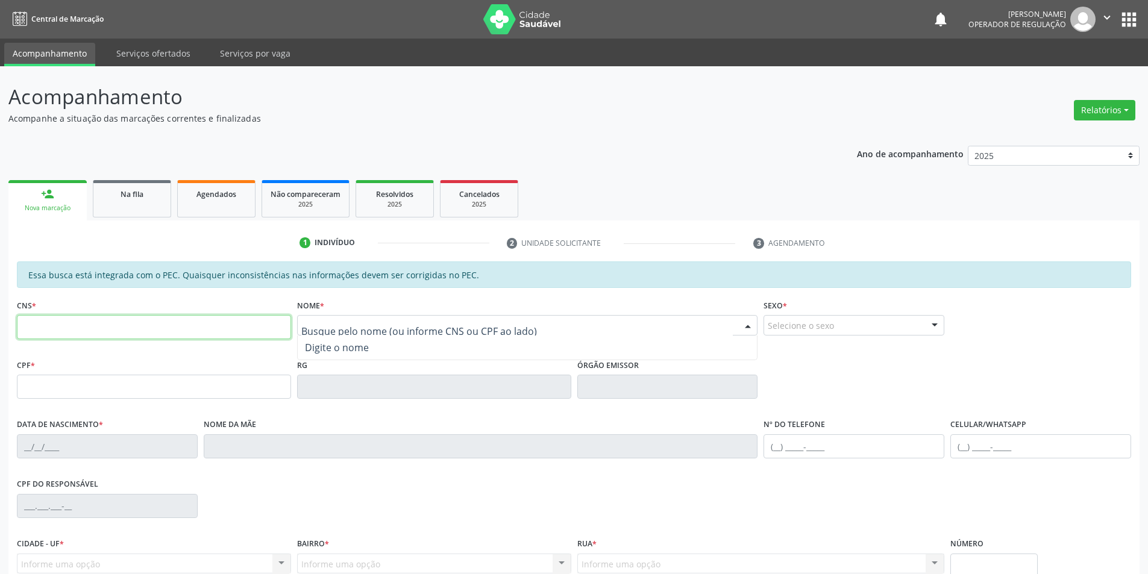
click at [221, 332] on input "text" at bounding box center [154, 327] width 274 height 24
type input "700 0011 2776 3908"
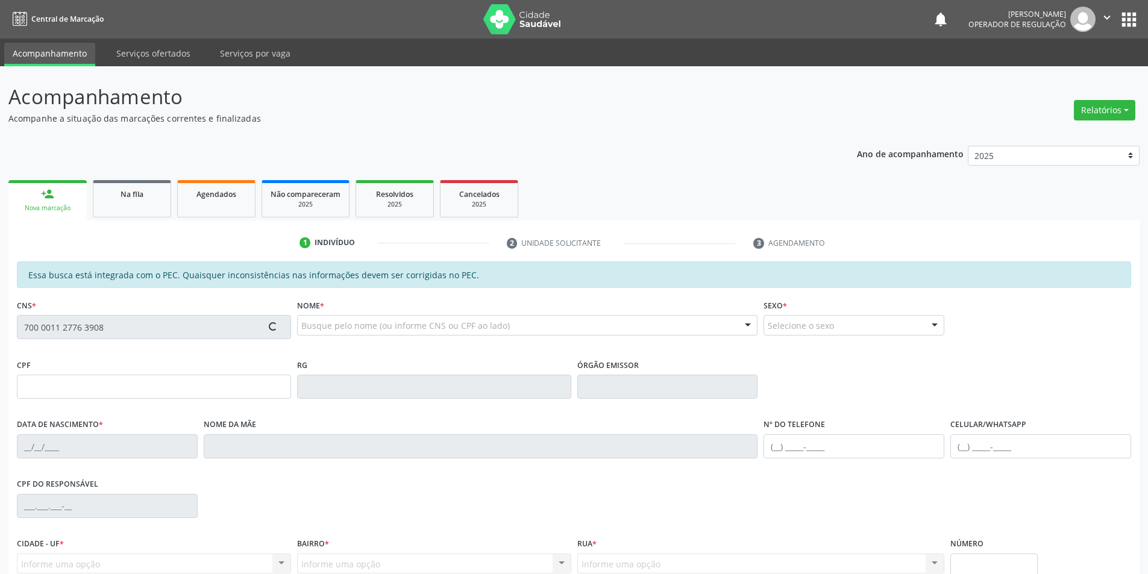
type input "248.215.785-49"
type input "23/[DATE]"
type input "[PERSON_NAME] das [PERSON_NAME]"
type input "[PHONE_NUMBER]"
type input "100"
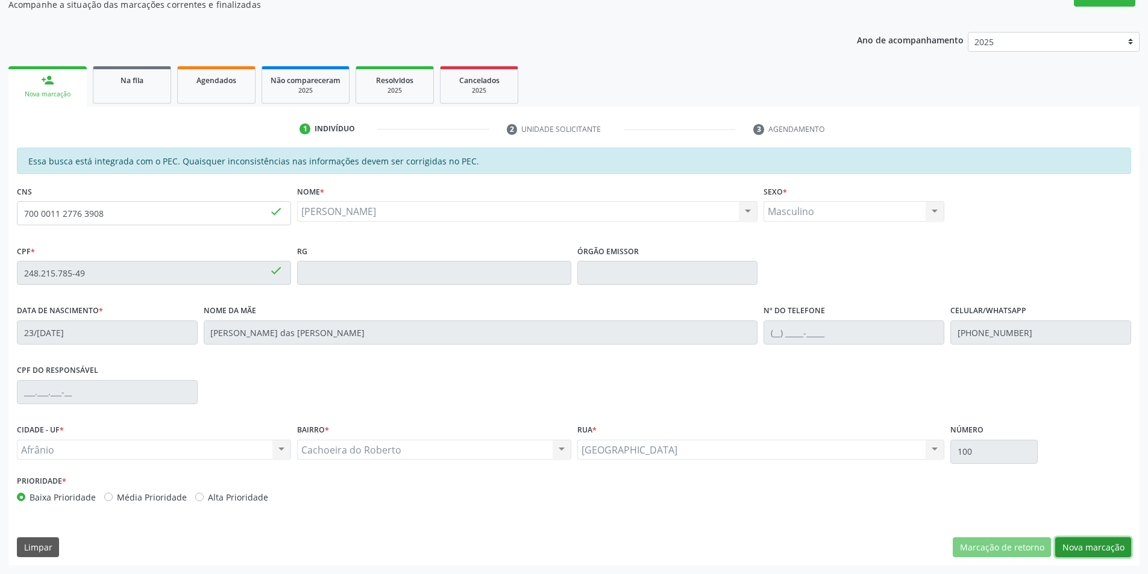
click at [1080, 547] on button "Nova marcação" at bounding box center [1093, 548] width 76 height 20
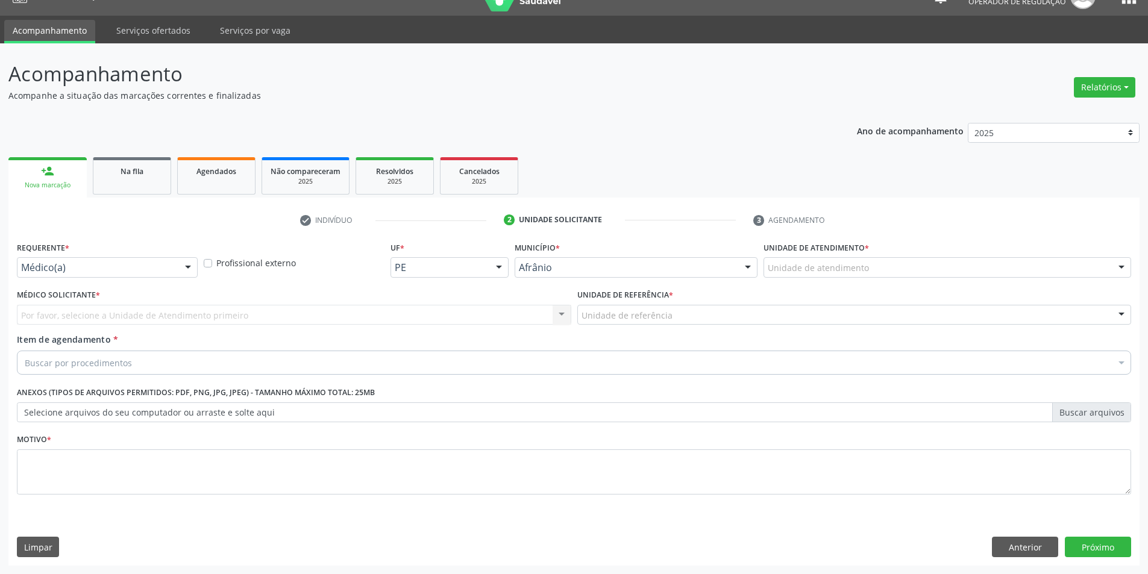
scroll to position [23, 0]
click at [962, 261] on div "Unidade de atendimento" at bounding box center [948, 267] width 368 height 20
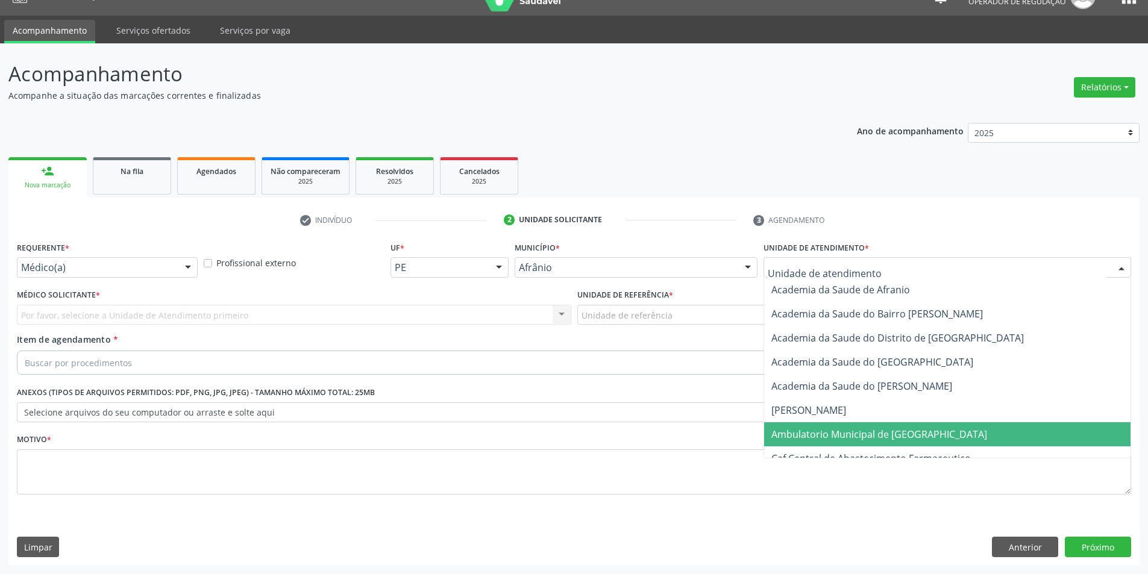
click at [930, 427] on span "Ambulatorio Municipal de [GEOGRAPHIC_DATA]" at bounding box center [947, 435] width 366 height 24
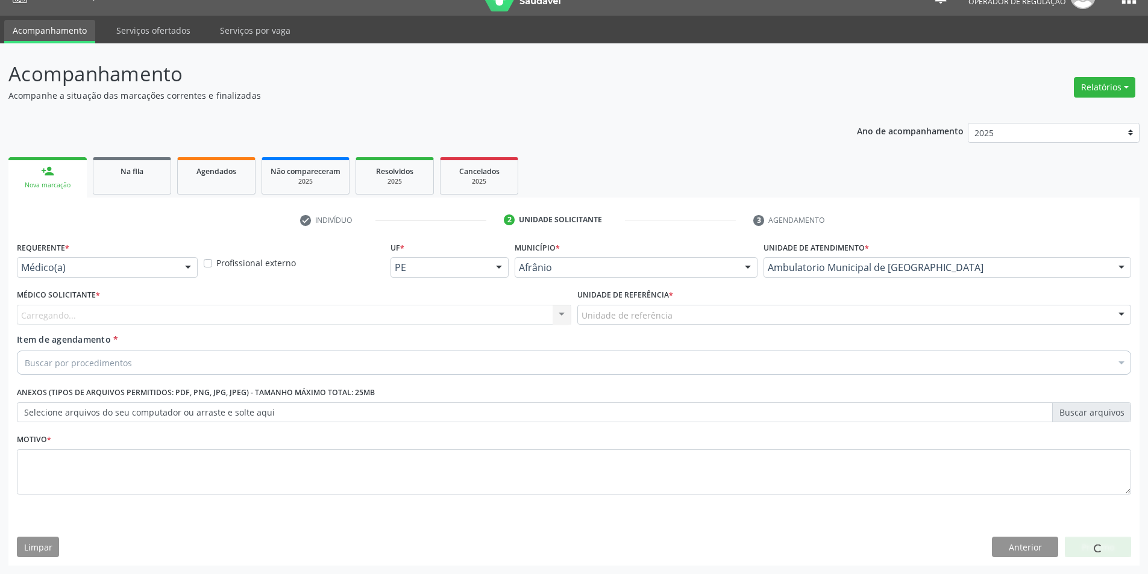
click at [673, 323] on div "Unidade de referência" at bounding box center [854, 315] width 555 height 20
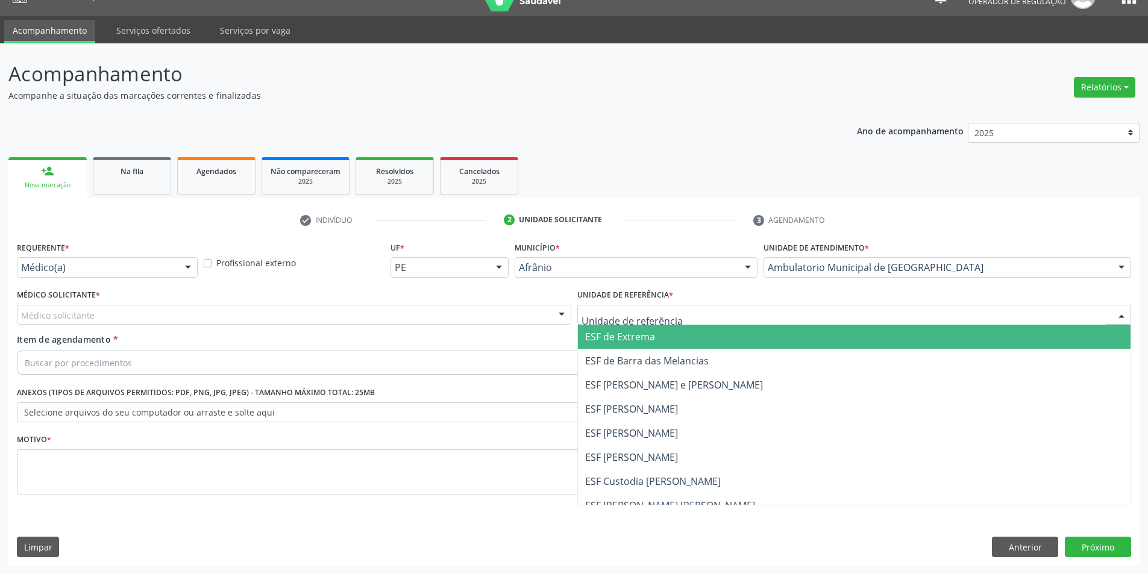
click at [675, 337] on span "ESF de Extrema" at bounding box center [854, 337] width 553 height 24
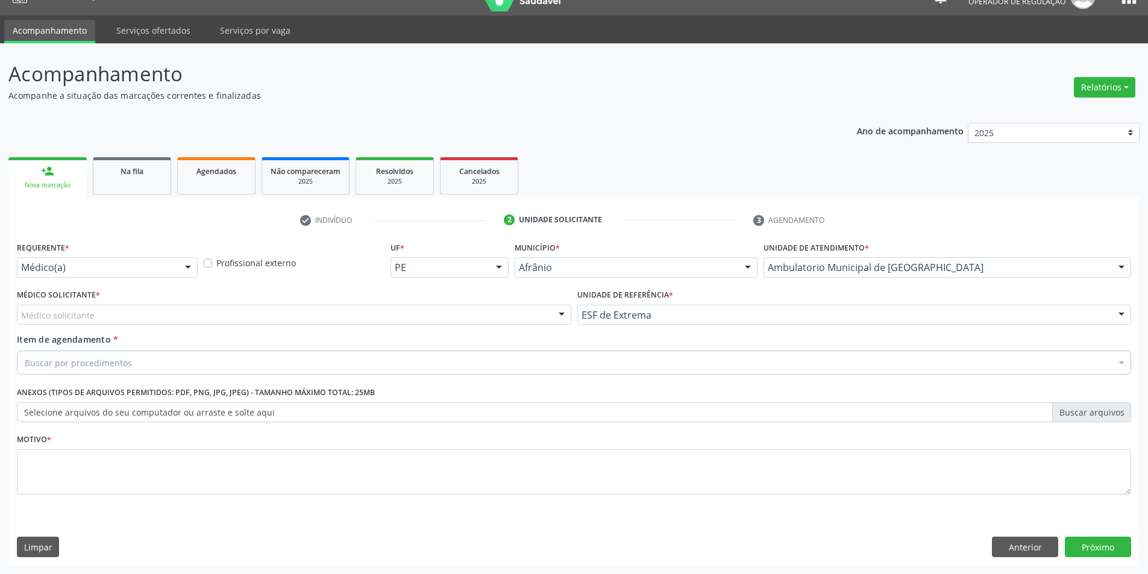
click at [471, 314] on div "Médico solicitante" at bounding box center [294, 315] width 555 height 20
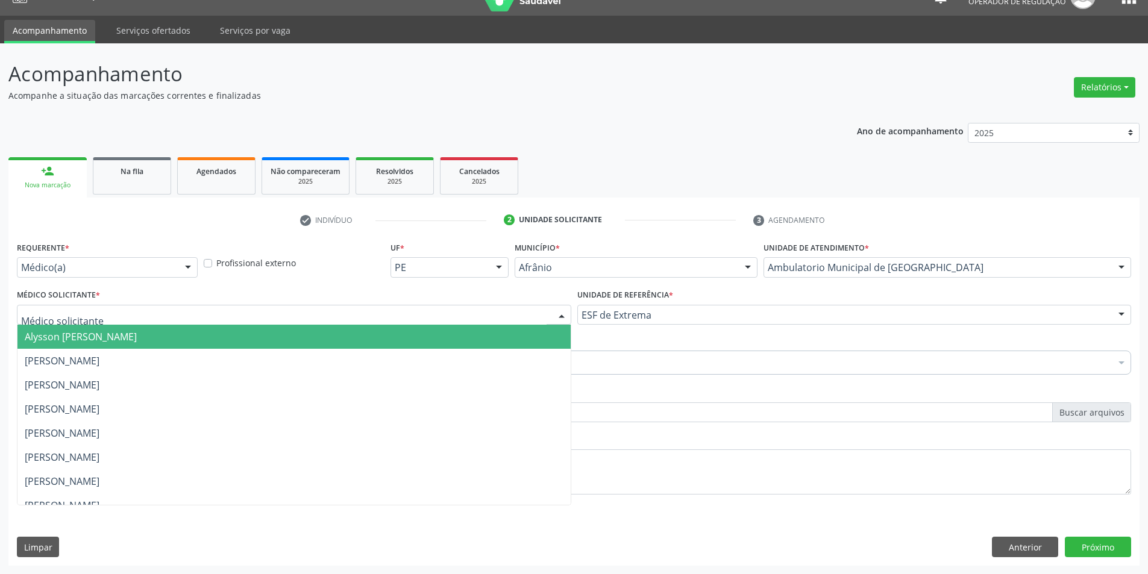
drag, startPoint x: 471, startPoint y: 339, endPoint x: 408, endPoint y: 360, distance: 66.5
click at [465, 348] on span "Alysson [PERSON_NAME]" at bounding box center [293, 337] width 553 height 24
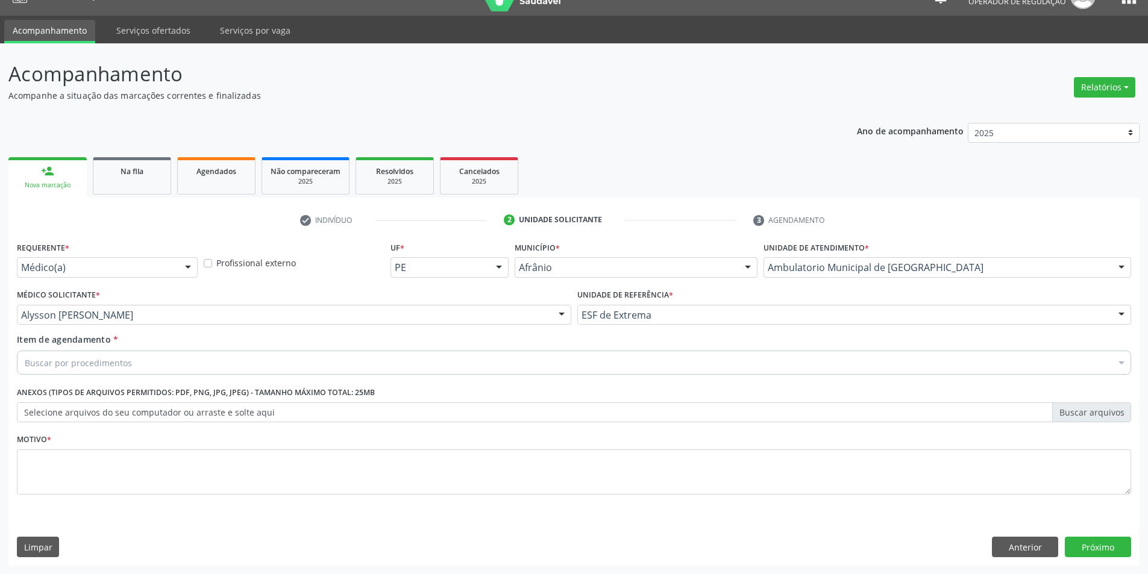
click at [309, 355] on div "Buscar por procedimentos" at bounding box center [574, 363] width 1115 height 24
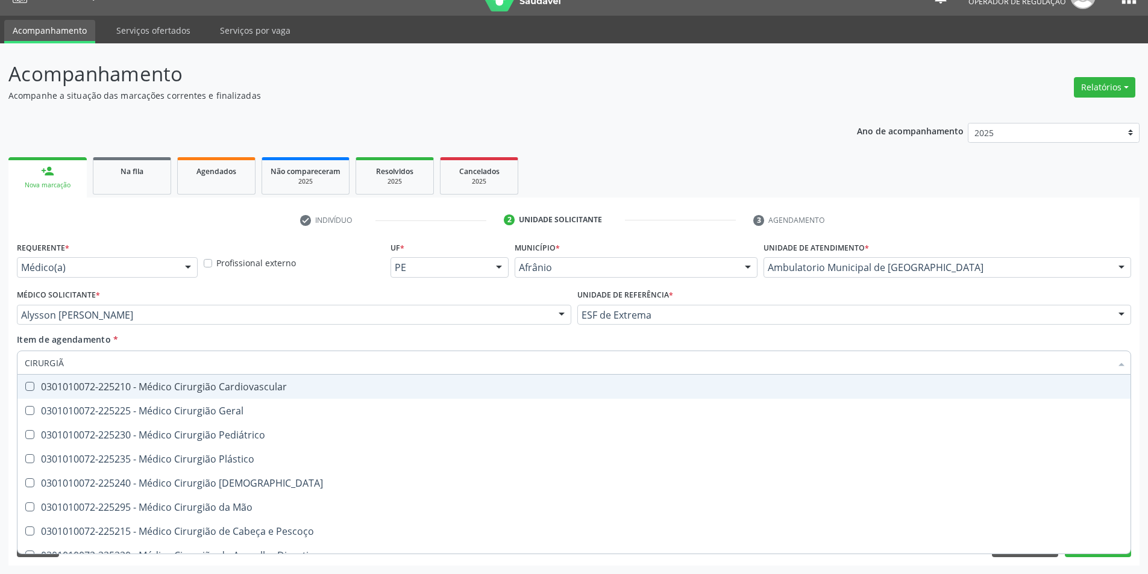
type input "CIRURGIÃO"
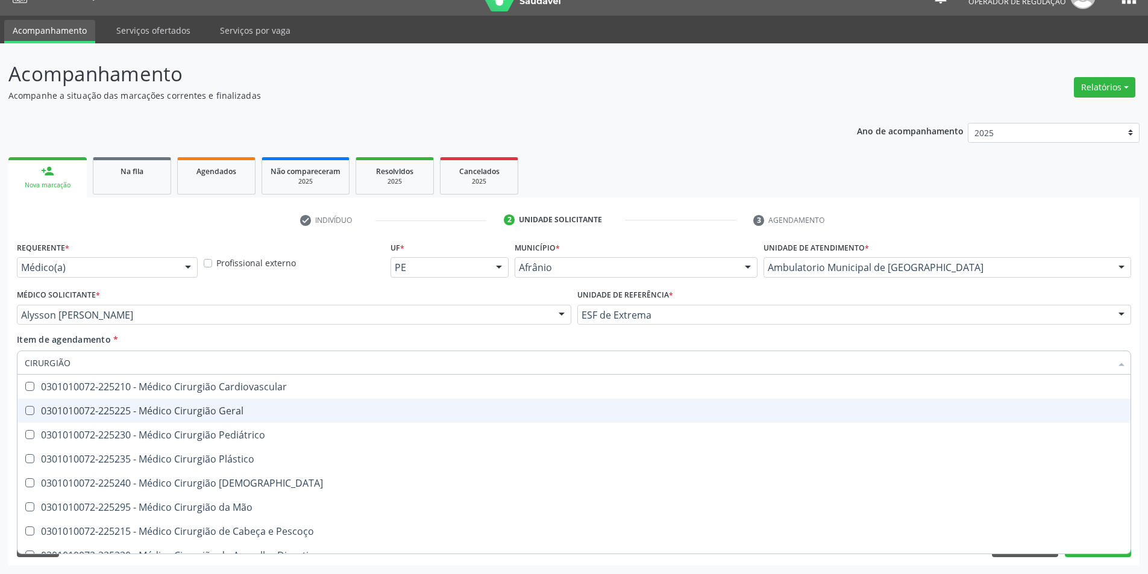
click at [272, 412] on div "0301010072-225225 - Médico Cirurgião Geral" at bounding box center [574, 411] width 1099 height 10
checkbox Geral "true"
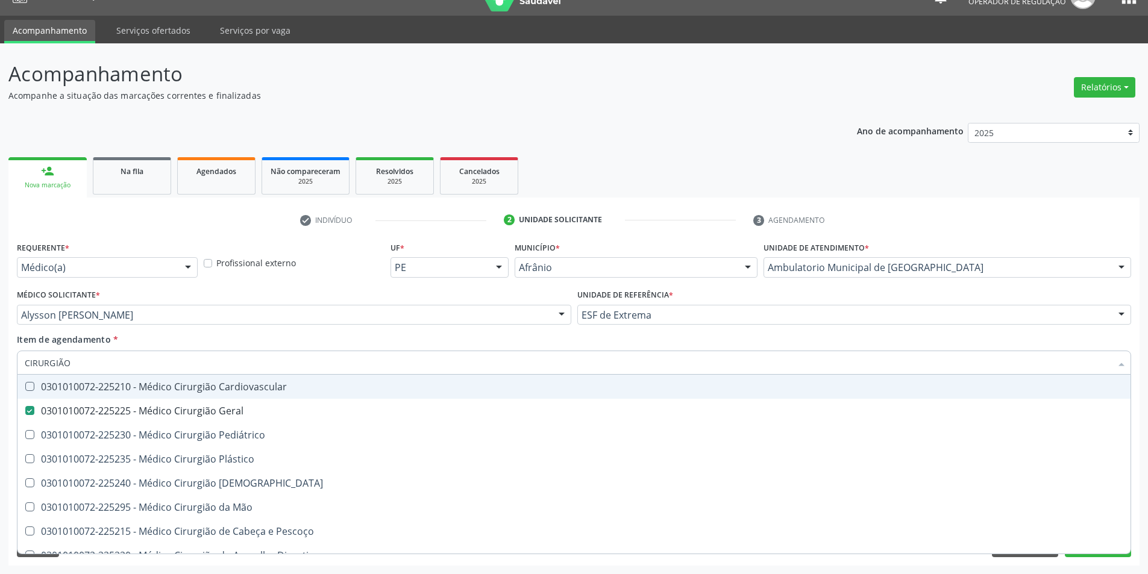
click at [271, 342] on div "Item de agendamento * CIRURGIÃO Desfazer seleção 0301010072-225210 - Médico Cir…" at bounding box center [574, 352] width 1115 height 38
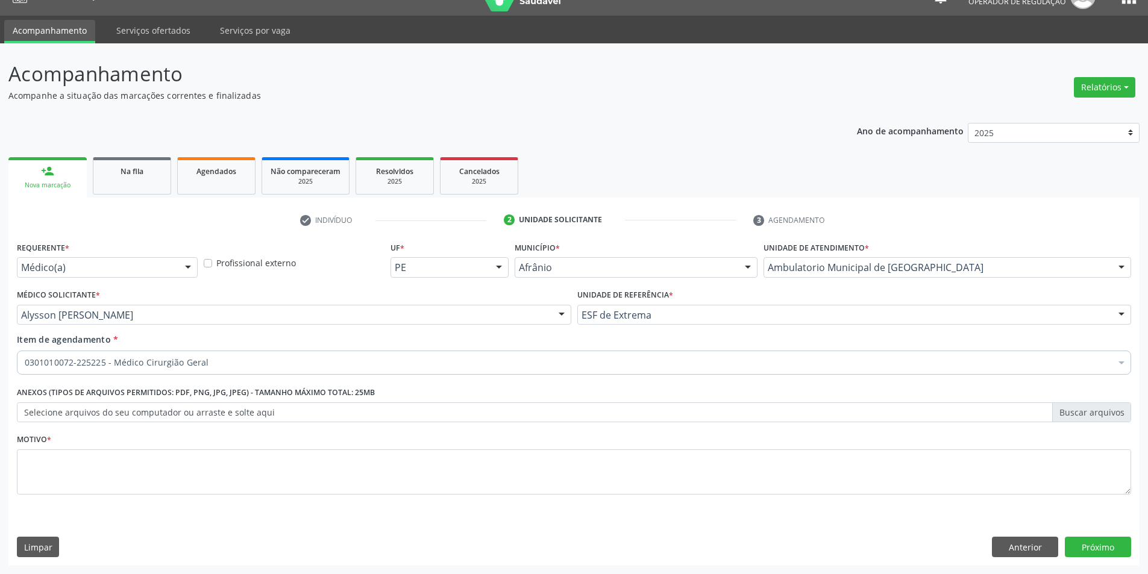
click at [269, 506] on div "Motivo *" at bounding box center [574, 471] width 1121 height 81
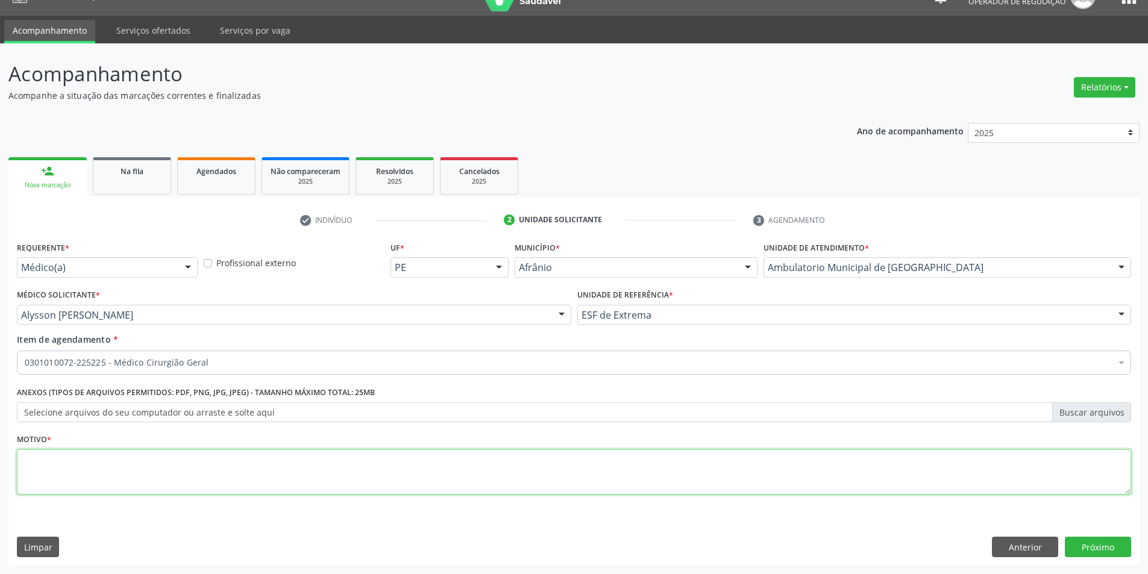
click at [268, 480] on textarea at bounding box center [574, 473] width 1115 height 46
type textarea "[MEDICAL_DATA] ABDOMINAL"
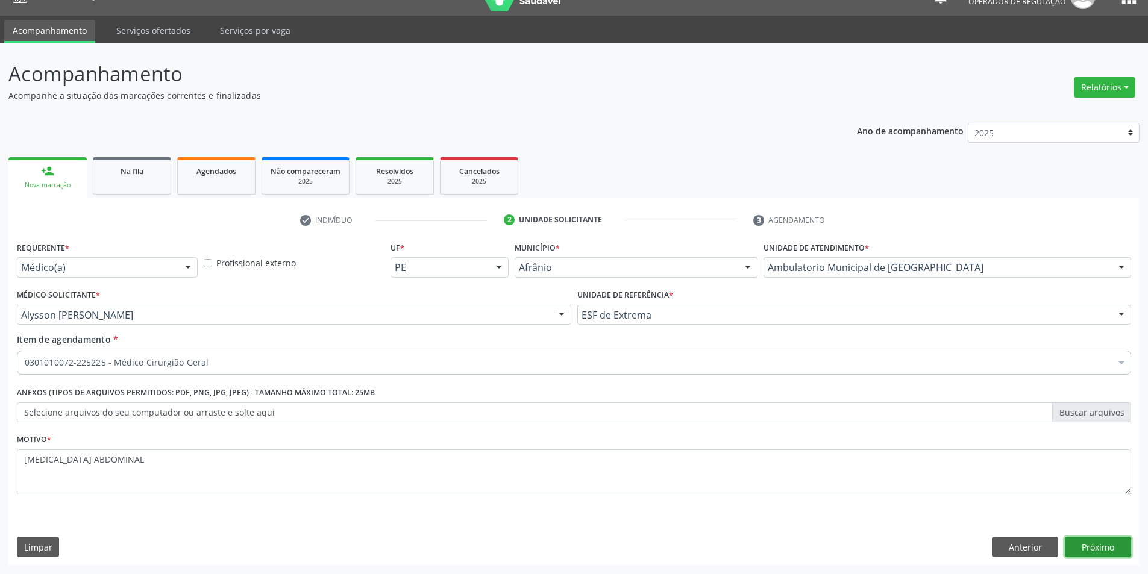
click at [1118, 542] on button "Próximo" at bounding box center [1098, 547] width 66 height 20
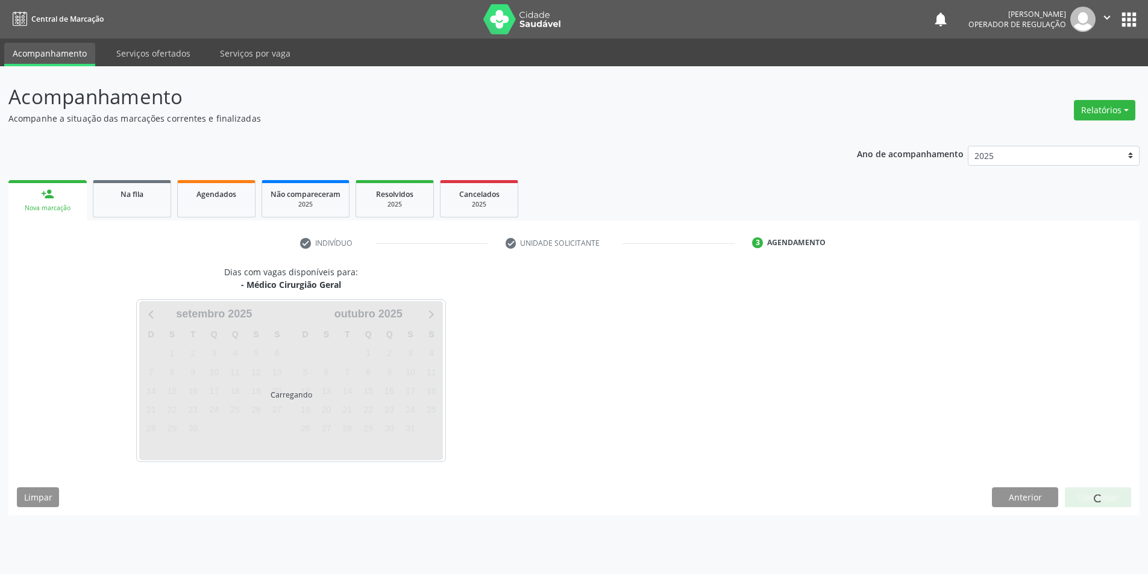
scroll to position [0, 0]
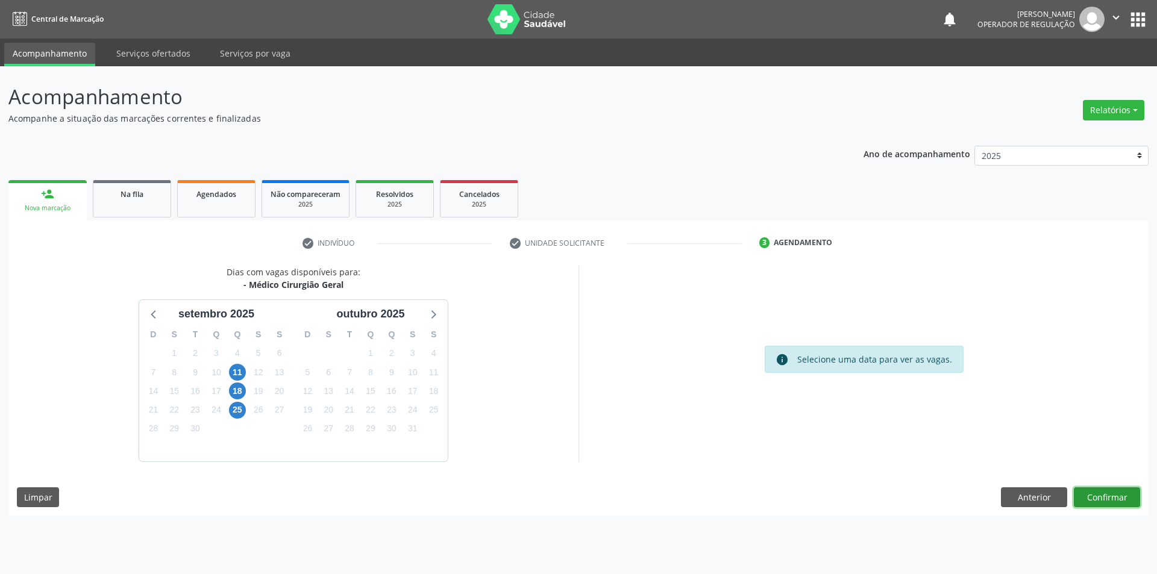
click at [1113, 502] on button "Confirmar" at bounding box center [1107, 498] width 66 height 20
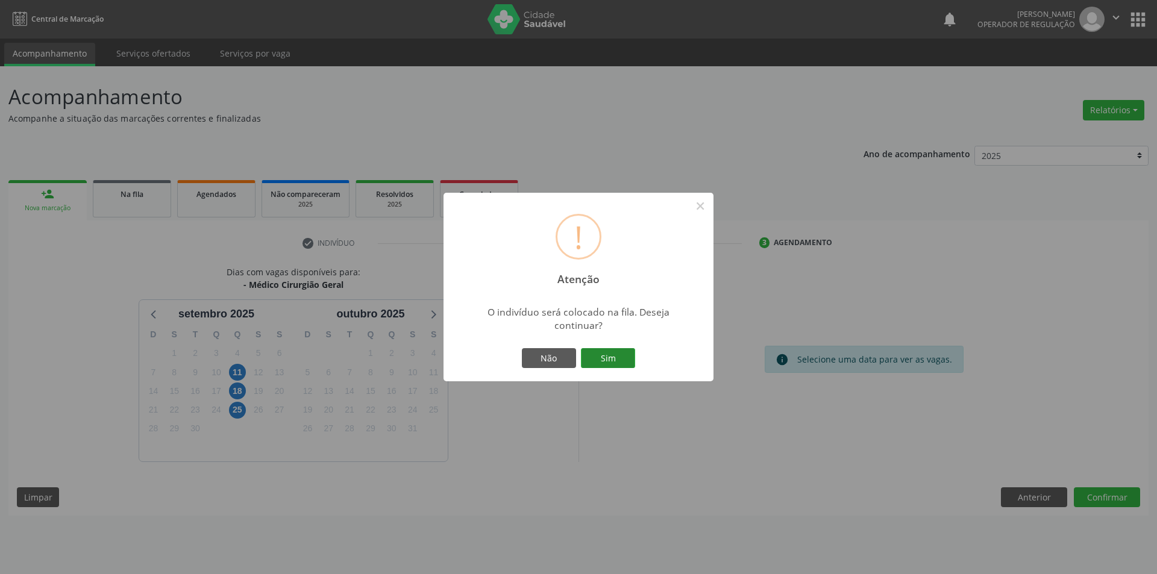
click at [633, 357] on div "Não Sim" at bounding box center [578, 358] width 119 height 25
click at [620, 353] on button "Sim" at bounding box center [608, 358] width 54 height 20
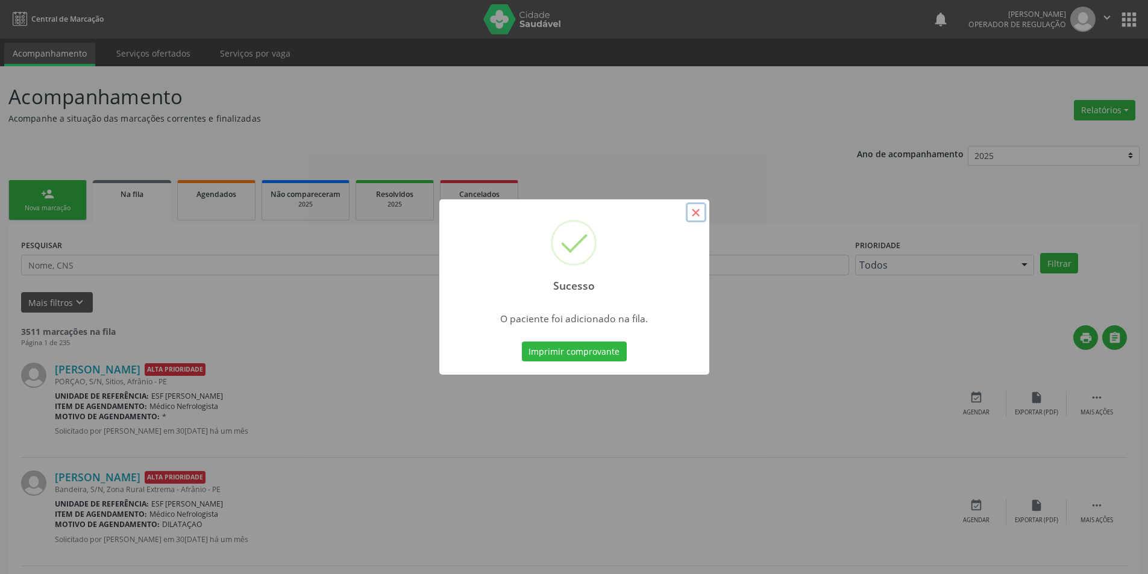
click at [694, 215] on button "×" at bounding box center [696, 213] width 20 height 20
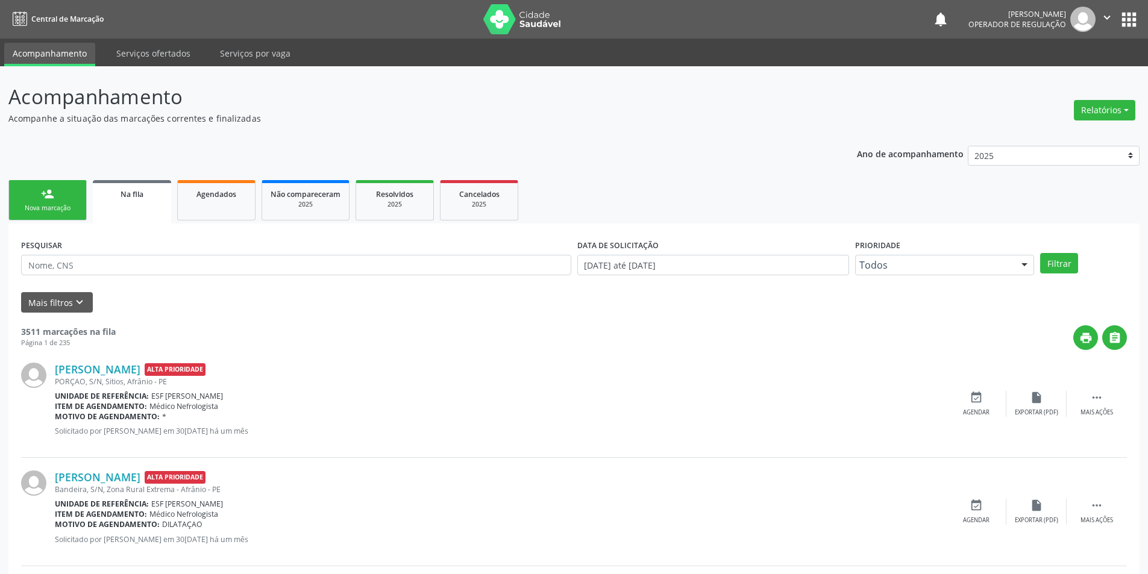
click at [47, 197] on div "person_add" at bounding box center [47, 193] width 13 height 13
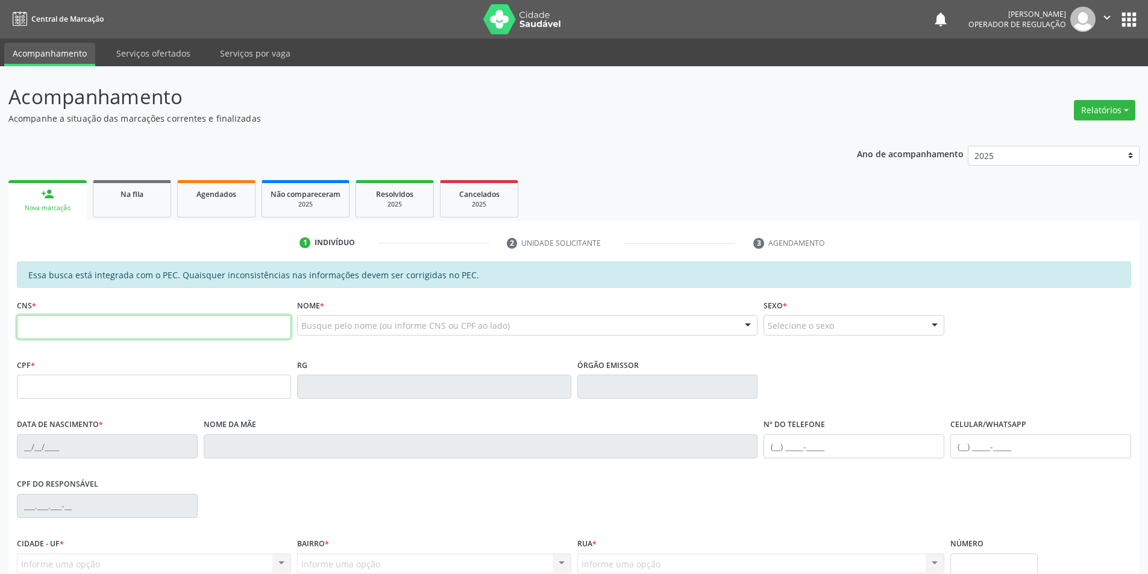
drag, startPoint x: 83, startPoint y: 331, endPoint x: 102, endPoint y: 326, distance: 20.6
click at [83, 331] on input "text" at bounding box center [154, 327] width 274 height 24
type input "702 6062 5547 7547"
type input "657.207.174-04"
type input "31/12/1972"
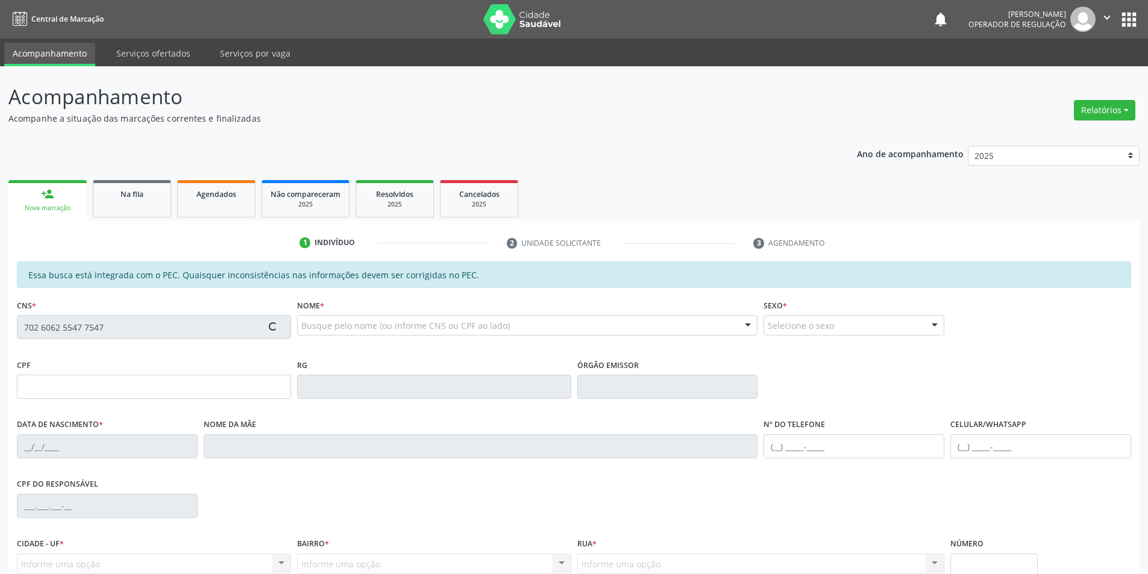
type input "Julita de Carvalho Lima"
type input "(87) 98839-8114"
type input "S/N"
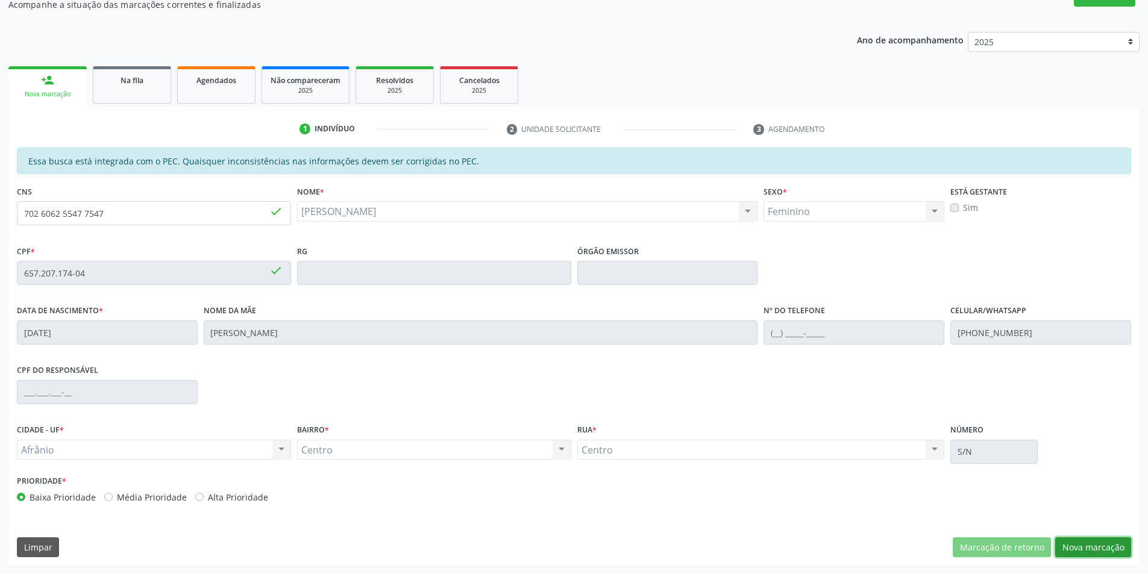
click at [1118, 547] on button "Nova marcação" at bounding box center [1093, 548] width 76 height 20
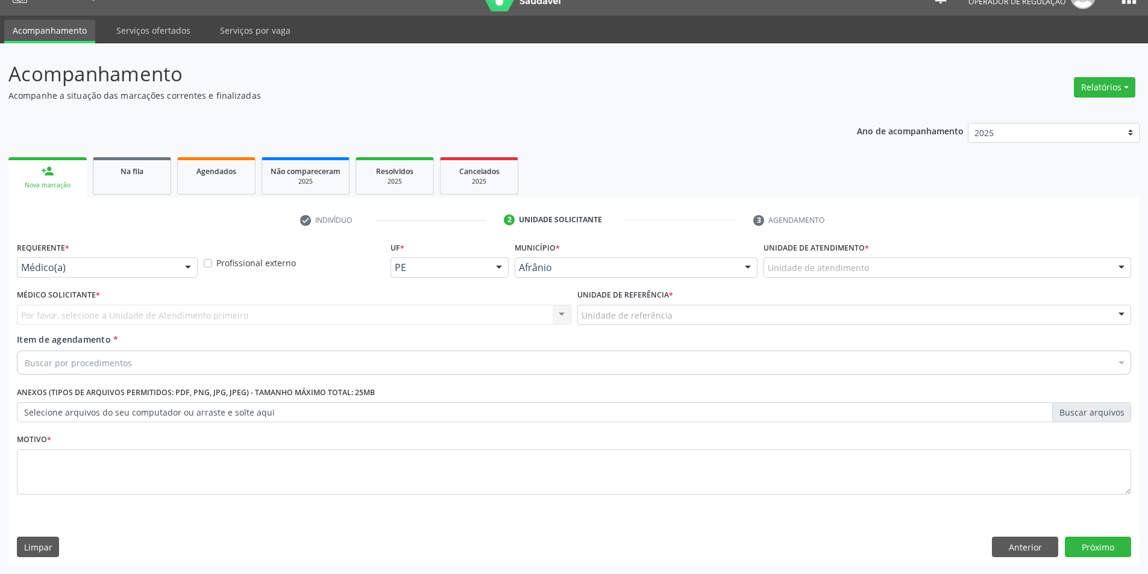
scroll to position [23, 0]
click at [945, 276] on div "Unidade de atendimento" at bounding box center [948, 267] width 368 height 20
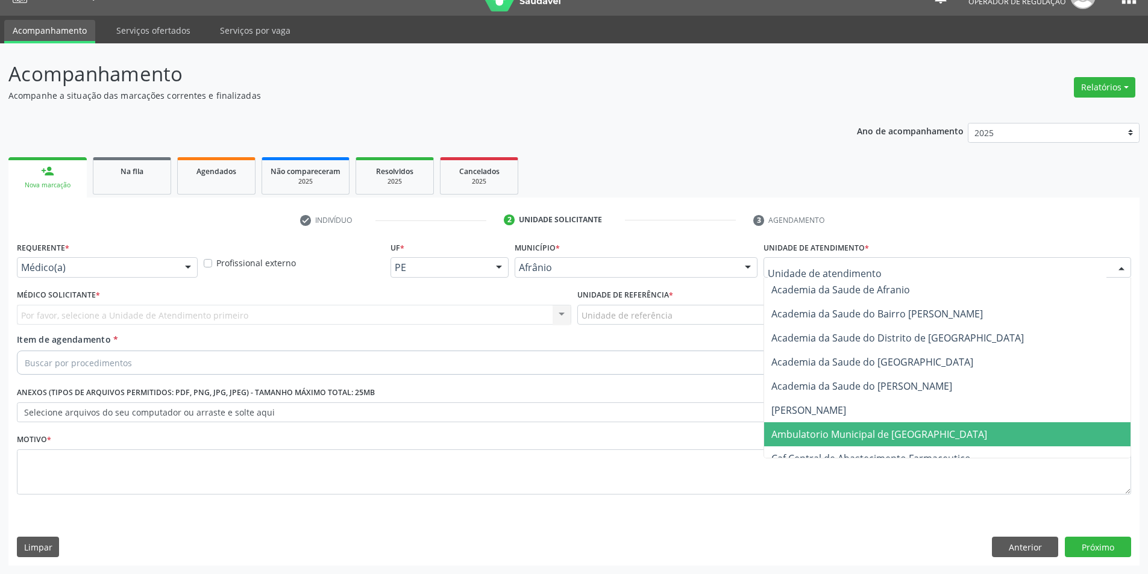
click at [926, 435] on span "Ambulatorio Municipal de [GEOGRAPHIC_DATA]" at bounding box center [947, 435] width 366 height 24
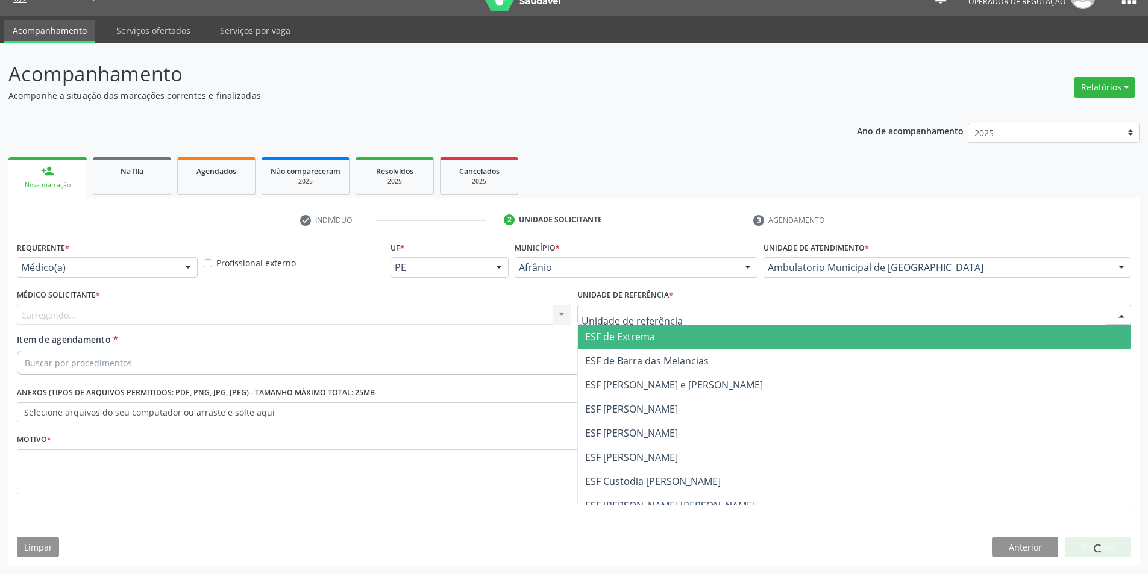
click at [683, 315] on div at bounding box center [854, 315] width 555 height 20
click at [665, 339] on span "ESF de Extrema" at bounding box center [854, 337] width 553 height 24
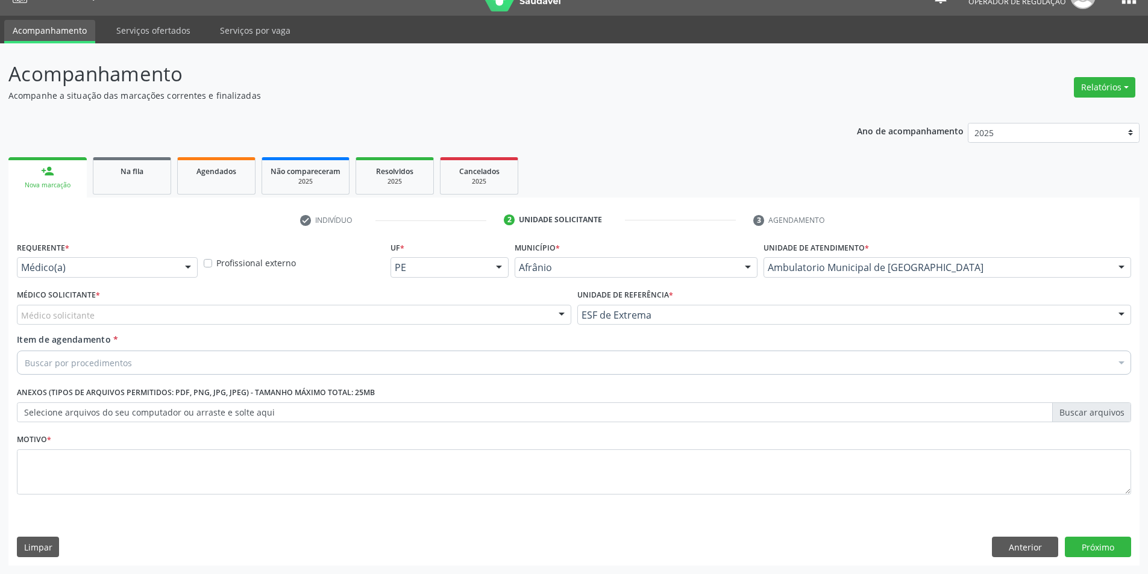
drag, startPoint x: 505, startPoint y: 305, endPoint x: 502, endPoint y: 314, distance: 9.5
click at [505, 307] on div "Médico solicitante" at bounding box center [294, 315] width 555 height 20
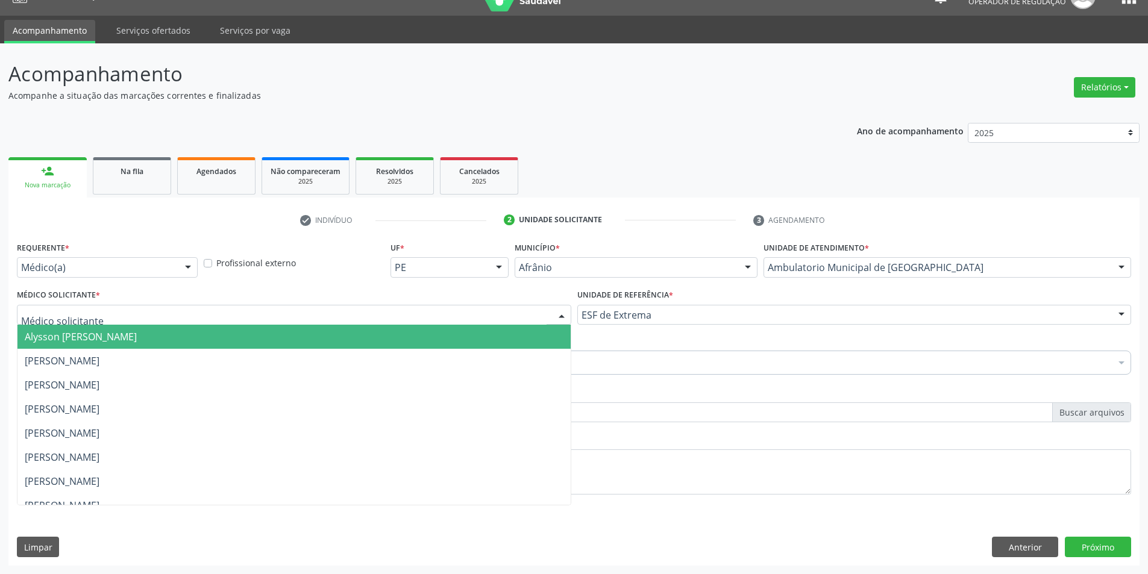
click at [499, 339] on span "Alysson [PERSON_NAME]" at bounding box center [293, 337] width 553 height 24
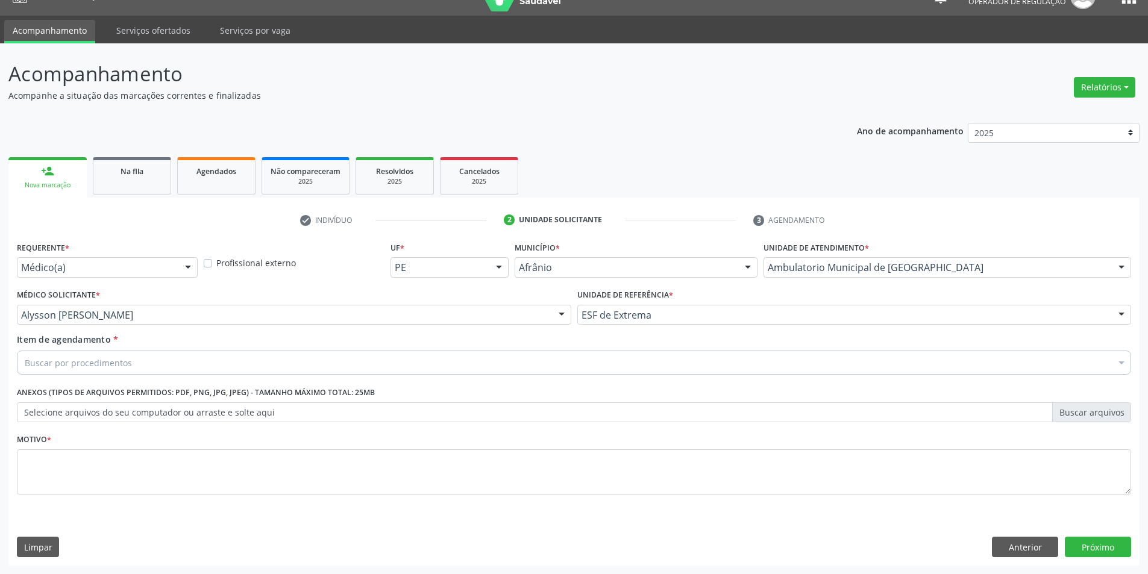
click at [364, 362] on div "Buscar por procedimentos" at bounding box center [574, 363] width 1115 height 24
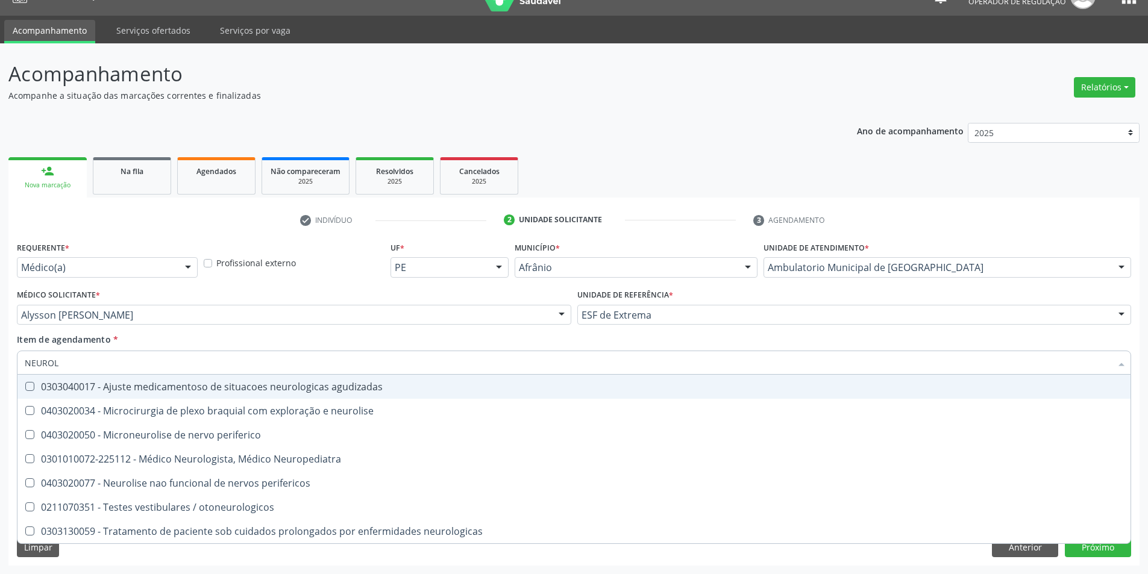
type input "NEUROLO"
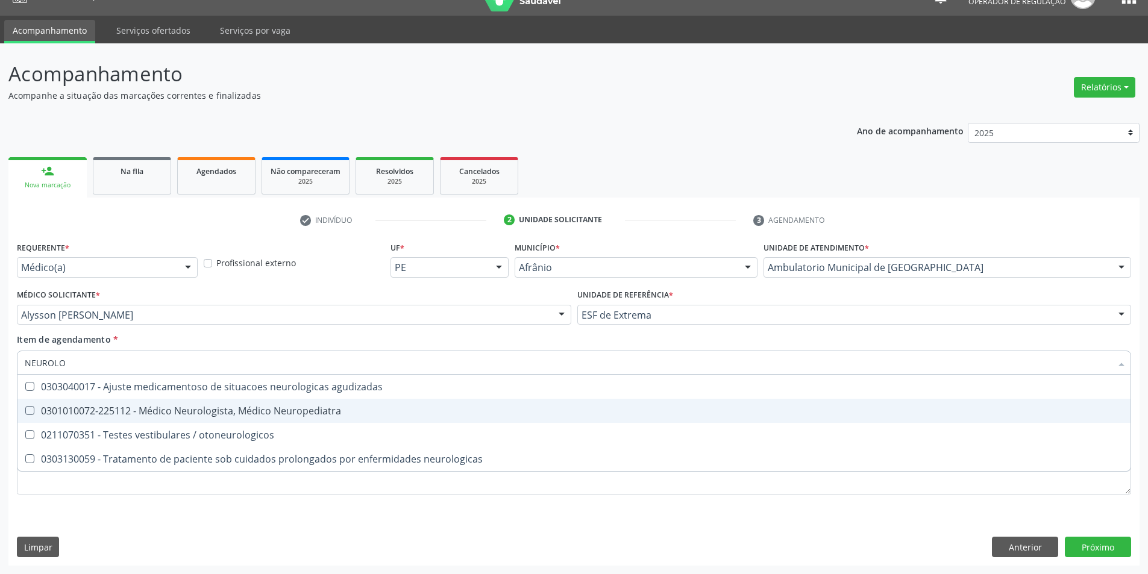
click at [363, 406] on div "0301010072-225112 - Médico Neurologista, Médico Neuropediatra" at bounding box center [574, 411] width 1099 height 10
checkbox Neuropediatra "true"
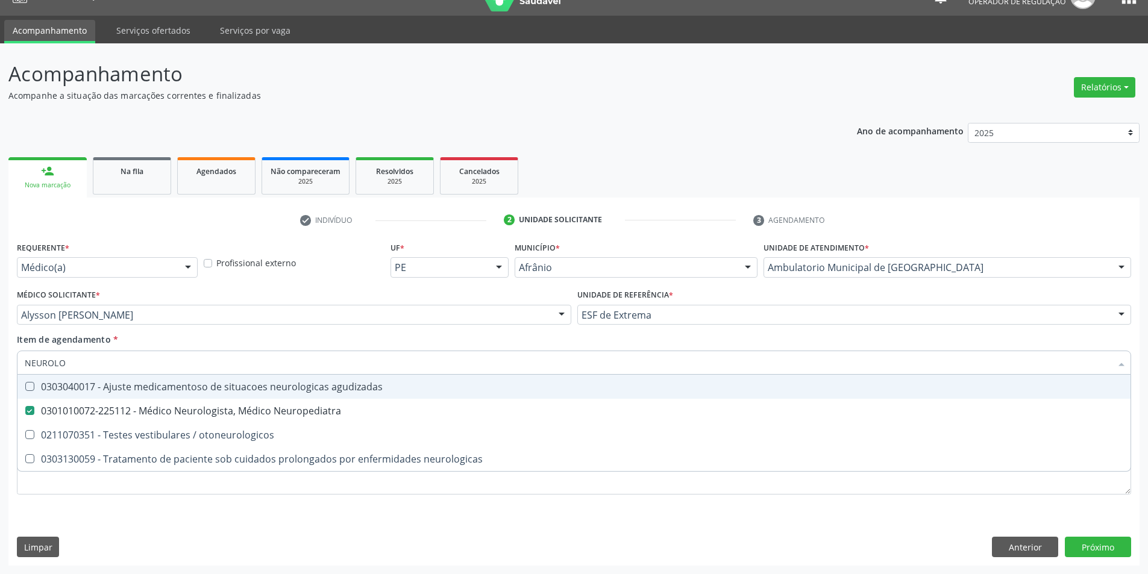
drag, startPoint x: 134, startPoint y: 361, endPoint x: 0, endPoint y: 363, distance: 133.8
click at [0, 363] on div "Acompanhamento Acompanhe a situação das marcações correntes e finalizadas Relat…" at bounding box center [574, 308] width 1148 height 531
type input "R"
checkbox Neuropediatra "false"
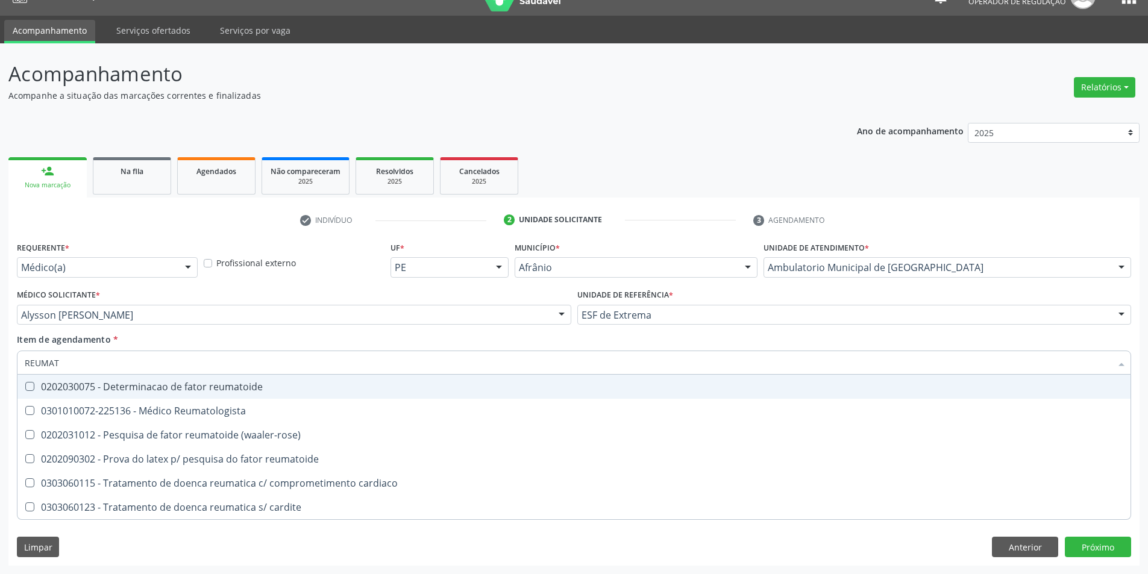
type input "REUMATO"
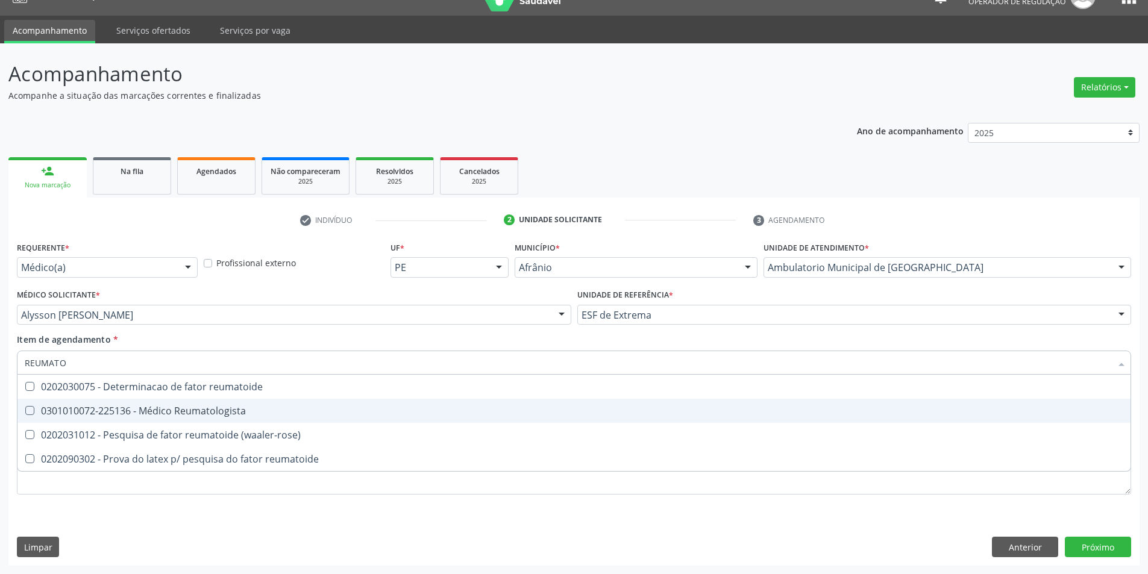
click at [112, 421] on span "0301010072-225136 - Médico Reumatologista" at bounding box center [573, 411] width 1113 height 24
checkbox Reumatologista "true"
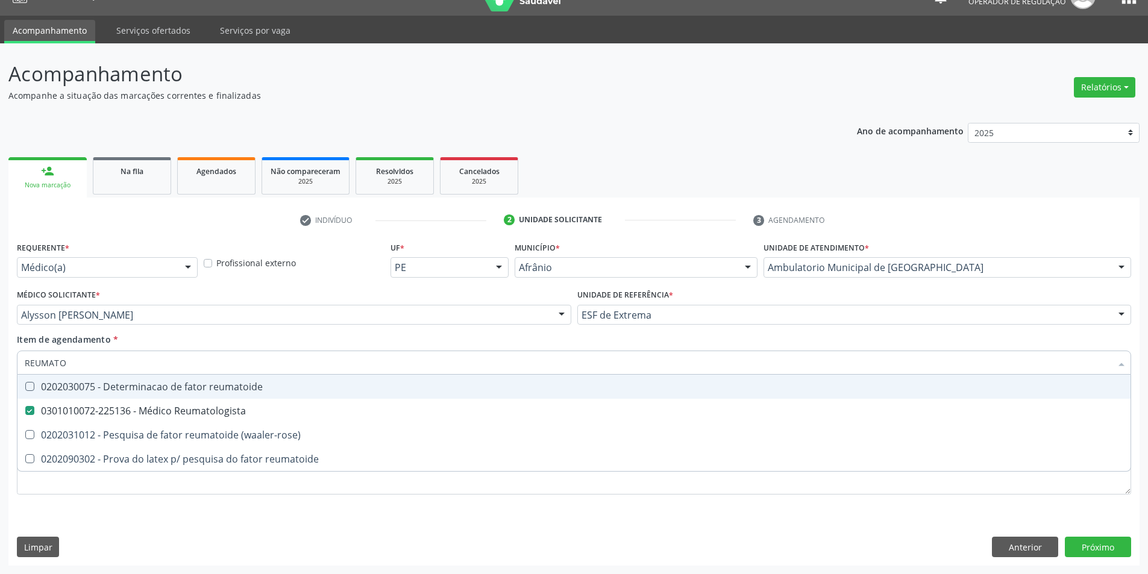
click at [179, 335] on div "Item de agendamento * REUMATO Desfazer seleção 0202030075 - Determinacao de fat…" at bounding box center [574, 352] width 1115 height 38
checkbox \(waaler-rose\) "true"
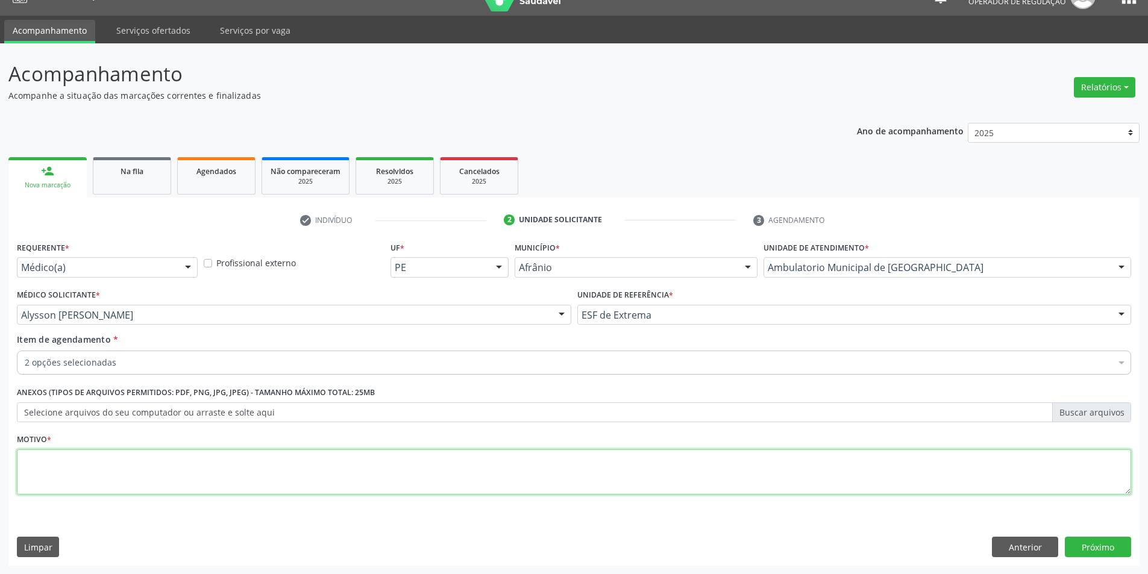
click at [193, 474] on textarea at bounding box center [574, 473] width 1115 height 46
type textarea "CONSULTA"
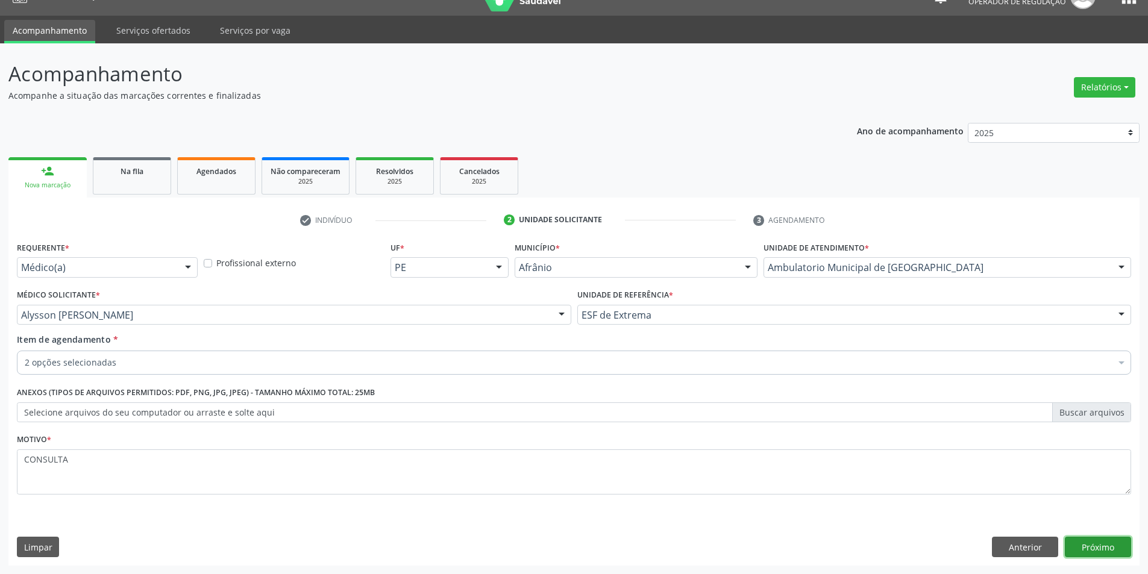
click at [1115, 539] on button "Próximo" at bounding box center [1098, 547] width 66 height 20
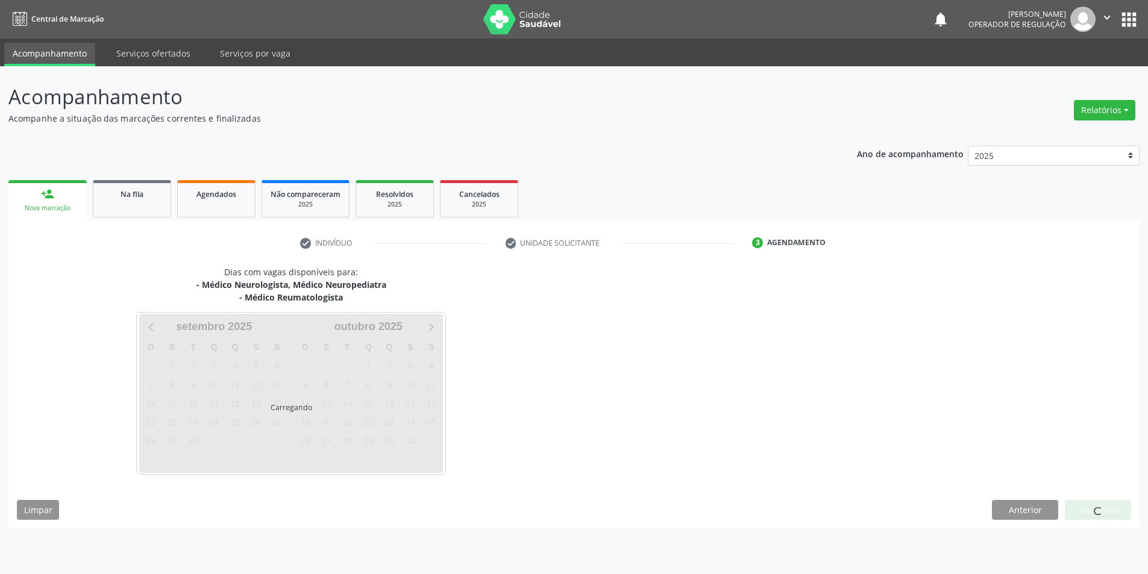
scroll to position [0, 0]
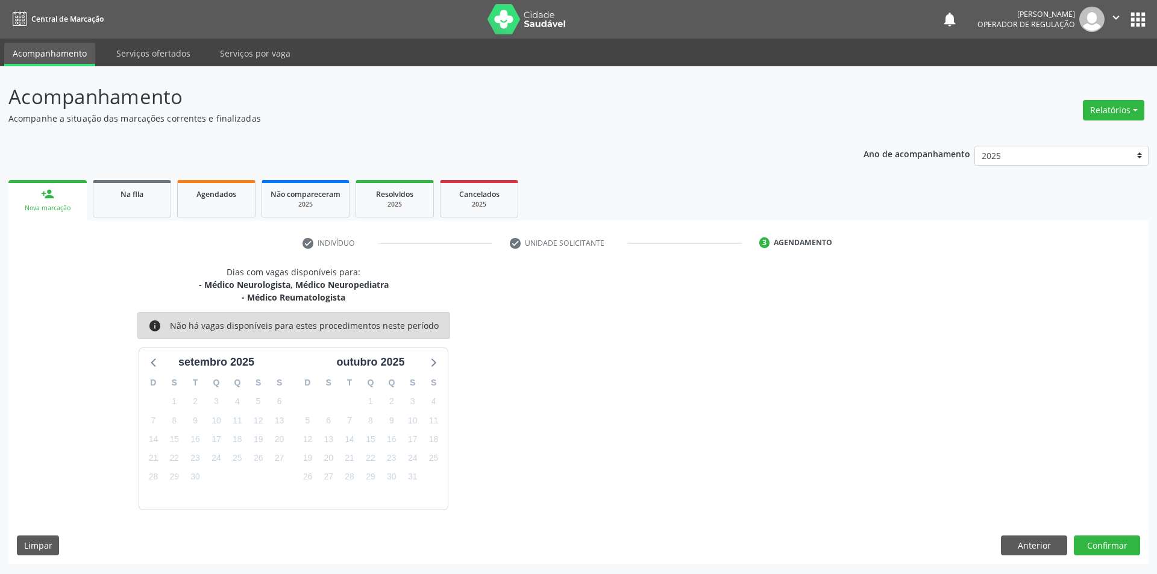
click at [1119, 521] on div "Dias com vagas disponíveis para: - Médico Neurologista, Médico Neuropediatra - …" at bounding box center [578, 415] width 1140 height 298
click at [1115, 537] on button "Confirmar" at bounding box center [1107, 546] width 66 height 20
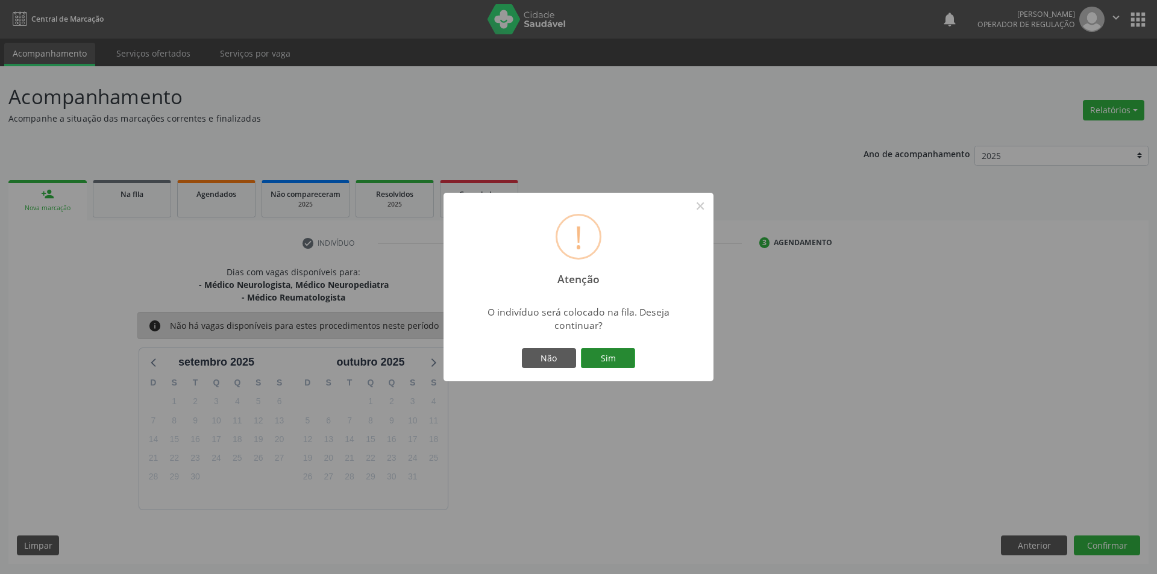
click at [600, 352] on button "Sim" at bounding box center [608, 358] width 54 height 20
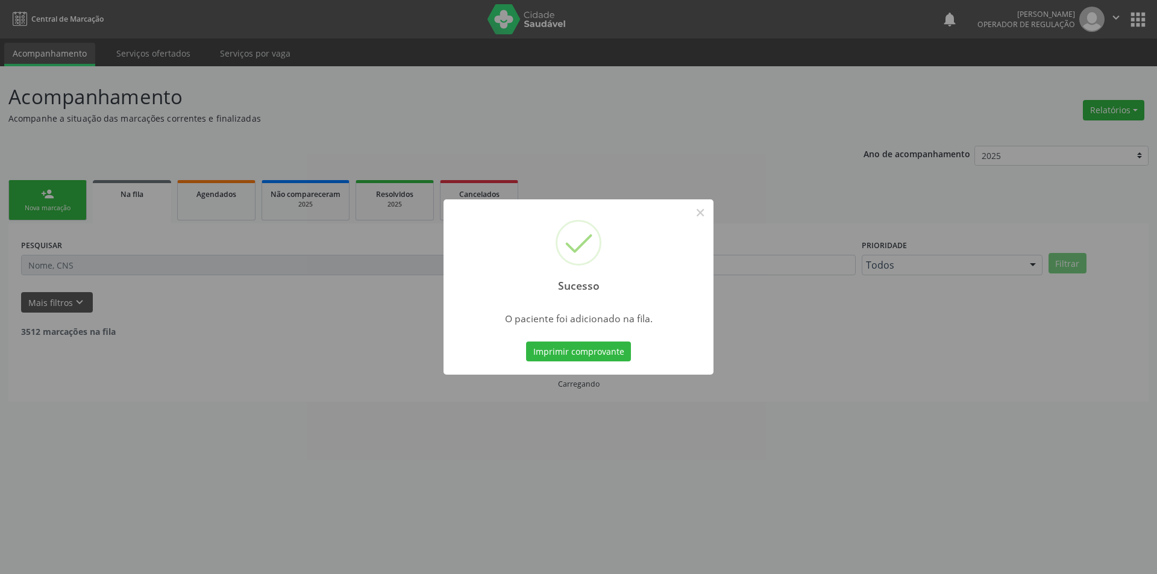
click at [74, 213] on div "Sucesso × O paciente foi adicionado na fila. Imprimir comprovante Cancel" at bounding box center [578, 287] width 1157 height 574
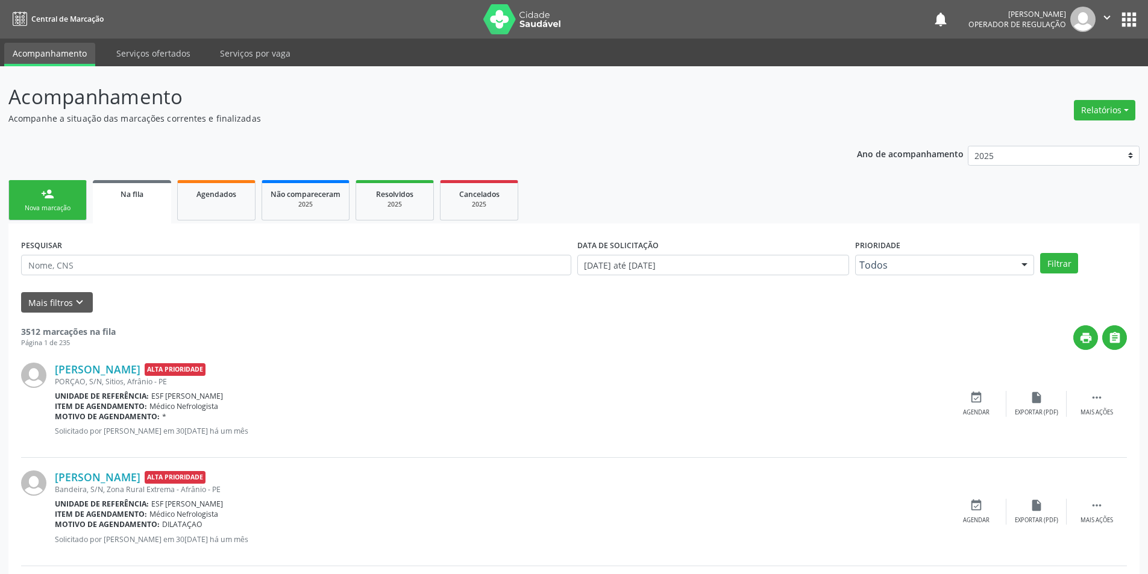
click at [72, 213] on link "person_add Nova marcação" at bounding box center [47, 200] width 78 height 40
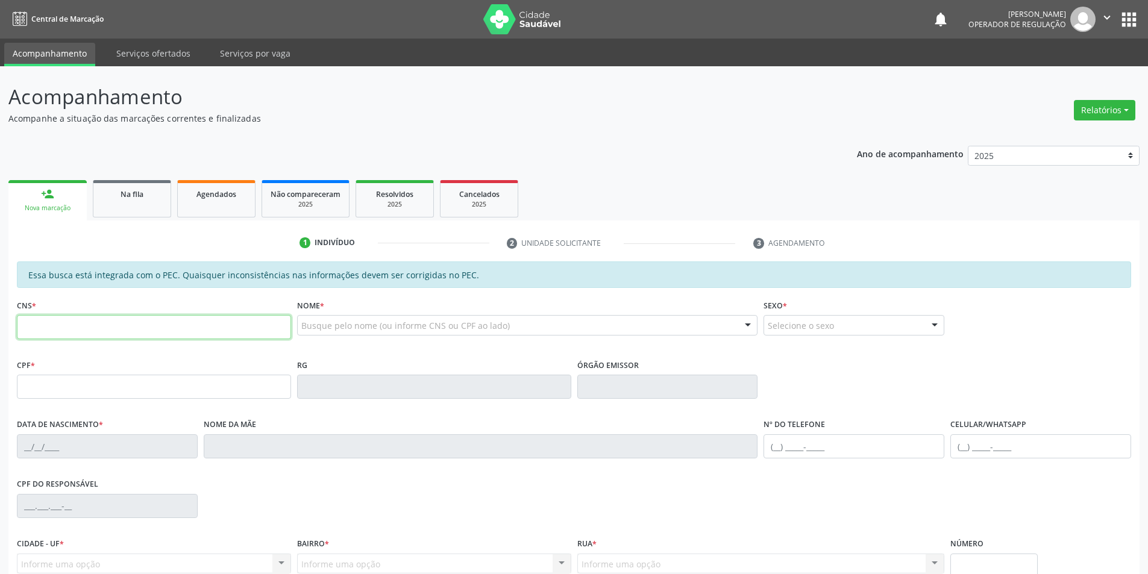
click at [90, 318] on input "text" at bounding box center [154, 327] width 274 height 24
type input "700 0088 6039 4109"
type input "011.030.174-97"
type input "[DATE]"
type input "[PERSON_NAME]"
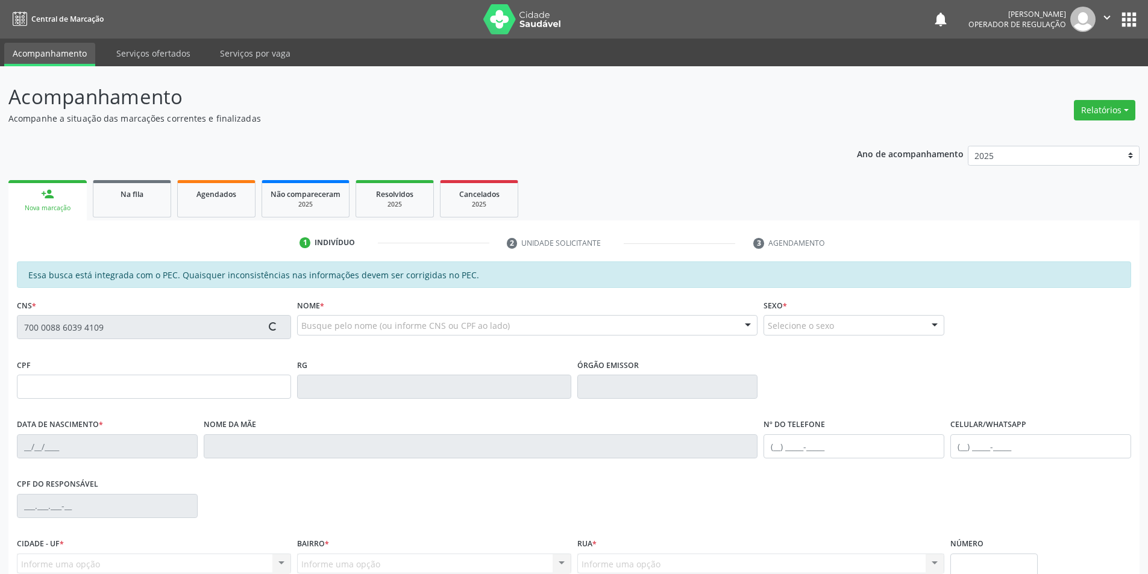
type input "[PHONE_NUMBER]"
type input "S/N"
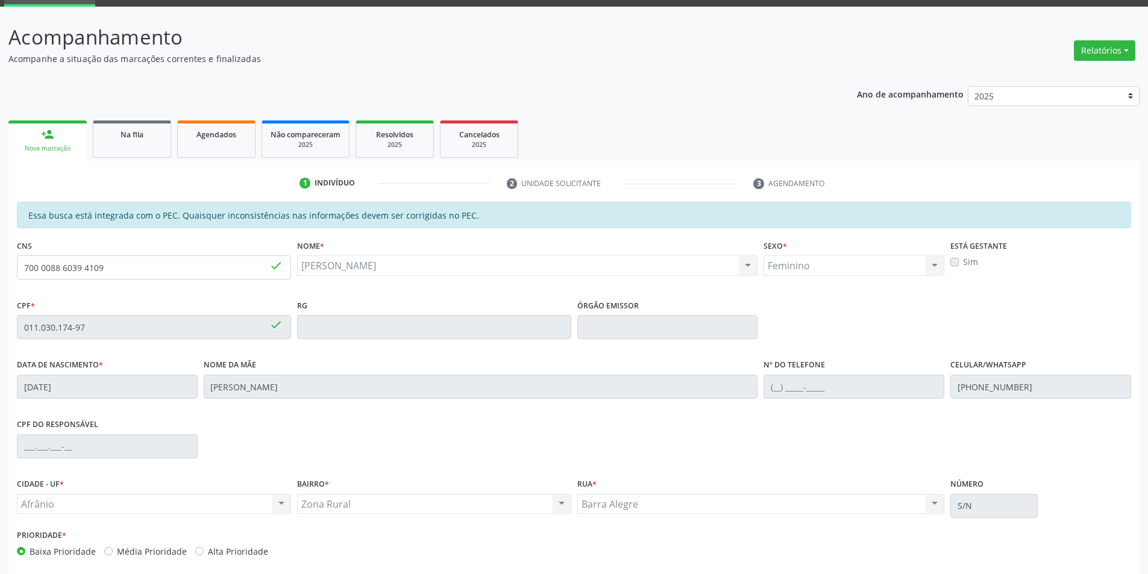
scroll to position [114, 0]
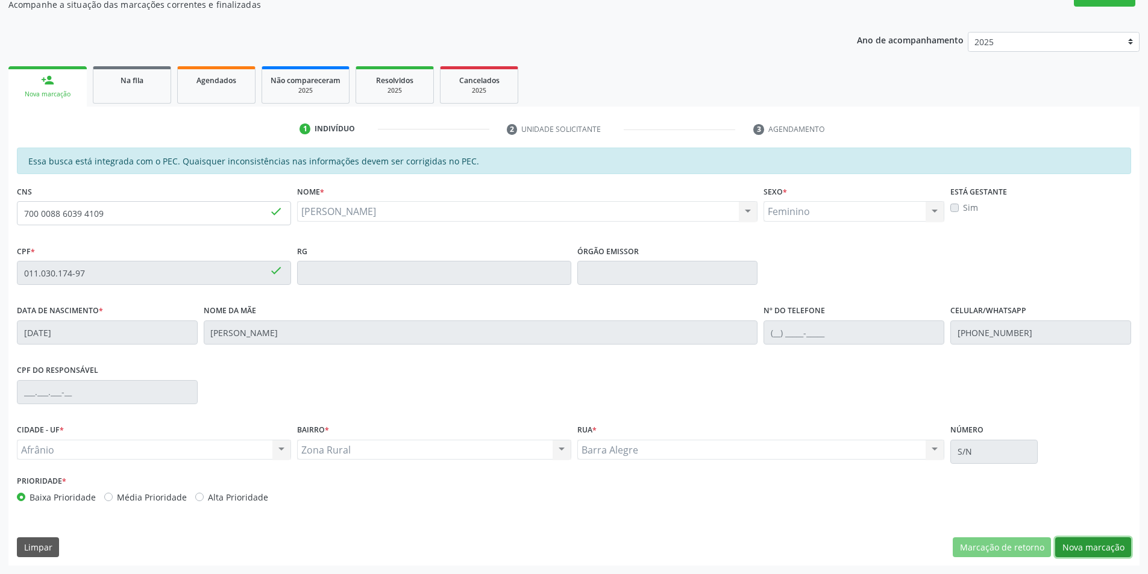
click at [1092, 550] on button "Nova marcação" at bounding box center [1093, 548] width 76 height 20
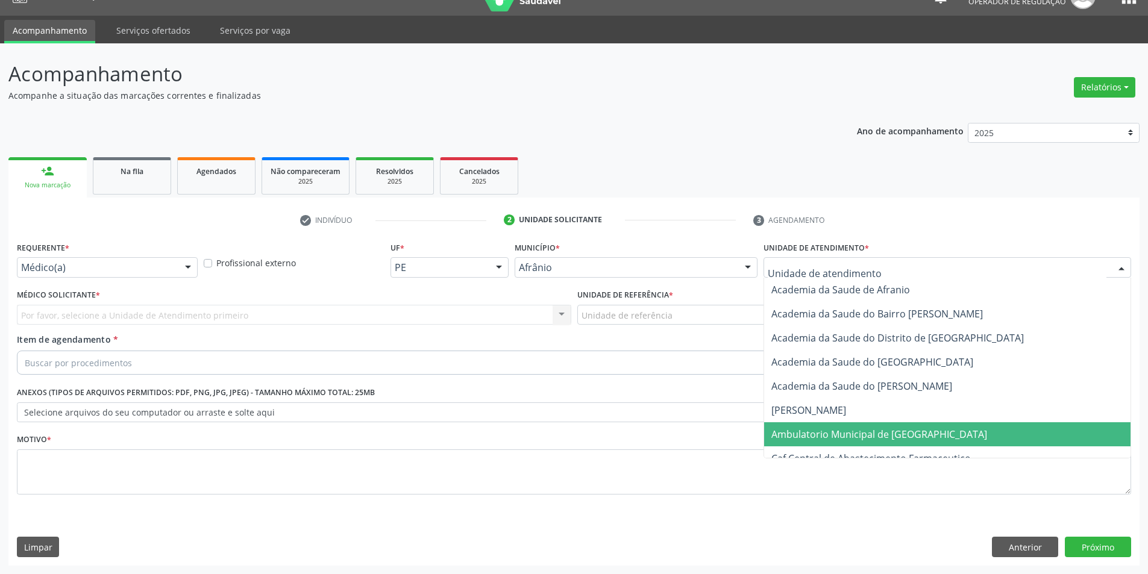
click at [831, 435] on span "Ambulatorio Municipal de [GEOGRAPHIC_DATA]" at bounding box center [880, 434] width 216 height 13
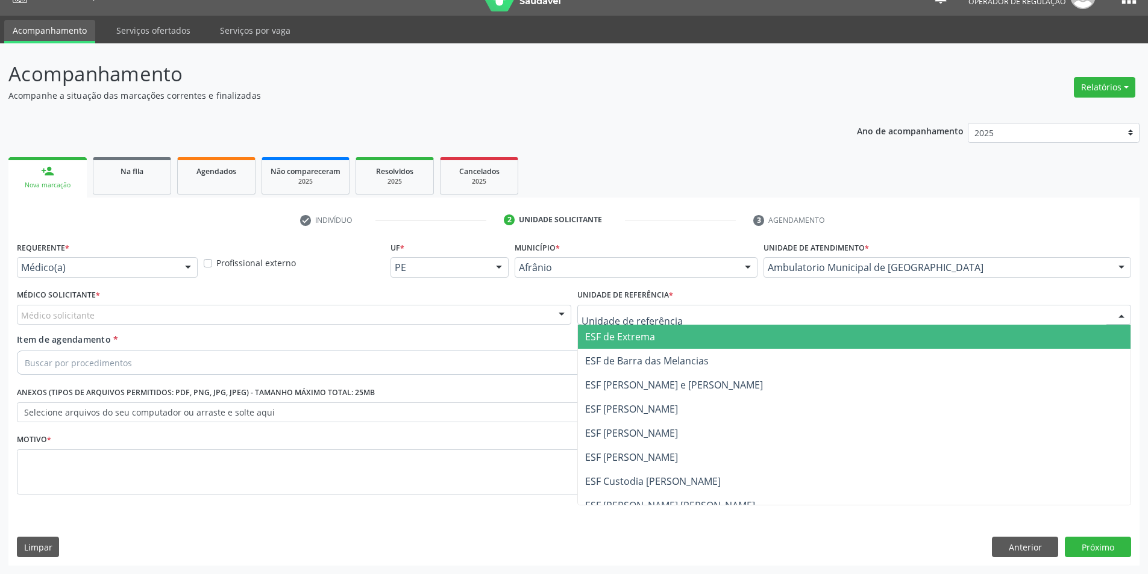
click at [632, 332] on span "ESF de Extrema" at bounding box center [620, 336] width 70 height 13
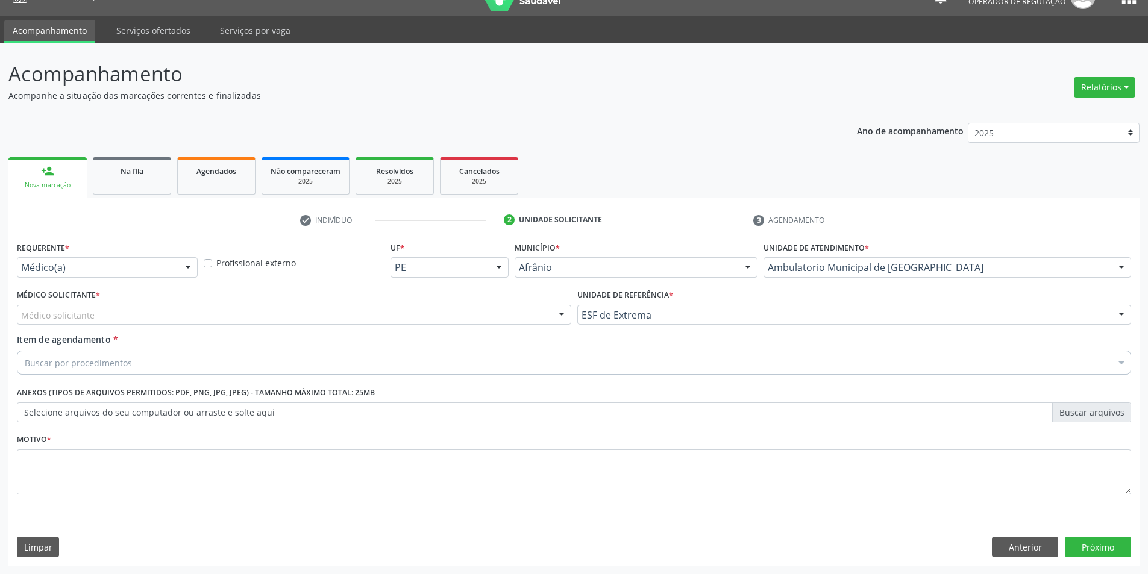
click at [520, 312] on div "Médico solicitante" at bounding box center [294, 315] width 555 height 20
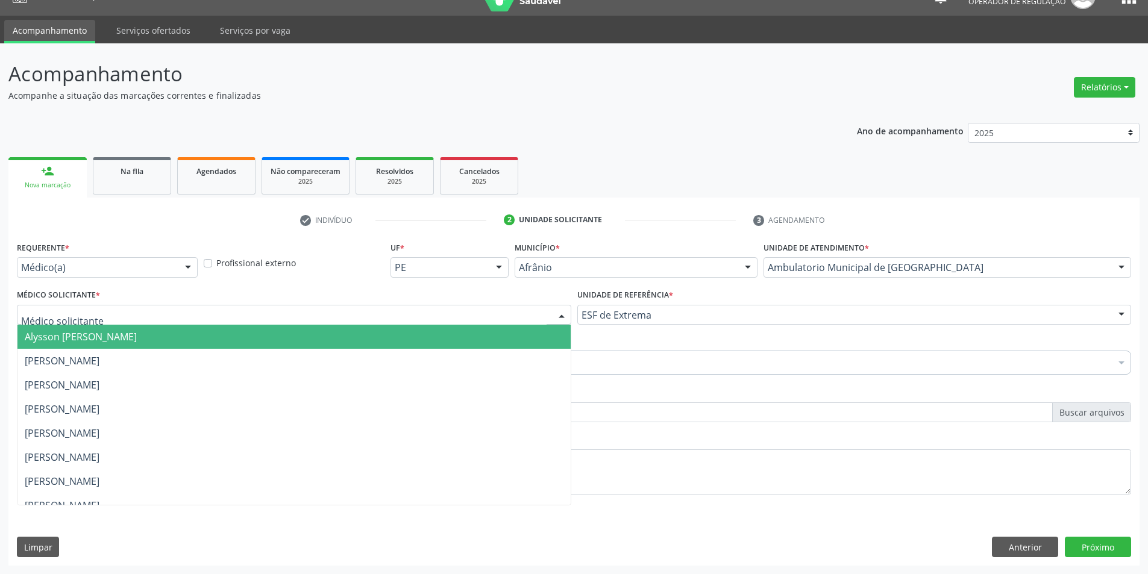
click at [519, 332] on span "Alysson [PERSON_NAME]" at bounding box center [293, 337] width 553 height 24
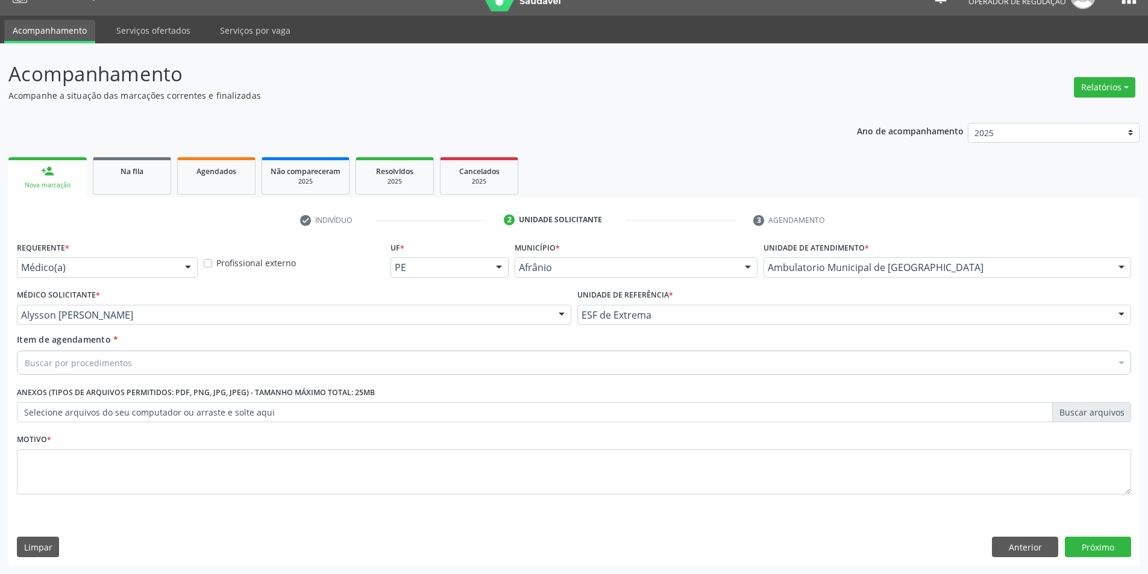
click at [226, 364] on div "Buscar por procedimentos" at bounding box center [574, 363] width 1115 height 24
click at [166, 361] on div "Buscar por procedimentos" at bounding box center [574, 363] width 1115 height 24
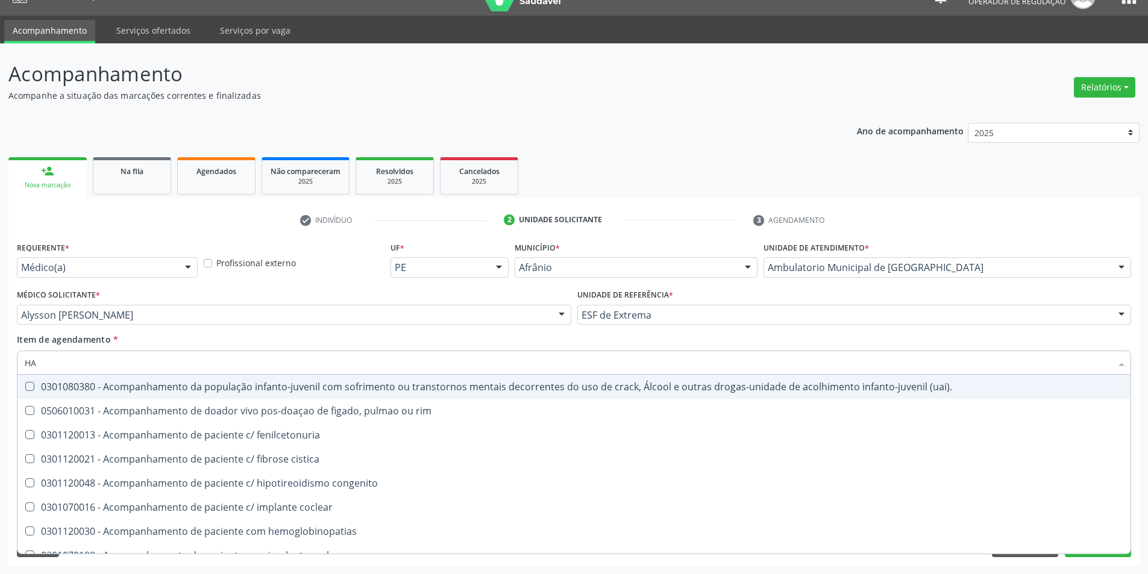
type input "HAS"
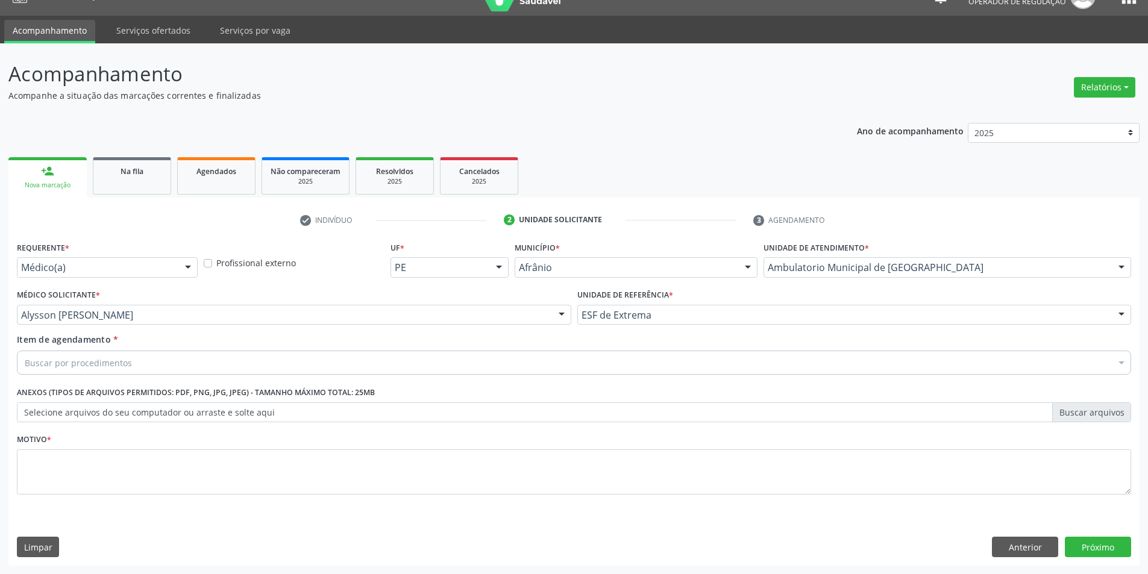
scroll to position [23, 0]
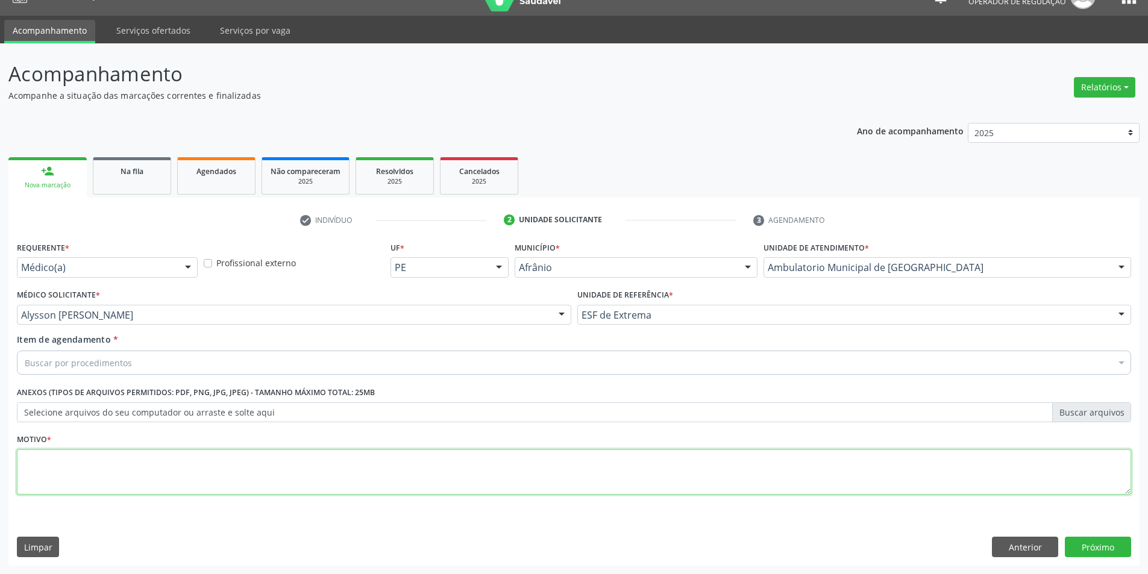
click at [141, 470] on textarea at bounding box center [574, 473] width 1115 height 46
paste textarea "Hipertensão Arterial Sistêmica"
type textarea "Hipertensão Arterial Sistêmica"
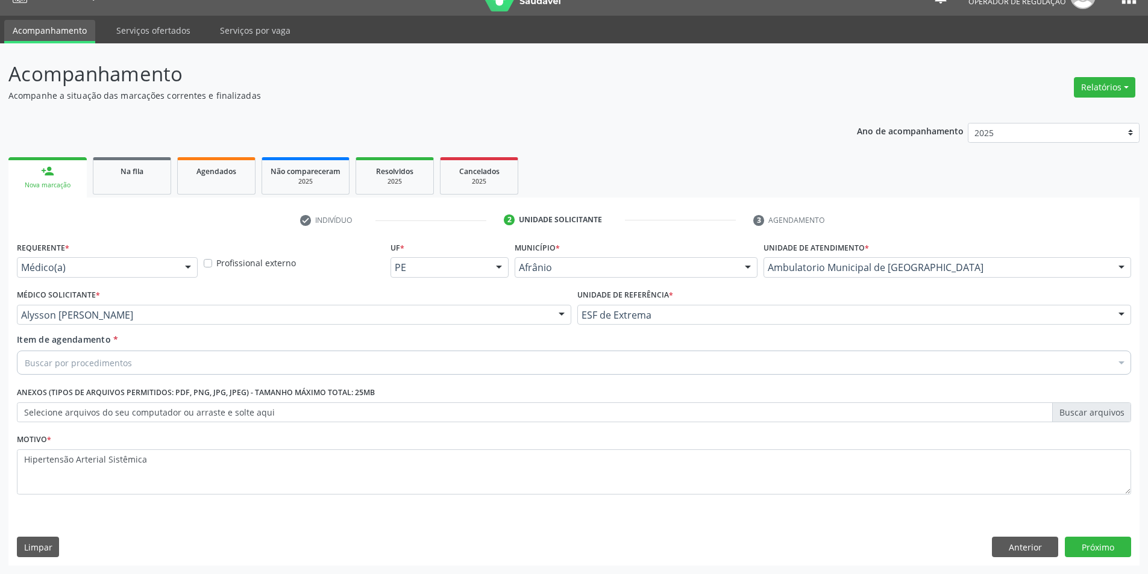
click at [148, 360] on div "Buscar por procedimentos" at bounding box center [574, 363] width 1115 height 24
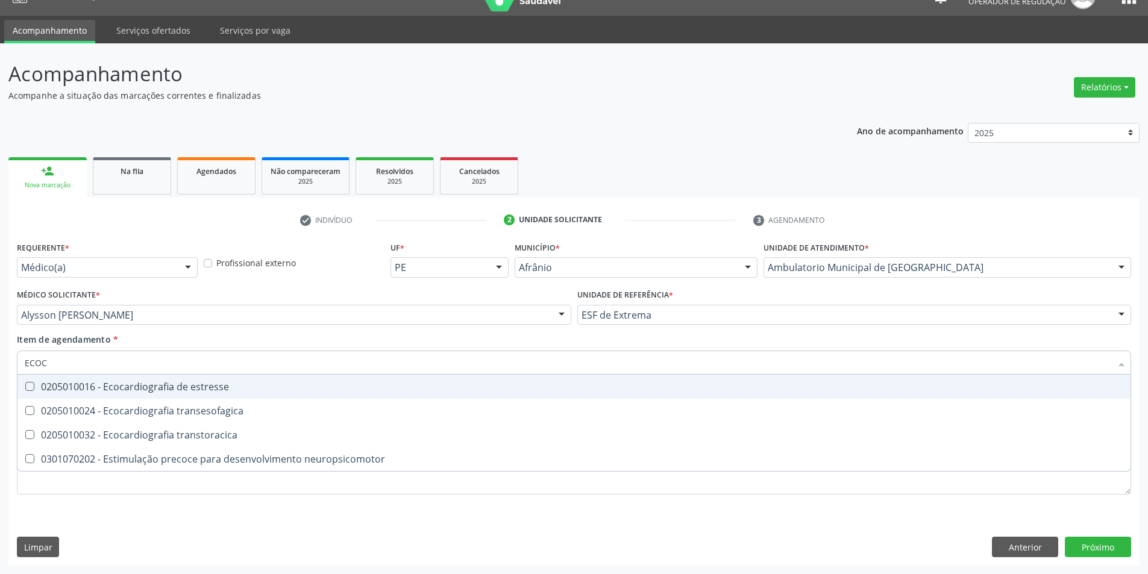
type input "ECOCA"
click at [168, 392] on div "0205010016 - Ecocardiografia de estresse" at bounding box center [574, 387] width 1099 height 10
checkbox estresse "true"
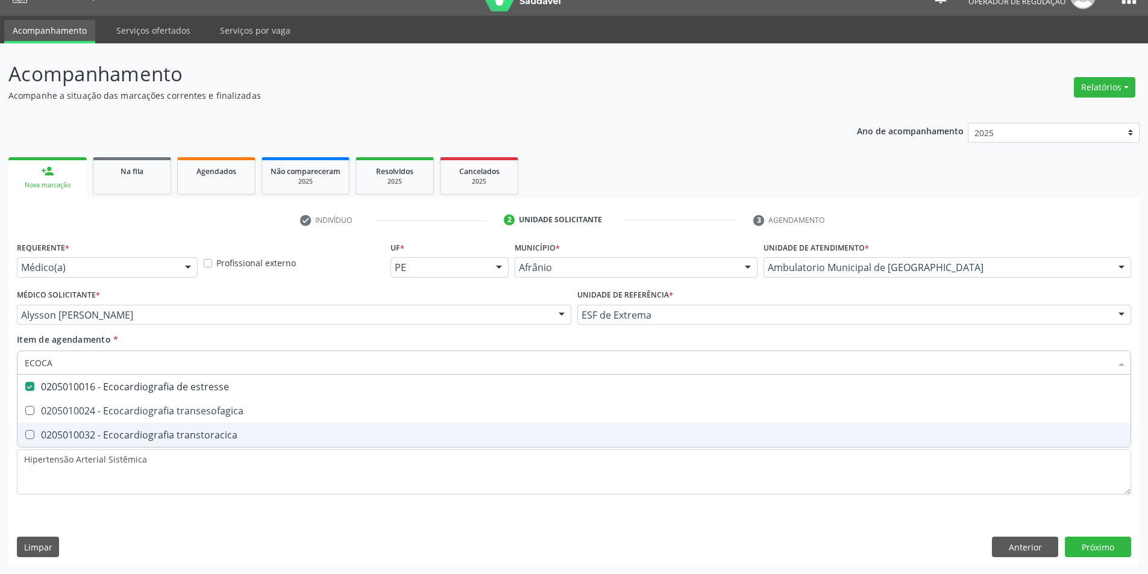
click at [184, 436] on div "0205010032 - Ecocardiografia transtoracica" at bounding box center [574, 435] width 1099 height 10
checkbox transtoracica "true"
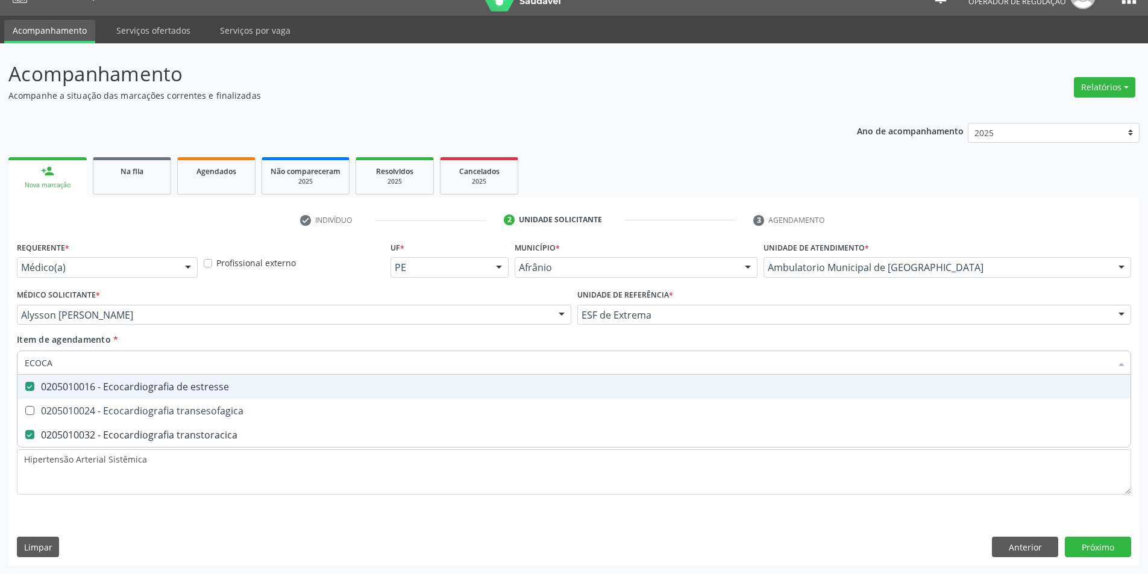
click at [112, 387] on div "0205010016 - Ecocardiografia de estresse" at bounding box center [574, 387] width 1099 height 10
checkbox estresse "false"
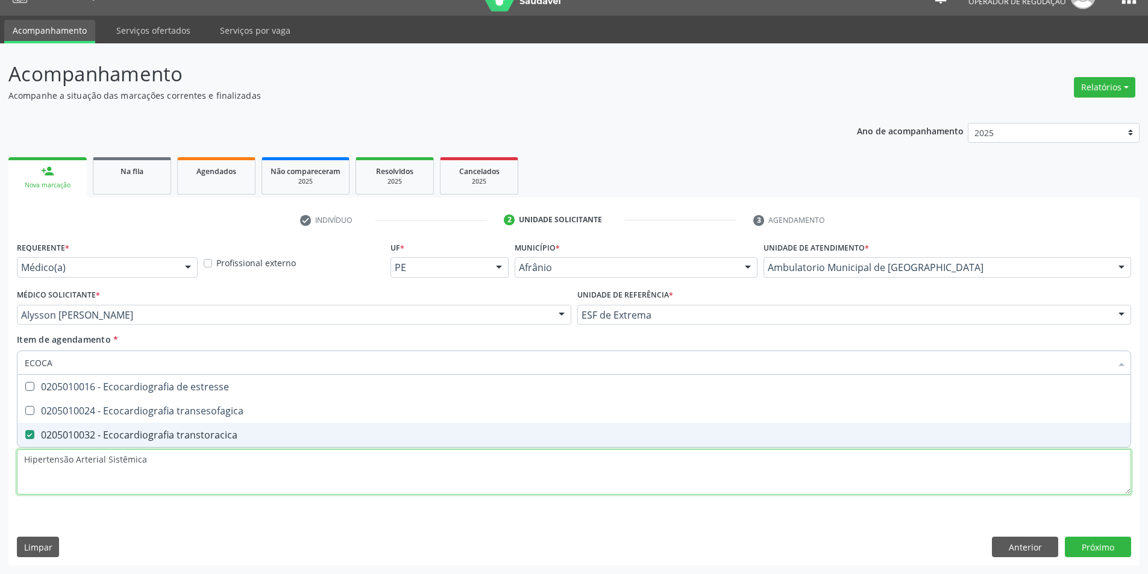
click at [171, 469] on div "Requerente * Médico(a) Médico(a) Enfermeiro(a) Paciente Nenhum resultado encont…" at bounding box center [574, 375] width 1115 height 273
checkbox transesofagica "true"
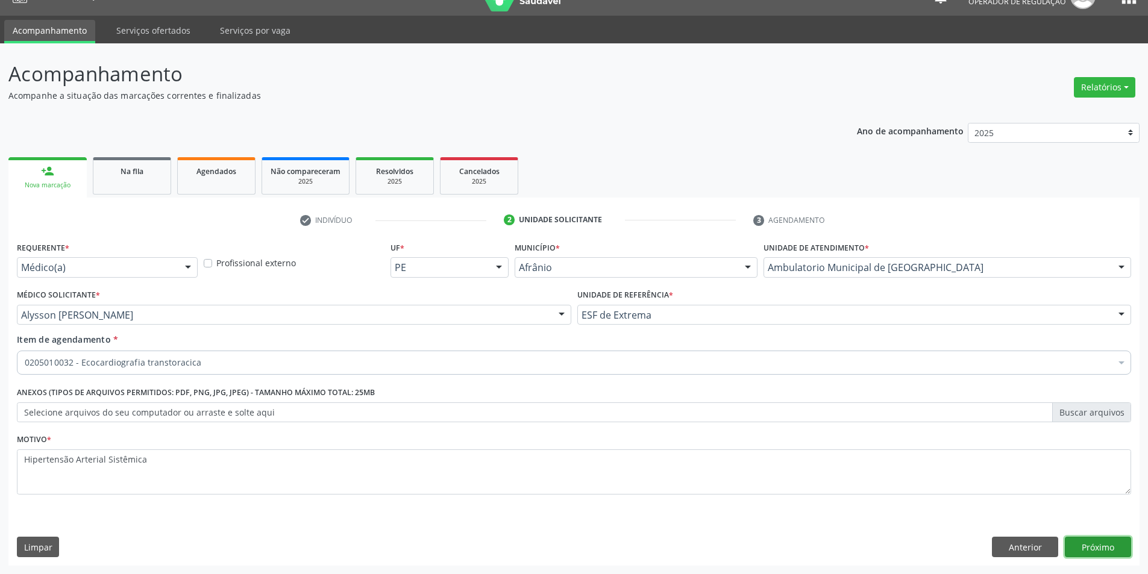
click at [1111, 552] on button "Próximo" at bounding box center [1098, 547] width 66 height 20
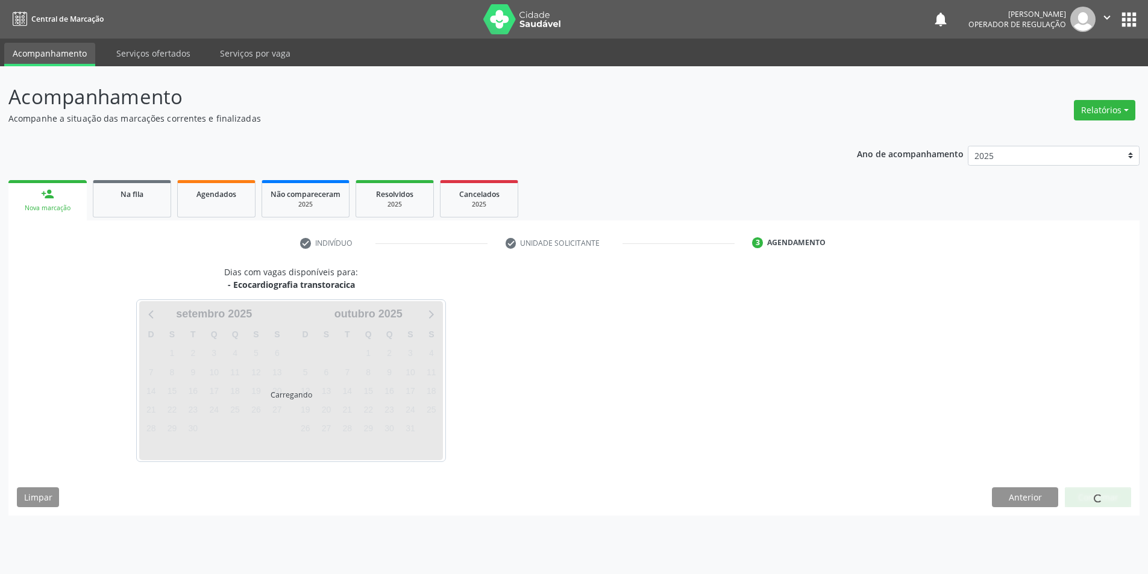
scroll to position [0, 0]
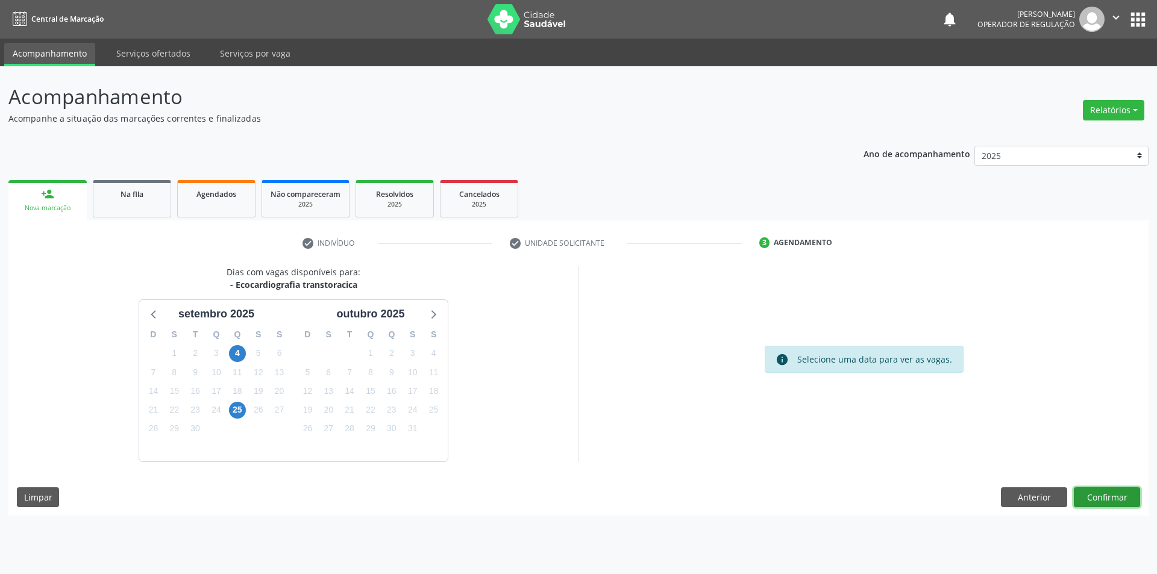
click at [1096, 497] on button "Confirmar" at bounding box center [1107, 498] width 66 height 20
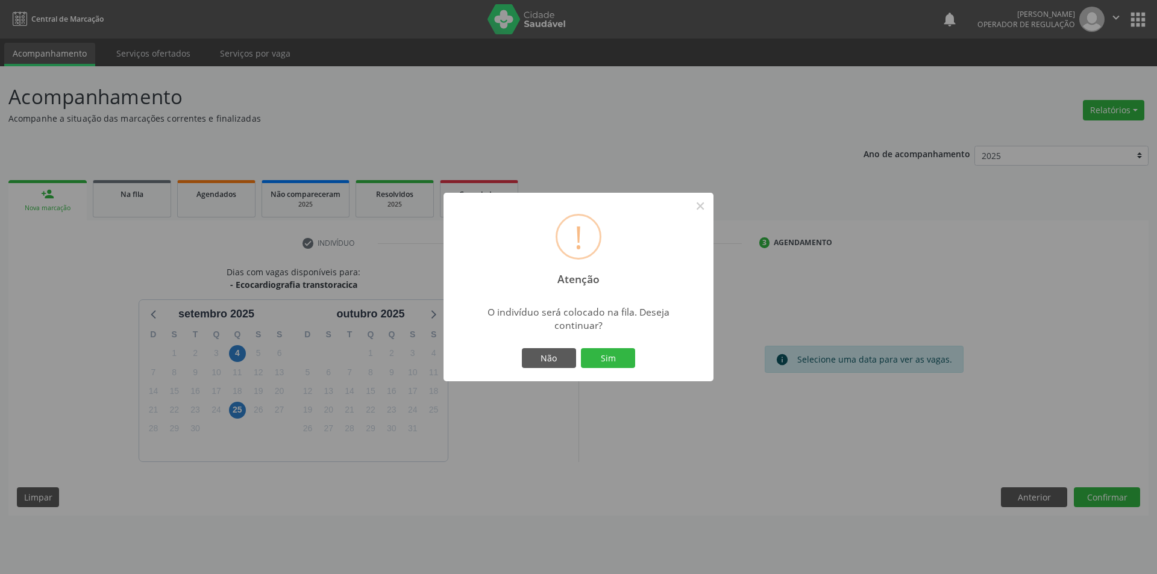
drag, startPoint x: 616, startPoint y: 344, endPoint x: 616, endPoint y: 361, distance: 17.5
click at [618, 344] on div "! Atenção × O indivíduo será colocado na fila. Deseja continuar? Não Sim" at bounding box center [579, 287] width 270 height 189
click at [616, 363] on button "Sim" at bounding box center [608, 358] width 54 height 20
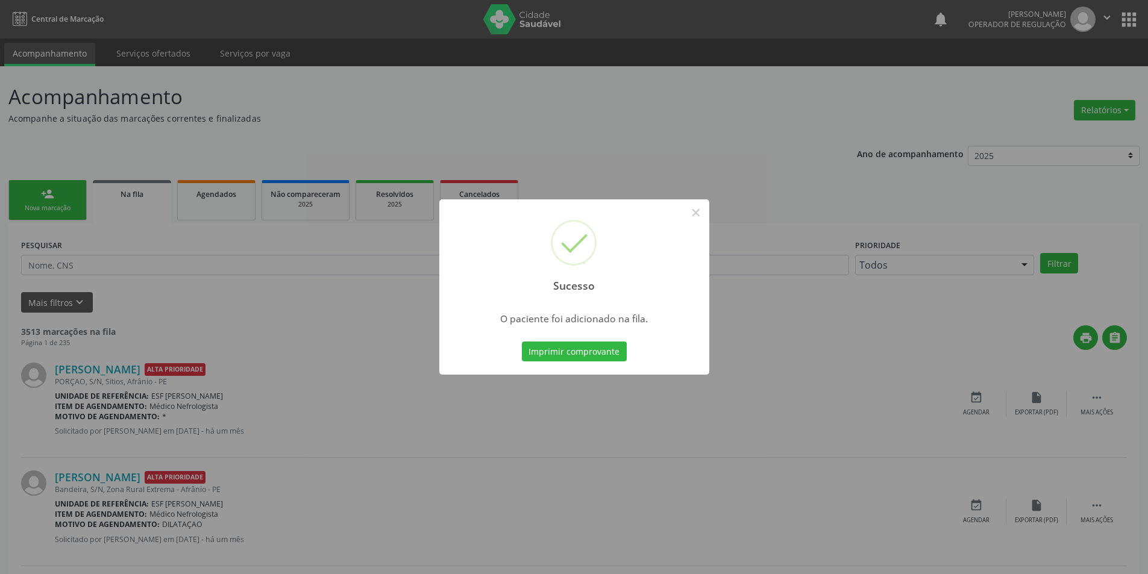
click at [31, 192] on div "Sucesso × O paciente foi adicionado na fila. Imprimir comprovante Cancel" at bounding box center [574, 287] width 1148 height 574
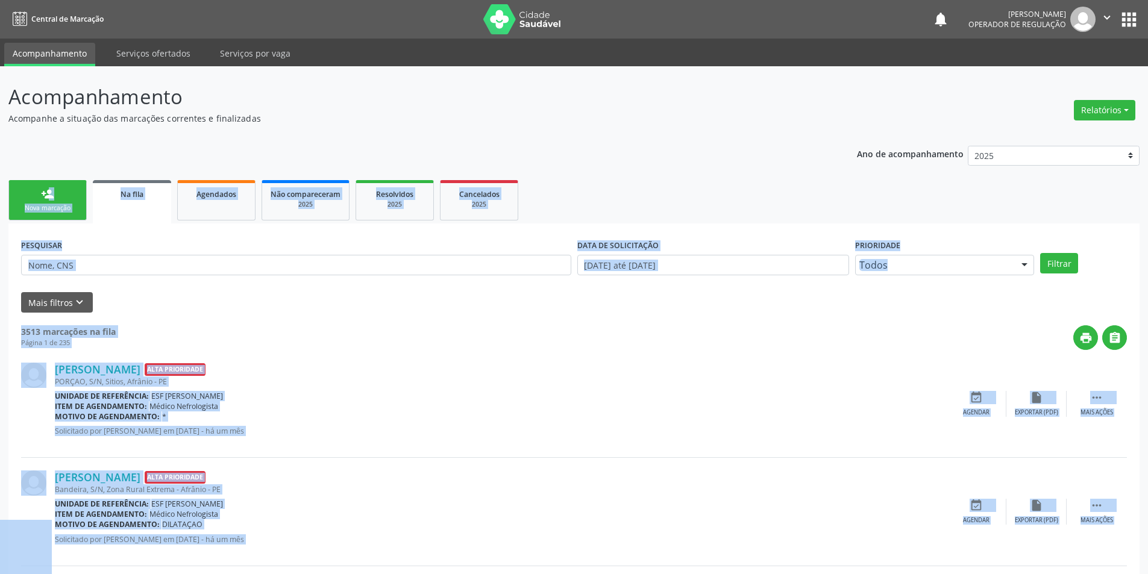
click at [49, 214] on link "person_add Nova marcação" at bounding box center [47, 200] width 78 height 40
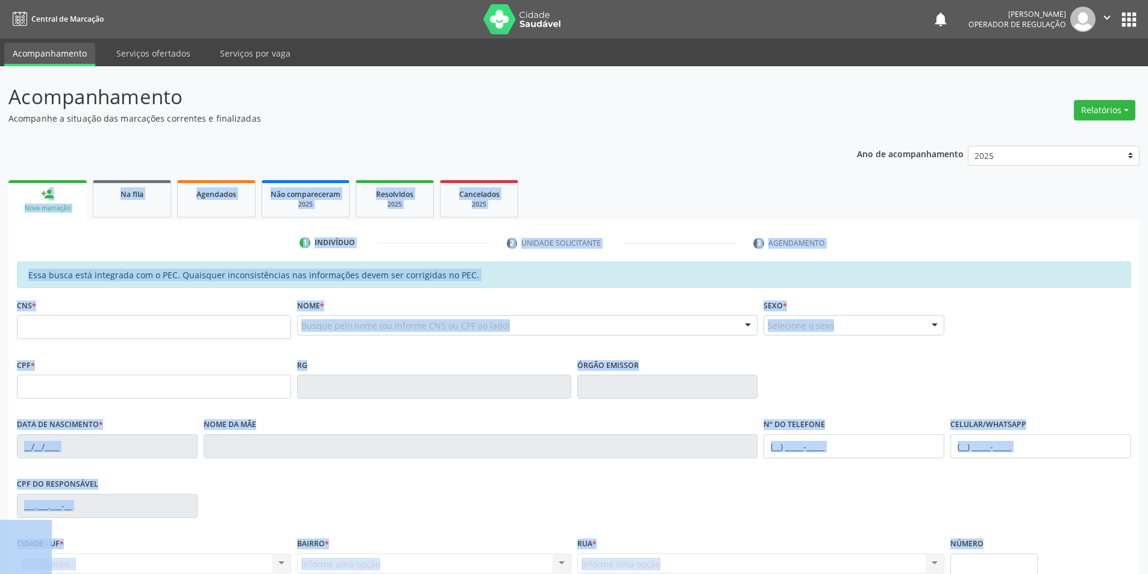
click at [74, 203] on link "person_add Nova marcação" at bounding box center [47, 200] width 78 height 40
click at [74, 322] on input "text" at bounding box center [154, 327] width 274 height 24
click at [74, 327] on input "text" at bounding box center [154, 327] width 274 height 24
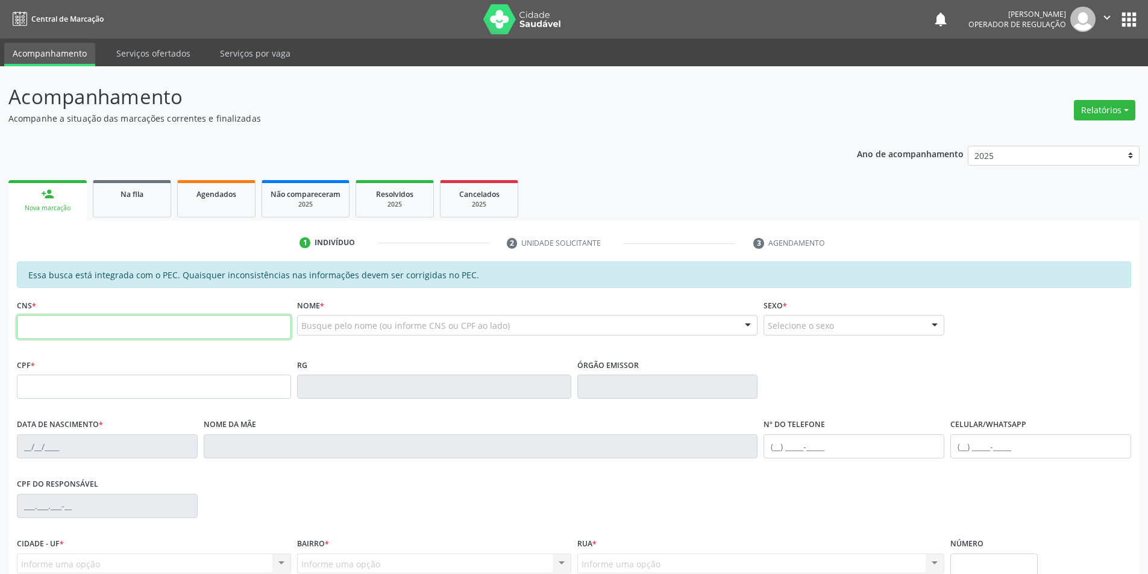
click at [74, 327] on input "text" at bounding box center [154, 327] width 274 height 24
type input "700 0088 6039 4109"
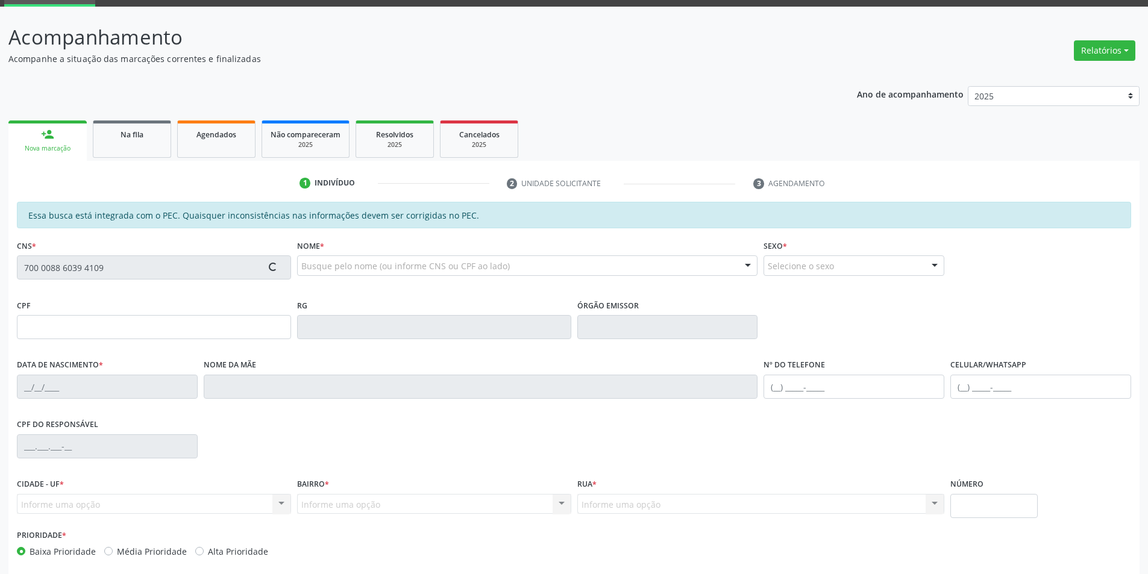
type input "011.030.174-97"
type input "[DATE]"
type input "[PERSON_NAME]"
type input "[PHONE_NUMBER]"
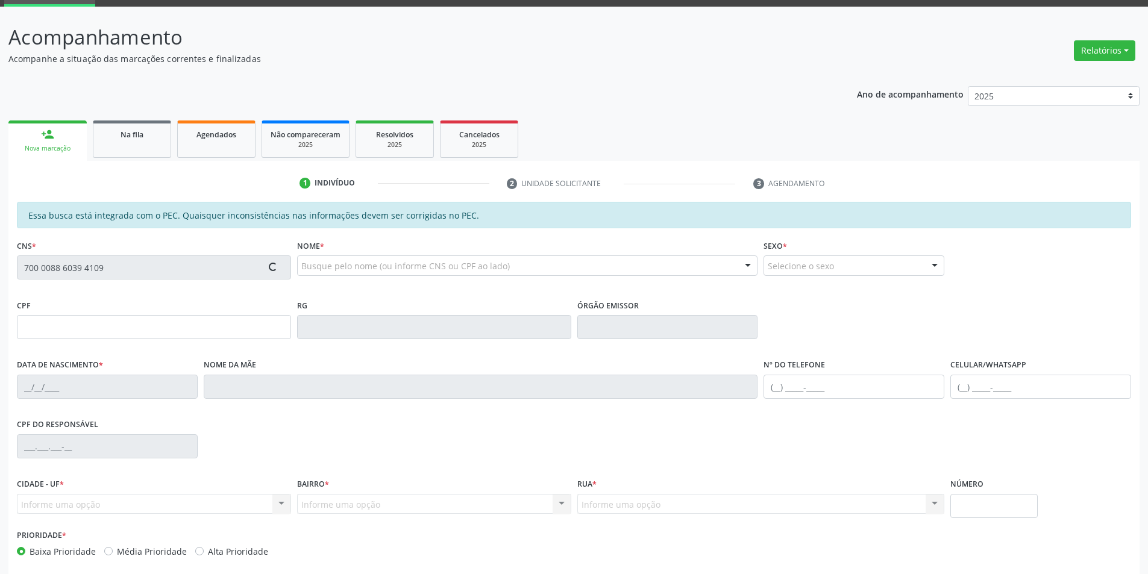
type input "657.207.764-00"
type input "S/N"
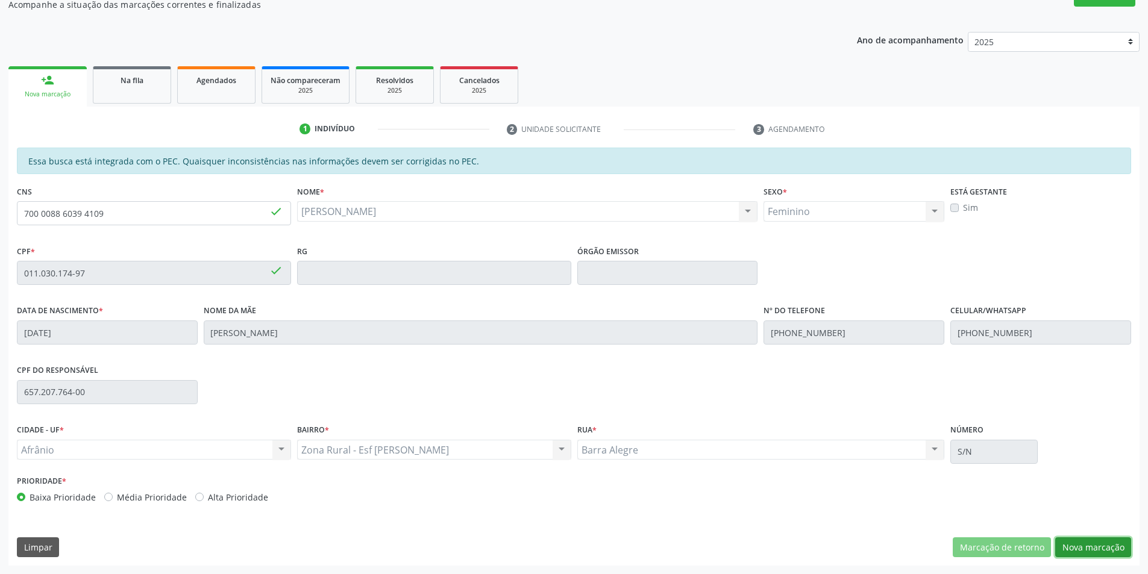
click at [1078, 546] on button "Nova marcação" at bounding box center [1093, 548] width 76 height 20
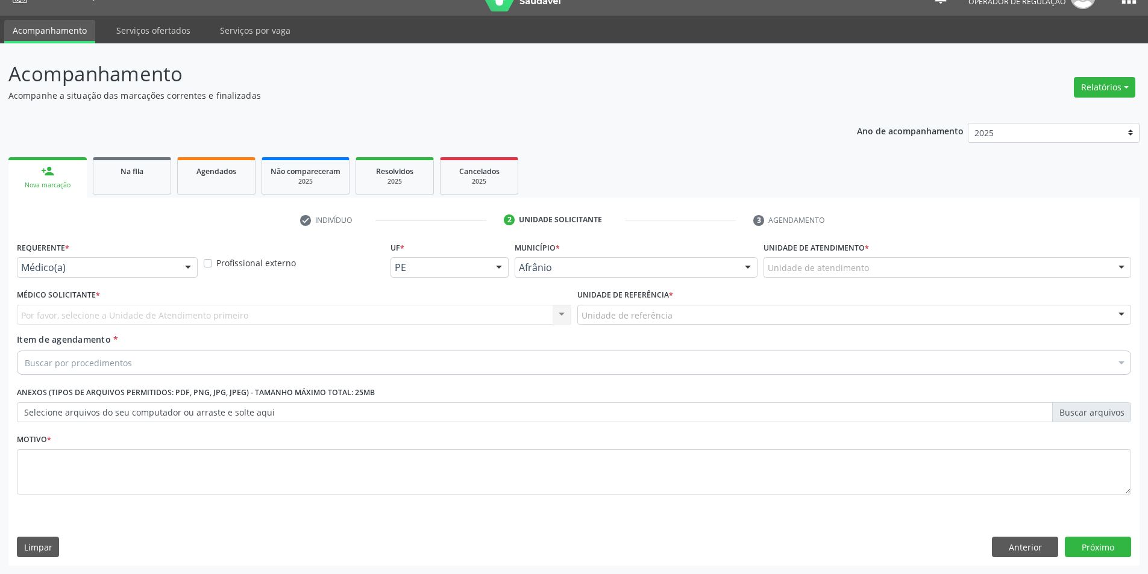
scroll to position [23, 0]
click at [986, 268] on div "Unidade de atendimento" at bounding box center [948, 267] width 368 height 20
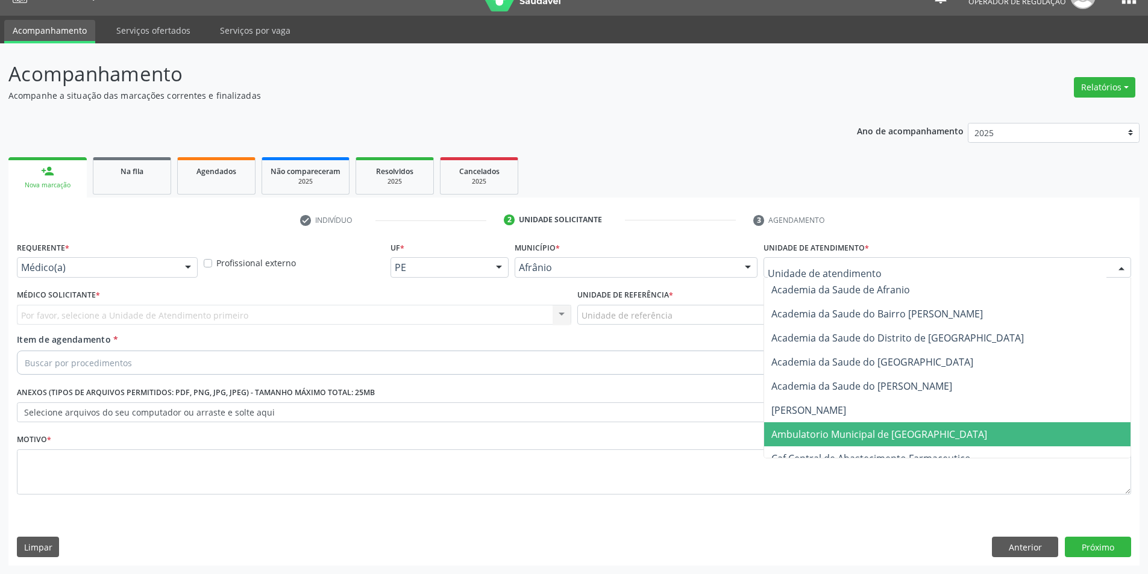
click at [939, 433] on span "Ambulatorio Municipal de [GEOGRAPHIC_DATA]" at bounding box center [947, 435] width 366 height 24
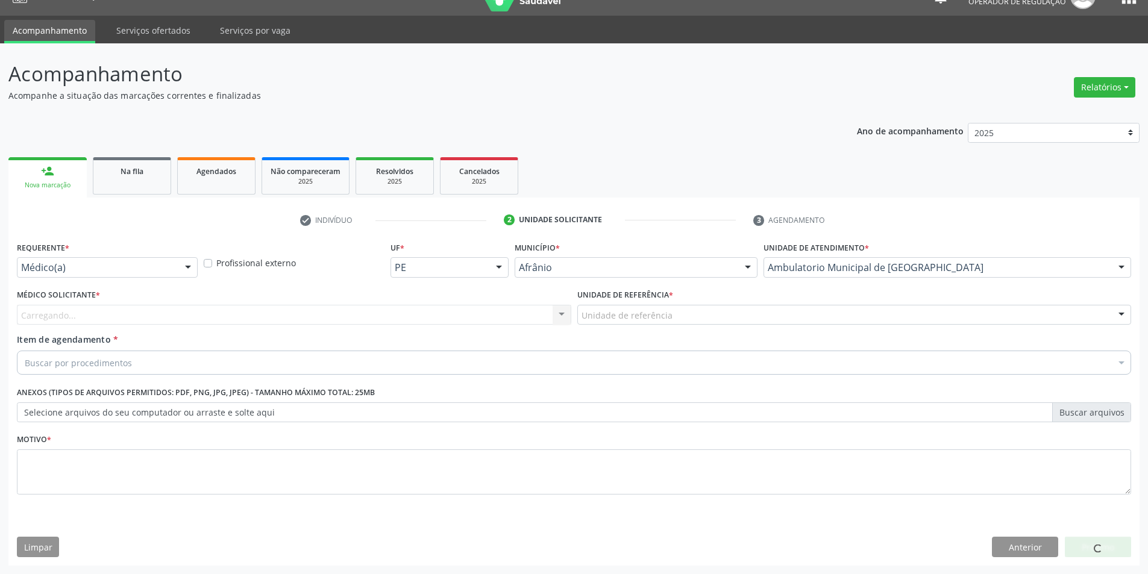
click at [685, 320] on div "Unidade de referência" at bounding box center [854, 315] width 555 height 20
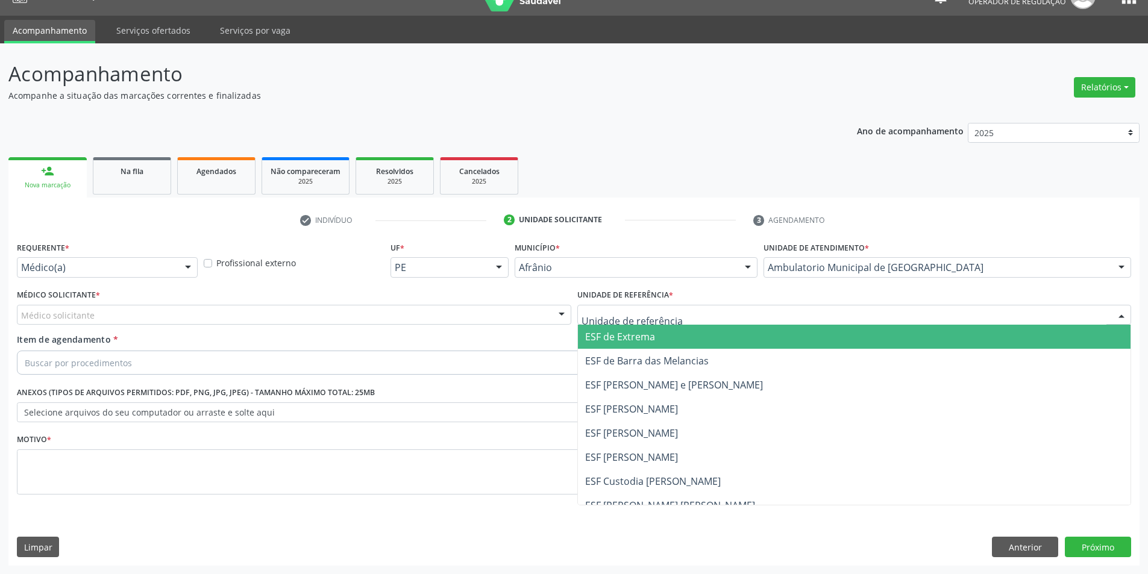
click at [680, 333] on span "ESF de Extrema" at bounding box center [854, 337] width 553 height 24
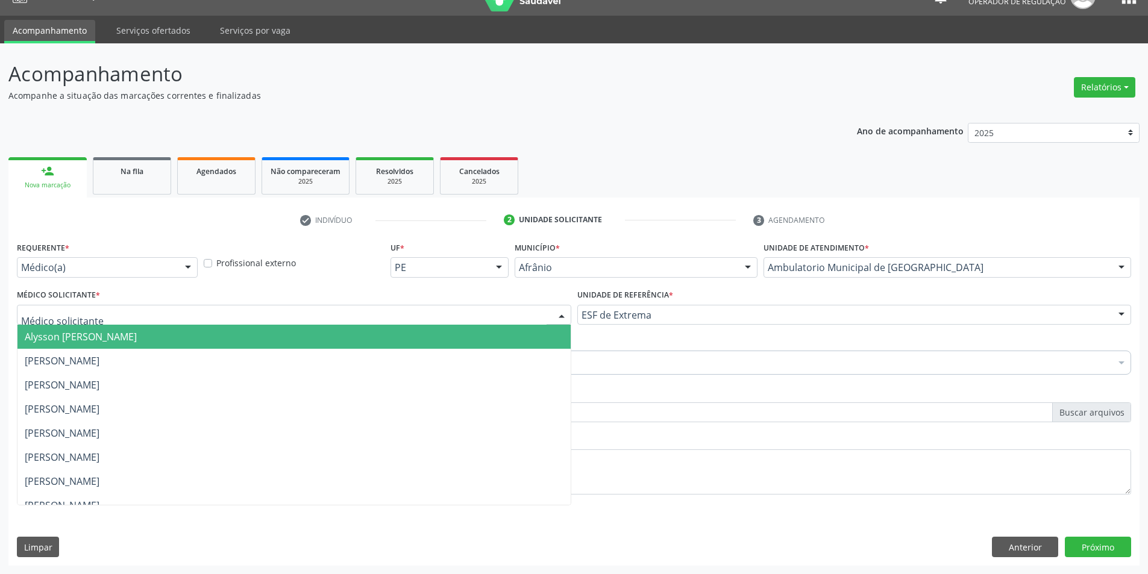
drag, startPoint x: 515, startPoint y: 309, endPoint x: 508, endPoint y: 324, distance: 16.7
click at [514, 309] on div at bounding box center [294, 315] width 555 height 20
click at [500, 337] on span "Alysson [PERSON_NAME]" at bounding box center [293, 337] width 553 height 24
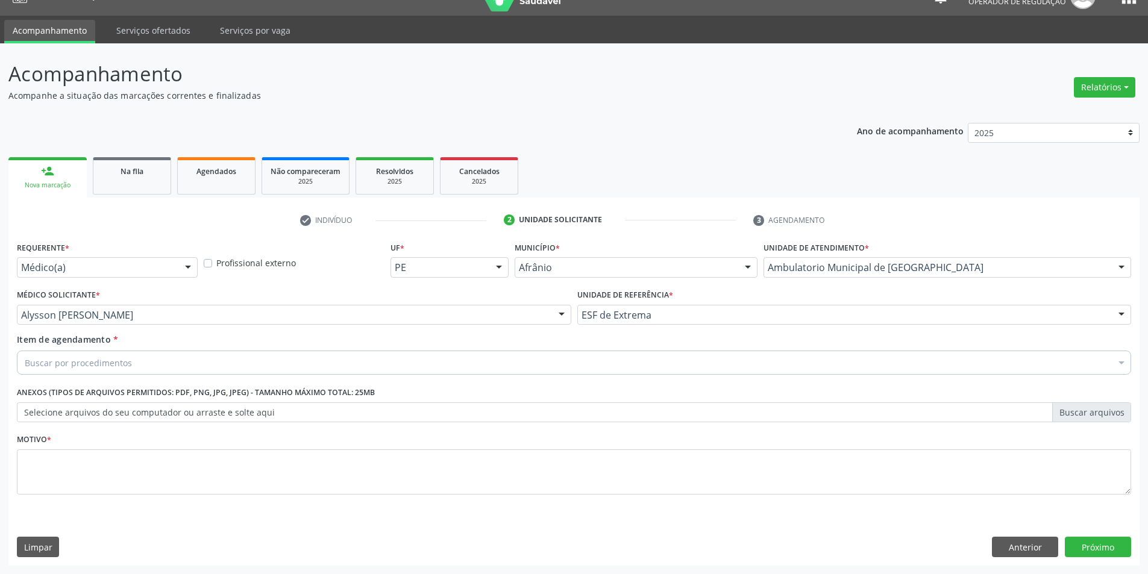
click at [322, 356] on div "Buscar por procedimentos" at bounding box center [574, 363] width 1115 height 24
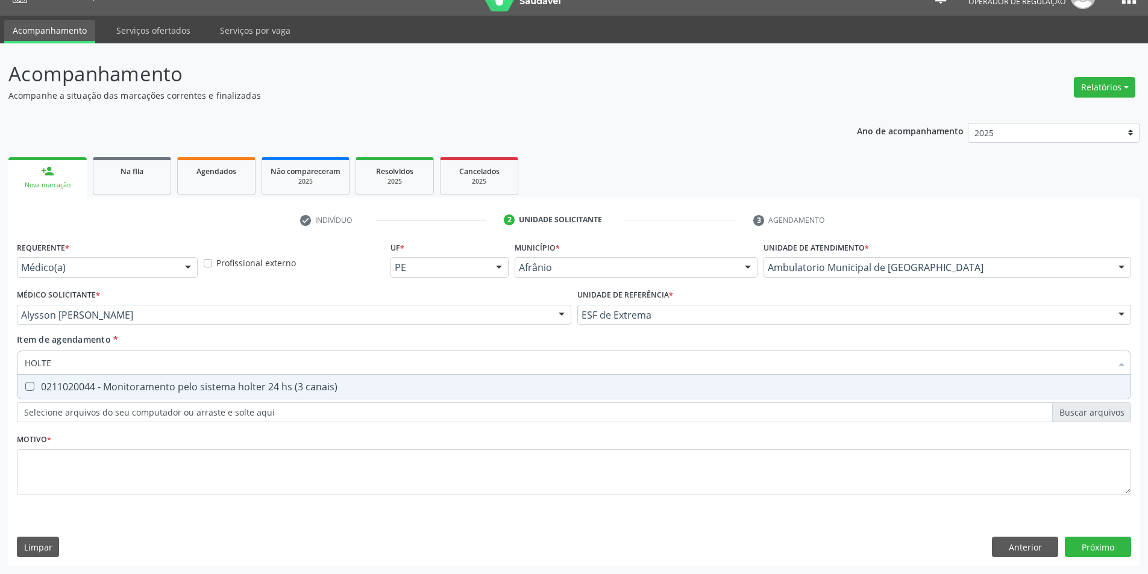
type input "HOLTER"
click at [328, 386] on div "0211020044 - Monitoramento pelo sistema holter 24 hs (3 canais)" at bounding box center [574, 387] width 1099 height 10
checkbox canais\) "true"
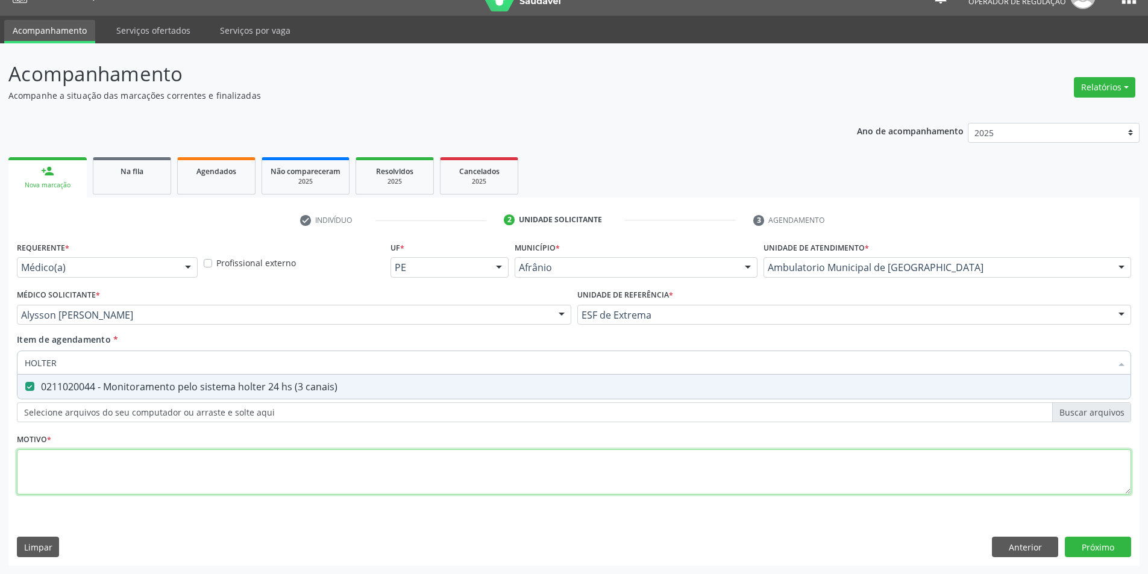
click at [309, 459] on div "Requerente * Médico(a) Médico(a) Enfermeiro(a) Paciente Nenhum resultado encont…" at bounding box center [574, 375] width 1115 height 273
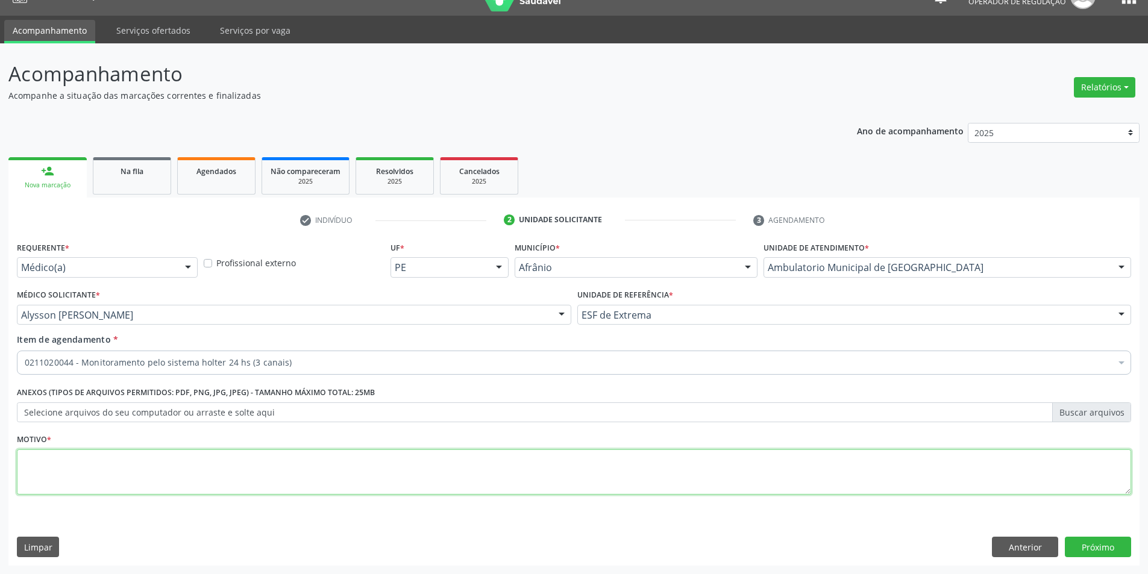
paste textarea "Hipertensão Arterial Sistêmica"
type textarea "Hipertensão Arterial Sistêmica"
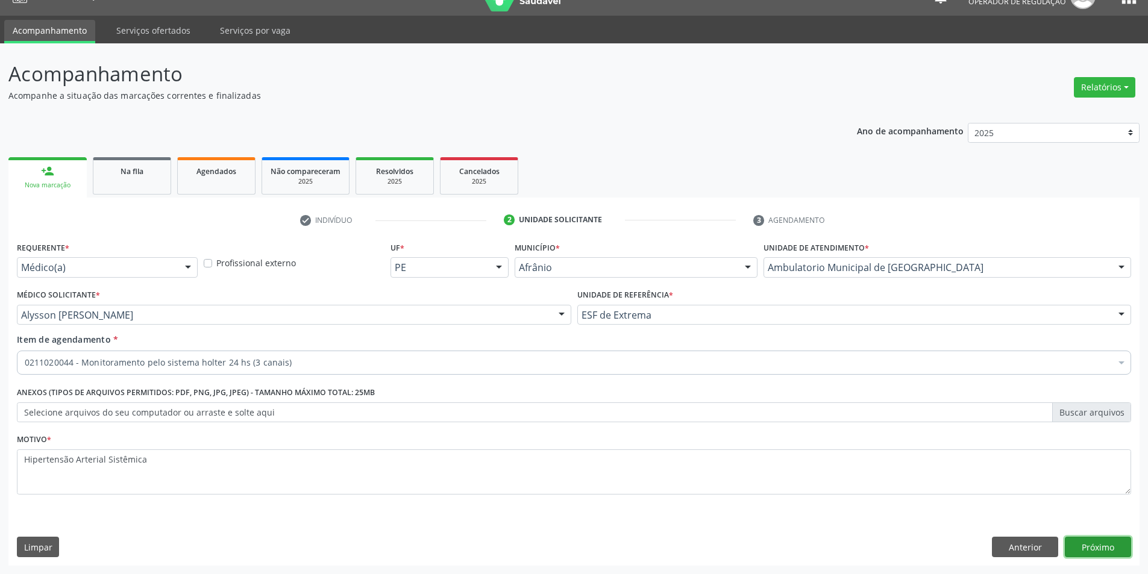
click at [1115, 546] on button "Próximo" at bounding box center [1098, 547] width 66 height 20
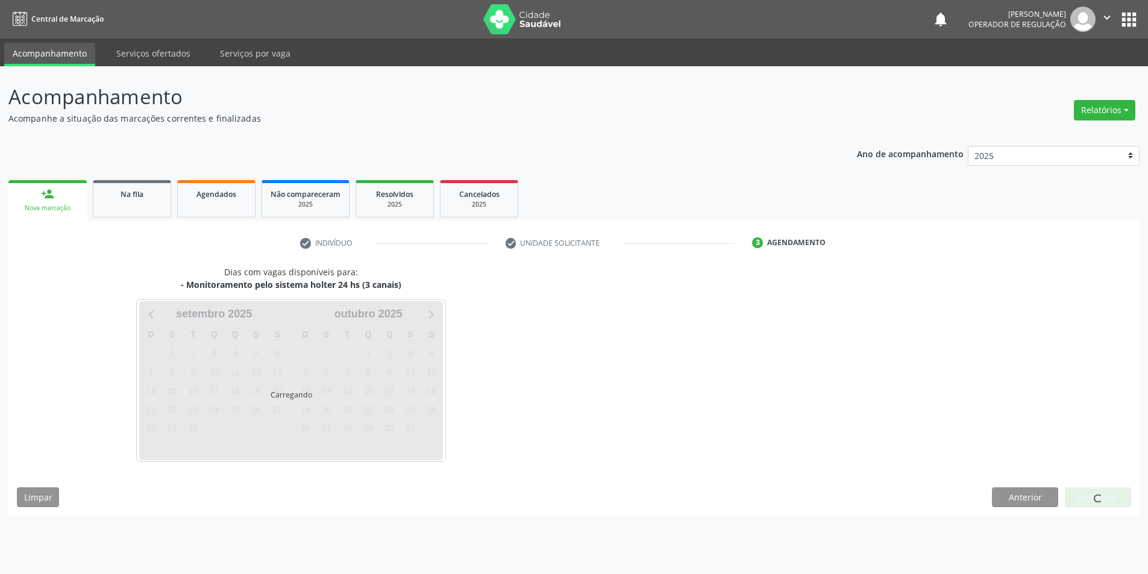
scroll to position [0, 0]
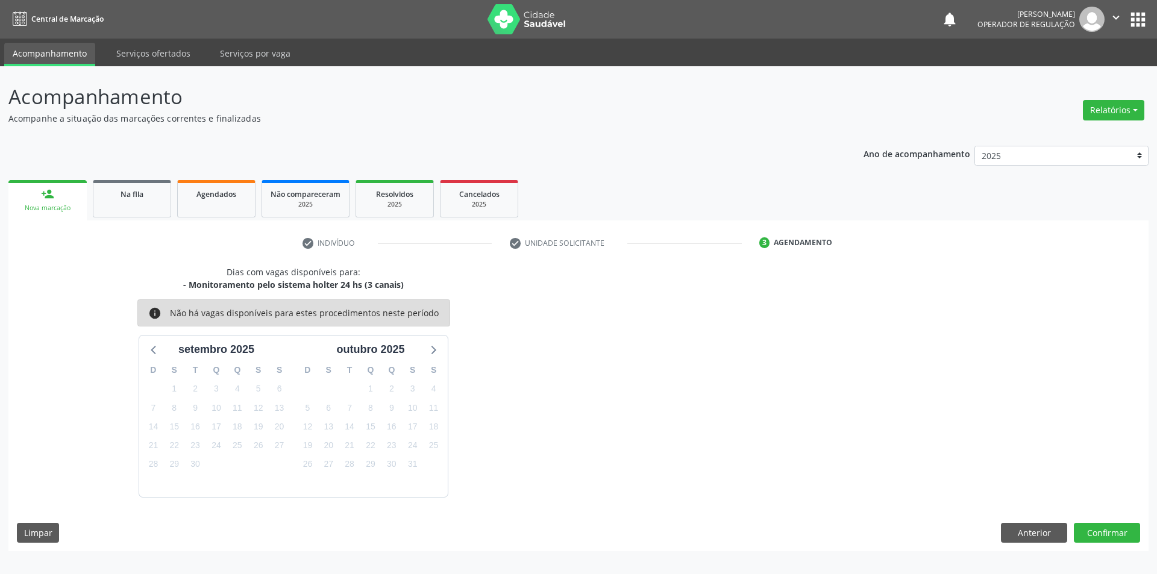
click at [1100, 519] on div "Dias com vagas disponíveis para: - Monitoramento pelo sistema holter 24 hs (3 c…" at bounding box center [578, 409] width 1140 height 286
click at [1101, 526] on button "Confirmar" at bounding box center [1107, 533] width 66 height 20
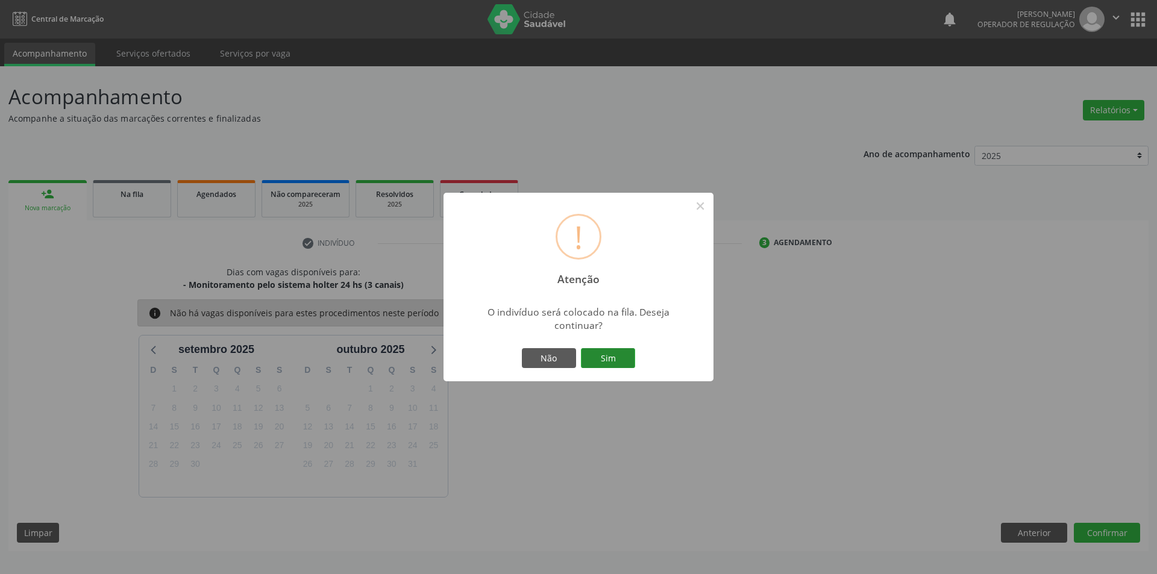
click at [606, 360] on button "Sim" at bounding box center [608, 358] width 54 height 20
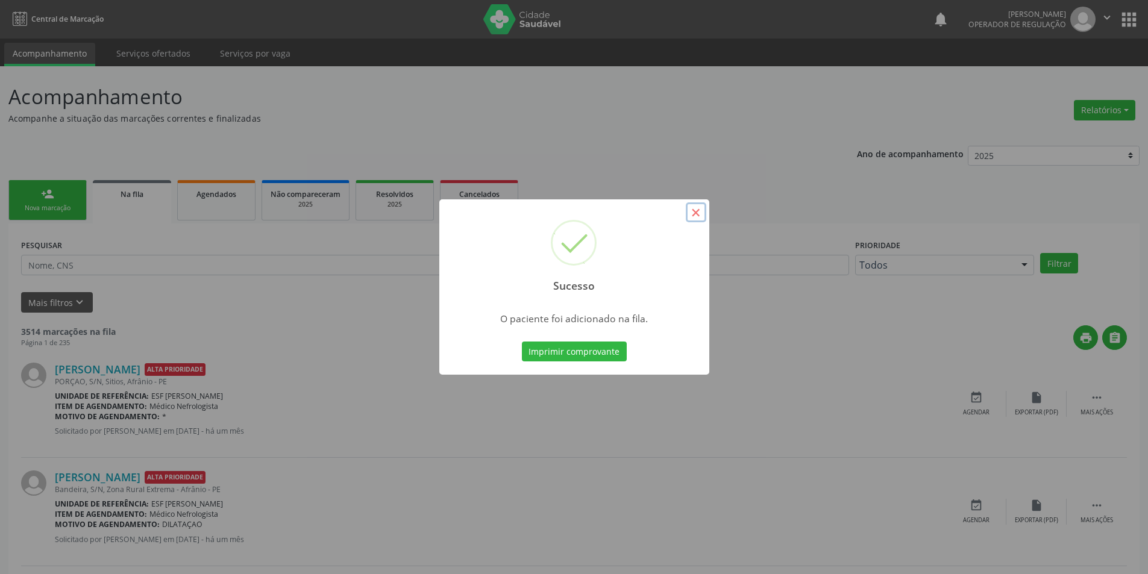
click at [688, 212] on button "×" at bounding box center [696, 213] width 20 height 20
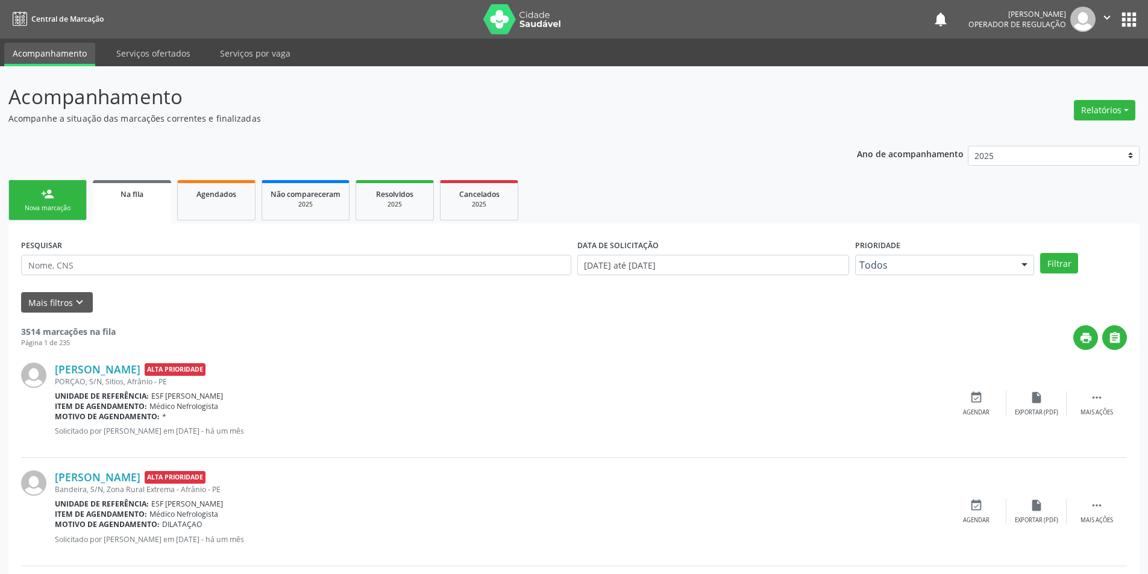
click at [23, 197] on link "person_add Nova marcação" at bounding box center [47, 200] width 78 height 40
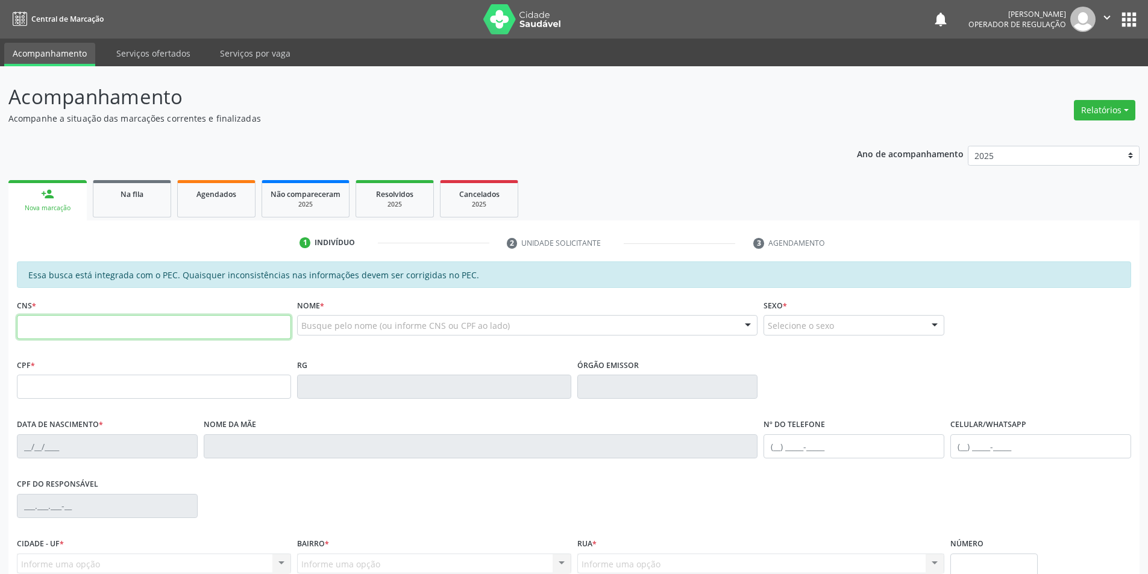
click at [143, 317] on input "text" at bounding box center [154, 327] width 274 height 24
type input "703 0078 7333 8176"
type input "113.406.404-73"
type input "[DATE]"
type input "Maria dos [PERSON_NAME]"
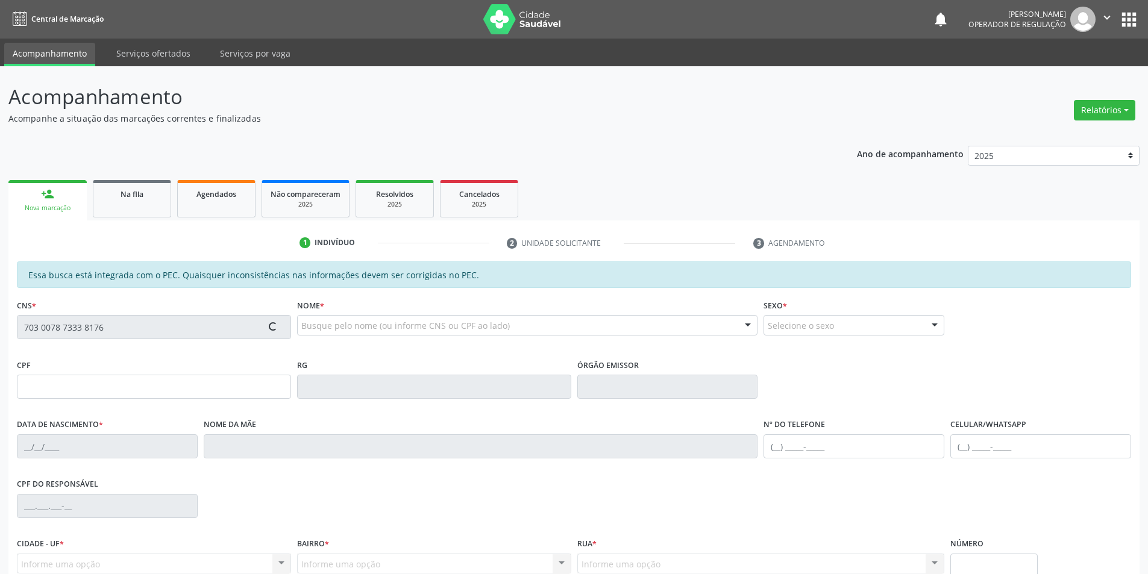
type input "[PHONE_NUMBER]"
type input "S/N"
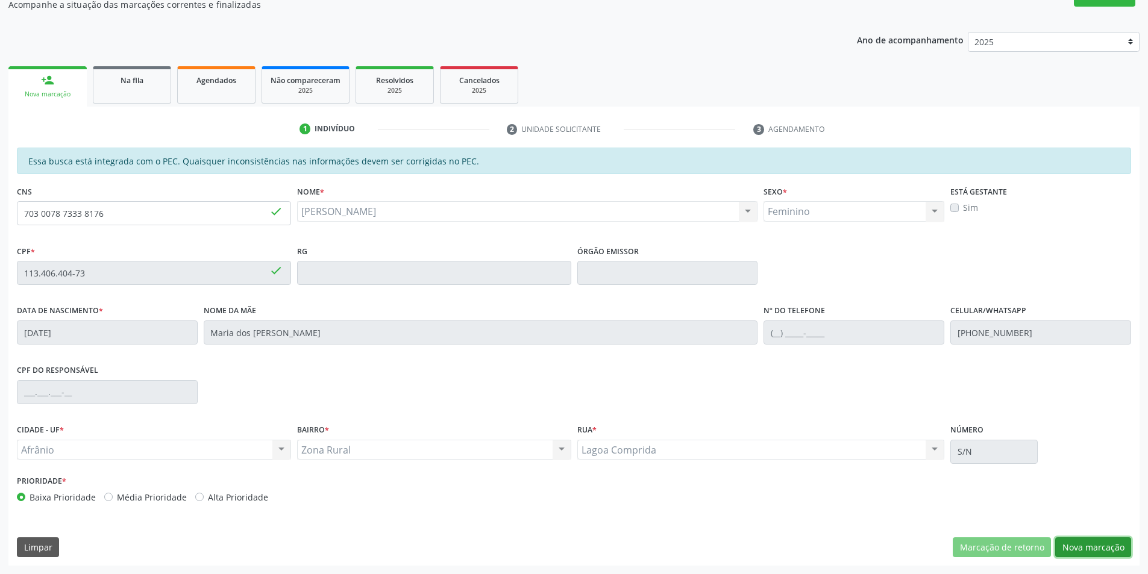
click at [1074, 546] on button "Nova marcação" at bounding box center [1093, 548] width 76 height 20
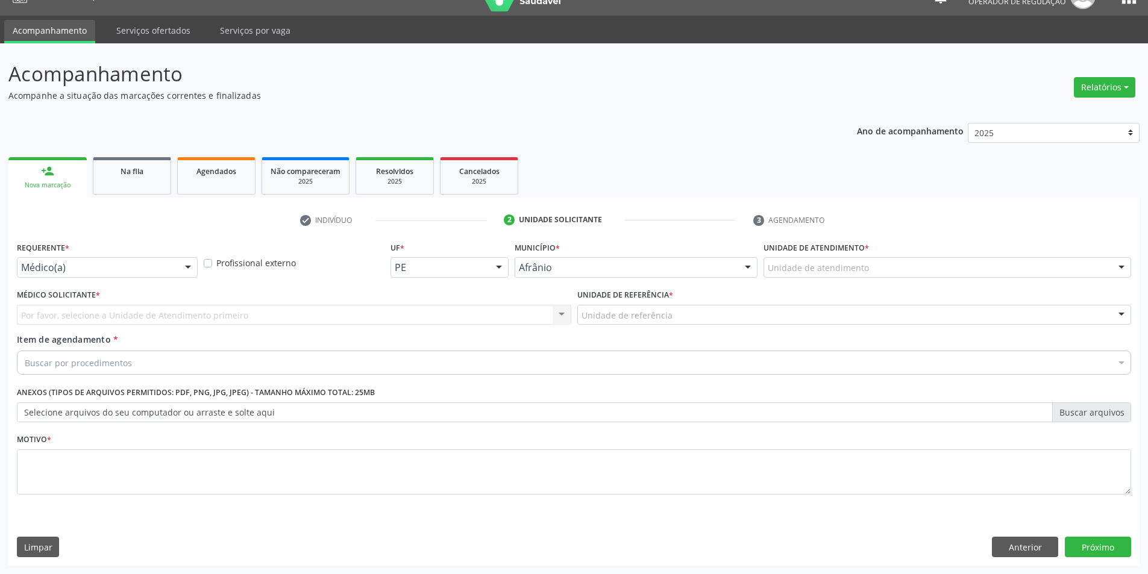
drag, startPoint x: 894, startPoint y: 249, endPoint x: 896, endPoint y: 275, distance: 26.0
click at [894, 254] on div "Unidade de atendimento * Unidade de atendimento Academia da Saude de Afranio Ac…" at bounding box center [948, 258] width 368 height 39
click at [896, 275] on div "Unidade de atendimento" at bounding box center [948, 267] width 368 height 20
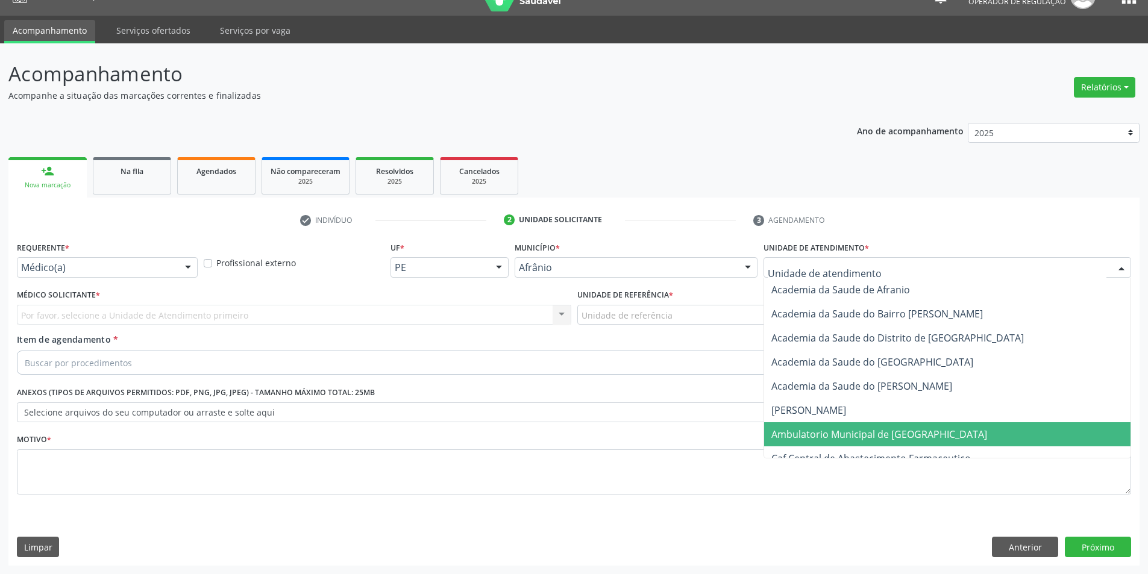
drag, startPoint x: 866, startPoint y: 426, endPoint x: 803, endPoint y: 398, distance: 68.5
click at [866, 426] on span "Ambulatorio Municipal de [GEOGRAPHIC_DATA]" at bounding box center [947, 435] width 366 height 24
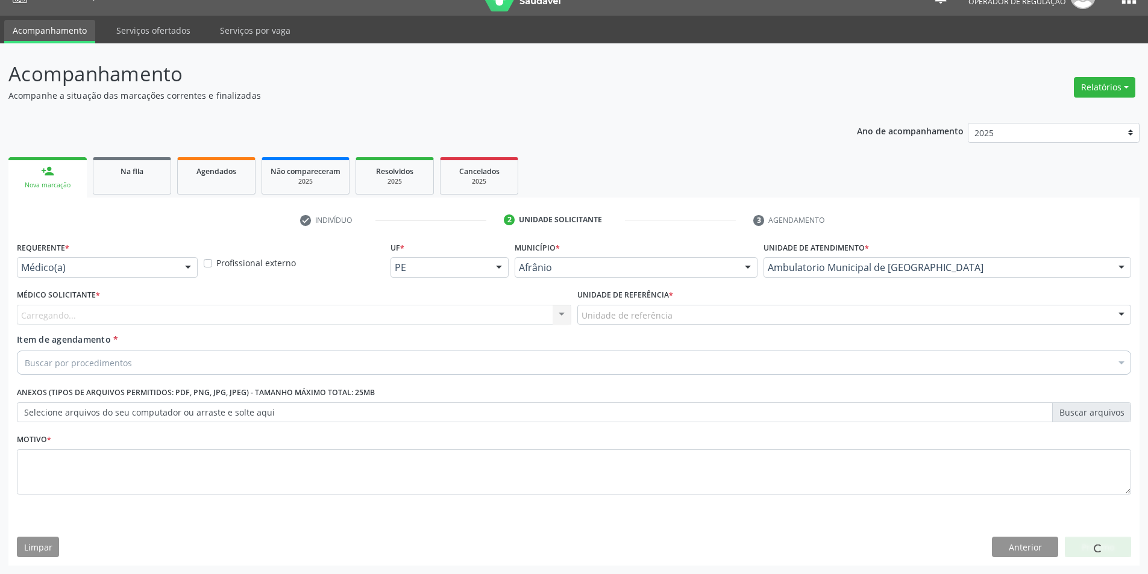
drag, startPoint x: 635, startPoint y: 292, endPoint x: 640, endPoint y: 309, distance: 16.8
click at [637, 298] on label "Unidade de referência *" at bounding box center [625, 295] width 96 height 19
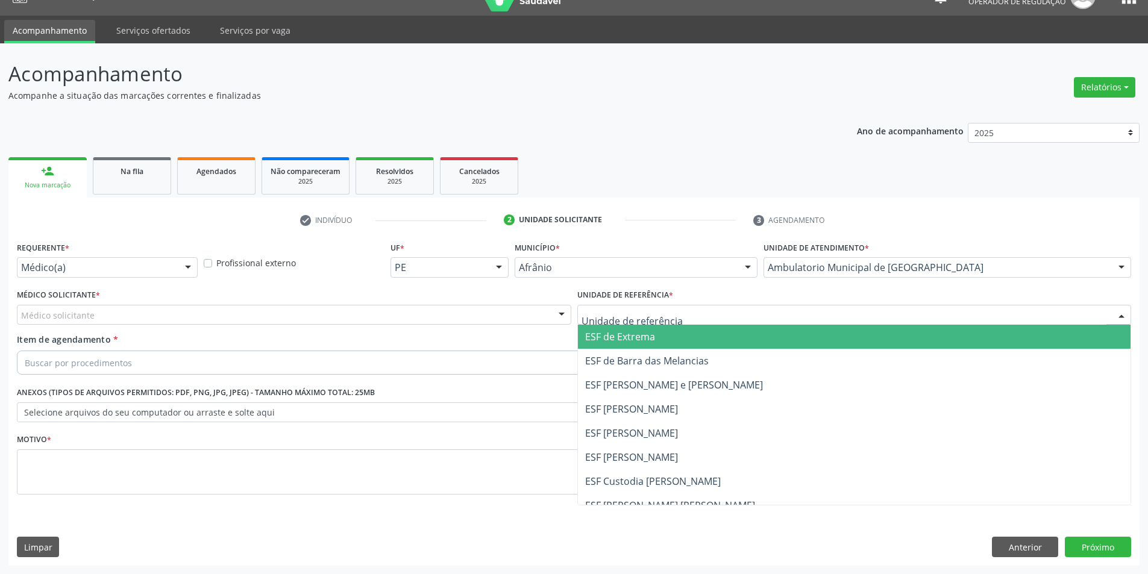
click at [631, 329] on span "ESF de Extrema" at bounding box center [854, 337] width 553 height 24
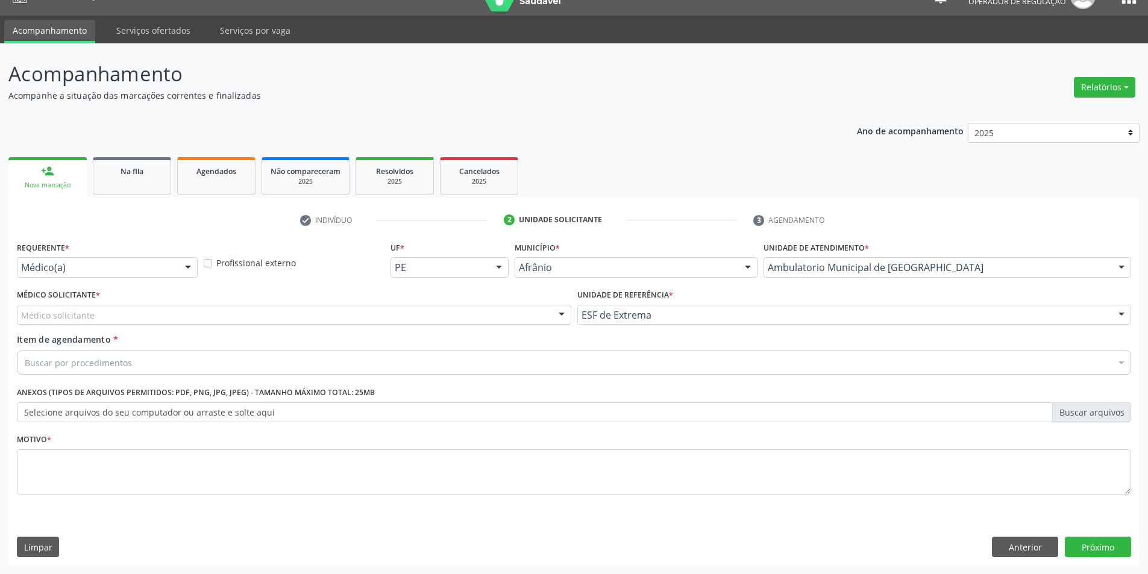
click at [518, 315] on div "Médico solicitante" at bounding box center [294, 315] width 555 height 20
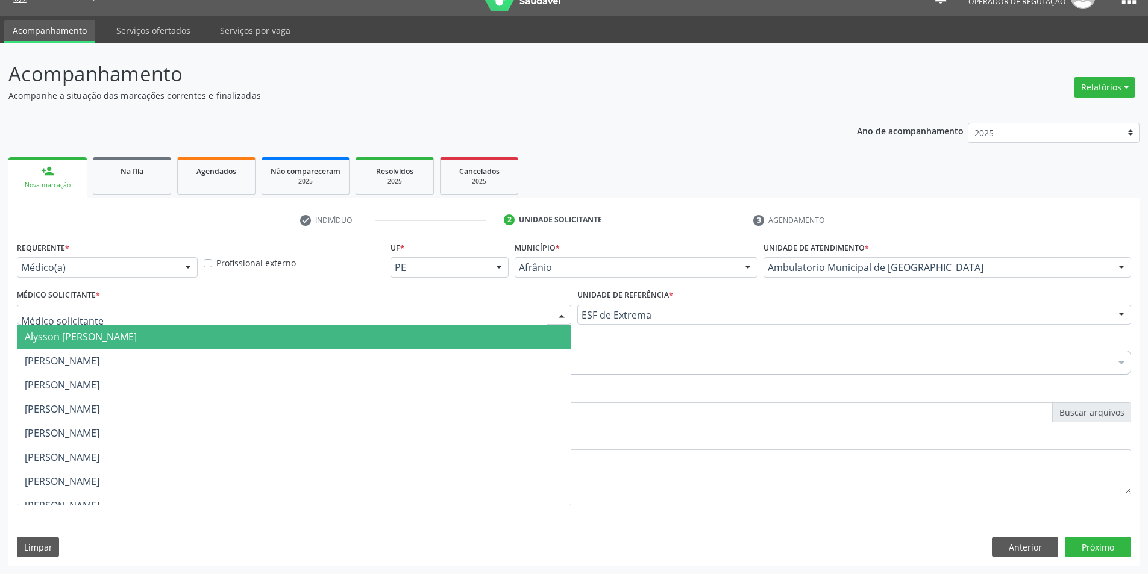
drag, startPoint x: 514, startPoint y: 333, endPoint x: 467, endPoint y: 347, distance: 48.4
click at [510, 341] on span "Alysson [PERSON_NAME]" at bounding box center [293, 337] width 553 height 24
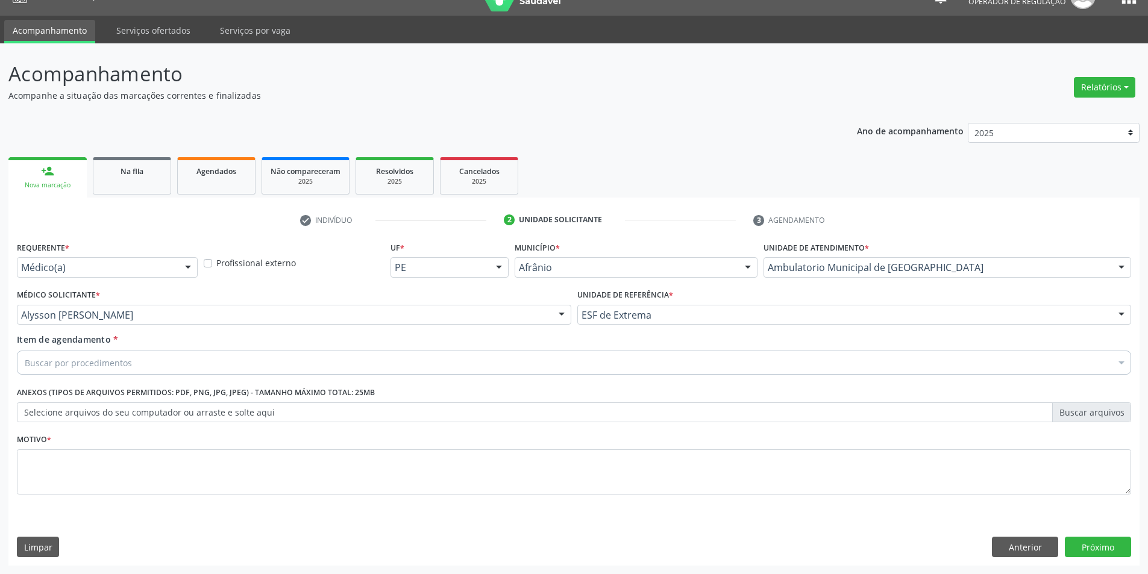
click at [343, 368] on div "Buscar por procedimentos" at bounding box center [574, 363] width 1115 height 24
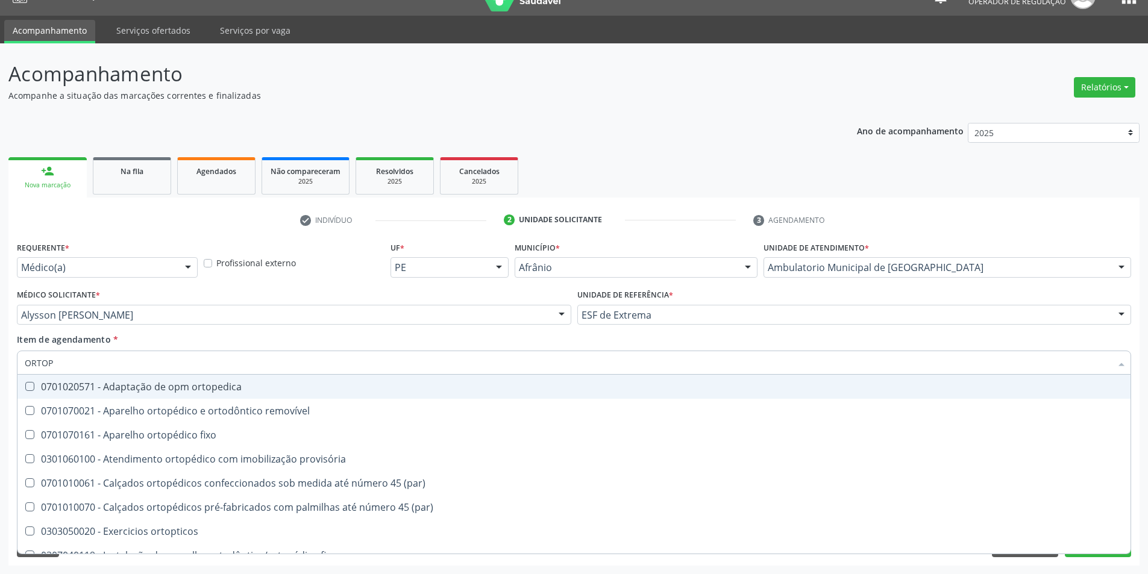
type input "ORTOPE"
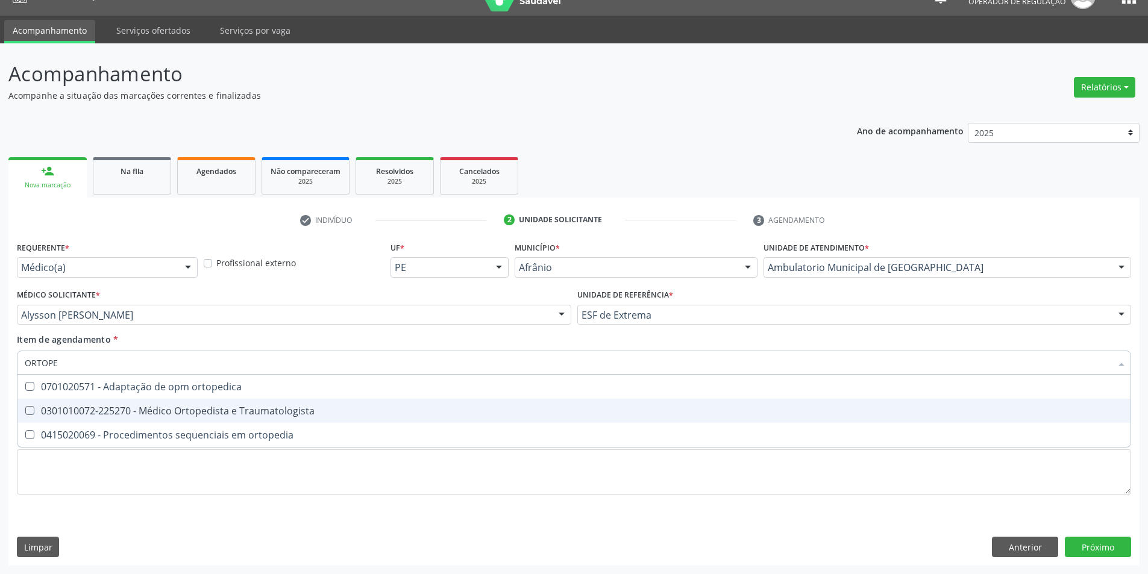
click at [312, 406] on div "0301010072-225270 - Médico Ortopedista e Traumatologista" at bounding box center [574, 411] width 1099 height 10
checkbox Traumatologista "true"
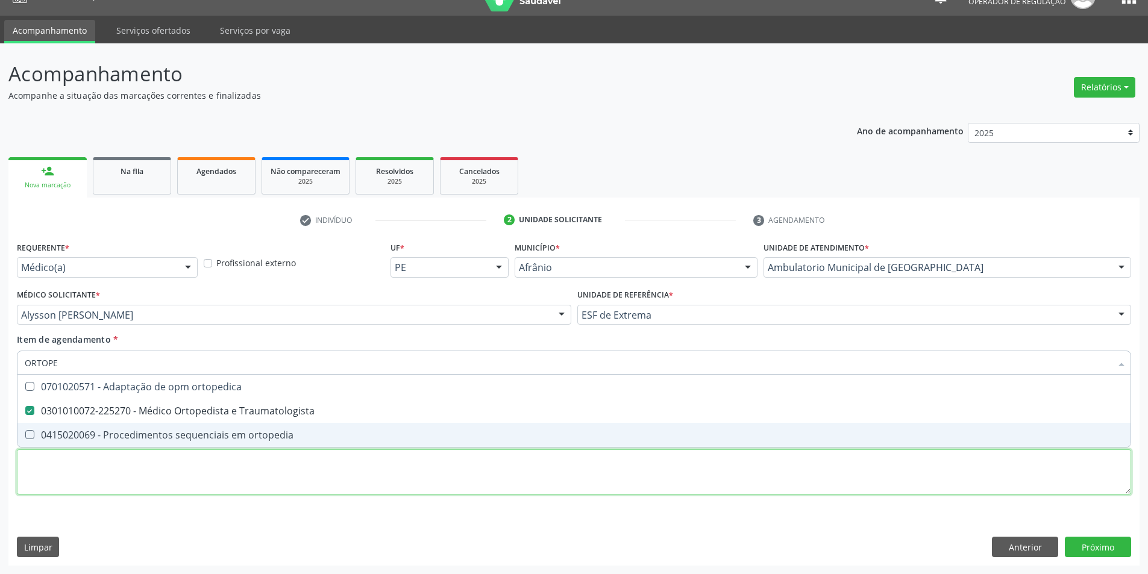
click at [280, 469] on div "Requerente * Médico(a) Médico(a) Enfermeiro(a) Paciente Nenhum resultado encont…" at bounding box center [574, 375] width 1115 height 273
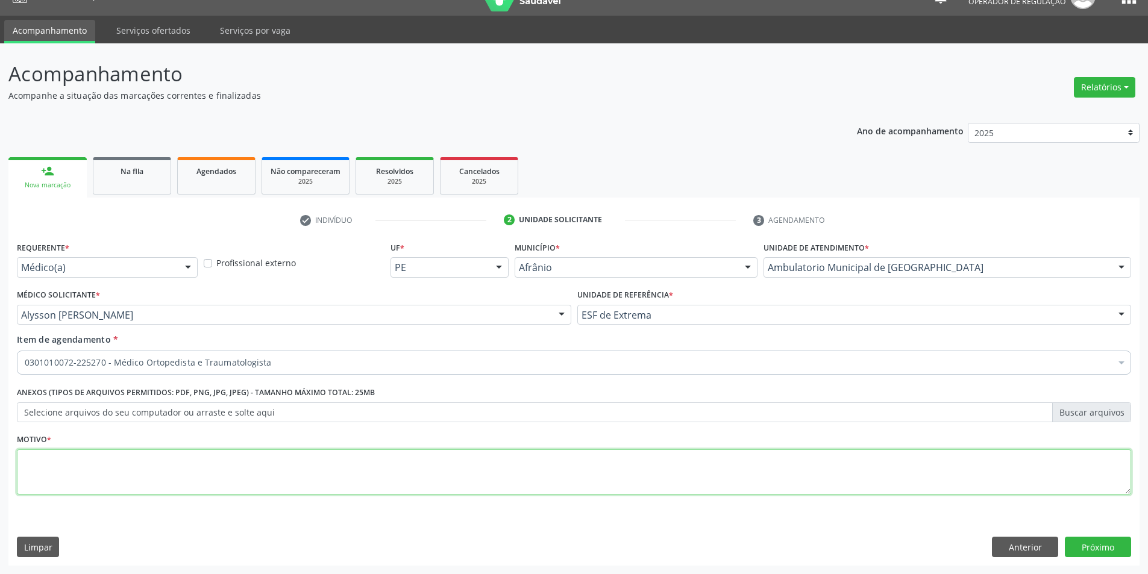
click at [280, 469] on textarea at bounding box center [574, 473] width 1115 height 46
type textarea "MS45"
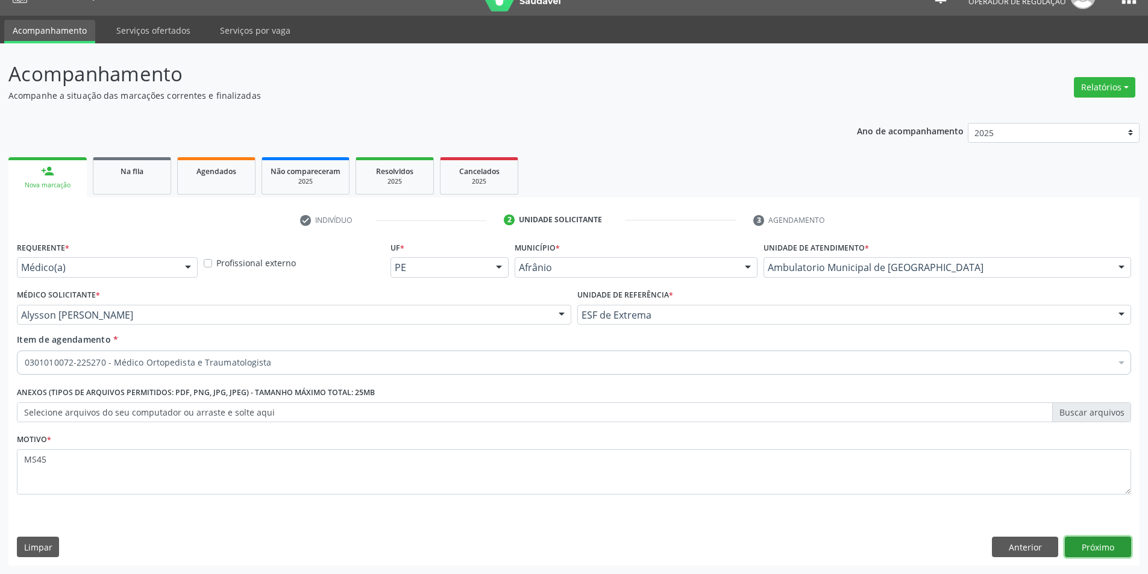
click at [1096, 552] on button "Próximo" at bounding box center [1098, 547] width 66 height 20
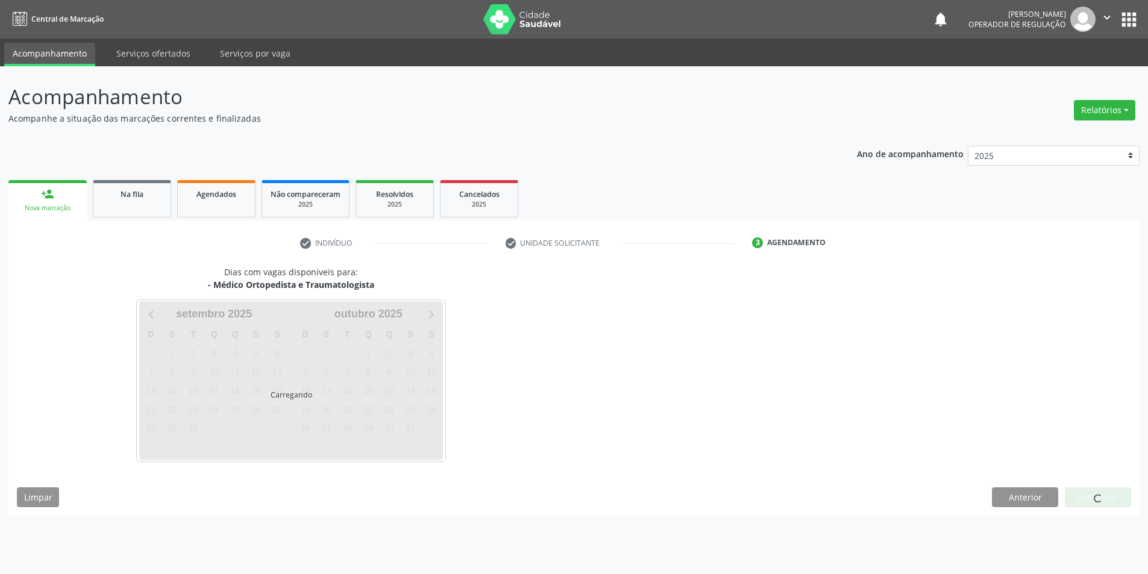
scroll to position [0, 0]
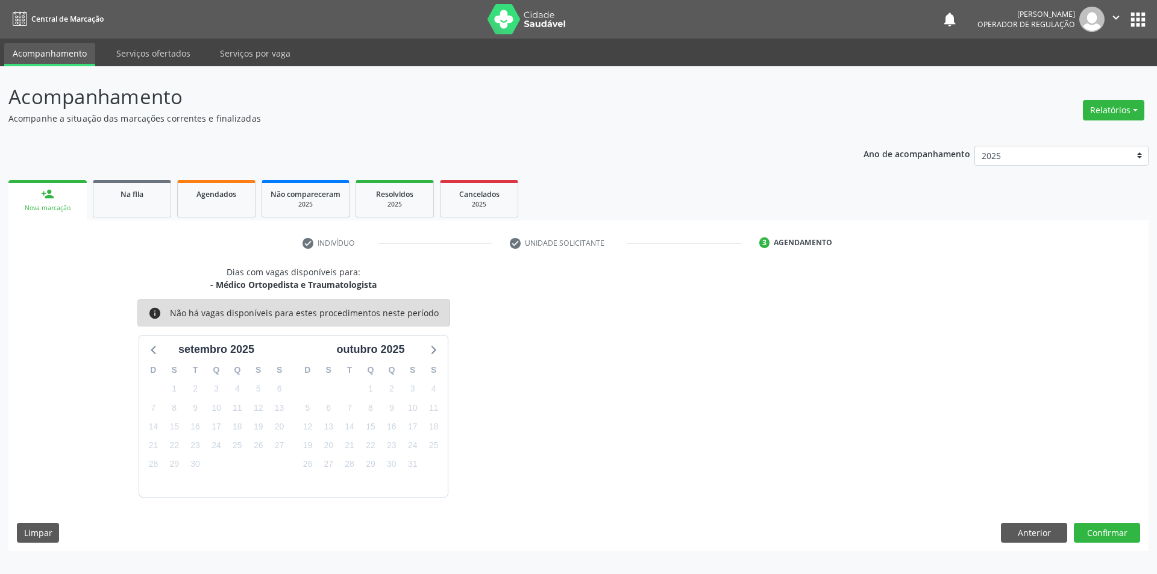
click at [1096, 521] on div "Dias com vagas disponíveis para: - Médico Ortopedista e Traumatologista info Nã…" at bounding box center [578, 409] width 1140 height 286
click at [1093, 532] on button "Confirmar" at bounding box center [1107, 533] width 66 height 20
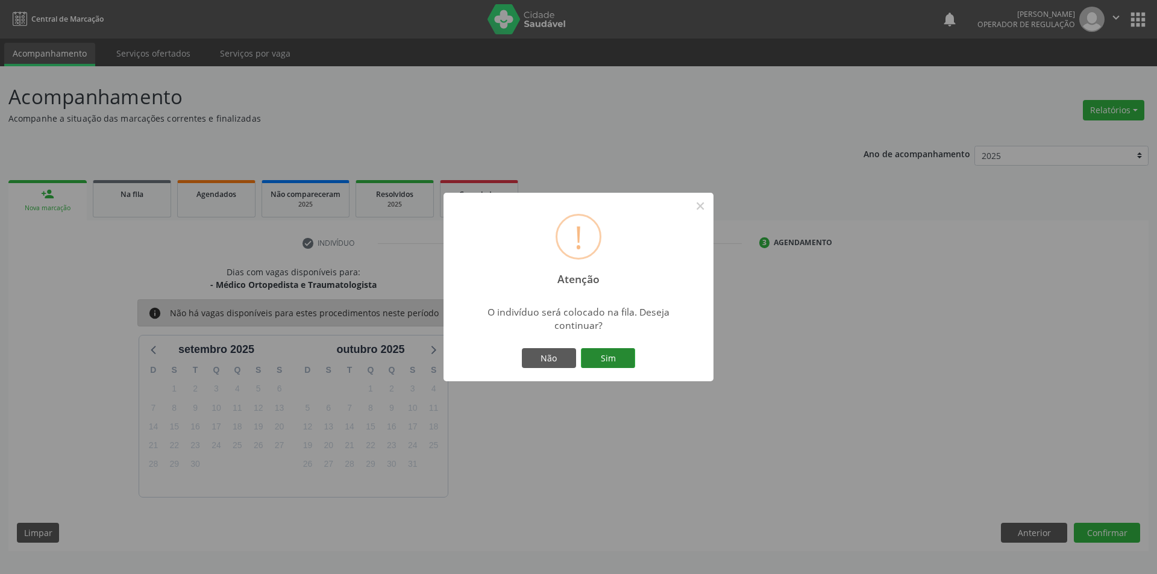
click at [622, 351] on button "Sim" at bounding box center [608, 358] width 54 height 20
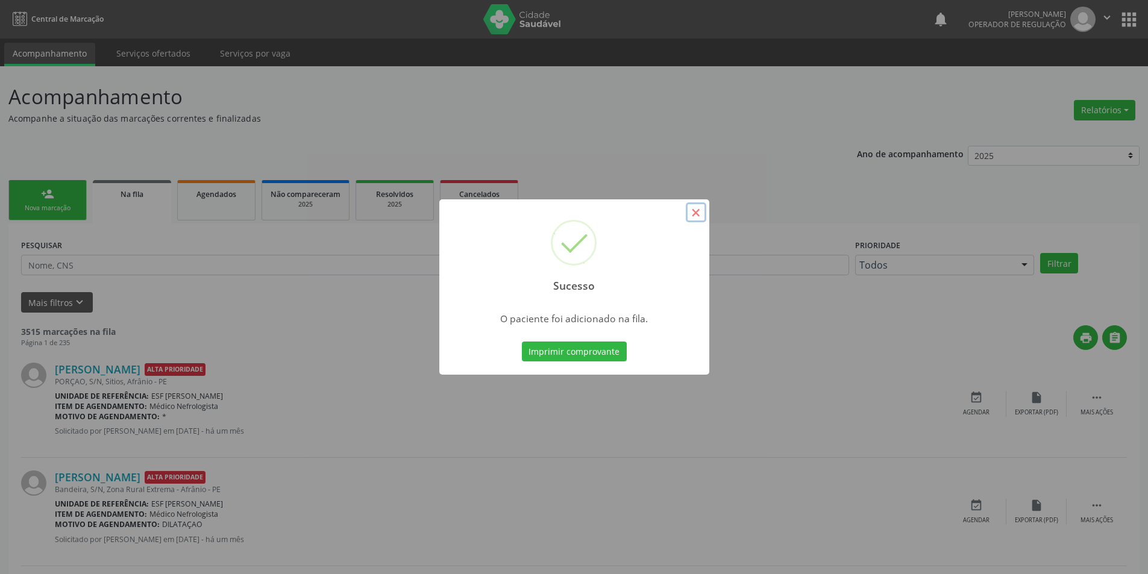
click at [698, 208] on button "×" at bounding box center [696, 213] width 20 height 20
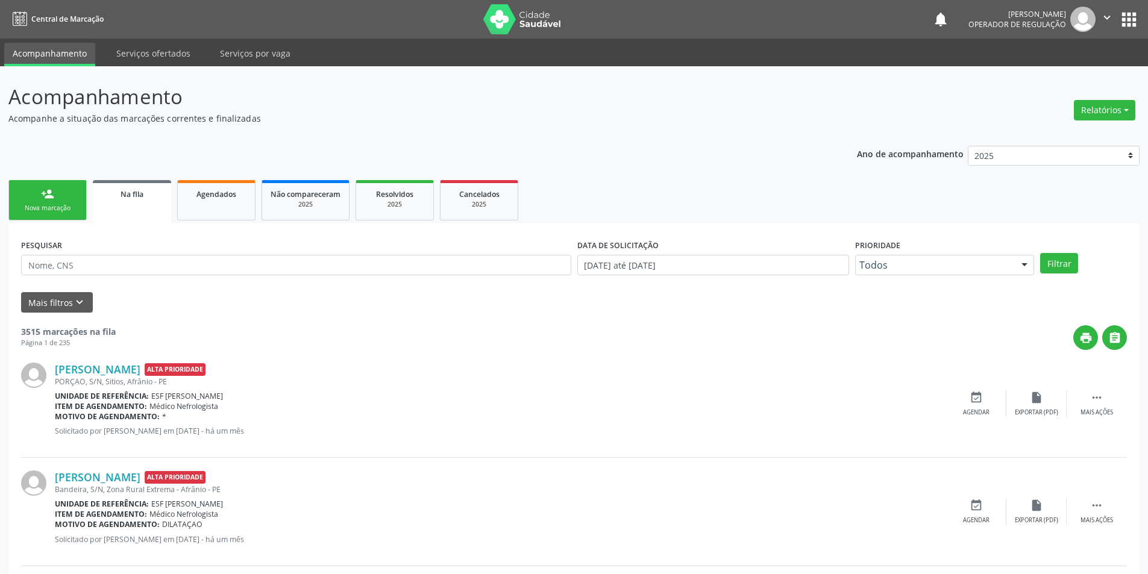
click at [43, 187] on div "person_add" at bounding box center [47, 193] width 13 height 13
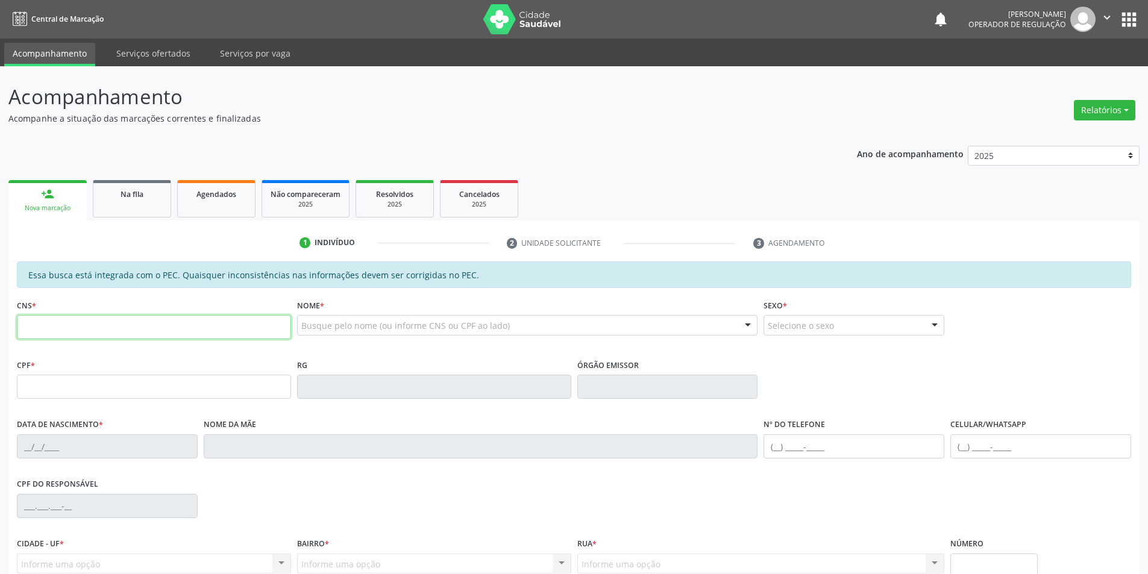
click at [81, 318] on input "text" at bounding box center [154, 327] width 274 height 24
type input "700 8039 1368 5682"
type input "107.278.454-89"
type input "[DATE]"
type input "[PERSON_NAME]"
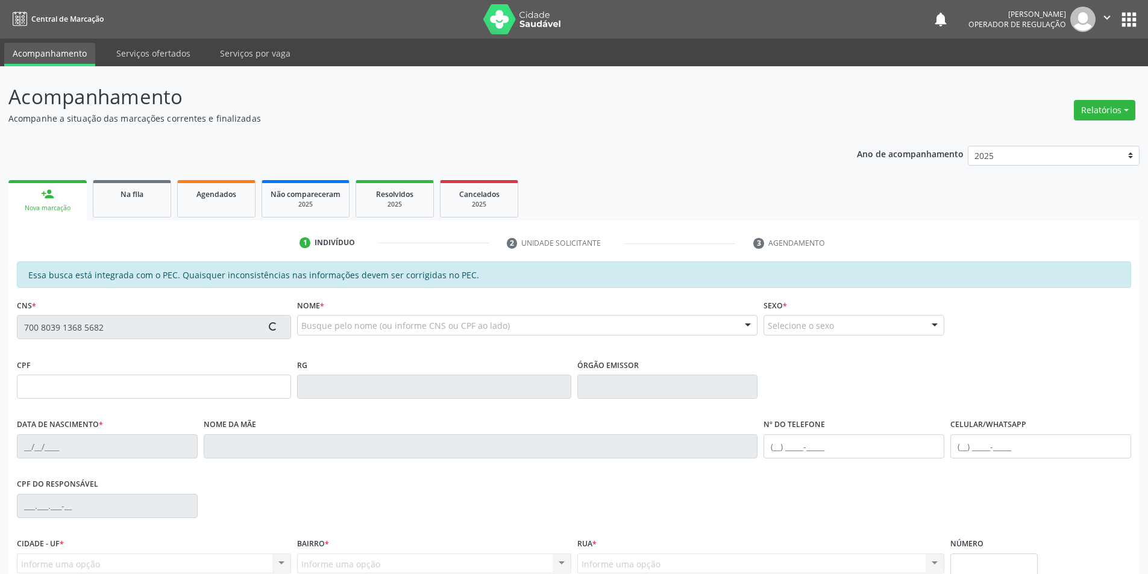
type input "[PHONE_NUMBER]"
type input "S/N"
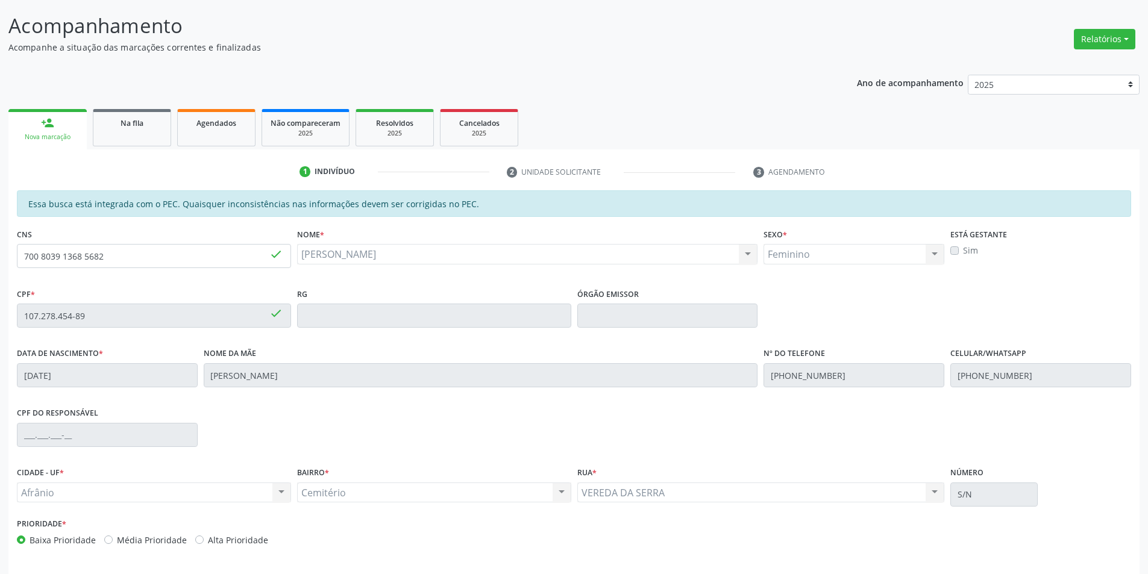
scroll to position [114, 0]
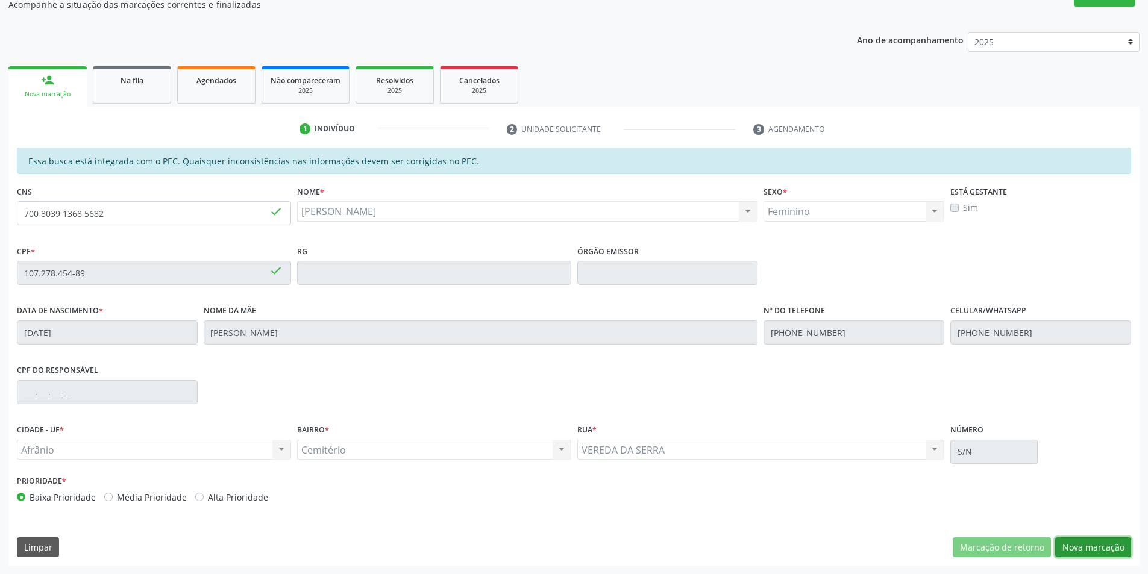
click at [1066, 545] on button "Nova marcação" at bounding box center [1093, 548] width 76 height 20
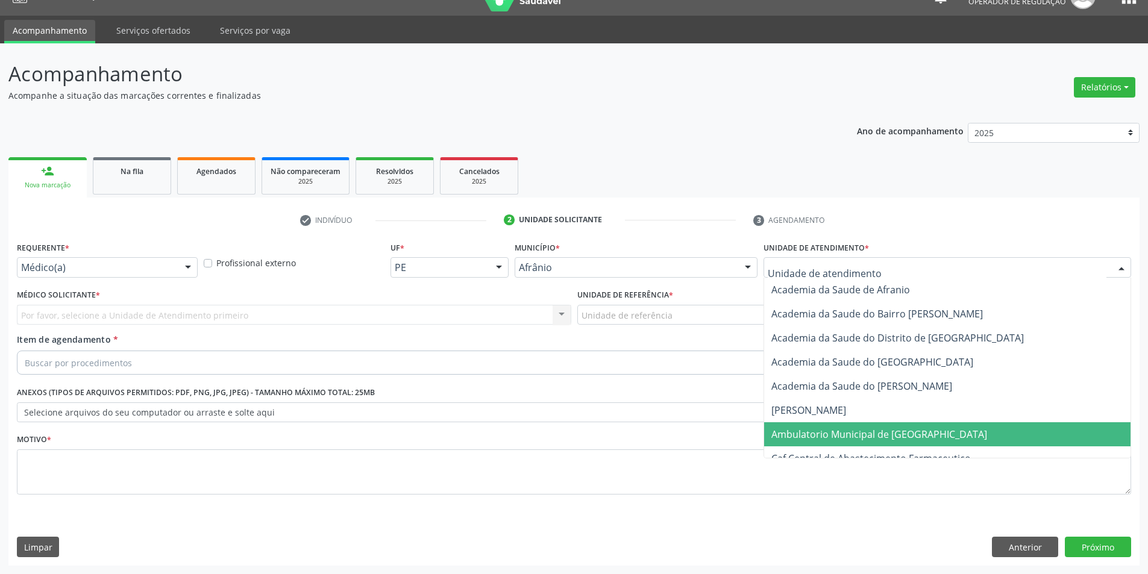
click at [857, 433] on span "Ambulatorio Municipal de [GEOGRAPHIC_DATA]" at bounding box center [880, 434] width 216 height 13
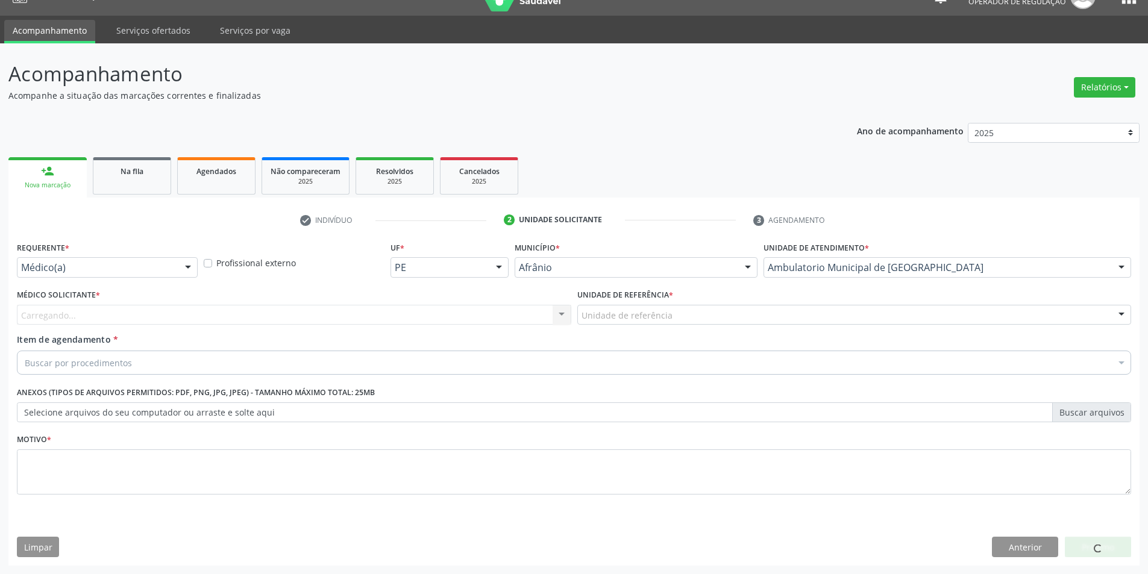
drag, startPoint x: 684, startPoint y: 318, endPoint x: 546, endPoint y: 318, distance: 138.6
click at [681, 321] on div "Unidade de referência" at bounding box center [854, 315] width 555 height 20
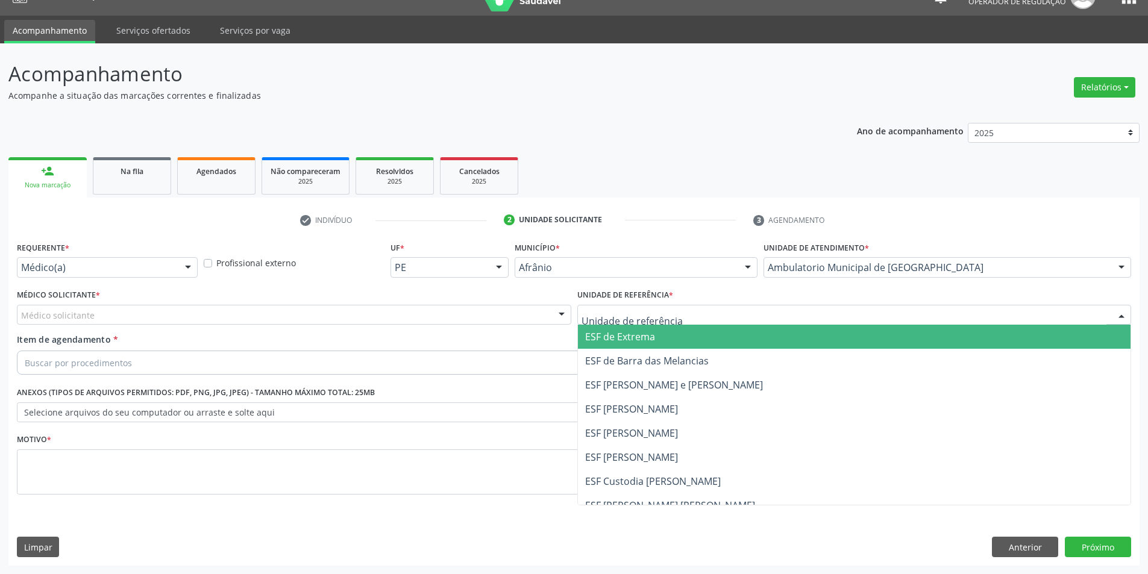
click at [624, 333] on span "ESF de Extrema" at bounding box center [620, 336] width 70 height 13
click at [536, 321] on div "Médico solicitante" at bounding box center [294, 315] width 555 height 20
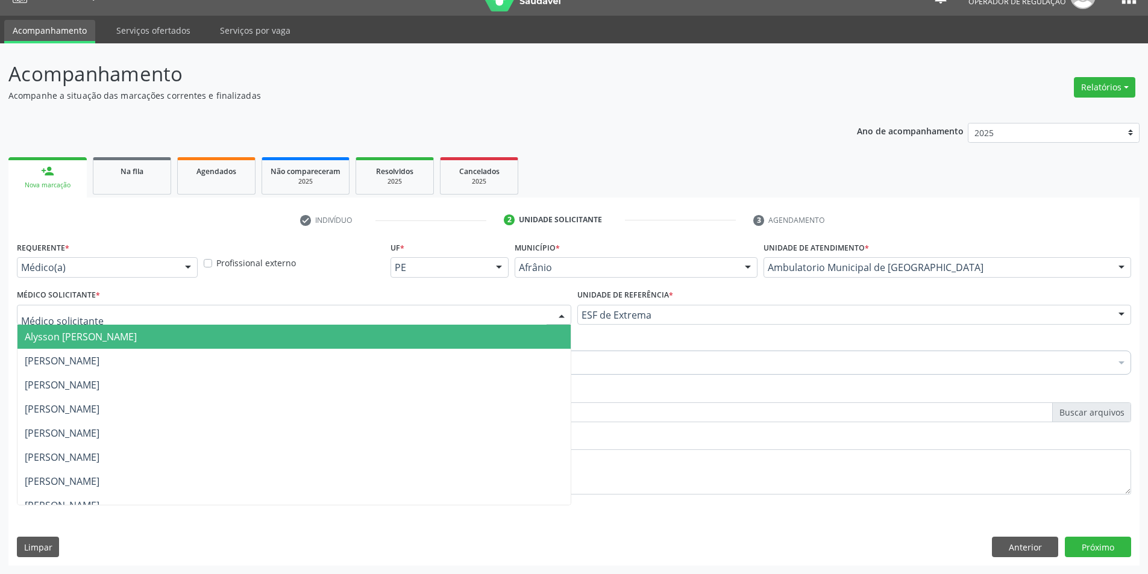
click at [539, 336] on span "Alysson [PERSON_NAME]" at bounding box center [293, 337] width 553 height 24
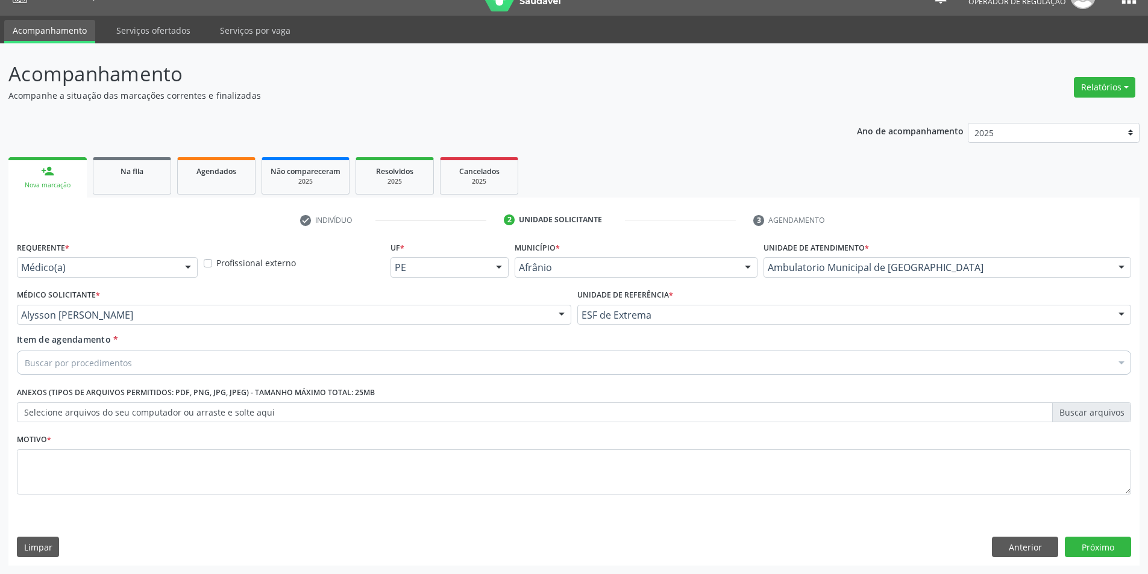
click at [576, 359] on div "Buscar por procedimentos" at bounding box center [574, 363] width 1115 height 24
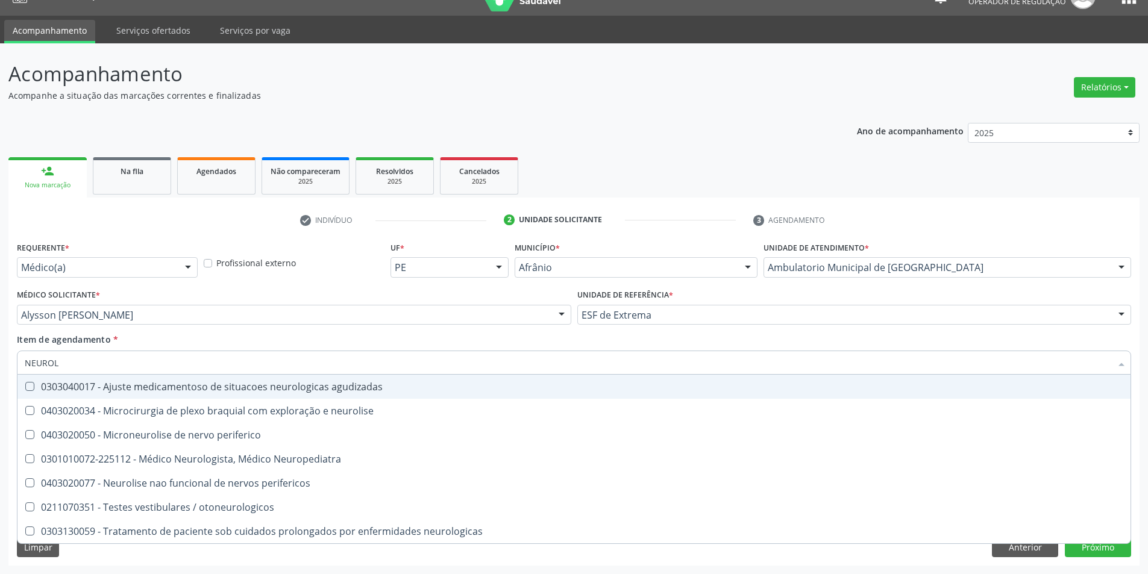
type input "NEUROLO"
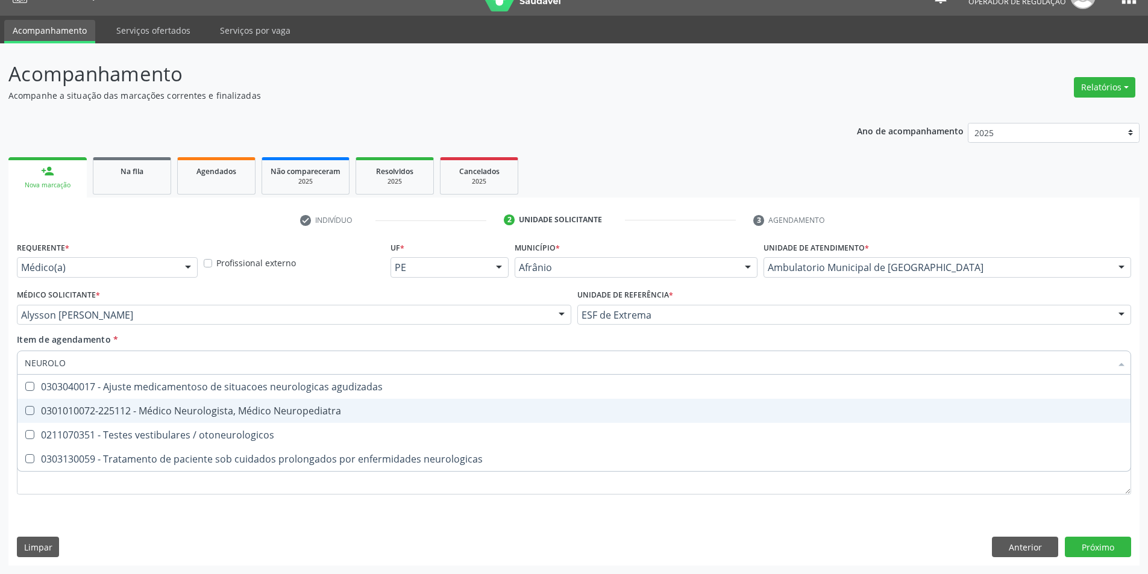
click at [470, 413] on div "0301010072-225112 - Médico Neurologista, Médico Neuropediatra" at bounding box center [574, 411] width 1099 height 10
checkbox Neuropediatra "true"
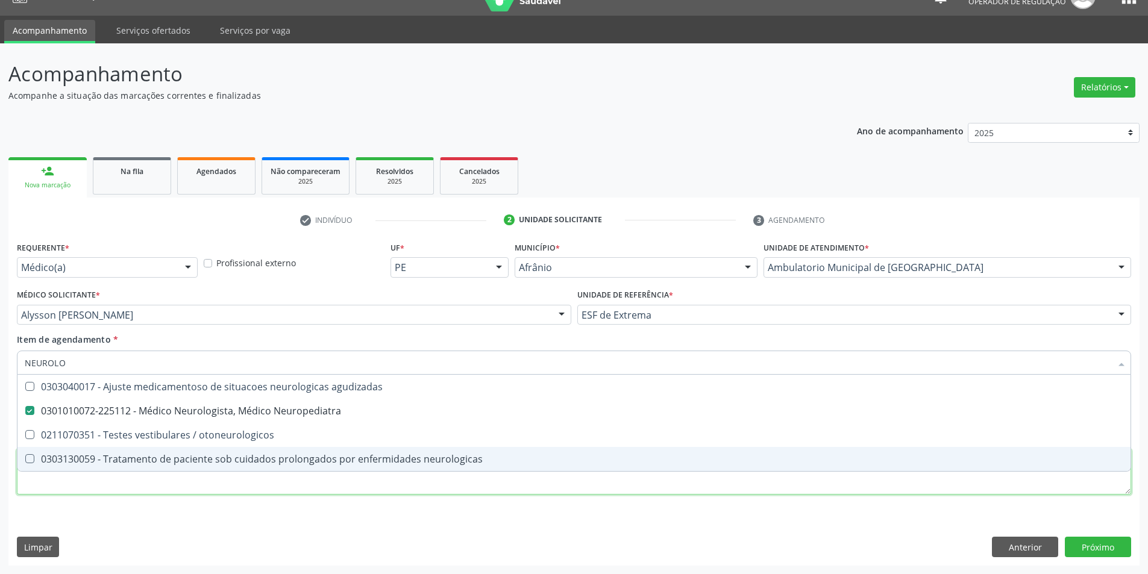
click at [390, 477] on div "Requerente * Médico(a) Médico(a) Enfermeiro(a) Paciente Nenhum resultado encont…" at bounding box center [574, 375] width 1115 height 273
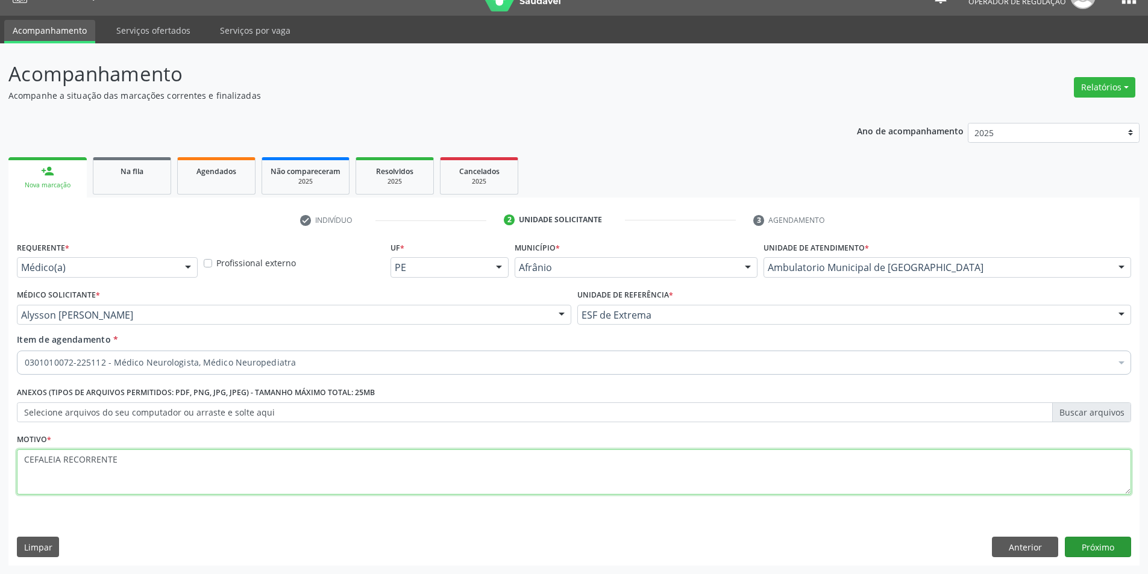
type textarea "CEFALEIA RECORRENTE"
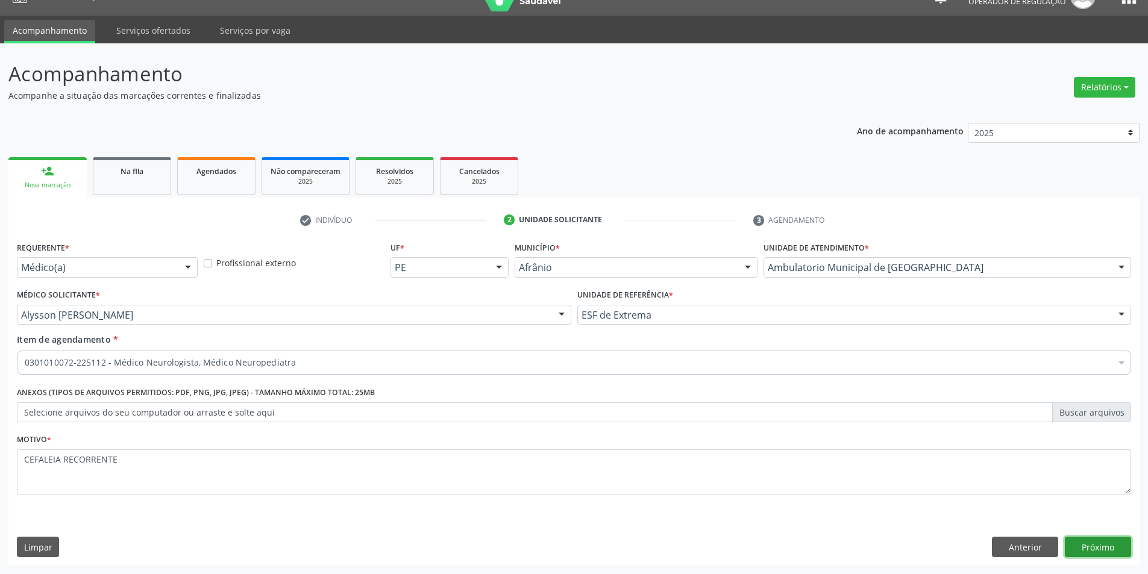
click at [1118, 556] on button "Próximo" at bounding box center [1098, 547] width 66 height 20
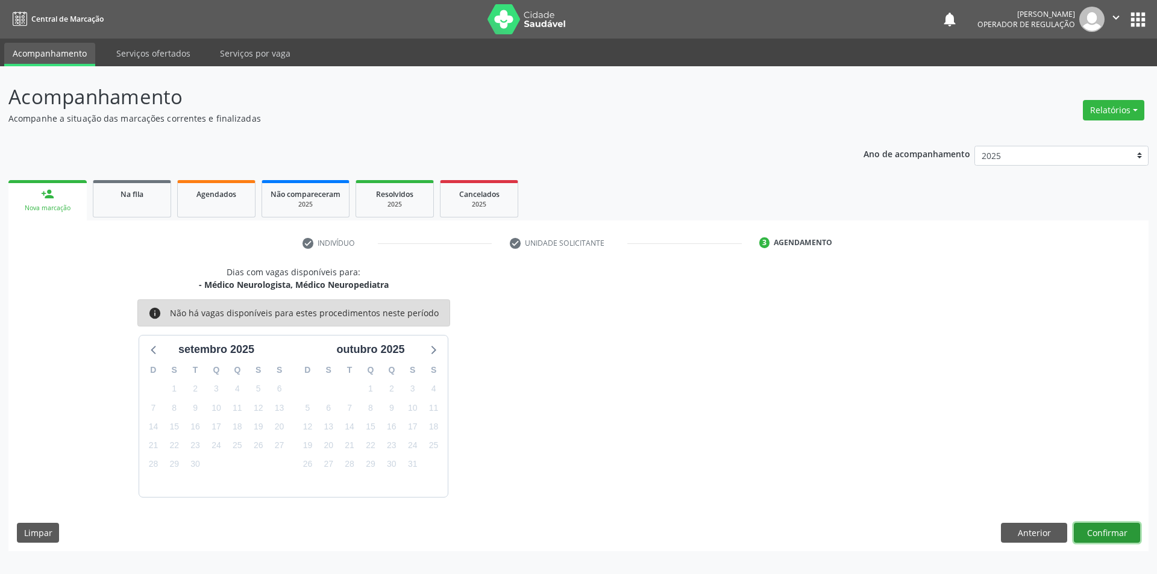
click at [1114, 533] on button "Confirmar" at bounding box center [1107, 533] width 66 height 20
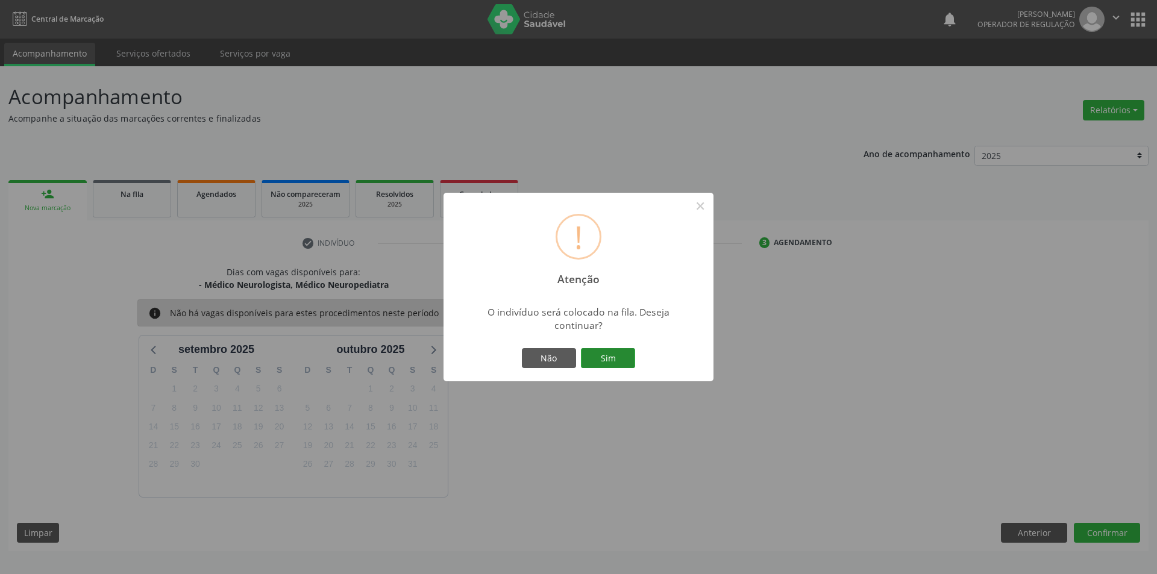
click at [596, 359] on button "Sim" at bounding box center [608, 358] width 54 height 20
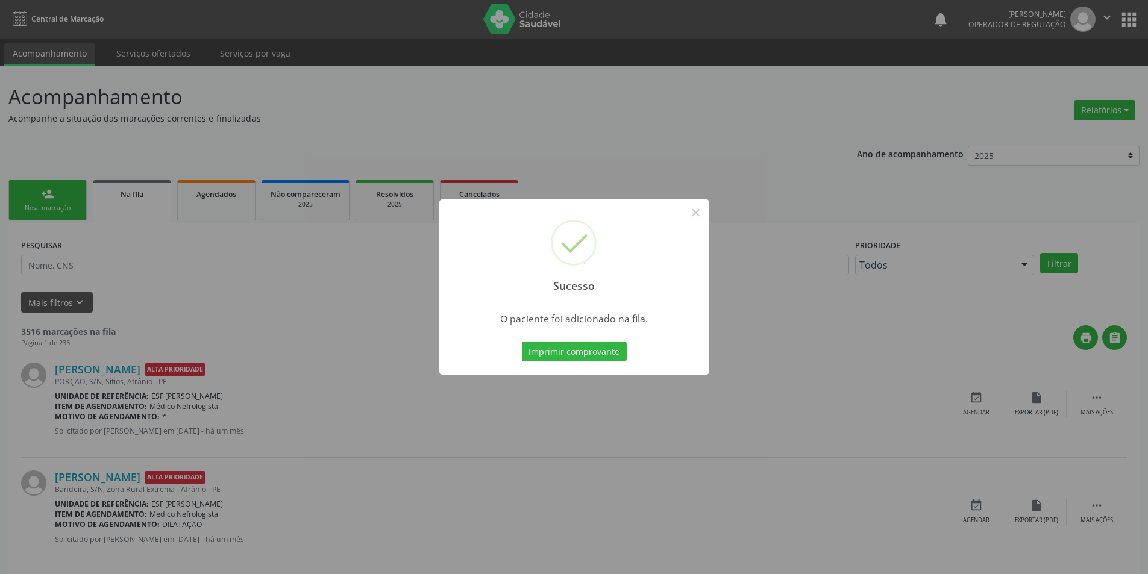
click at [651, 169] on div "Sucesso × O paciente foi adicionado na fila. Imprimir comprovante Cancel" at bounding box center [574, 287] width 1148 height 574
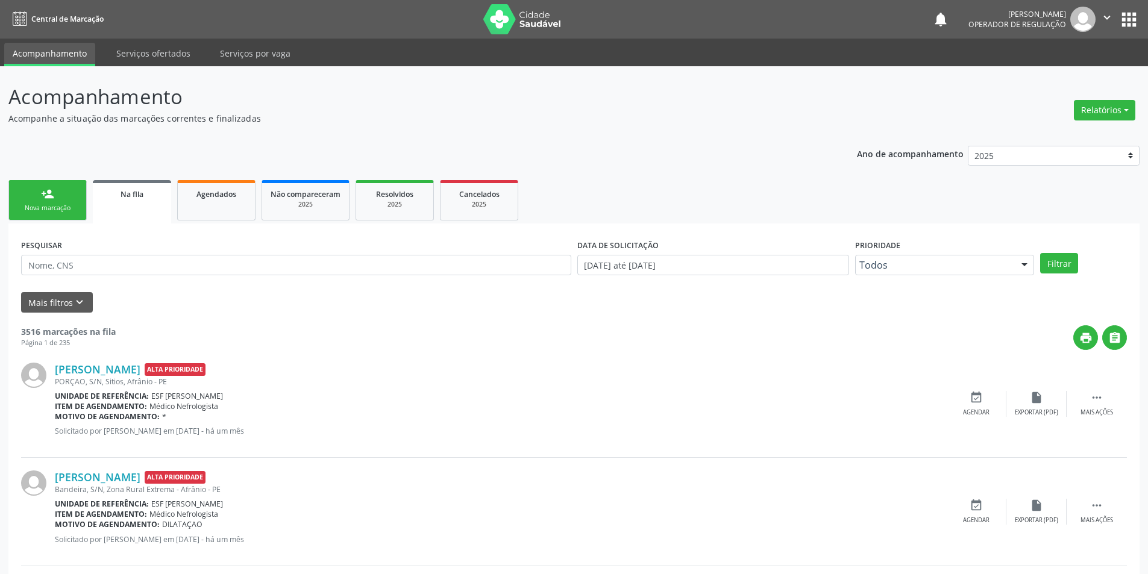
click at [68, 207] on div "Nova marcação" at bounding box center [47, 208] width 60 height 9
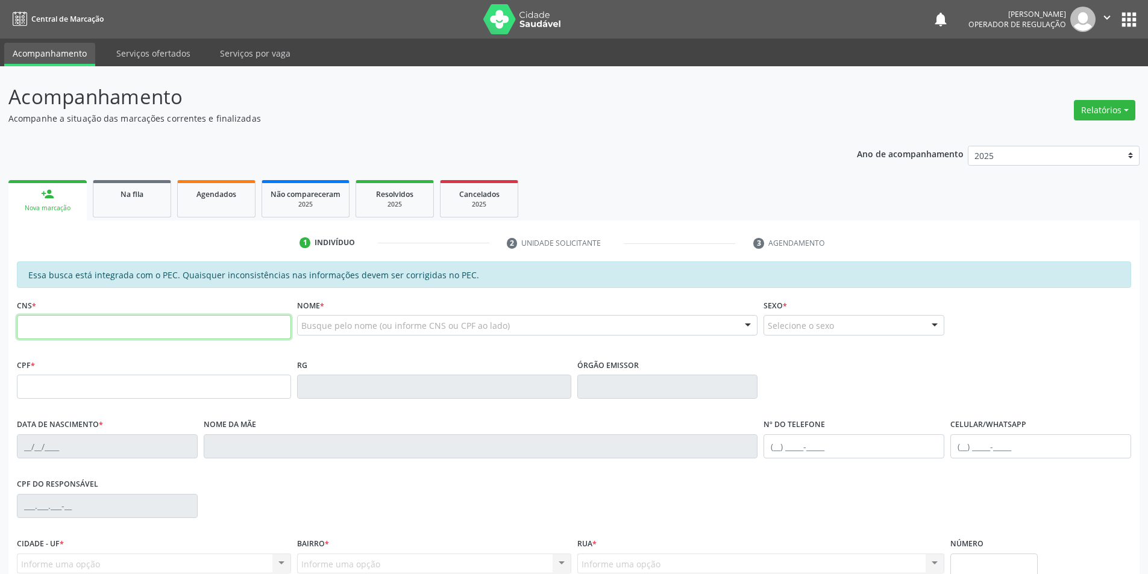
click at [211, 324] on input "text" at bounding box center [154, 327] width 274 height 24
type input "702 0048 3774 6188"
type input "041.683.324-11"
type input "1[DATE]"
type input "[PERSON_NAME]"
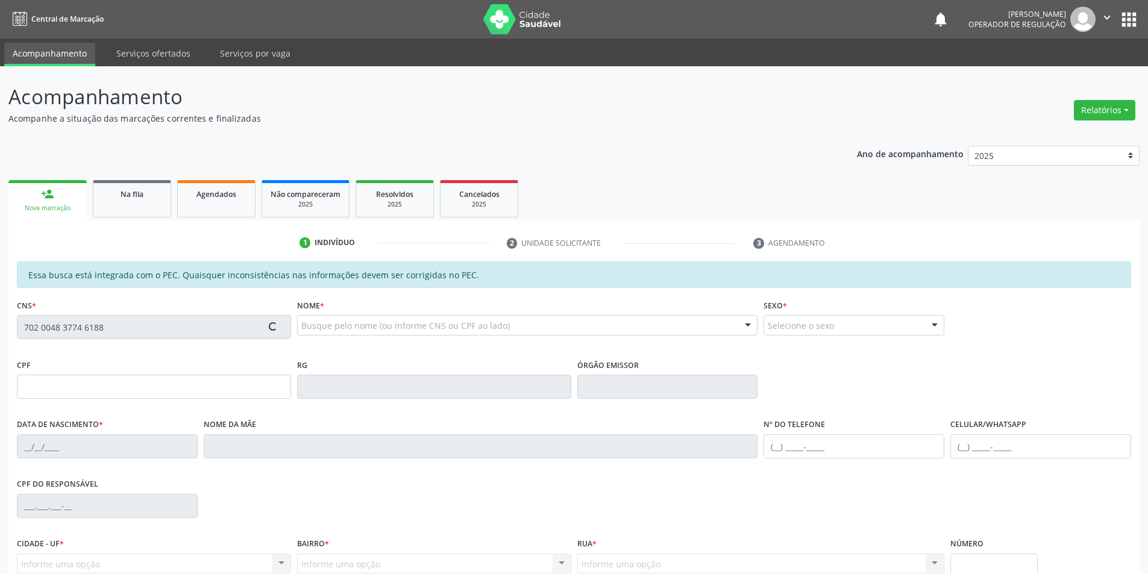
type input "[PHONE_NUMBER]"
type input "S/N"
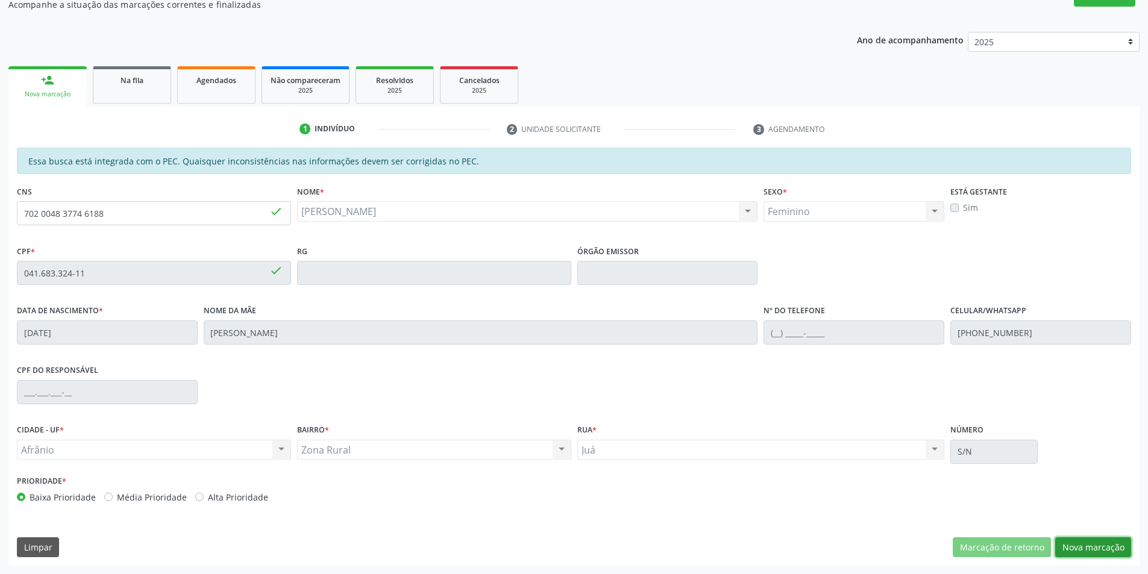
click at [1070, 540] on button "Nova marcação" at bounding box center [1093, 548] width 76 height 20
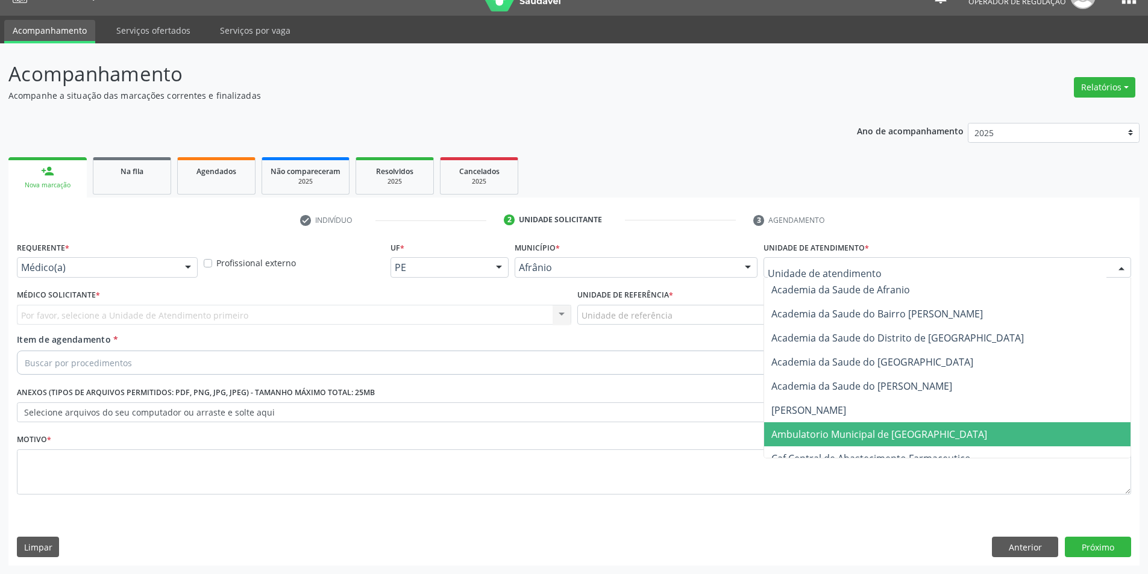
click at [827, 428] on span "Ambulatorio Municipal de [GEOGRAPHIC_DATA]" at bounding box center [880, 434] width 216 height 13
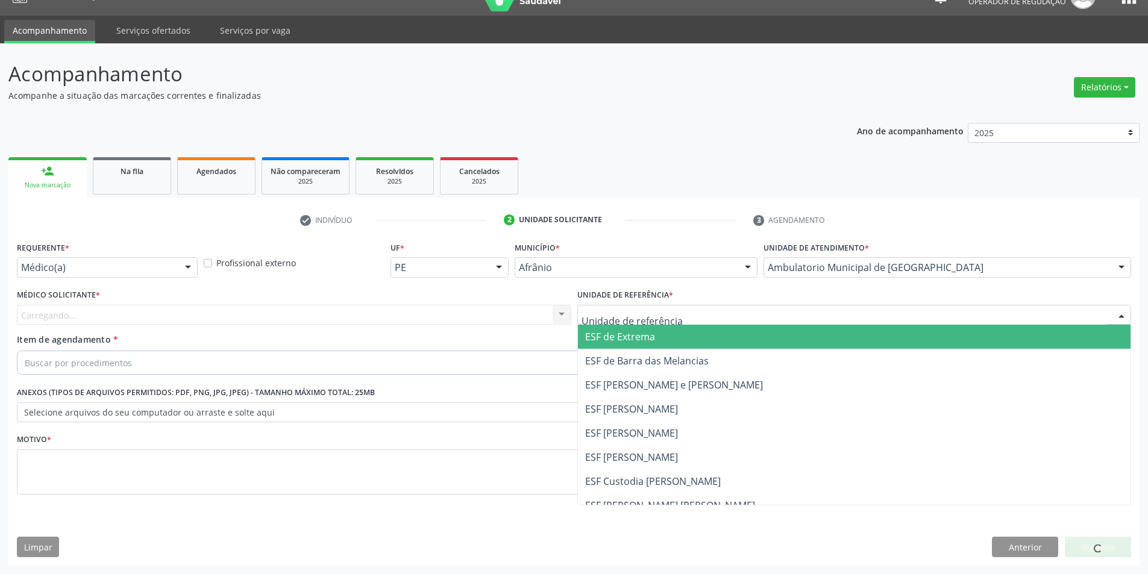
click at [709, 324] on div at bounding box center [854, 315] width 555 height 20
click at [713, 344] on span "ESF de Extrema" at bounding box center [854, 337] width 553 height 24
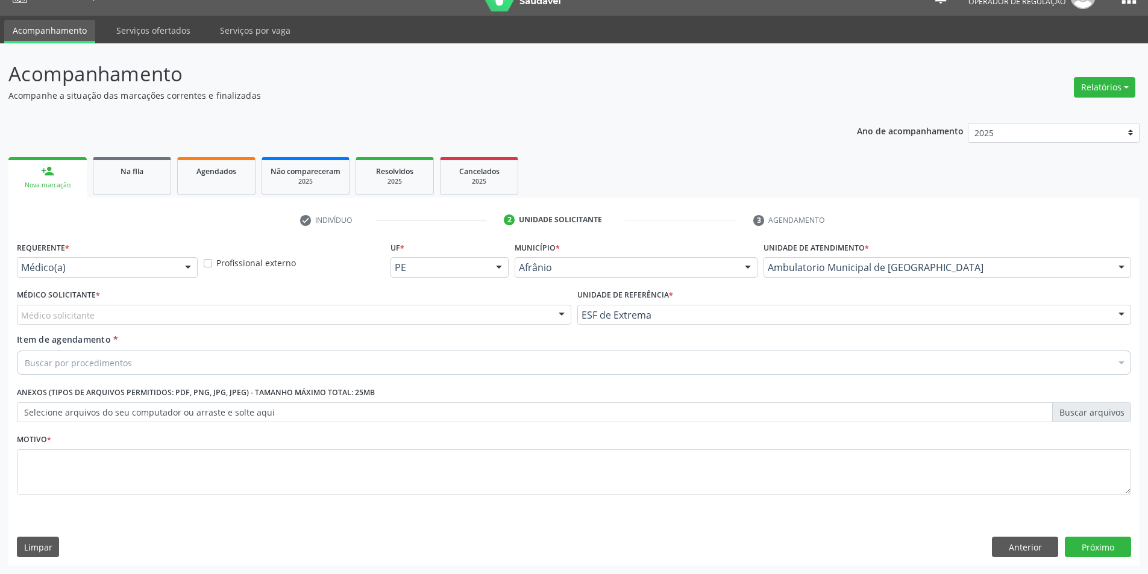
click at [527, 326] on div "Médico Solicitante * Médico solicitante Alysson Rodrigo Ferreira Cavalcanti Bru…" at bounding box center [294, 309] width 561 height 47
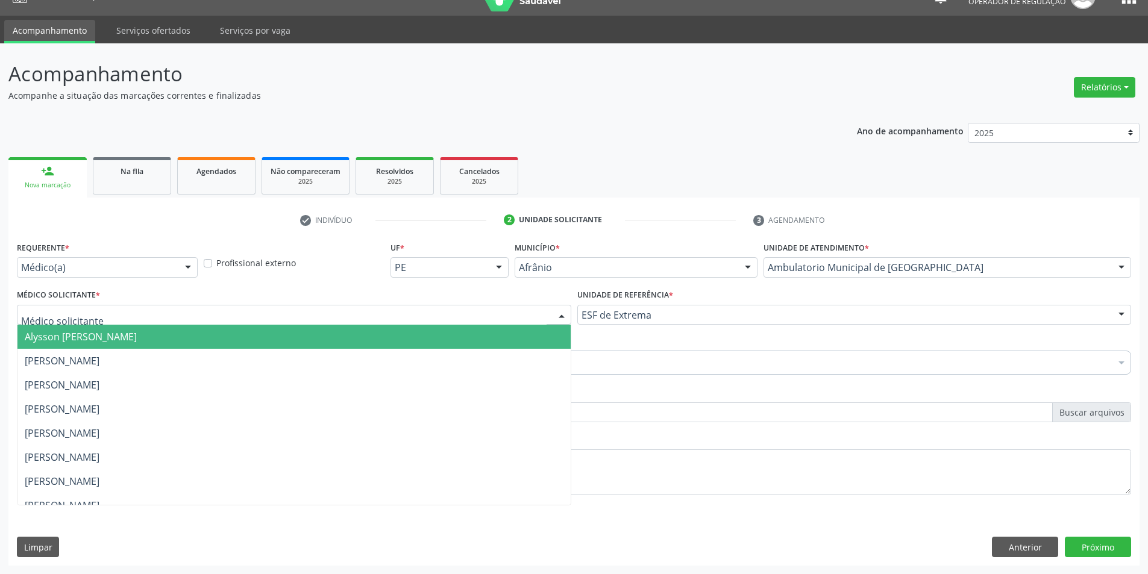
click at [528, 323] on div at bounding box center [294, 315] width 555 height 20
click at [535, 336] on span "Alysson [PERSON_NAME]" at bounding box center [293, 337] width 553 height 24
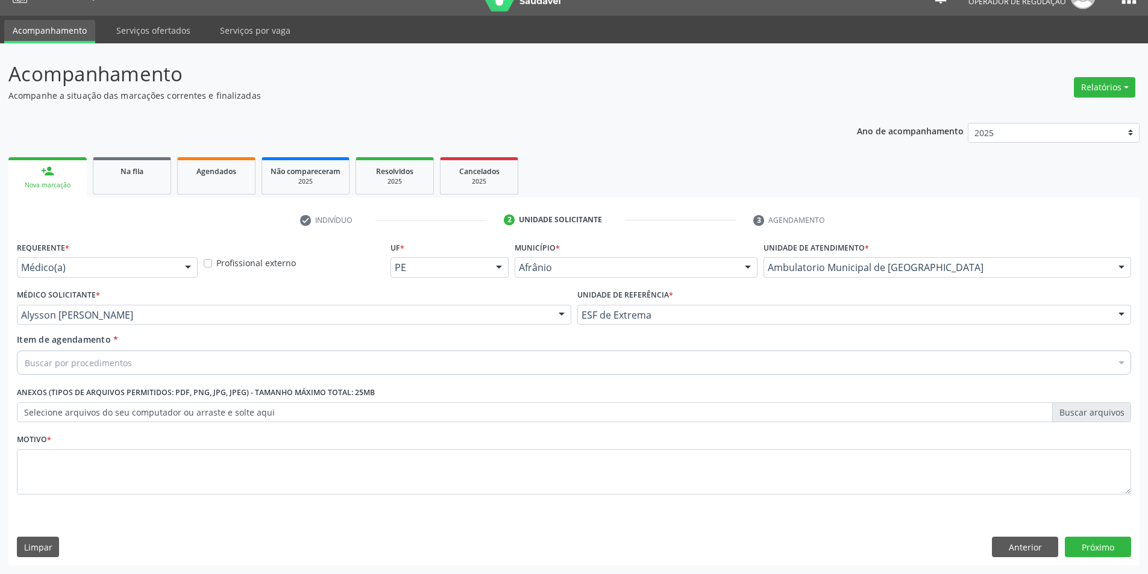
click at [541, 358] on div "Buscar por procedimentos" at bounding box center [574, 363] width 1115 height 24
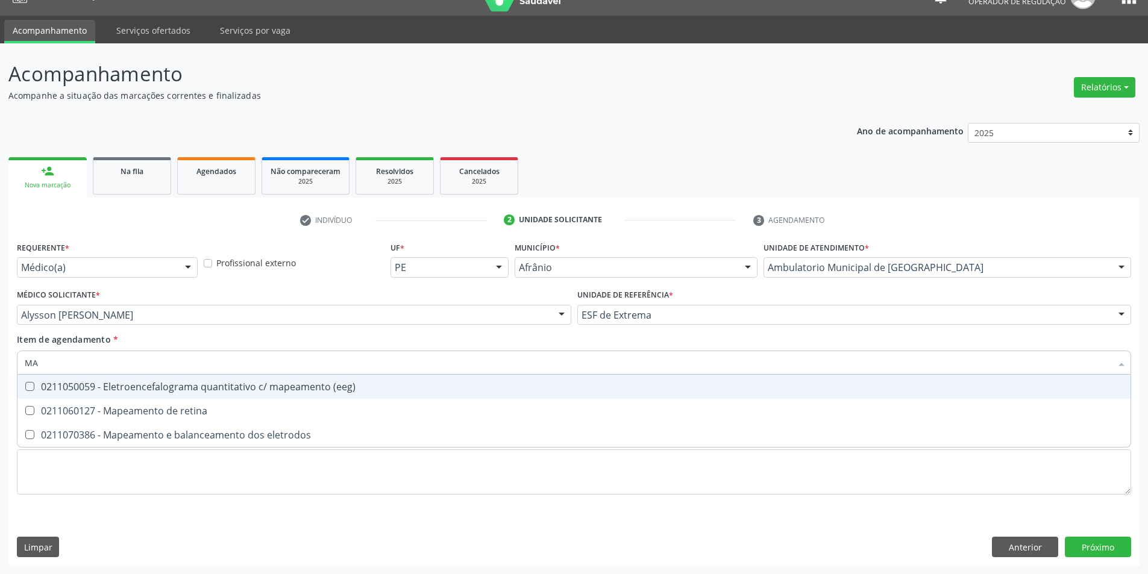
type input "M"
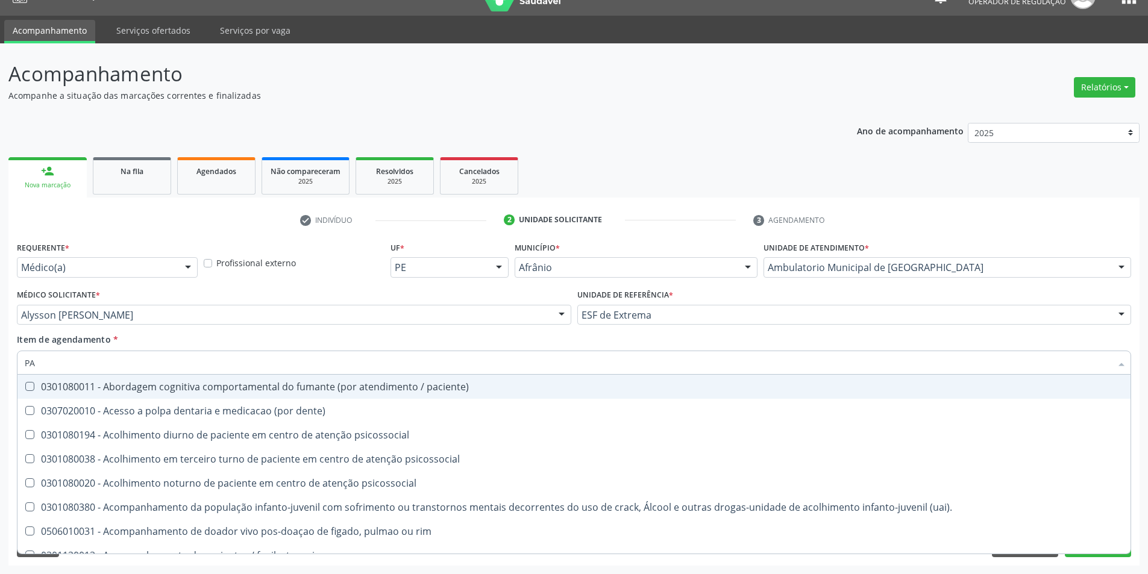
type input "P"
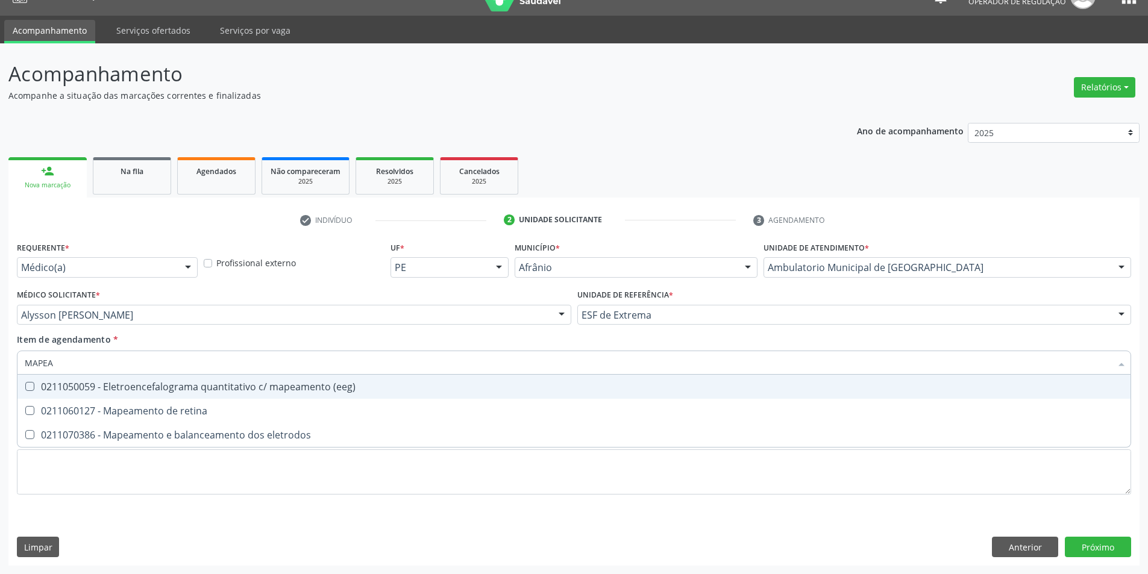
drag, startPoint x: 51, startPoint y: 359, endPoint x: 20, endPoint y: 358, distance: 30.2
click at [20, 358] on div "MAPEA" at bounding box center [574, 363] width 1115 height 24
type input "HOLTER"
click at [129, 385] on div "0211020044 - Monitoramento pelo sistema holter 24 hs (3 canais)" at bounding box center [574, 387] width 1099 height 10
checkbox canais\) "true"
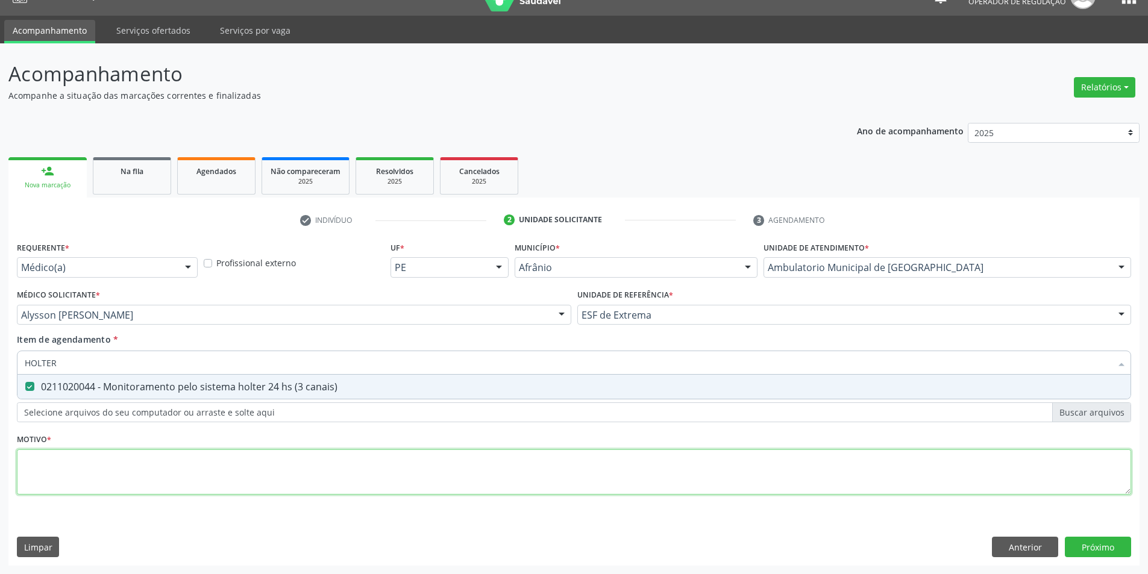
click at [113, 473] on div "Requerente * Médico(a) Médico(a) Enfermeiro(a) Paciente Nenhum resultado encont…" at bounding box center [574, 375] width 1115 height 273
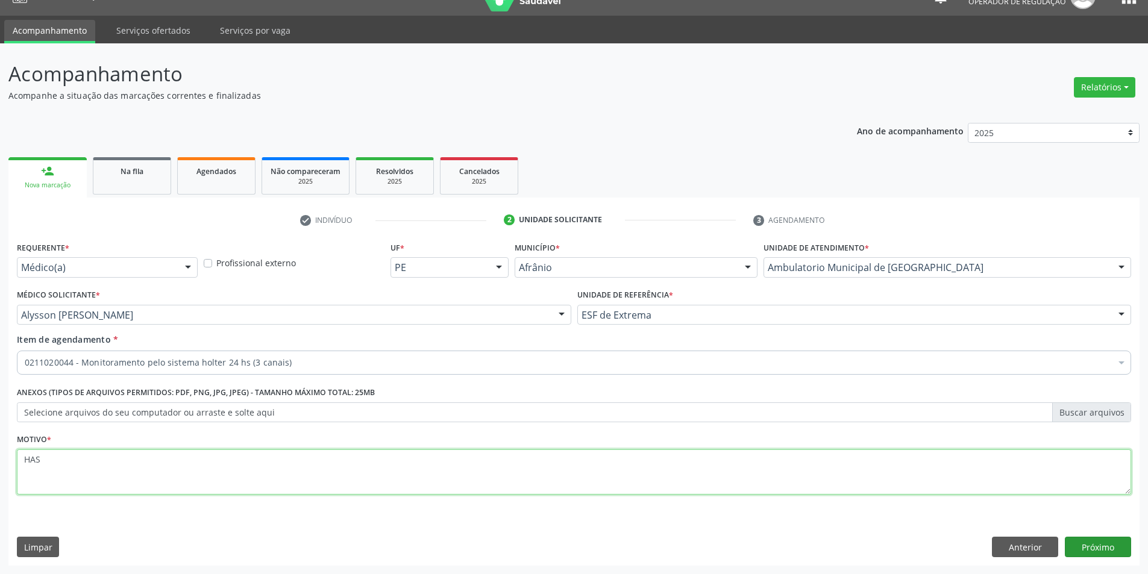
type textarea "HAS"
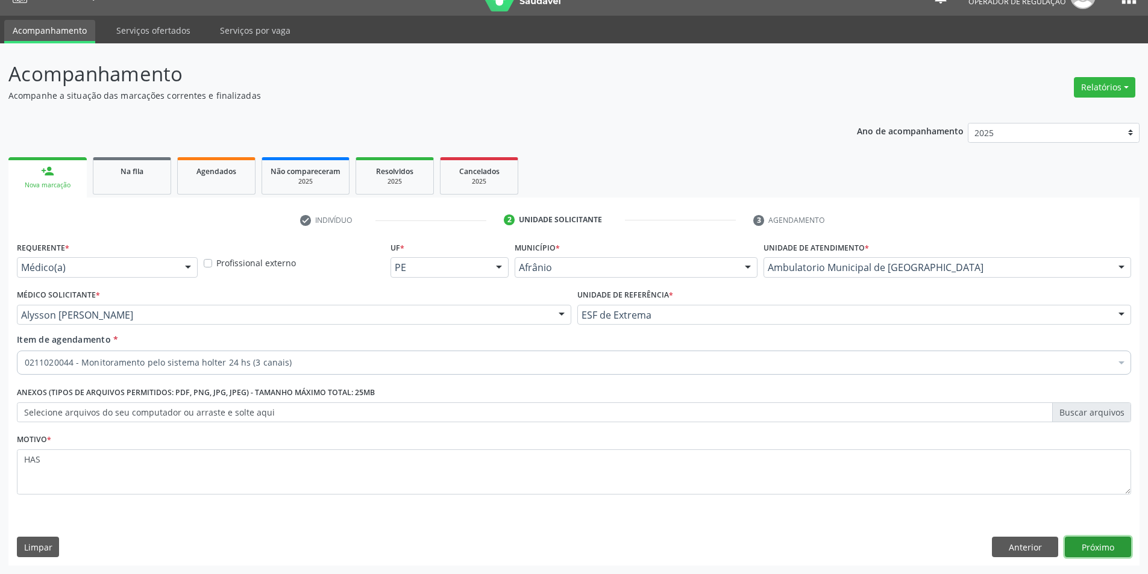
click at [1111, 549] on button "Próximo" at bounding box center [1098, 547] width 66 height 20
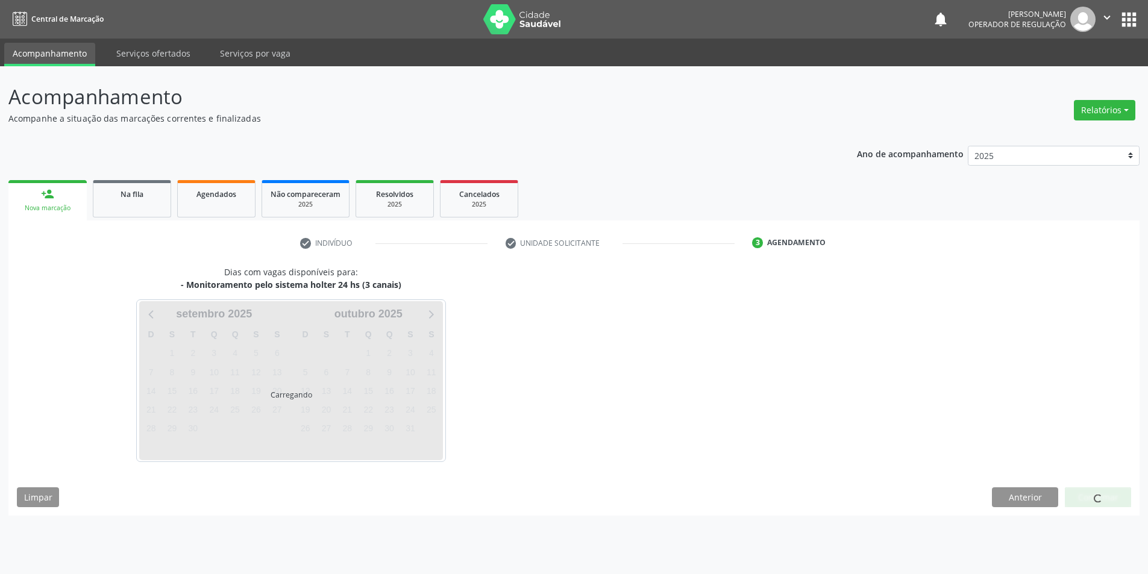
scroll to position [0, 0]
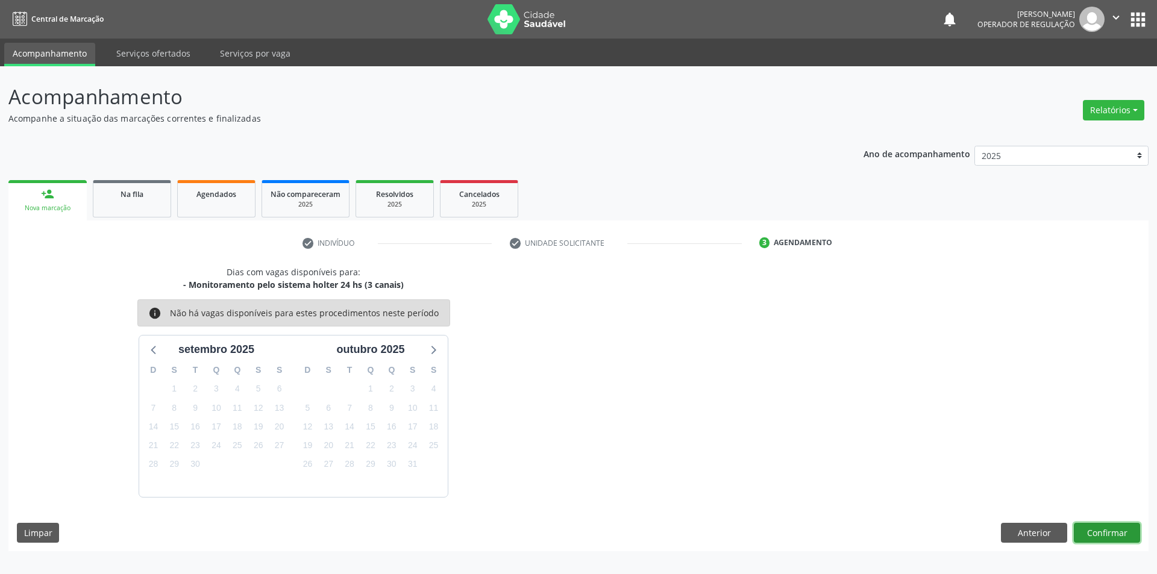
click at [1100, 531] on button "Confirmar" at bounding box center [1107, 533] width 66 height 20
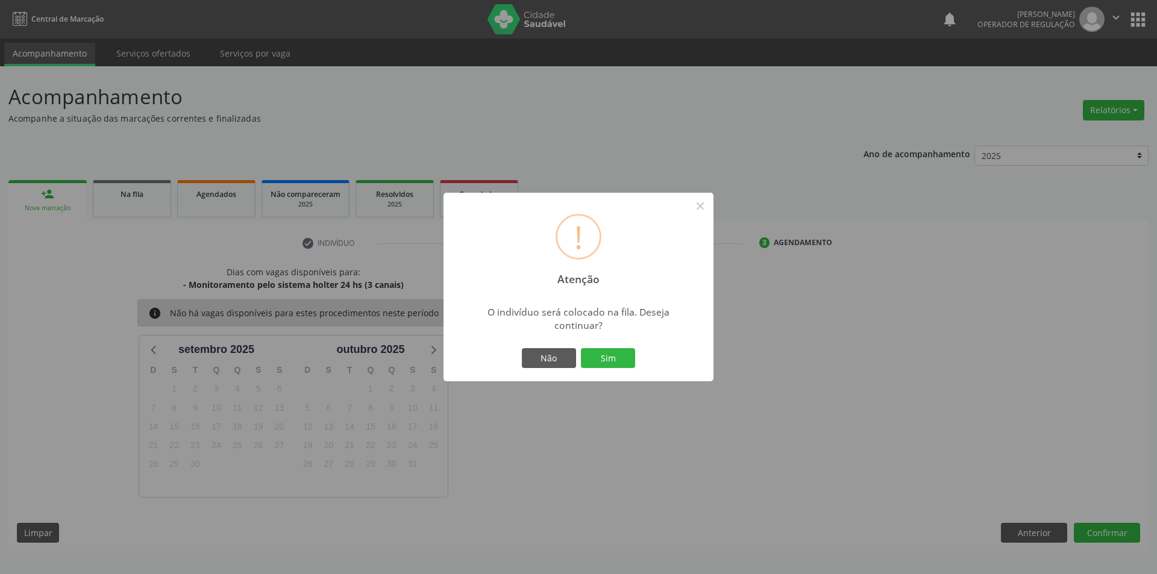
click at [626, 344] on div "! Atenção × O indivíduo será colocado na fila. Deseja continuar? Não Sim" at bounding box center [579, 287] width 270 height 189
click at [624, 356] on button "Sim" at bounding box center [608, 358] width 54 height 20
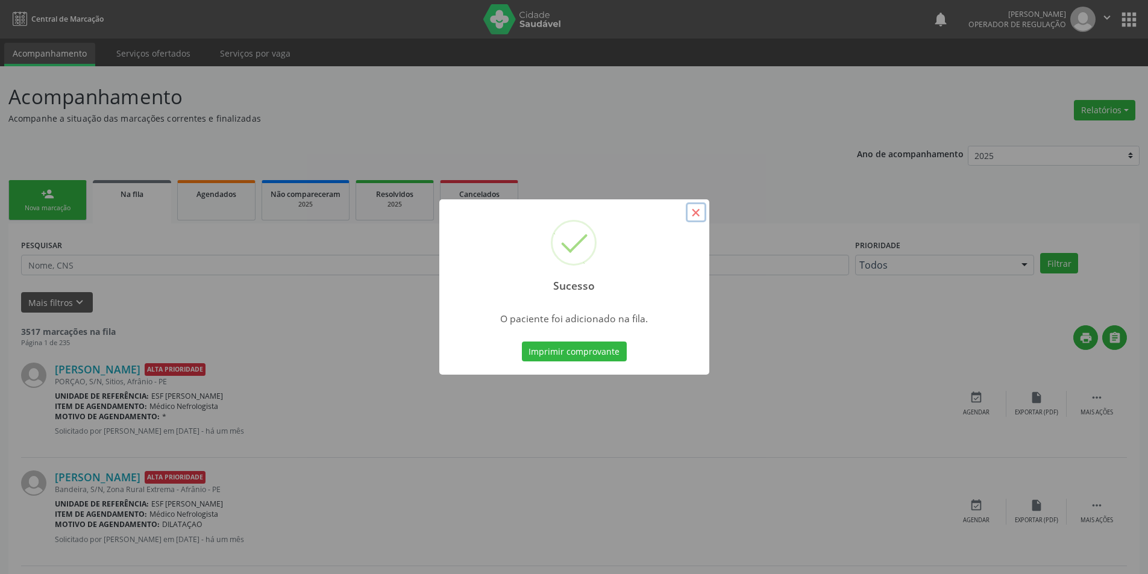
click at [694, 215] on button "×" at bounding box center [696, 213] width 20 height 20
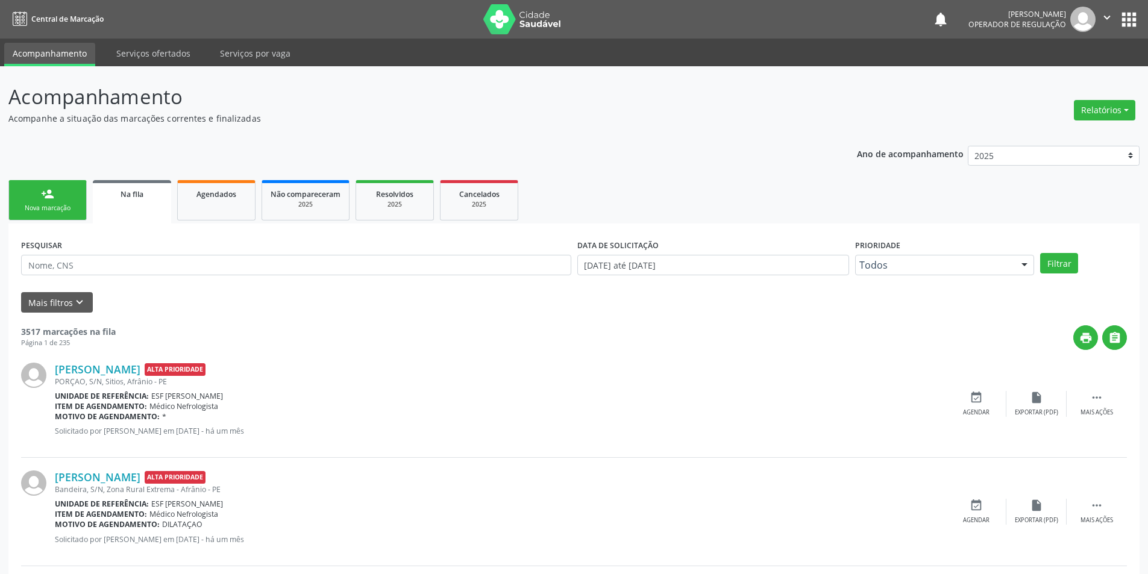
click at [49, 196] on div "person_add" at bounding box center [47, 193] width 13 height 13
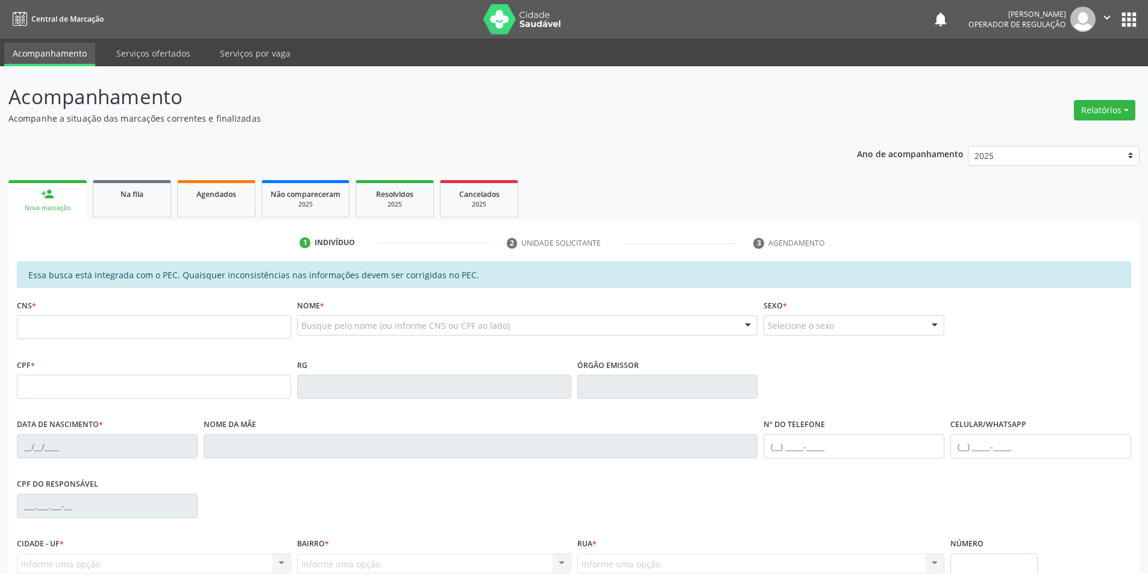
drag, startPoint x: 86, startPoint y: 340, endPoint x: 89, endPoint y: 347, distance: 7.8
click at [87, 347] on fieldset "CNS *" at bounding box center [154, 322] width 274 height 51
click at [96, 328] on input "text" at bounding box center [154, 327] width 274 height 24
click at [158, 326] on input "text" at bounding box center [154, 327] width 274 height 24
type input "702 0048 3774 6188"
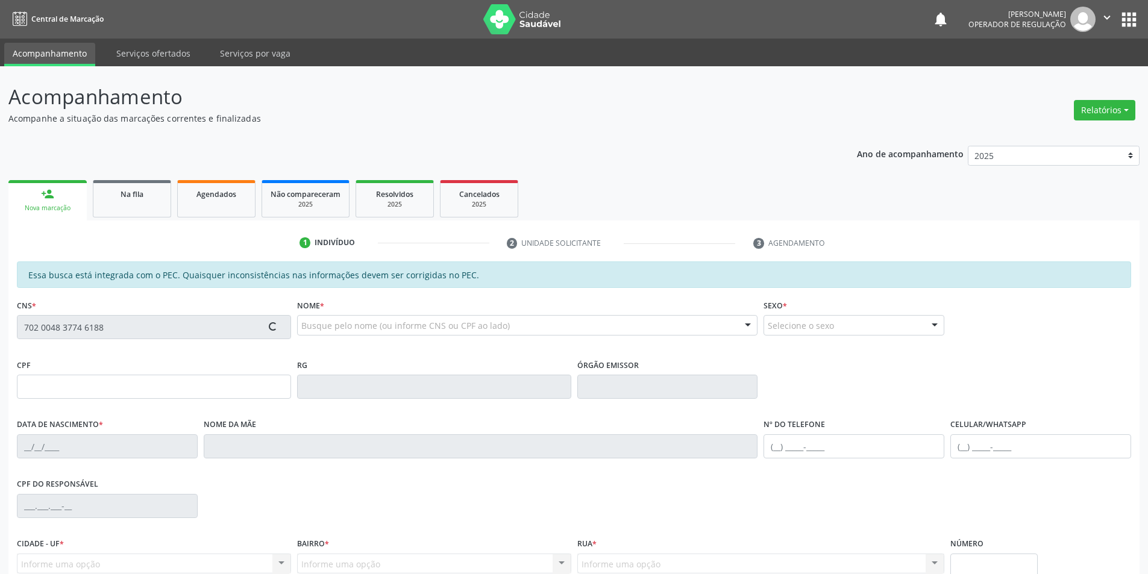
type input "041.683.324-11"
type input "1[DATE]"
type input "[PERSON_NAME]"
type input "[PHONE_NUMBER]"
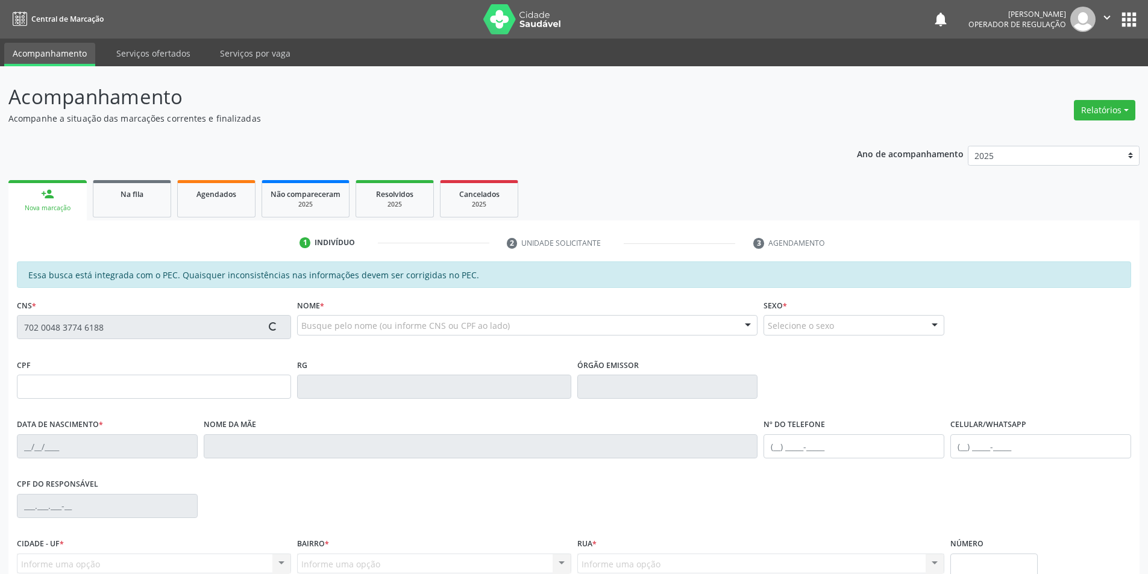
type input "041.683.324-11"
type input "S/N"
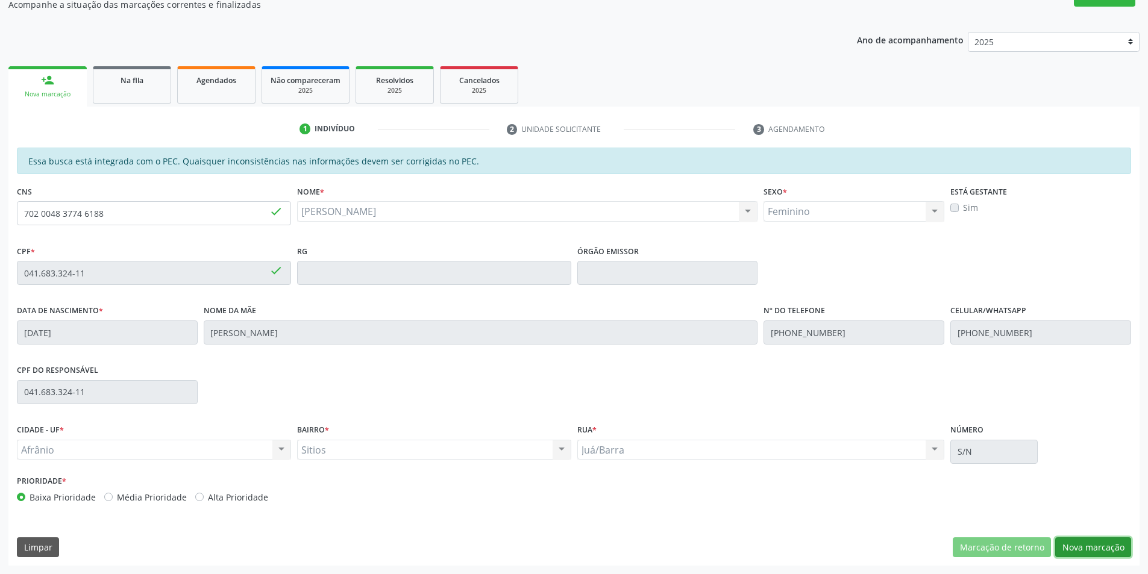
click at [1091, 545] on button "Nova marcação" at bounding box center [1093, 548] width 76 height 20
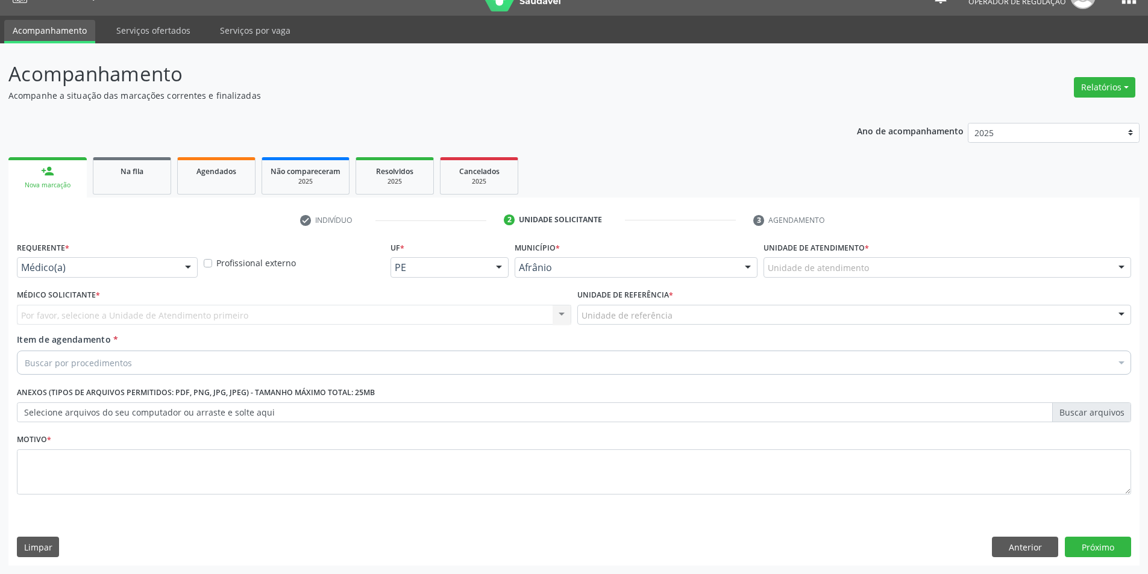
scroll to position [23, 0]
click at [904, 260] on div "Unidade de atendimento" at bounding box center [948, 267] width 368 height 20
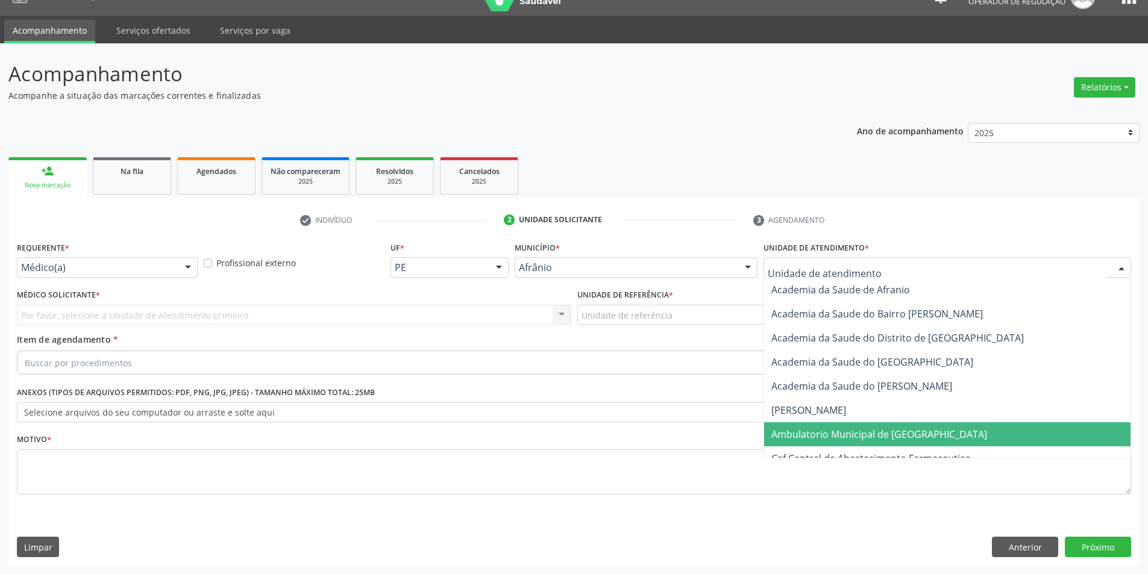
click at [898, 428] on span "Ambulatorio Municipal de [GEOGRAPHIC_DATA]" at bounding box center [880, 434] width 216 height 13
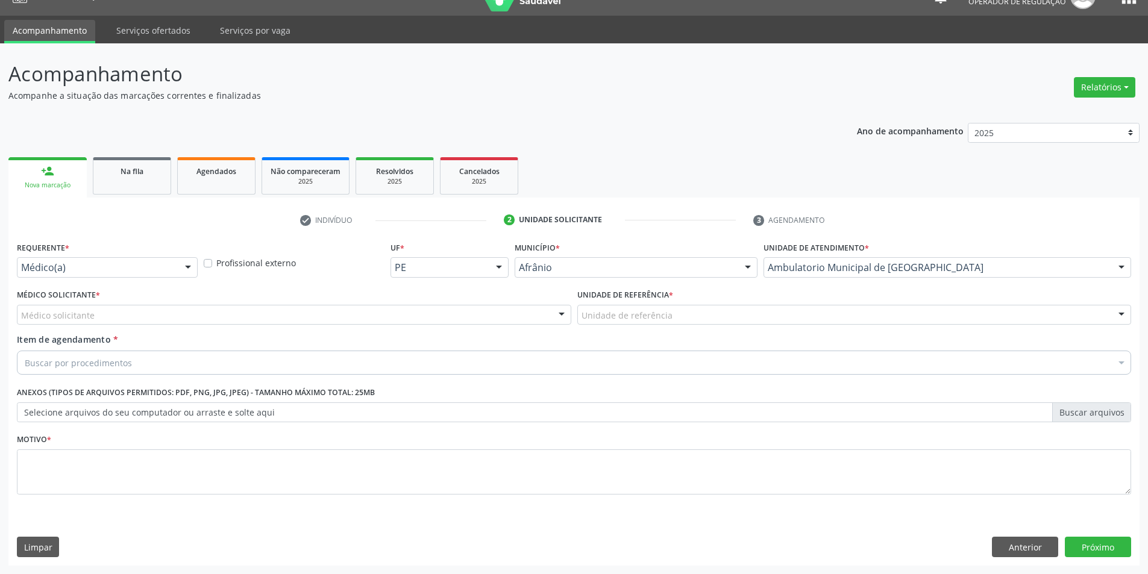
click at [715, 326] on div "Unidade de referência * Unidade de referência ESF de Extrema ESF de Barra das M…" at bounding box center [854, 309] width 561 height 47
click at [721, 318] on div "Unidade de referência" at bounding box center [854, 315] width 555 height 20
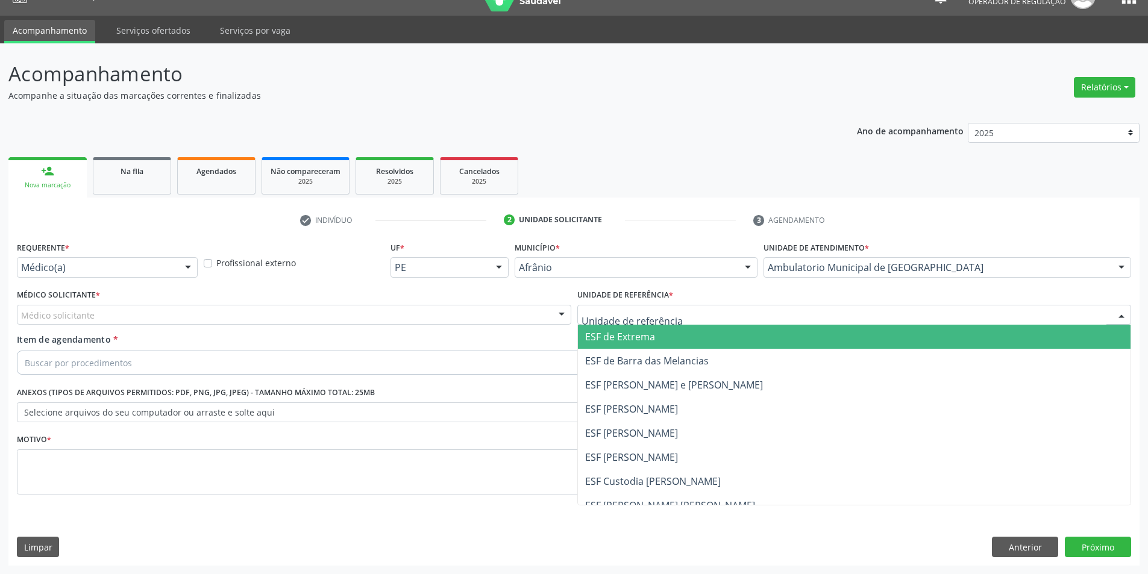
click at [719, 341] on span "ESF de Extrema" at bounding box center [854, 337] width 553 height 24
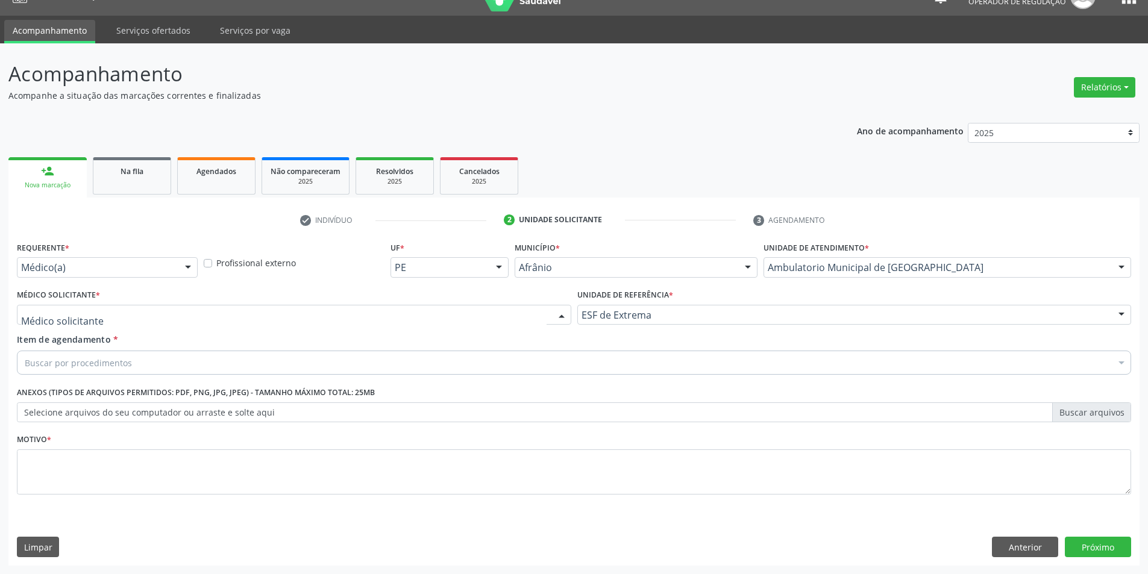
click at [491, 318] on div at bounding box center [294, 315] width 555 height 20
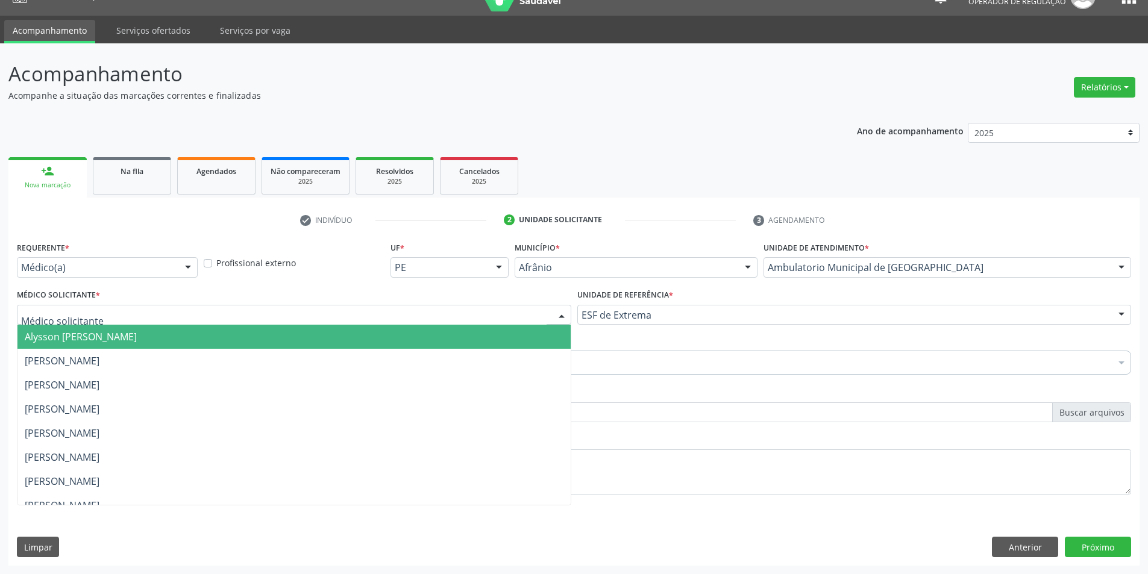
click at [501, 344] on span "Alysson [PERSON_NAME]" at bounding box center [293, 337] width 553 height 24
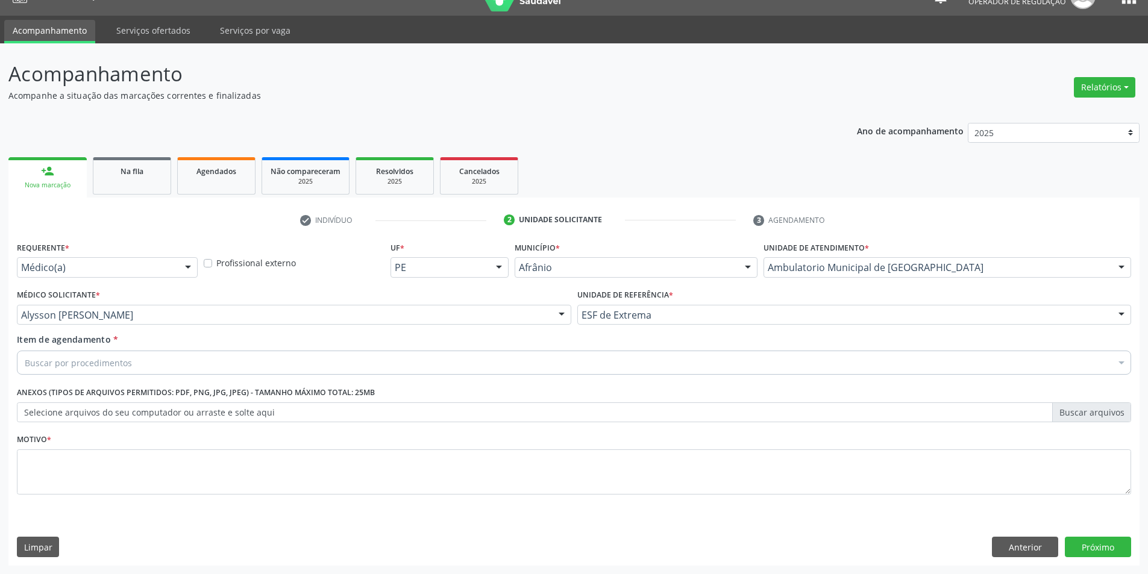
click at [381, 366] on div "Buscar por procedimentos" at bounding box center [574, 363] width 1115 height 24
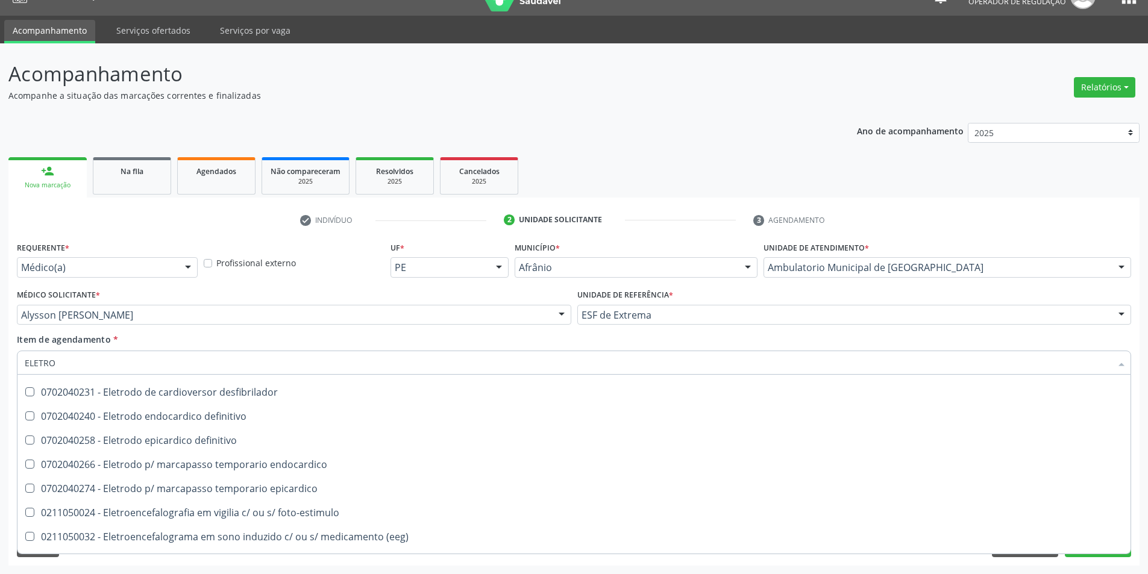
scroll to position [422, 0]
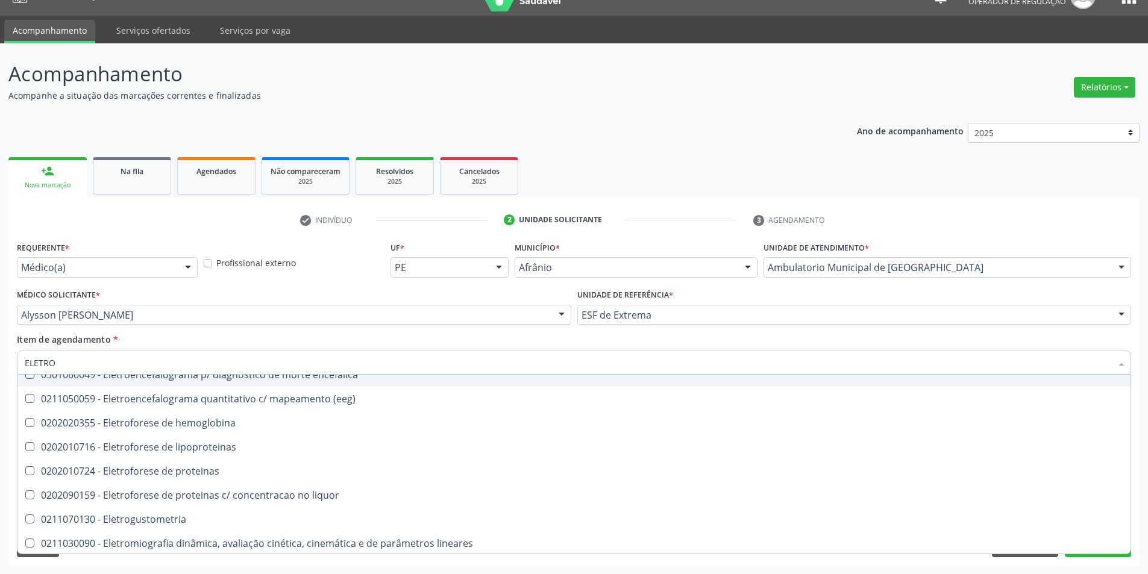
drag, startPoint x: 101, startPoint y: 364, endPoint x: 1, endPoint y: 351, distance: 100.9
click at [1, 351] on div "Acompanhamento Acompanhe a situação das marcações correntes e finalizadas Relat…" at bounding box center [574, 308] width 1148 height 531
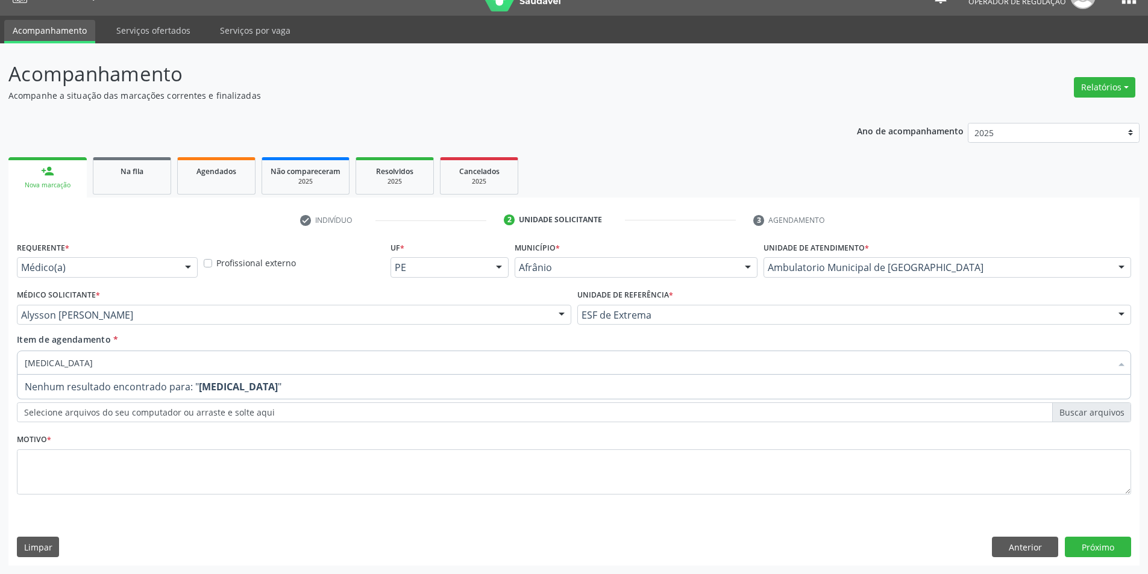
scroll to position [0, 0]
click at [224, 369] on input "[MEDICAL_DATA]" at bounding box center [568, 363] width 1087 height 24
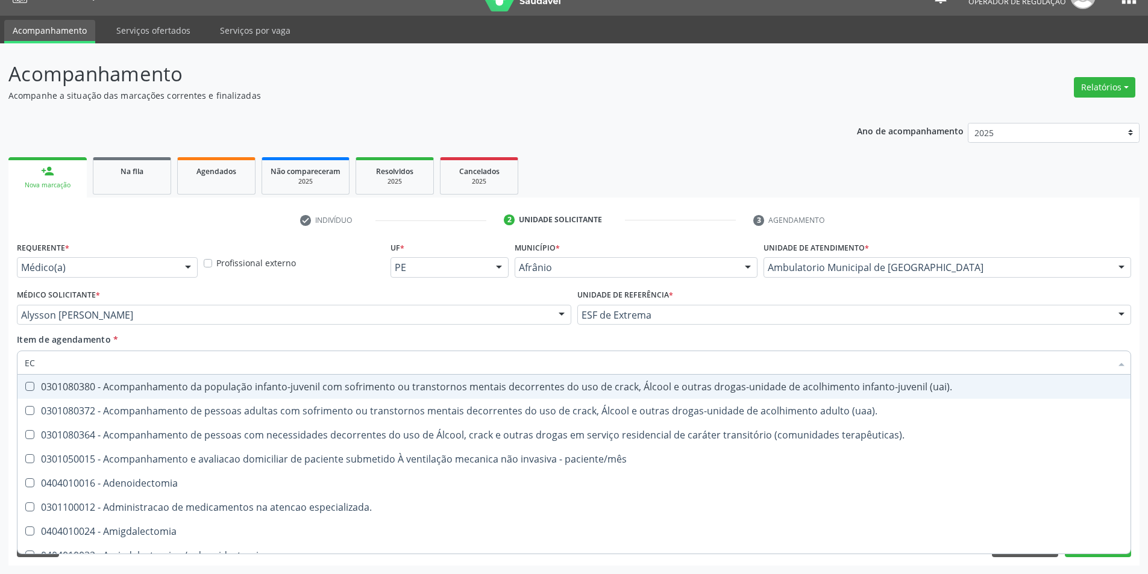
type input "E"
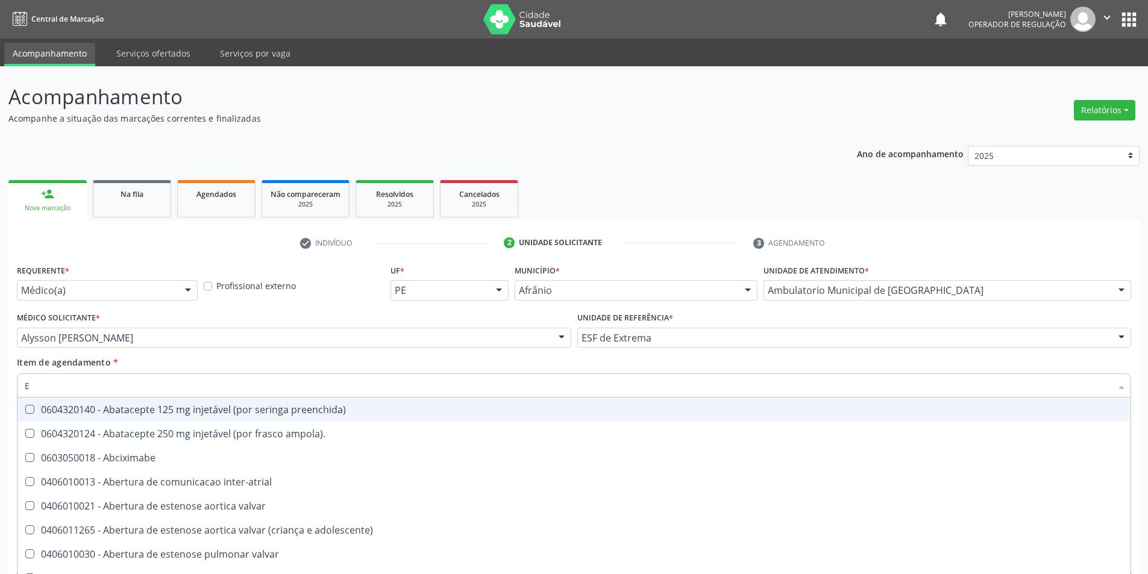
scroll to position [23, 0]
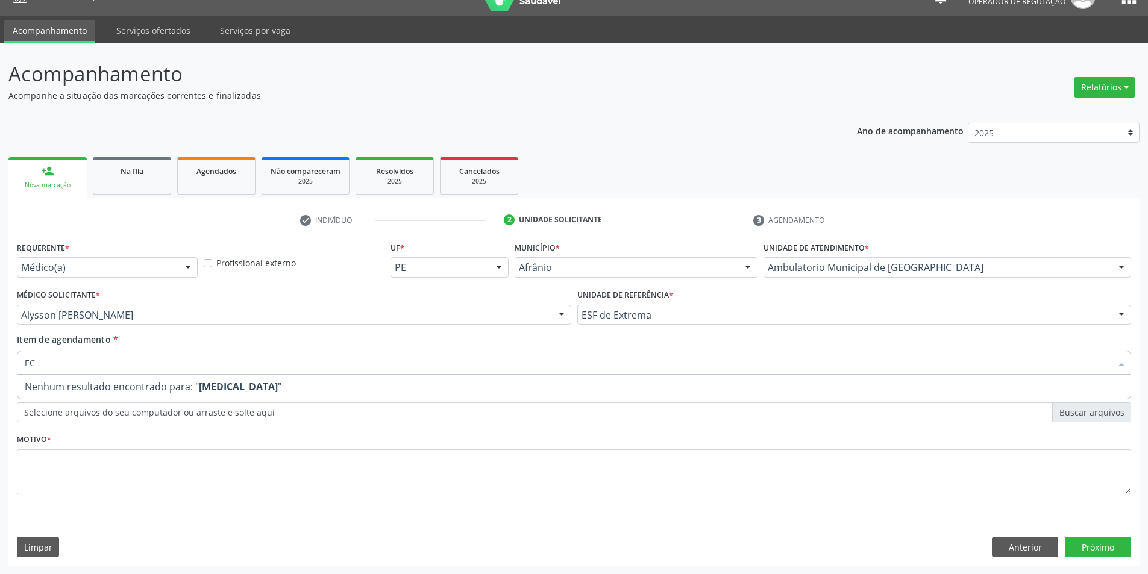
type input "E"
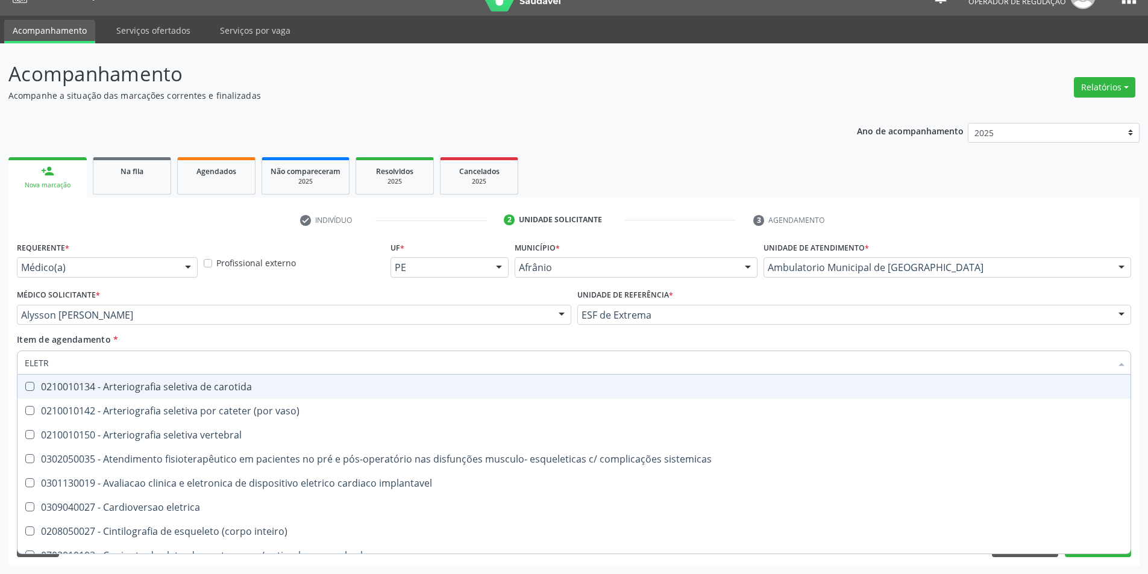
type input "ELETRO"
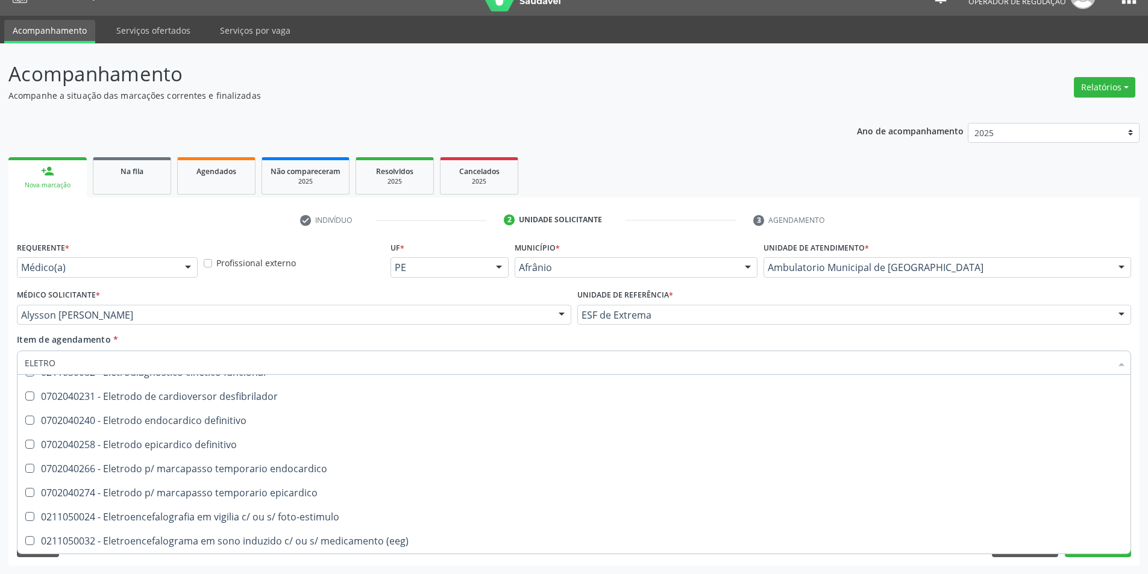
scroll to position [60, 0]
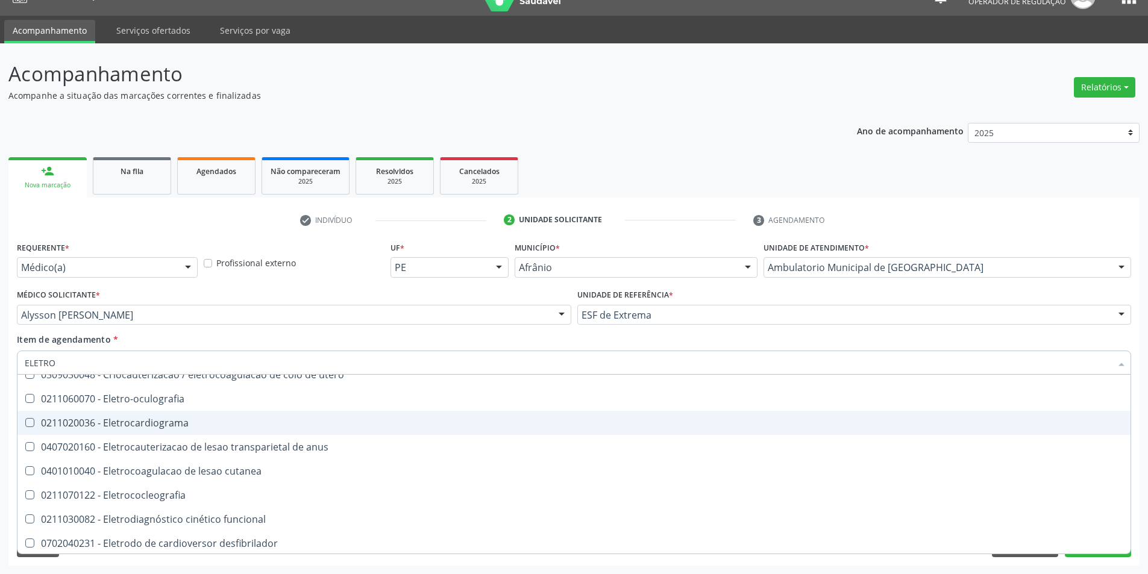
click at [282, 425] on div "0211020036 - Eletrocardiograma" at bounding box center [574, 423] width 1099 height 10
checkbox Eletrocardiograma "true"
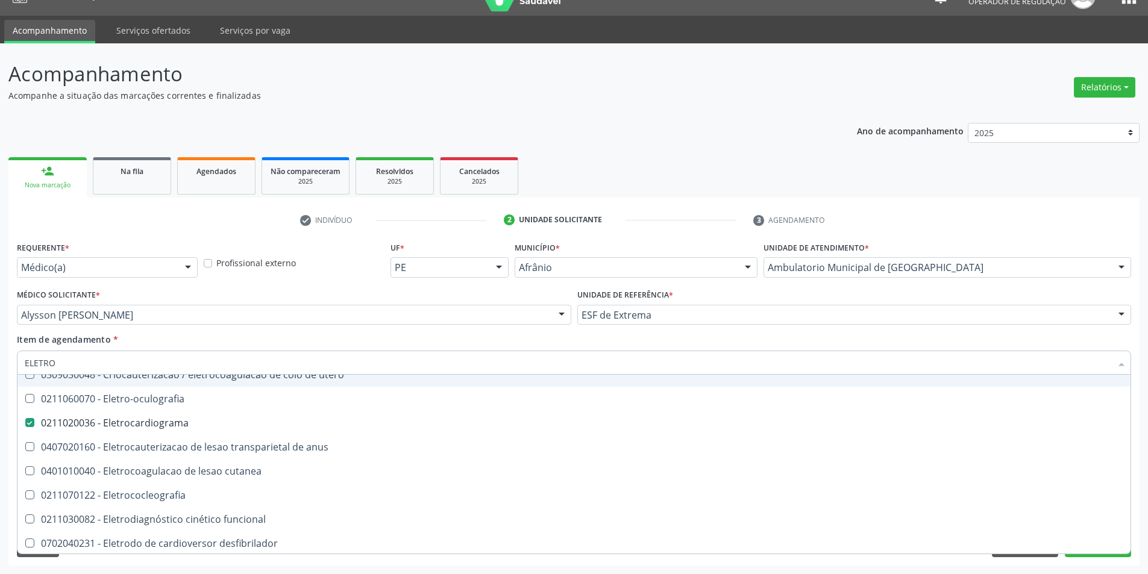
drag, startPoint x: 64, startPoint y: 354, endPoint x: 1, endPoint y: 397, distance: 76.6
click at [1, 397] on div "Acompanhamento Acompanhe a situação das marcações correntes e finalizadas Relat…" at bounding box center [574, 308] width 1148 height 531
type input "HO"
checkbox Eletrocardiograma "false"
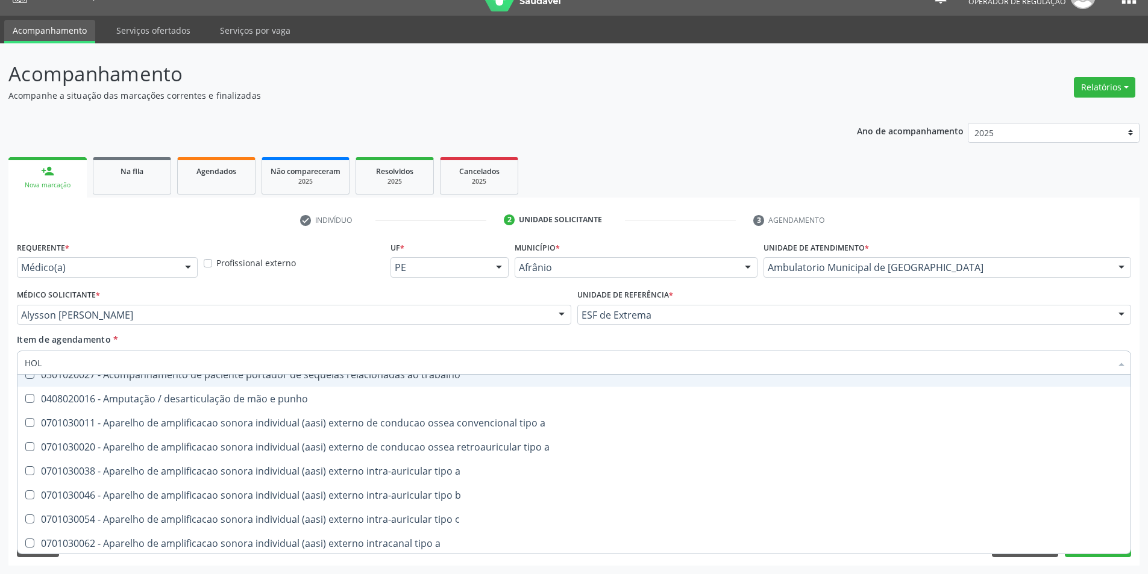
scroll to position [0, 0]
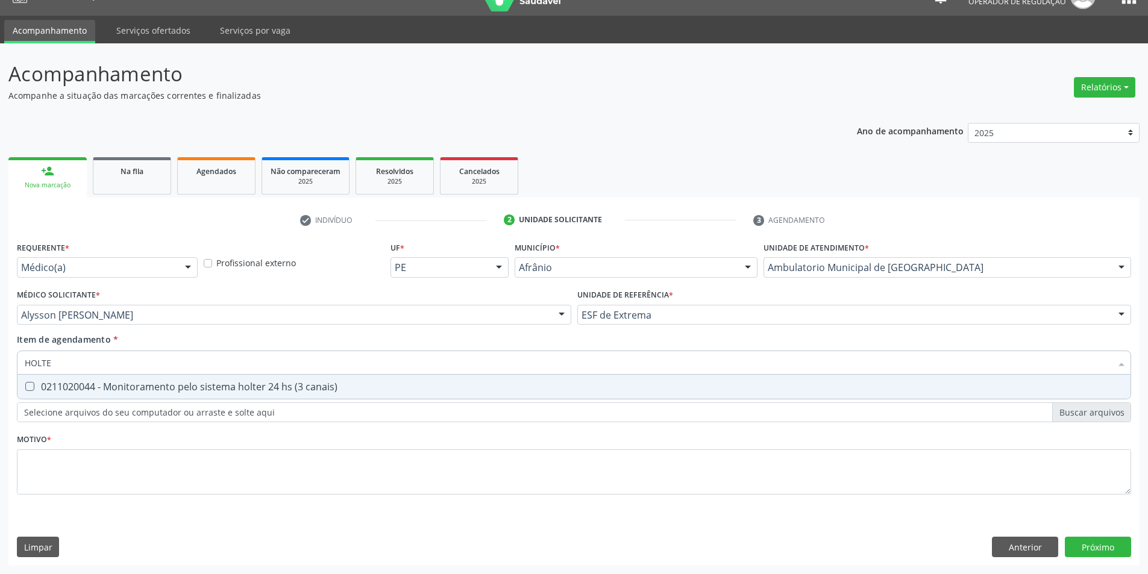
type input "HOLTER"
click at [227, 379] on span "0211020044 - Monitoramento pelo sistema holter 24 hs (3 canais)" at bounding box center [573, 387] width 1113 height 24
checkbox canais\) "true"
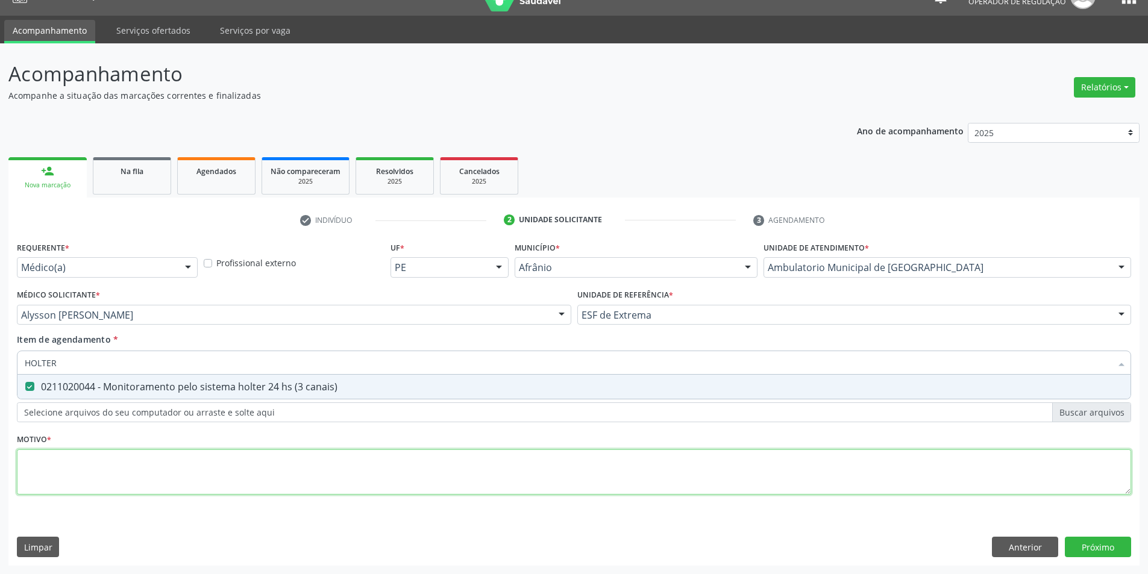
click at [206, 468] on div "Requerente * Médico(a) Médico(a) Enfermeiro(a) Paciente Nenhum resultado encont…" at bounding box center [574, 375] width 1115 height 273
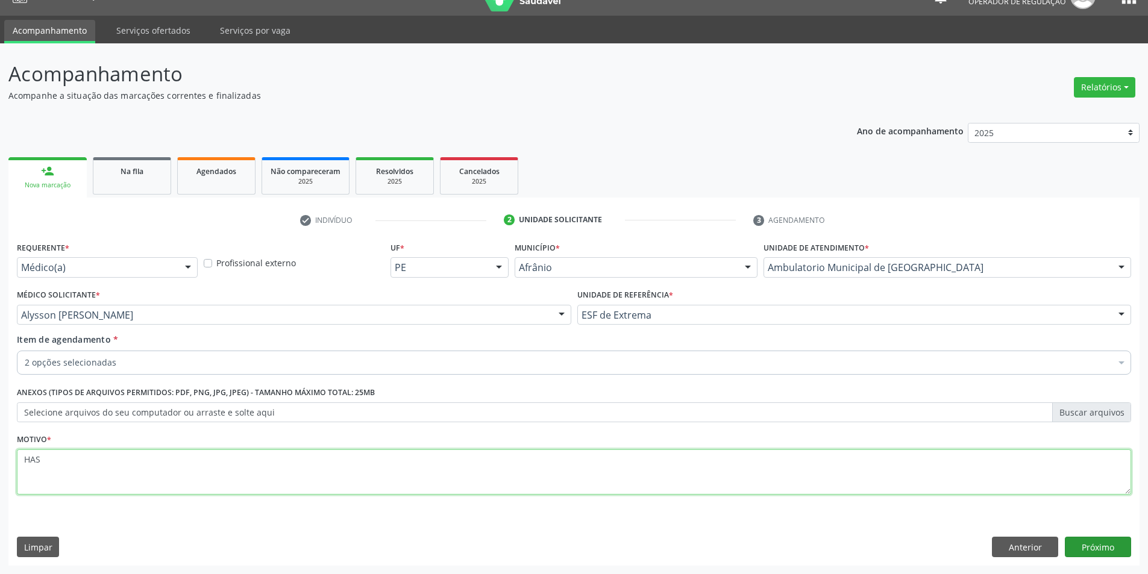
type textarea "HAS"
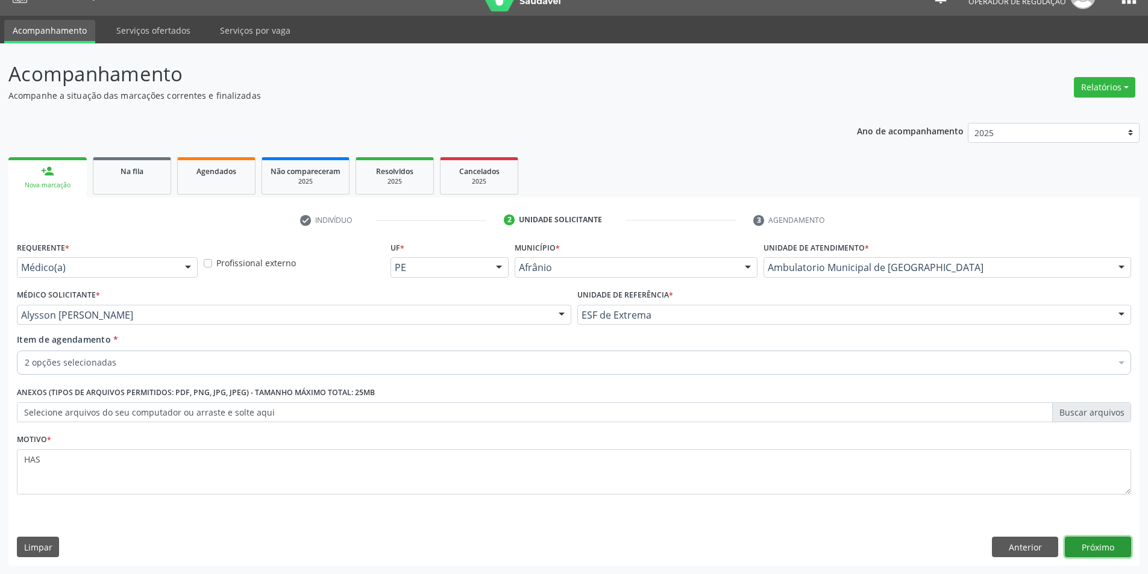
click at [1077, 544] on button "Próximo" at bounding box center [1098, 547] width 66 height 20
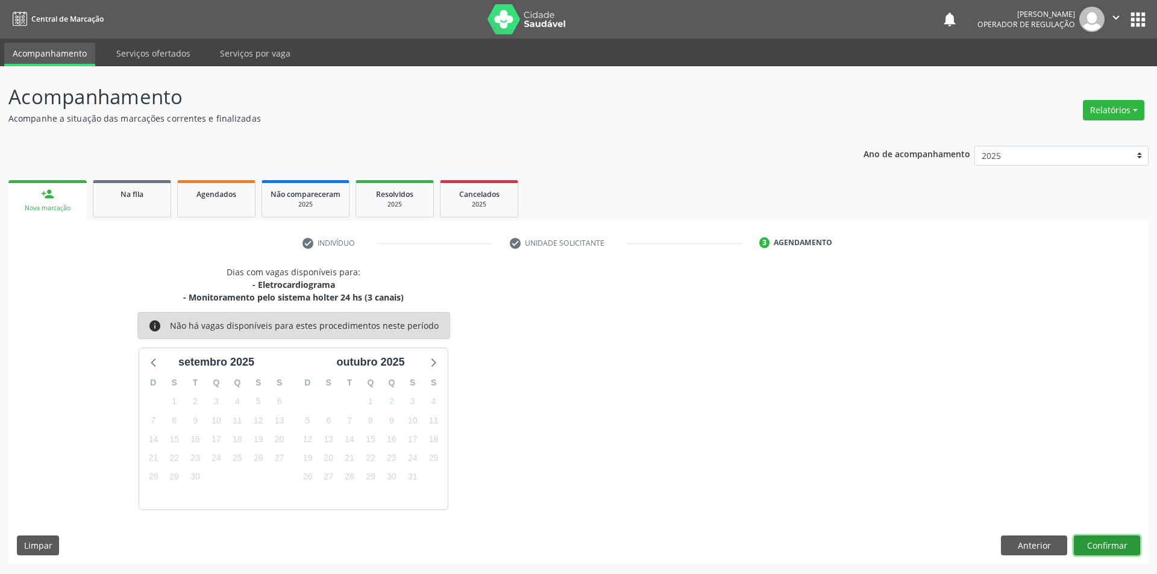
click at [1112, 552] on button "Confirmar" at bounding box center [1107, 546] width 66 height 20
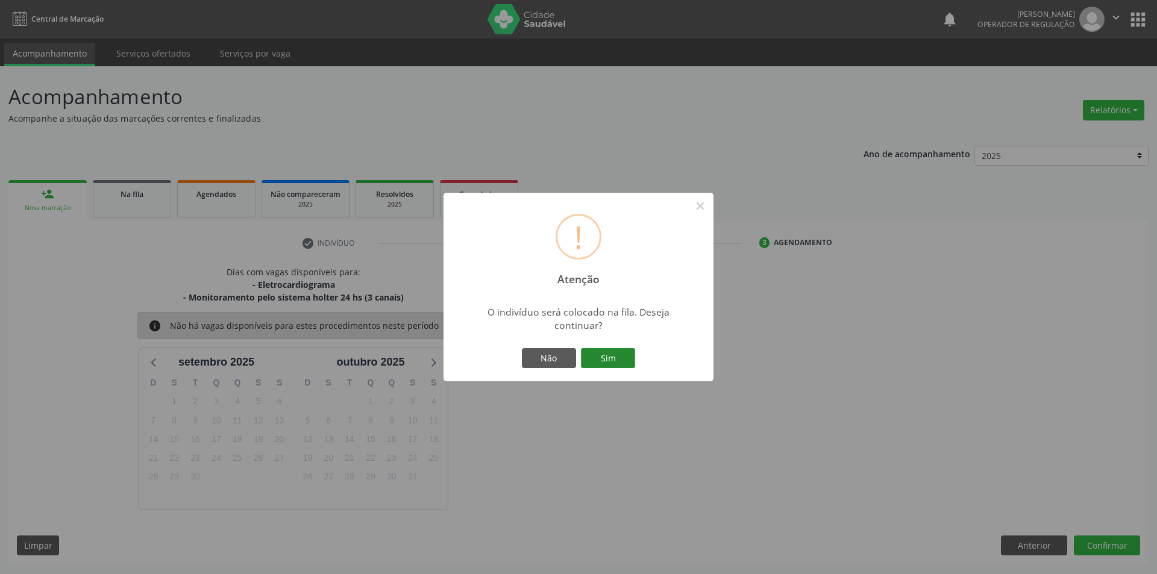
click at [612, 354] on button "Sim" at bounding box center [608, 358] width 54 height 20
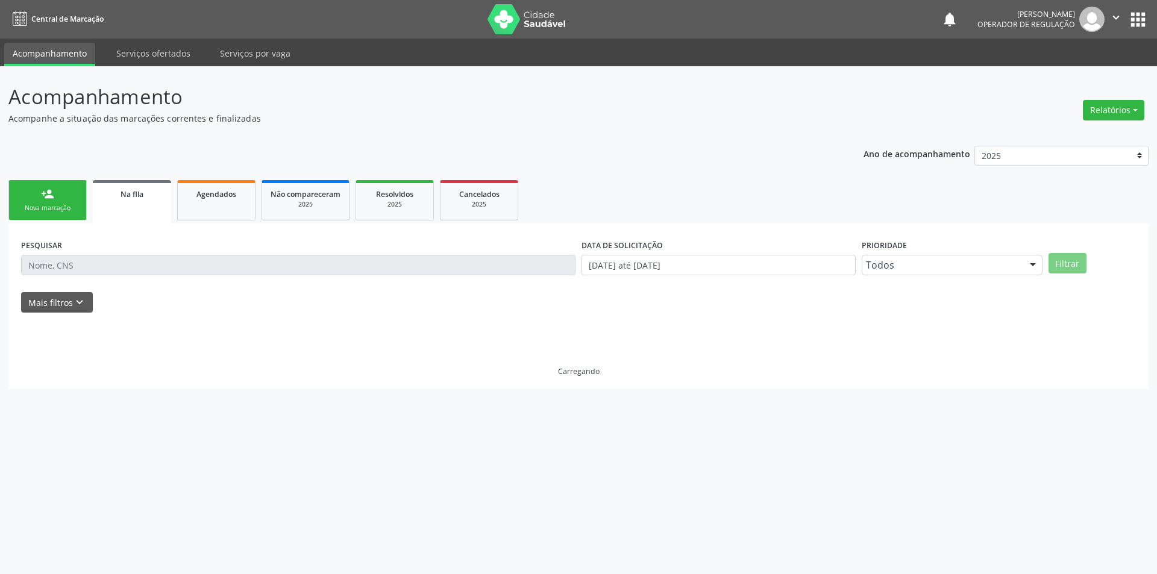
click at [543, 430] on div "Sucesso × O paciente foi adicionado na fila. Imprimir comprovante Cancel" at bounding box center [578, 287] width 1157 height 574
click at [530, 422] on div "Acompanhamento Acompanhe a situação das marcações correntes e finalizadas Relat…" at bounding box center [578, 320] width 1157 height 508
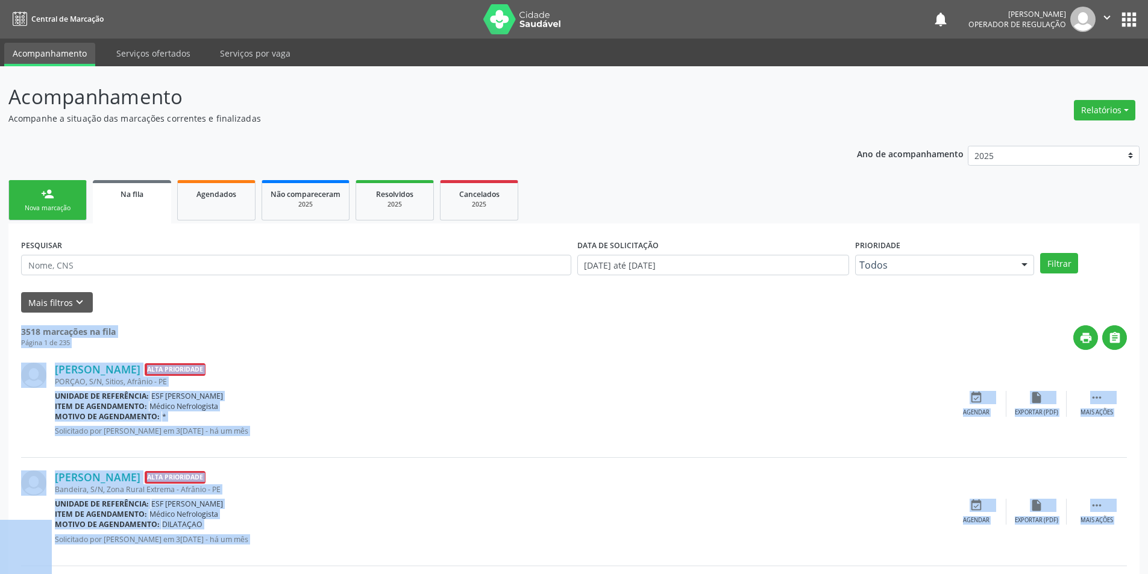
click at [54, 205] on div "Nova marcação" at bounding box center [47, 208] width 60 height 9
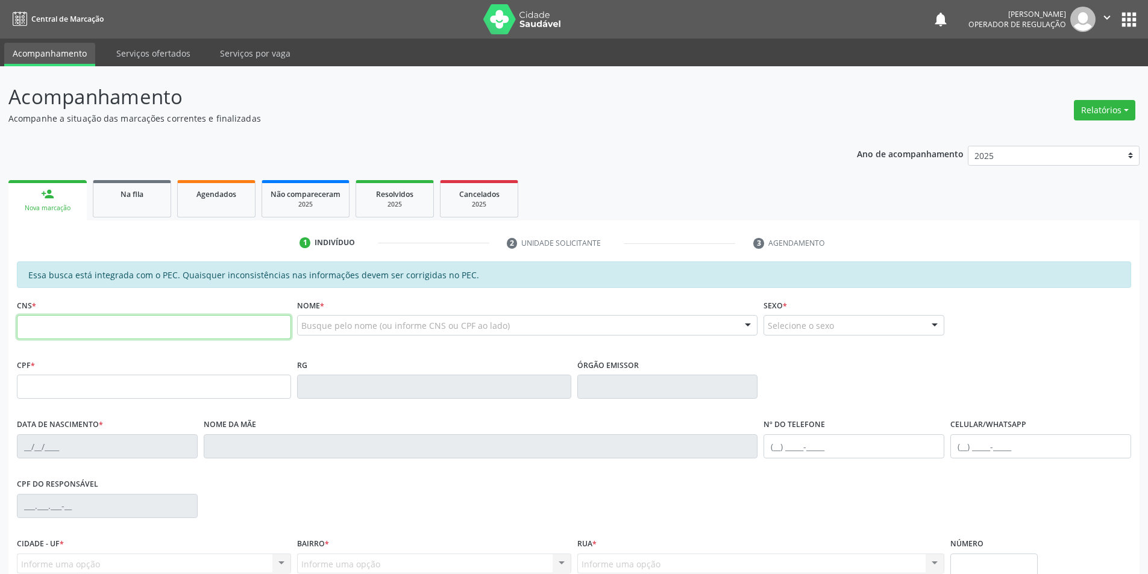
click at [98, 327] on input "text" at bounding box center [154, 327] width 274 height 24
type input "700 0058 0792 9601"
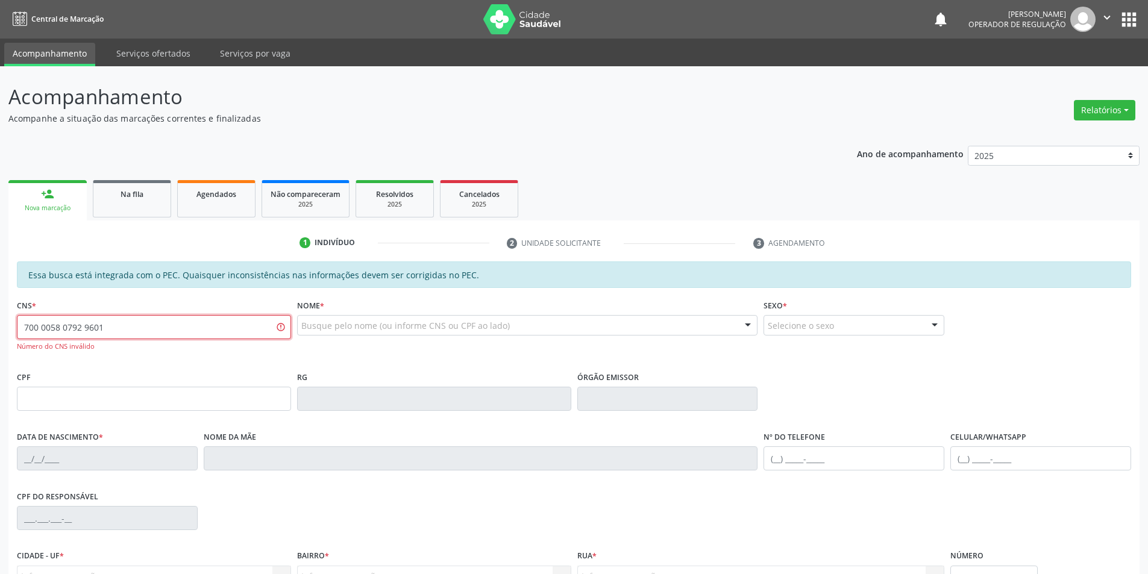
drag, startPoint x: 153, startPoint y: 327, endPoint x: 3, endPoint y: 320, distance: 150.3
click at [0, 318] on div "Acompanhamento Acompanhe a situação das marcações correntes e finalizadas Relat…" at bounding box center [574, 383] width 1148 height 634
type input "ALDETE COE"
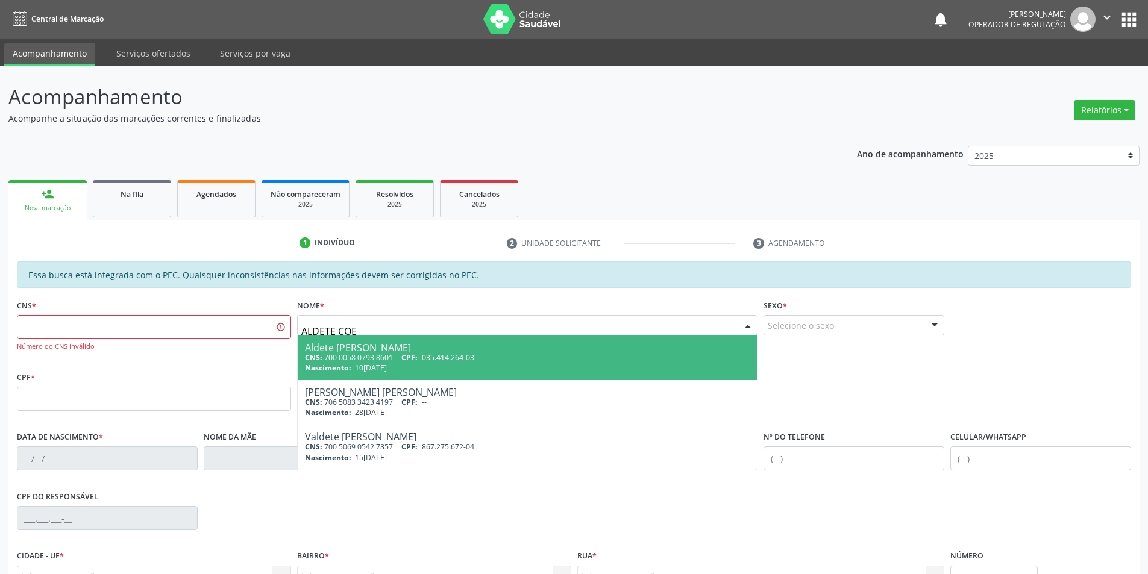
click at [373, 350] on div "Aldete [PERSON_NAME]" at bounding box center [527, 348] width 445 height 10
type input "700 0058 0793 8601"
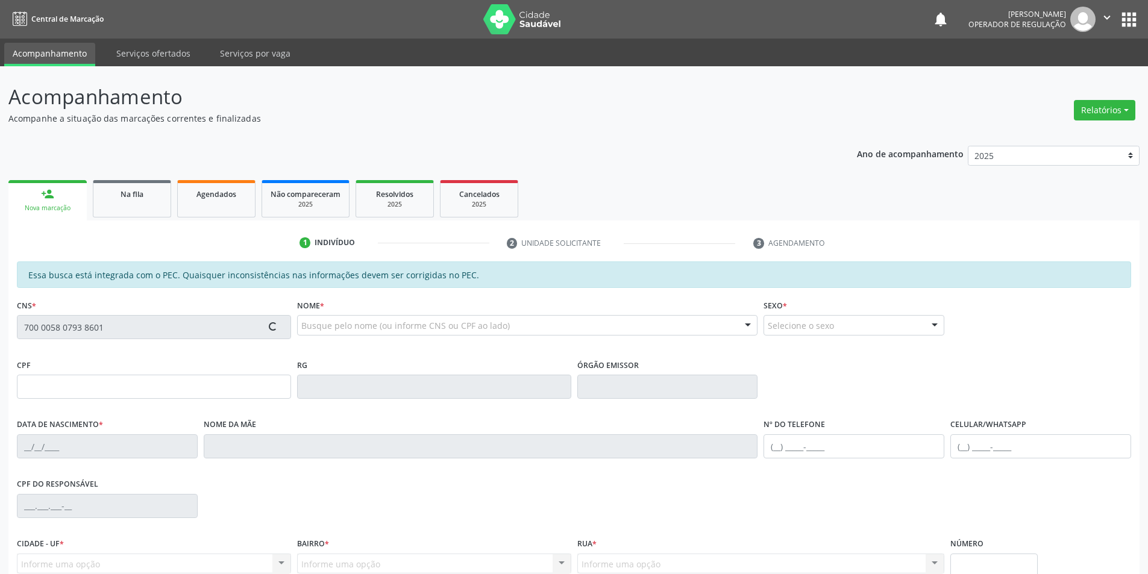
type input "035.414.264-03"
type input "10[DATE]"
type input "[PERSON_NAME]"
type input "[PHONE_NUMBER]"
type input "S/N"
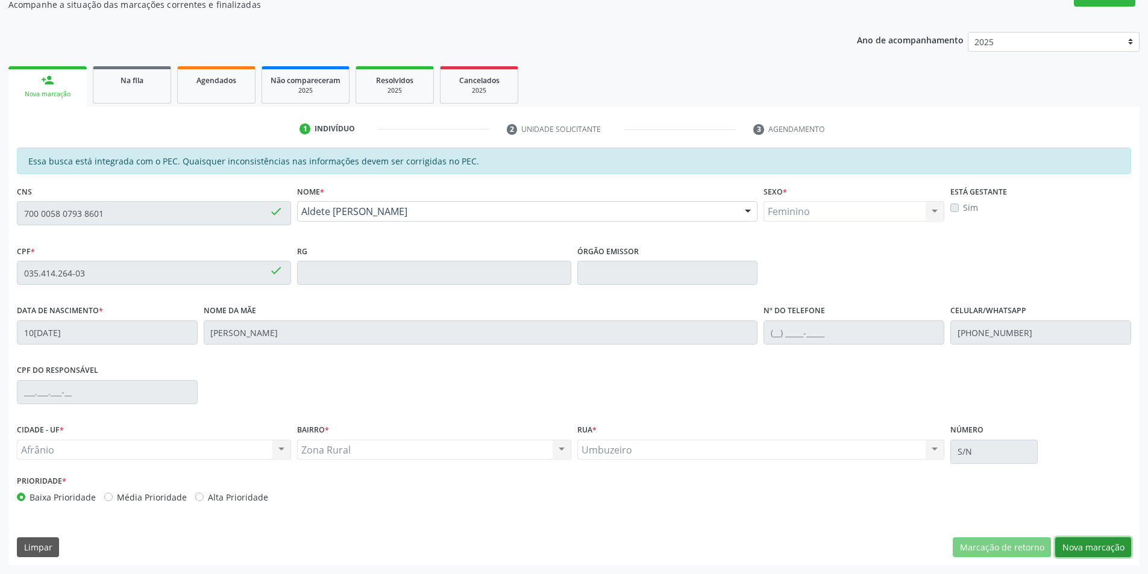
click at [1093, 546] on button "Nova marcação" at bounding box center [1093, 548] width 76 height 20
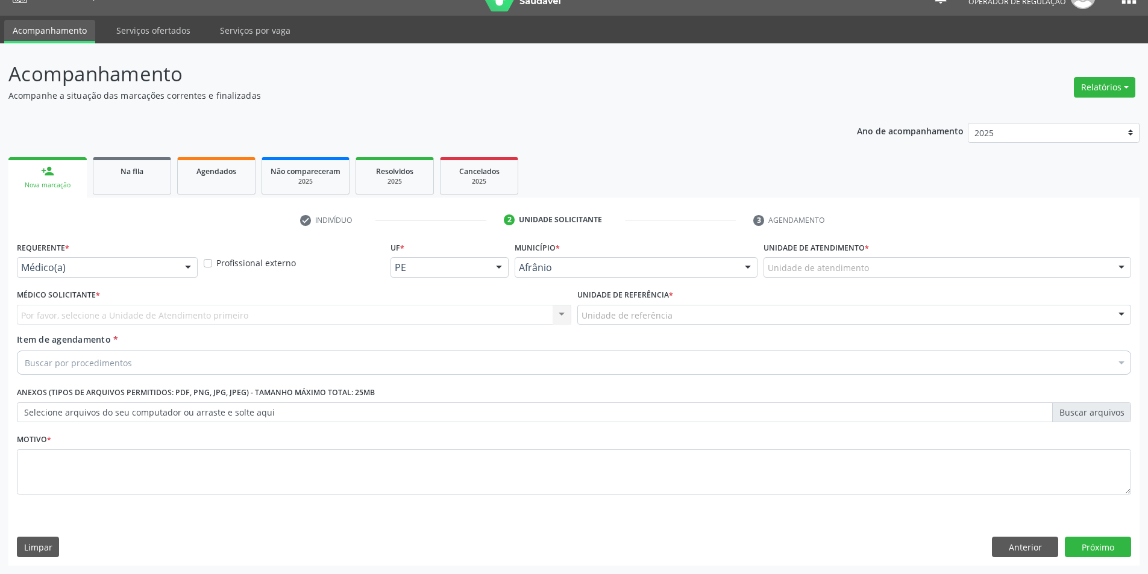
click at [1008, 236] on div "check Indivíduo 2 Unidade solicitante 3 Agendamento Essa busca está integrada c…" at bounding box center [573, 388] width 1131 height 356
click at [1010, 256] on div "Unidade de atendimento * Unidade de atendimento Academia da Saude de Afranio Ac…" at bounding box center [948, 258] width 368 height 39
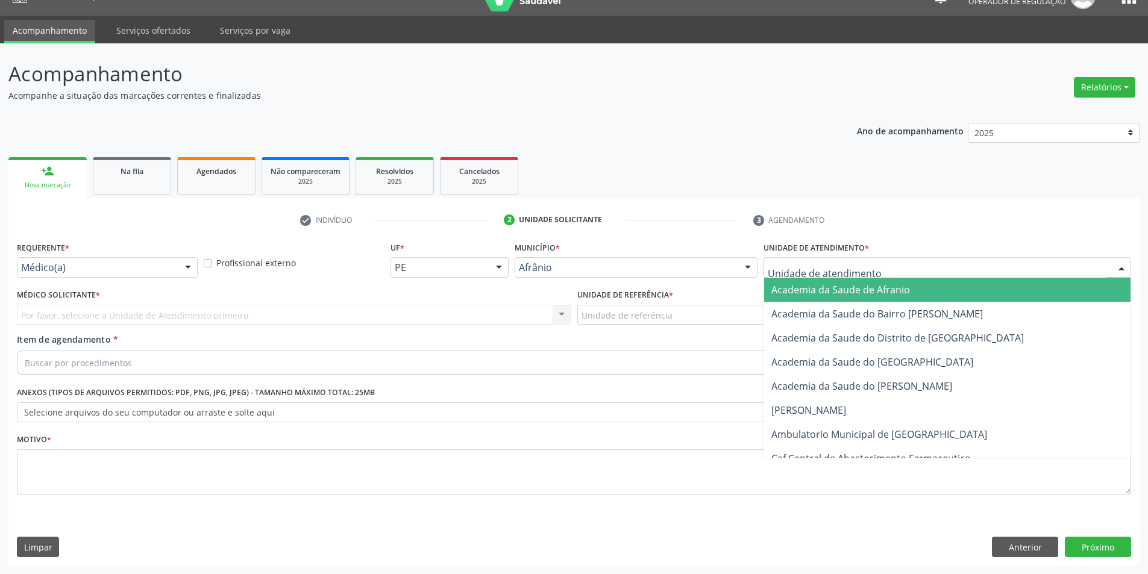
click at [954, 276] on div at bounding box center [948, 267] width 368 height 20
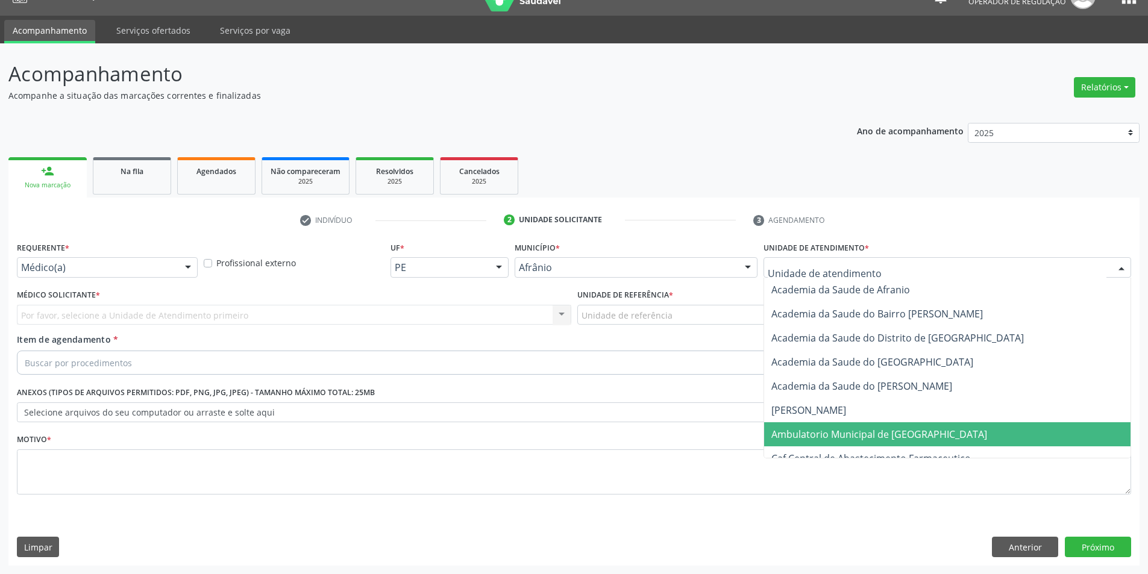
click at [917, 443] on span "Ambulatorio Municipal de [GEOGRAPHIC_DATA]" at bounding box center [947, 435] width 366 height 24
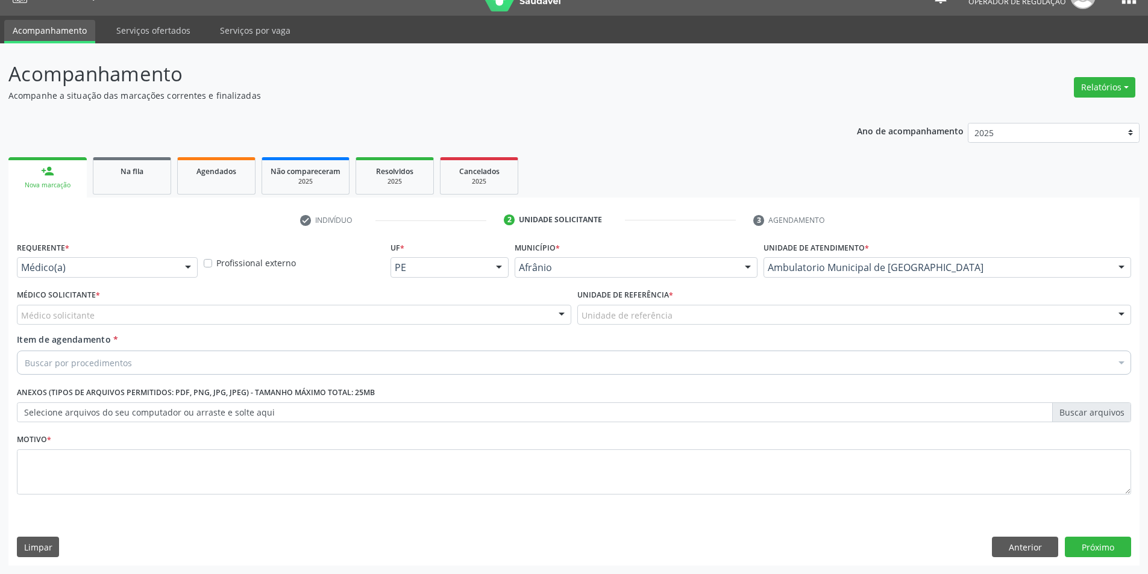
drag, startPoint x: 600, startPoint y: 308, endPoint x: 586, endPoint y: 325, distance: 22.2
click at [599, 309] on div "Unidade de referência" at bounding box center [854, 315] width 555 height 20
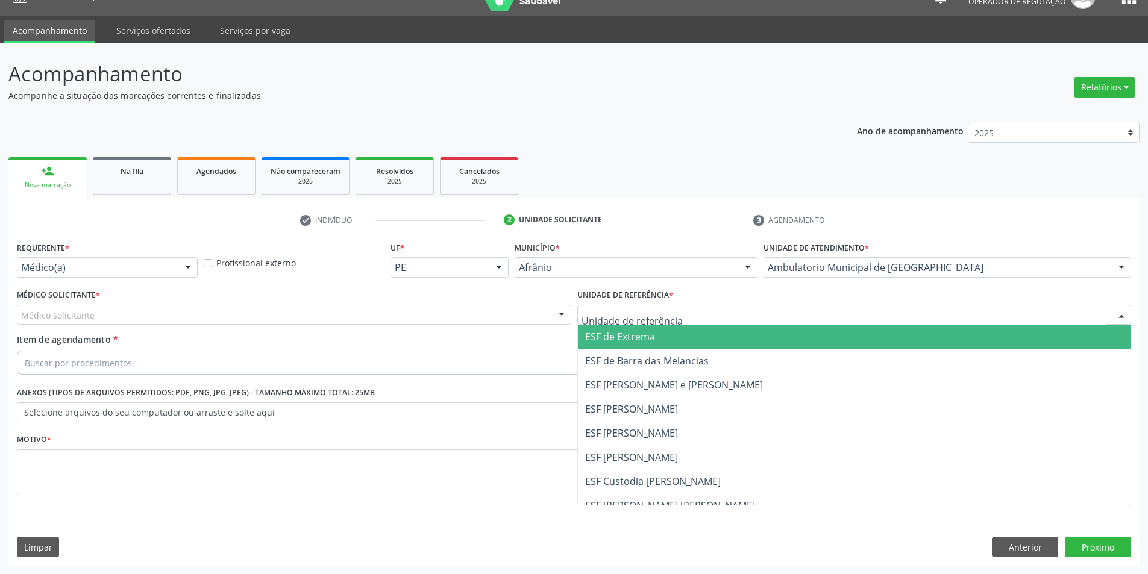
drag, startPoint x: 593, startPoint y: 328, endPoint x: 524, endPoint y: 322, distance: 68.9
click at [593, 330] on span "ESF de Extrema" at bounding box center [854, 337] width 553 height 24
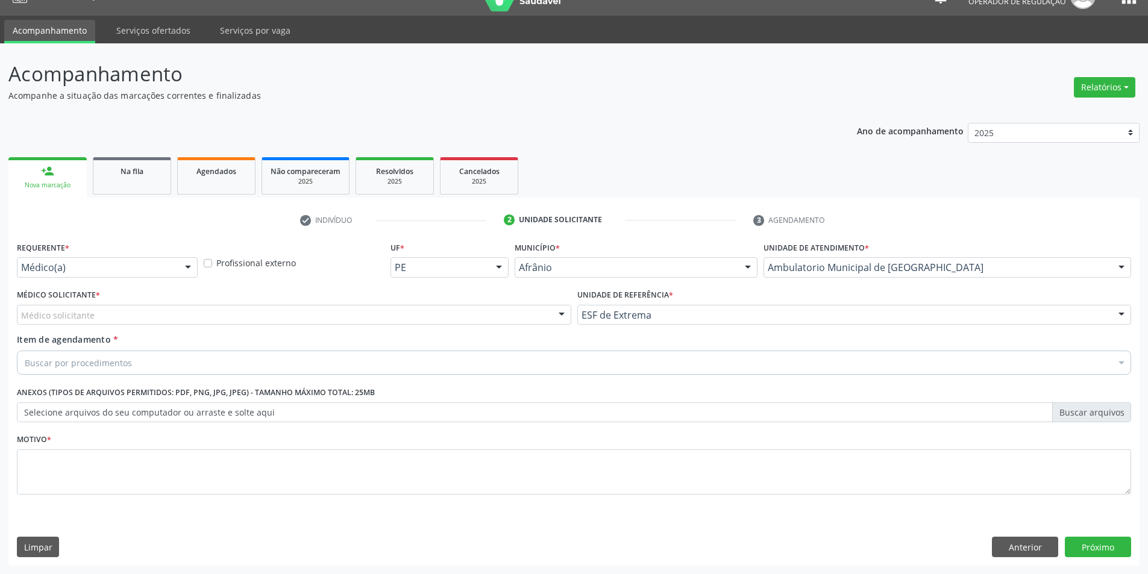
click at [515, 320] on div "Médico solicitante" at bounding box center [294, 315] width 555 height 20
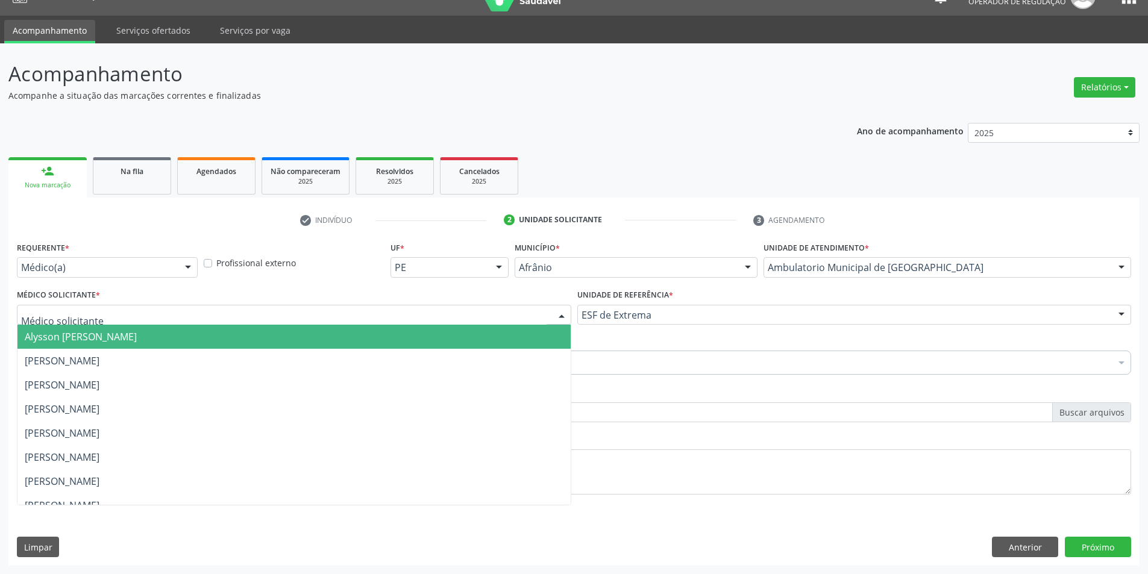
click at [516, 330] on span "Alysson [PERSON_NAME]" at bounding box center [293, 337] width 553 height 24
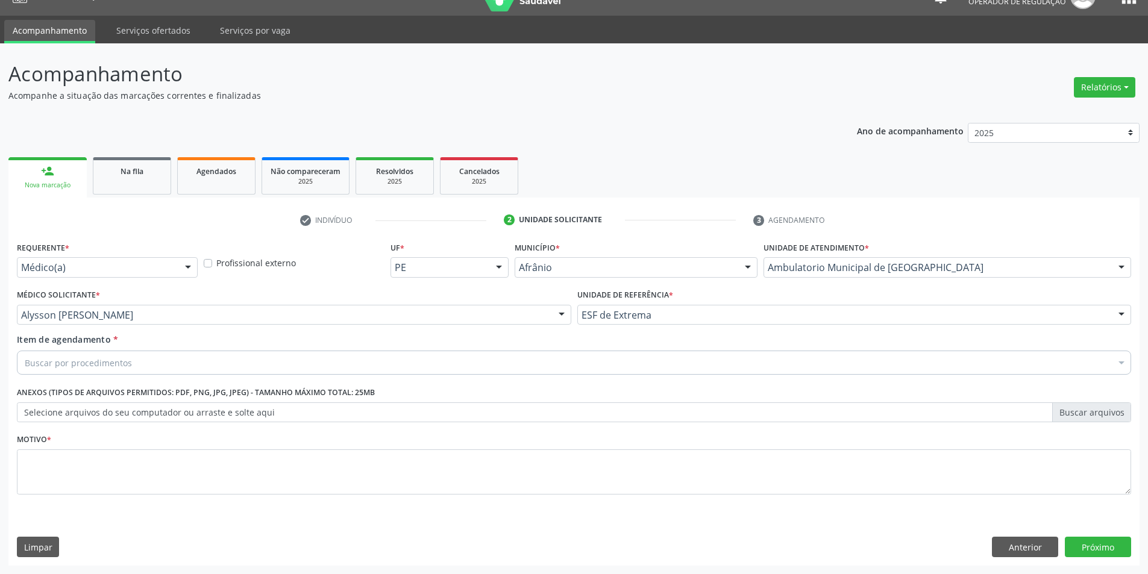
click at [430, 376] on div "Item de agendamento * Buscar por procedimentos Selecionar todos 0604320140 - Ab…" at bounding box center [574, 356] width 1121 height 46
click at [436, 365] on div "Buscar por procedimentos" at bounding box center [574, 363] width 1115 height 24
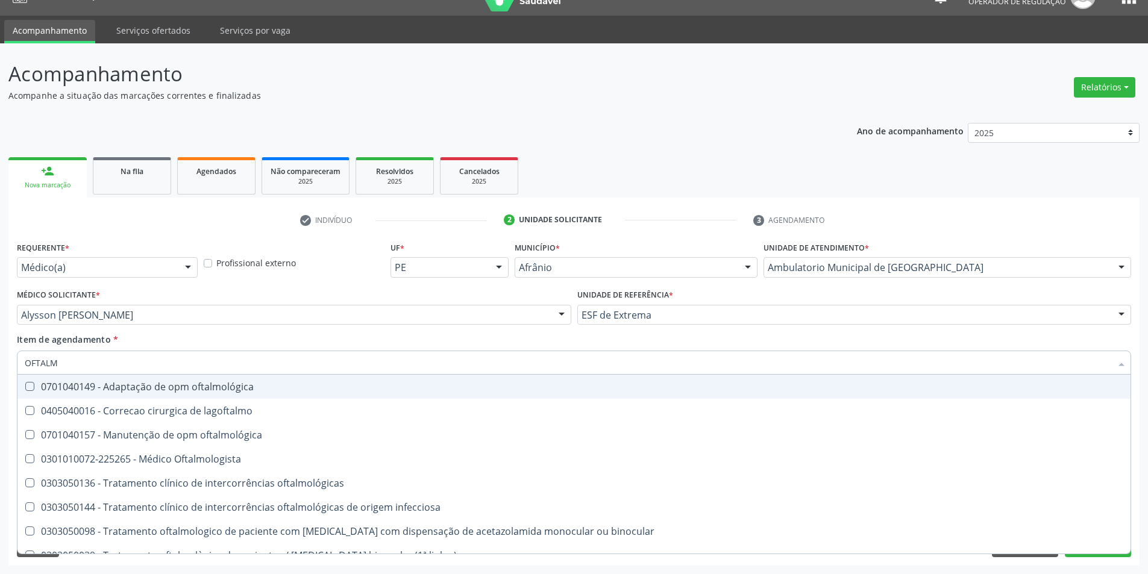
type input "OFTALMO"
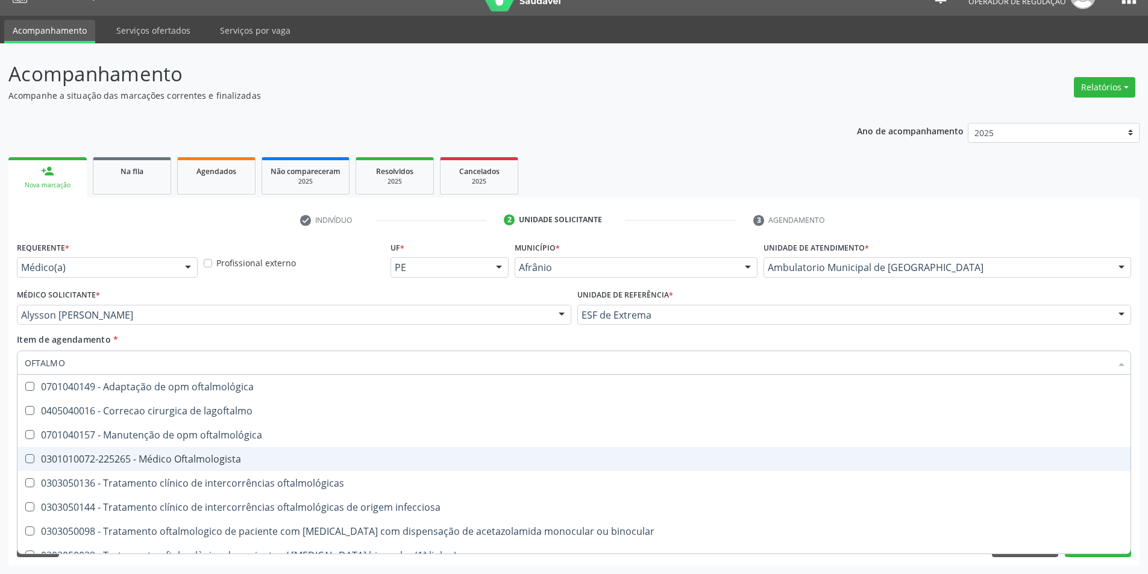
click at [331, 453] on span "0301010072-225265 - Médico Oftalmologista" at bounding box center [573, 459] width 1113 height 24
checkbox Oftalmologista "true"
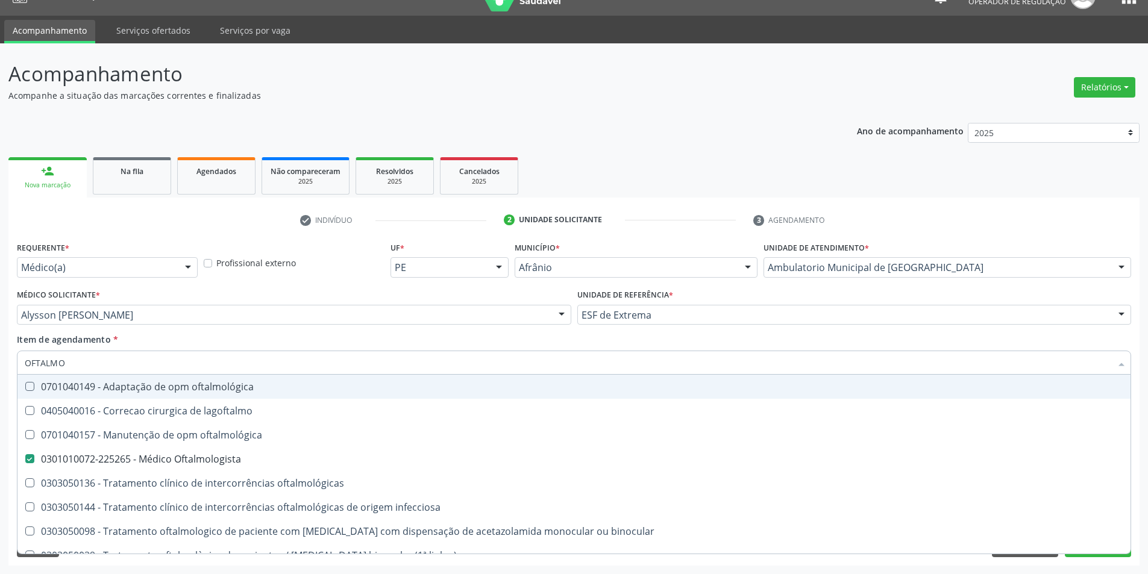
click at [251, 349] on div "Item de agendamento * OFTALMO Desfazer seleção 0701040149 - Adaptação de opm of…" at bounding box center [574, 352] width 1115 height 38
checkbox lagoftalmo "true"
checkbox Oftalmologista "false"
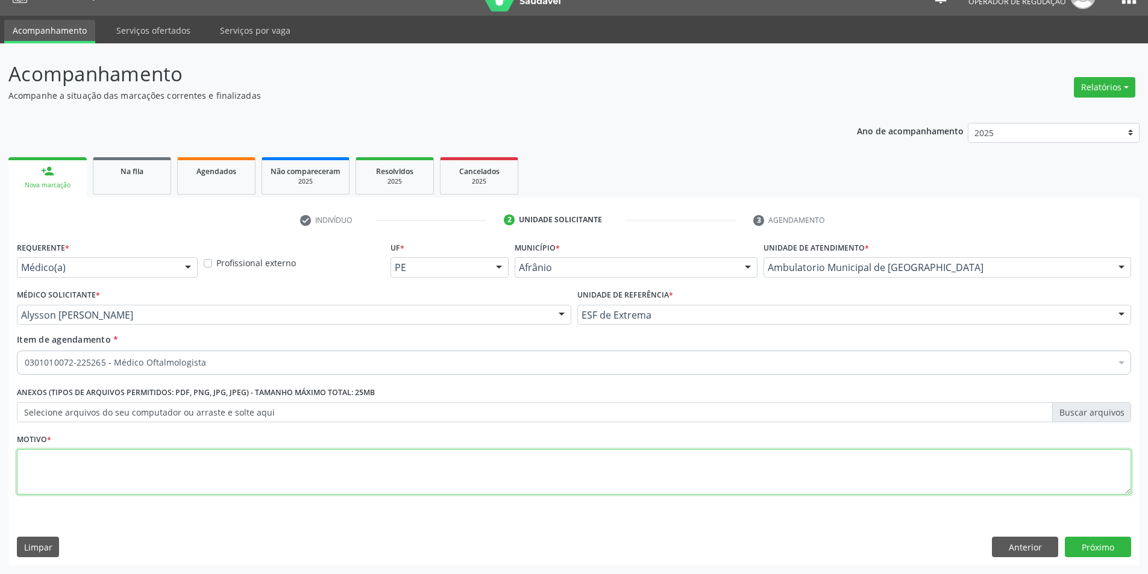
click at [198, 458] on textarea at bounding box center [574, 473] width 1115 height 46
type textarea "IRRITAÇÃO OCULAR"
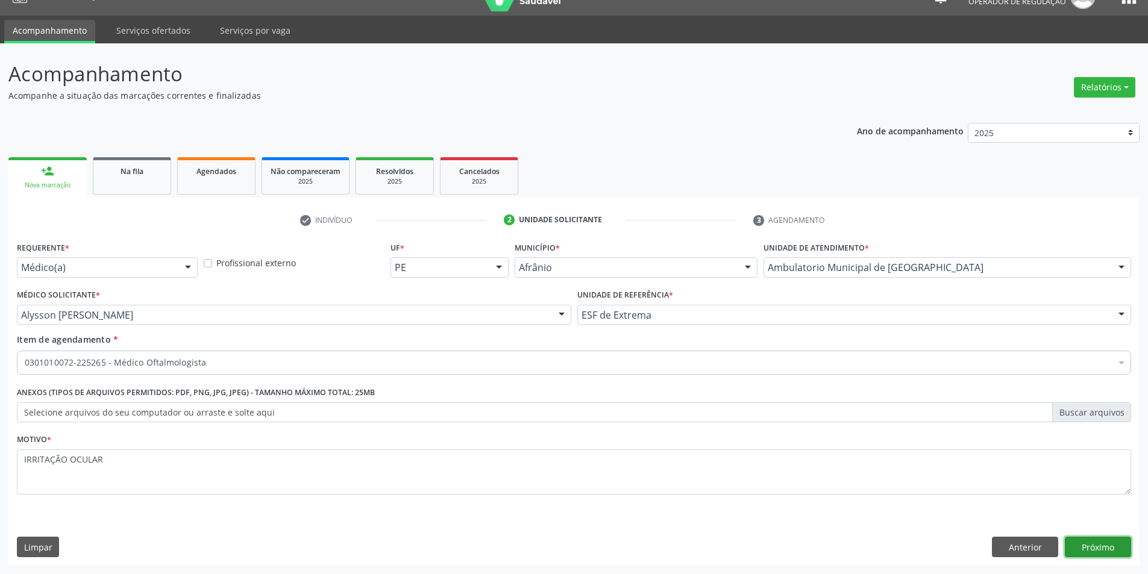
click at [1078, 543] on button "Próximo" at bounding box center [1098, 547] width 66 height 20
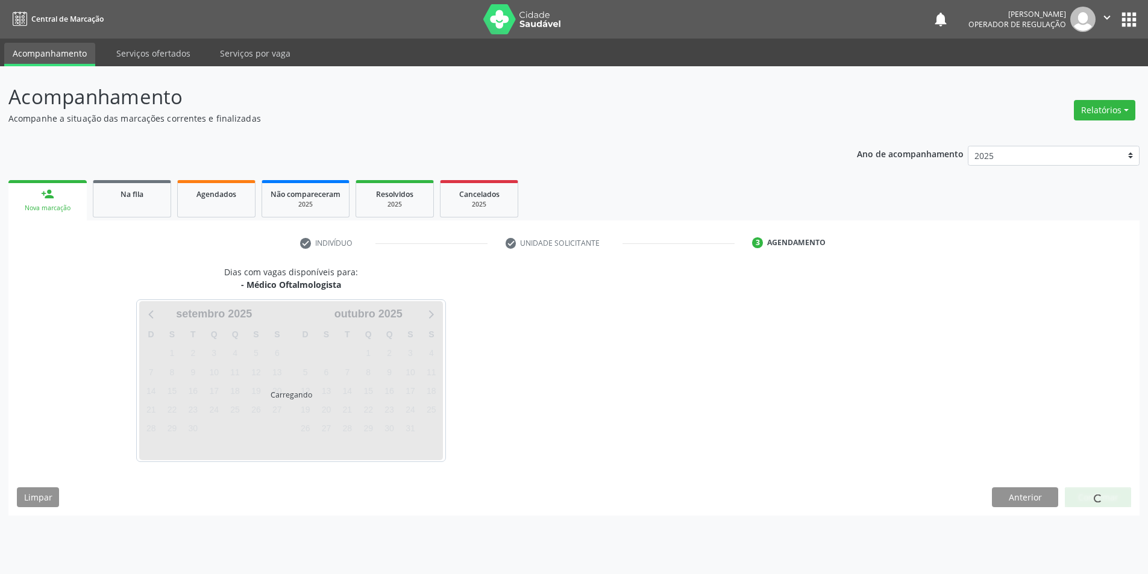
scroll to position [0, 0]
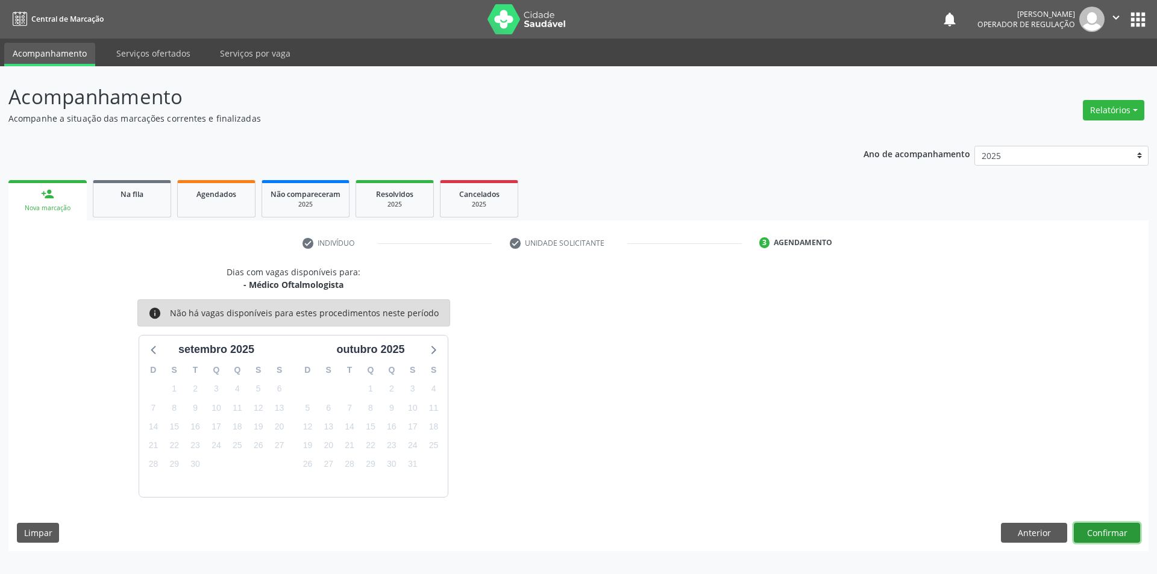
click at [1099, 530] on button "Confirmar" at bounding box center [1107, 533] width 66 height 20
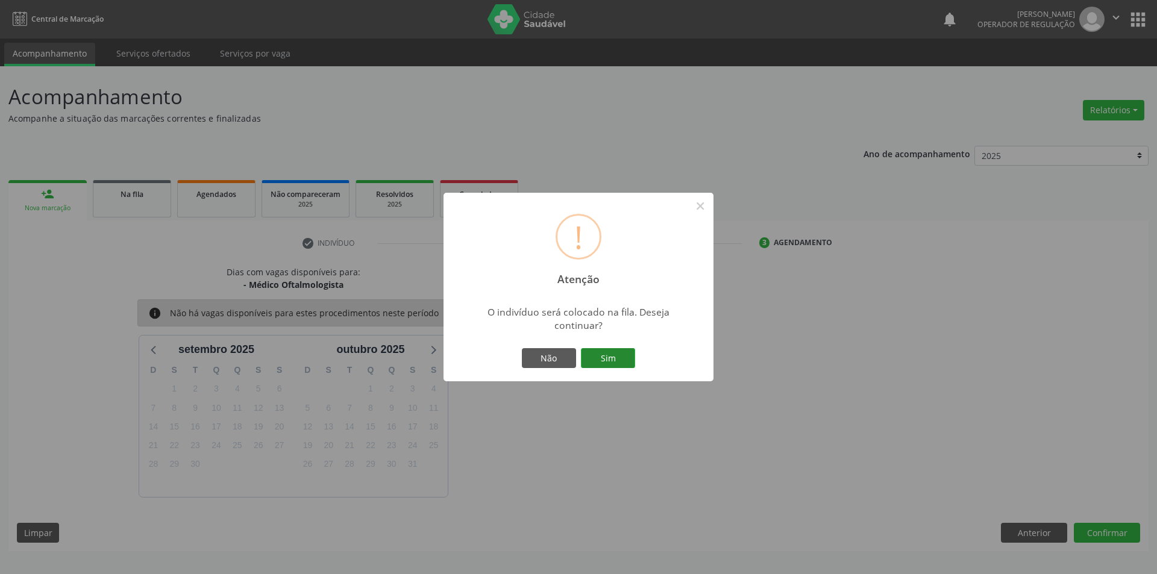
click at [617, 353] on button "Sim" at bounding box center [608, 358] width 54 height 20
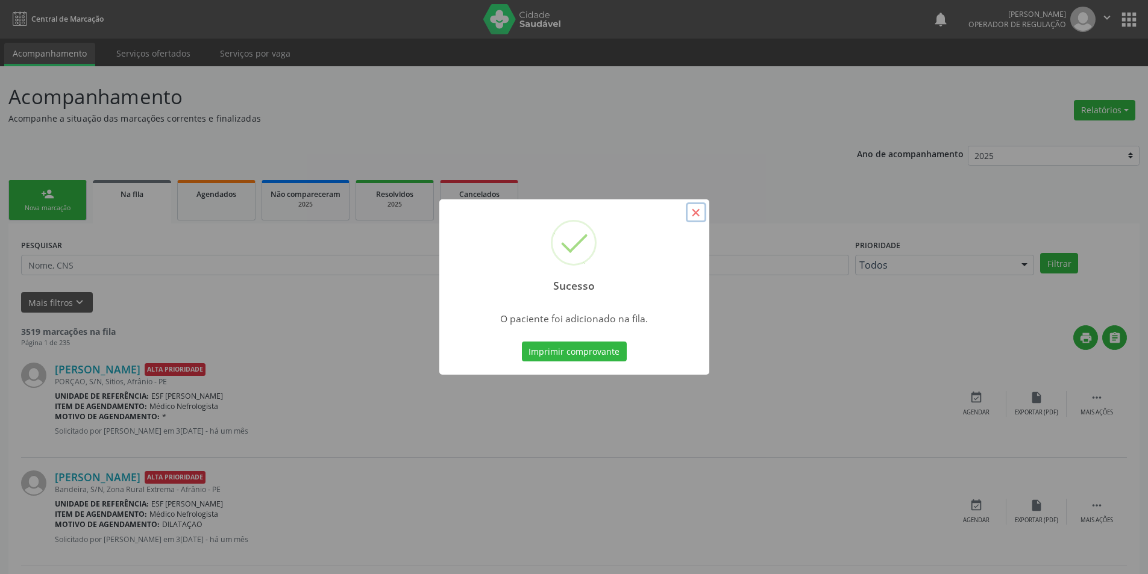
click at [696, 213] on button "×" at bounding box center [696, 213] width 20 height 20
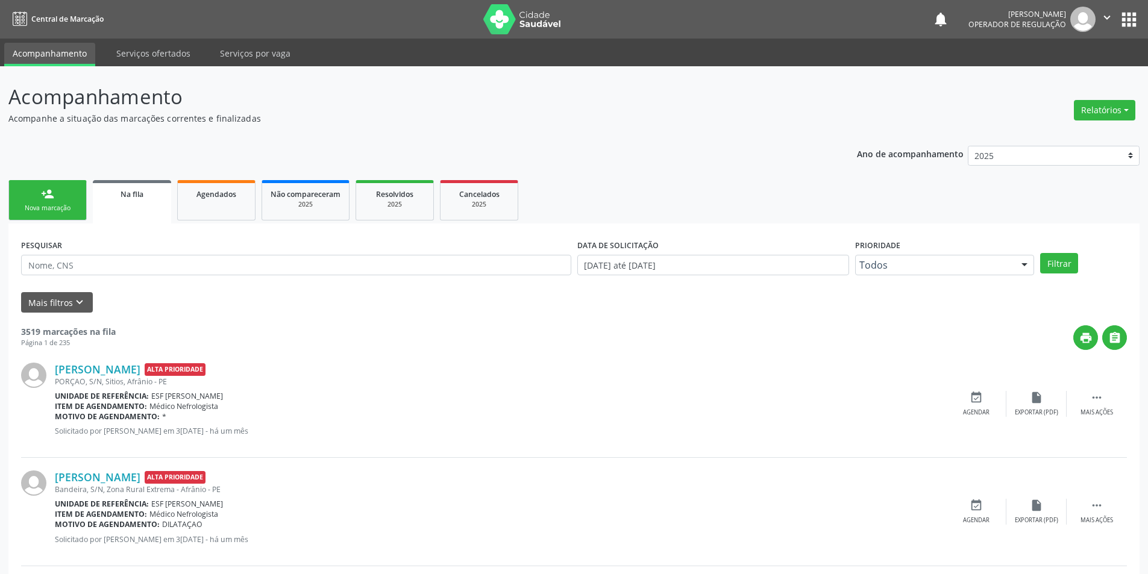
click at [49, 193] on div "person_add" at bounding box center [47, 193] width 13 height 13
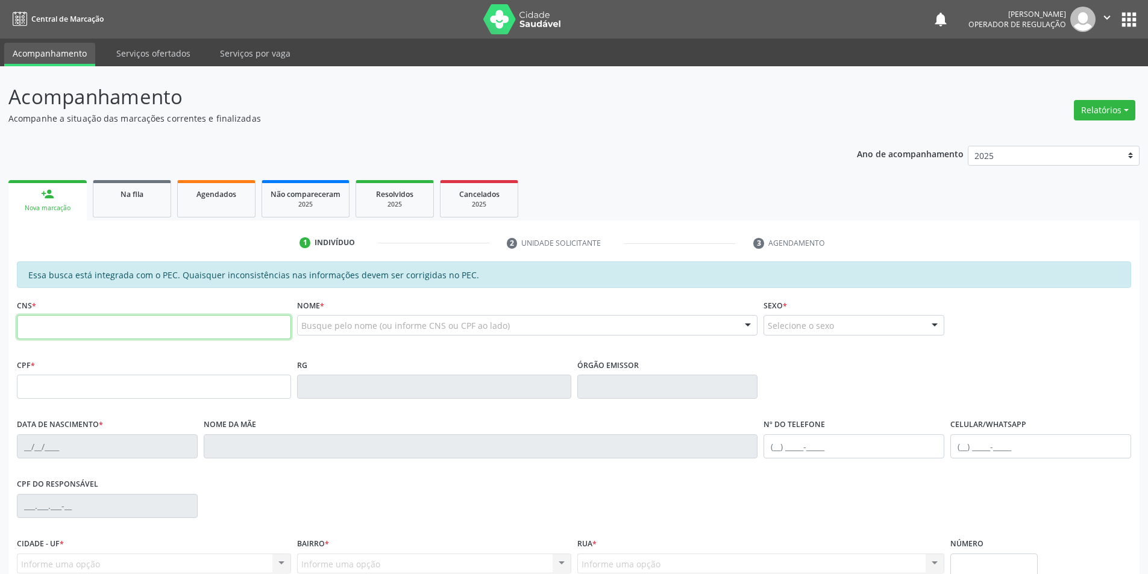
drag, startPoint x: 67, startPoint y: 315, endPoint x: 72, endPoint y: 321, distance: 8.1
click at [68, 316] on input "text" at bounding box center [154, 327] width 274 height 24
type input "708 4042 8364 5261"
type input "033.377.094-35"
type input "07[DATE]"
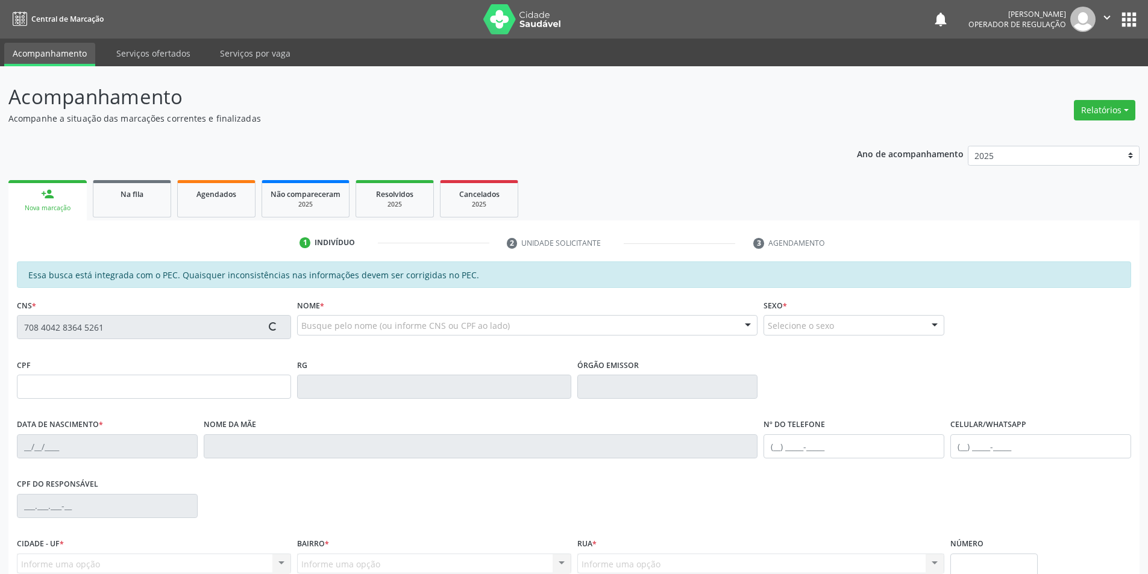
type input "[PERSON_NAME]"
type input "[PHONE_NUMBER]"
type input "S/N"
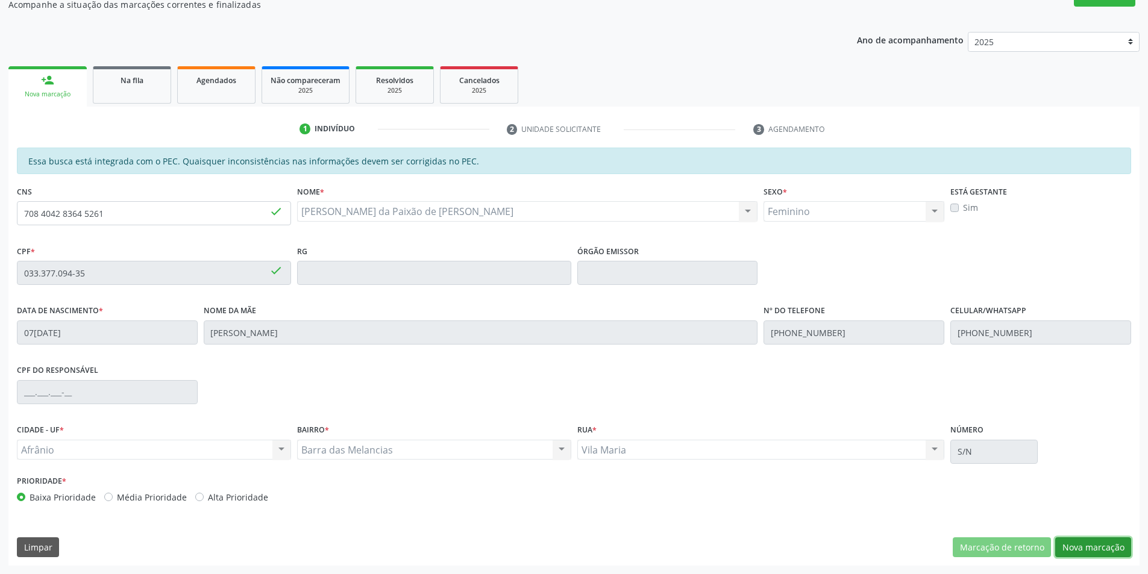
click at [1075, 553] on button "Nova marcação" at bounding box center [1093, 548] width 76 height 20
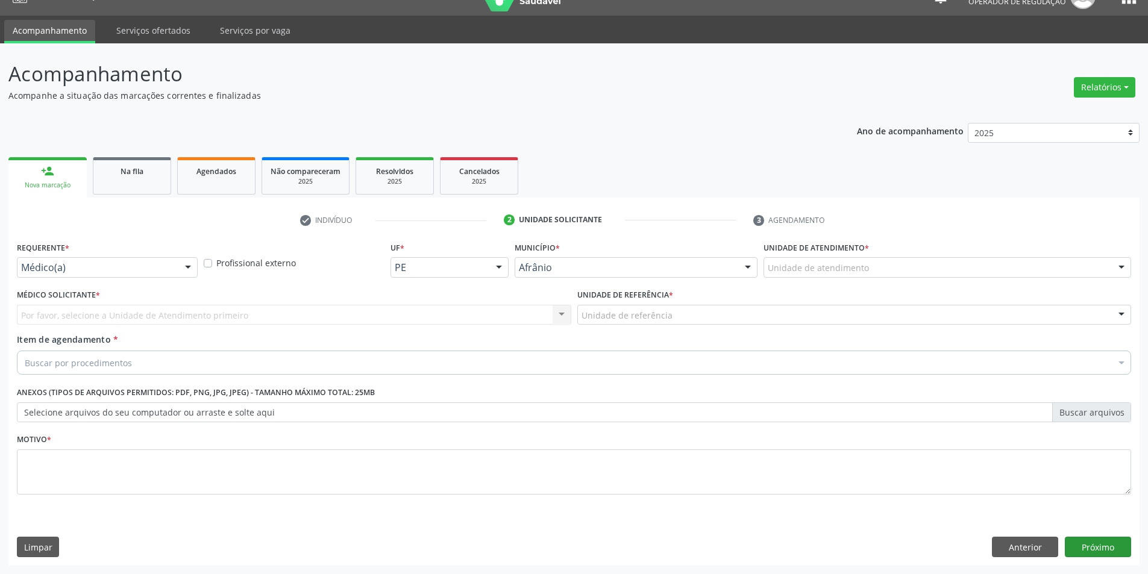
scroll to position [23, 0]
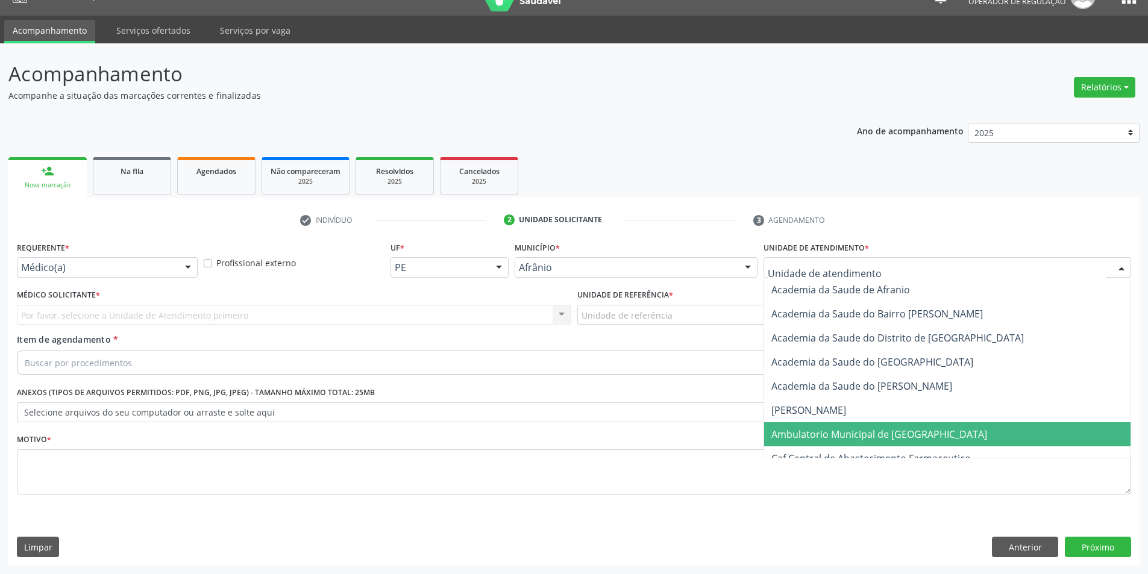
click at [864, 430] on span "Ambulatorio Municipal de [GEOGRAPHIC_DATA]" at bounding box center [880, 434] width 216 height 13
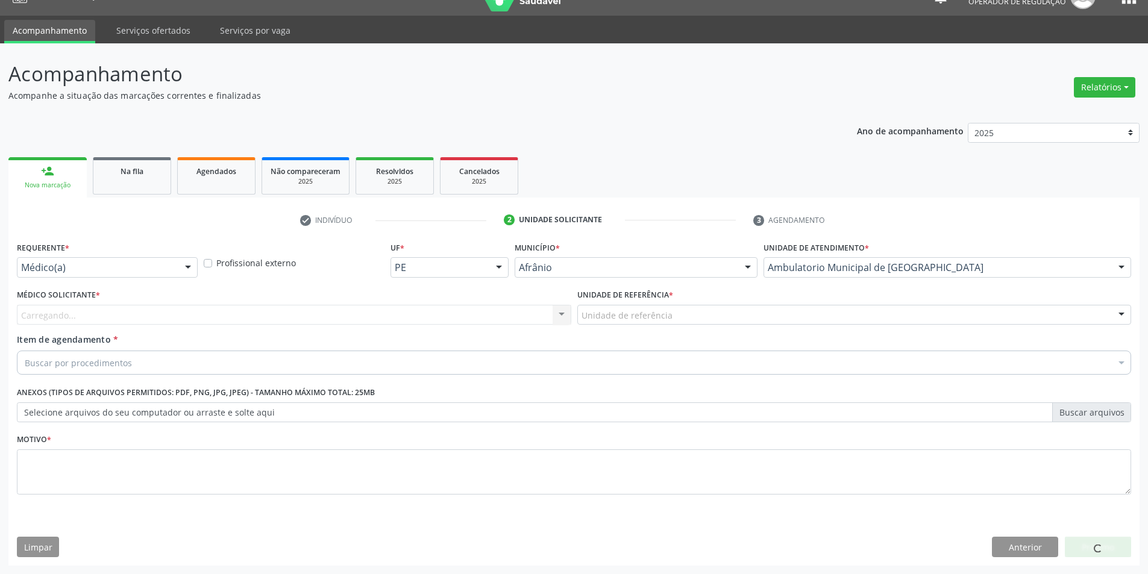
click at [722, 333] on div "Item de agendamento * Buscar por procedimentos Selecionar todos 0604320140 - Ab…" at bounding box center [574, 352] width 1115 height 38
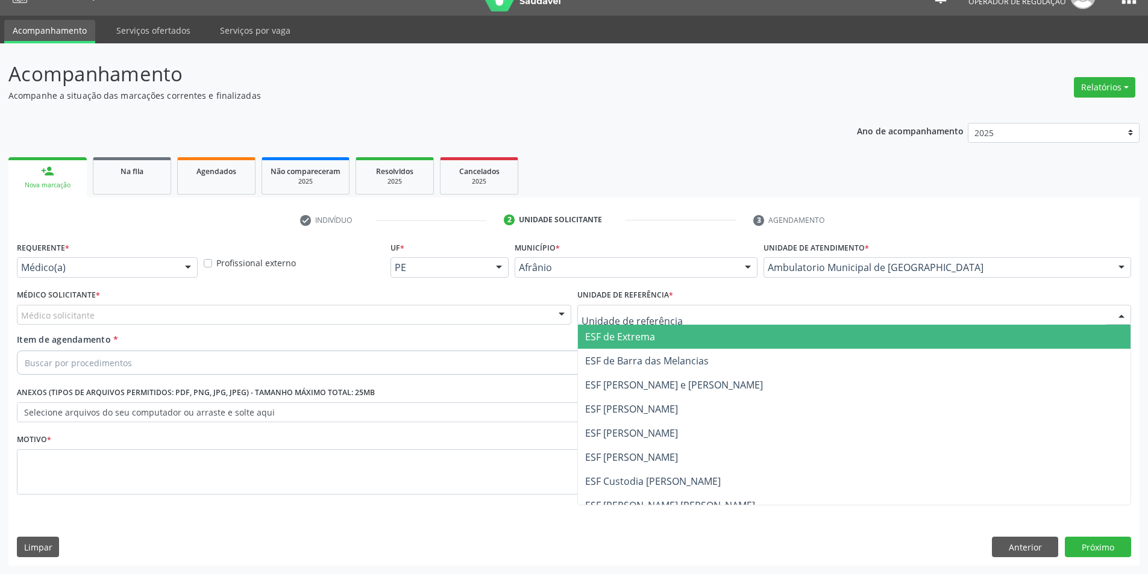
drag, startPoint x: 717, startPoint y: 319, endPoint x: 694, endPoint y: 326, distance: 23.7
click at [716, 319] on div at bounding box center [854, 315] width 555 height 20
click at [688, 336] on span "ESF de Extrema" at bounding box center [854, 337] width 553 height 24
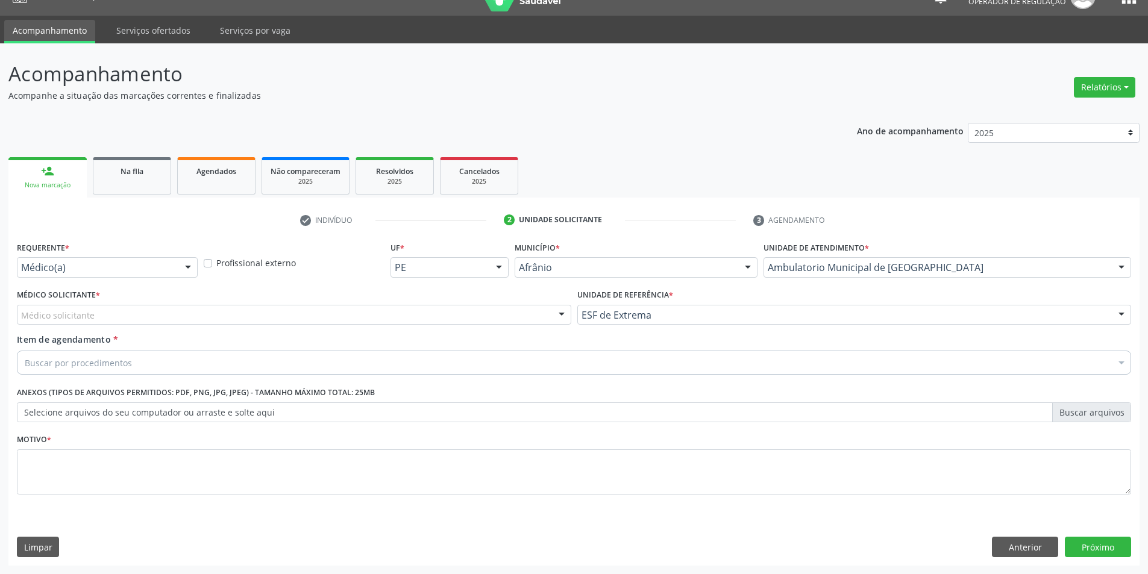
click at [467, 312] on div "Médico solicitante" at bounding box center [294, 315] width 555 height 20
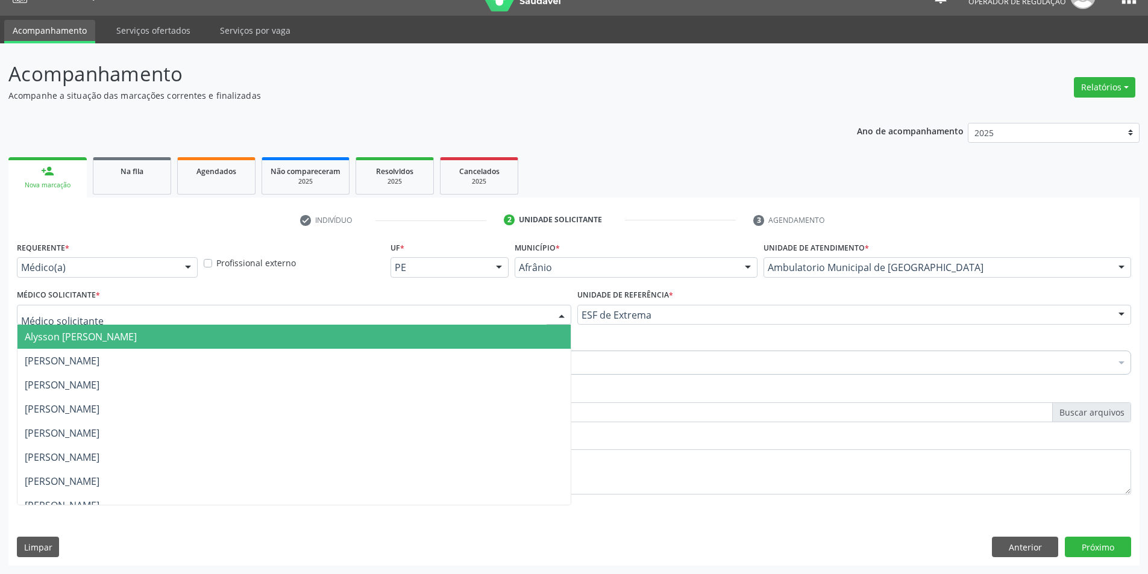
click at [465, 335] on span "Alysson [PERSON_NAME]" at bounding box center [293, 337] width 553 height 24
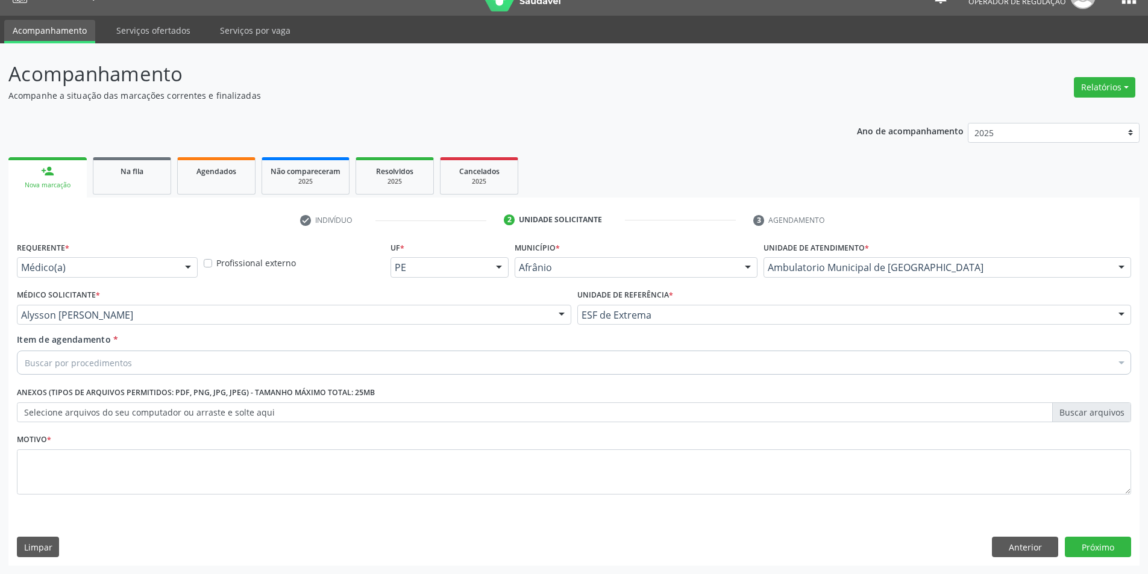
click at [378, 368] on div "Buscar por procedimentos" at bounding box center [574, 363] width 1115 height 24
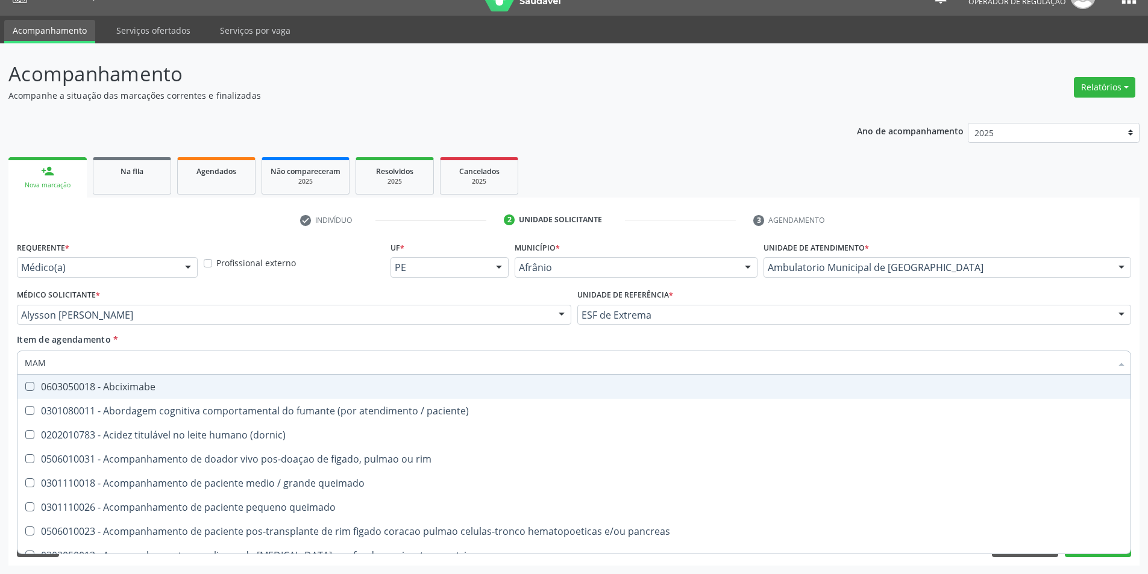
type input "MAMO"
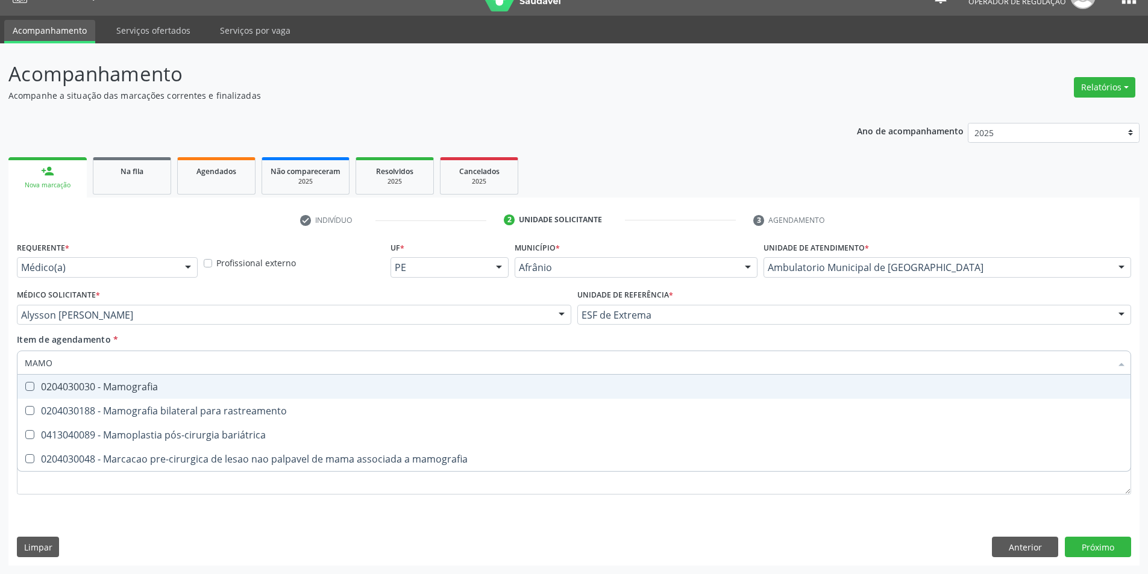
click at [88, 391] on div "0204030030 - Mamografia" at bounding box center [574, 387] width 1099 height 10
checkbox Mamografia "true"
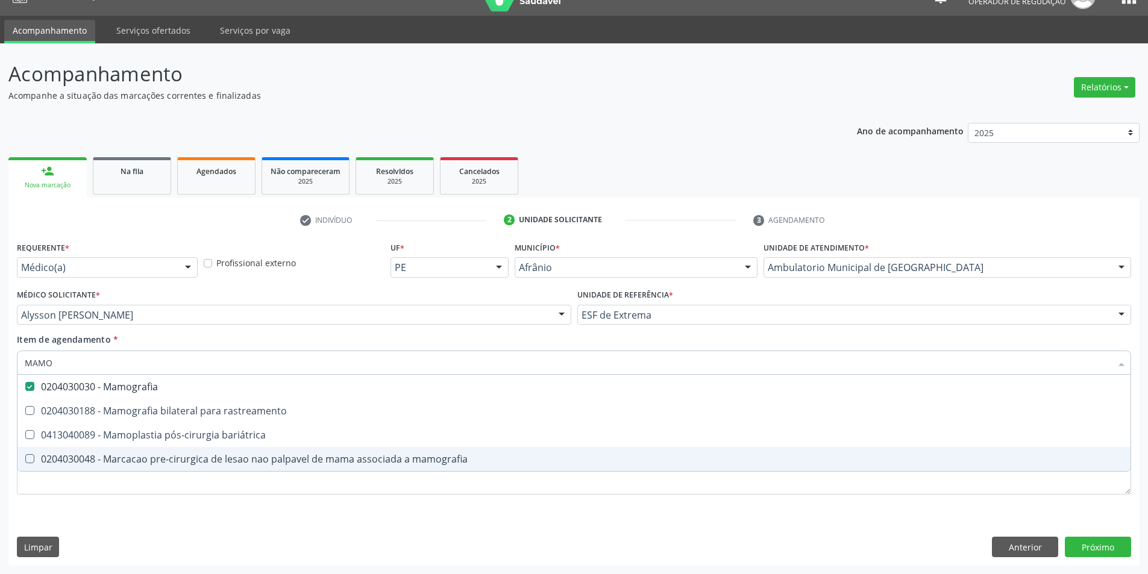
click at [207, 526] on div "Requerente * Médico(a) Médico(a) Enfermeiro(a) Paciente Nenhum resultado encont…" at bounding box center [573, 402] width 1131 height 327
checkbox rastreamento "true"
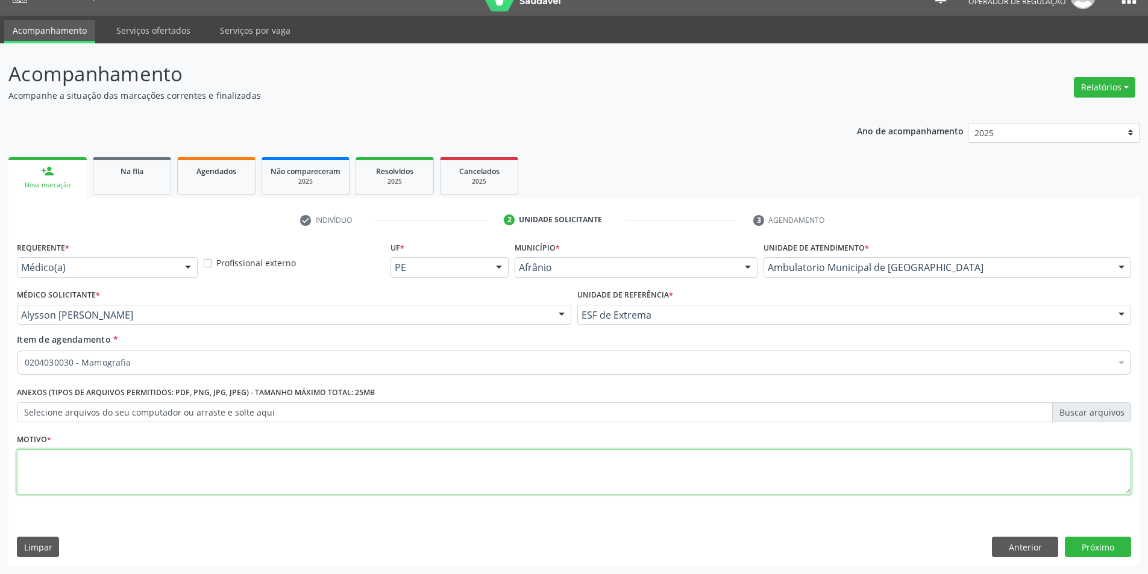
click at [193, 466] on textarea at bounding box center [574, 473] width 1115 height 46
type textarea "AVALIAÇÃO"
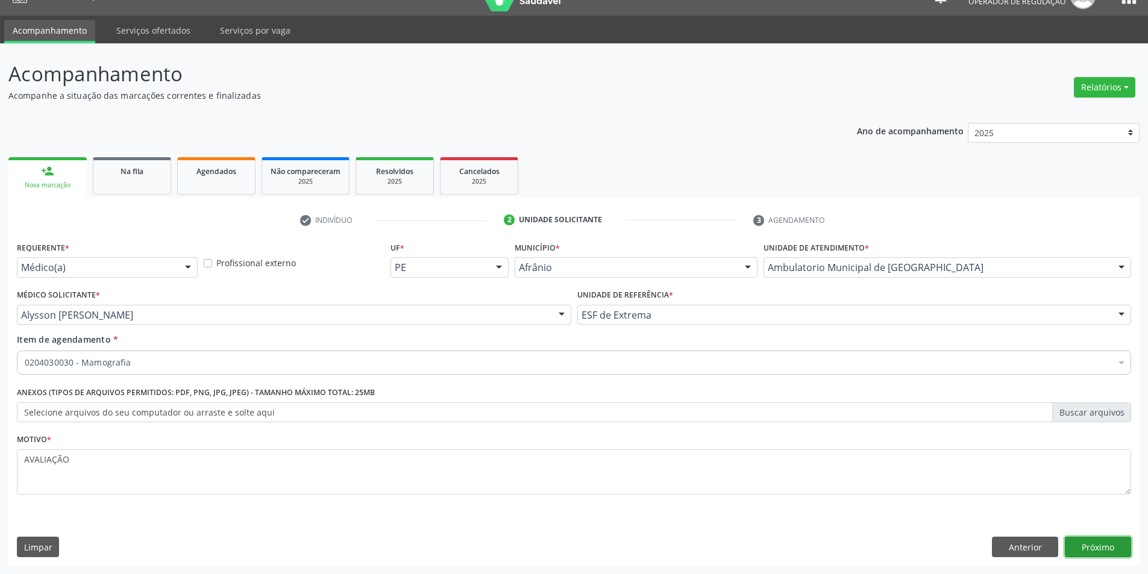
click at [1094, 547] on button "Próximo" at bounding box center [1098, 547] width 66 height 20
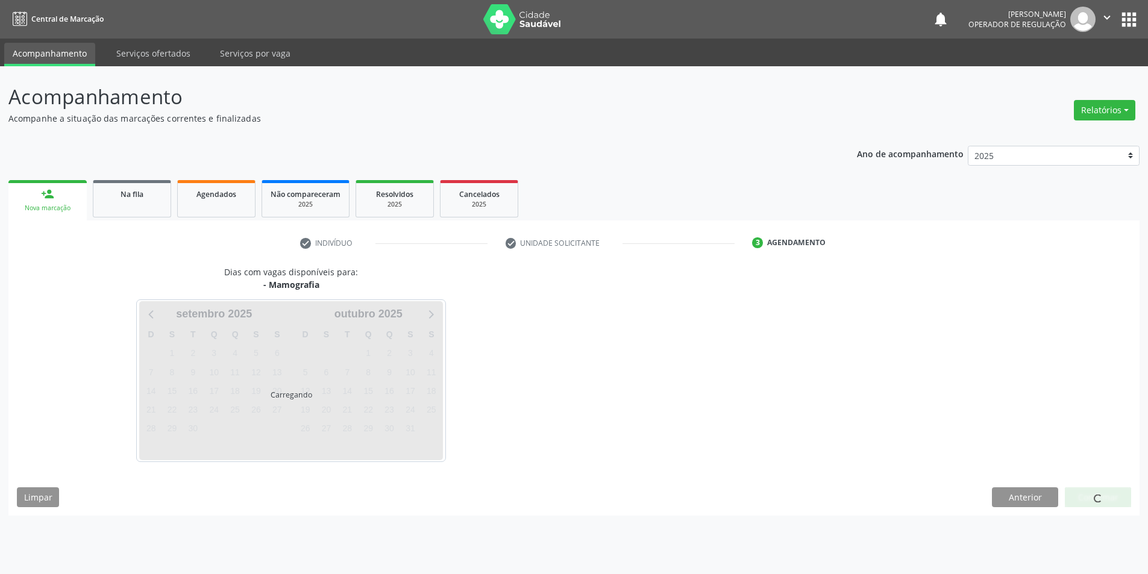
scroll to position [0, 0]
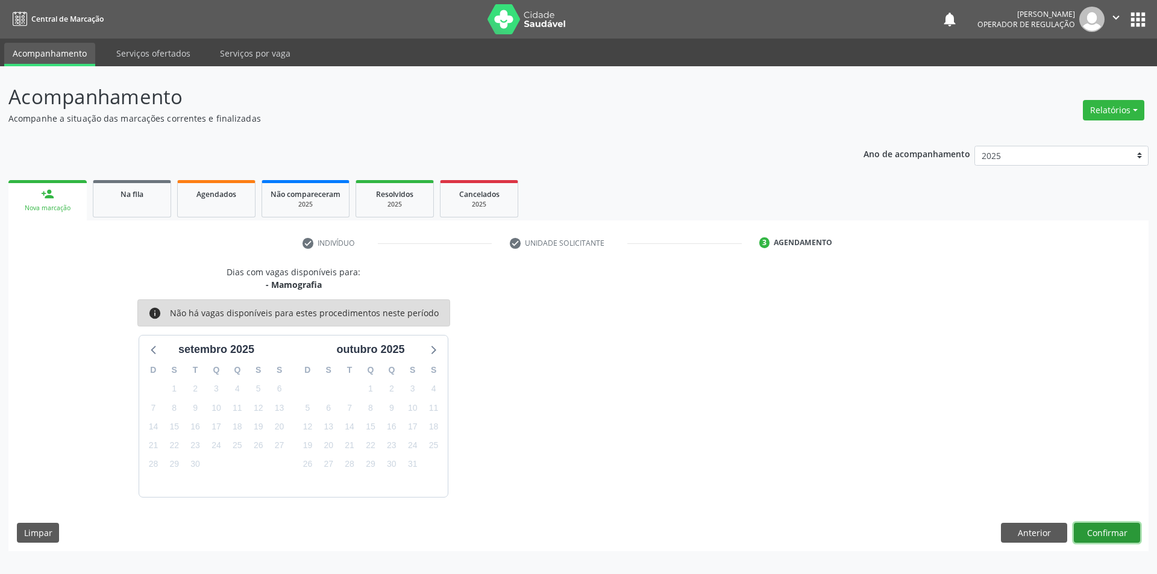
click at [1098, 526] on button "Confirmar" at bounding box center [1107, 533] width 66 height 20
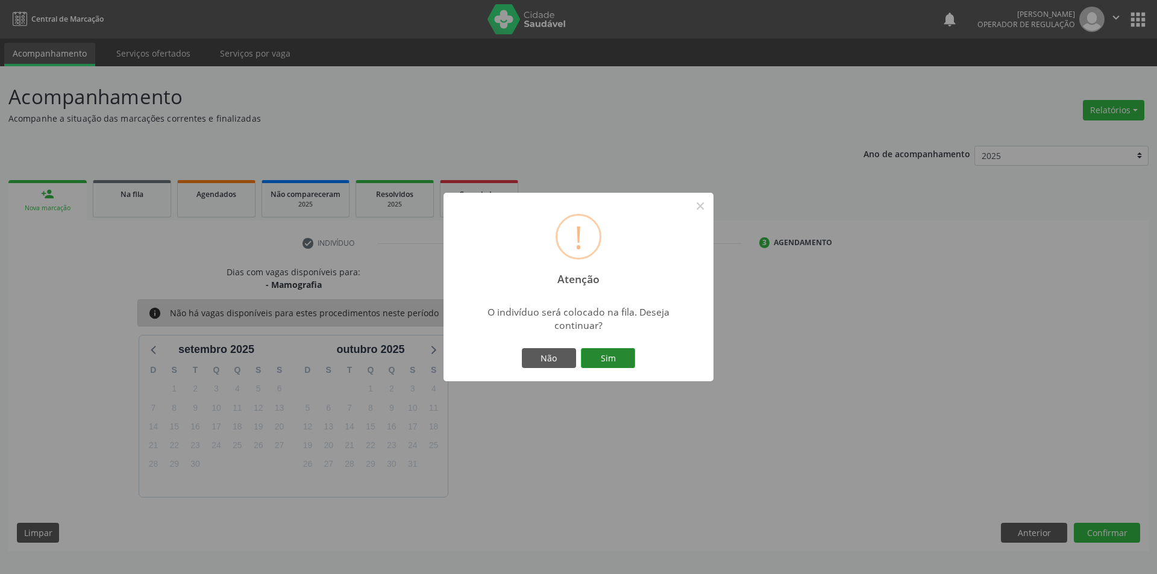
click at [621, 364] on button "Sim" at bounding box center [608, 358] width 54 height 20
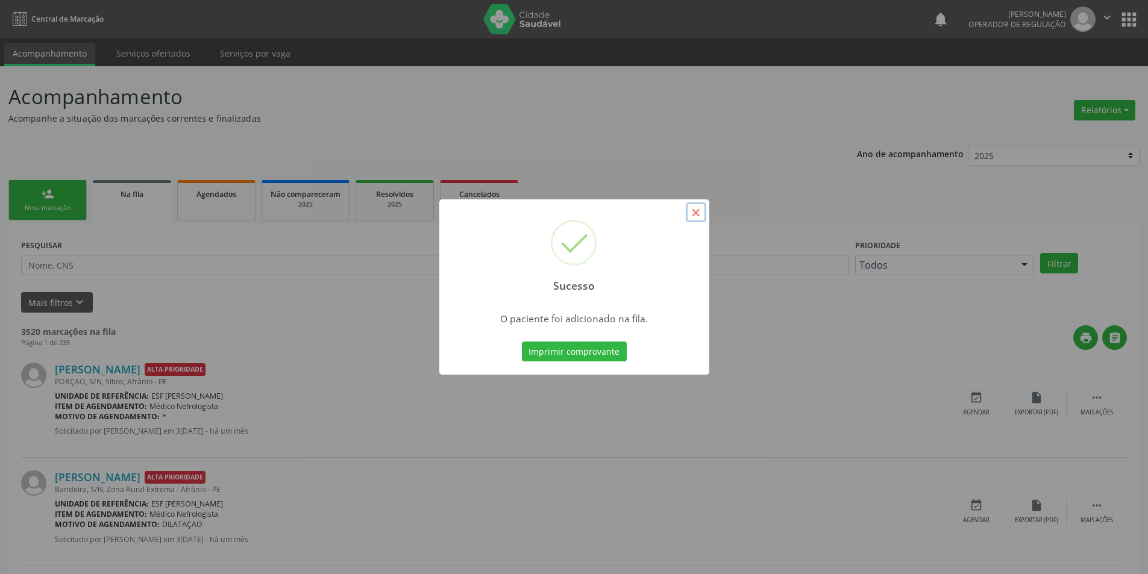
click at [698, 216] on button "×" at bounding box center [696, 213] width 20 height 20
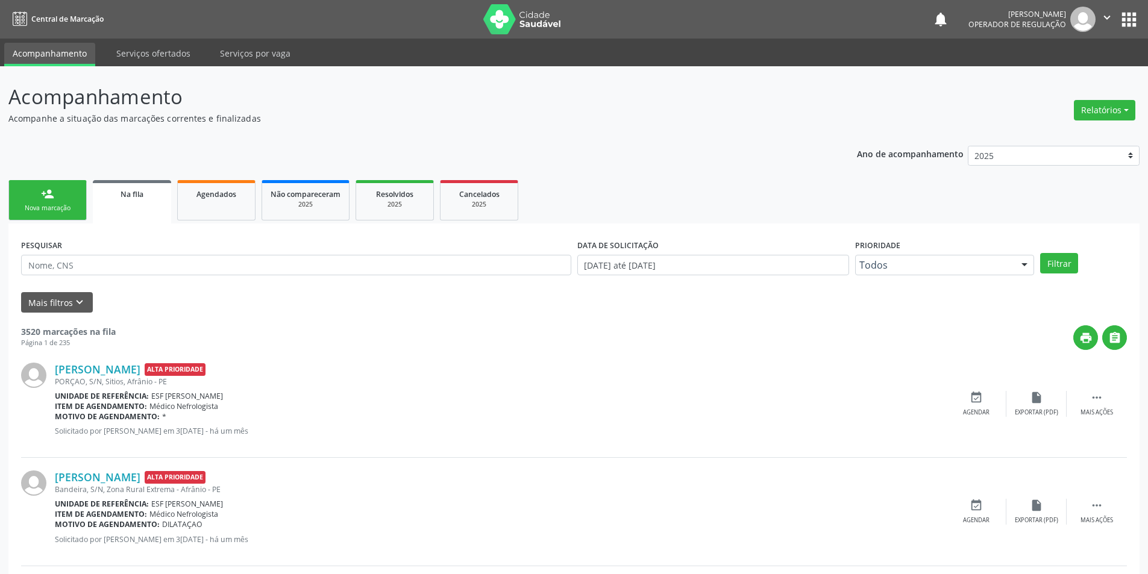
click at [57, 216] on link "person_add Nova marcação" at bounding box center [47, 200] width 78 height 40
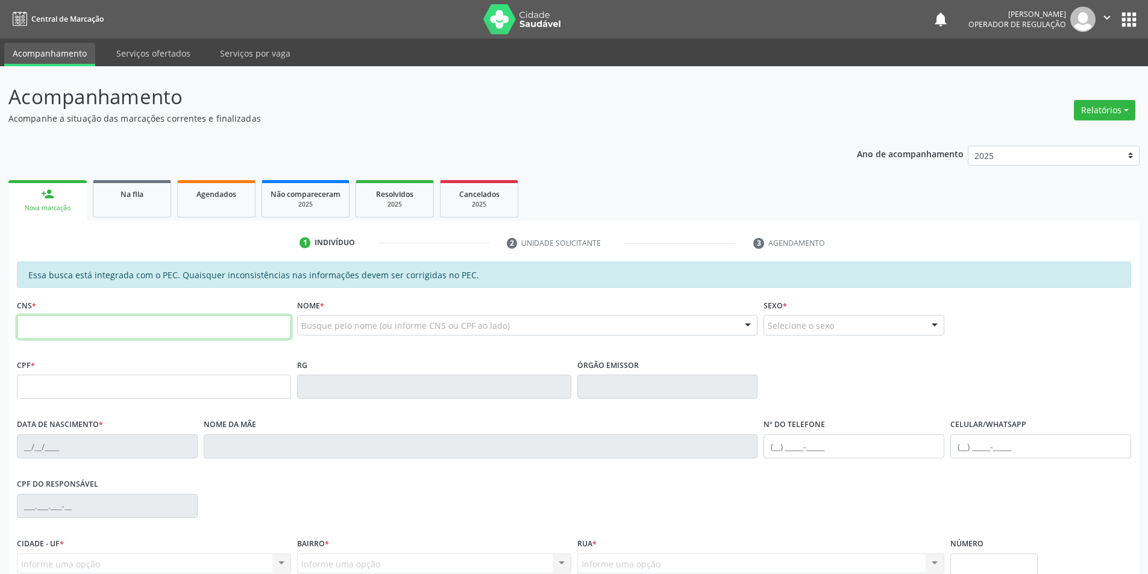
click at [102, 333] on input "text" at bounding box center [154, 327] width 274 height 24
